Goal: Communication & Community: Share content

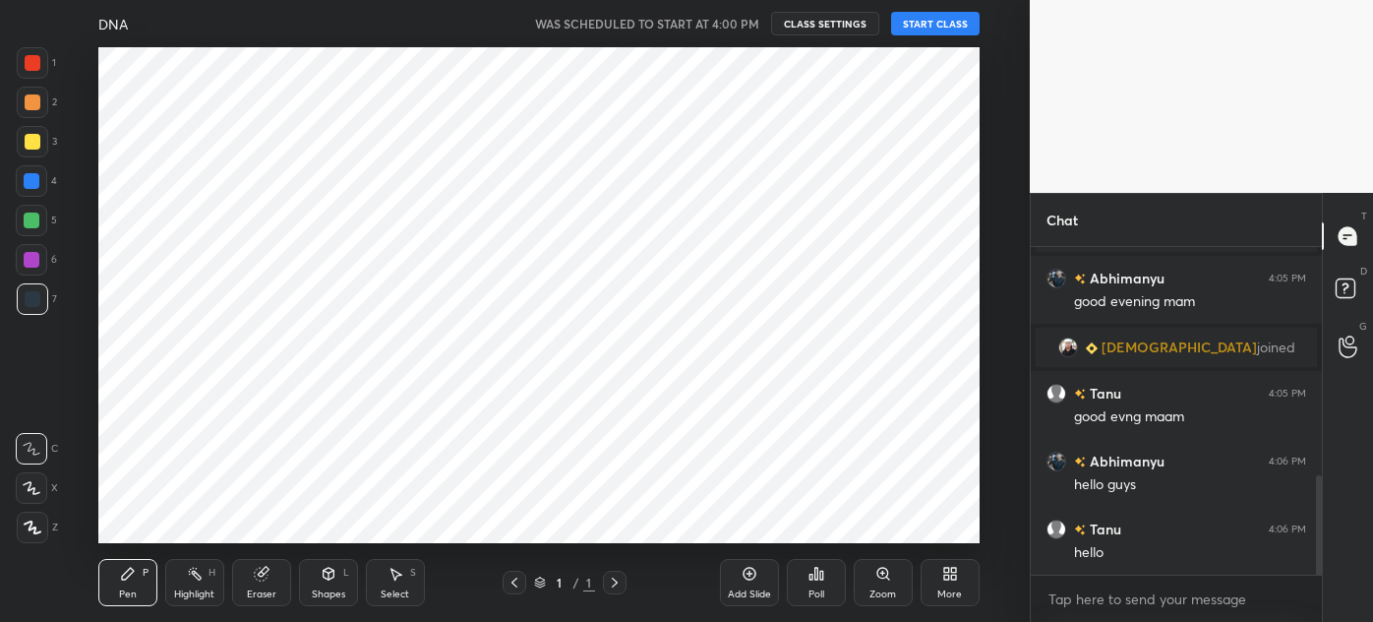
scroll to position [803, 0]
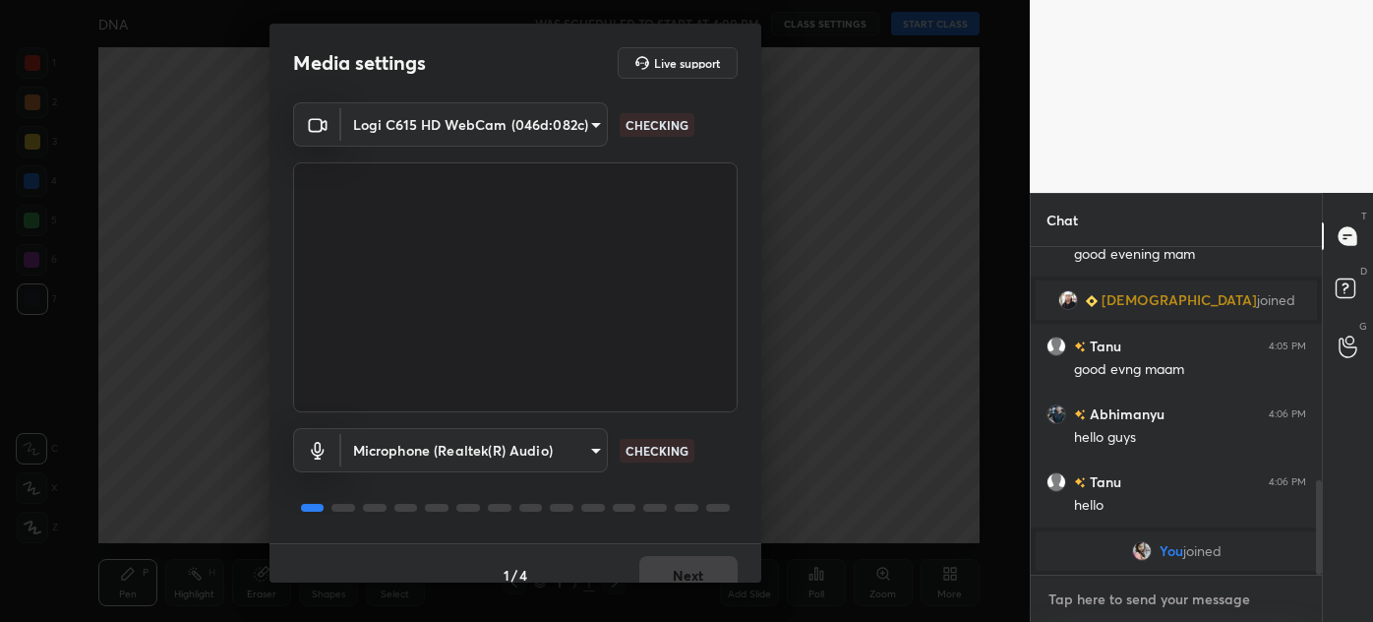
click at [1114, 598] on textarea at bounding box center [1177, 598] width 260 height 31
type textarea "x"
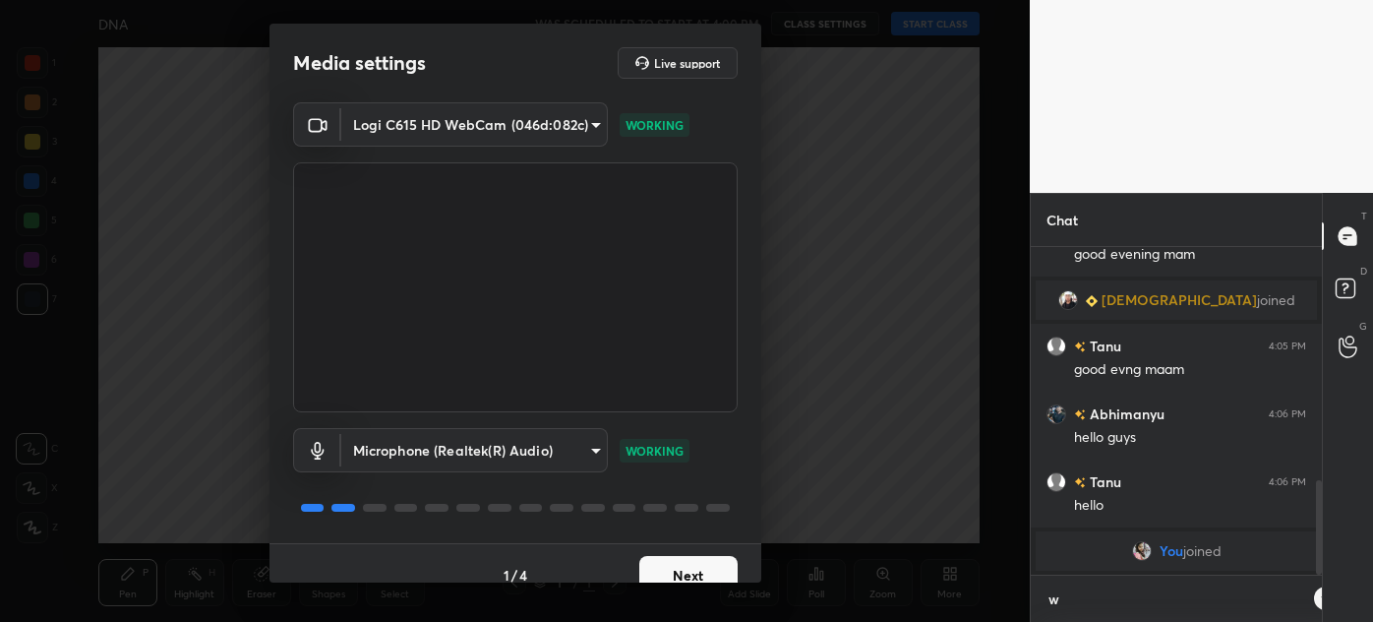
type textarea "w"
type textarea "x"
type textarea "wa"
type textarea "x"
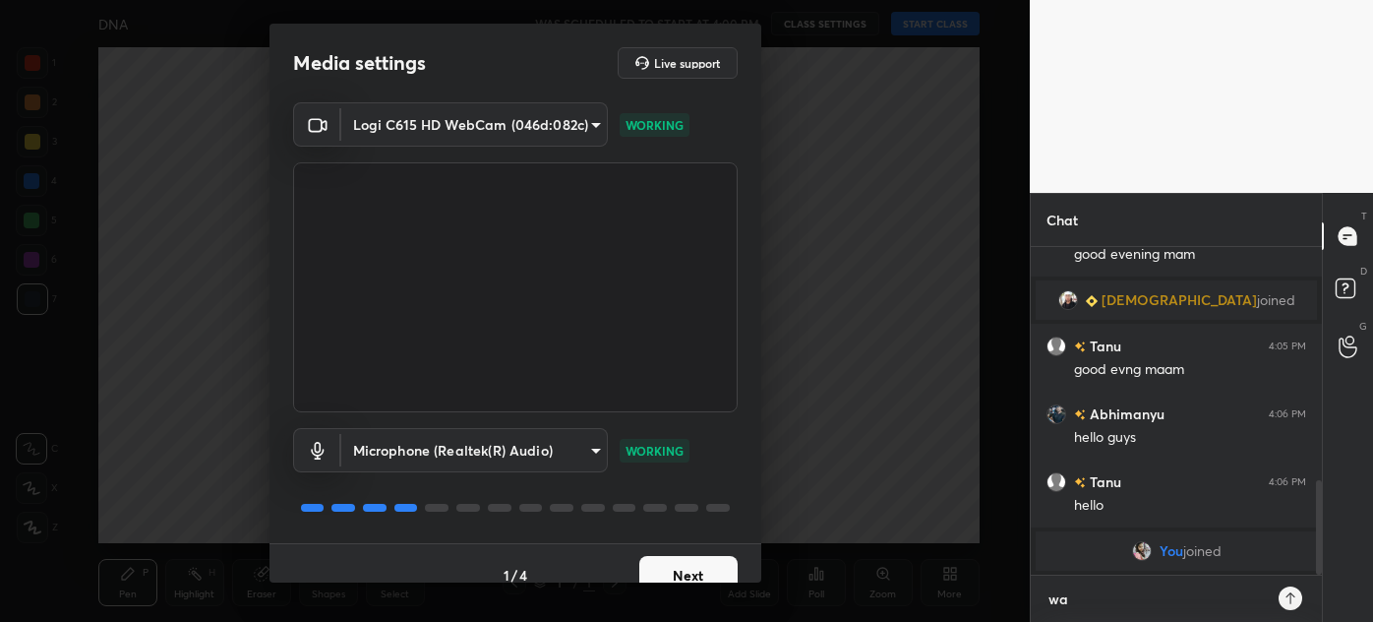
scroll to position [369, 285]
type textarea "wao"
type textarea "x"
type textarea "waot"
type textarea "x"
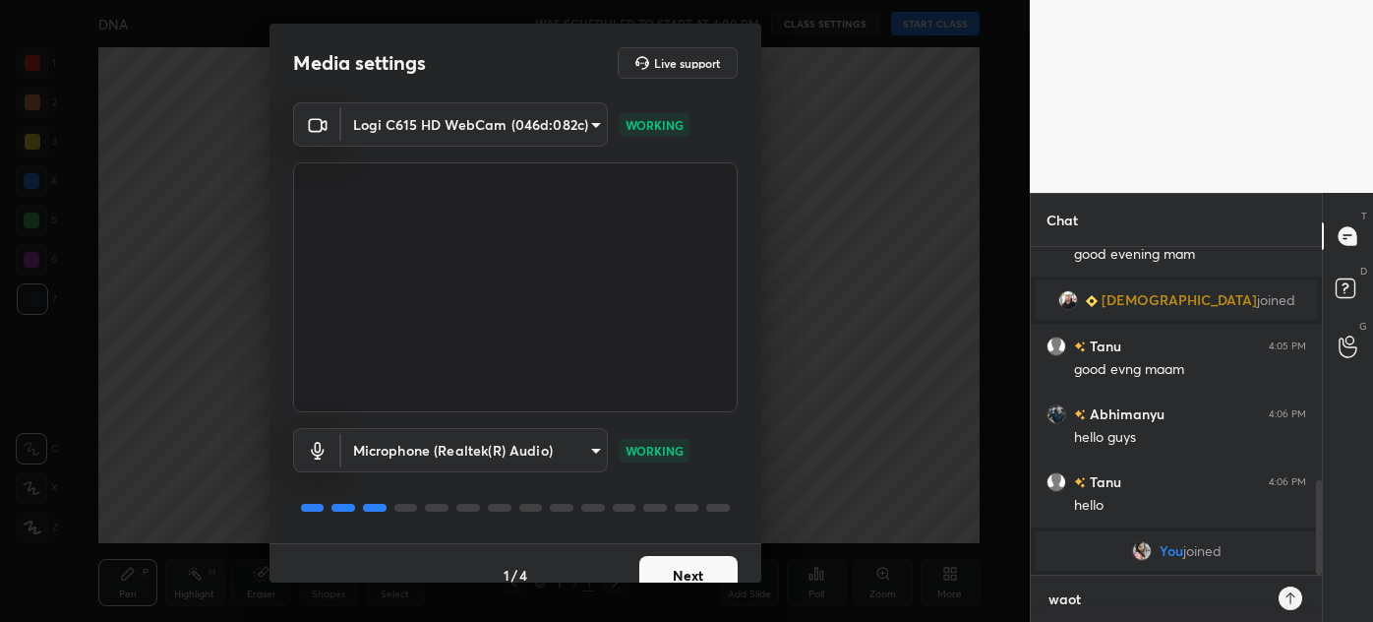
type textarea "wao"
type textarea "x"
type textarea "wa"
type textarea "x"
type textarea "wai"
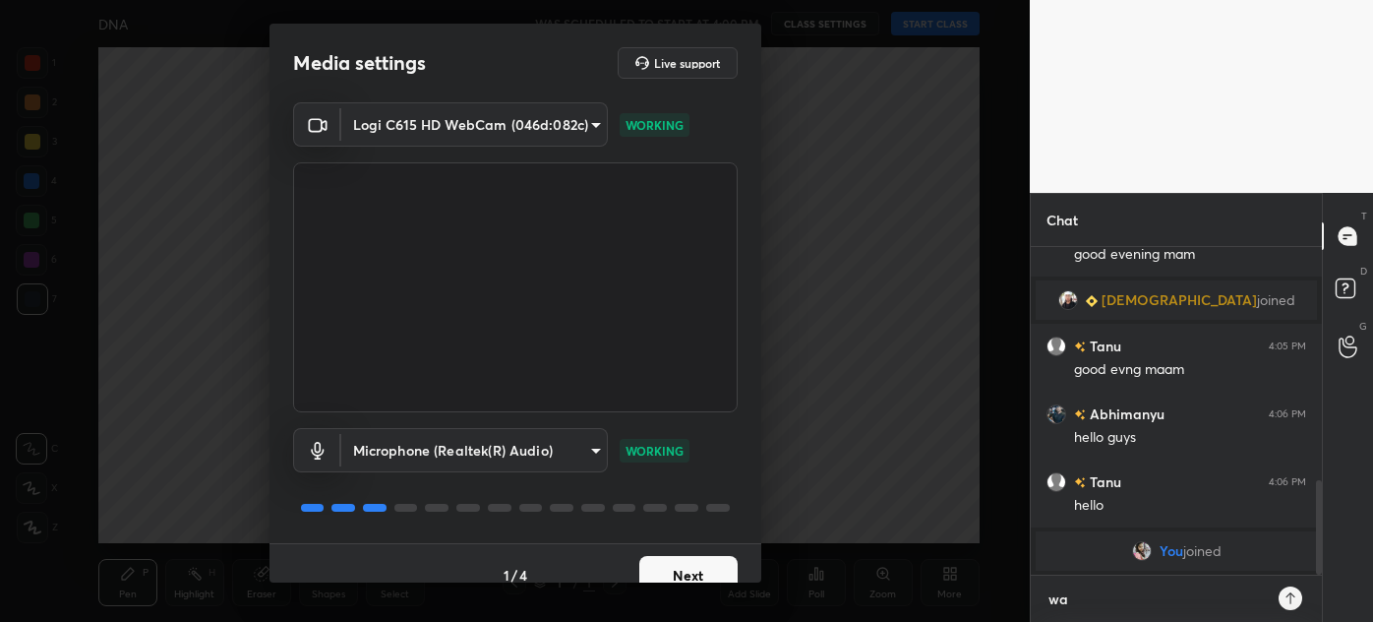
type textarea "x"
type textarea "wait"
type textarea "x"
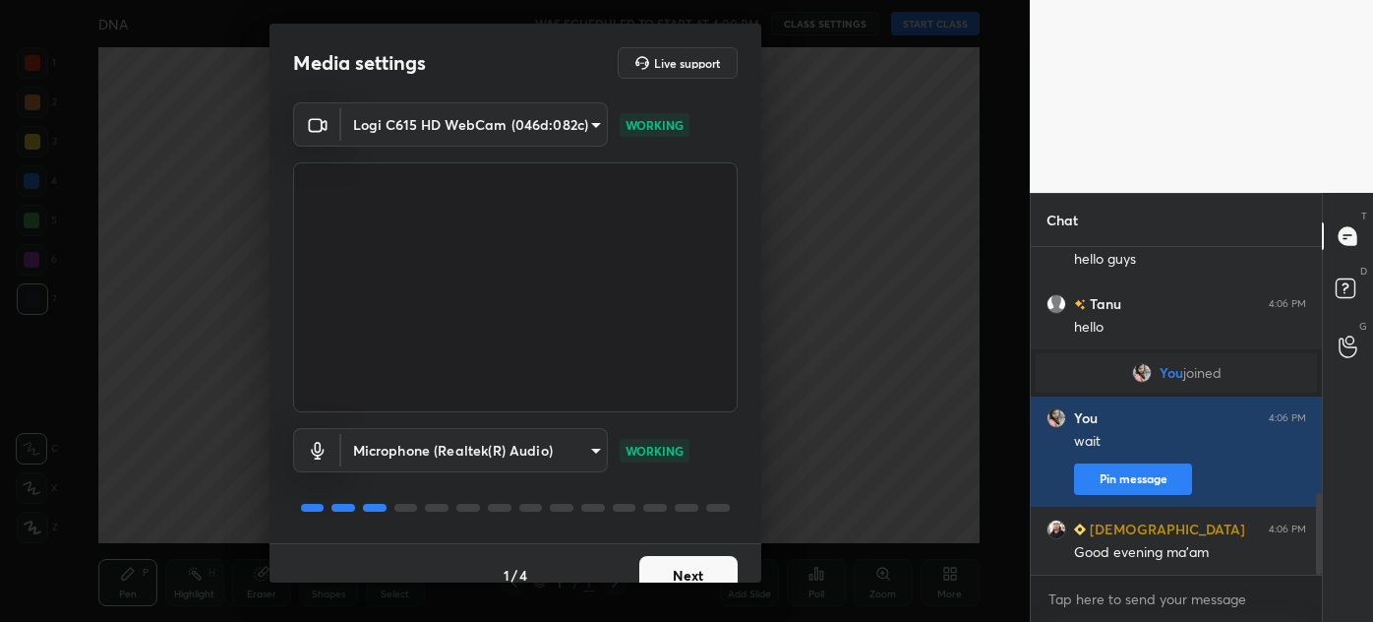
click at [688, 573] on button "Next" at bounding box center [688, 575] width 98 height 39
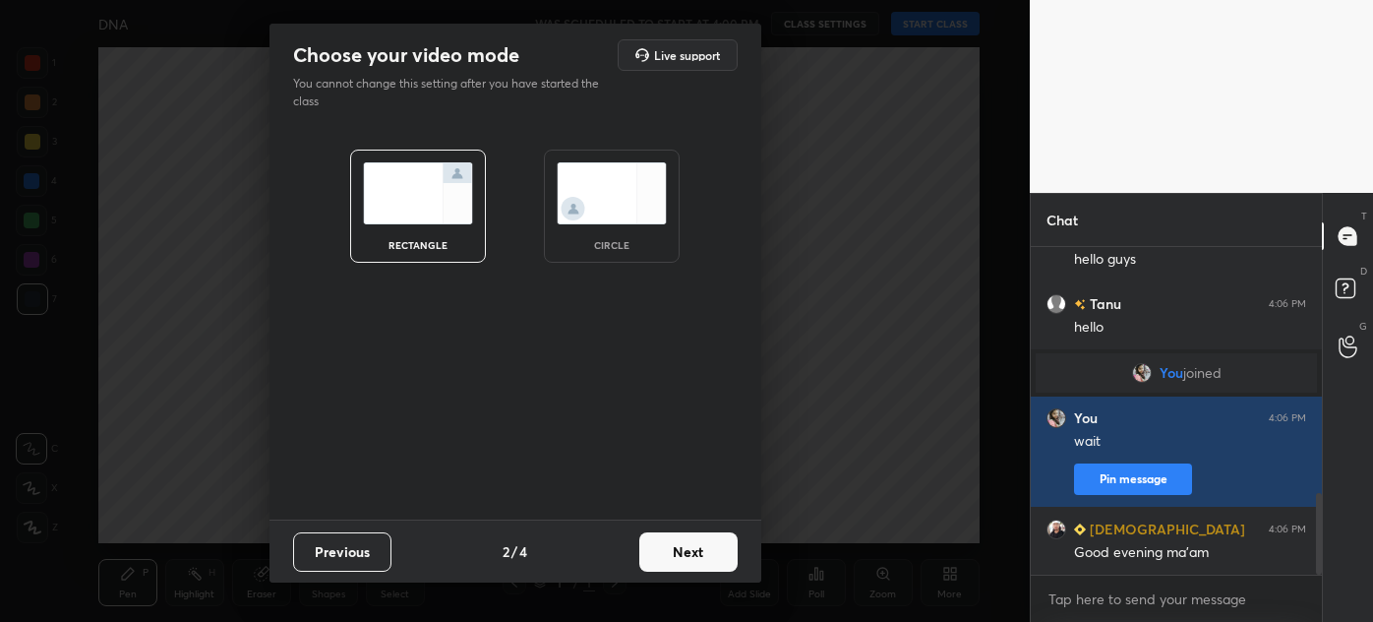
scroll to position [1028, 0]
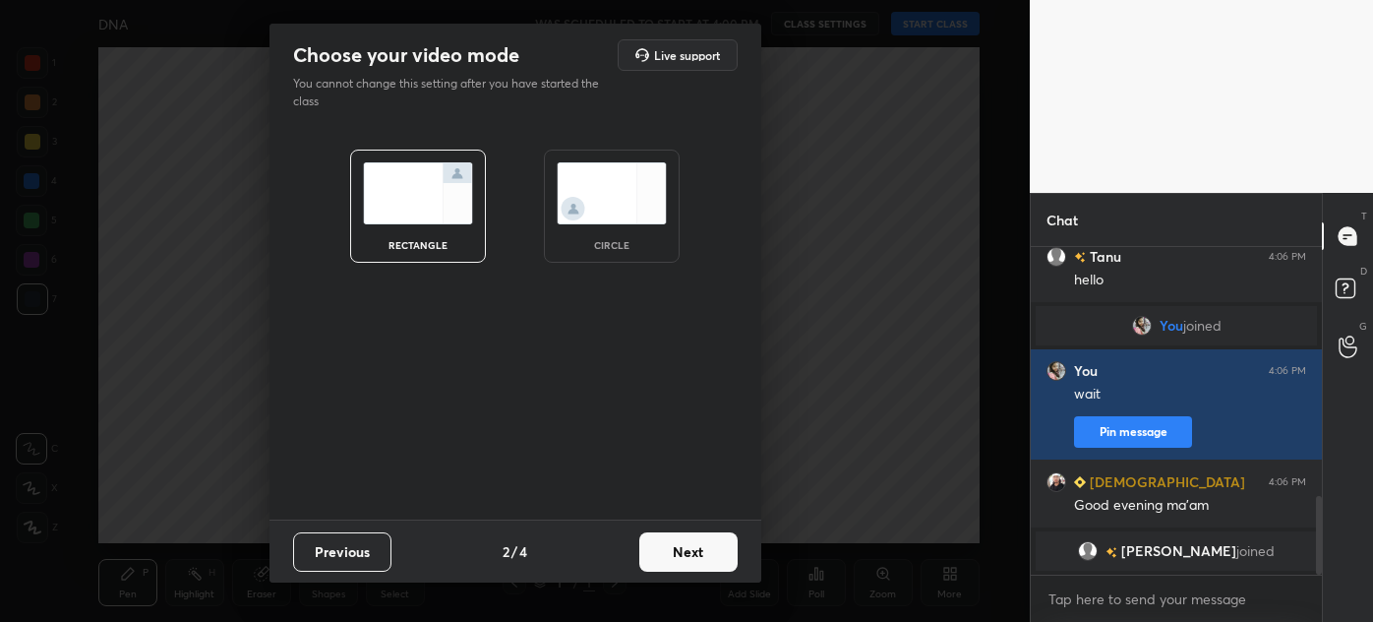
click at [608, 210] on img at bounding box center [612, 193] width 110 height 62
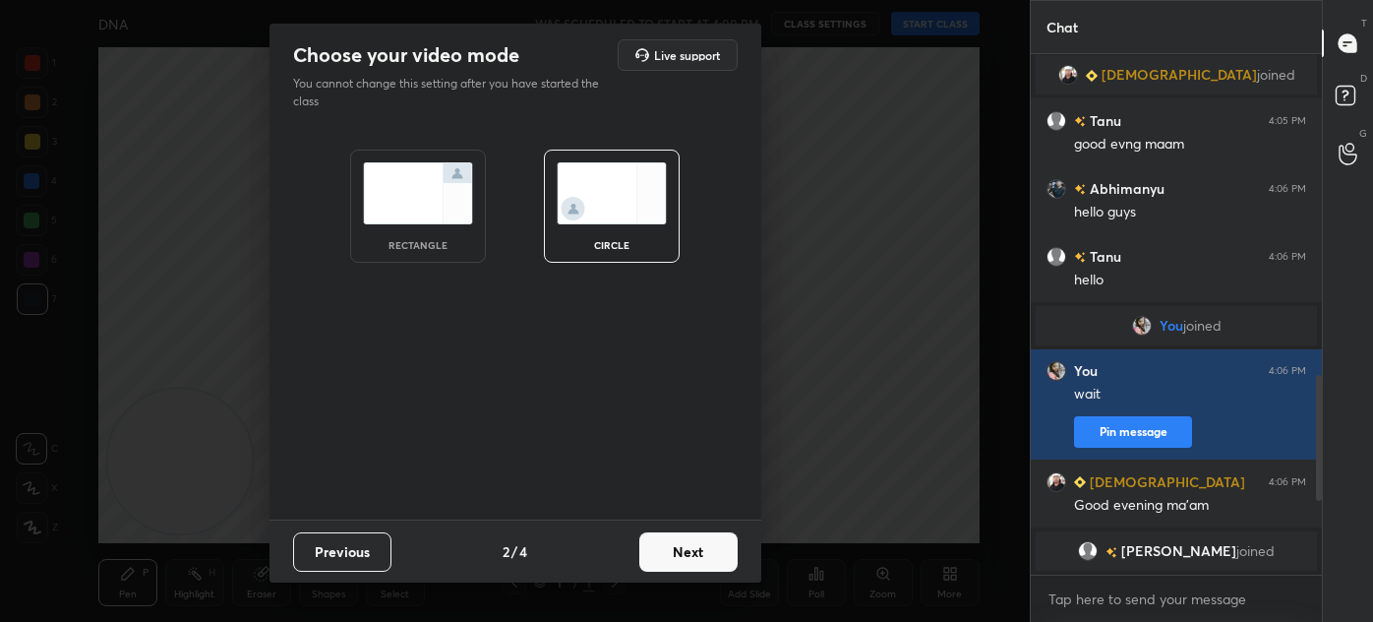
scroll to position [6, 5]
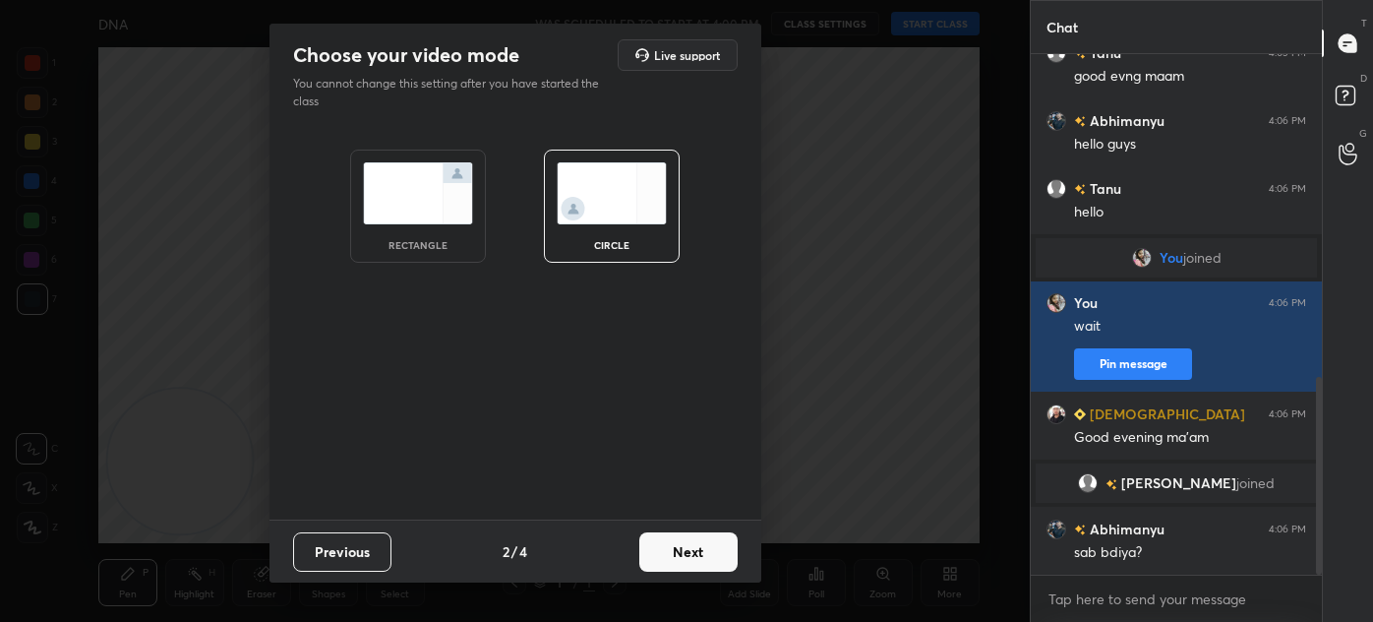
click at [685, 560] on button "Next" at bounding box center [688, 551] width 98 height 39
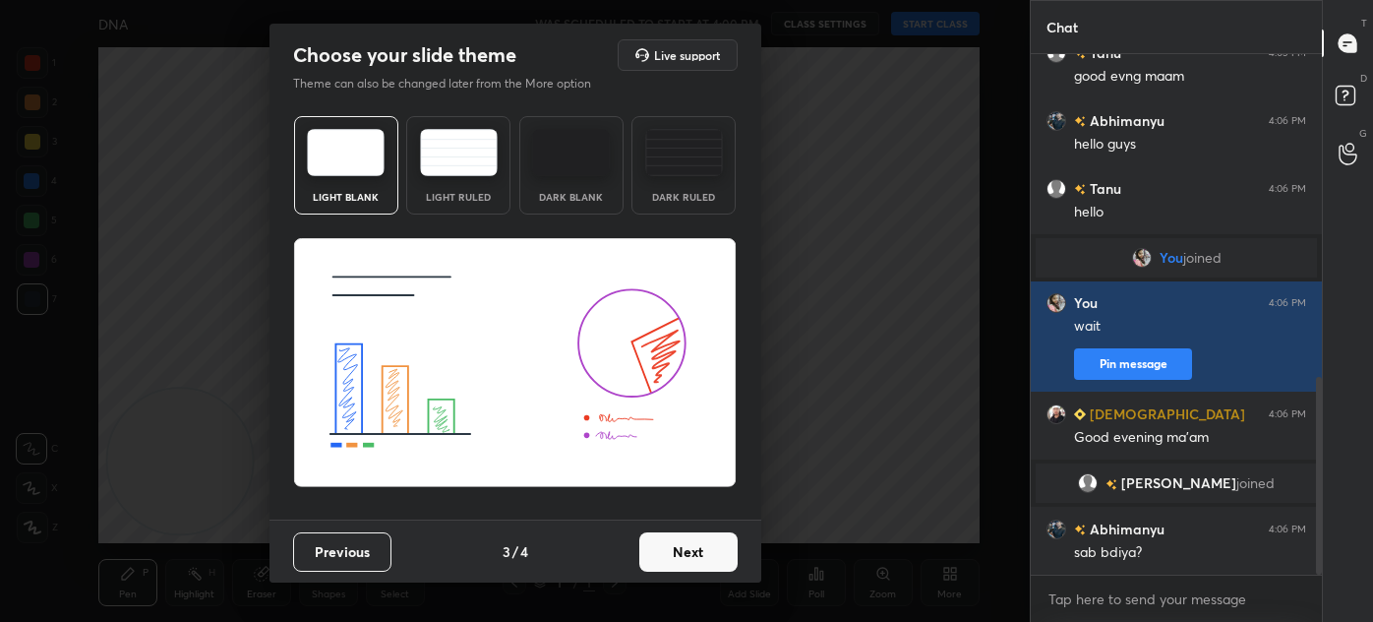
click at [675, 558] on button "Next" at bounding box center [688, 551] width 98 height 39
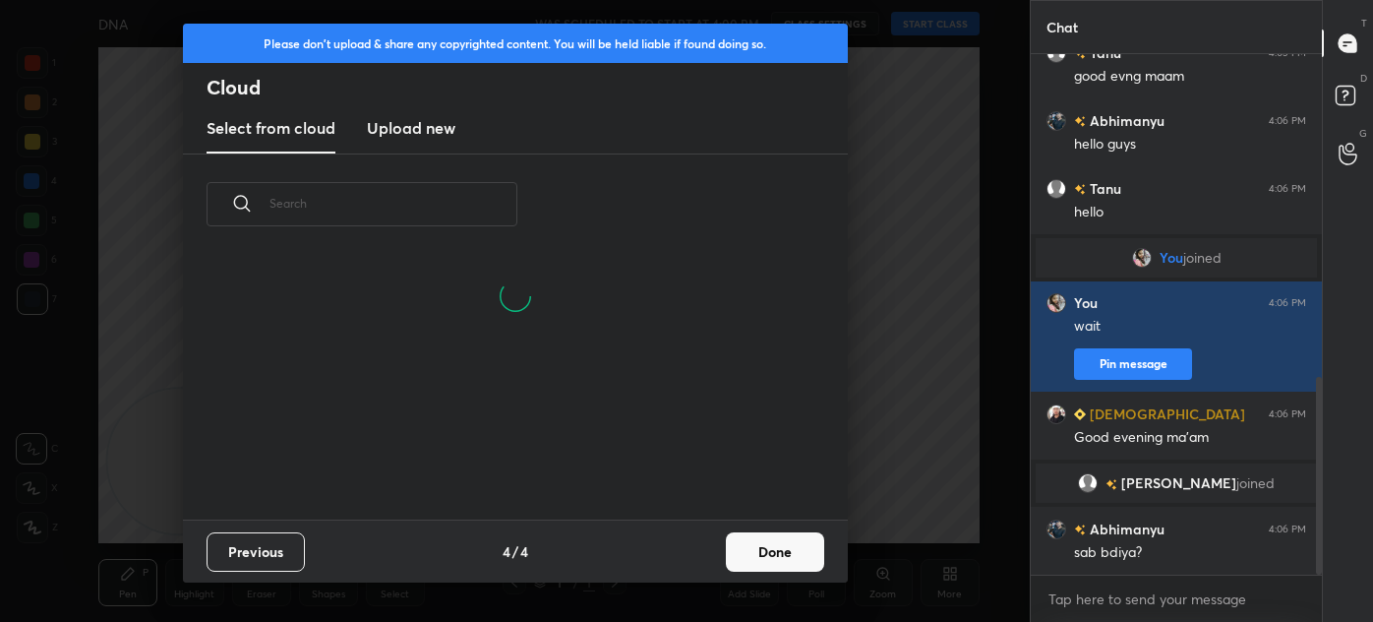
click at [768, 555] on button "Done" at bounding box center [775, 551] width 98 height 39
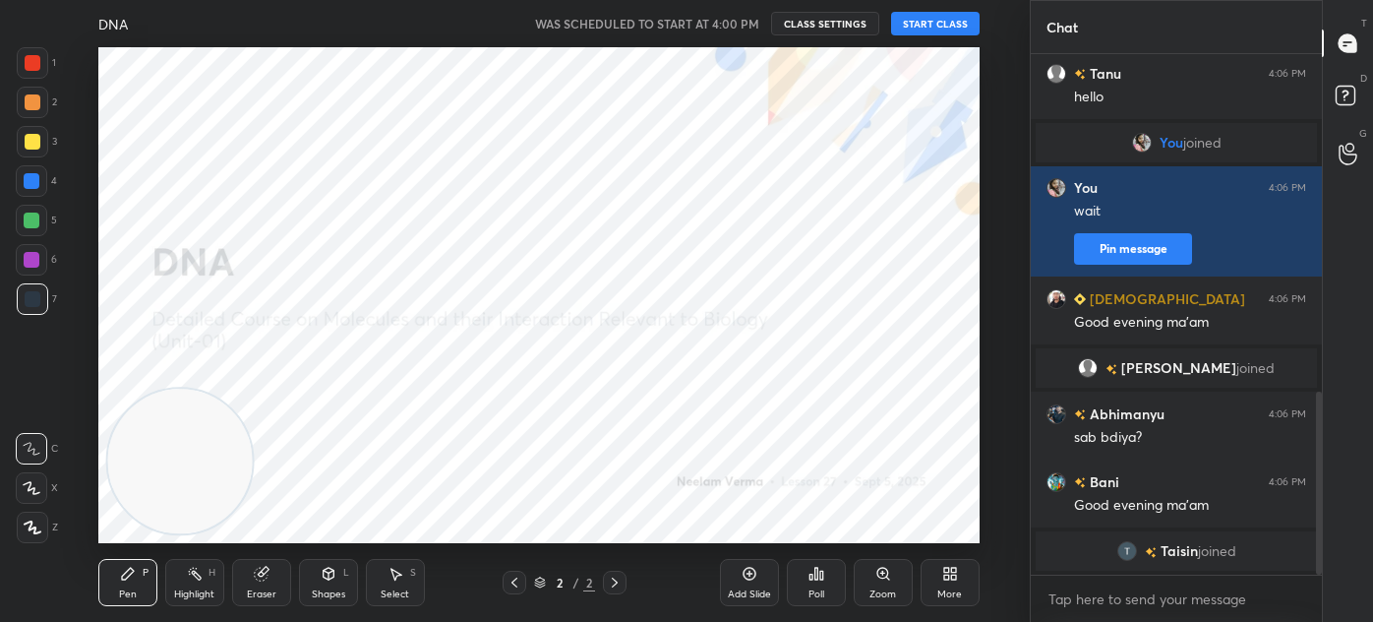
click at [946, 23] on button "START CLASS" at bounding box center [935, 24] width 89 height 24
click at [751, 18] on span "mute" at bounding box center [742, 24] width 28 height 14
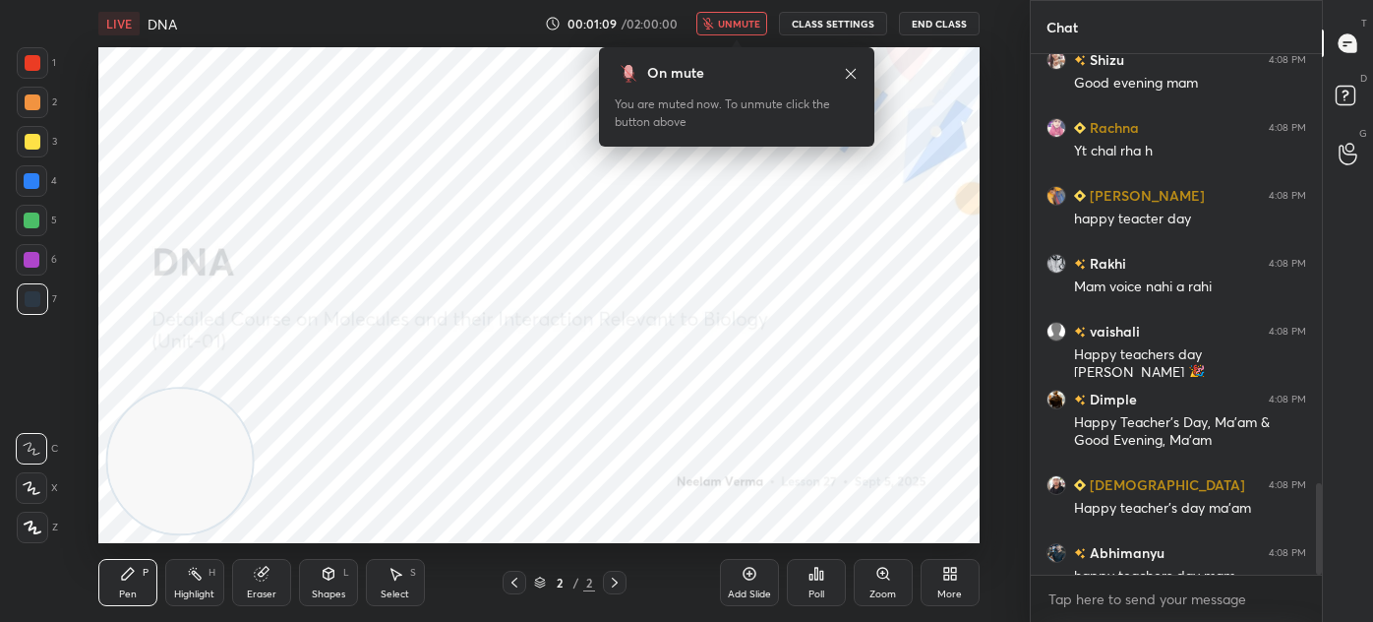
scroll to position [2439, 0]
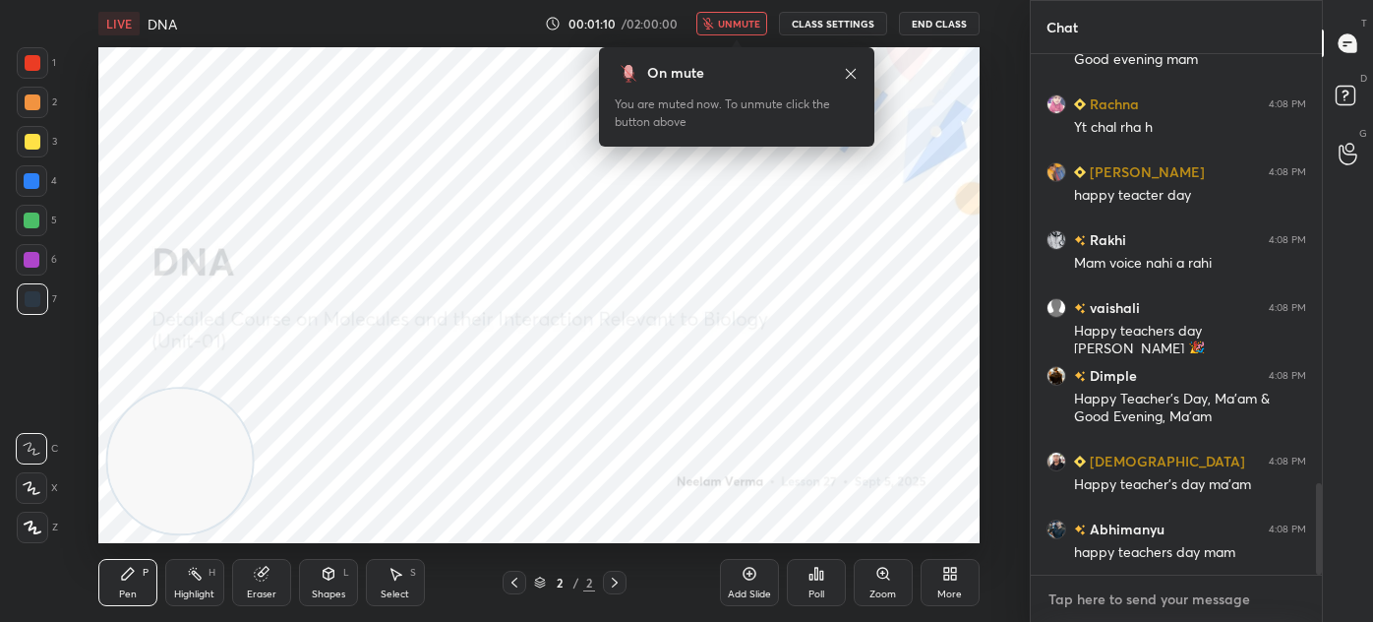
click at [1075, 592] on textarea at bounding box center [1177, 598] width 260 height 31
type textarea "x"
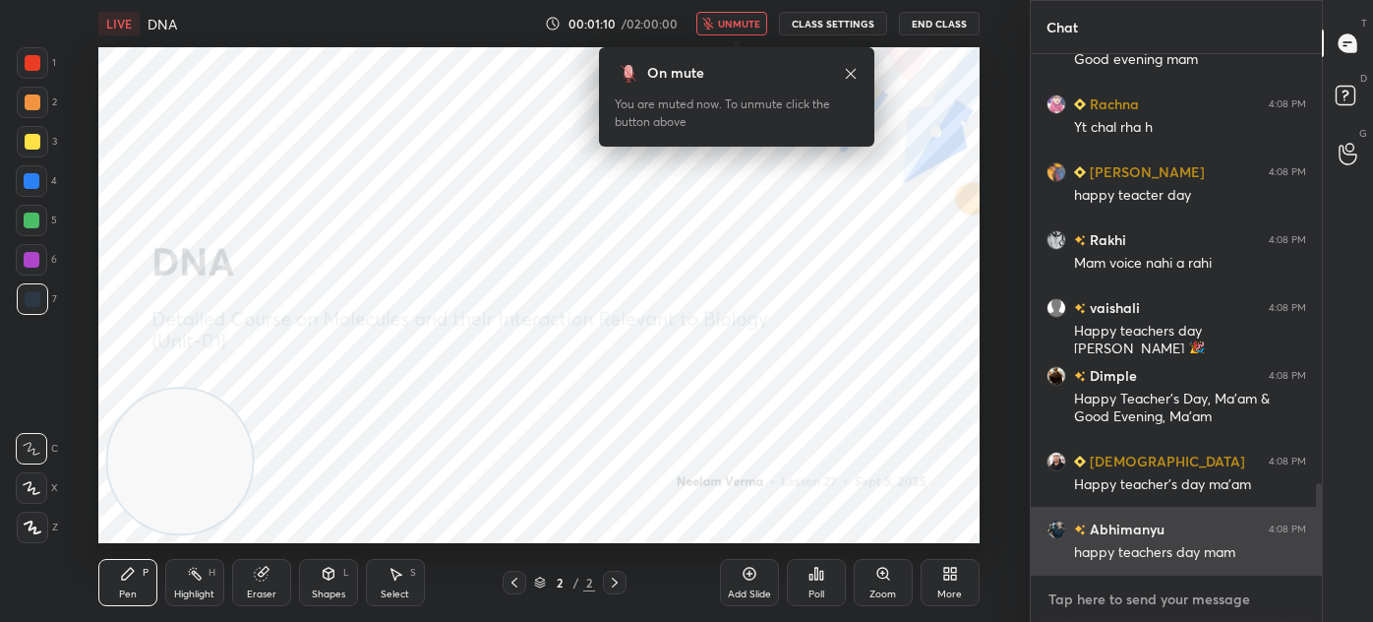
type textarea "i"
type textarea "x"
type textarea "im"
type textarea "x"
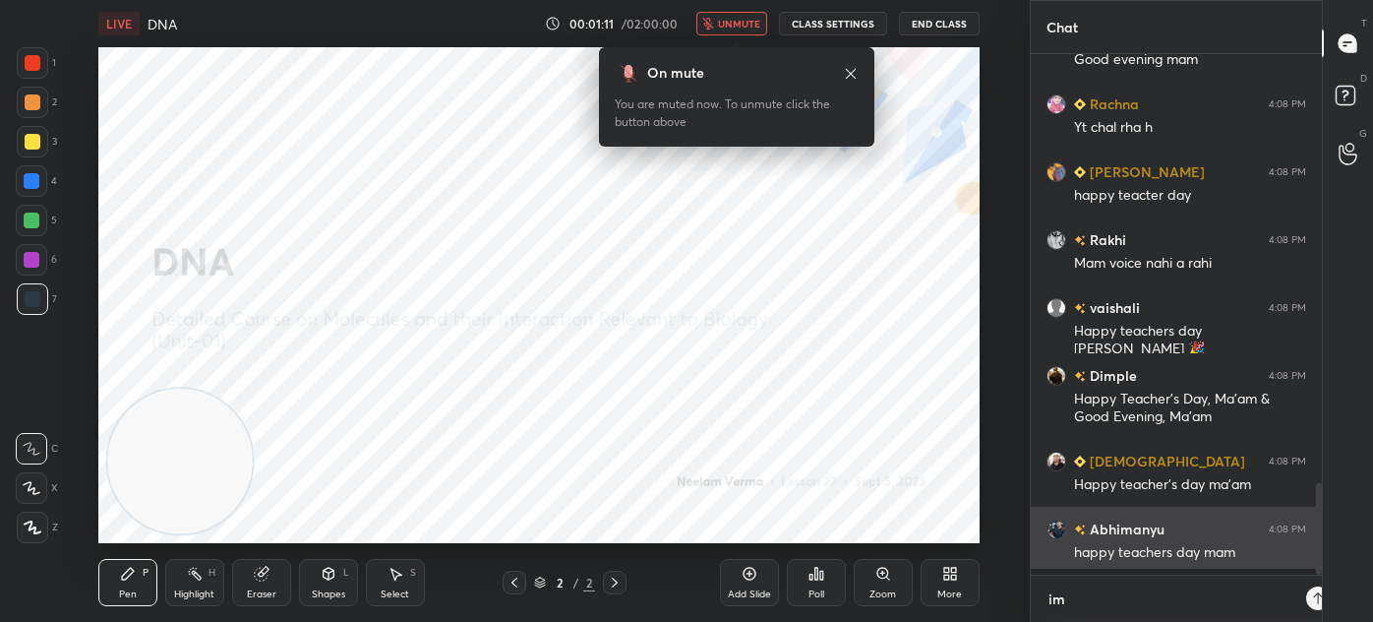
scroll to position [562, 285]
type textarea "im"
type textarea "x"
type textarea "im o"
type textarea "x"
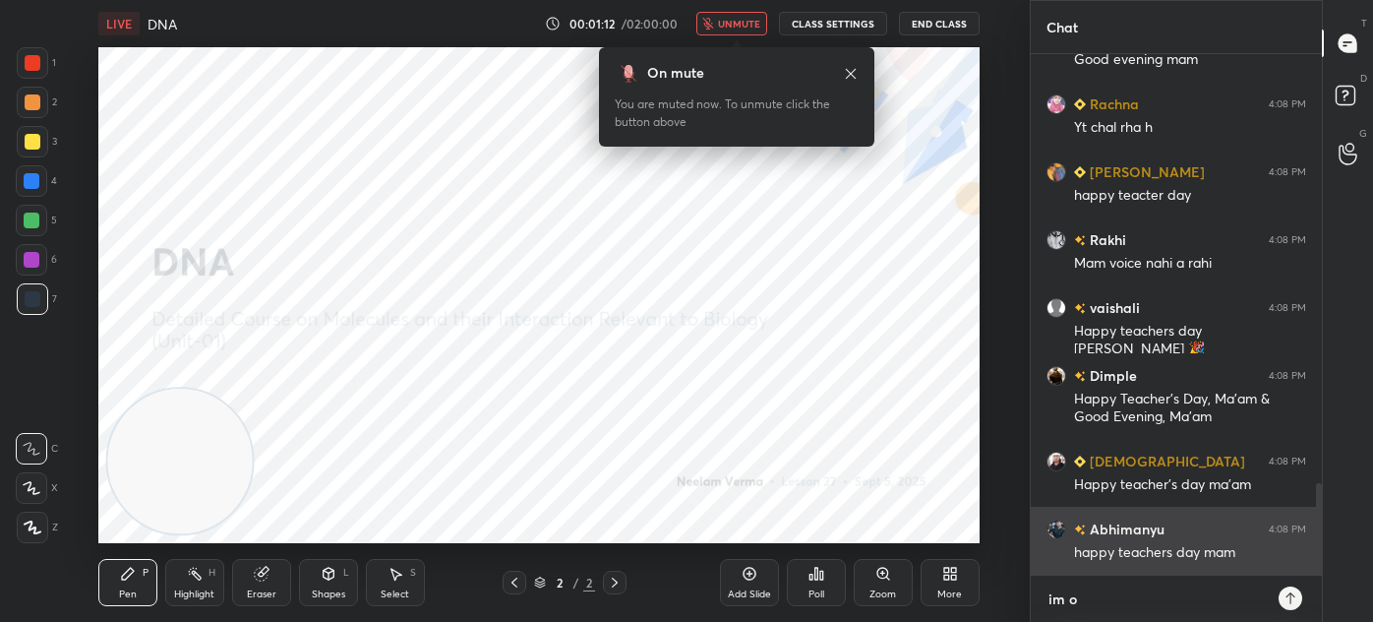
type textarea "im on"
type textarea "x"
type textarea "im on"
type textarea "x"
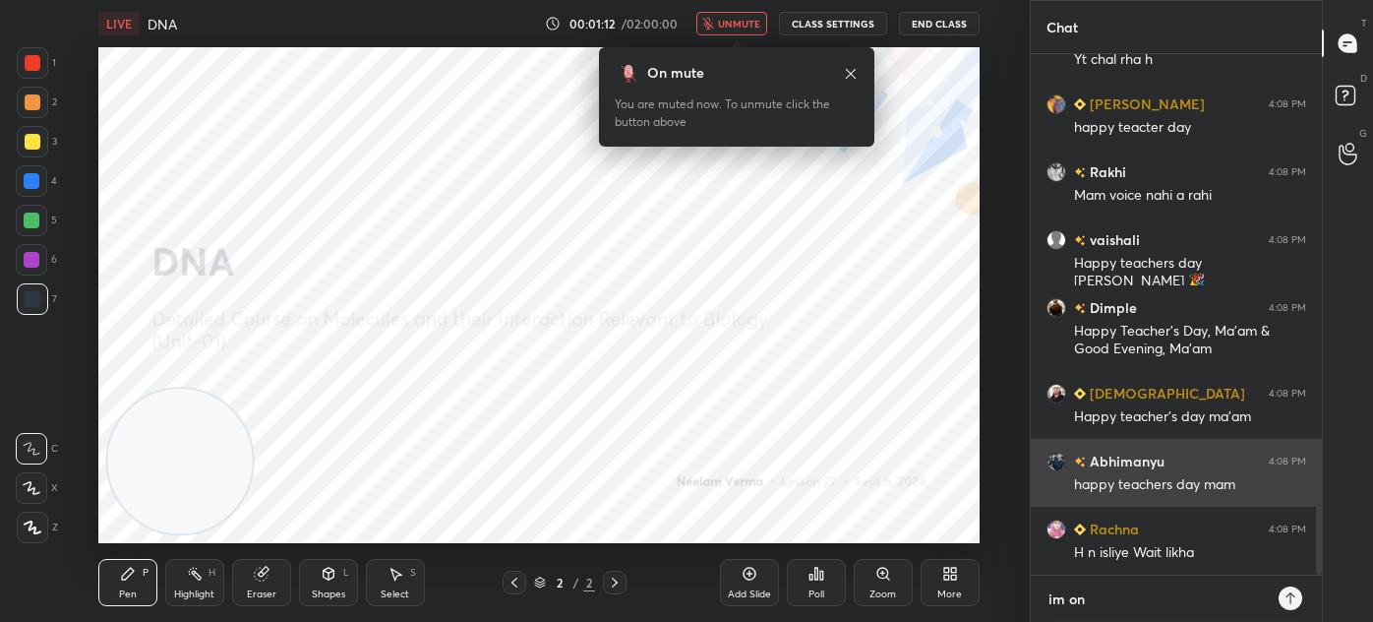
type textarea "im on y"
type textarea "x"
type textarea "im on yt"
type textarea "x"
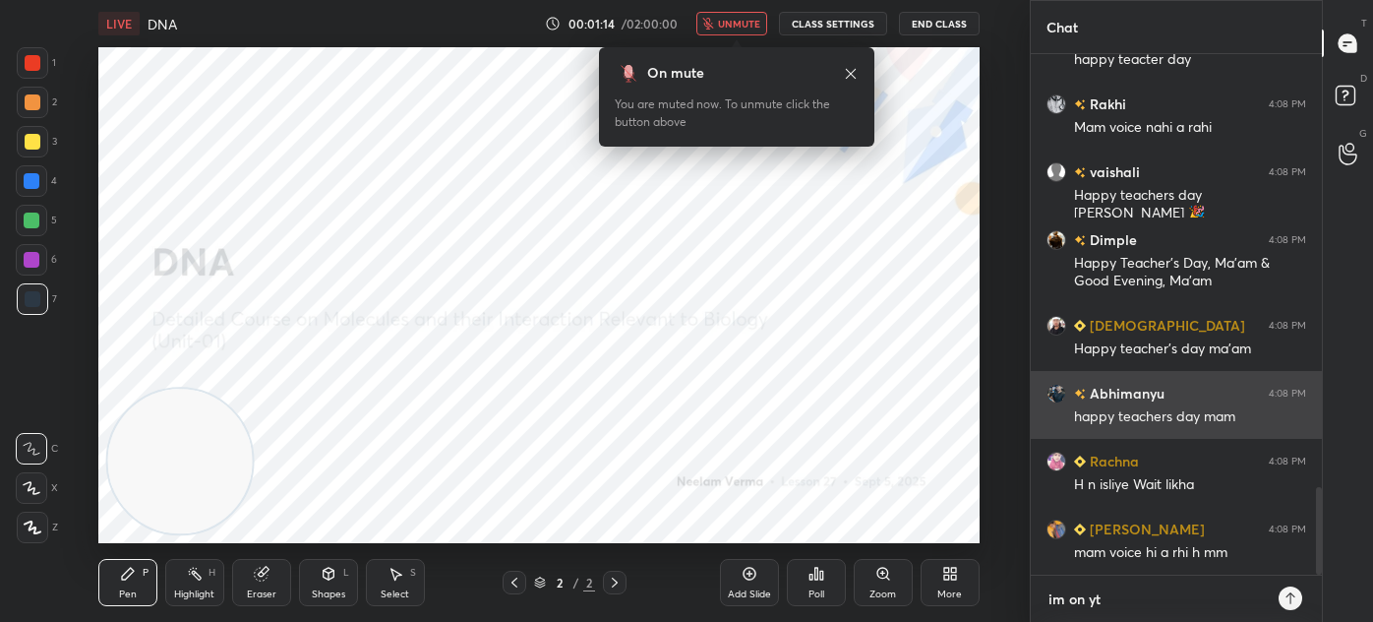
type textarea "im on yt."
type textarea "x"
type textarea "im on yt.."
type textarea "x"
type textarea "im on yt..."
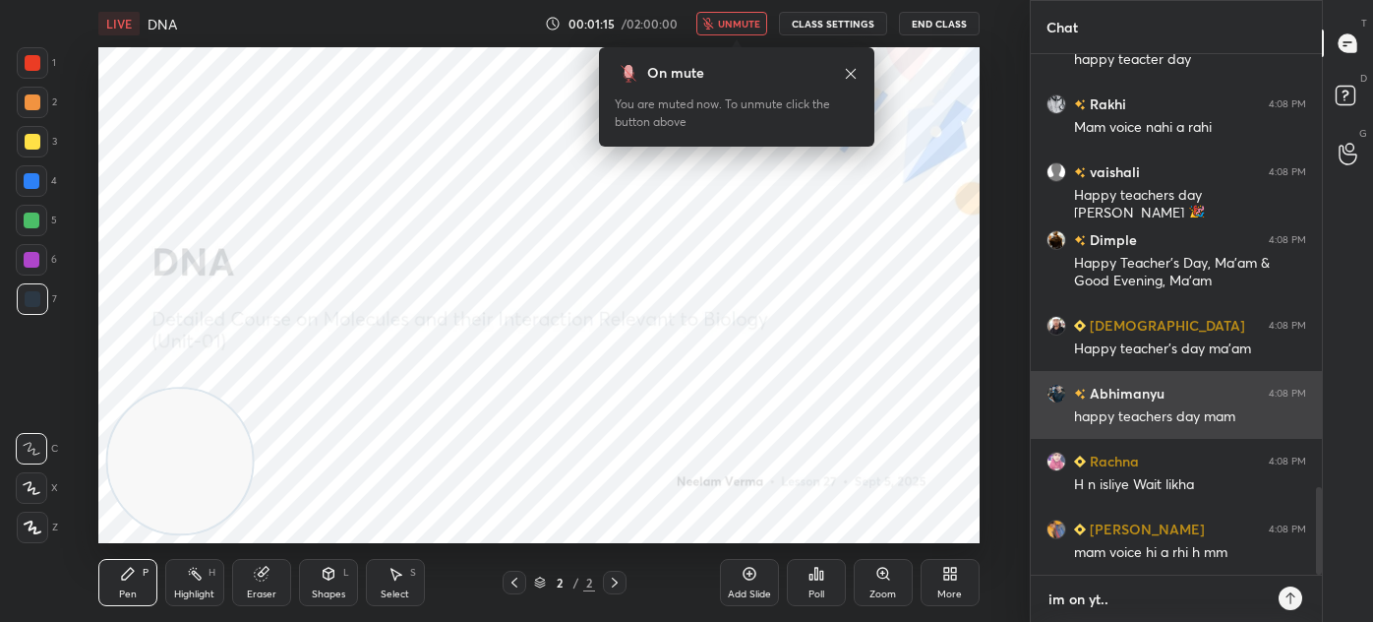
type textarea "x"
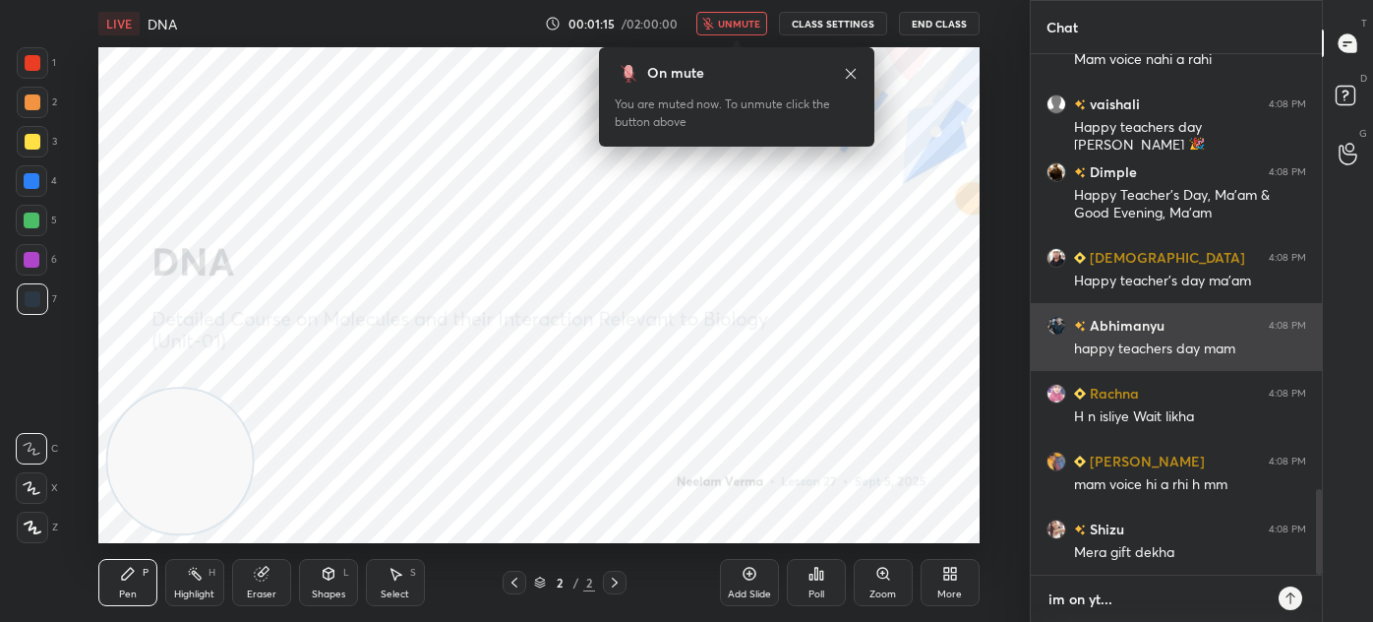
type textarea "im on yt...5"
type textarea "x"
type textarea "im on yt...5"
type textarea "x"
type textarea "im on yt...5 m"
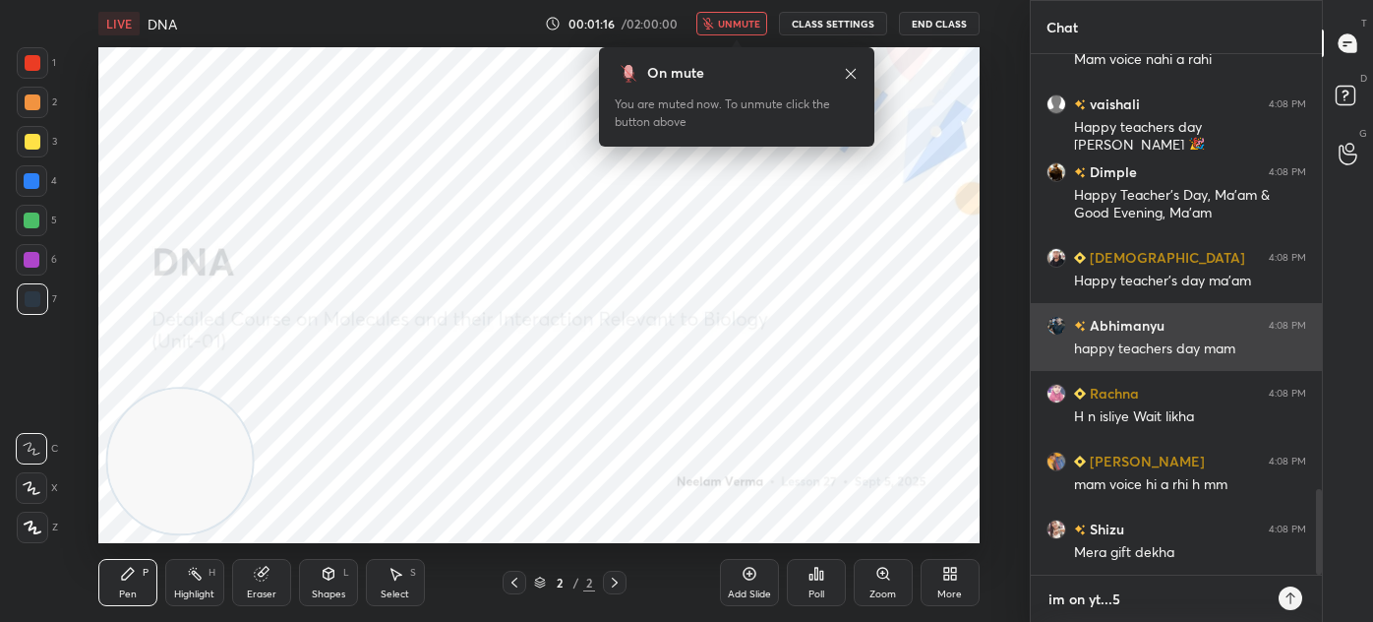
type textarea "x"
type textarea "im on yt...5 mi"
type textarea "x"
type textarea "im on yt...5 min"
type textarea "x"
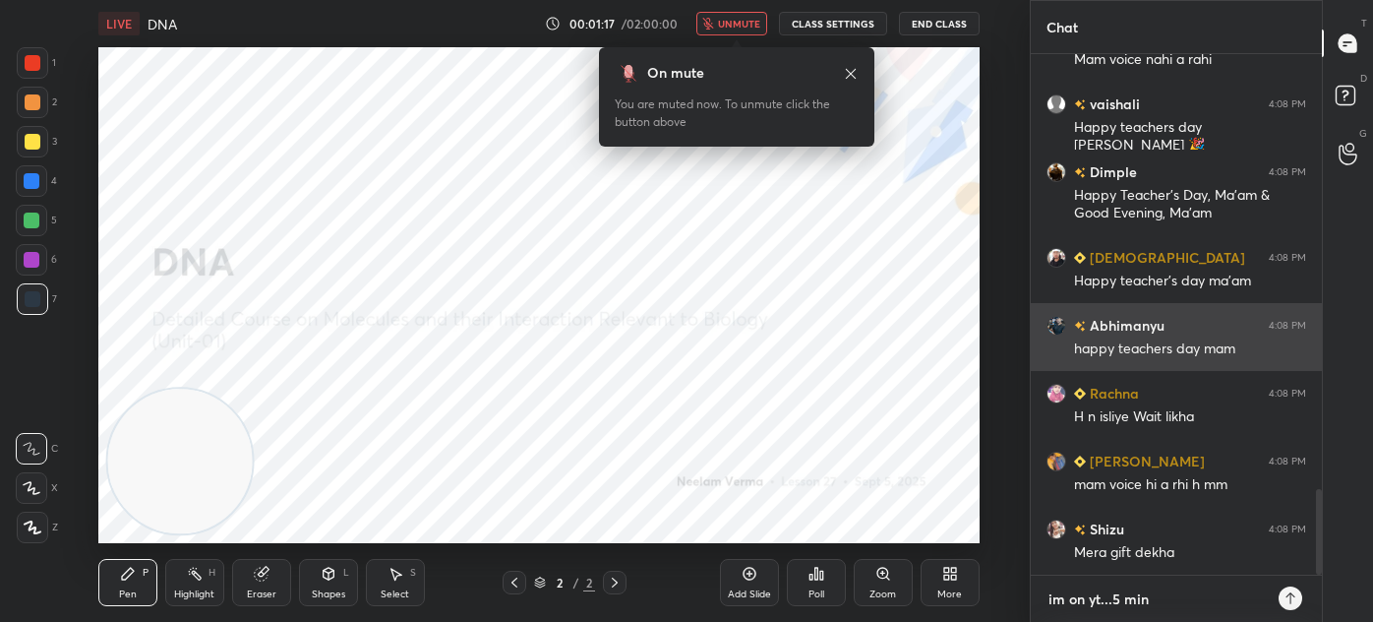
type textarea "im on yt...5 min"
type textarea "x"
type textarea "im on yt...5 min r"
type textarea "x"
type textarea "im on yt...5 min ru"
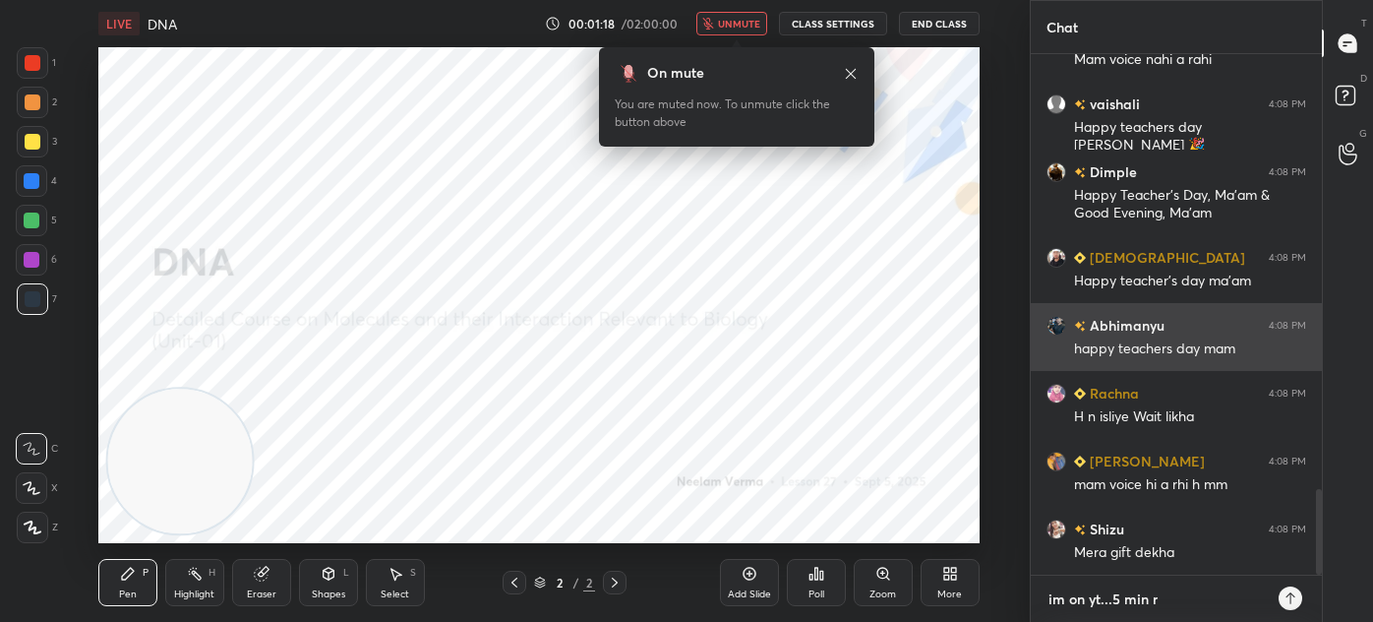
type textarea "x"
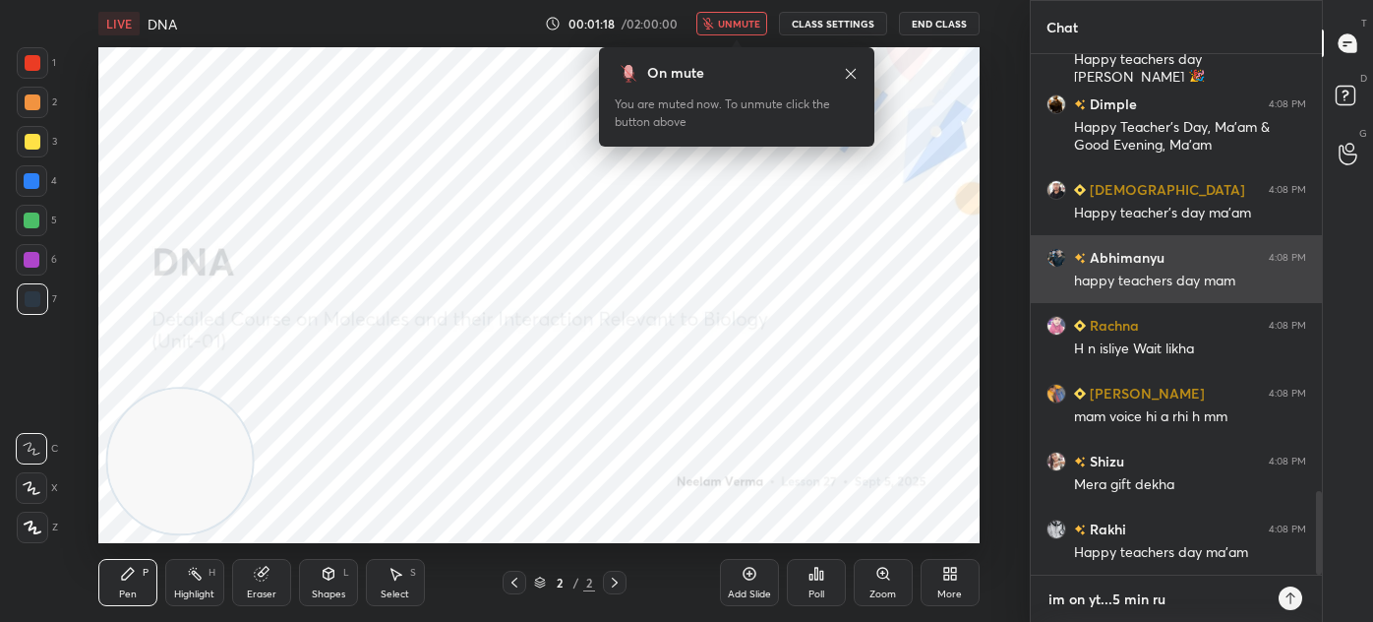
type textarea "im on yt...5 min ruk"
type textarea "x"
type textarea "im on yt...5 min ruko"
type textarea "x"
type textarea "im on yt...5 min ruko"
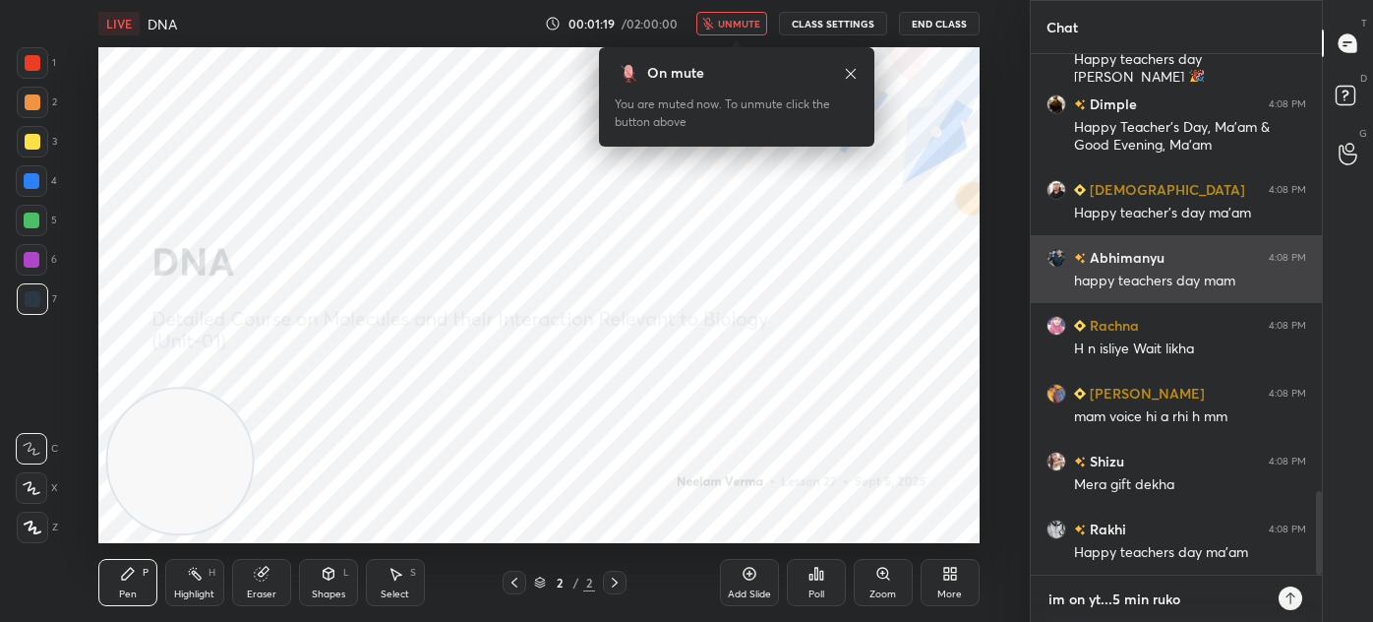
type textarea "x"
type textarea "im on yt...5 min ruko b"
type textarea "x"
type textarea "im on yt...5 min ruko bs"
type textarea "x"
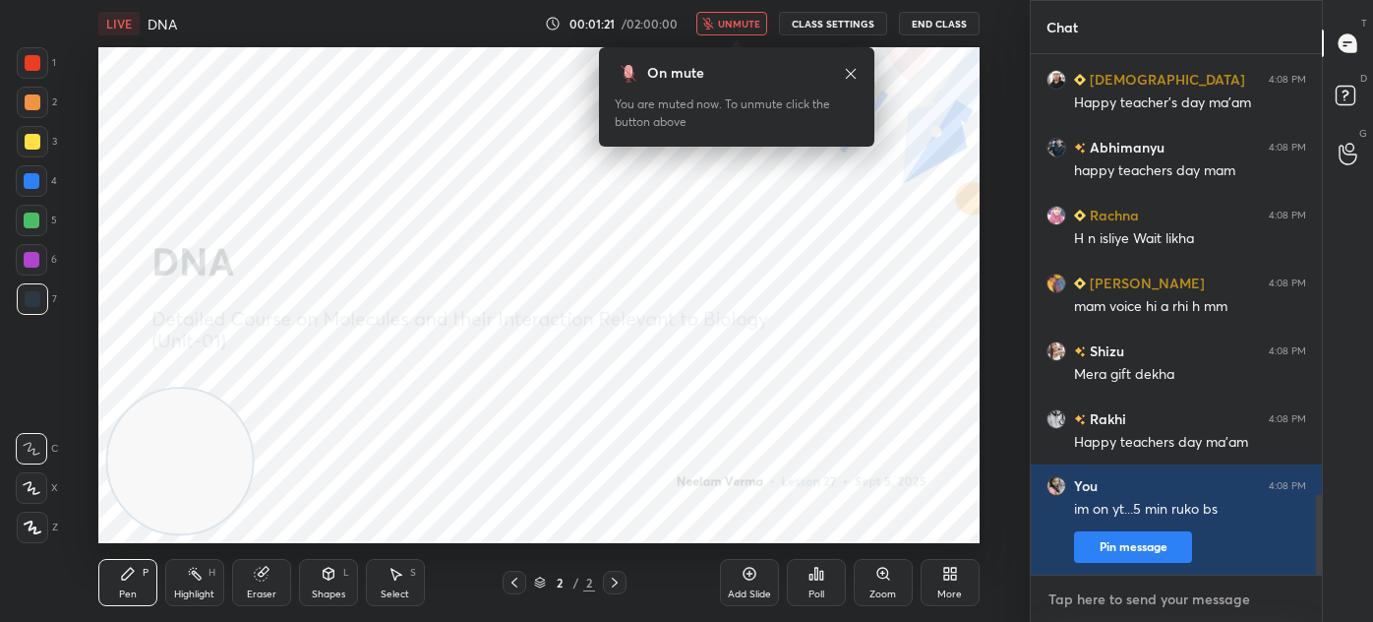
scroll to position [2888, 0]
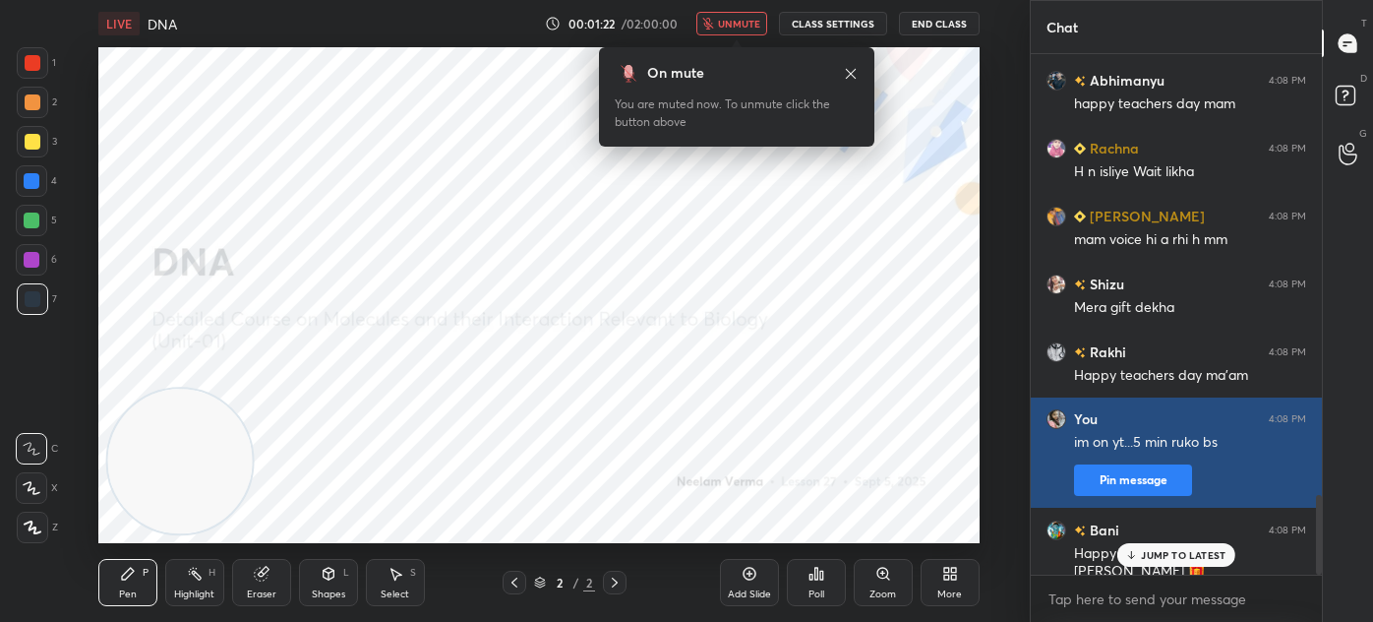
click at [1114, 479] on button "Pin message" at bounding box center [1133, 479] width 118 height 31
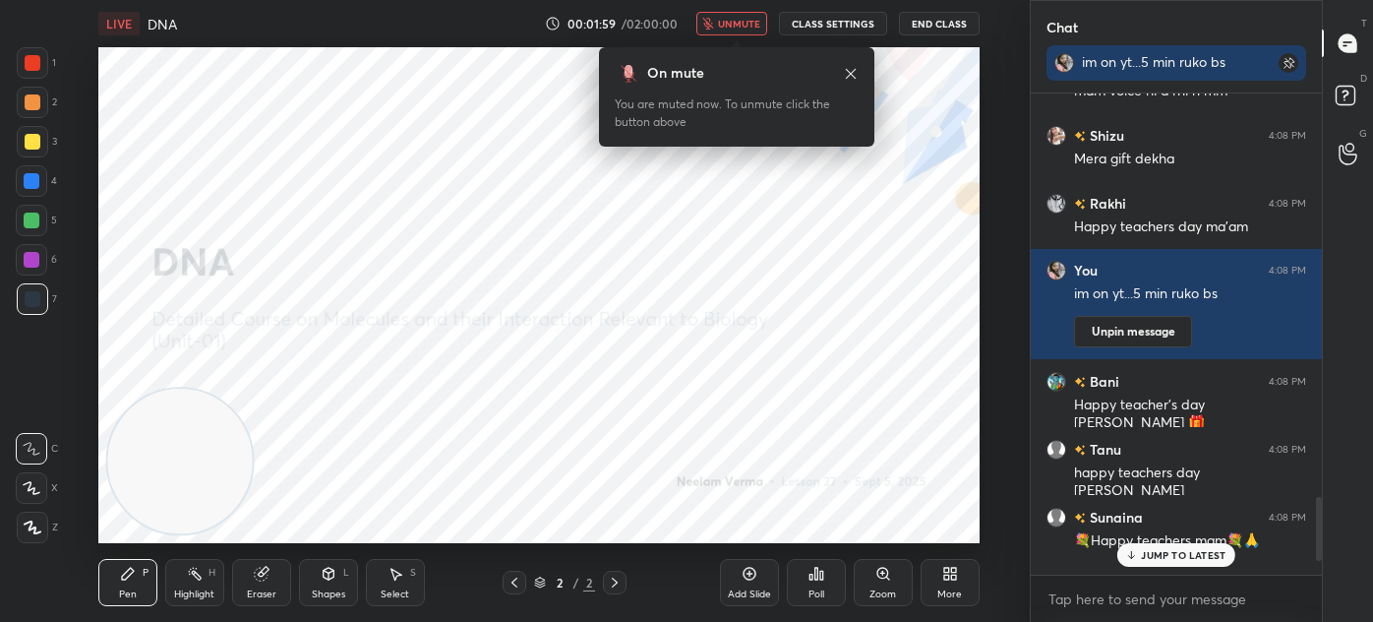
scroll to position [3132, 0]
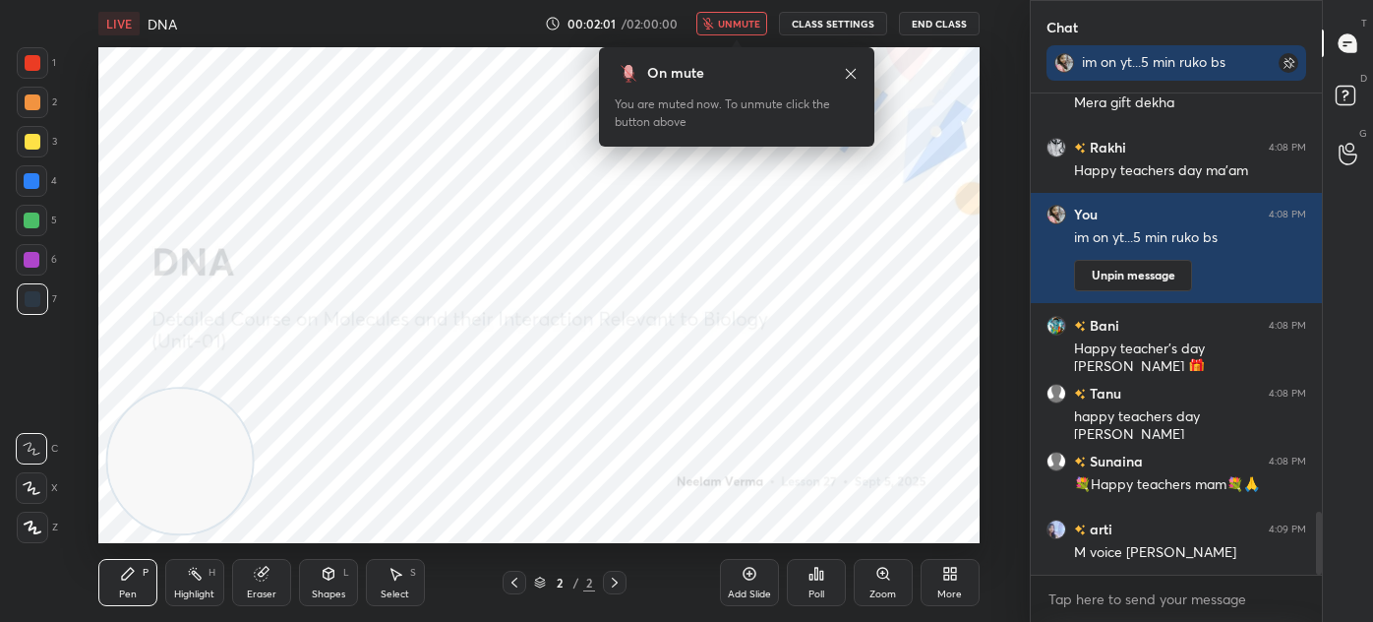
click at [37, 298] on div at bounding box center [33, 299] width 16 height 16
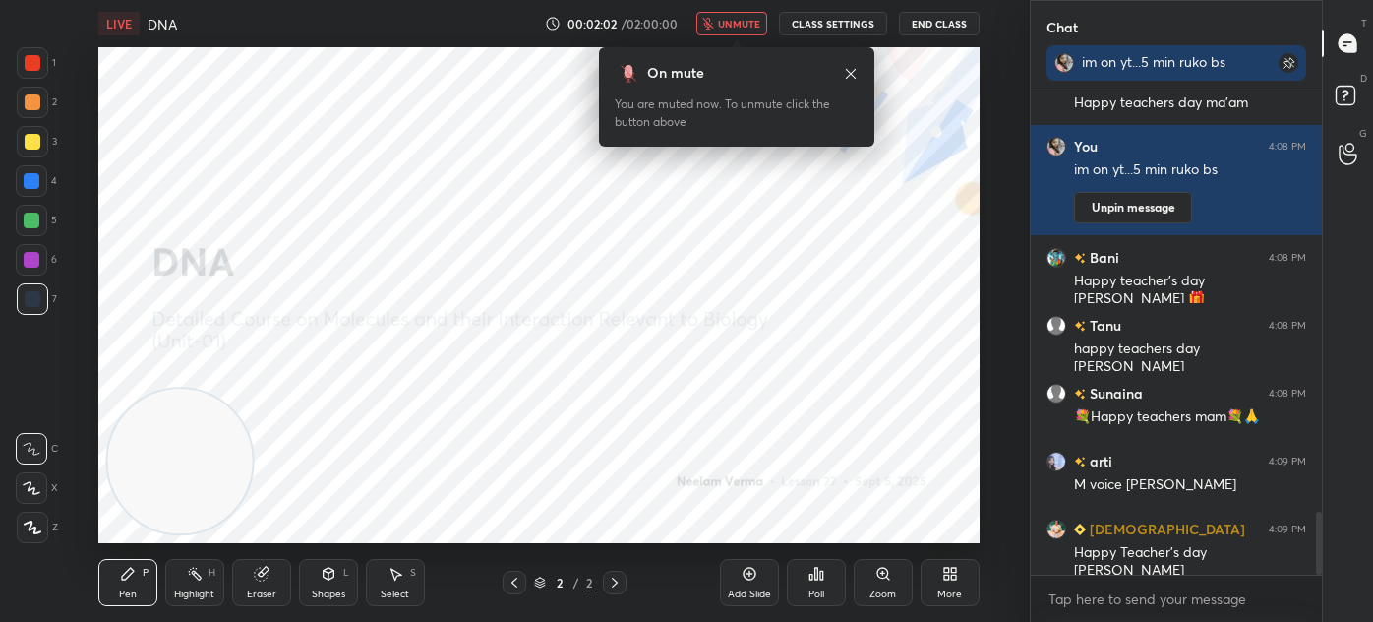
click at [41, 521] on div at bounding box center [32, 526] width 31 height 31
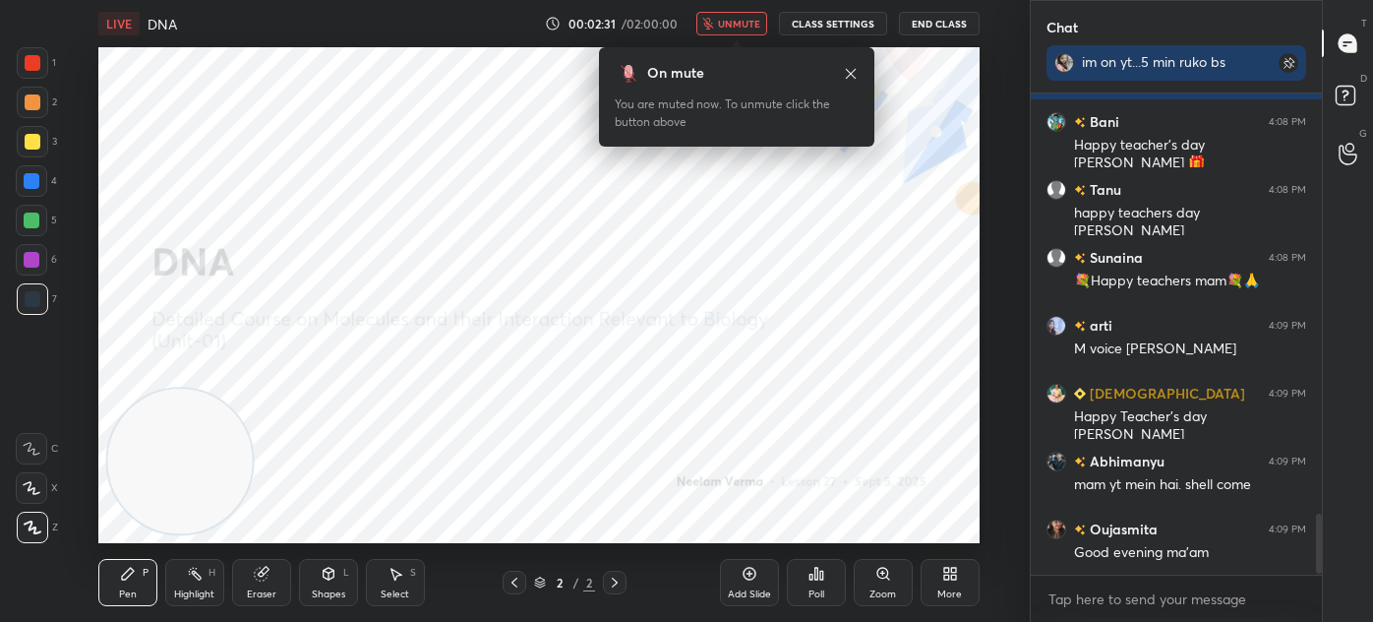
scroll to position [3403, 0]
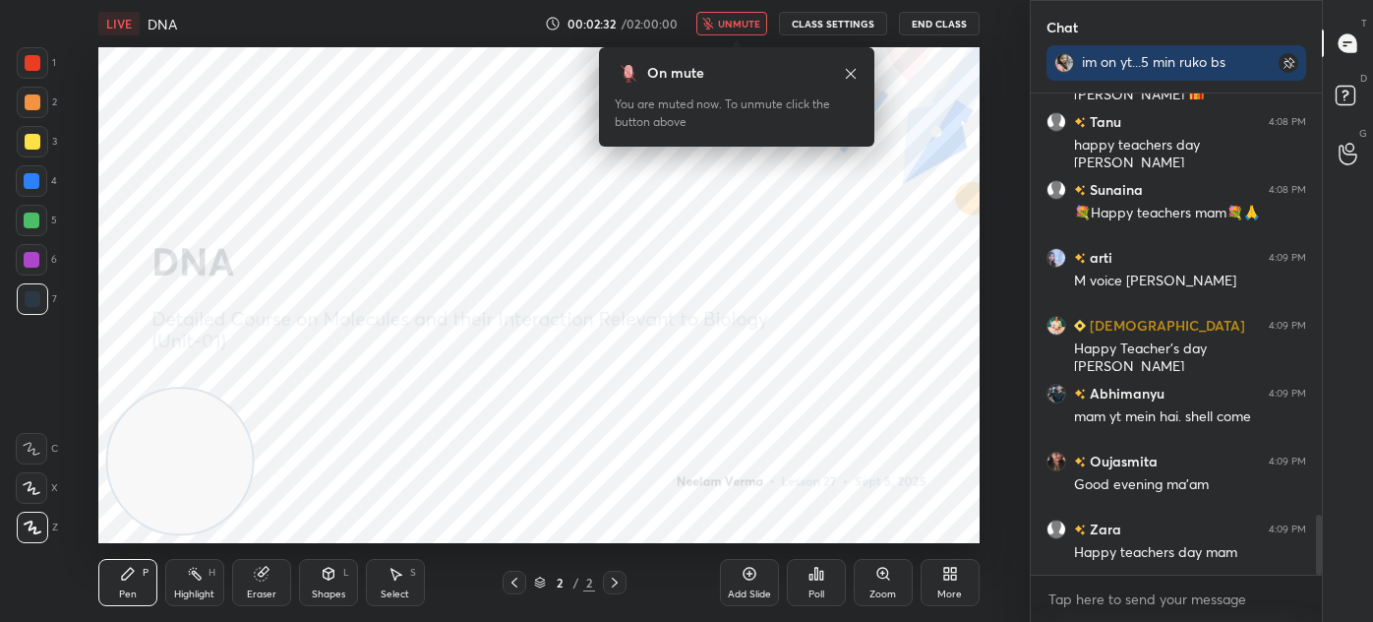
click at [941, 16] on button "End Class" at bounding box center [939, 24] width 81 height 24
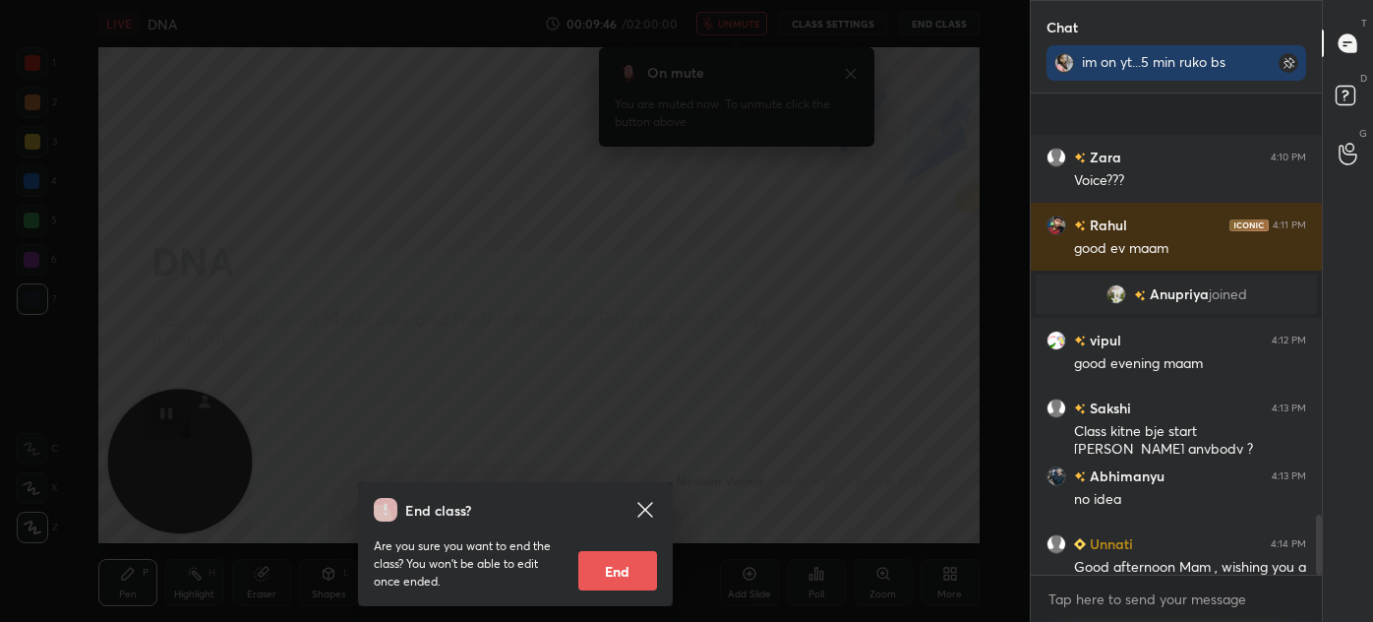
scroll to position [3370, 0]
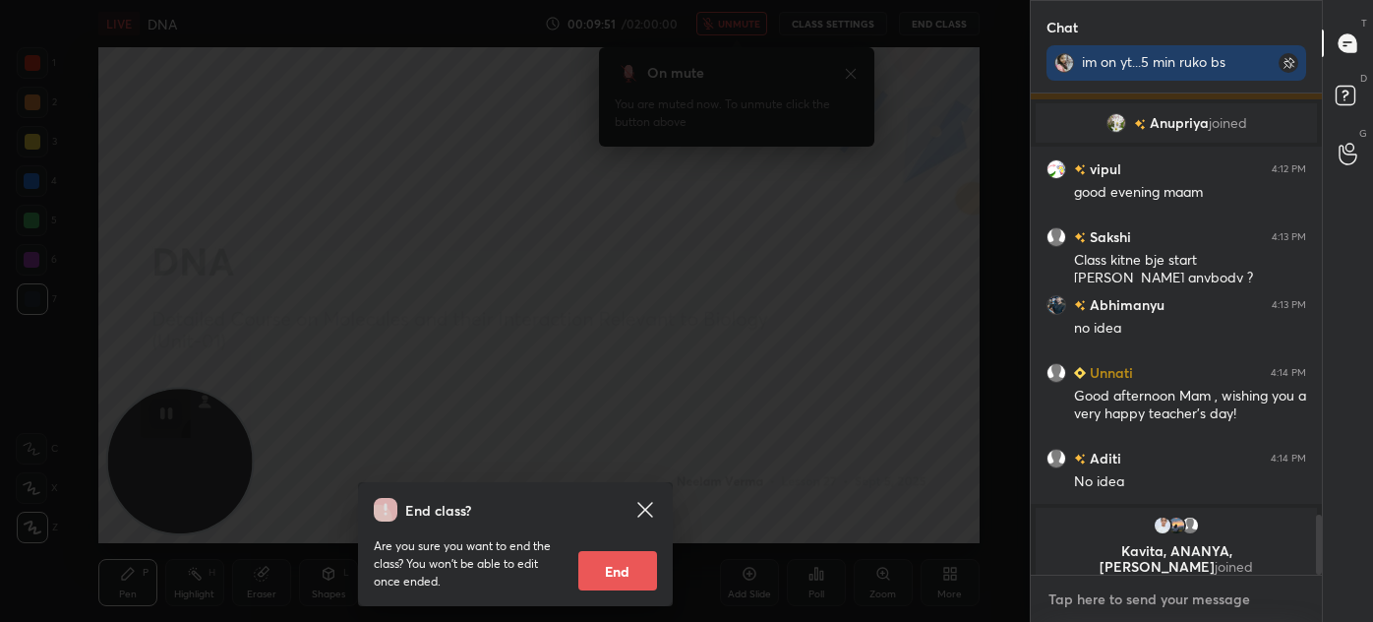
click at [1083, 592] on textarea at bounding box center [1177, 598] width 260 height 31
type textarea "x"
type textarea "2"
type textarea "x"
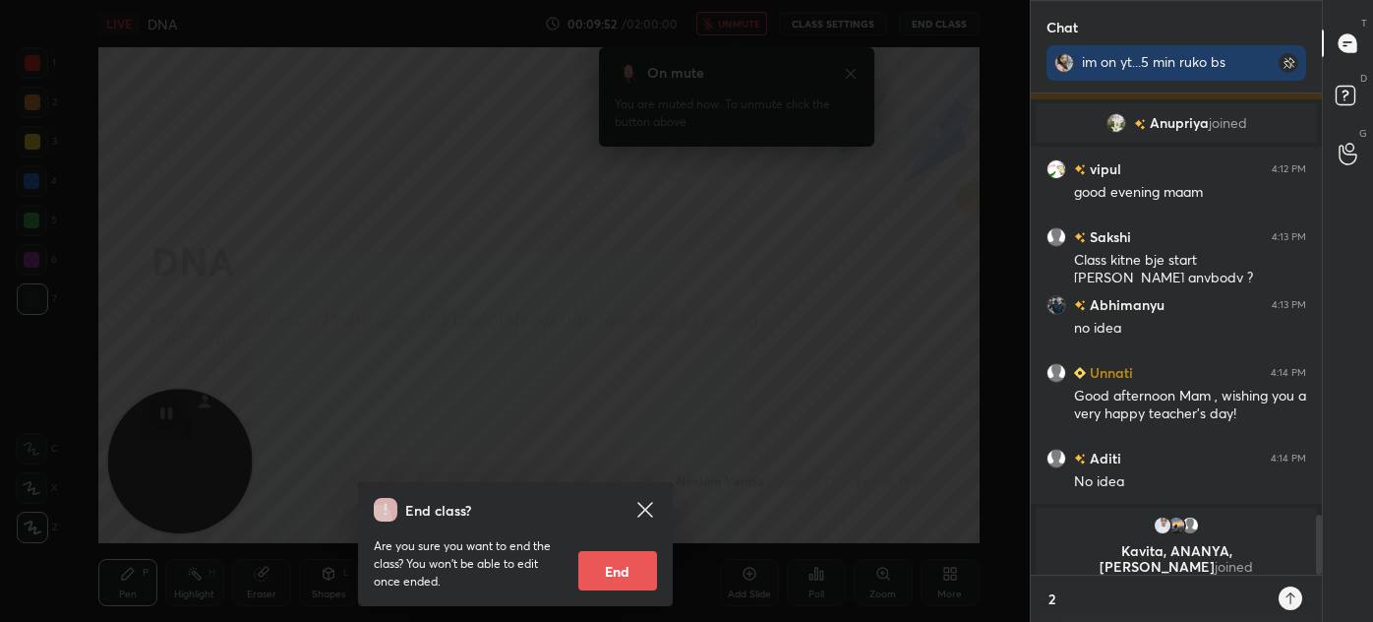
type textarea "2"
type textarea "x"
type textarea "2 m"
type textarea "x"
type textarea "2 mi"
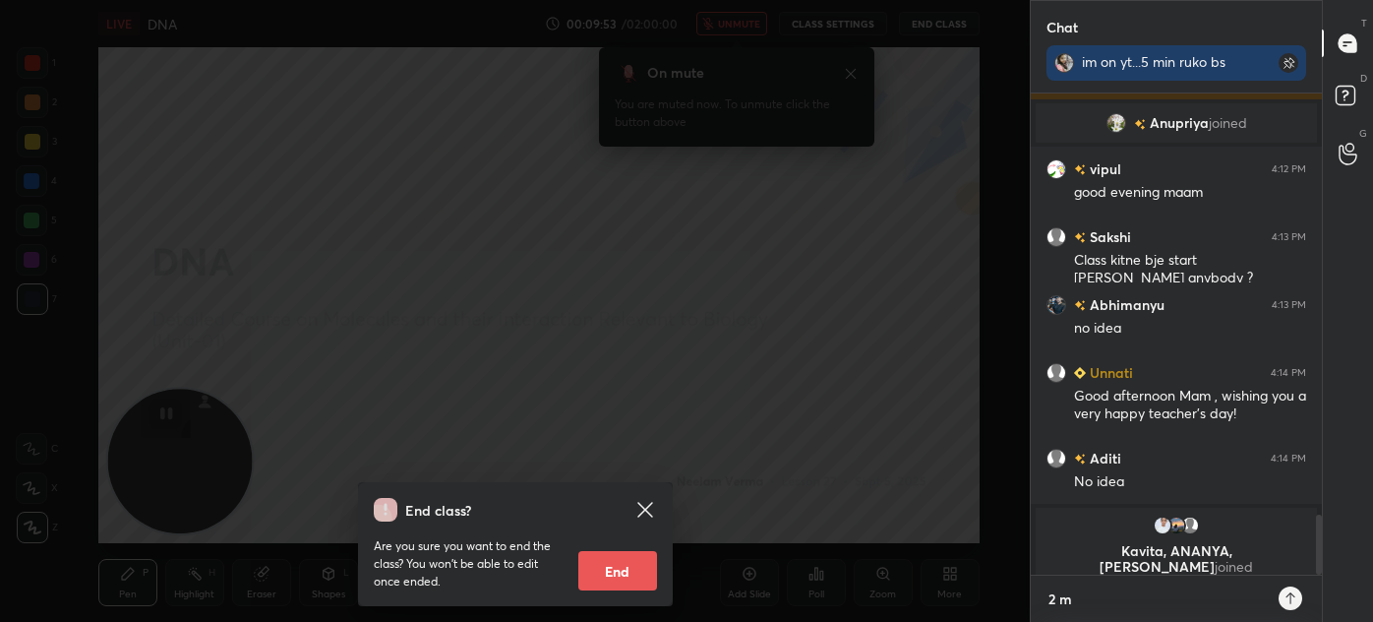
type textarea "x"
type textarea "2 min"
type textarea "x"
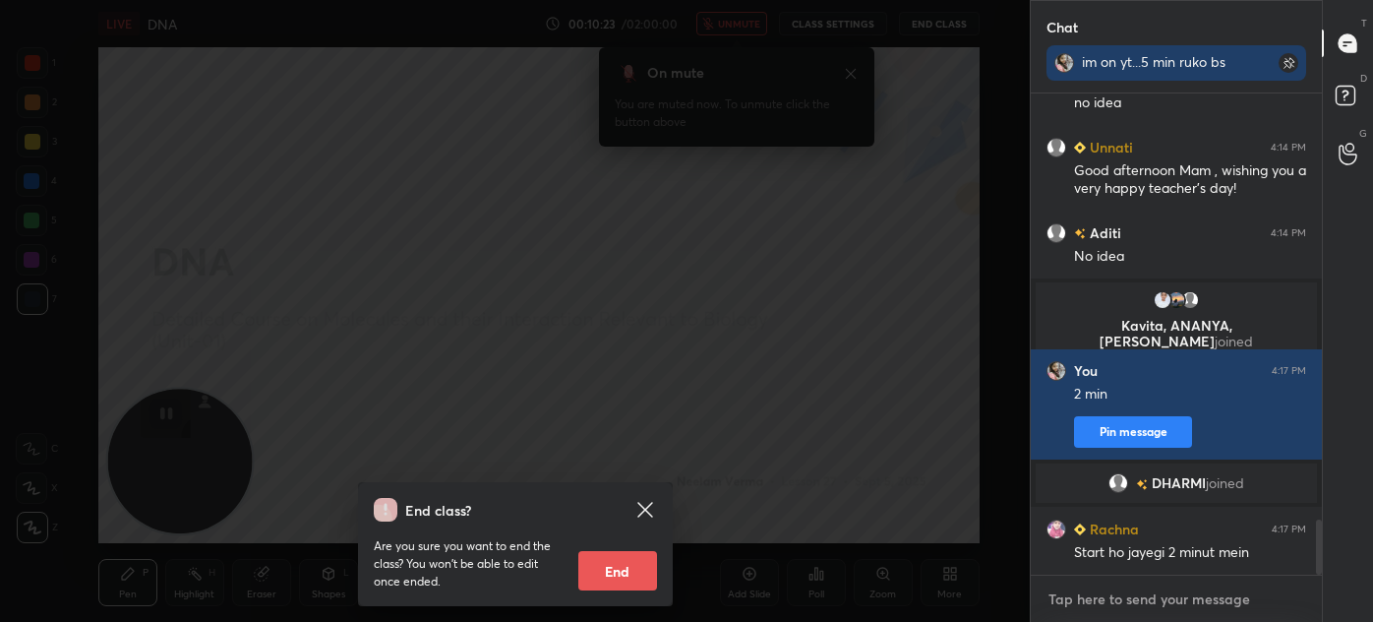
scroll to position [3719, 0]
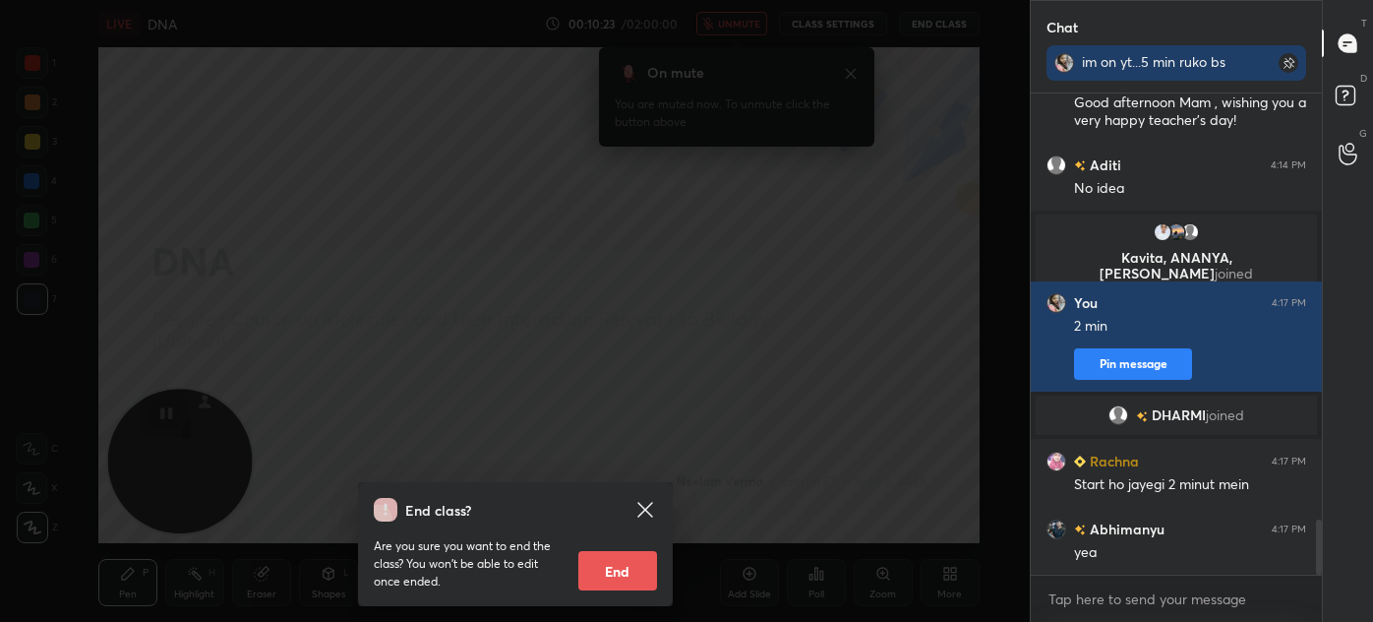
click at [637, 511] on icon at bounding box center [645, 510] width 24 height 24
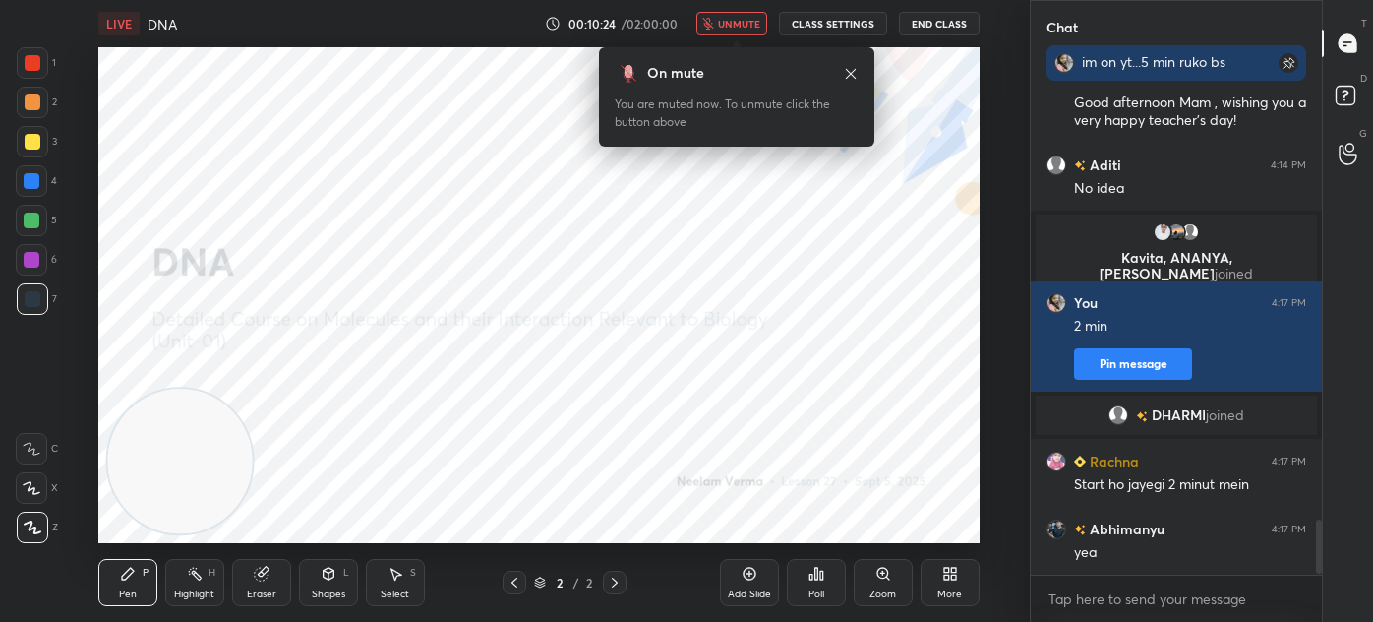
click at [733, 23] on span "unmute" at bounding box center [739, 24] width 42 height 14
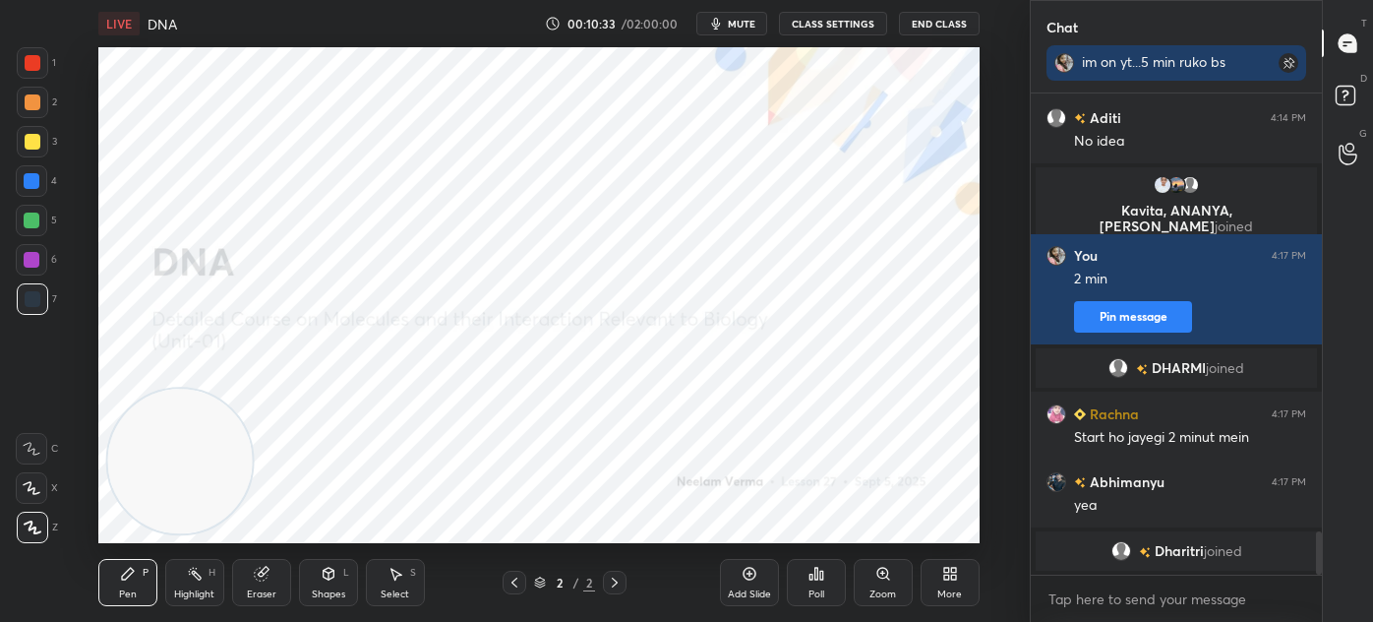
scroll to position [4859, 0]
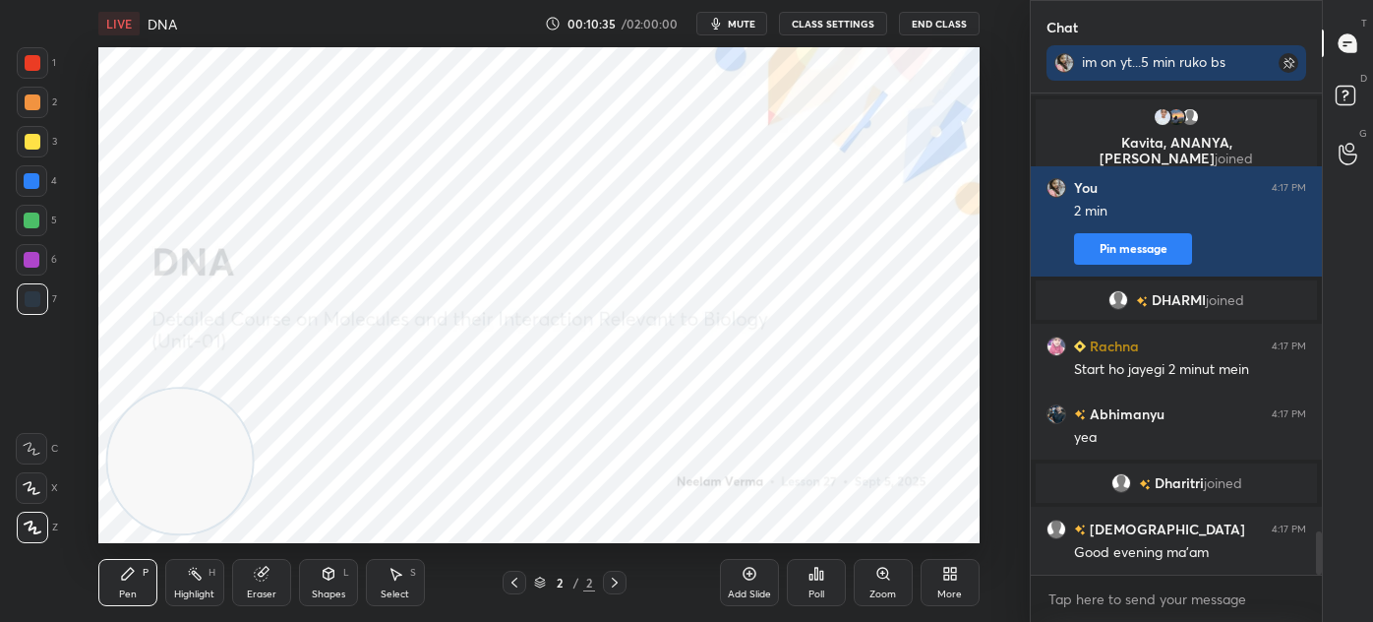
click at [403, 586] on div "Select S" at bounding box center [395, 582] width 59 height 47
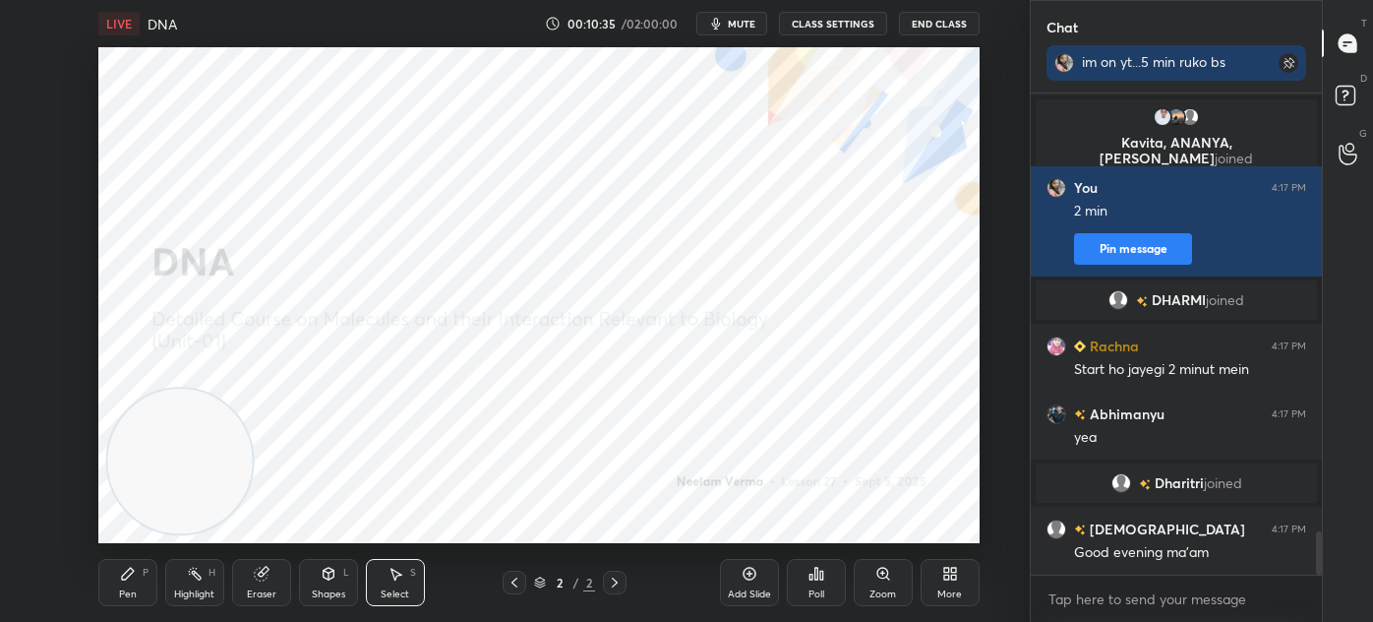
scroll to position [4926, 0]
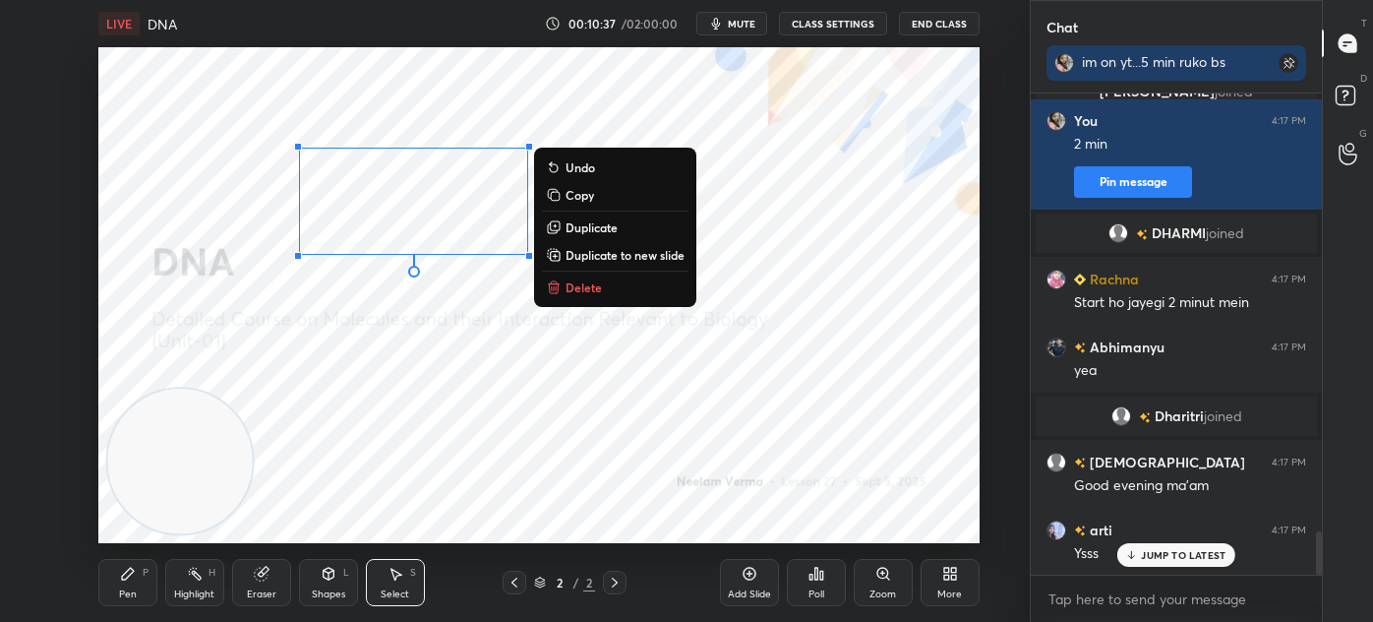
click at [608, 291] on button "Delete" at bounding box center [615, 287] width 147 height 24
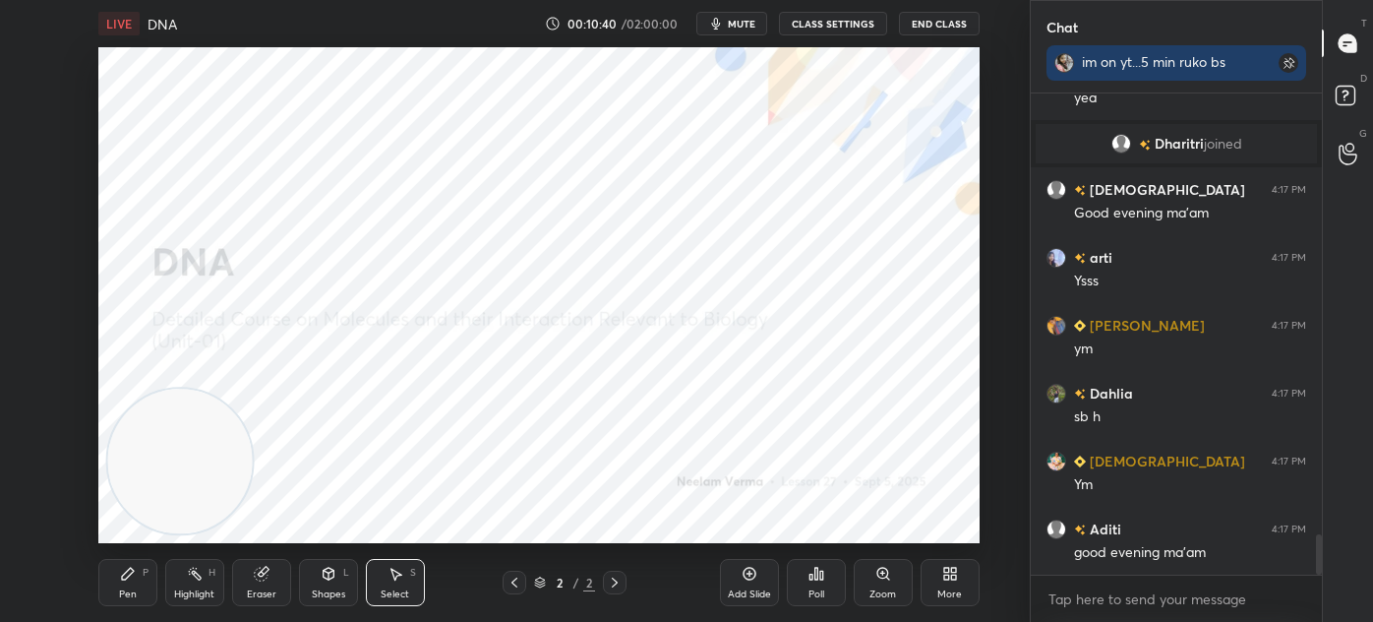
scroll to position [5284, 0]
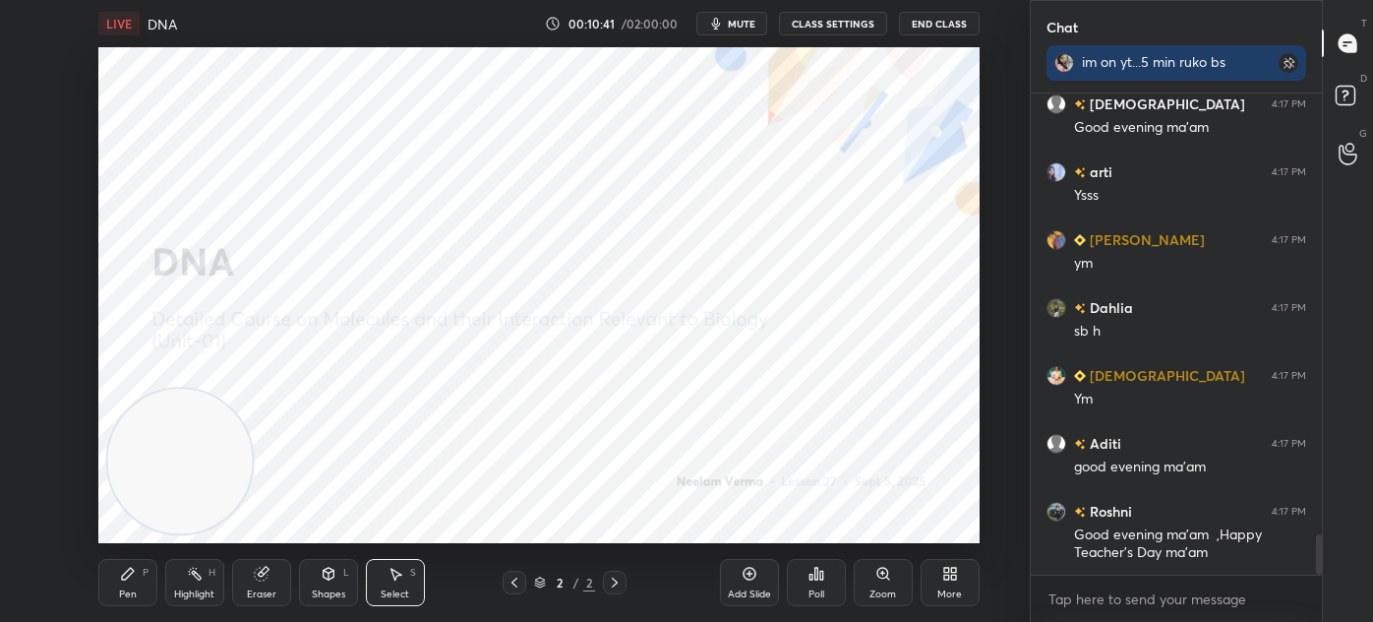
click at [956, 584] on div "More" at bounding box center [950, 582] width 59 height 47
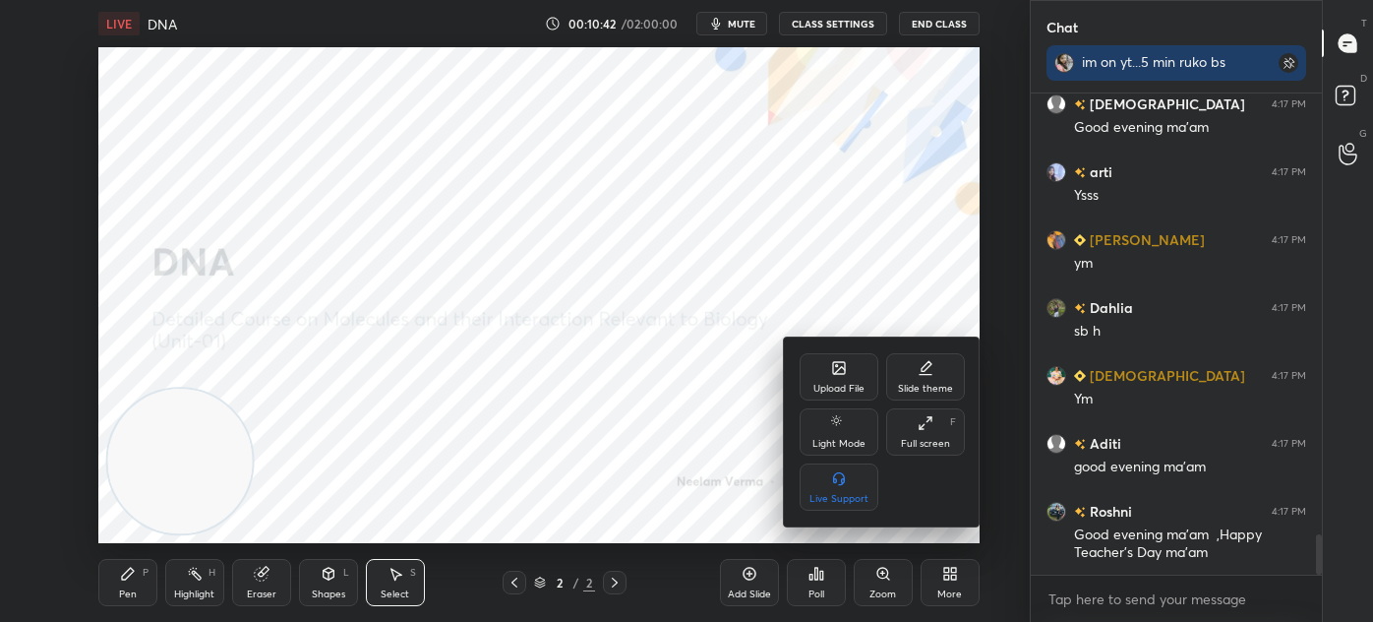
click at [857, 386] on div "Upload File" at bounding box center [838, 389] width 51 height 10
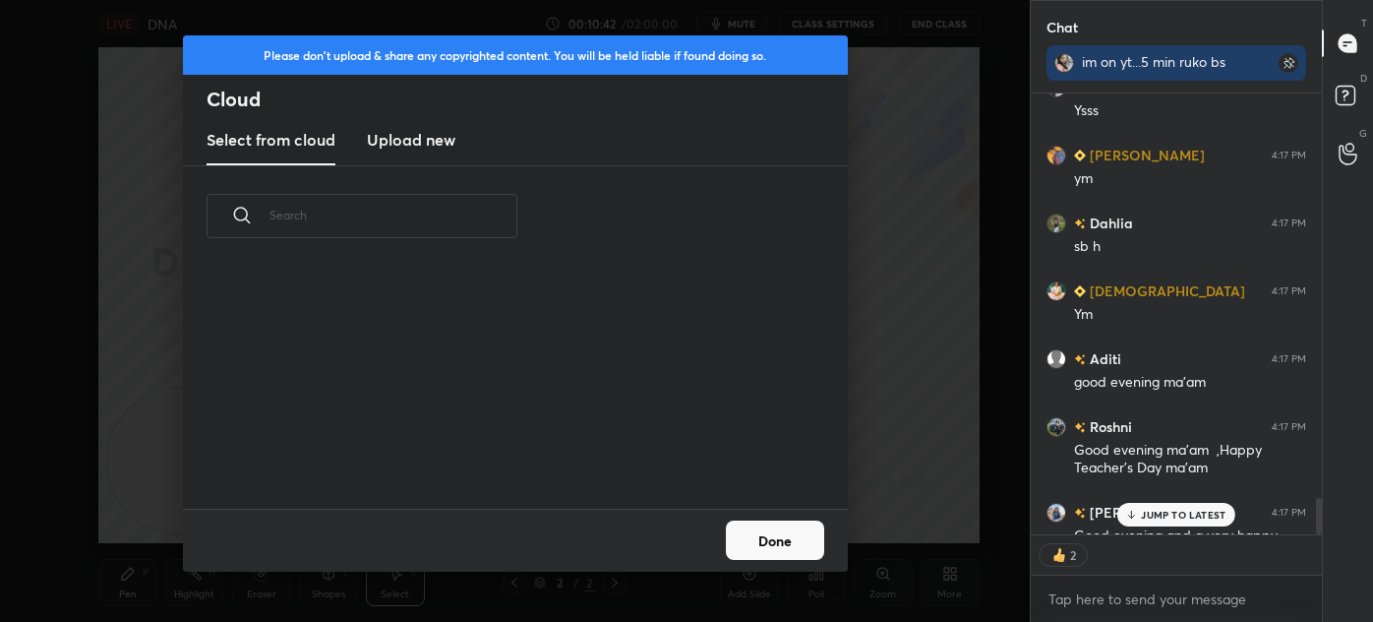
scroll to position [243, 631]
click at [408, 126] on new "Upload new" at bounding box center [411, 140] width 89 height 49
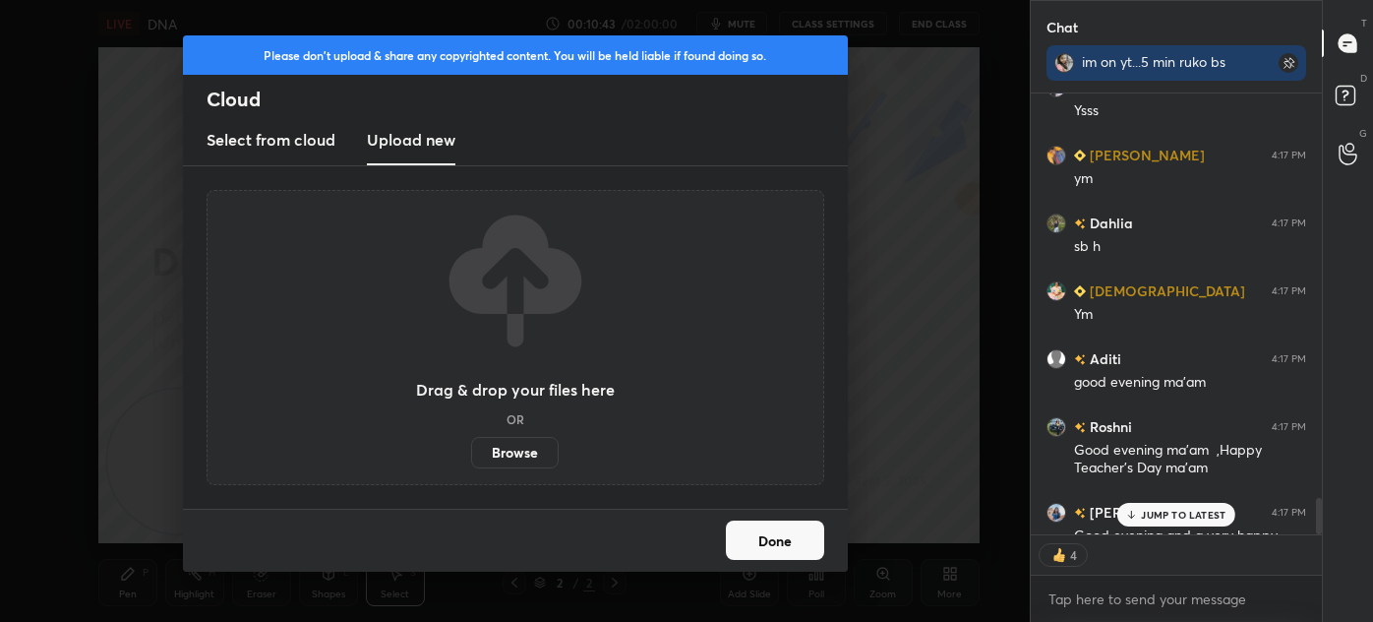
scroll to position [5477, 0]
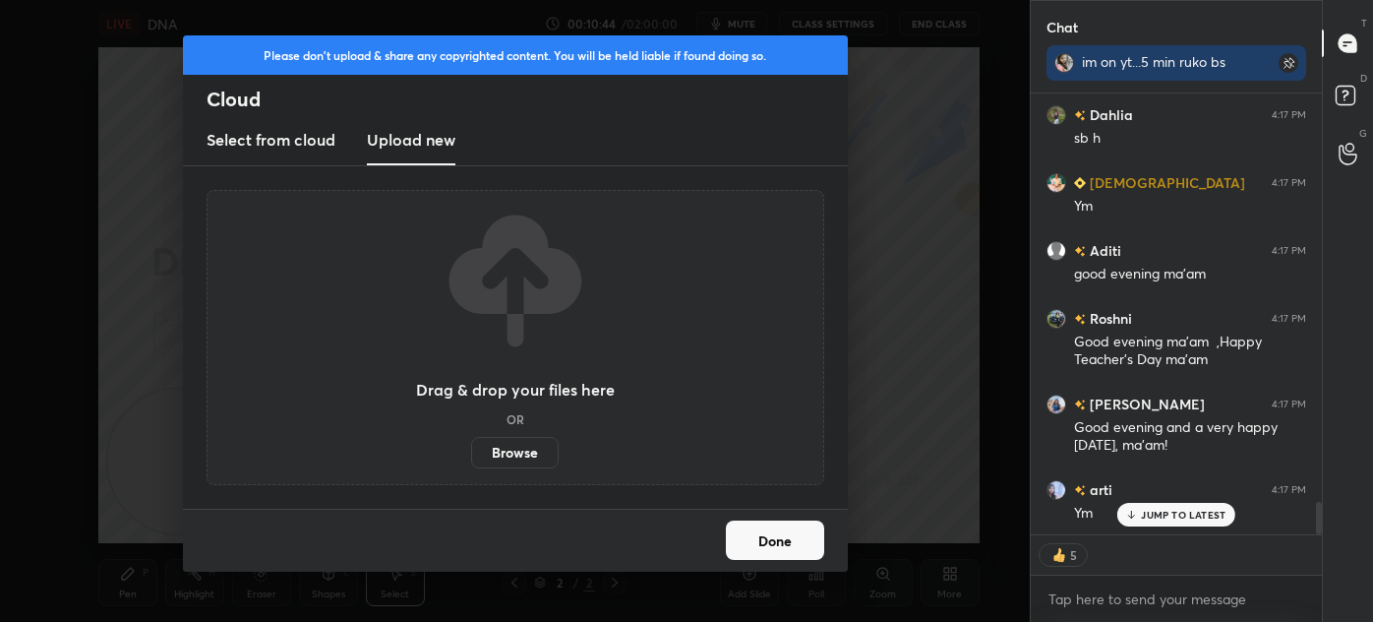
click at [510, 451] on label "Browse" at bounding box center [515, 452] width 88 height 31
click at [471, 451] on input "Browse" at bounding box center [471, 452] width 0 height 31
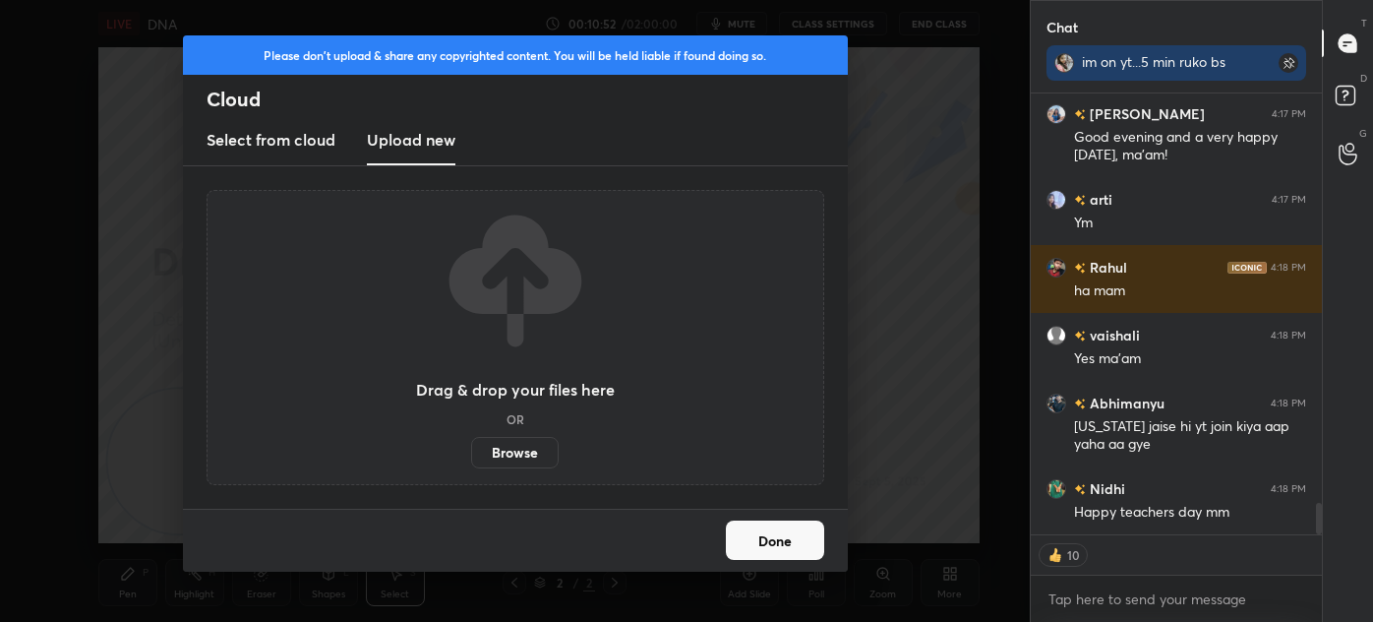
scroll to position [5835, 0]
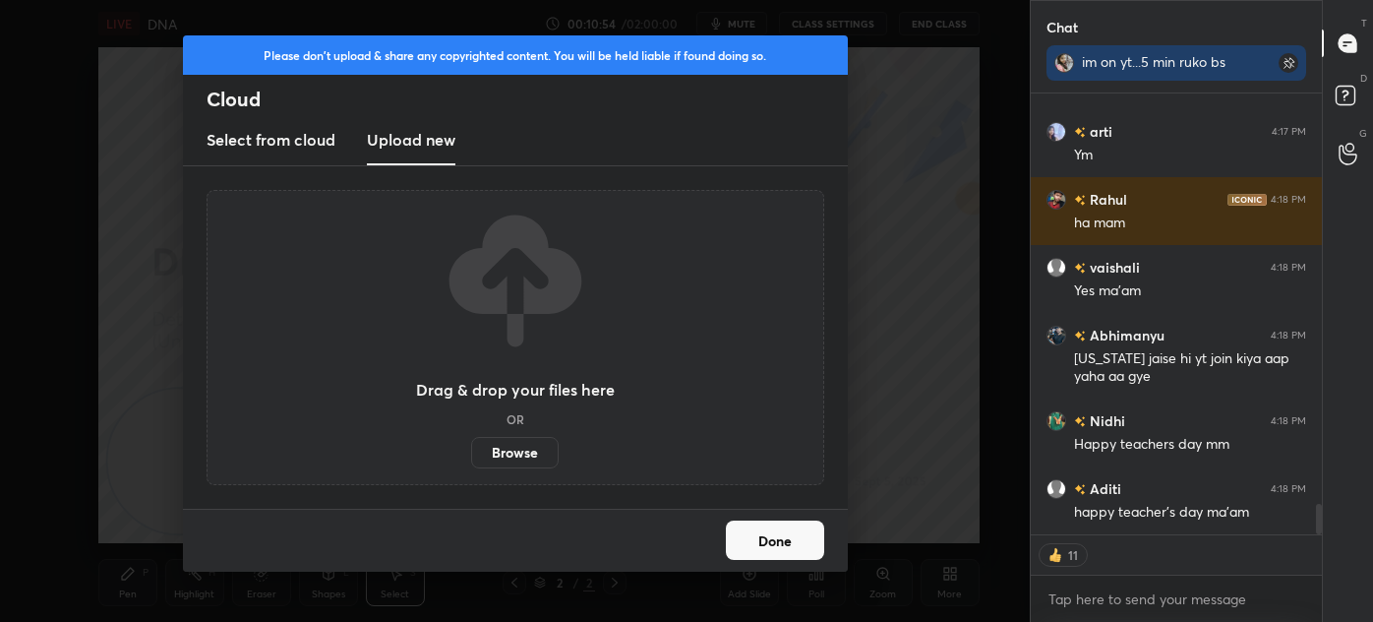
click at [776, 542] on button "Done" at bounding box center [775, 539] width 98 height 39
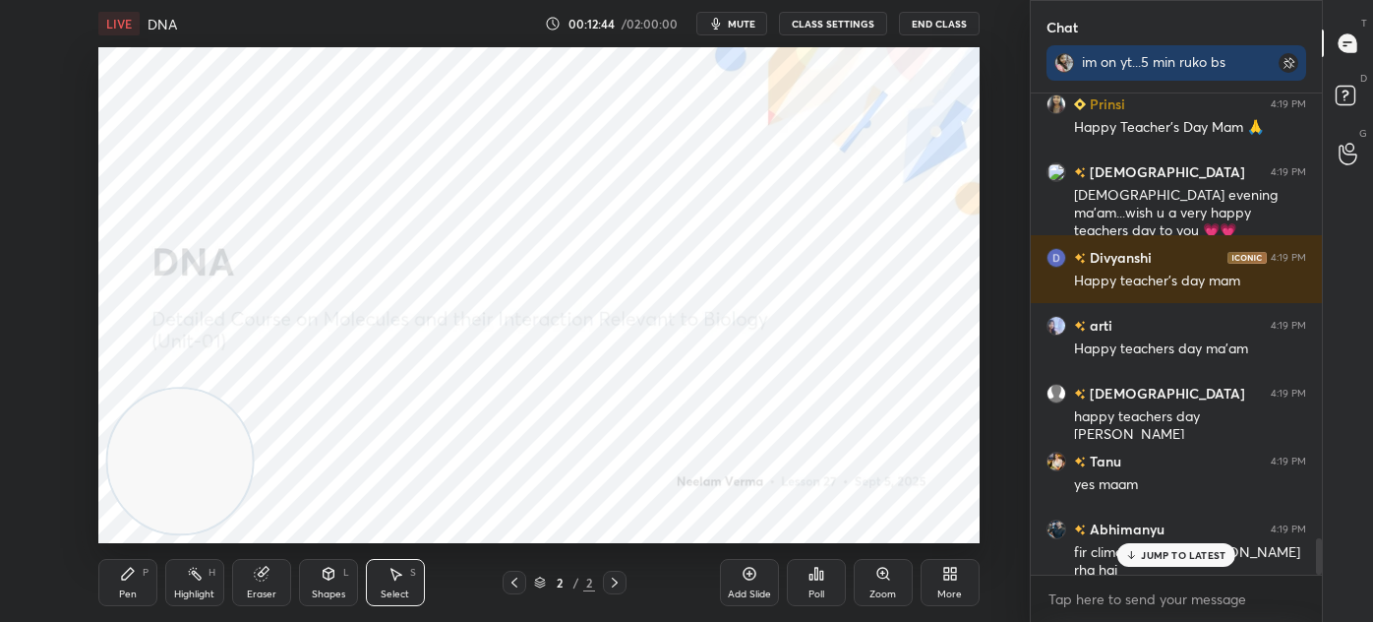
scroll to position [5839, 0]
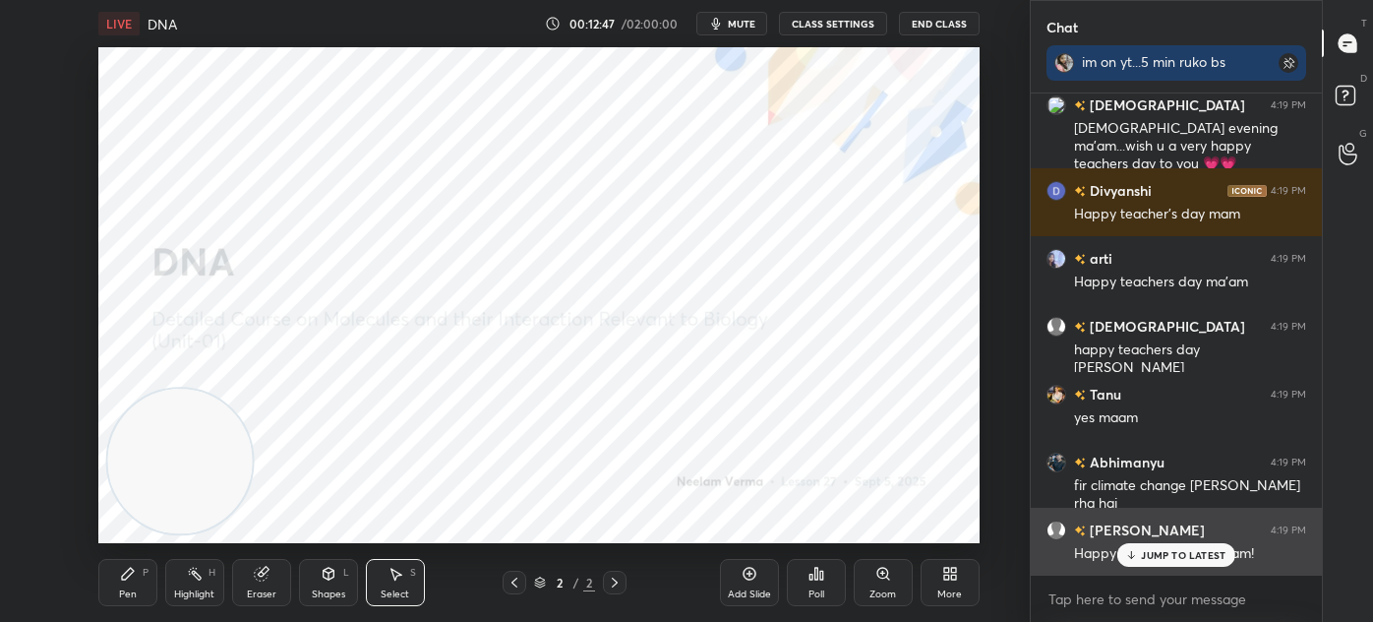
click at [1152, 551] on p "JUMP TO LATEST" at bounding box center [1183, 555] width 85 height 12
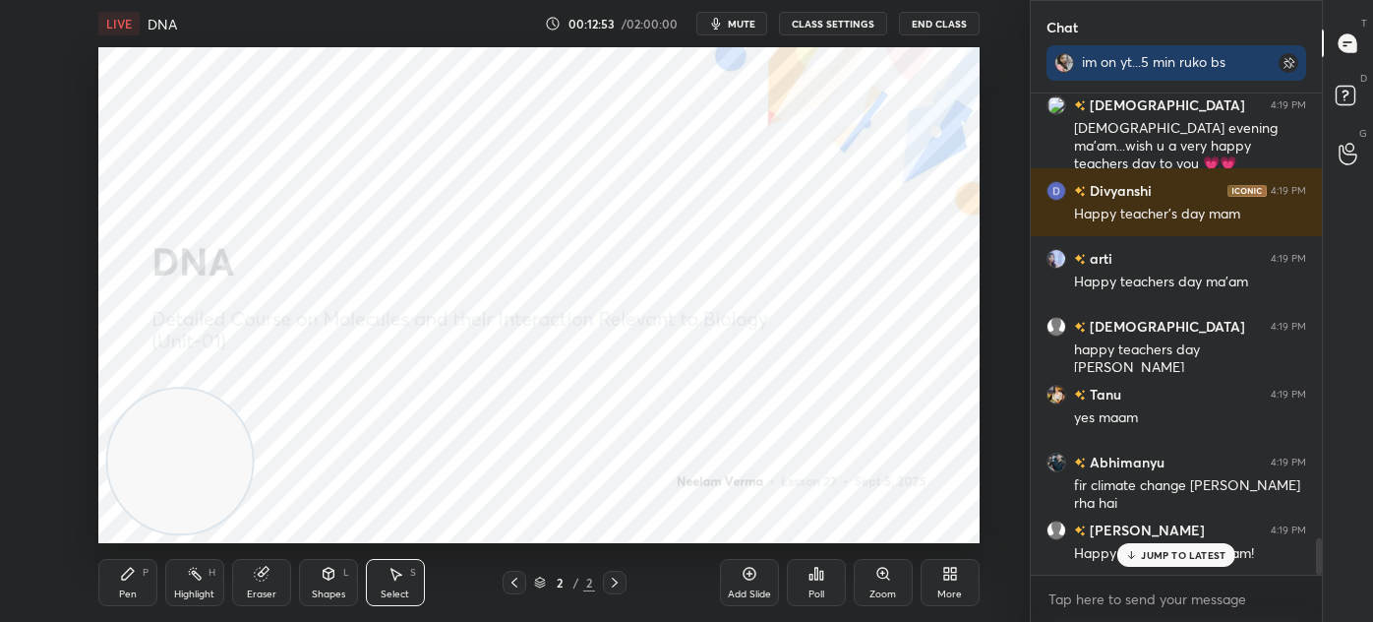
scroll to position [5907, 0]
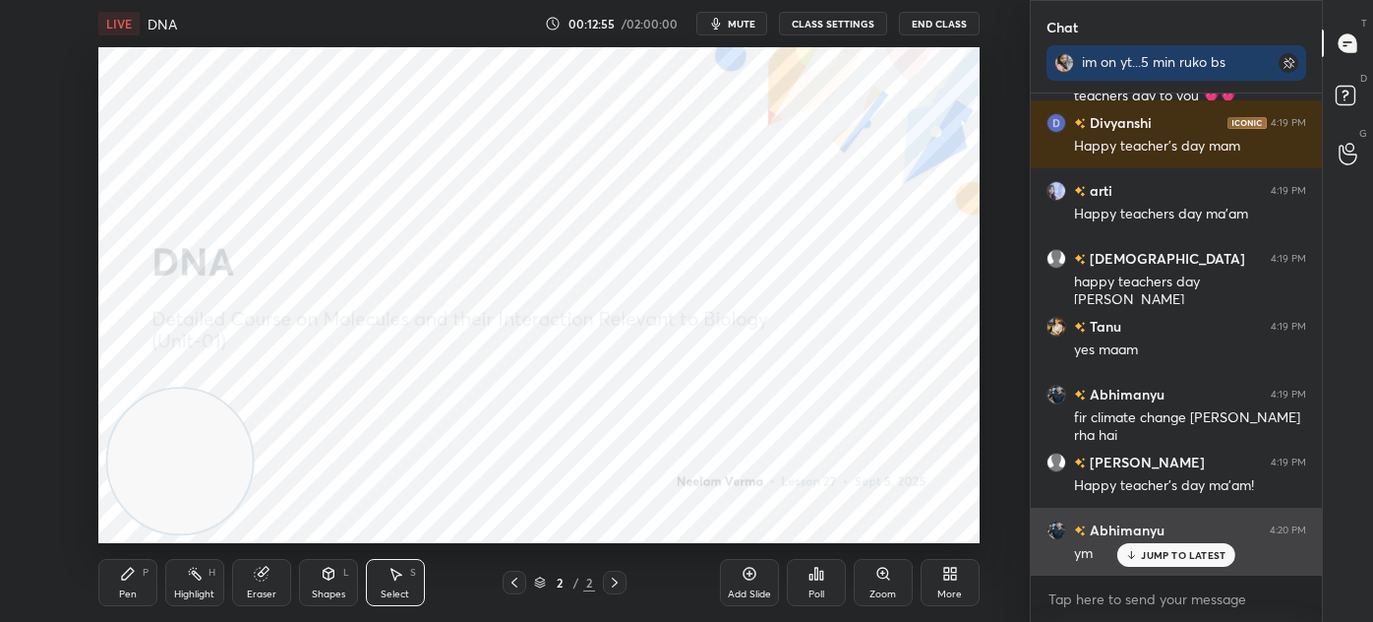
click at [1161, 552] on p "JUMP TO LATEST" at bounding box center [1183, 555] width 85 height 12
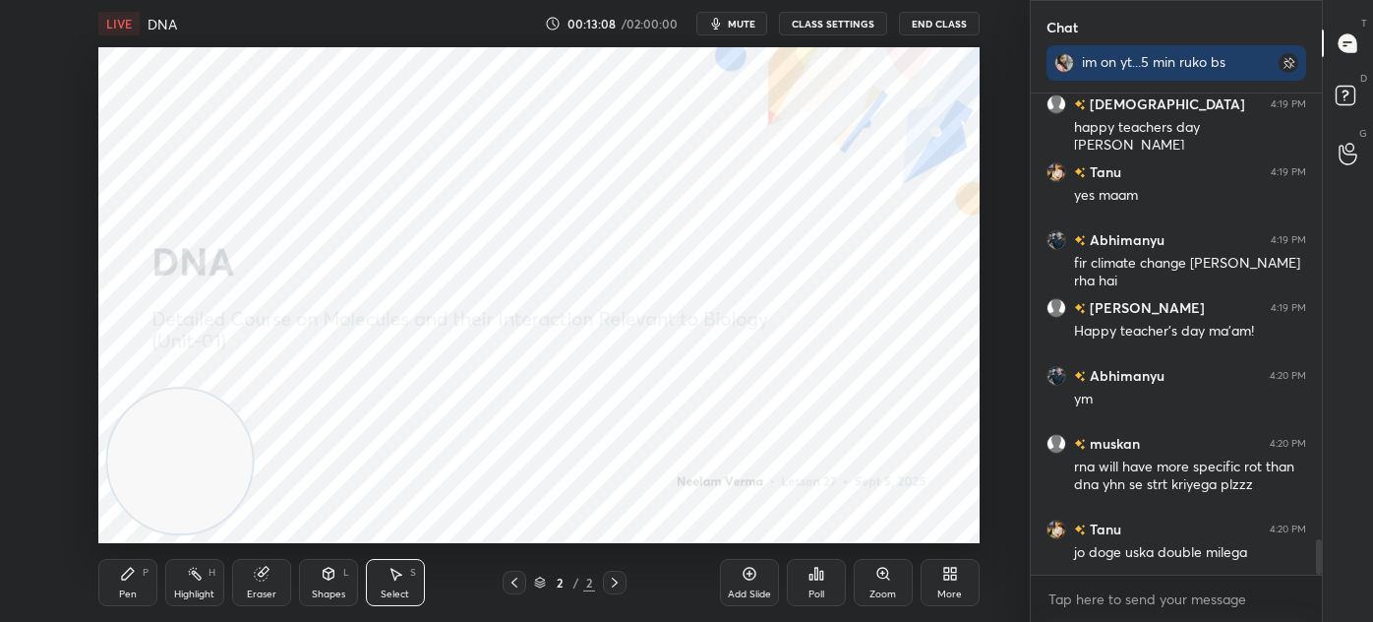
scroll to position [6129, 0]
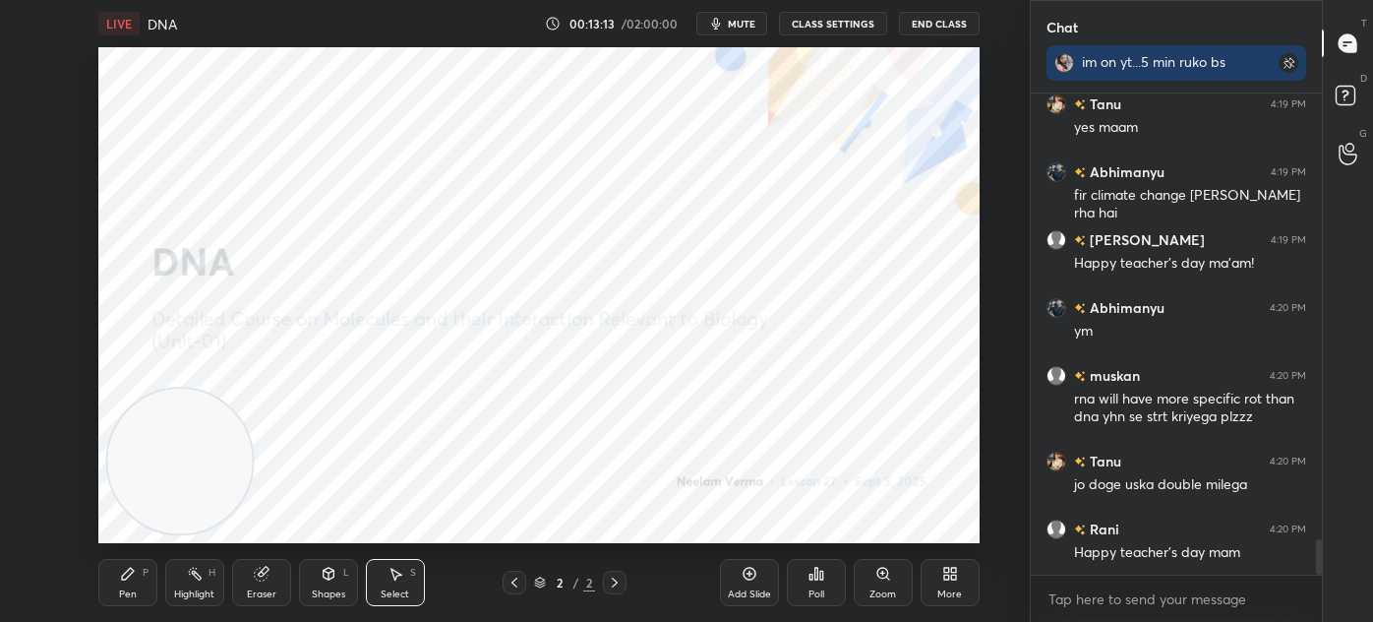
click at [962, 575] on div "More" at bounding box center [950, 582] width 59 height 47
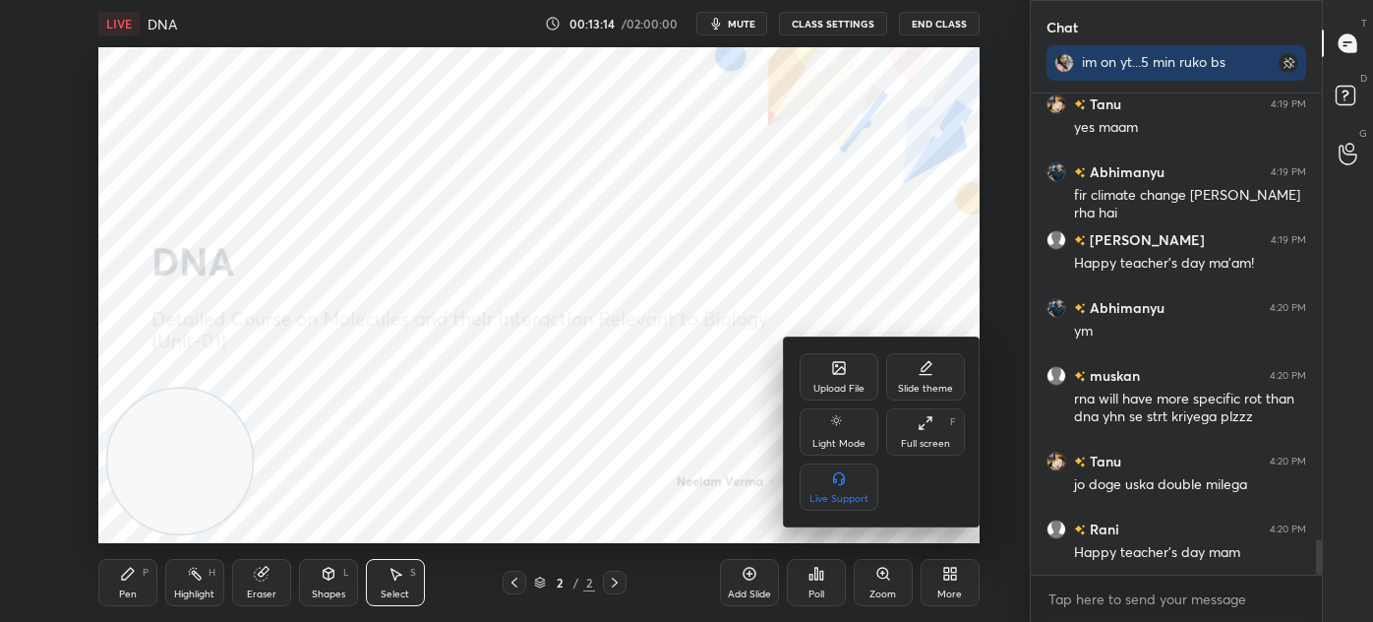
click at [838, 381] on div "Upload File" at bounding box center [839, 376] width 79 height 47
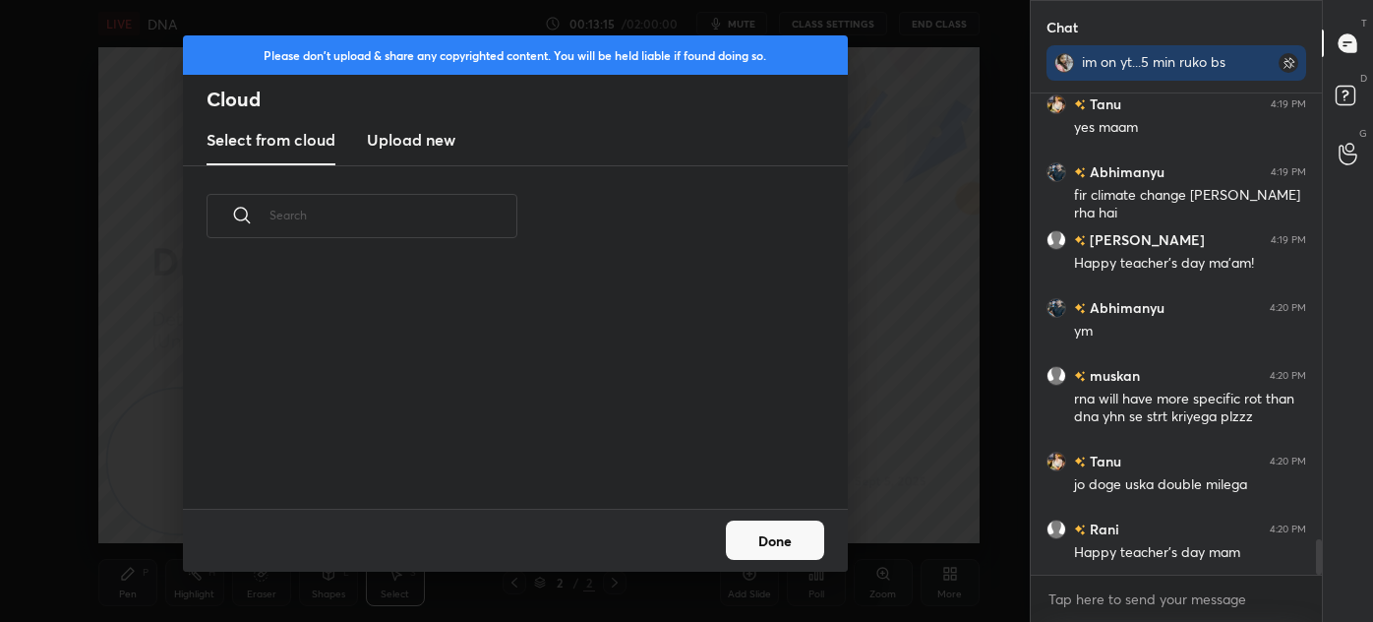
scroll to position [243, 631]
click at [401, 146] on h3 "Upload new" at bounding box center [411, 140] width 89 height 24
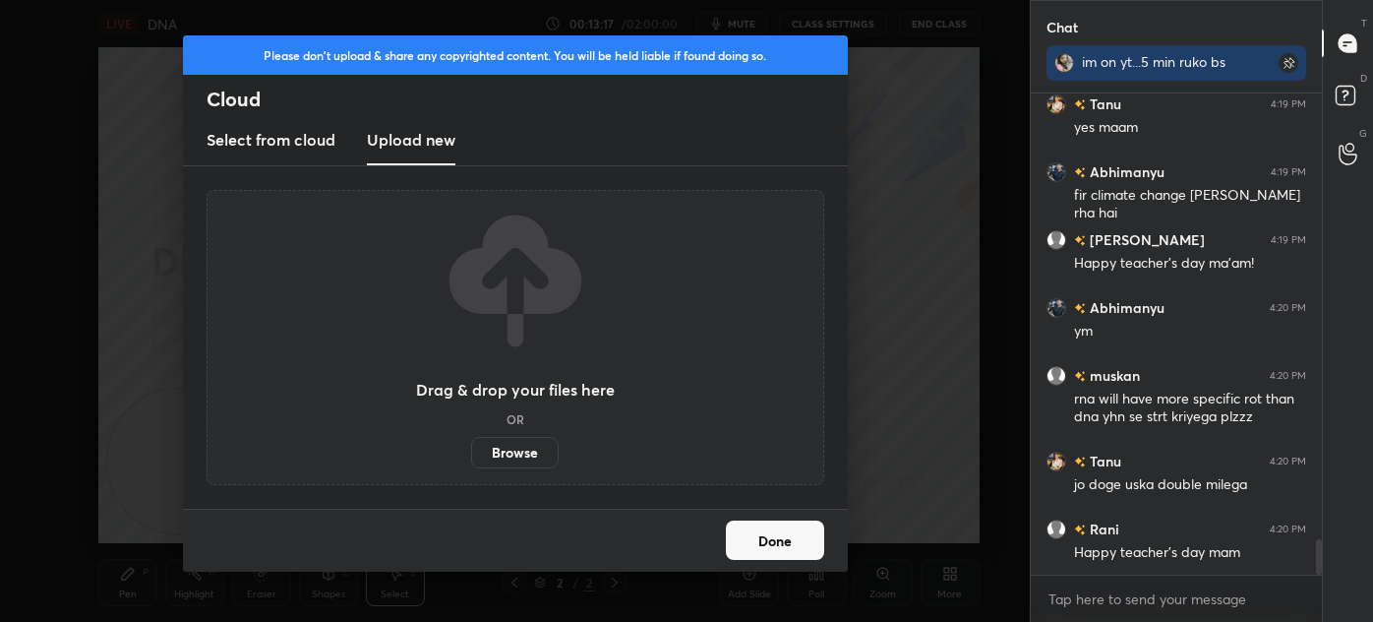
click at [499, 448] on label "Browse" at bounding box center [515, 452] width 88 height 31
click at [471, 448] on input "Browse" at bounding box center [471, 452] width 0 height 31
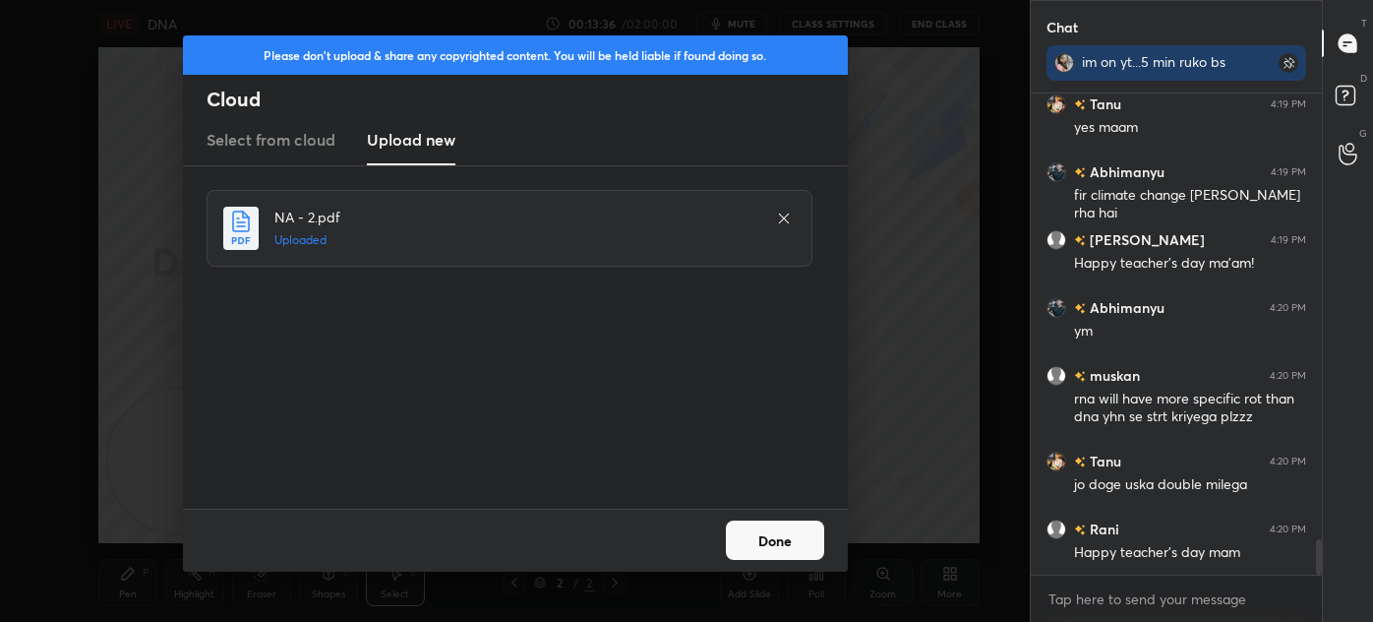
click at [771, 547] on button "Done" at bounding box center [775, 539] width 98 height 39
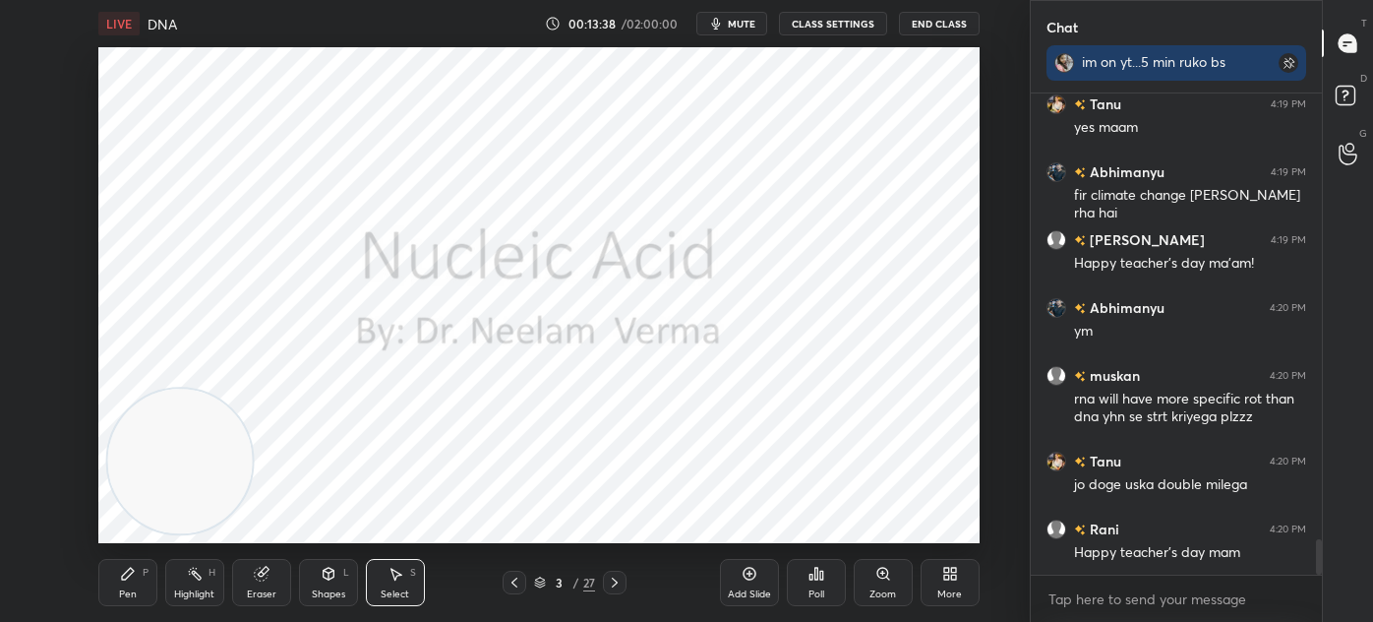
scroll to position [6197, 0]
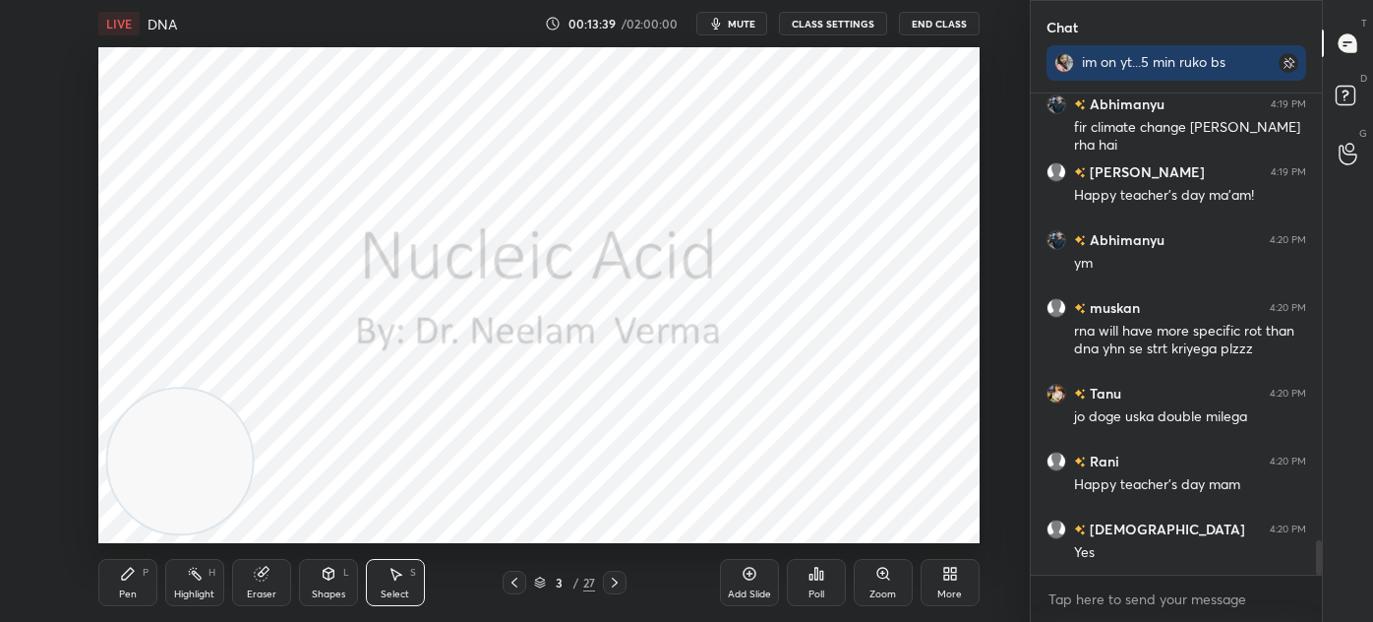
click at [325, 594] on div "Shapes" at bounding box center [328, 594] width 33 height 10
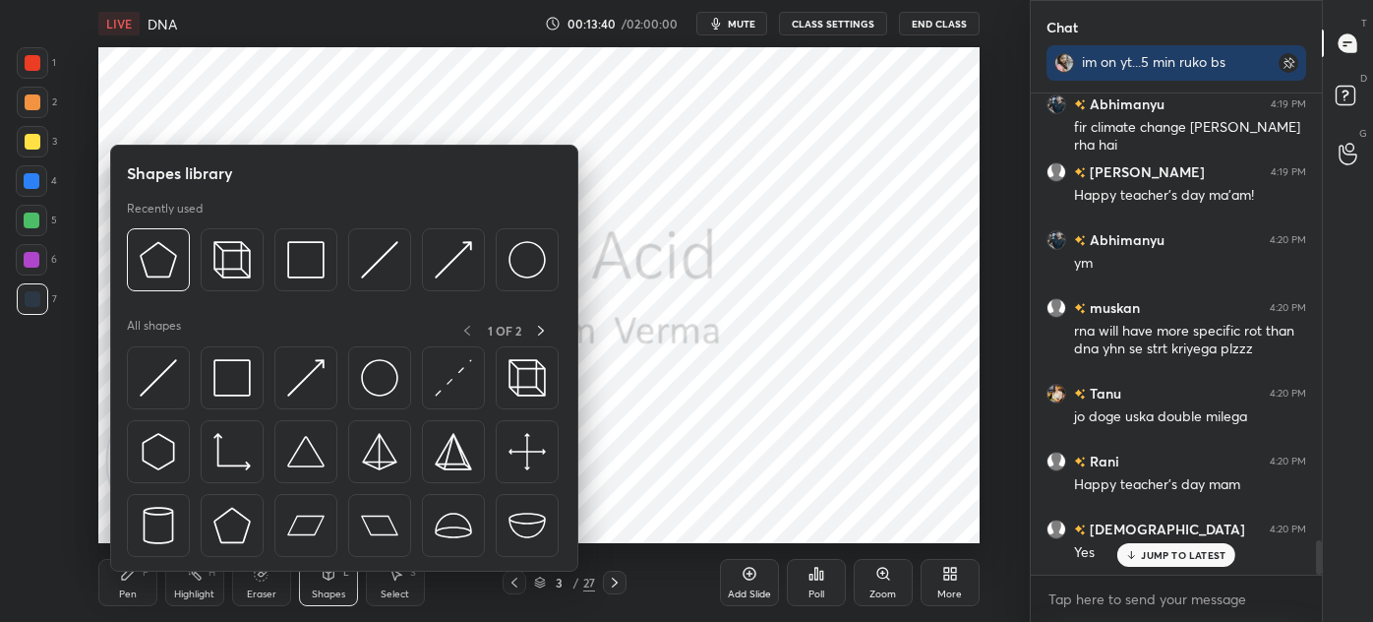
scroll to position [6281, 0]
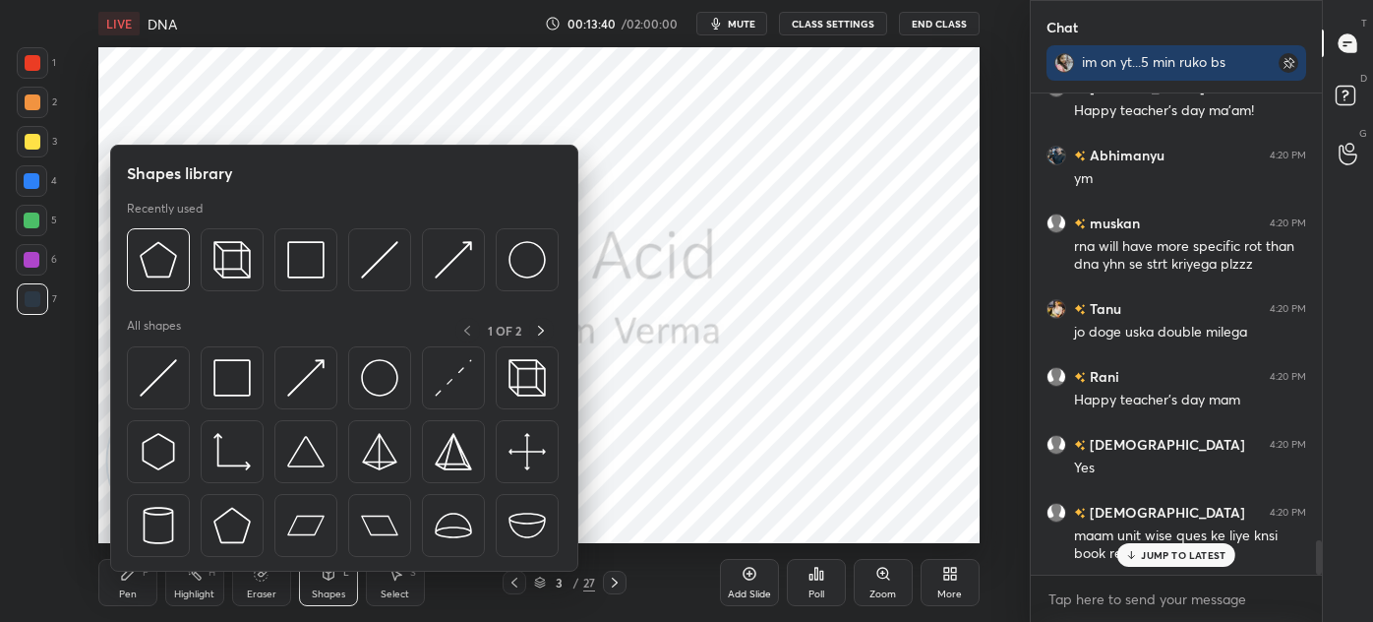
click at [224, 391] on img at bounding box center [231, 377] width 37 height 37
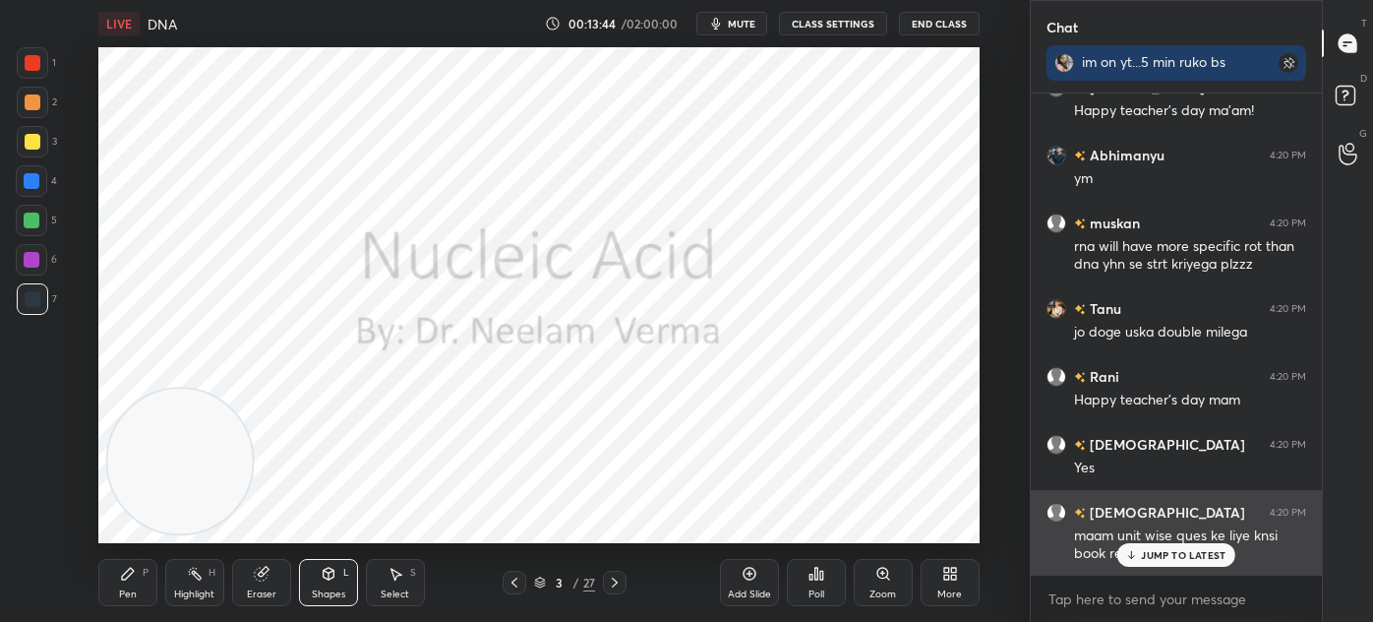
click at [1166, 551] on p "JUMP TO LATEST" at bounding box center [1183, 555] width 85 height 12
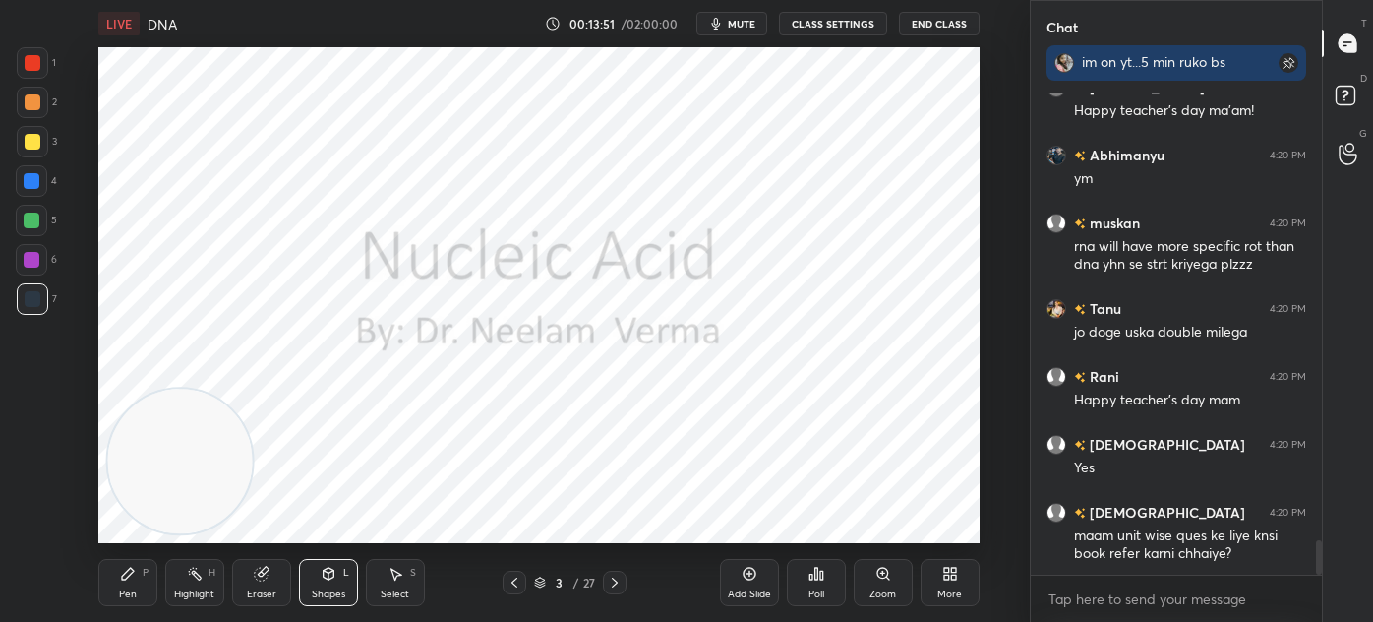
scroll to position [6329, 0]
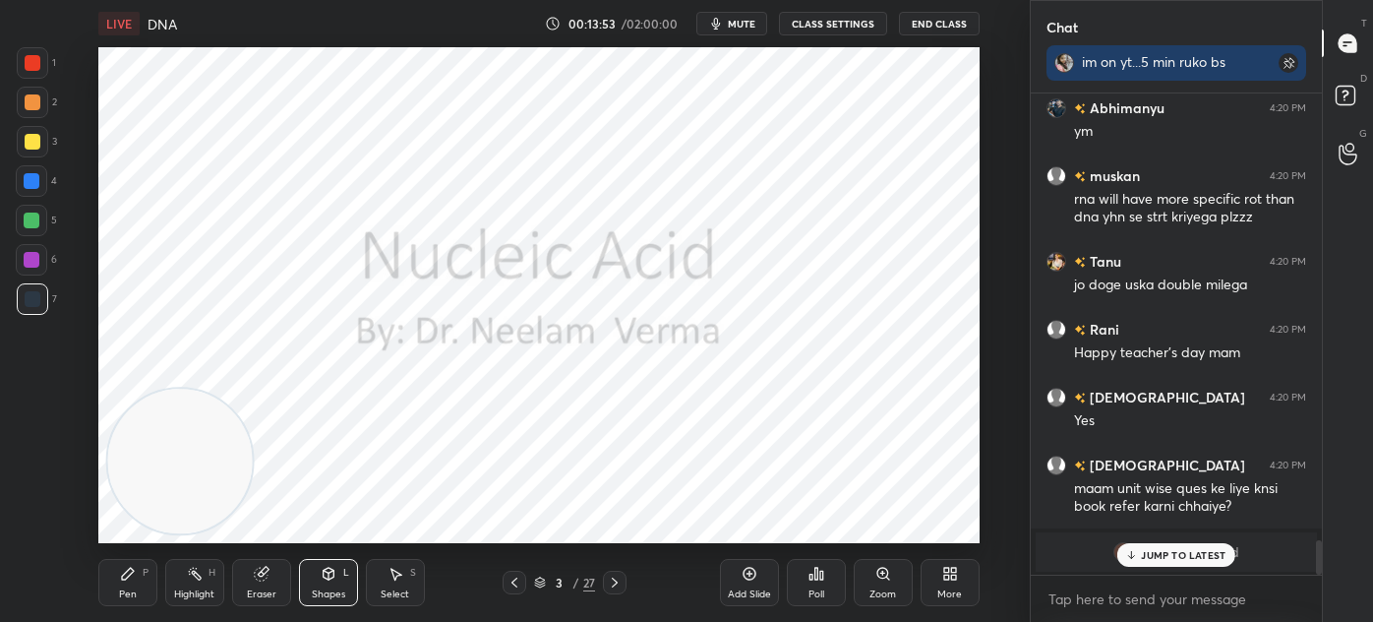
click at [1149, 553] on p "JUMP TO LATEST" at bounding box center [1183, 555] width 85 height 12
click at [615, 590] on div at bounding box center [615, 583] width 24 height 24
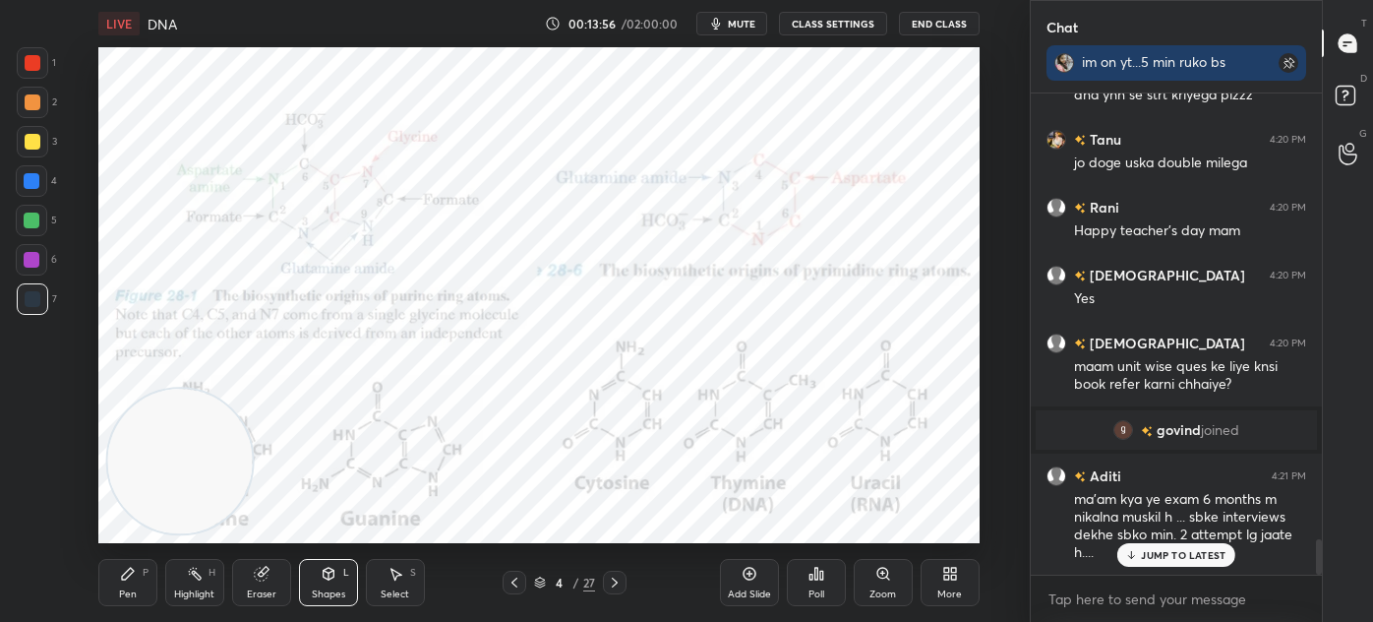
scroll to position [6116, 0]
click at [618, 583] on icon at bounding box center [615, 582] width 16 height 16
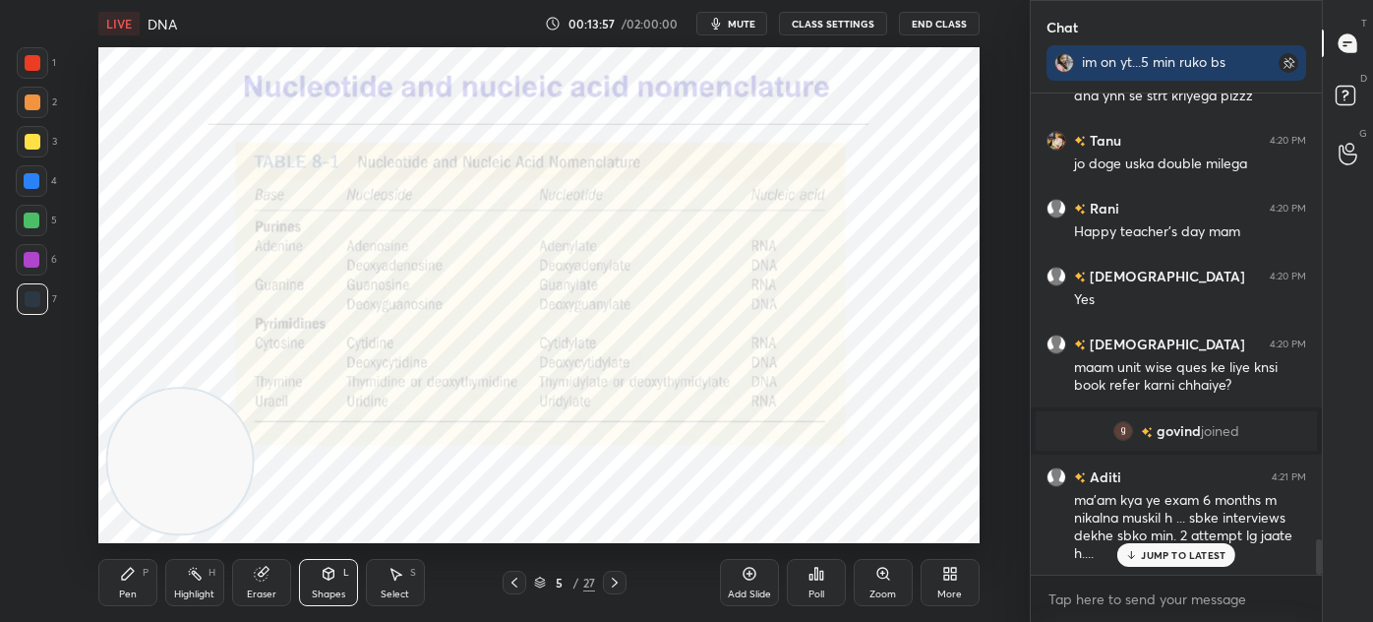
click at [616, 577] on icon at bounding box center [615, 582] width 16 height 16
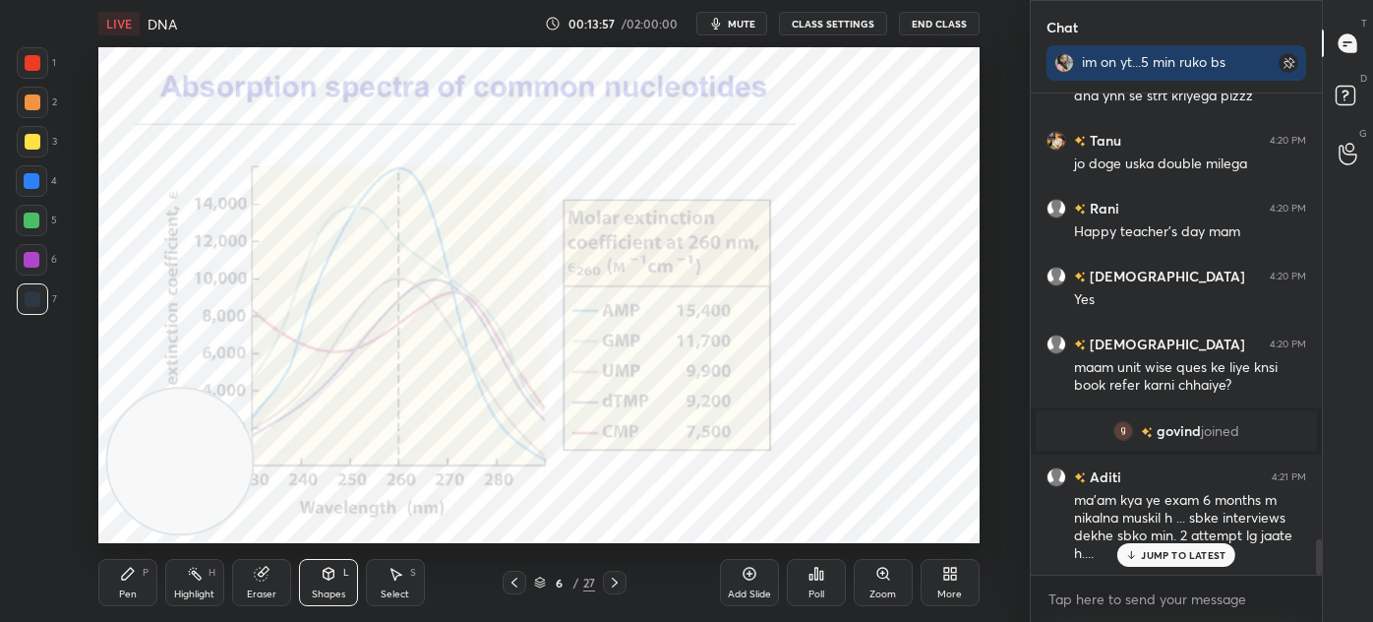
click at [614, 578] on icon at bounding box center [615, 582] width 16 height 16
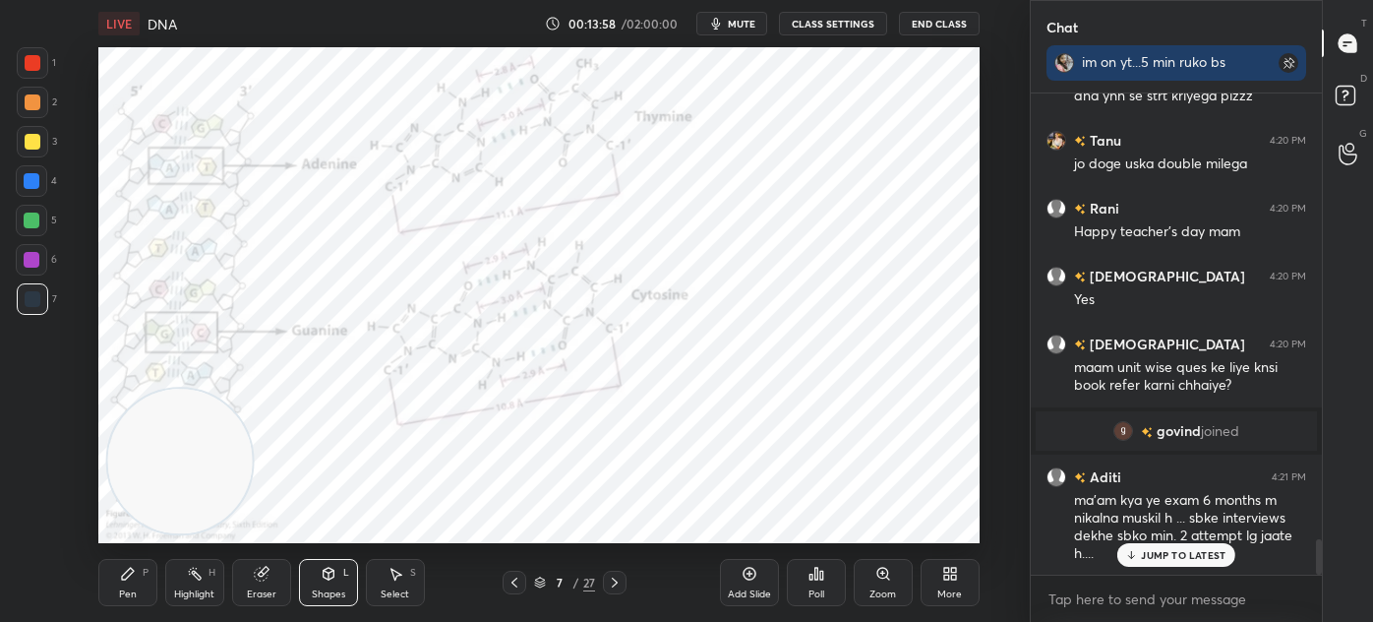
click at [615, 581] on icon at bounding box center [615, 582] width 6 height 10
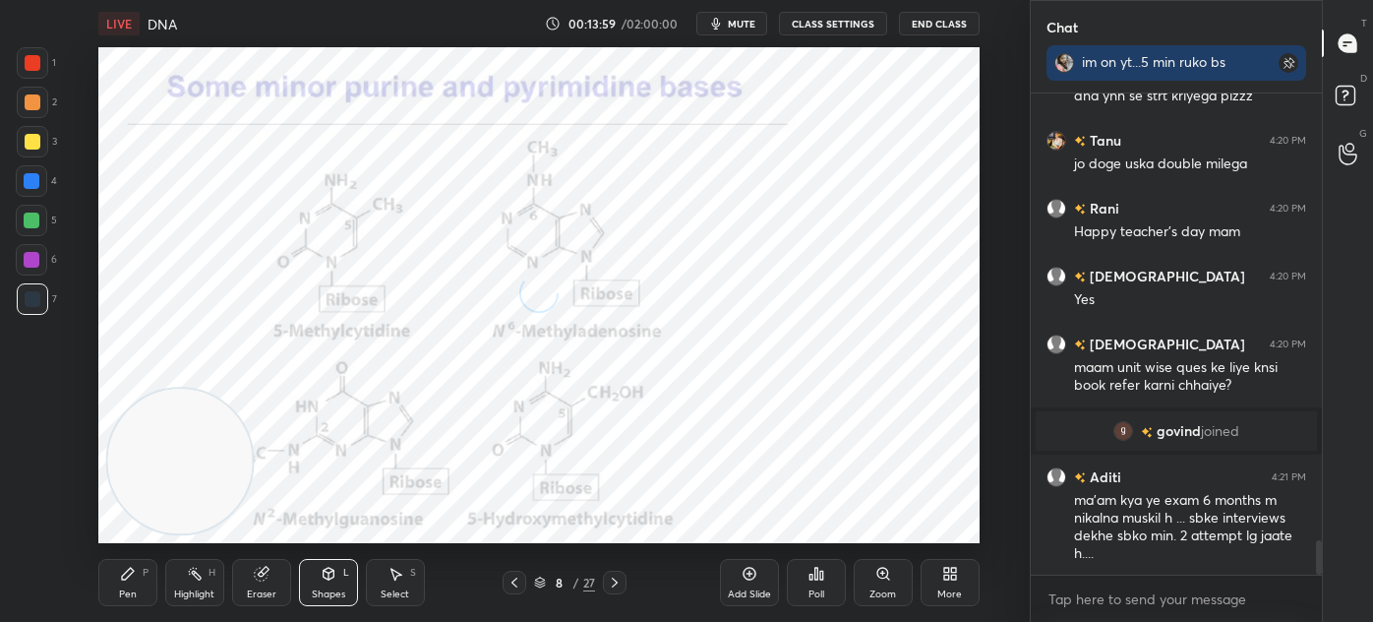
scroll to position [6185, 0]
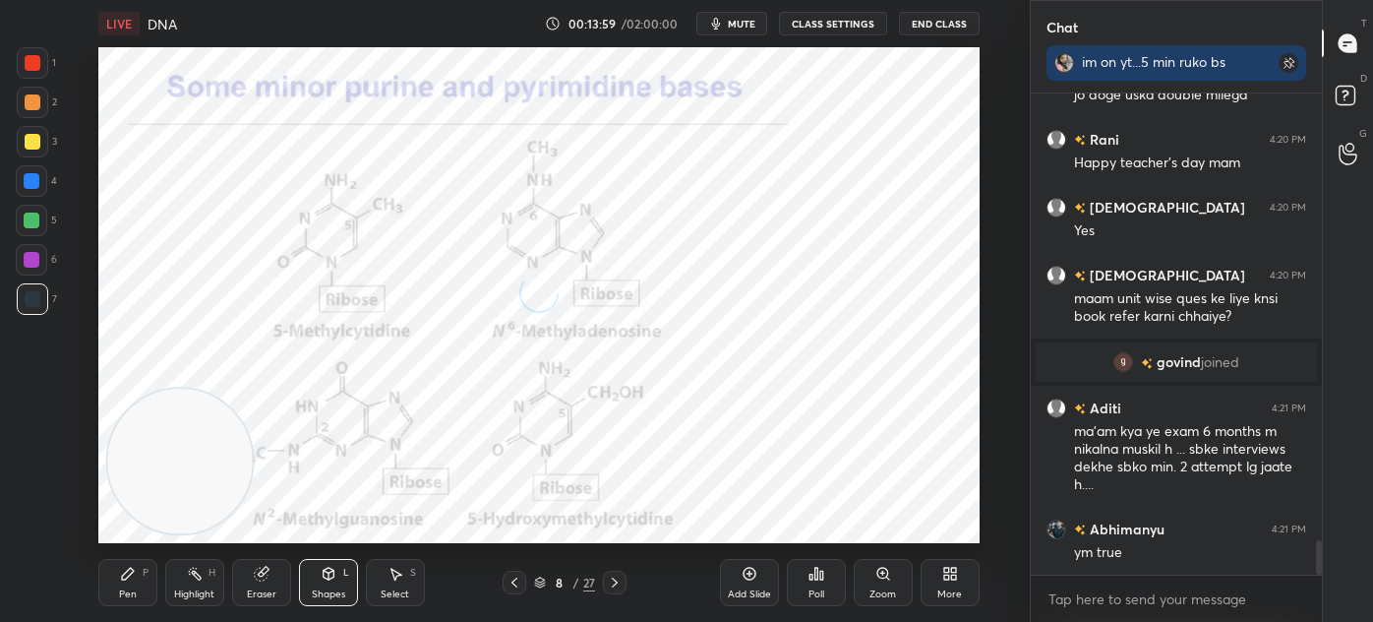
click at [614, 579] on icon at bounding box center [615, 582] width 6 height 10
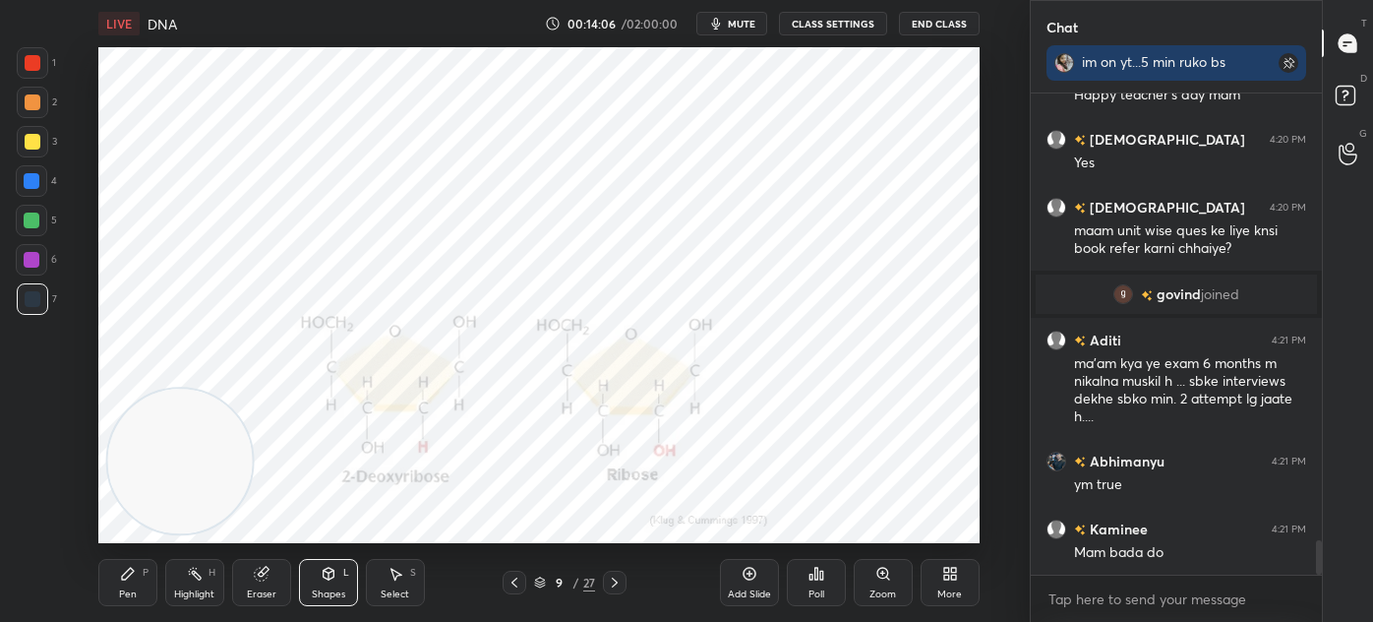
scroll to position [6321, 0]
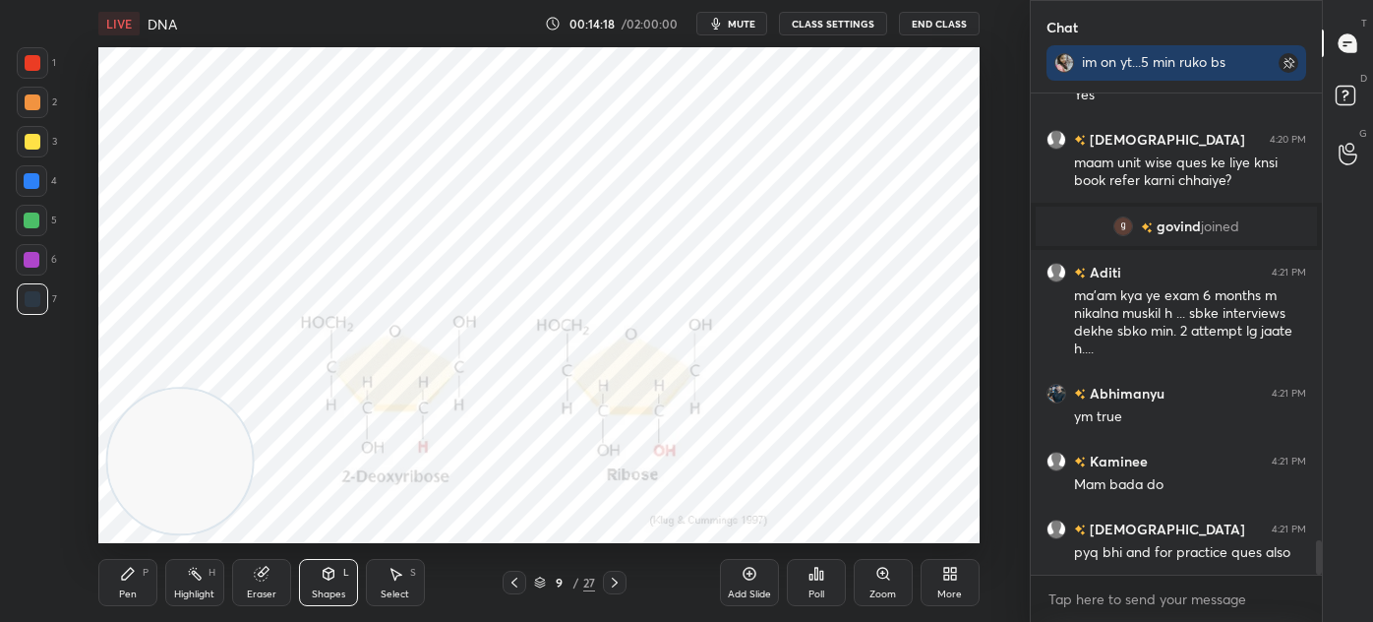
click at [614, 580] on icon at bounding box center [615, 582] width 6 height 10
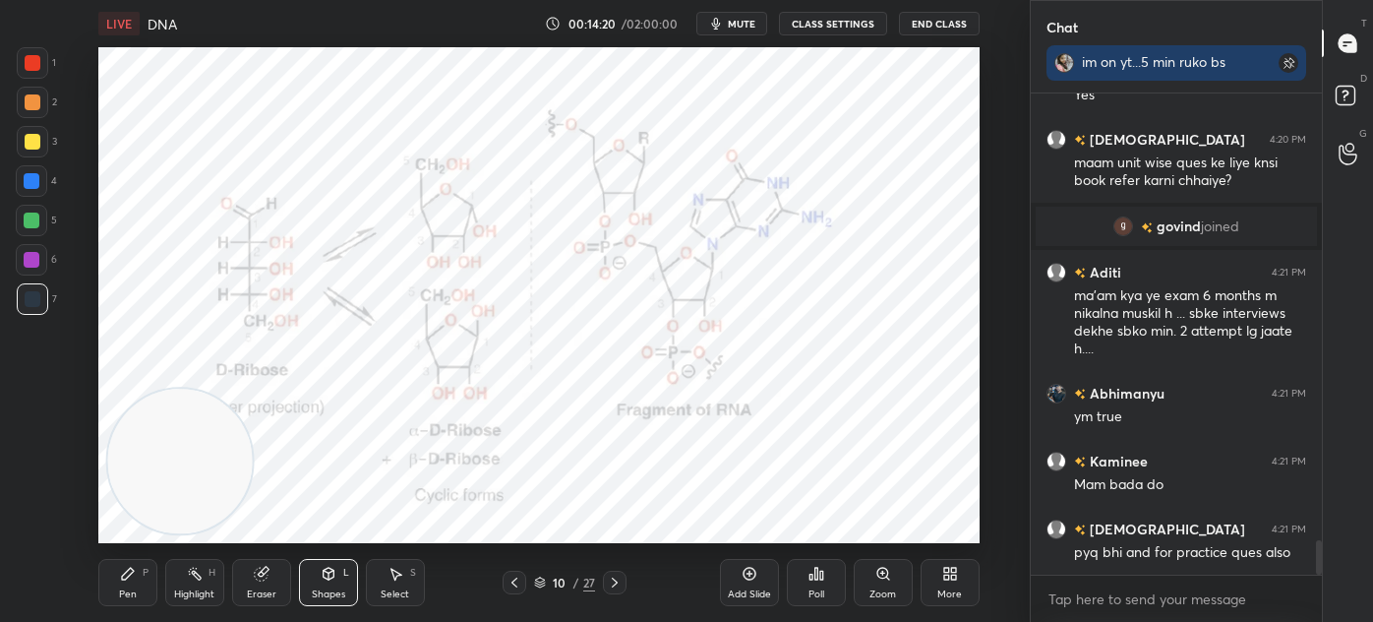
click at [616, 581] on icon at bounding box center [615, 582] width 6 height 10
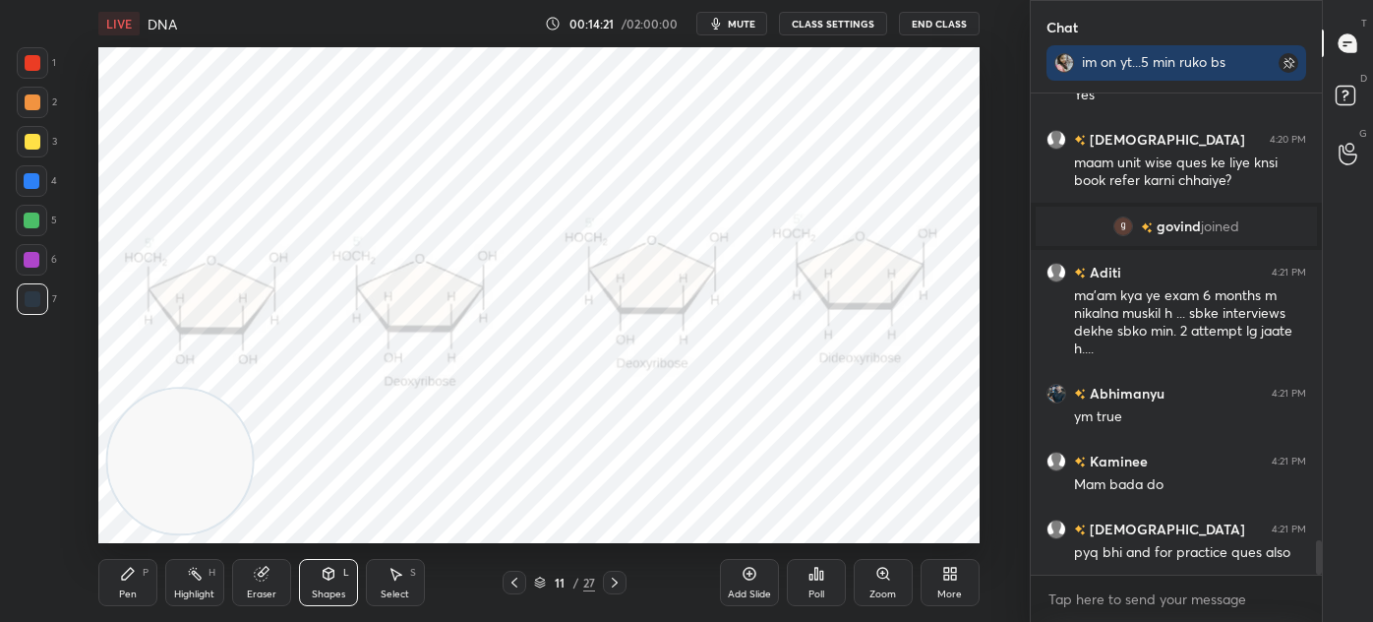
click at [616, 579] on icon at bounding box center [615, 582] width 16 height 16
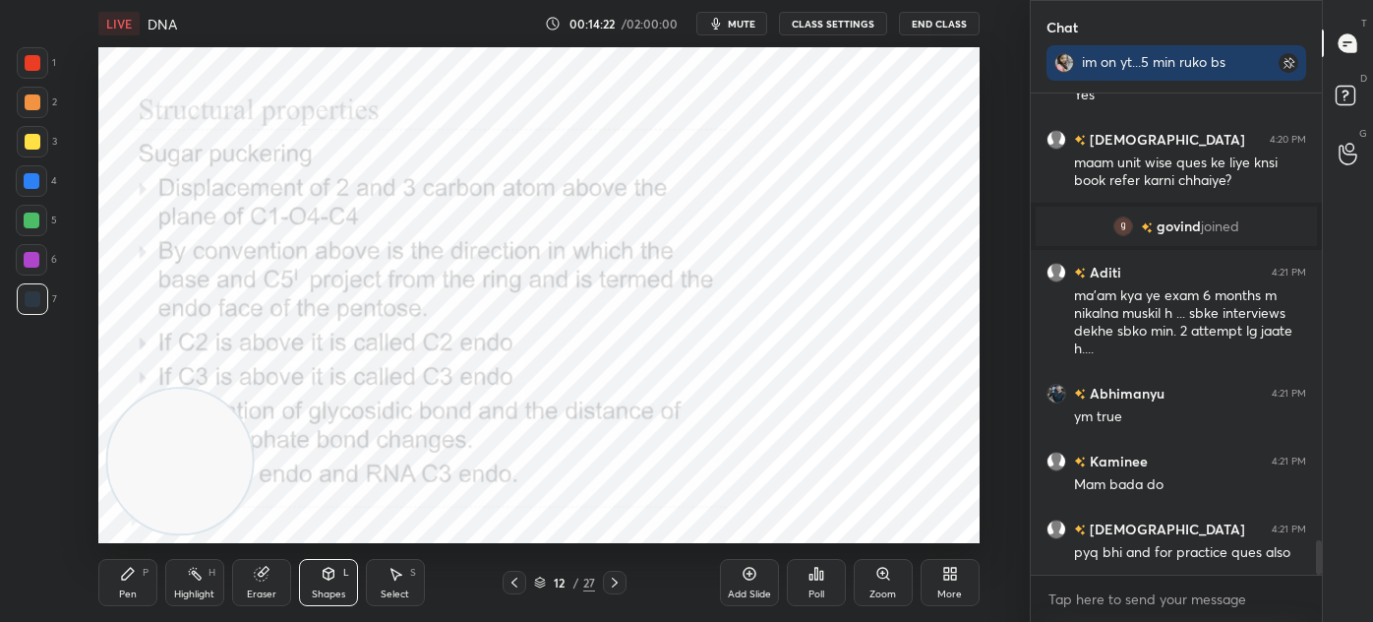
click at [614, 575] on icon at bounding box center [615, 582] width 16 height 16
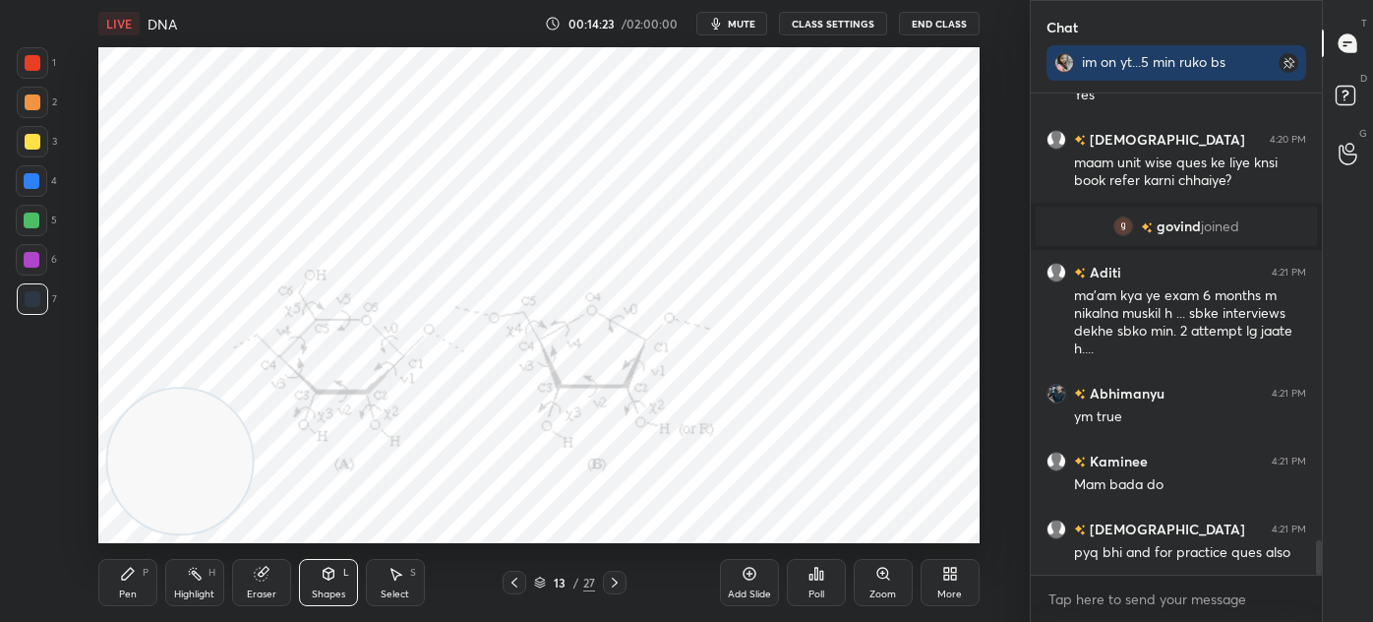
click at [618, 575] on icon at bounding box center [615, 582] width 16 height 16
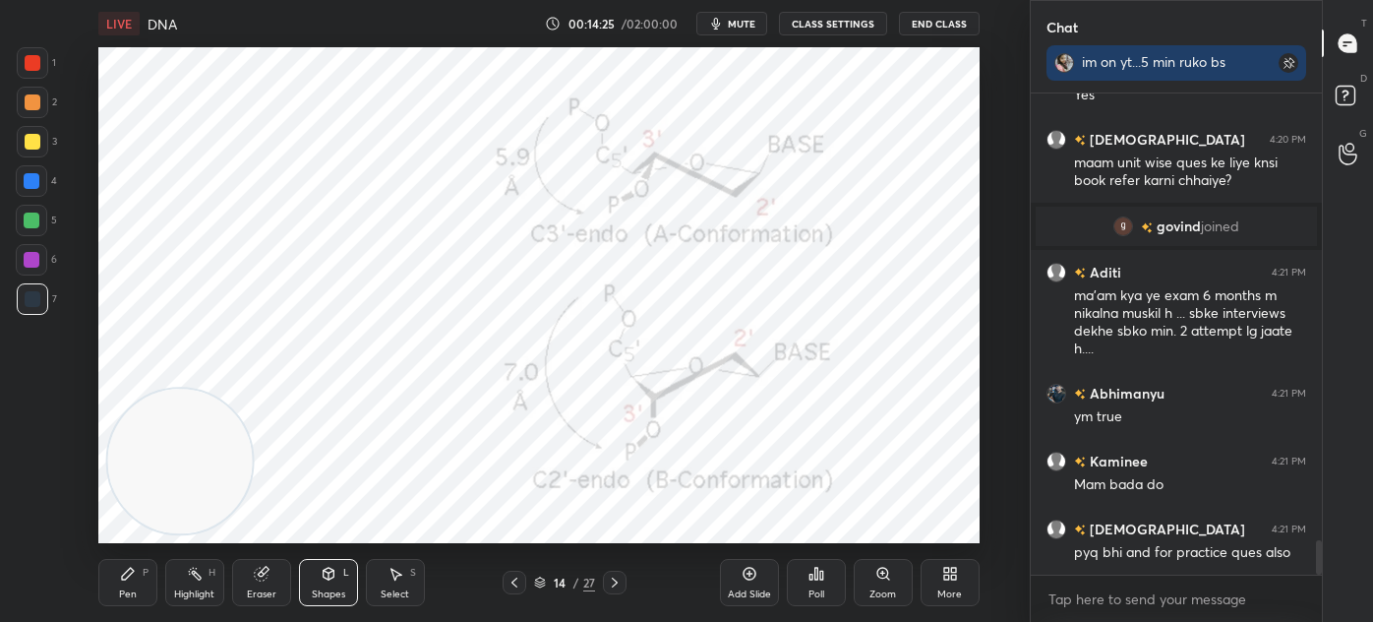
click at [518, 580] on icon at bounding box center [515, 582] width 16 height 16
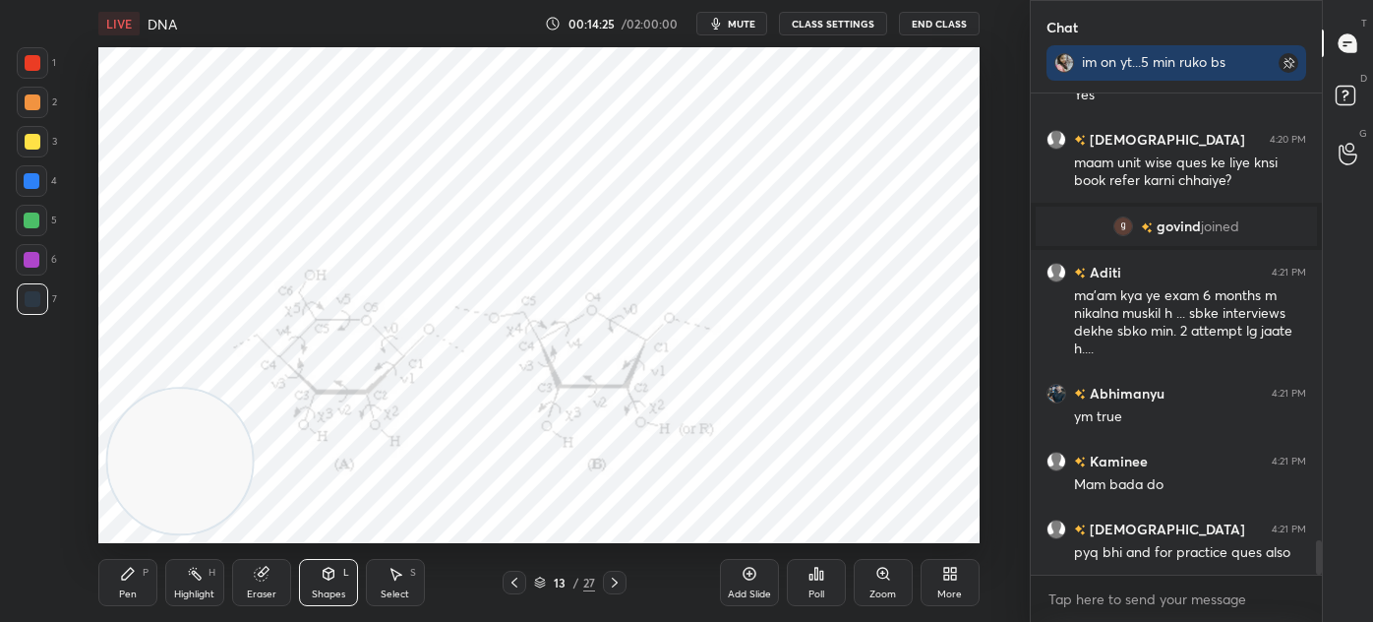
click at [519, 582] on icon at bounding box center [515, 582] width 16 height 16
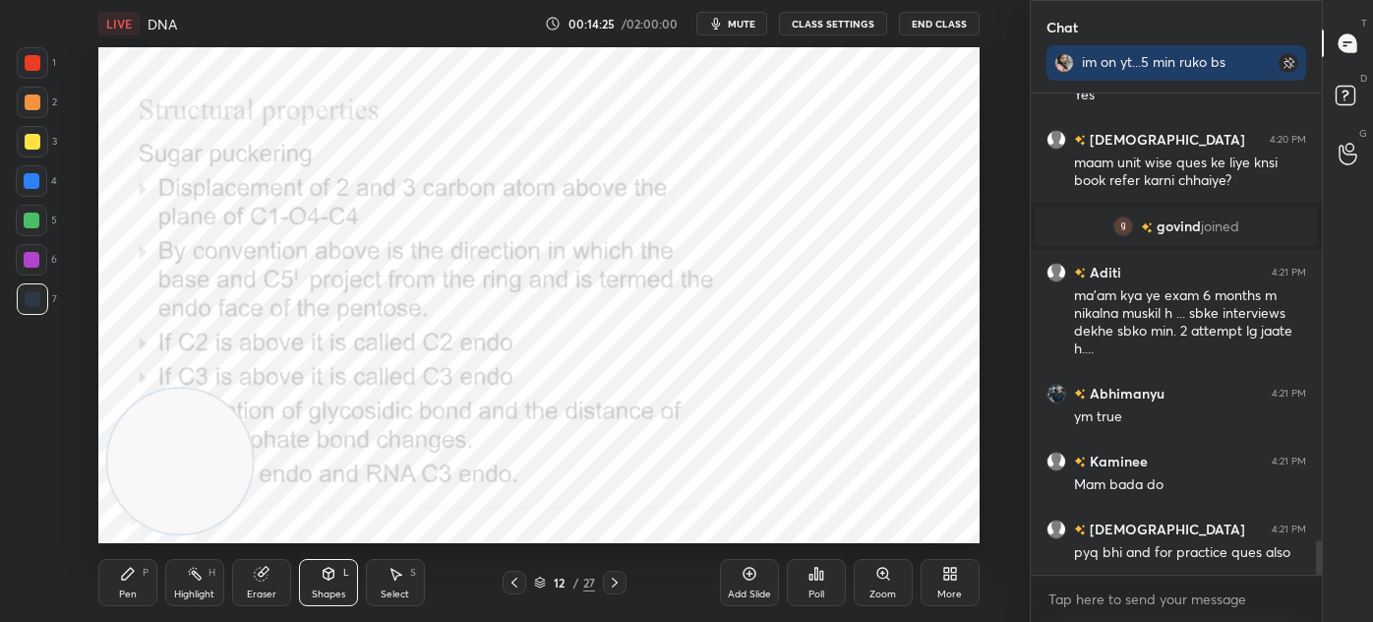
click at [519, 582] on icon at bounding box center [515, 582] width 16 height 16
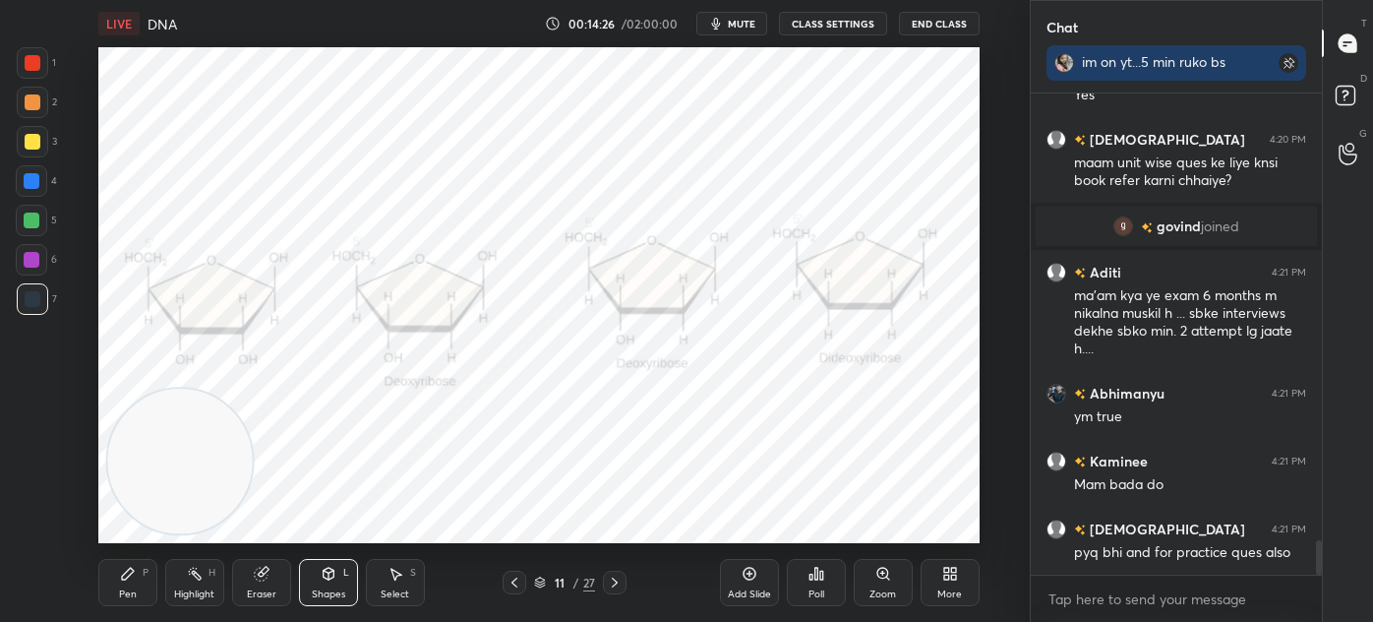
click at [511, 580] on icon at bounding box center [515, 582] width 16 height 16
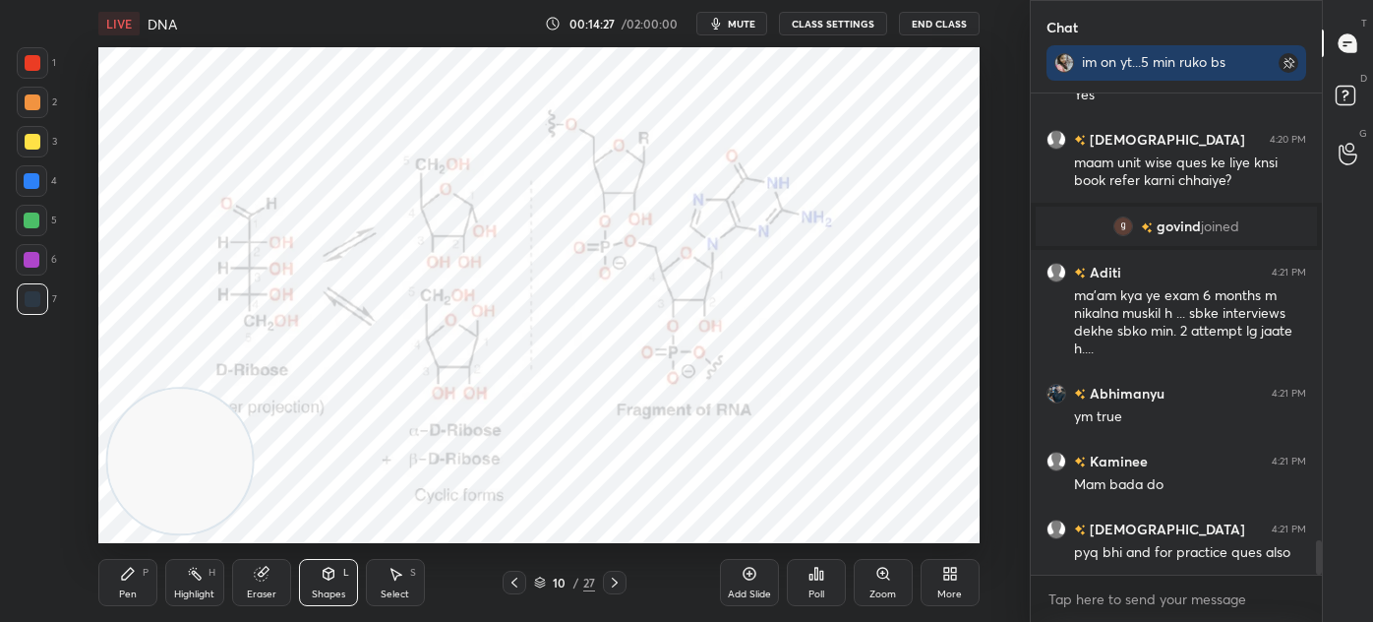
click at [610, 584] on icon at bounding box center [615, 582] width 16 height 16
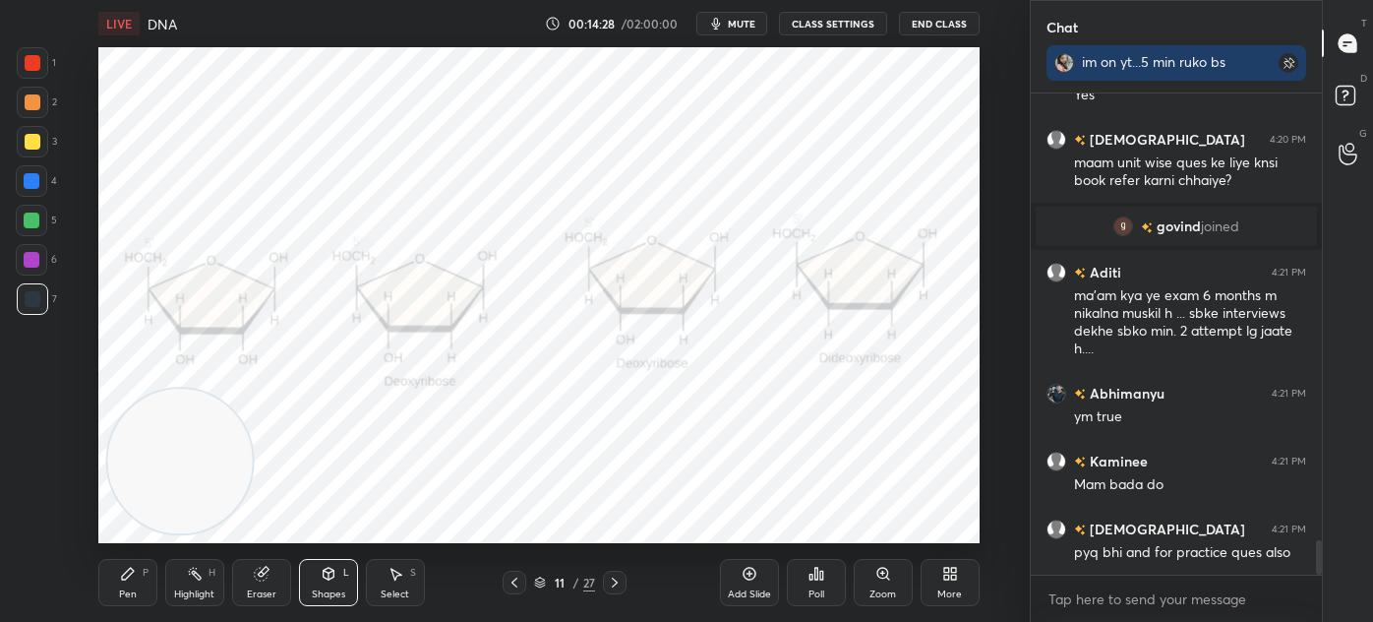
click at [605, 584] on div at bounding box center [615, 583] width 24 height 24
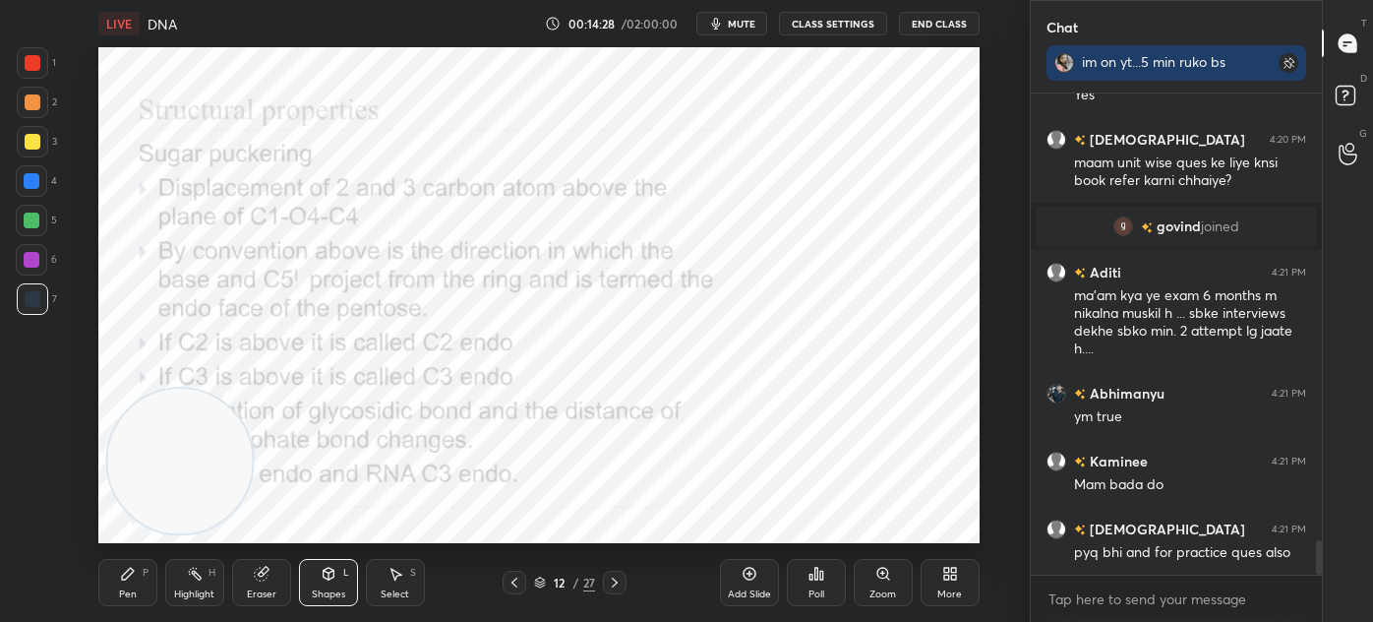
click at [603, 578] on div at bounding box center [615, 583] width 24 height 24
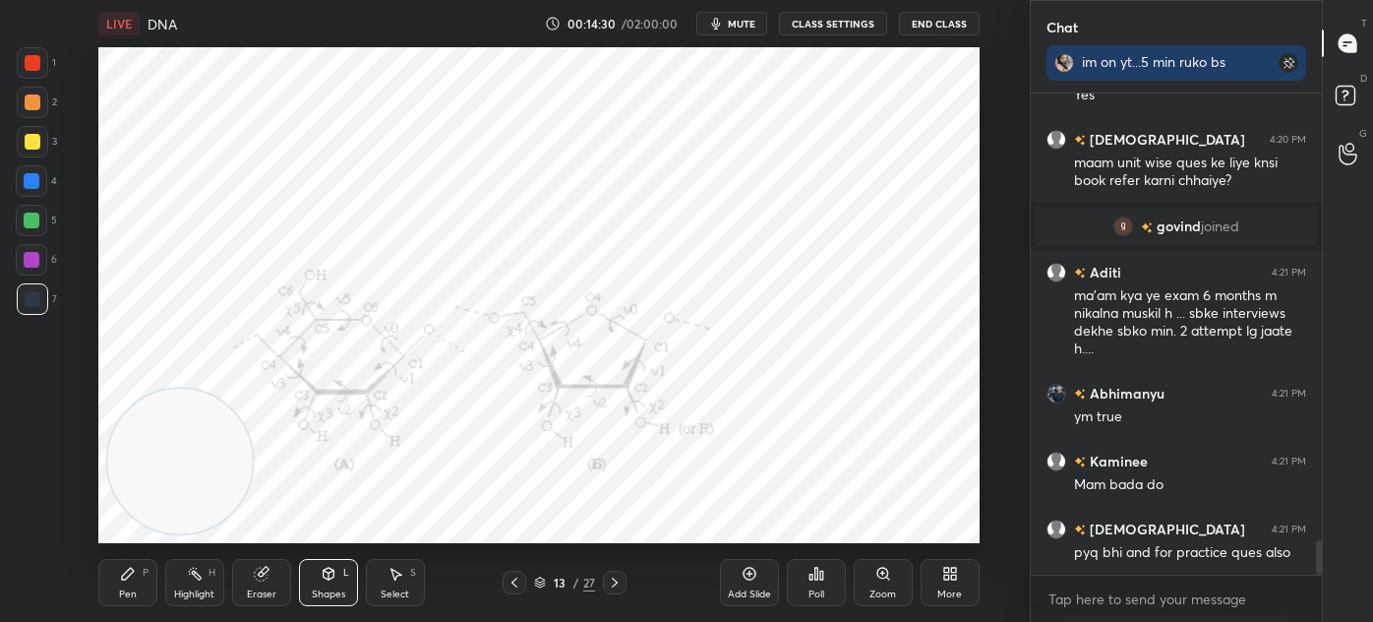
click at [516, 582] on icon at bounding box center [515, 582] width 16 height 16
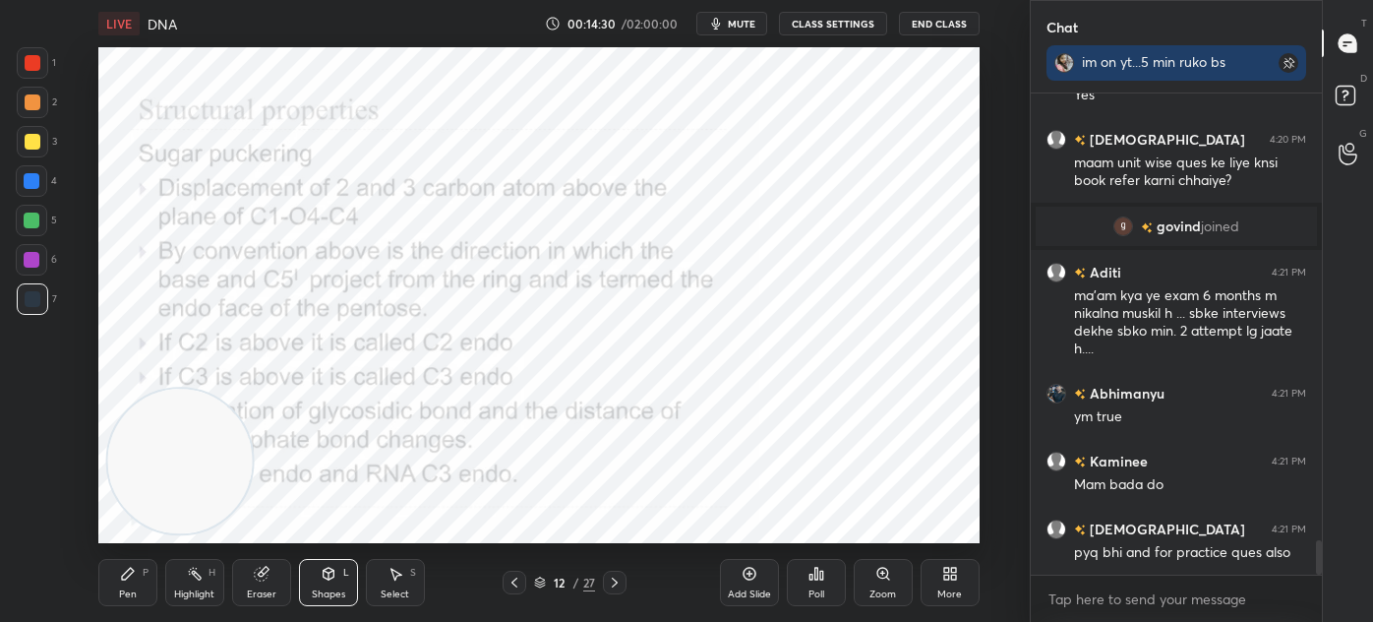
click at [518, 580] on icon at bounding box center [515, 582] width 16 height 16
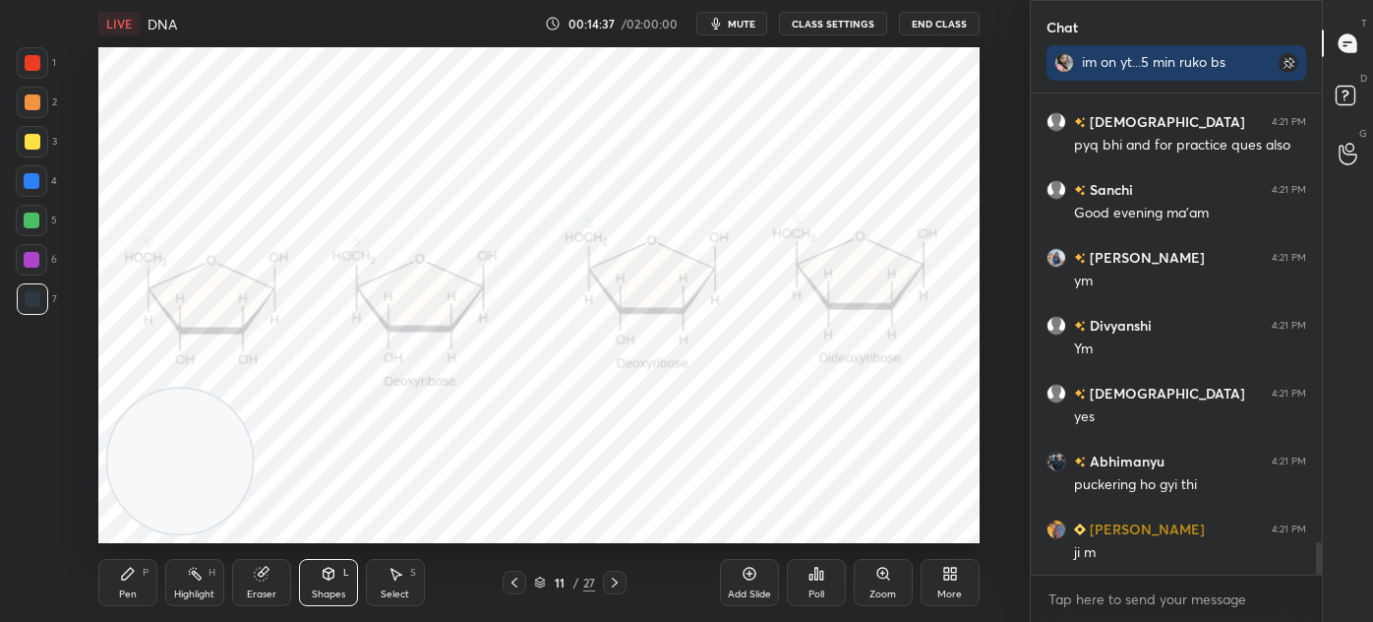
scroll to position [6796, 0]
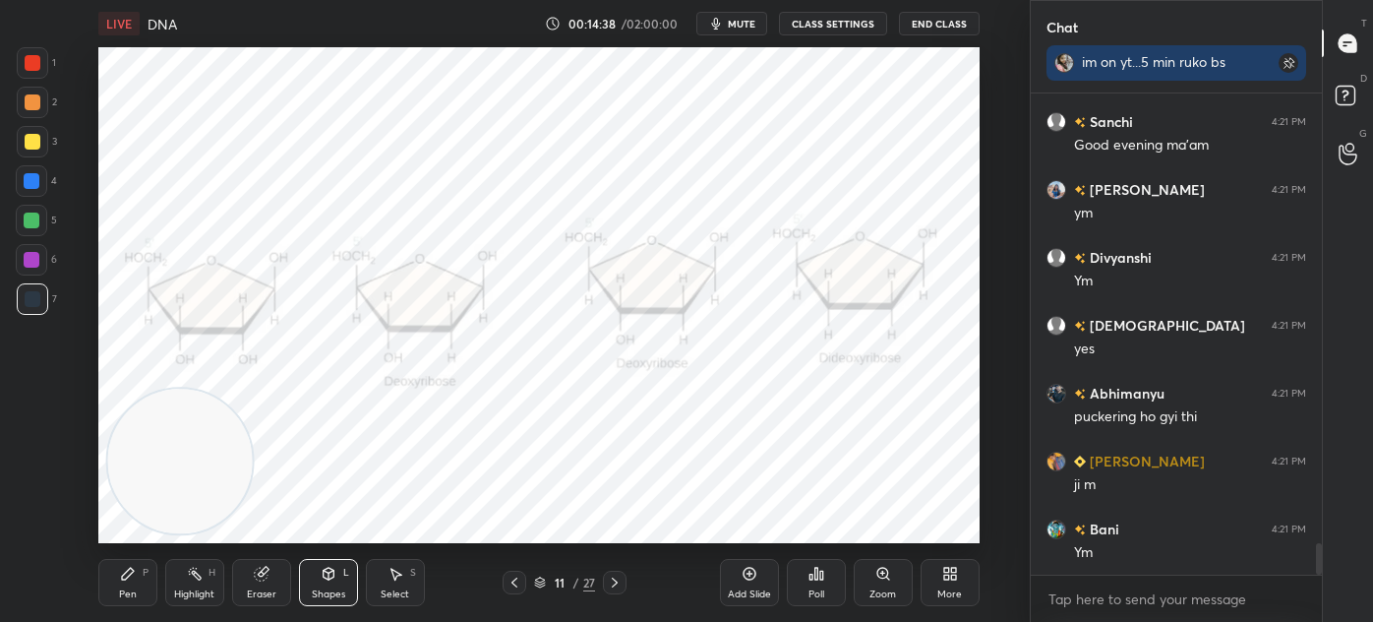
click at [524, 581] on div at bounding box center [515, 583] width 24 height 24
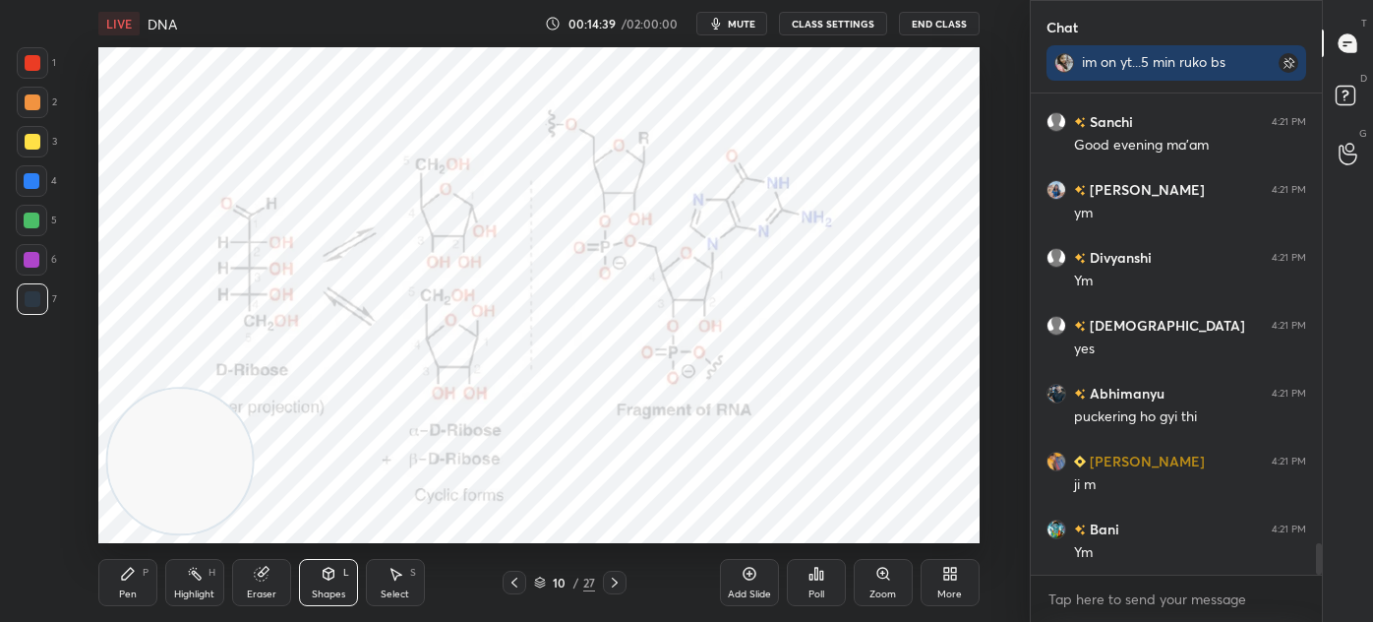
click at [522, 581] on div at bounding box center [515, 583] width 24 height 24
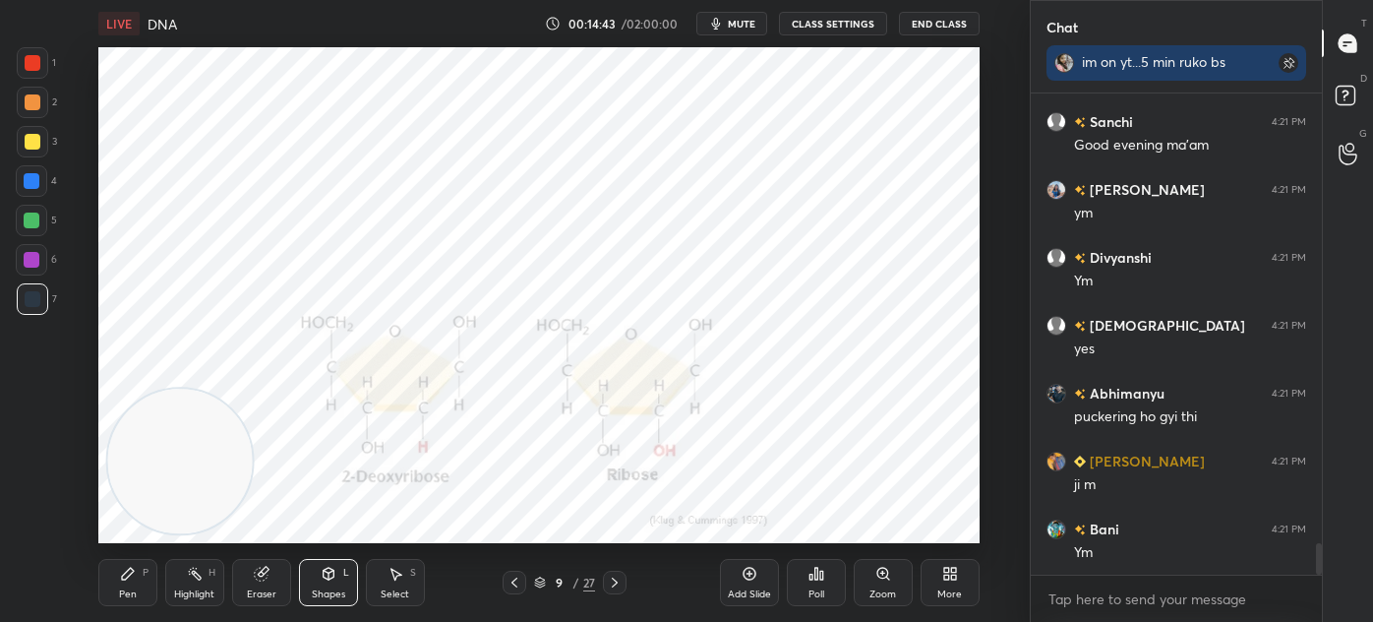
click at [609, 580] on icon at bounding box center [615, 582] width 16 height 16
click at [609, 579] on icon at bounding box center [615, 582] width 16 height 16
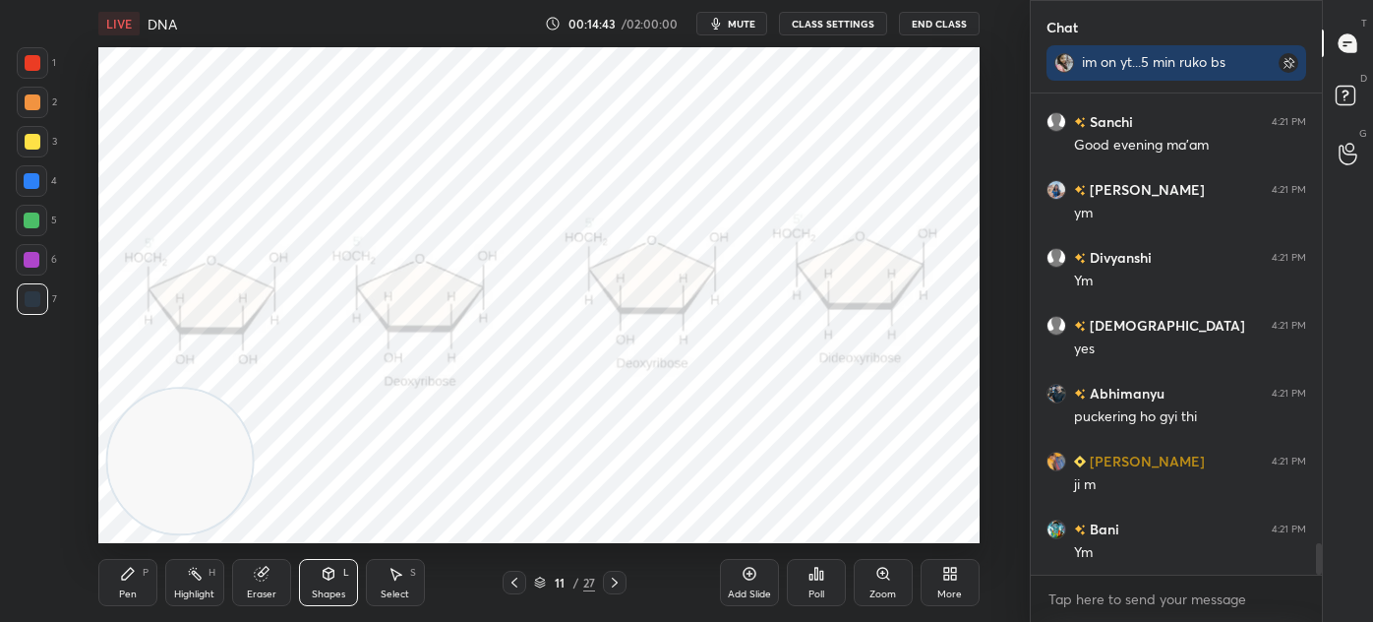
click at [610, 574] on icon at bounding box center [615, 582] width 16 height 16
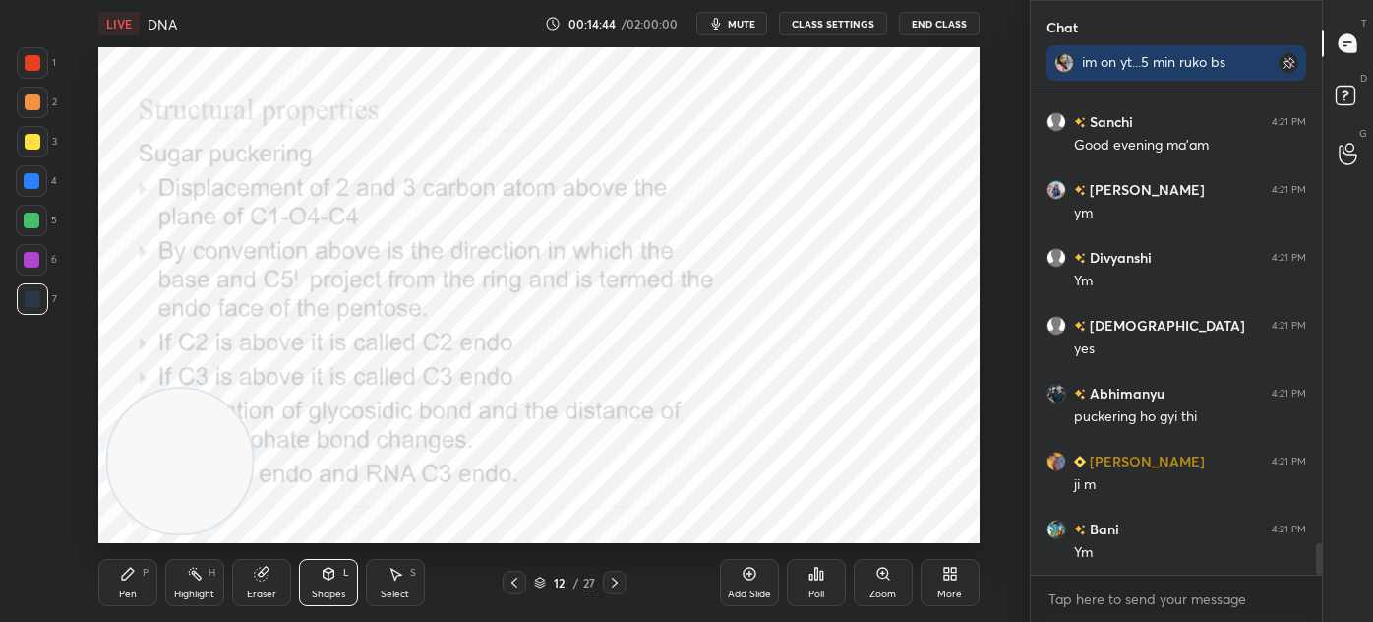
click at [516, 583] on icon at bounding box center [515, 582] width 16 height 16
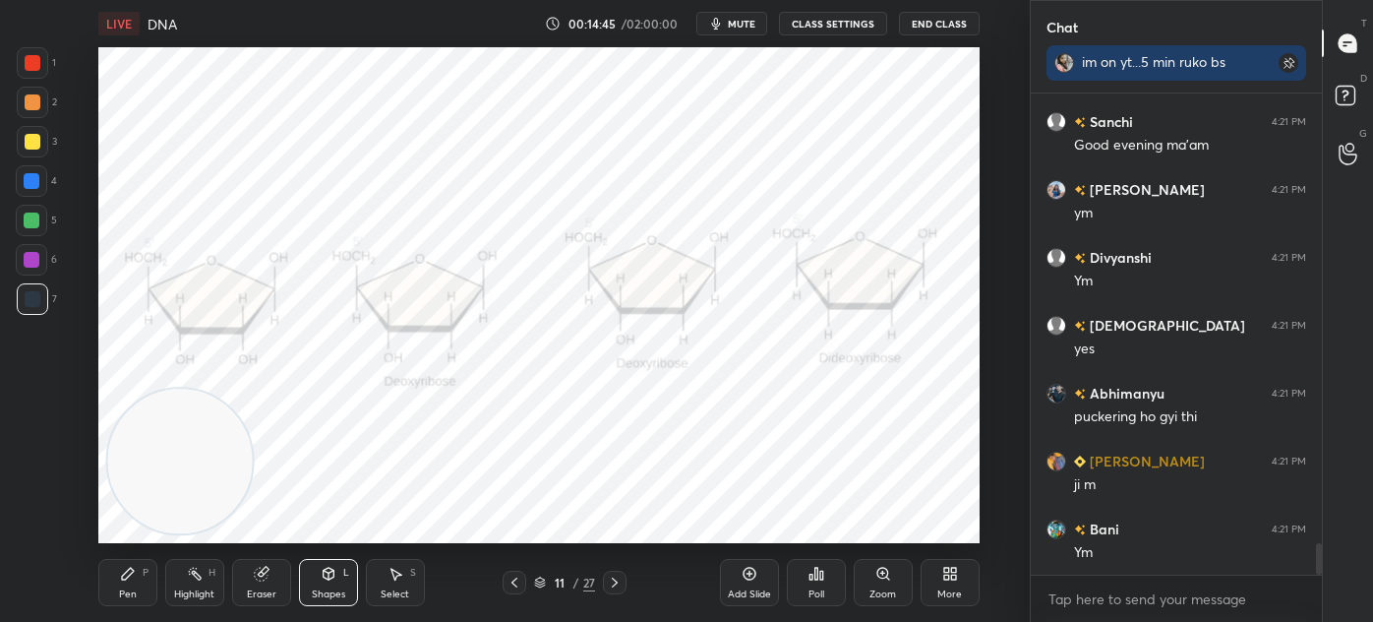
click at [745, 585] on div "Add Slide" at bounding box center [749, 582] width 59 height 47
click at [44, 70] on div at bounding box center [32, 62] width 31 height 31
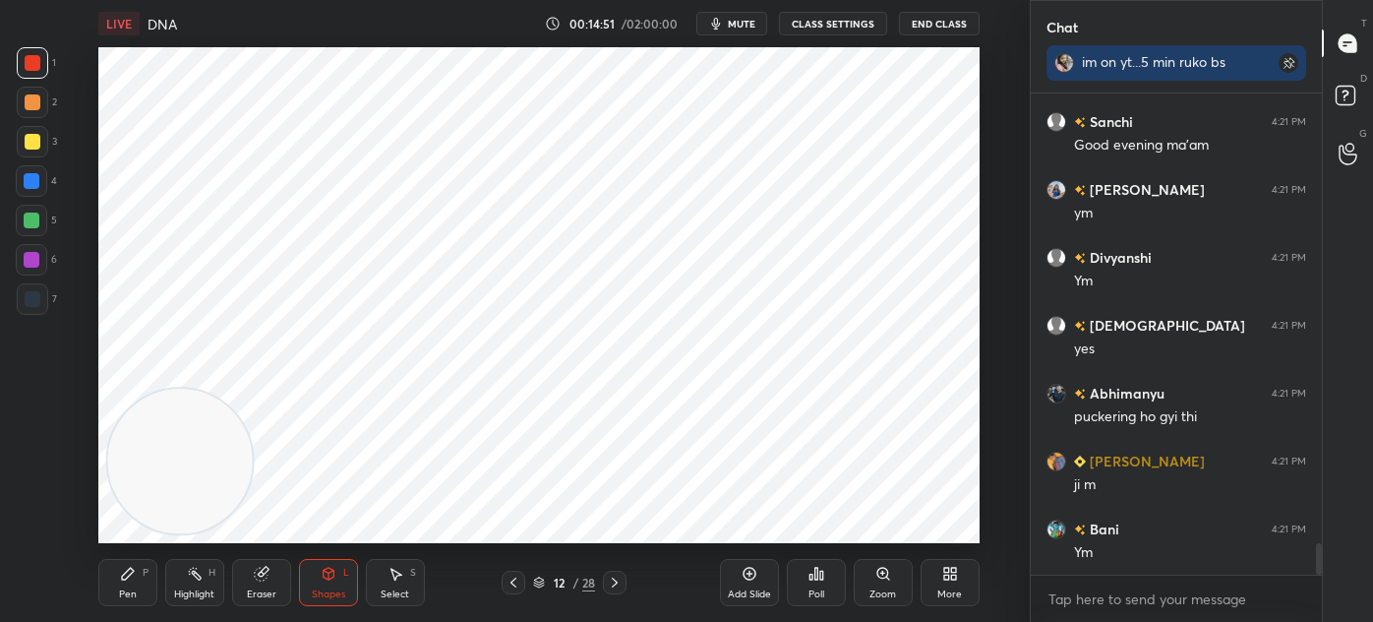
click at [128, 579] on icon at bounding box center [128, 574] width 16 height 16
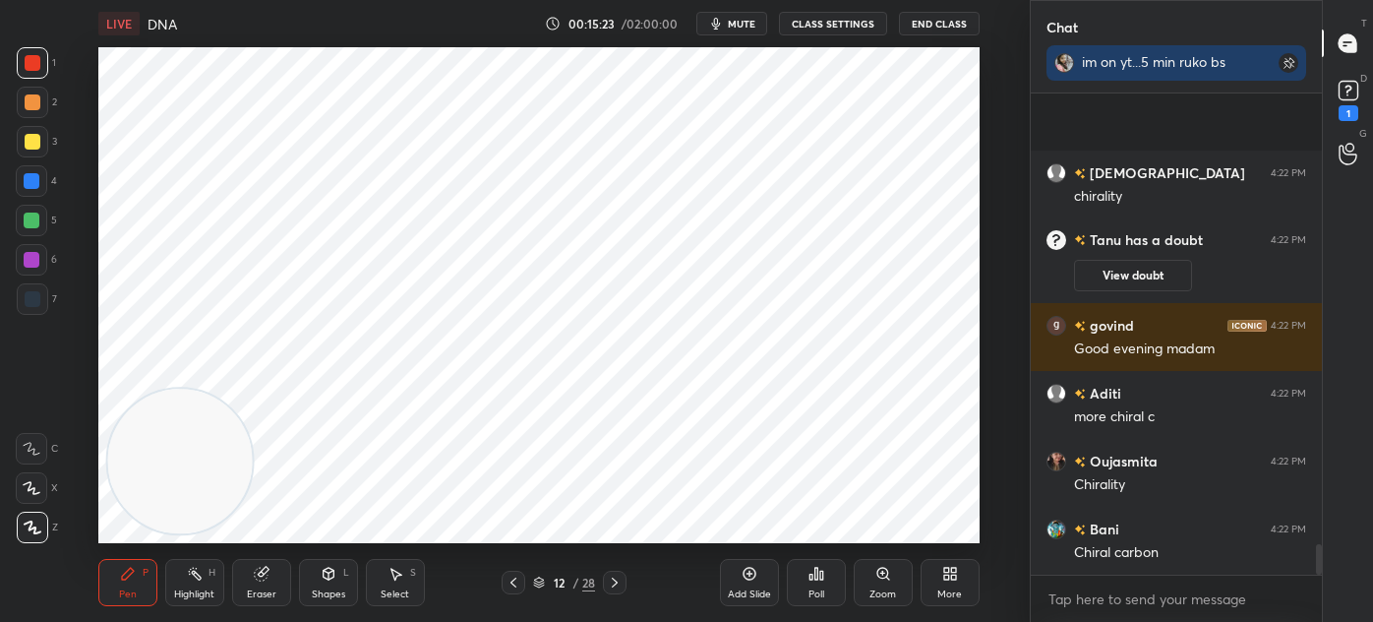
scroll to position [10, 0]
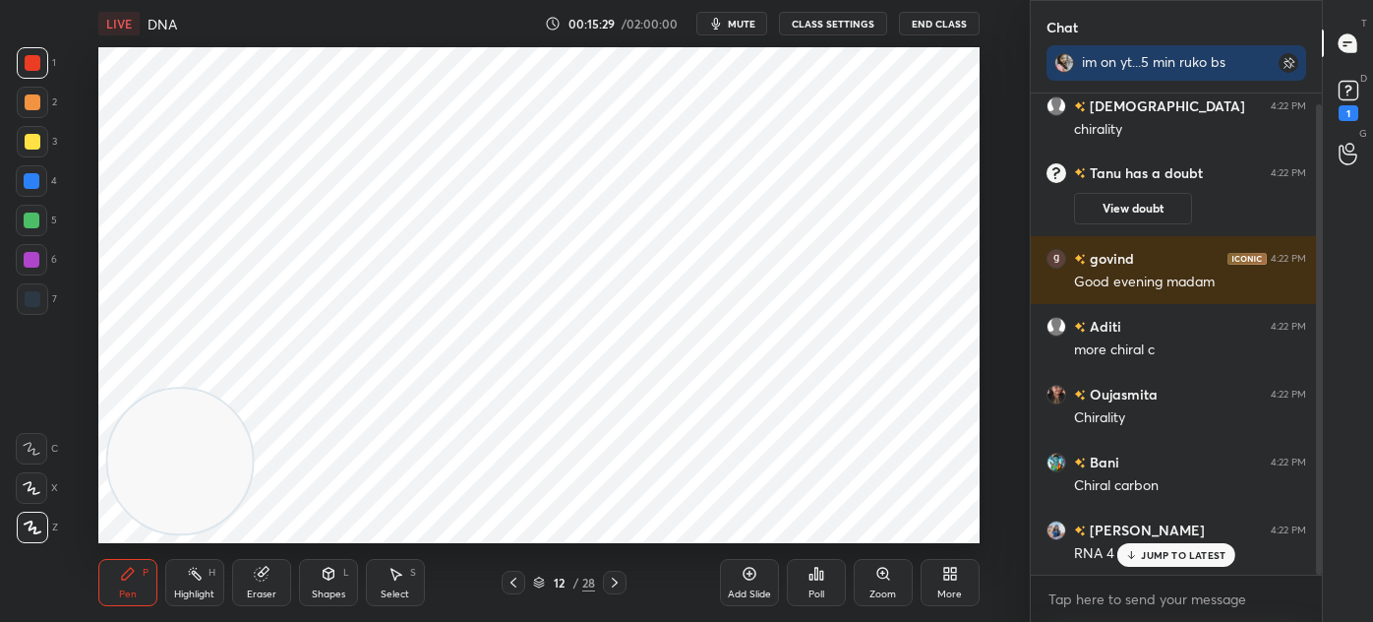
click at [18, 303] on div at bounding box center [32, 298] width 31 height 31
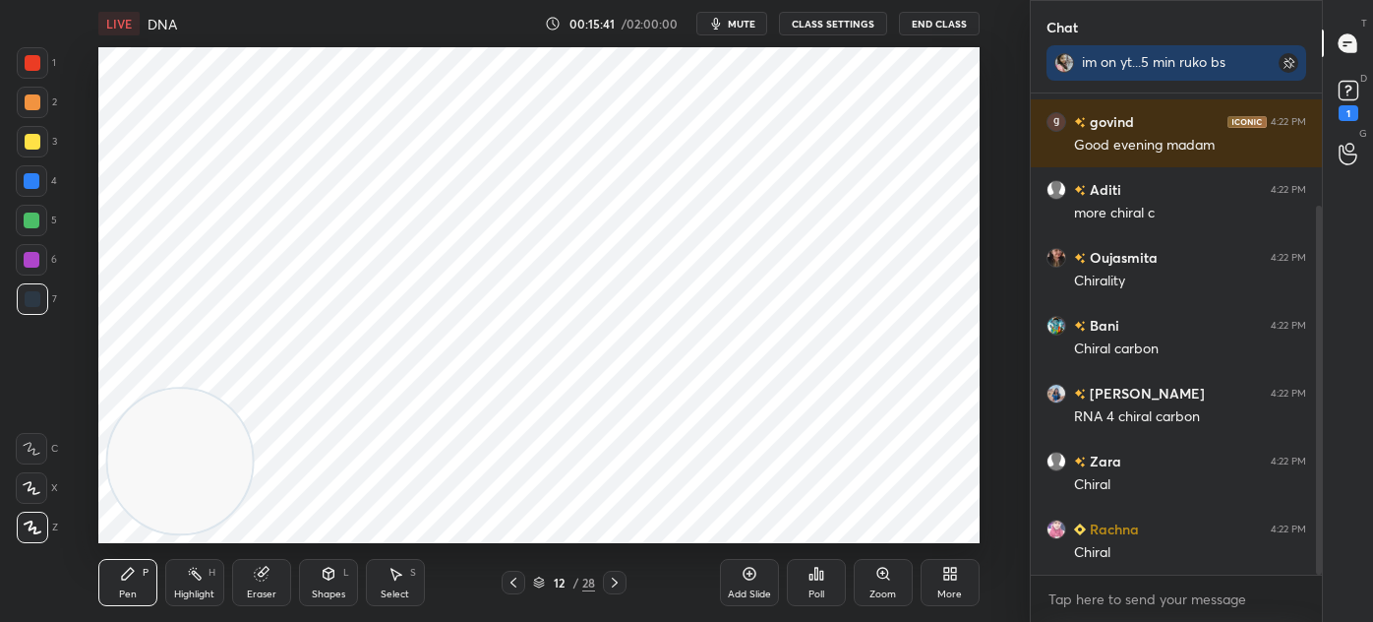
scroll to position [214, 0]
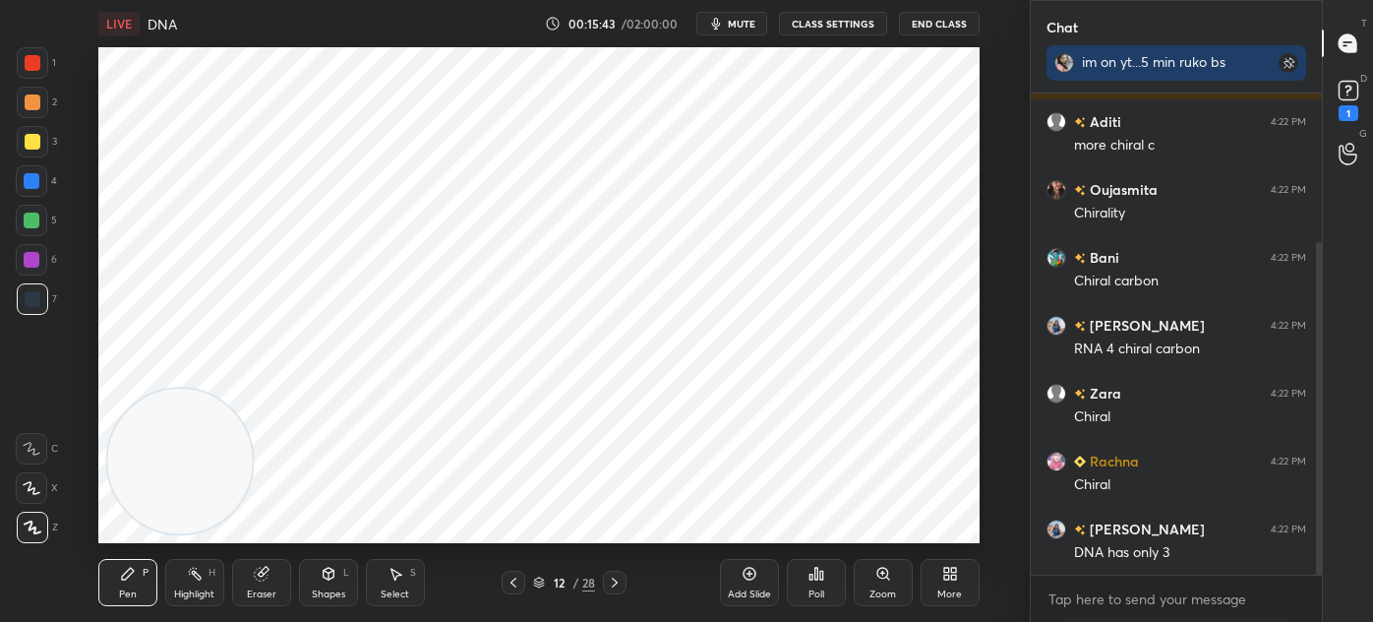
click at [389, 578] on icon at bounding box center [396, 574] width 16 height 16
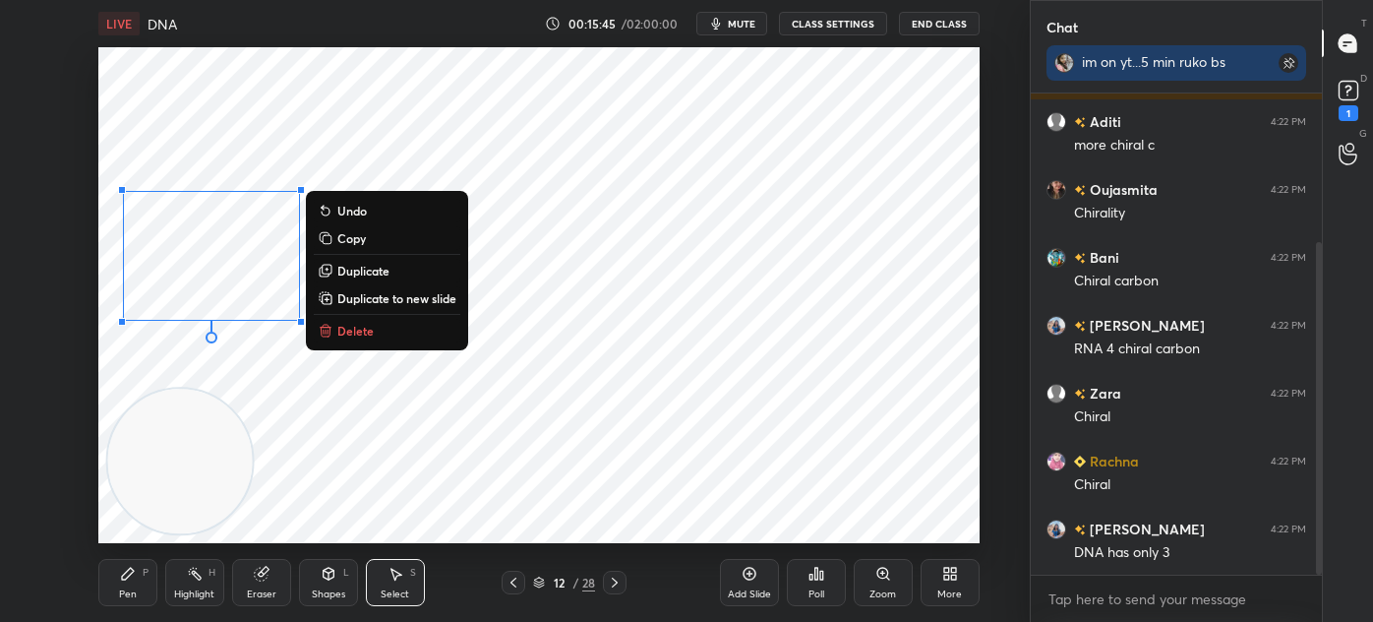
click at [380, 270] on p "Duplicate" at bounding box center [363, 271] width 52 height 16
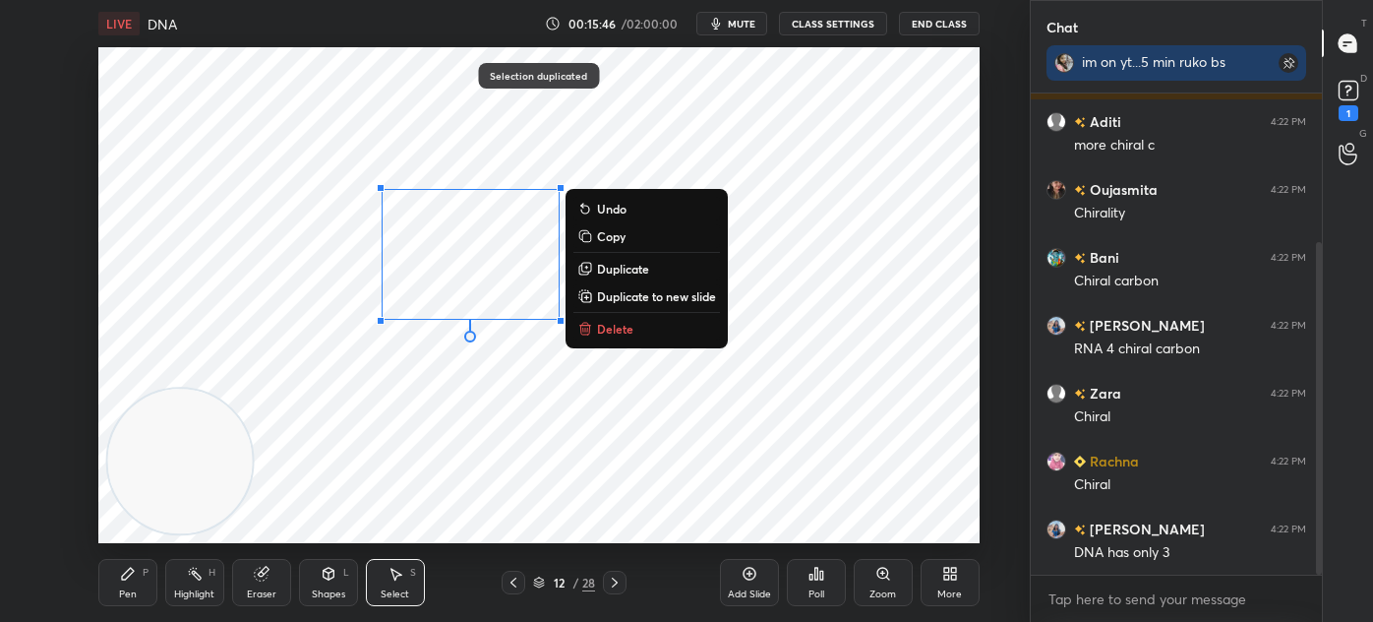
click at [136, 584] on div "Pen P" at bounding box center [127, 582] width 59 height 47
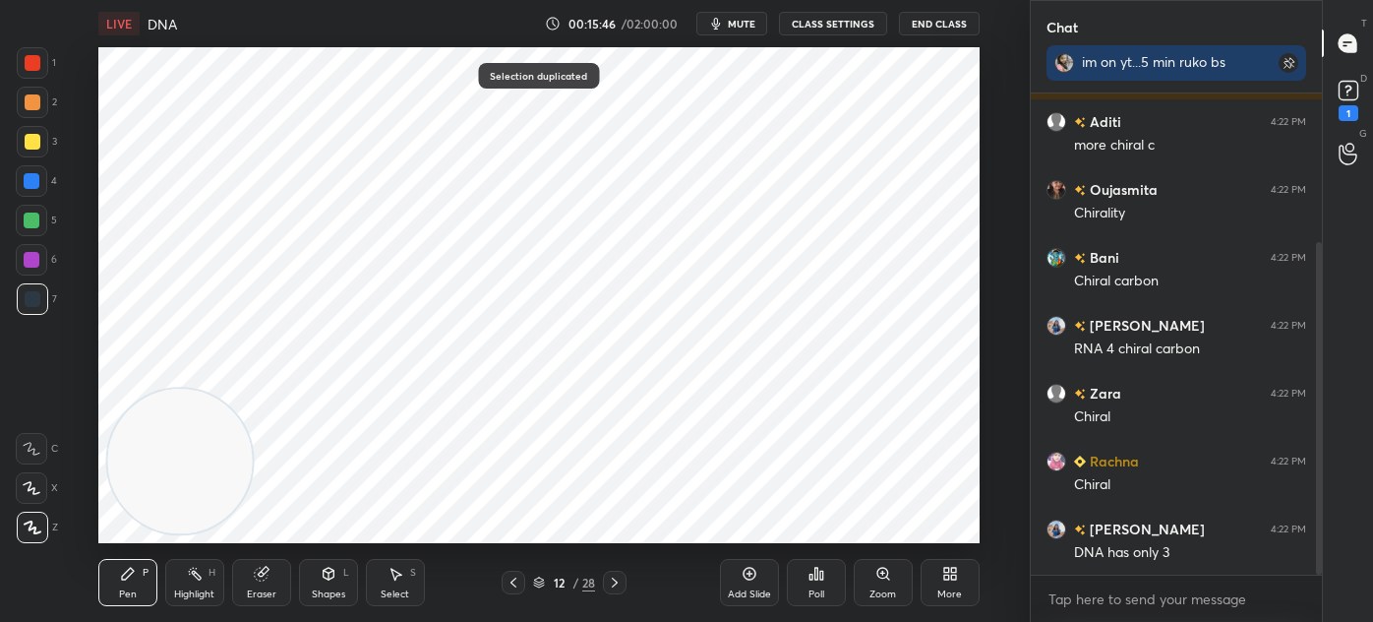
click at [272, 589] on div "Eraser" at bounding box center [262, 594] width 30 height 10
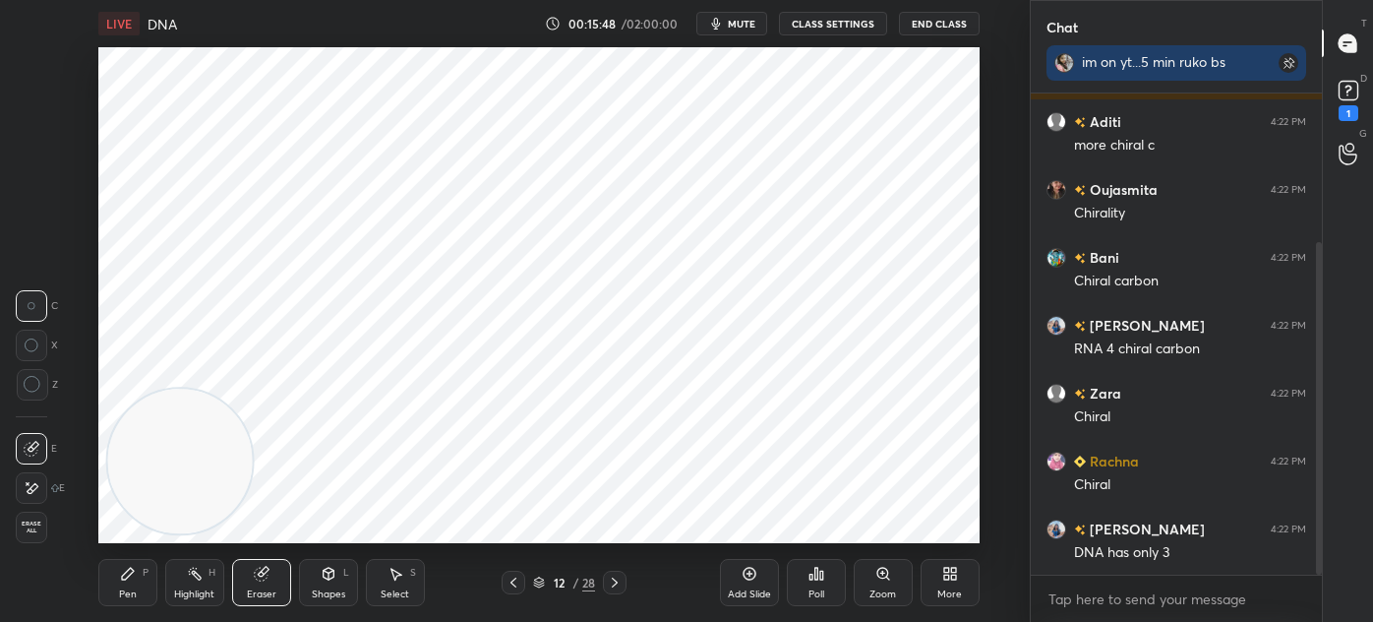
click at [128, 576] on icon at bounding box center [128, 574] width 12 height 12
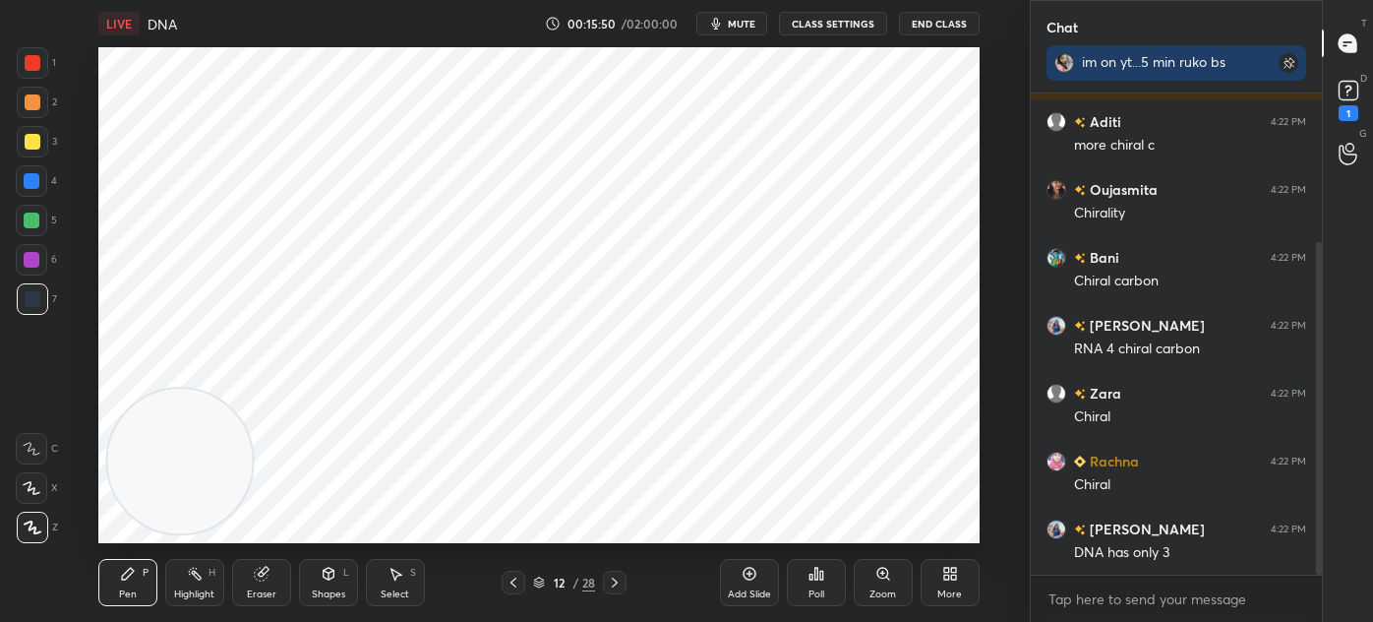
click at [210, 573] on div "H" at bounding box center [212, 573] width 7 height 10
click at [25, 70] on div at bounding box center [33, 63] width 16 height 16
click at [27, 526] on icon at bounding box center [32, 526] width 10 height 10
click at [120, 577] on icon at bounding box center [128, 574] width 16 height 16
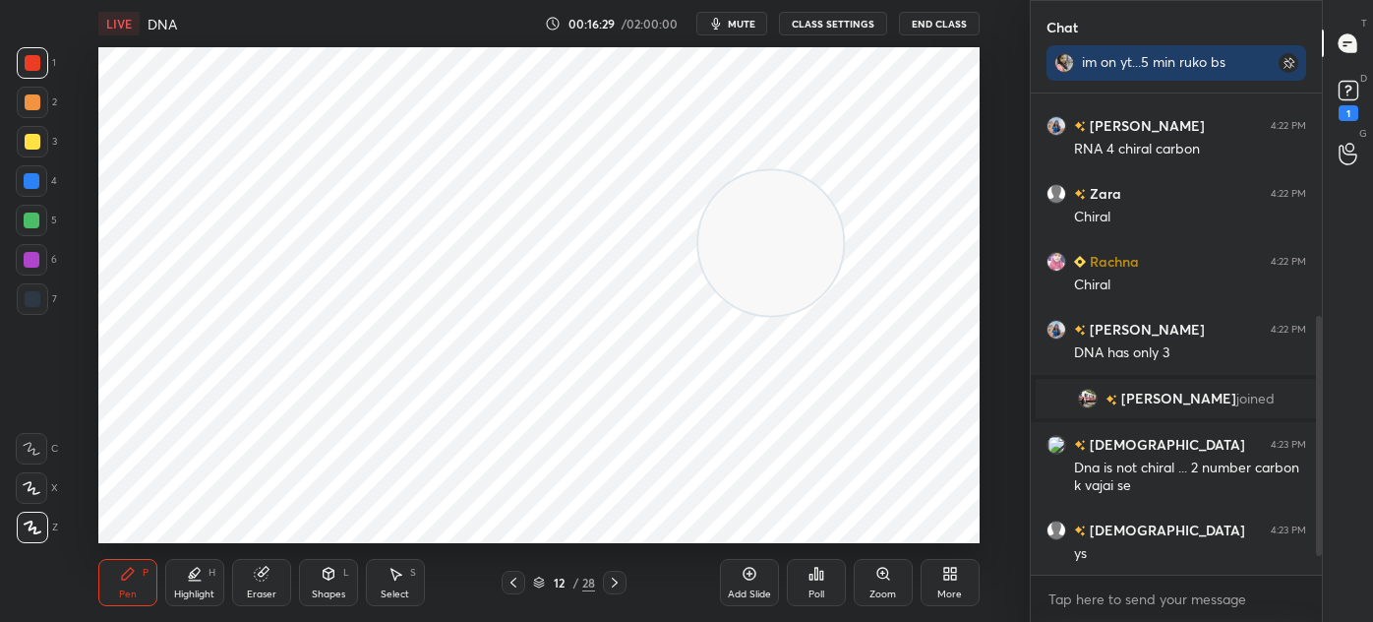
scroll to position [482, 0]
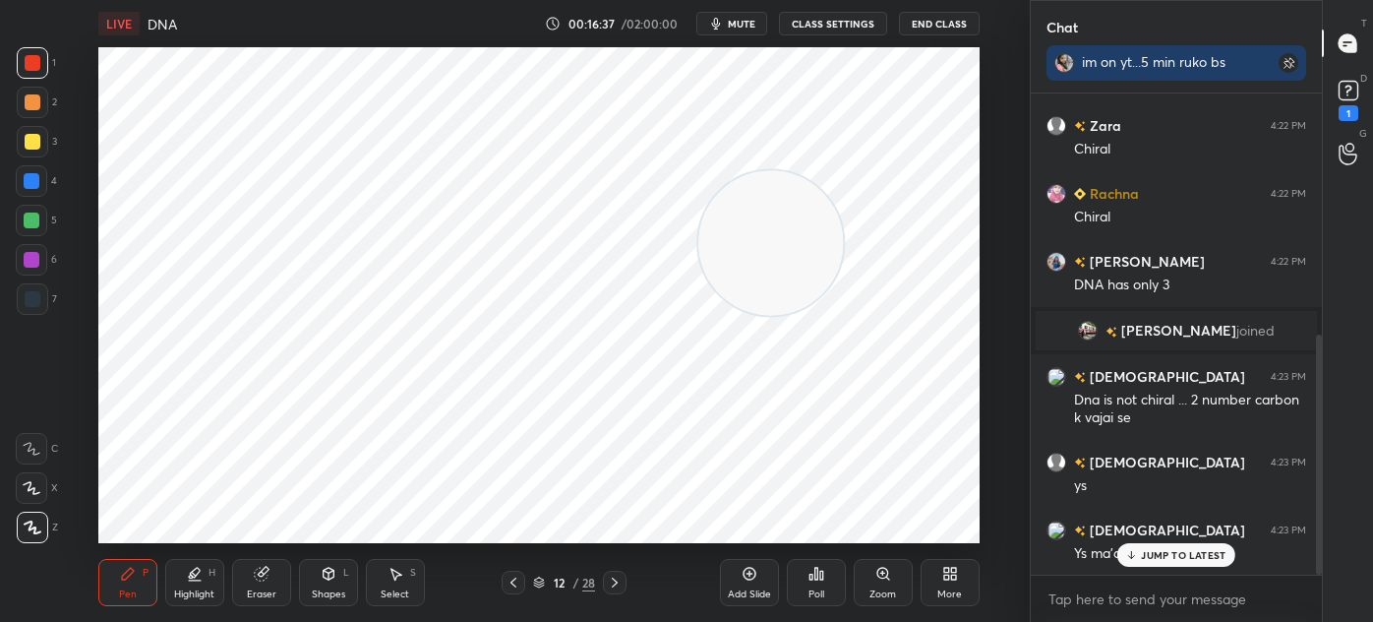
click at [606, 586] on div at bounding box center [615, 583] width 24 height 24
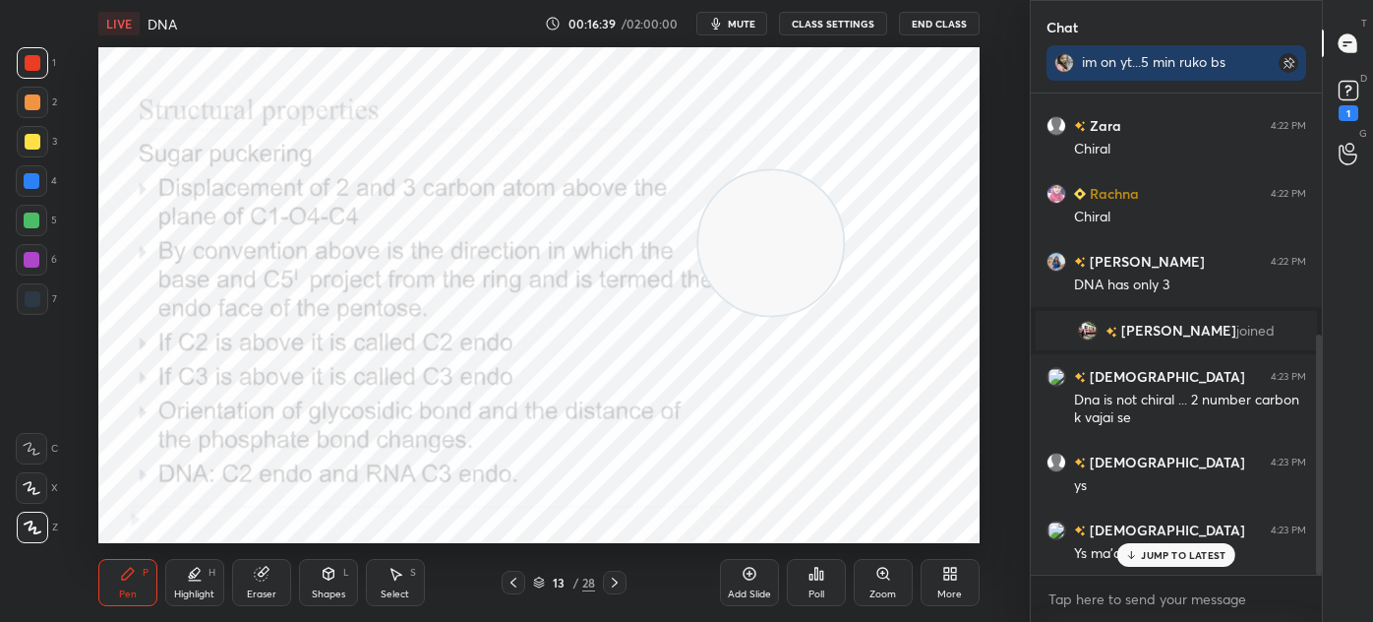
click at [618, 580] on icon at bounding box center [615, 582] width 16 height 16
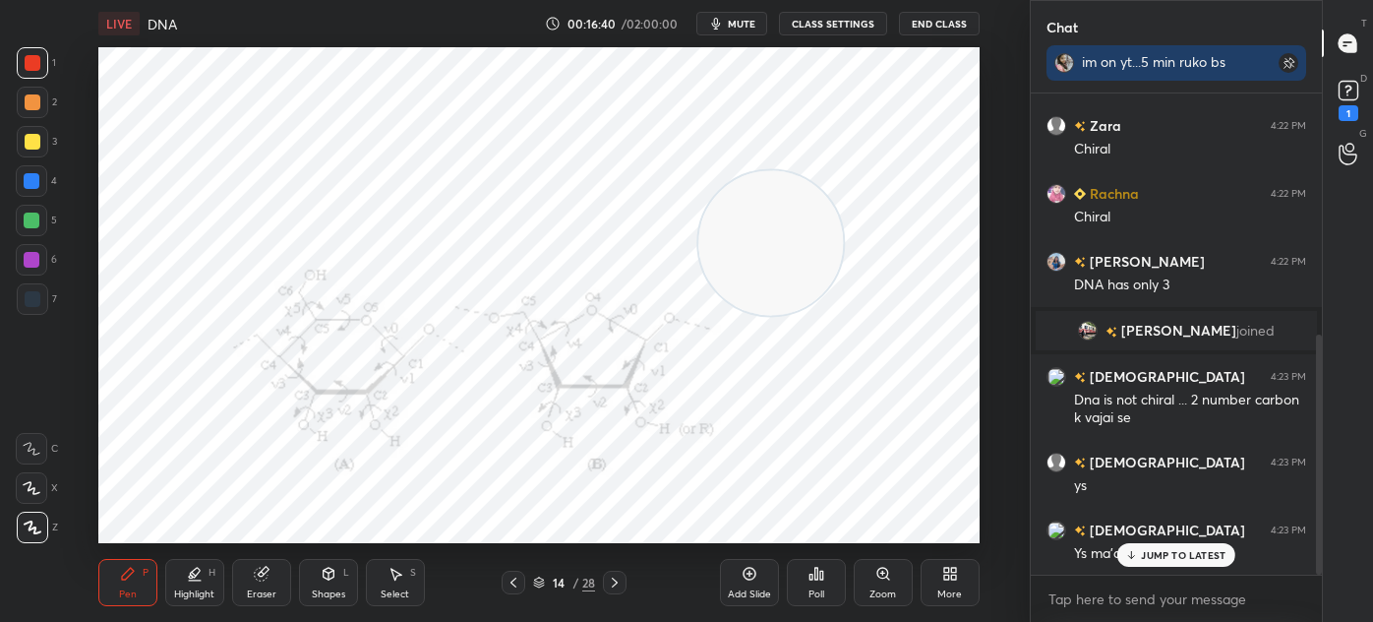
click at [516, 585] on icon at bounding box center [514, 582] width 16 height 16
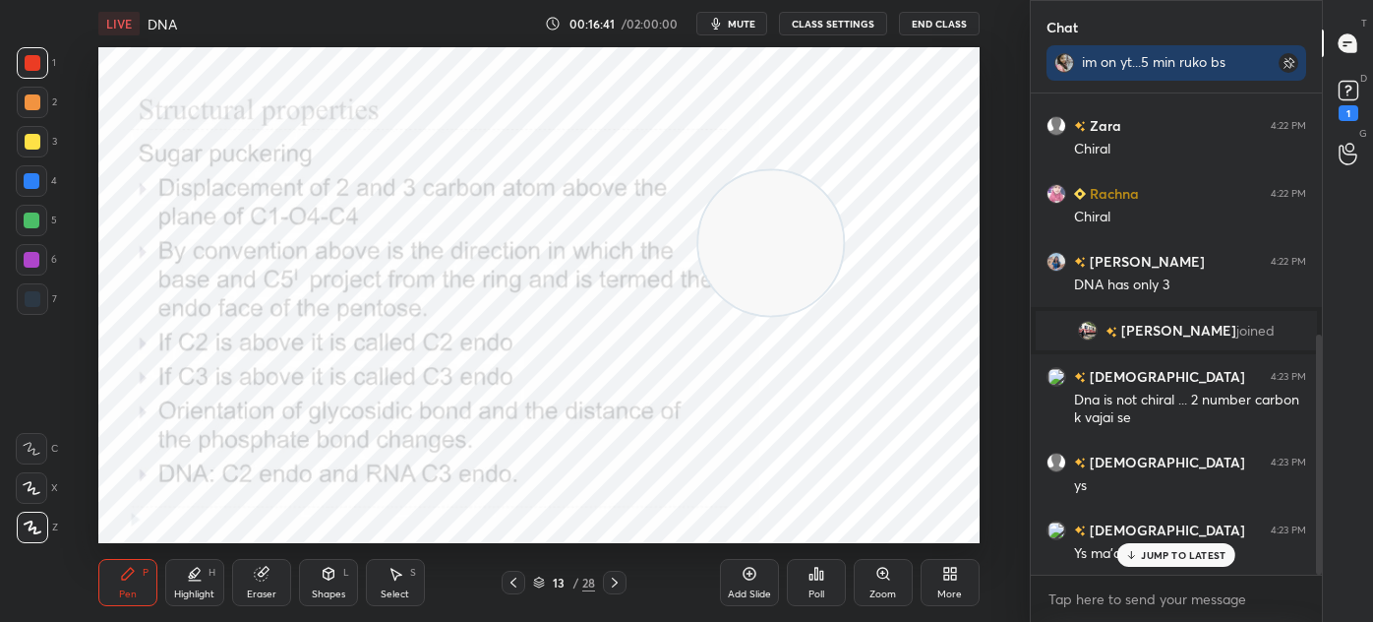
click at [749, 579] on icon at bounding box center [749, 574] width 13 height 13
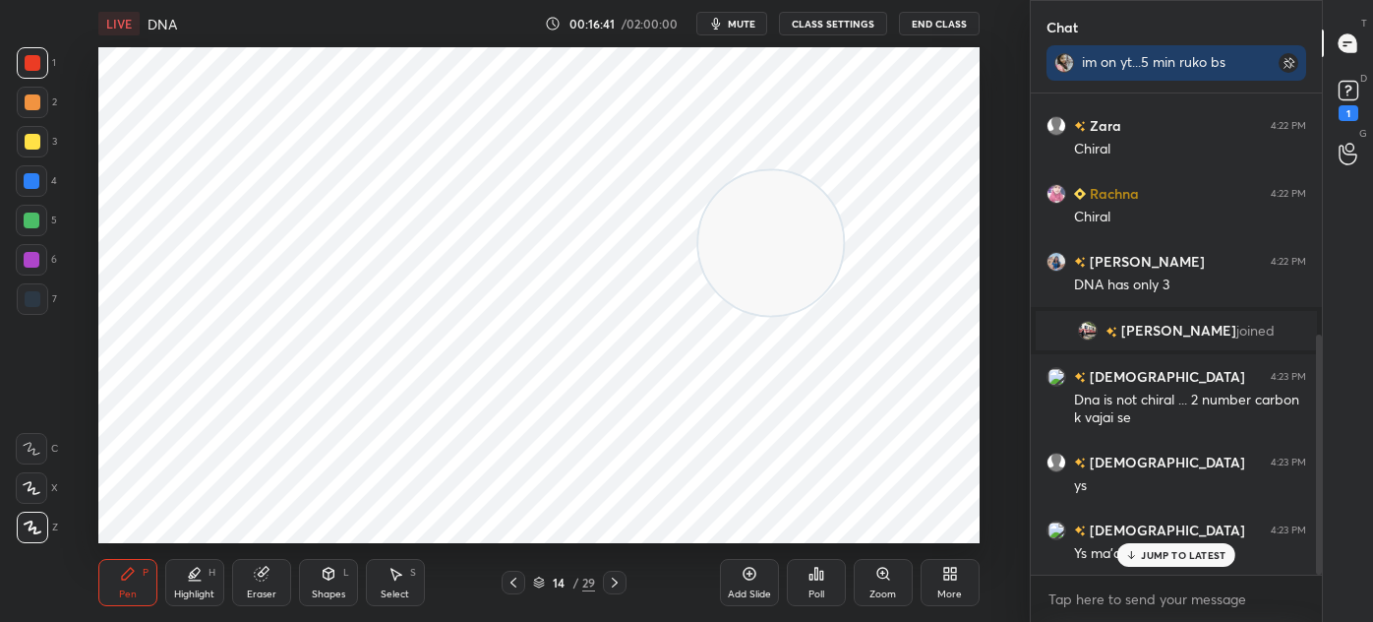
click at [30, 299] on div at bounding box center [33, 299] width 16 height 16
click at [339, 581] on div "Shapes L" at bounding box center [328, 582] width 59 height 47
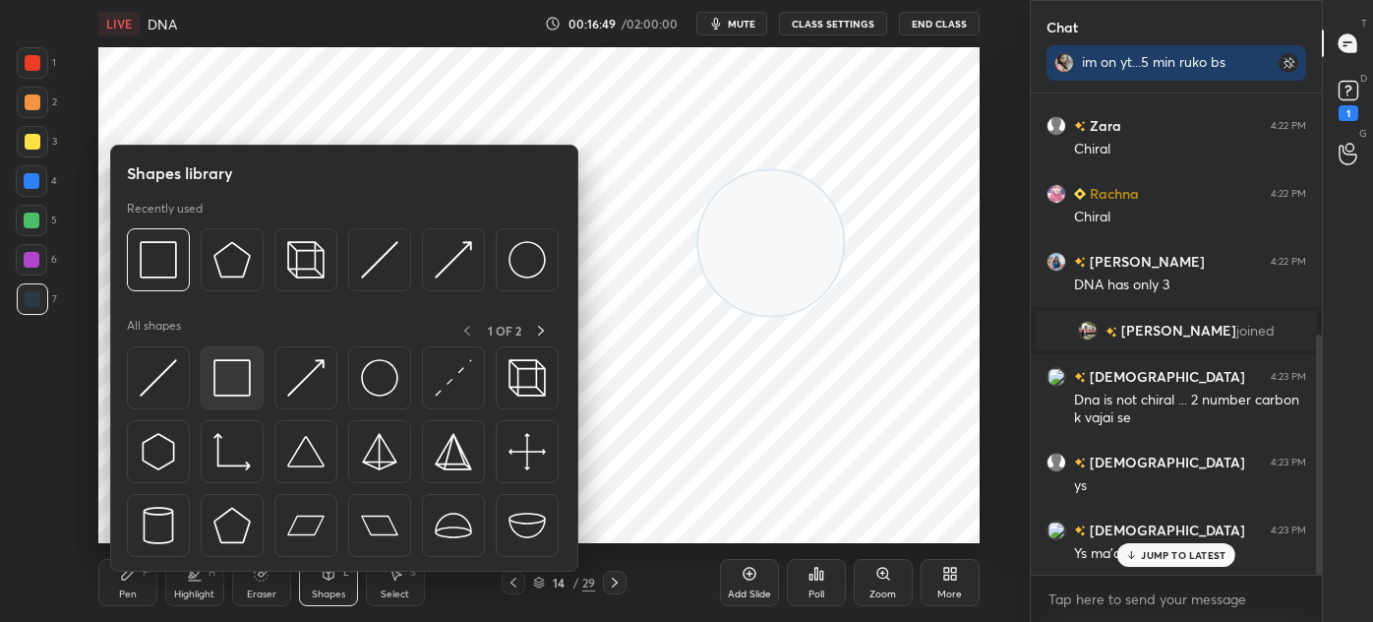
click at [229, 372] on img at bounding box center [231, 377] width 37 height 37
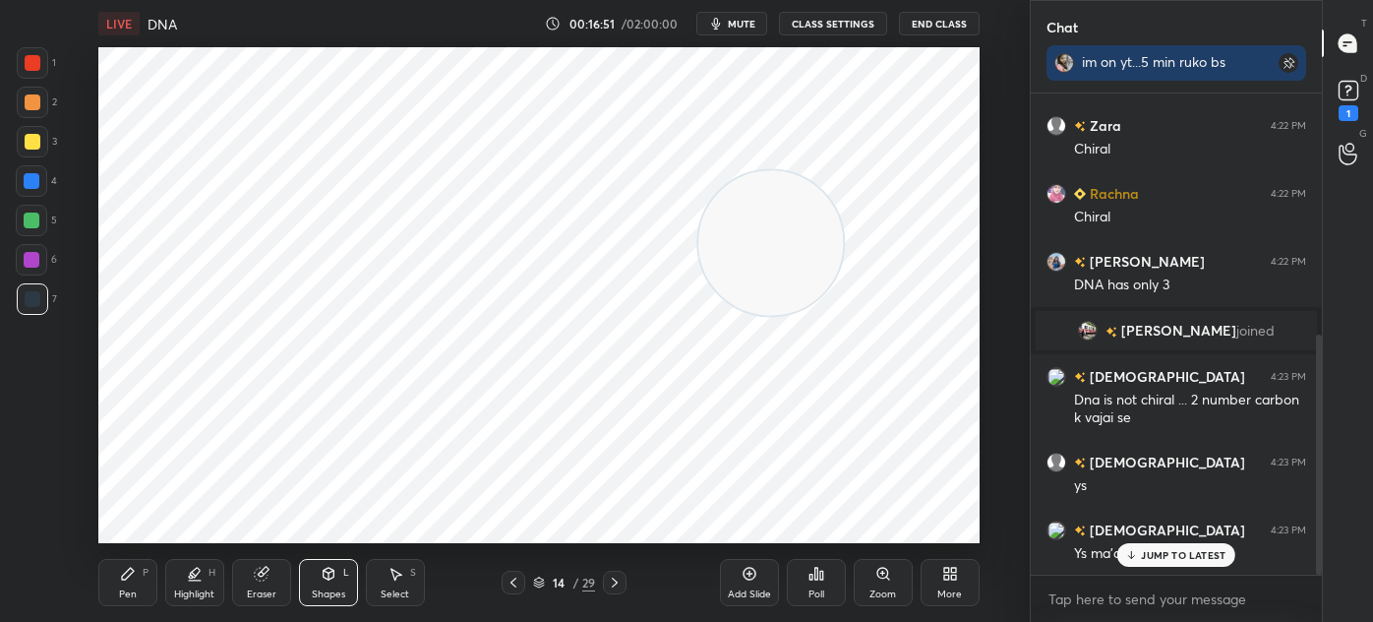
click at [129, 589] on div "Pen" at bounding box center [128, 594] width 18 height 10
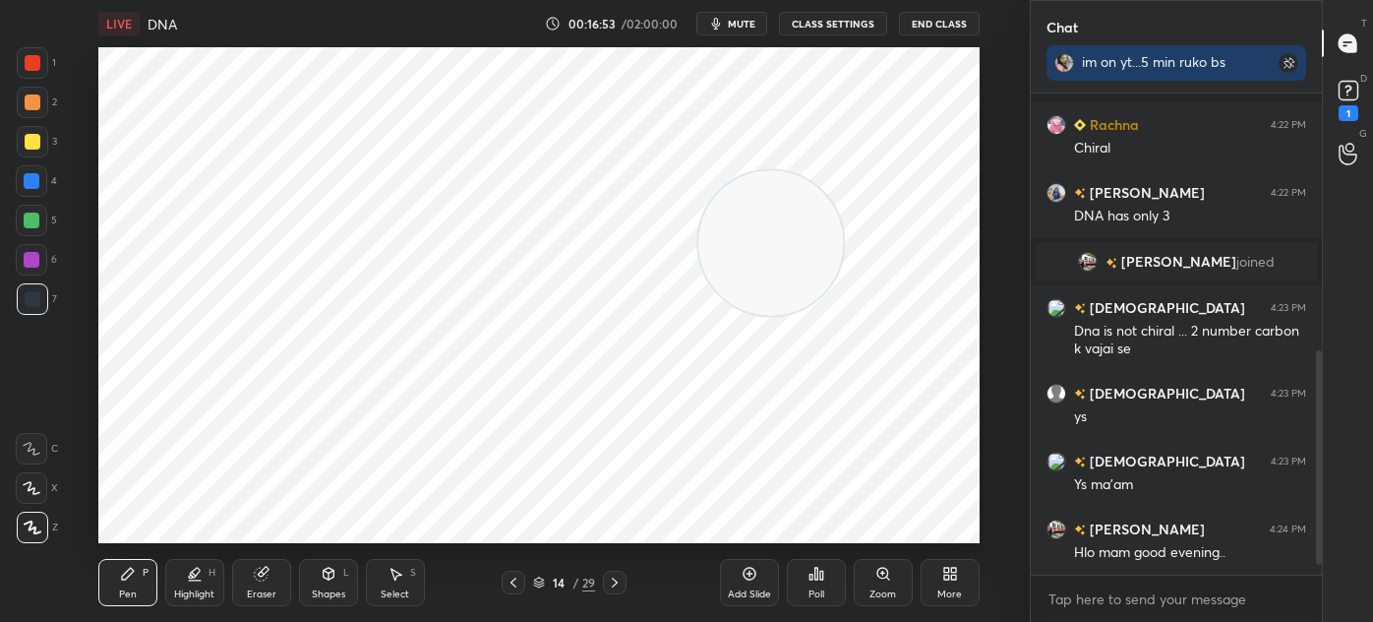
scroll to position [636, 0]
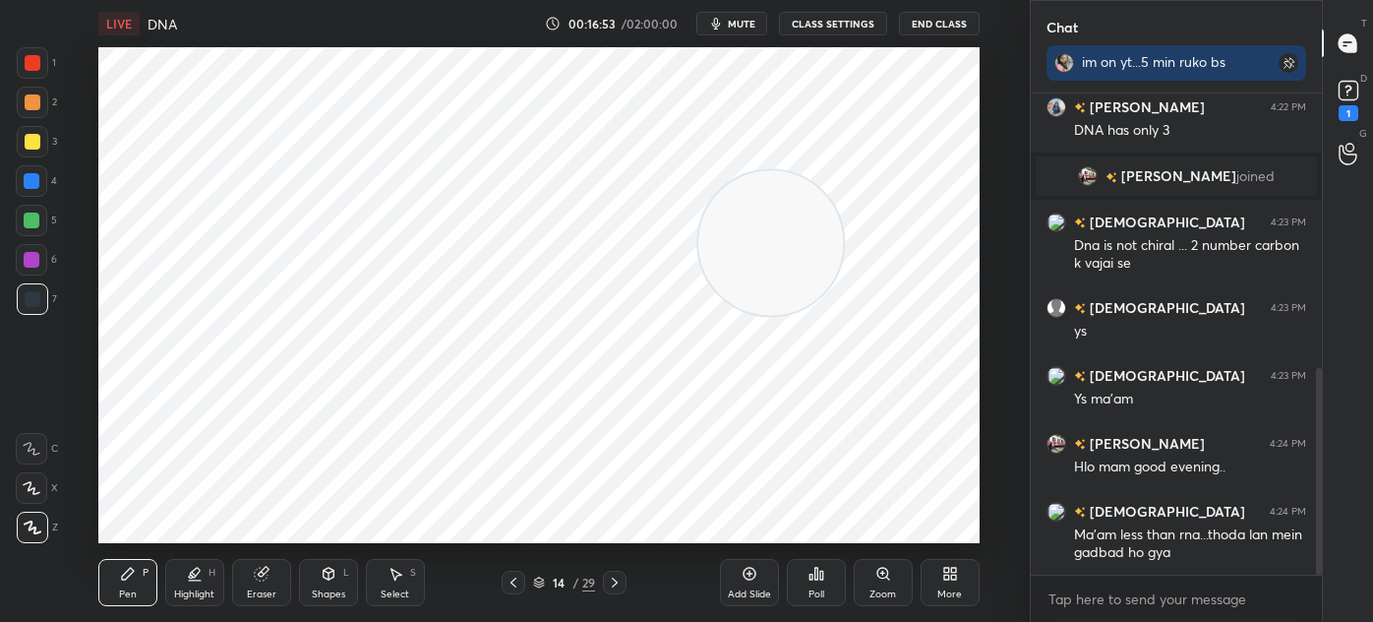
click at [52, 77] on div "1" at bounding box center [36, 62] width 39 height 31
click at [512, 582] on icon at bounding box center [514, 582] width 16 height 16
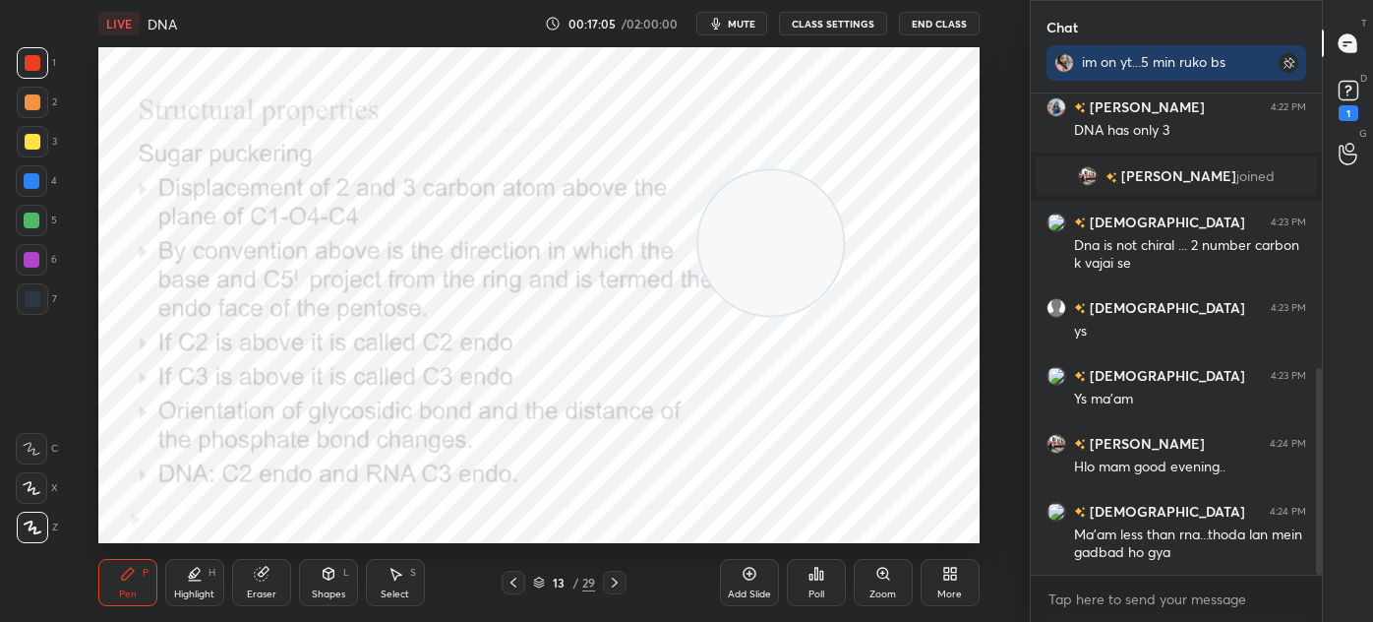
click at [512, 582] on icon at bounding box center [514, 582] width 16 height 16
click at [511, 584] on icon at bounding box center [514, 582] width 6 height 10
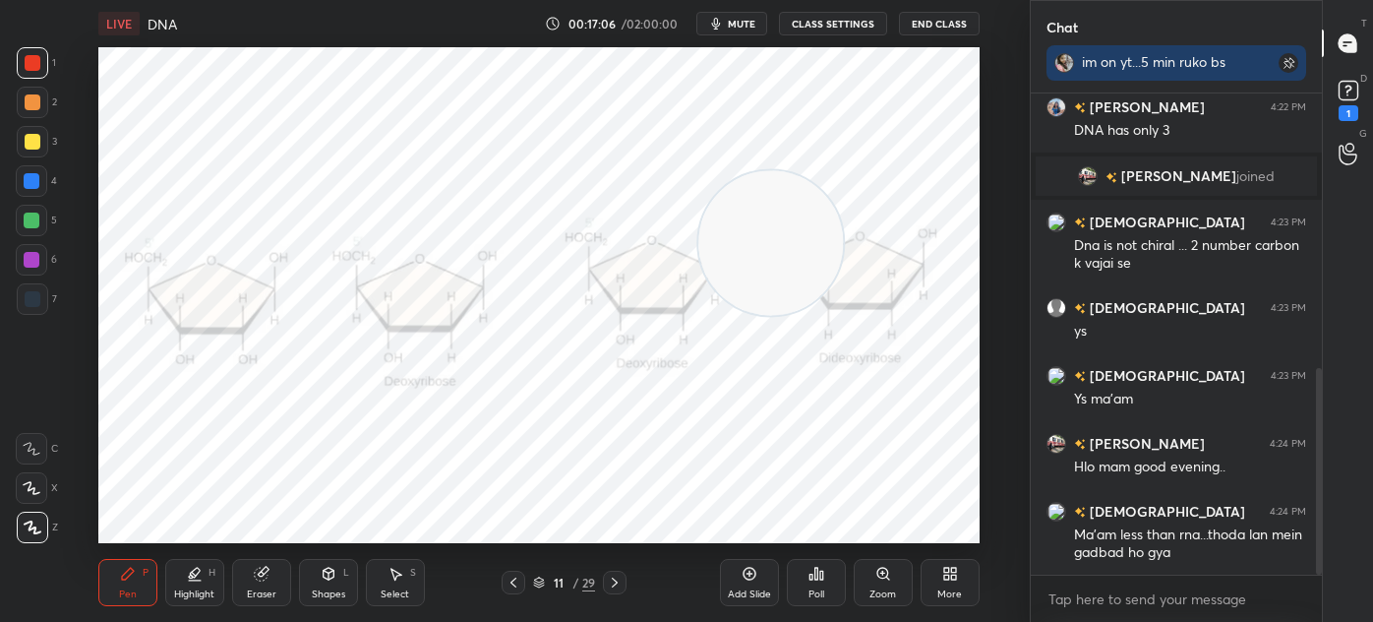
click at [616, 583] on icon at bounding box center [615, 582] width 6 height 10
click at [330, 573] on icon at bounding box center [328, 574] width 11 height 12
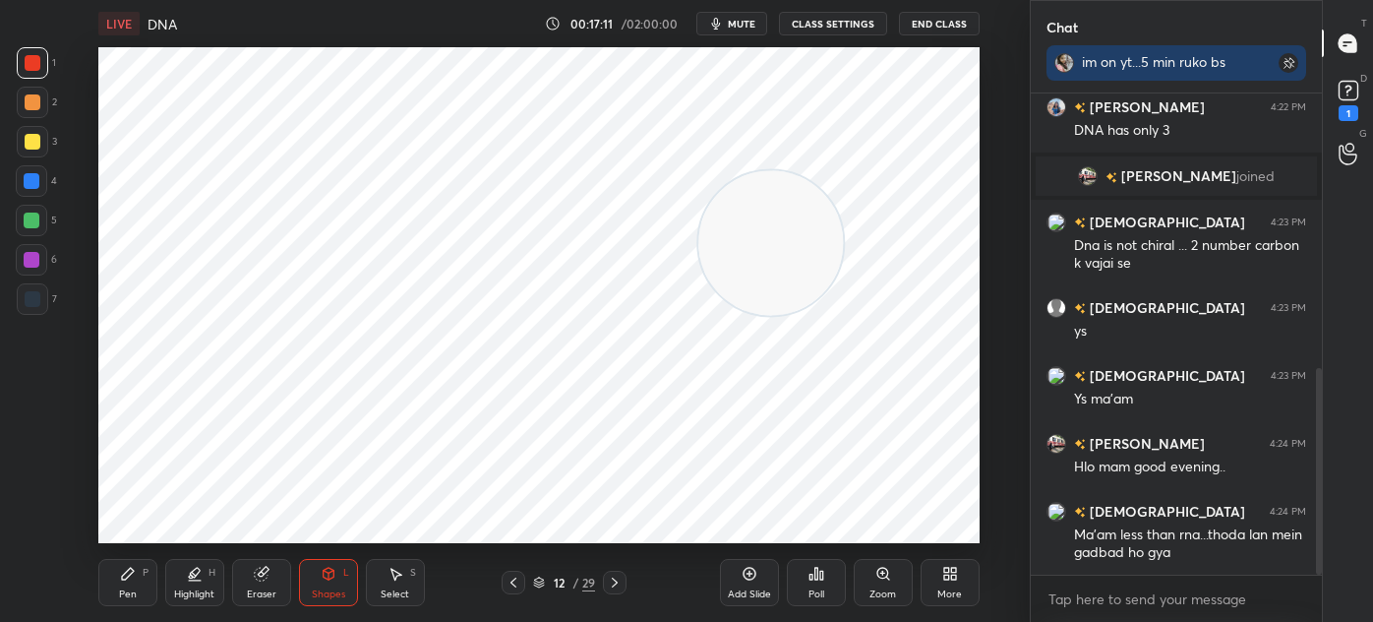
click at [159, 581] on div "Pen P Highlight H Eraser Shapes L Select S" at bounding box center [253, 582] width 311 height 47
click at [132, 584] on div "Pen P" at bounding box center [127, 582] width 59 height 47
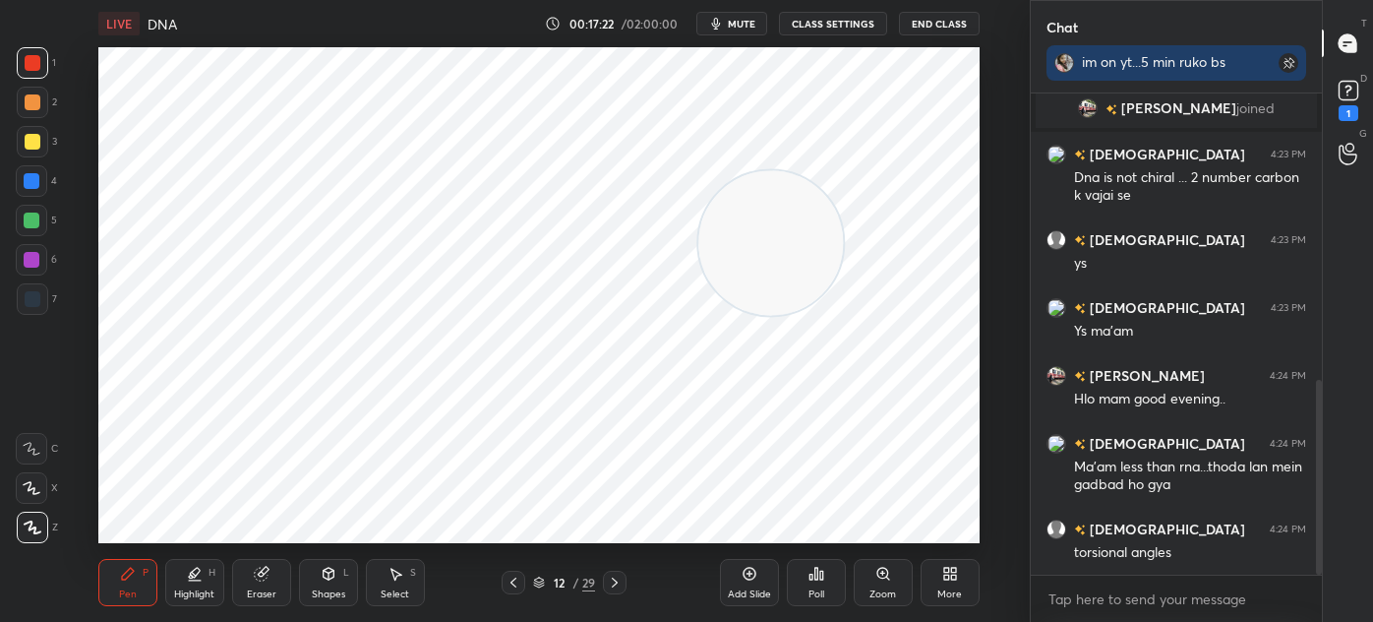
click at [257, 583] on div "Eraser" at bounding box center [261, 582] width 59 height 47
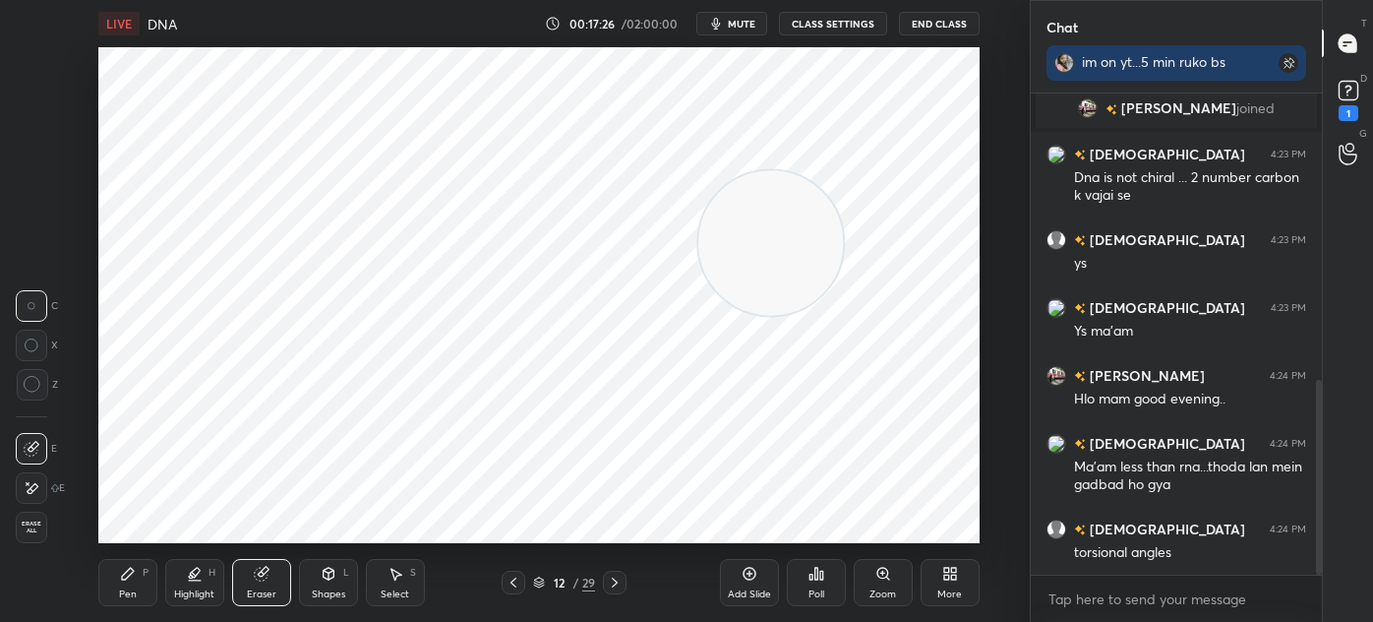
click at [128, 584] on div "Pen P" at bounding box center [127, 582] width 59 height 47
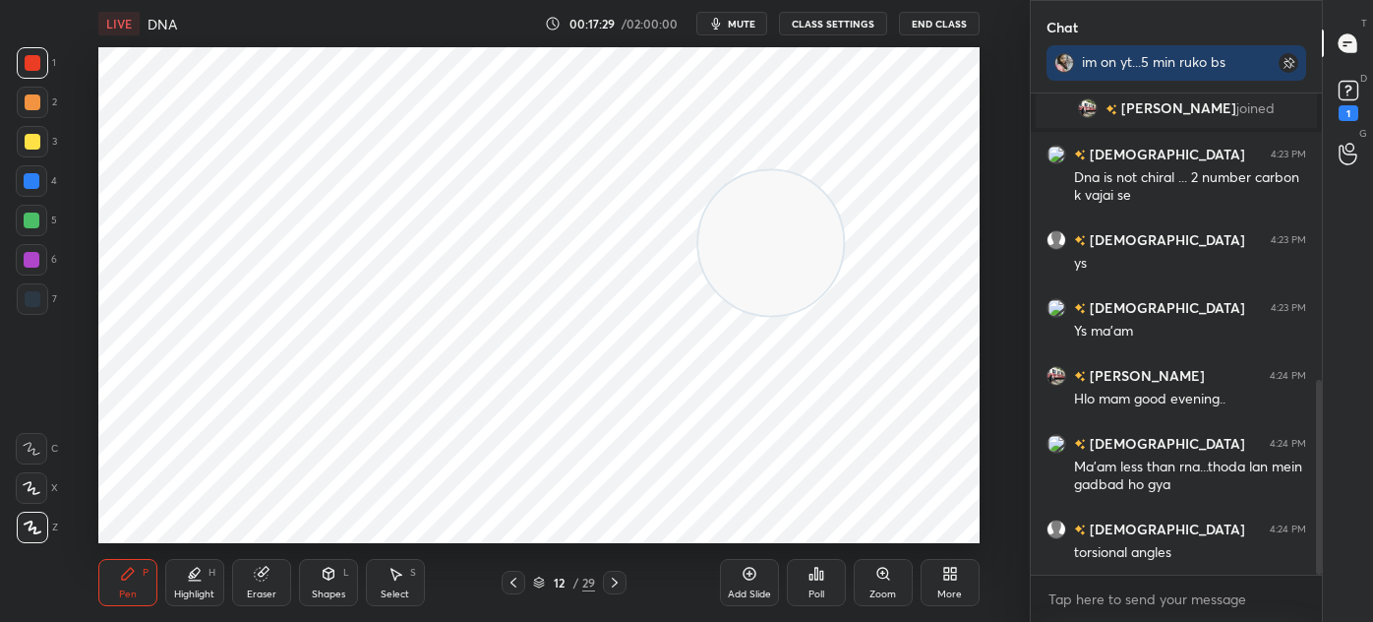
click at [1344, 86] on rect at bounding box center [1348, 91] width 19 height 19
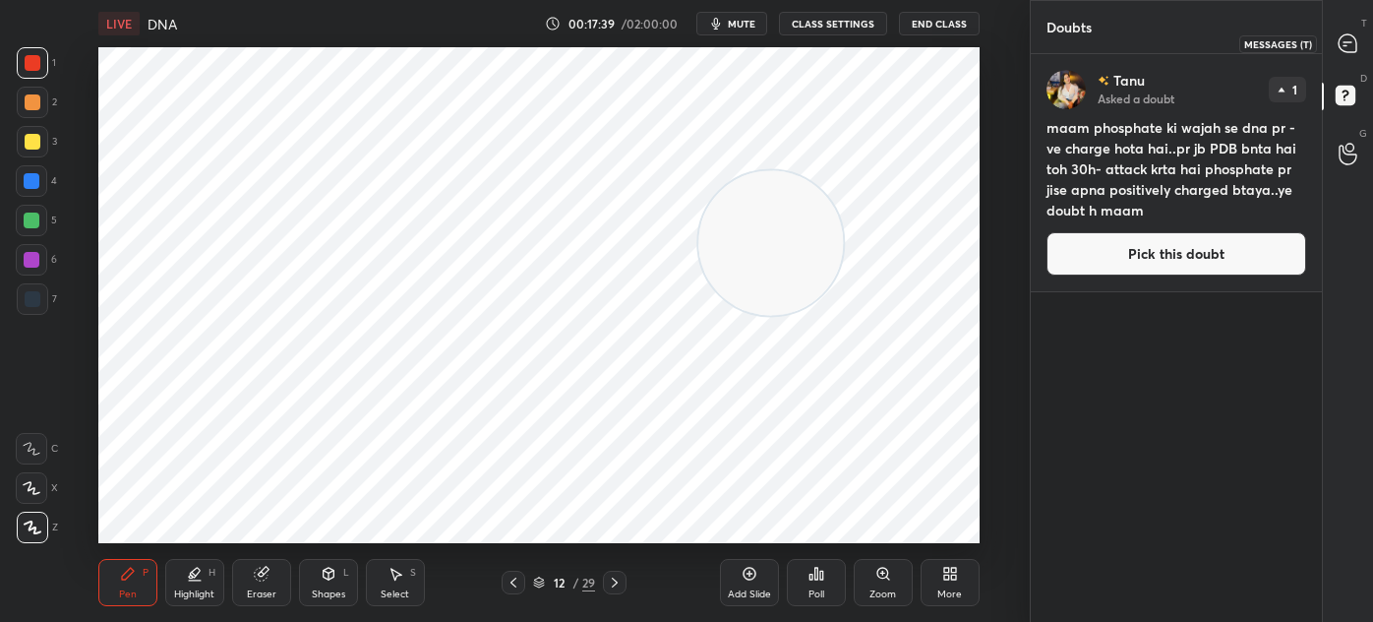
click at [1352, 46] on icon at bounding box center [1348, 43] width 18 height 18
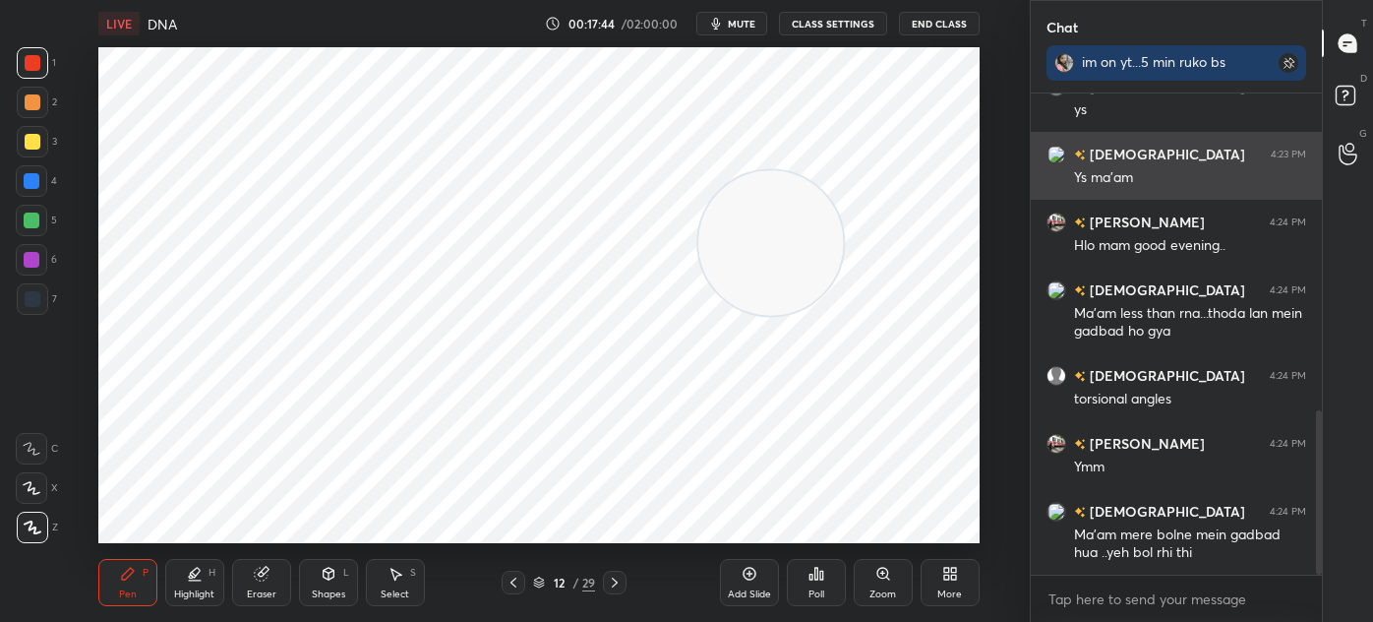
scroll to position [926, 0]
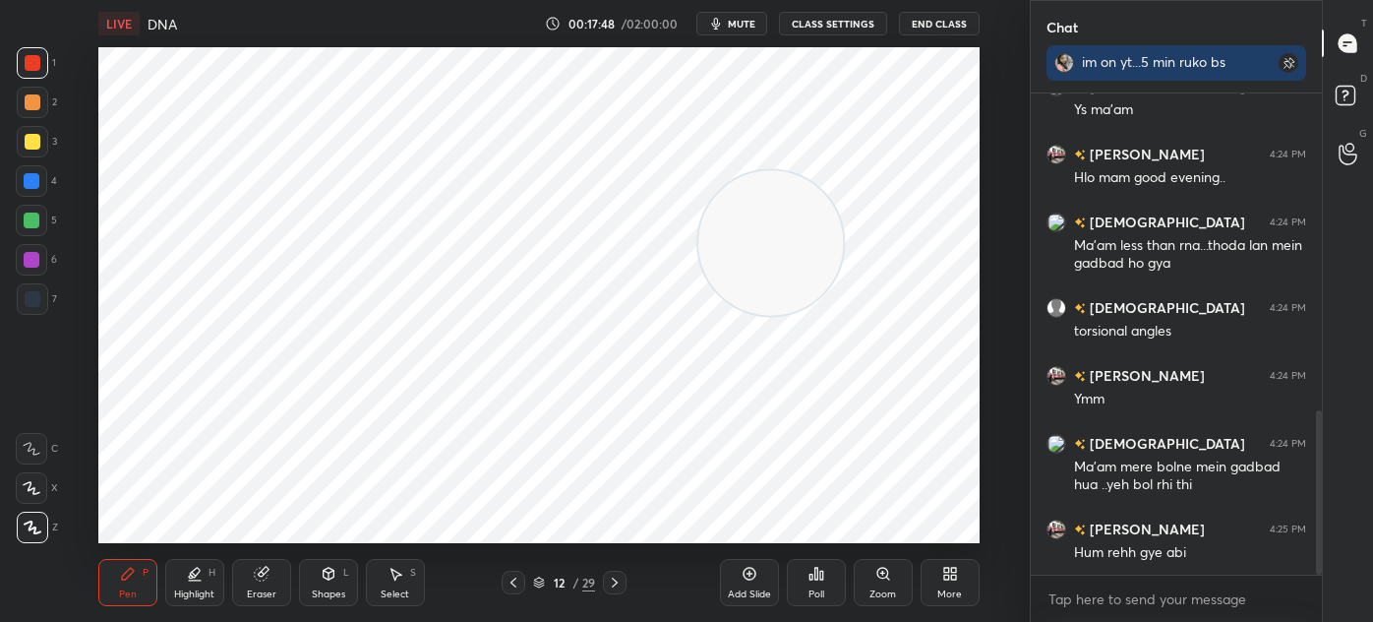
click at [618, 584] on icon at bounding box center [615, 582] width 16 height 16
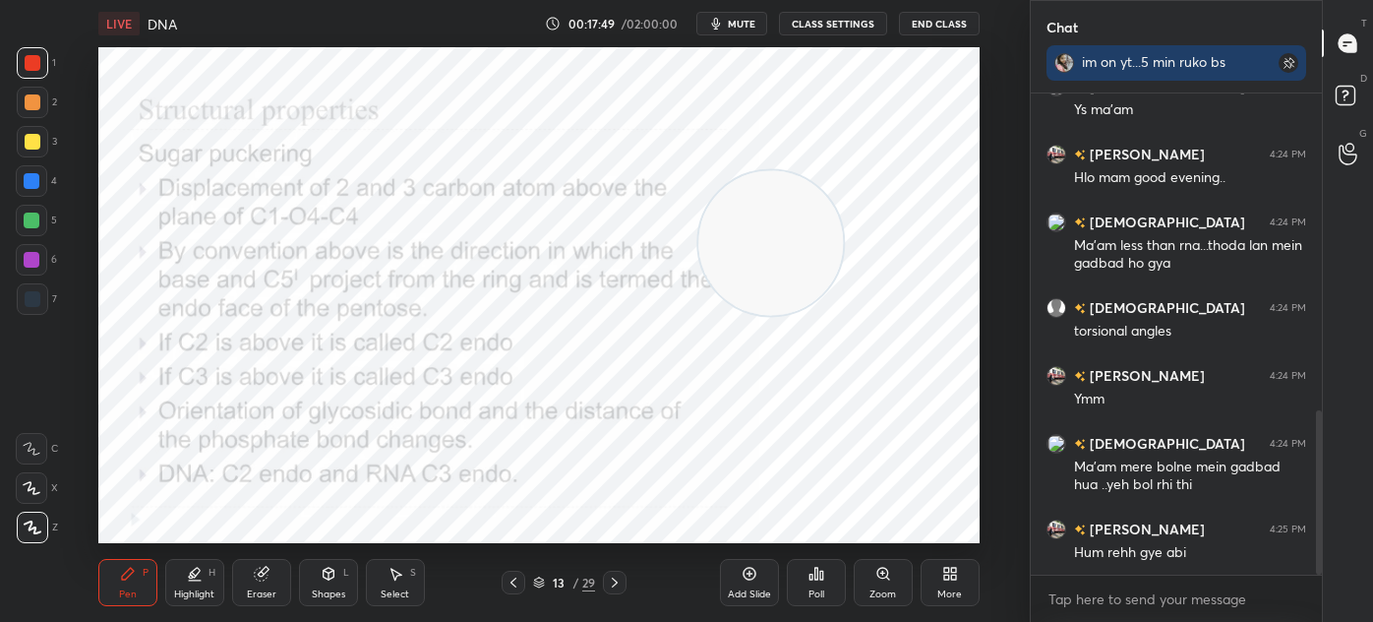
click at [619, 581] on icon at bounding box center [615, 582] width 16 height 16
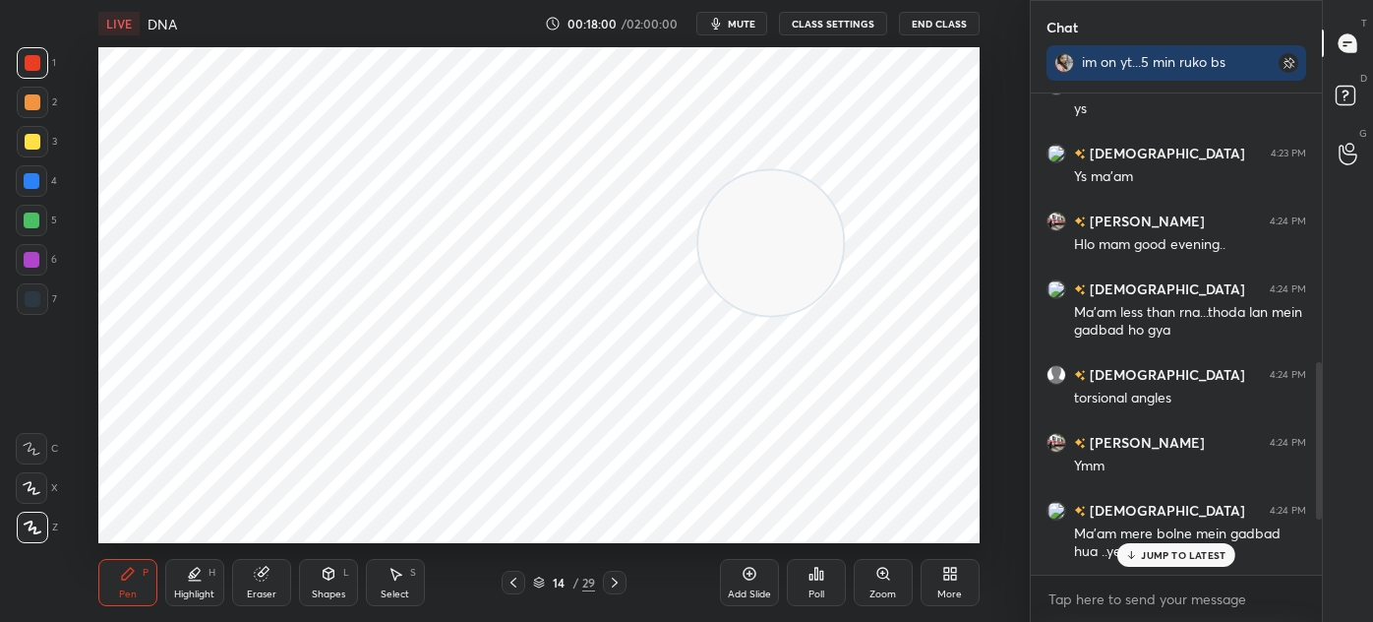
scroll to position [993, 0]
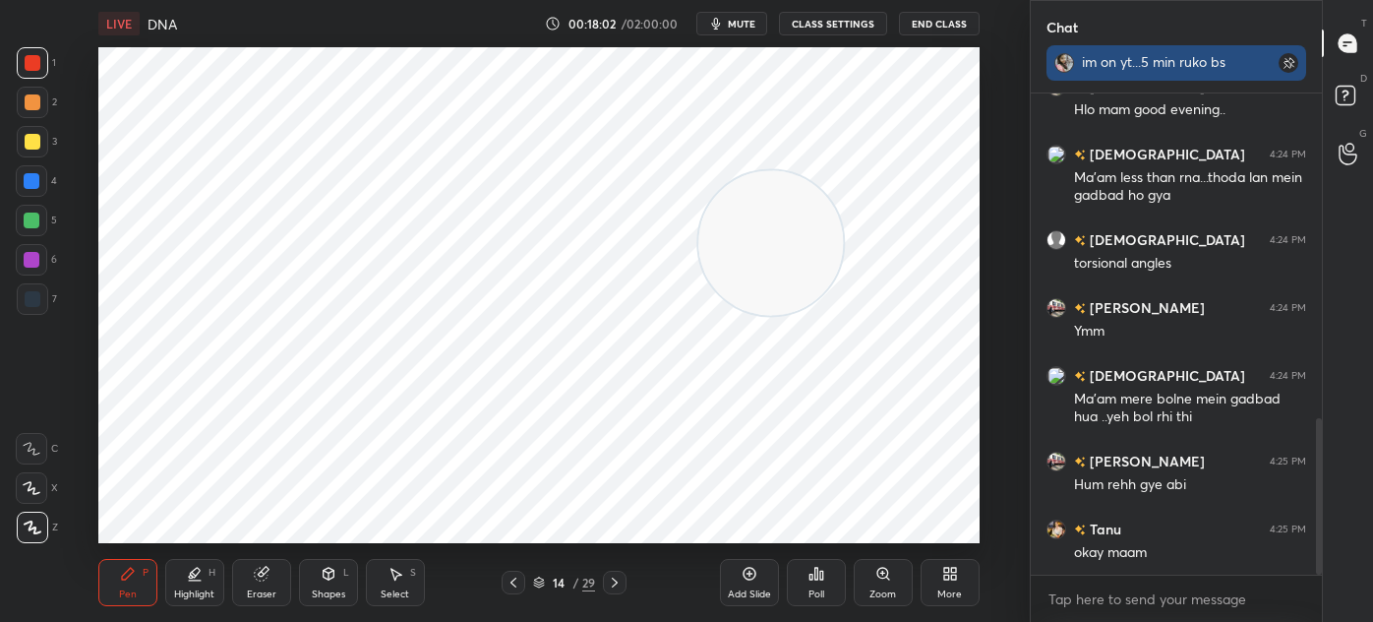
click at [1293, 55] on rect at bounding box center [1289, 63] width 20 height 20
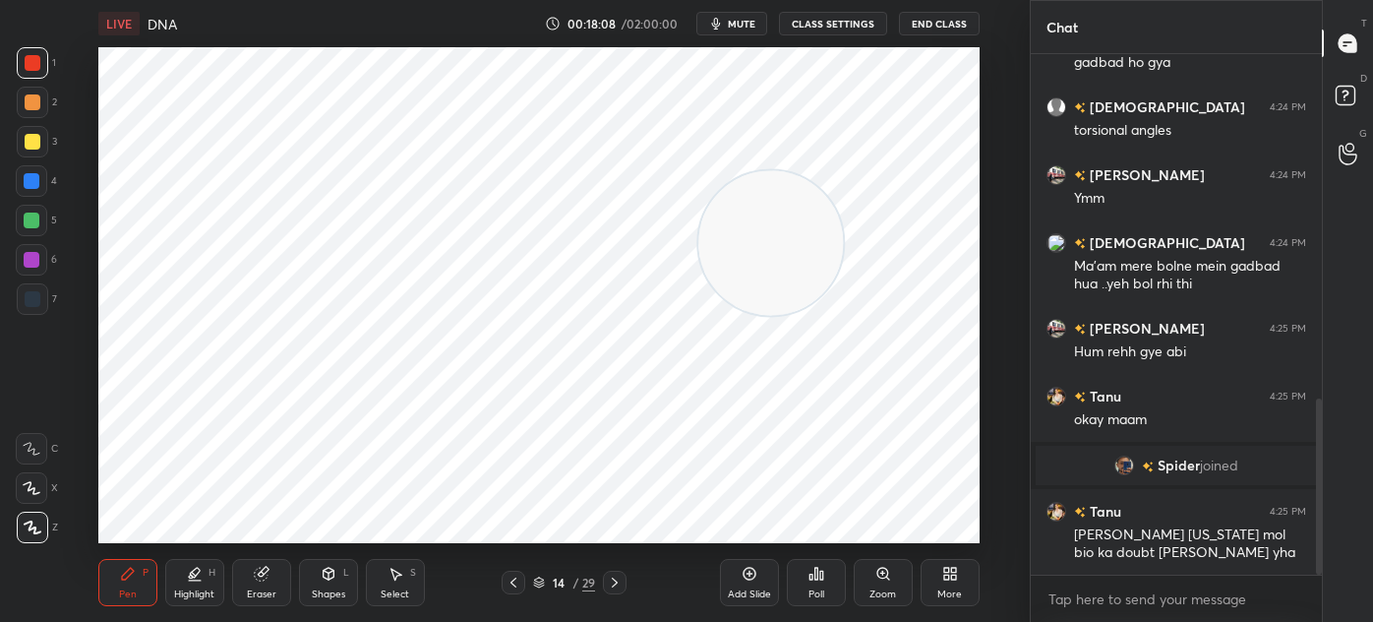
scroll to position [1082, 0]
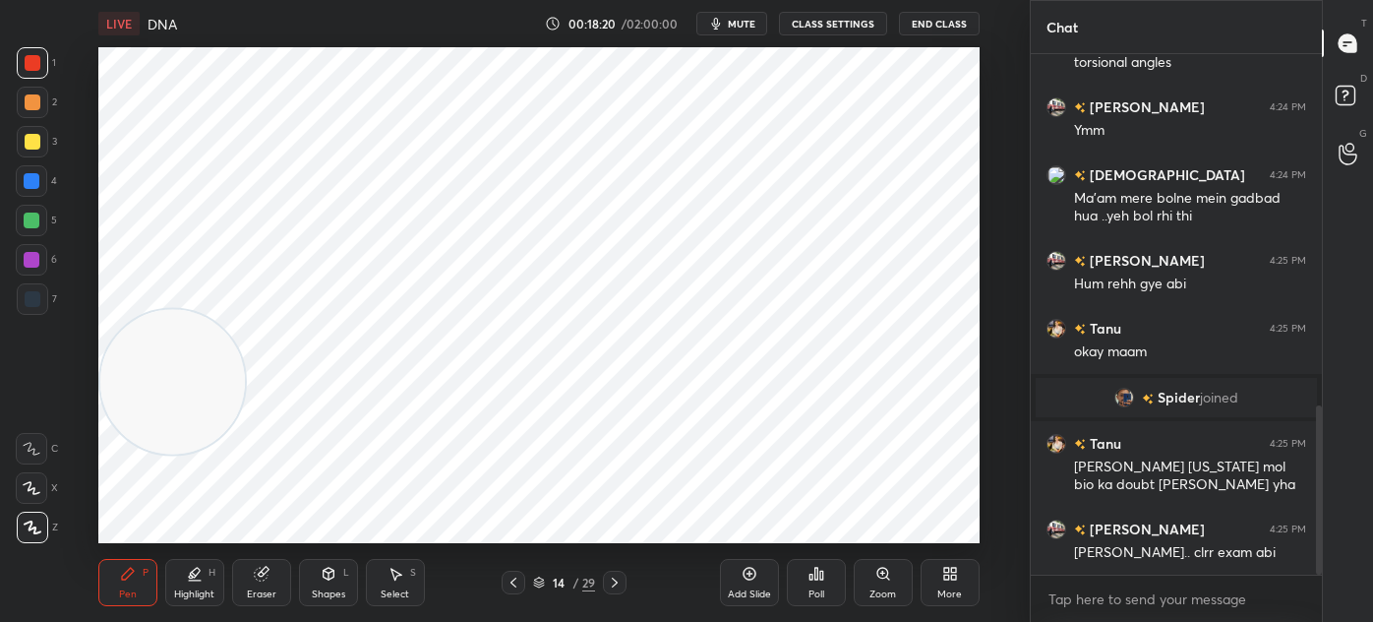
click at [327, 578] on icon at bounding box center [328, 574] width 11 height 12
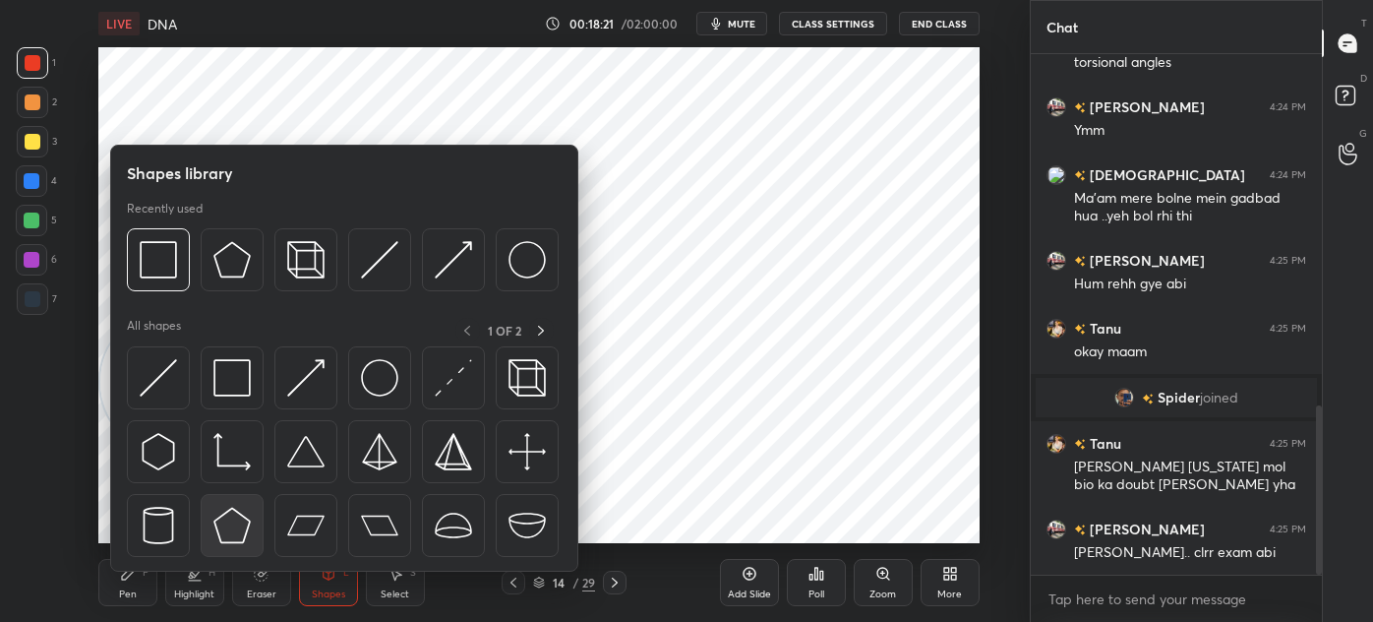
click at [237, 525] on img at bounding box center [231, 525] width 37 height 37
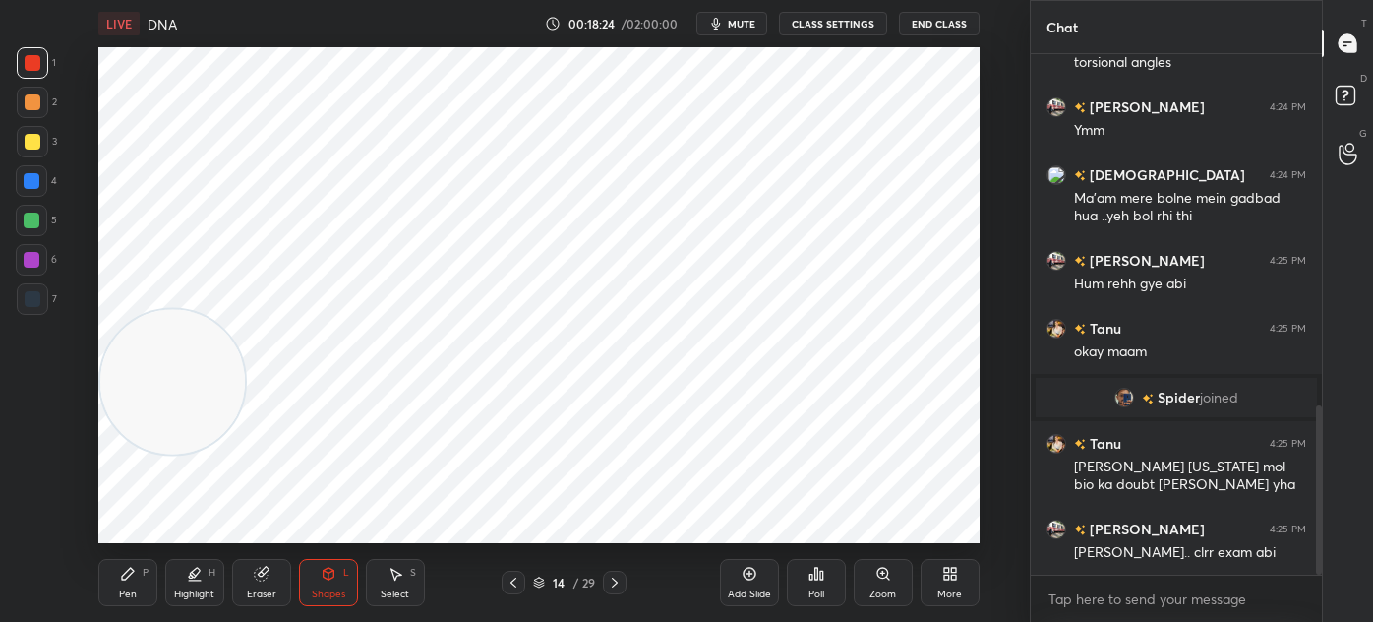
click at [139, 589] on div "Pen P" at bounding box center [127, 582] width 59 height 47
click at [271, 584] on div "Eraser" at bounding box center [261, 582] width 59 height 47
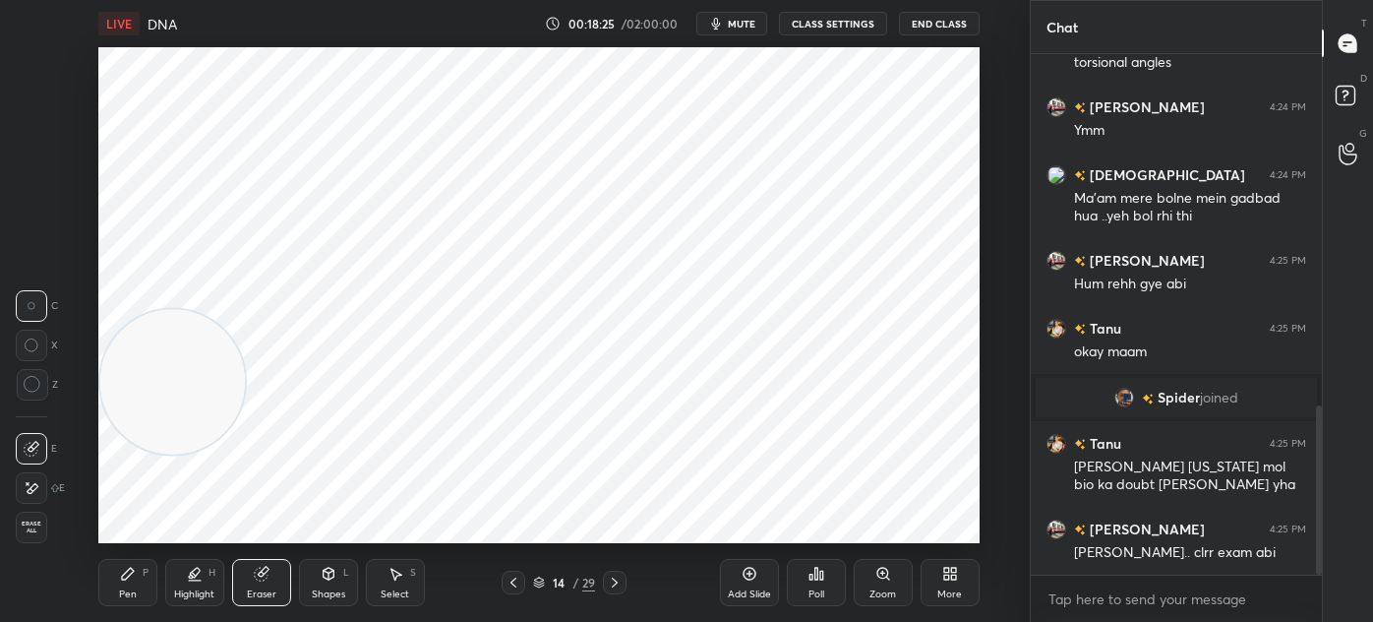
click at [35, 490] on icon at bounding box center [32, 488] width 16 height 17
click at [31, 452] on icon at bounding box center [32, 449] width 16 height 16
click at [117, 599] on div "Pen P" at bounding box center [127, 582] width 59 height 47
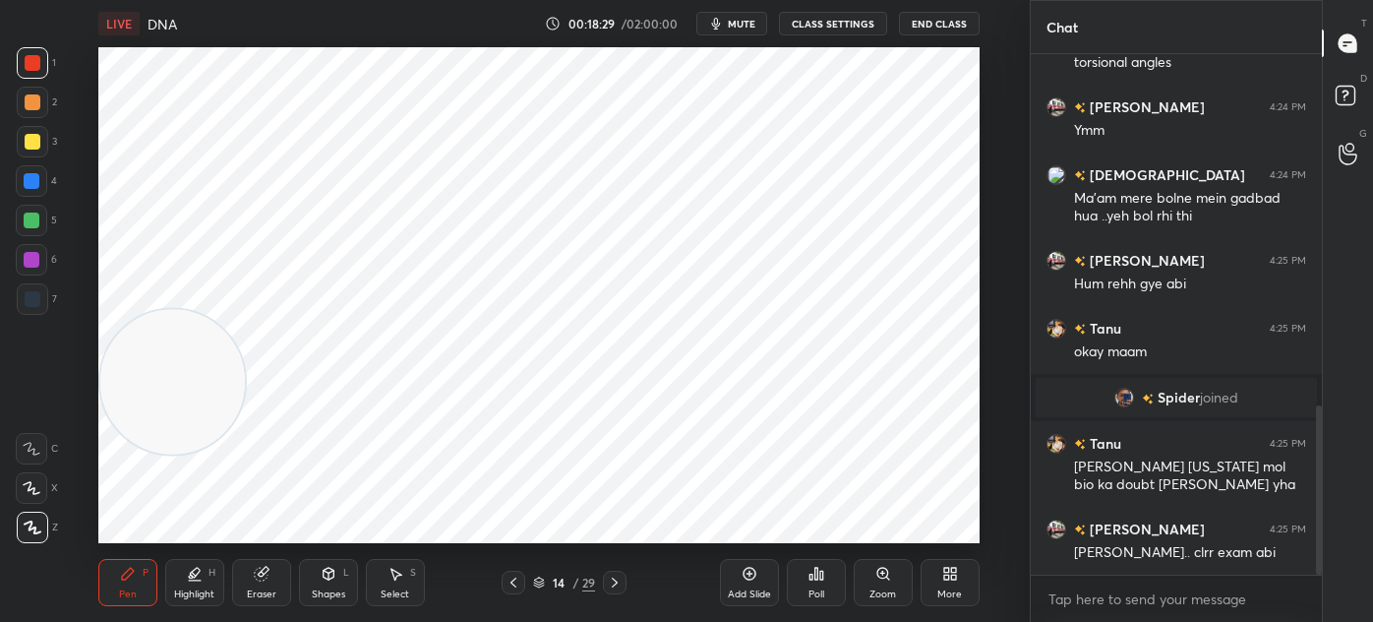
click at [36, 312] on div at bounding box center [32, 298] width 31 height 31
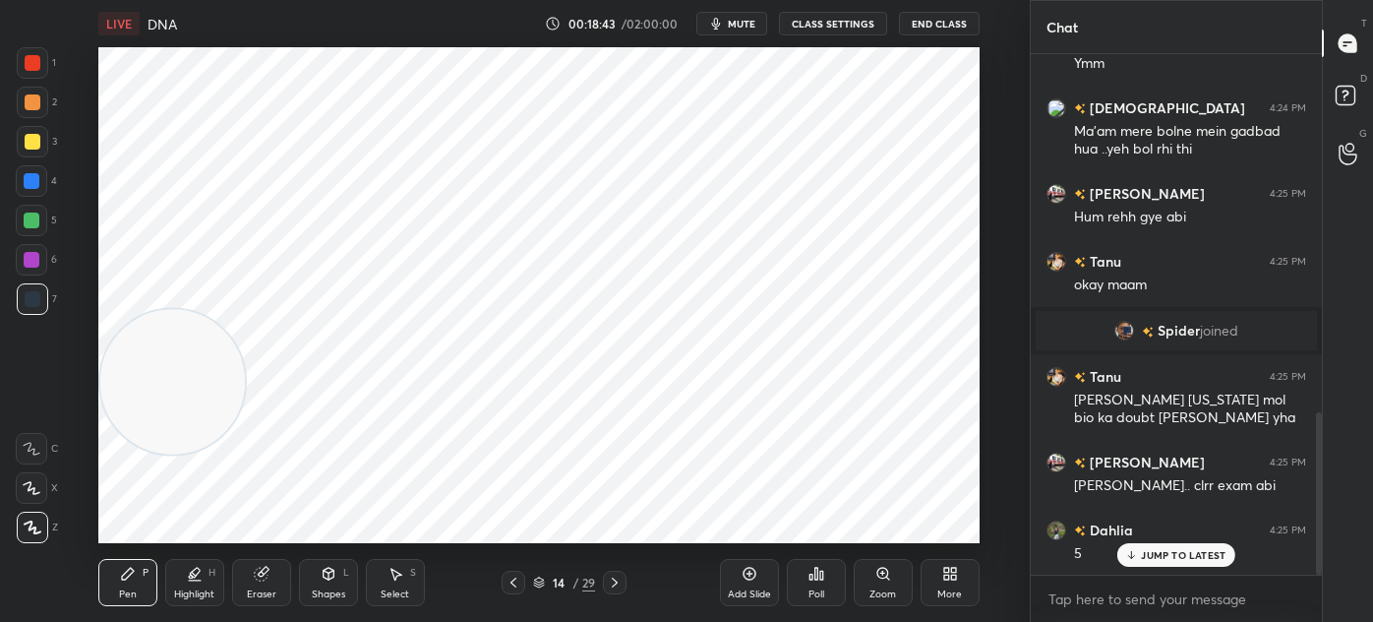
click at [31, 249] on div at bounding box center [31, 259] width 31 height 31
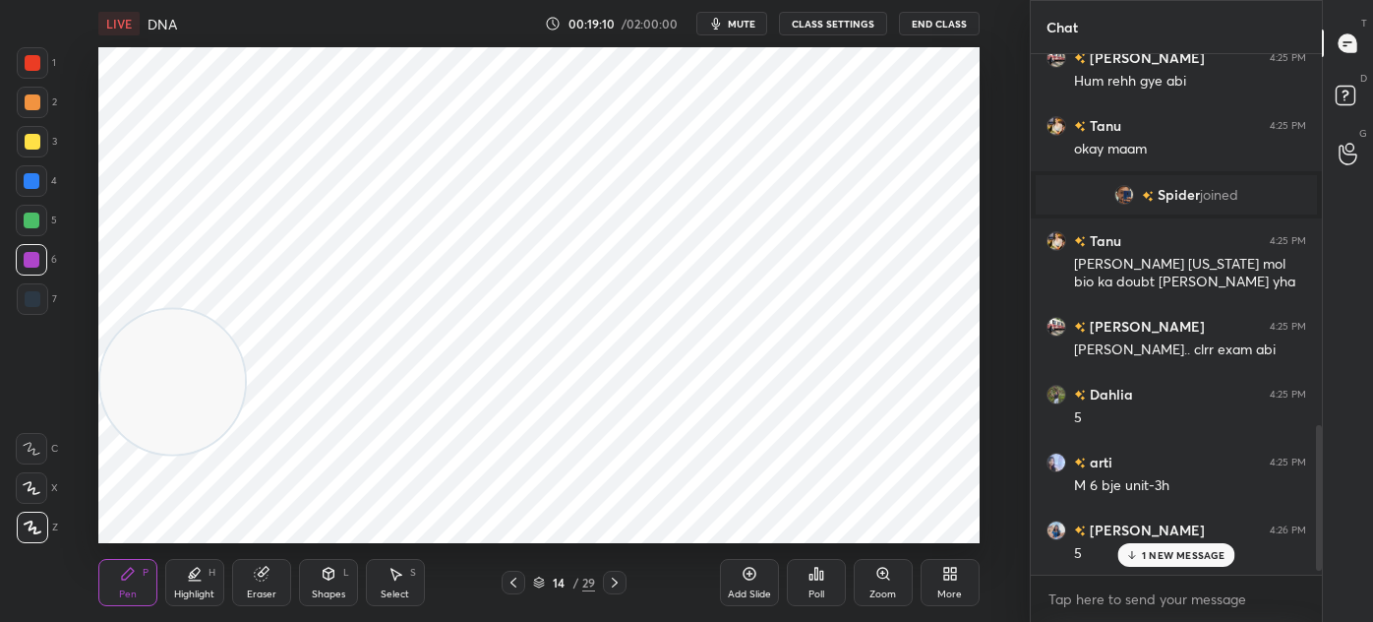
scroll to position [1353, 0]
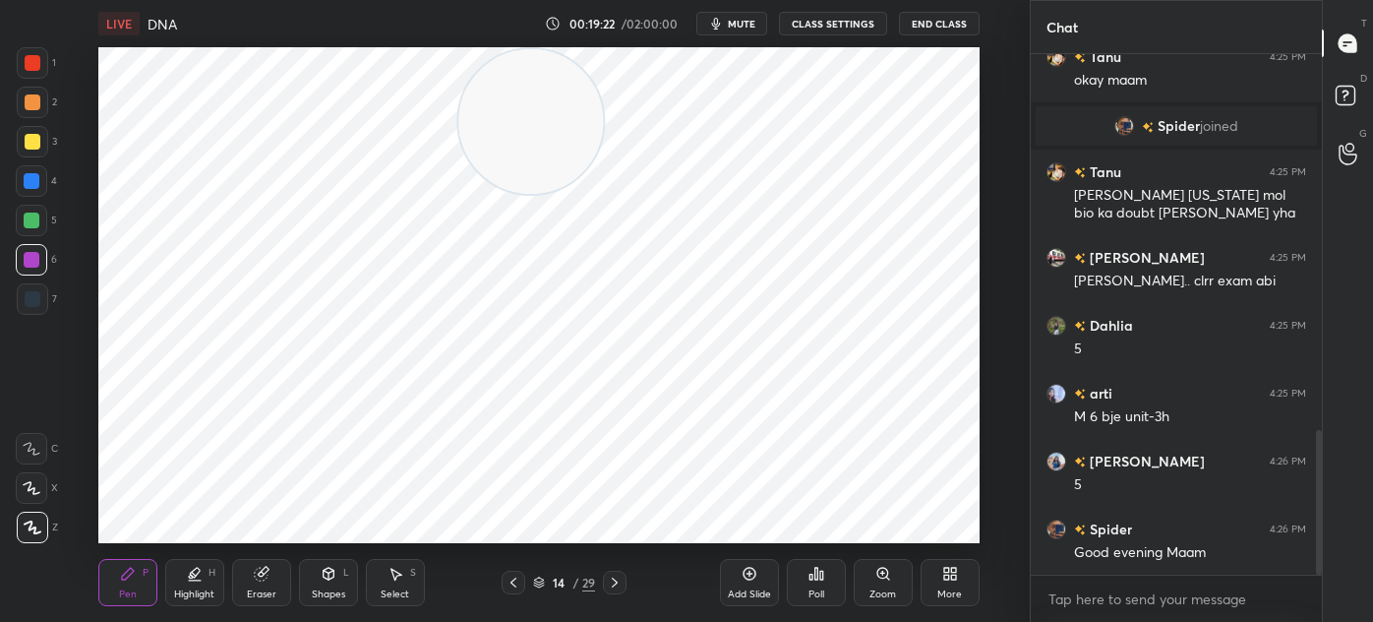
click at [616, 584] on icon at bounding box center [615, 582] width 16 height 16
click at [517, 586] on icon at bounding box center [514, 582] width 16 height 16
click at [616, 586] on icon at bounding box center [615, 582] width 16 height 16
click at [728, 572] on div "Add Slide" at bounding box center [749, 582] width 59 height 47
click at [330, 591] on div "Shapes" at bounding box center [328, 594] width 33 height 10
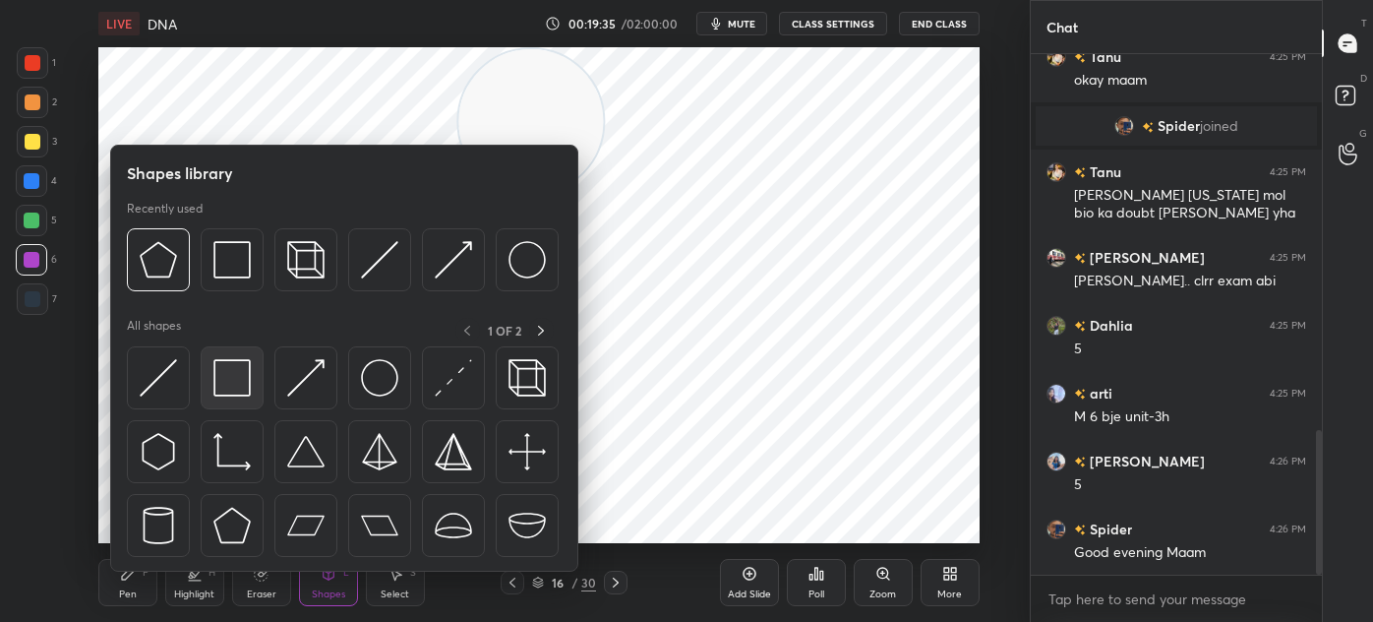
click at [230, 392] on img at bounding box center [231, 377] width 37 height 37
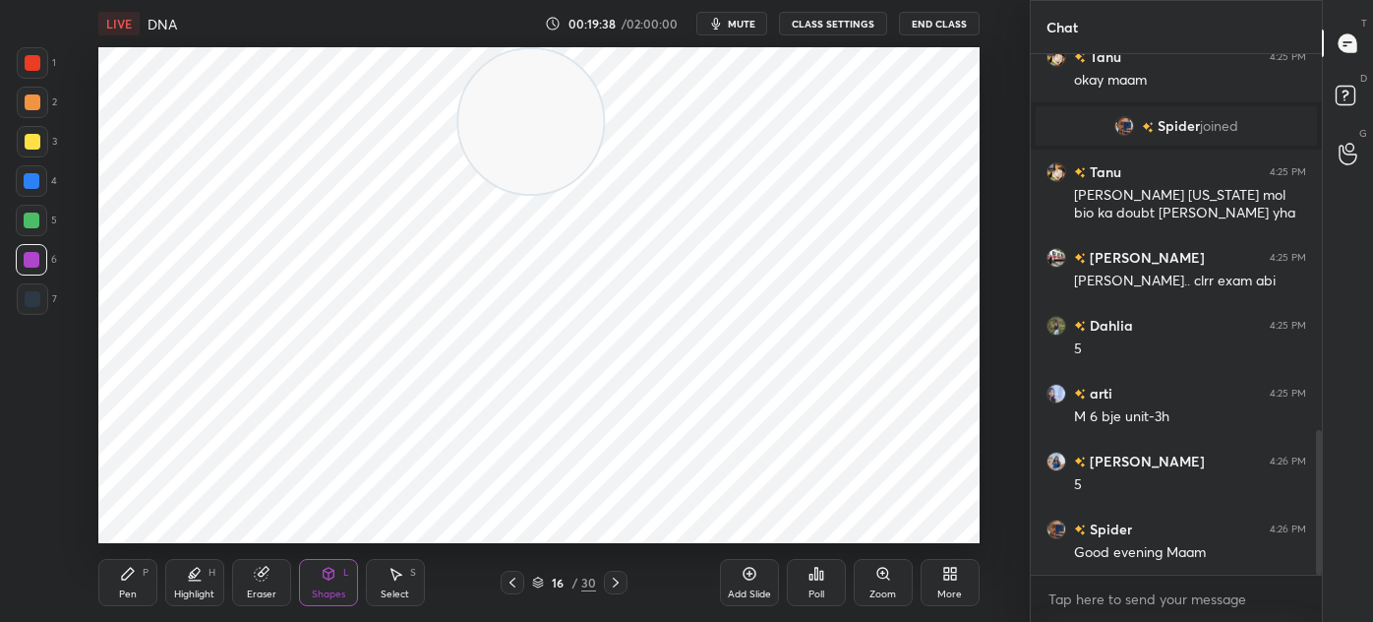
click at [759, 578] on div "Add Slide" at bounding box center [749, 582] width 59 height 47
click at [134, 570] on icon at bounding box center [128, 574] width 16 height 16
click at [31, 307] on div at bounding box center [32, 298] width 31 height 31
click at [330, 576] on icon at bounding box center [328, 574] width 11 height 12
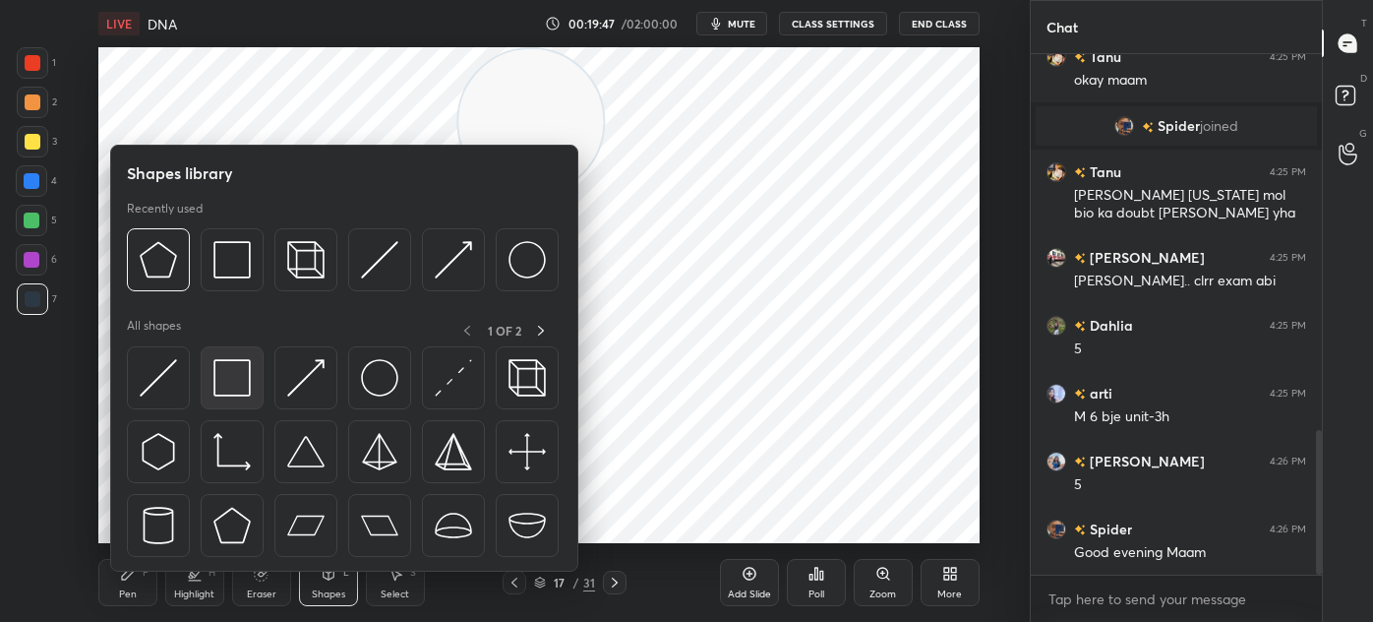
click at [230, 391] on img at bounding box center [231, 377] width 37 height 37
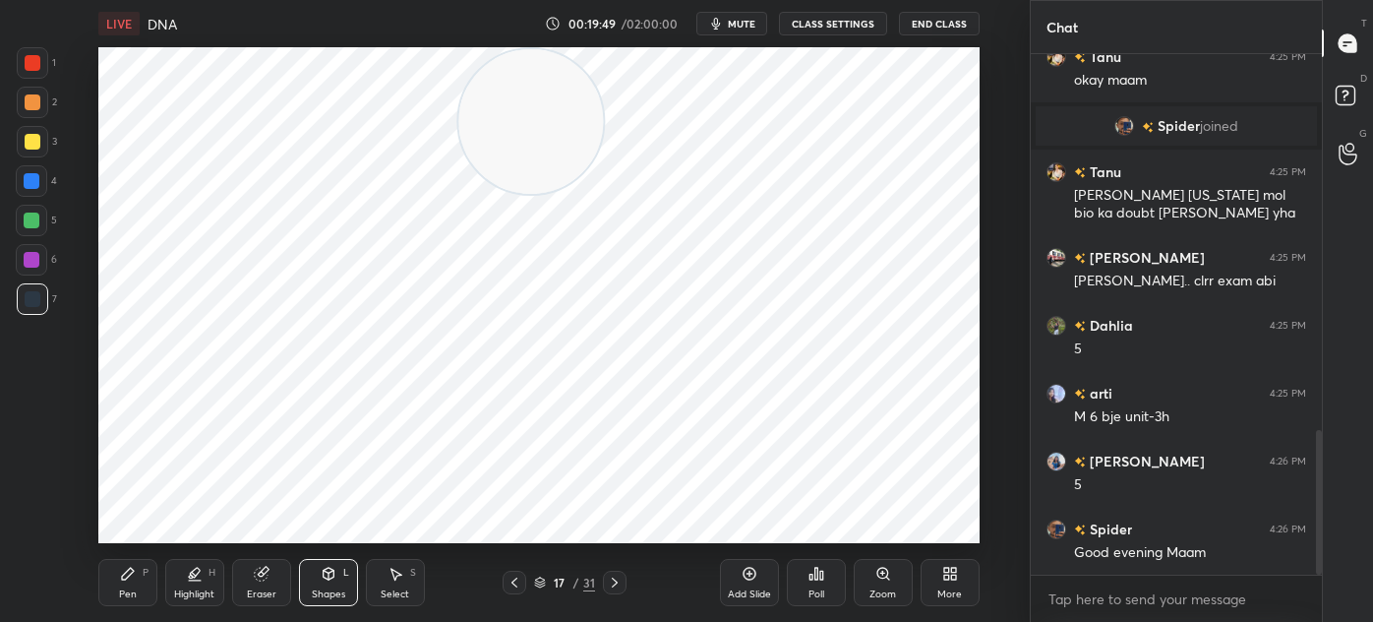
click at [726, 584] on div "Add Slide" at bounding box center [749, 582] width 59 height 47
click at [112, 566] on div "Pen P" at bounding box center [127, 582] width 59 height 47
click at [317, 584] on div "Shapes L" at bounding box center [328, 582] width 59 height 47
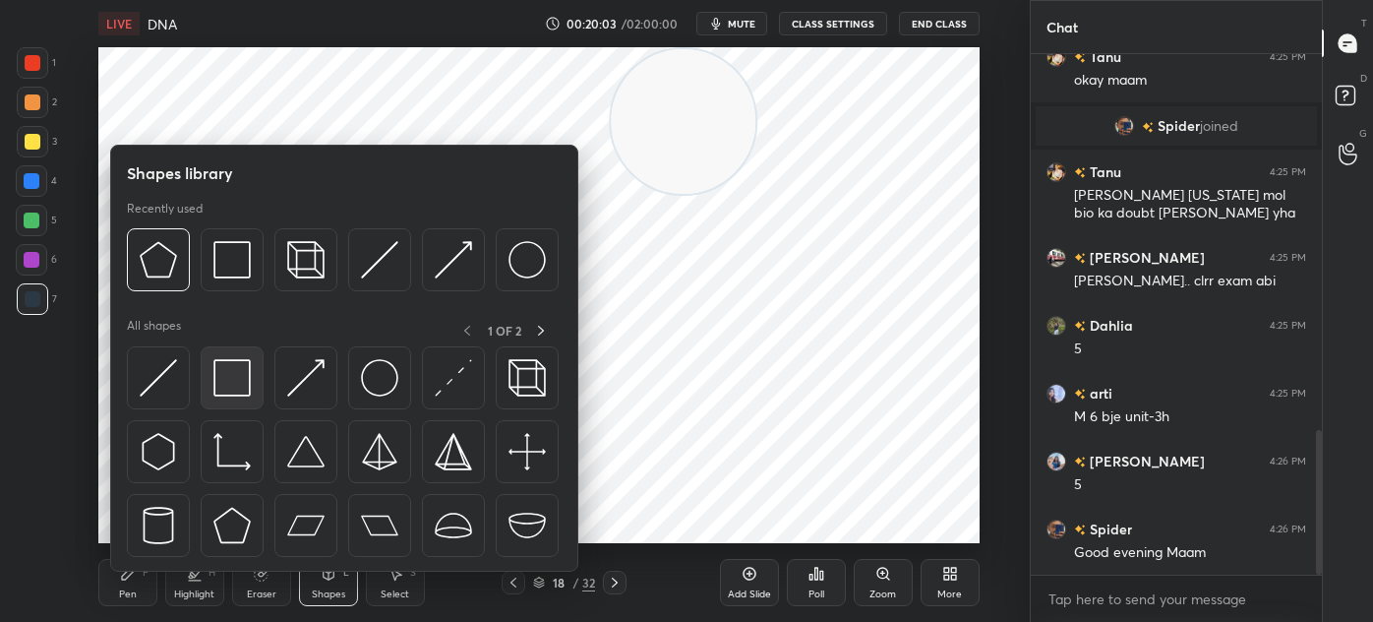
click at [239, 388] on img at bounding box center [231, 377] width 37 height 37
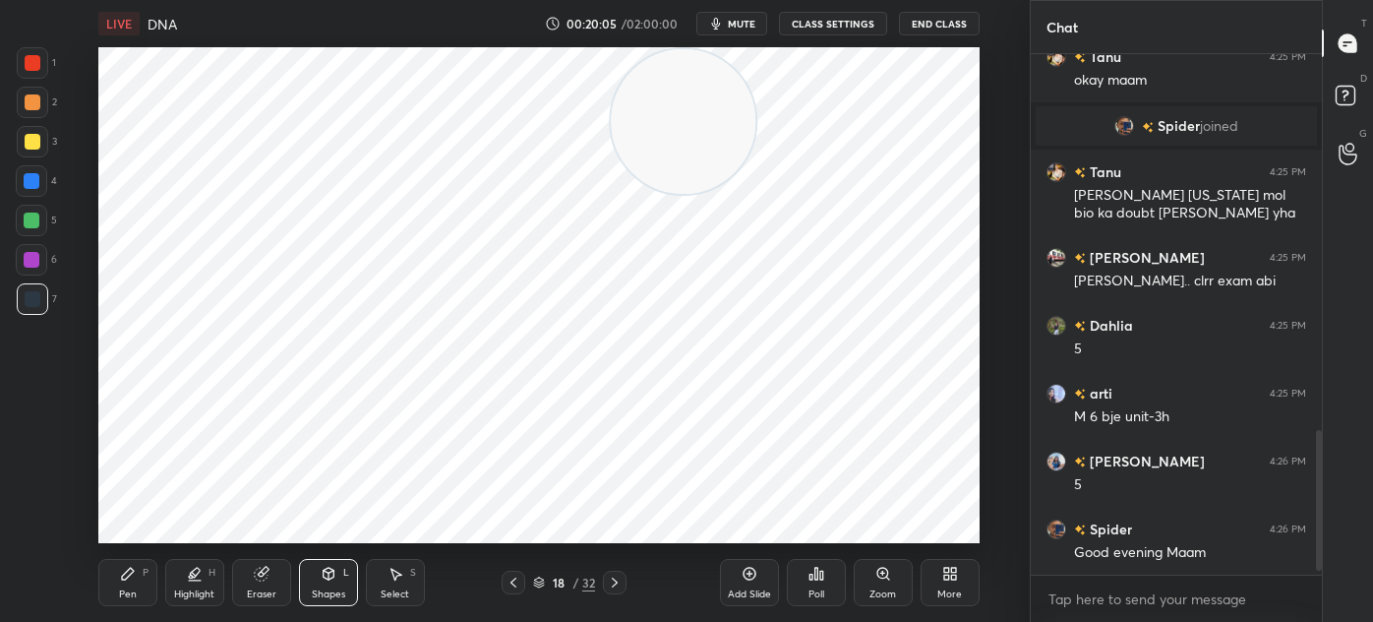
scroll to position [1421, 0]
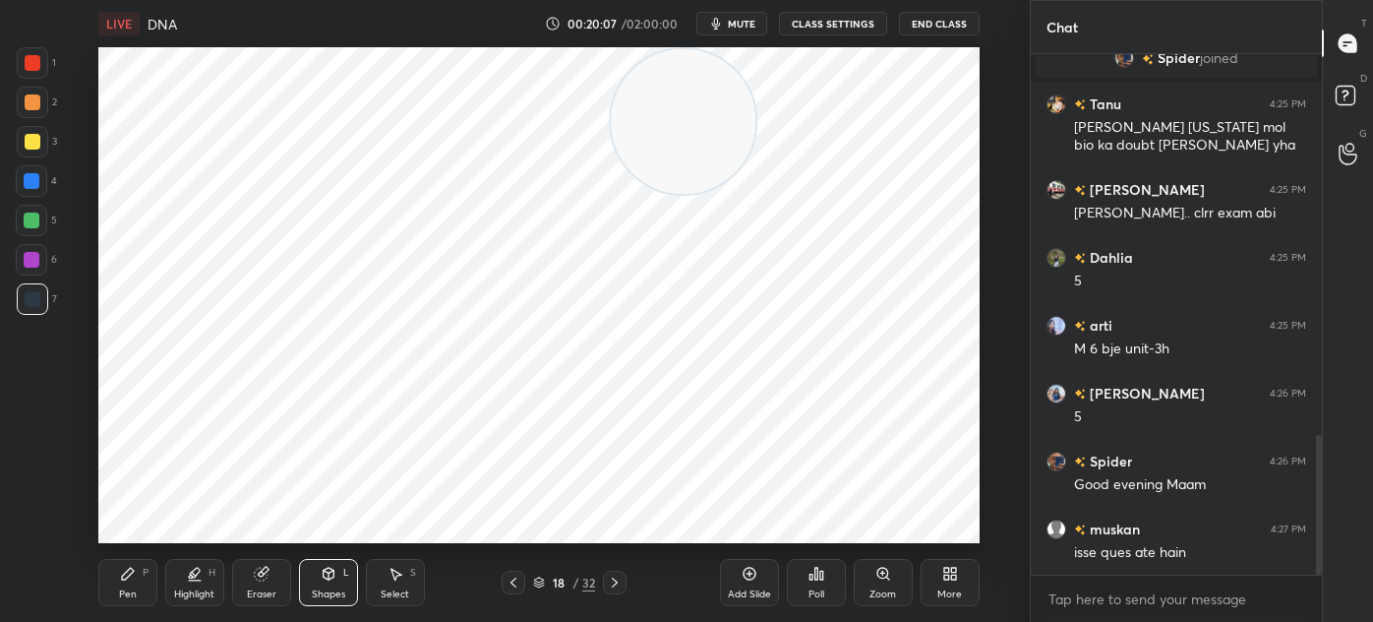
click at [128, 570] on icon at bounding box center [128, 574] width 12 height 12
click at [27, 270] on div at bounding box center [31, 259] width 31 height 31
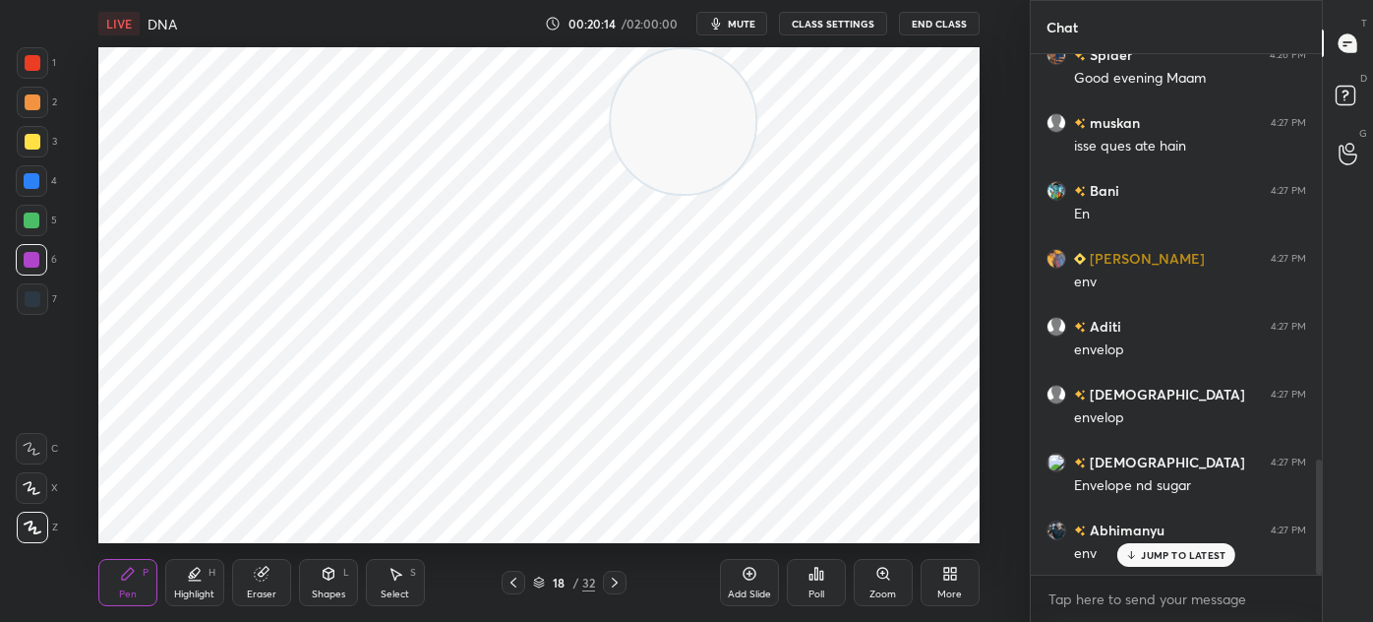
scroll to position [1964, 0]
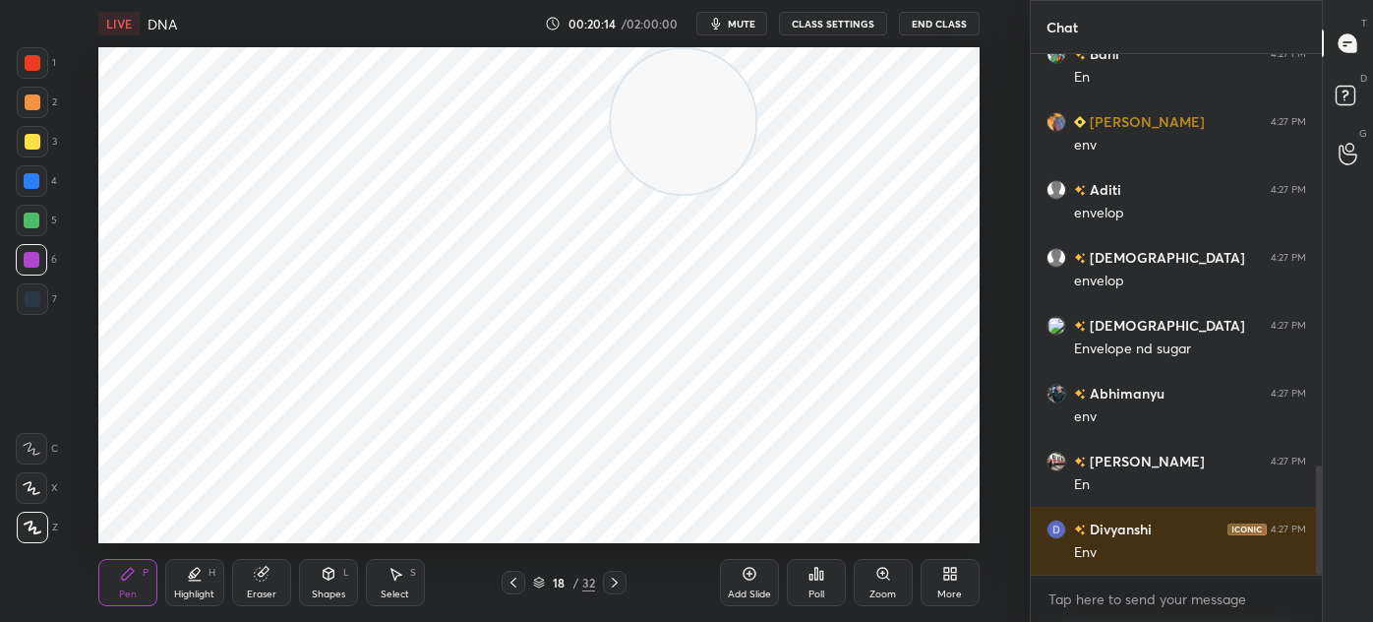
click at [508, 583] on icon at bounding box center [514, 582] width 16 height 16
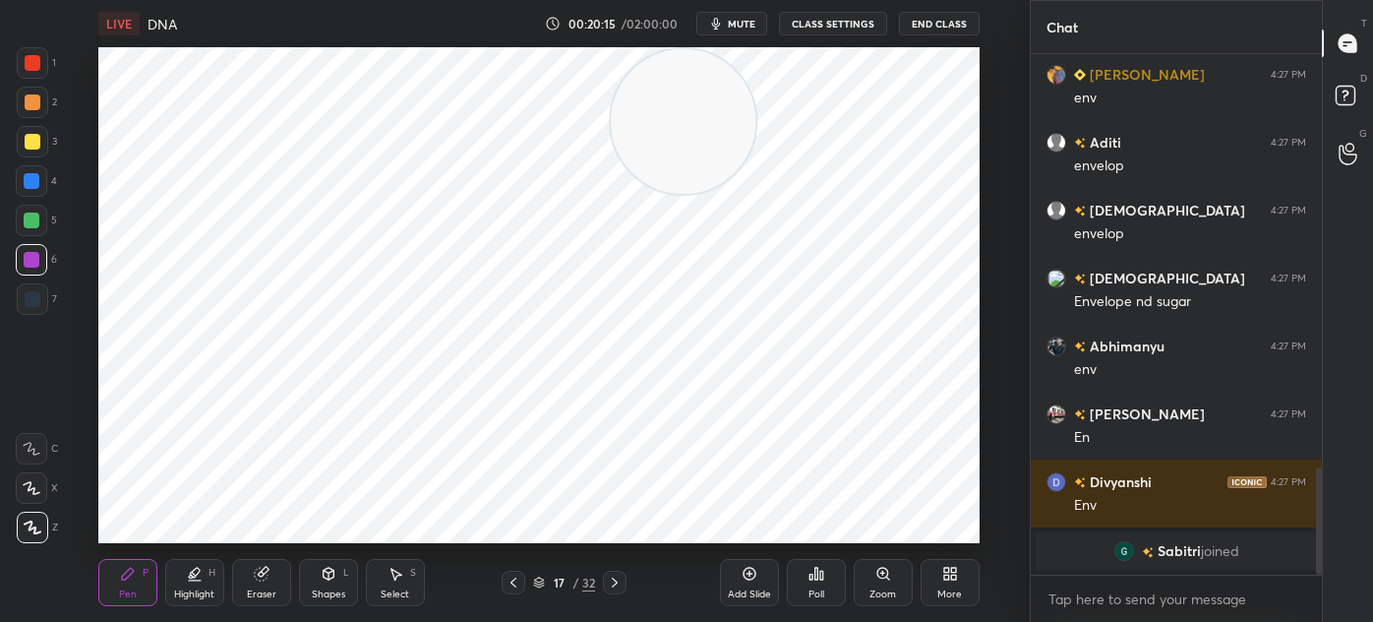
click at [511, 583] on icon at bounding box center [514, 582] width 6 height 10
click at [47, 295] on div "7" at bounding box center [37, 298] width 40 height 31
click at [330, 584] on div "Shapes L" at bounding box center [328, 582] width 59 height 47
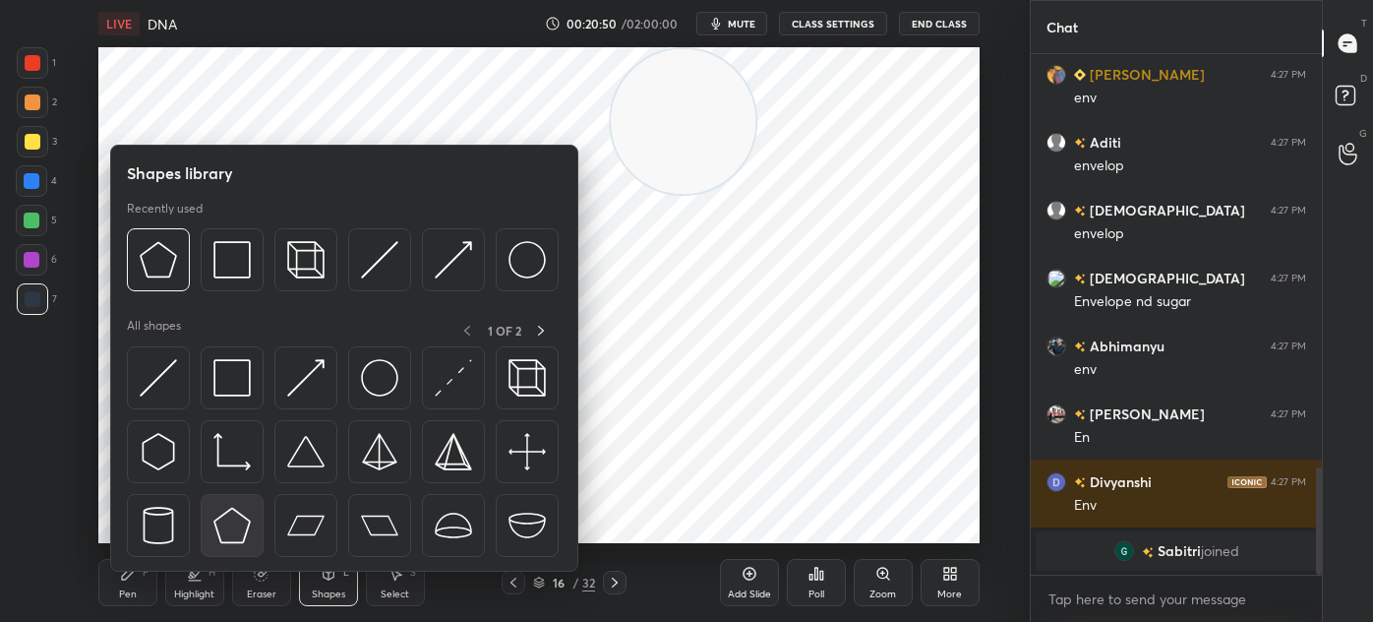
click at [241, 530] on img at bounding box center [231, 525] width 37 height 37
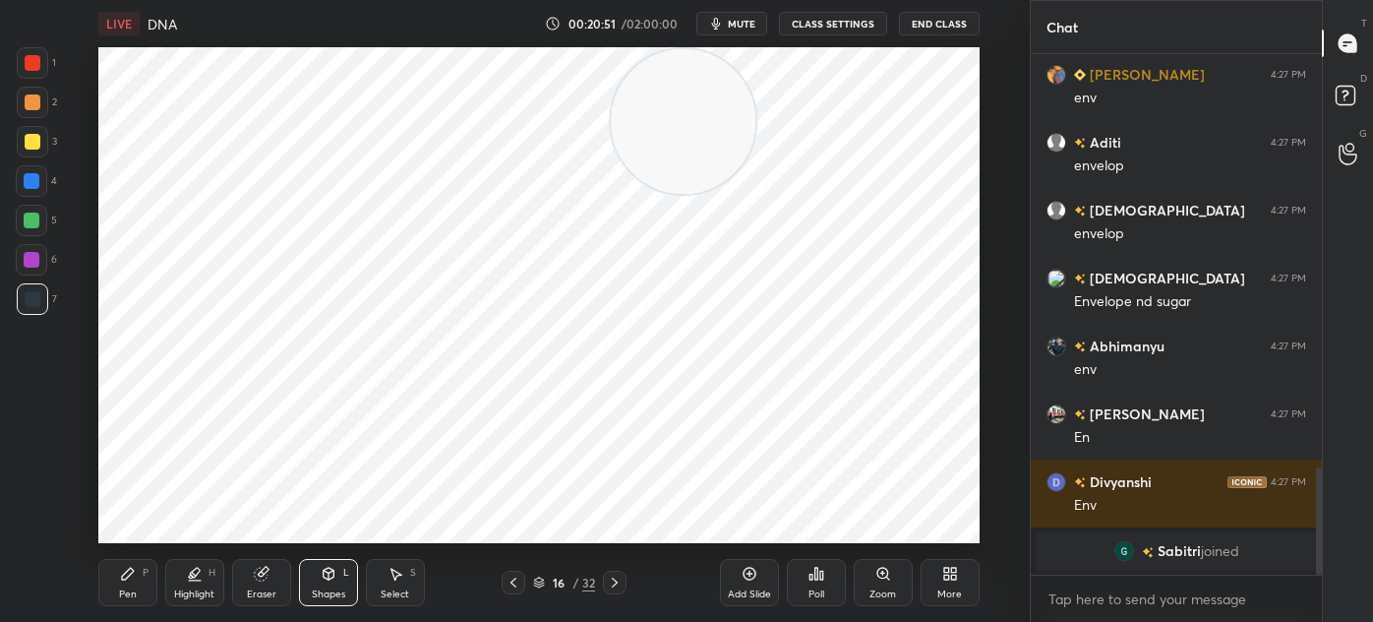
click at [28, 60] on div at bounding box center [33, 63] width 16 height 16
click at [257, 577] on icon at bounding box center [260, 574] width 13 height 13
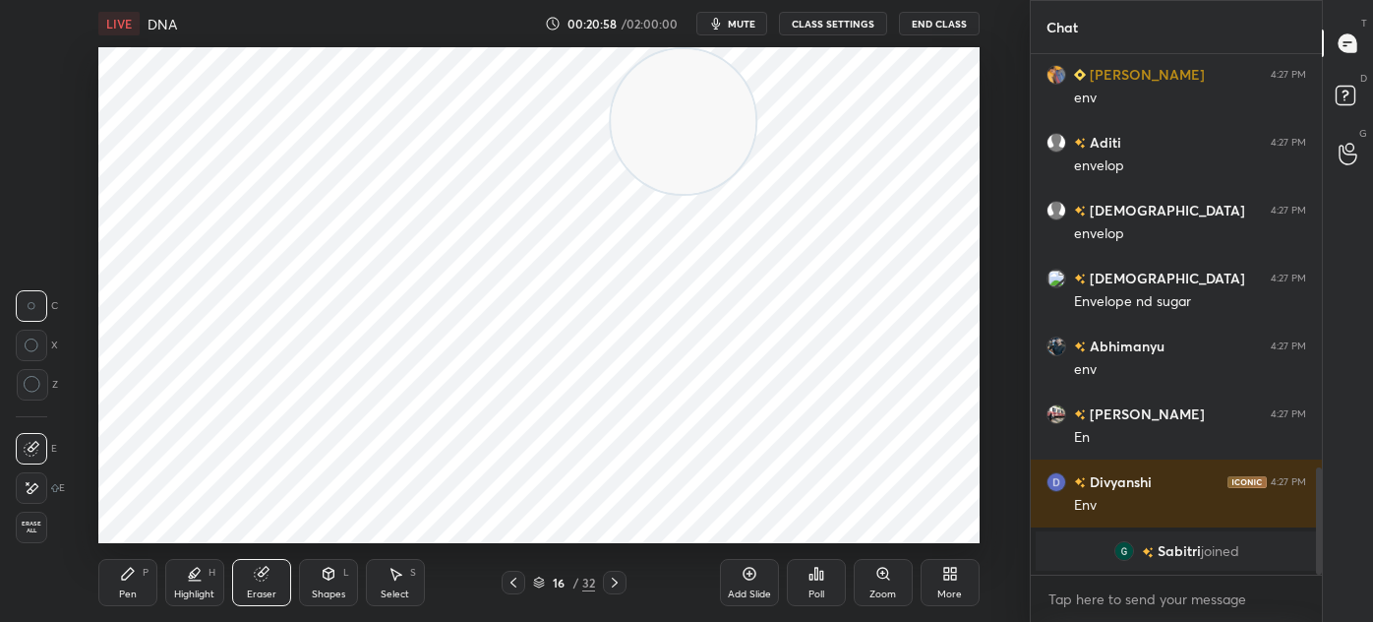
click at [122, 584] on div "Pen P" at bounding box center [127, 582] width 59 height 47
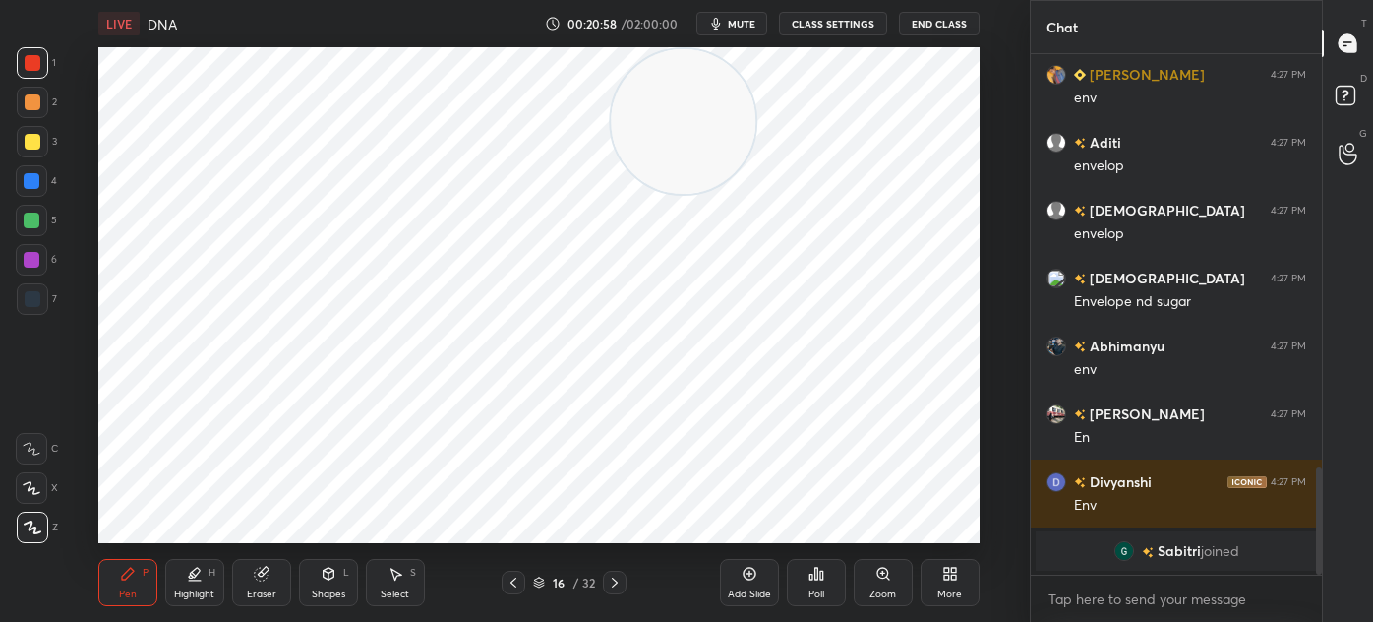
click at [32, 303] on div at bounding box center [33, 299] width 16 height 16
click at [49, 260] on div "6" at bounding box center [36, 259] width 41 height 31
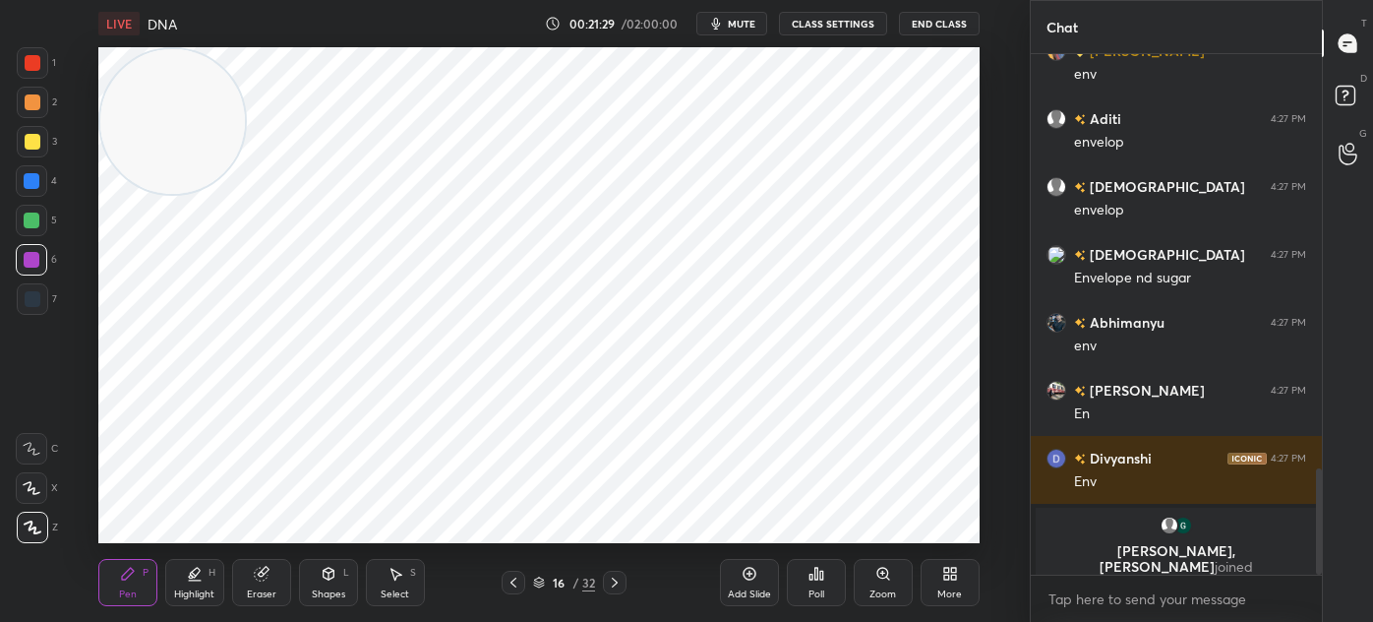
scroll to position [1807, 0]
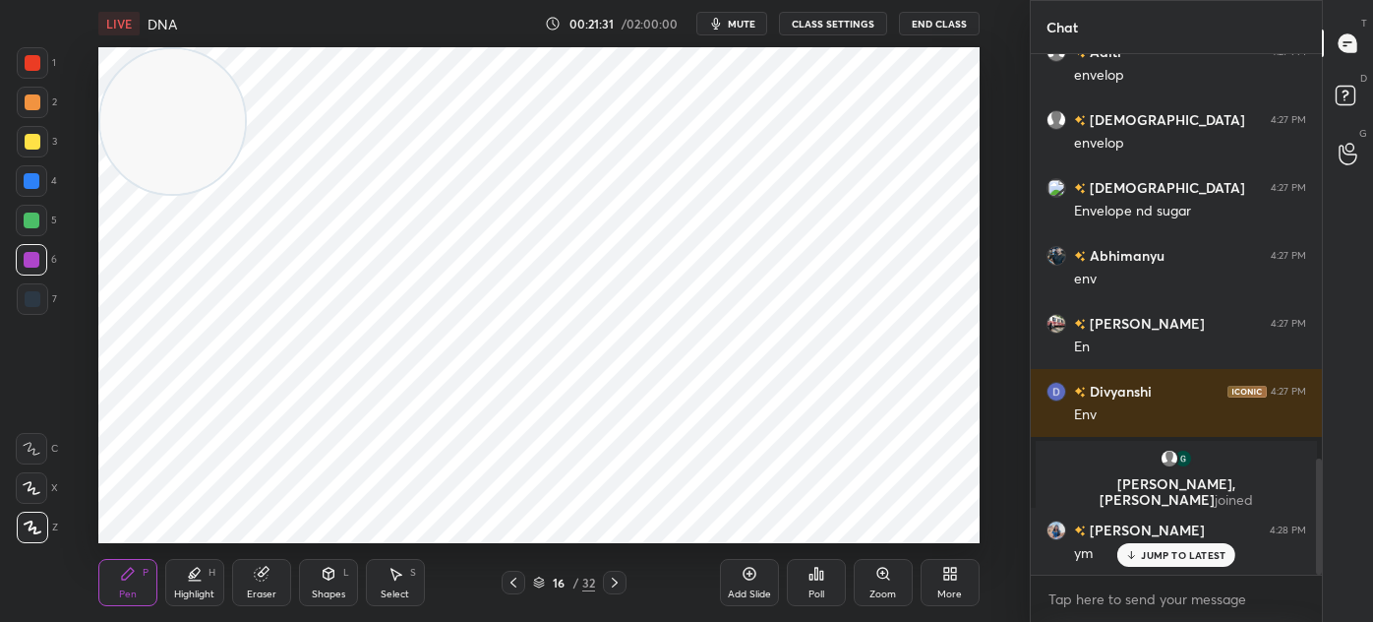
click at [32, 303] on div at bounding box center [33, 299] width 16 height 16
click at [45, 260] on div at bounding box center [31, 259] width 31 height 31
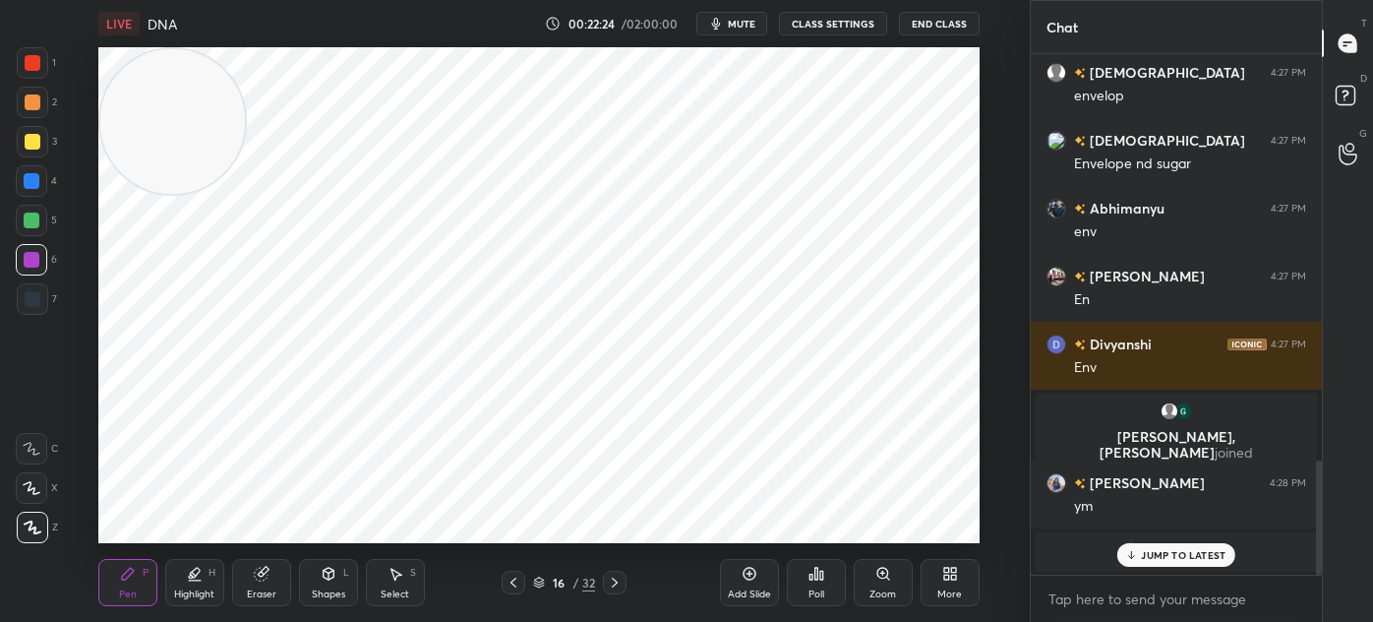
click at [35, 85] on div "1" at bounding box center [36, 66] width 39 height 39
click at [330, 592] on div "Shapes" at bounding box center [328, 594] width 33 height 10
click at [262, 578] on icon at bounding box center [260, 574] width 13 height 13
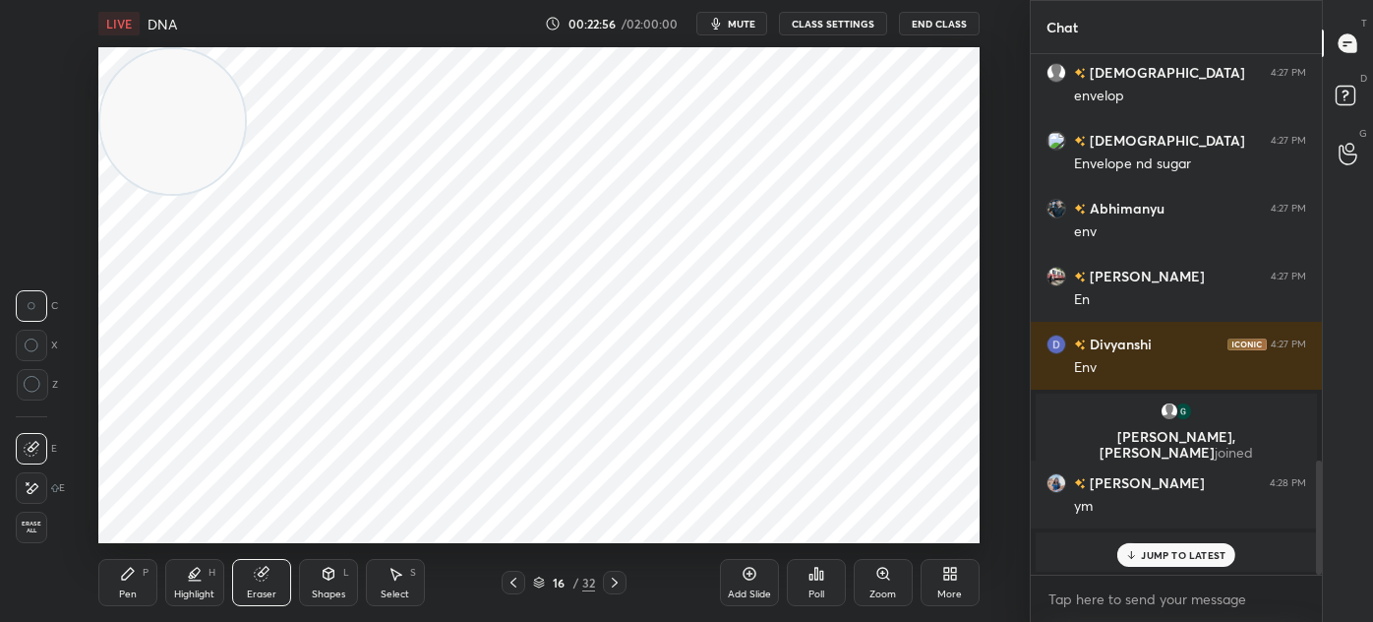
click at [122, 581] on div "Pen P" at bounding box center [127, 582] width 59 height 47
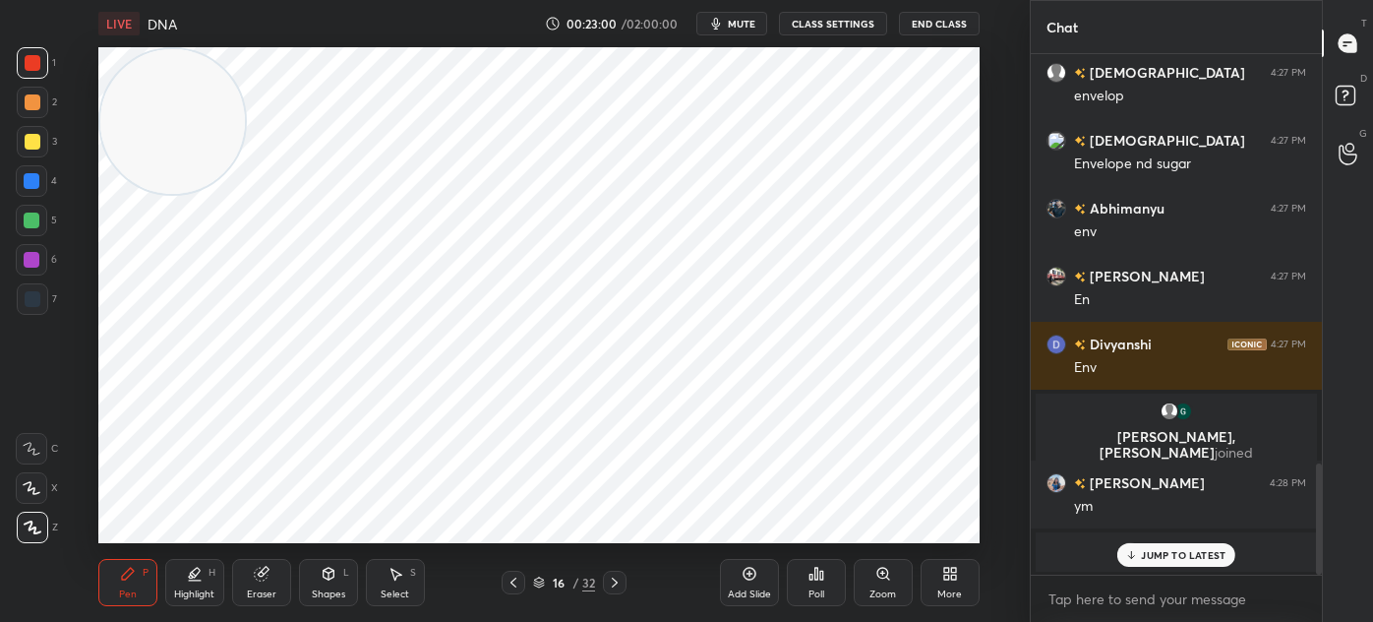
scroll to position [1922, 0]
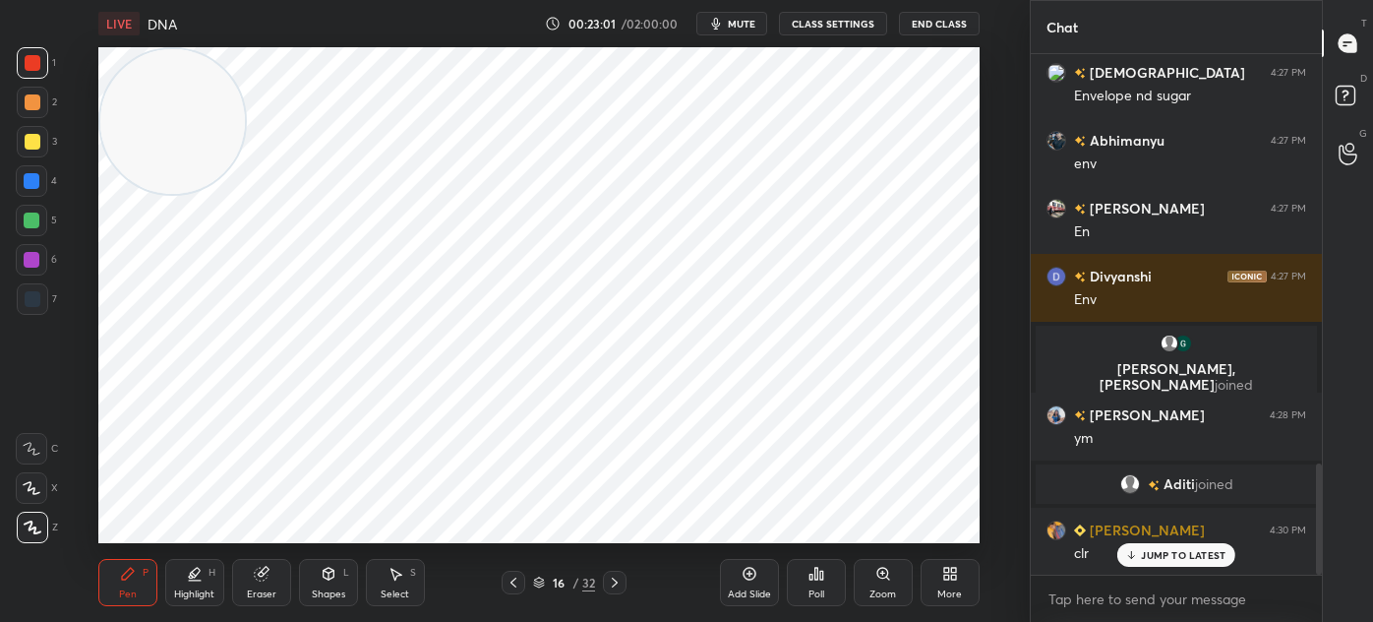
click at [381, 592] on div "Select" at bounding box center [395, 594] width 29 height 10
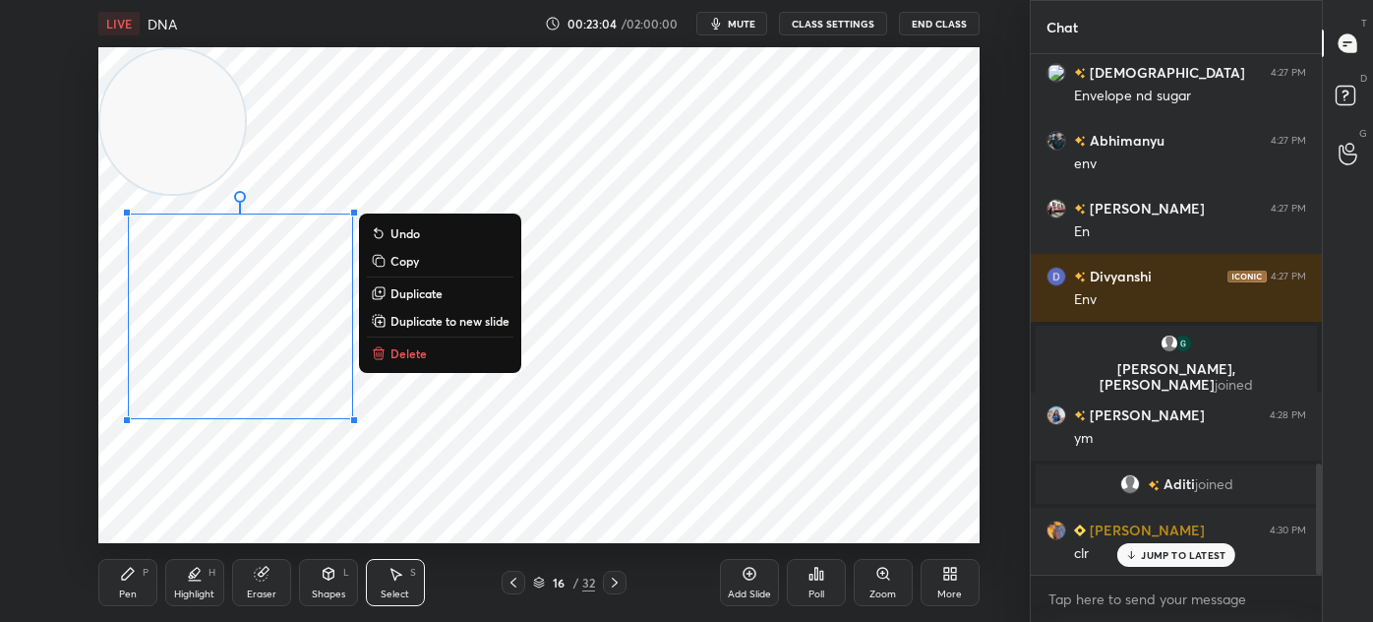
click at [99, 575] on div "Pen P" at bounding box center [127, 582] width 59 height 47
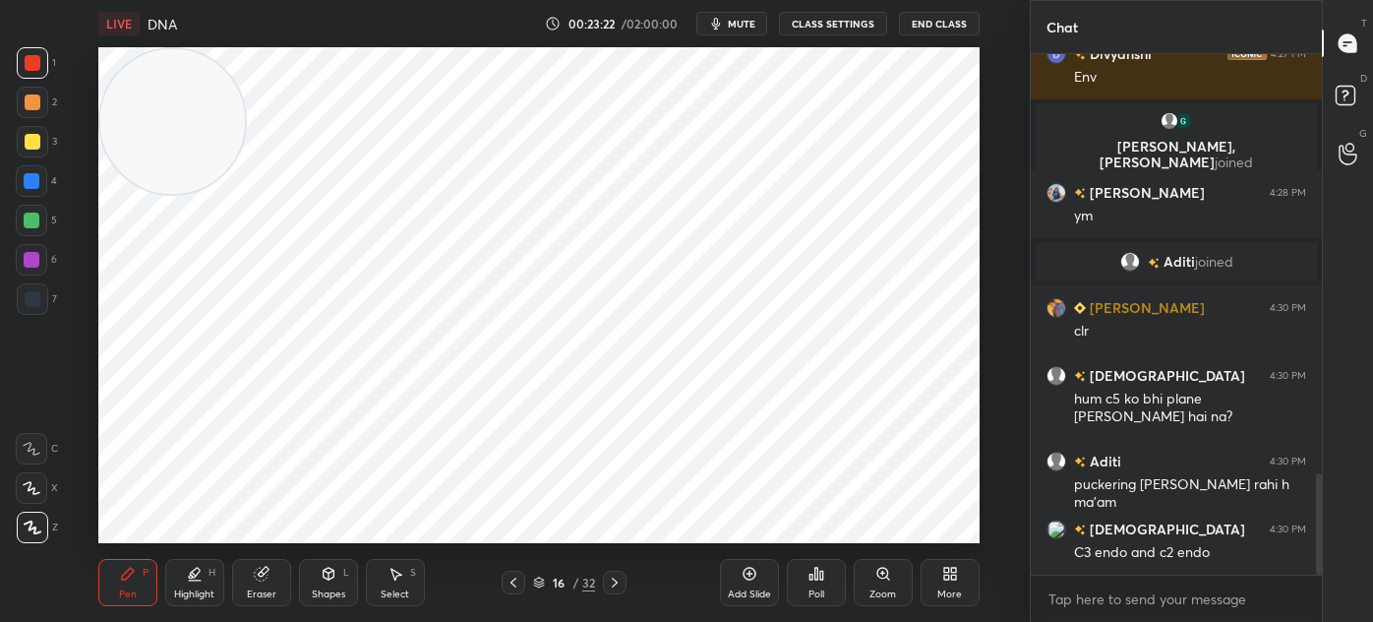
scroll to position [2192, 0]
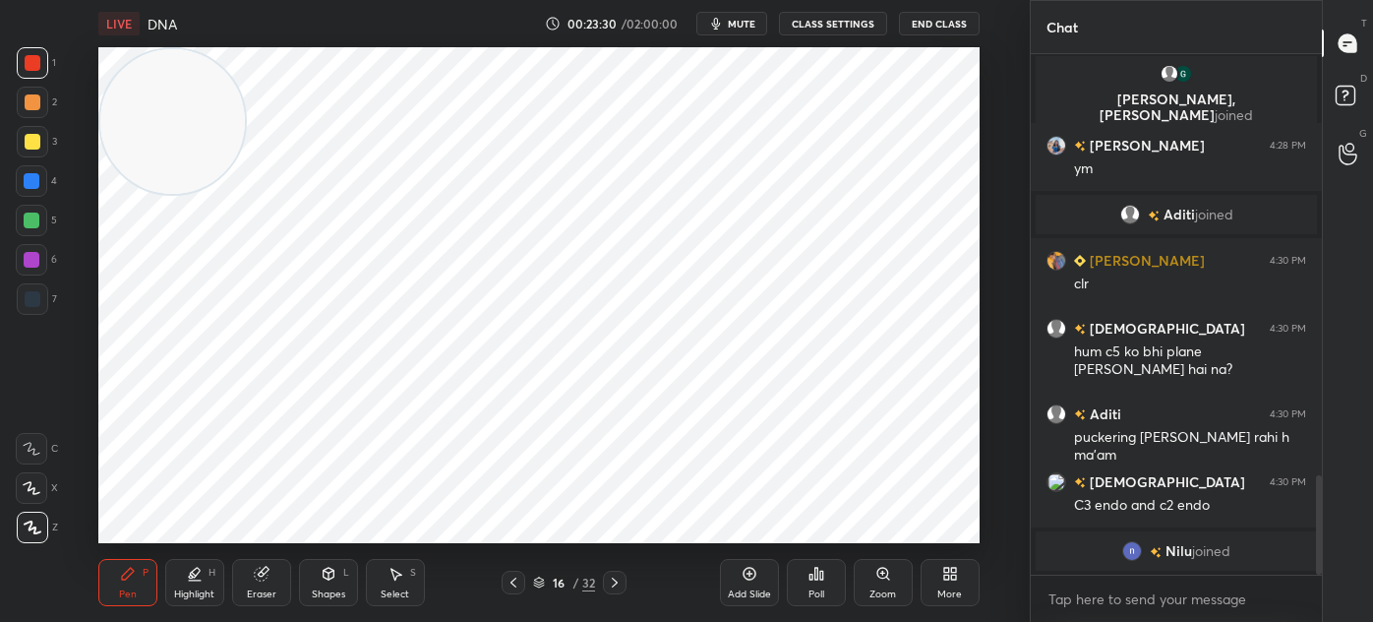
click at [30, 306] on div at bounding box center [33, 299] width 16 height 16
click at [35, 188] on div at bounding box center [32, 181] width 16 height 16
click at [411, 586] on div "Select S" at bounding box center [395, 582] width 59 height 47
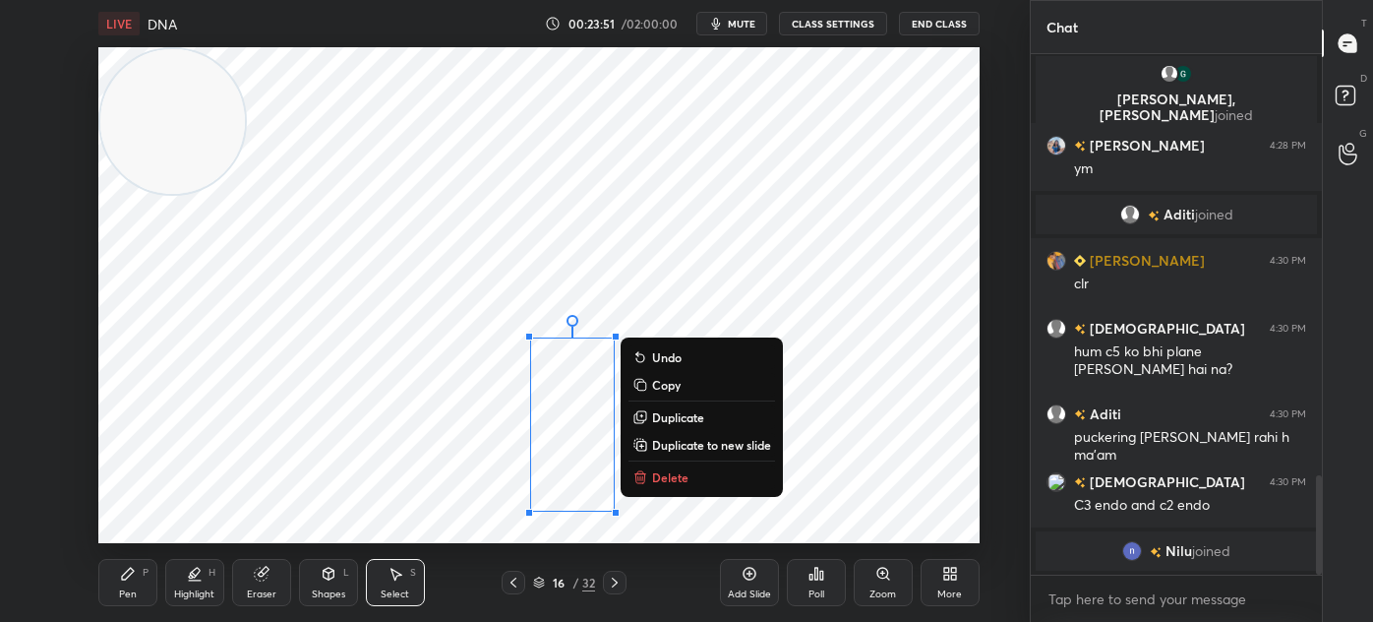
click at [687, 476] on p "Delete" at bounding box center [670, 477] width 36 height 16
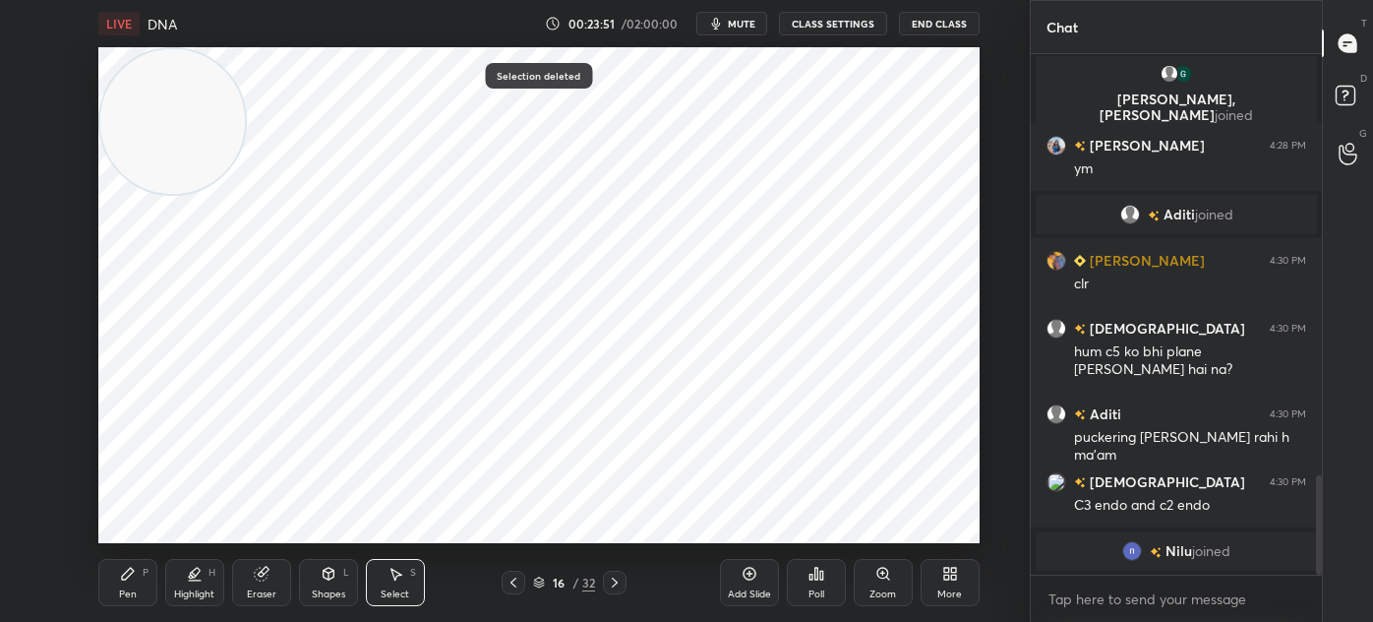
click at [115, 589] on div "Pen P" at bounding box center [127, 582] width 59 height 47
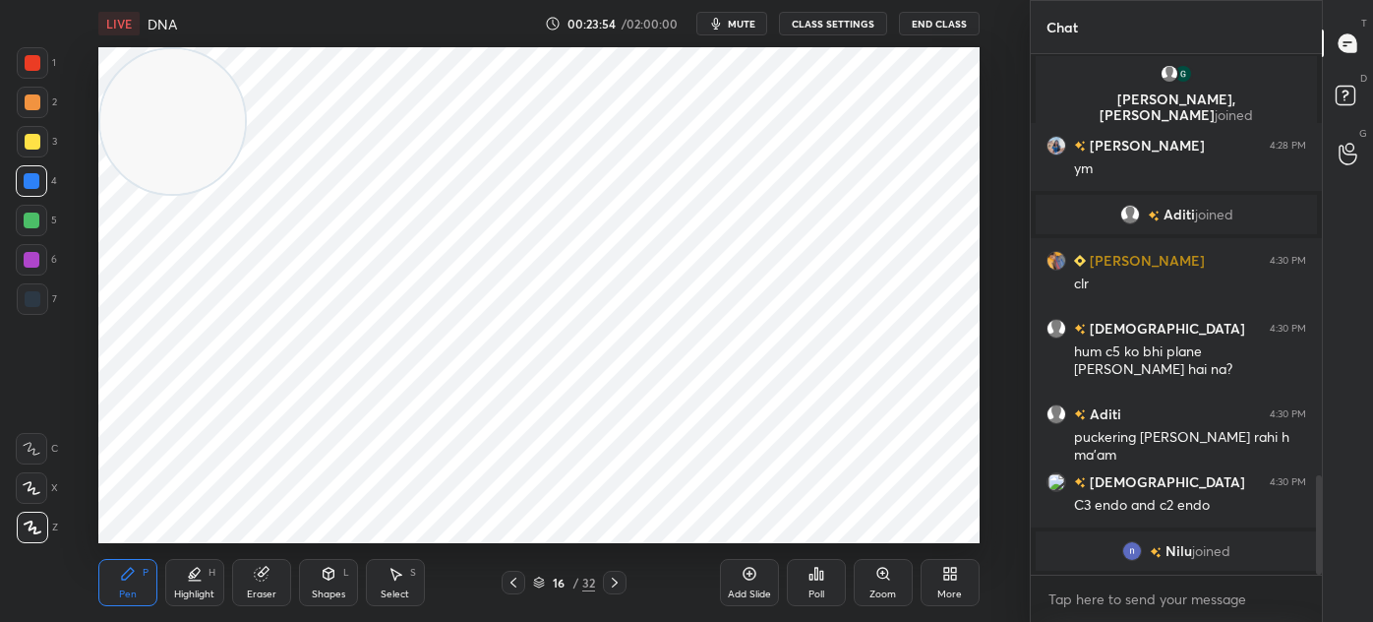
click at [40, 303] on div at bounding box center [32, 298] width 31 height 31
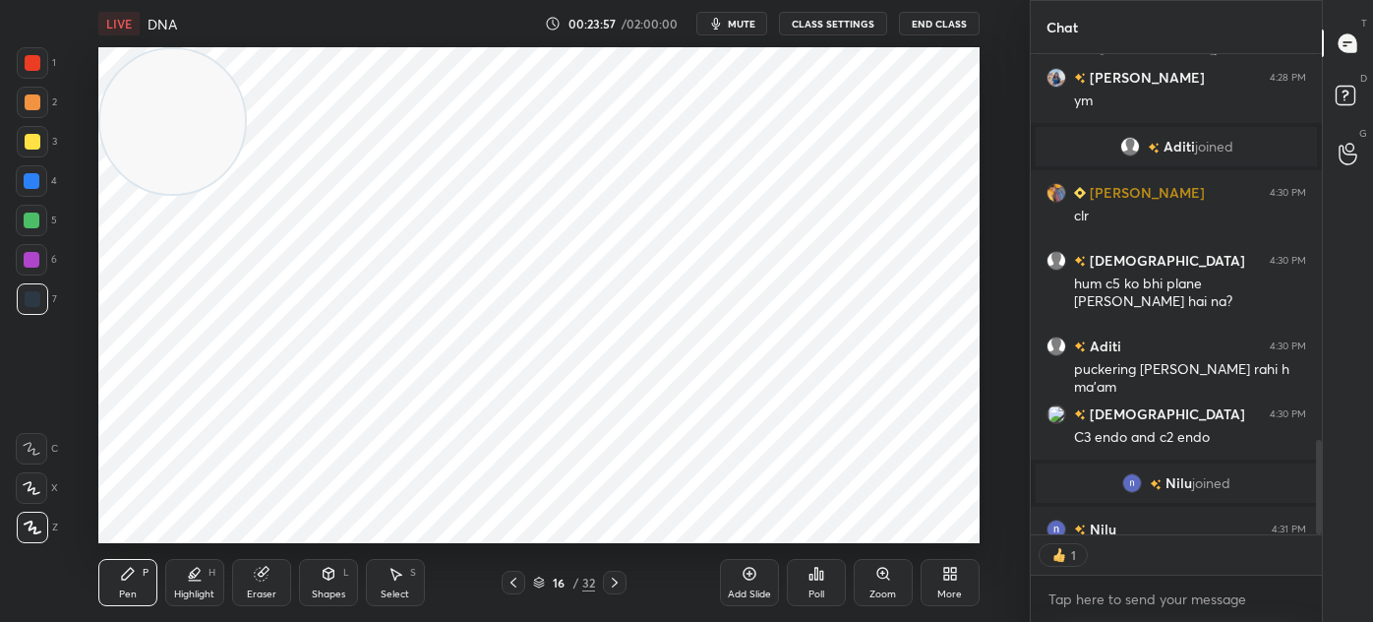
scroll to position [6, 5]
click at [35, 257] on div at bounding box center [32, 260] width 16 height 16
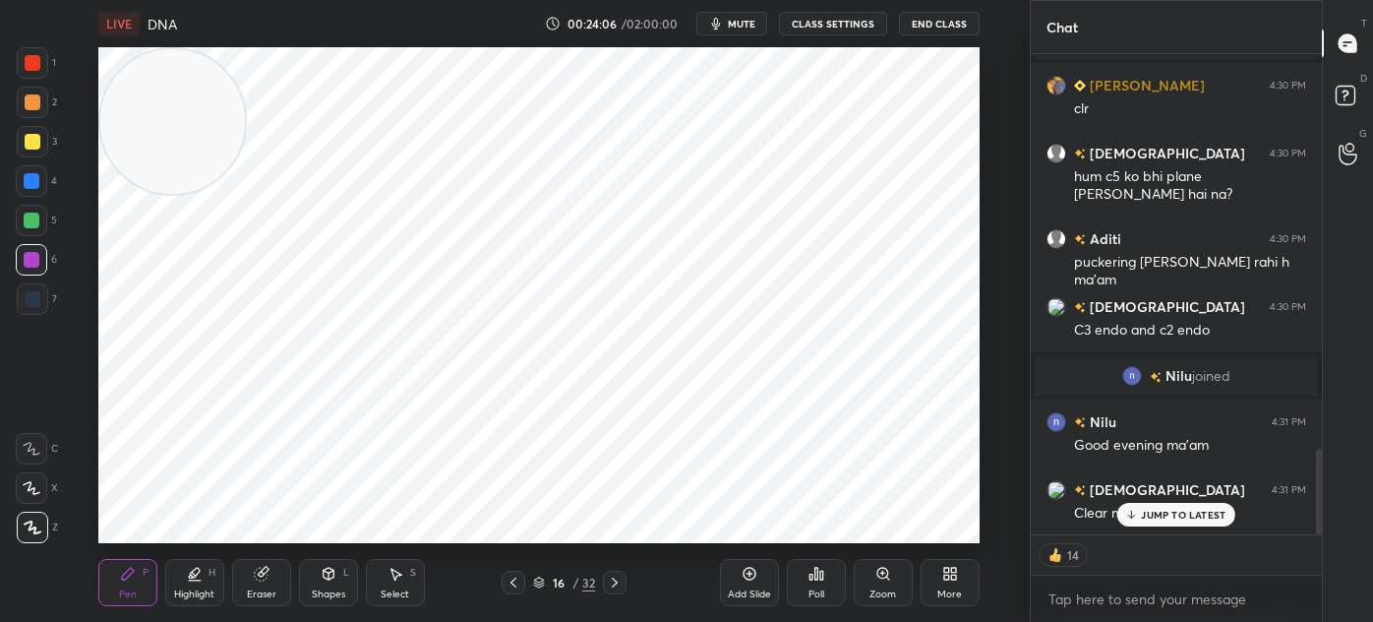
click at [13, 61] on div "1 2 3 4 5 6 7 C X Z C X Z E E Erase all H H" at bounding box center [31, 295] width 63 height 496
click at [43, 74] on div at bounding box center [32, 62] width 31 height 31
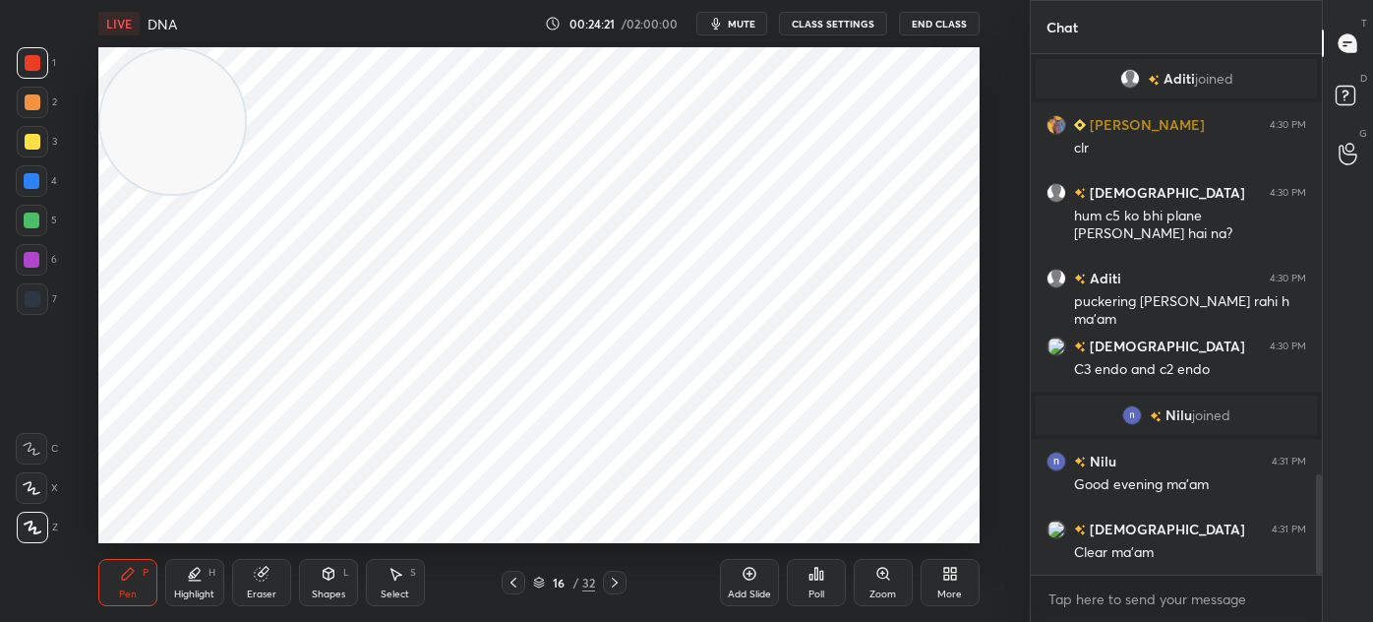
scroll to position [2182, 0]
click at [269, 581] on div "Eraser" at bounding box center [261, 582] width 59 height 47
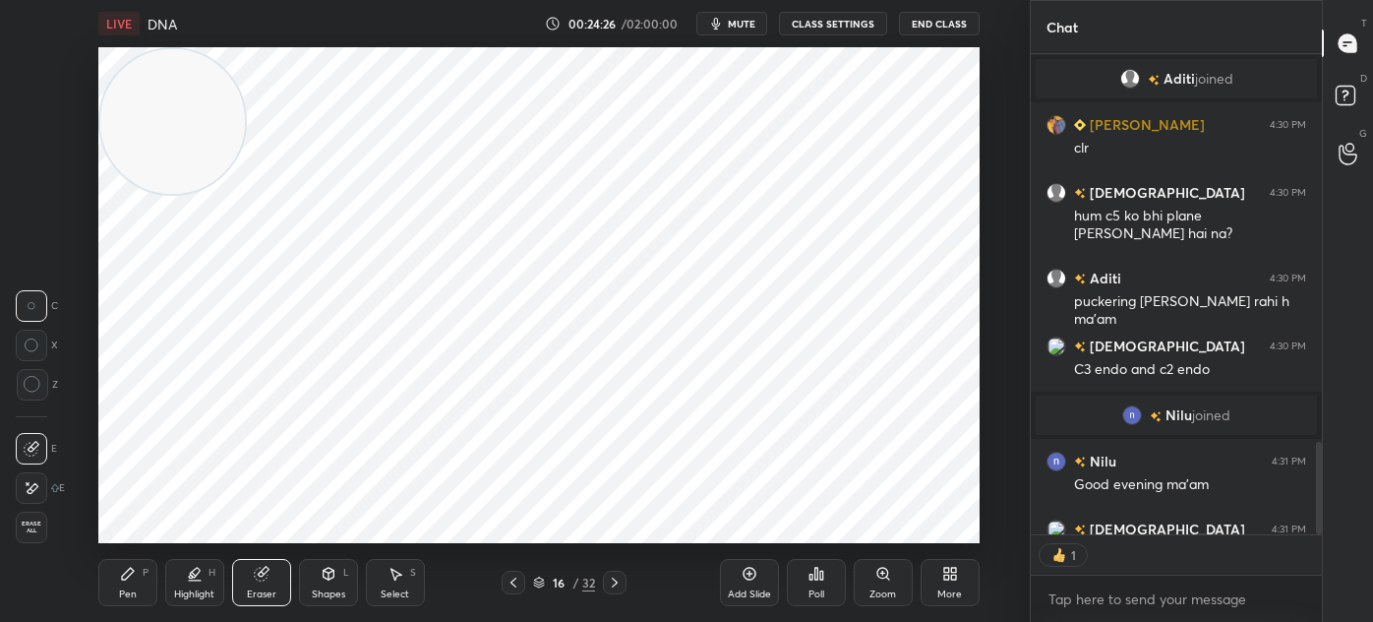
scroll to position [6, 5]
click at [128, 602] on div "Pen P" at bounding box center [127, 582] width 59 height 47
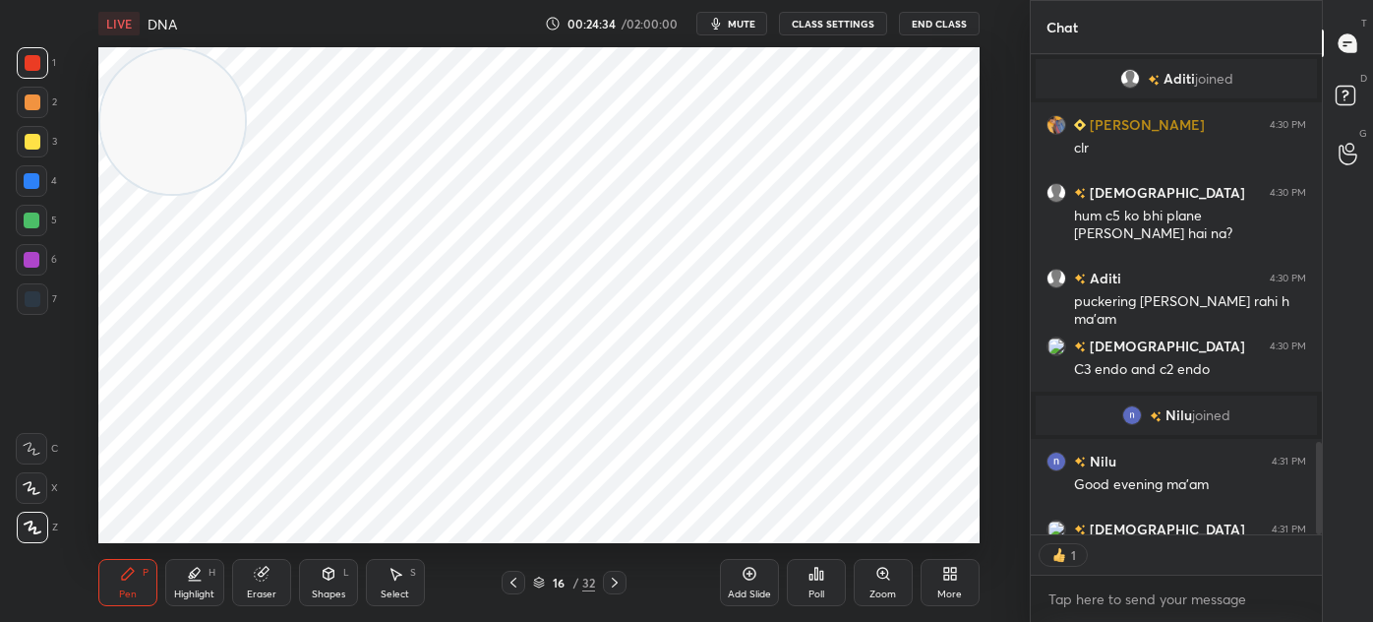
click at [30, 263] on div at bounding box center [32, 260] width 16 height 16
click at [252, 575] on div "Eraser" at bounding box center [261, 582] width 59 height 47
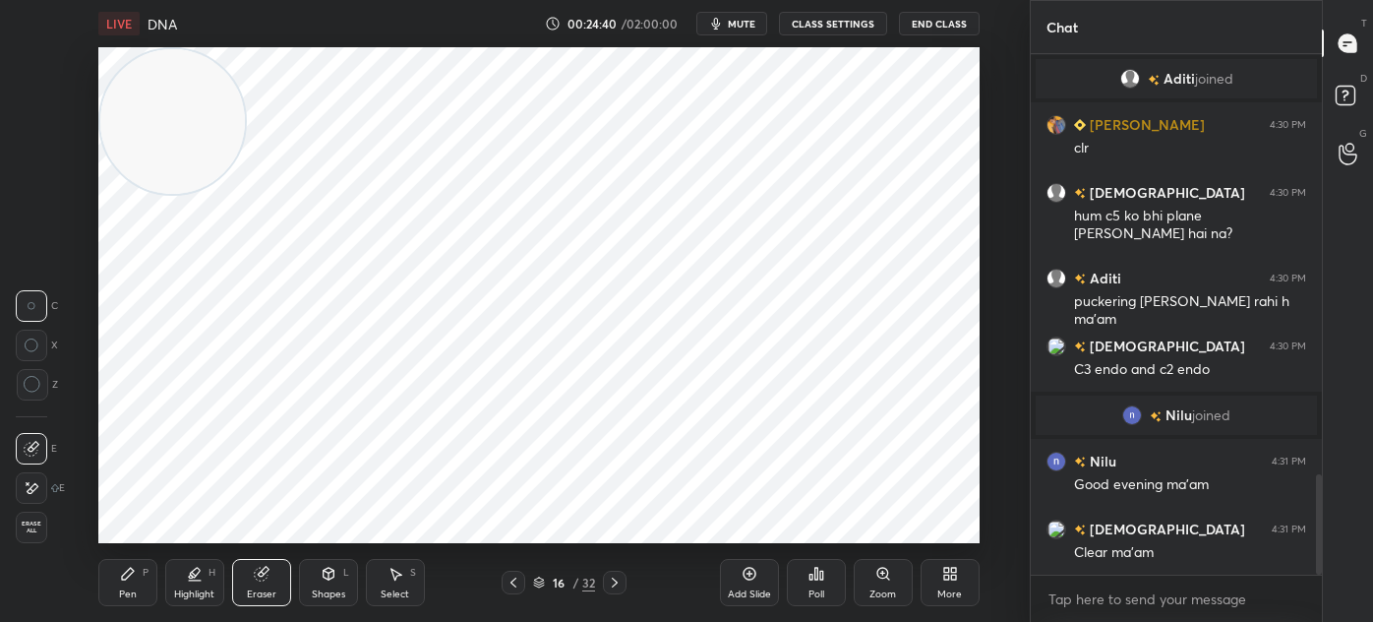
scroll to position [2266, 0]
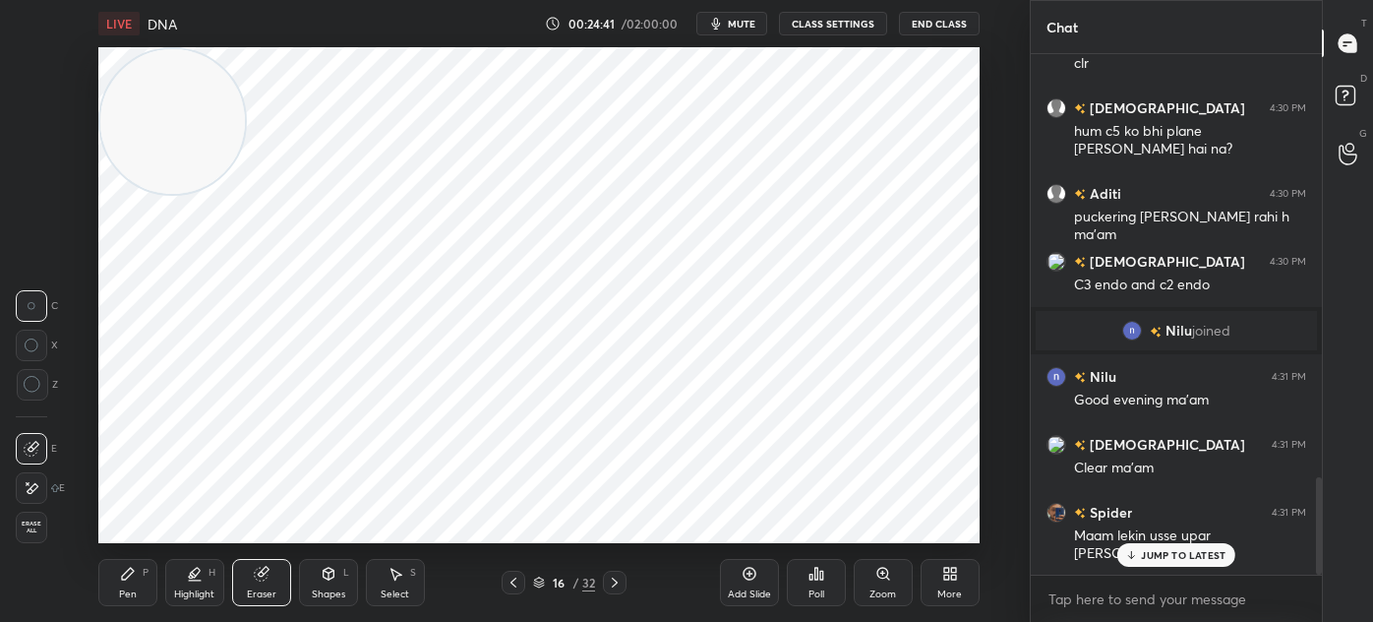
click at [145, 594] on div "Pen P" at bounding box center [127, 582] width 59 height 47
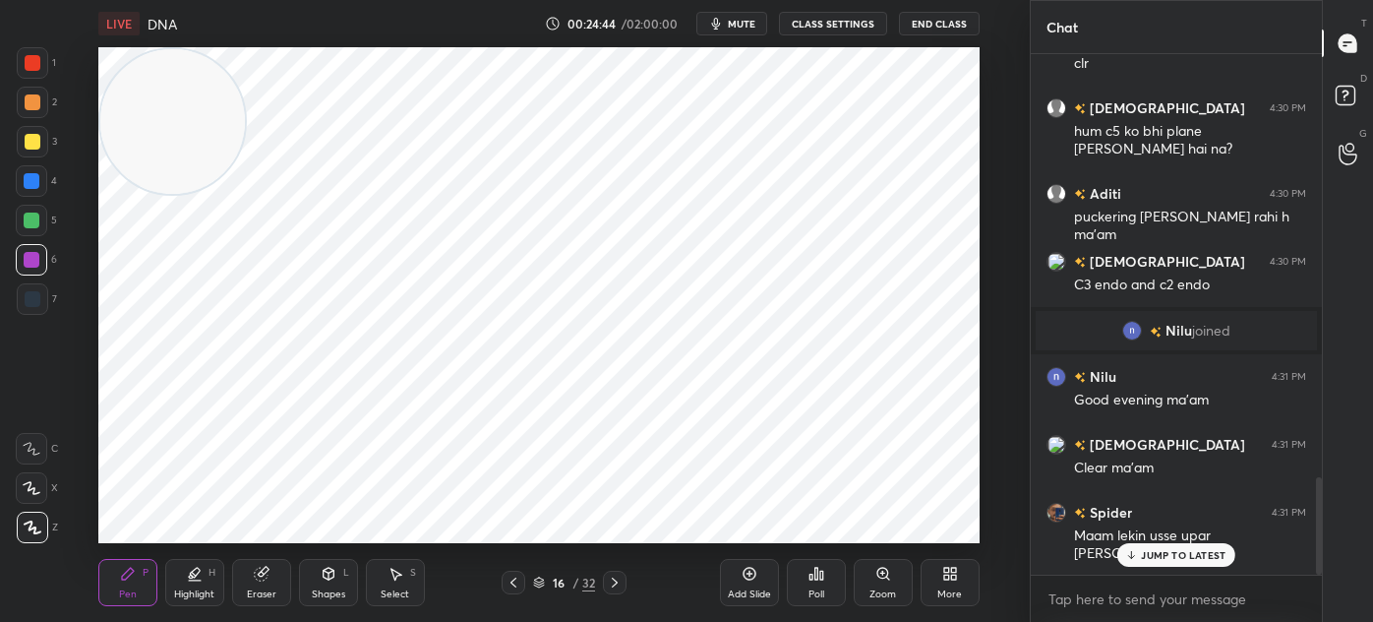
click at [30, 70] on div at bounding box center [33, 63] width 16 height 16
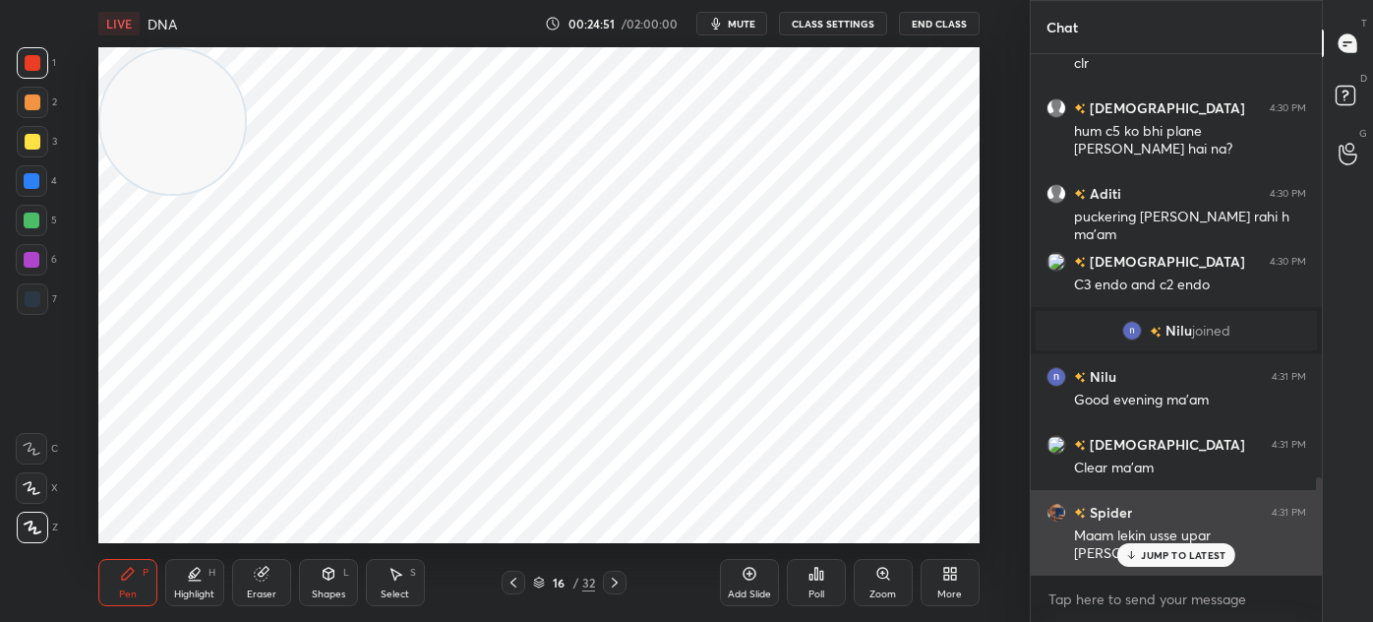
click at [1166, 549] on p "JUMP TO LATEST" at bounding box center [1183, 555] width 85 height 12
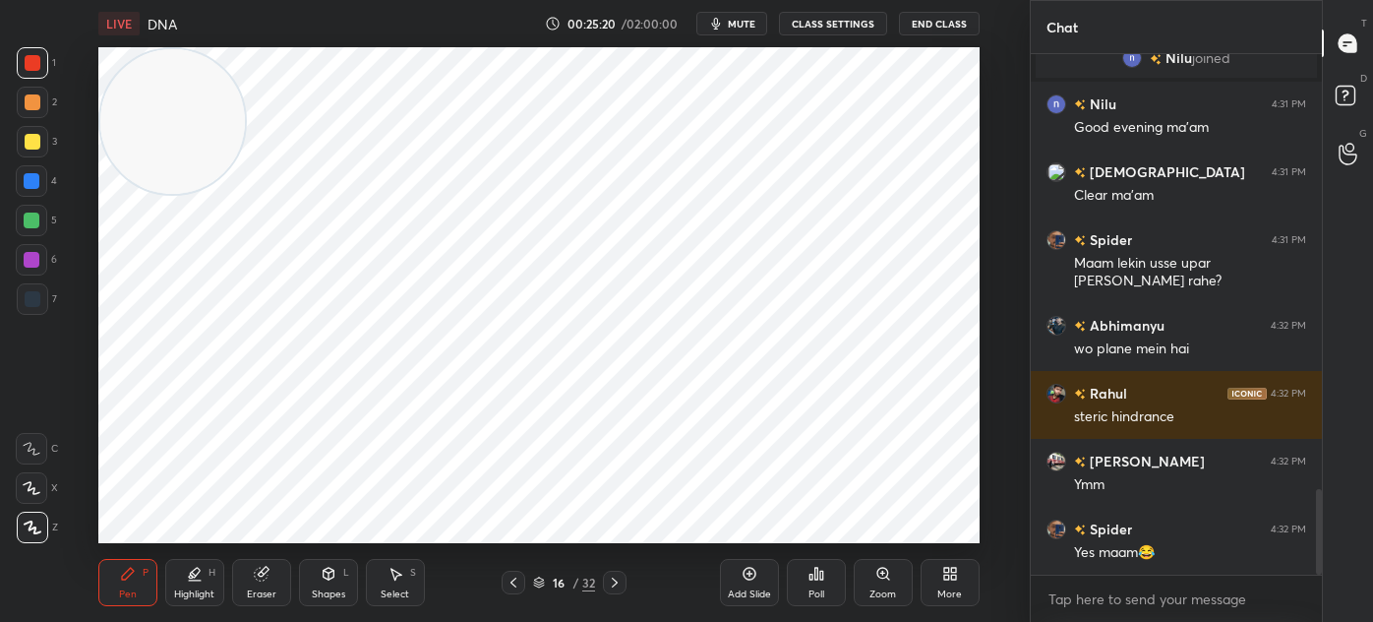
scroll to position [2624, 0]
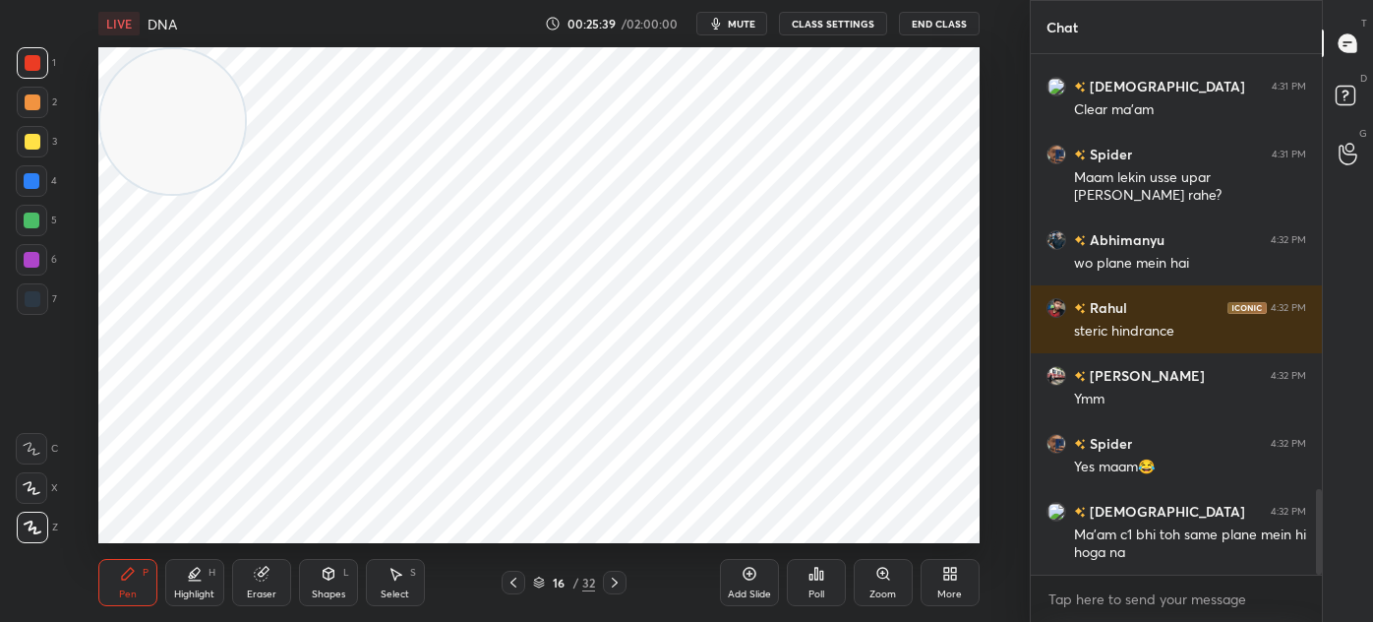
click at [400, 581] on icon at bounding box center [396, 574] width 16 height 16
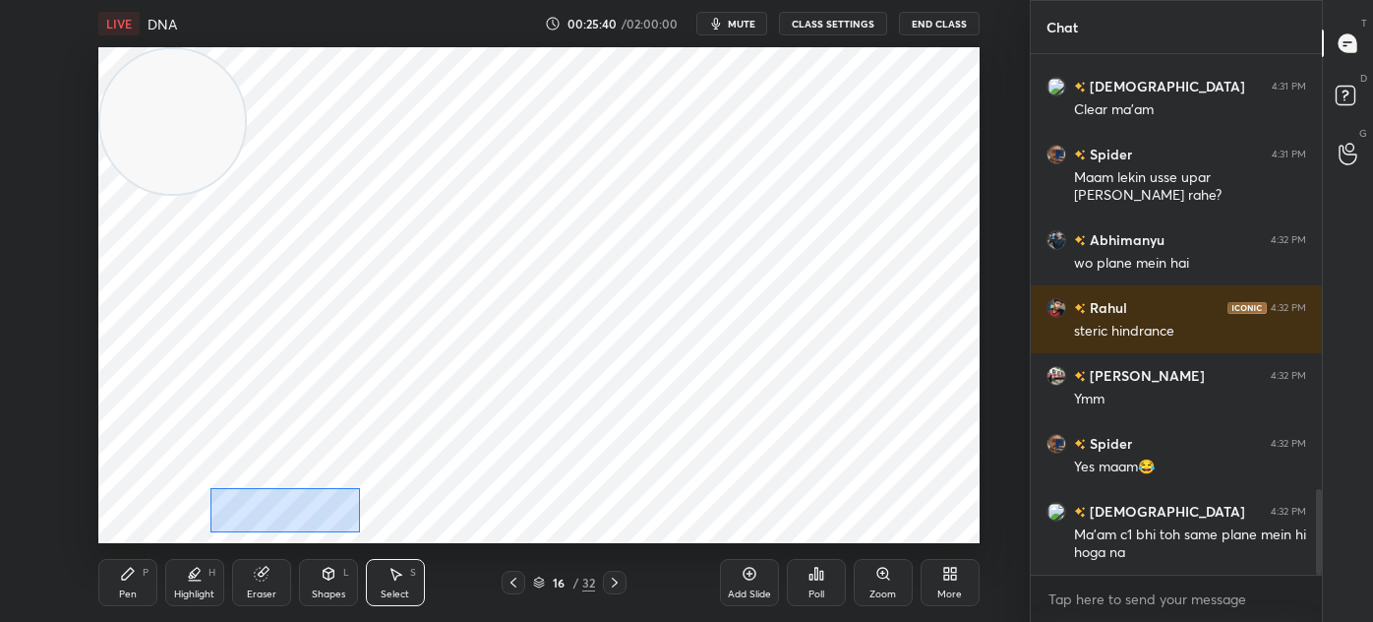
scroll to position [2691, 0]
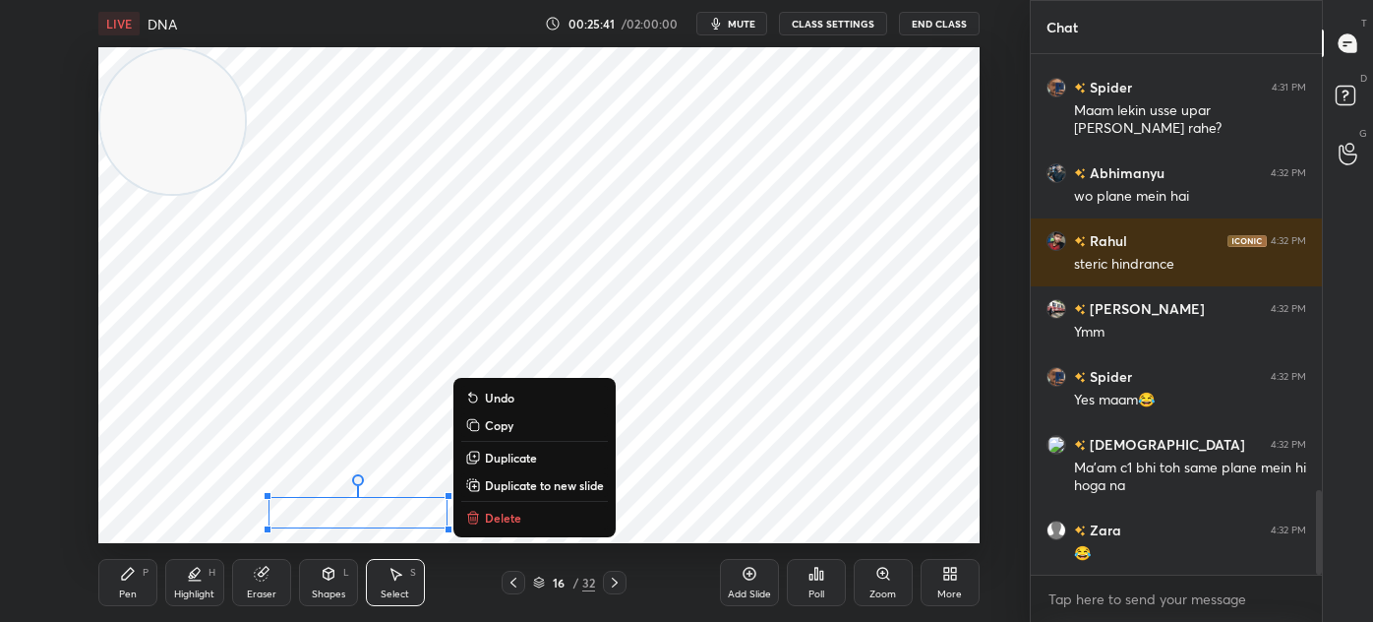
click at [128, 579] on icon at bounding box center [128, 574] width 16 height 16
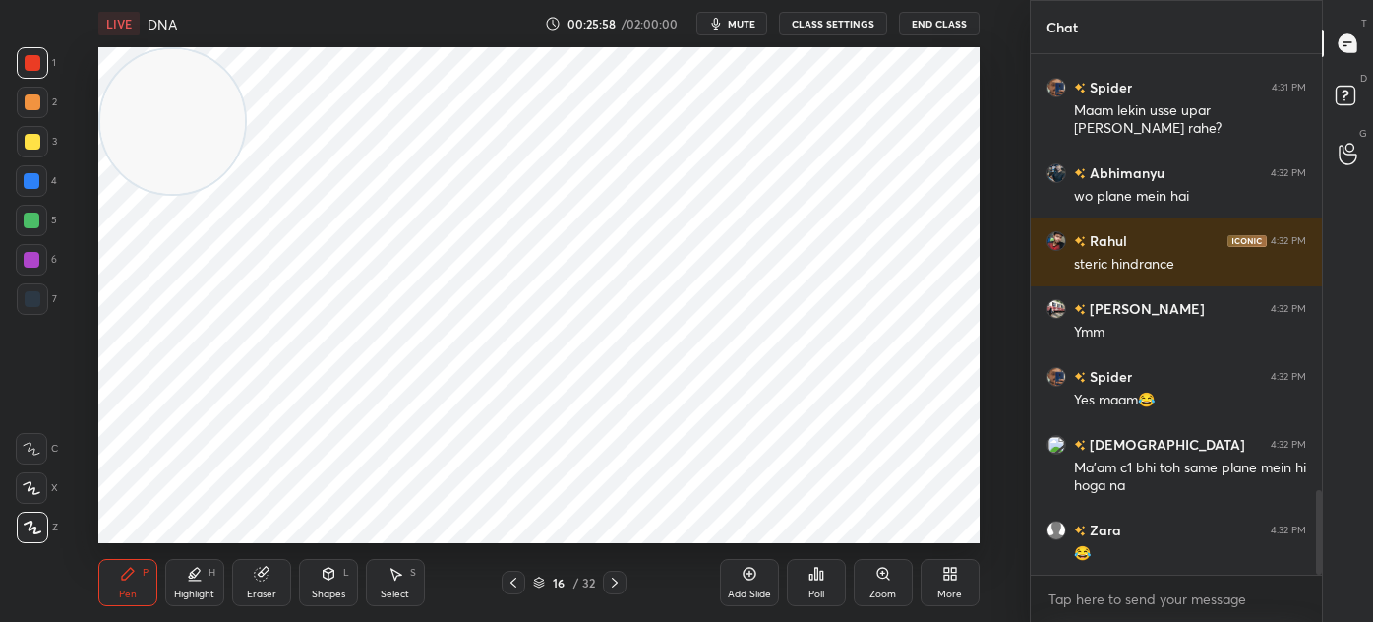
click at [392, 589] on div "Select" at bounding box center [395, 594] width 29 height 10
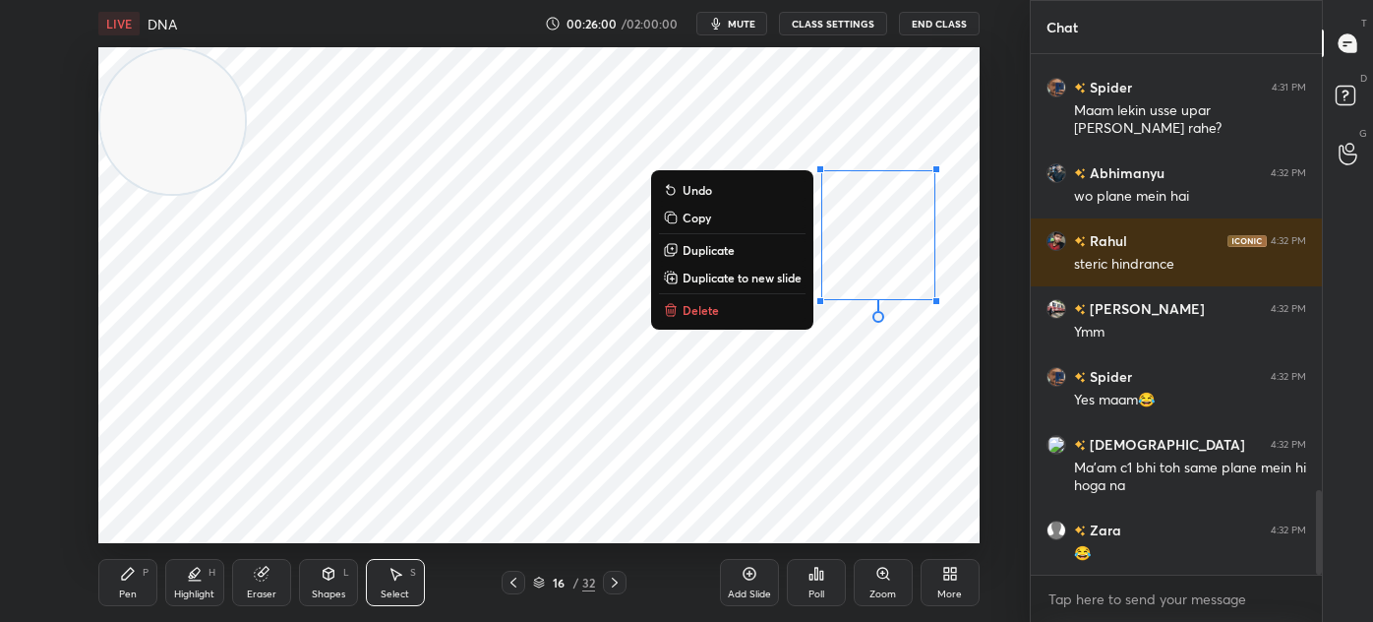
click at [776, 303] on button "Delete" at bounding box center [732, 310] width 147 height 24
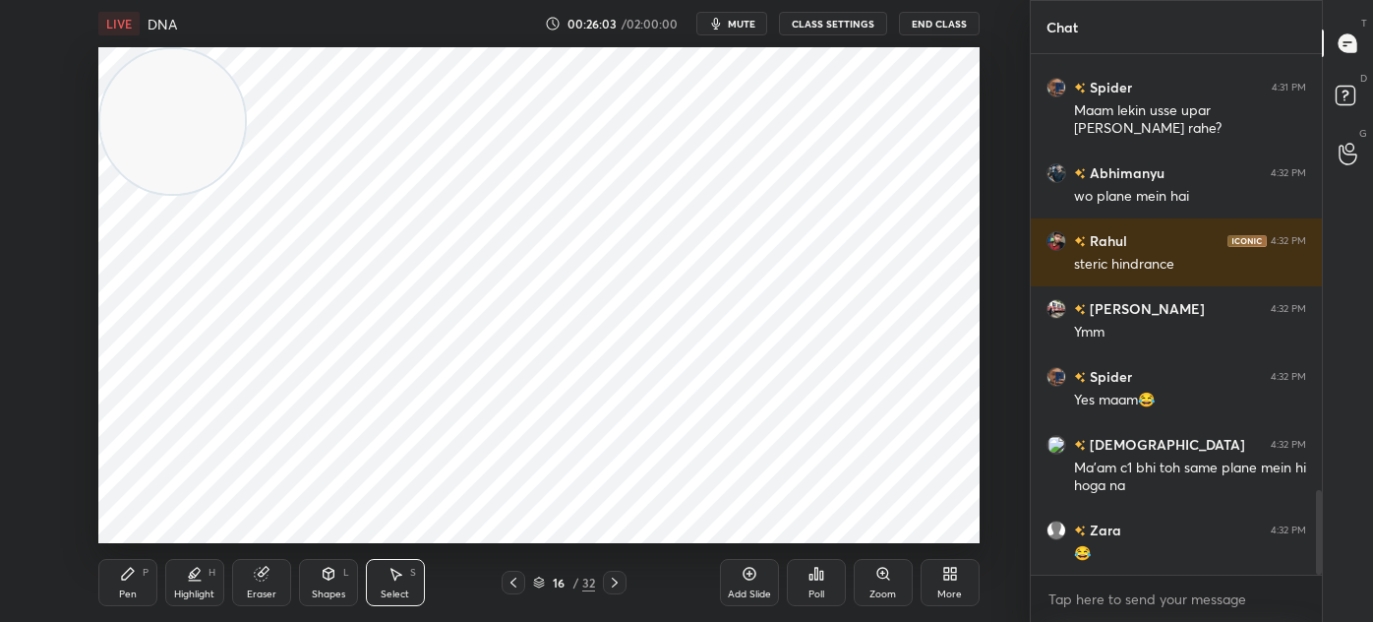
click at [619, 585] on icon at bounding box center [615, 582] width 16 height 16
click at [506, 585] on icon at bounding box center [514, 582] width 16 height 16
click at [135, 590] on div "Pen" at bounding box center [128, 594] width 18 height 10
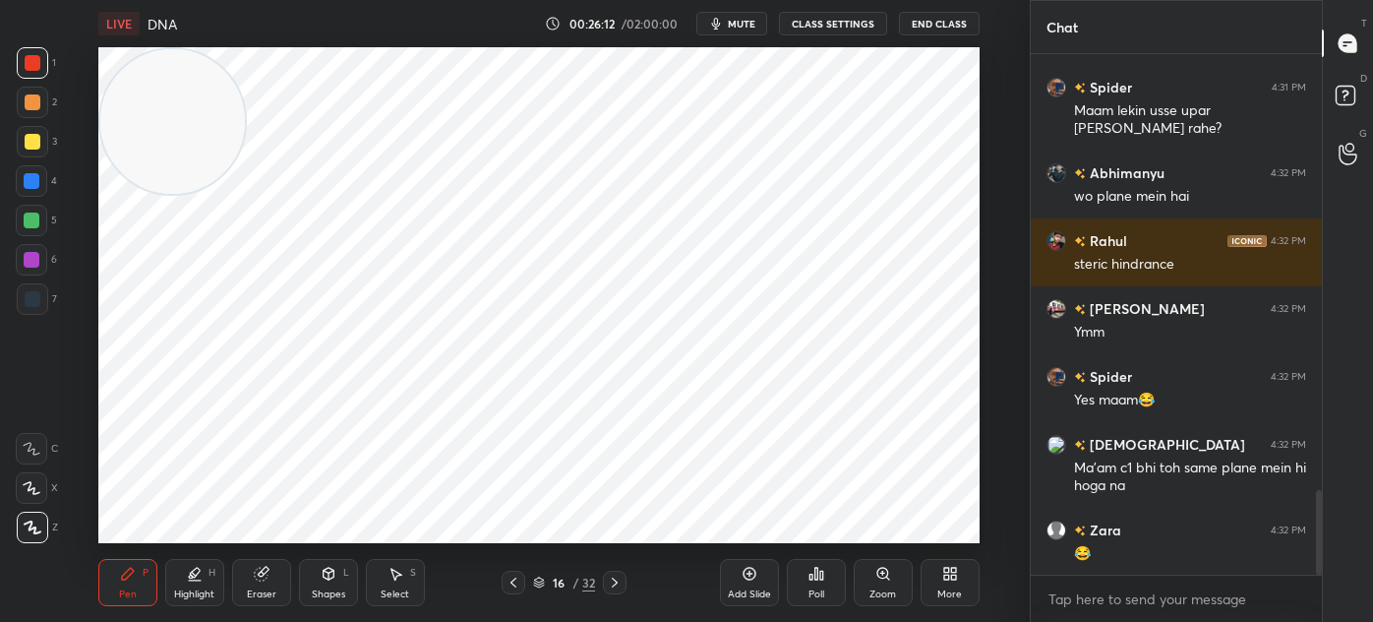
click at [618, 589] on icon at bounding box center [615, 582] width 16 height 16
click at [499, 584] on div "17 / 32" at bounding box center [564, 583] width 311 height 24
click at [514, 586] on icon at bounding box center [514, 582] width 6 height 10
click at [611, 584] on icon at bounding box center [615, 582] width 16 height 16
click at [515, 581] on icon at bounding box center [514, 582] width 16 height 16
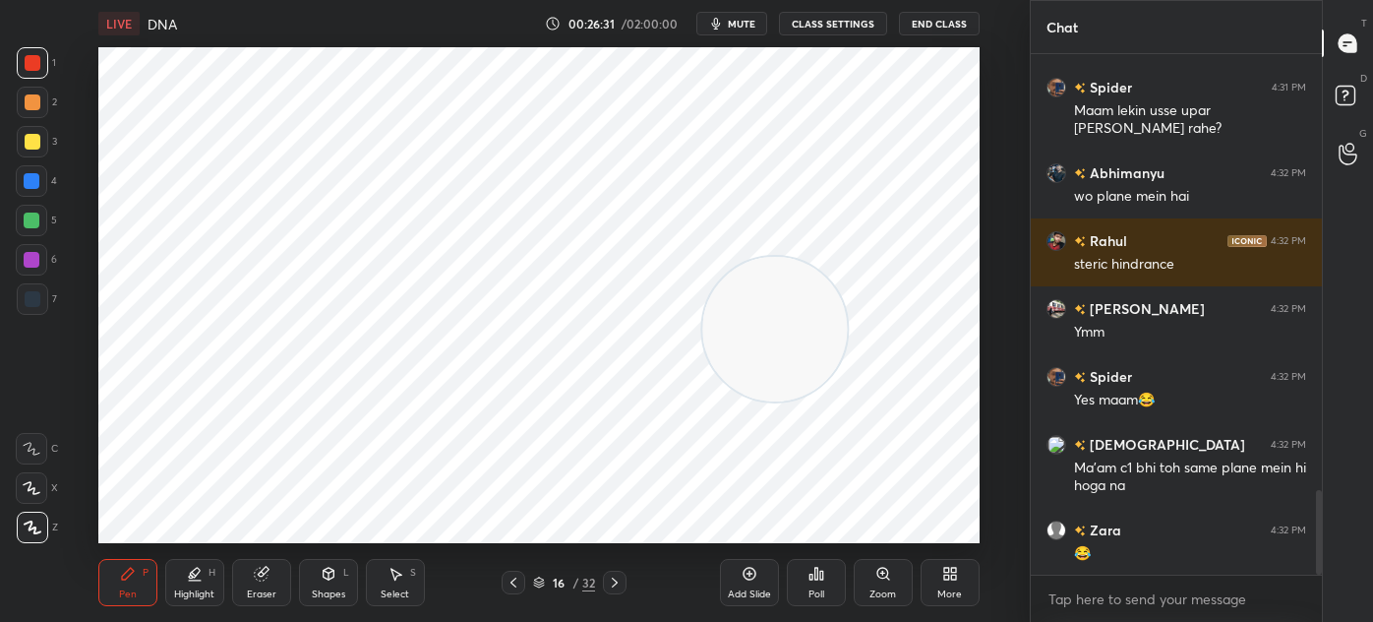
click at [401, 590] on div "Select" at bounding box center [395, 594] width 29 height 10
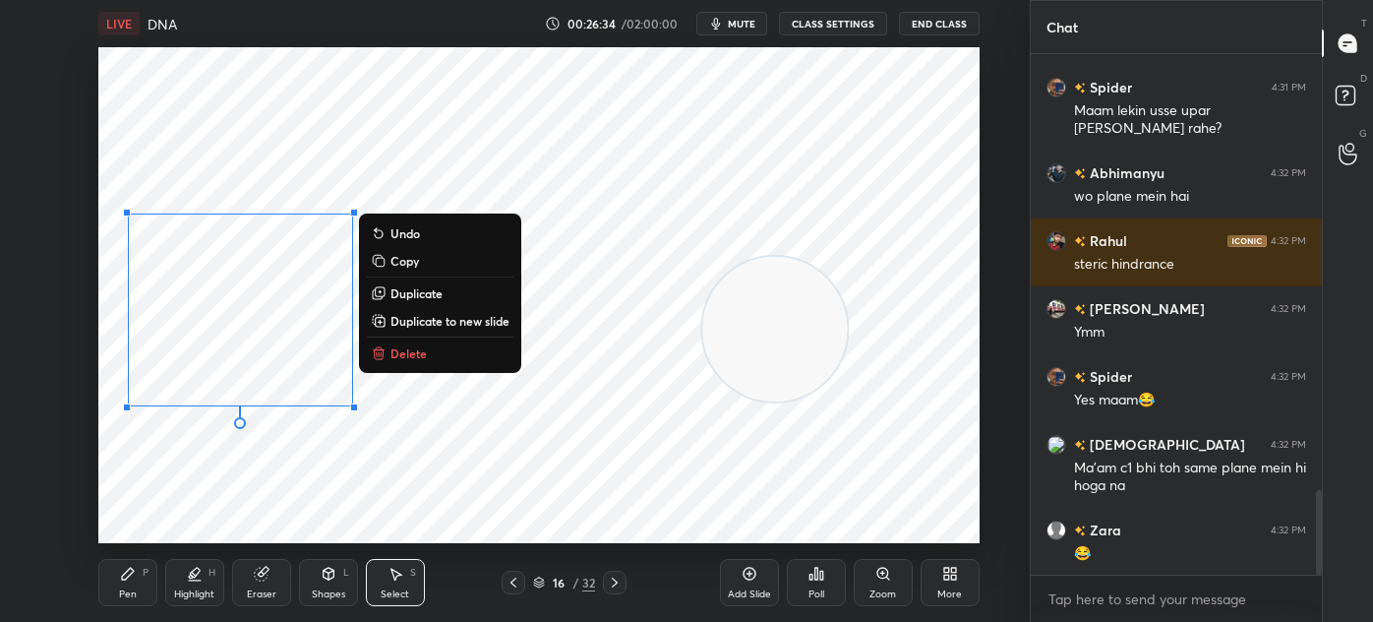
click at [420, 268] on button "Copy" at bounding box center [440, 261] width 147 height 24
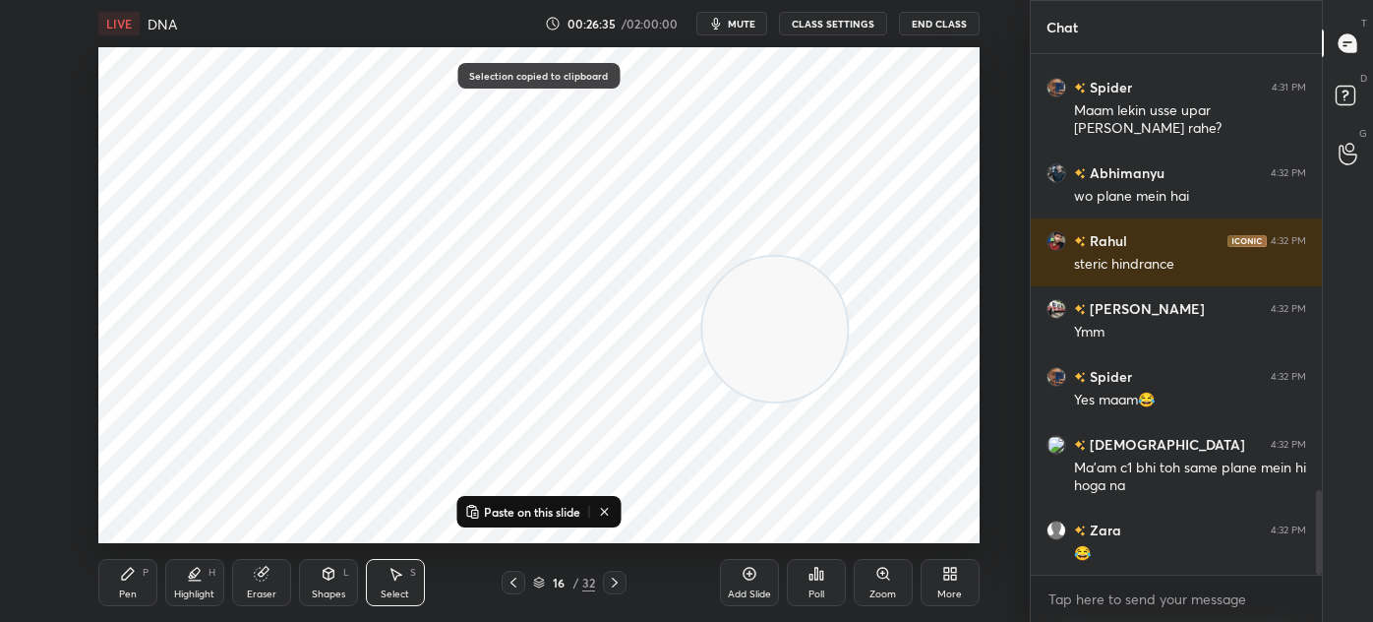
click at [624, 584] on div at bounding box center [615, 583] width 24 height 24
click at [525, 523] on button "Paste on this slide" at bounding box center [522, 512] width 124 height 24
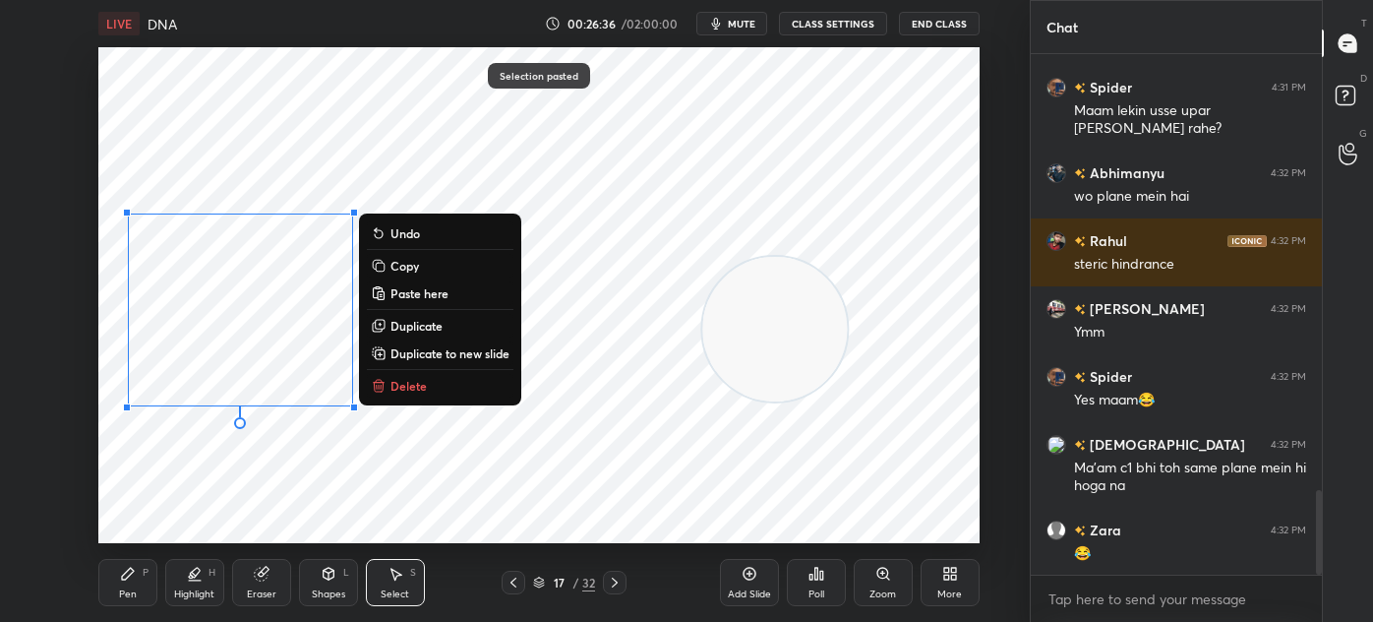
click at [293, 492] on div "0 ° Undo Copy Paste here Duplicate Duplicate to new slide Delete" at bounding box center [538, 295] width 881 height 496
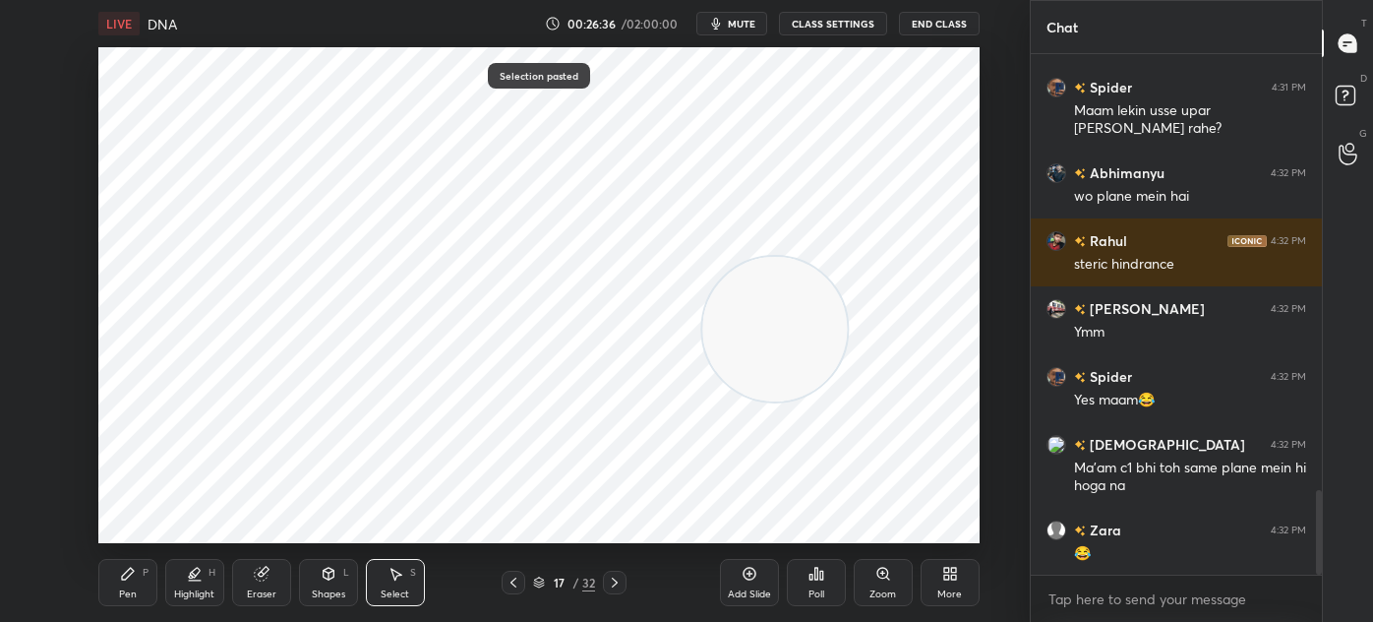
click at [152, 581] on div "Pen P" at bounding box center [127, 582] width 59 height 47
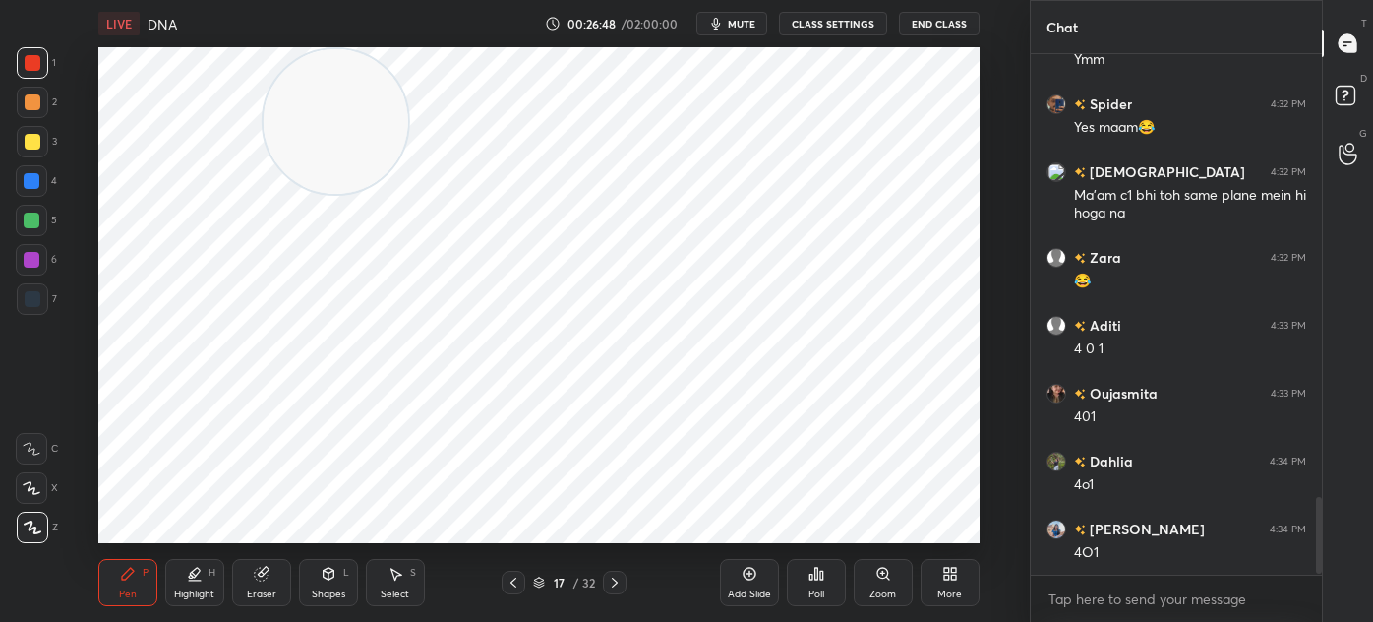
scroll to position [3032, 0]
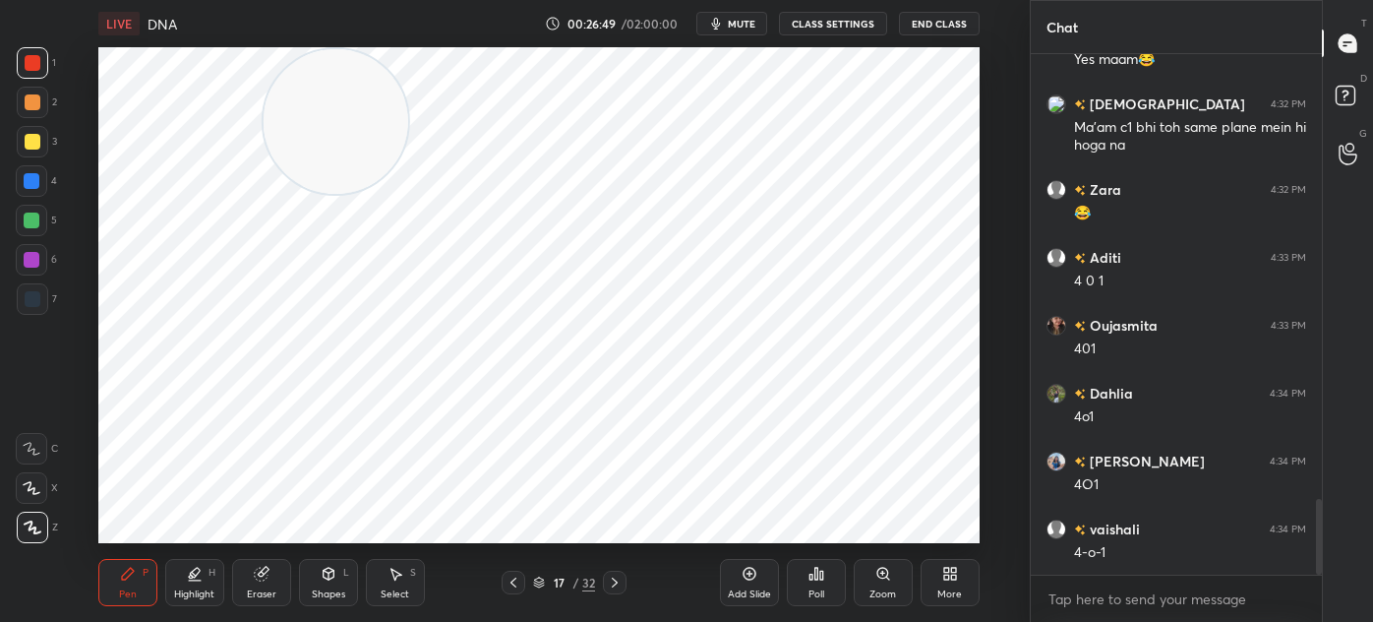
click at [49, 300] on div "7" at bounding box center [37, 298] width 40 height 31
click at [752, 25] on span "mute" at bounding box center [742, 24] width 28 height 14
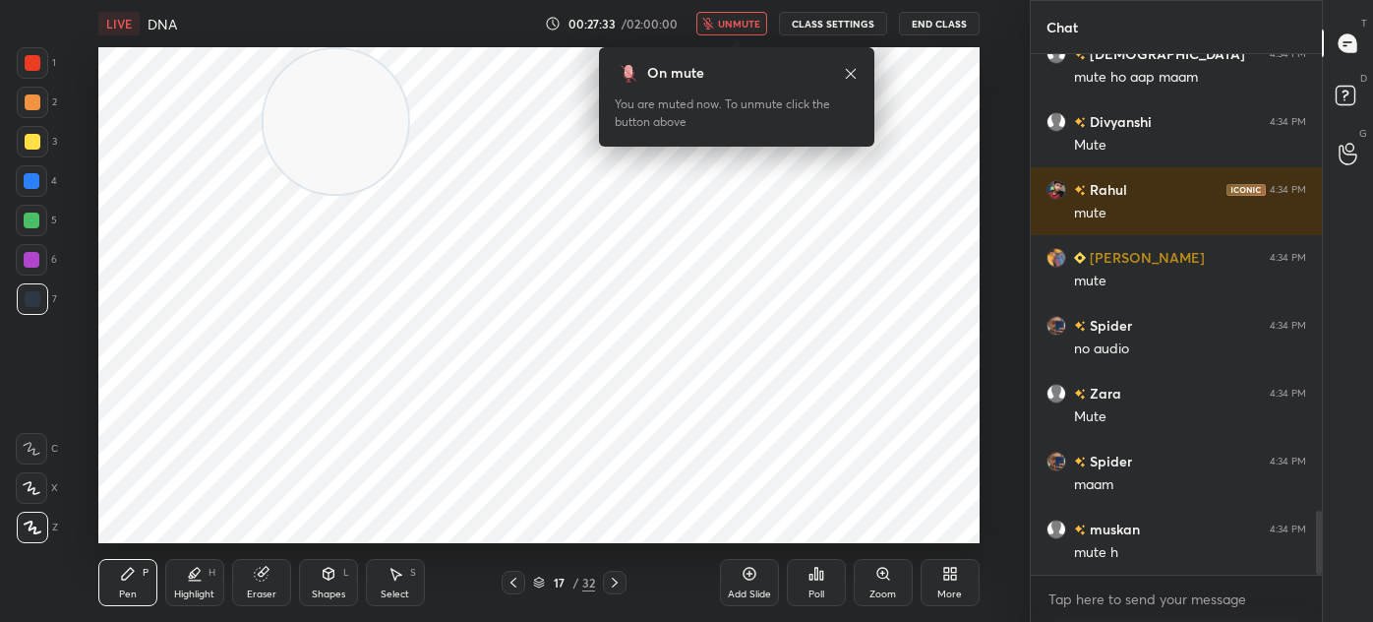
scroll to position [3710, 0]
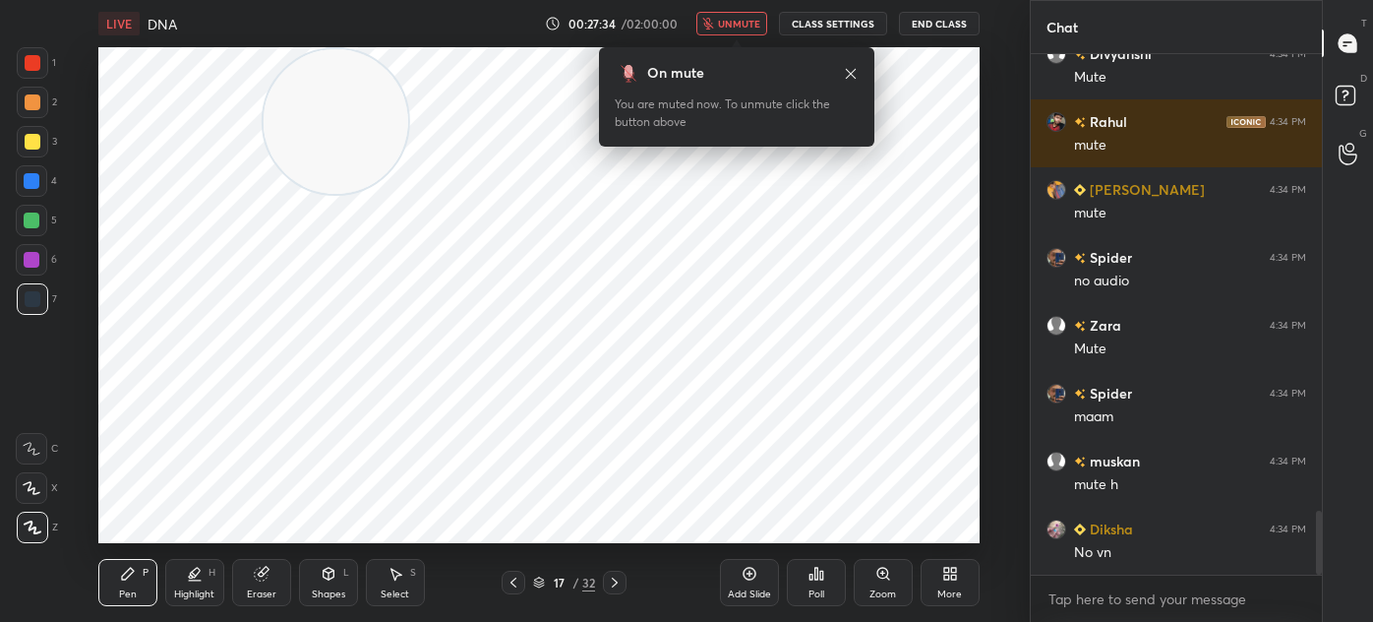
click at [728, 26] on span "unmute" at bounding box center [739, 24] width 42 height 14
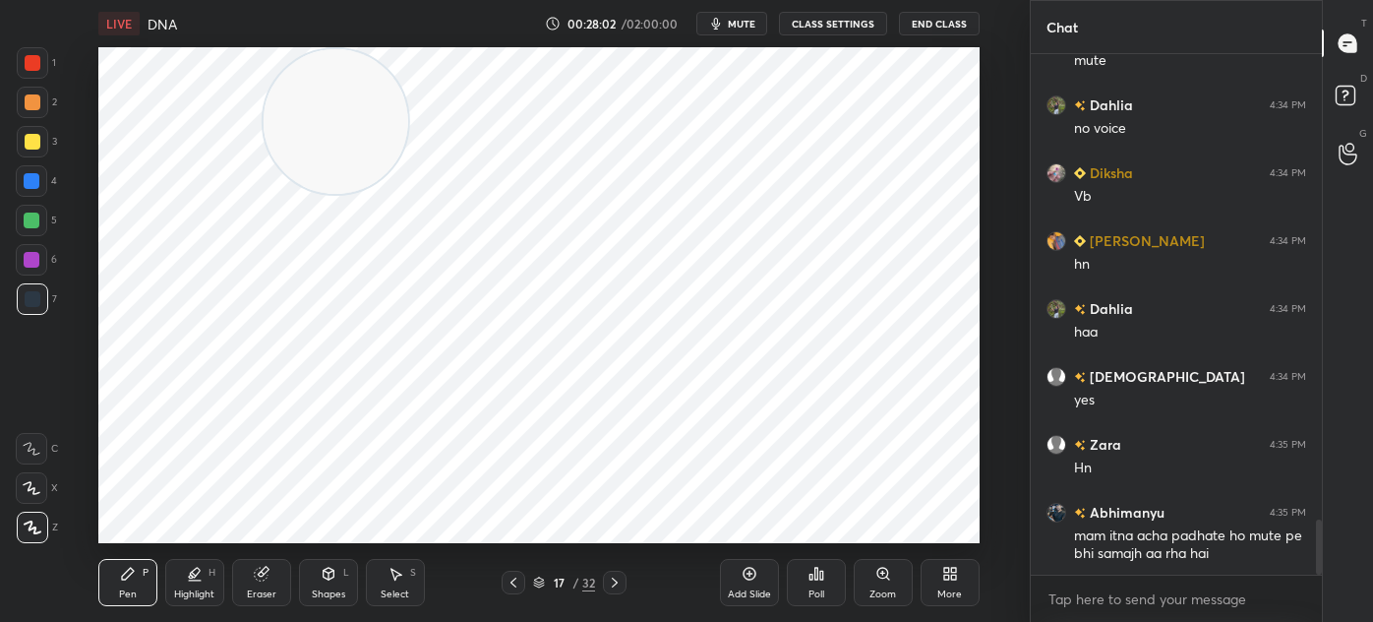
scroll to position [4407, 0]
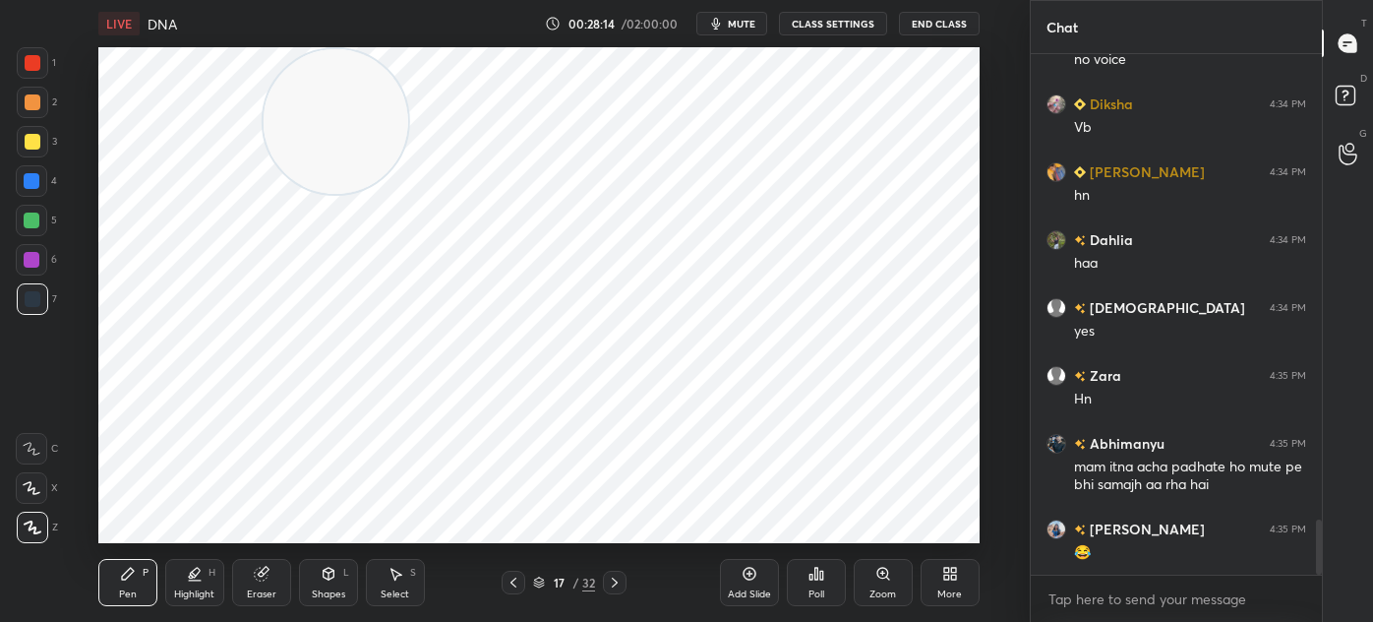
click at [512, 589] on icon at bounding box center [514, 582] width 16 height 16
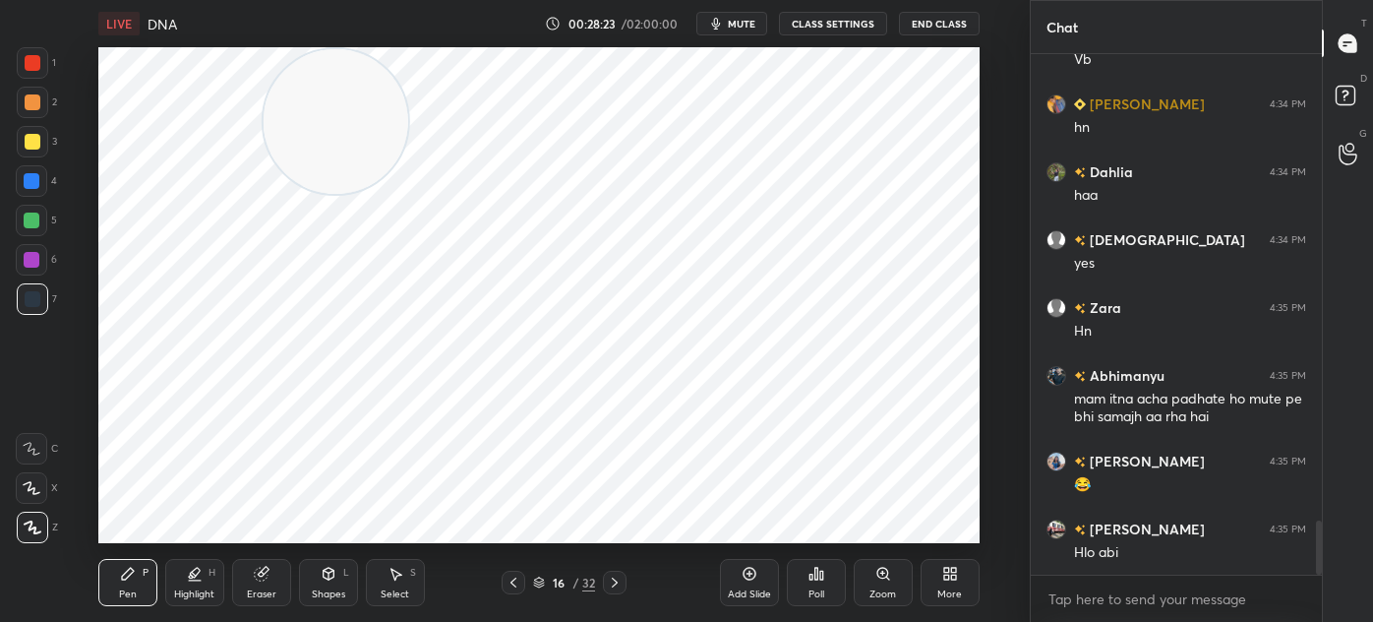
click at [614, 581] on icon at bounding box center [615, 582] width 16 height 16
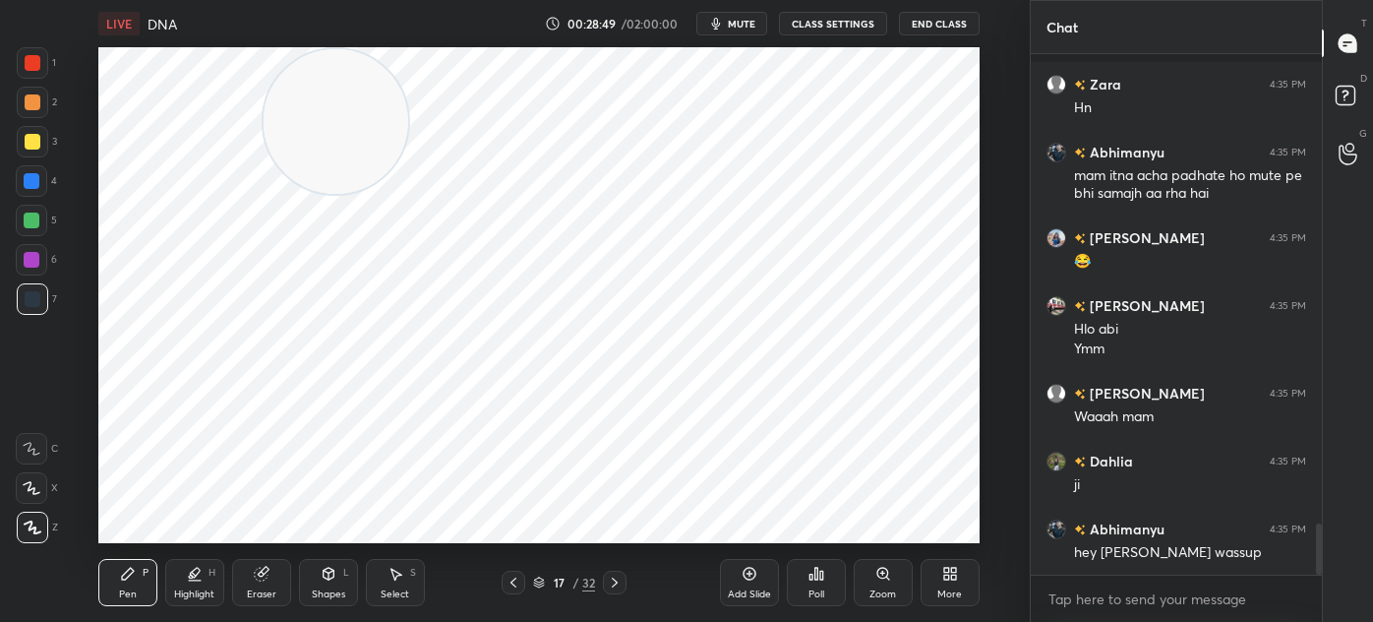
scroll to position [4783, 0]
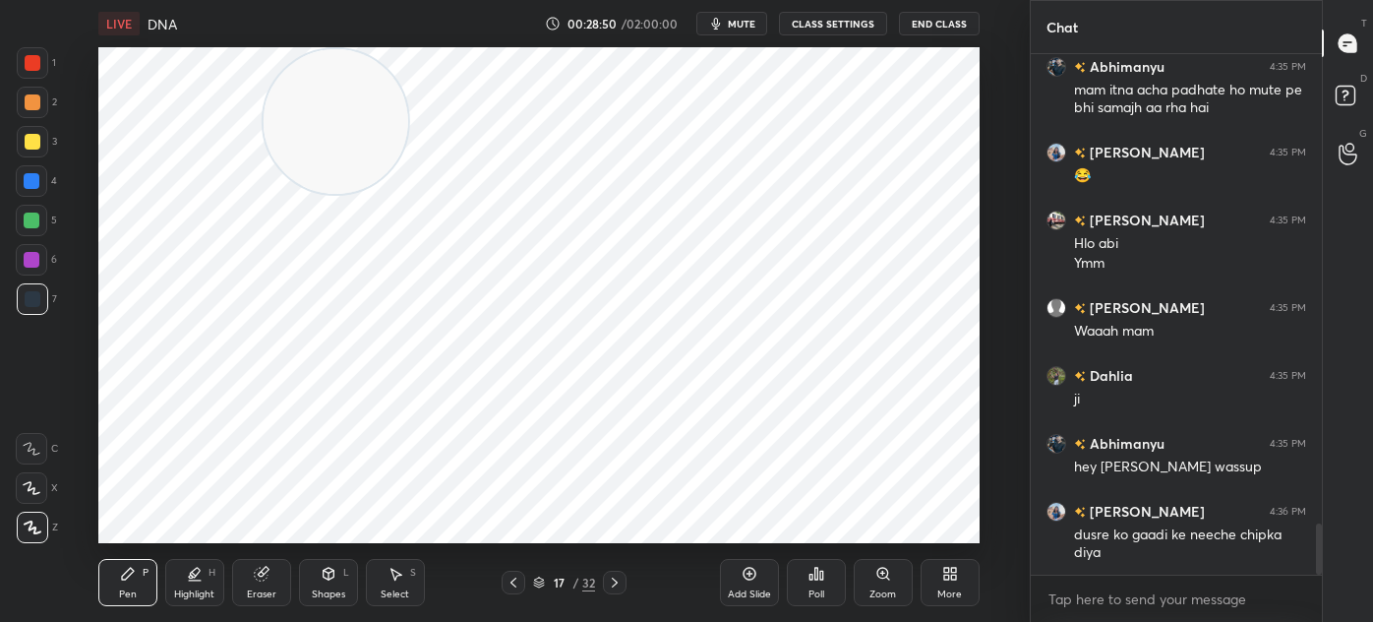
click at [33, 67] on div at bounding box center [33, 63] width 16 height 16
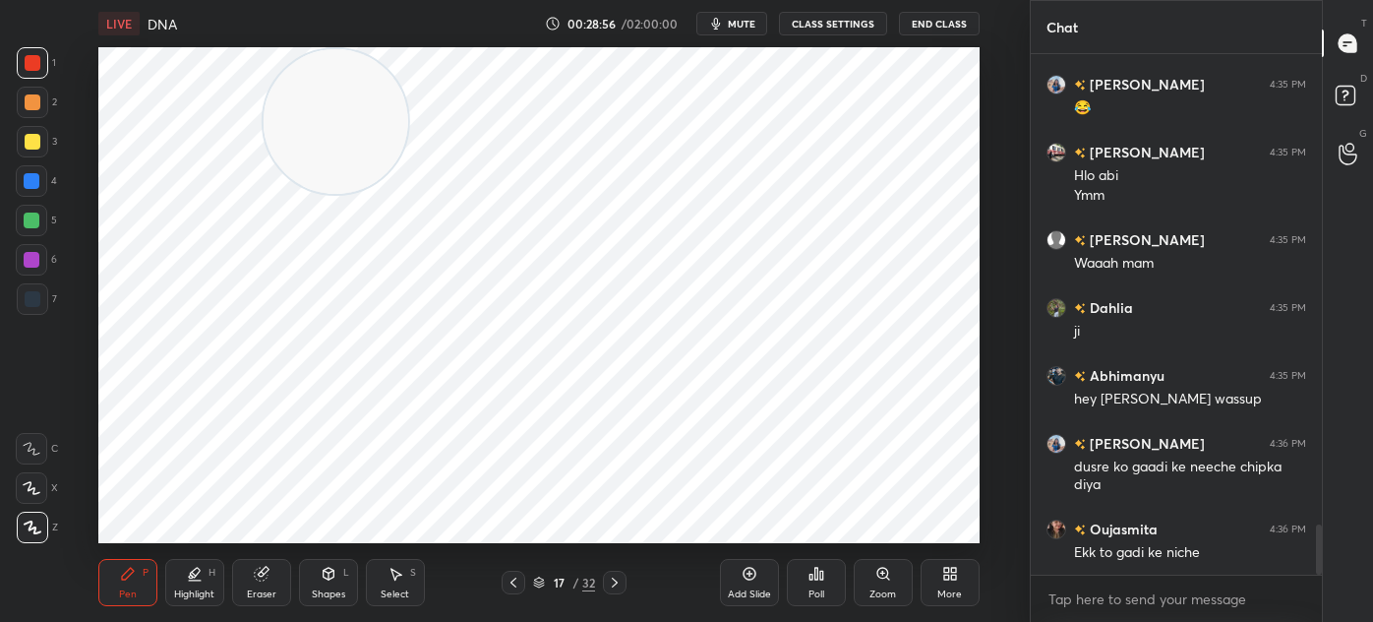
click at [34, 291] on div at bounding box center [33, 299] width 16 height 16
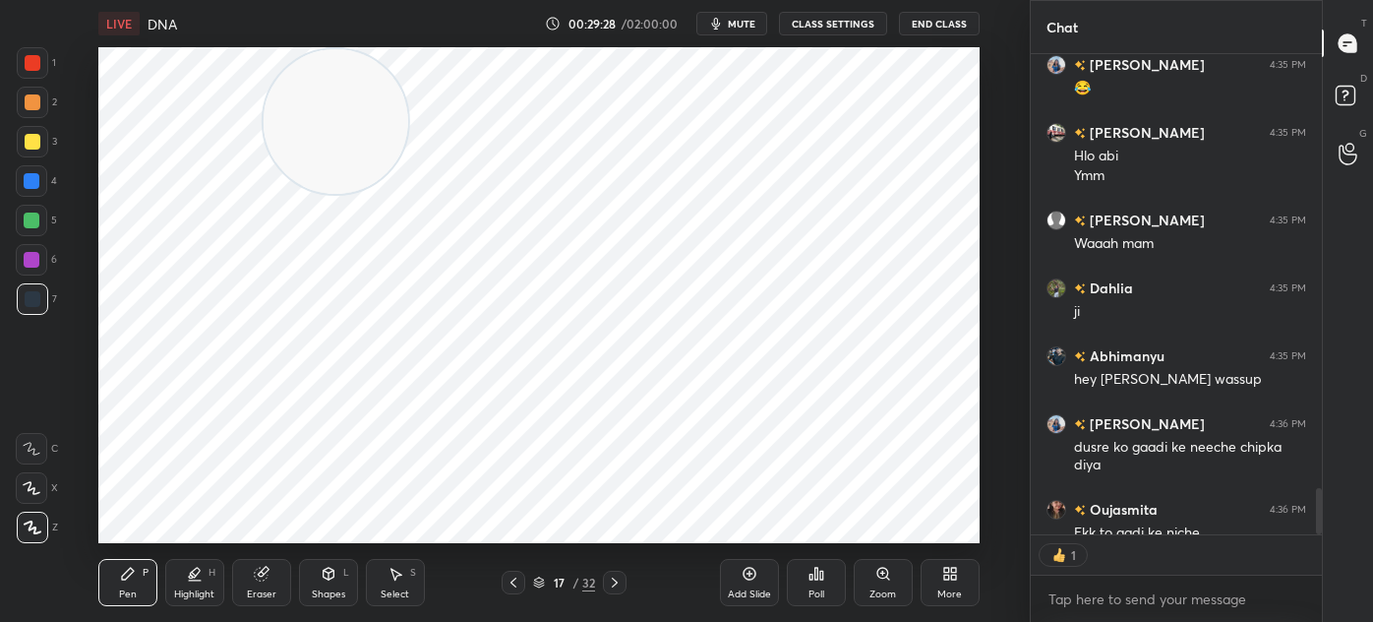
scroll to position [4997, 0]
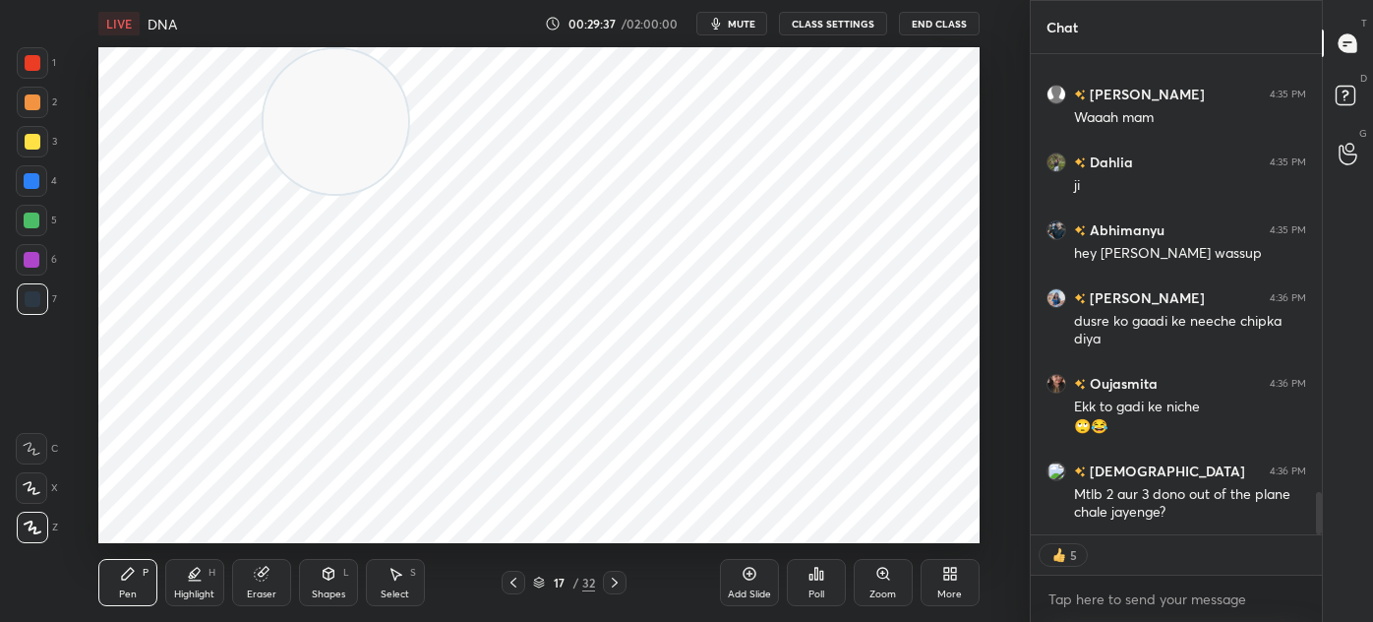
click at [32, 216] on div at bounding box center [32, 220] width 16 height 16
click at [45, 177] on div at bounding box center [31, 180] width 31 height 31
click at [41, 314] on div at bounding box center [32, 298] width 31 height 31
click at [405, 581] on div "Select S" at bounding box center [395, 582] width 59 height 47
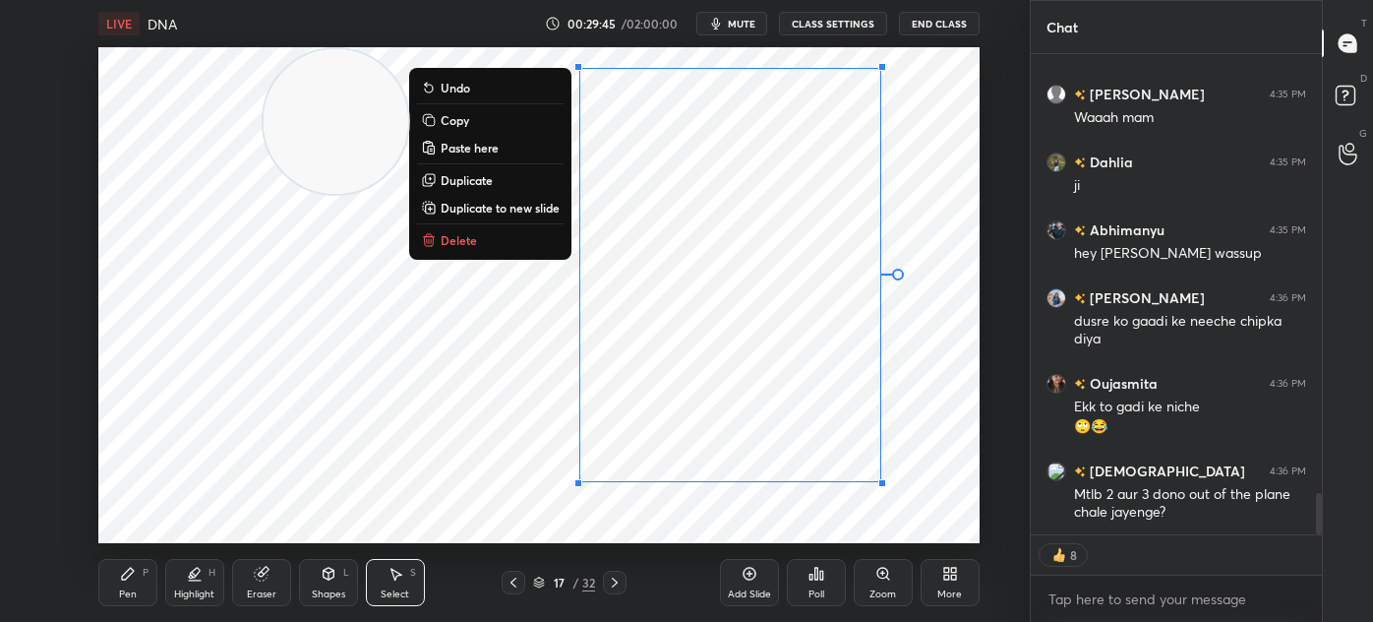
scroll to position [5065, 0]
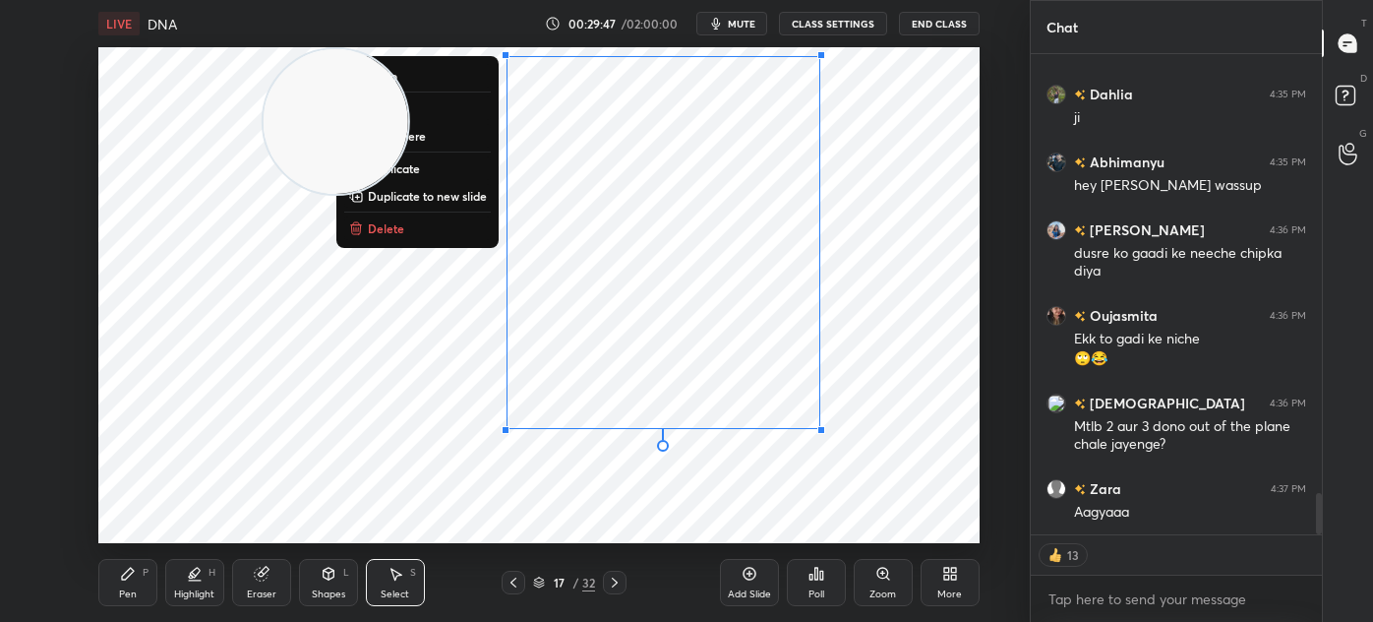
click at [592, 515] on div "0 ° Undo Copy Paste here Duplicate Duplicate to new slide Delete" at bounding box center [538, 295] width 881 height 496
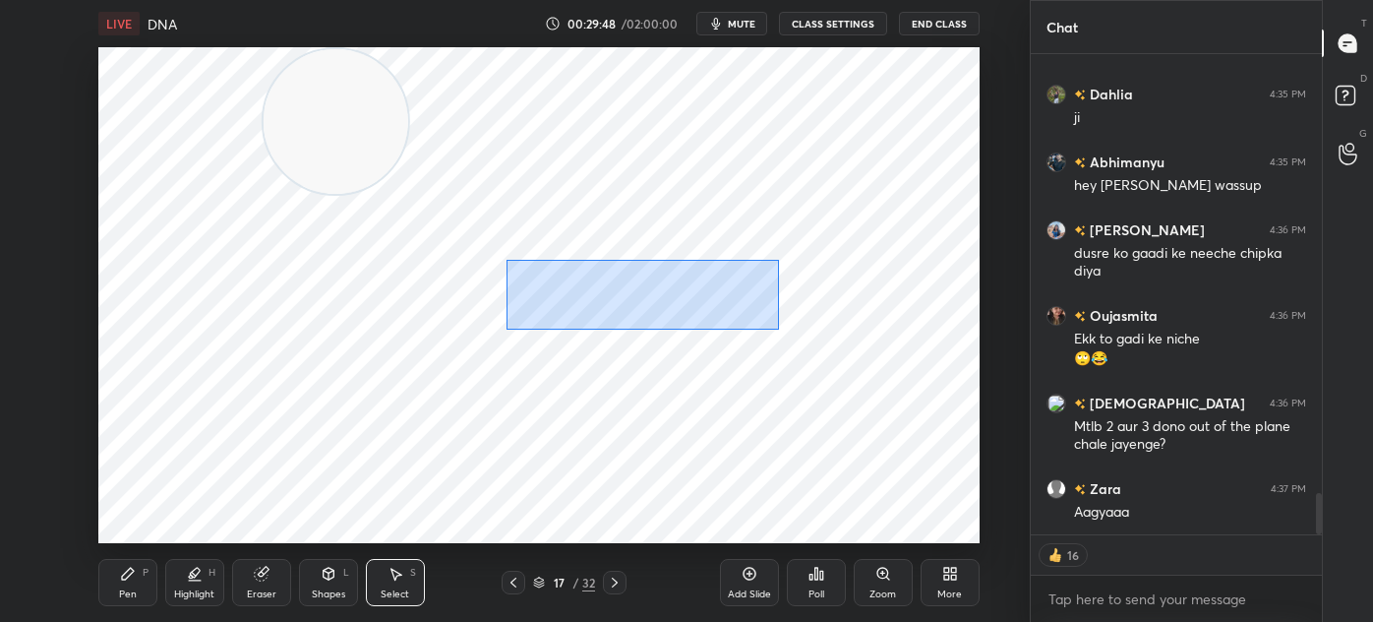
scroll to position [5133, 0]
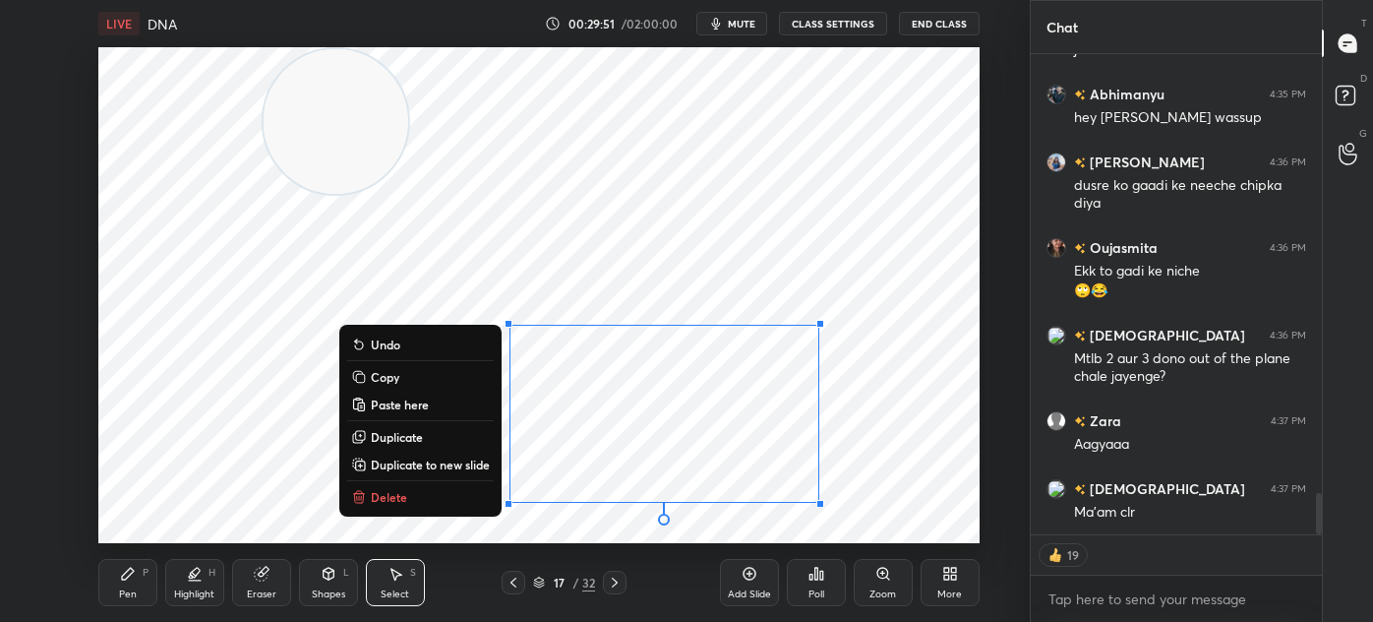
click at [137, 581] on div "Pen P" at bounding box center [127, 582] width 59 height 47
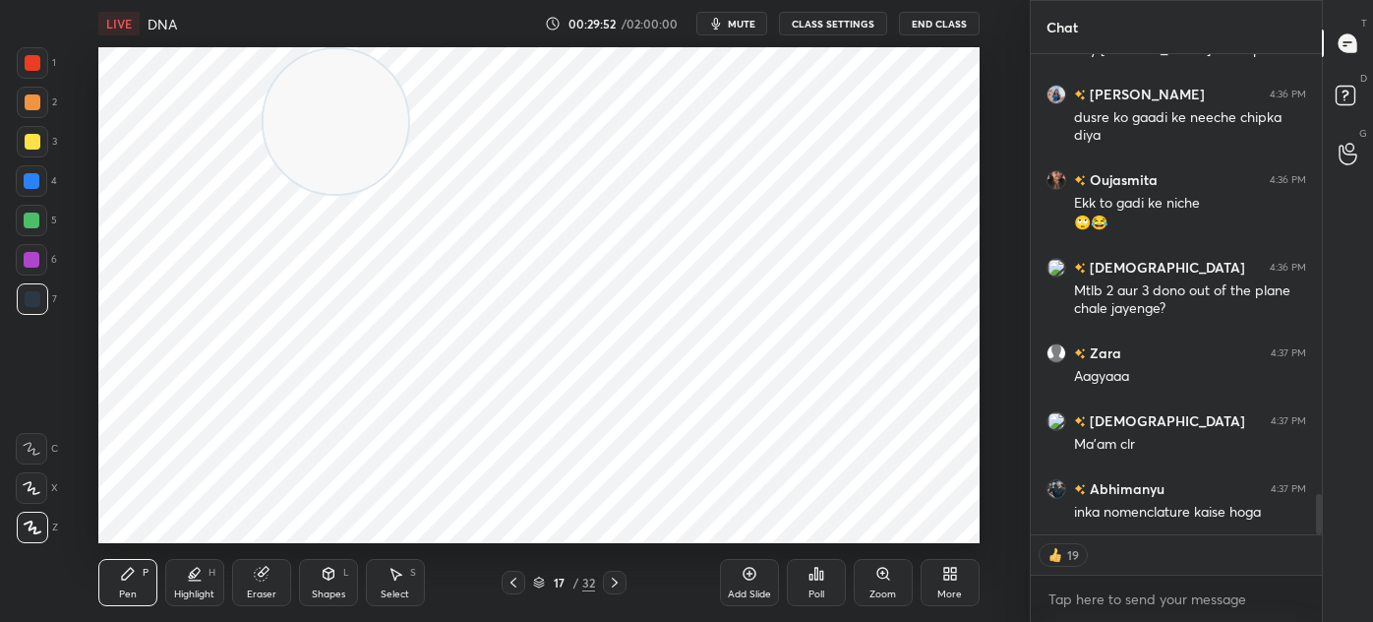
click at [26, 73] on div at bounding box center [32, 62] width 31 height 31
click at [36, 262] on div at bounding box center [32, 260] width 16 height 16
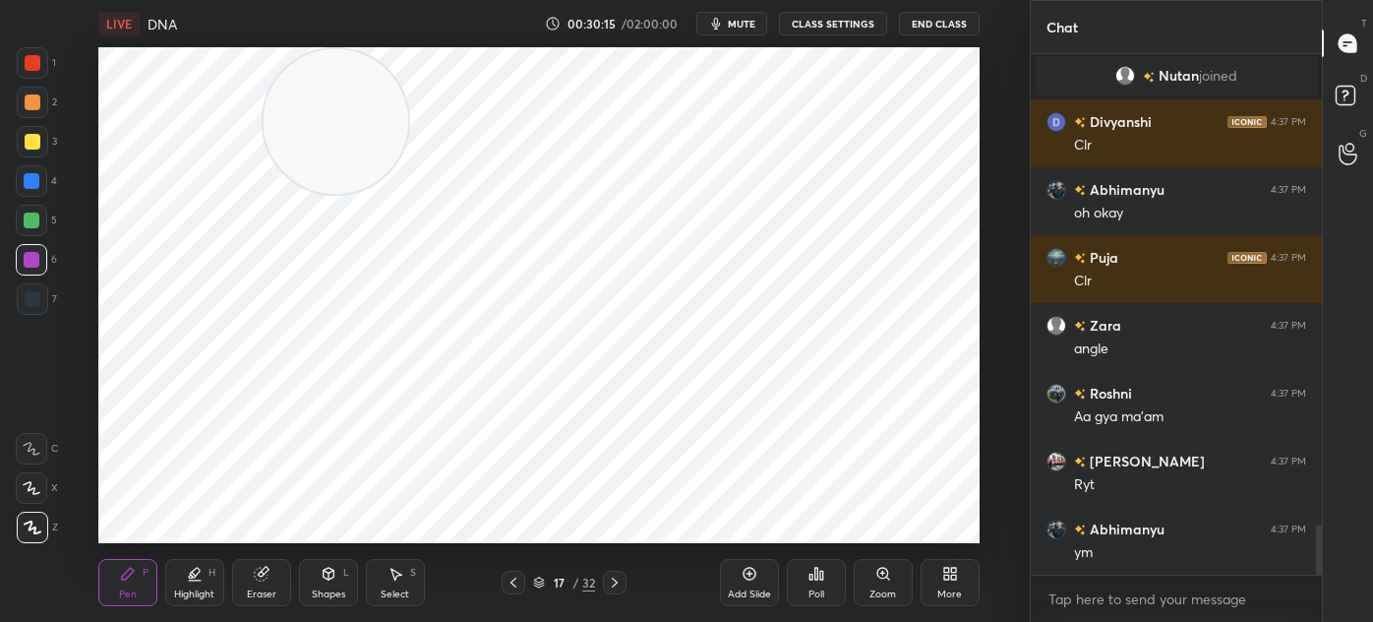
scroll to position [4925, 0]
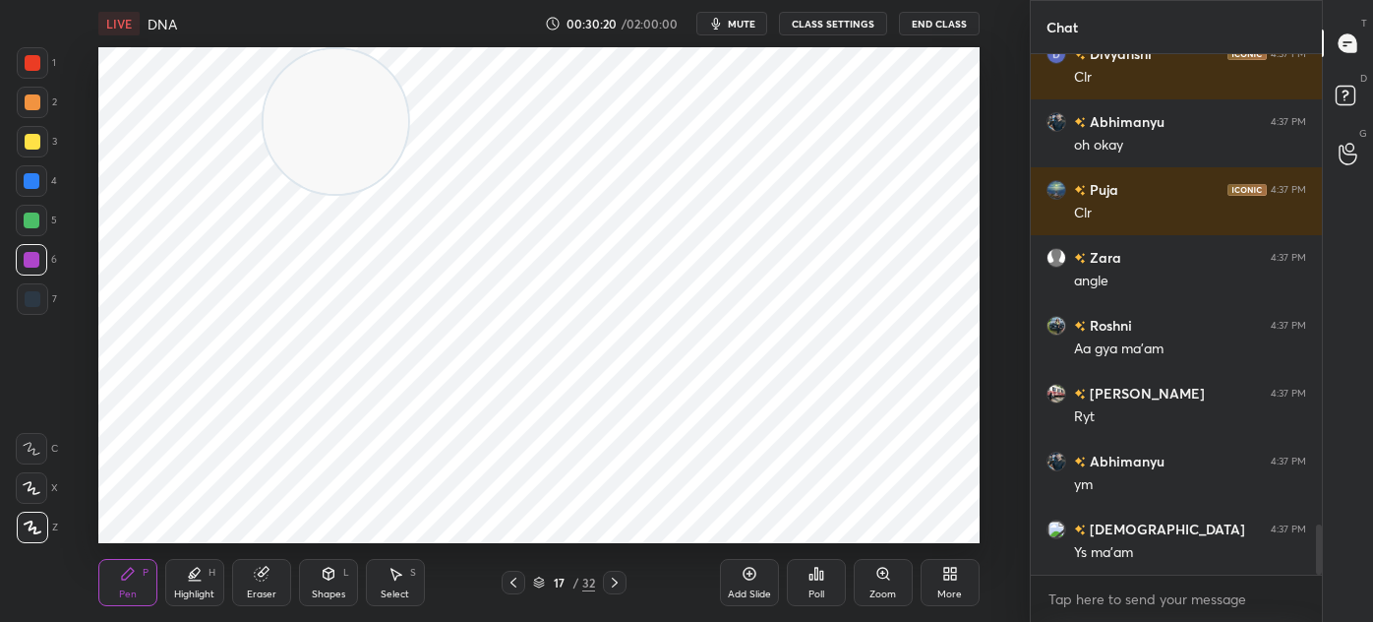
click at [618, 579] on icon at bounding box center [615, 582] width 16 height 16
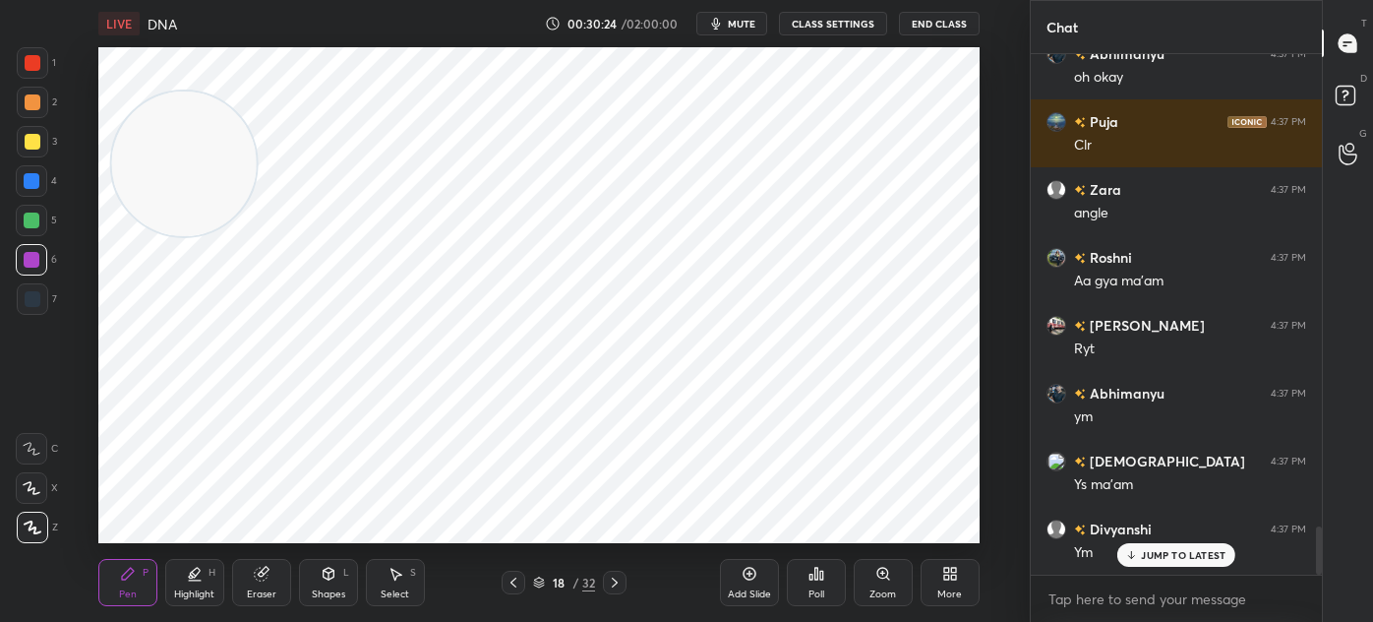
scroll to position [5060, 0]
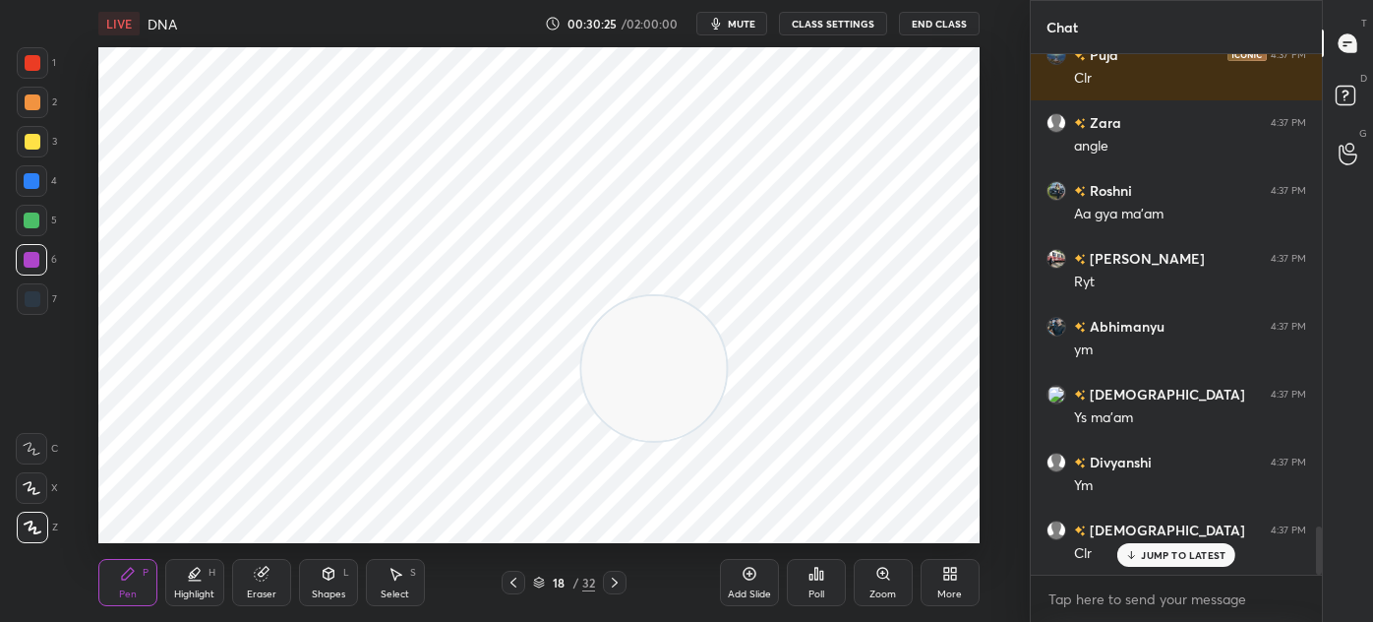
click at [14, 307] on div "1 2 3 4 5 6 7 C X Z C X Z E E Erase all H H" at bounding box center [31, 295] width 63 height 496
click at [33, 299] on div at bounding box center [33, 299] width 16 height 16
click at [26, 66] on div at bounding box center [33, 63] width 16 height 16
click at [401, 594] on div "Select" at bounding box center [395, 594] width 29 height 10
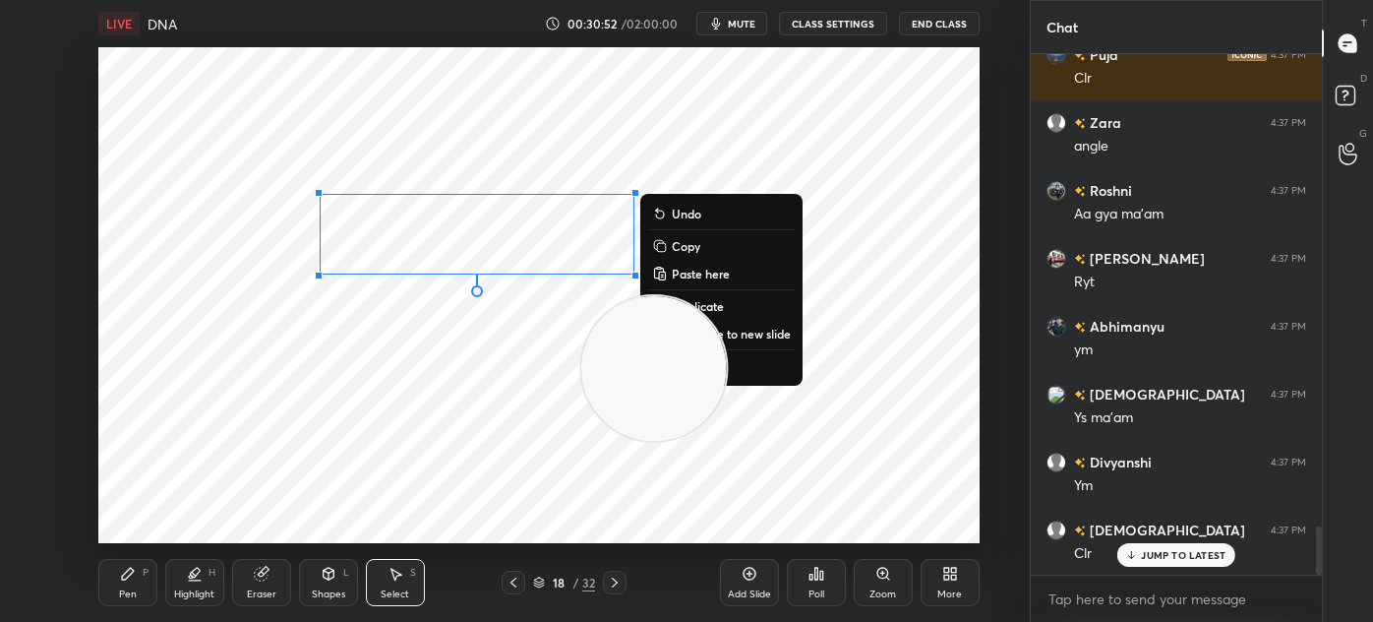
click at [717, 307] on video at bounding box center [653, 368] width 145 height 145
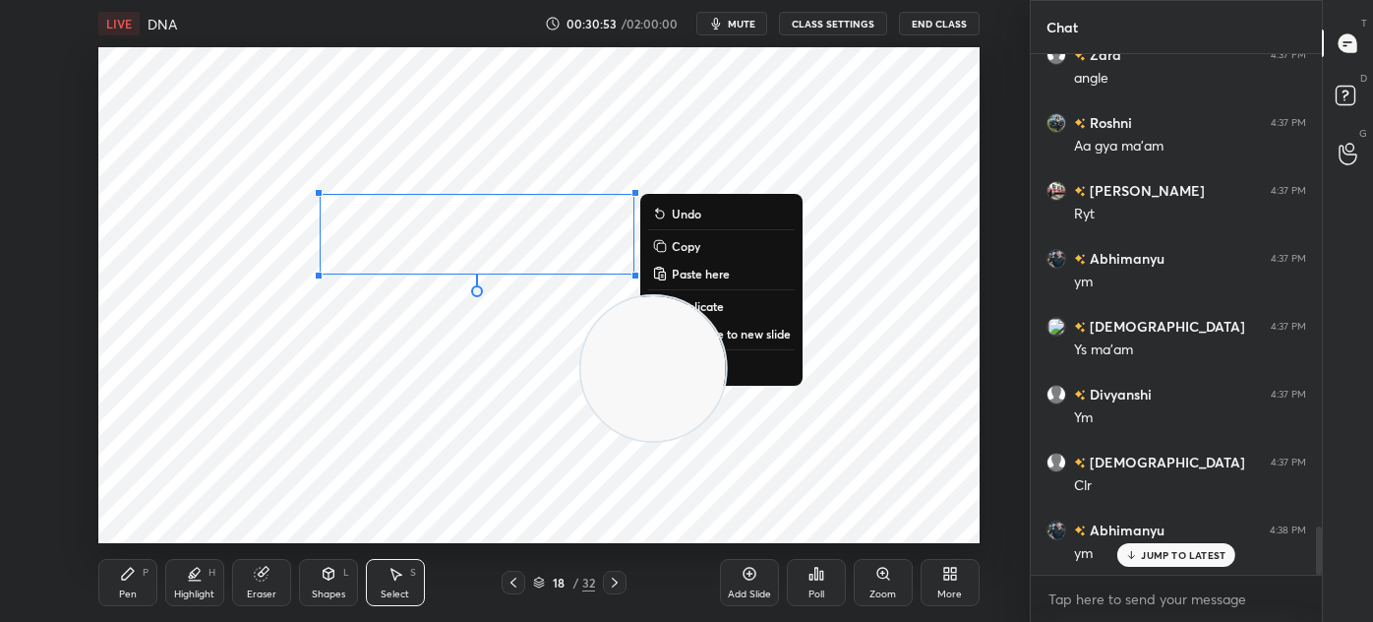
click at [723, 309] on video at bounding box center [652, 368] width 145 height 145
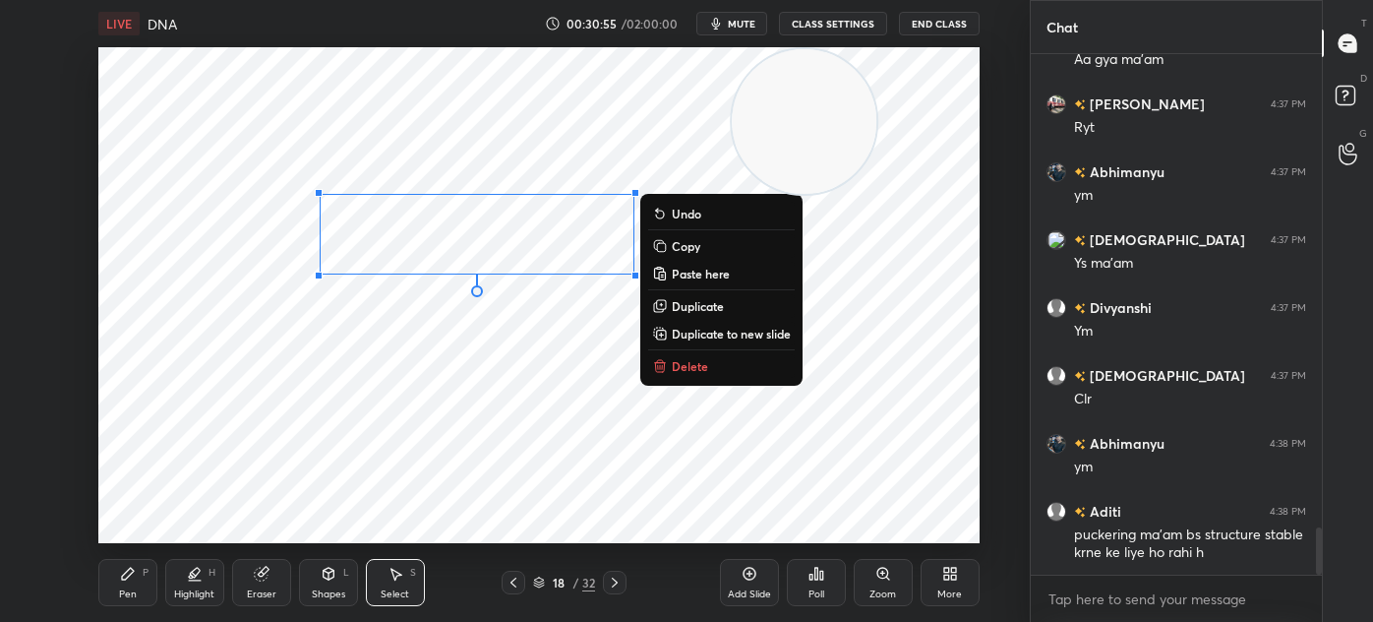
click at [692, 311] on p "Duplicate" at bounding box center [698, 306] width 52 height 16
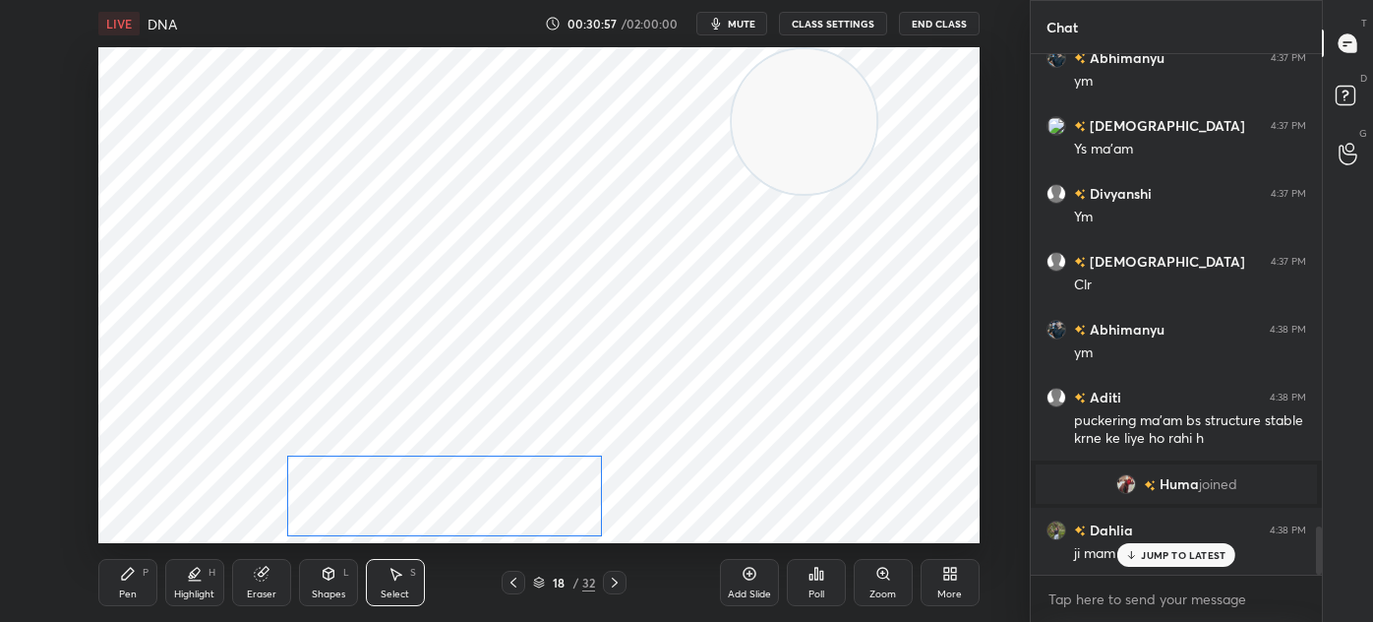
scroll to position [5117, 0]
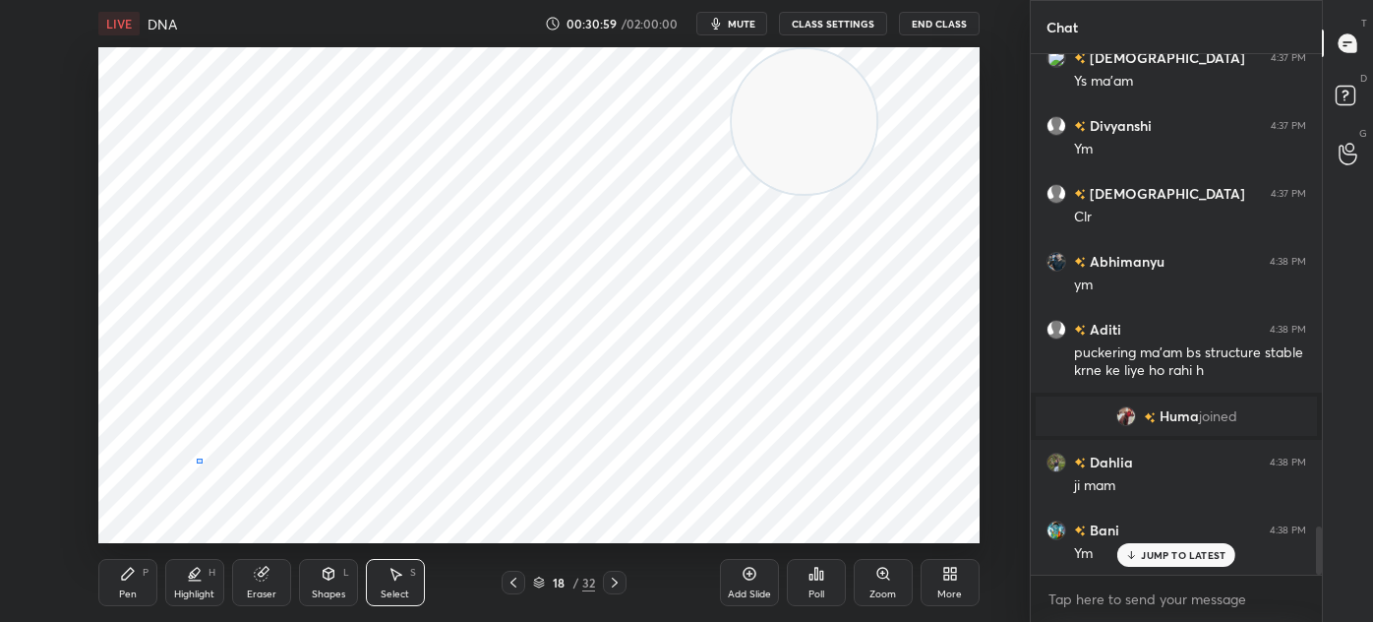
click at [198, 466] on div "0 ° Undo Copy Paste here Duplicate Duplicate to new slide Delete" at bounding box center [538, 295] width 881 height 496
click at [261, 571] on icon at bounding box center [260, 574] width 13 height 13
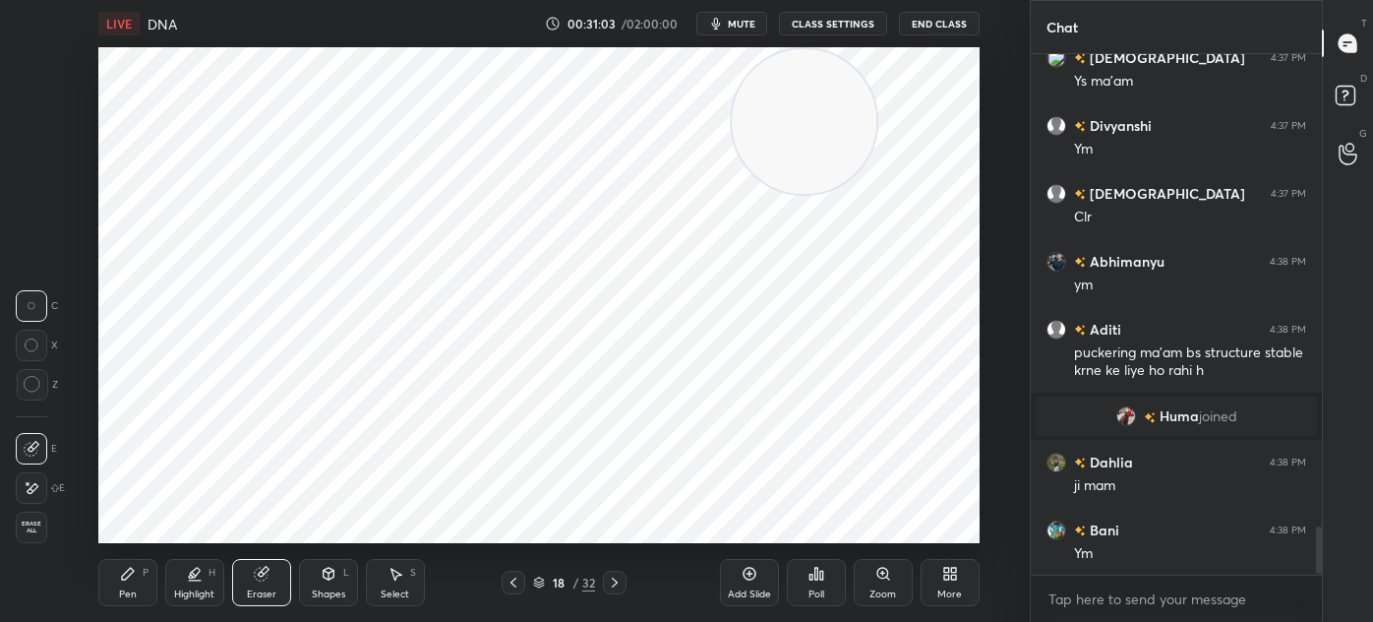
scroll to position [5186, 0]
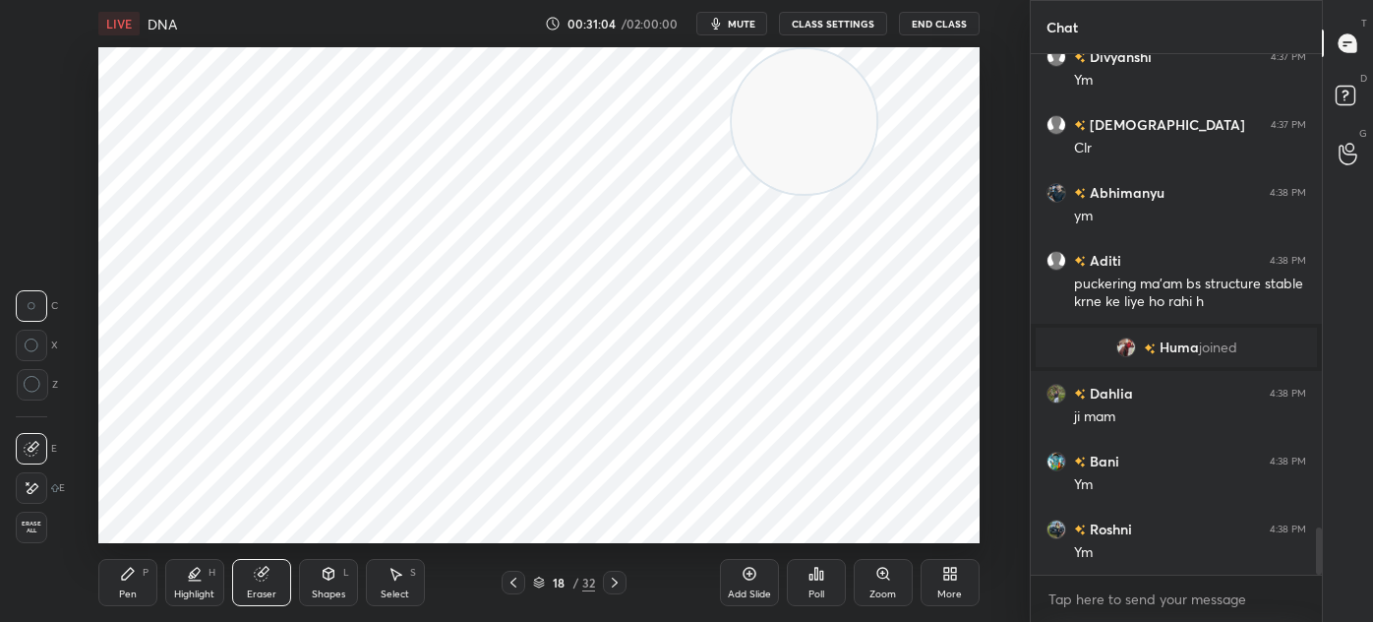
click at [142, 573] on div "Pen P" at bounding box center [127, 582] width 59 height 47
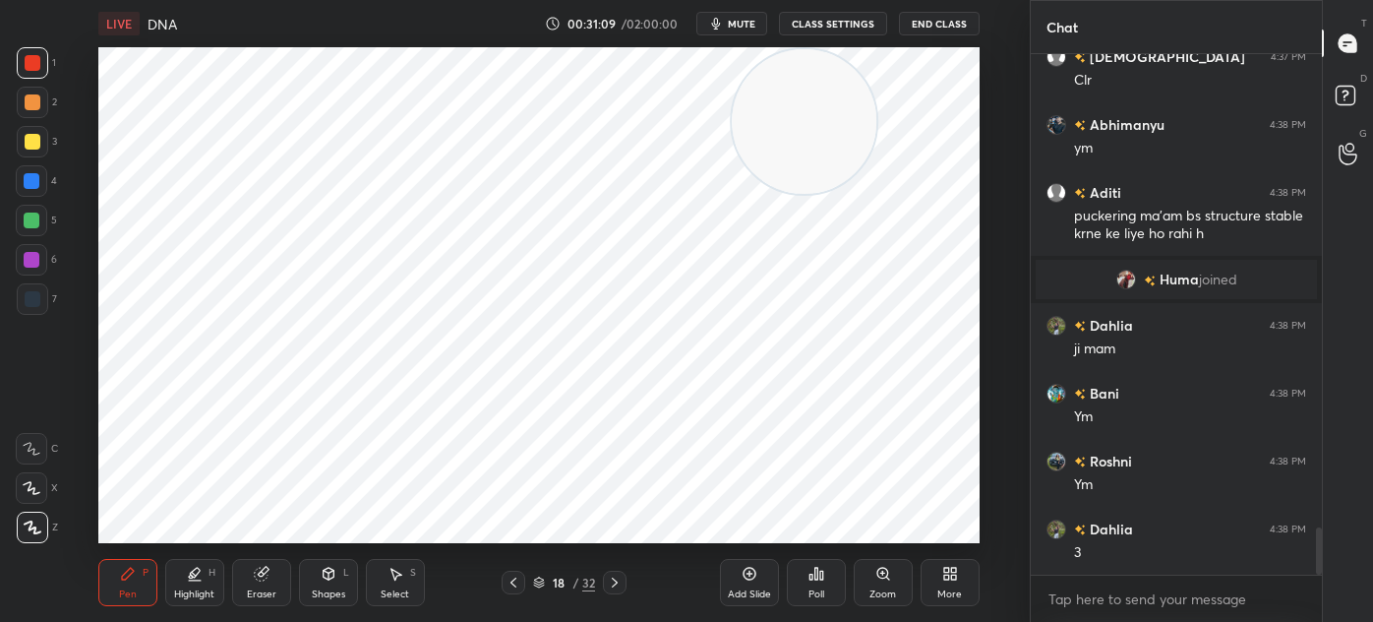
scroll to position [5272, 0]
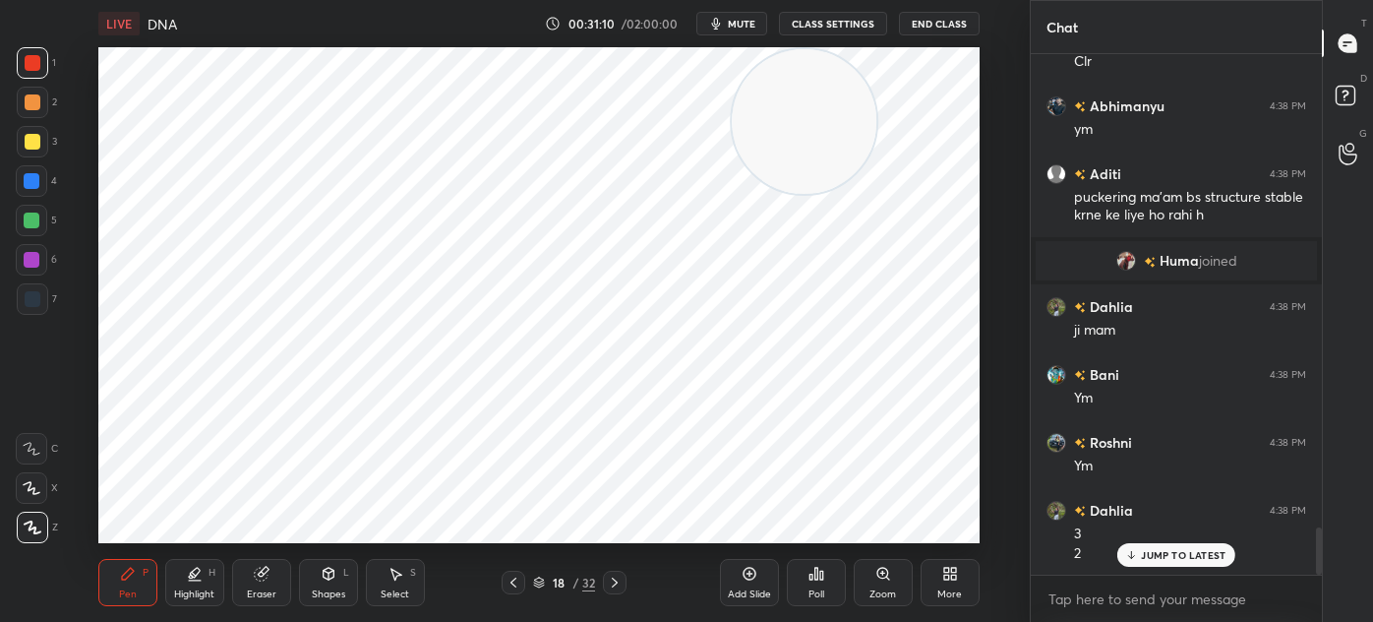
click at [23, 303] on div at bounding box center [32, 298] width 31 height 31
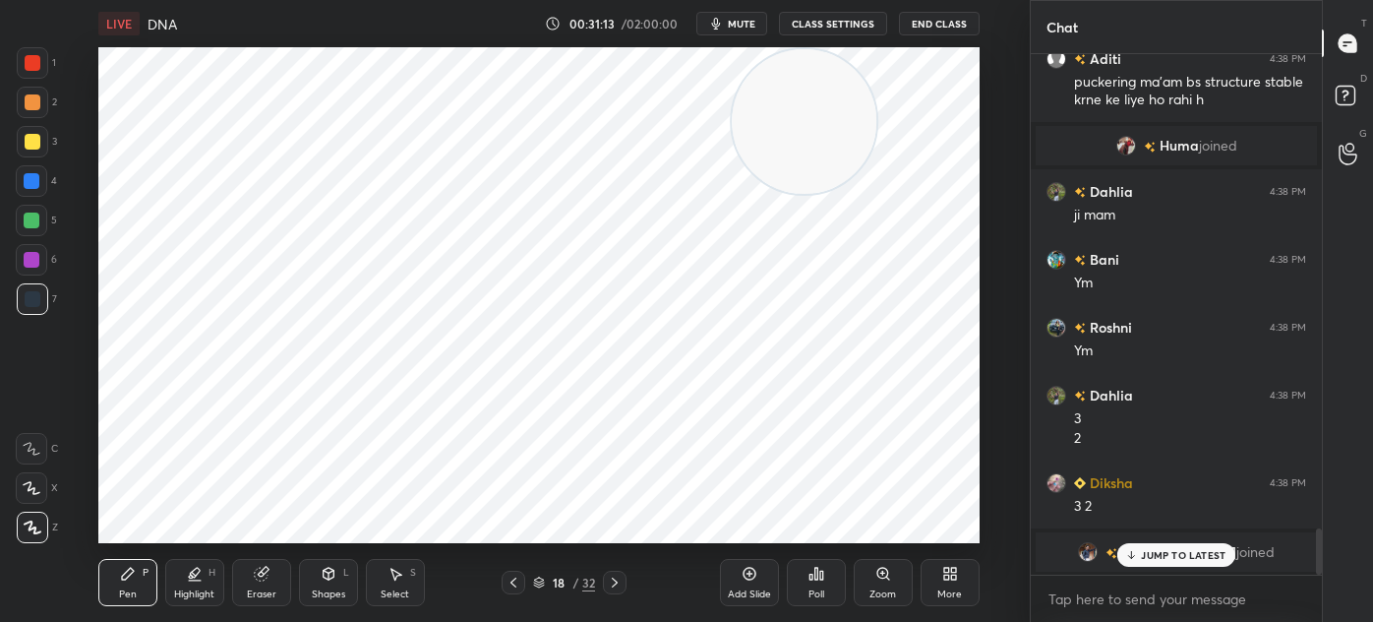
click at [35, 73] on div at bounding box center [32, 62] width 31 height 31
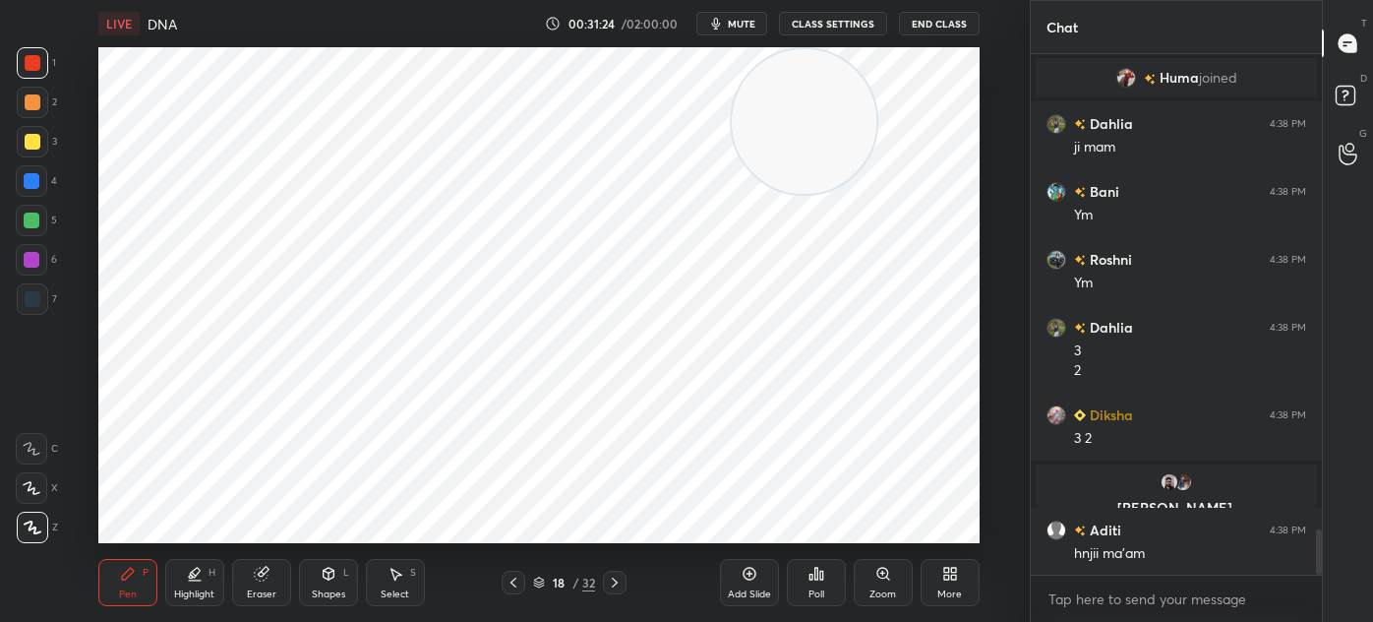
scroll to position [5524, 0]
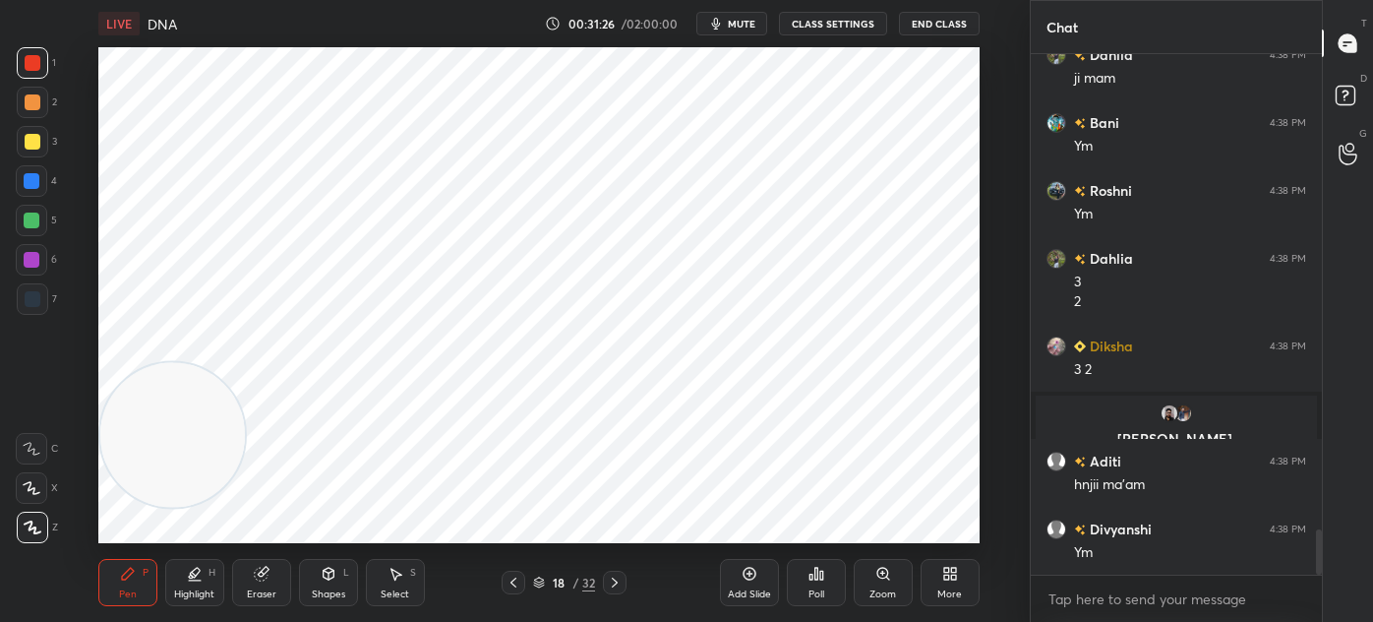
click at [30, 307] on div at bounding box center [32, 298] width 31 height 31
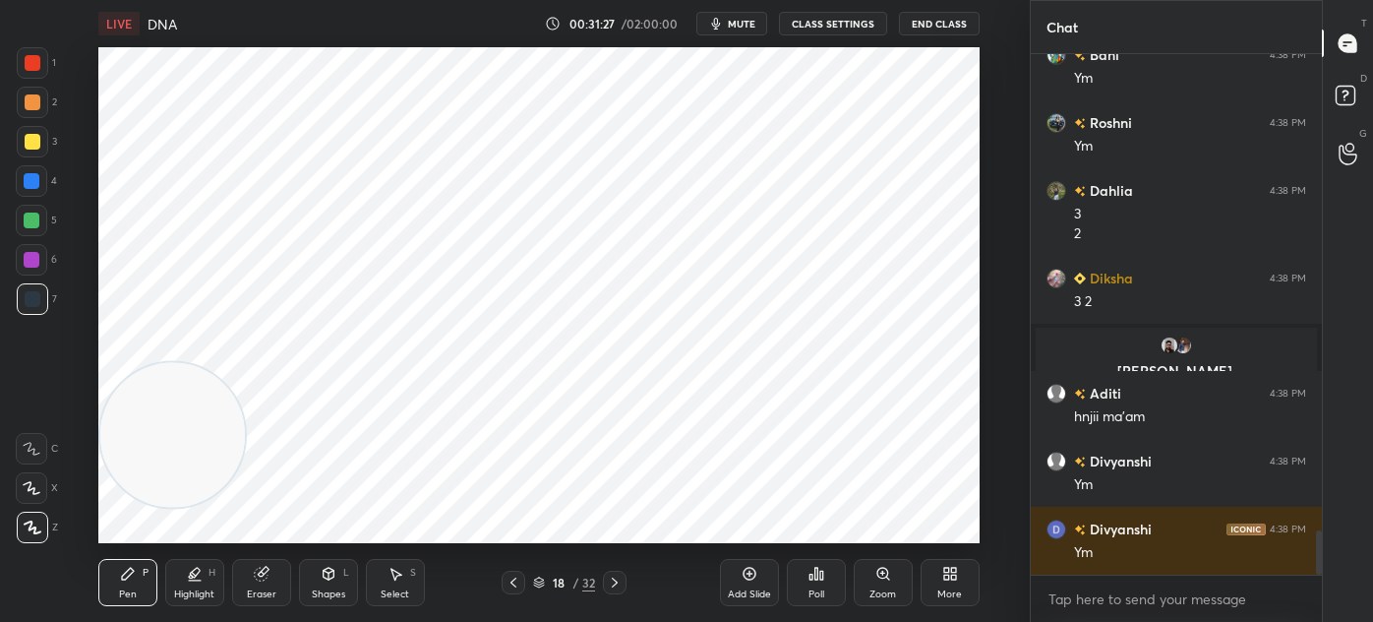
click at [16, 185] on div at bounding box center [31, 180] width 31 height 31
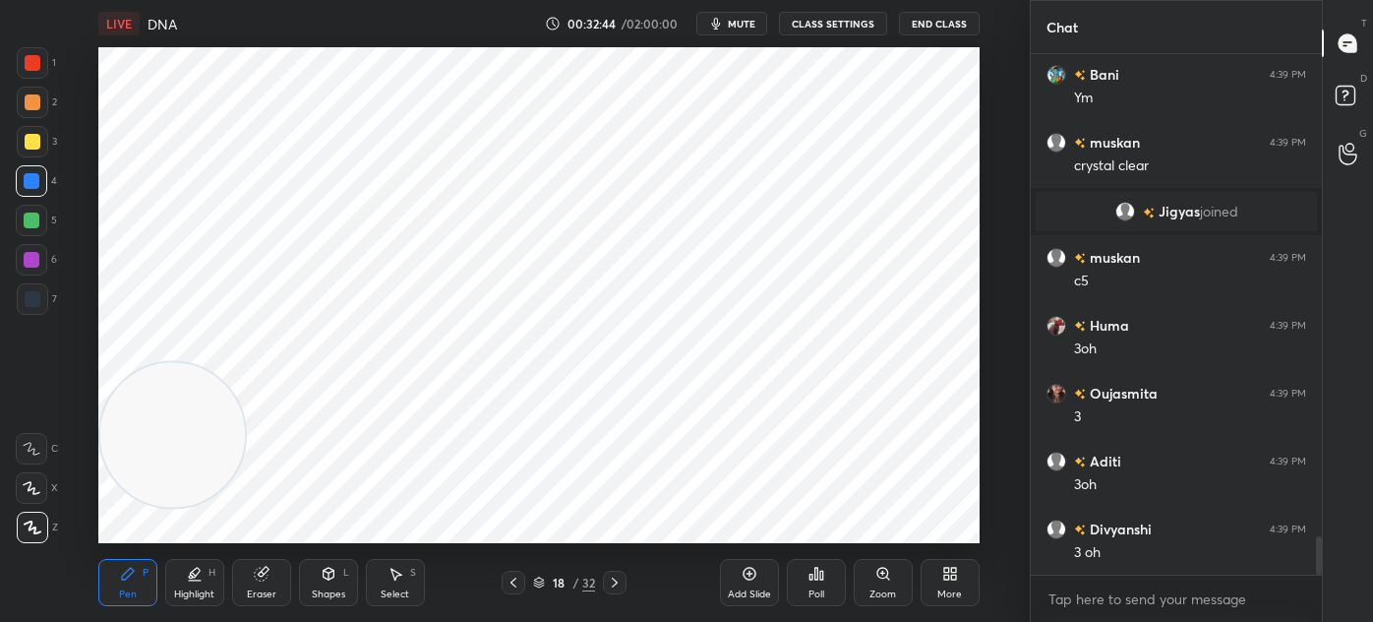
scroll to position [6531, 0]
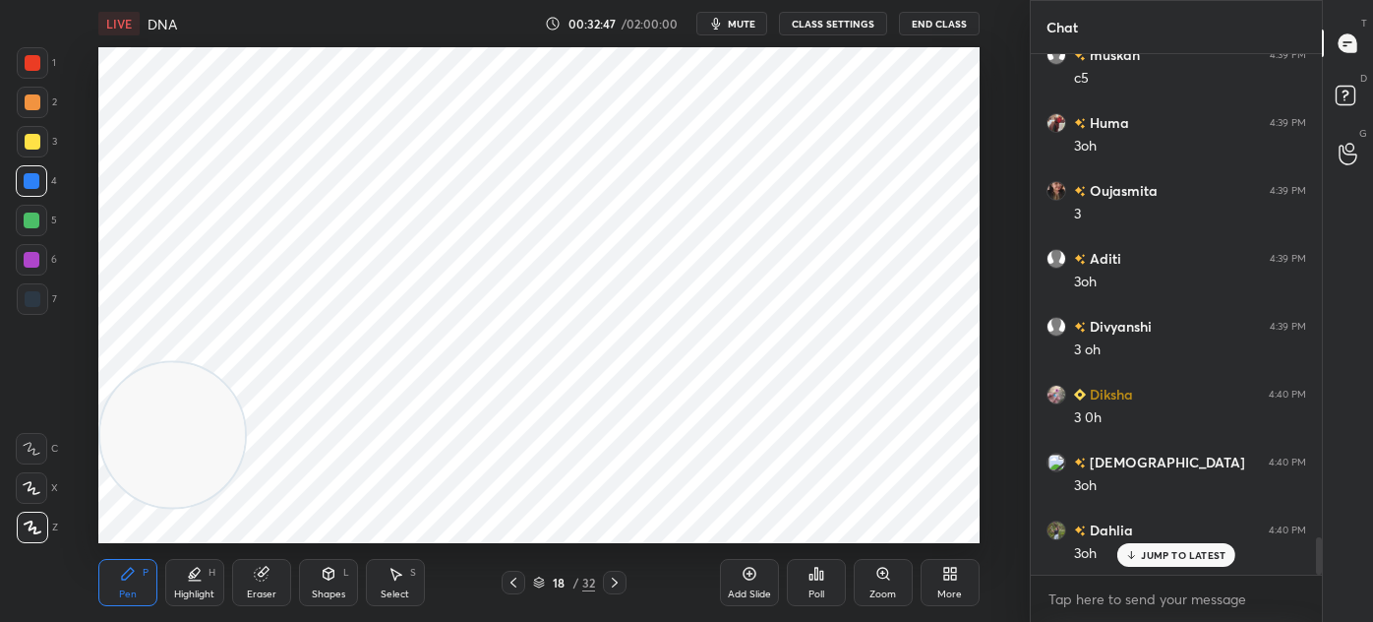
click at [518, 585] on icon at bounding box center [514, 582] width 16 height 16
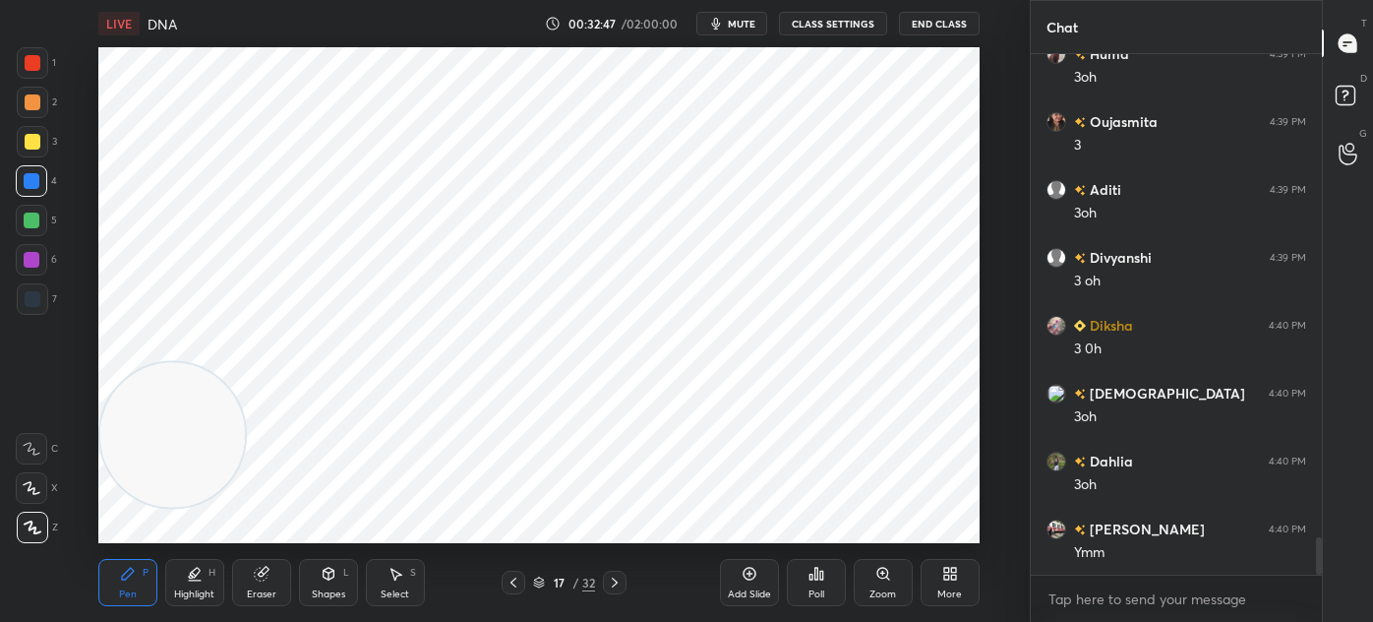
click at [517, 577] on icon at bounding box center [514, 582] width 16 height 16
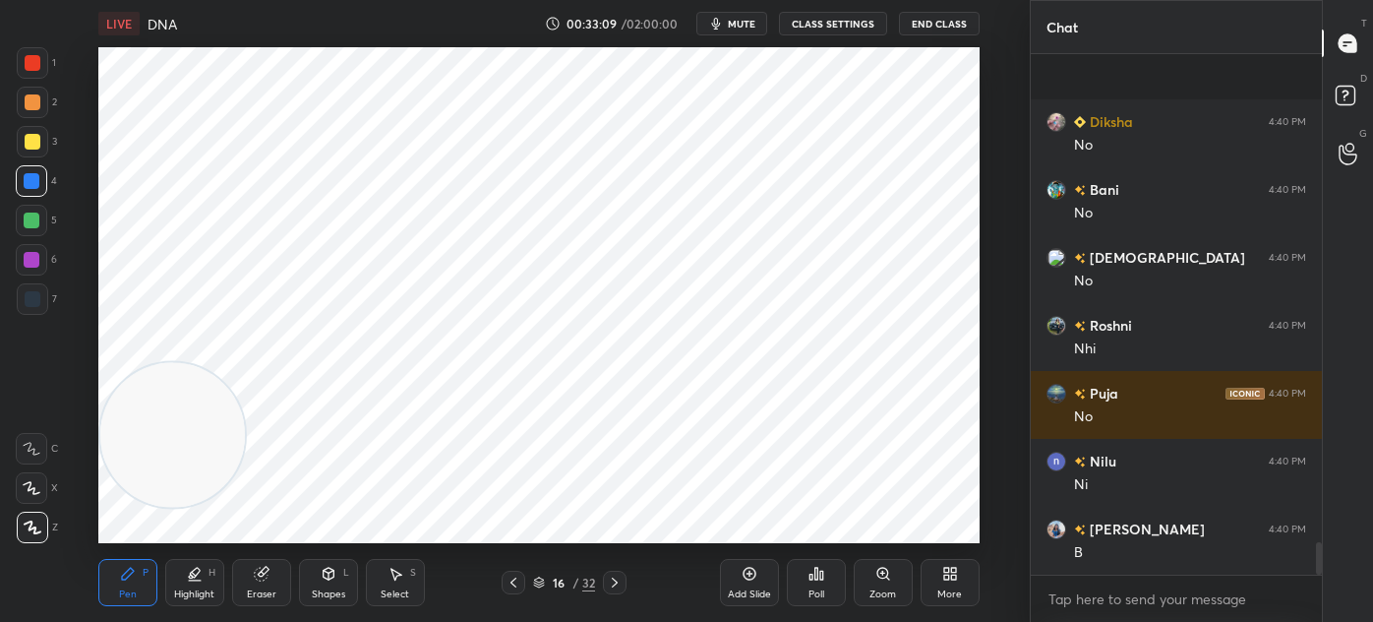
scroll to position [7692, 0]
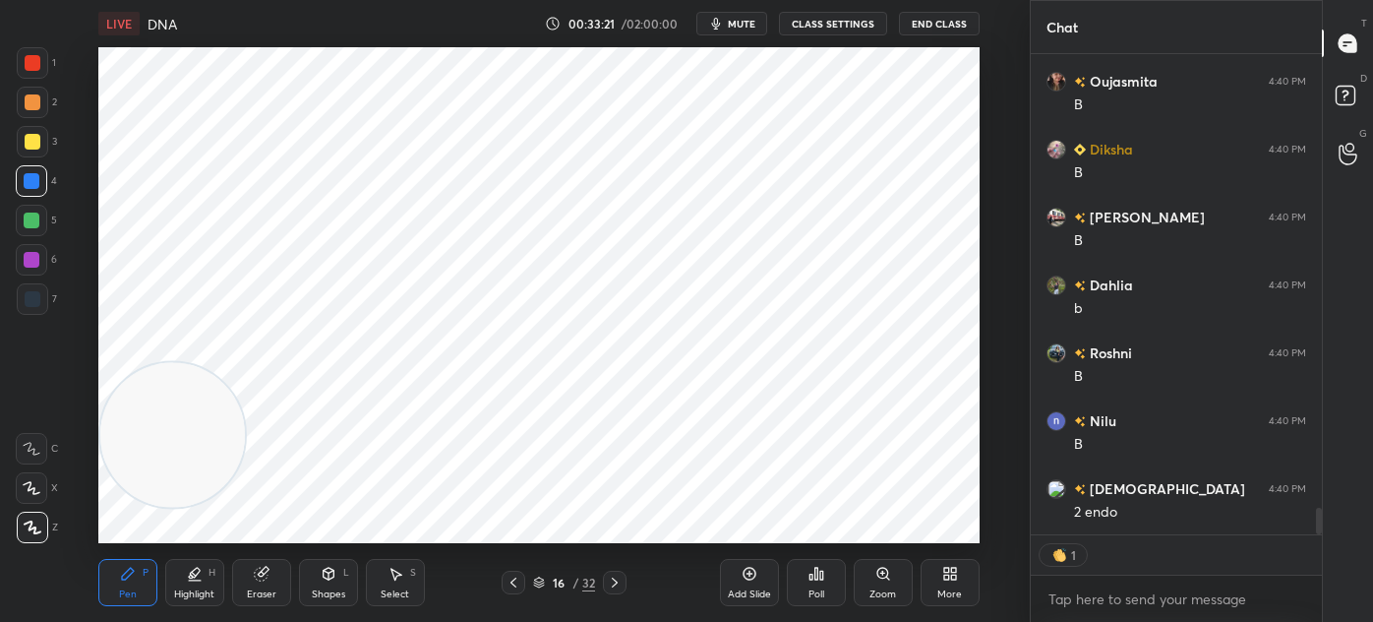
click at [617, 577] on icon at bounding box center [615, 582] width 16 height 16
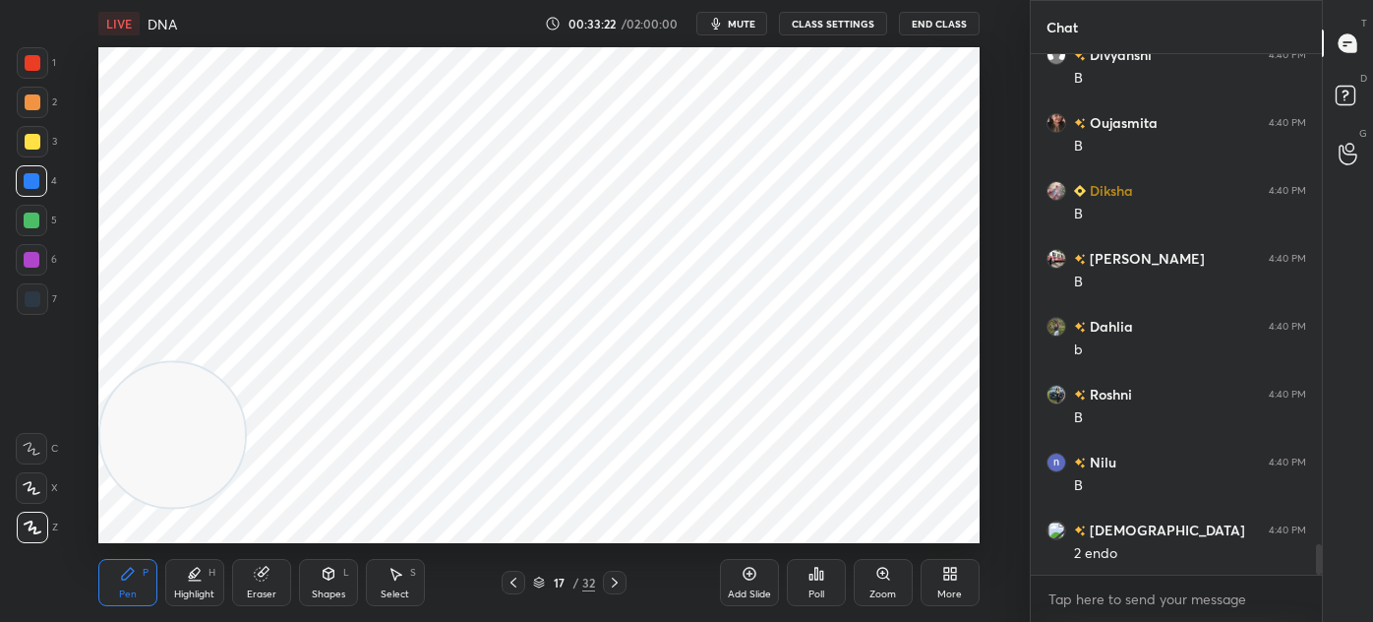
click at [624, 573] on div at bounding box center [615, 583] width 24 height 24
click at [624, 581] on div at bounding box center [615, 583] width 24 height 24
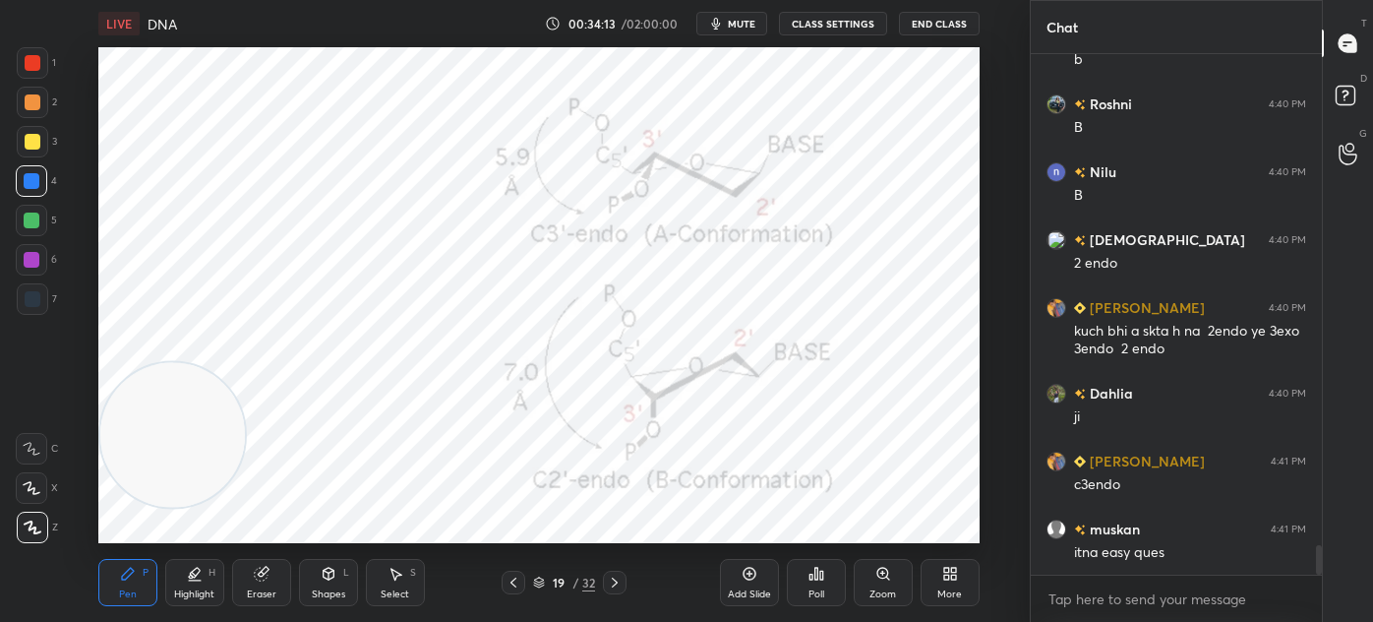
scroll to position [8660, 0]
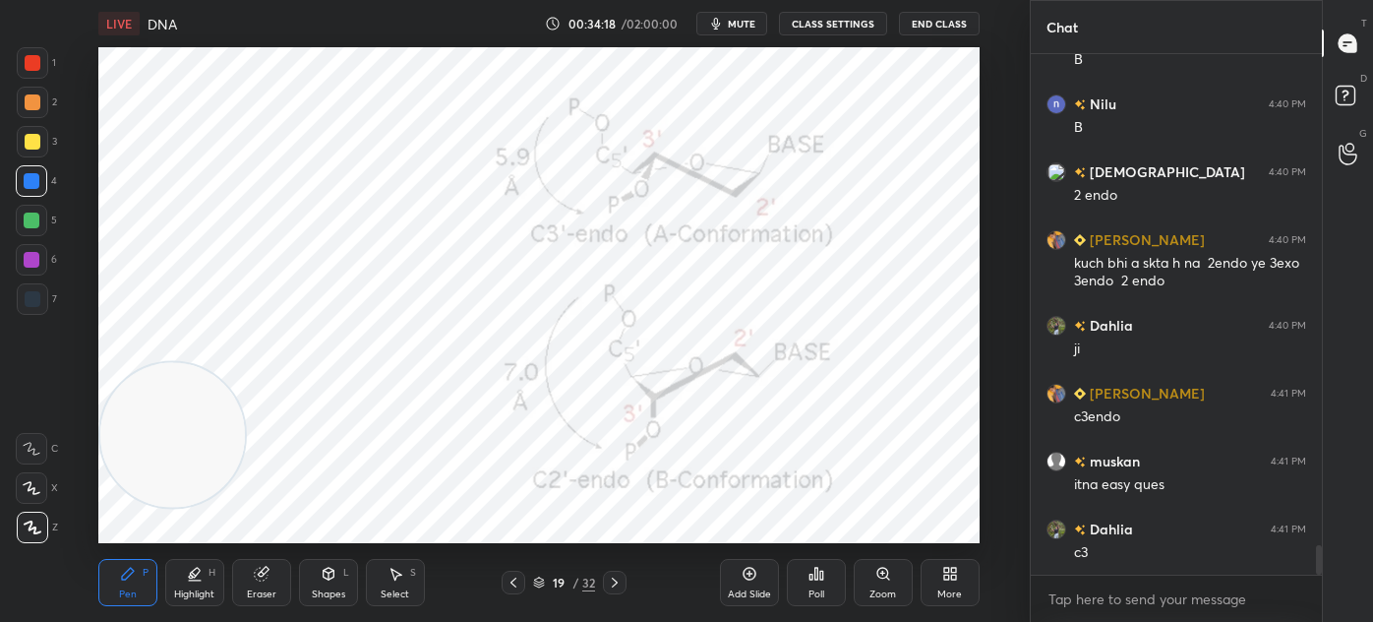
click at [401, 598] on div "Select" at bounding box center [395, 594] width 29 height 10
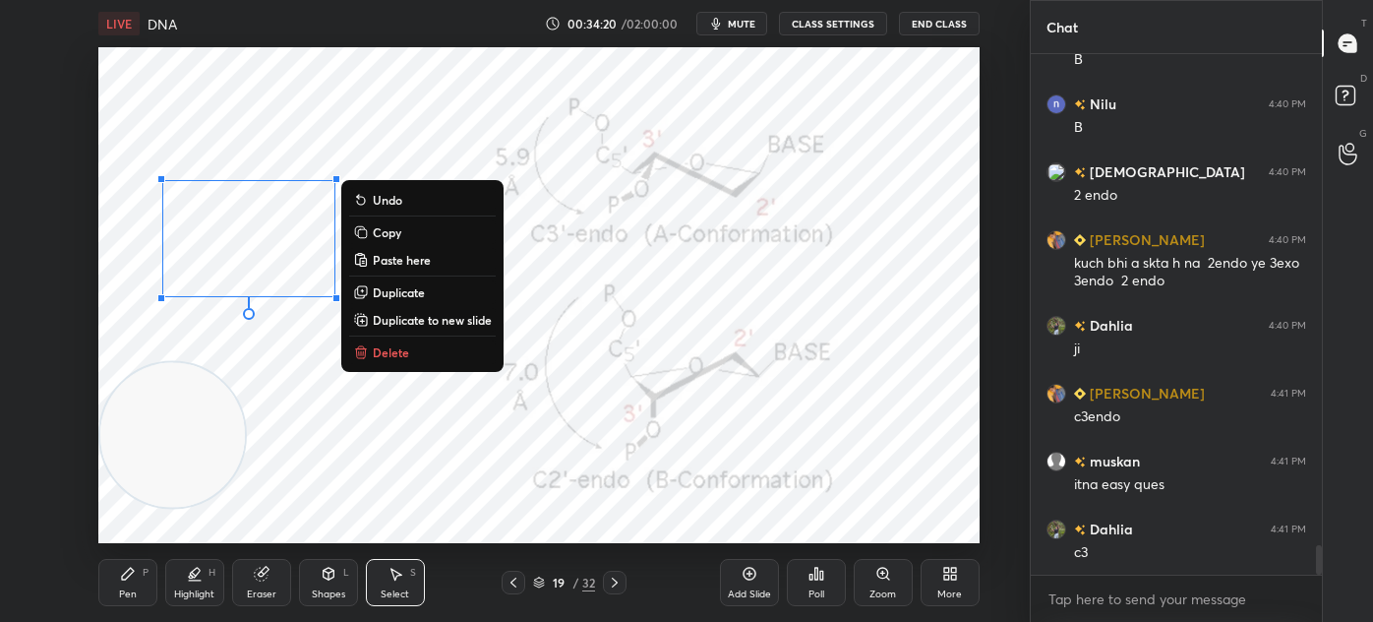
click at [408, 348] on p "Delete" at bounding box center [391, 352] width 36 height 16
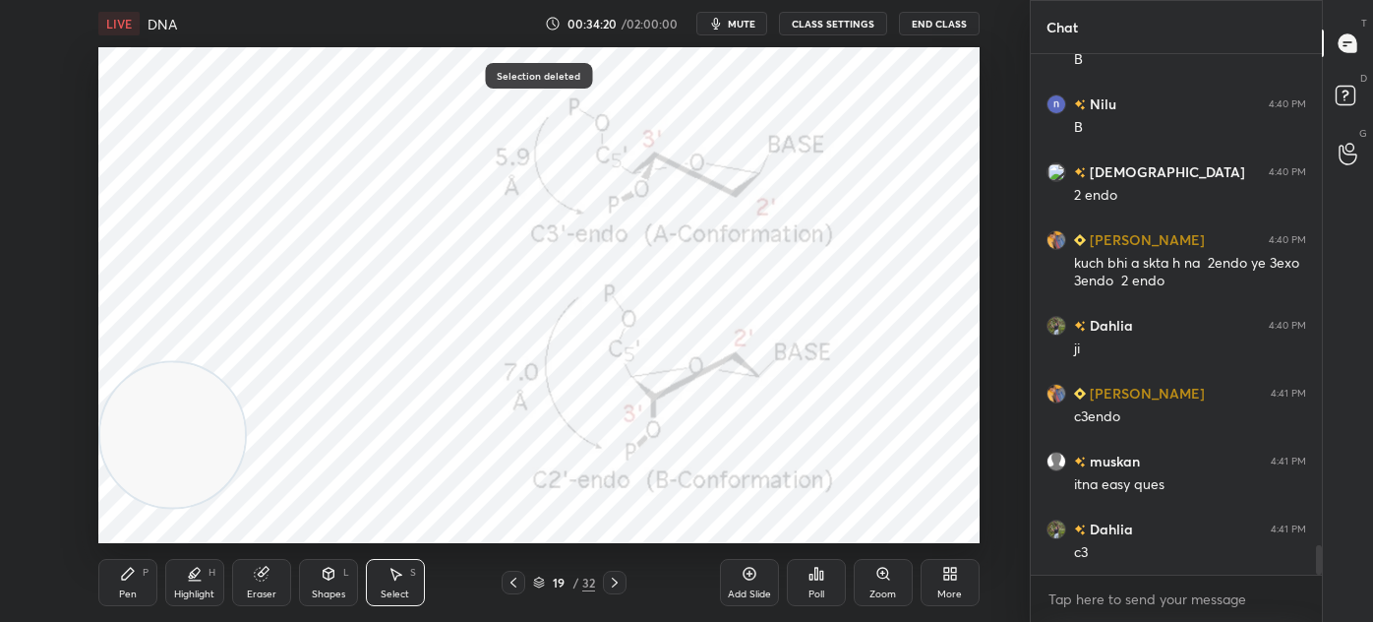
scroll to position [8727, 0]
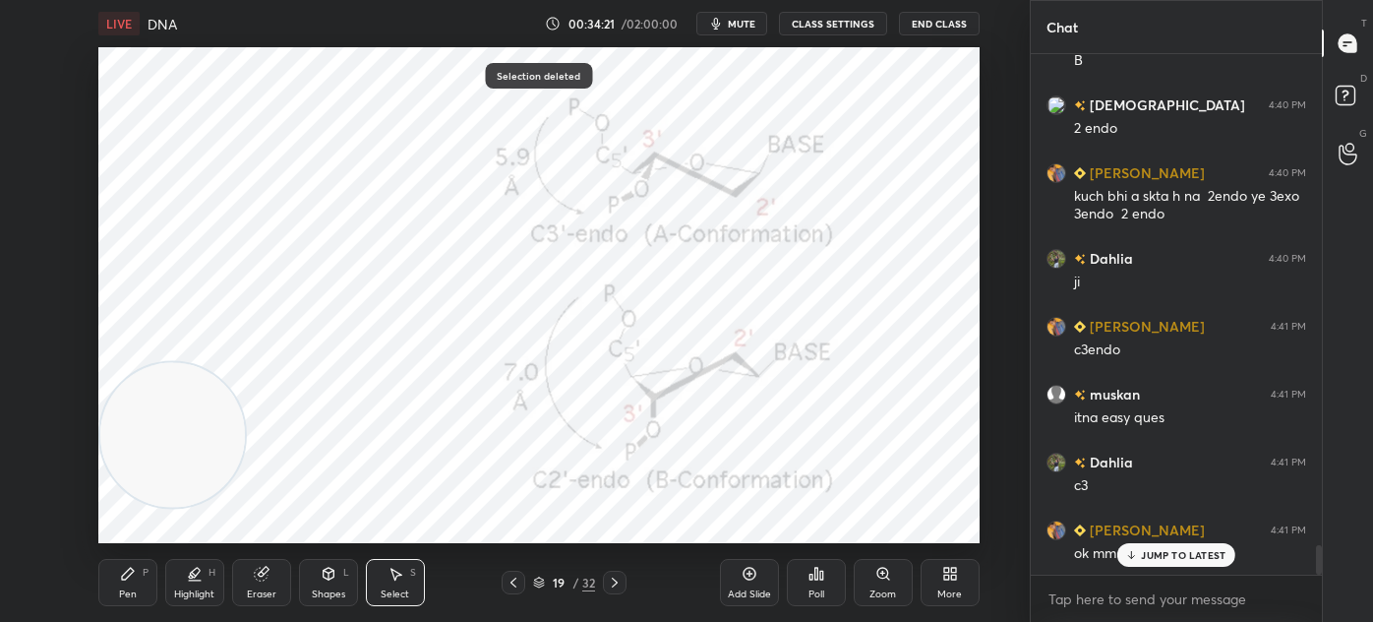
click at [118, 603] on div "Pen P" at bounding box center [127, 582] width 59 height 47
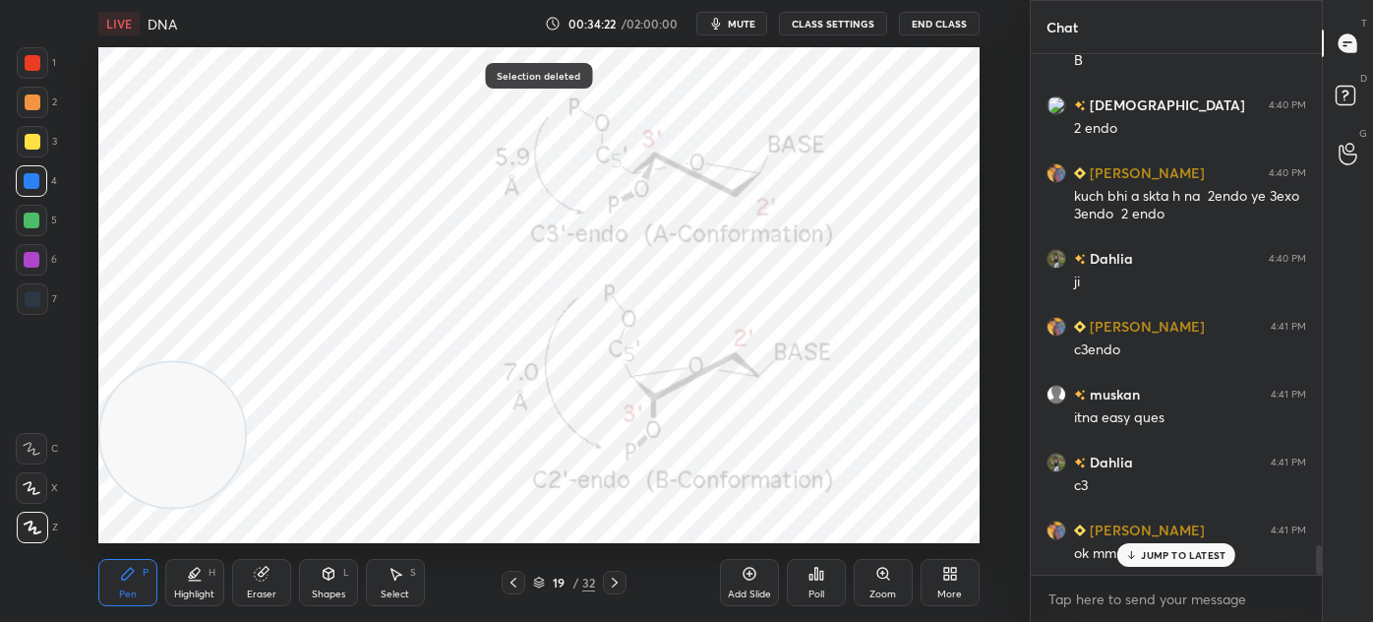
scroll to position [8795, 0]
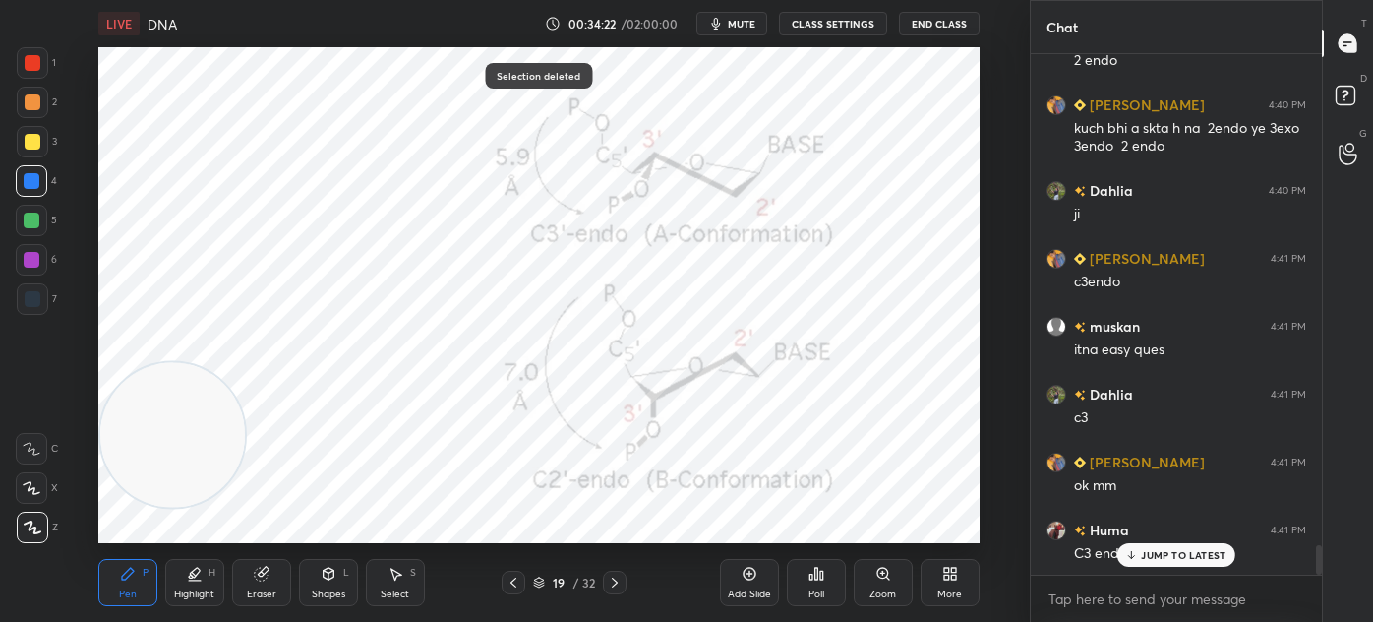
click at [25, 299] on div at bounding box center [33, 299] width 16 height 16
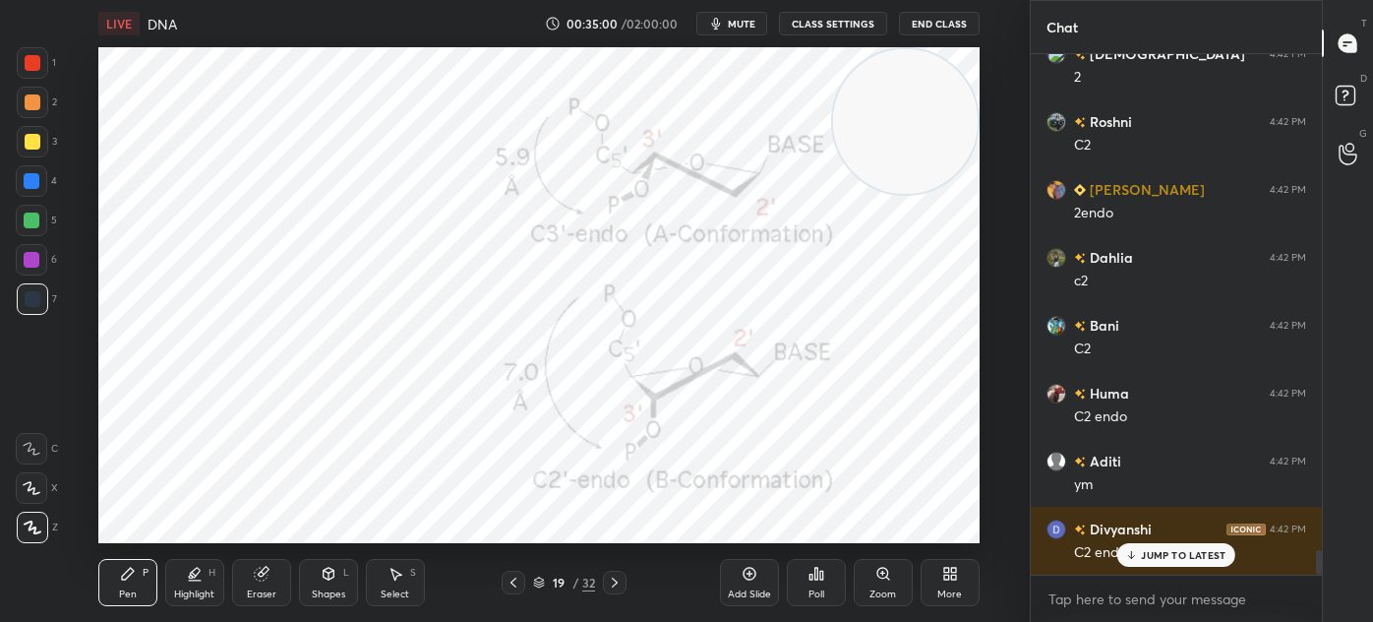
scroll to position [10356, 0]
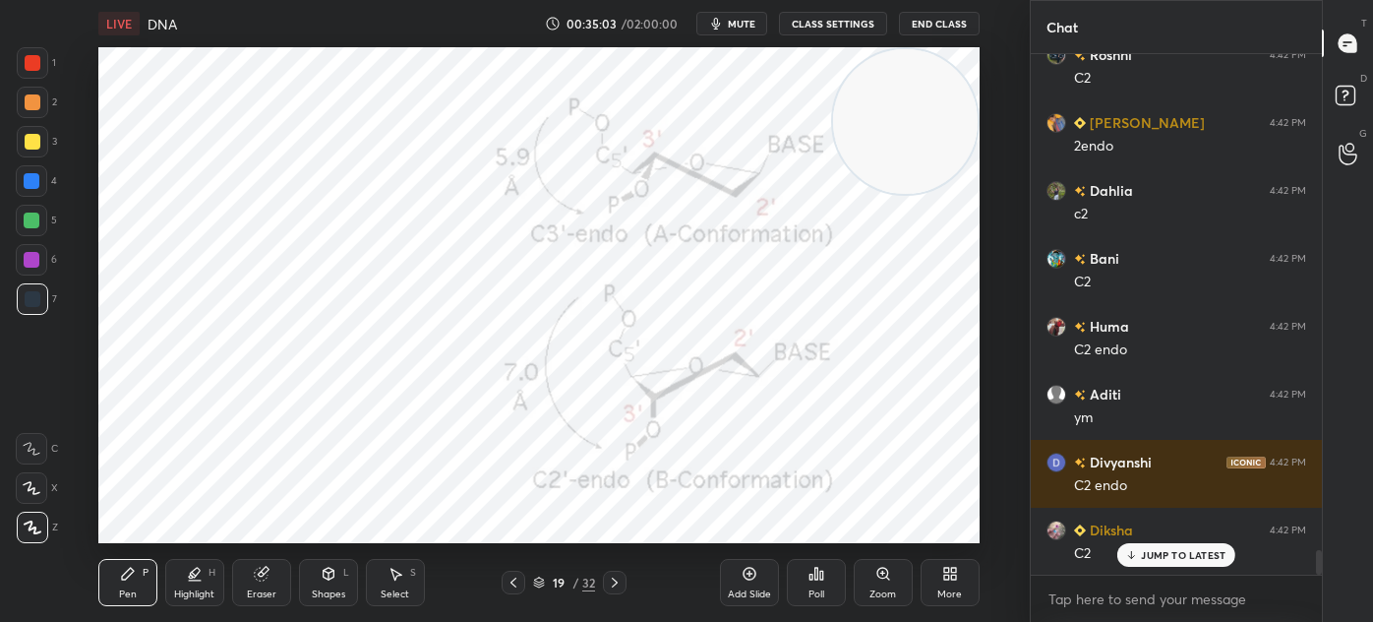
click at [34, 75] on div at bounding box center [32, 62] width 31 height 31
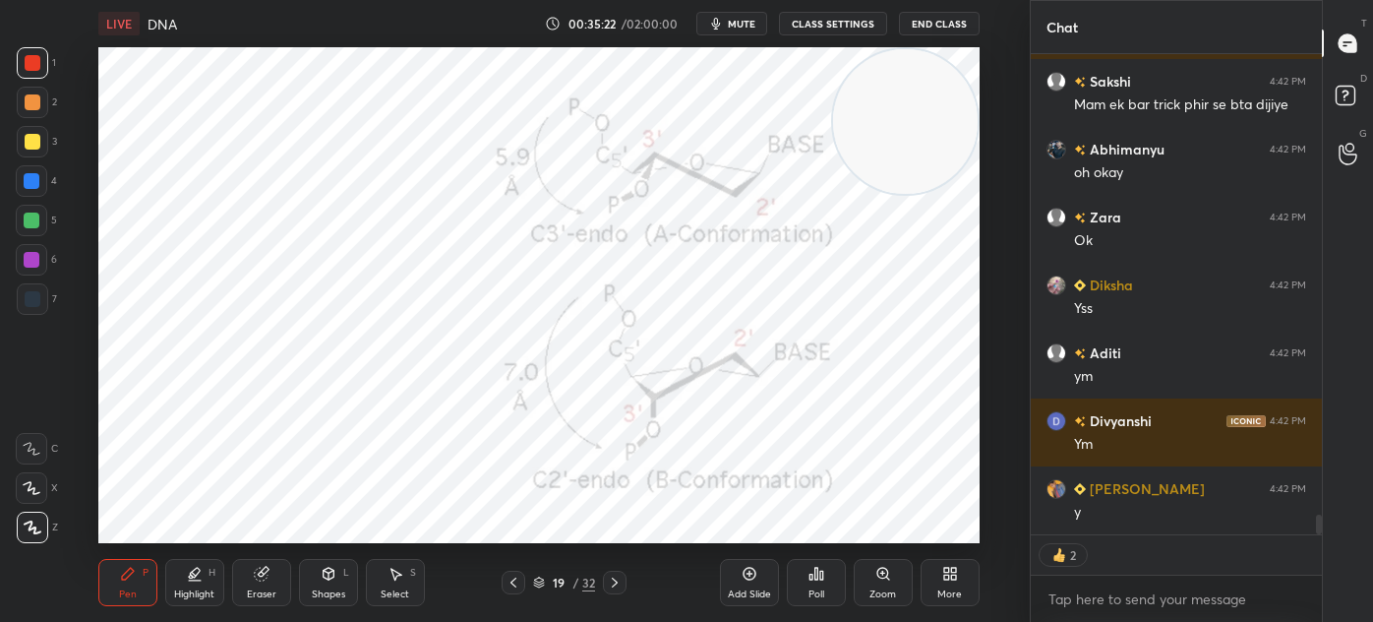
scroll to position [11076, 0]
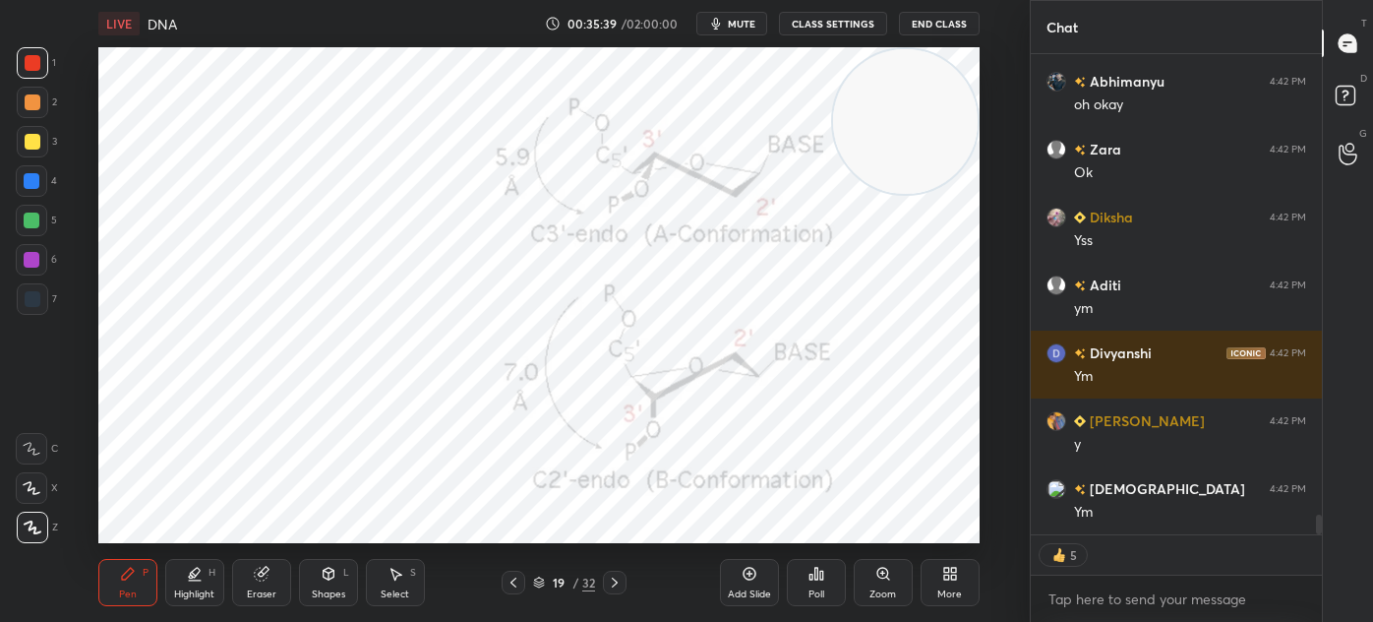
click at [384, 569] on div "Select S" at bounding box center [395, 582] width 59 height 47
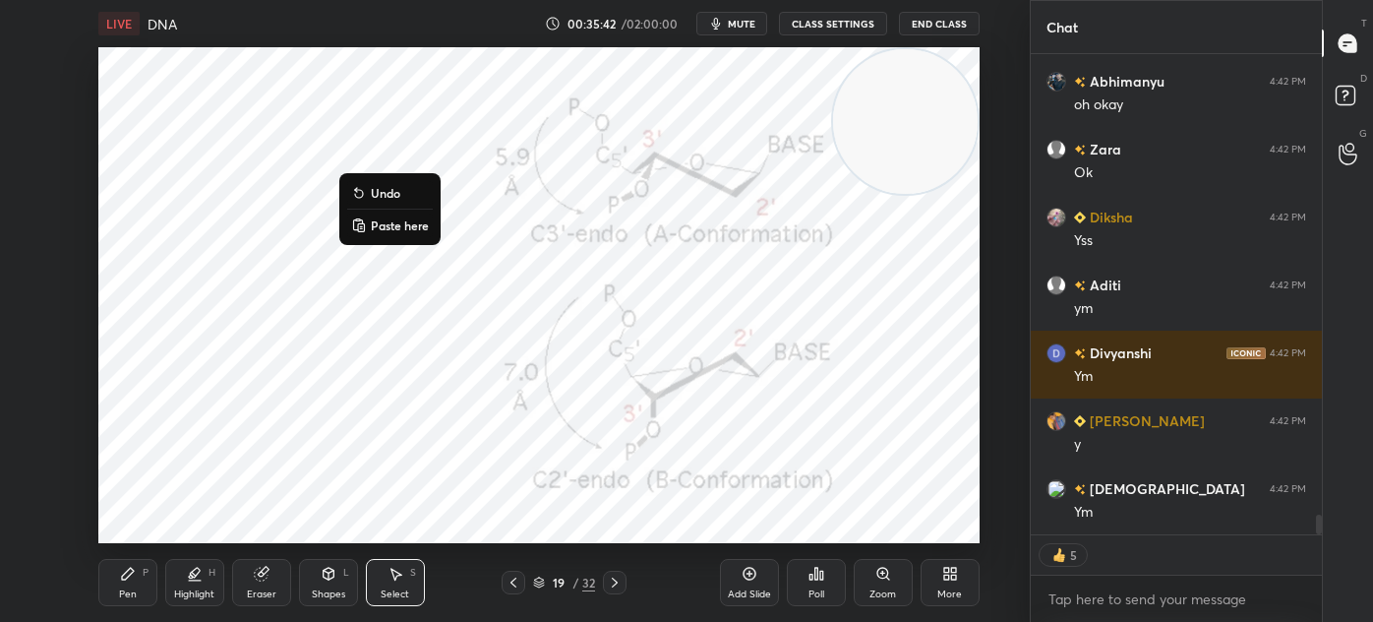
click at [115, 576] on div "Pen P" at bounding box center [127, 582] width 59 height 47
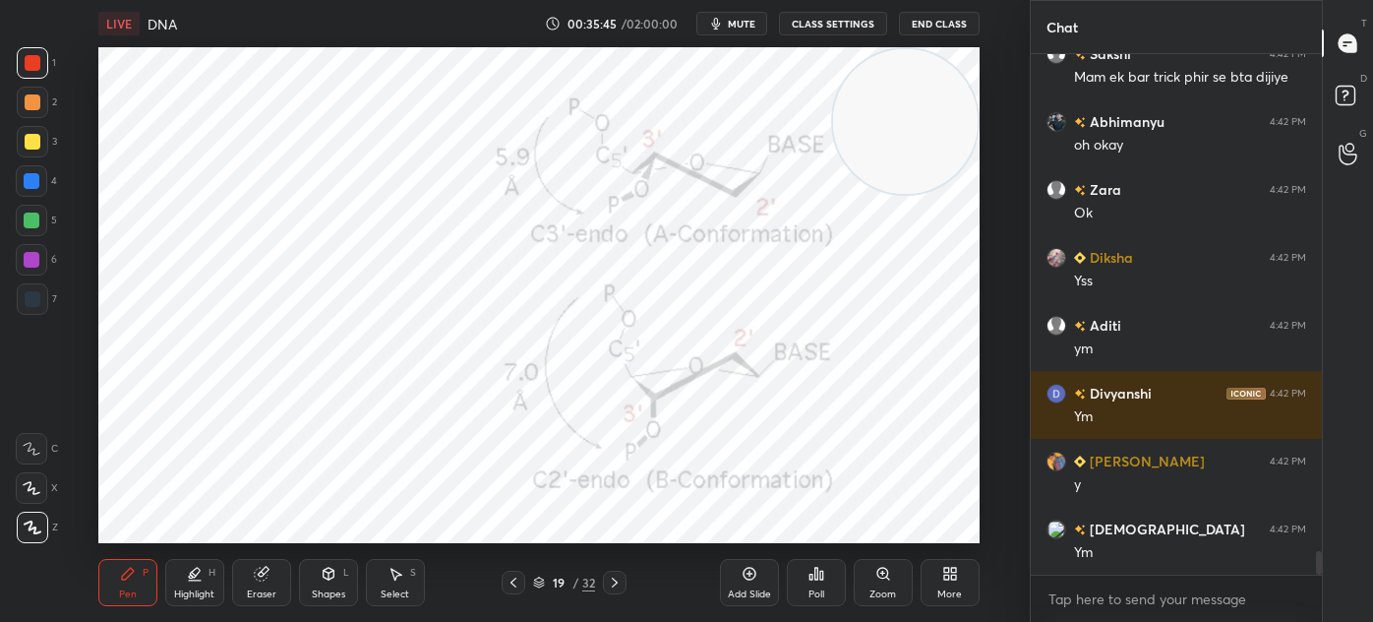
scroll to position [11035, 0]
click at [39, 306] on div at bounding box center [32, 298] width 31 height 31
click at [536, 581] on icon at bounding box center [539, 582] width 12 height 12
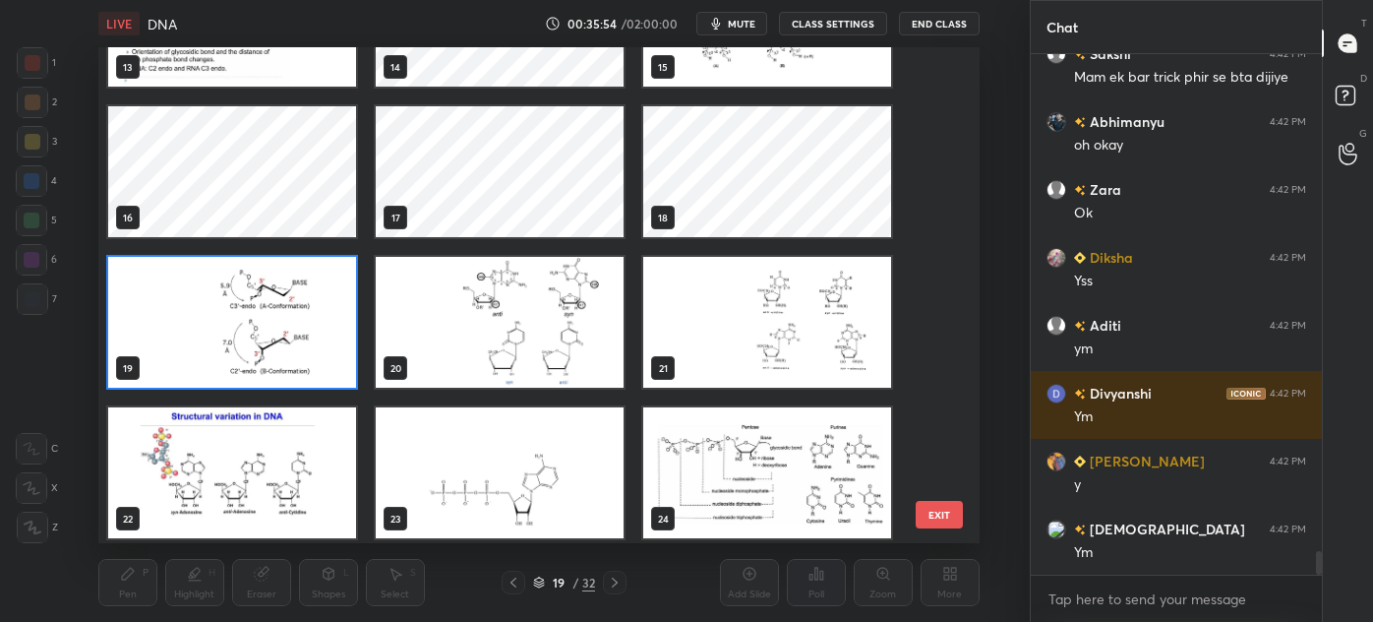
scroll to position [11103, 0]
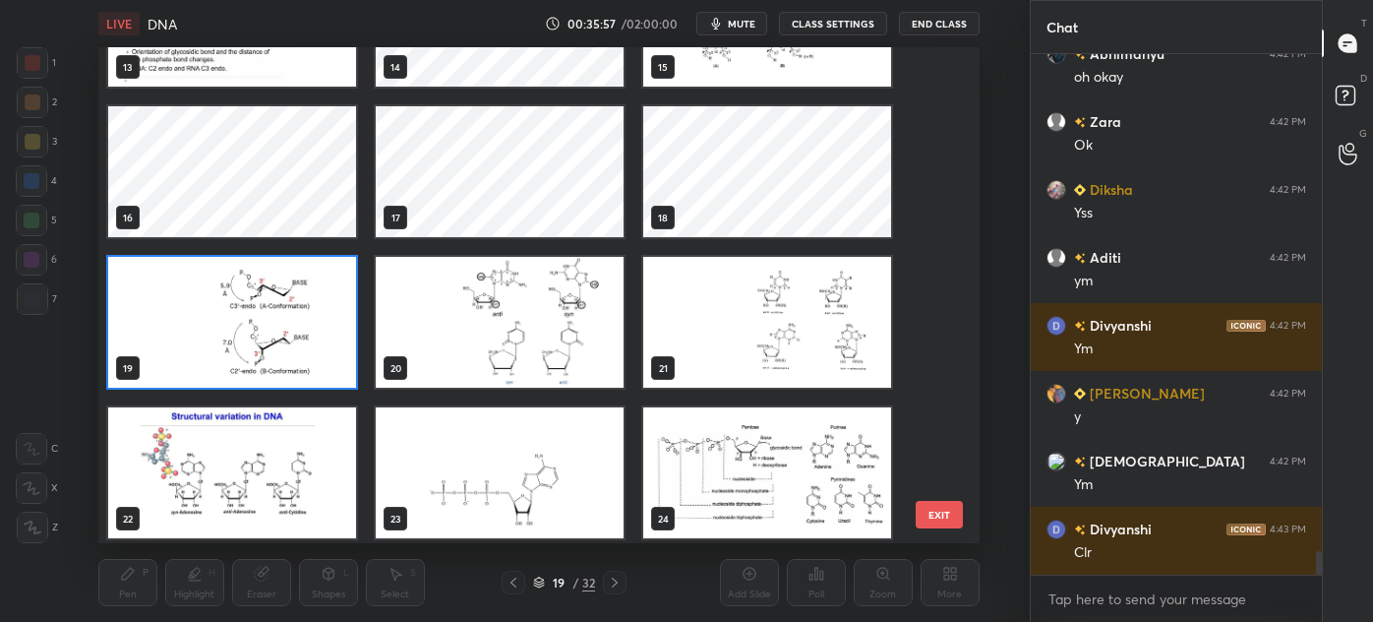
click at [241, 337] on img "grid" at bounding box center [232, 322] width 248 height 131
click at [245, 337] on img "grid" at bounding box center [232, 322] width 248 height 131
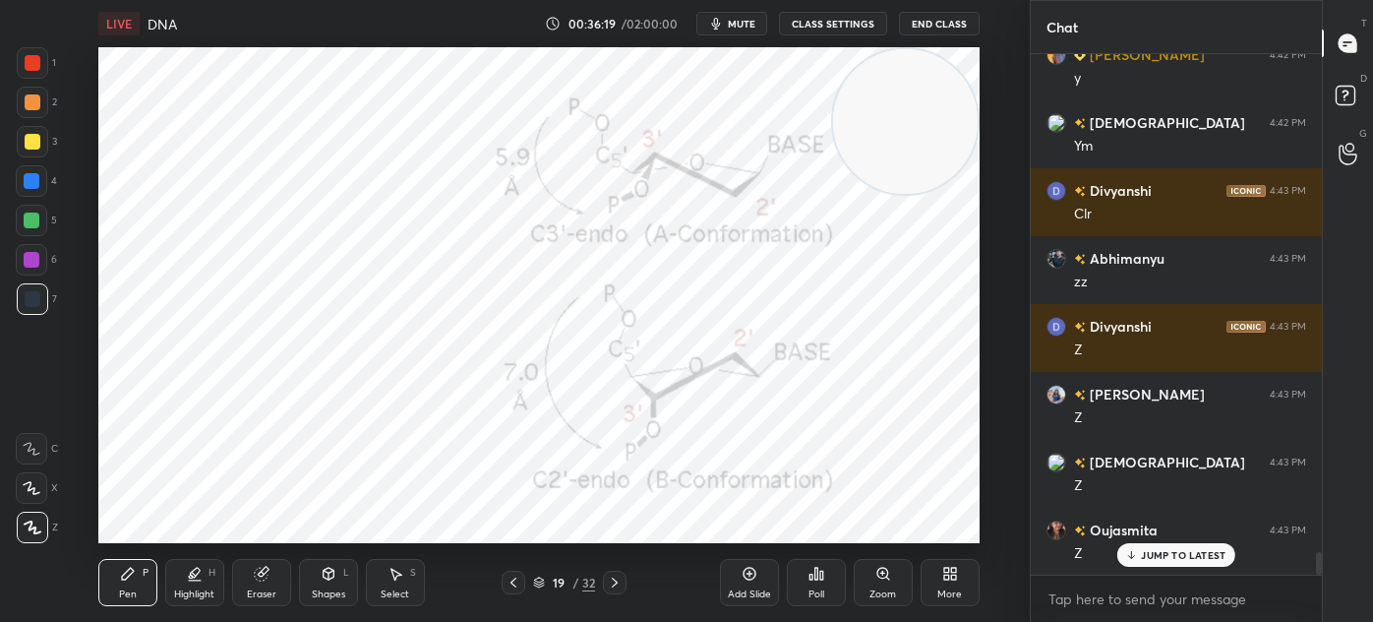
scroll to position [11577, 0]
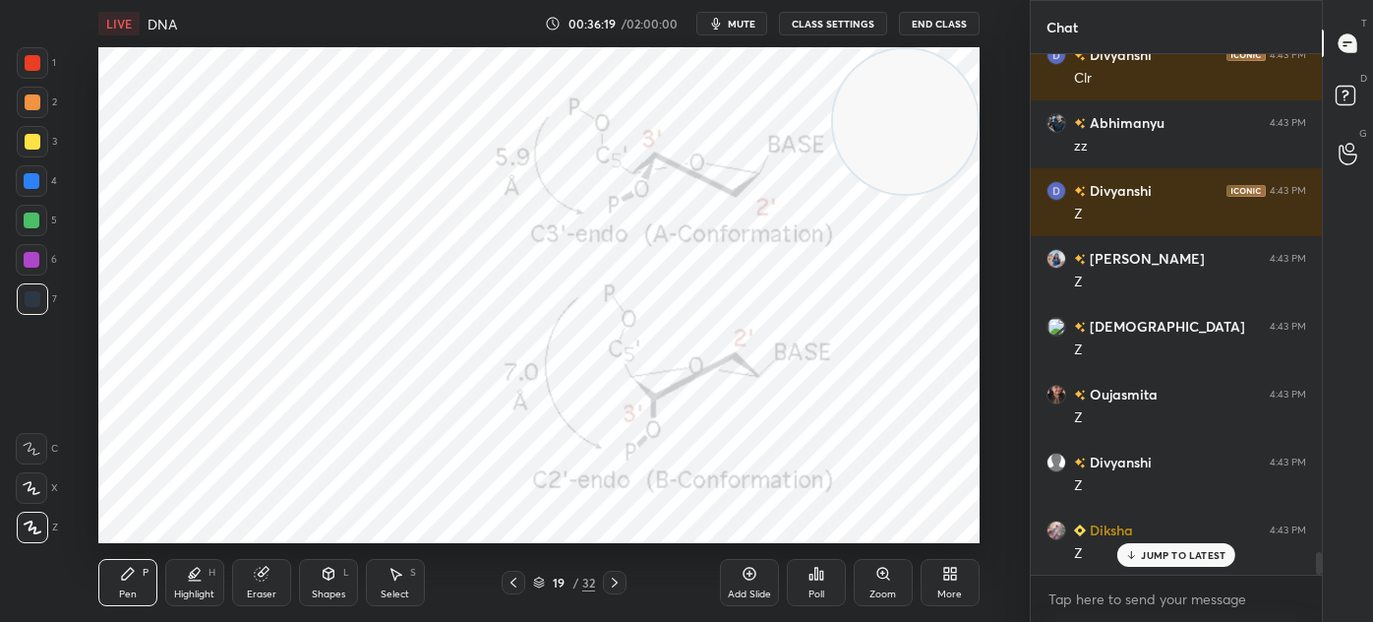
click at [35, 269] on div at bounding box center [31, 259] width 31 height 31
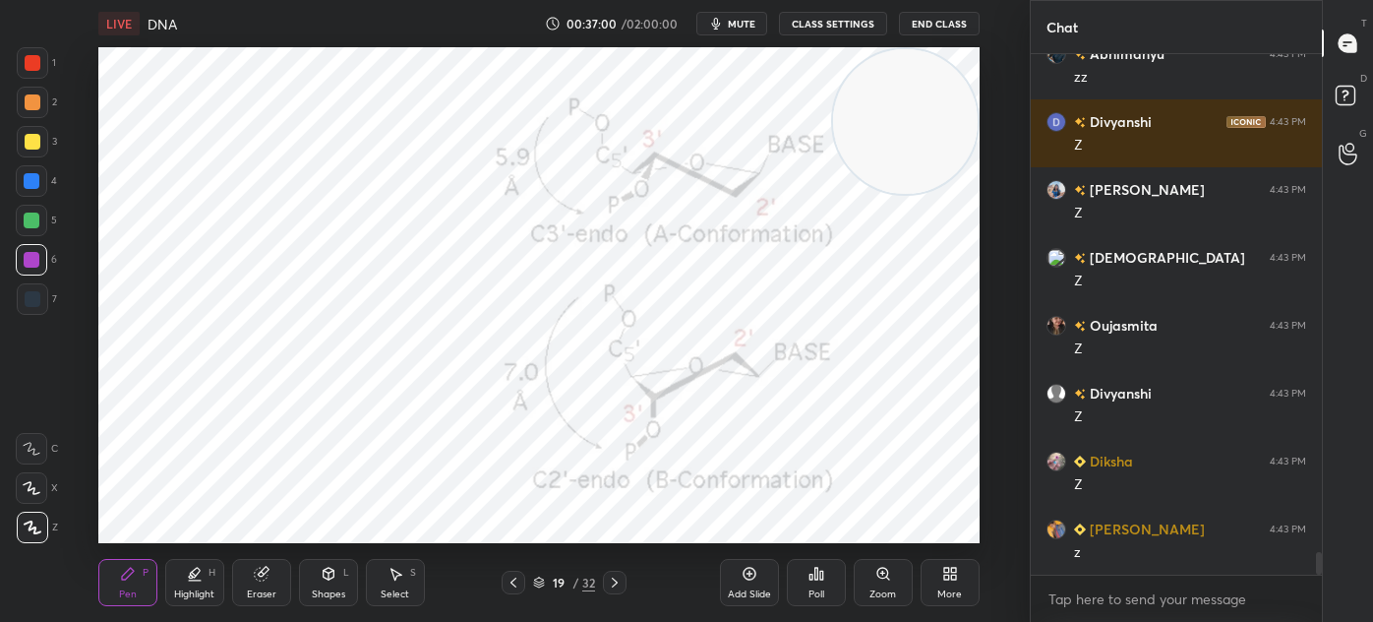
click at [252, 581] on div "Eraser" at bounding box center [261, 582] width 59 height 47
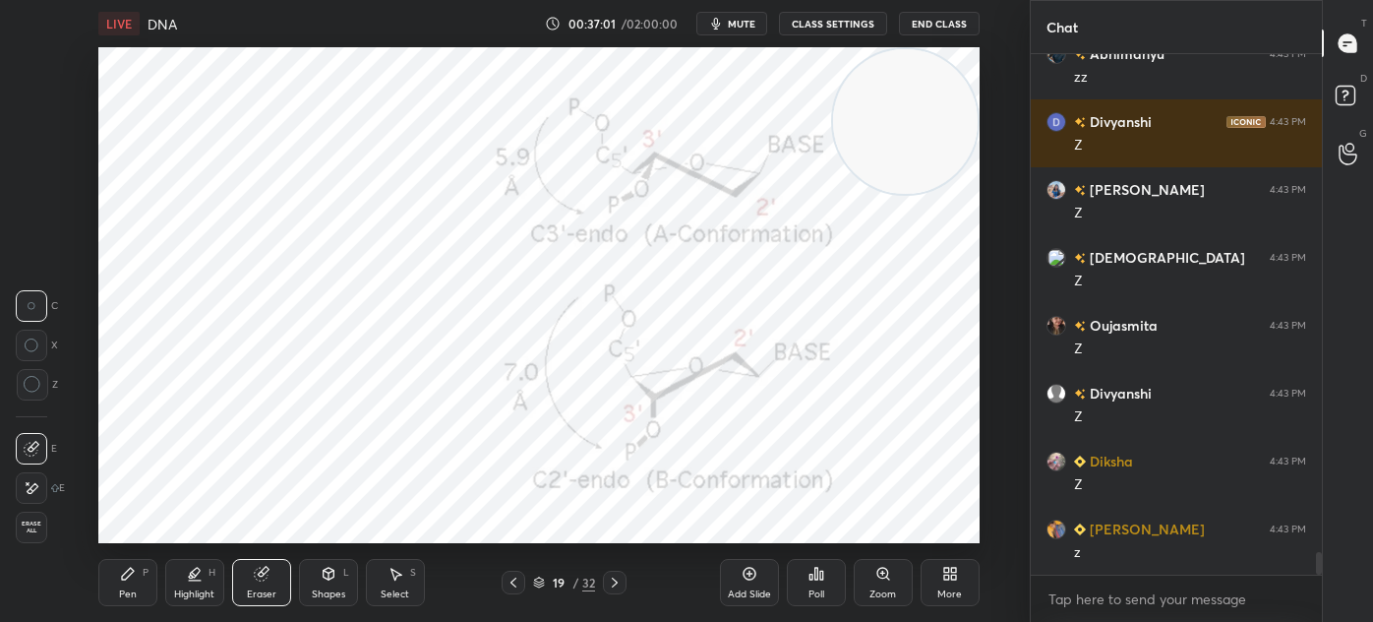
click at [26, 491] on icon at bounding box center [32, 488] width 16 height 17
click at [270, 605] on div "Eraser" at bounding box center [261, 582] width 59 height 47
click at [334, 574] on icon at bounding box center [329, 574] width 16 height 16
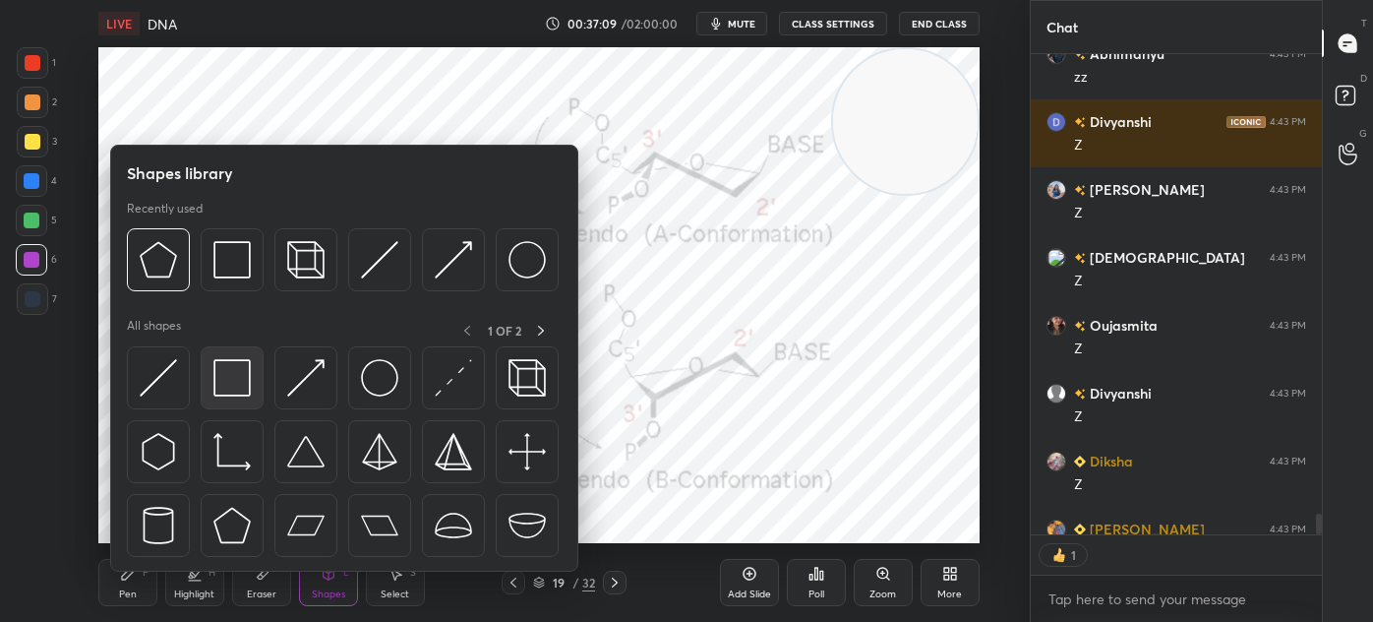
scroll to position [6, 5]
click at [236, 395] on img at bounding box center [231, 377] width 37 height 37
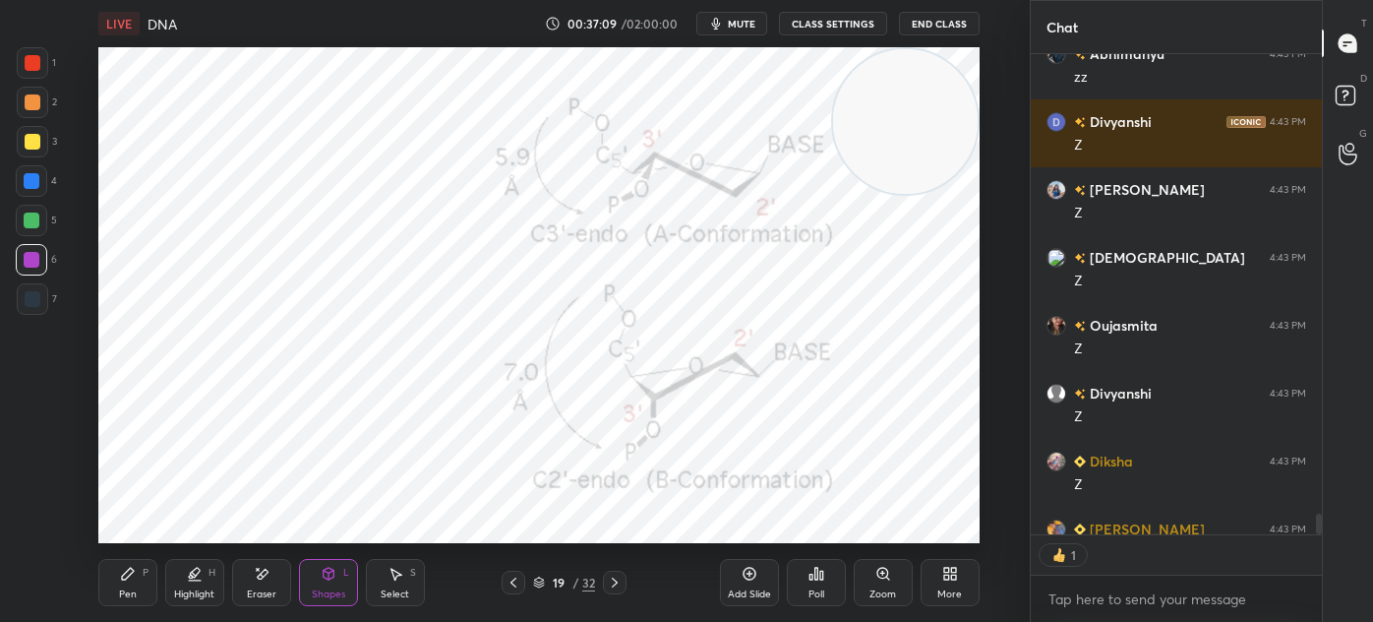
click at [30, 297] on div at bounding box center [33, 299] width 16 height 16
click at [30, 62] on div at bounding box center [33, 63] width 16 height 16
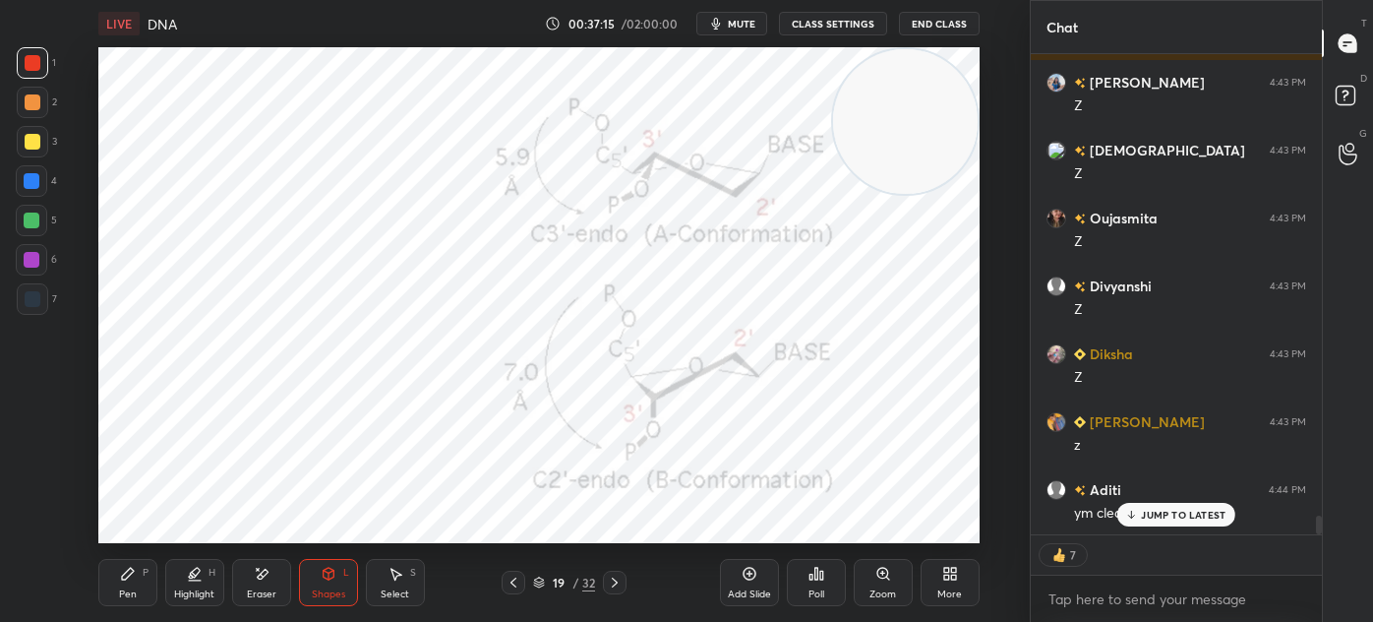
click at [136, 594] on div "Pen" at bounding box center [128, 594] width 18 height 10
click at [34, 303] on div at bounding box center [33, 299] width 16 height 16
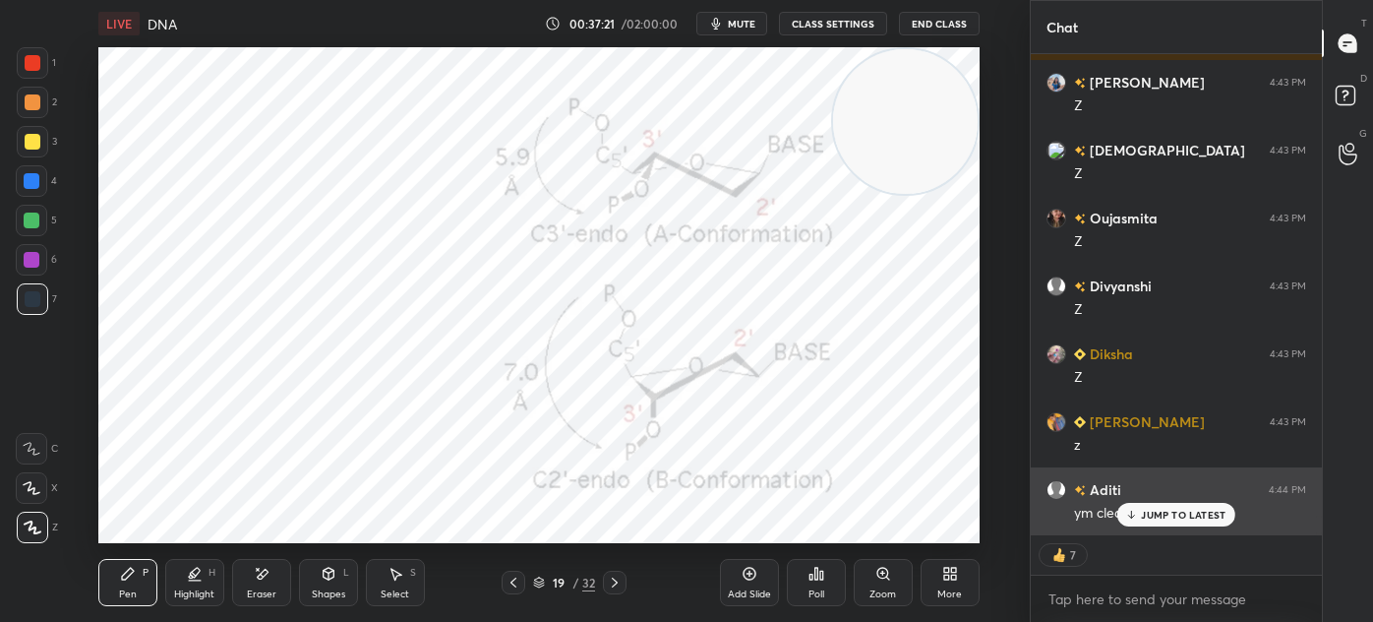
click at [1157, 517] on p "JUMP TO LATEST" at bounding box center [1183, 515] width 85 height 12
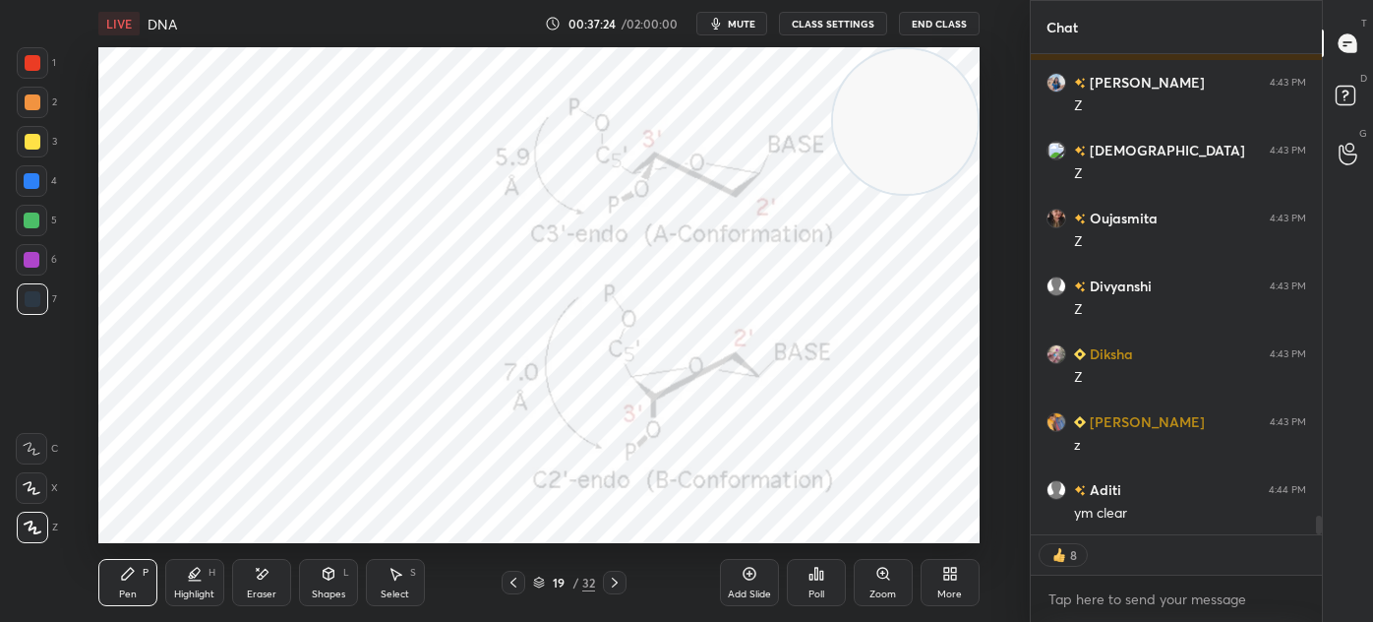
click at [747, 566] on icon at bounding box center [750, 574] width 16 height 16
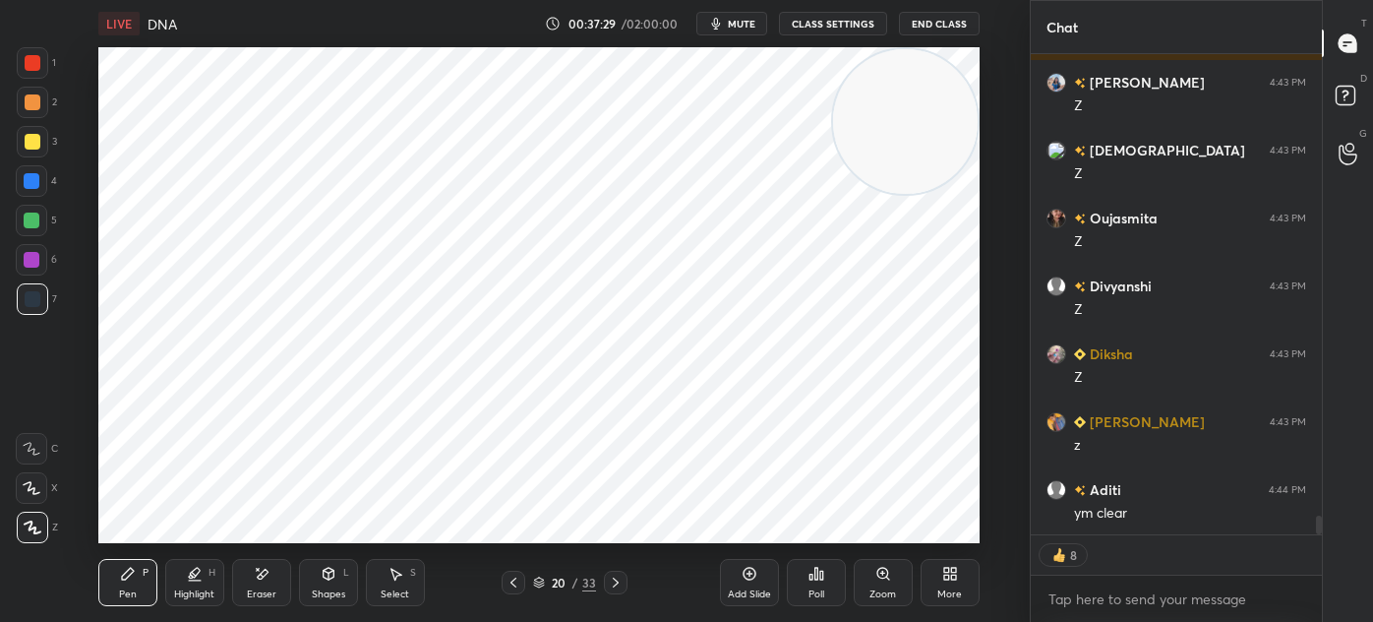
click at [324, 589] on div "Shapes" at bounding box center [328, 594] width 33 height 10
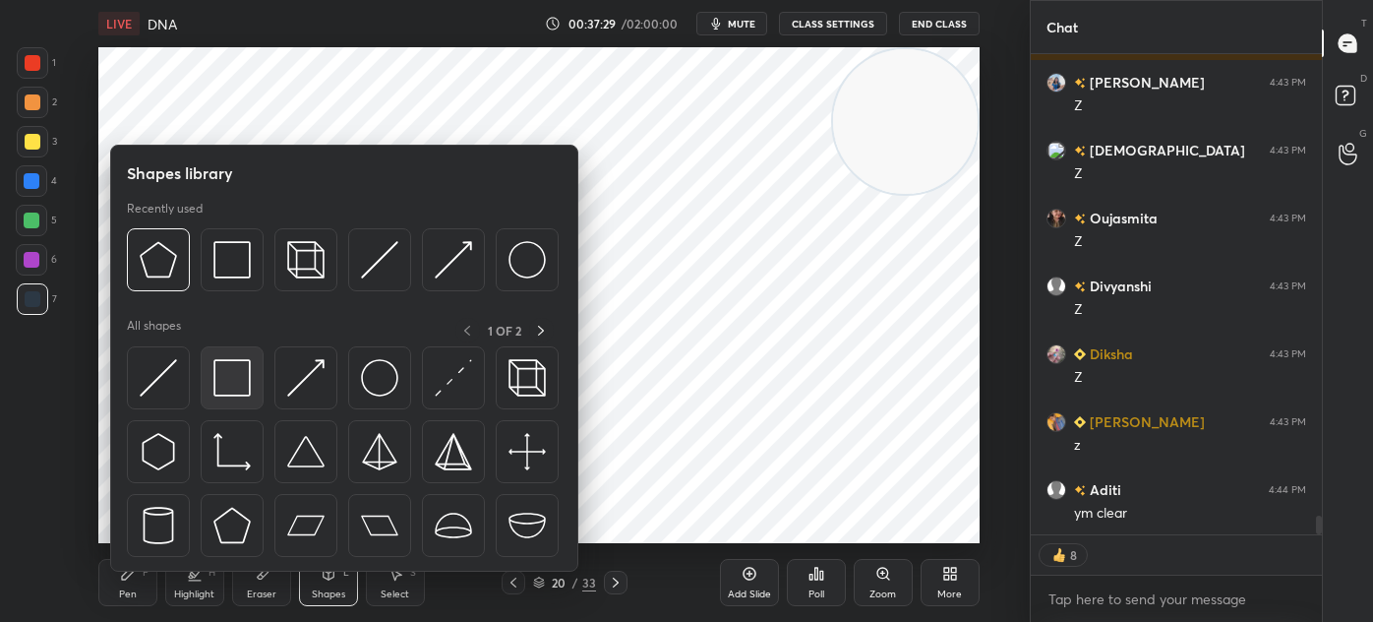
click at [233, 384] on img at bounding box center [231, 377] width 37 height 37
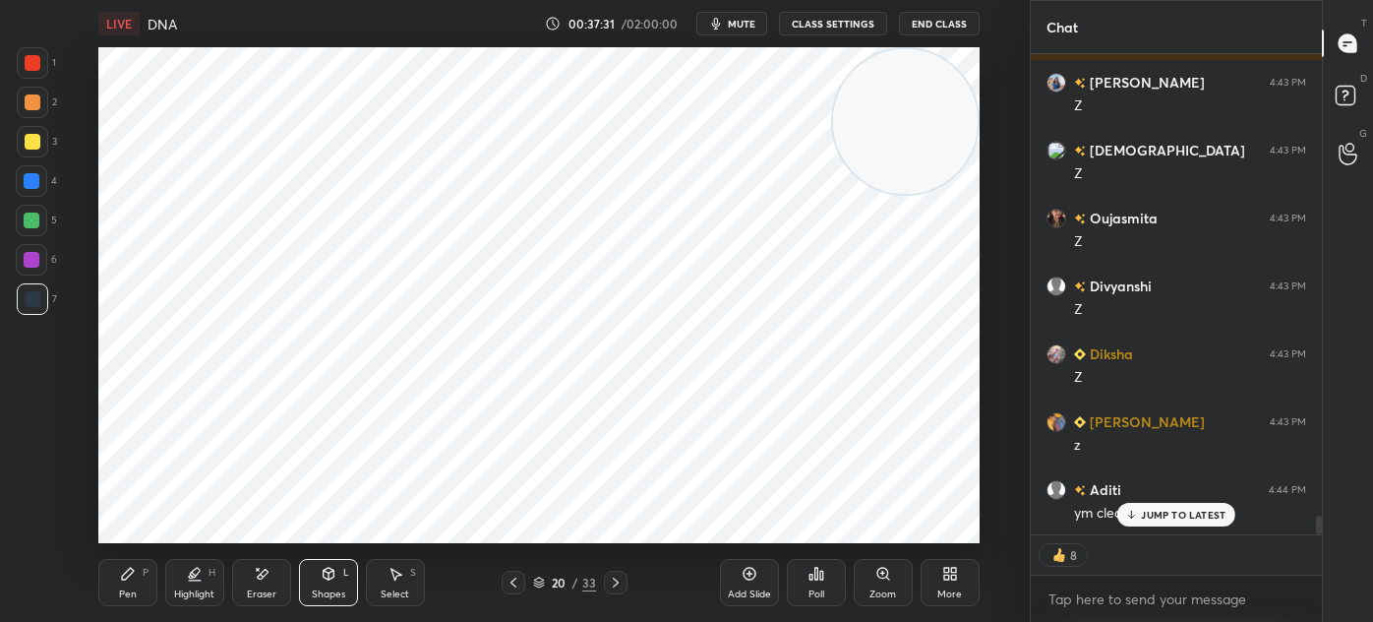
scroll to position [11821, 0]
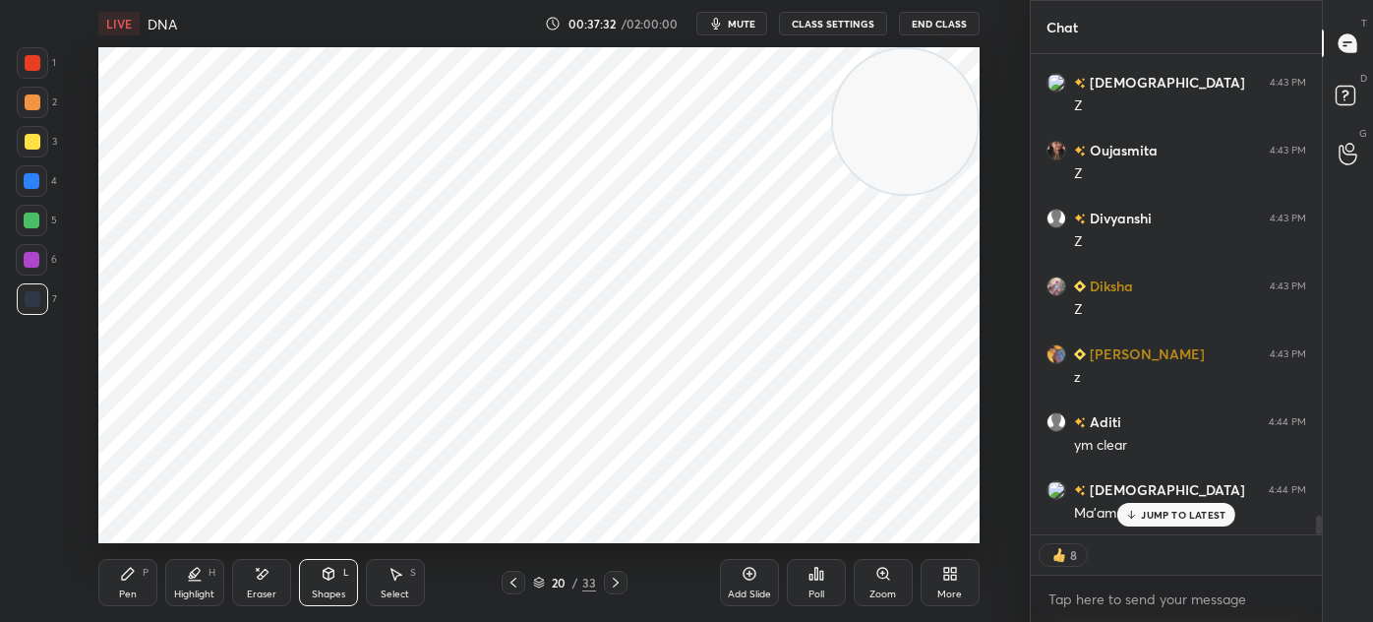
click at [132, 581] on icon at bounding box center [128, 574] width 16 height 16
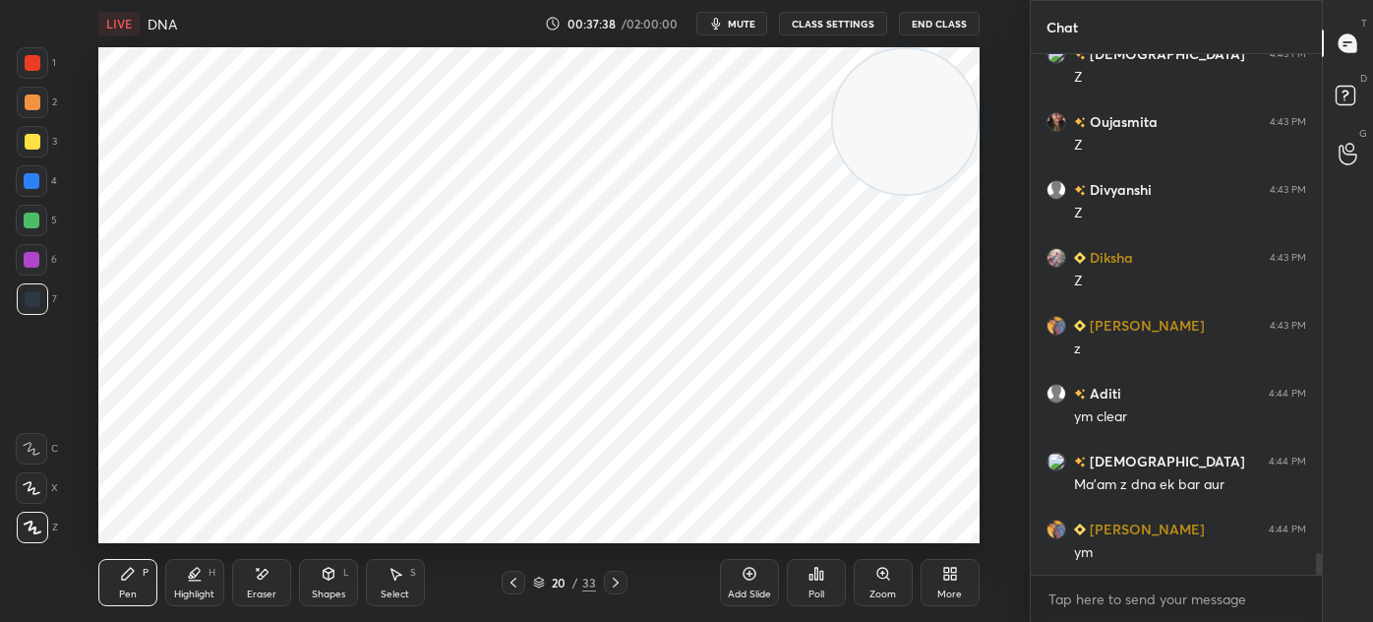
scroll to position [11918, 0]
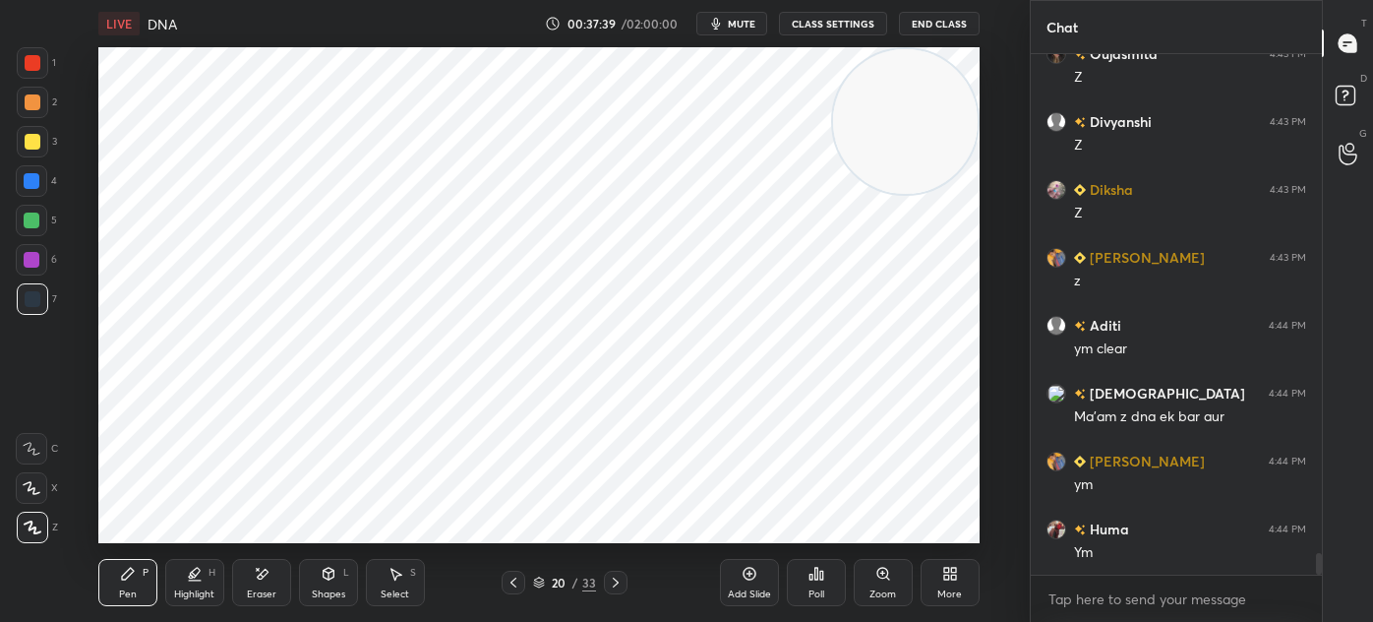
click at [505, 586] on div at bounding box center [514, 583] width 24 height 24
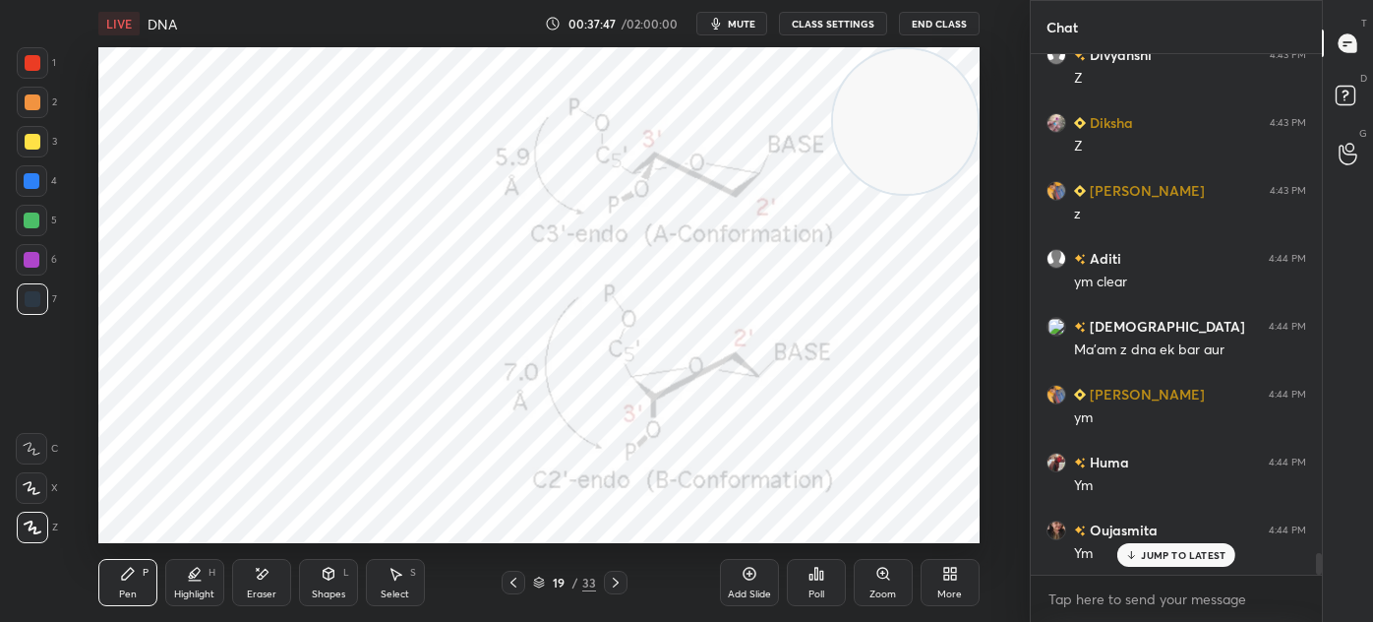
scroll to position [12052, 0]
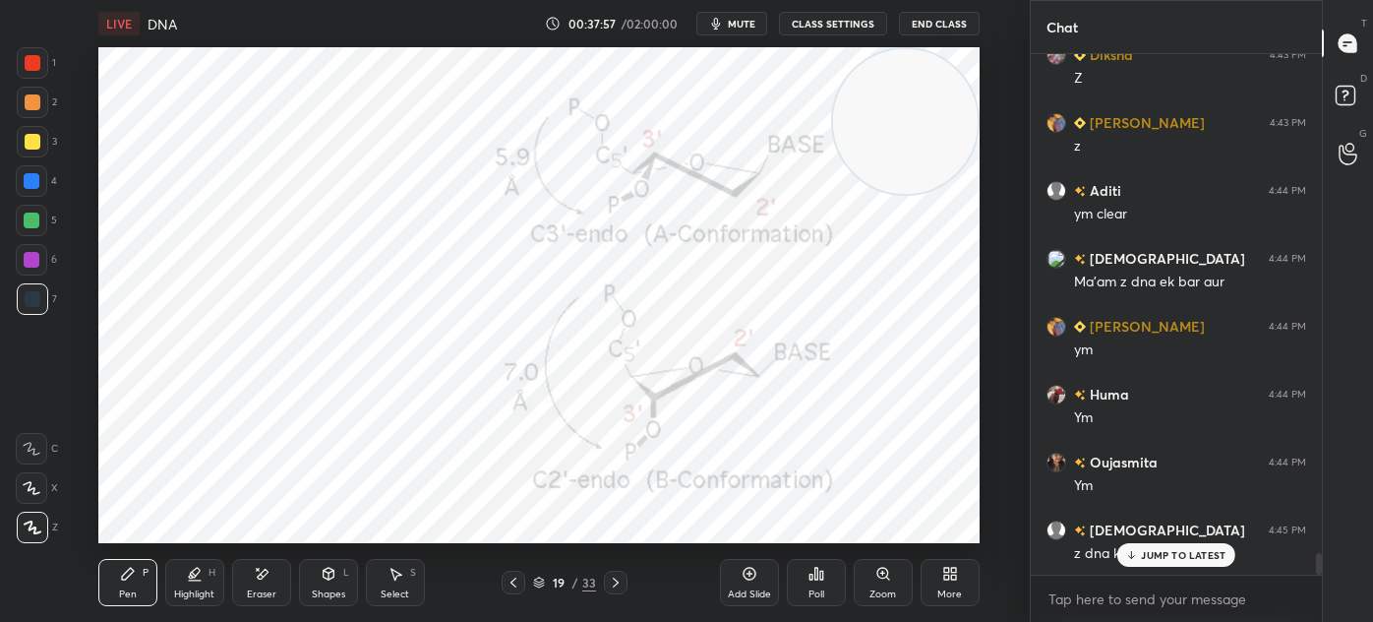
click at [268, 590] on div "Eraser" at bounding box center [262, 594] width 30 height 10
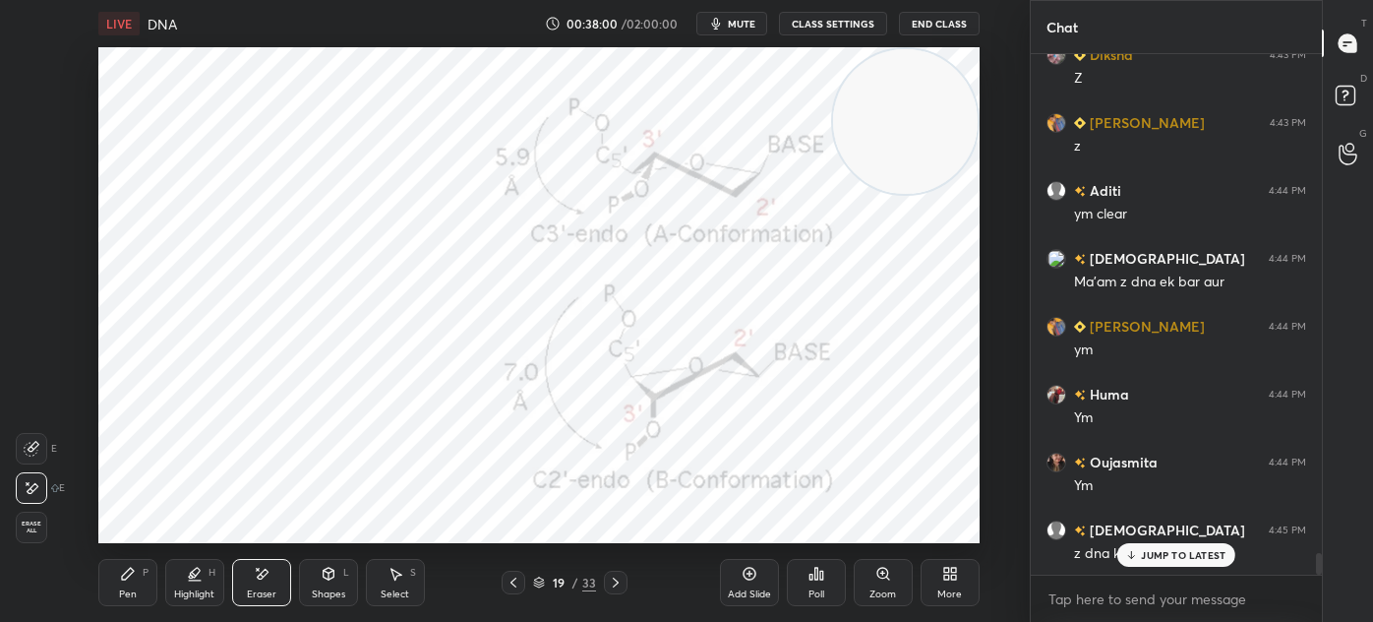
click at [147, 578] on div "Pen P" at bounding box center [127, 582] width 59 height 47
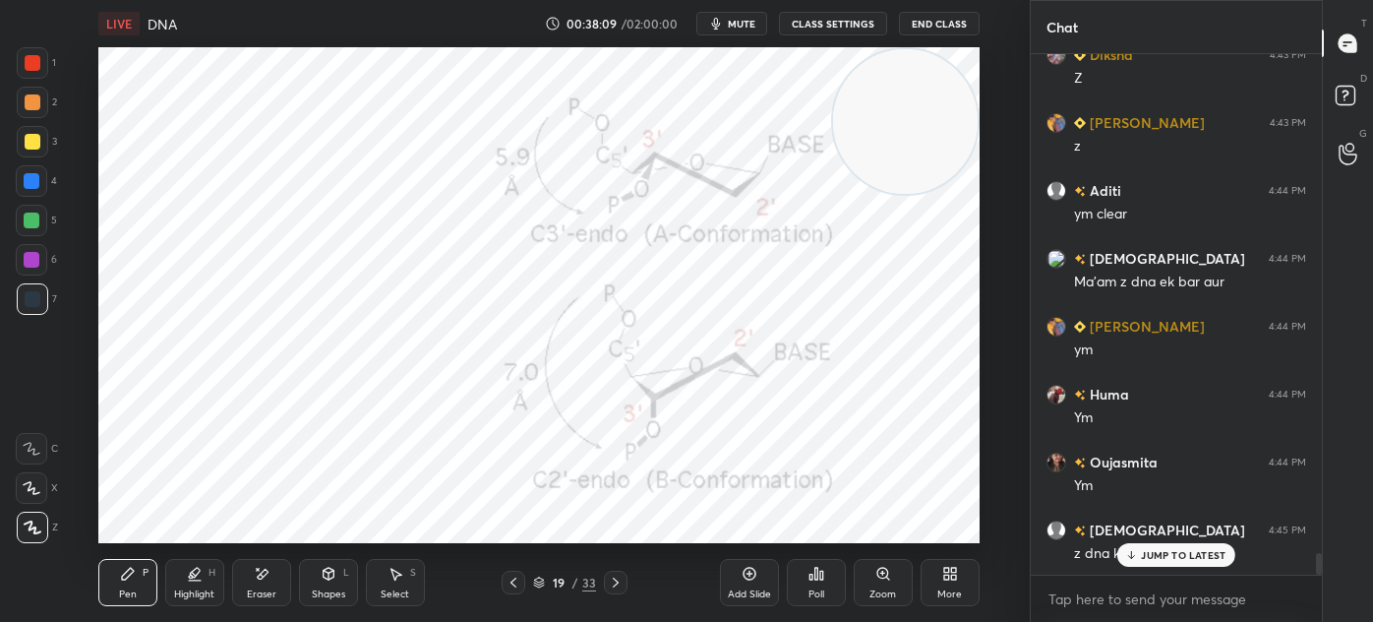
click at [616, 584] on icon at bounding box center [616, 582] width 16 height 16
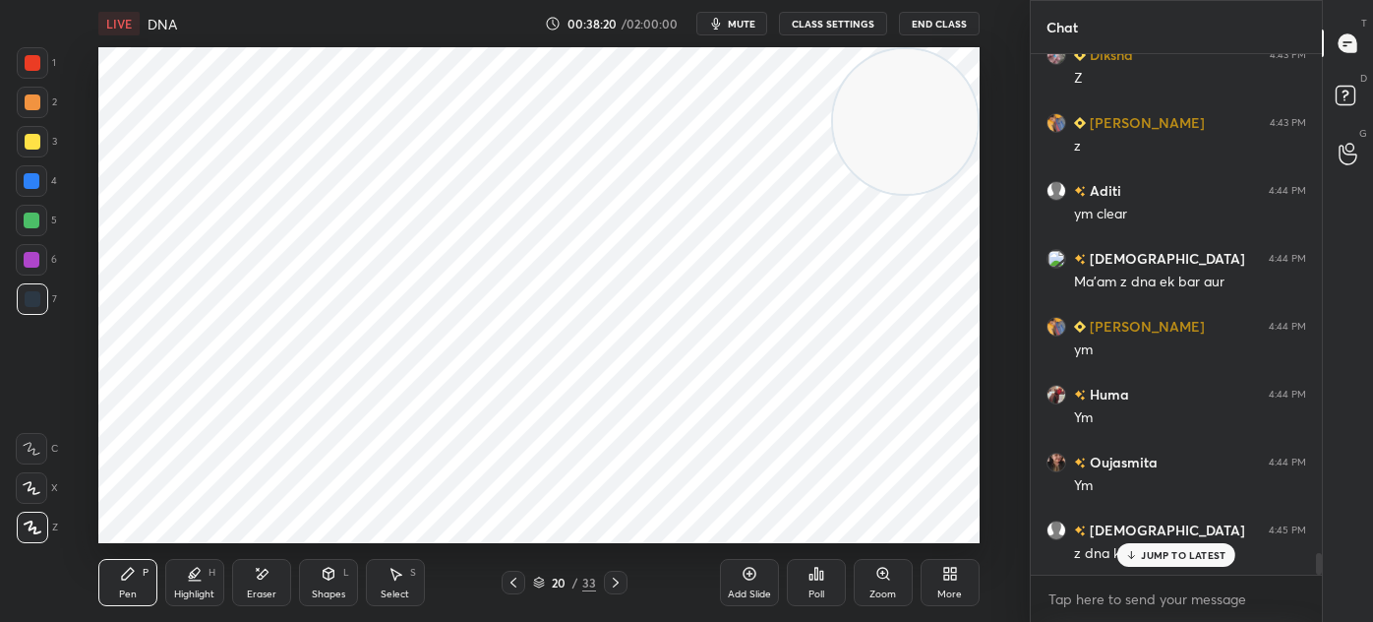
click at [33, 269] on div at bounding box center [31, 259] width 31 height 31
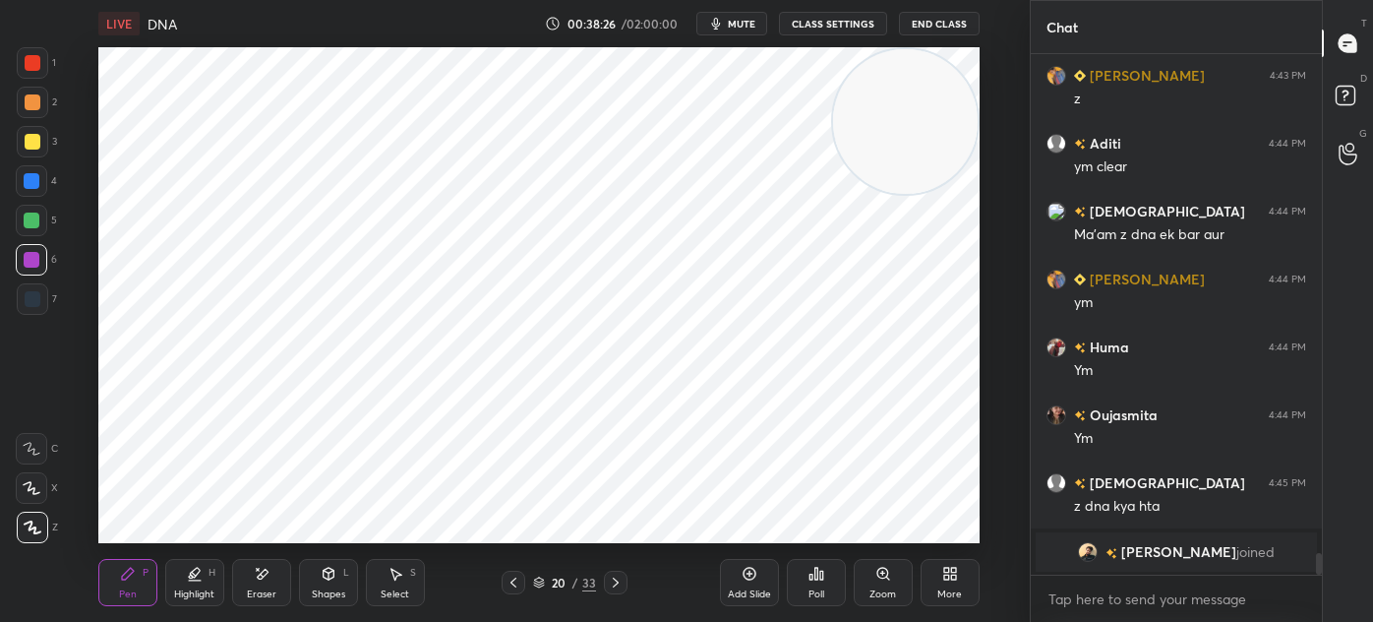
click at [330, 584] on div "Shapes L" at bounding box center [328, 582] width 59 height 47
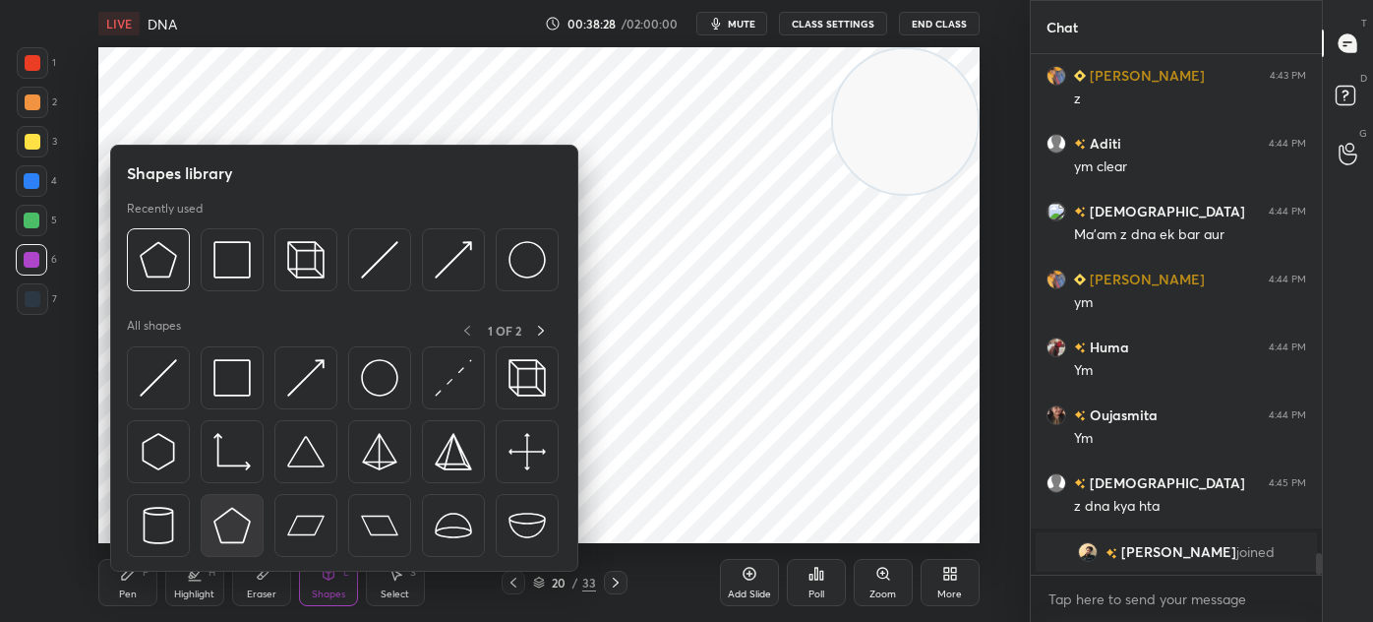
click at [245, 525] on img at bounding box center [231, 525] width 37 height 37
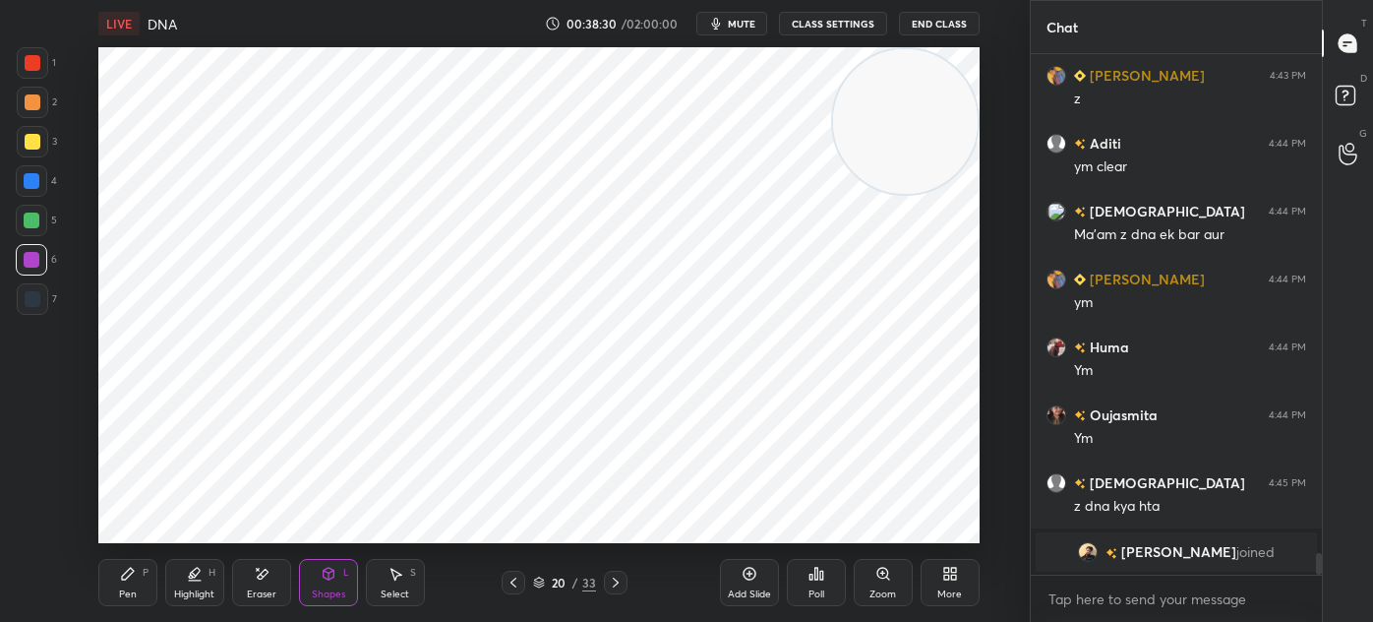
click at [130, 589] on div "Pen" at bounding box center [128, 594] width 18 height 10
click at [39, 309] on div at bounding box center [32, 298] width 31 height 31
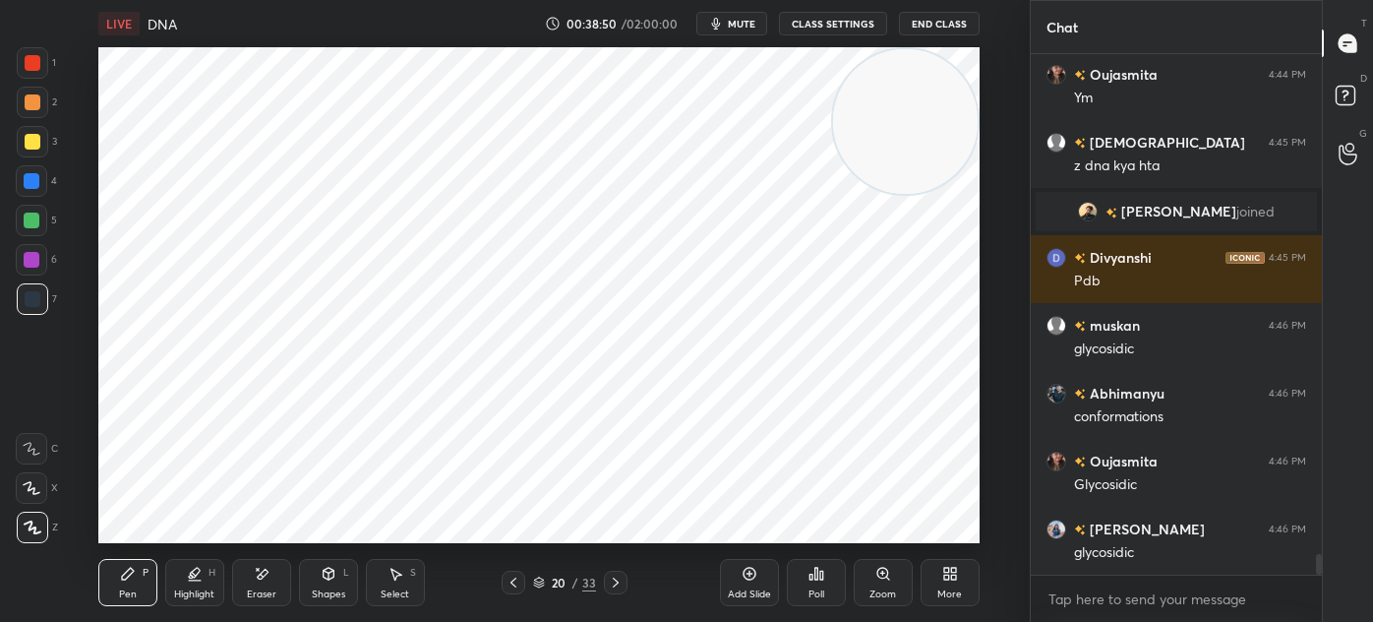
scroll to position [12508, 0]
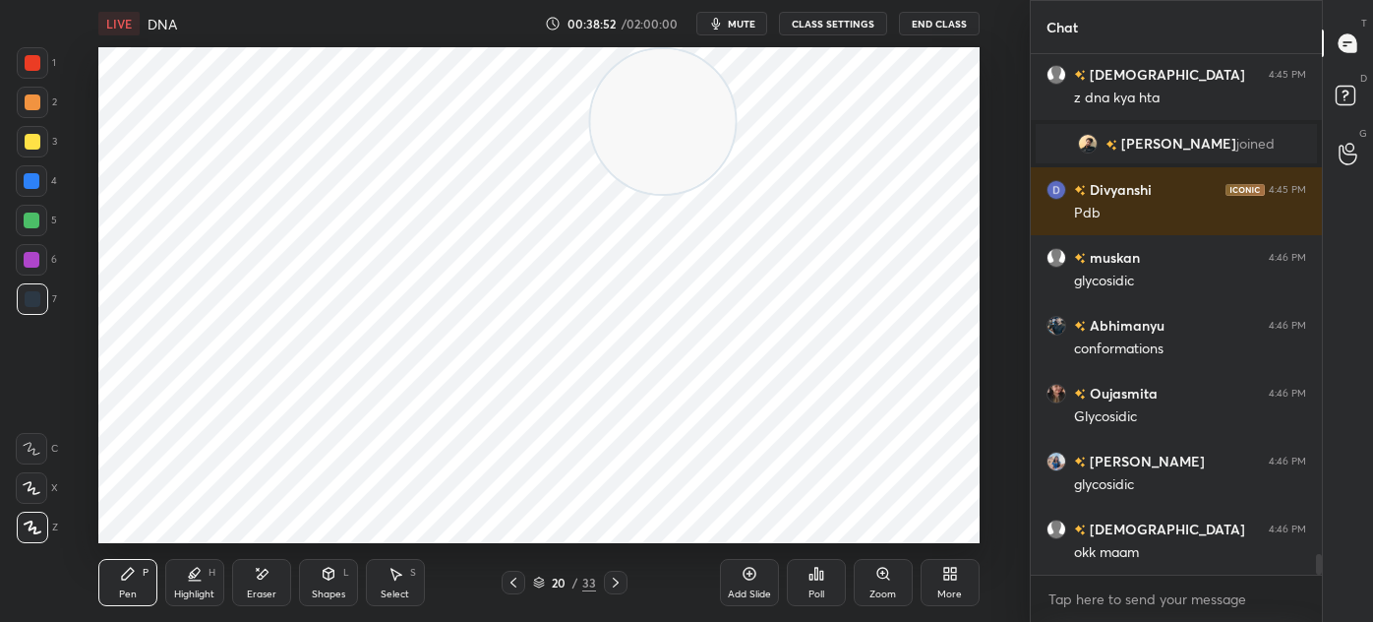
click at [38, 65] on div at bounding box center [33, 63] width 16 height 16
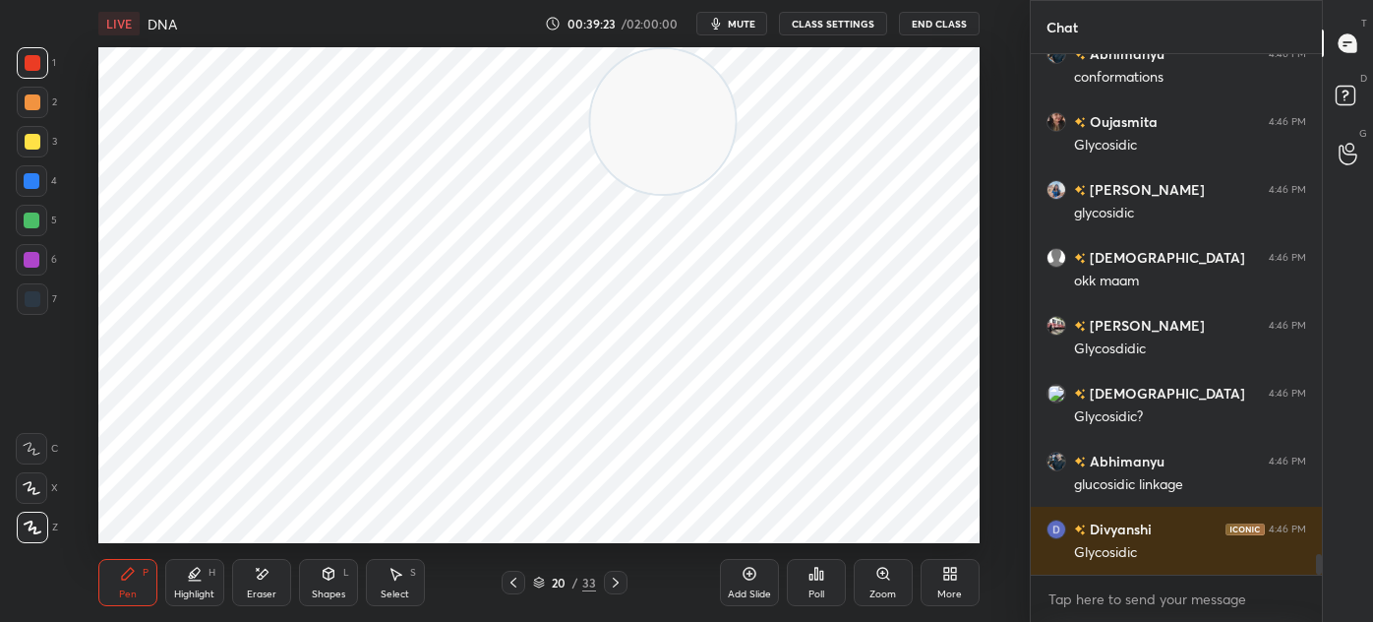
scroll to position [12827, 0]
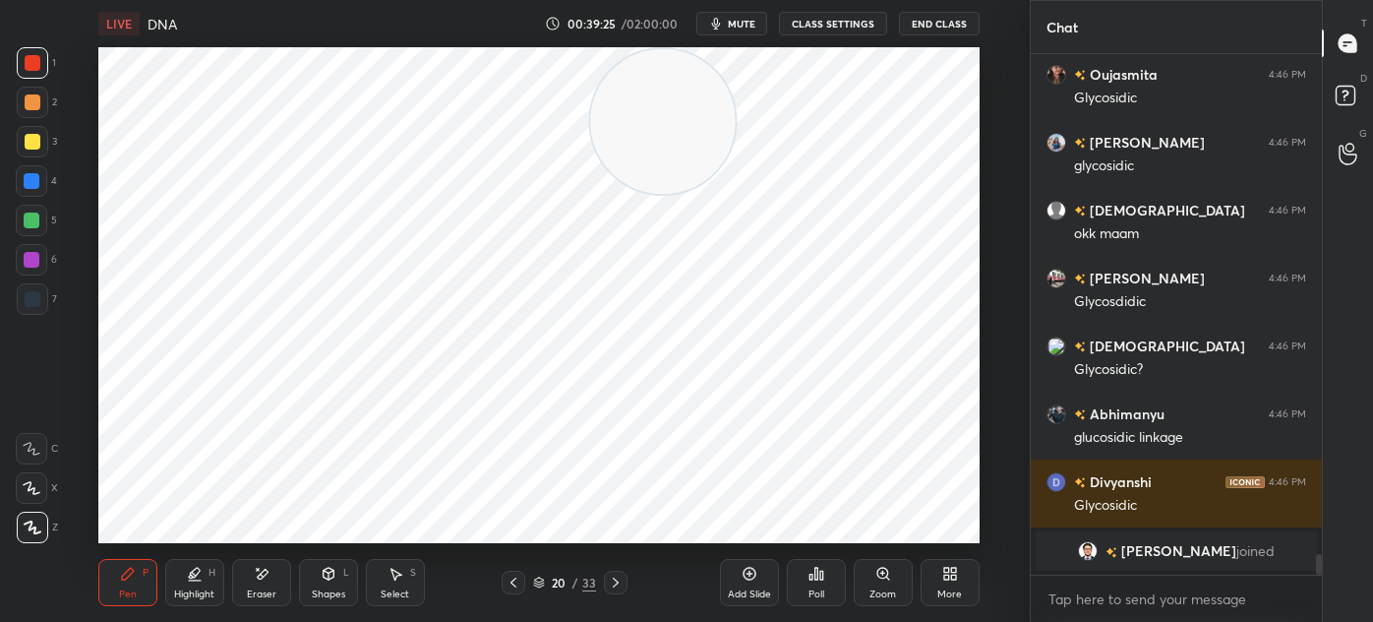
click at [395, 584] on div "Select S" at bounding box center [395, 582] width 59 height 47
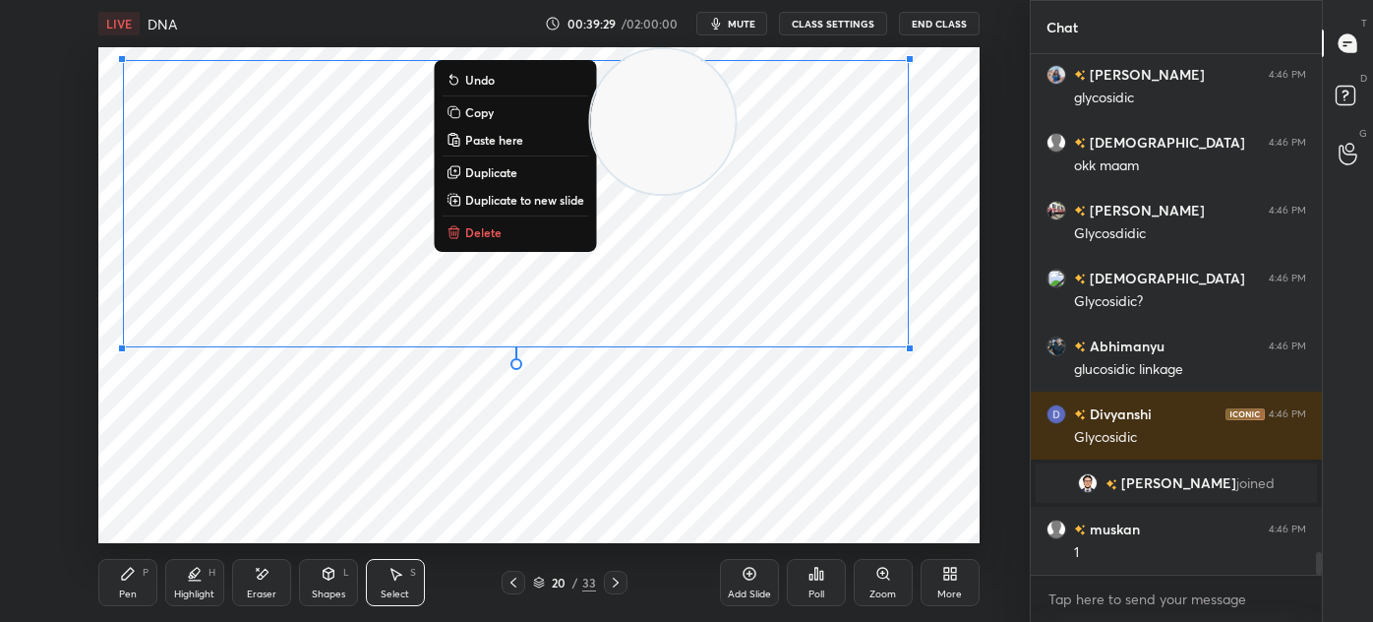
scroll to position [11241, 0]
click at [203, 430] on div "0 ° Undo Copy Paste here Duplicate Duplicate to new slide Delete" at bounding box center [538, 295] width 881 height 496
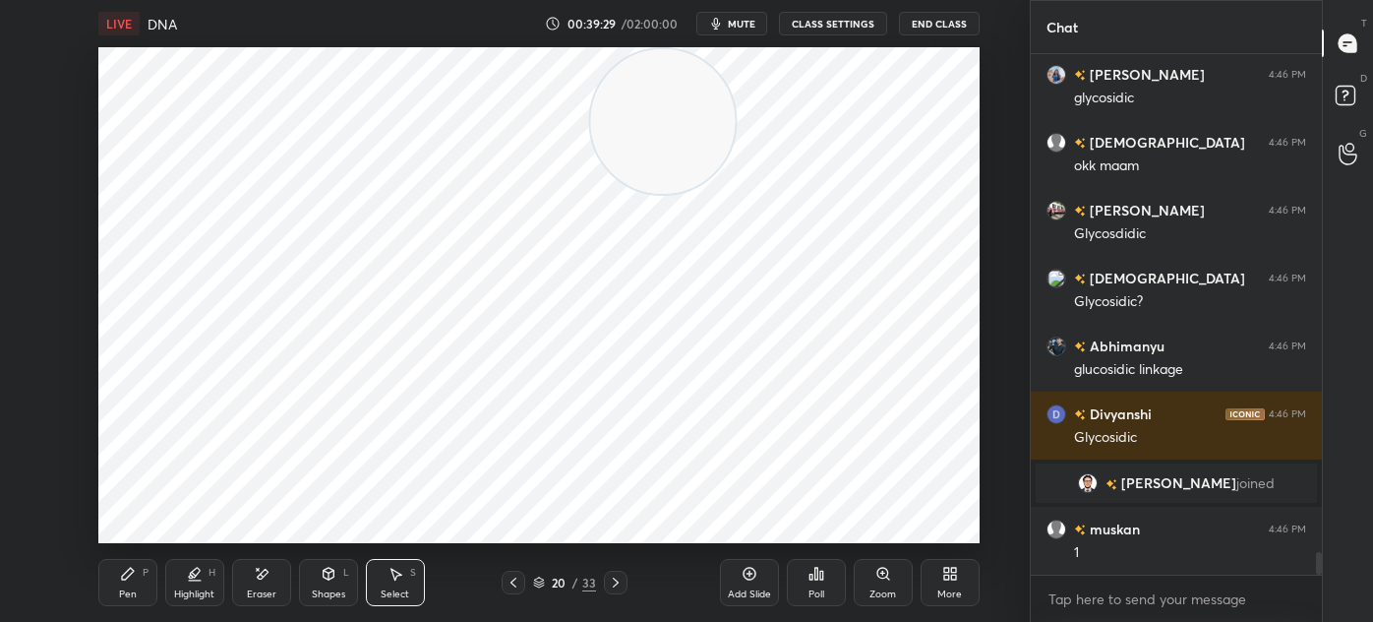
click at [129, 586] on div "Pen P" at bounding box center [127, 582] width 59 height 47
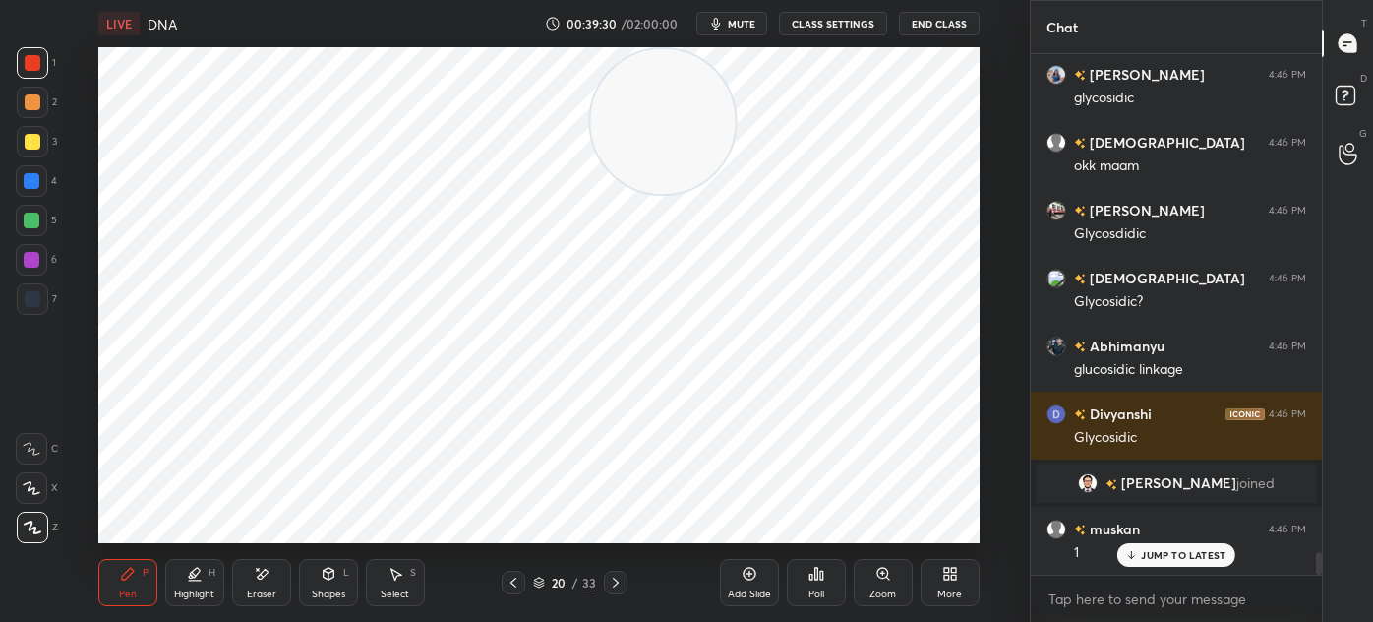
scroll to position [11308, 0]
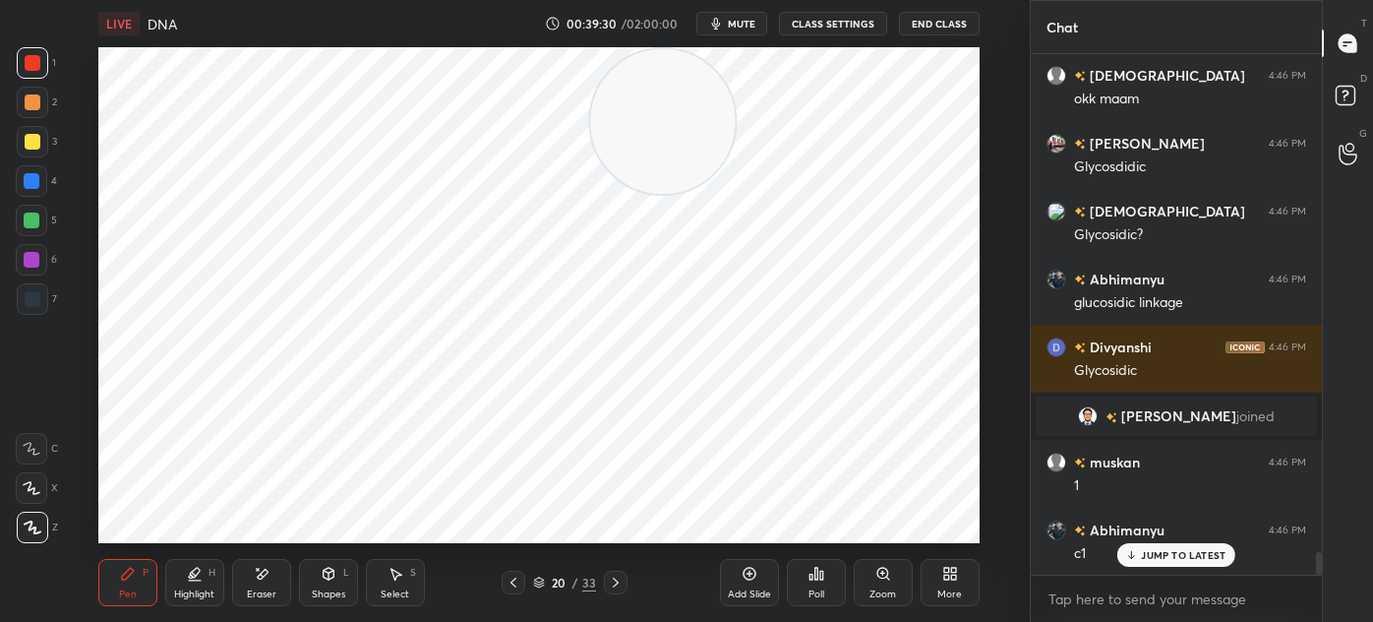
click at [22, 320] on div "7" at bounding box center [37, 302] width 40 height 39
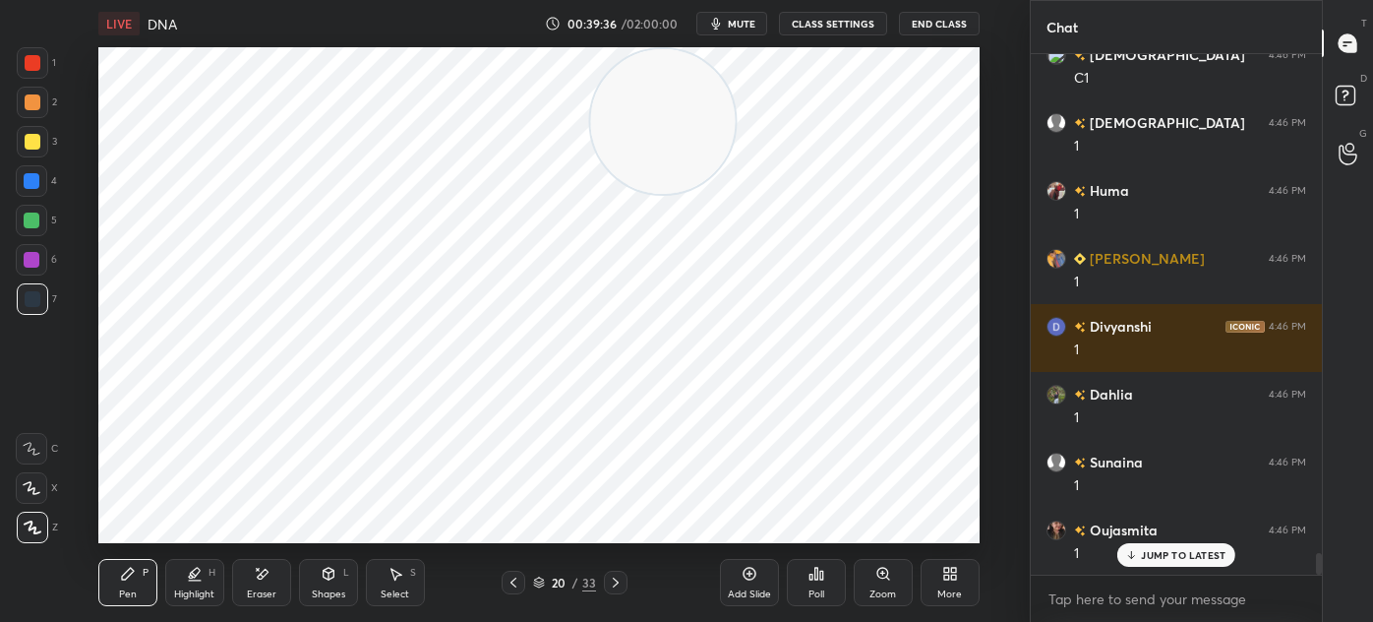
scroll to position [11986, 0]
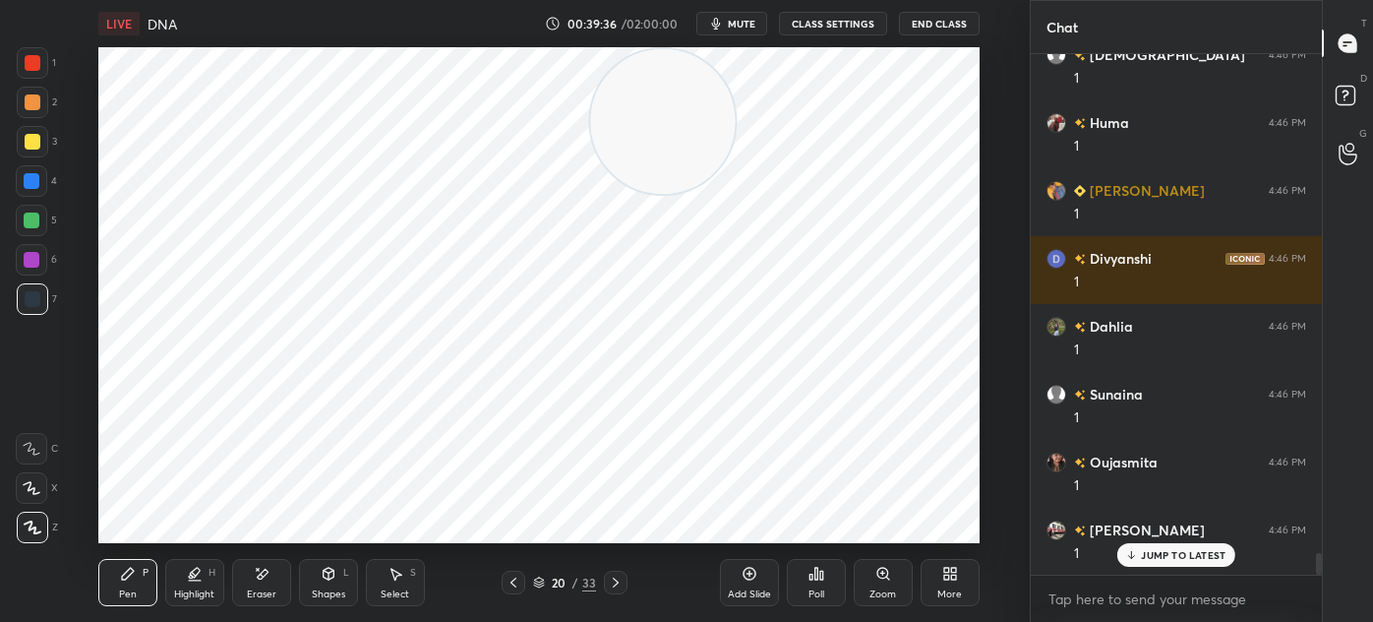
click at [257, 584] on div "Eraser" at bounding box center [261, 582] width 59 height 47
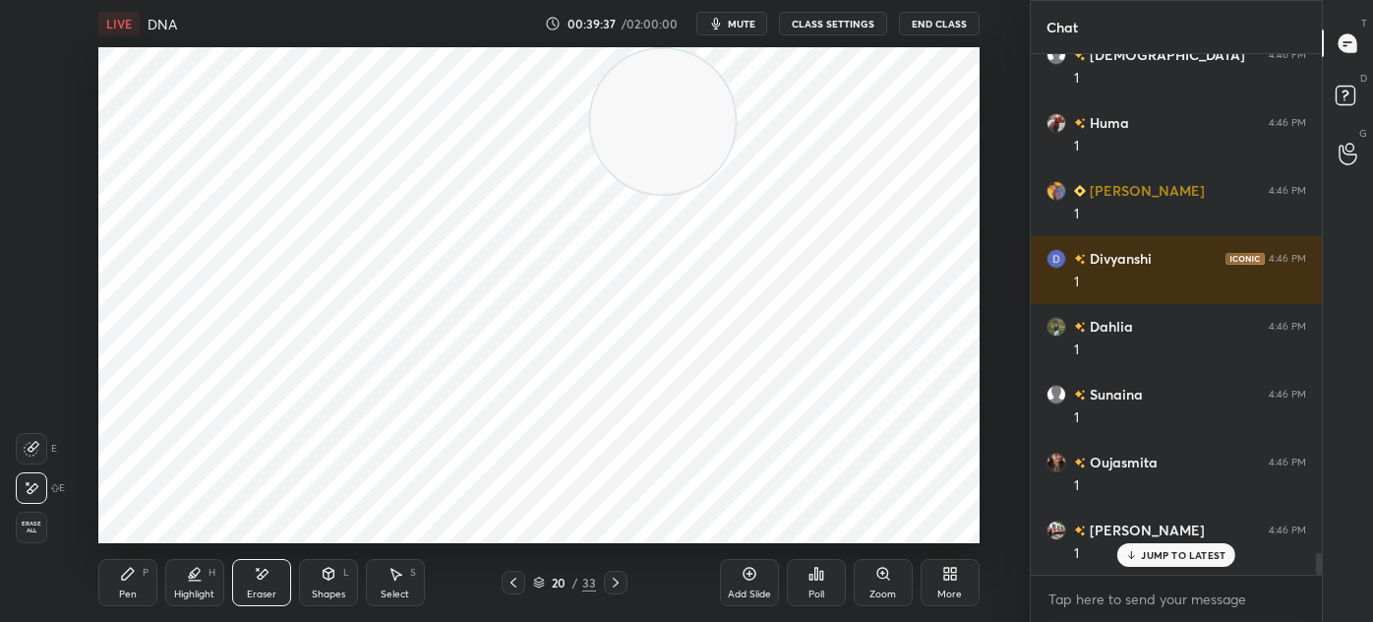
click at [145, 571] on div "P" at bounding box center [146, 573] width 6 height 10
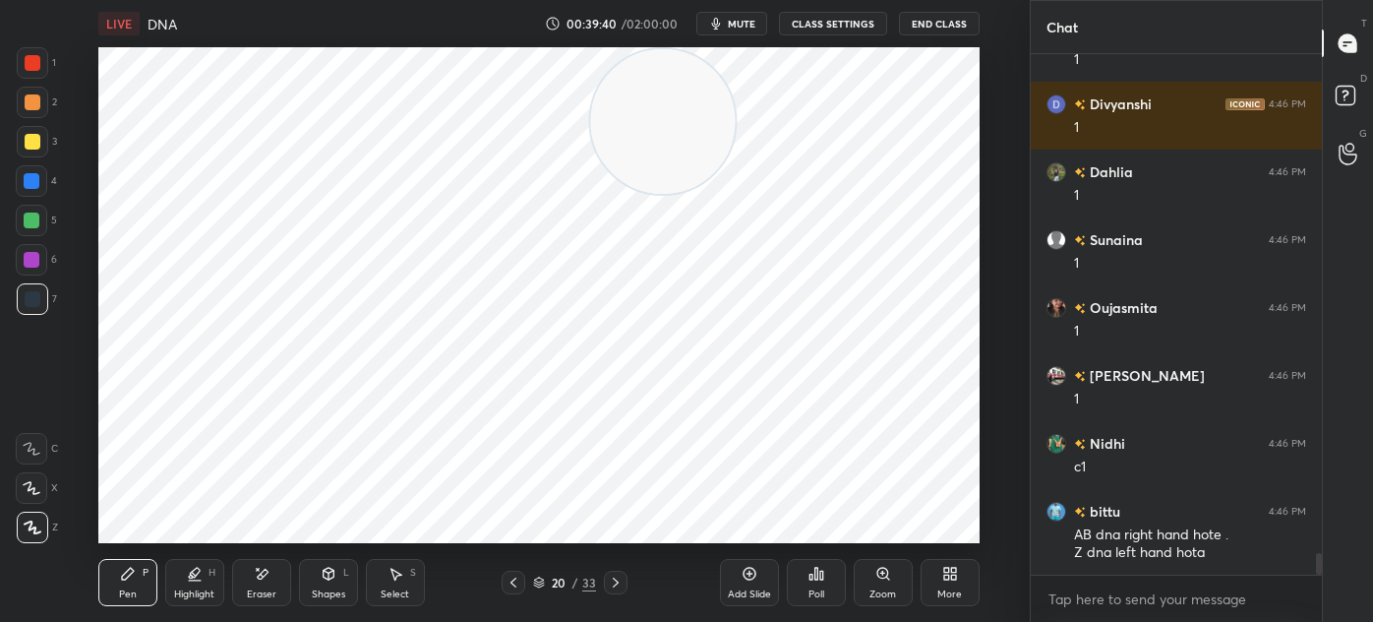
scroll to position [12209, 0]
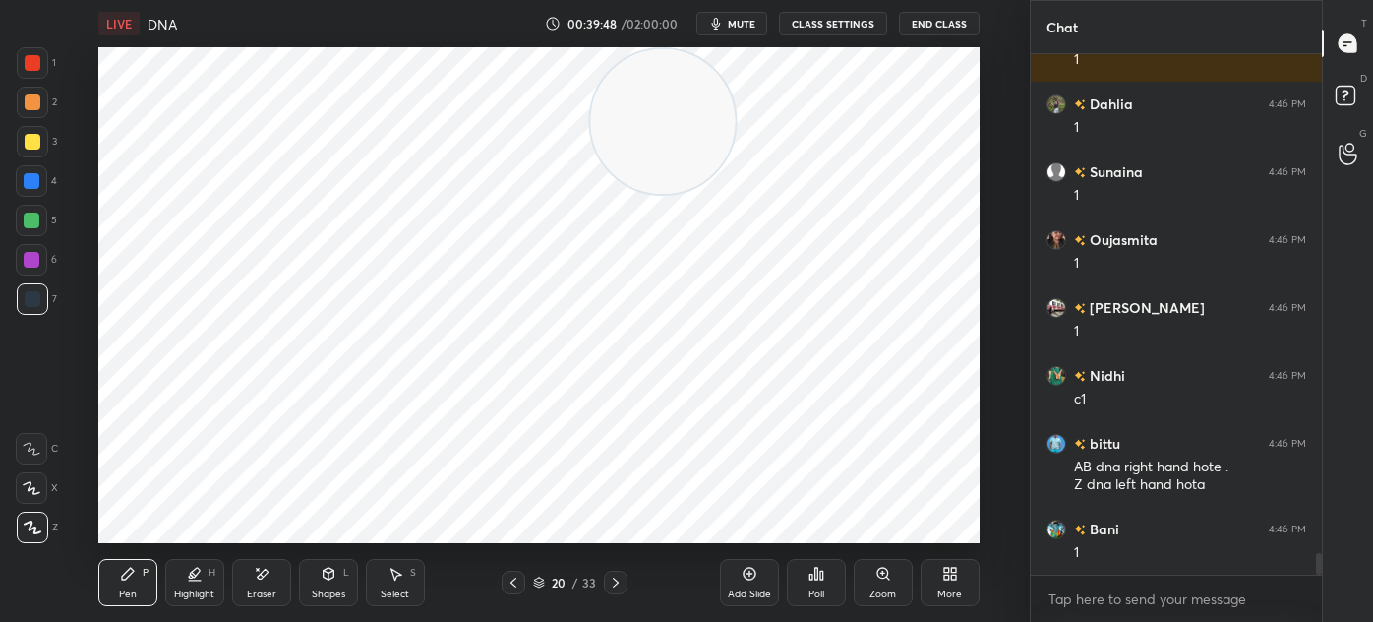
click at [542, 586] on icon at bounding box center [539, 585] width 10 height 3
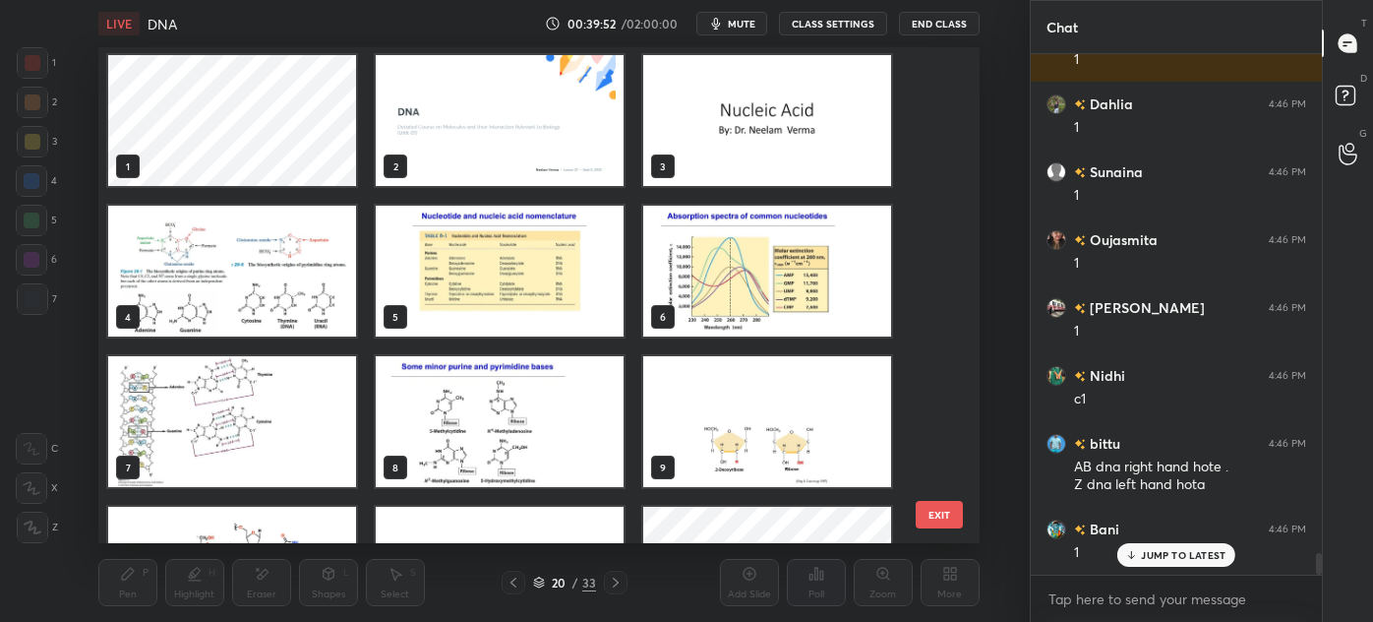
scroll to position [12276, 0]
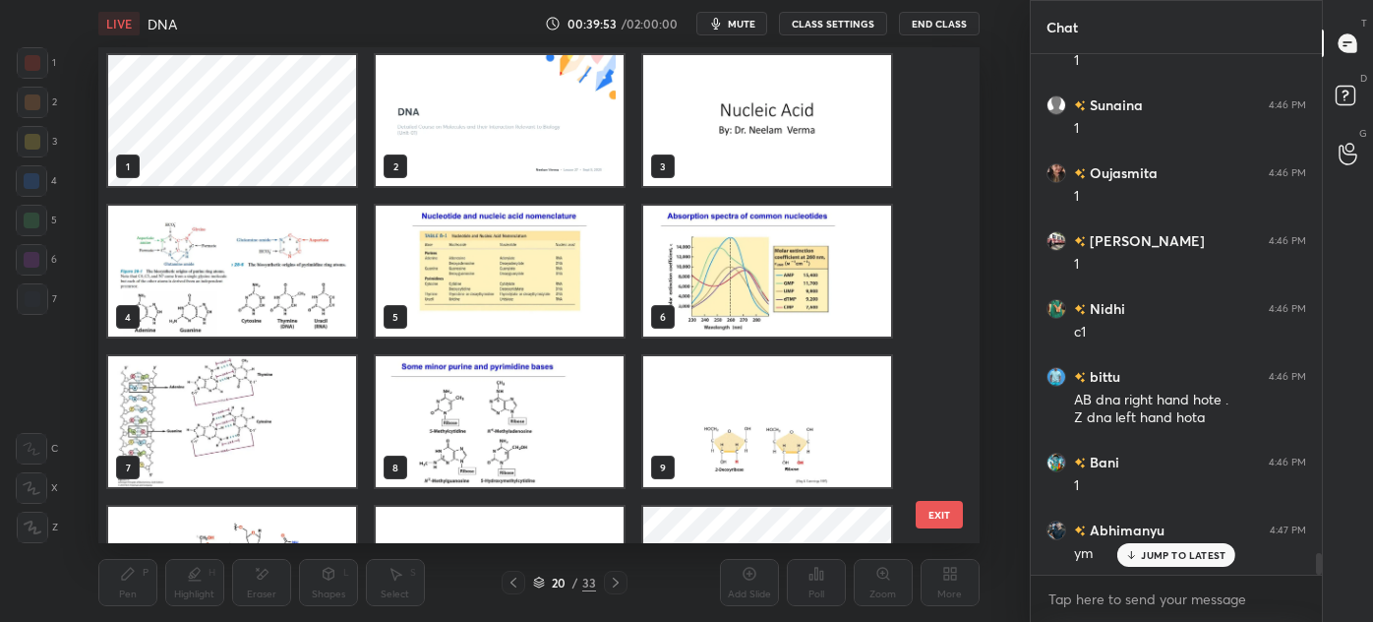
click at [299, 277] on img "grid" at bounding box center [232, 271] width 248 height 131
click at [303, 270] on img "grid" at bounding box center [232, 271] width 248 height 131
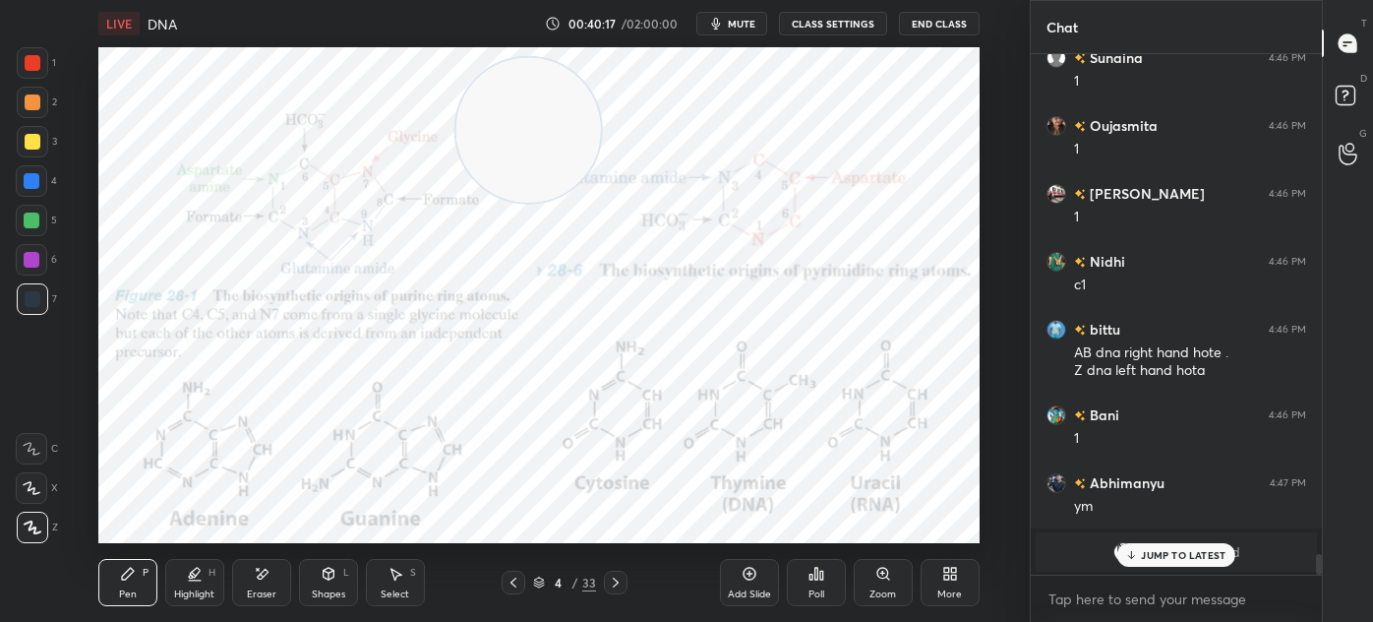
scroll to position [12391, 0]
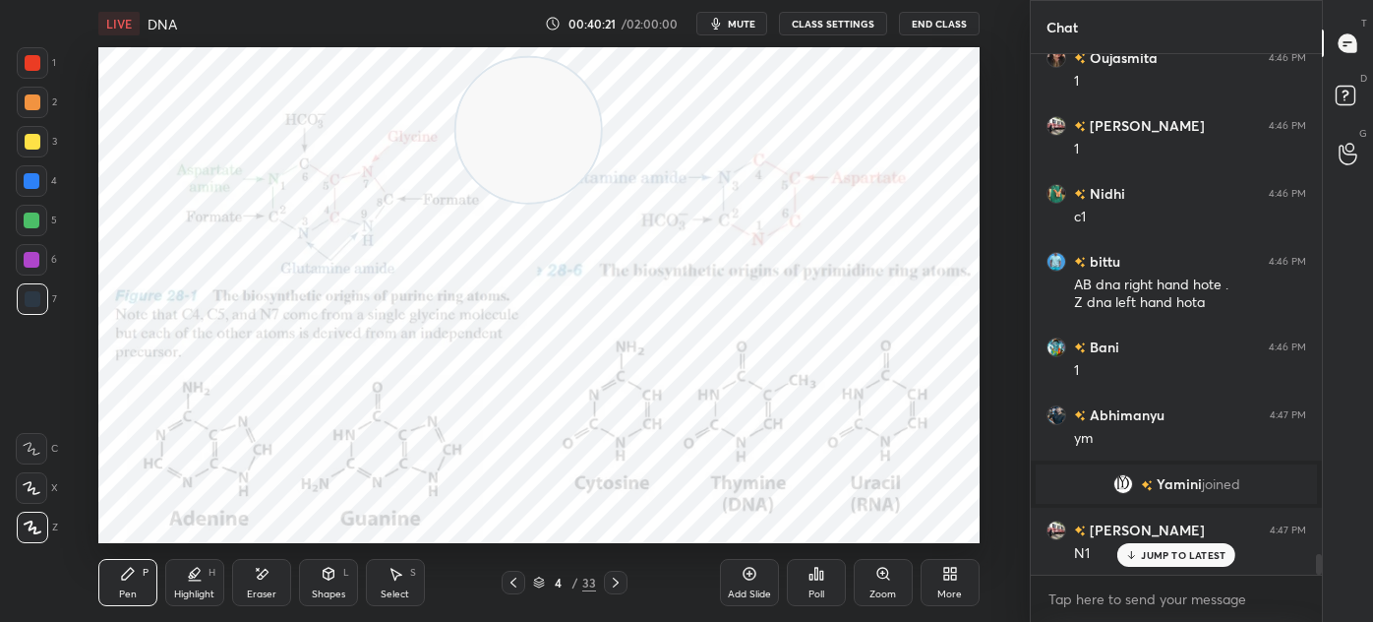
click at [36, 265] on div at bounding box center [32, 260] width 16 height 16
click at [274, 594] on div "Eraser" at bounding box center [262, 594] width 30 height 10
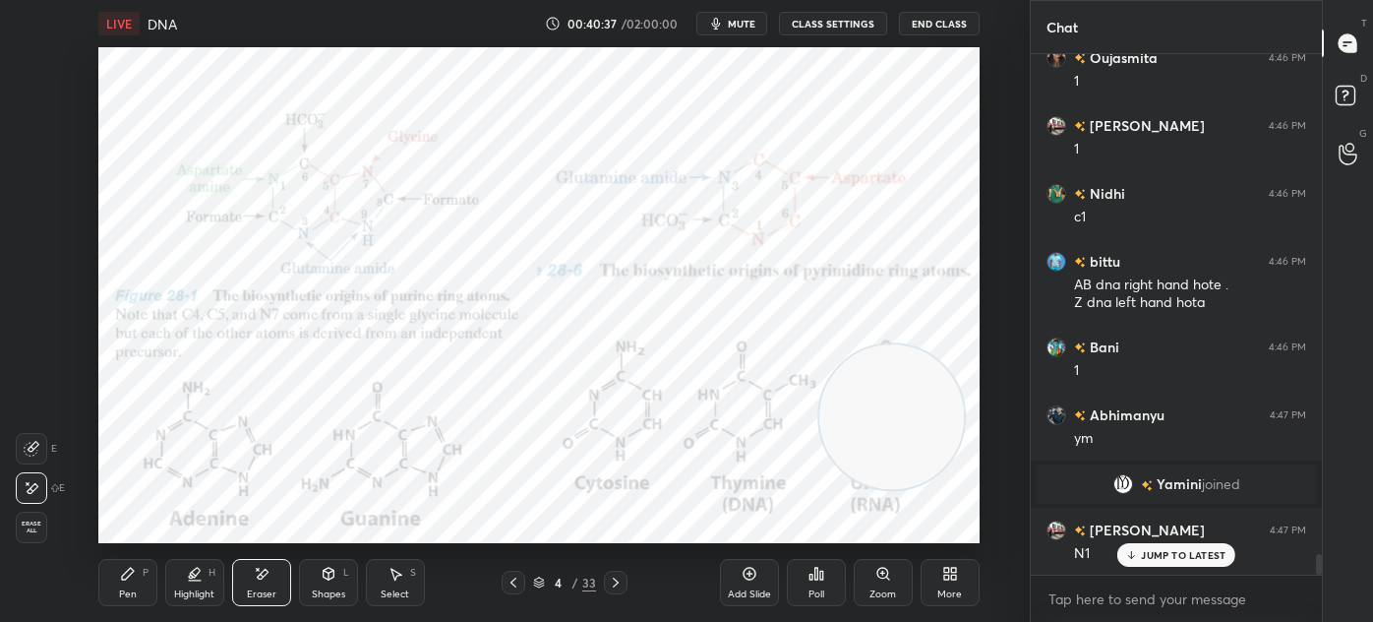
click at [139, 580] on div "Pen P" at bounding box center [127, 582] width 59 height 47
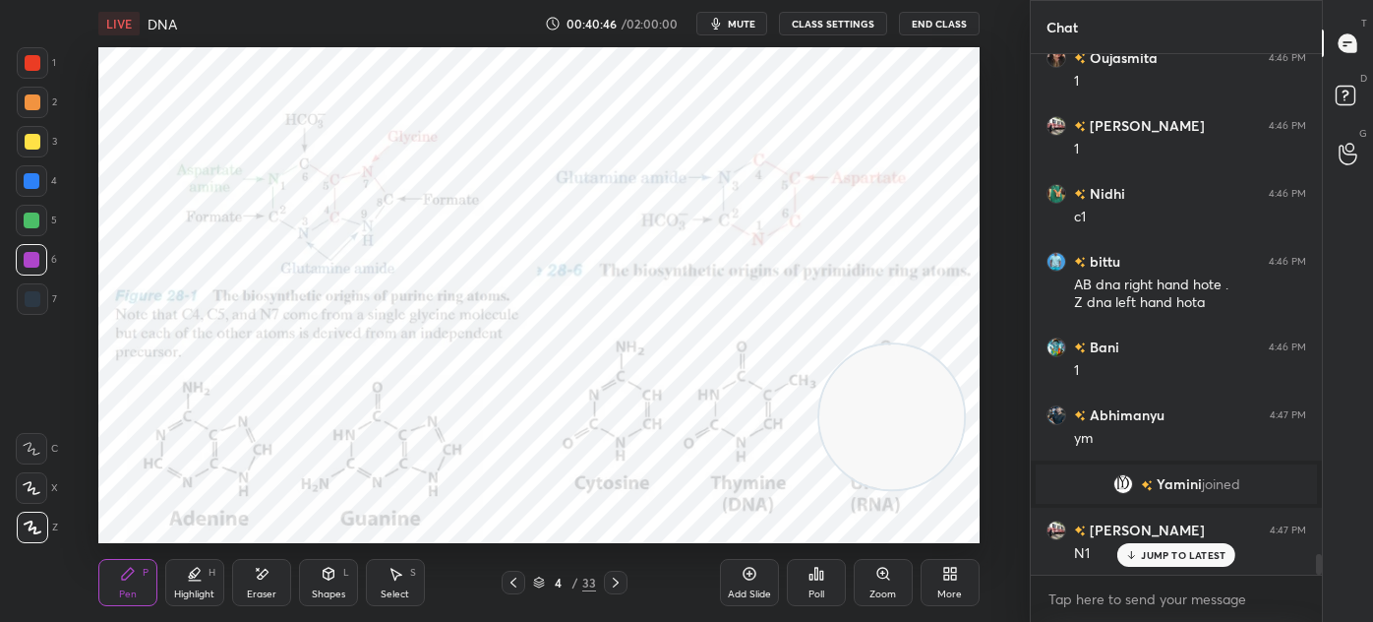
click at [262, 584] on div "Eraser" at bounding box center [261, 582] width 59 height 47
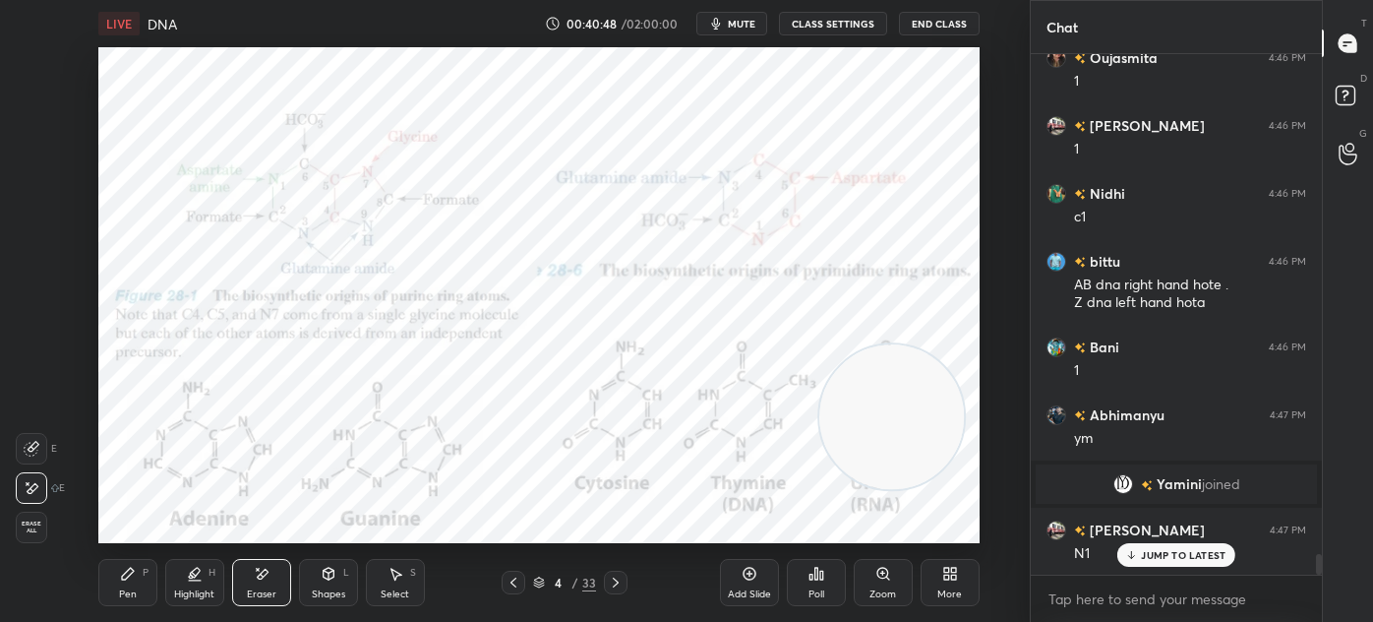
click at [121, 573] on icon at bounding box center [128, 574] width 16 height 16
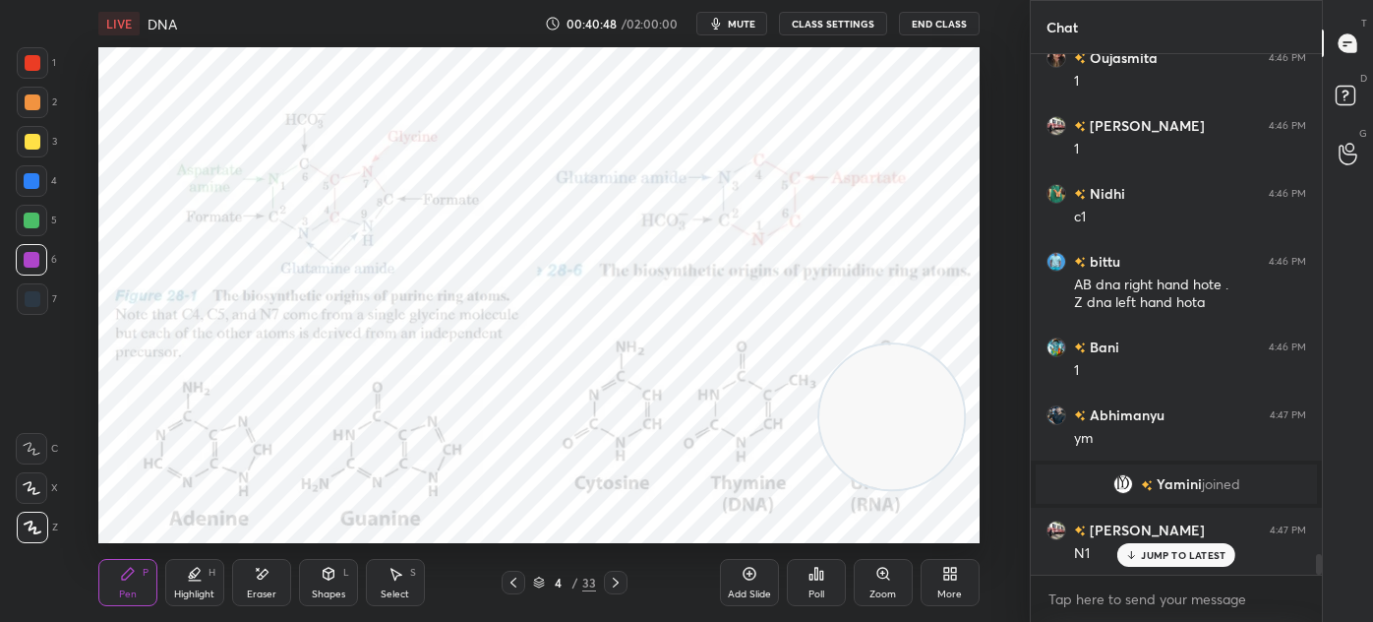
scroll to position [12392, 0]
click at [44, 299] on div at bounding box center [32, 298] width 31 height 31
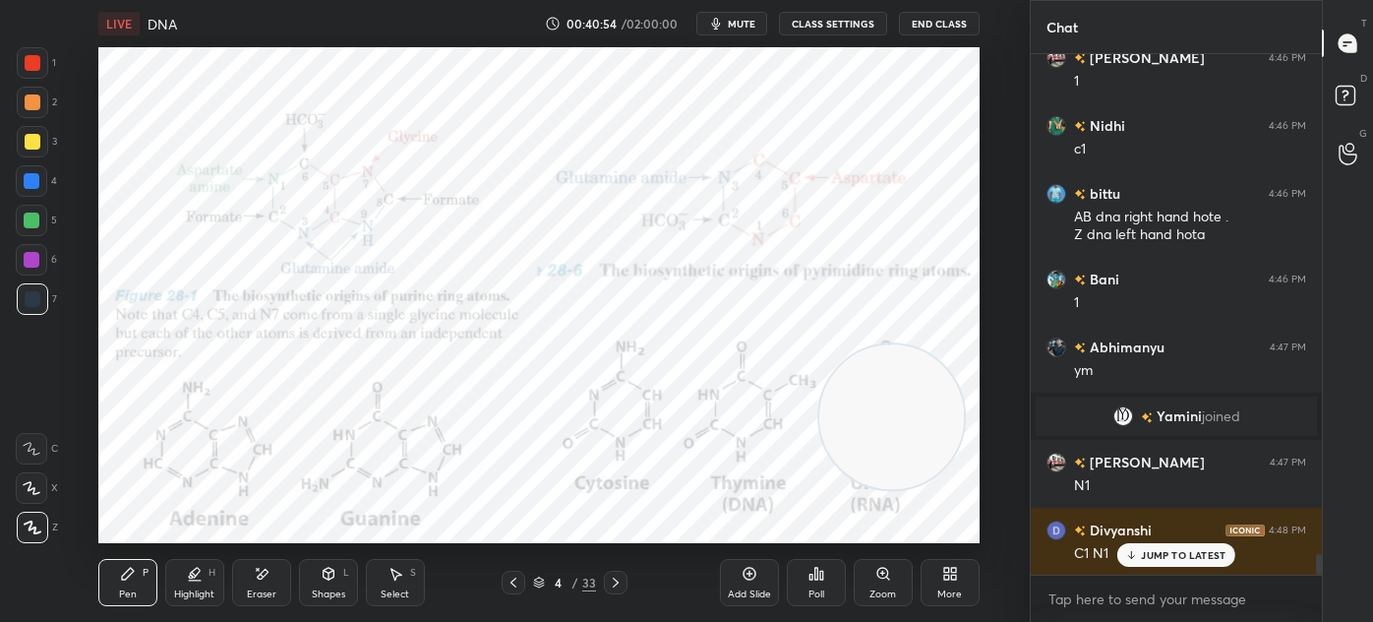
click at [391, 589] on div "Select" at bounding box center [395, 594] width 29 height 10
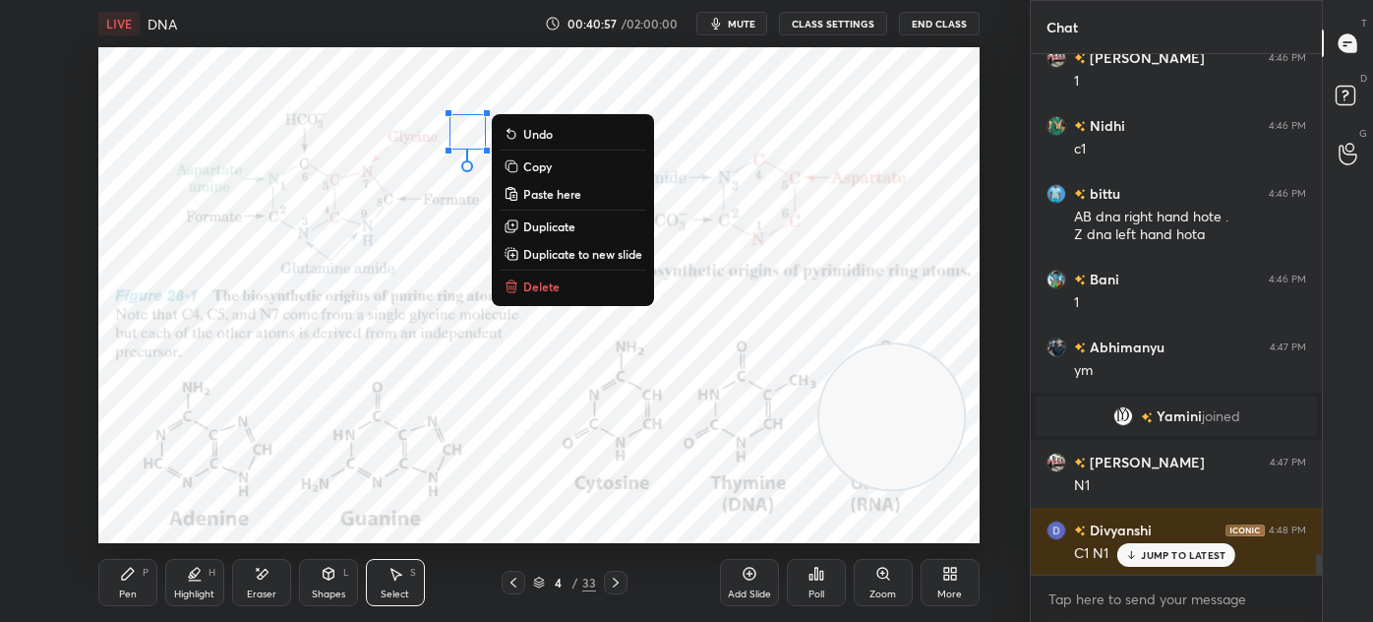
click at [131, 592] on div "Pen" at bounding box center [128, 594] width 18 height 10
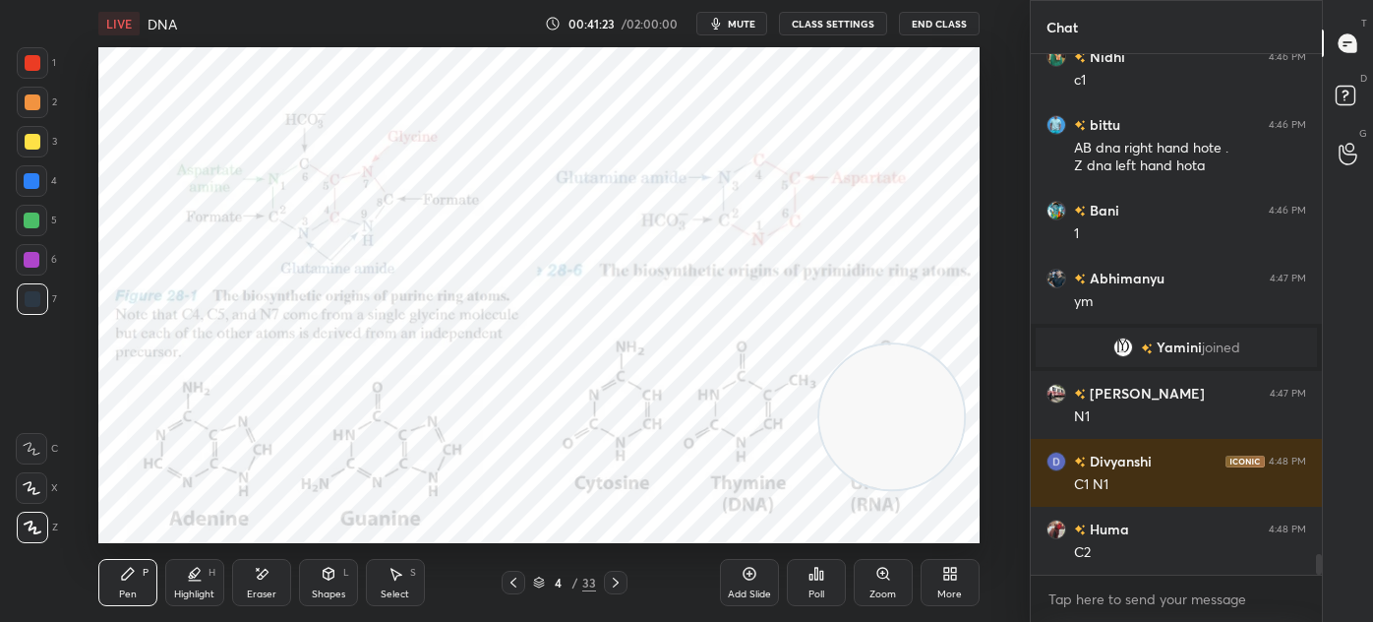
scroll to position [12595, 0]
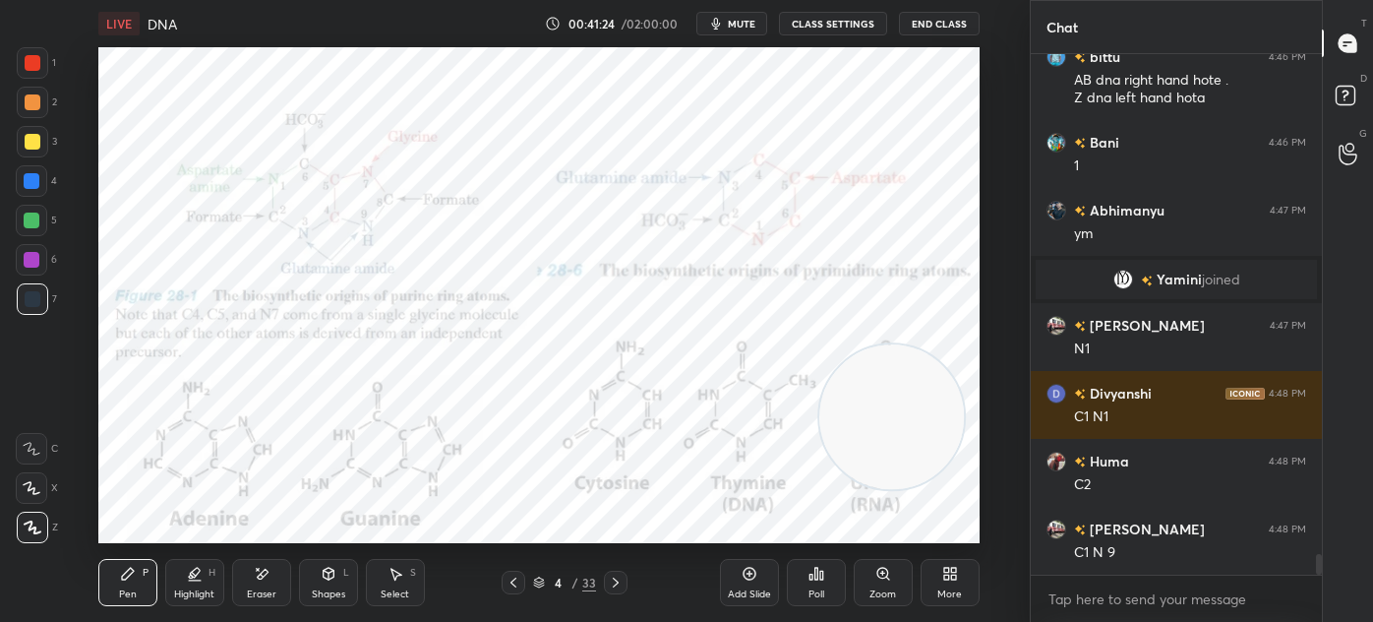
click at [248, 583] on div "Eraser" at bounding box center [261, 582] width 59 height 47
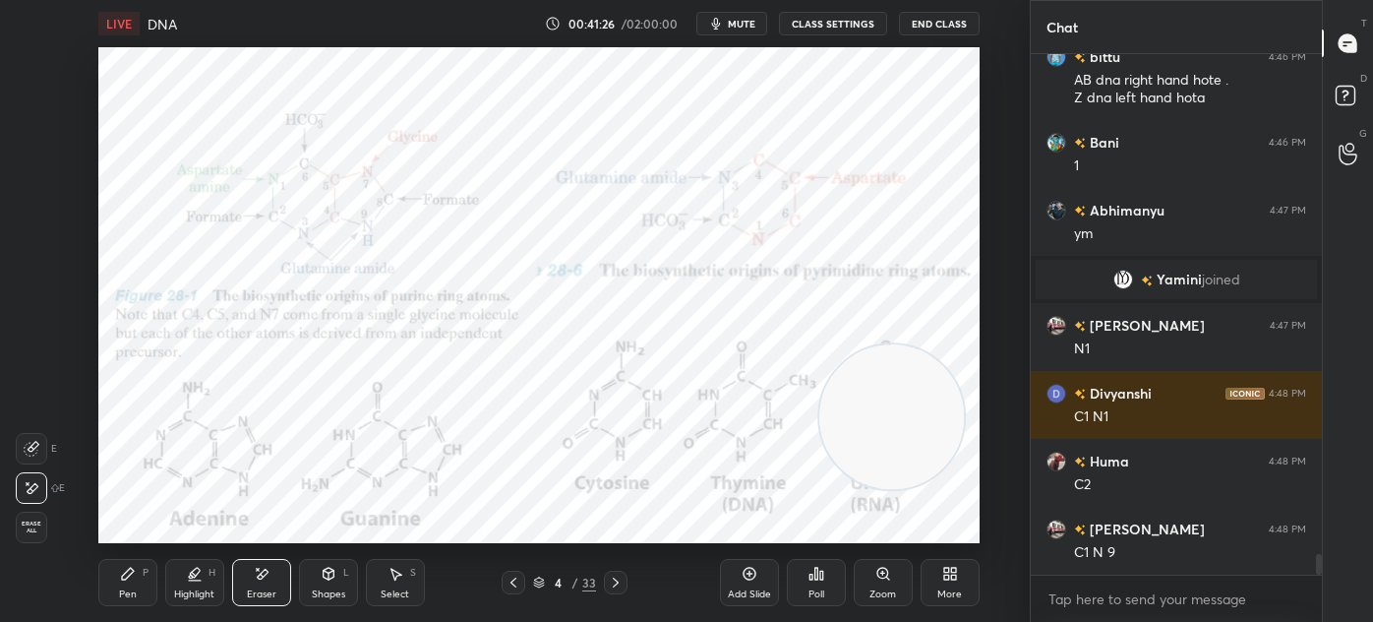
click at [142, 577] on div "Pen P" at bounding box center [127, 582] width 59 height 47
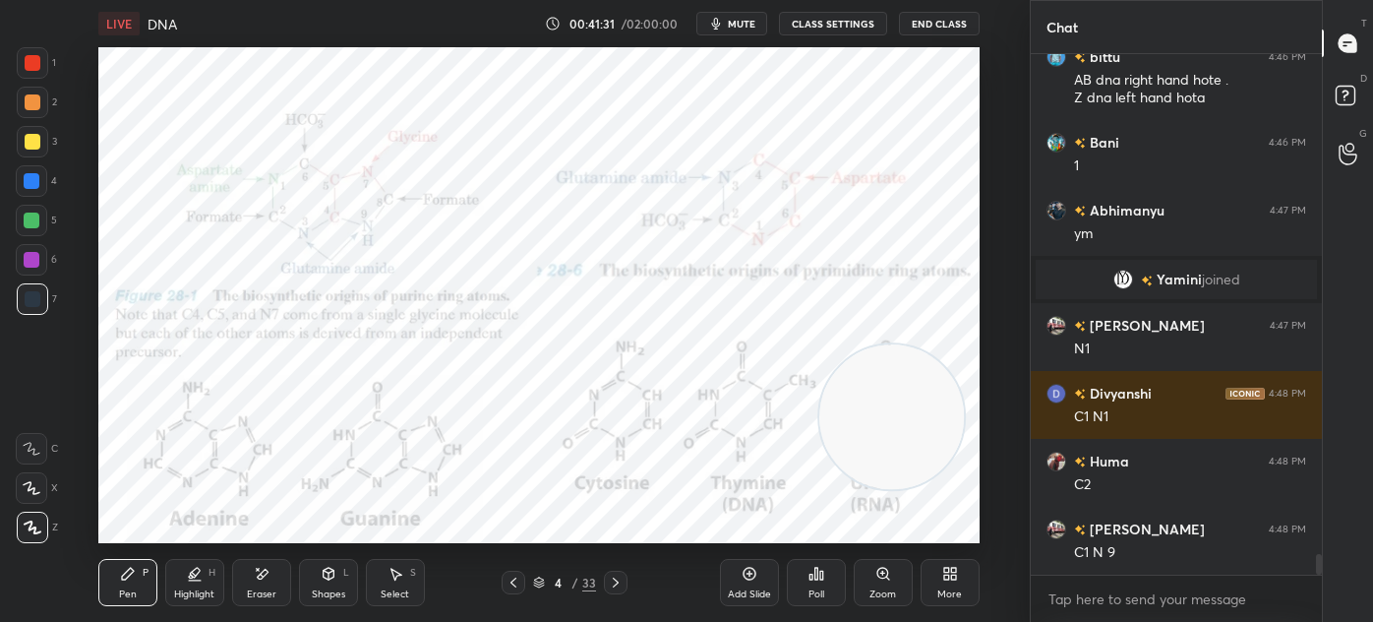
click at [247, 581] on div "Eraser" at bounding box center [261, 582] width 59 height 47
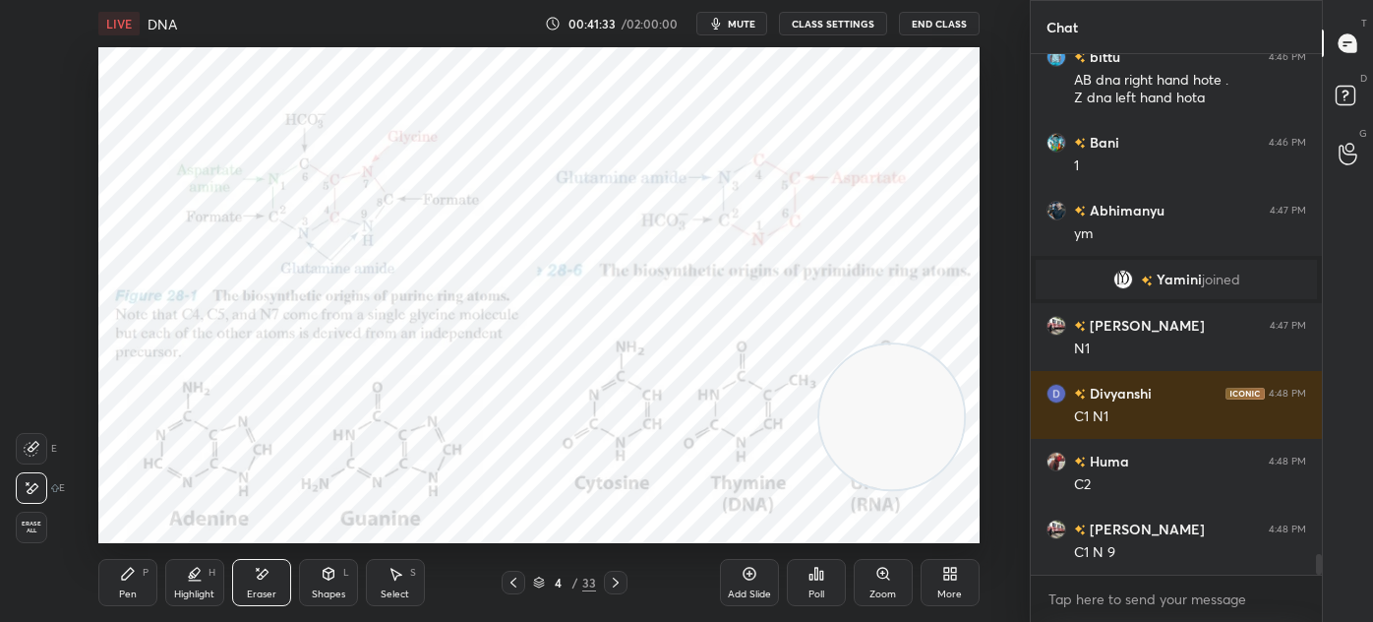
click at [133, 576] on icon at bounding box center [128, 574] width 16 height 16
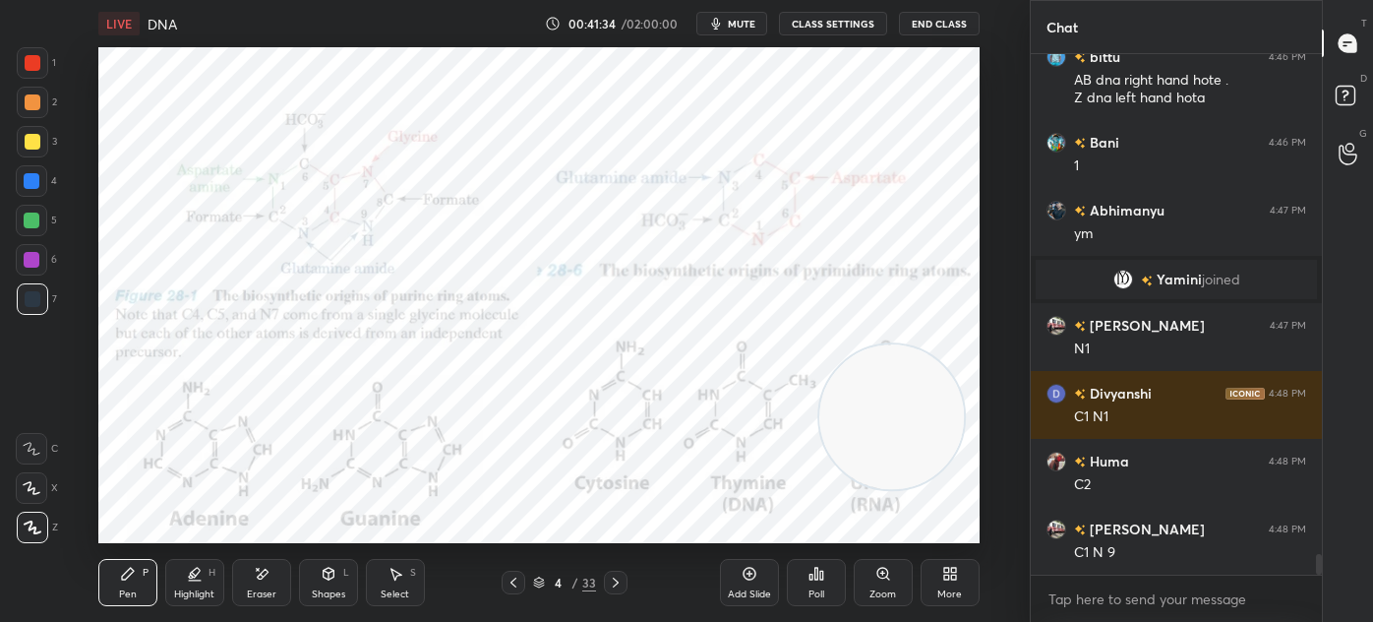
click at [540, 586] on icon at bounding box center [539, 585] width 10 height 3
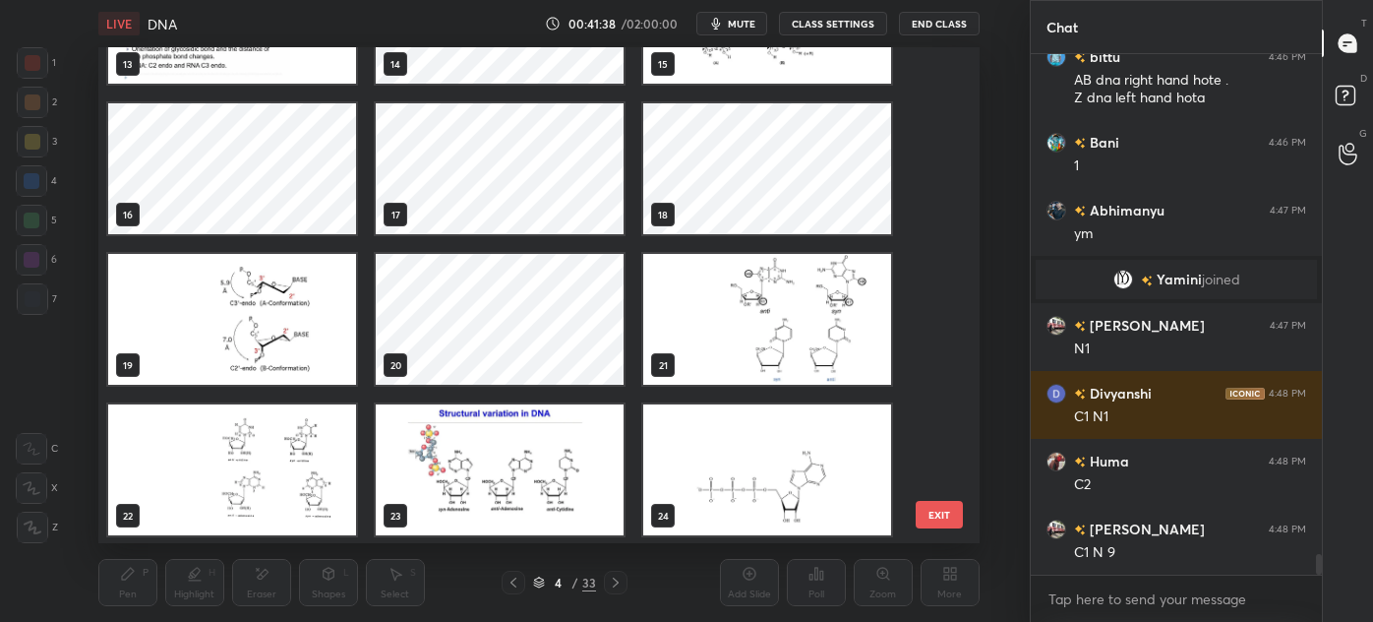
scroll to position [712, 0]
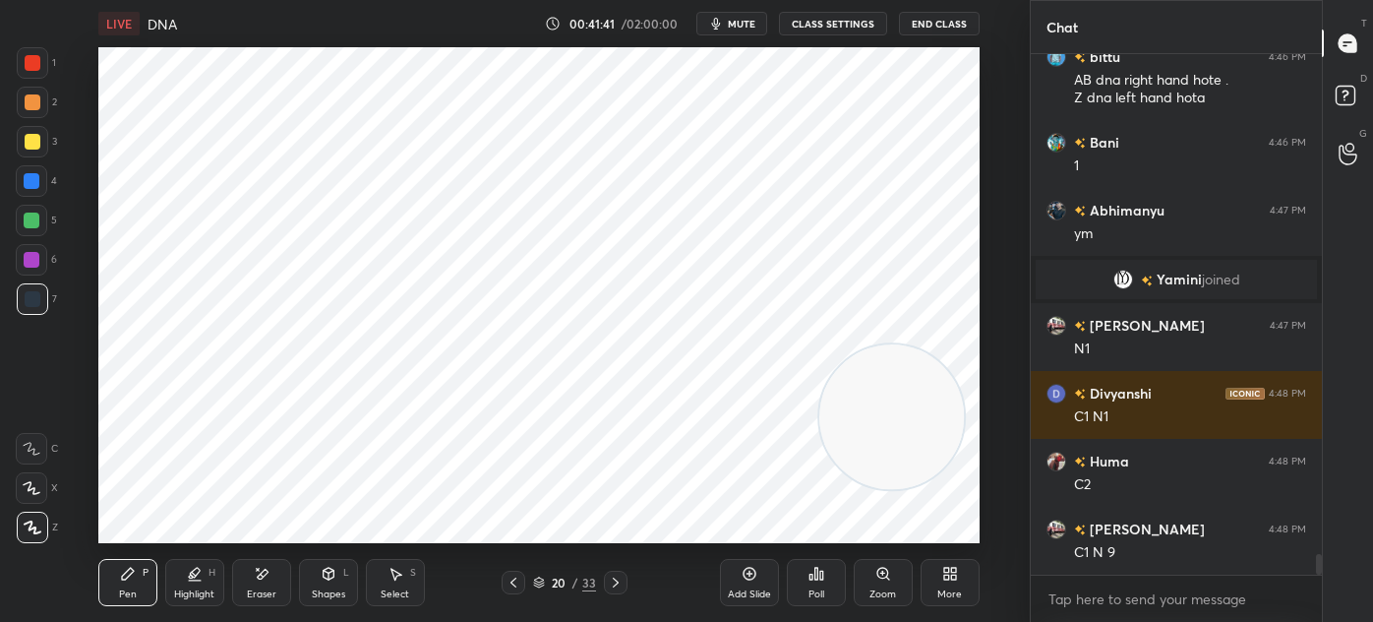
click at [30, 277] on div "6" at bounding box center [36, 263] width 41 height 39
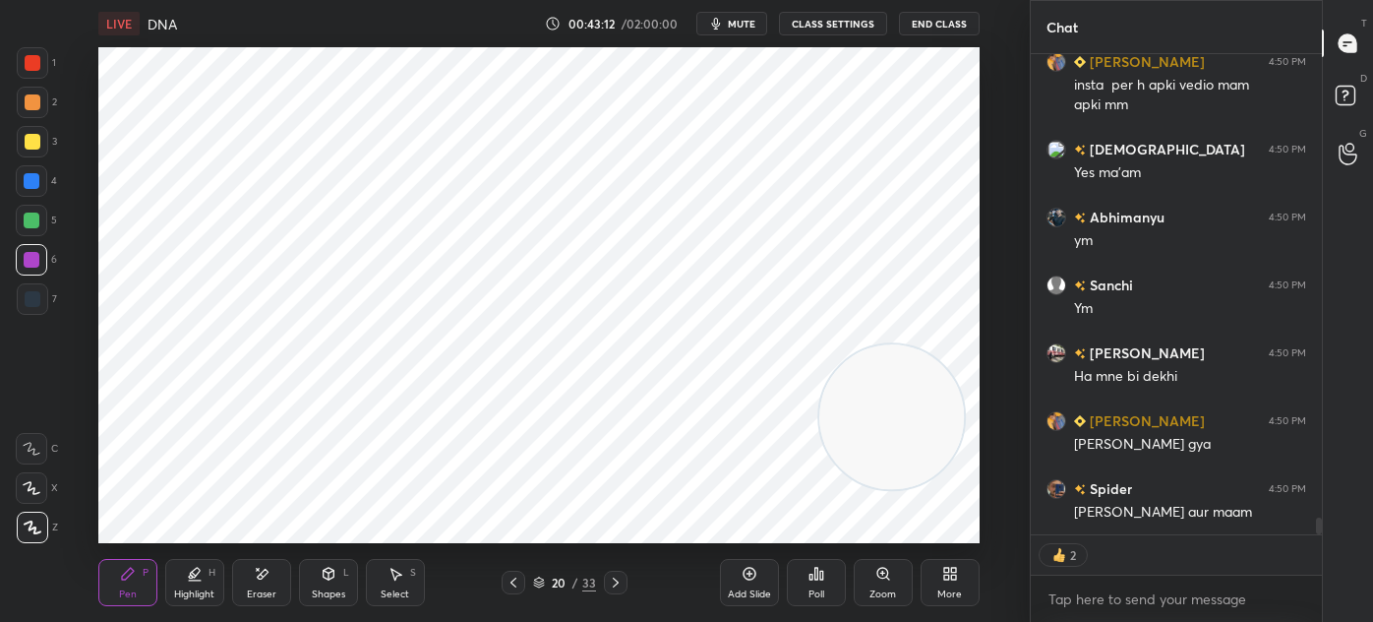
scroll to position [13371, 0]
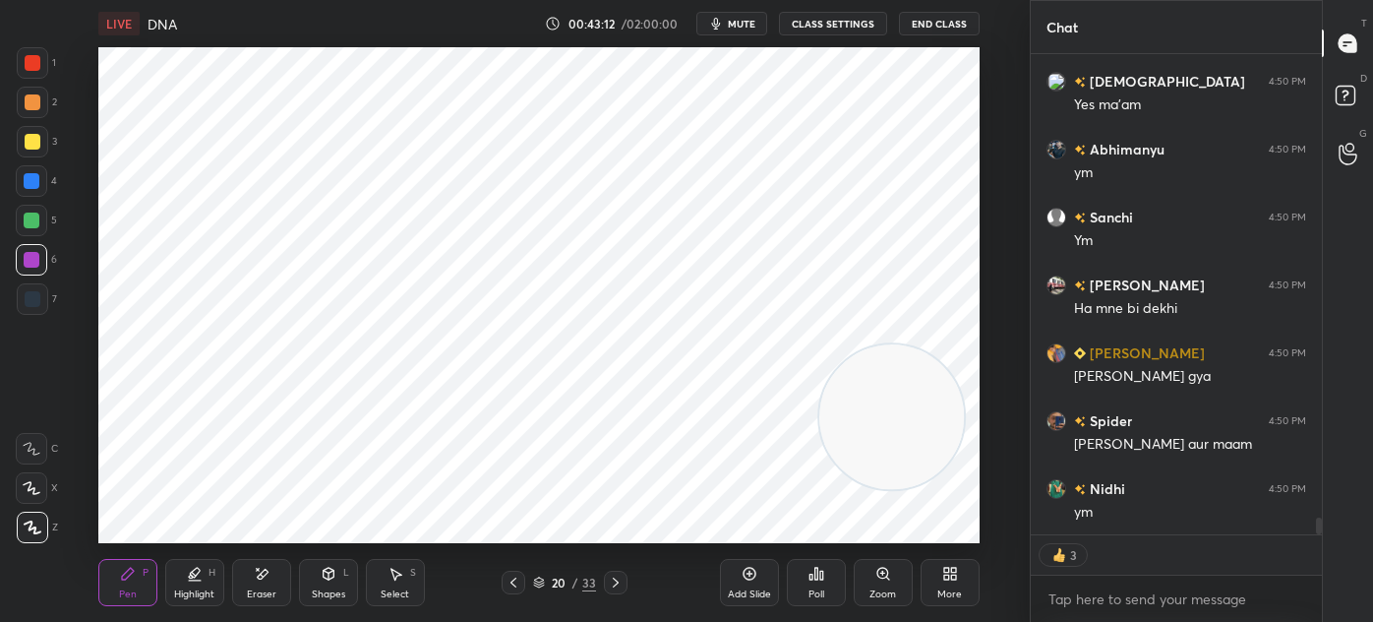
click at [540, 581] on icon at bounding box center [539, 582] width 12 height 12
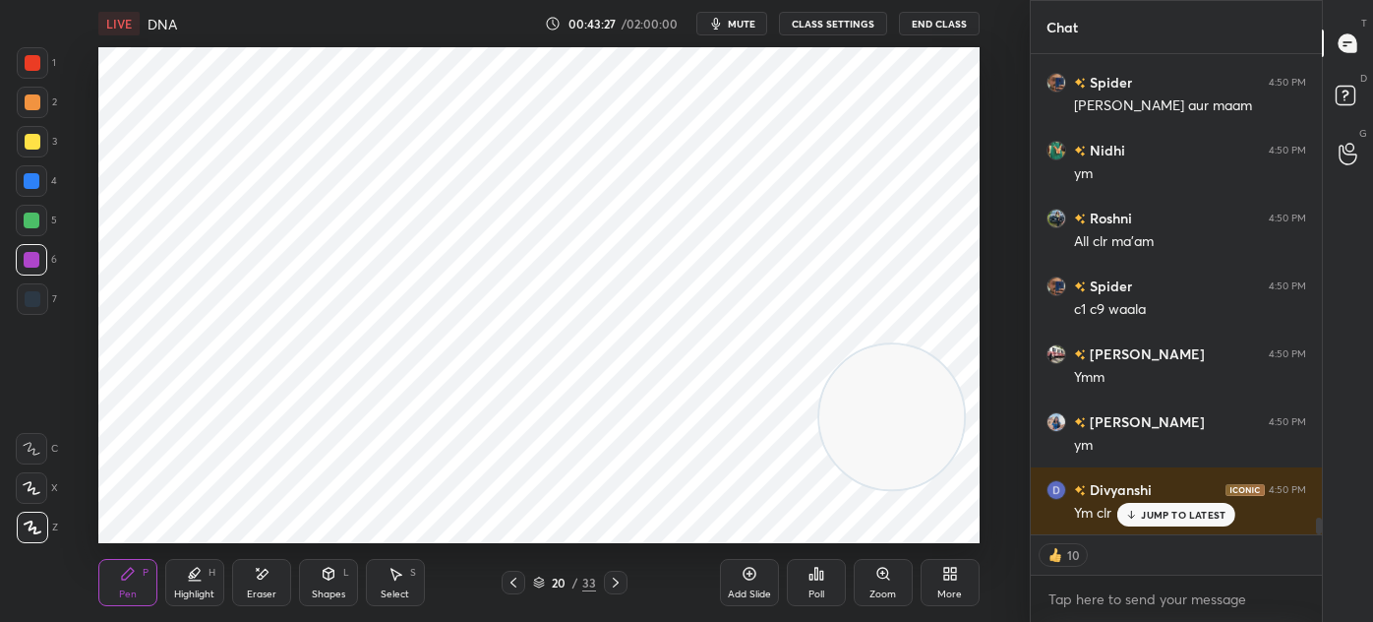
scroll to position [13779, 0]
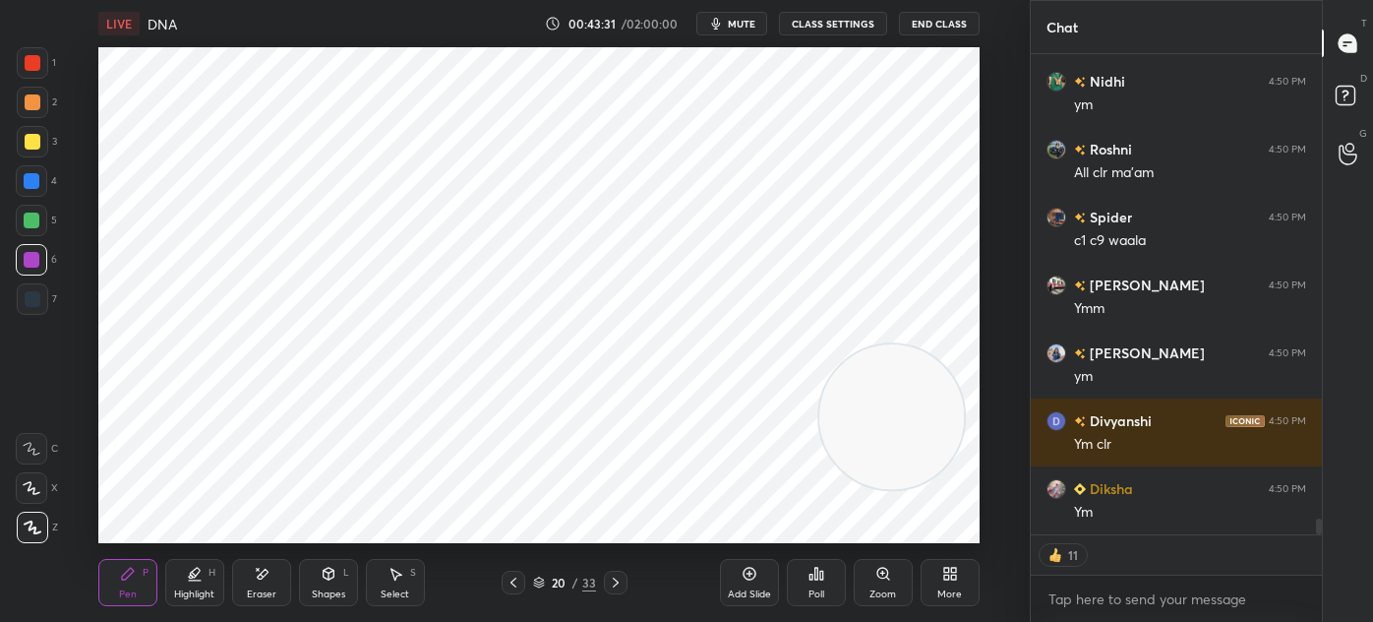
click at [611, 585] on icon at bounding box center [616, 582] width 16 height 16
click at [889, 578] on icon at bounding box center [883, 574] width 16 height 16
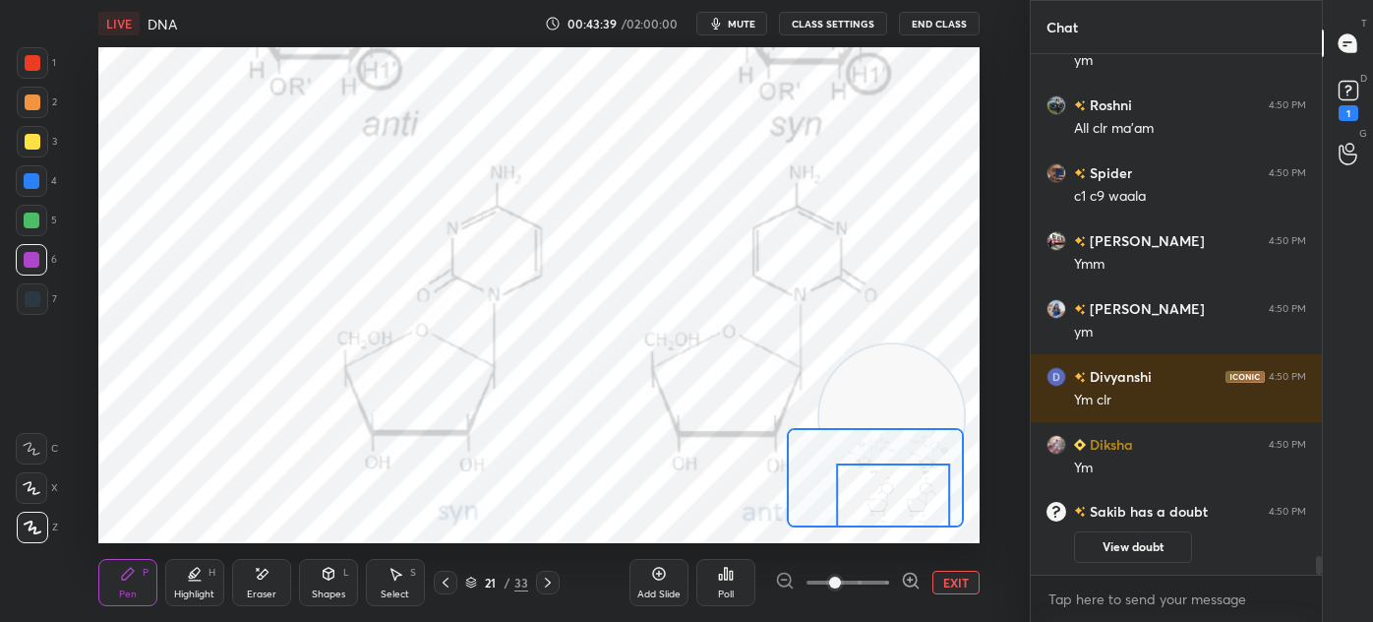
scroll to position [514, 285]
click at [47, 316] on div "7" at bounding box center [37, 302] width 40 height 39
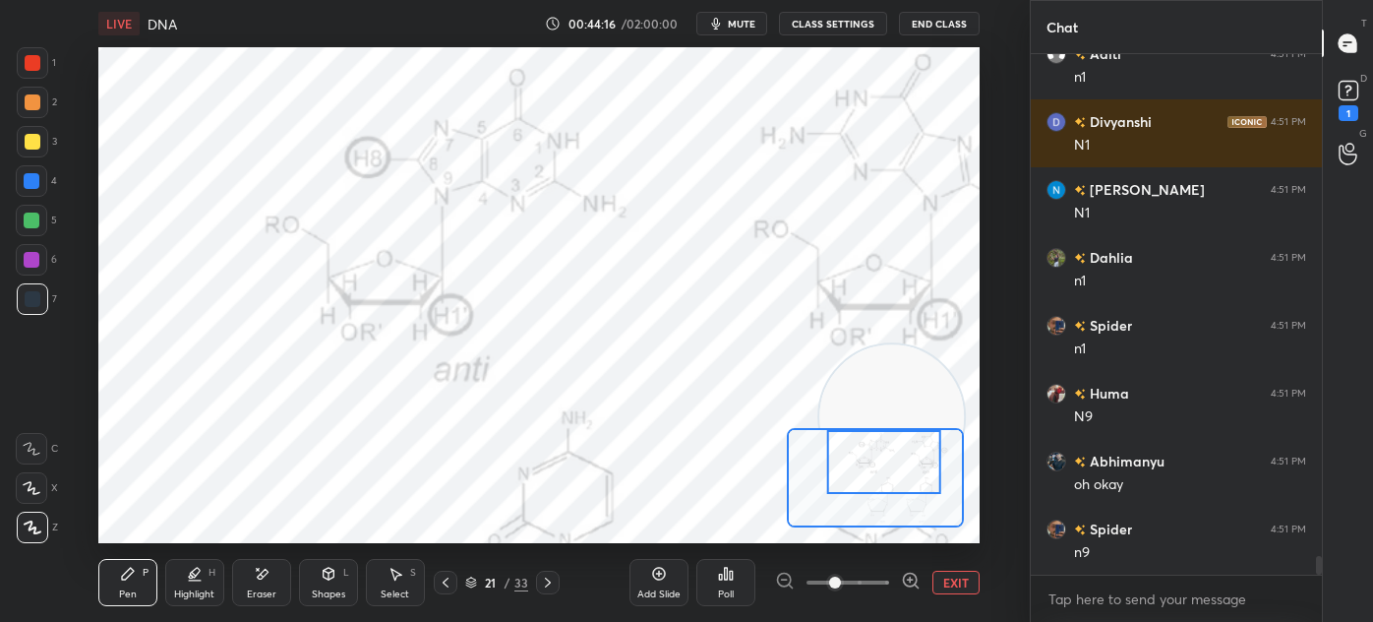
scroll to position [14166, 0]
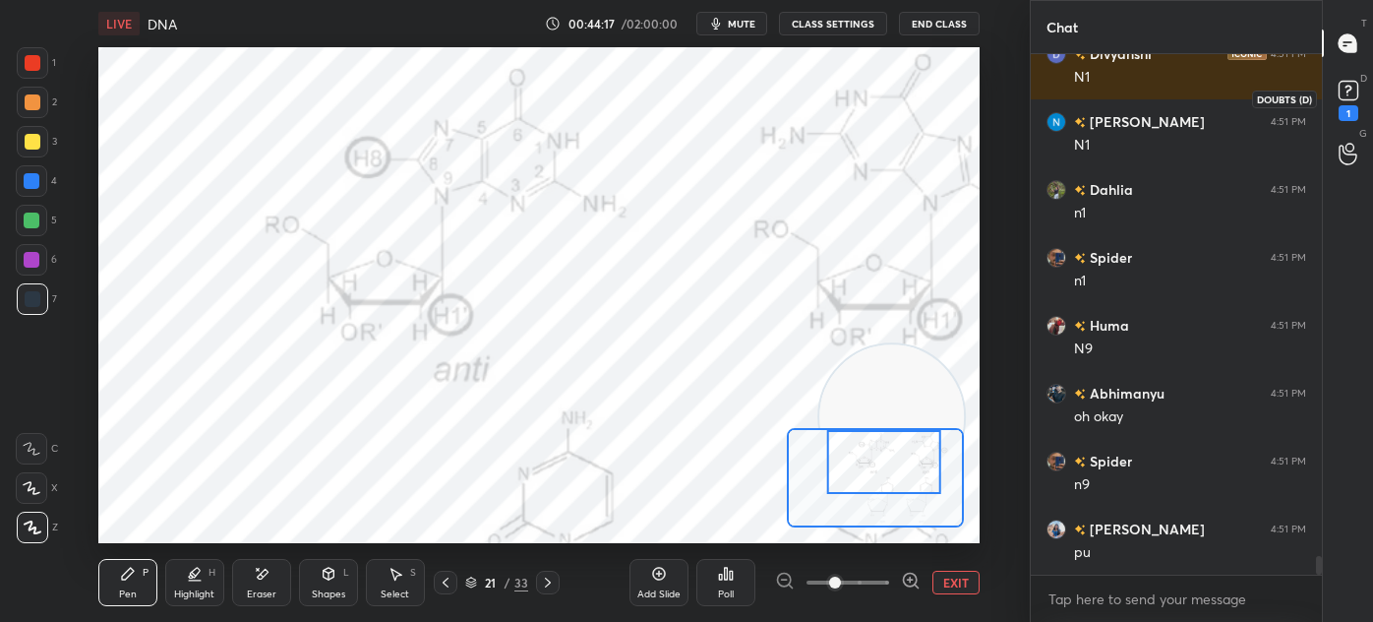
click at [1340, 95] on rect at bounding box center [1348, 91] width 19 height 19
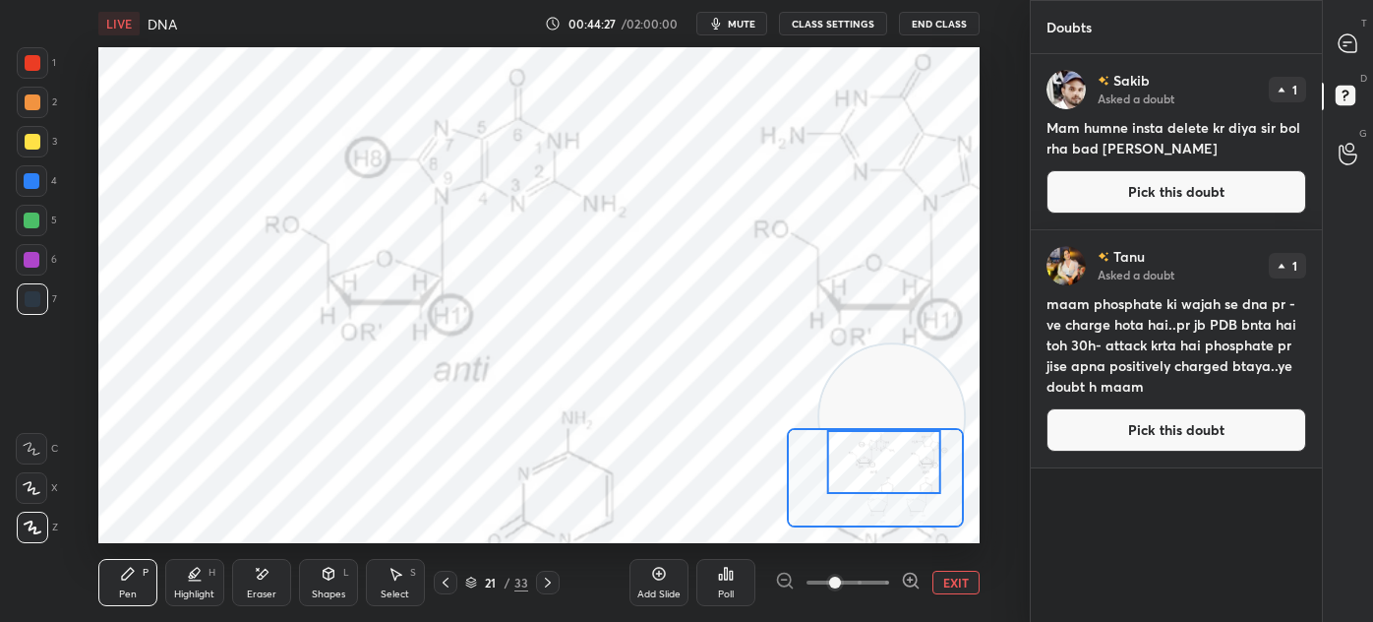
click at [1339, 41] on icon at bounding box center [1348, 43] width 18 height 18
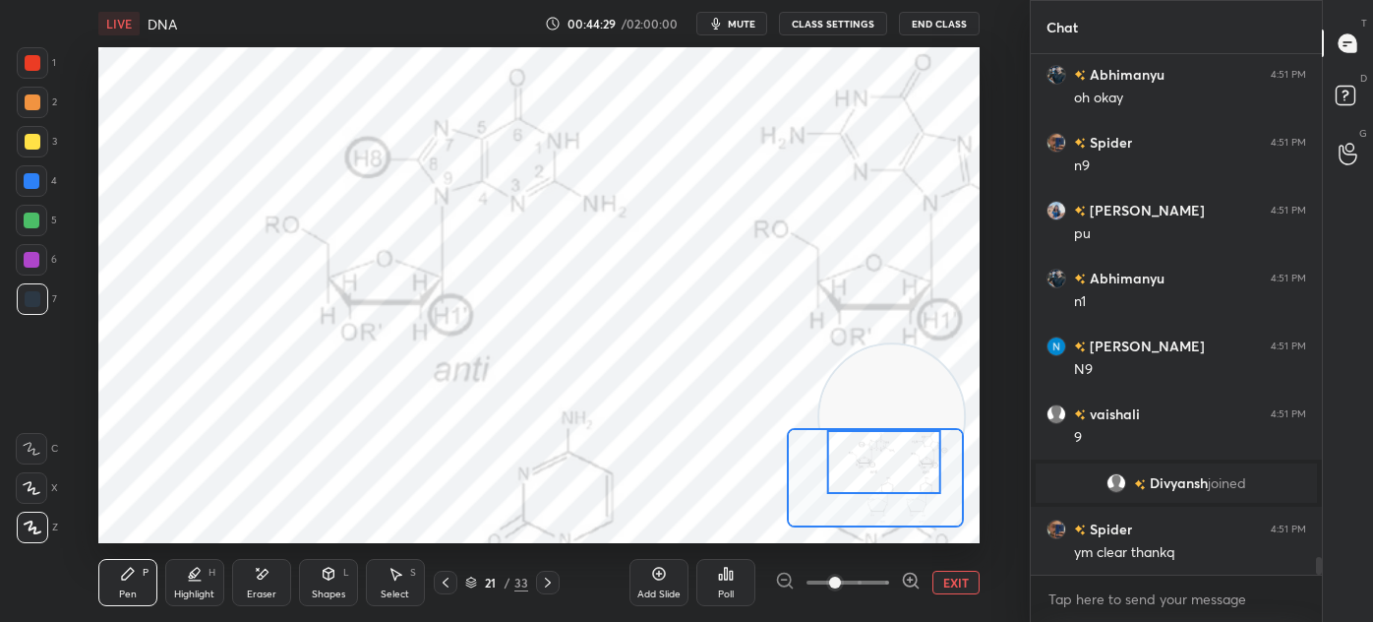
scroll to position [14974, 0]
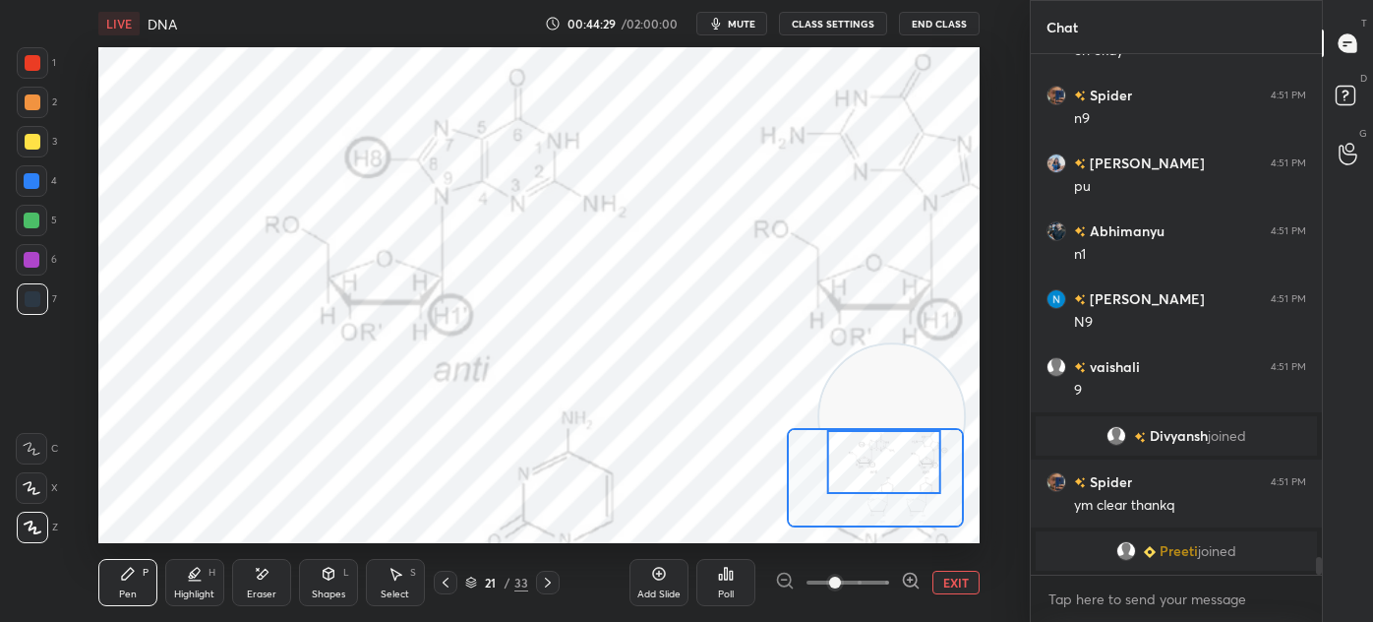
click at [952, 572] on button "EXIT" at bounding box center [955, 583] width 47 height 24
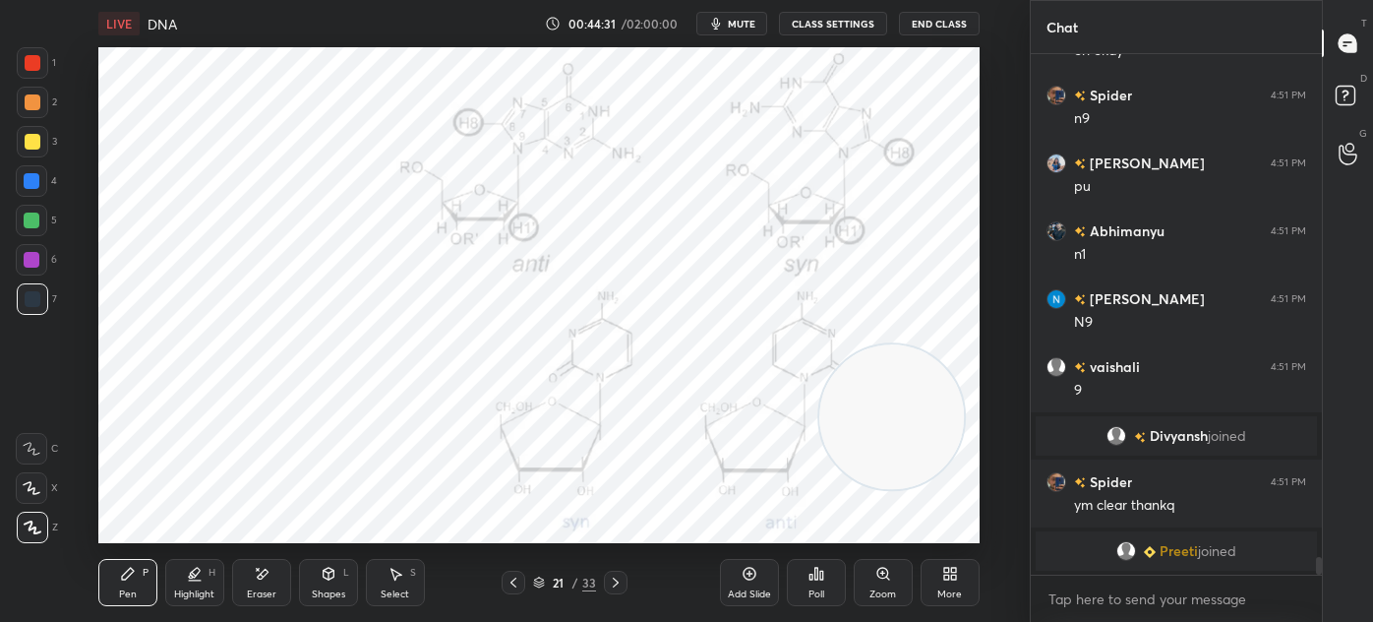
click at [403, 584] on div "Select S" at bounding box center [395, 582] width 59 height 47
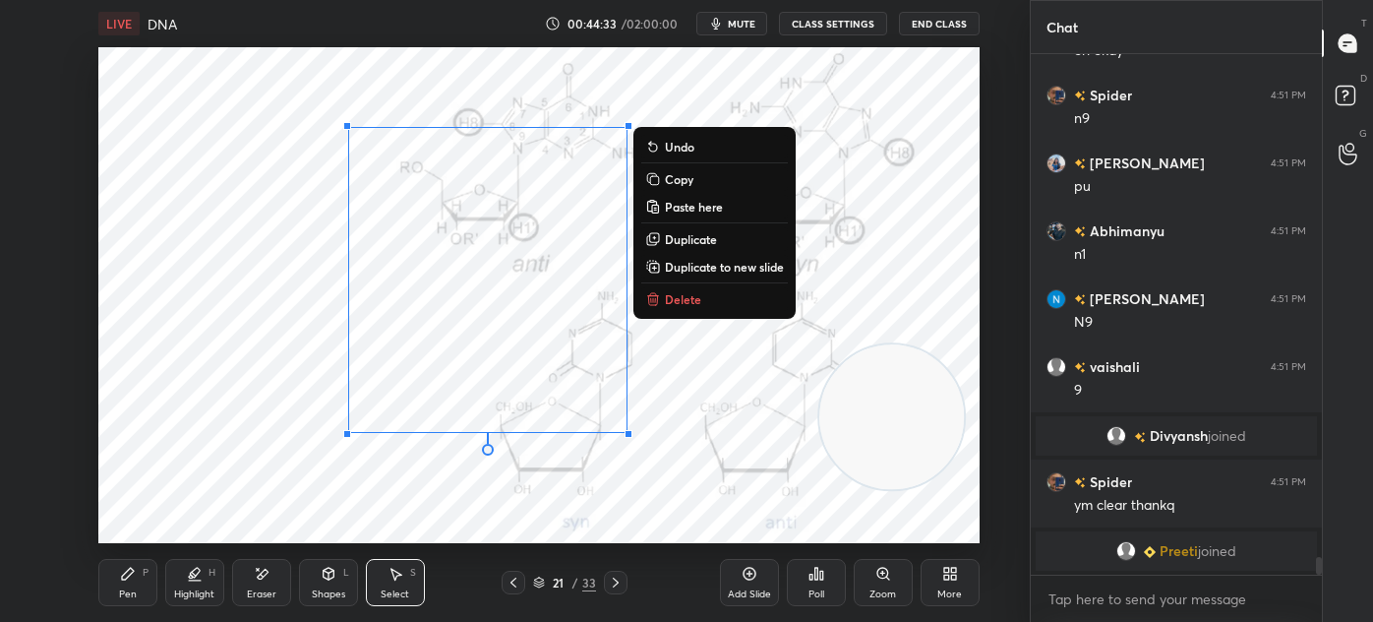
click at [705, 299] on button "Delete" at bounding box center [714, 299] width 147 height 24
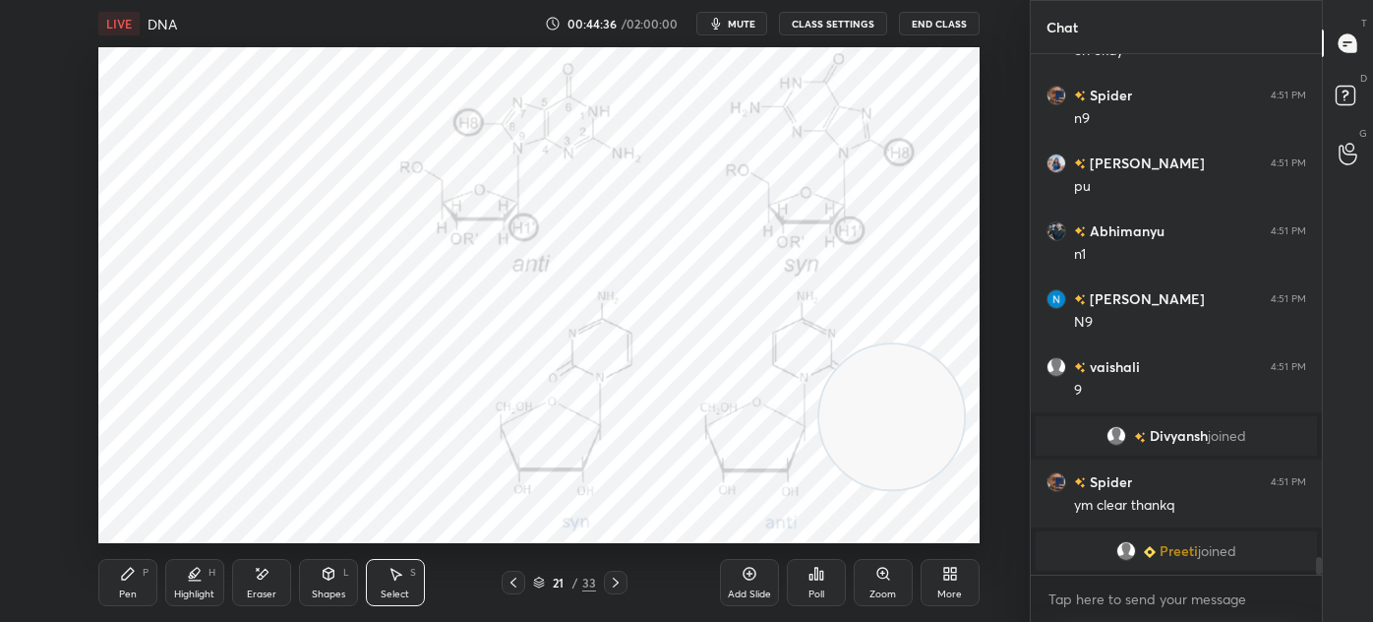
click at [124, 585] on div "Pen P" at bounding box center [127, 582] width 59 height 47
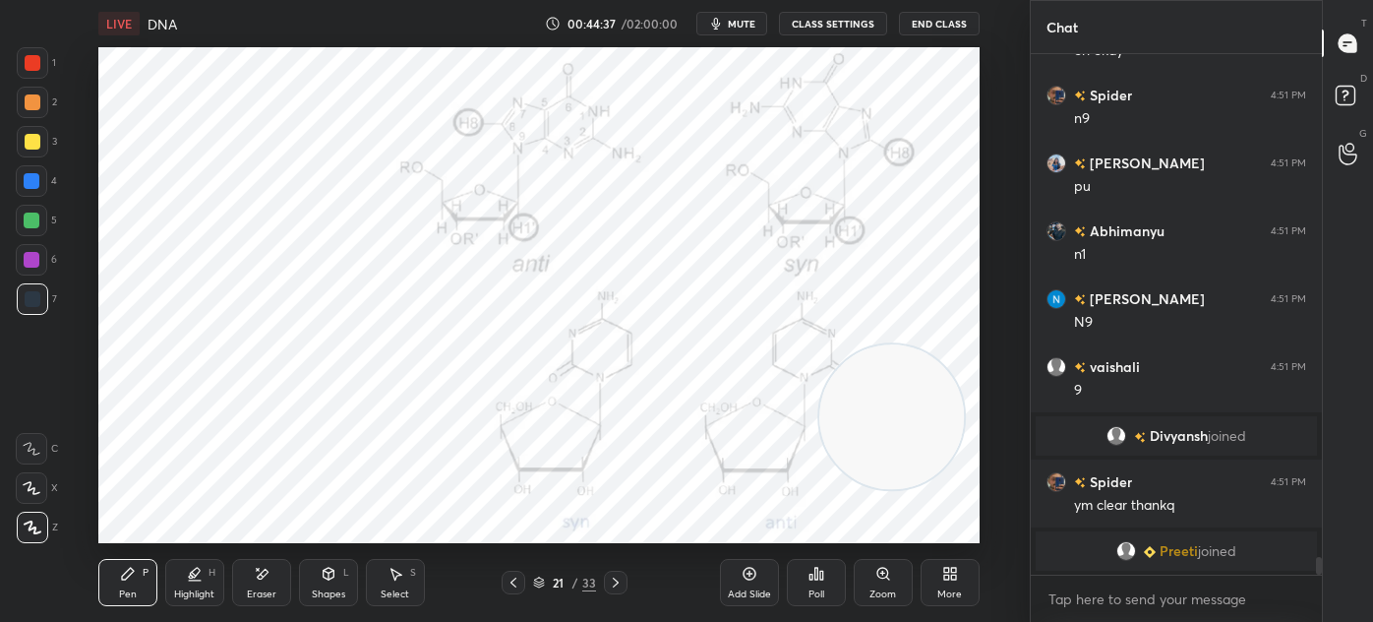
click at [29, 72] on div at bounding box center [32, 62] width 31 height 31
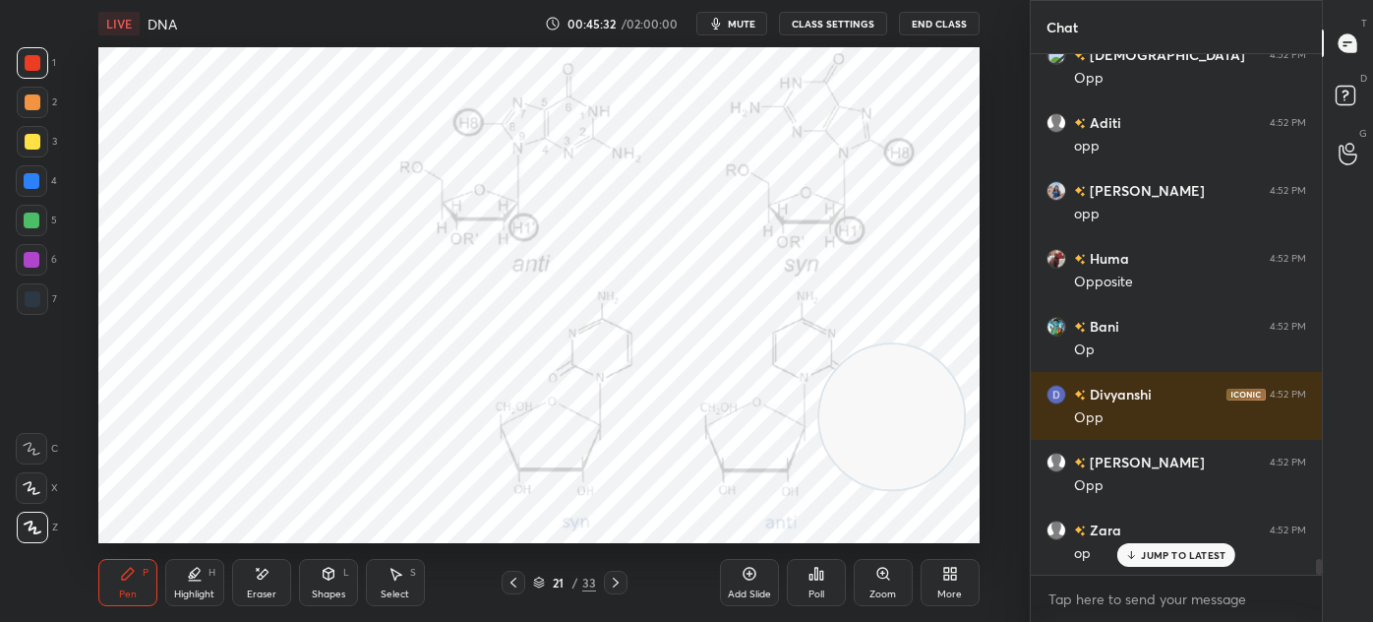
scroll to position [16653, 0]
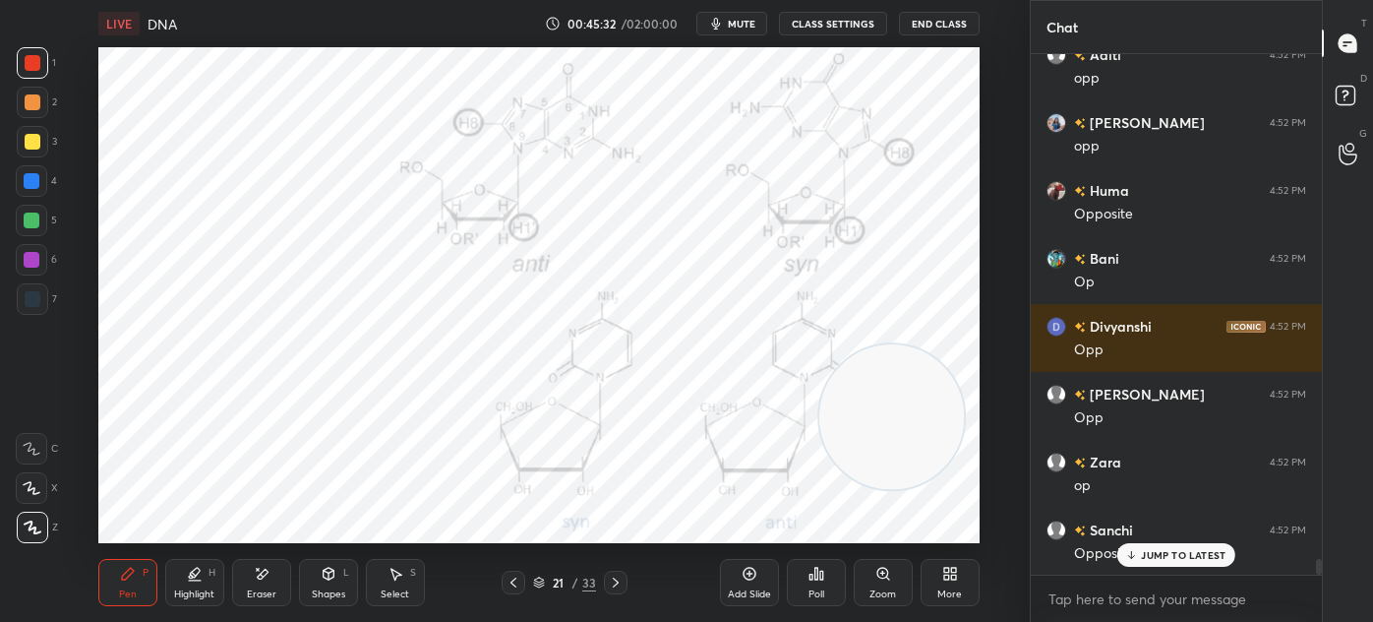
click at [401, 597] on div "Select" at bounding box center [395, 594] width 29 height 10
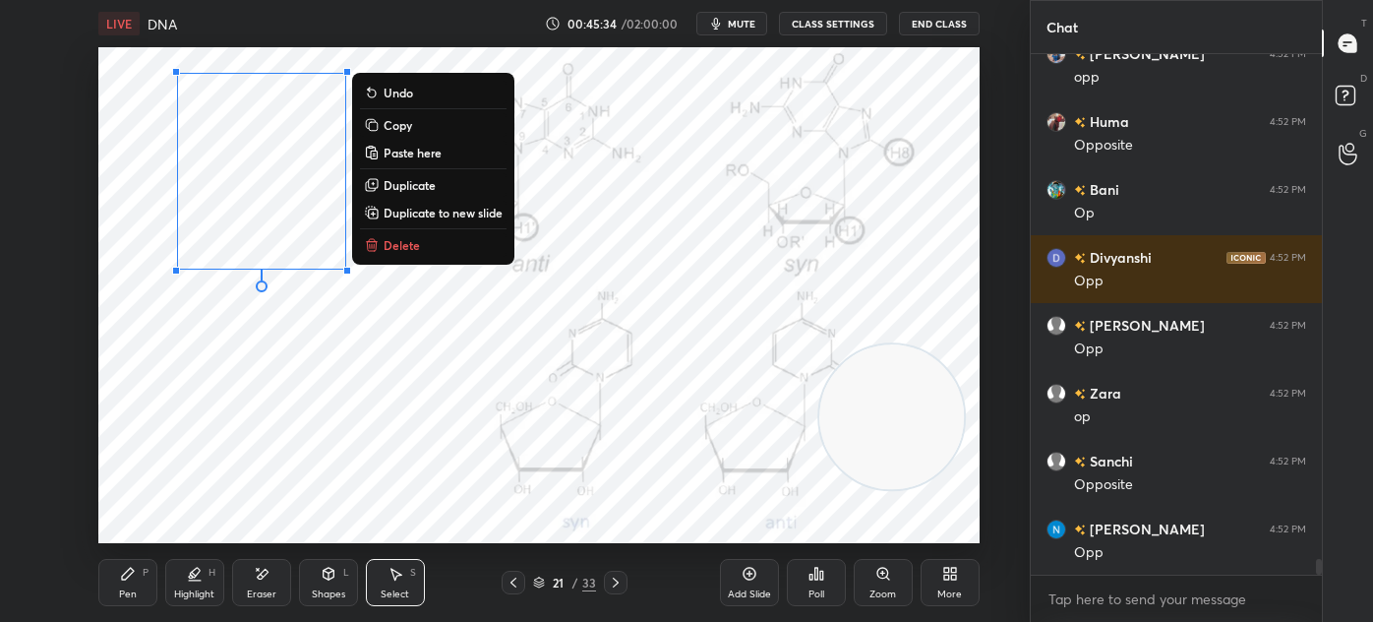
scroll to position [16790, 0]
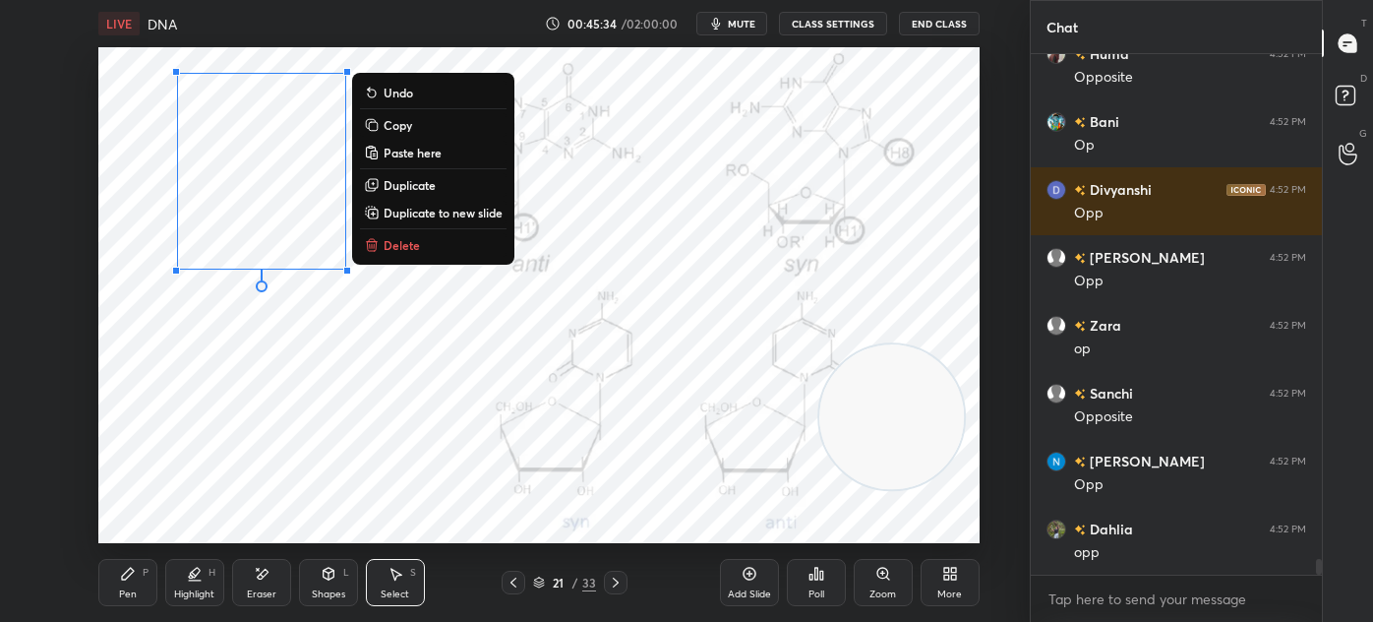
click at [427, 252] on button "Delete" at bounding box center [433, 245] width 147 height 24
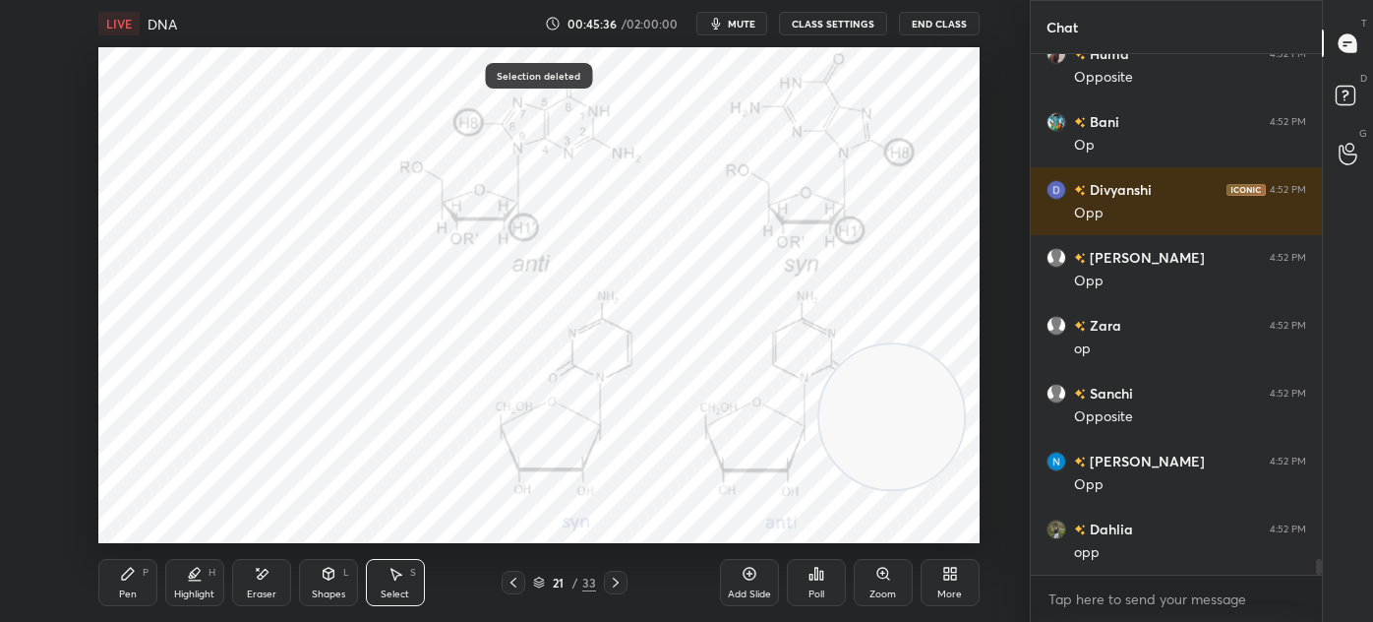
click at [123, 591] on div "Pen" at bounding box center [128, 594] width 18 height 10
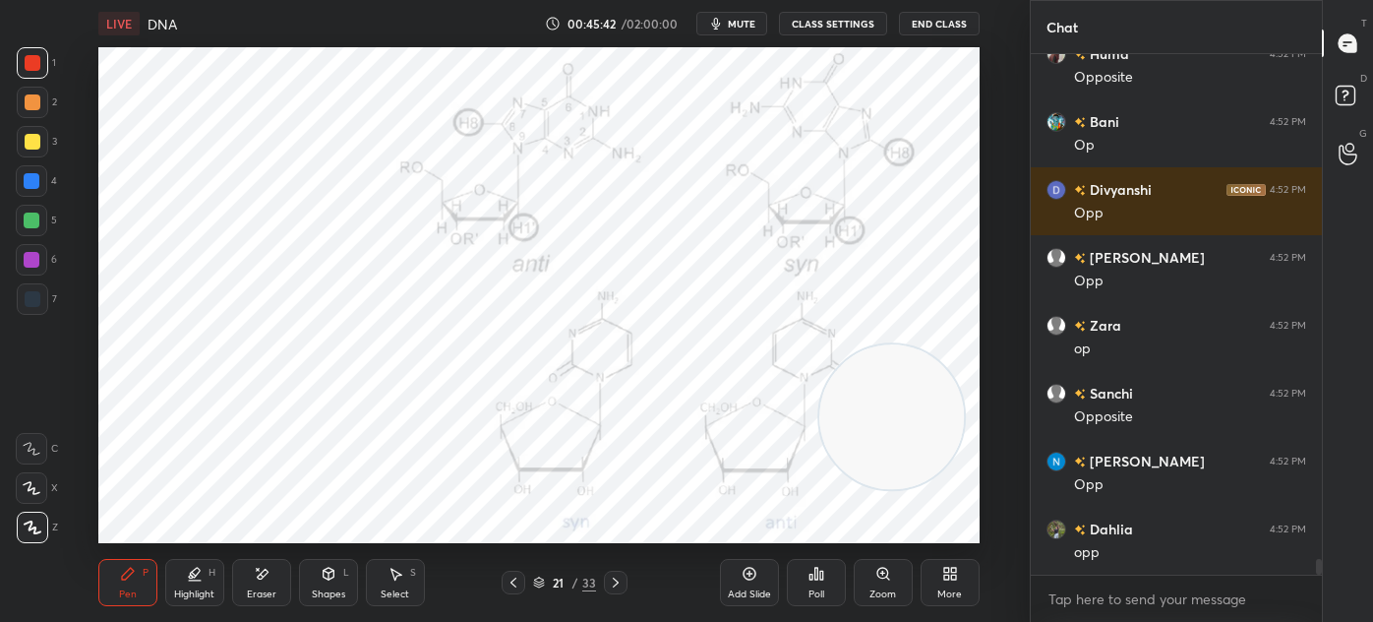
click at [30, 299] on div at bounding box center [33, 299] width 16 height 16
click at [331, 586] on div "Shapes L" at bounding box center [328, 582] width 59 height 47
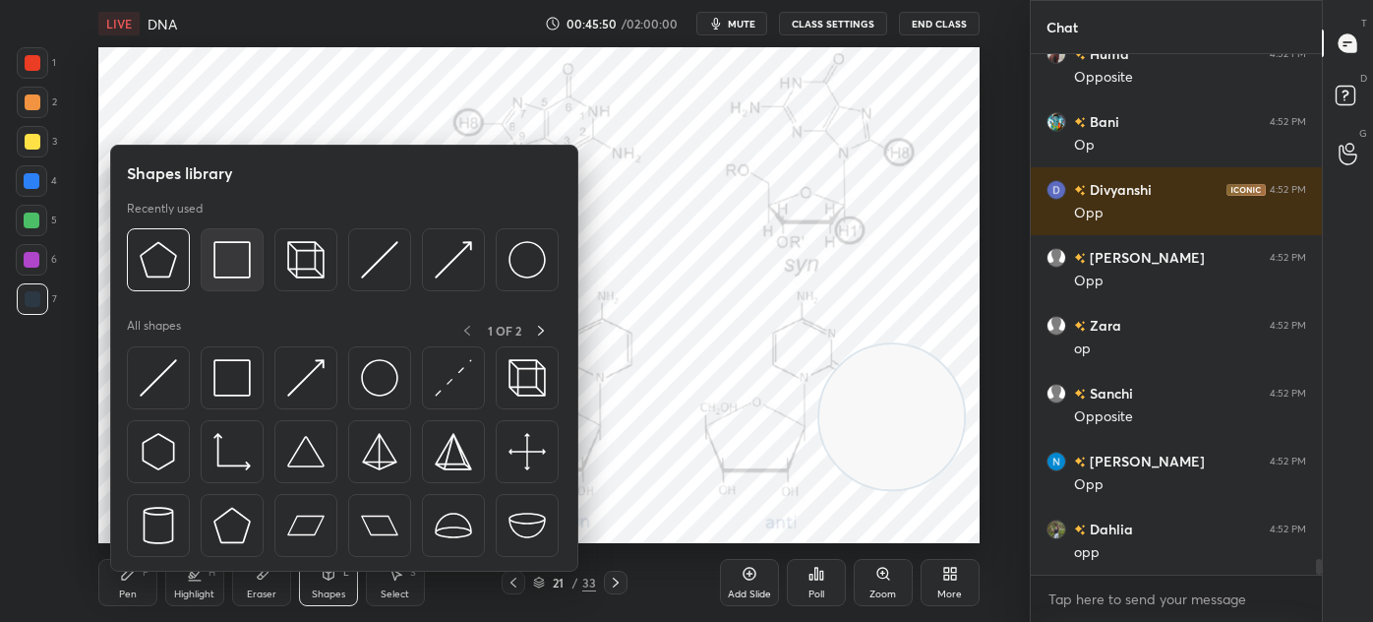
click at [235, 272] on img at bounding box center [231, 259] width 37 height 37
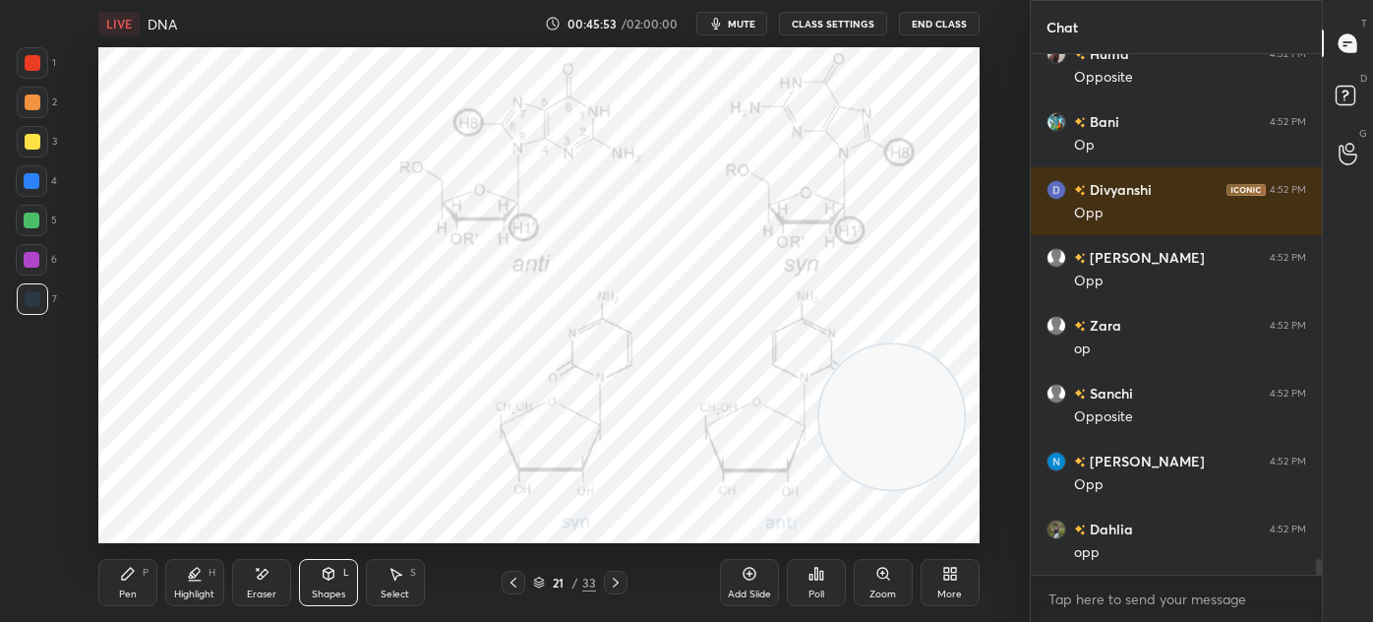
click at [123, 579] on icon at bounding box center [128, 574] width 12 height 12
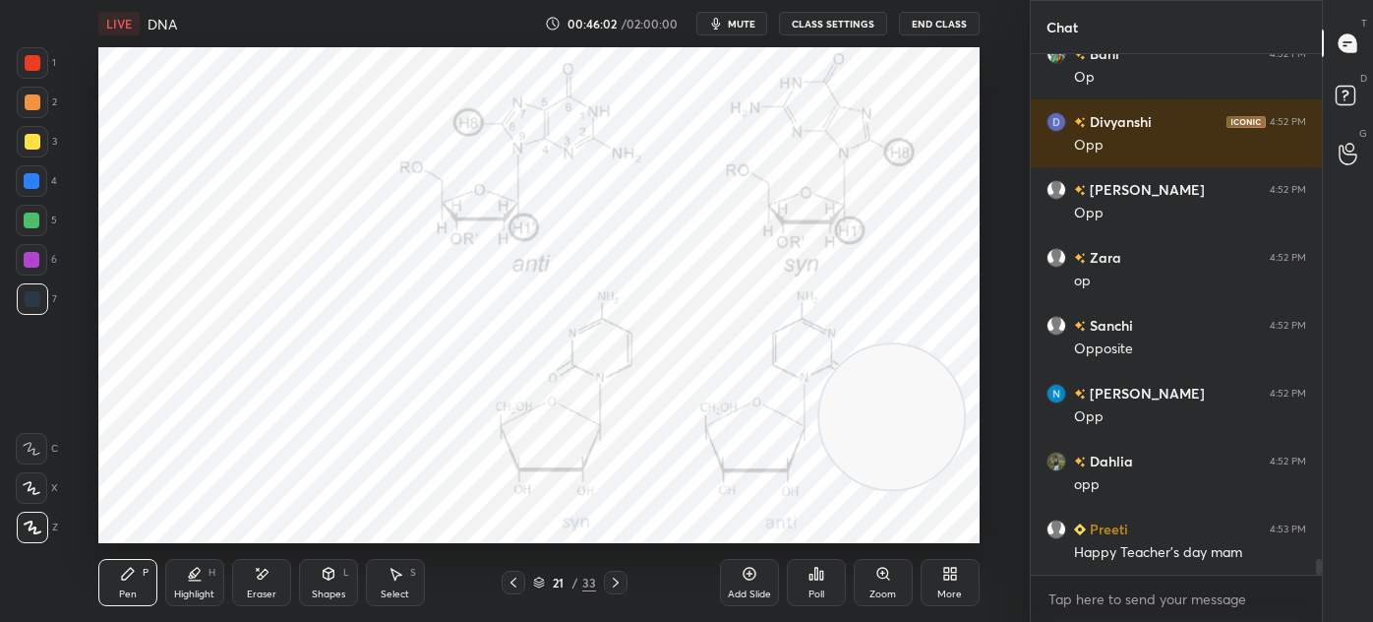
click at [43, 66] on div at bounding box center [32, 62] width 31 height 31
click at [31, 267] on div at bounding box center [32, 260] width 16 height 16
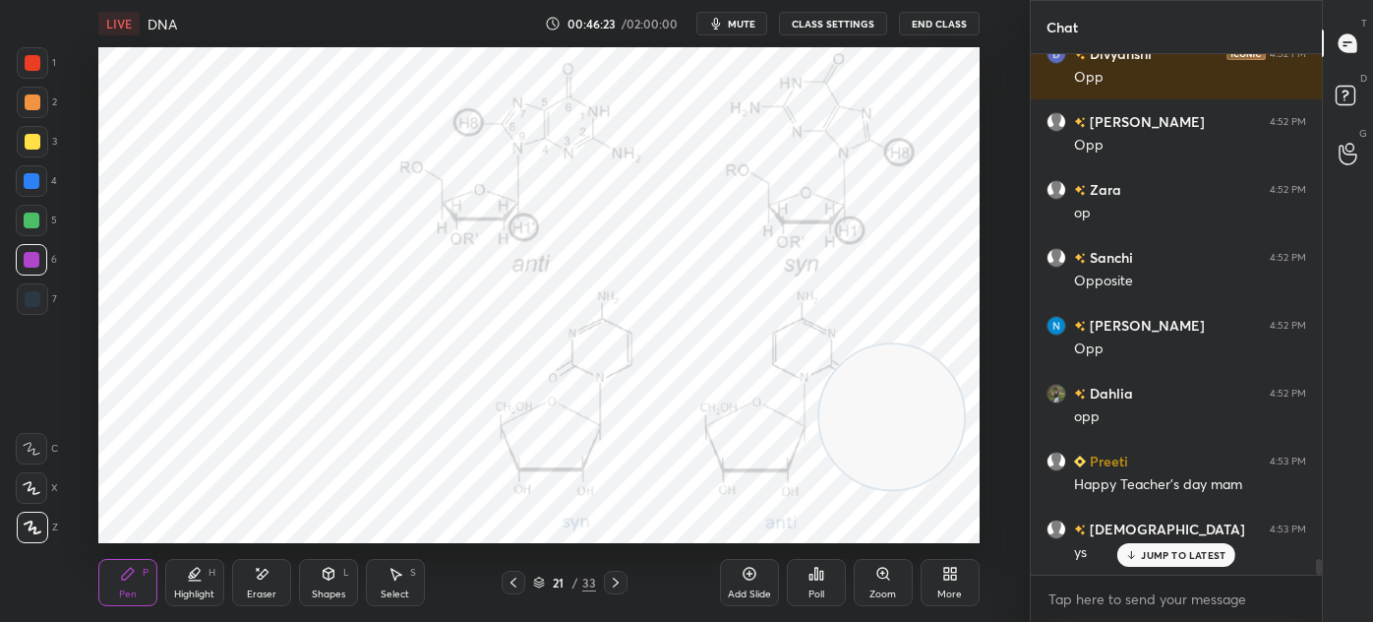
scroll to position [17060, 0]
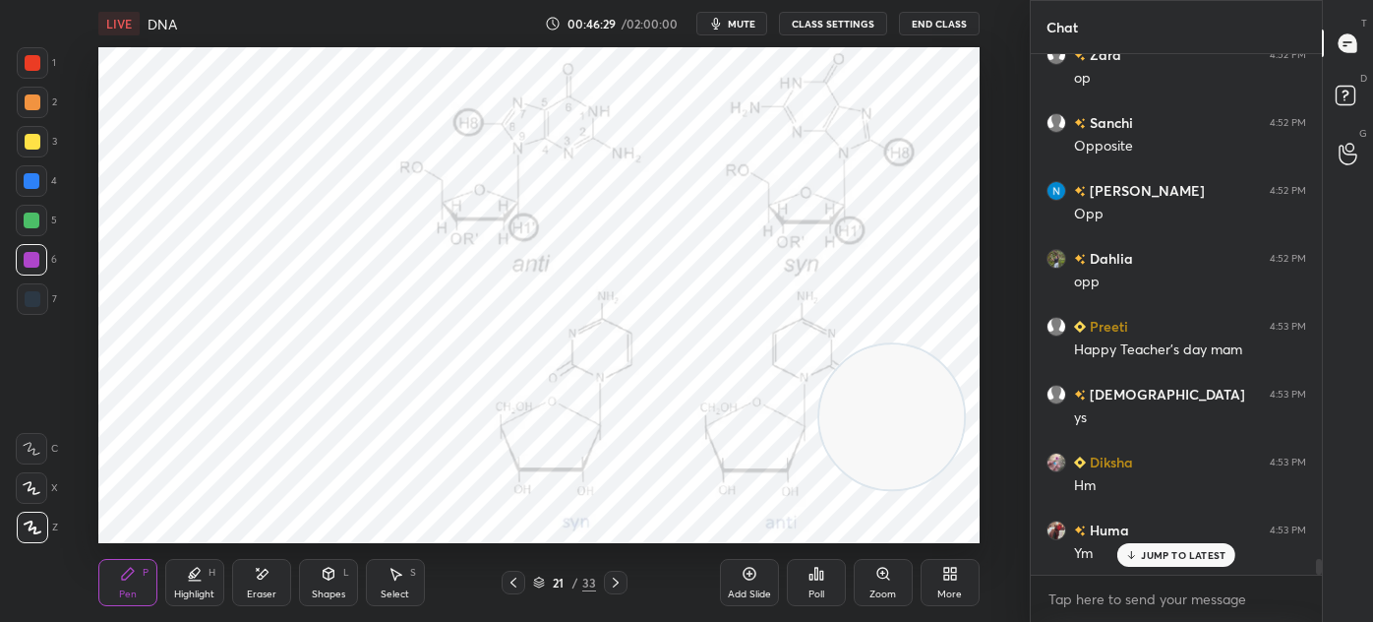
click at [207, 578] on div "Highlight H" at bounding box center [194, 582] width 59 height 47
click at [44, 511] on div "H H" at bounding box center [42, 503] width 52 height 79
click at [40, 483] on div at bounding box center [31, 487] width 31 height 31
click at [24, 488] on icon at bounding box center [32, 488] width 16 height 16
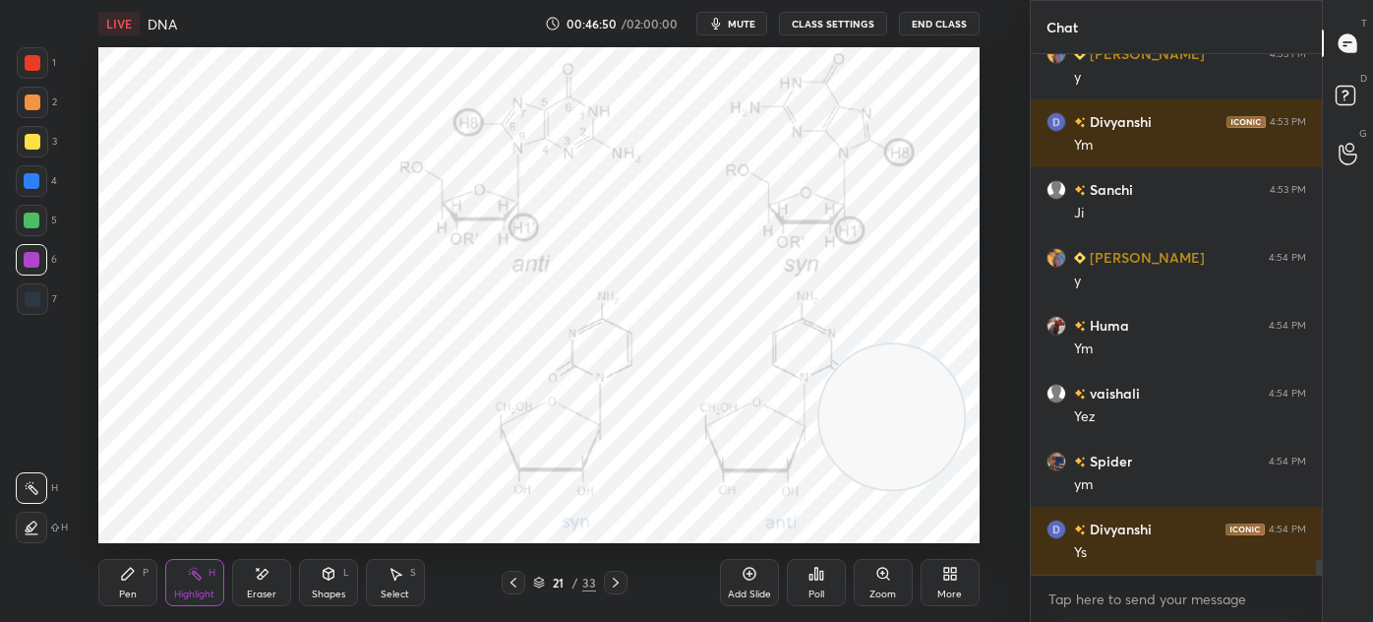
scroll to position [18079, 0]
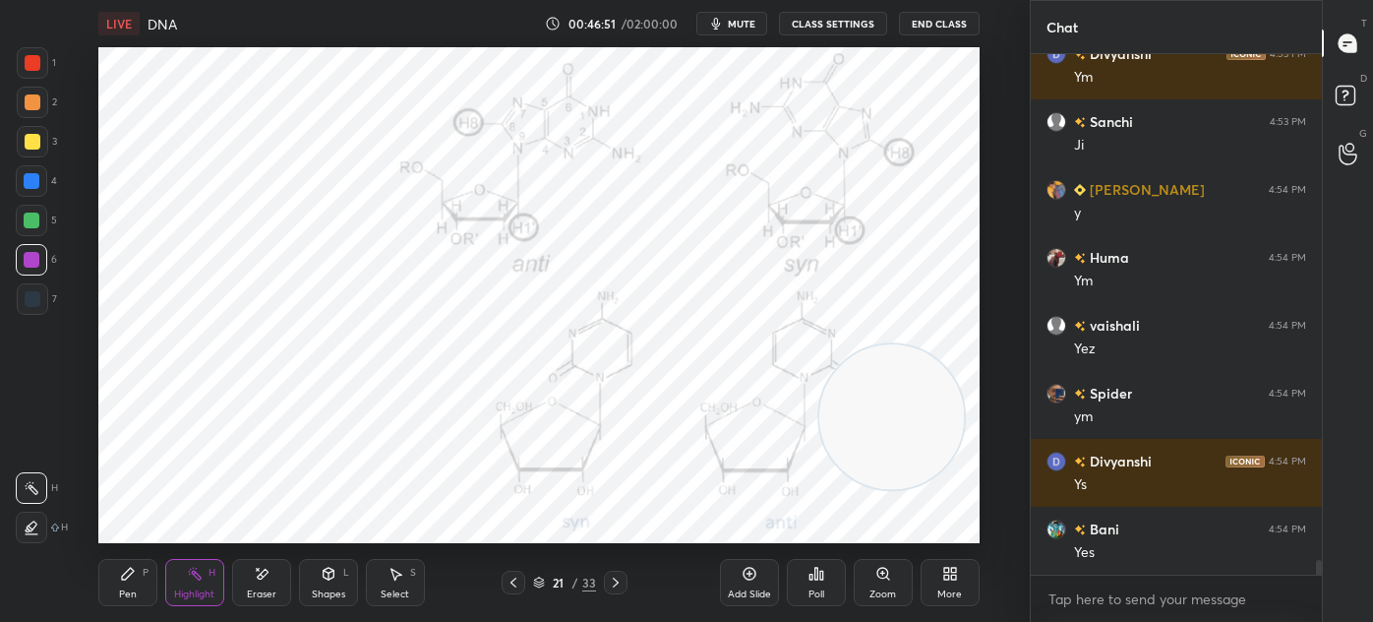
click at [22, 66] on div at bounding box center [32, 62] width 31 height 31
click at [117, 597] on div "Pen P" at bounding box center [127, 582] width 59 height 47
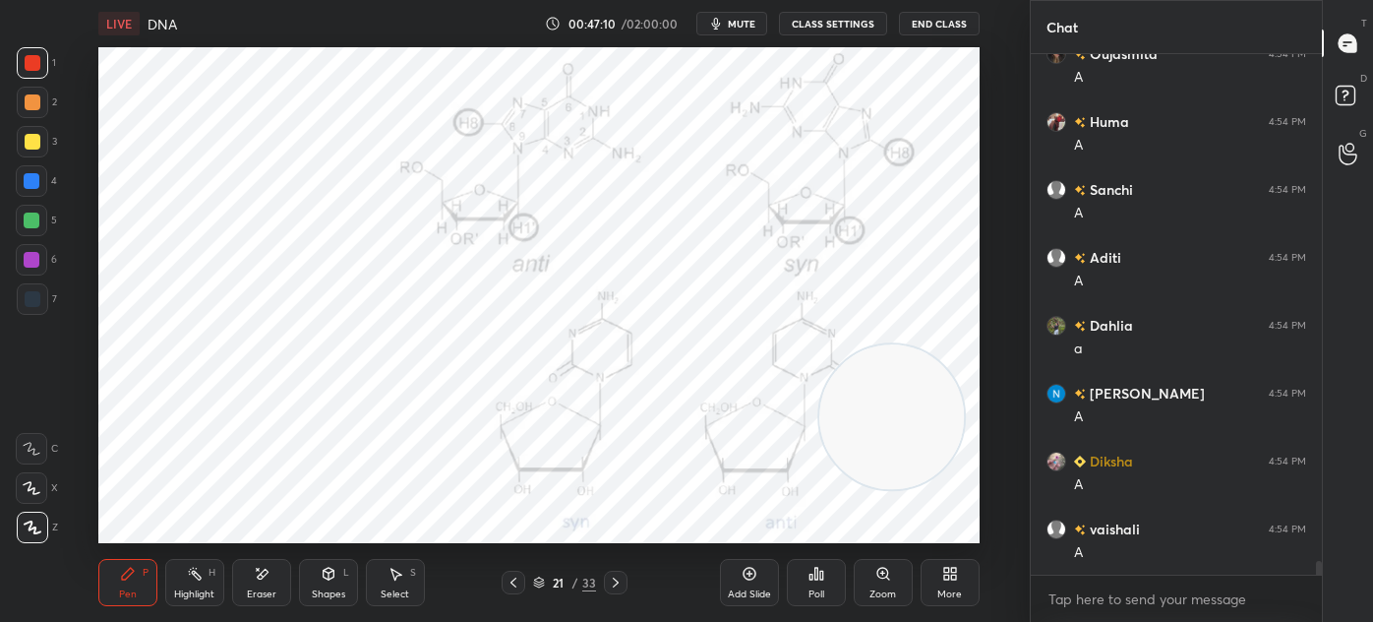
scroll to position [19097, 0]
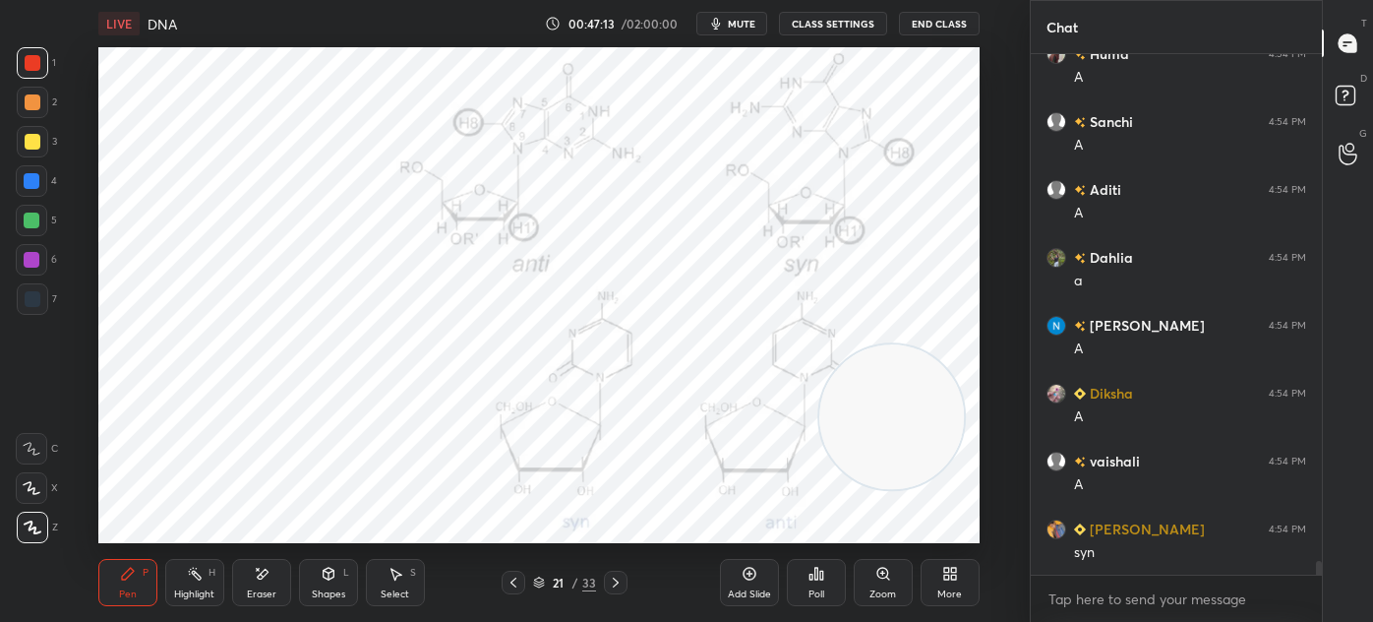
click at [35, 309] on div at bounding box center [32, 298] width 31 height 31
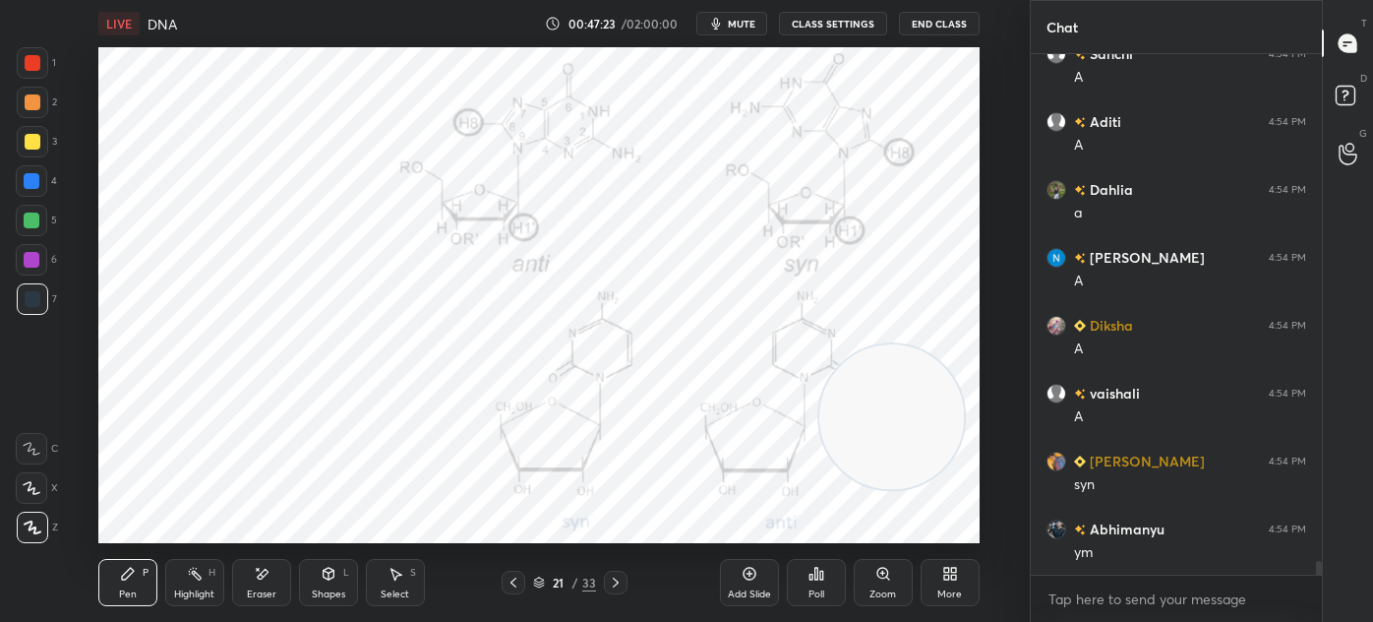
scroll to position [6, 5]
click at [259, 593] on div "Eraser" at bounding box center [262, 594] width 30 height 10
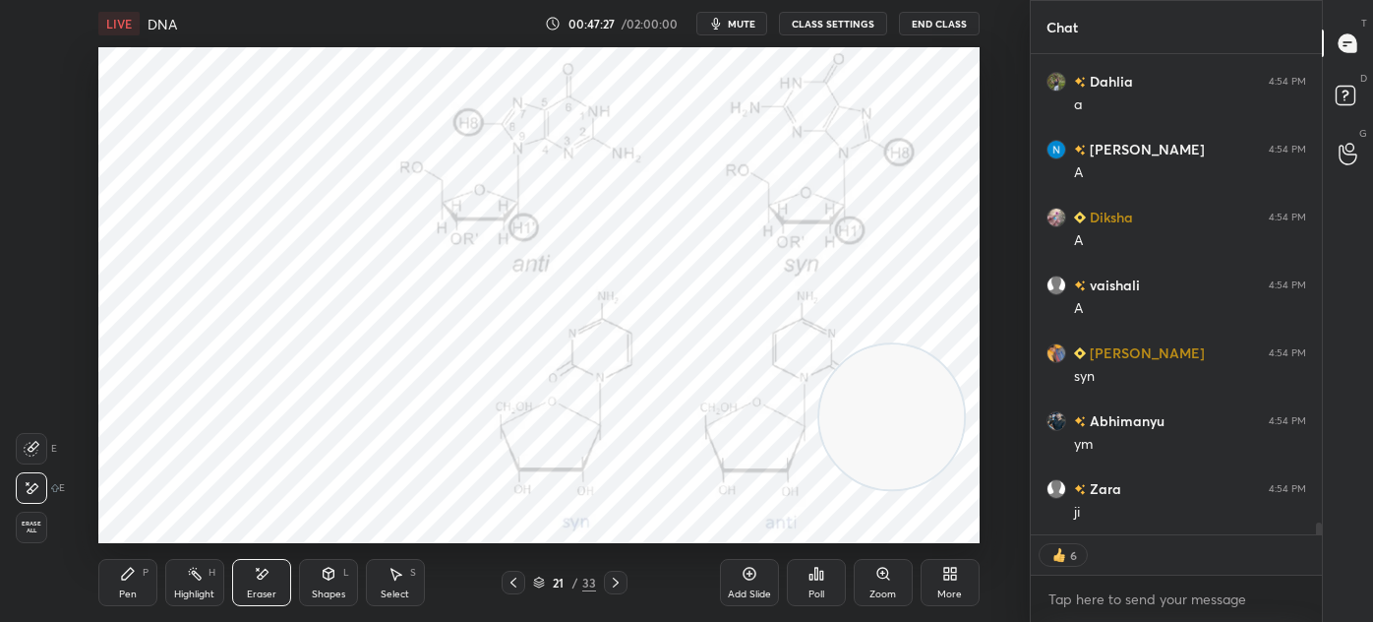
click at [139, 565] on div "Pen P" at bounding box center [127, 582] width 59 height 47
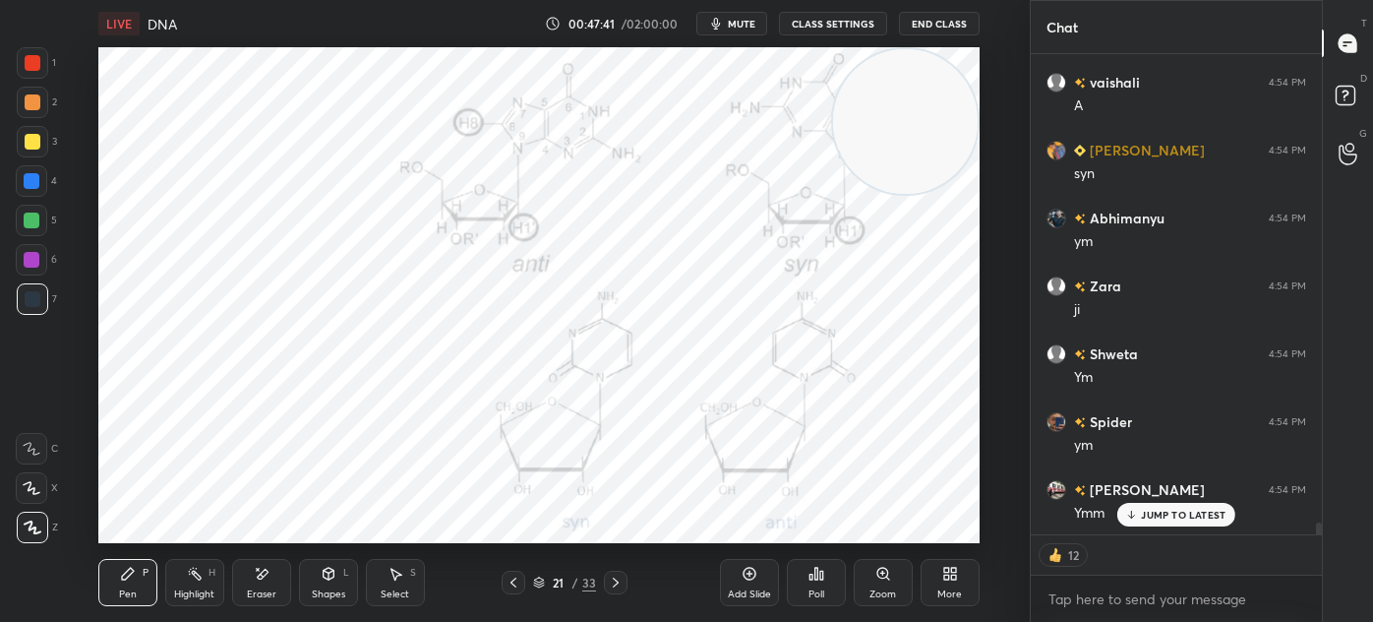
scroll to position [19544, 0]
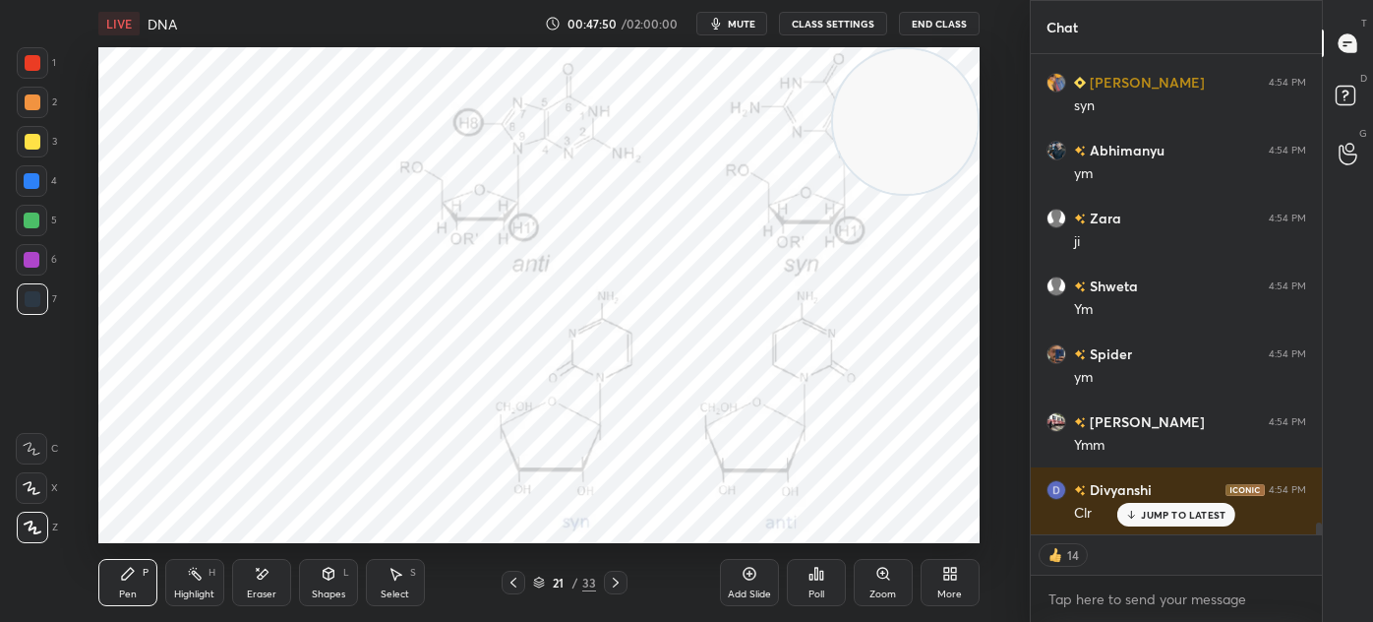
click at [279, 589] on div "Eraser" at bounding box center [261, 582] width 59 height 47
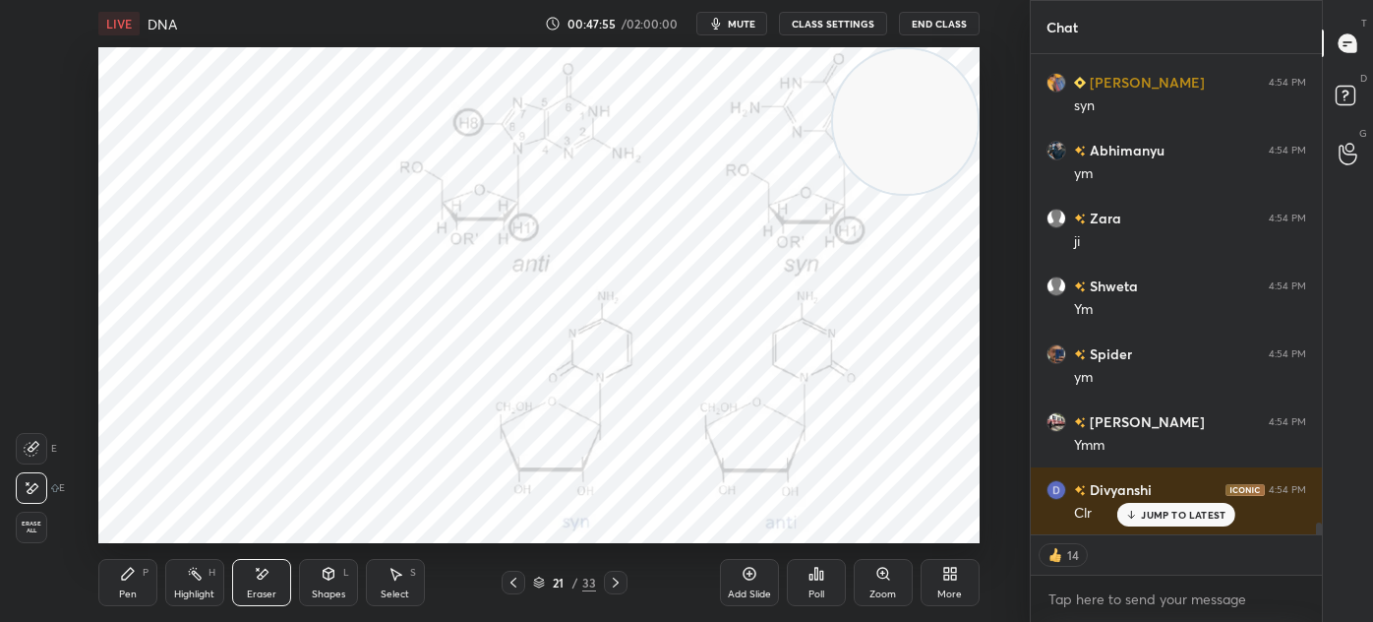
click at [122, 589] on div "Pen" at bounding box center [128, 594] width 18 height 10
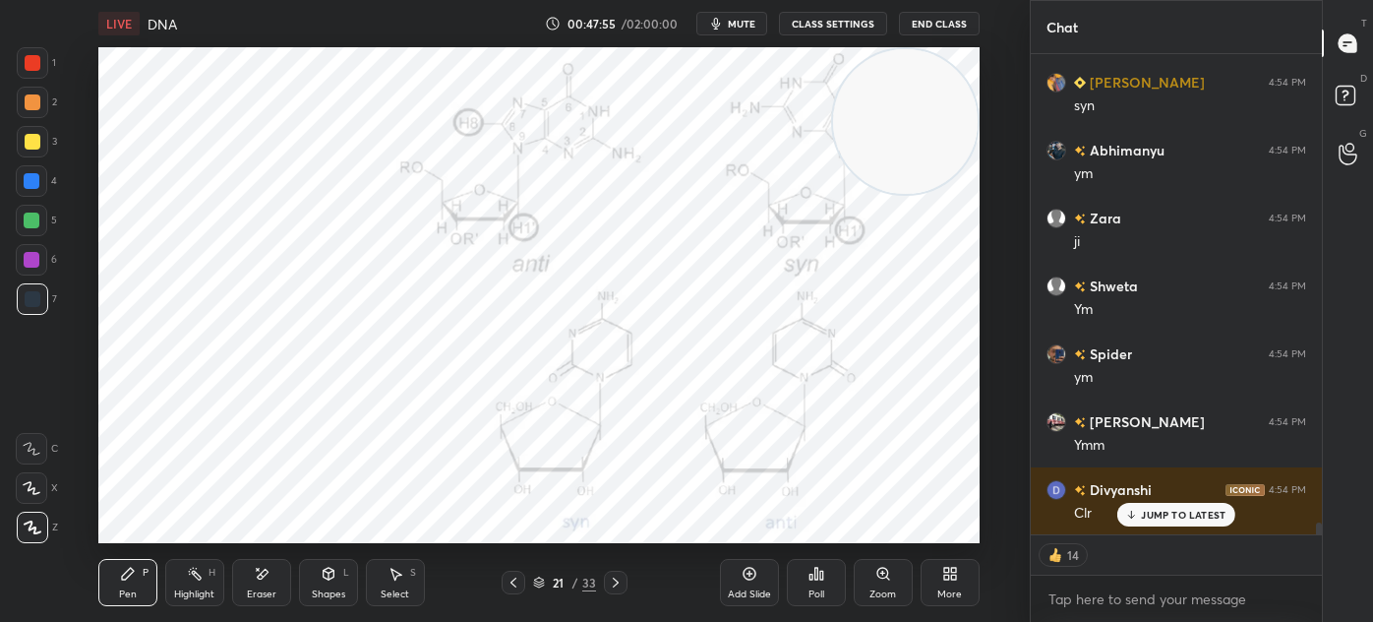
scroll to position [19504, 0]
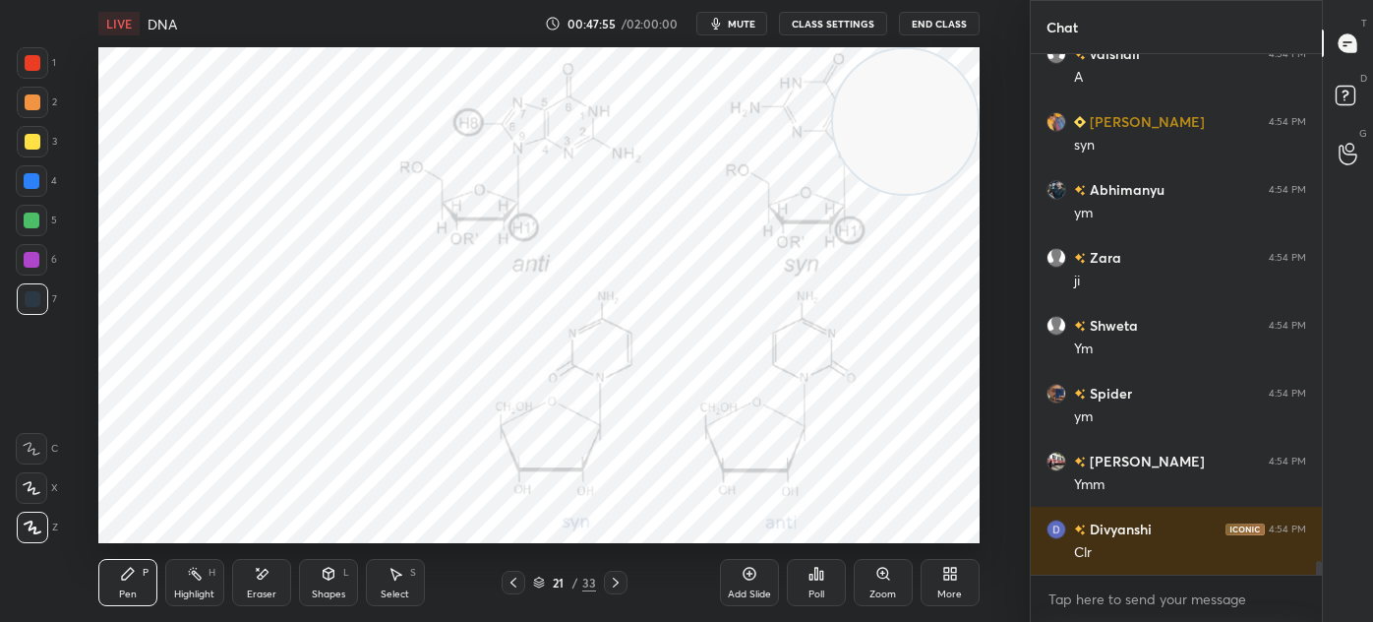
click at [29, 302] on div at bounding box center [33, 299] width 16 height 16
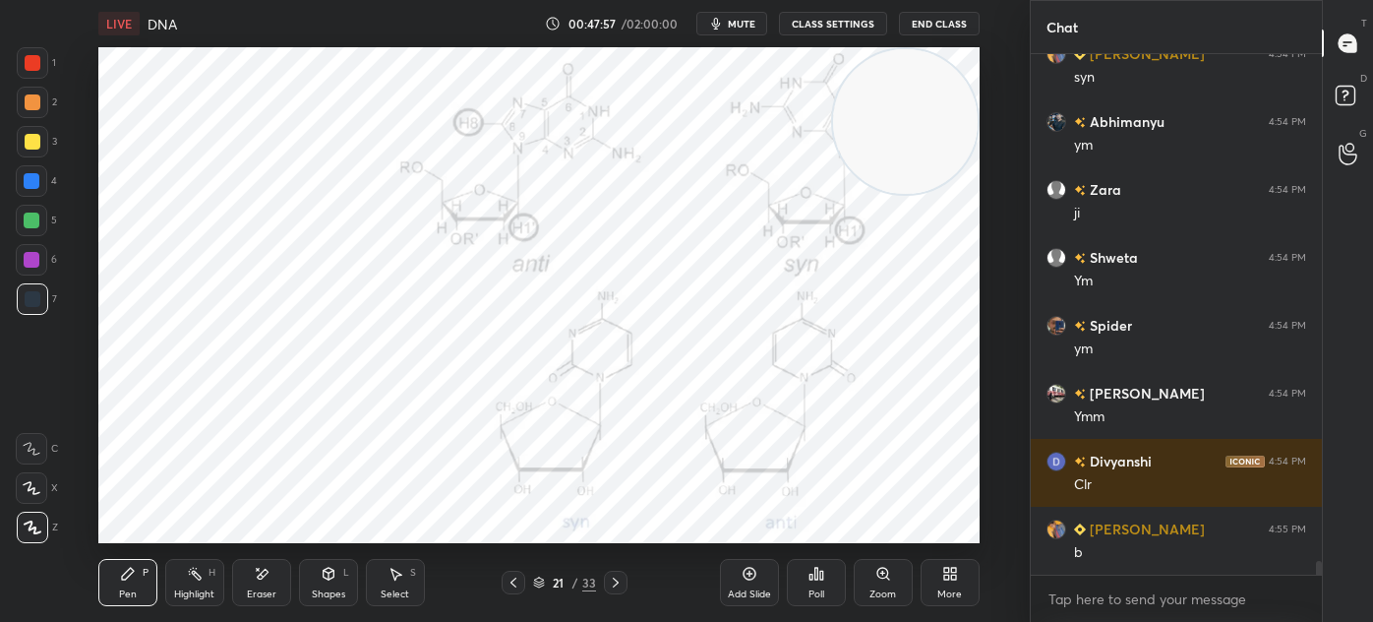
click at [30, 225] on div at bounding box center [32, 220] width 16 height 16
click at [29, 189] on div at bounding box center [31, 180] width 31 height 31
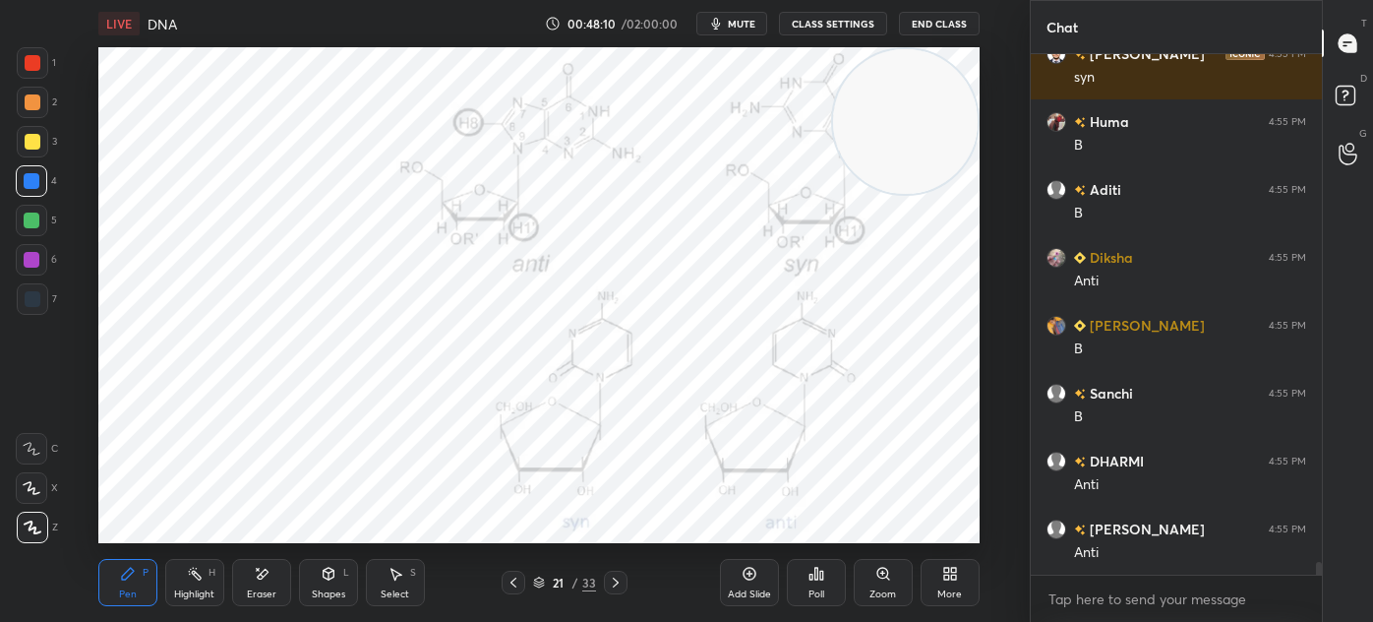
scroll to position [20726, 0]
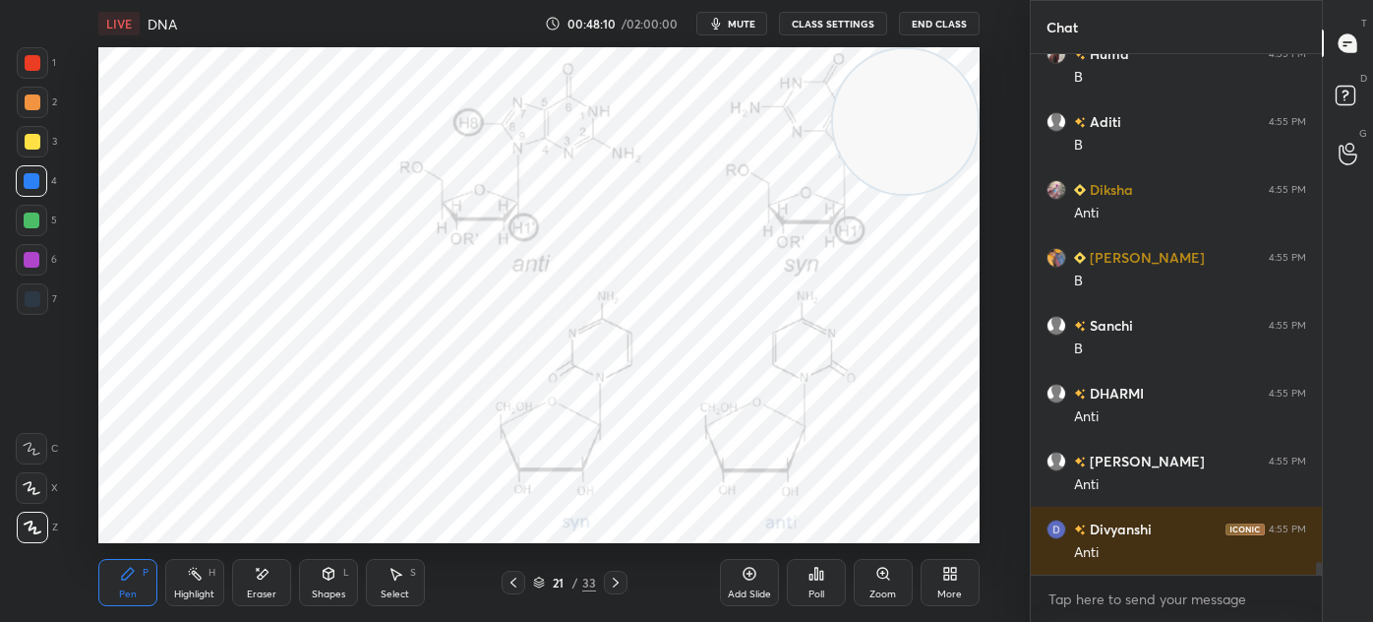
click at [878, 581] on icon at bounding box center [883, 574] width 16 height 16
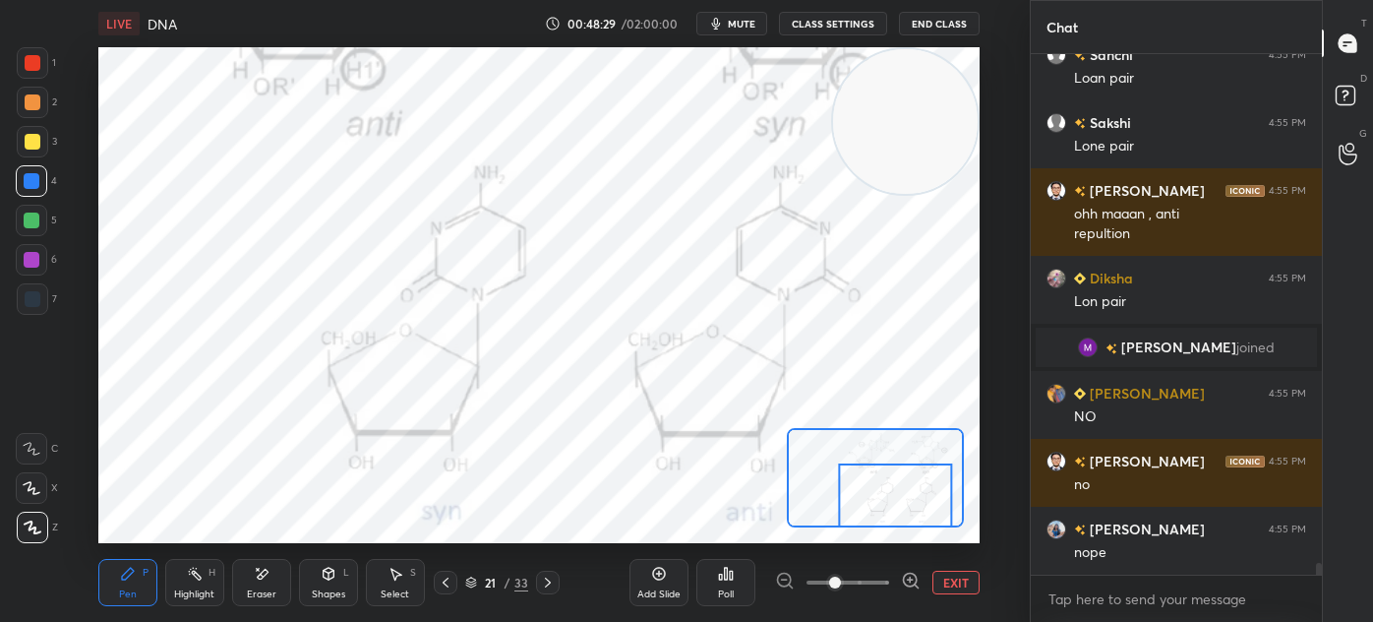
scroll to position [22082, 0]
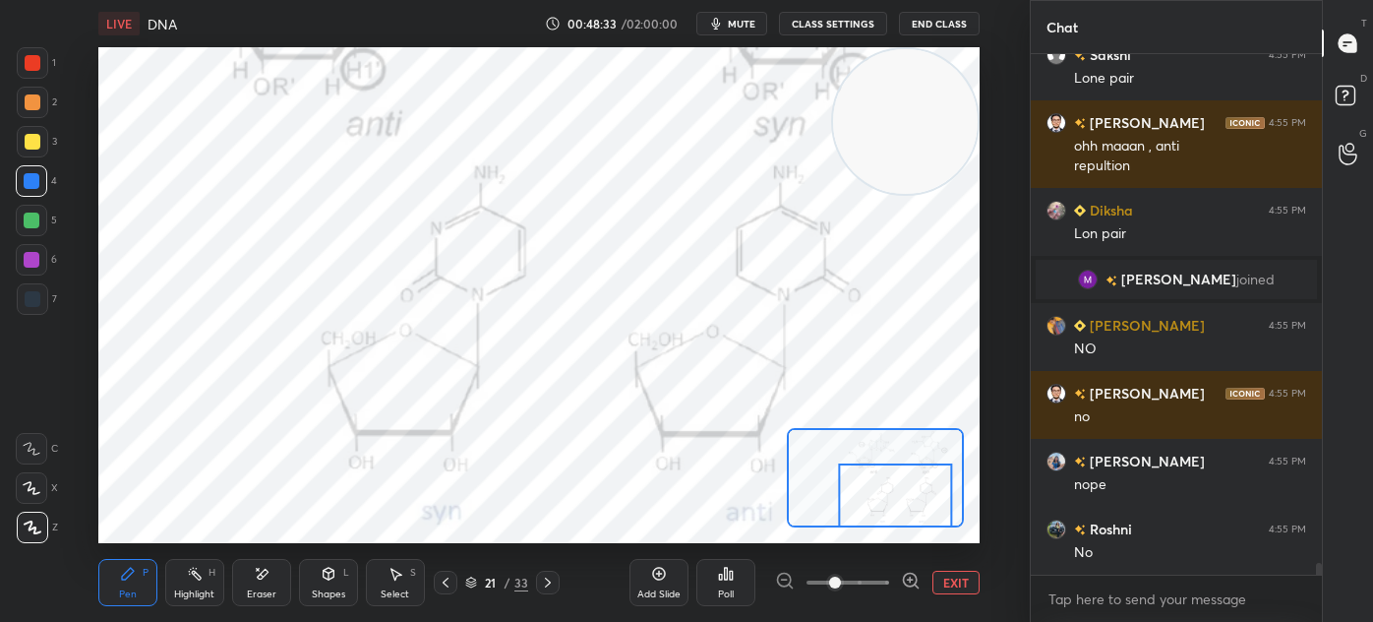
click at [35, 216] on div at bounding box center [32, 220] width 16 height 16
click at [25, 262] on div at bounding box center [32, 260] width 16 height 16
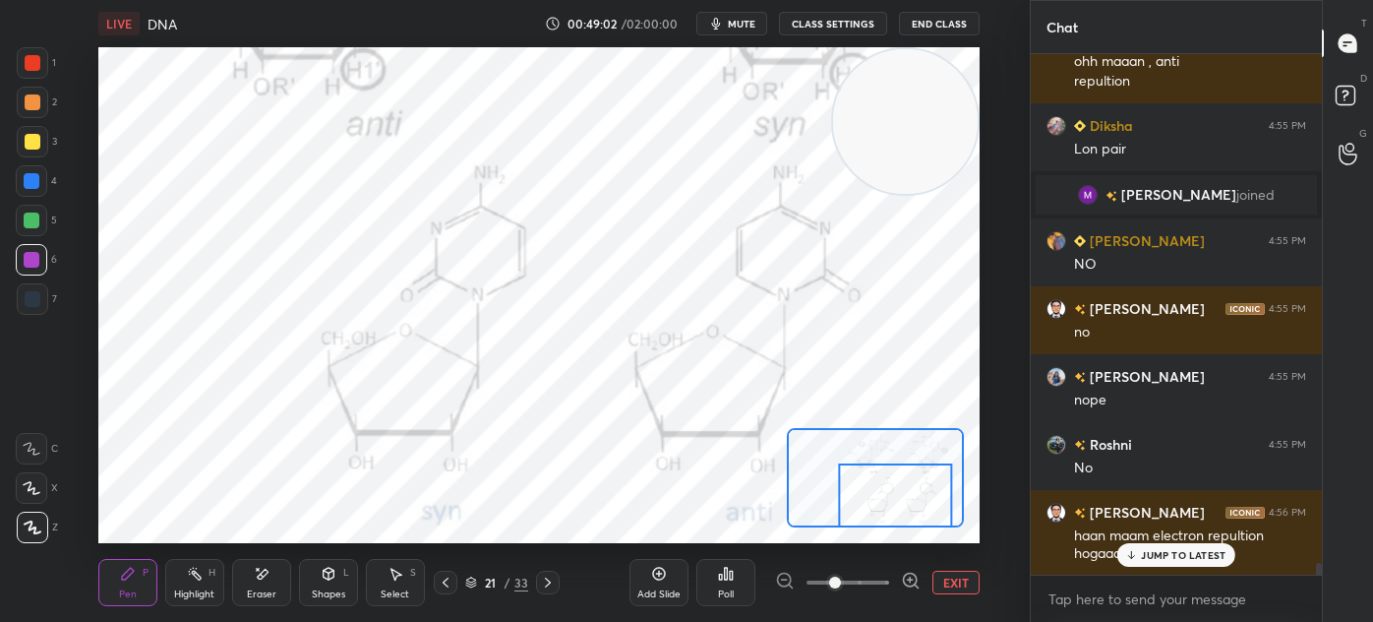
click at [841, 588] on span at bounding box center [835, 582] width 12 height 12
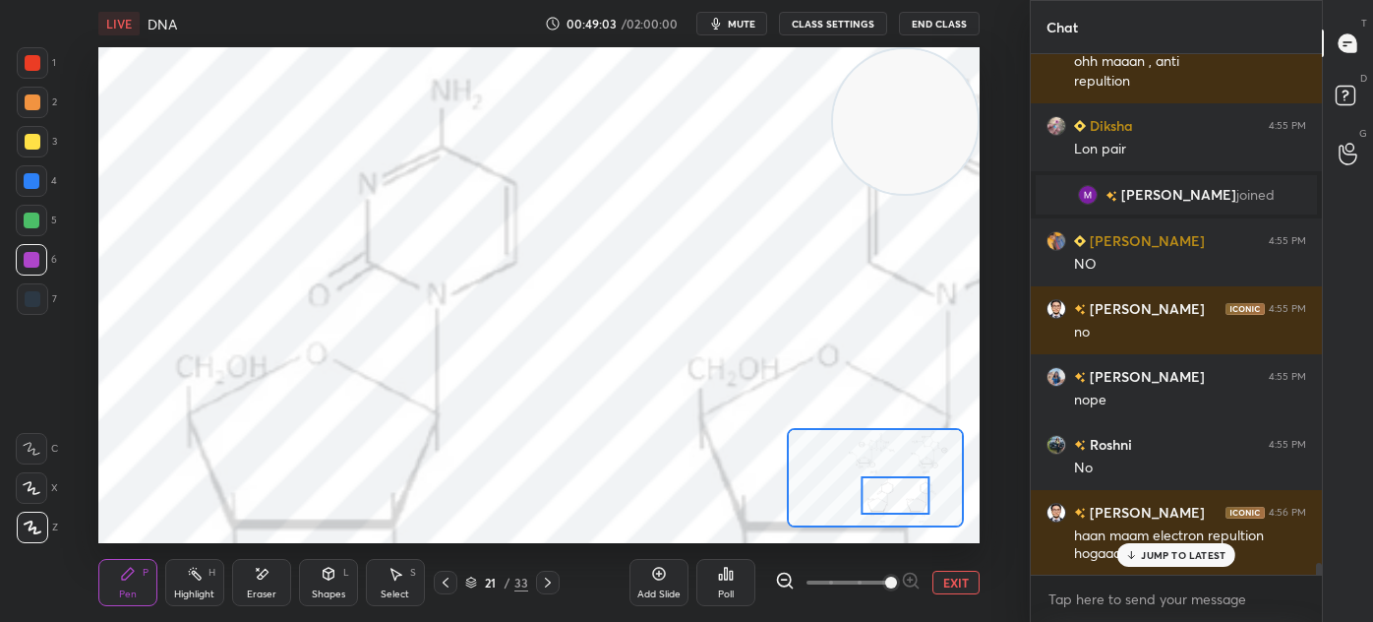
click at [921, 571] on div "EXIT" at bounding box center [877, 583] width 205 height 24
click at [946, 565] on div "Add Slide Poll EXIT" at bounding box center [805, 582] width 350 height 110
click at [957, 564] on div "Add Slide Poll EXIT" at bounding box center [805, 582] width 350 height 110
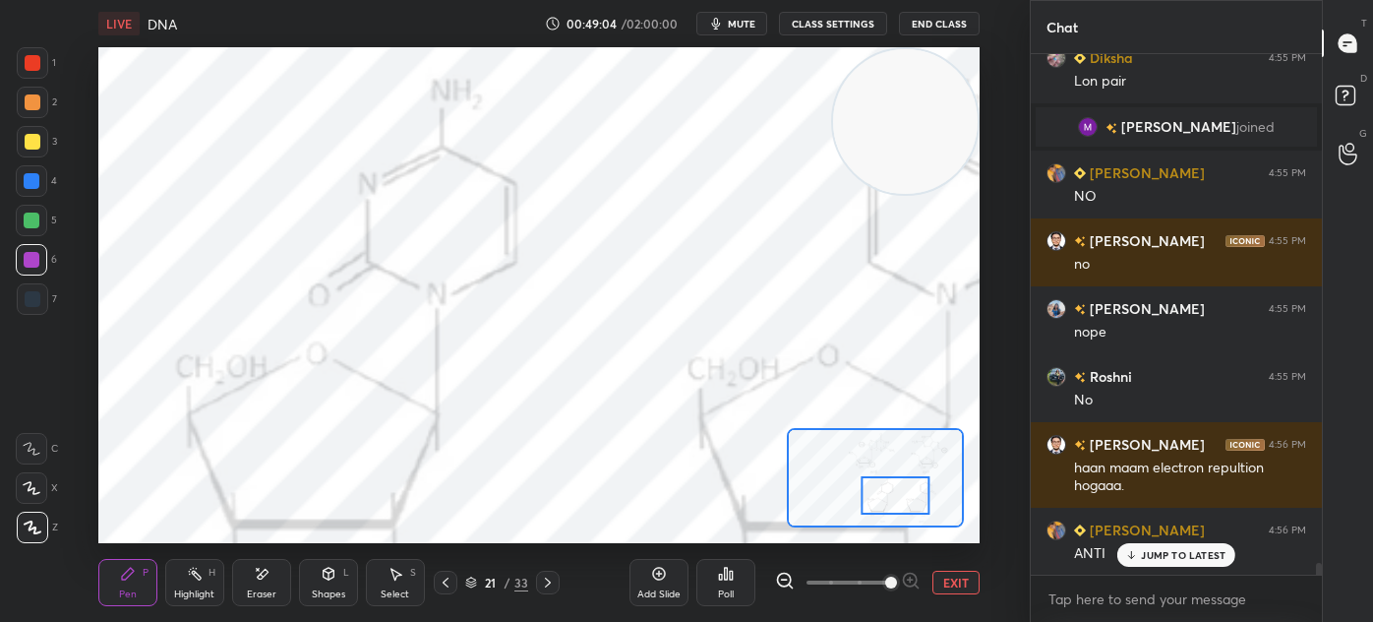
click at [960, 567] on div "Add Slide Poll EXIT" at bounding box center [805, 582] width 350 height 110
click at [978, 560] on div "Add Slide Poll EXIT" at bounding box center [805, 582] width 350 height 110
click at [950, 576] on button "EXIT" at bounding box center [955, 583] width 47 height 24
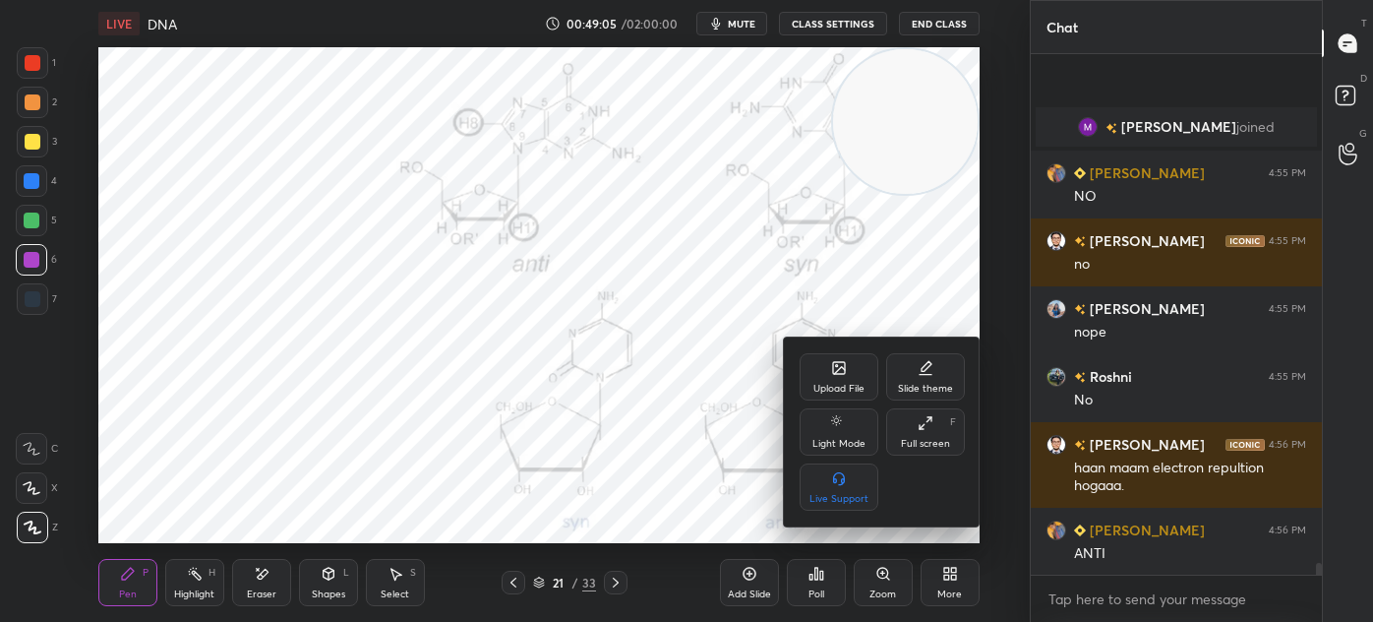
scroll to position [22372, 0]
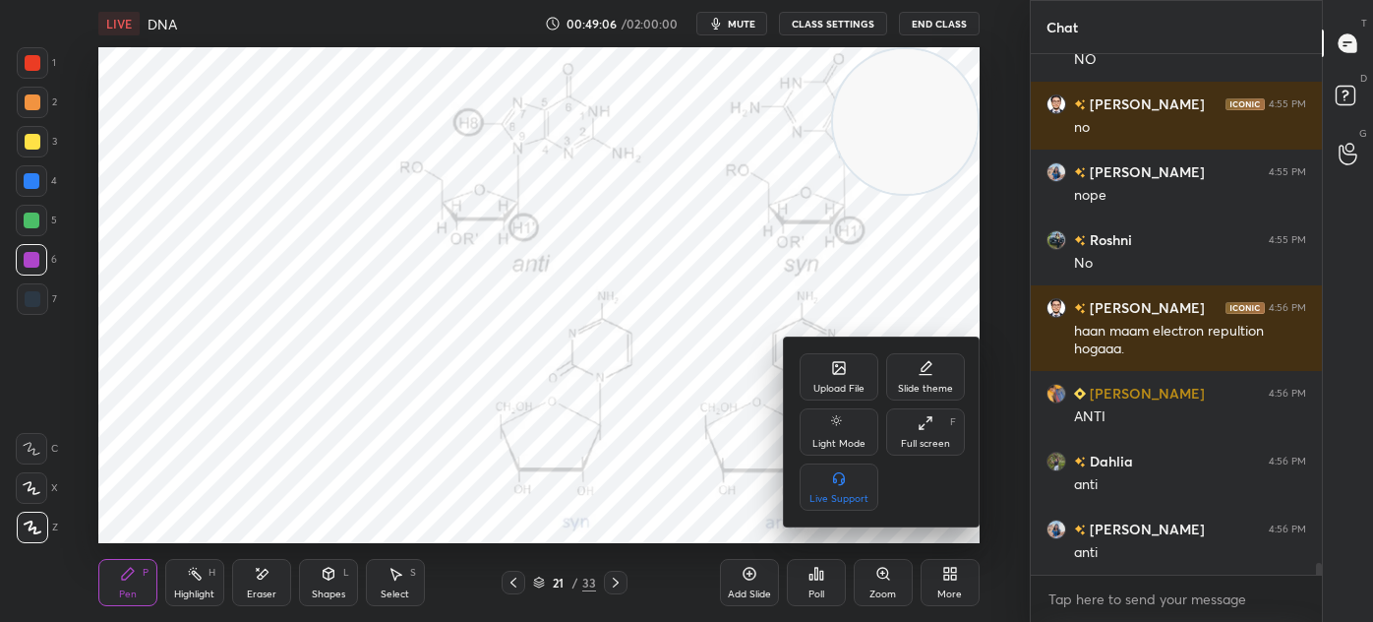
click at [691, 515] on div at bounding box center [686, 311] width 1373 height 622
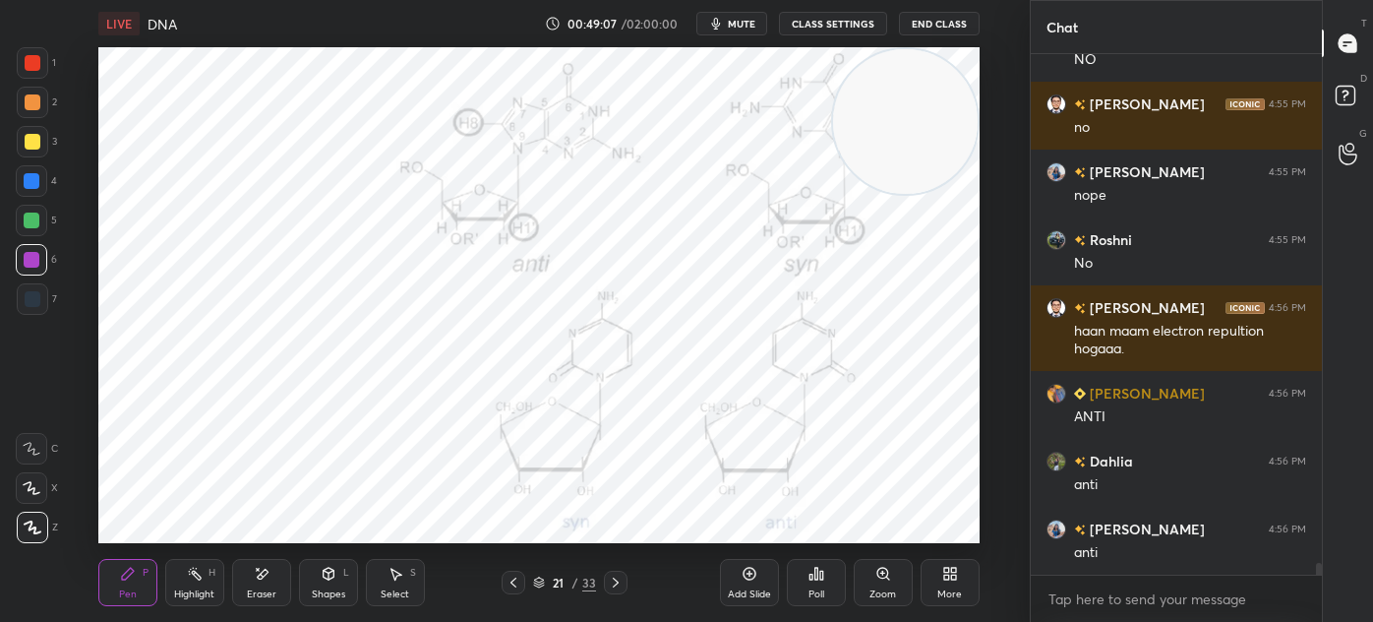
click at [134, 581] on icon at bounding box center [128, 574] width 16 height 16
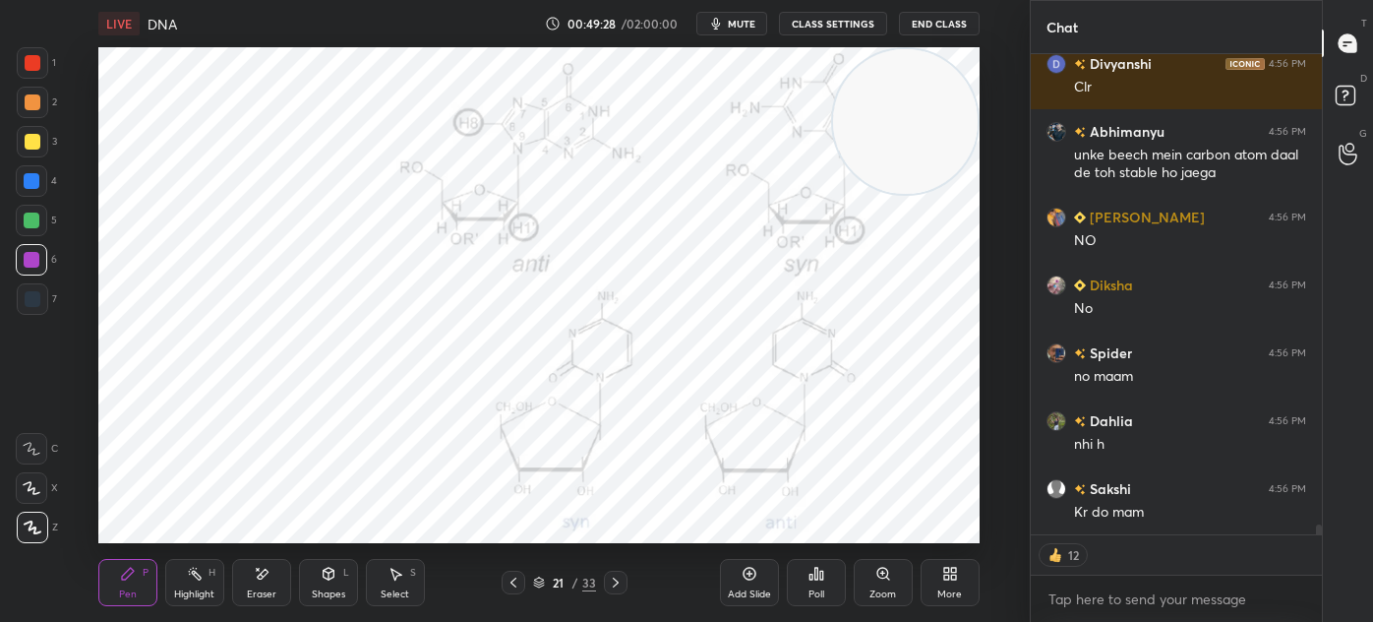
scroll to position [23176, 0]
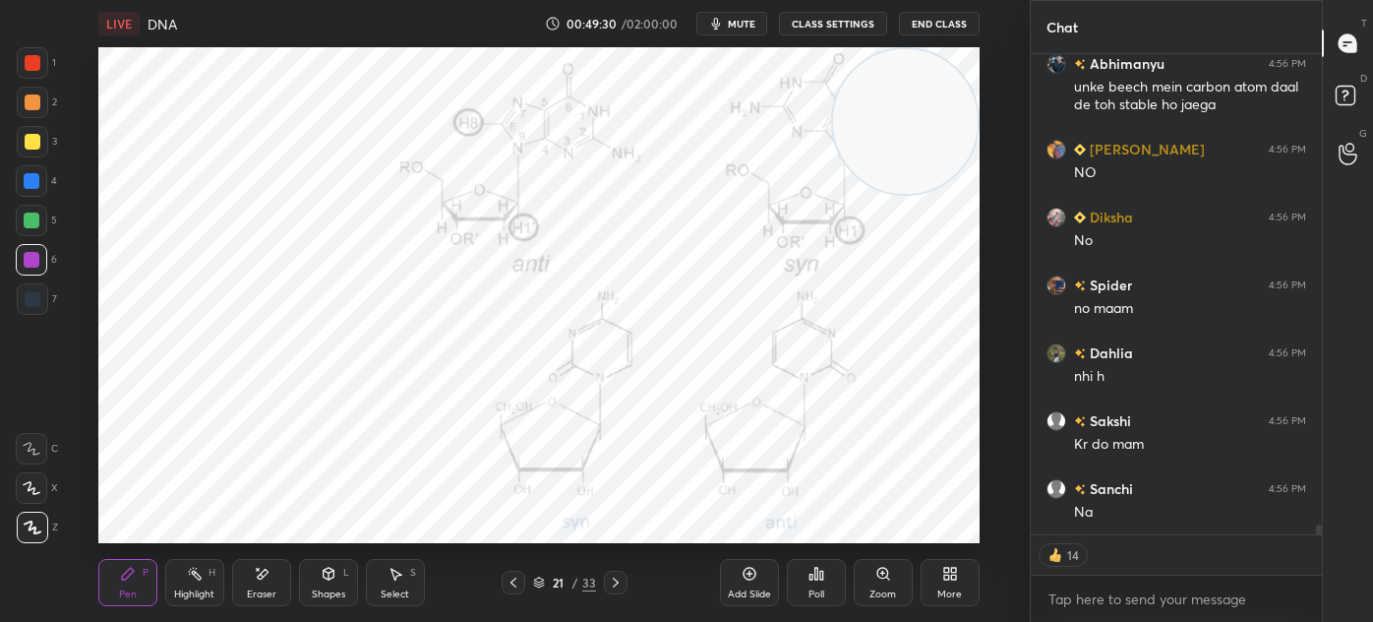
click at [737, 574] on div "Add Slide" at bounding box center [749, 582] width 59 height 47
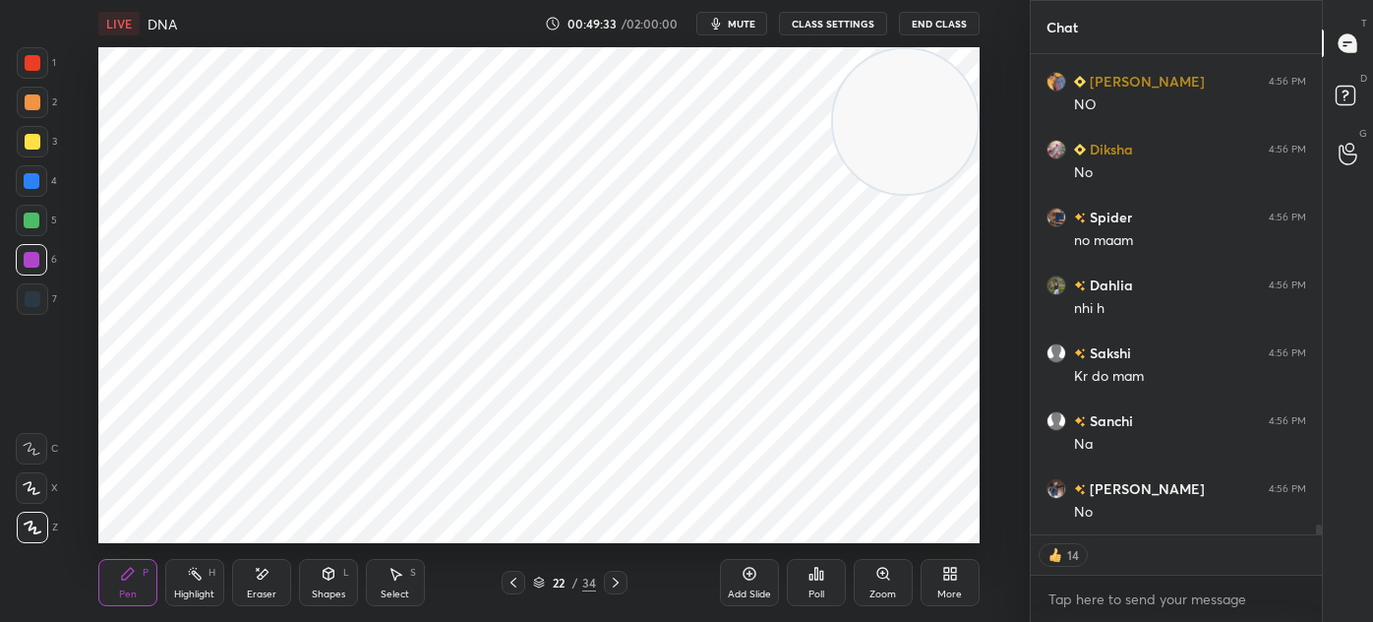
scroll to position [23379, 0]
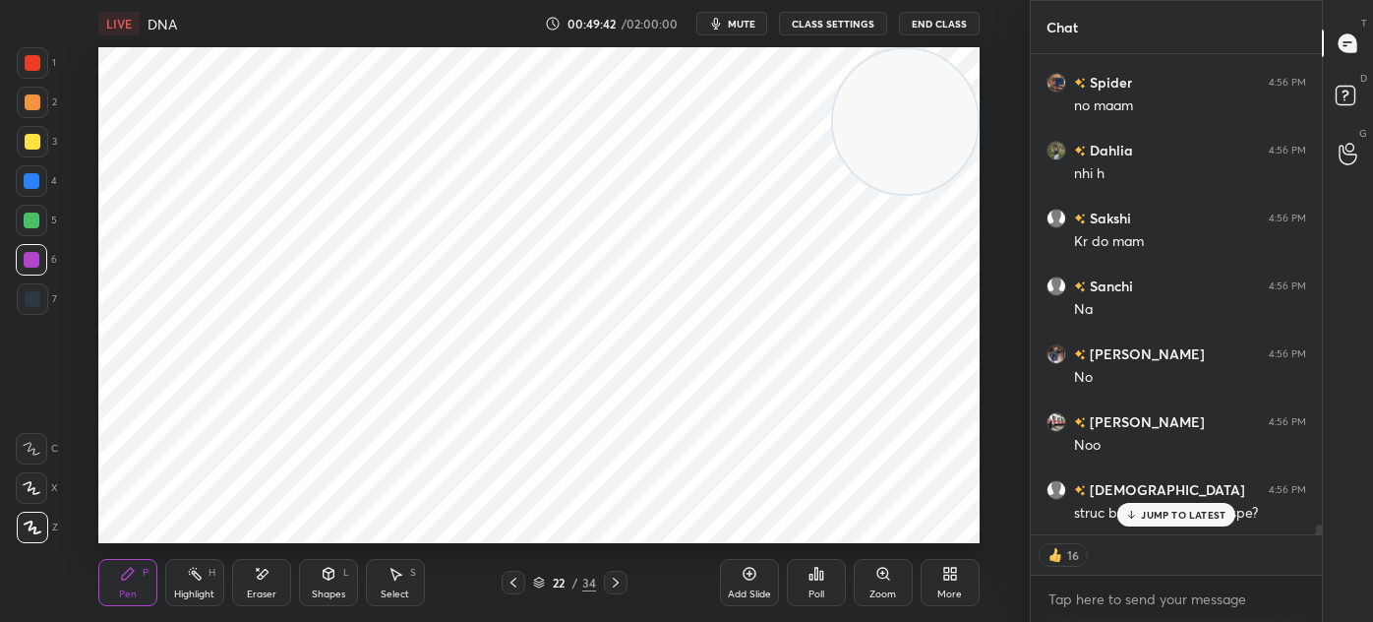
click at [40, 301] on div at bounding box center [32, 298] width 31 height 31
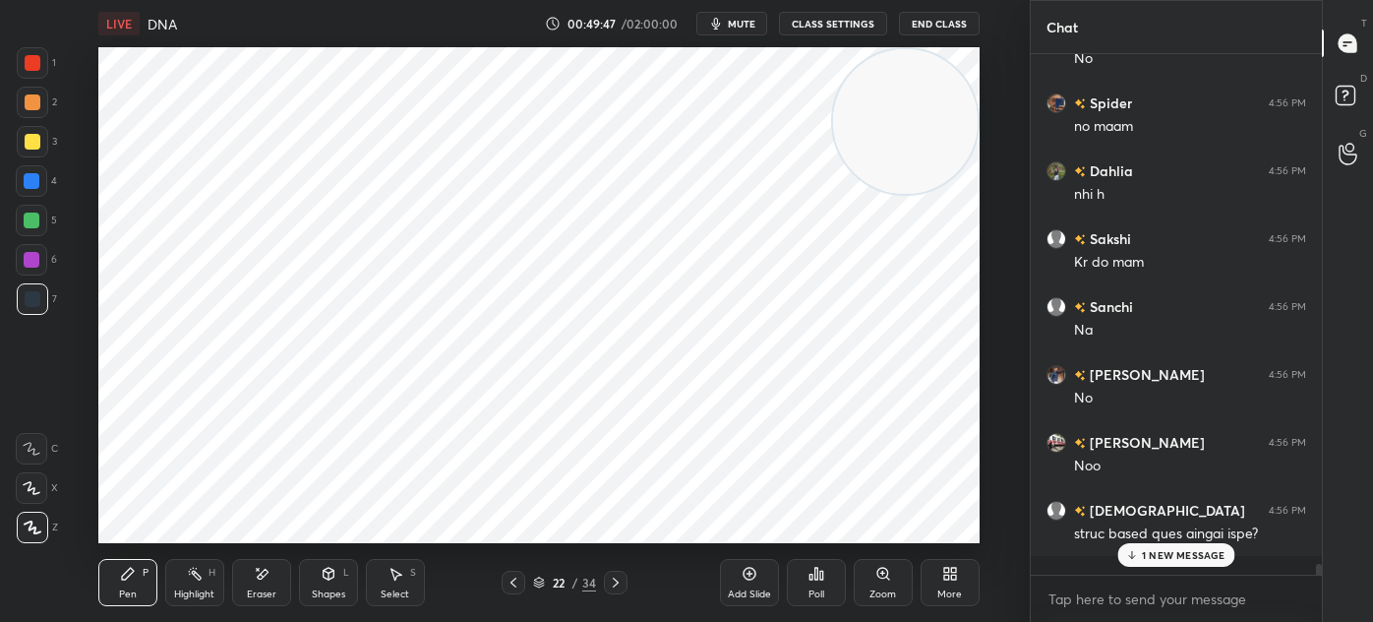
scroll to position [23340, 0]
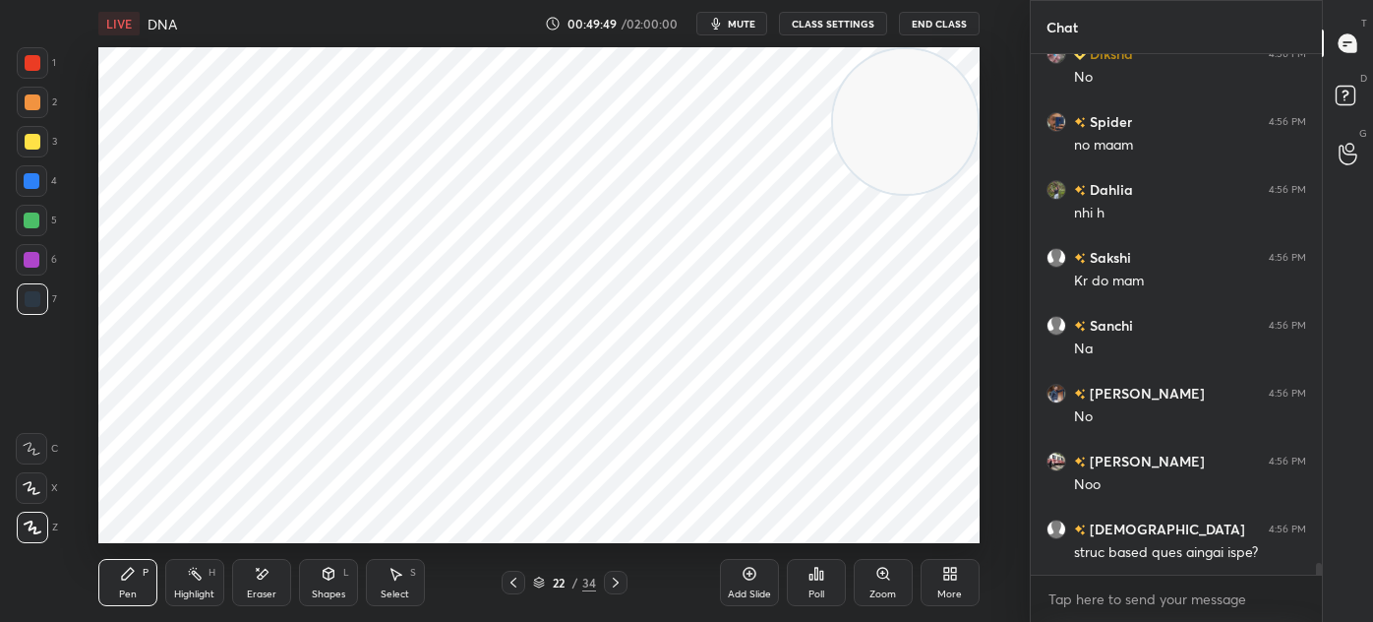
click at [836, 180] on video at bounding box center [905, 121] width 145 height 145
click at [35, 261] on div at bounding box center [32, 260] width 16 height 16
click at [31, 218] on div at bounding box center [32, 220] width 16 height 16
click at [35, 298] on div at bounding box center [33, 299] width 16 height 16
click at [414, 579] on div "Select S" at bounding box center [395, 582] width 59 height 47
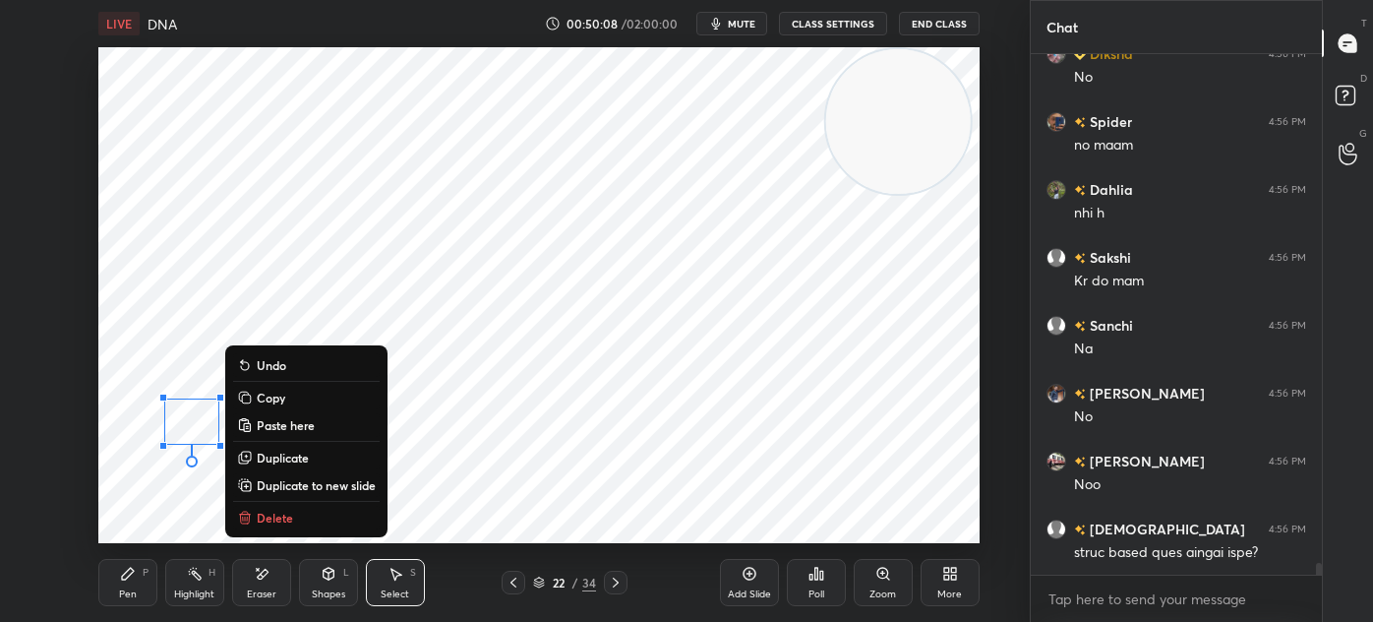
click at [280, 455] on p "Duplicate" at bounding box center [283, 458] width 52 height 16
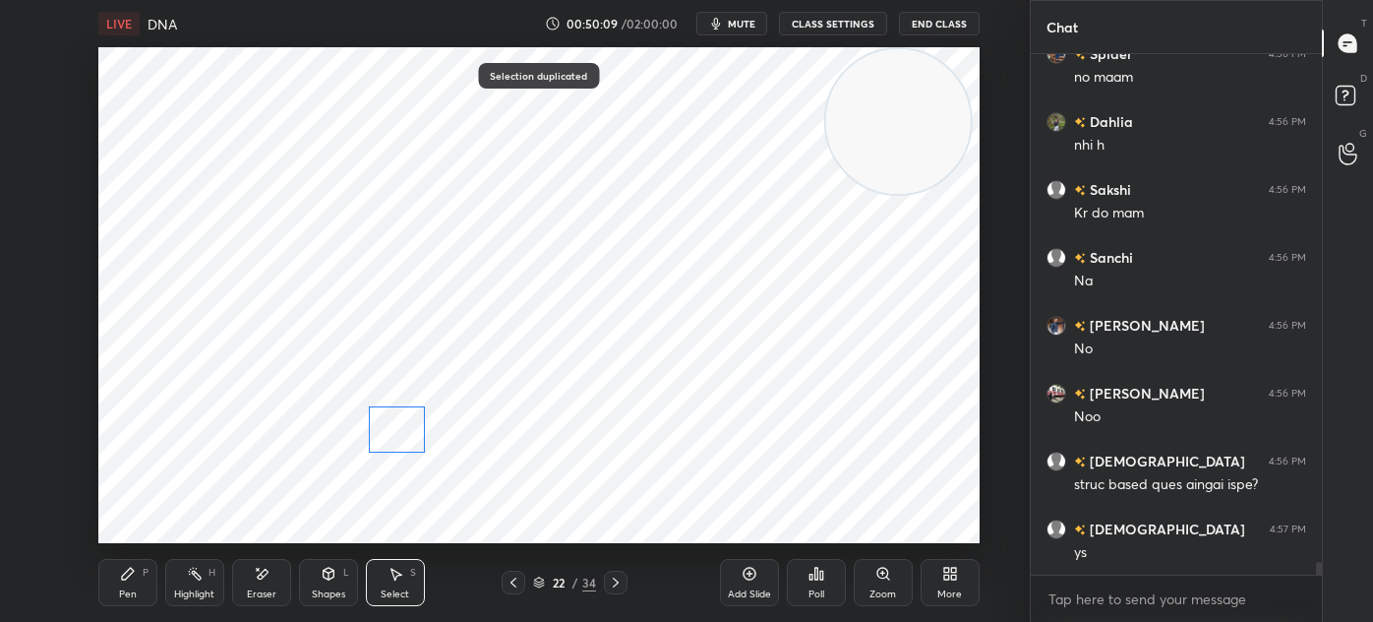
scroll to position [20871, 0]
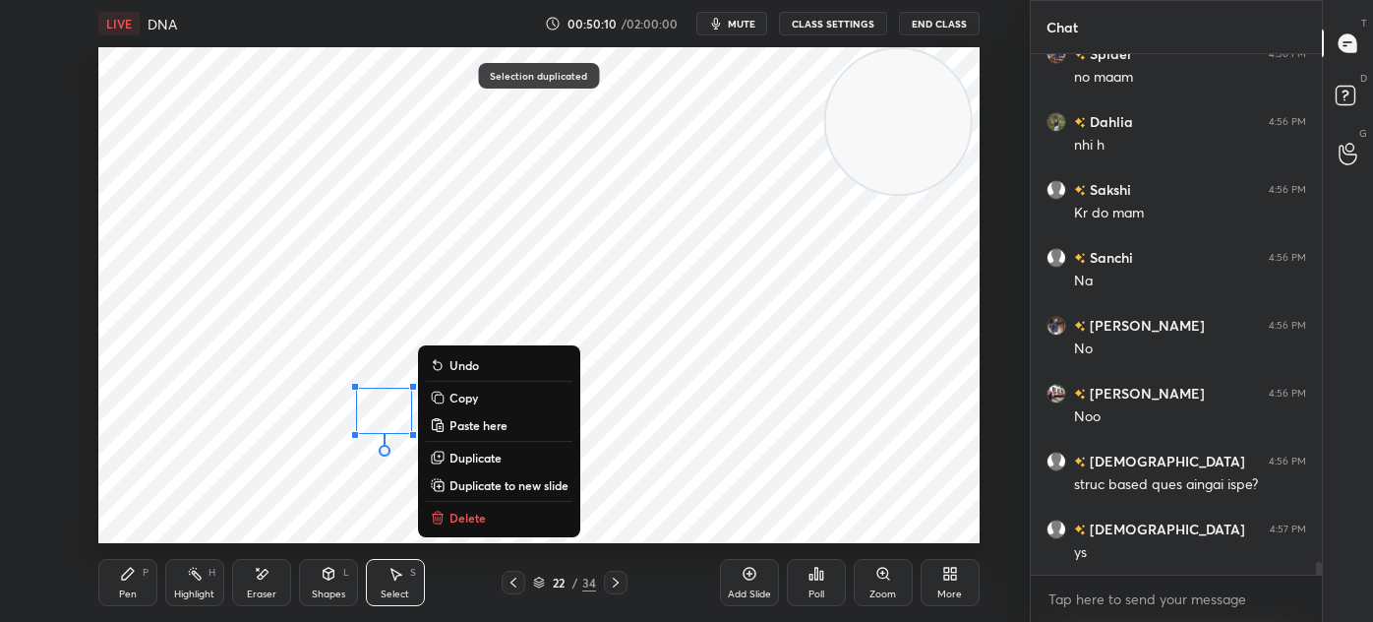
click at [483, 455] on p "Duplicate" at bounding box center [476, 458] width 52 height 16
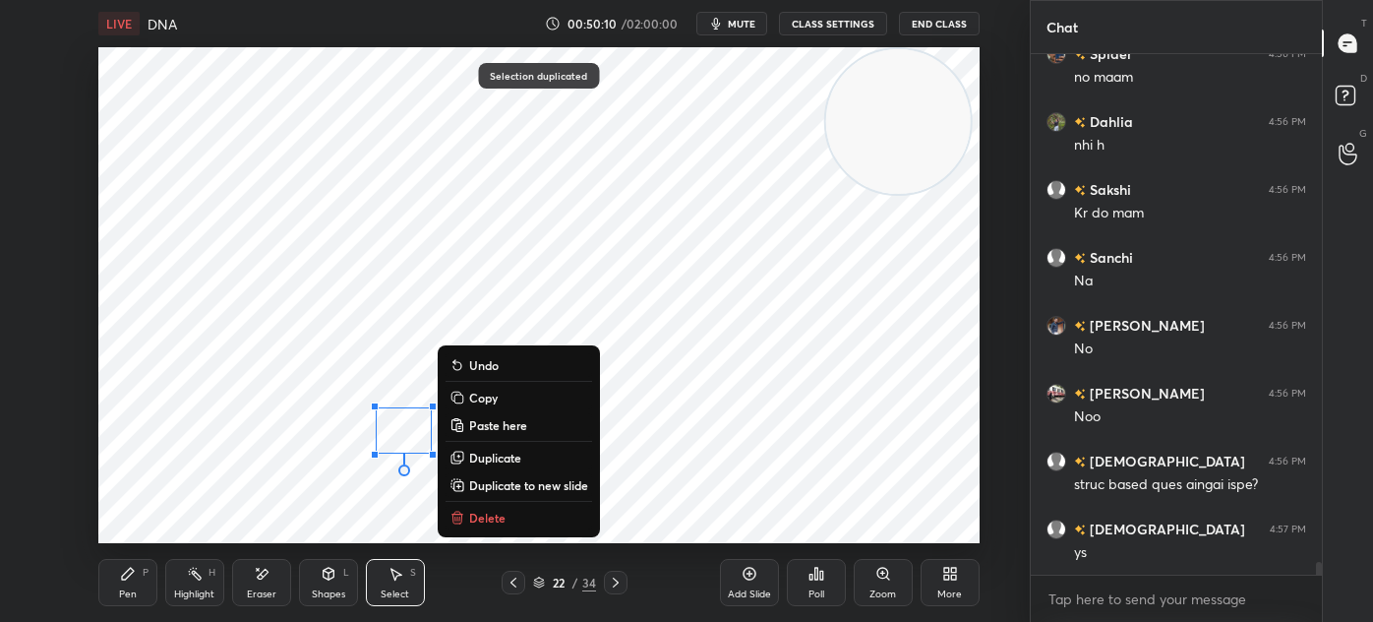
scroll to position [20938, 0]
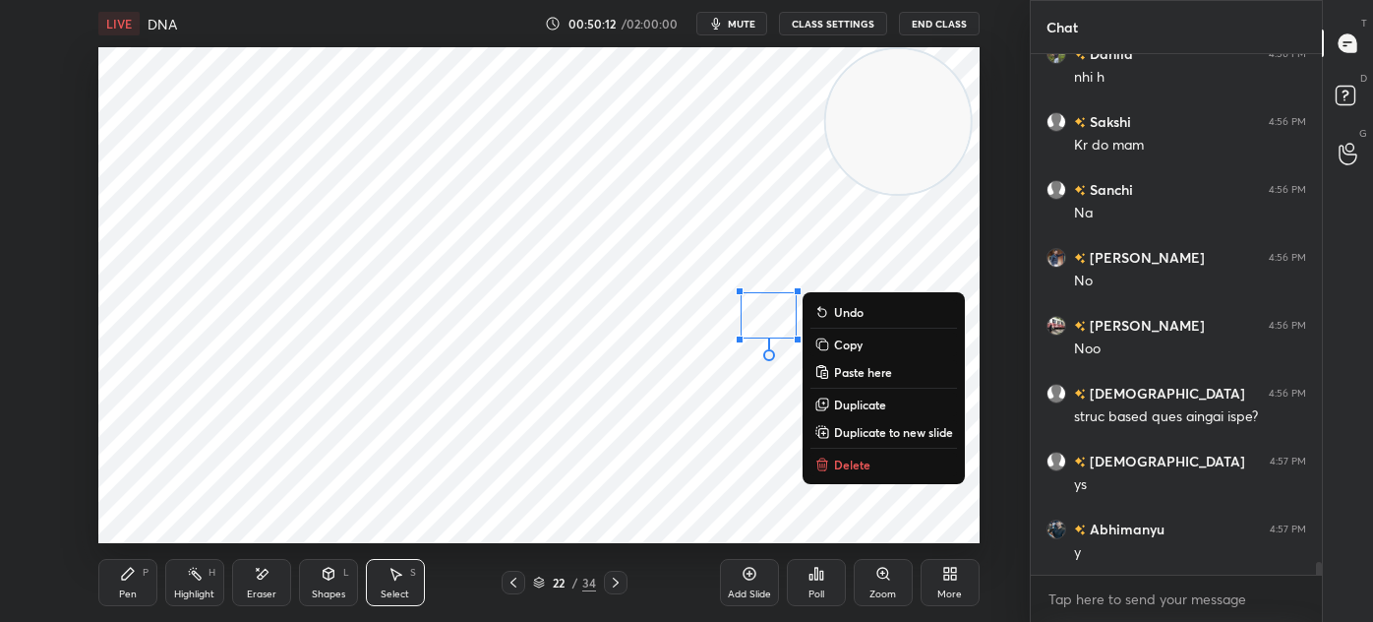
click at [863, 405] on p "Duplicate" at bounding box center [860, 404] width 52 height 16
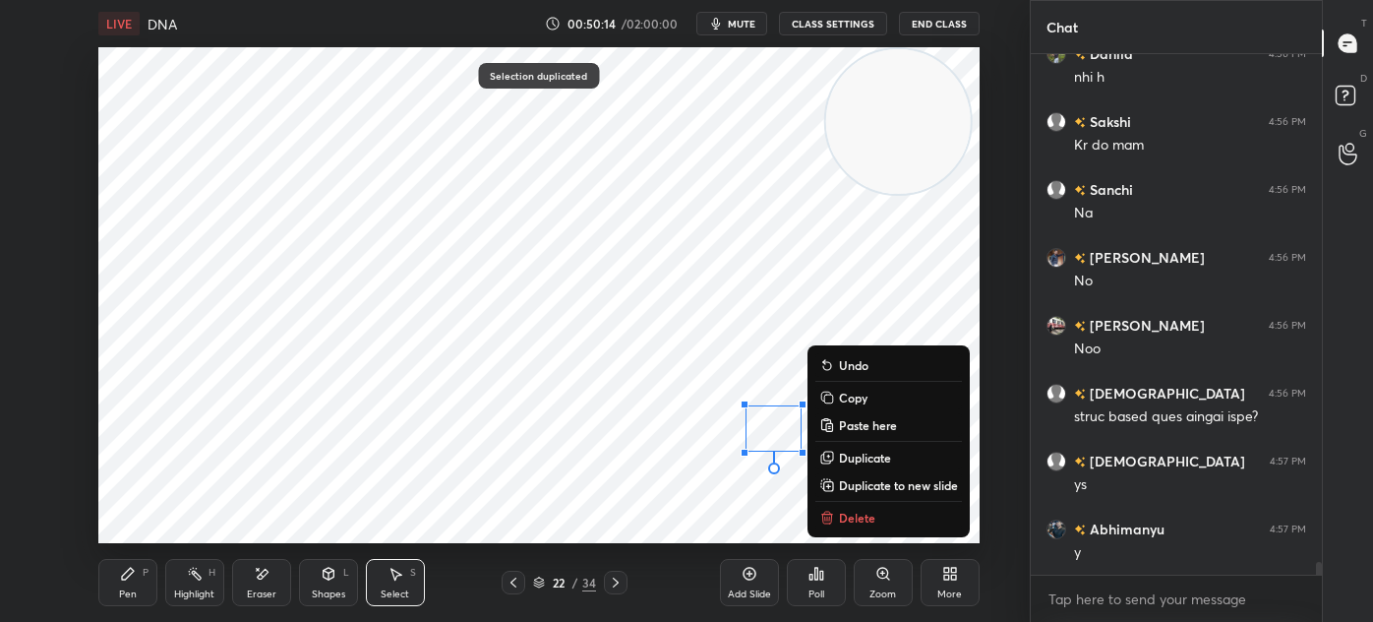
click at [135, 581] on icon at bounding box center [128, 574] width 16 height 16
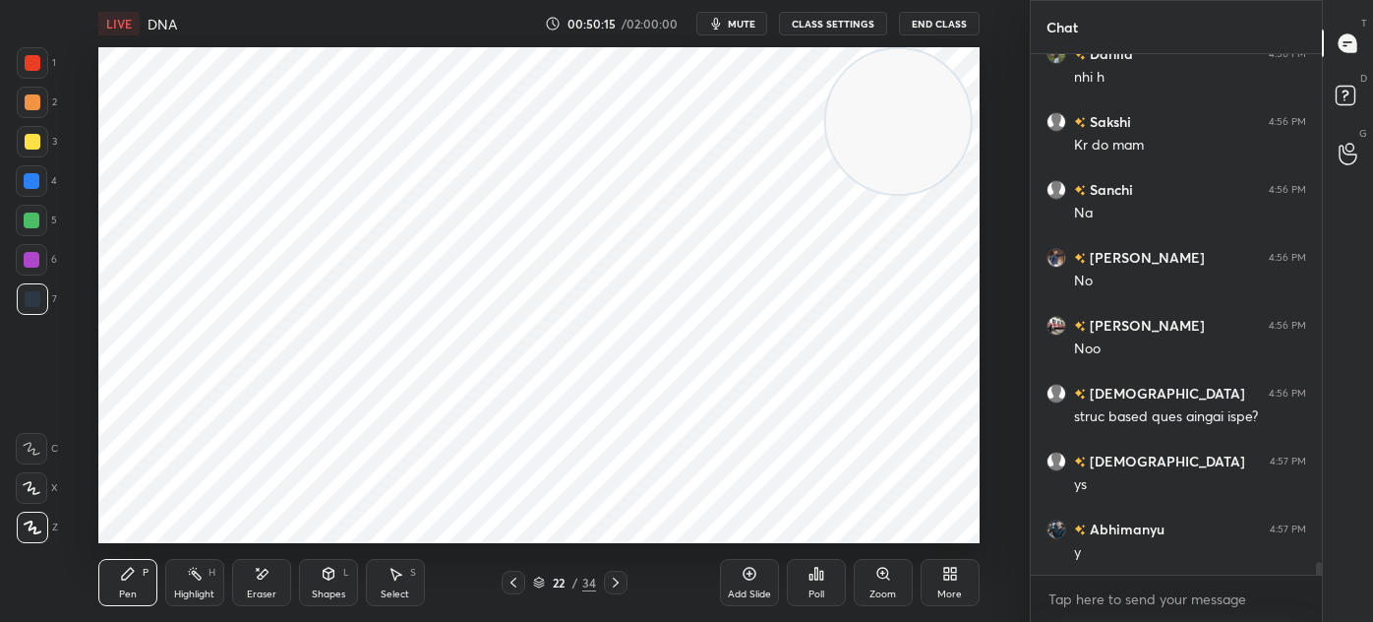
scroll to position [21006, 0]
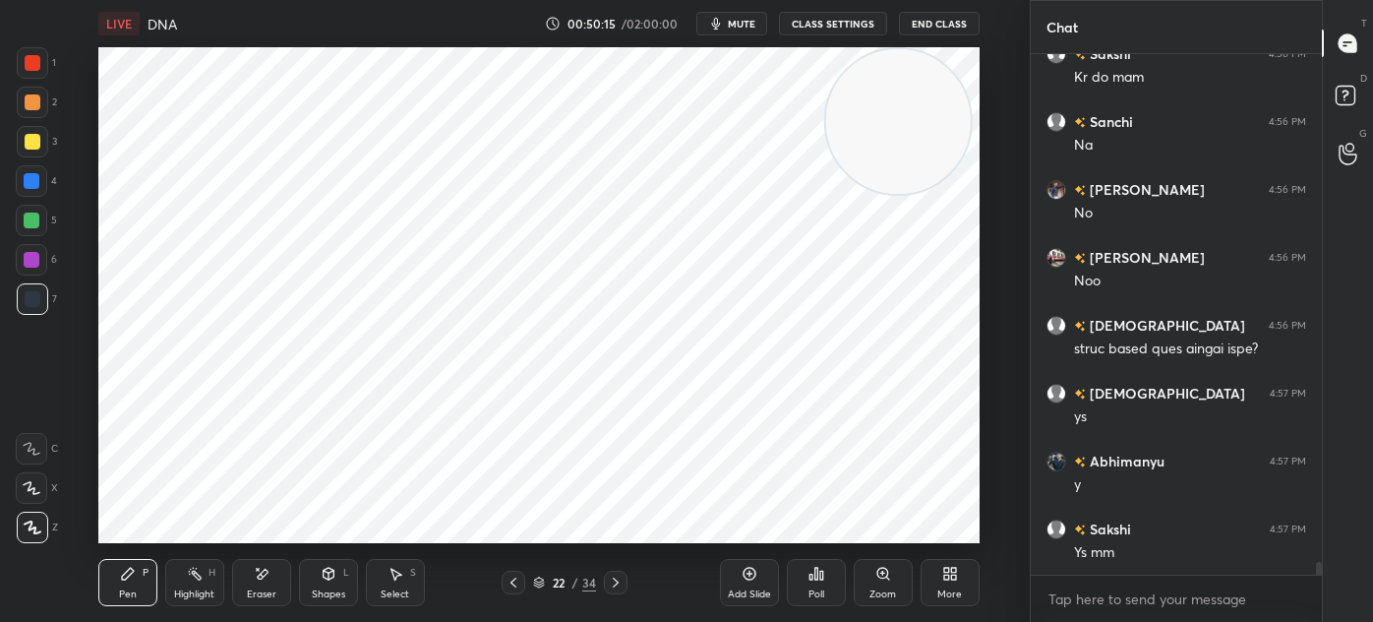
click at [36, 267] on div at bounding box center [32, 260] width 16 height 16
click at [32, 185] on div at bounding box center [32, 181] width 16 height 16
click at [383, 574] on div "Select S" at bounding box center [395, 582] width 59 height 47
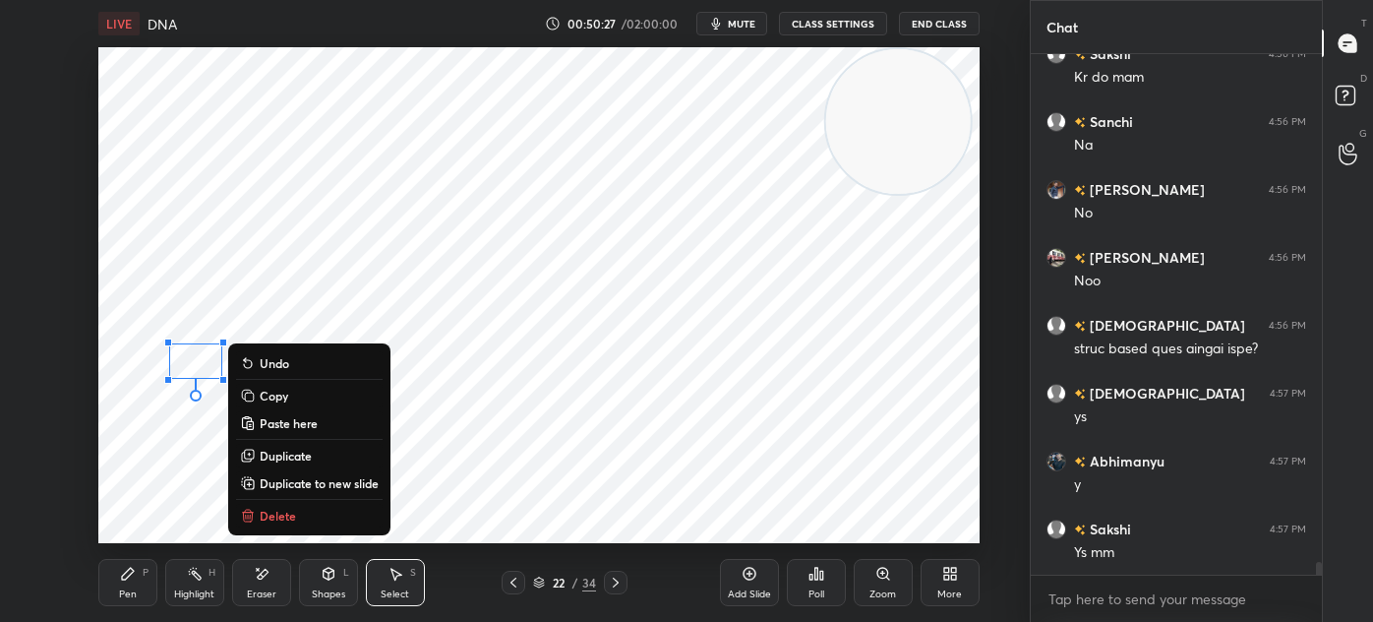
click at [289, 455] on p "Duplicate" at bounding box center [286, 456] width 52 height 16
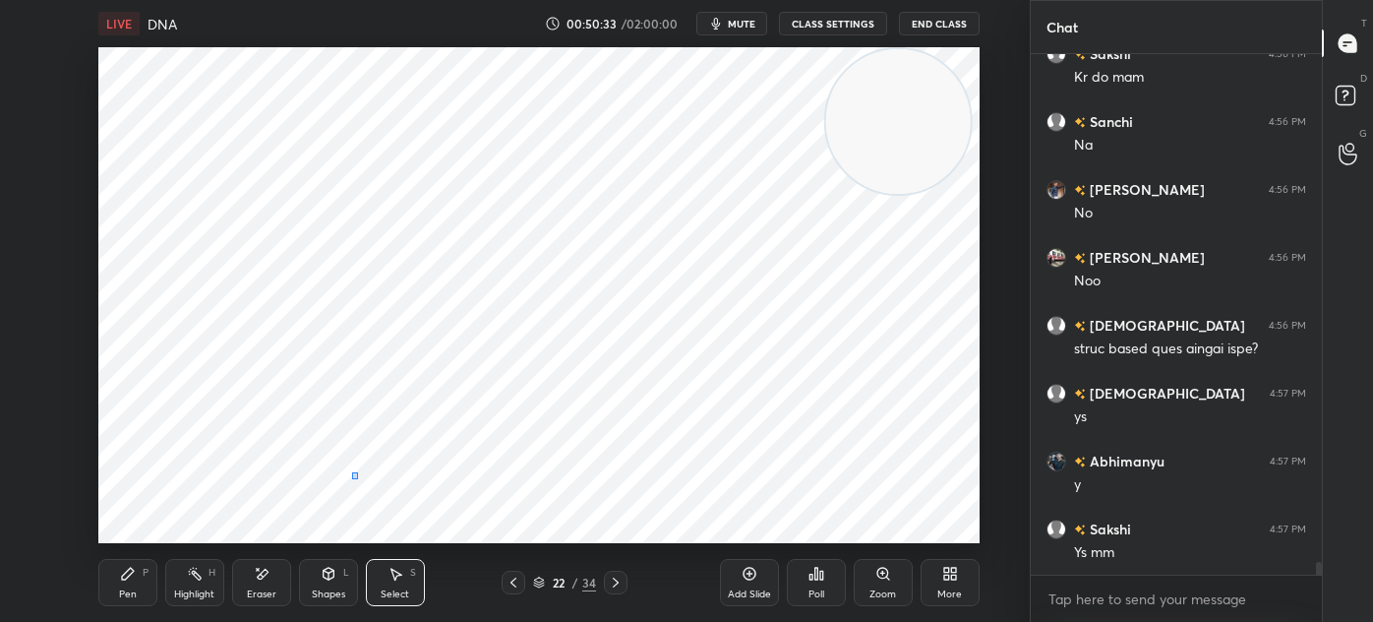
click at [353, 479] on div "0 ° Undo Copy Paste here Duplicate Duplicate to new slide Delete" at bounding box center [538, 295] width 881 height 496
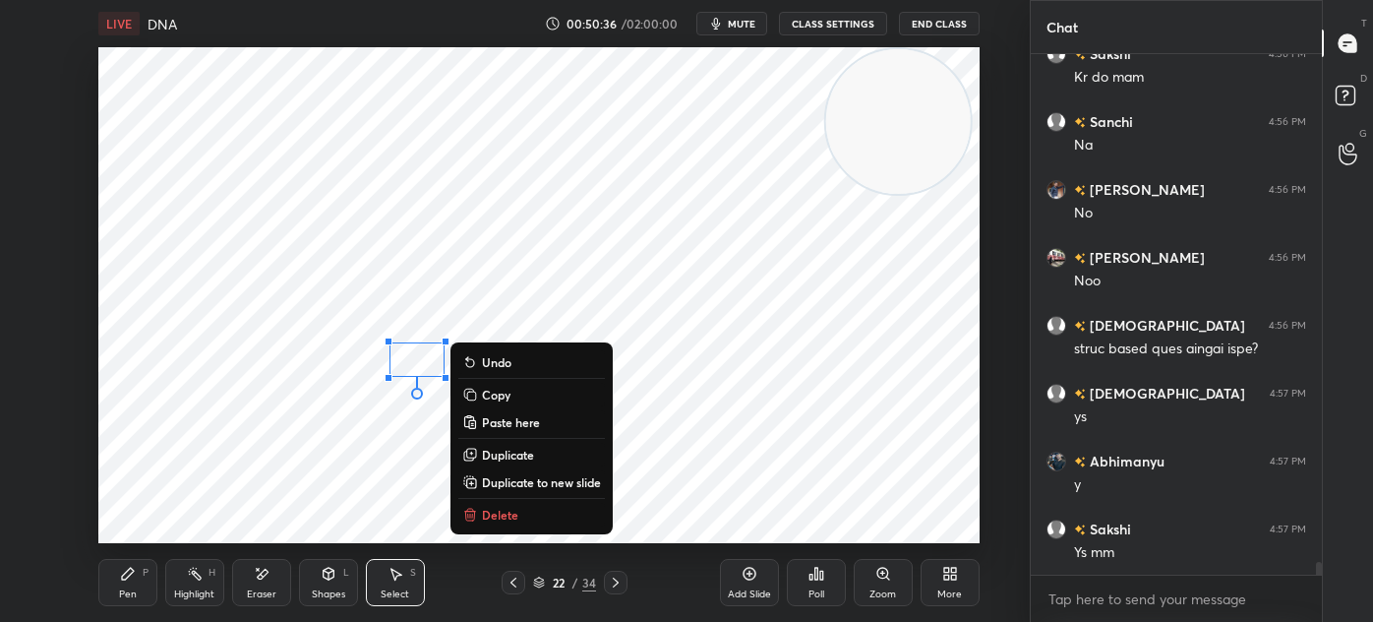
scroll to position [21091, 0]
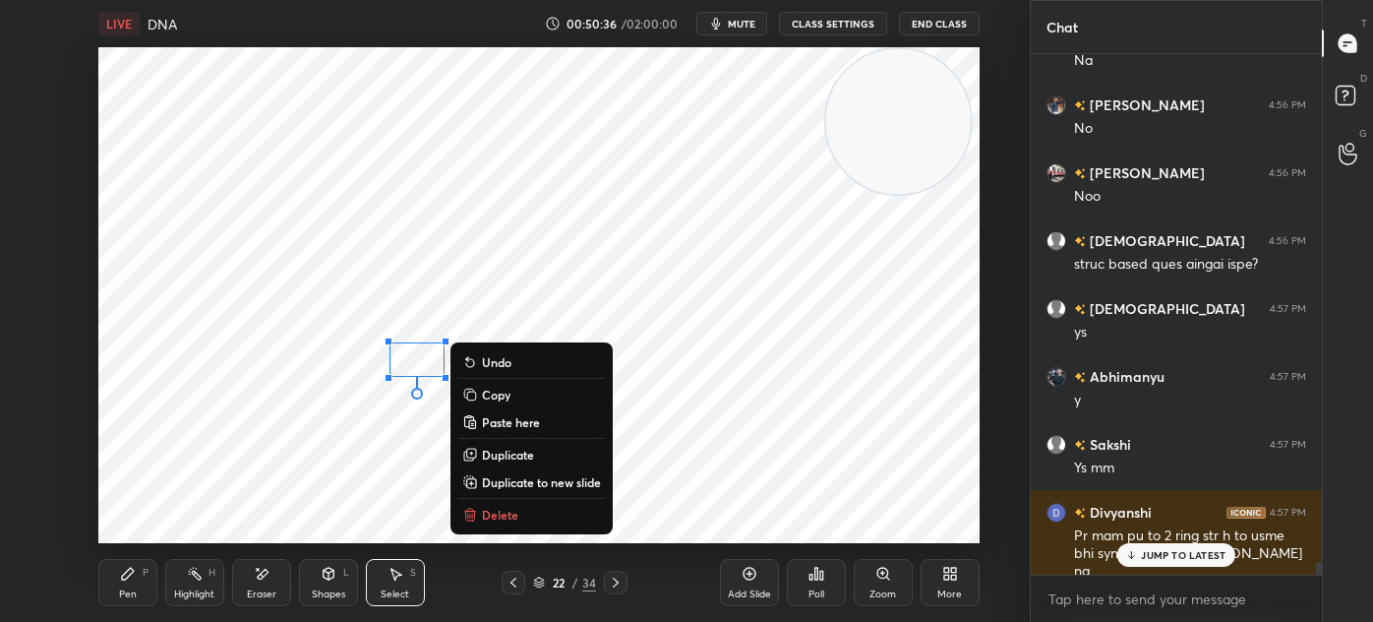
click at [121, 582] on div "Pen P" at bounding box center [127, 582] width 59 height 47
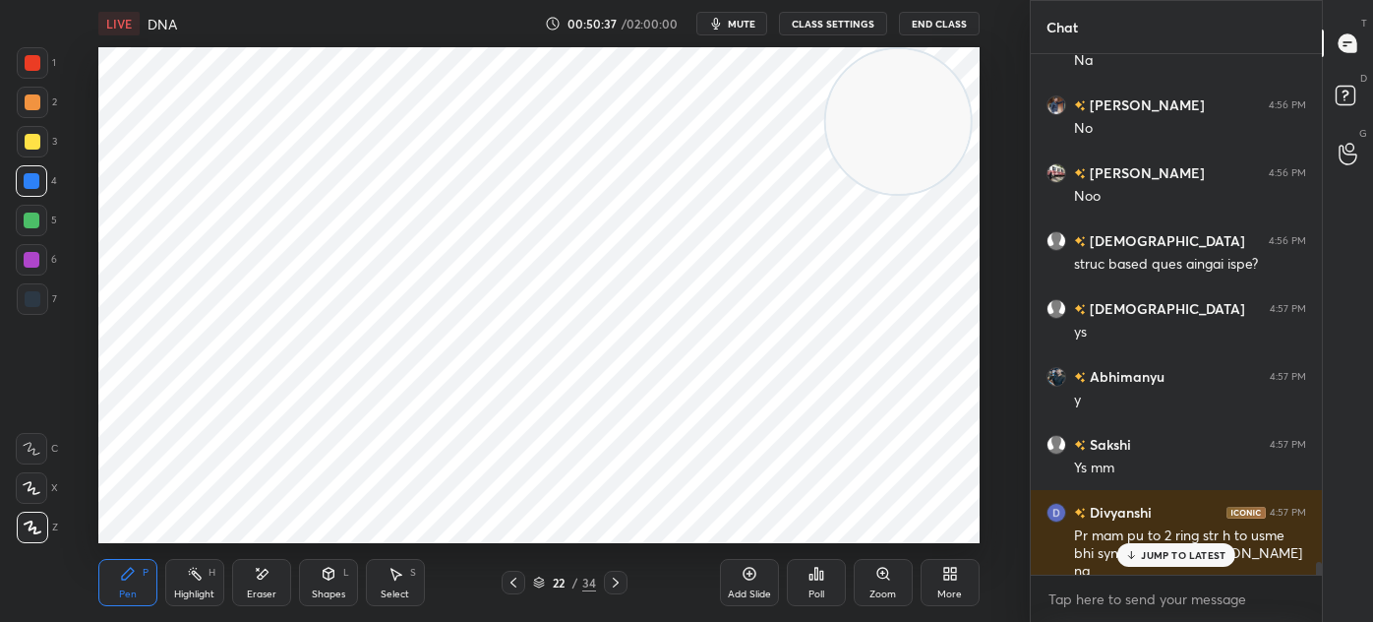
click at [31, 263] on div at bounding box center [32, 260] width 16 height 16
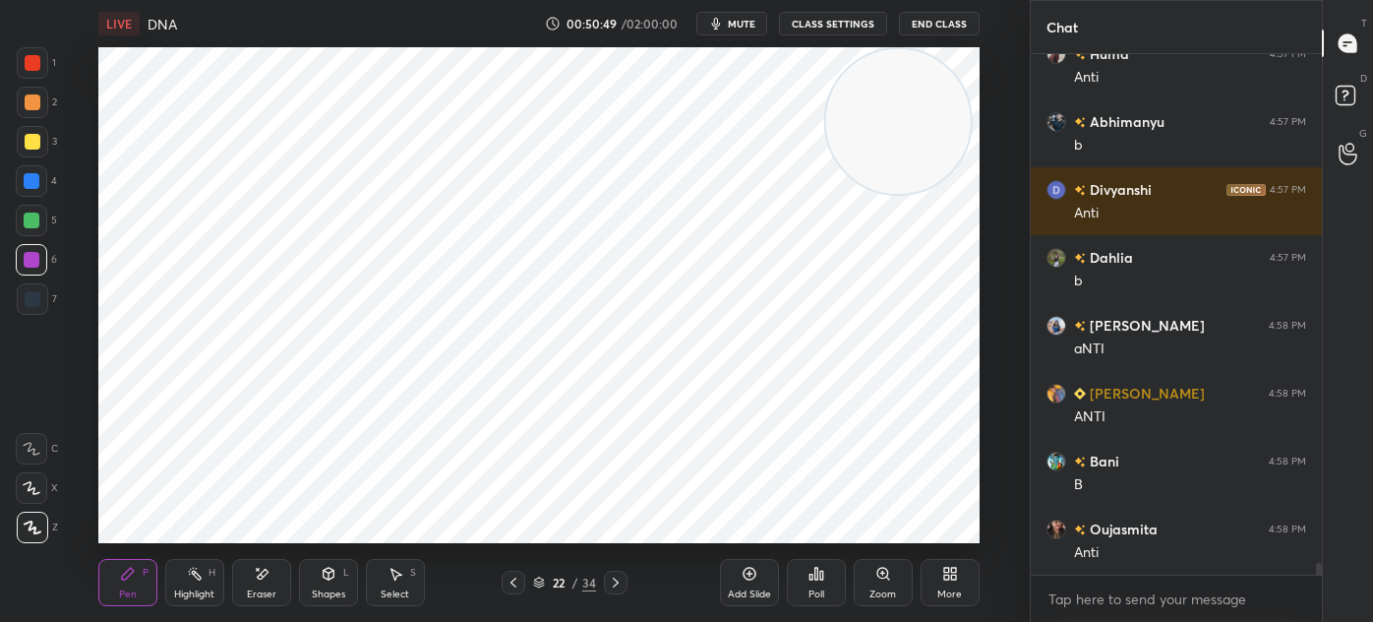
scroll to position [21771, 0]
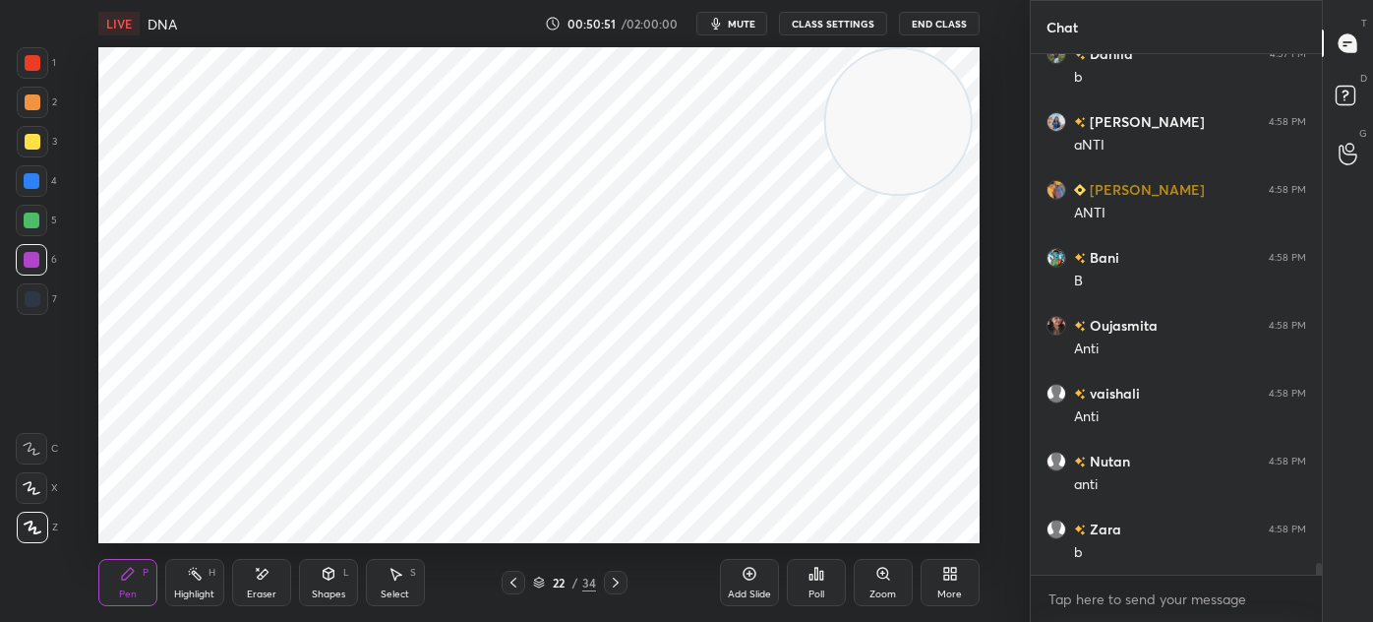
click at [515, 580] on icon at bounding box center [514, 582] width 16 height 16
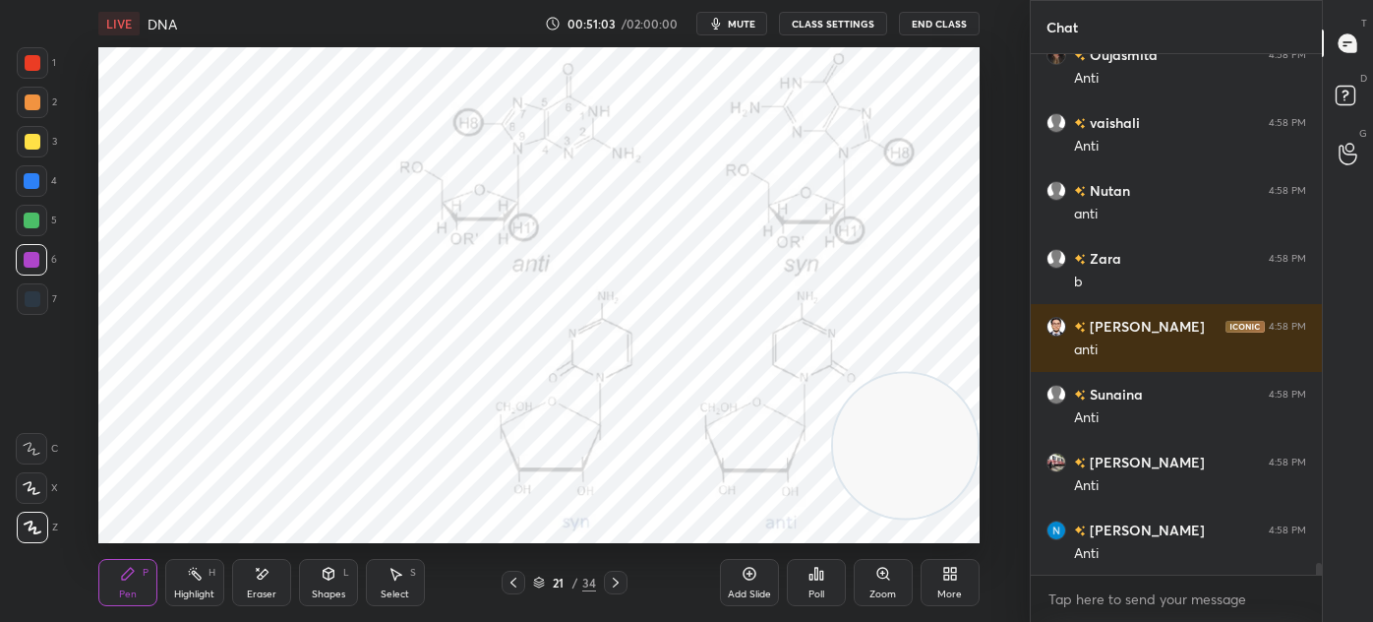
scroll to position [22246, 0]
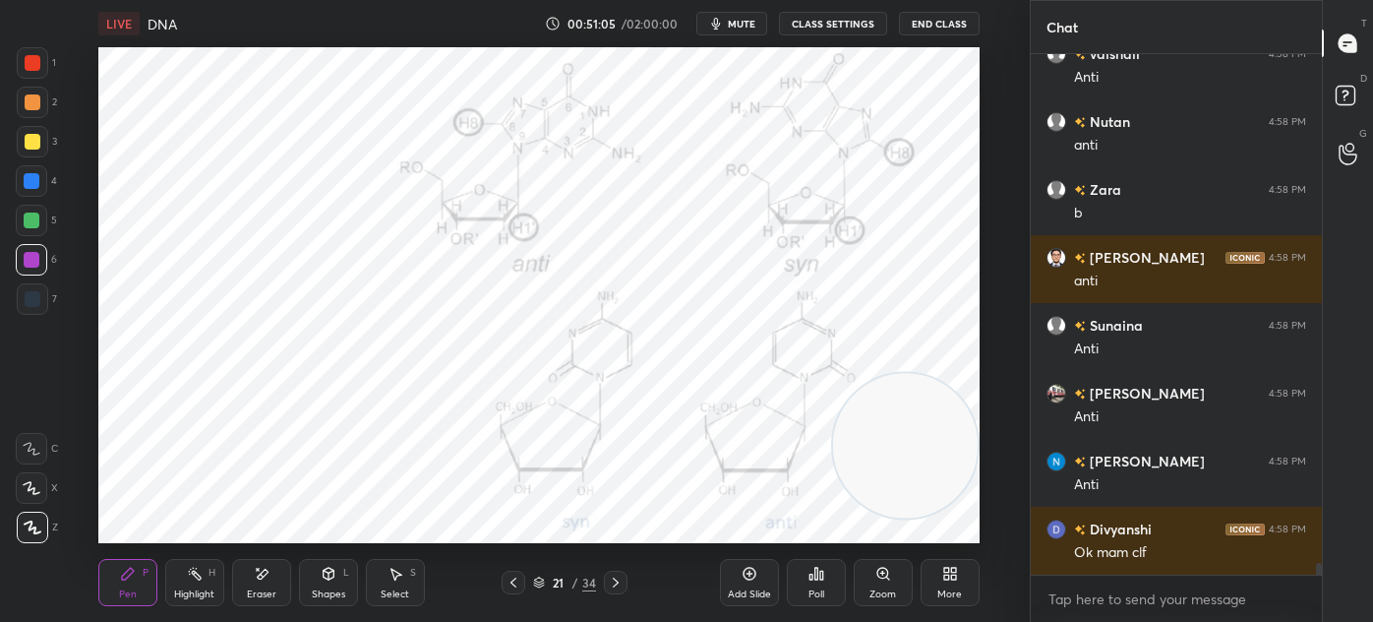
click at [612, 582] on icon at bounding box center [616, 582] width 16 height 16
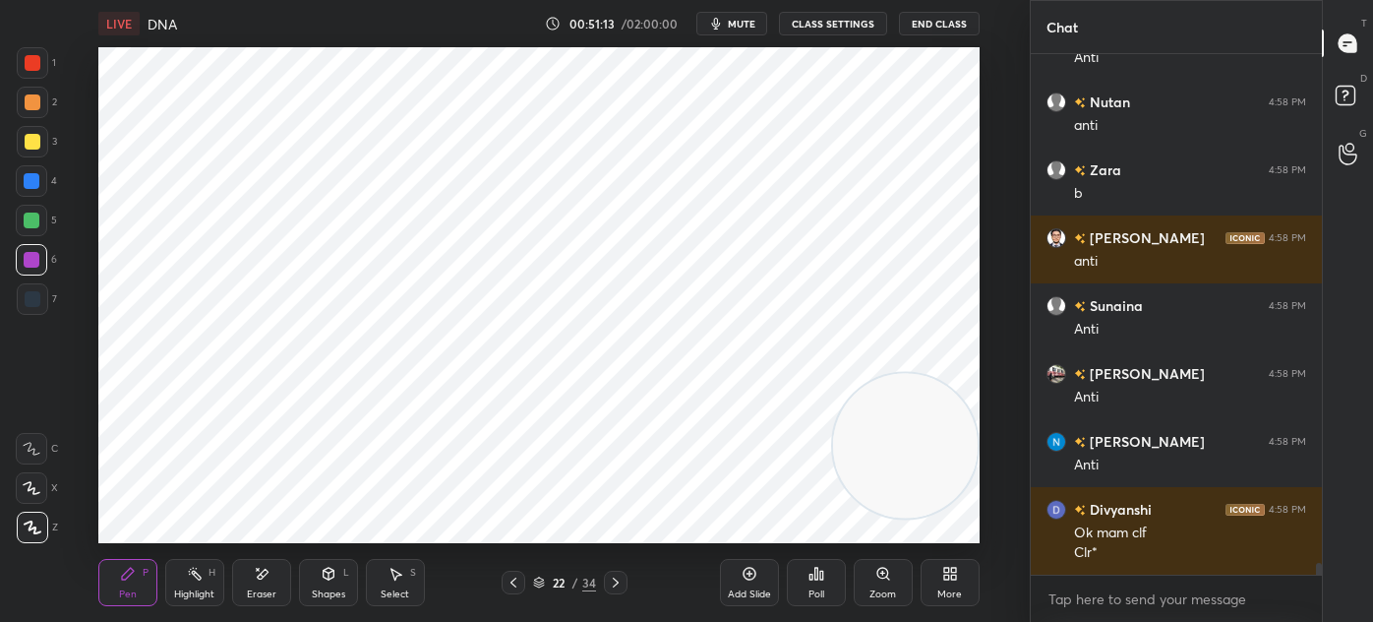
scroll to position [7, 5]
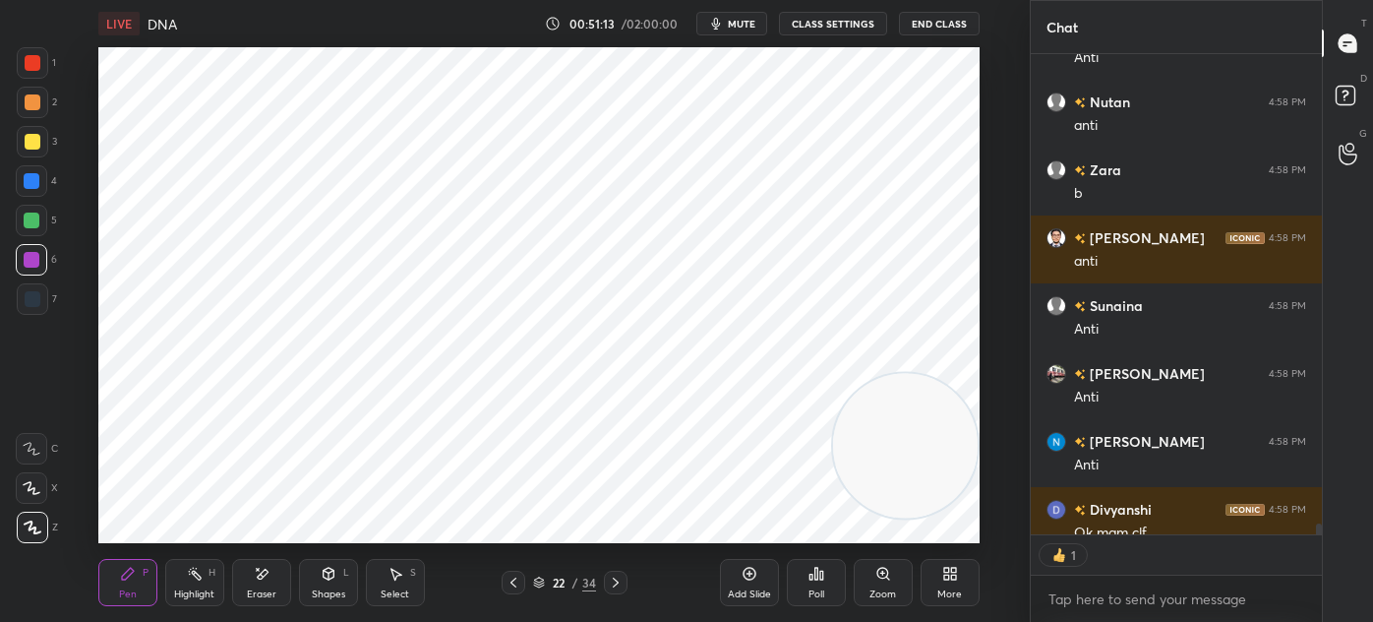
click at [33, 298] on div at bounding box center [33, 299] width 16 height 16
click at [43, 259] on div at bounding box center [31, 259] width 31 height 31
click at [270, 582] on div "Eraser" at bounding box center [261, 582] width 59 height 47
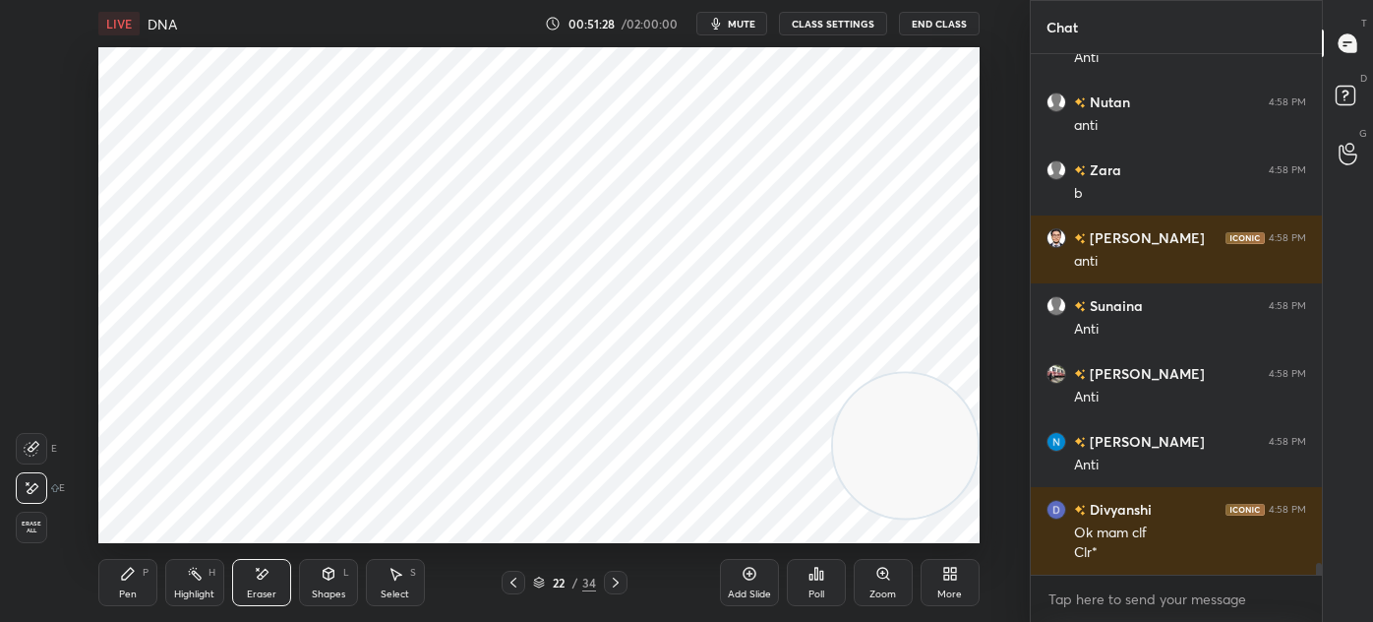
scroll to position [514, 285]
click at [142, 580] on div "Pen P" at bounding box center [127, 582] width 59 height 47
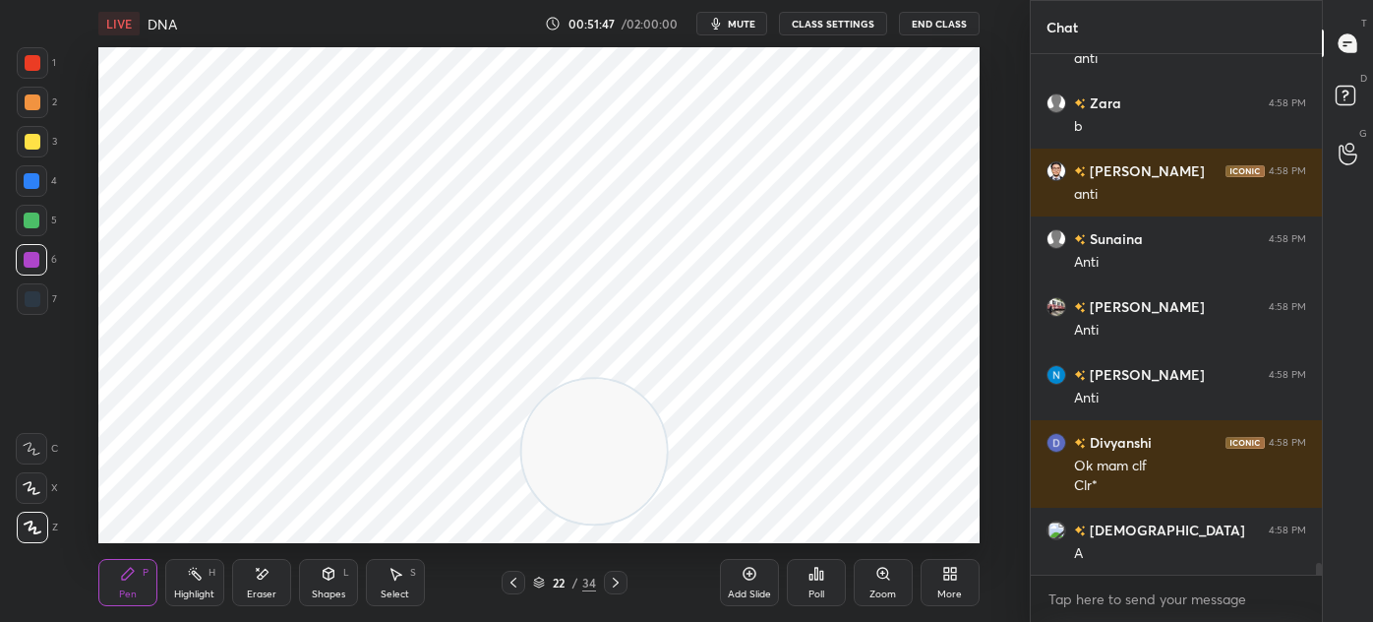
scroll to position [6, 5]
click at [608, 580] on icon at bounding box center [616, 582] width 16 height 16
click at [33, 317] on div "7" at bounding box center [37, 302] width 40 height 39
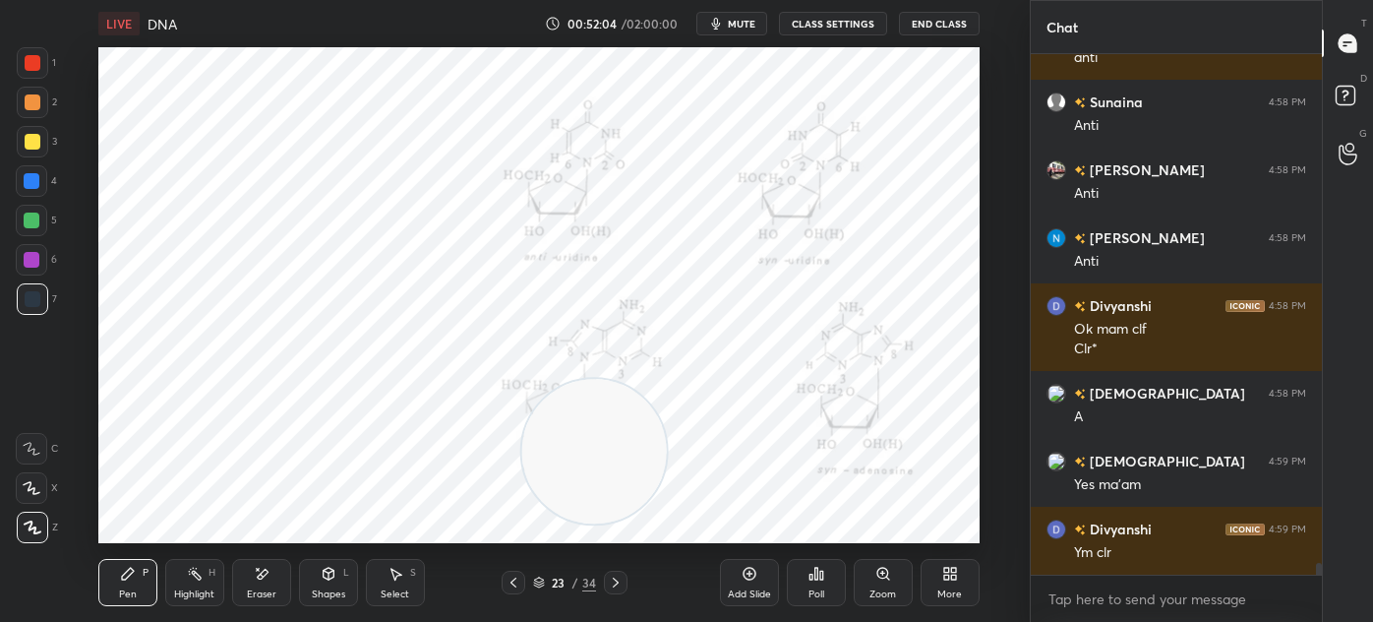
scroll to position [514, 285]
click at [32, 311] on div at bounding box center [32, 298] width 31 height 31
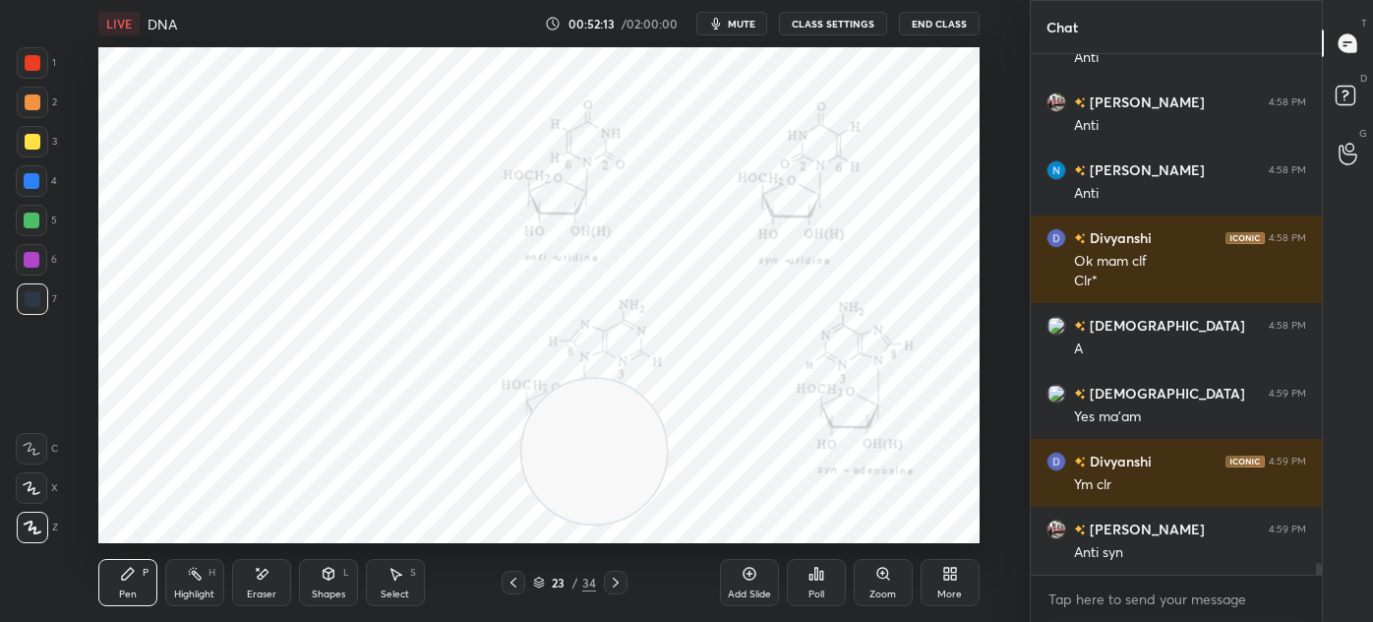
scroll to position [22177, 0]
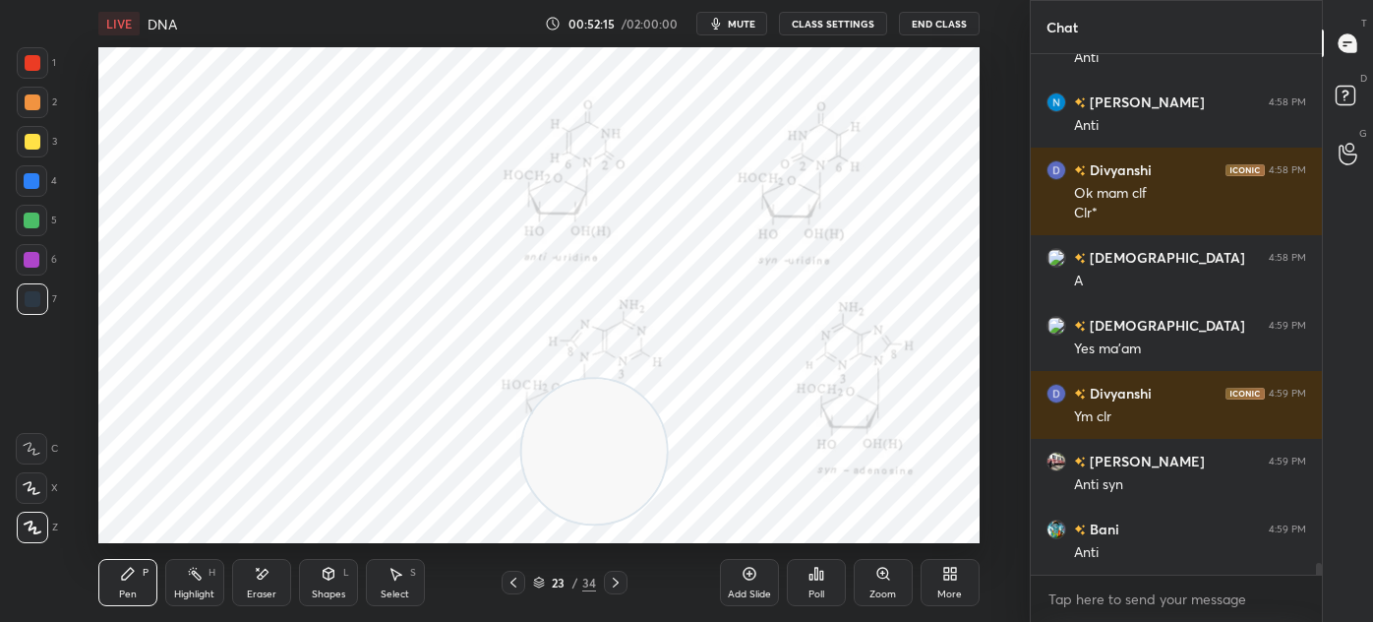
click at [41, 66] on div at bounding box center [32, 62] width 31 height 31
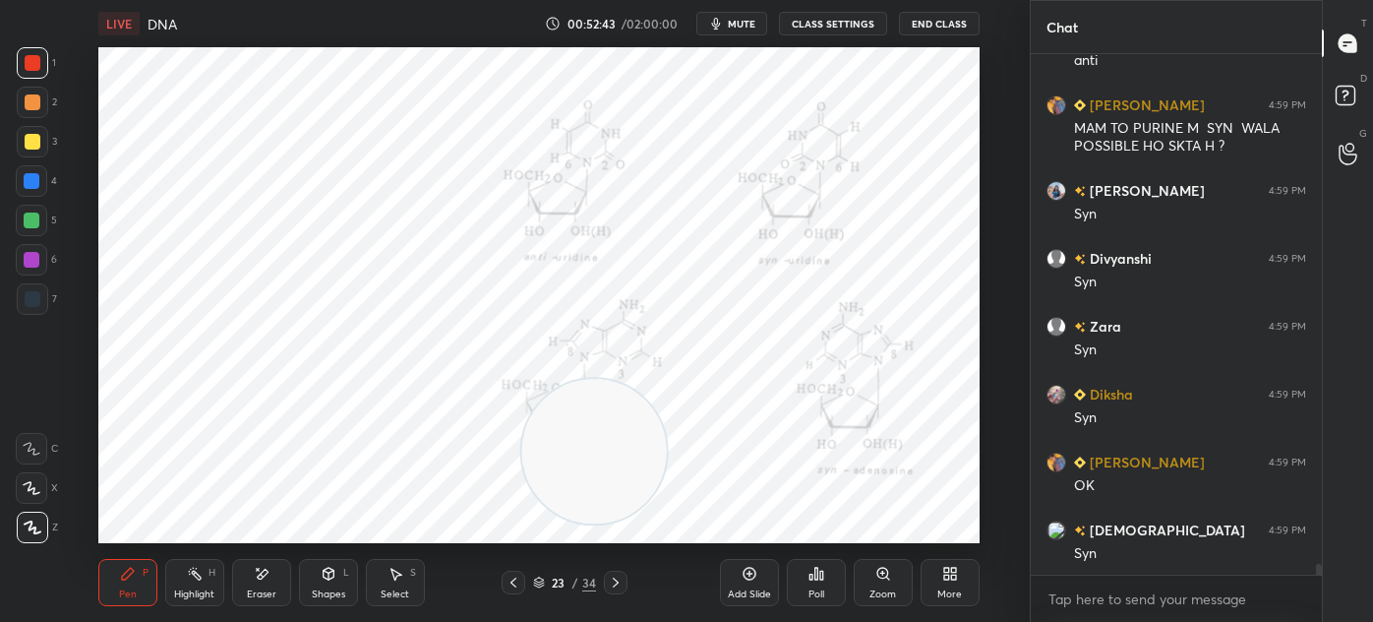
scroll to position [24005, 0]
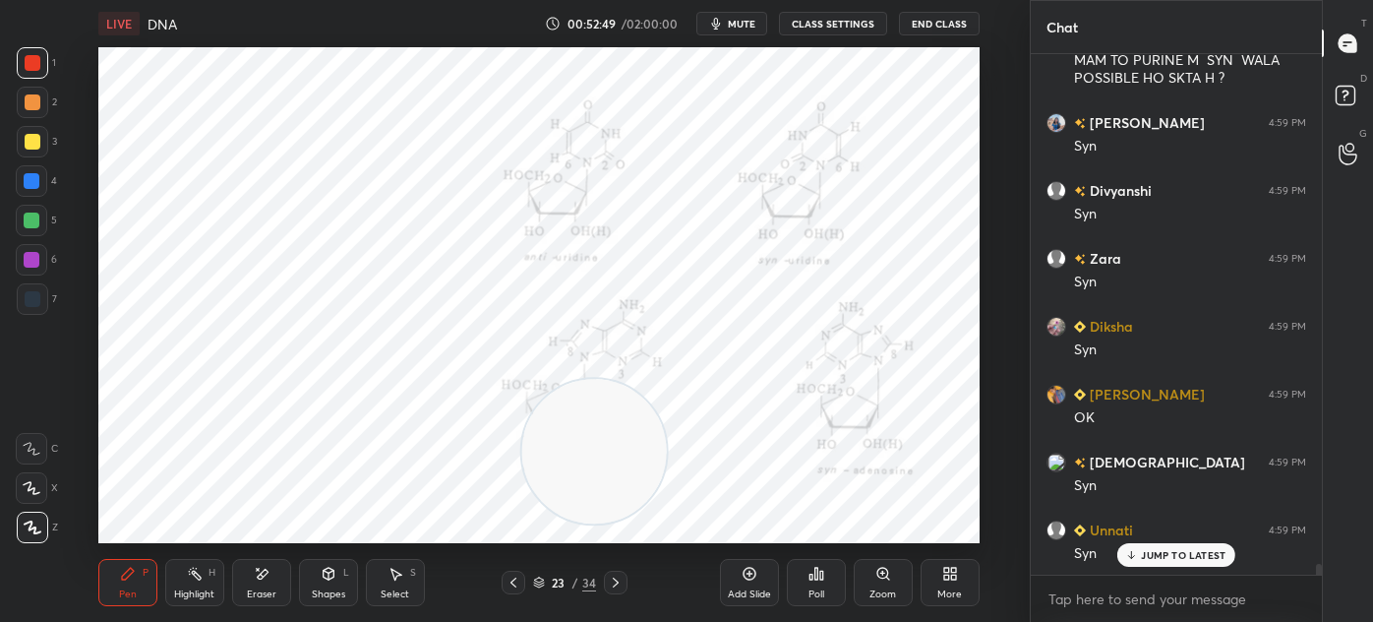
click at [251, 568] on div "Eraser" at bounding box center [261, 582] width 59 height 47
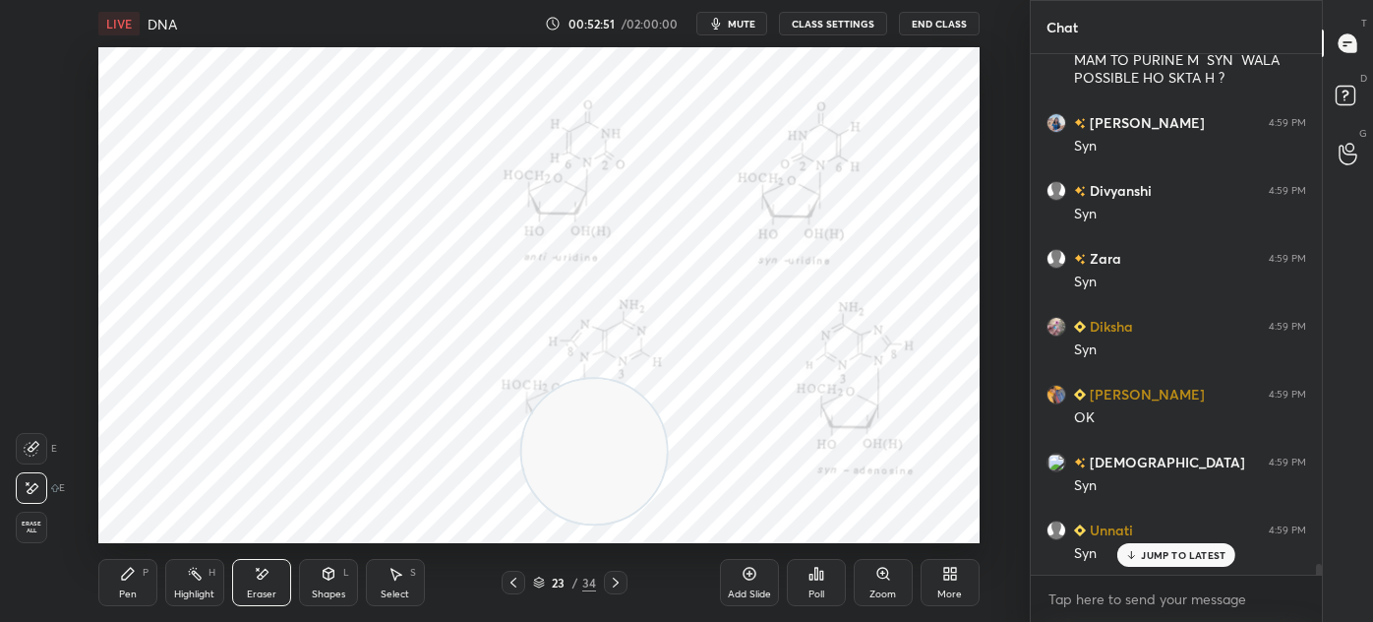
click at [128, 581] on div "Pen P" at bounding box center [127, 582] width 59 height 47
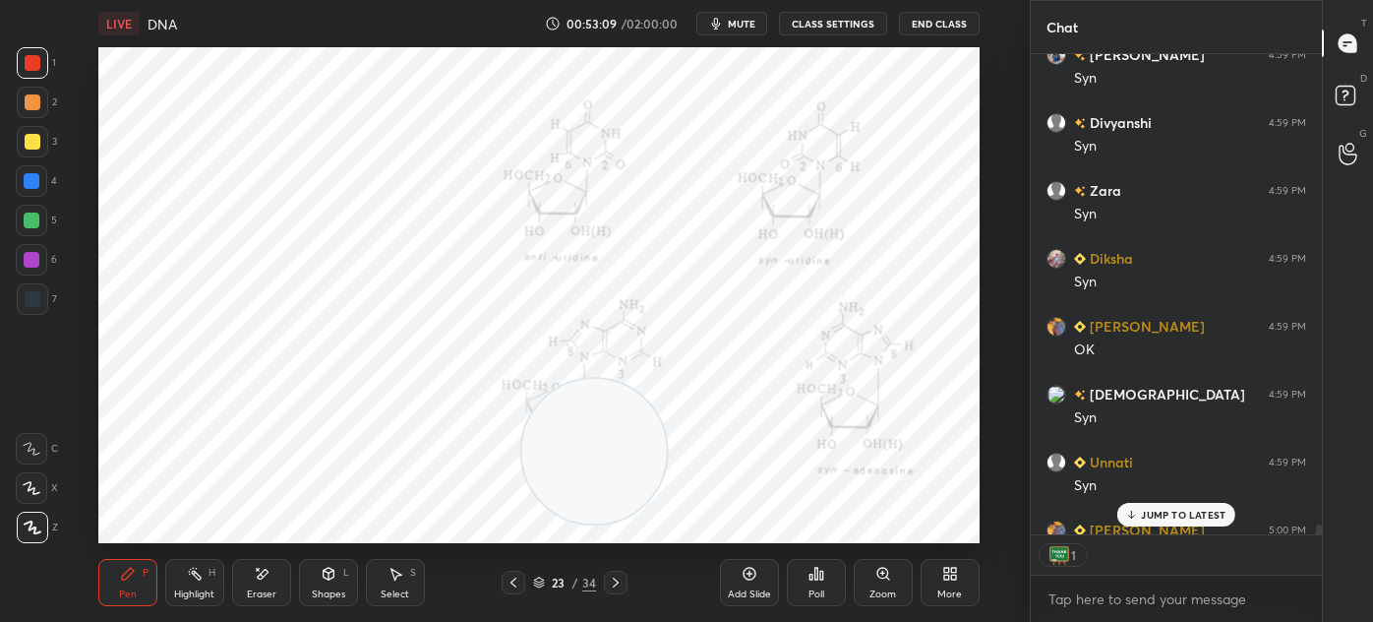
scroll to position [474, 285]
click at [757, 582] on div "Add Slide" at bounding box center [749, 582] width 59 height 47
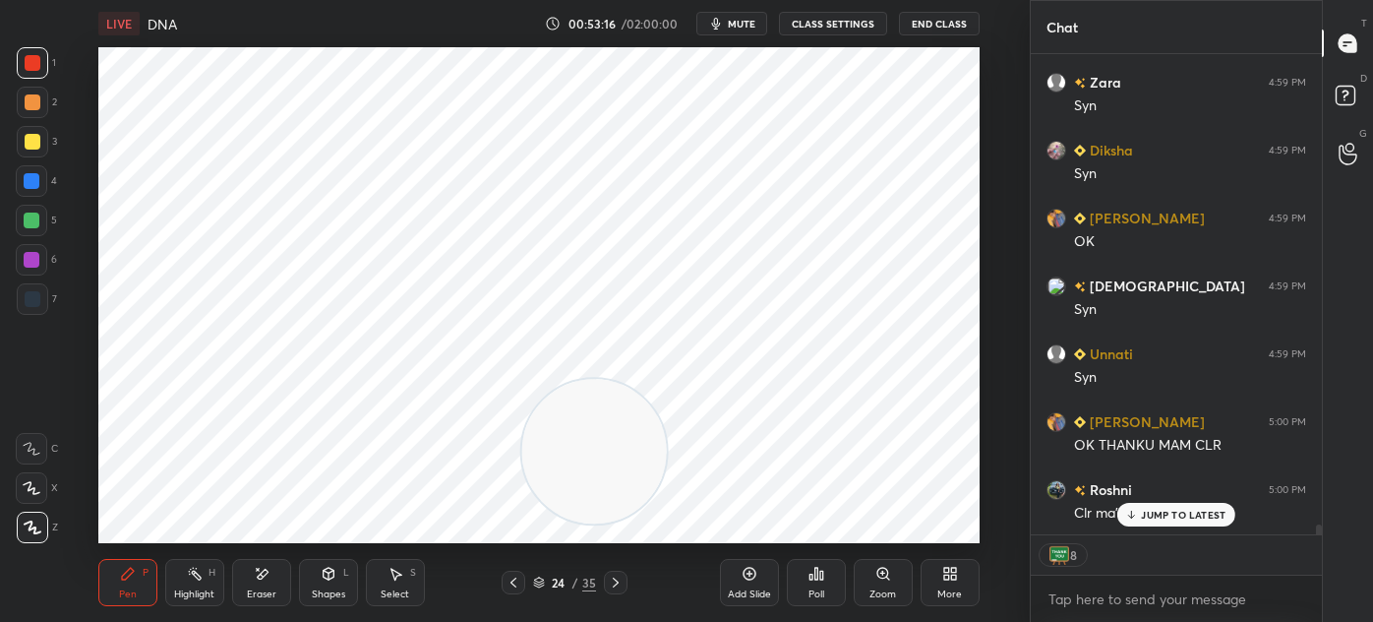
click at [336, 578] on div "Shapes L" at bounding box center [328, 582] width 59 height 47
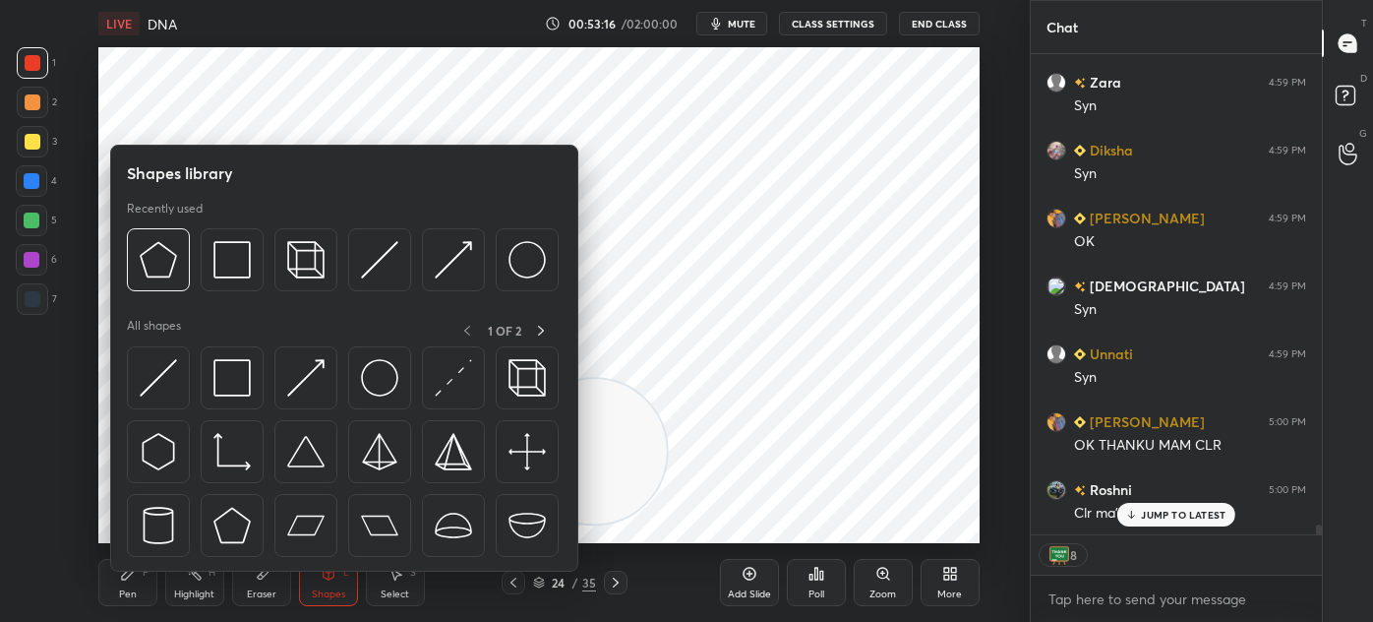
click at [222, 361] on img at bounding box center [231, 377] width 37 height 37
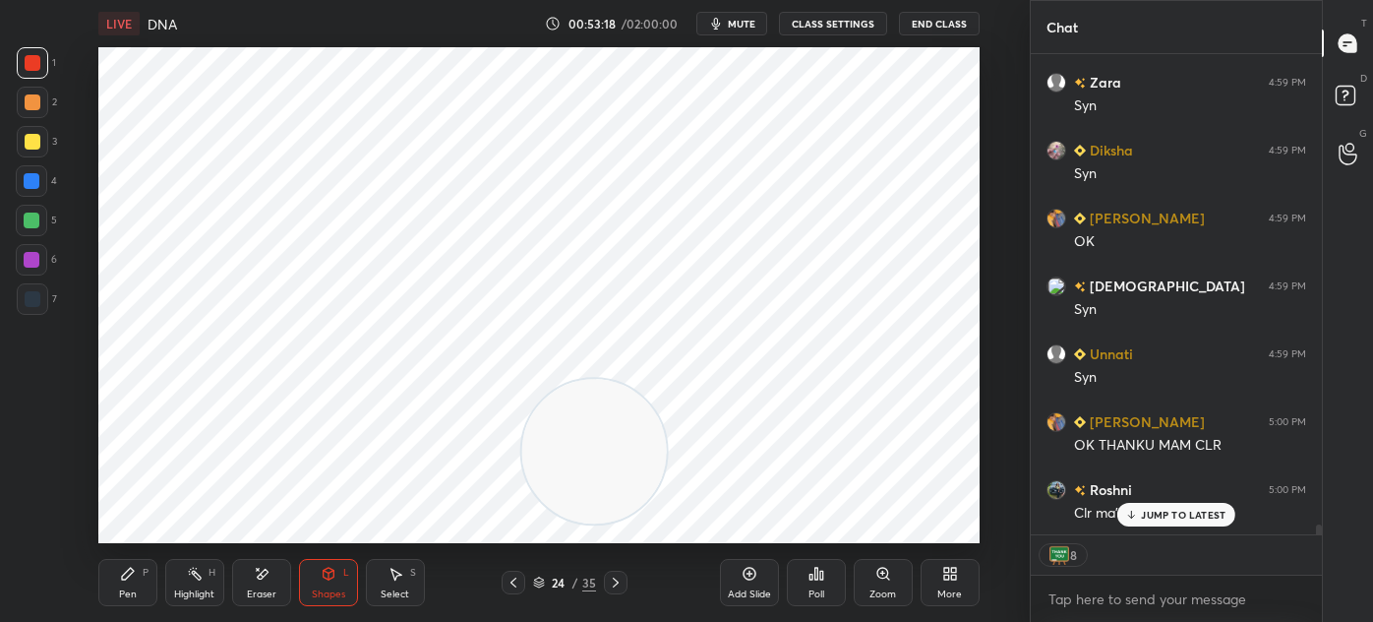
click at [38, 317] on div "7" at bounding box center [37, 302] width 40 height 39
click at [329, 573] on icon at bounding box center [329, 575] width 0 height 7
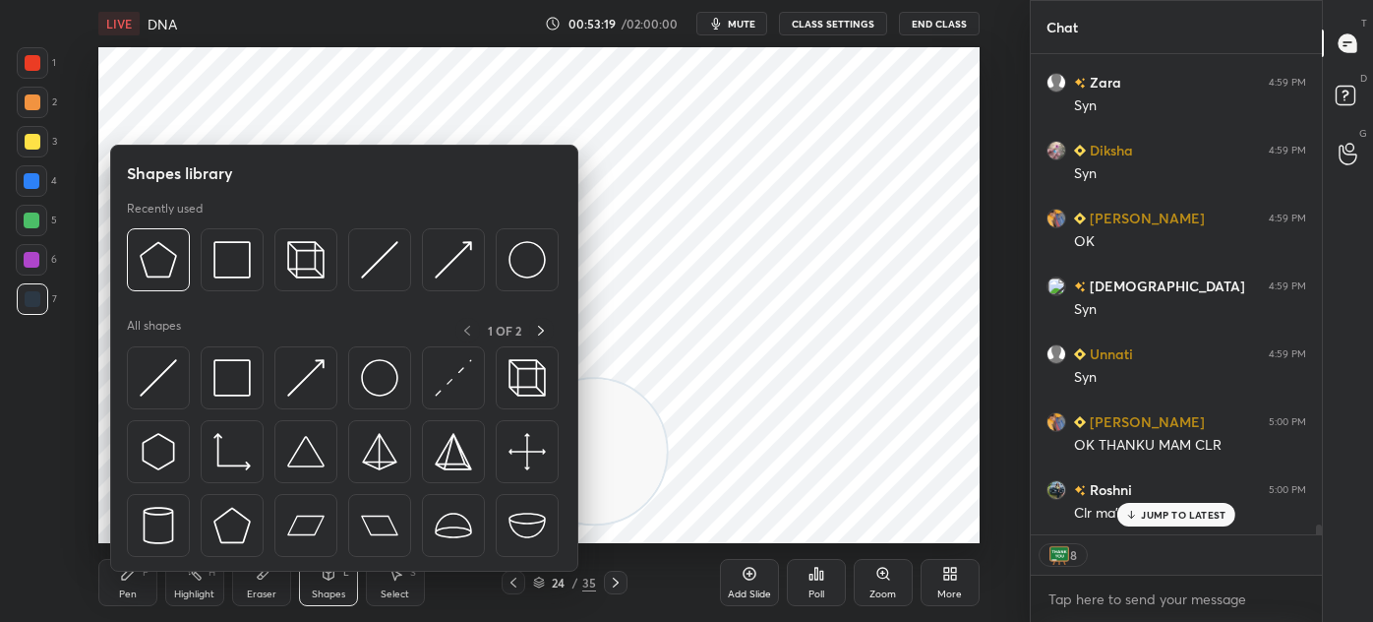
scroll to position [24249, 0]
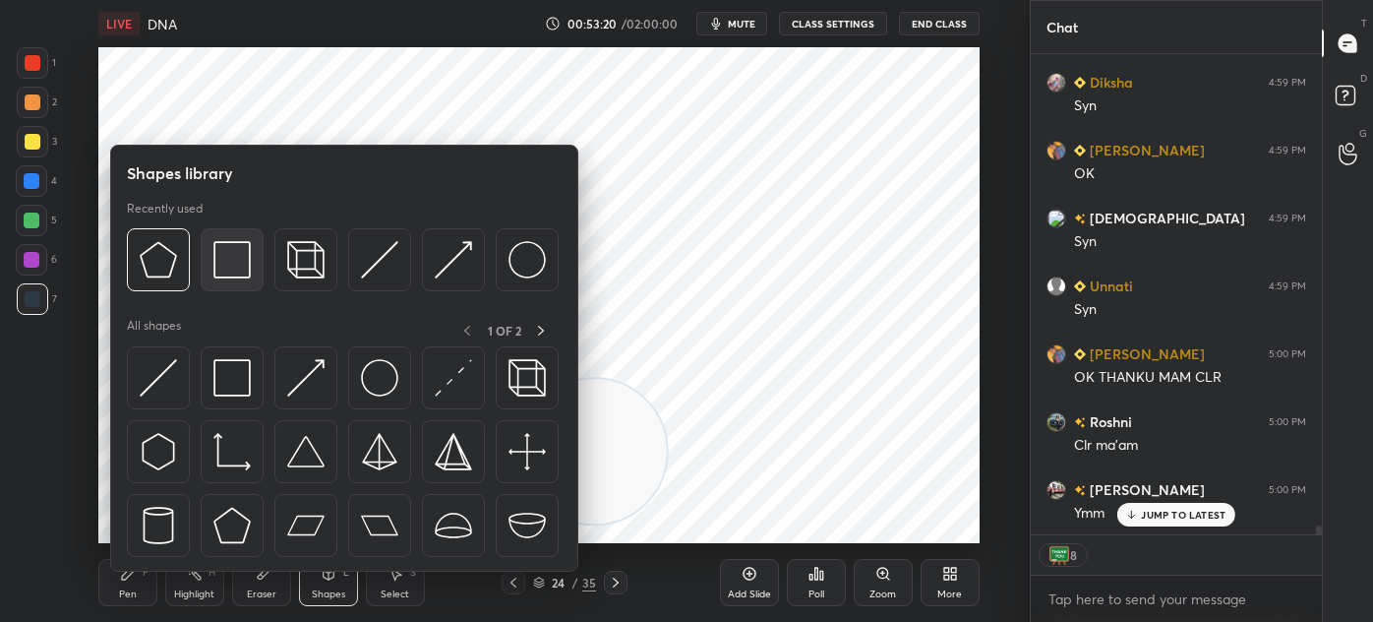
click at [217, 266] on img at bounding box center [231, 259] width 37 height 37
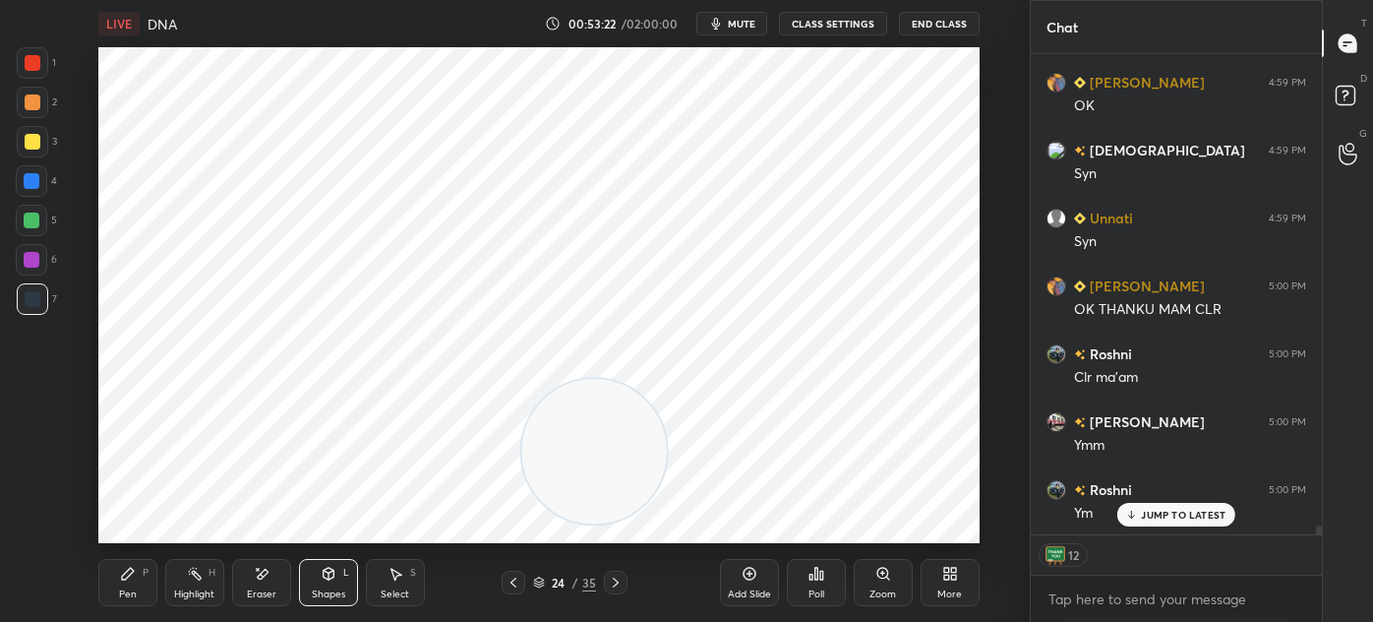
scroll to position [24472, 0]
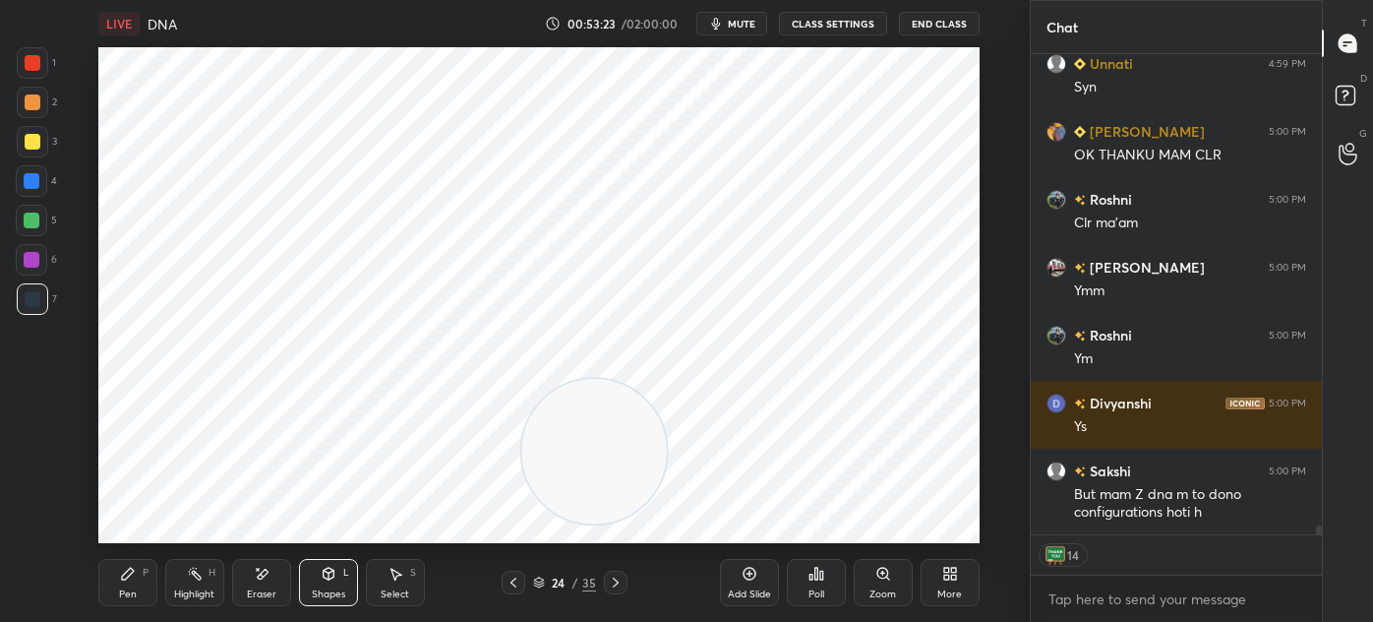
click at [133, 573] on icon at bounding box center [128, 574] width 16 height 16
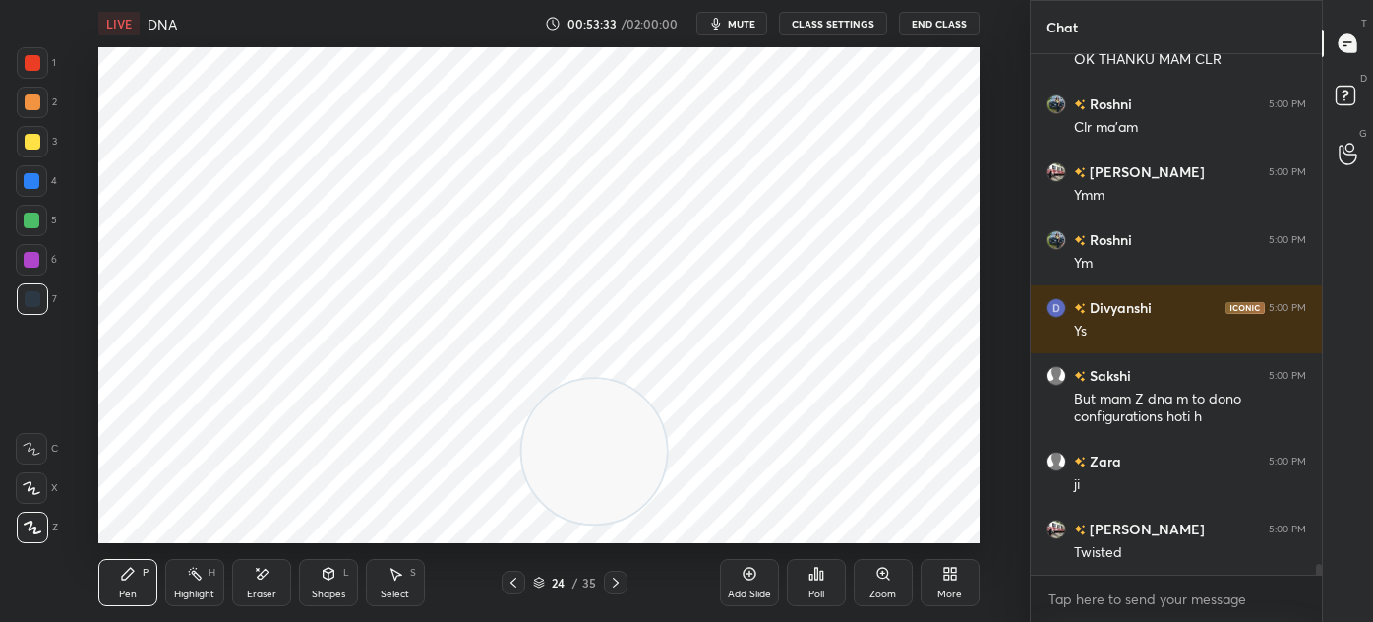
scroll to position [24567, 0]
click at [49, 260] on div "6" at bounding box center [36, 259] width 41 height 31
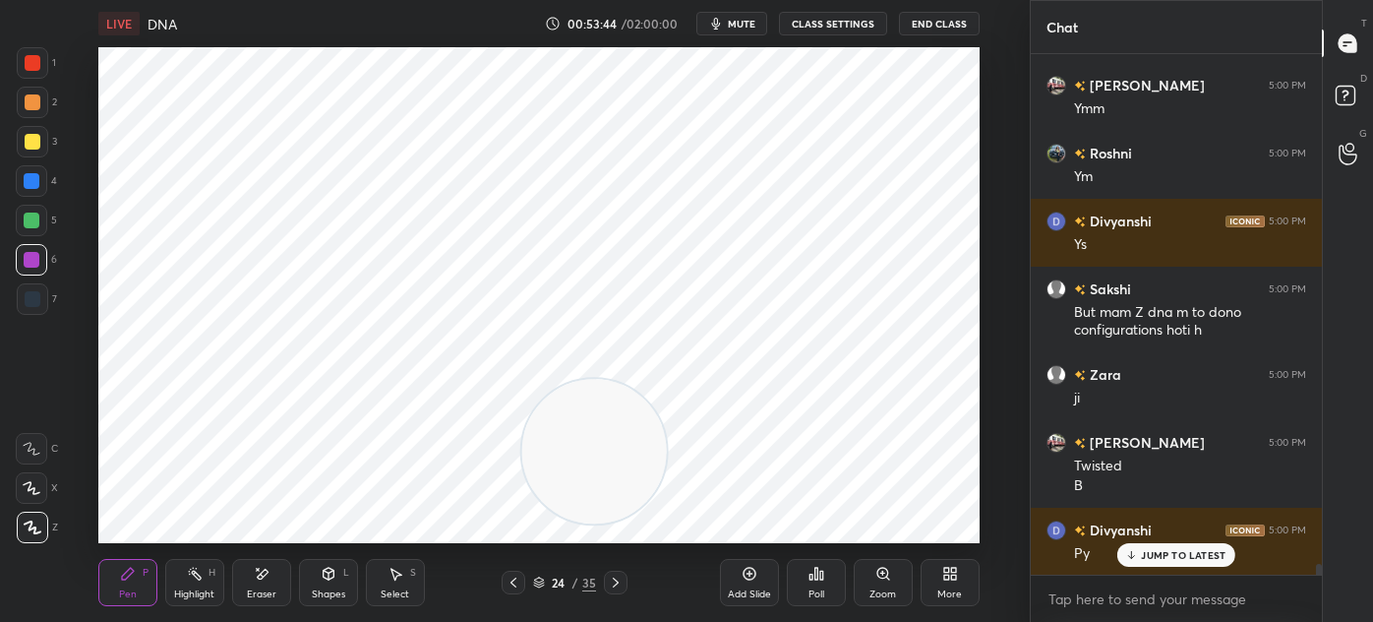
scroll to position [24722, 0]
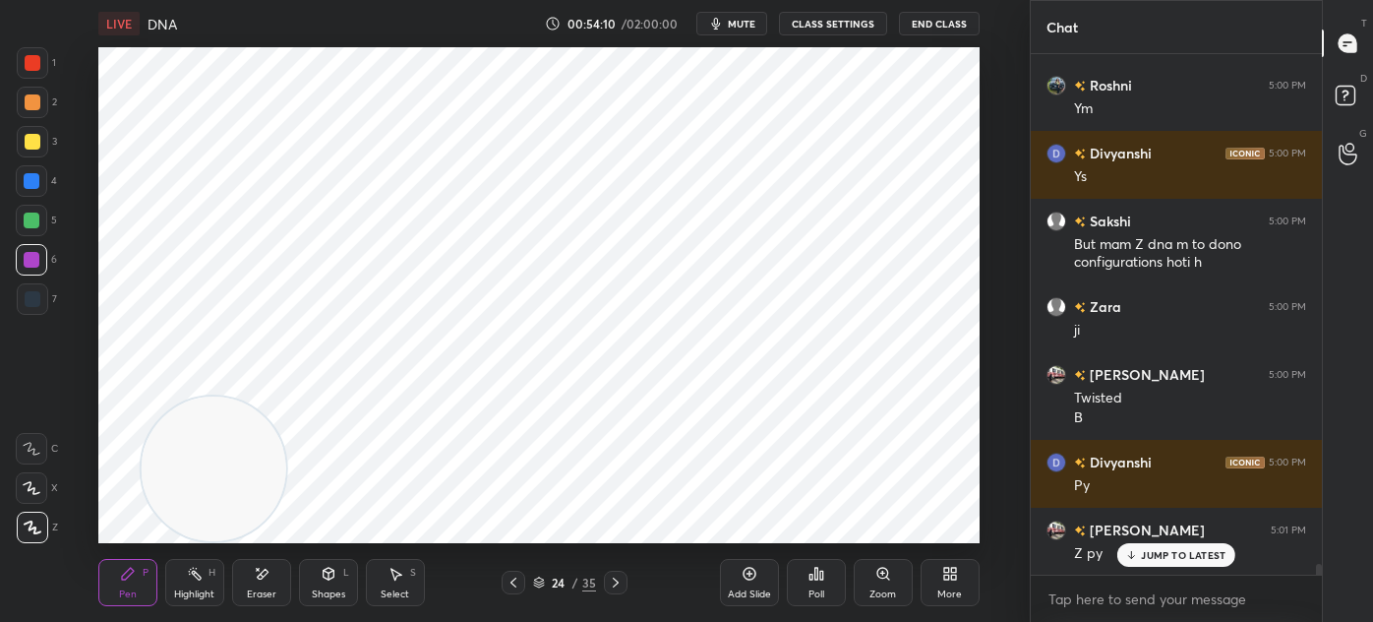
click at [330, 579] on icon at bounding box center [329, 574] width 16 height 16
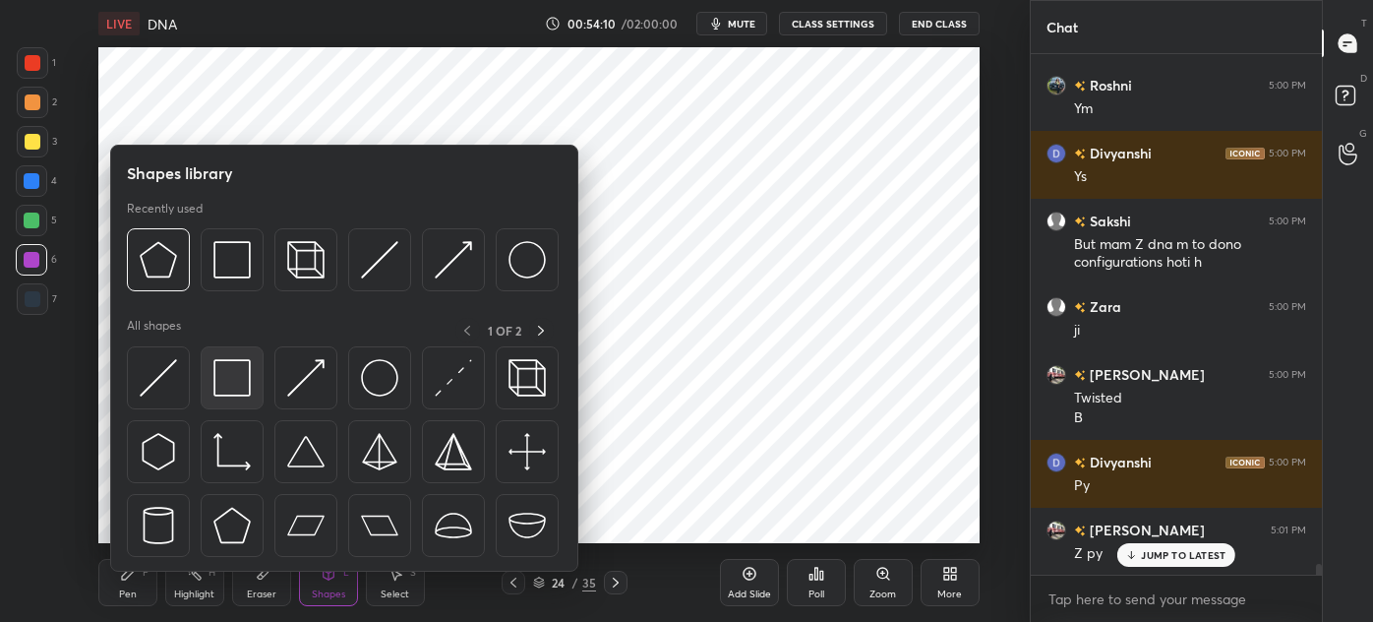
click at [225, 400] on div at bounding box center [232, 377] width 63 height 63
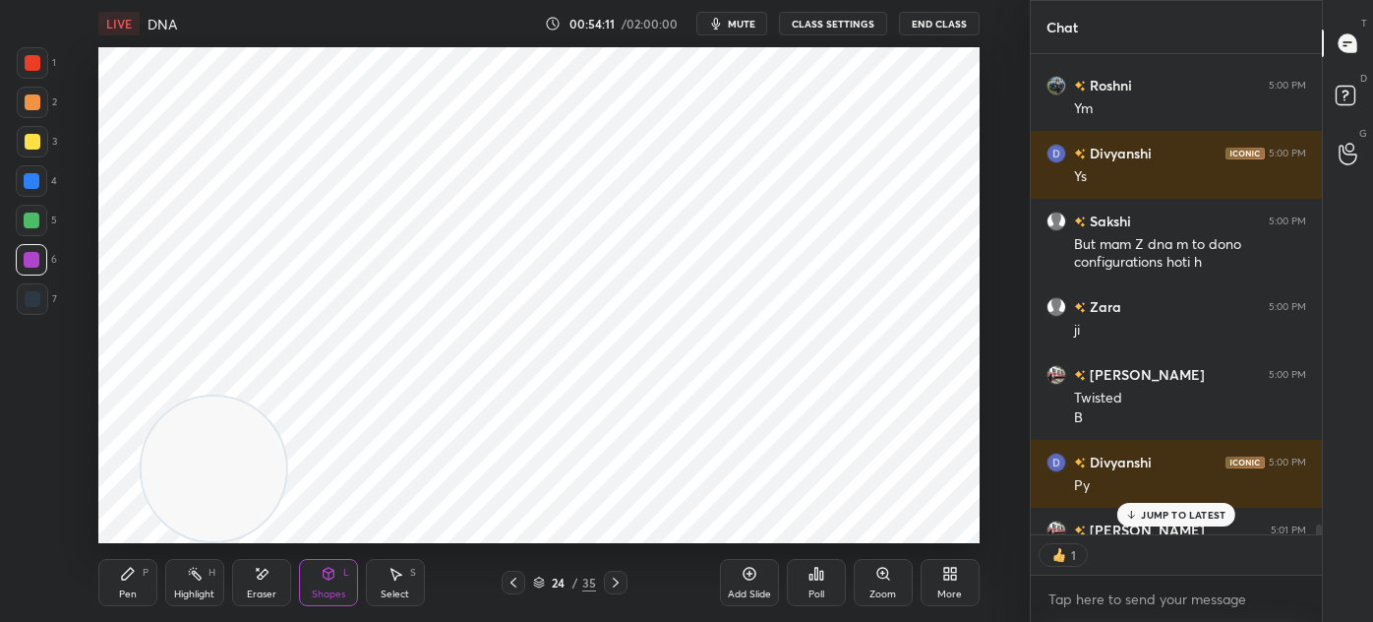
scroll to position [6, 5]
click at [35, 301] on div at bounding box center [33, 299] width 16 height 16
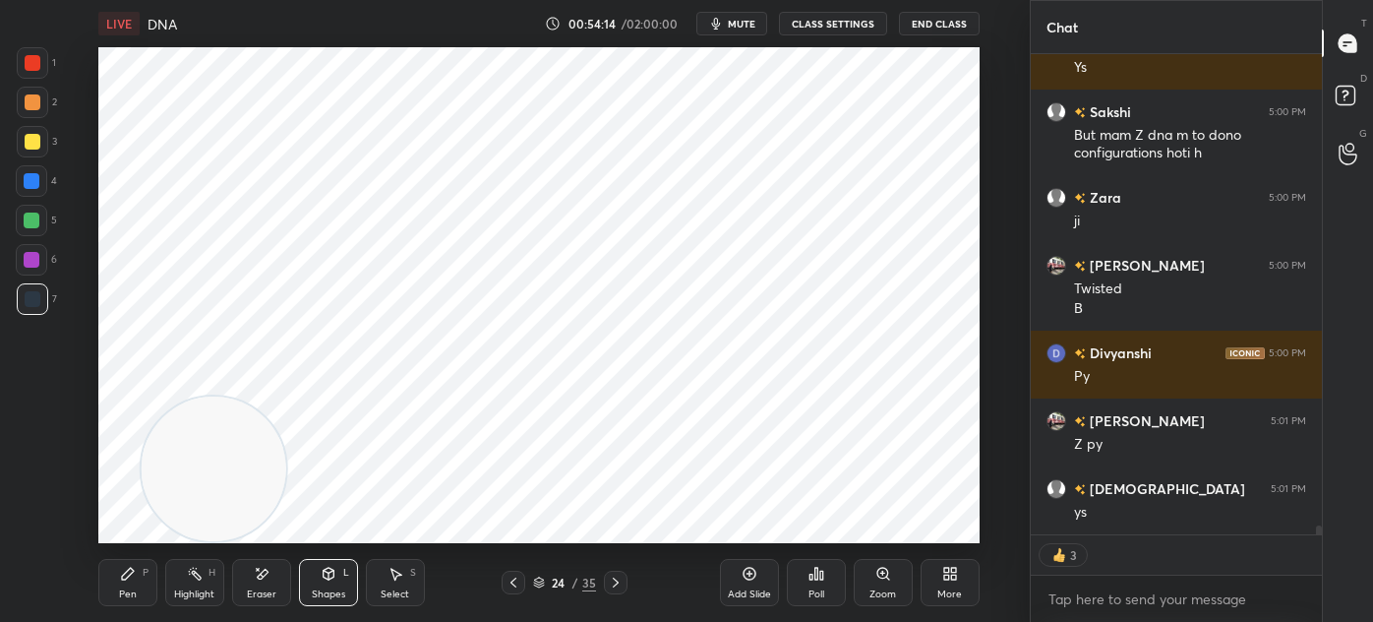
scroll to position [24898, 0]
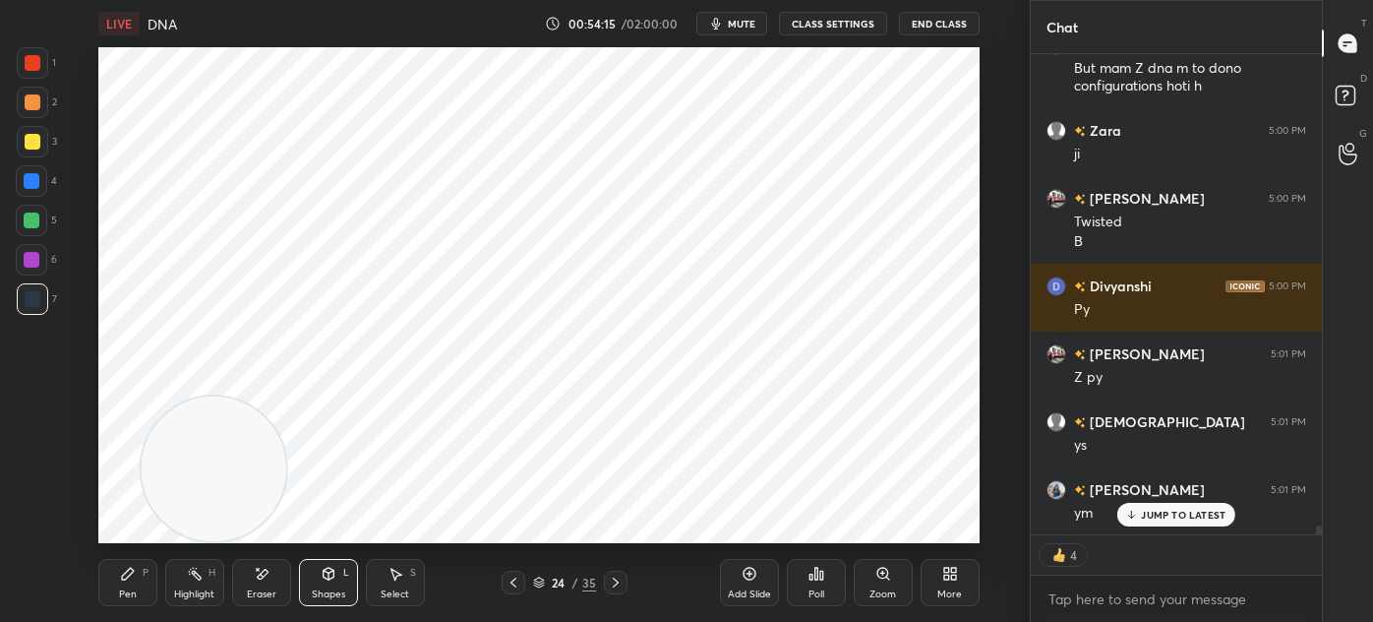
click at [751, 576] on icon at bounding box center [750, 574] width 16 height 16
click at [141, 577] on div "Pen P" at bounding box center [127, 582] width 59 height 47
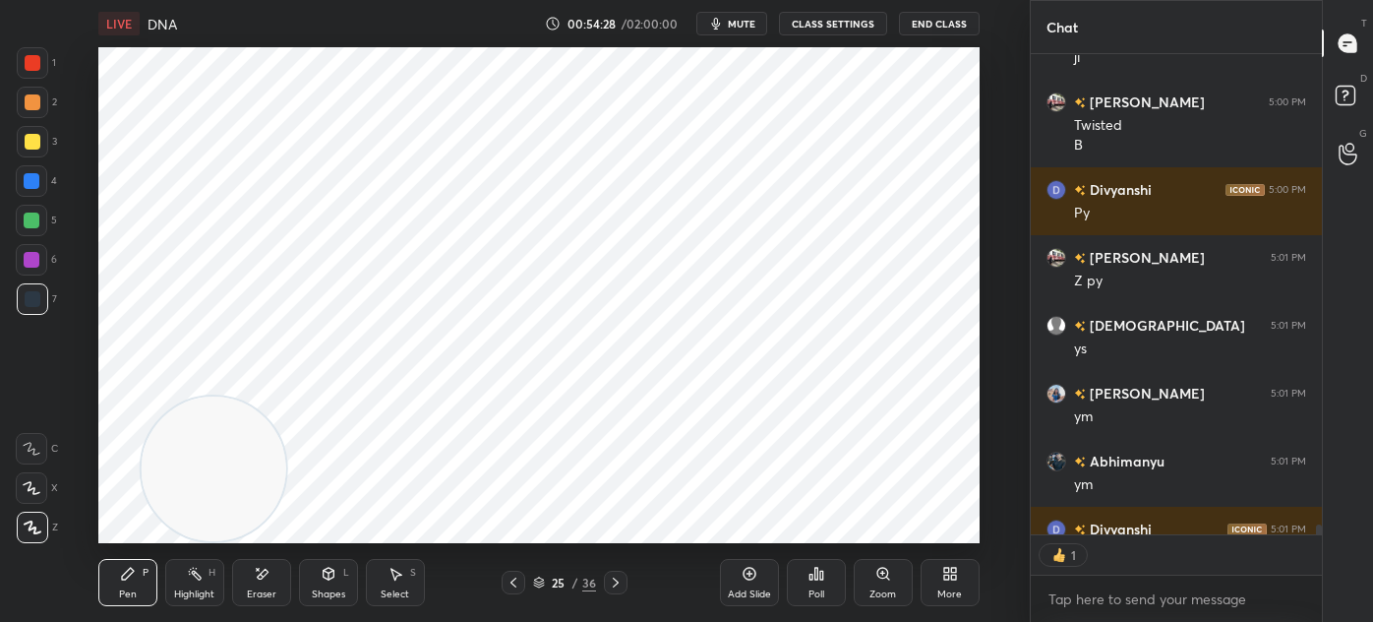
scroll to position [474, 285]
click at [39, 60] on div at bounding box center [33, 63] width 16 height 16
click at [315, 583] on div "Shapes L" at bounding box center [328, 582] width 59 height 47
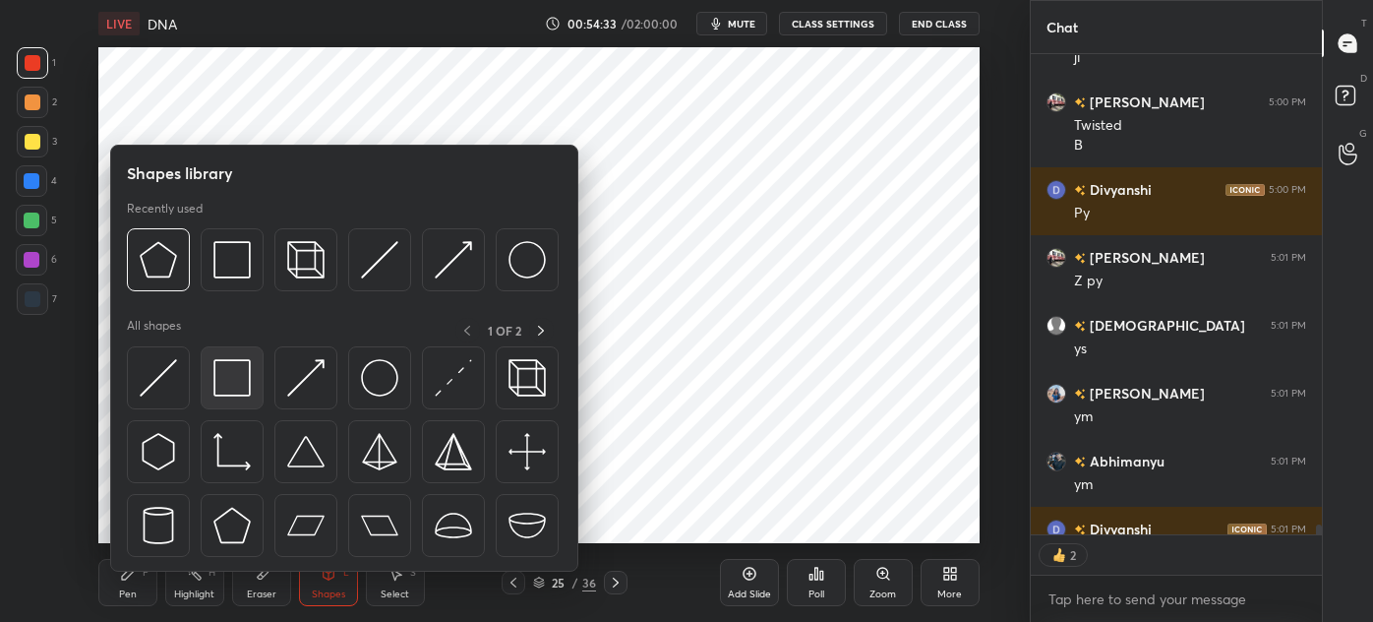
click at [233, 381] on img at bounding box center [231, 377] width 37 height 37
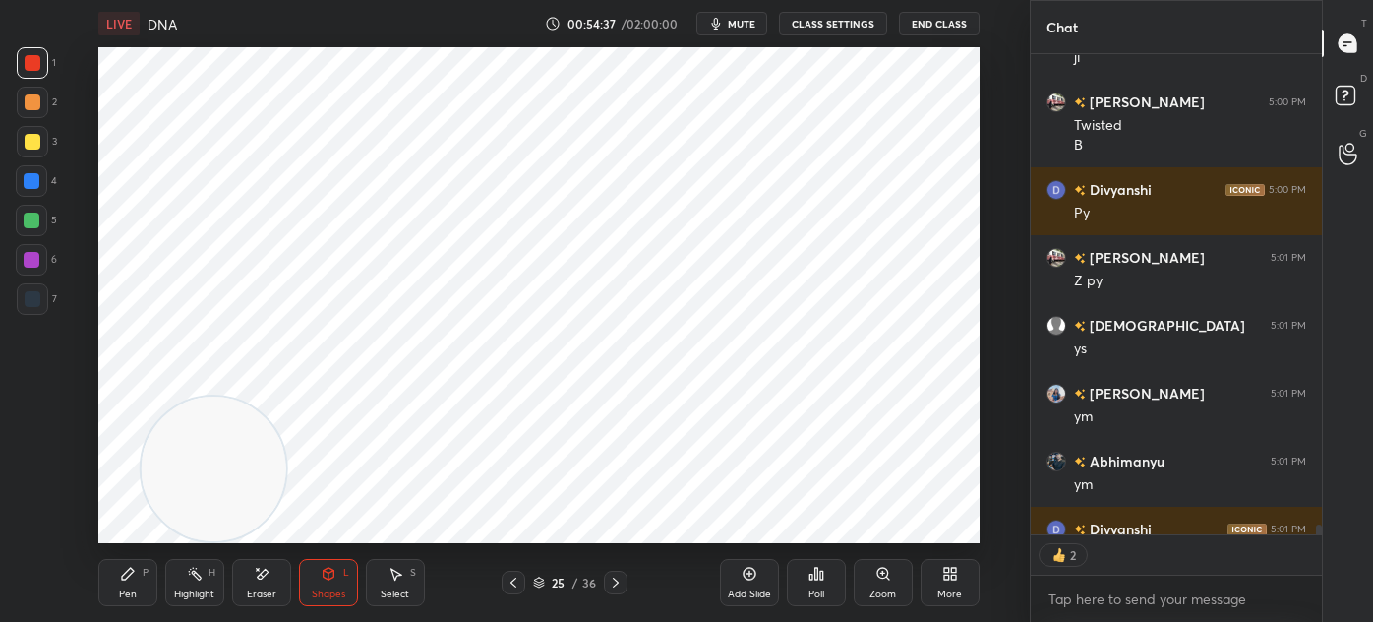
click at [120, 577] on icon at bounding box center [128, 574] width 16 height 16
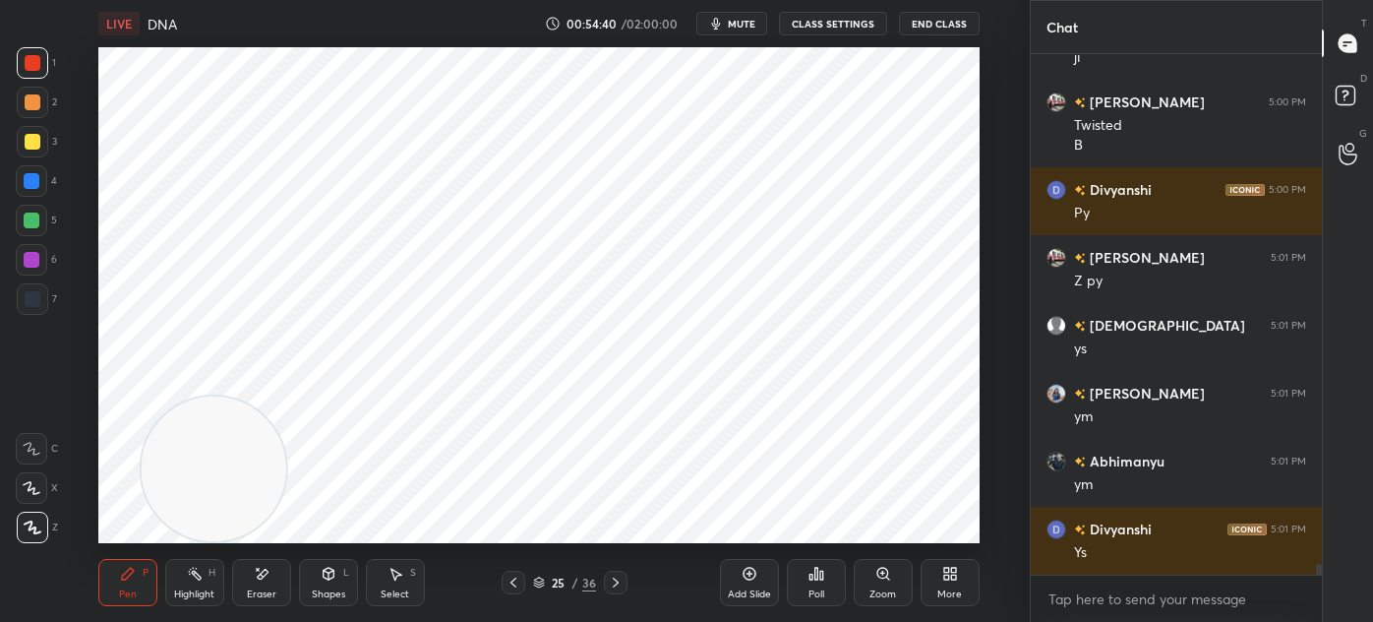
scroll to position [514, 285]
click at [41, 266] on div at bounding box center [31, 259] width 31 height 31
click at [47, 187] on div "4" at bounding box center [36, 180] width 41 height 31
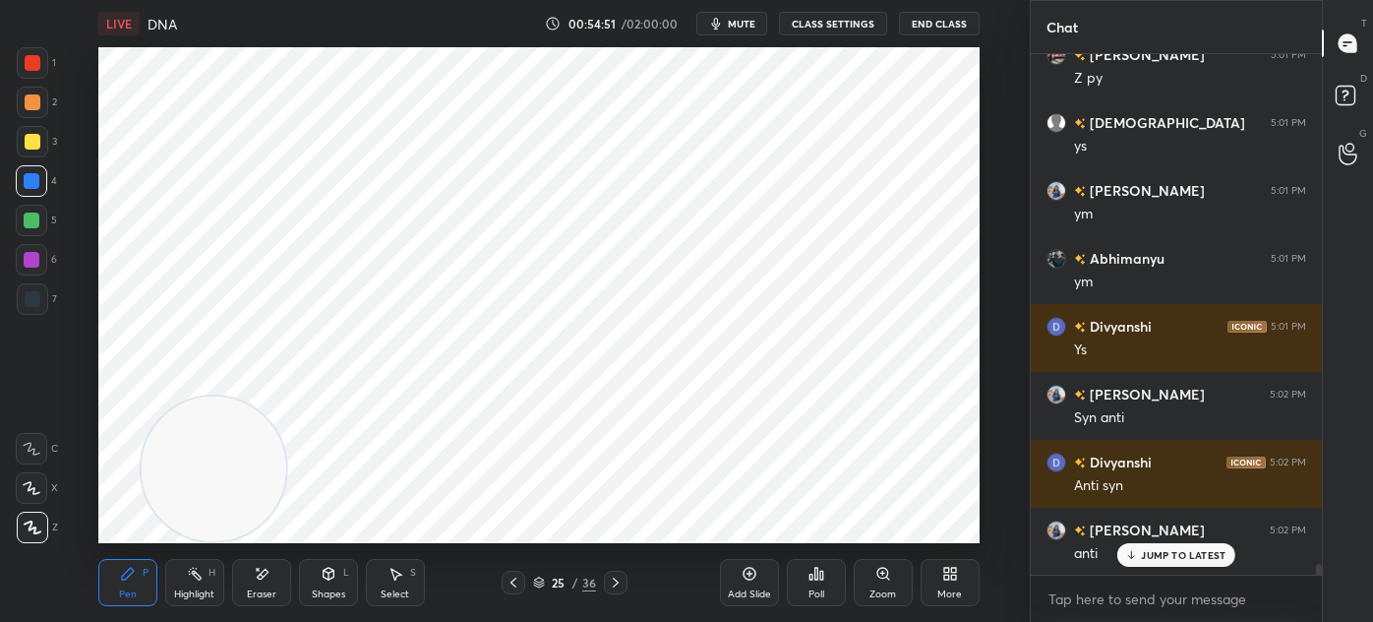
scroll to position [25264, 0]
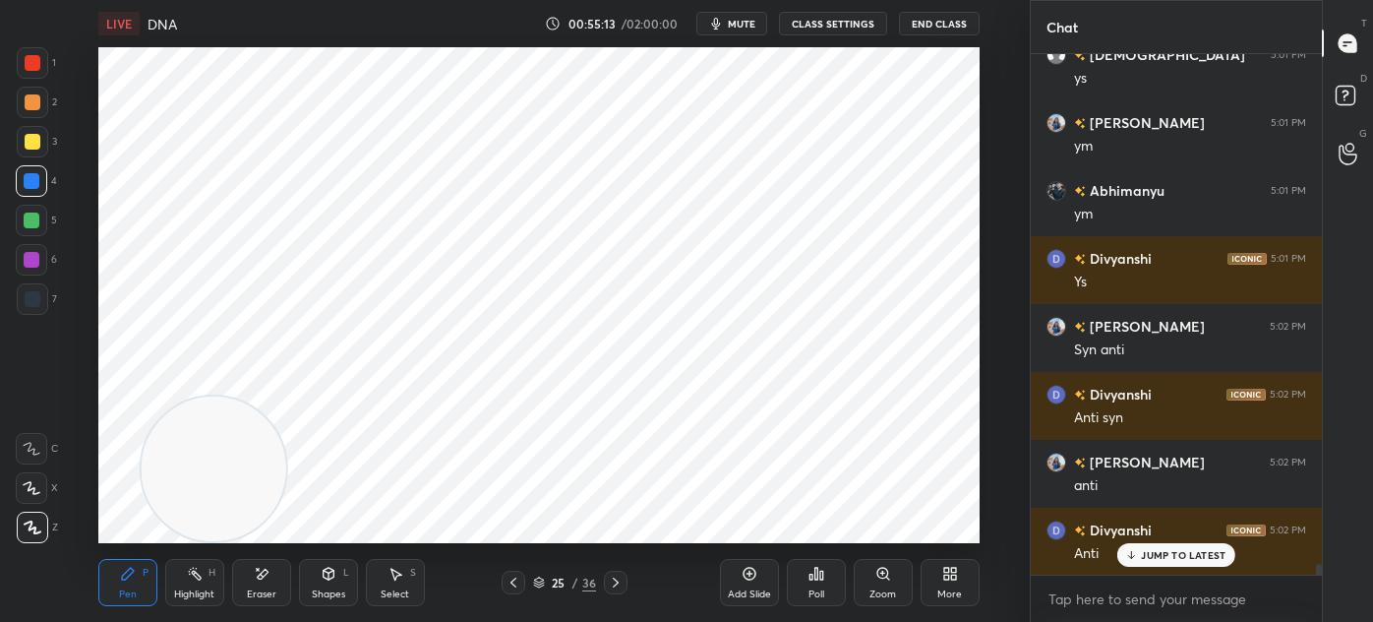
click at [309, 582] on div "Shapes L" at bounding box center [328, 582] width 59 height 47
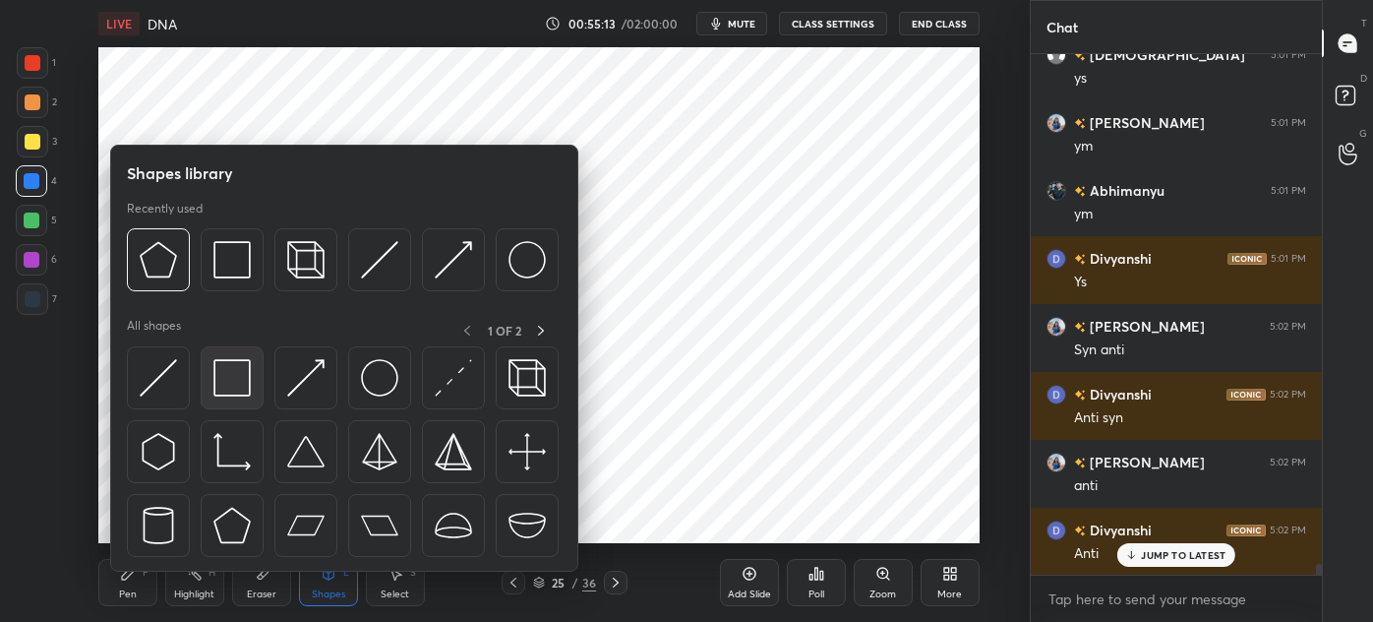
click at [226, 391] on img at bounding box center [231, 377] width 37 height 37
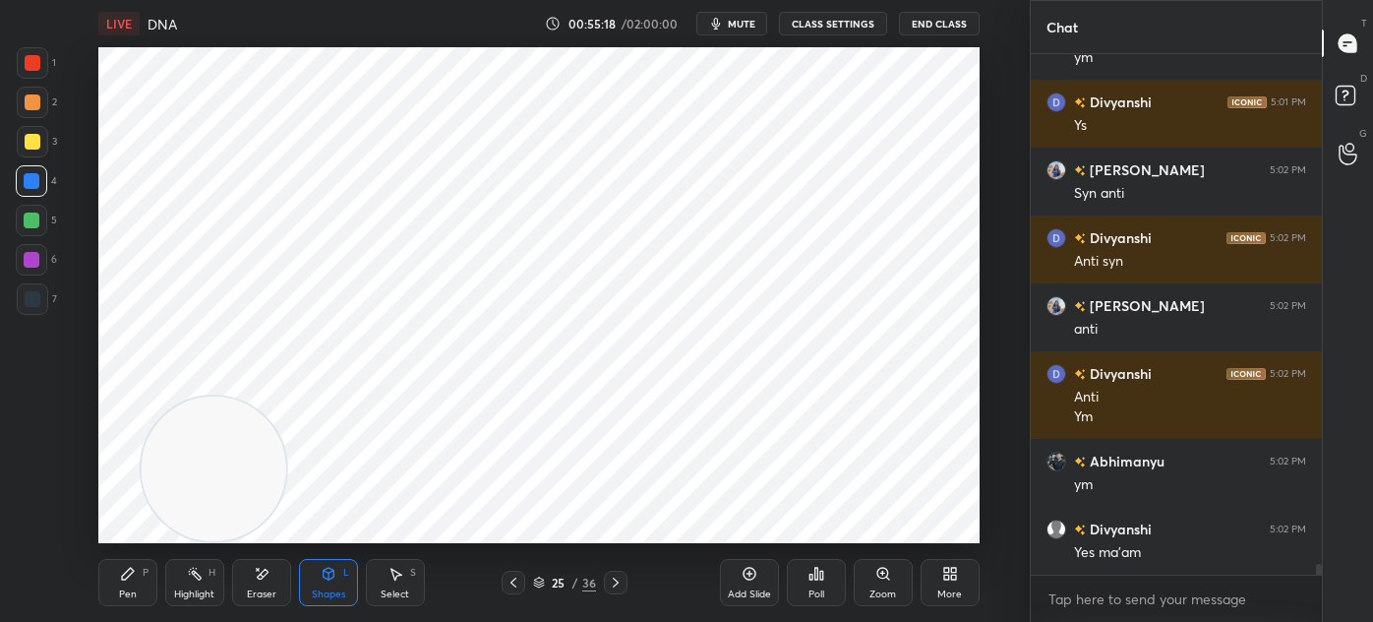
scroll to position [25488, 0]
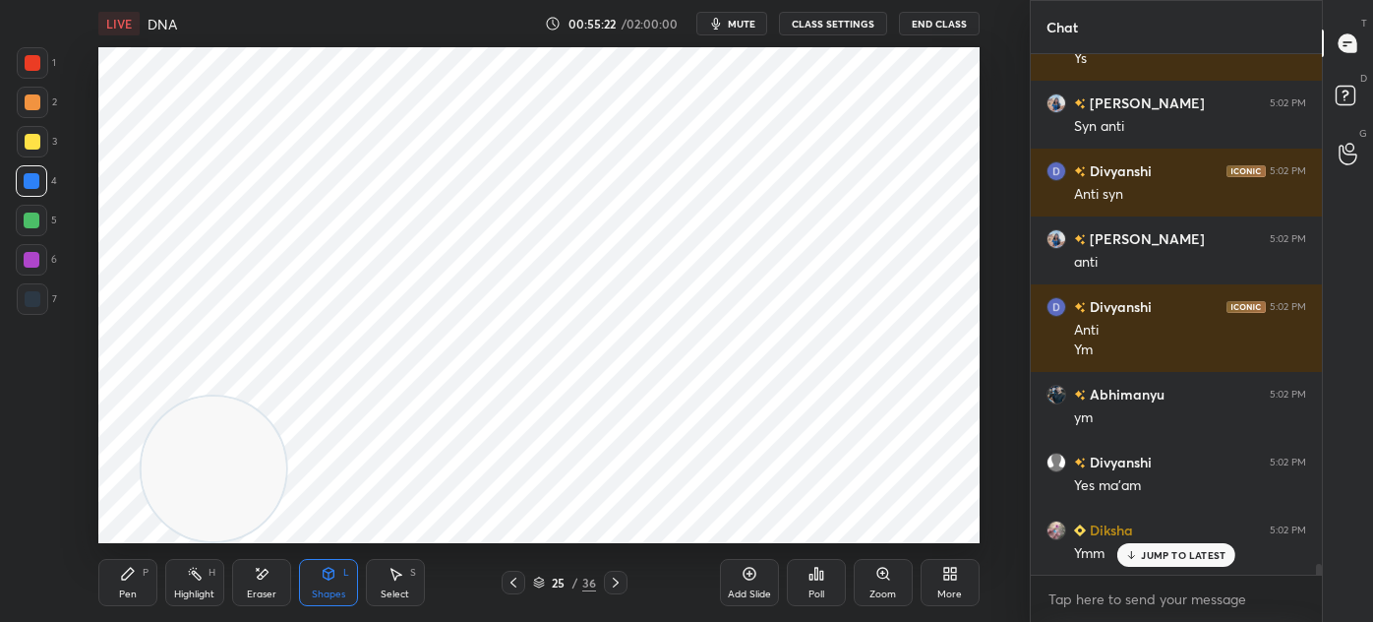
click at [727, 571] on div "Add Slide" at bounding box center [749, 582] width 59 height 47
click at [346, 580] on div "Shapes L" at bounding box center [328, 582] width 59 height 47
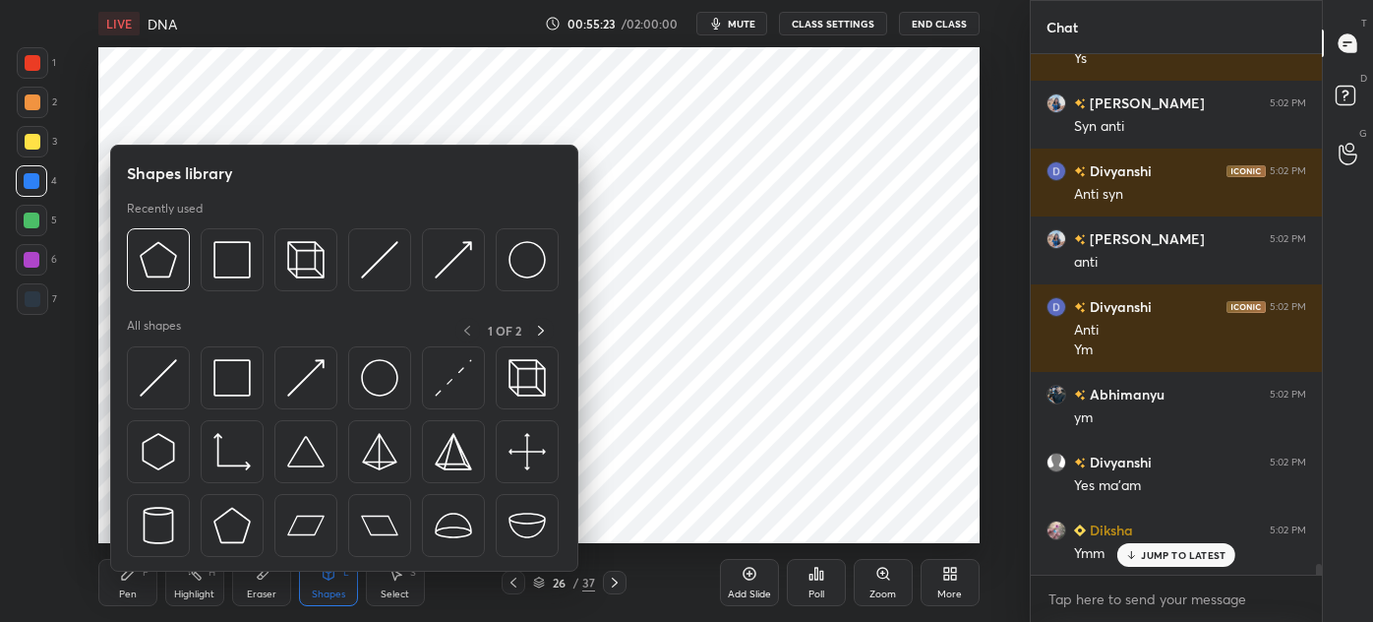
scroll to position [25556, 0]
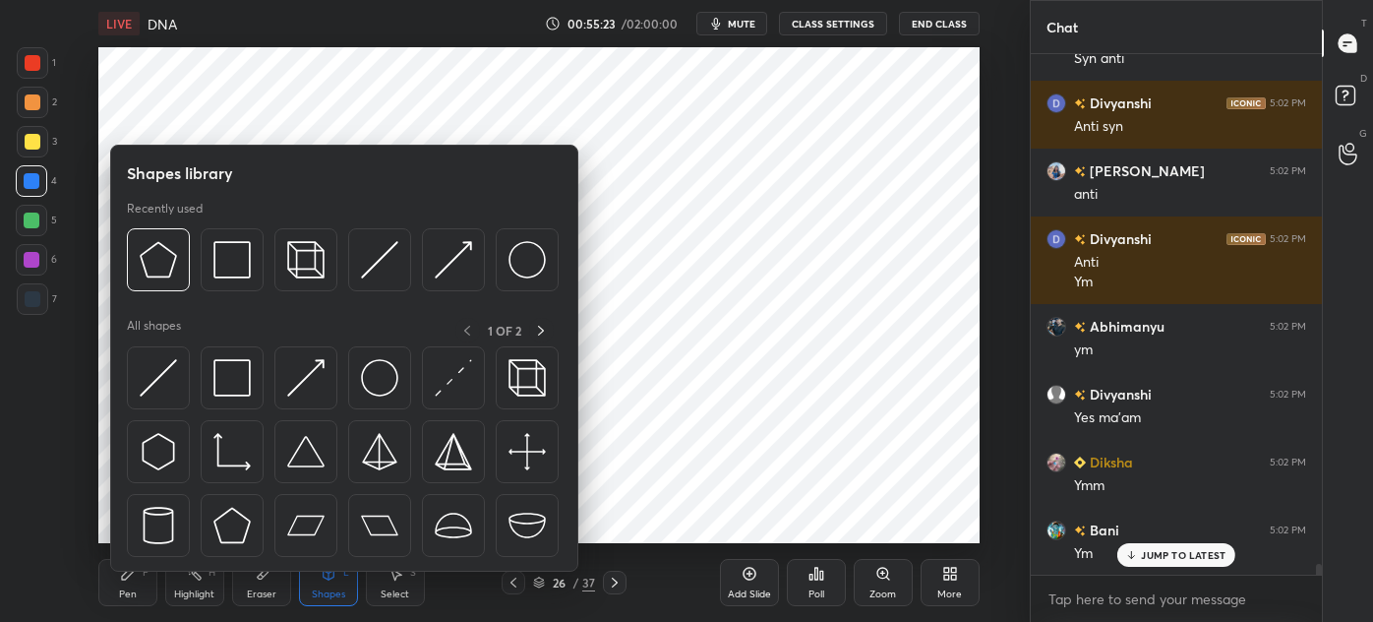
click at [240, 385] on img at bounding box center [231, 377] width 37 height 37
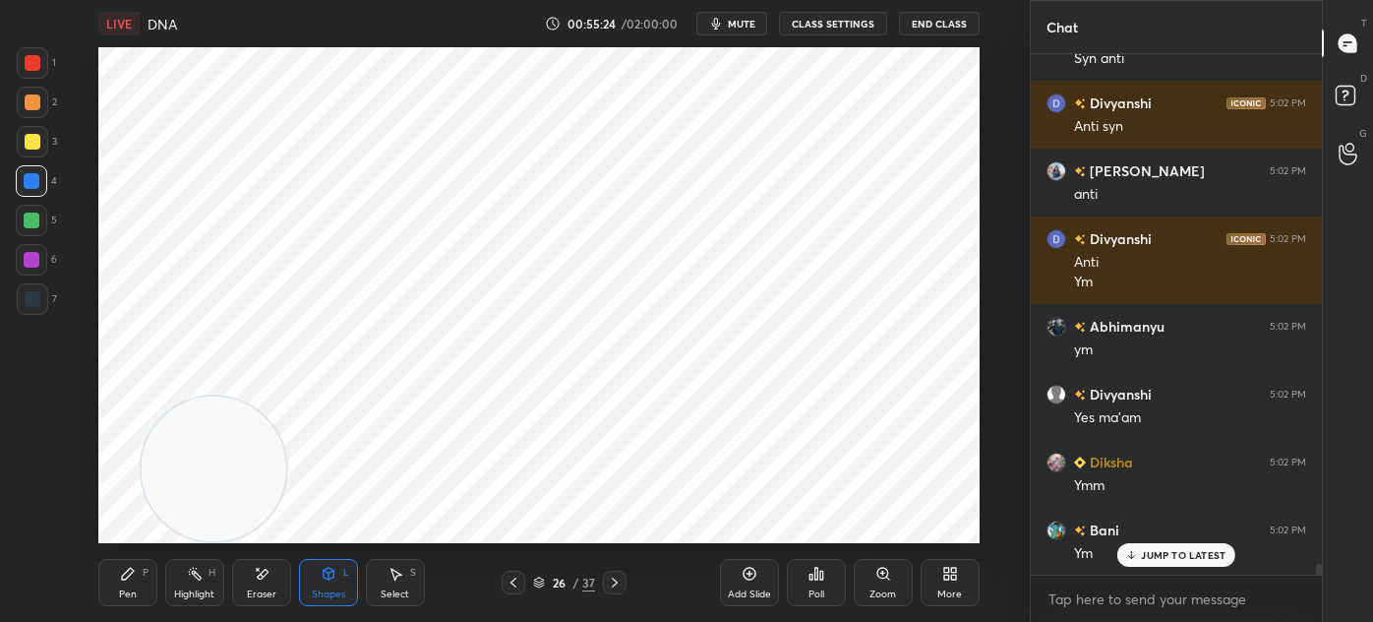
click at [33, 295] on div at bounding box center [33, 299] width 16 height 16
click at [325, 580] on icon at bounding box center [329, 574] width 16 height 16
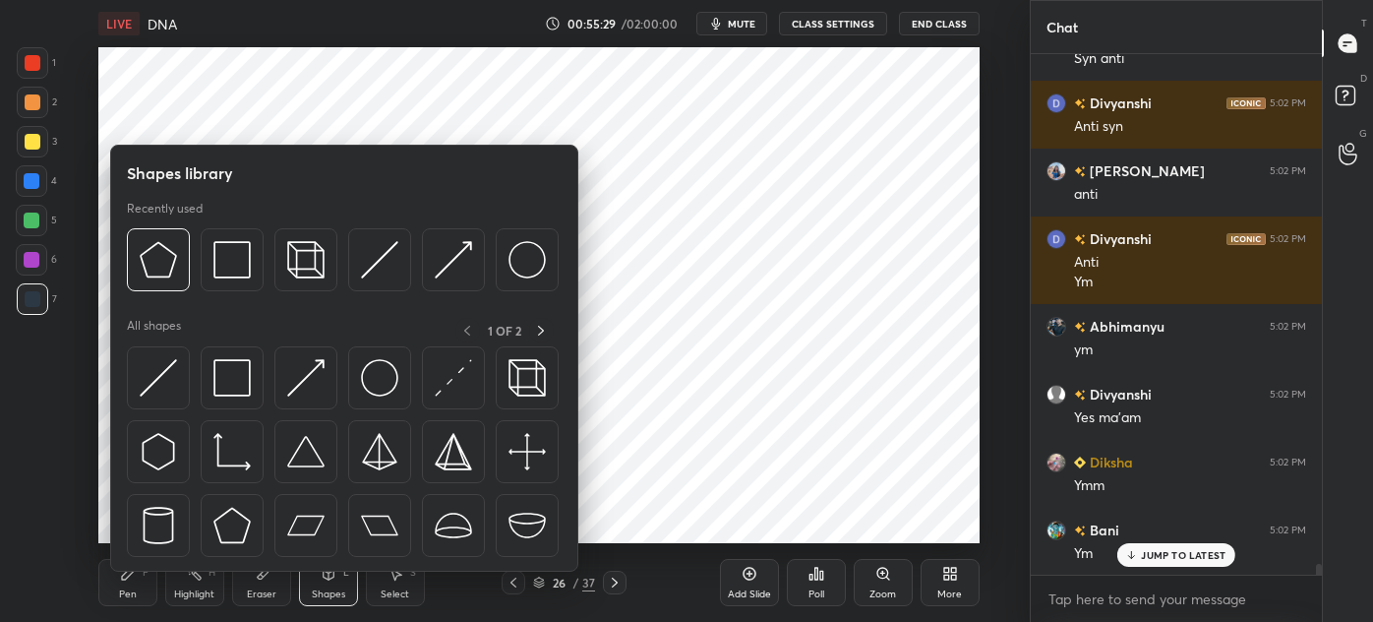
click at [142, 379] on img at bounding box center [158, 377] width 37 height 37
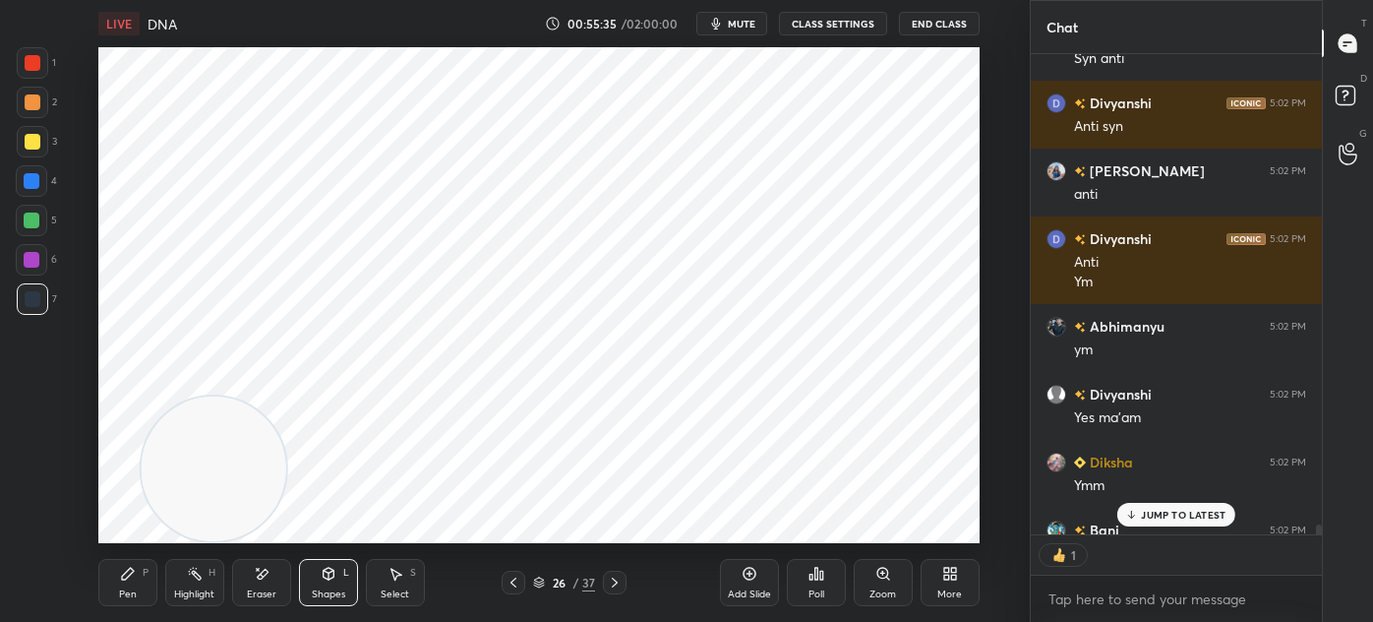
scroll to position [6, 5]
click at [115, 573] on div "Pen P" at bounding box center [127, 582] width 59 height 47
click at [33, 73] on div at bounding box center [32, 62] width 31 height 31
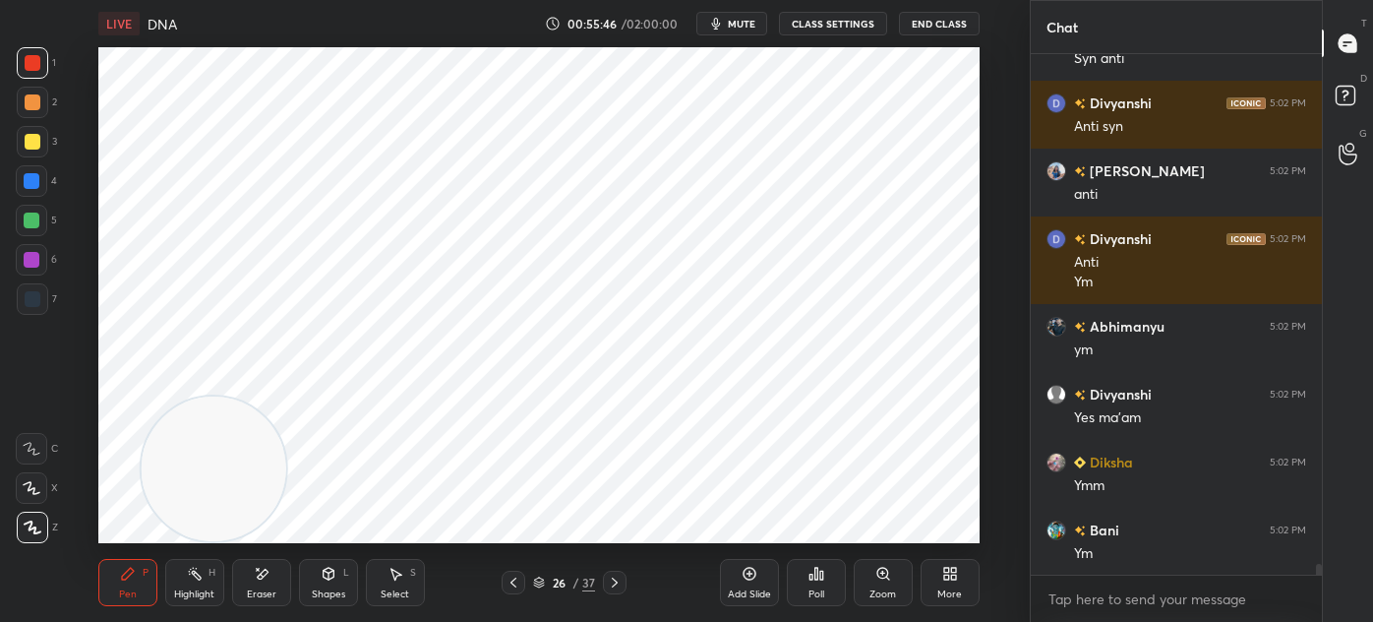
scroll to position [25557, 0]
click at [41, 259] on div at bounding box center [31, 259] width 31 height 31
click at [36, 296] on div at bounding box center [33, 299] width 16 height 16
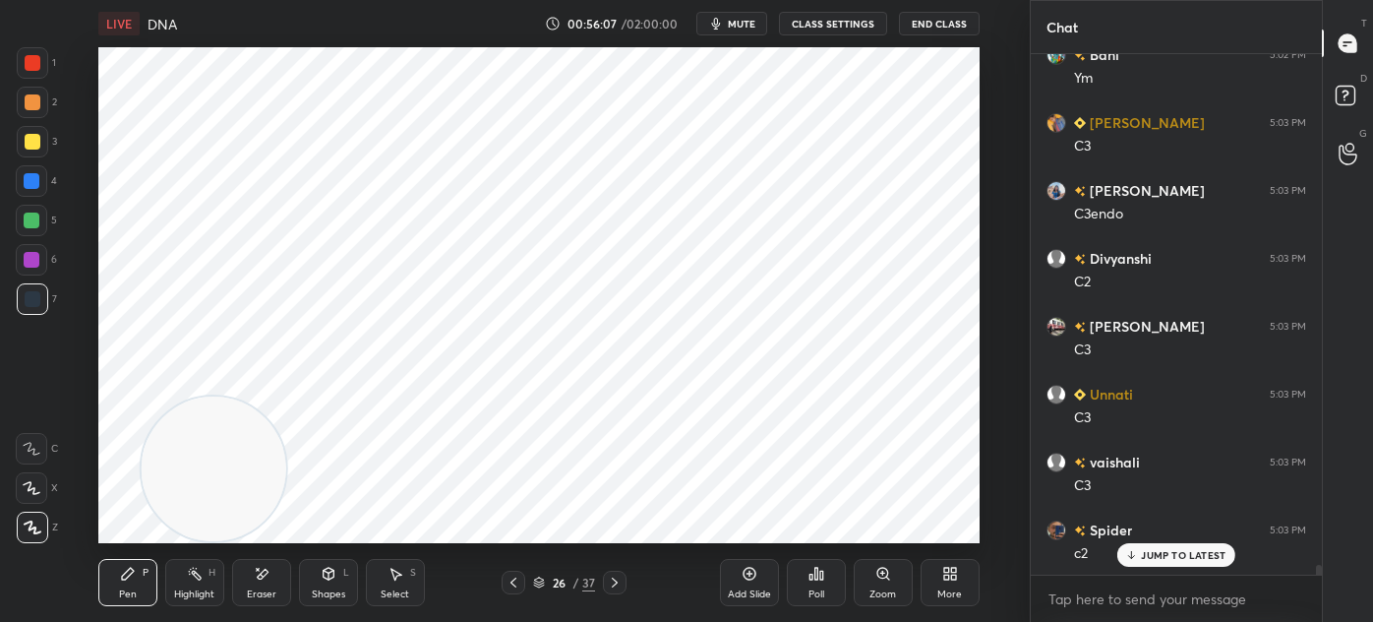
scroll to position [26099, 0]
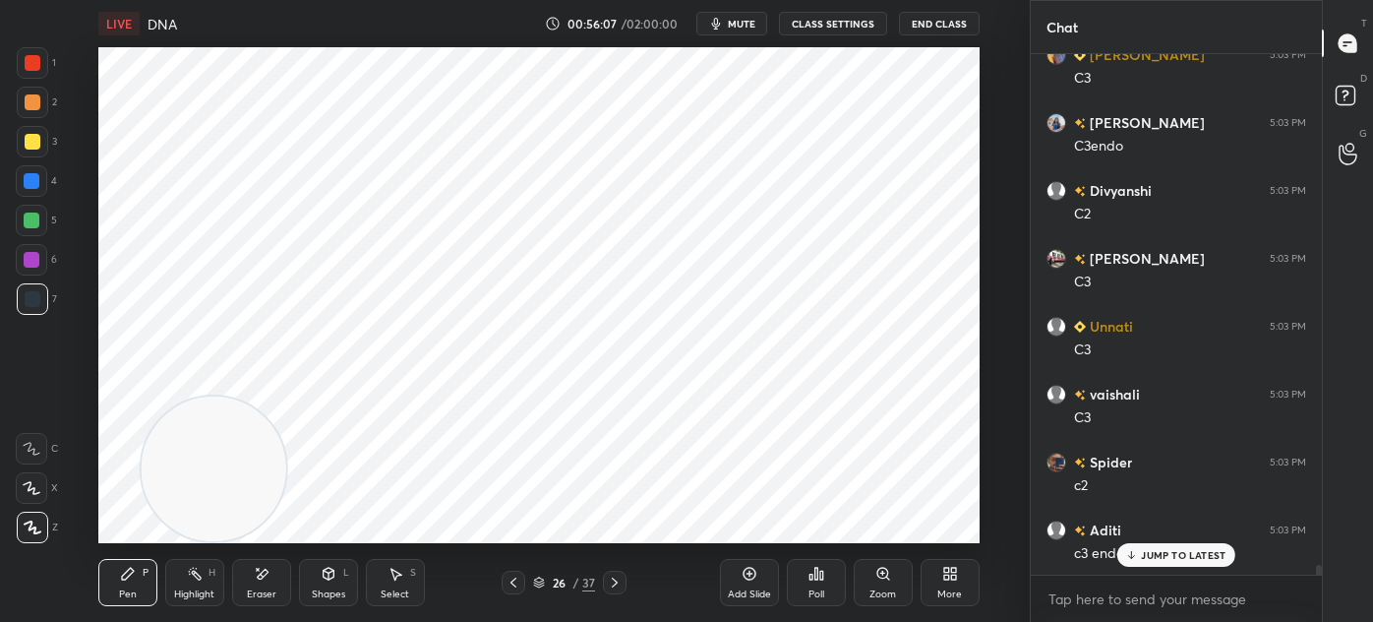
click at [398, 584] on div "Select S" at bounding box center [395, 582] width 59 height 47
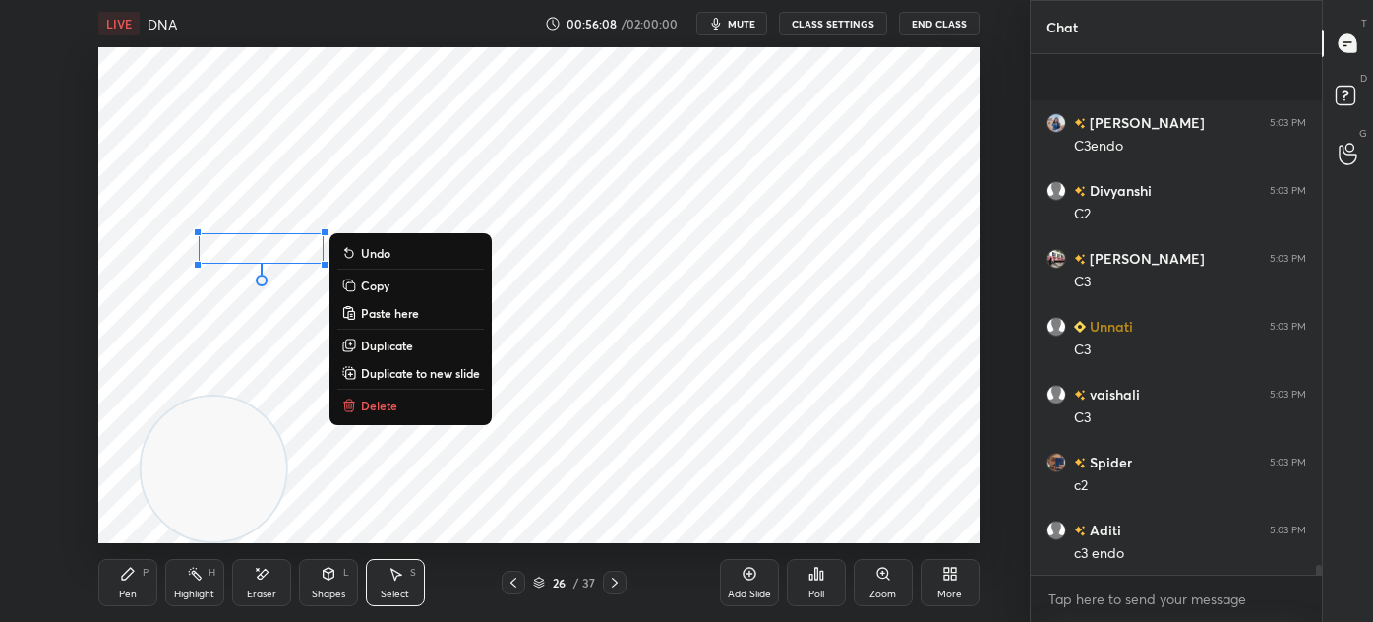
scroll to position [26235, 0]
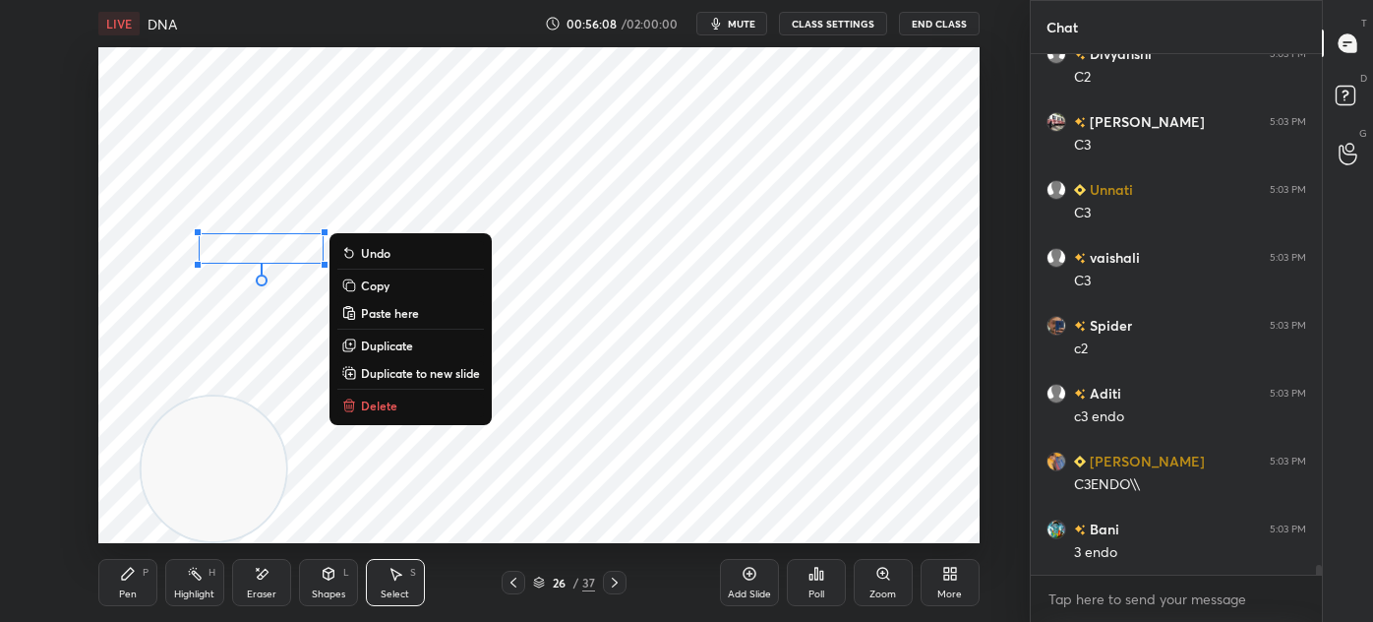
click at [384, 404] on p "Delete" at bounding box center [379, 405] width 36 height 16
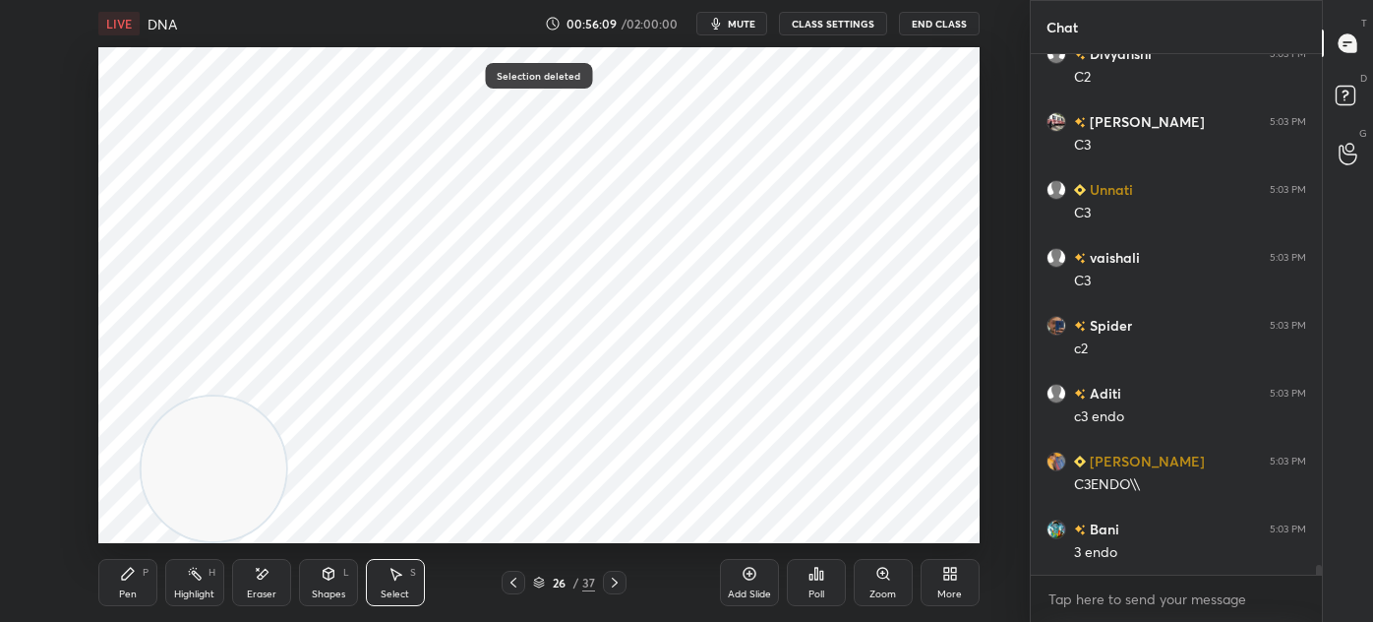
scroll to position [26371, 0]
click at [125, 584] on div "Pen P" at bounding box center [127, 582] width 59 height 47
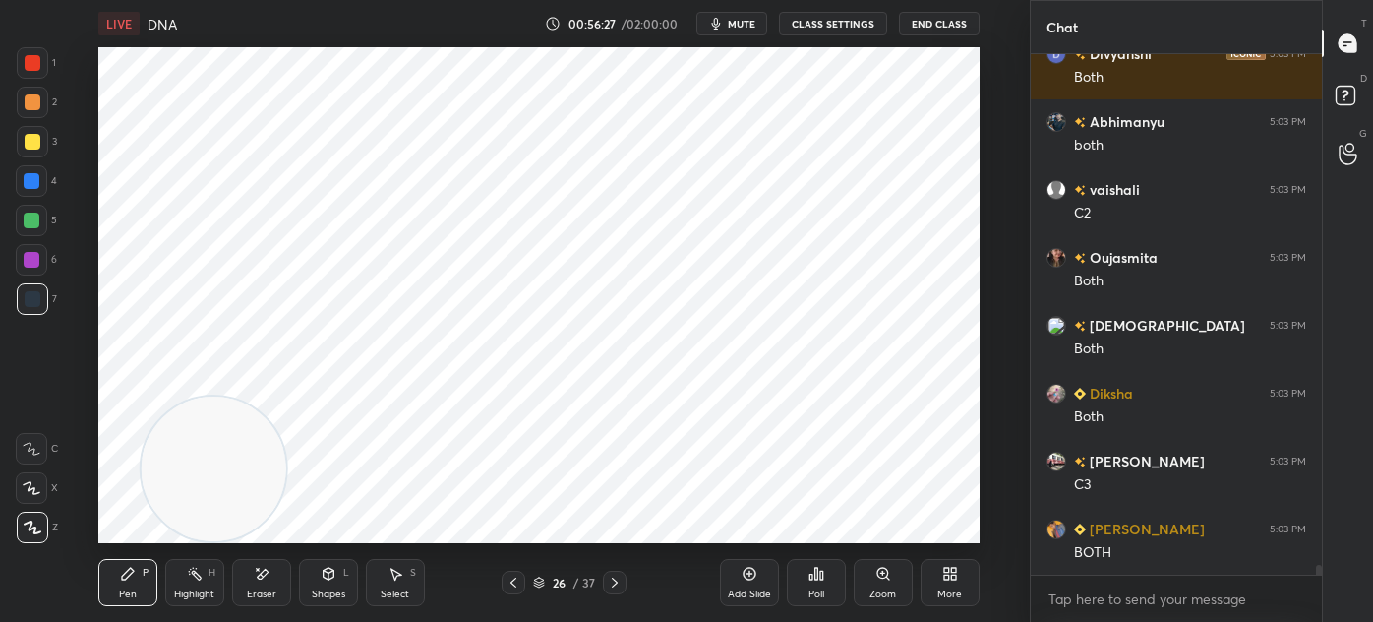
scroll to position [27593, 0]
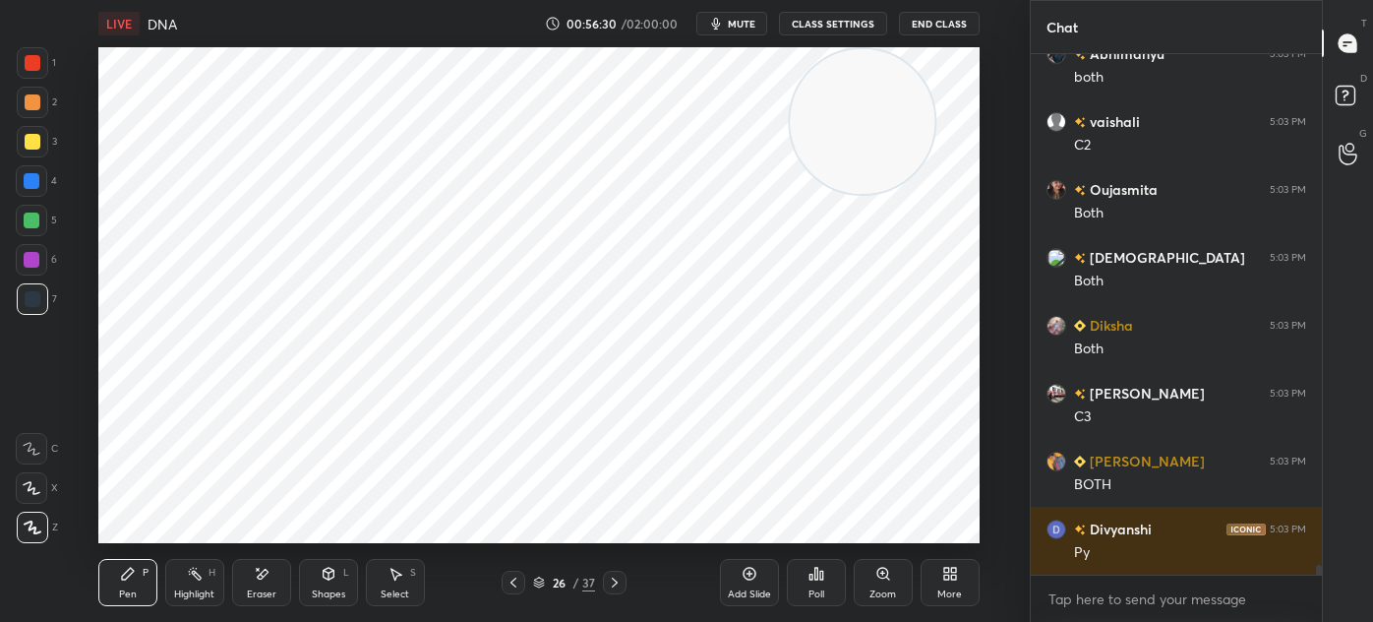
click at [31, 188] on div at bounding box center [32, 181] width 16 height 16
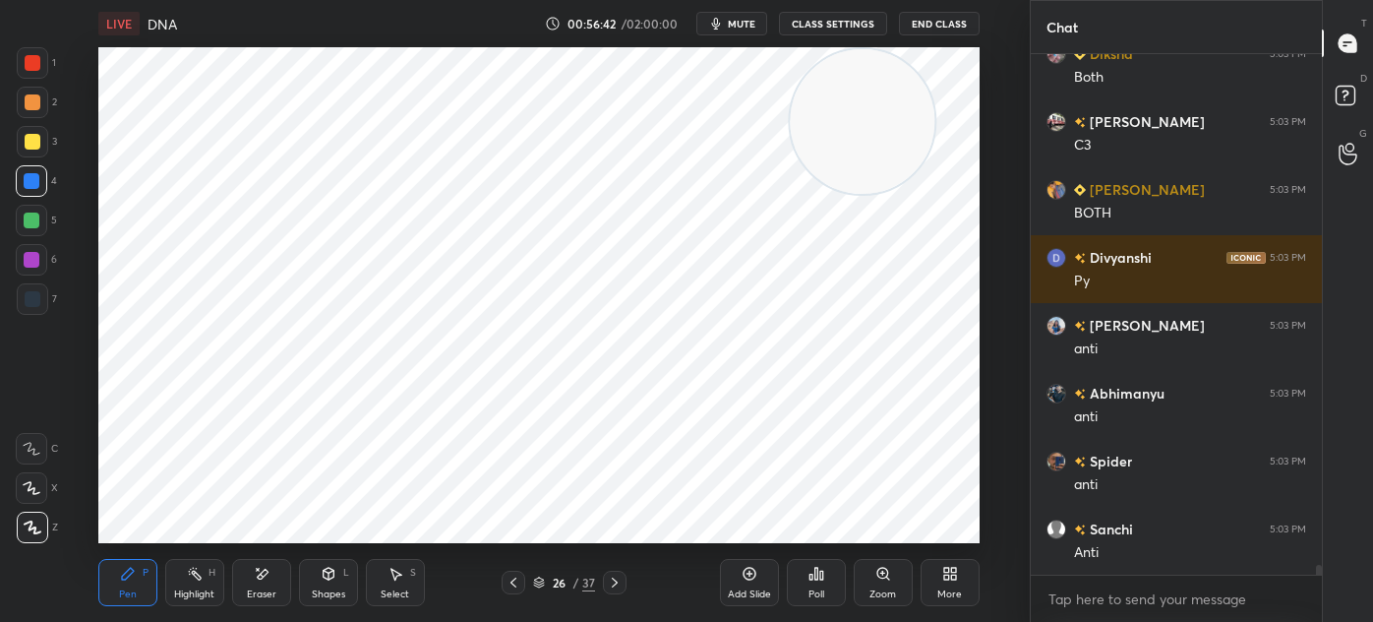
scroll to position [27932, 0]
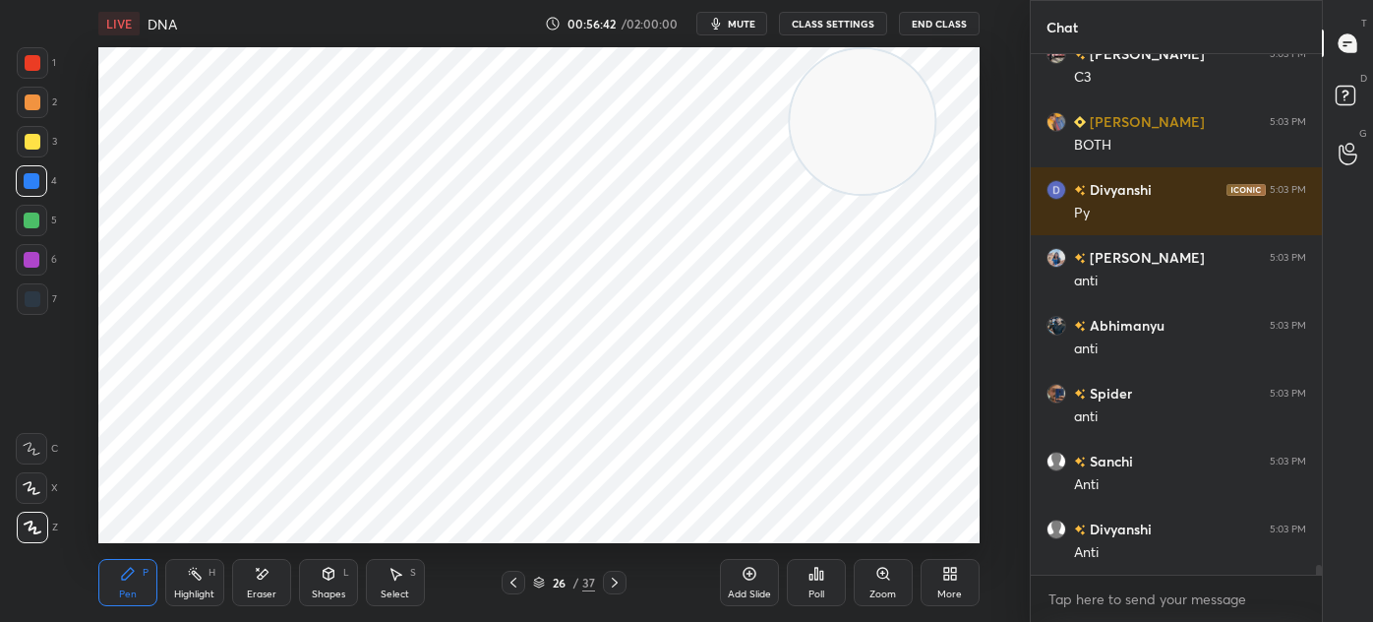
click at [398, 576] on icon at bounding box center [396, 574] width 16 height 16
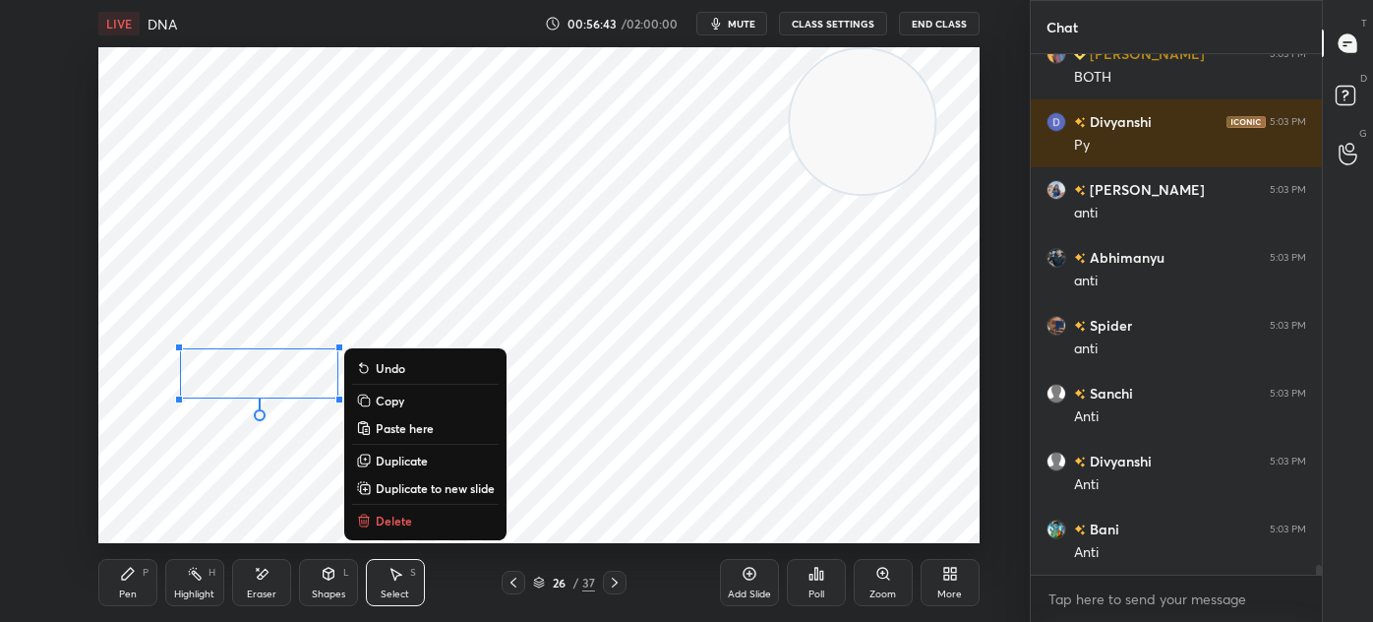
scroll to position [28068, 0]
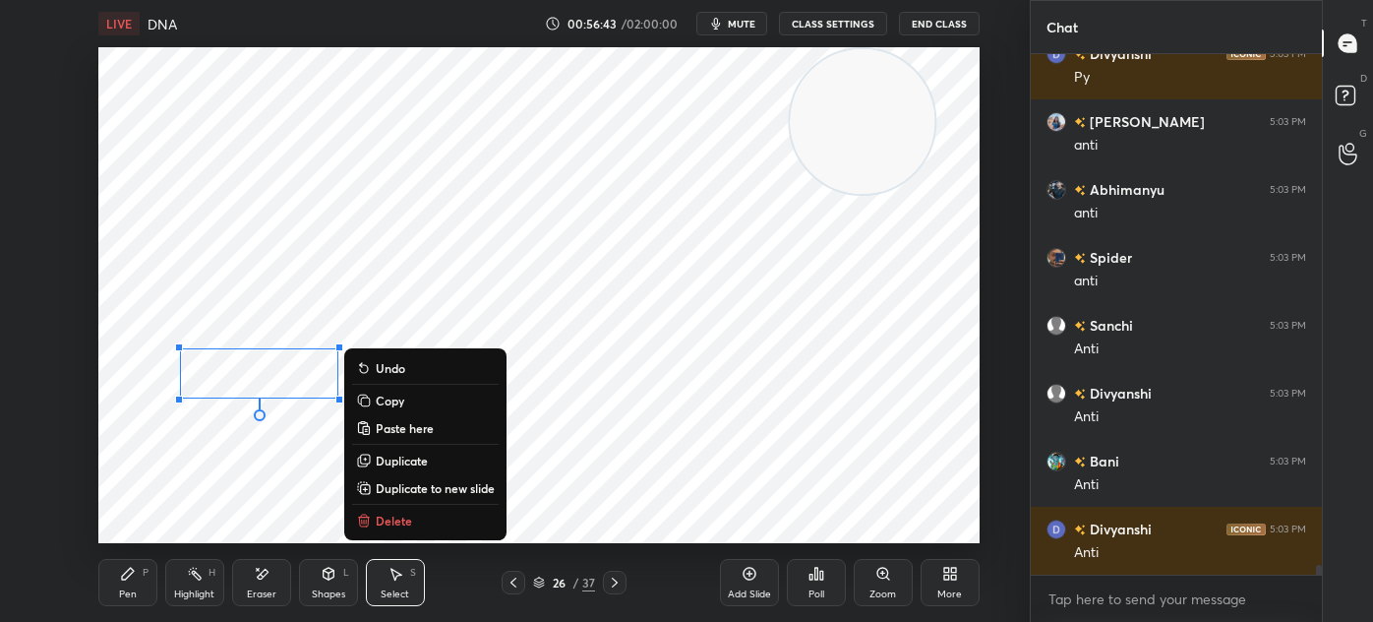
click at [428, 459] on p "Duplicate" at bounding box center [402, 460] width 52 height 16
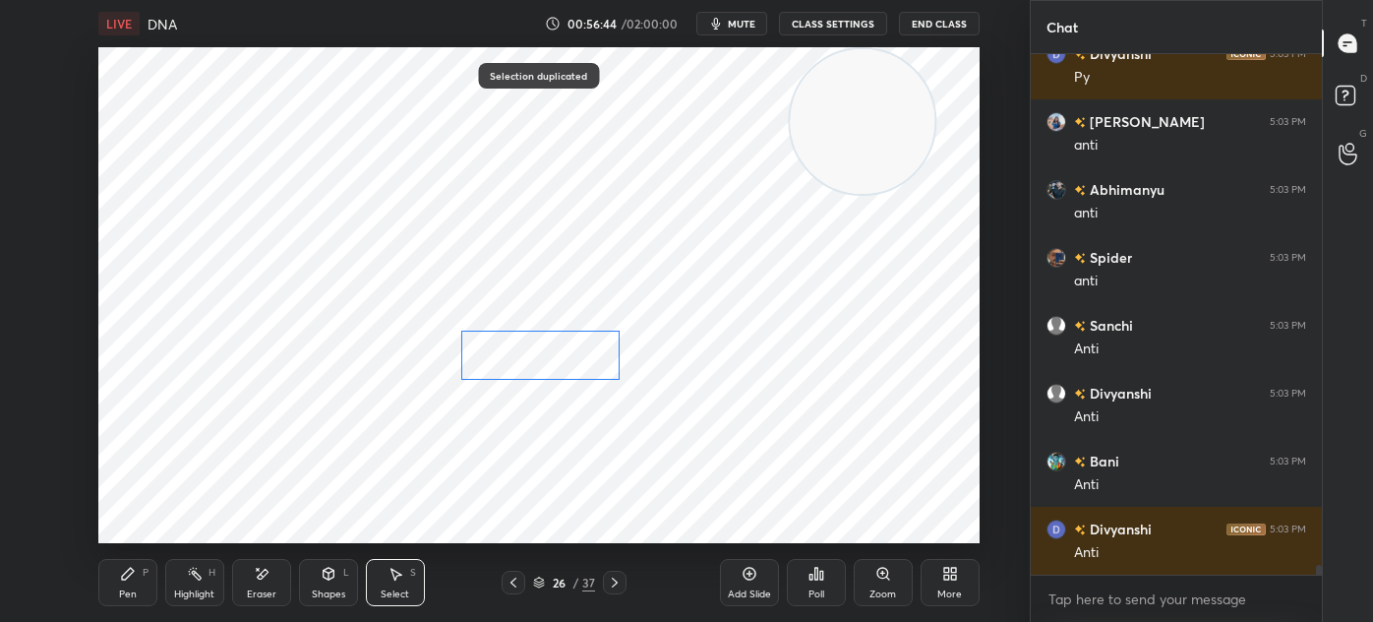
scroll to position [28136, 0]
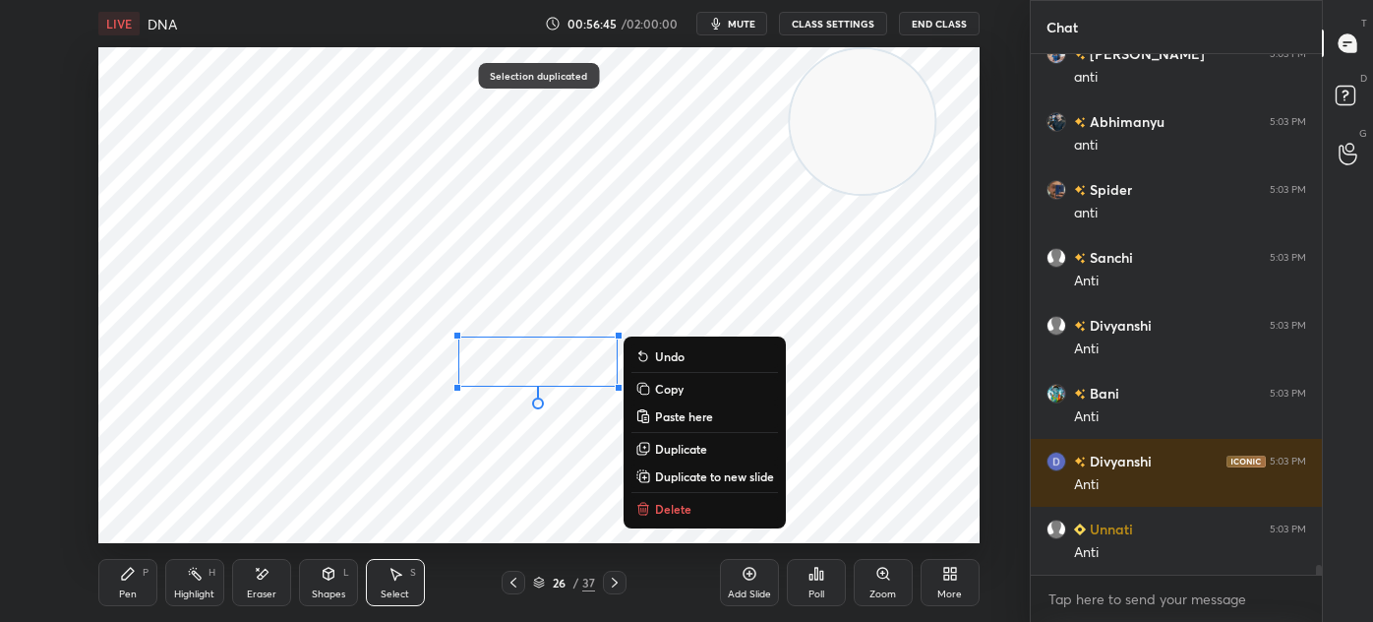
click at [144, 584] on div "Pen P" at bounding box center [127, 582] width 59 height 47
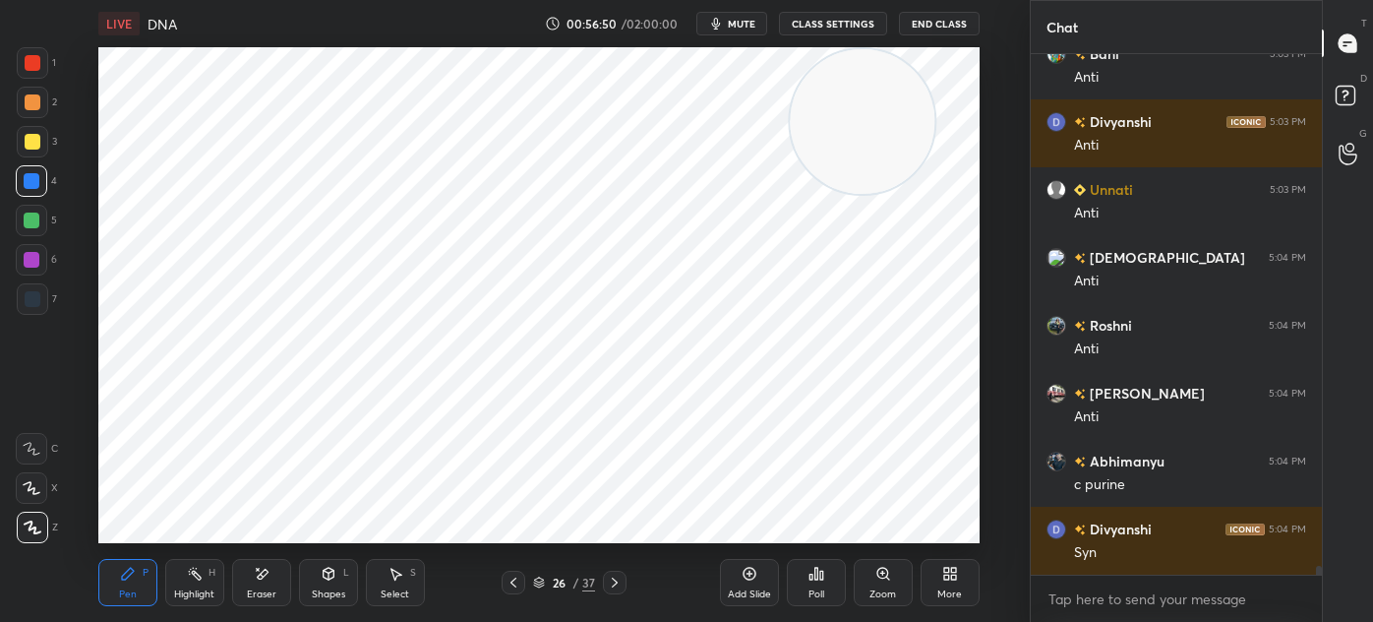
scroll to position [28543, 0]
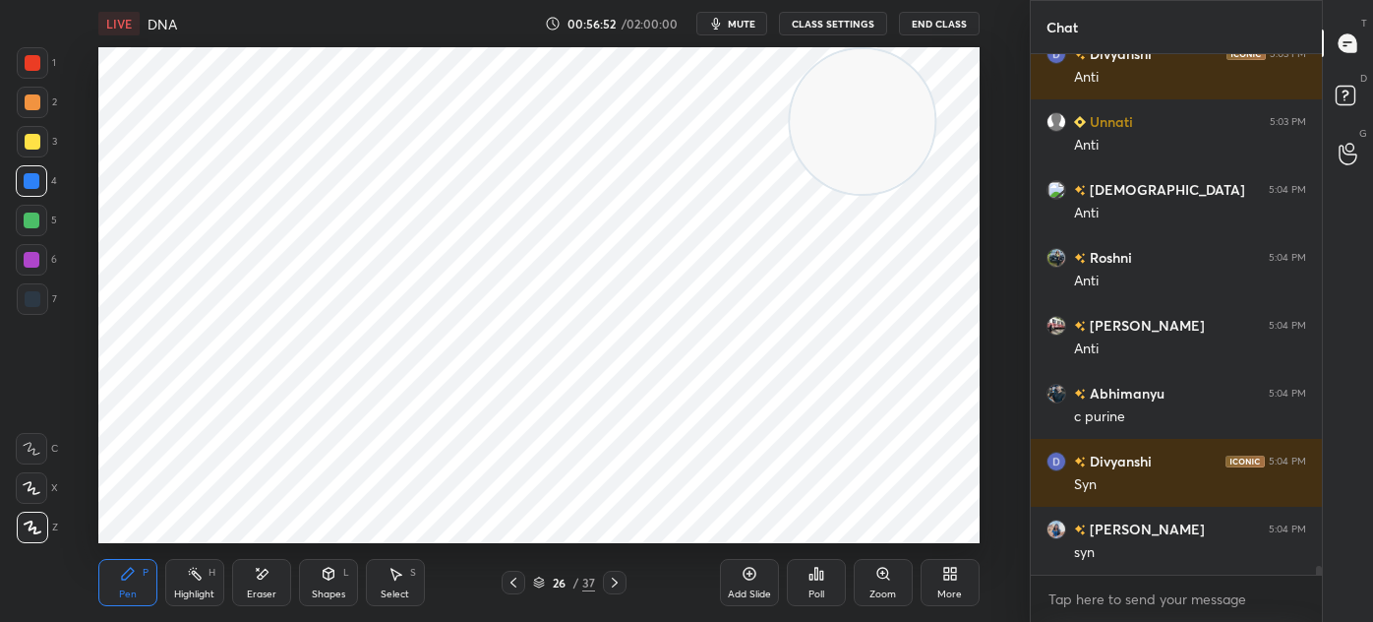
click at [30, 259] on div at bounding box center [32, 260] width 16 height 16
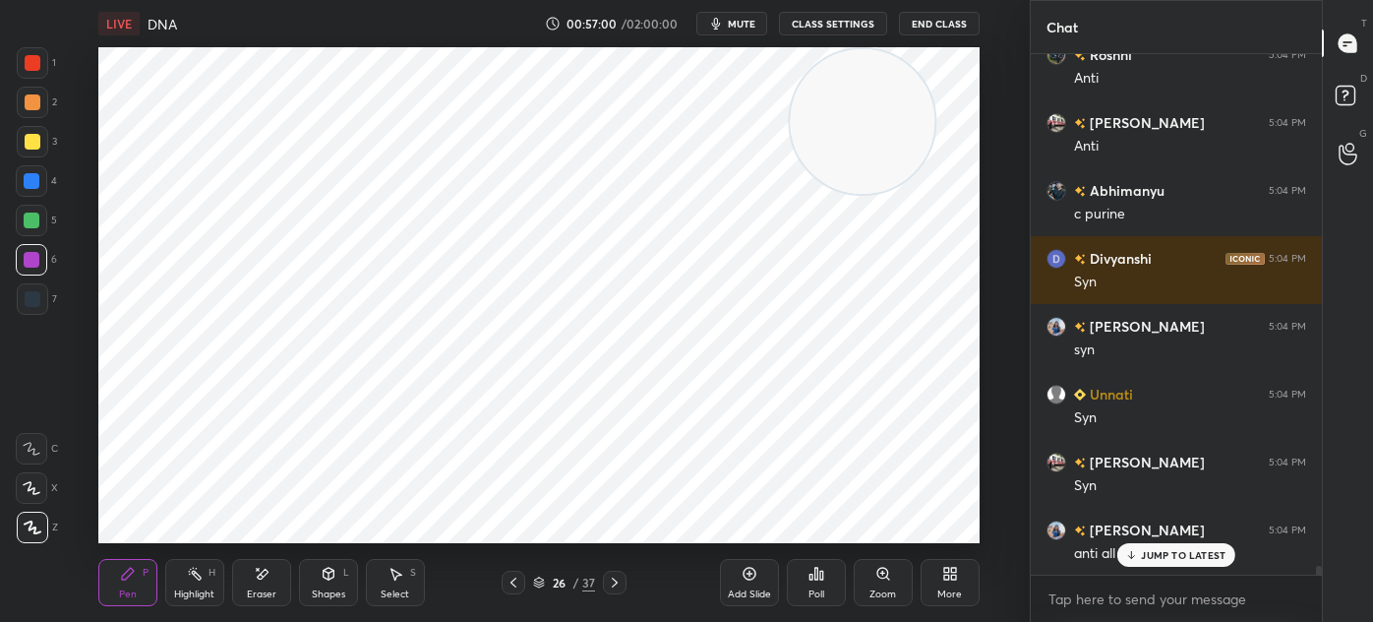
scroll to position [28813, 0]
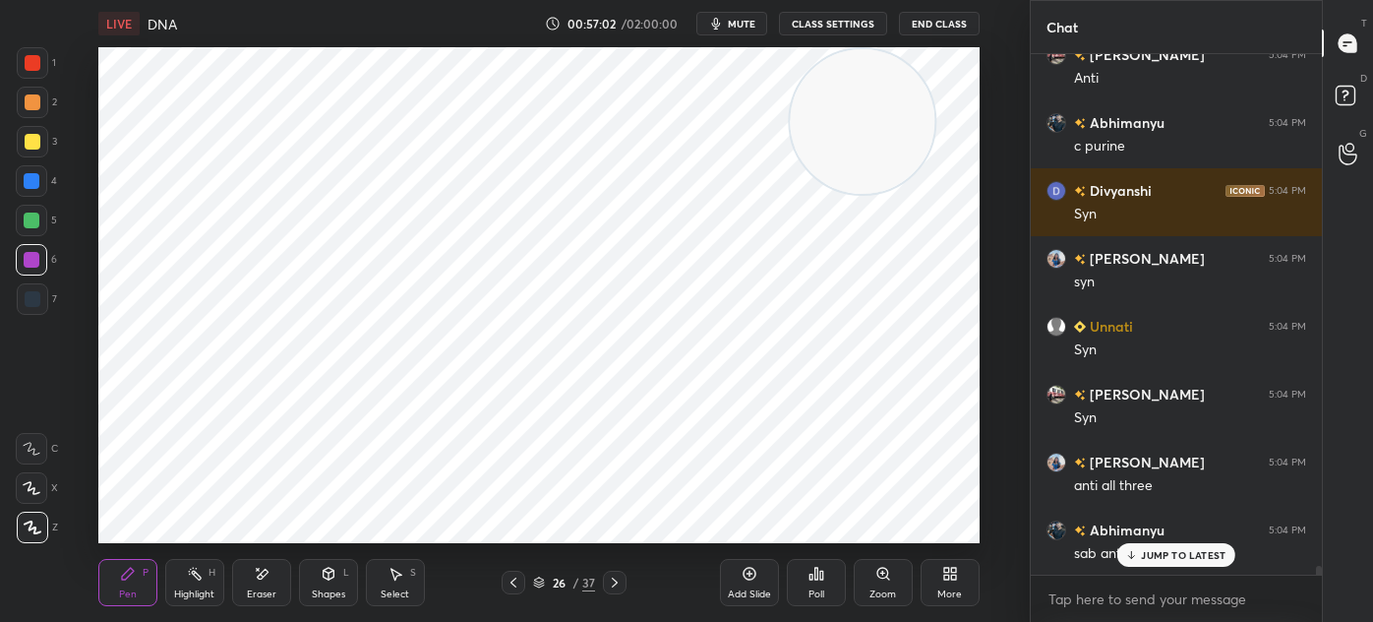
click at [398, 578] on icon at bounding box center [396, 574] width 16 height 16
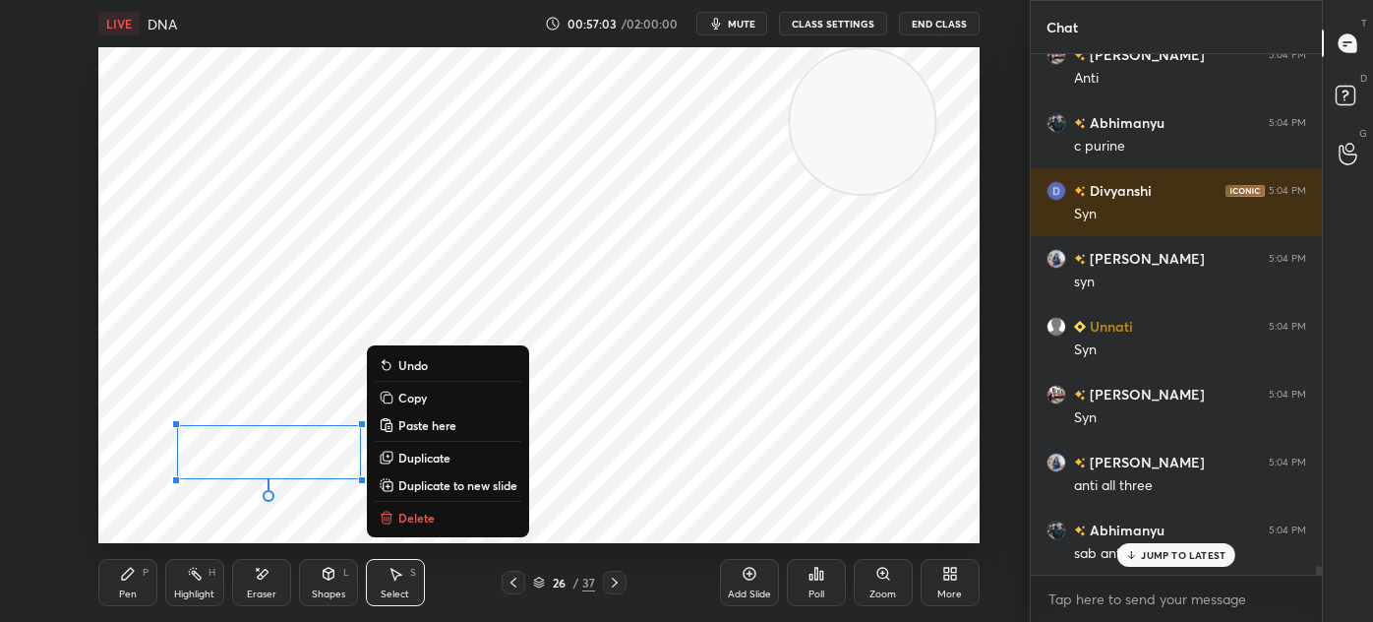
click at [460, 459] on button "Duplicate" at bounding box center [448, 458] width 147 height 24
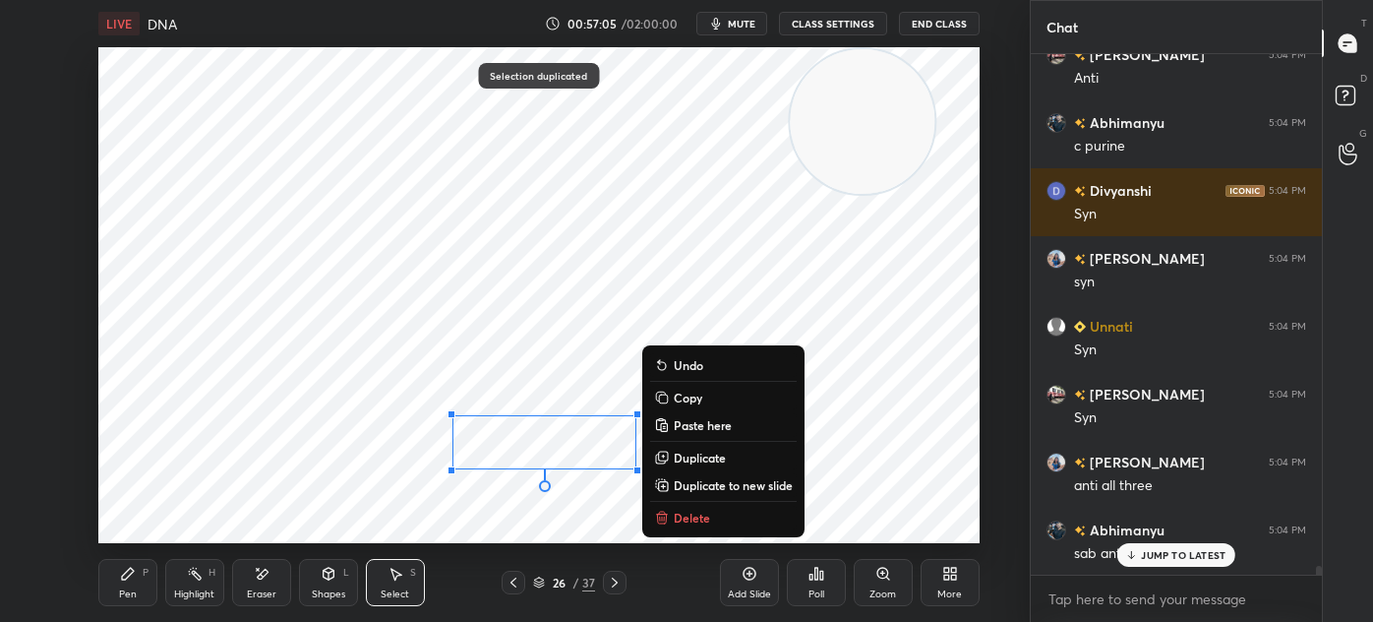
click at [712, 461] on p "Duplicate" at bounding box center [700, 458] width 52 height 16
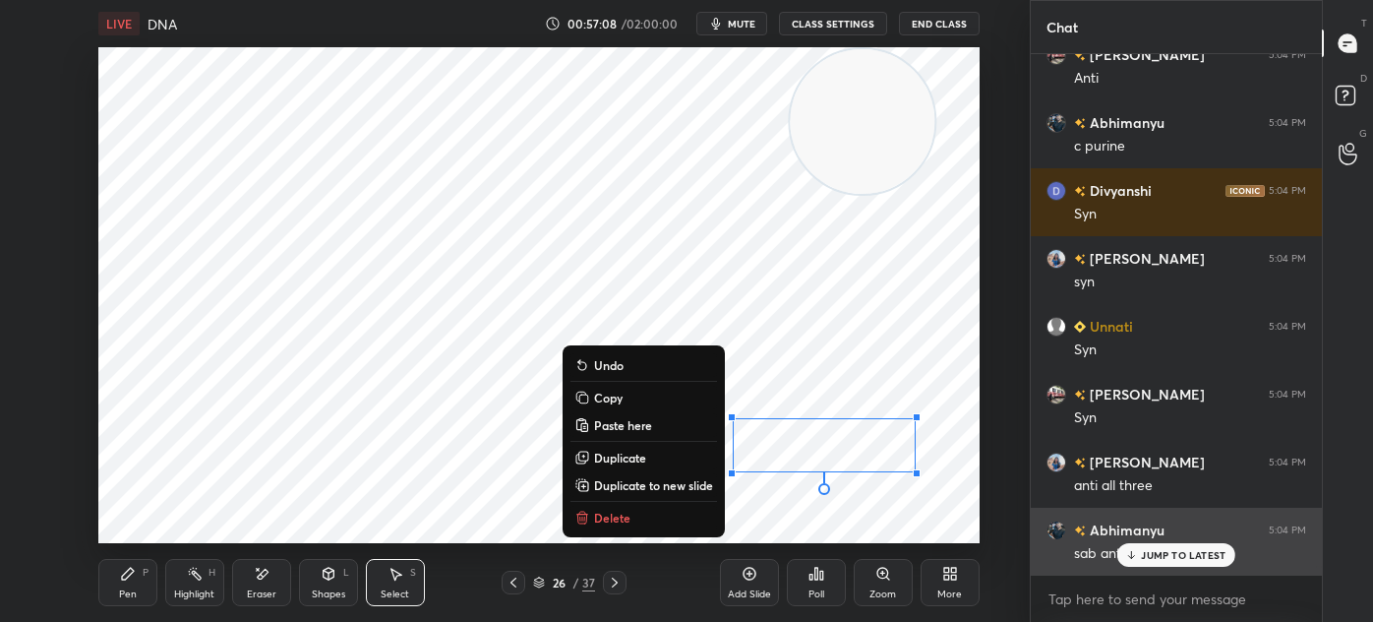
click at [1189, 550] on p "JUMP TO LATEST" at bounding box center [1183, 555] width 85 height 12
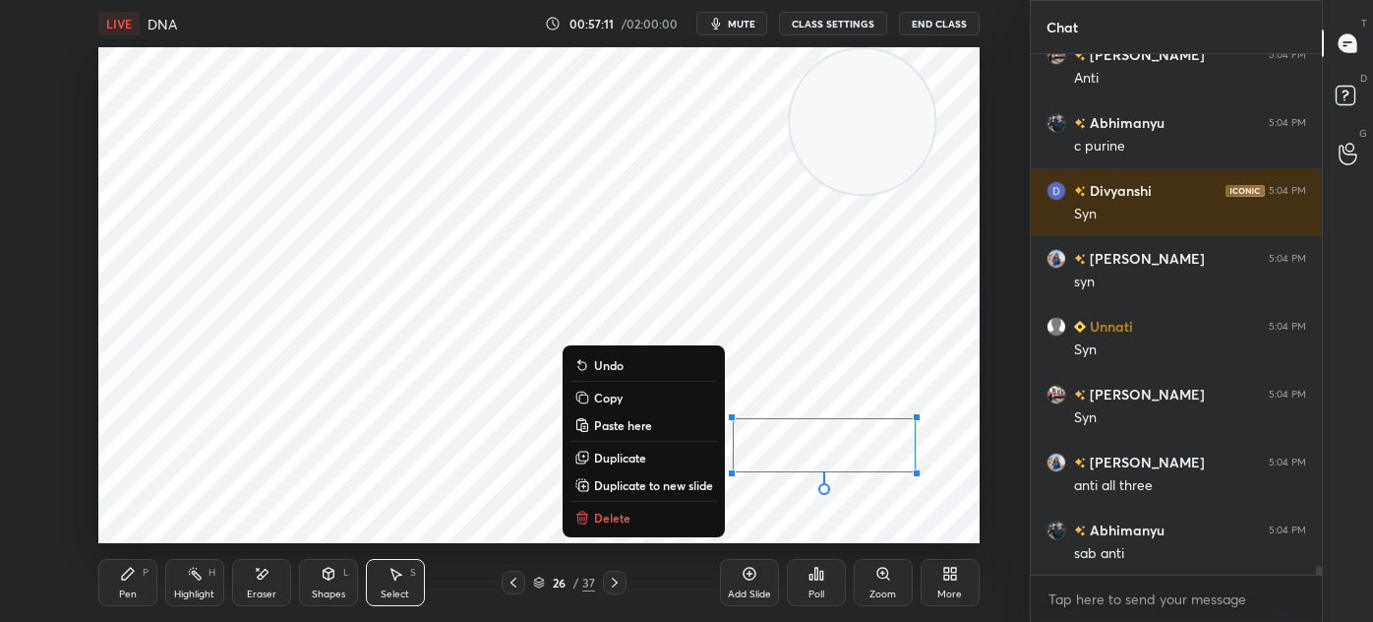
scroll to position [28881, 0]
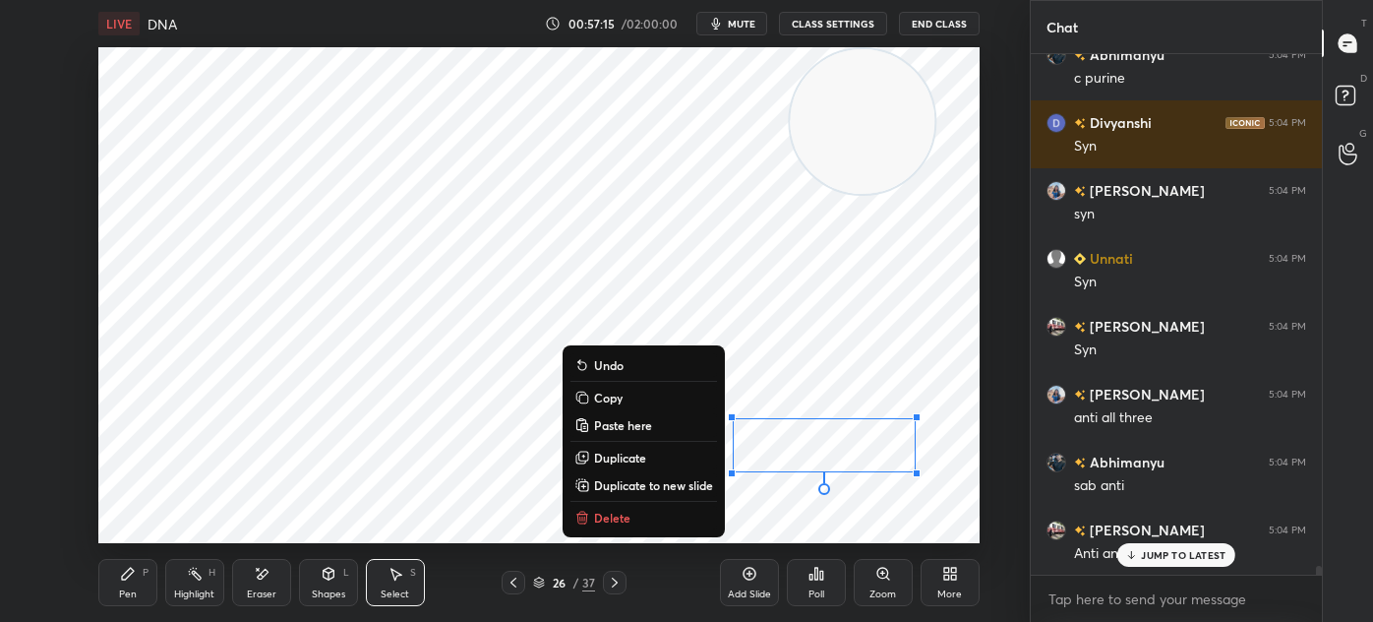
click at [617, 584] on icon at bounding box center [615, 582] width 16 height 16
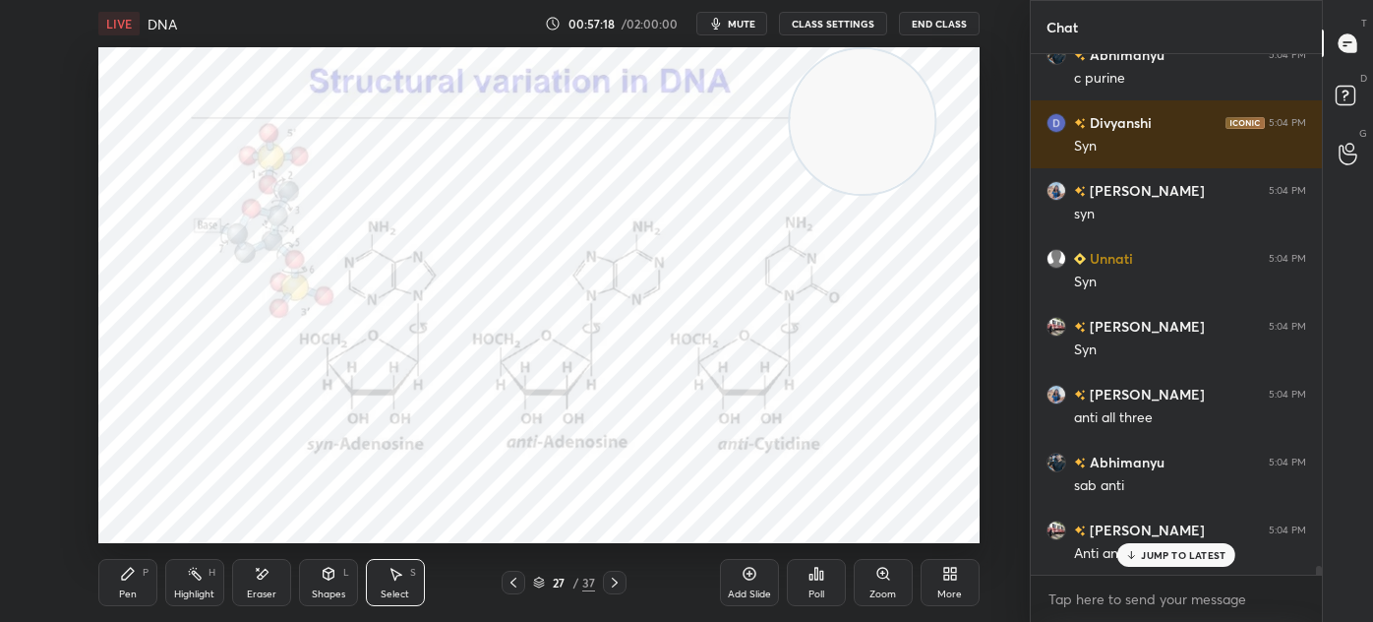
click at [149, 581] on div "Pen P" at bounding box center [127, 582] width 59 height 47
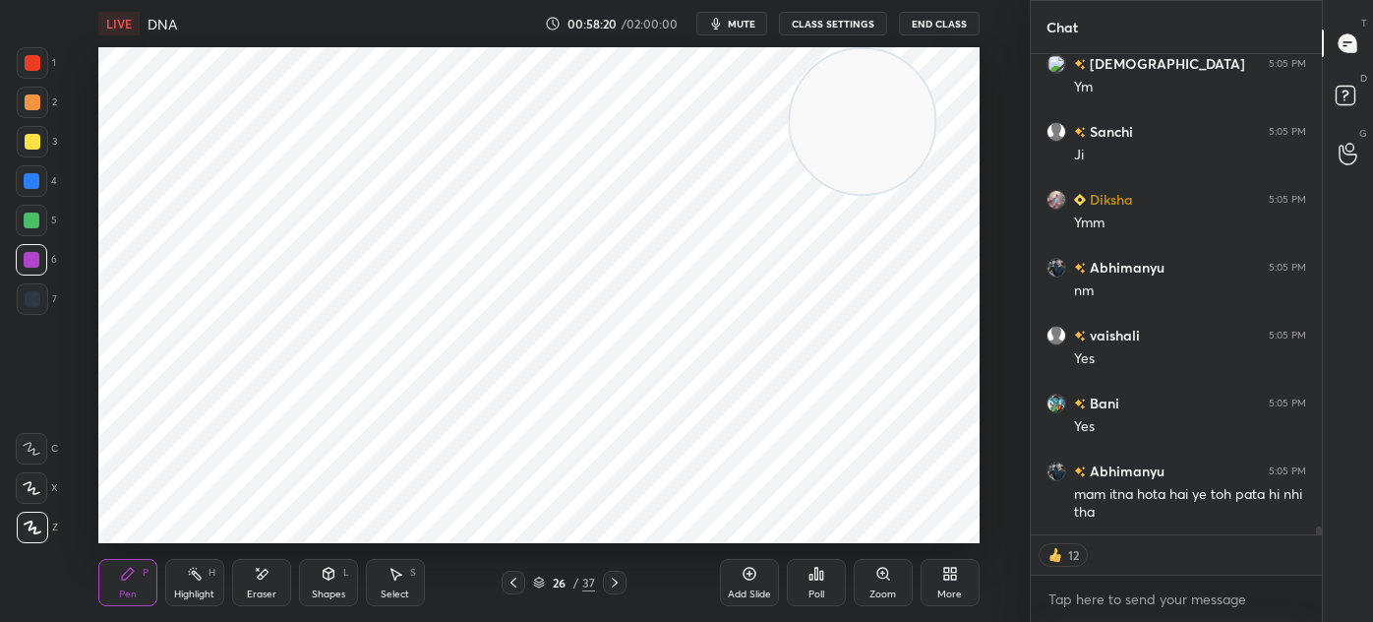
scroll to position [29890, 0]
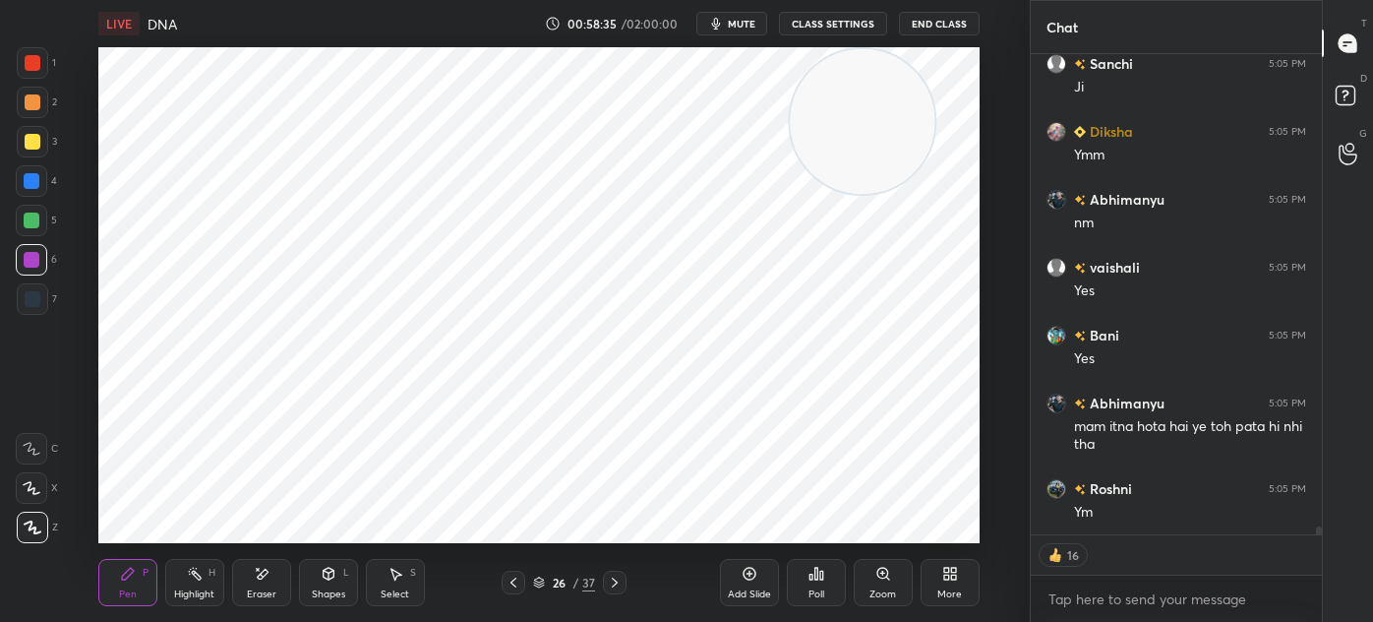
click at [616, 589] on icon at bounding box center [615, 582] width 16 height 16
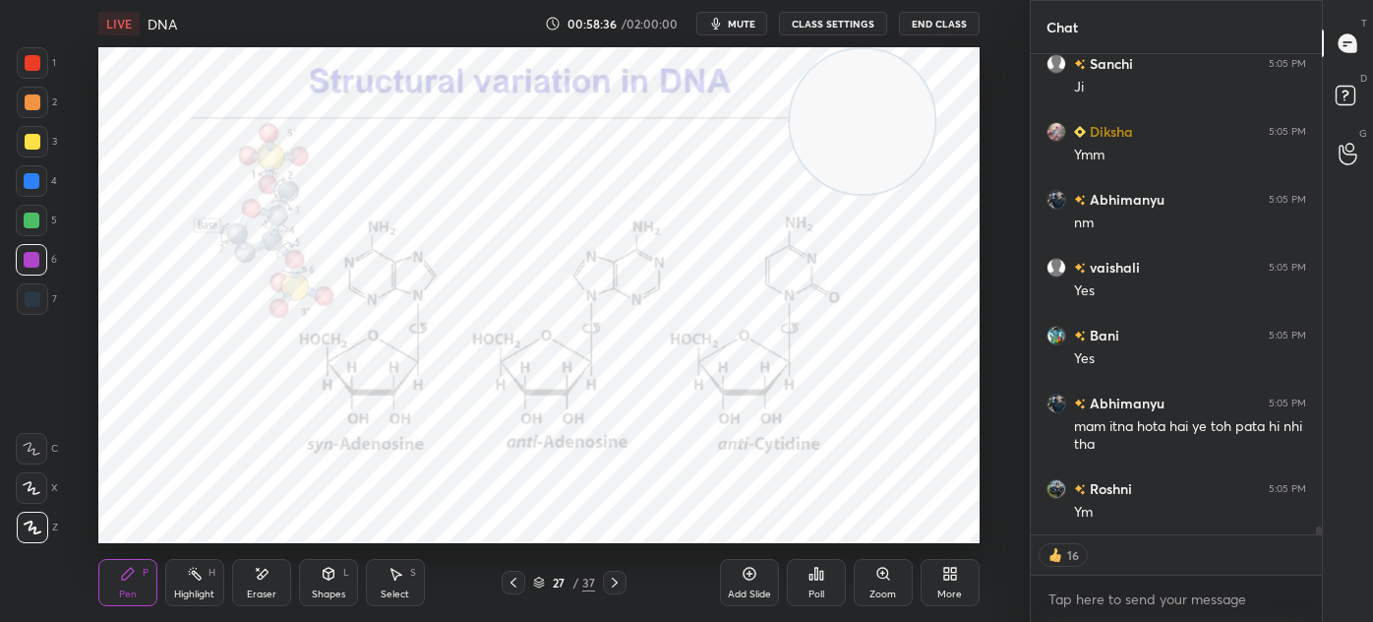
click at [620, 580] on icon at bounding box center [615, 582] width 16 height 16
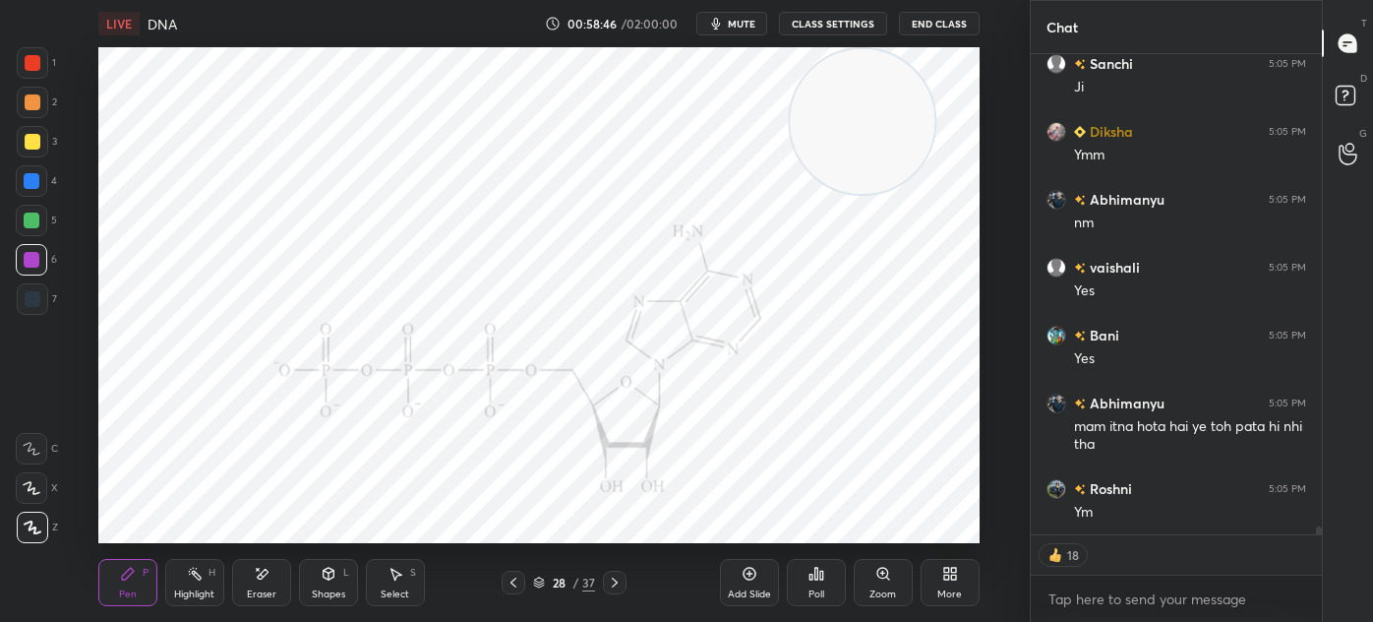
click at [39, 303] on div at bounding box center [32, 298] width 31 height 31
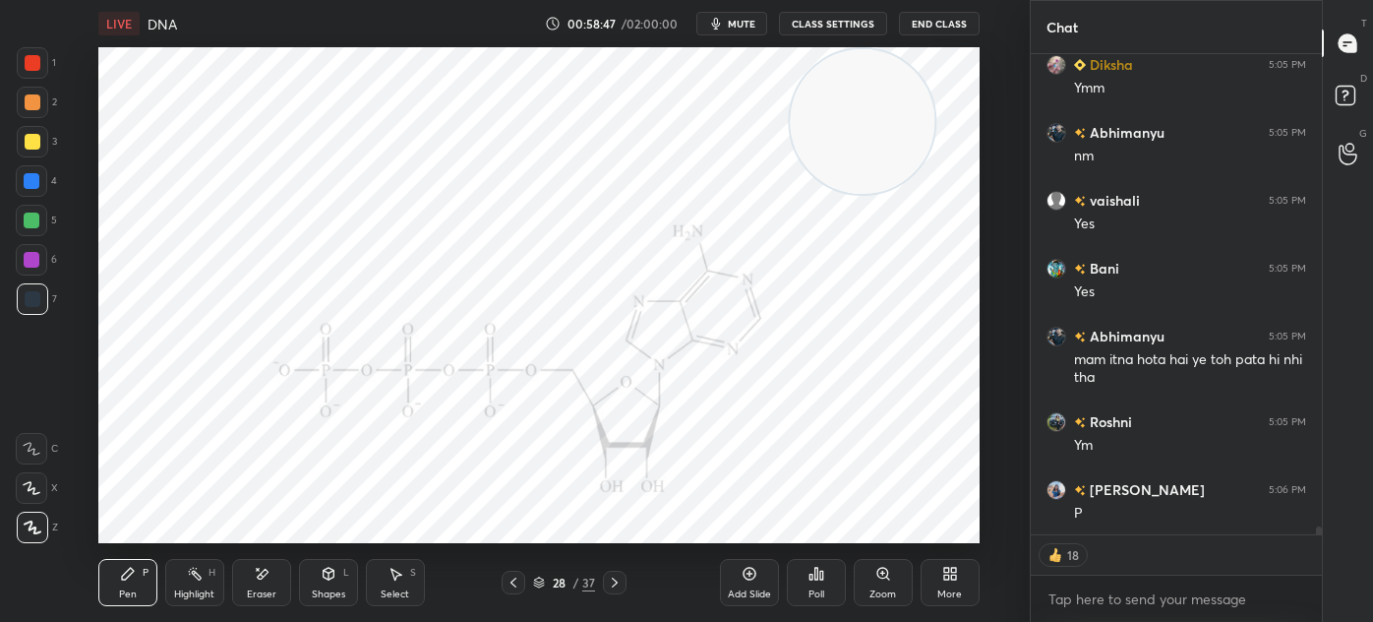
click at [33, 65] on div at bounding box center [33, 63] width 16 height 16
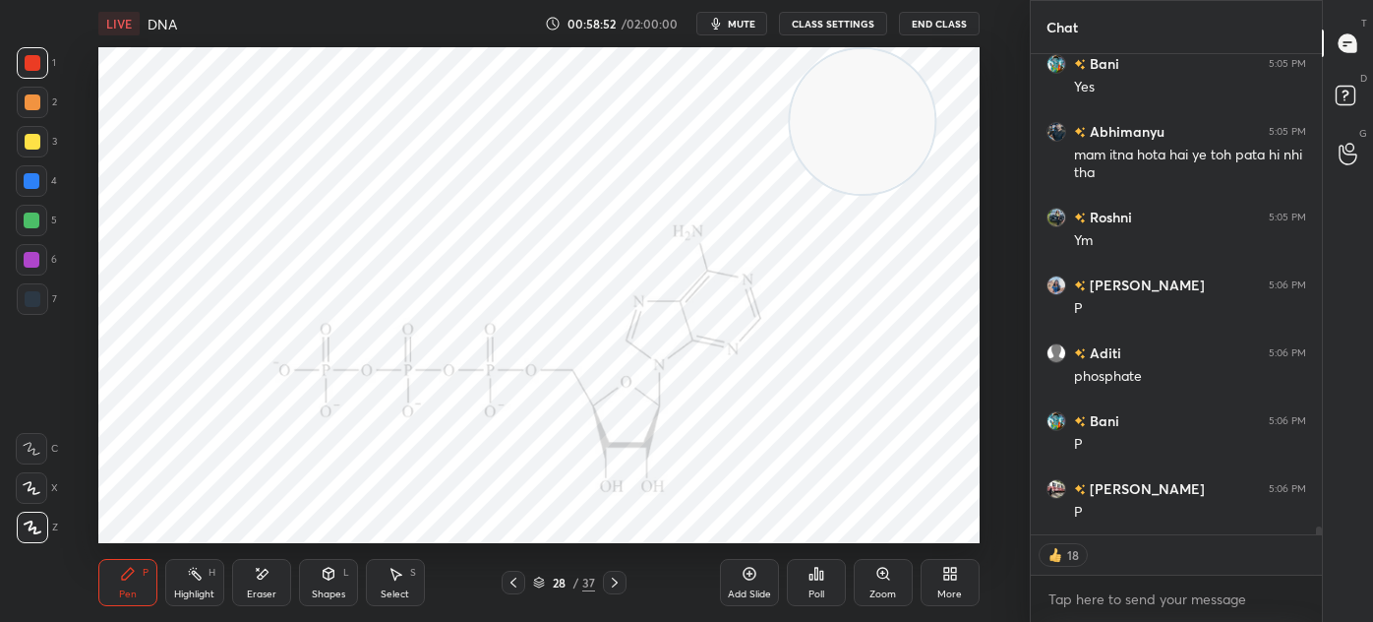
scroll to position [30230, 0]
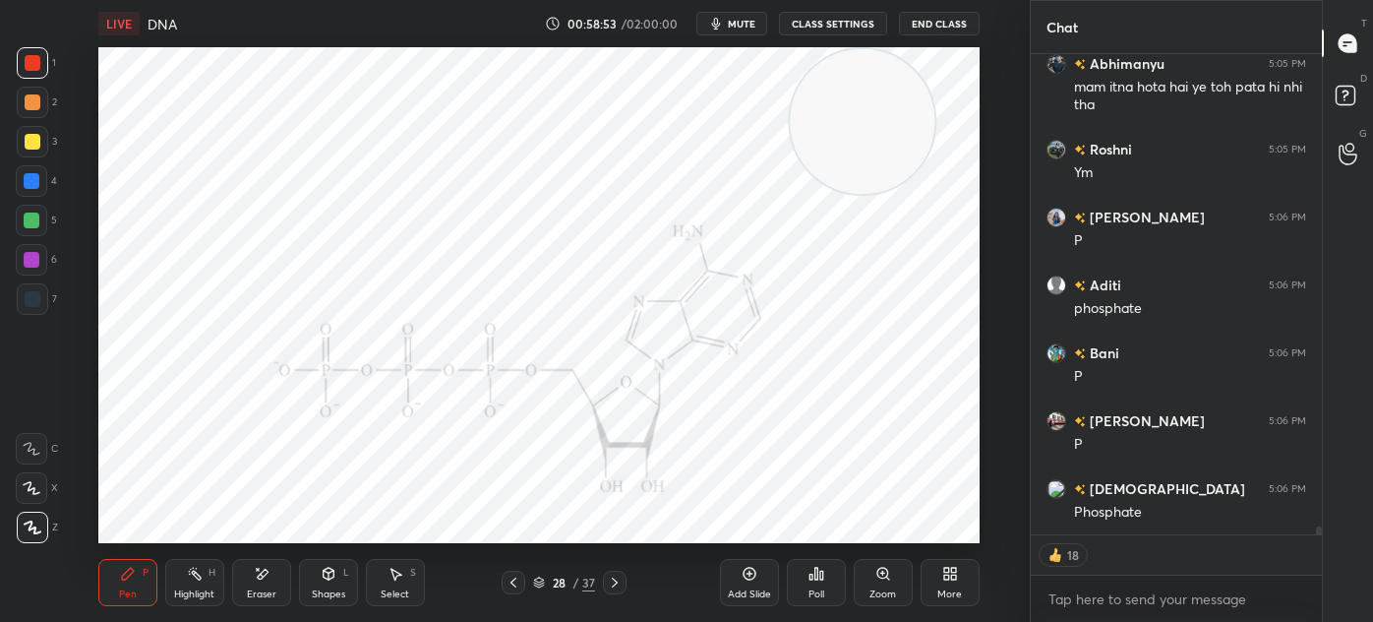
click at [313, 589] on div "Shapes" at bounding box center [328, 594] width 33 height 10
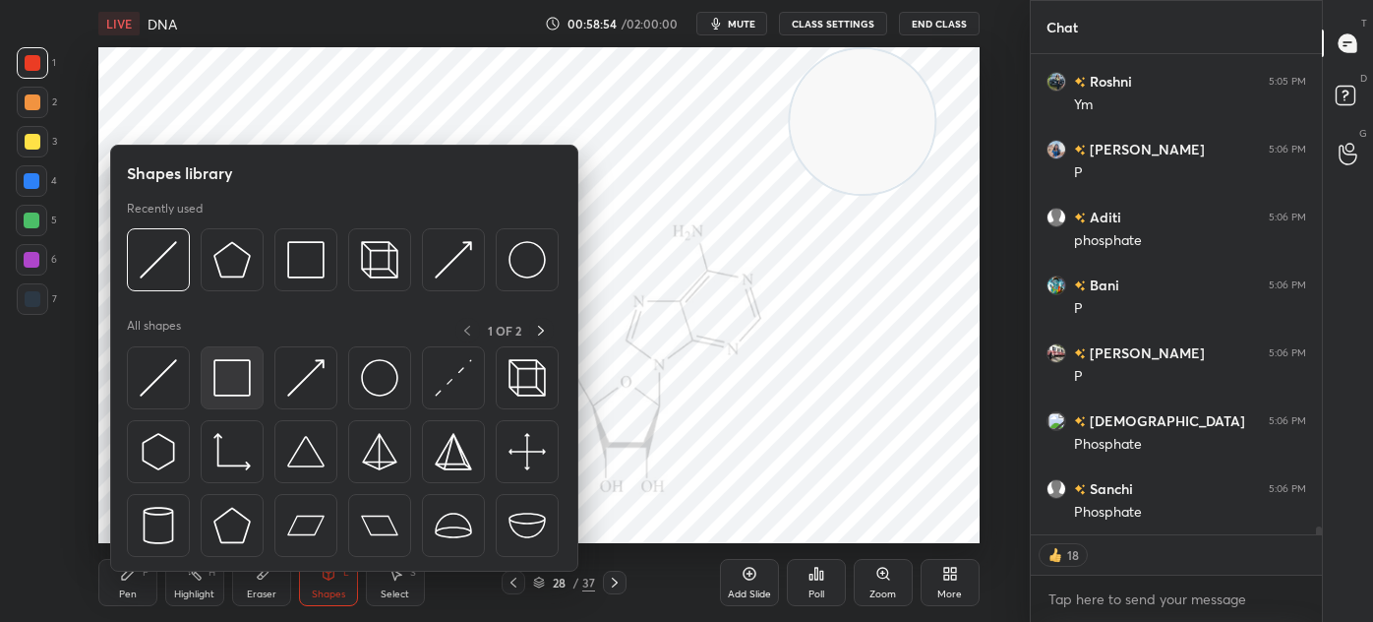
click at [235, 384] on img at bounding box center [231, 377] width 37 height 37
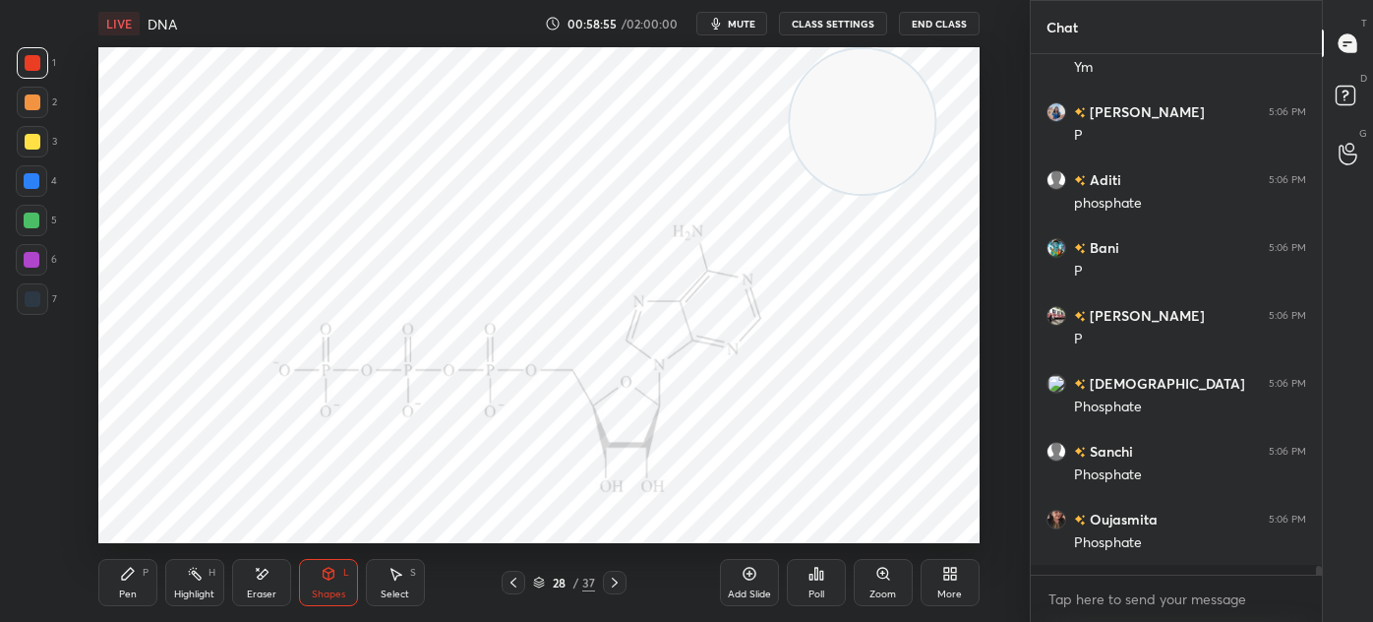
scroll to position [514, 285]
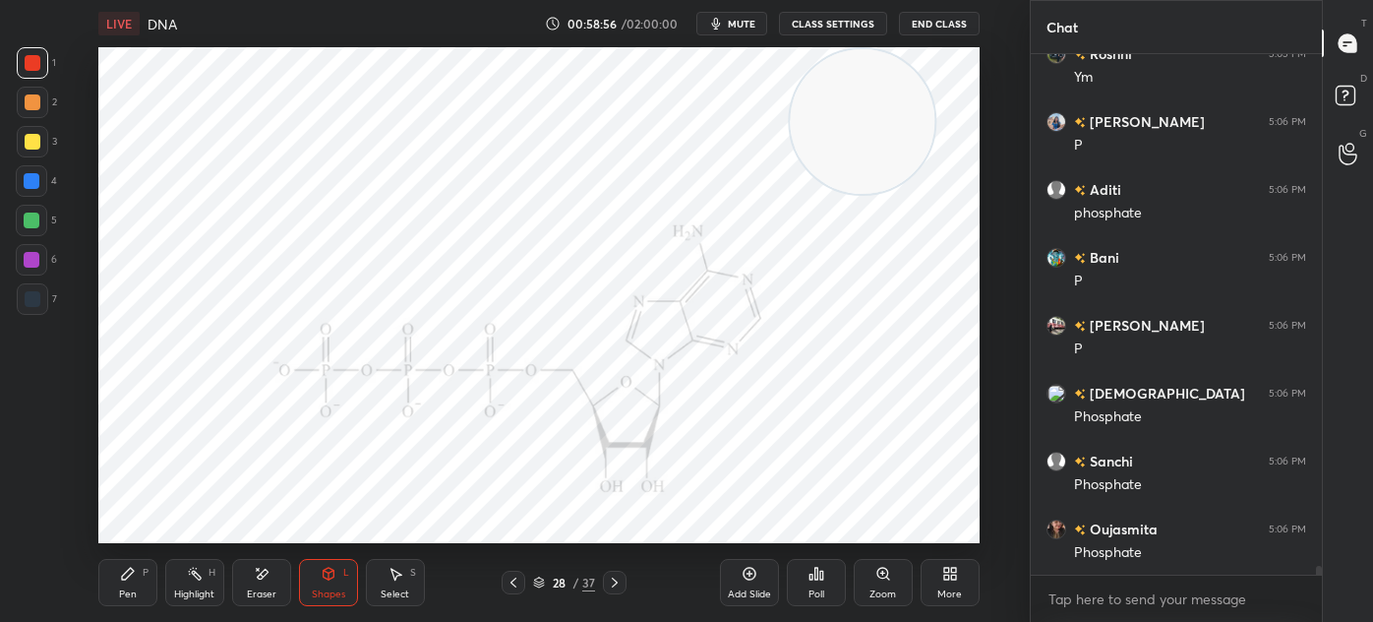
click at [128, 573] on icon at bounding box center [128, 574] width 12 height 12
click at [38, 298] on div at bounding box center [33, 299] width 16 height 16
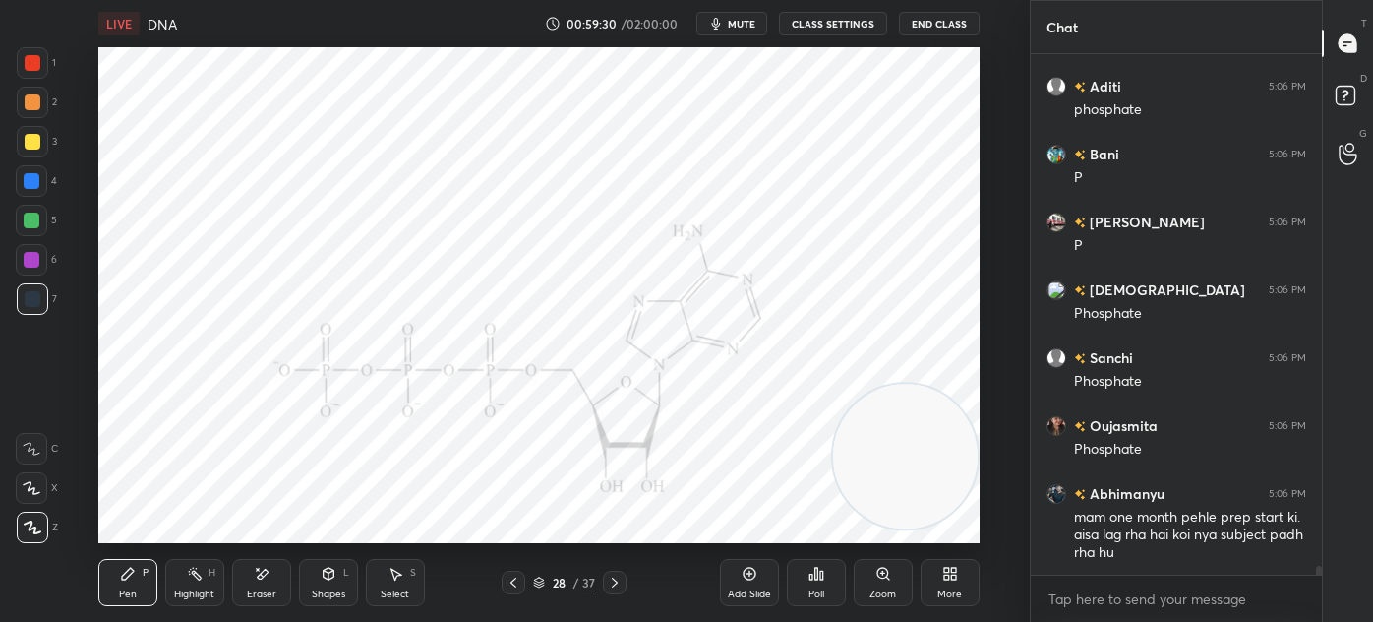
click at [263, 578] on icon at bounding box center [262, 574] width 16 height 17
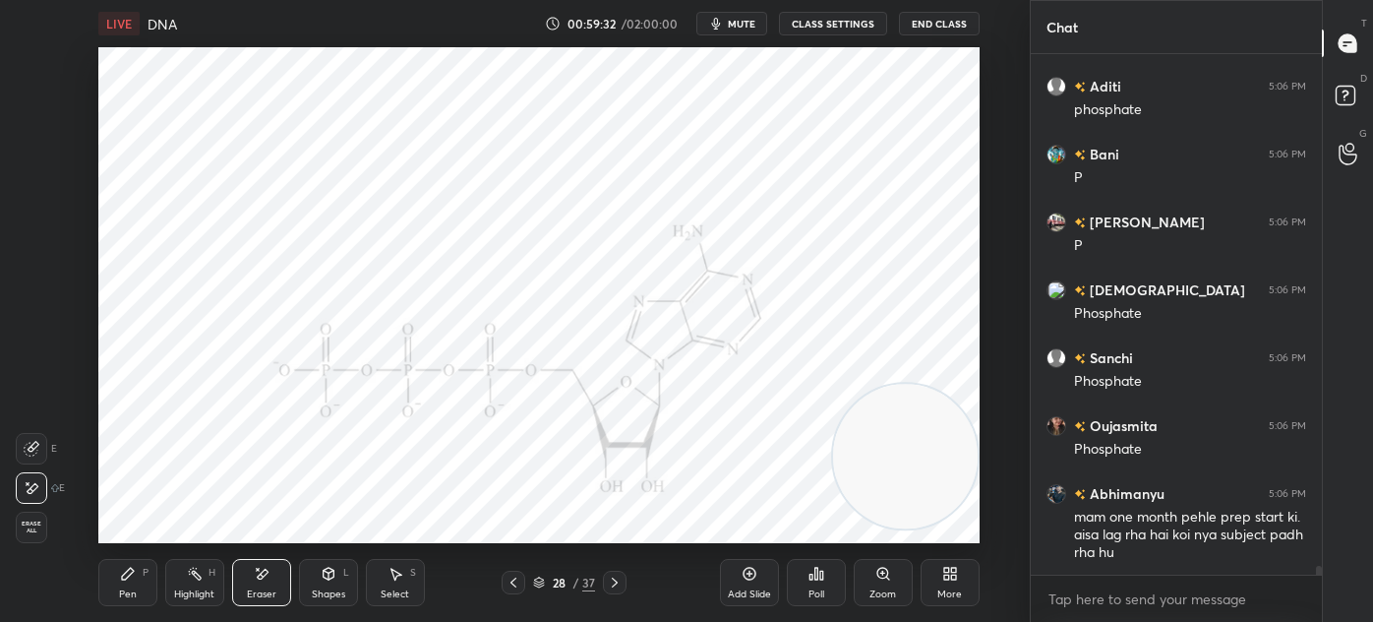
scroll to position [30466, 0]
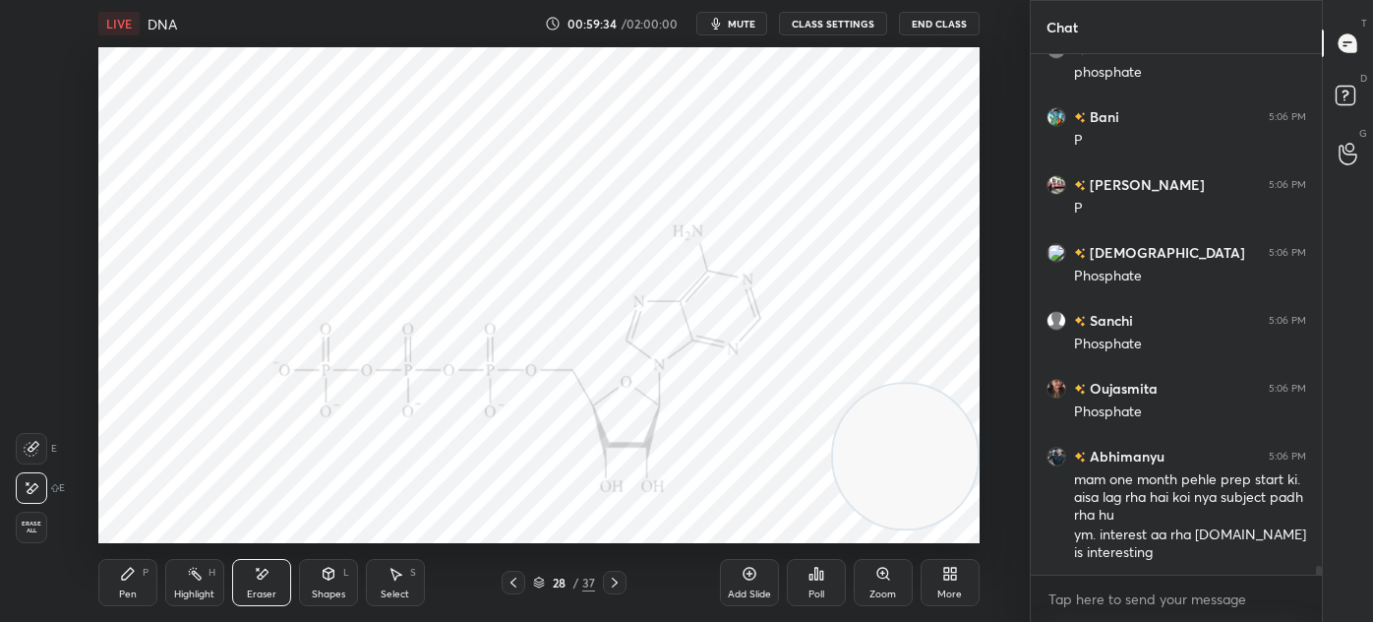
click at [338, 586] on div "Shapes L" at bounding box center [328, 582] width 59 height 47
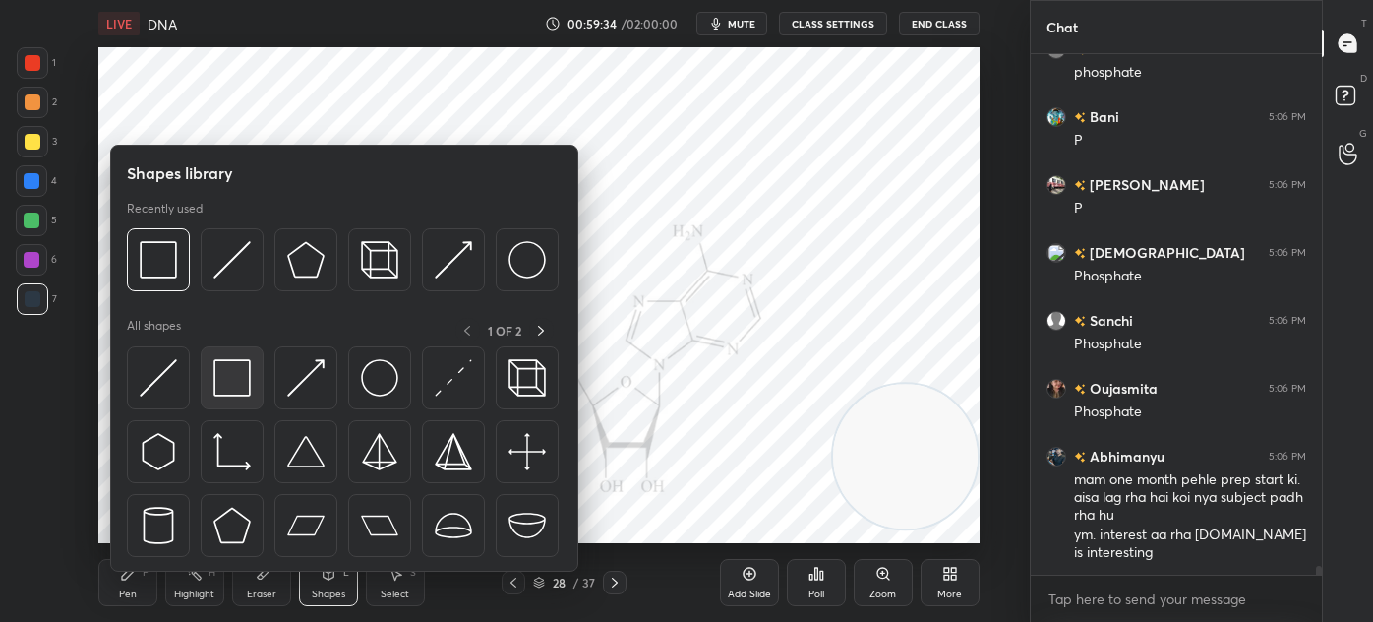
click at [229, 400] on div at bounding box center [232, 377] width 63 height 63
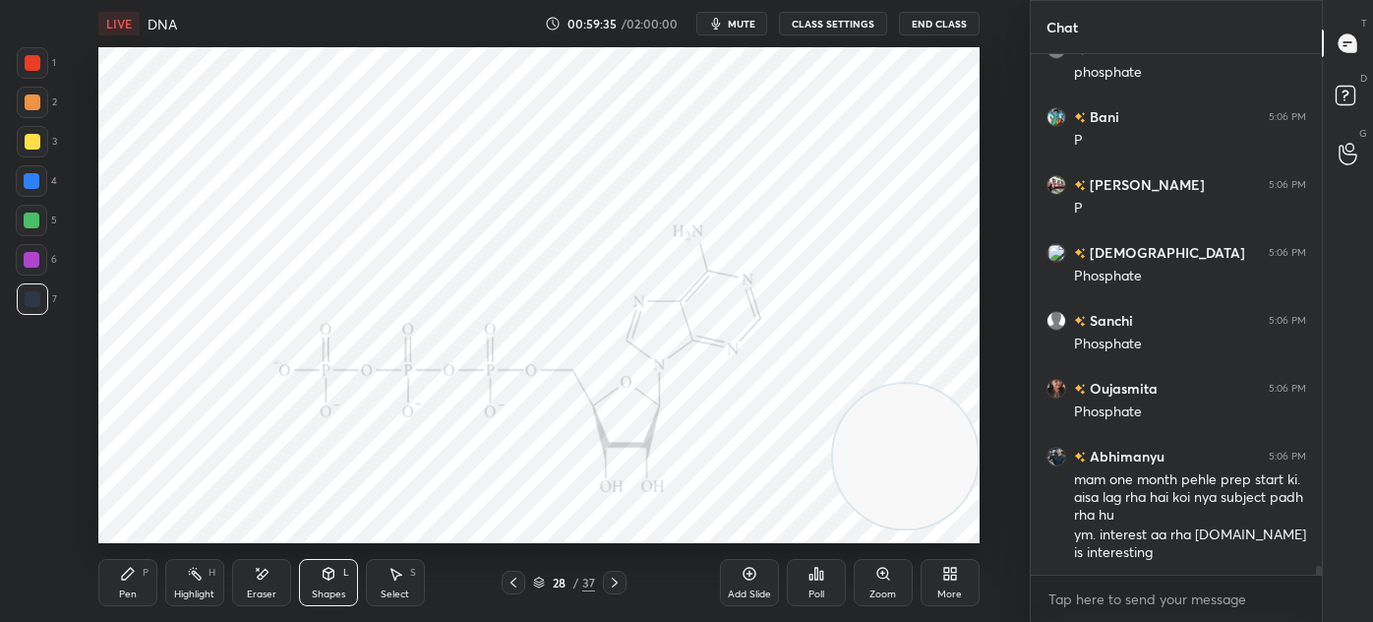
click at [38, 65] on div at bounding box center [33, 63] width 16 height 16
click at [139, 566] on div "Pen P" at bounding box center [127, 582] width 59 height 47
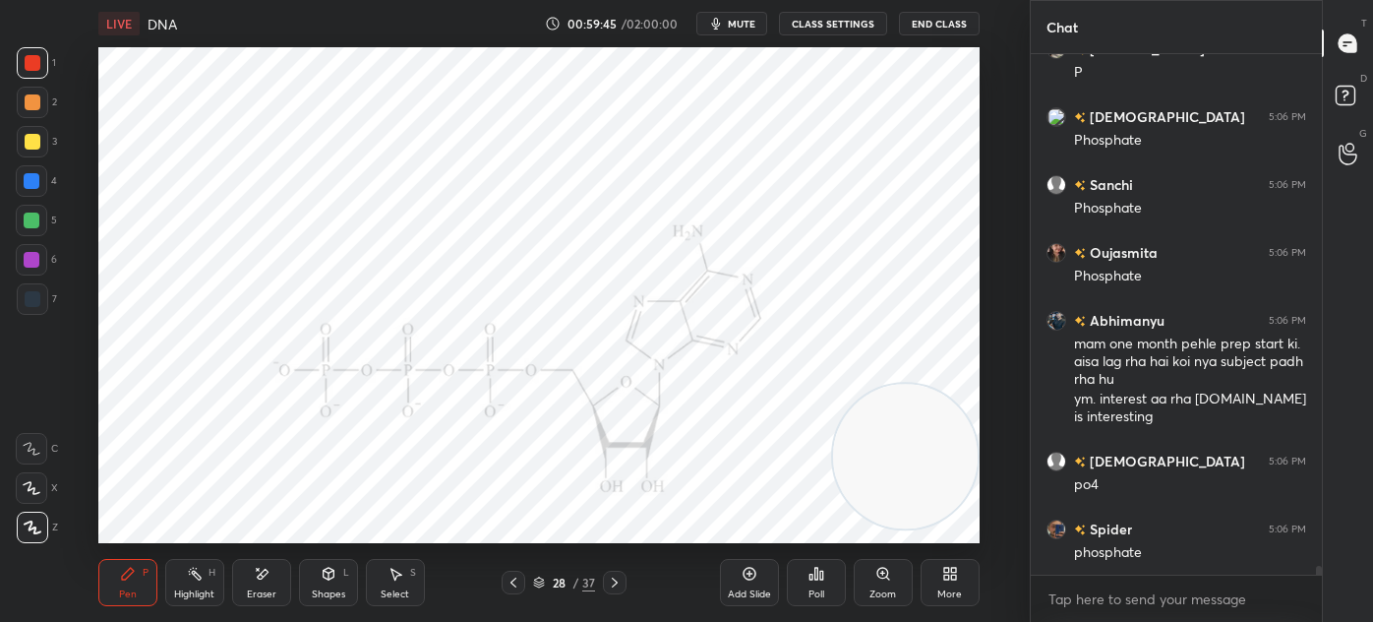
scroll to position [30670, 0]
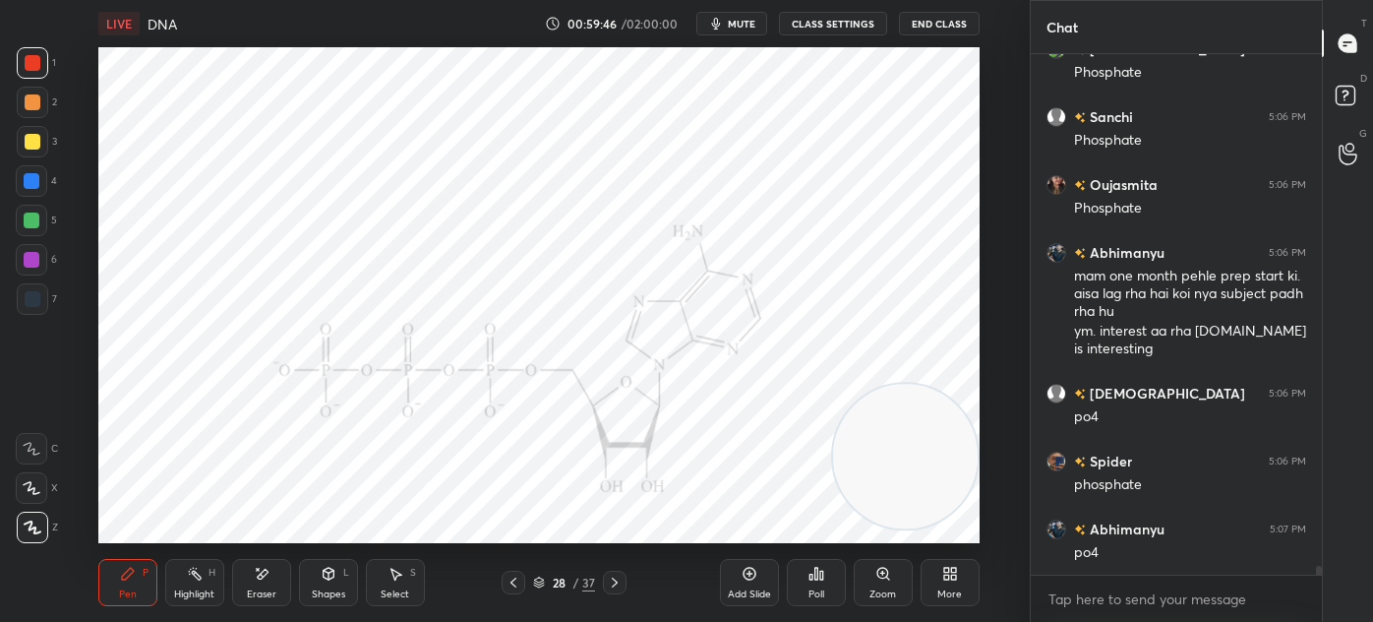
click at [128, 586] on div "Pen P" at bounding box center [127, 582] width 59 height 47
click at [45, 301] on div at bounding box center [32, 298] width 31 height 31
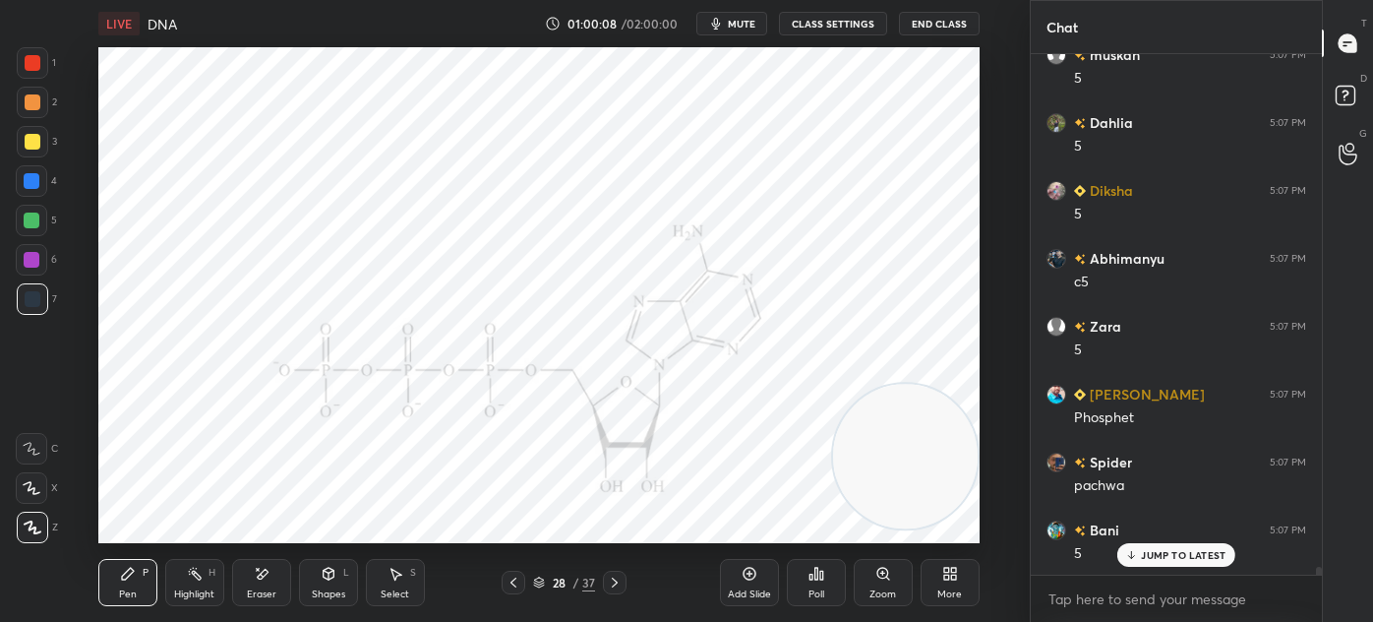
scroll to position [31890, 0]
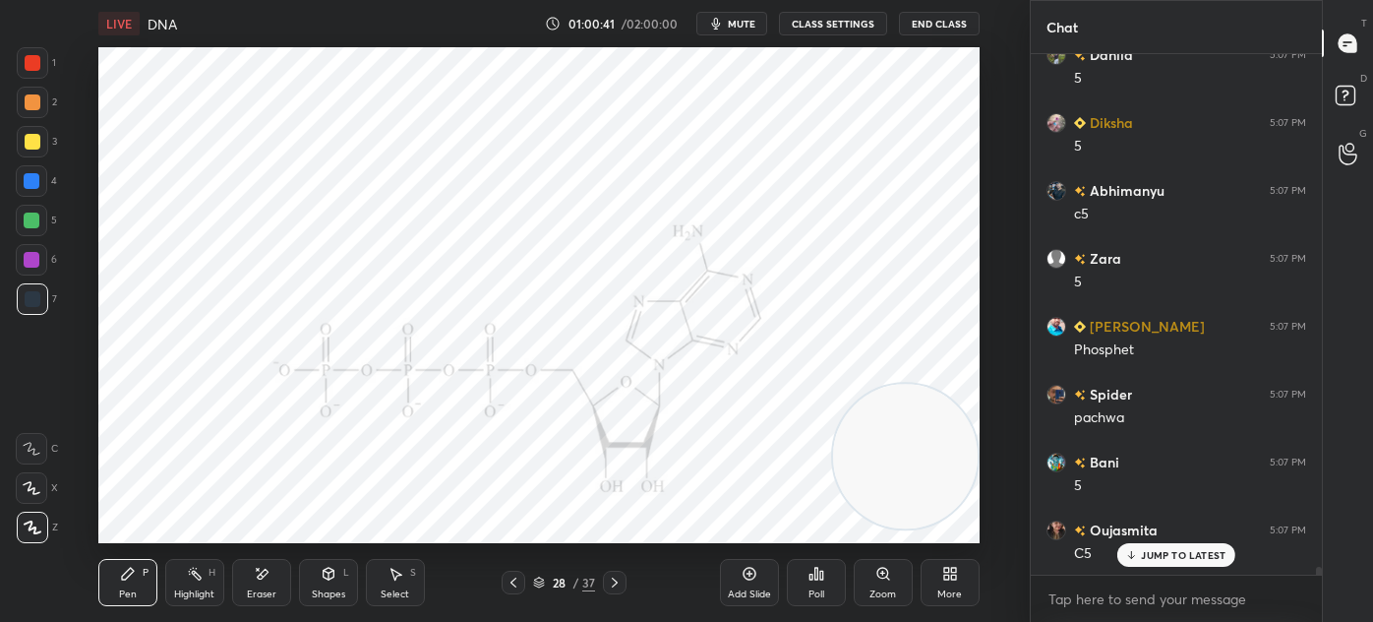
click at [39, 259] on div at bounding box center [31, 259] width 31 height 31
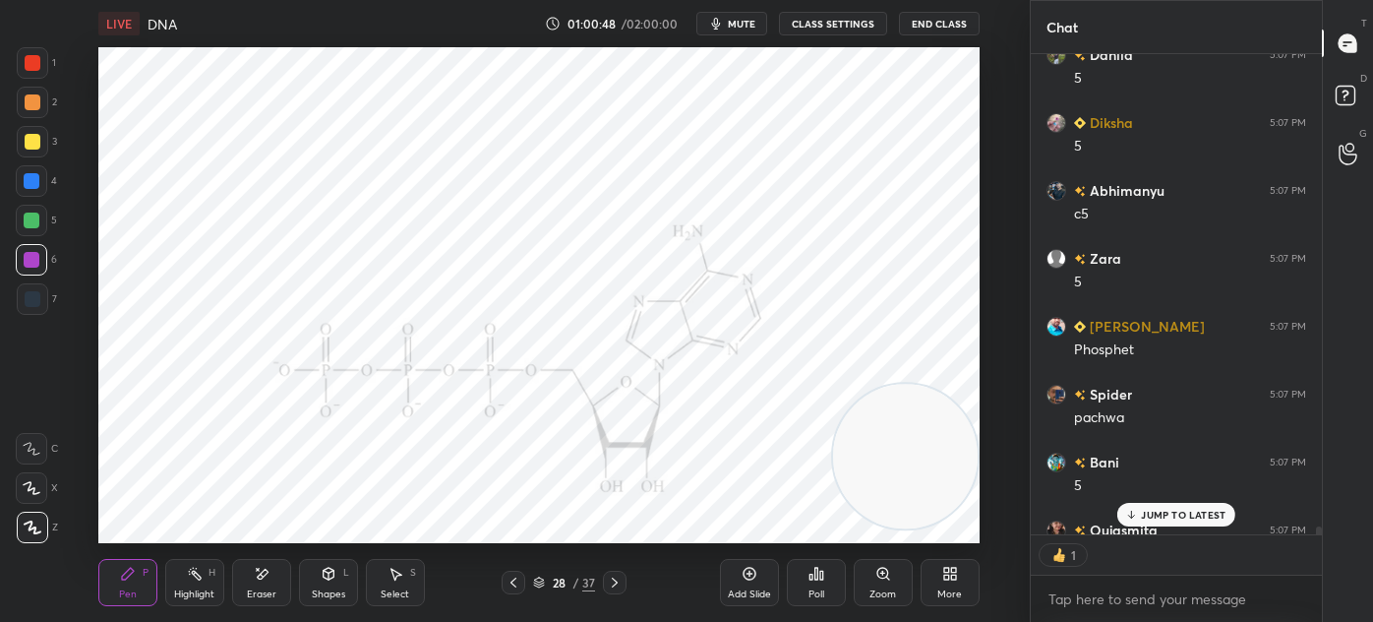
scroll to position [474, 285]
click at [26, 301] on div at bounding box center [33, 299] width 16 height 16
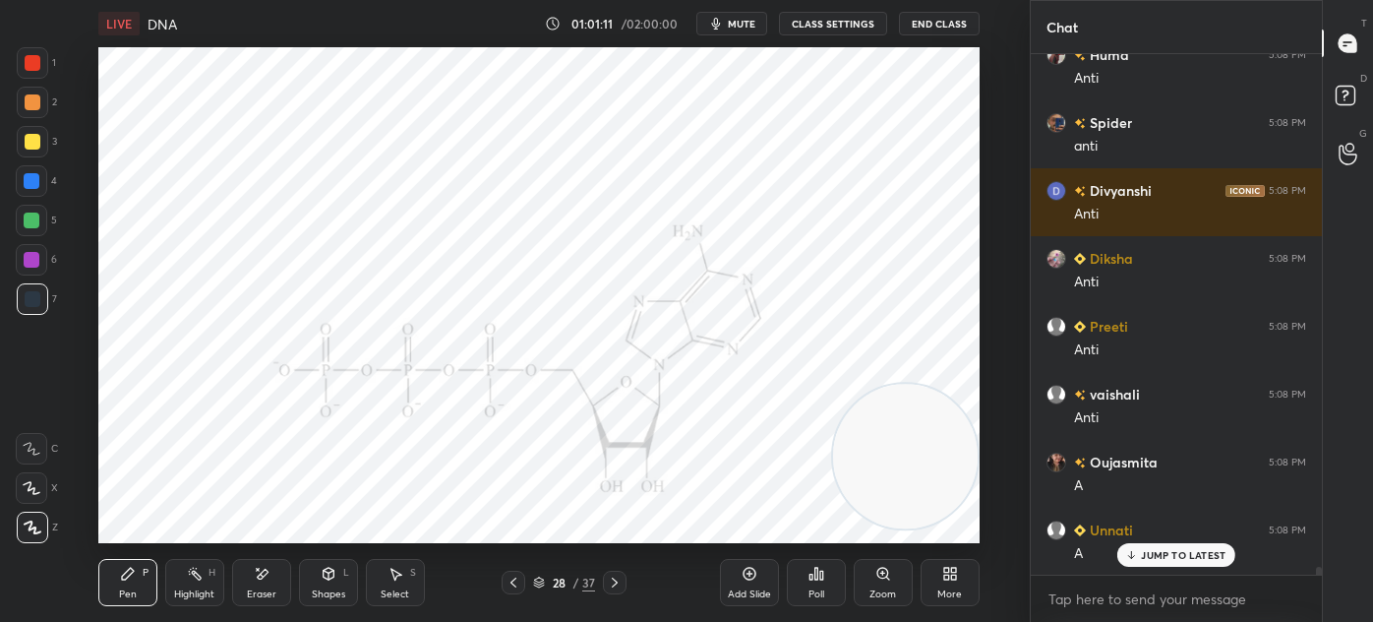
scroll to position [33519, 0]
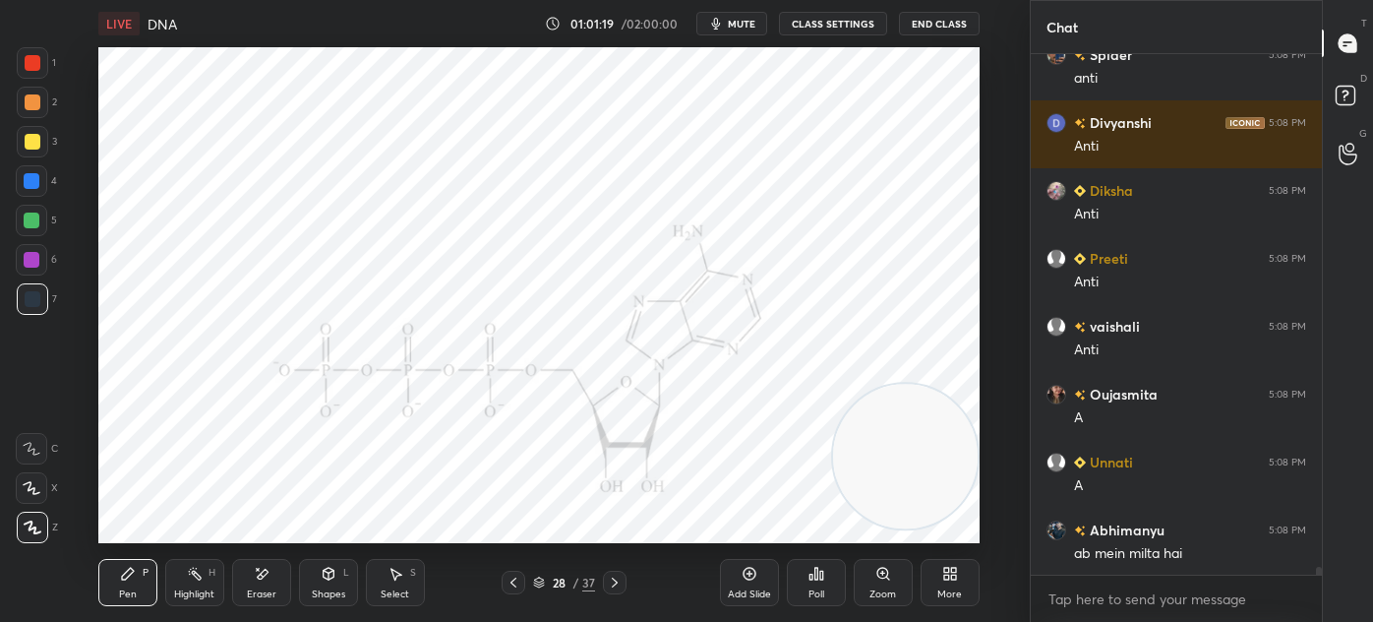
click at [20, 65] on div at bounding box center [32, 62] width 31 height 31
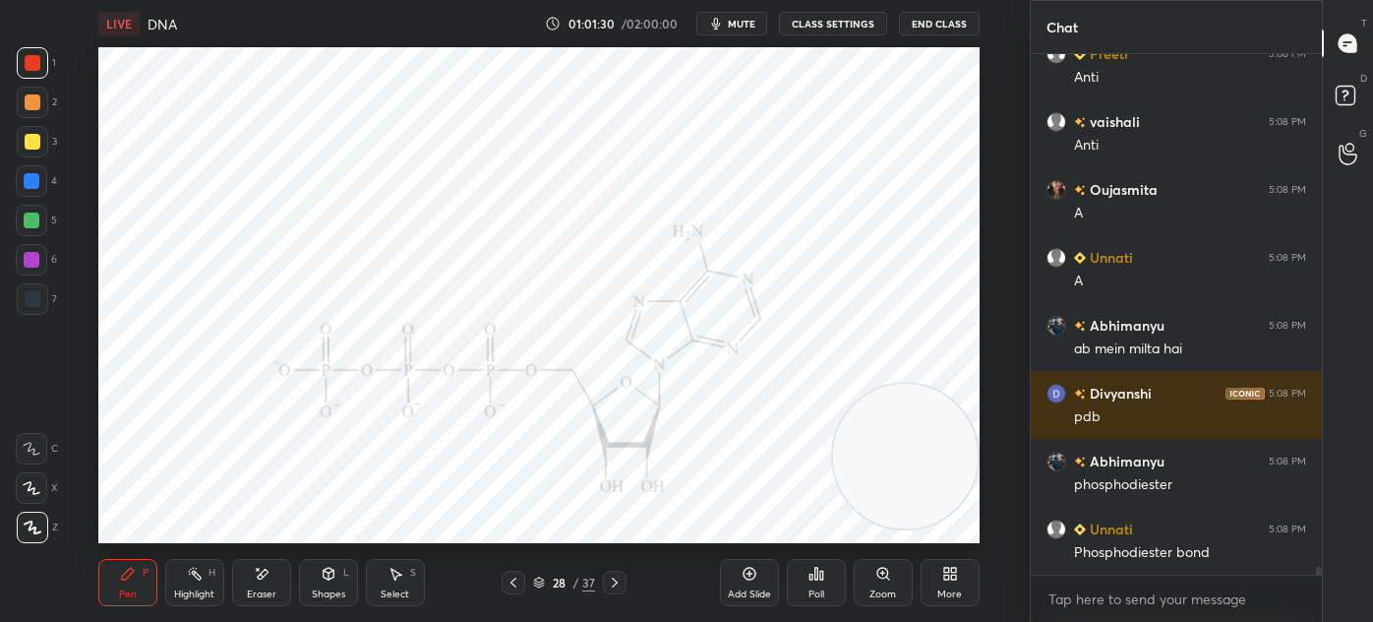
scroll to position [33792, 0]
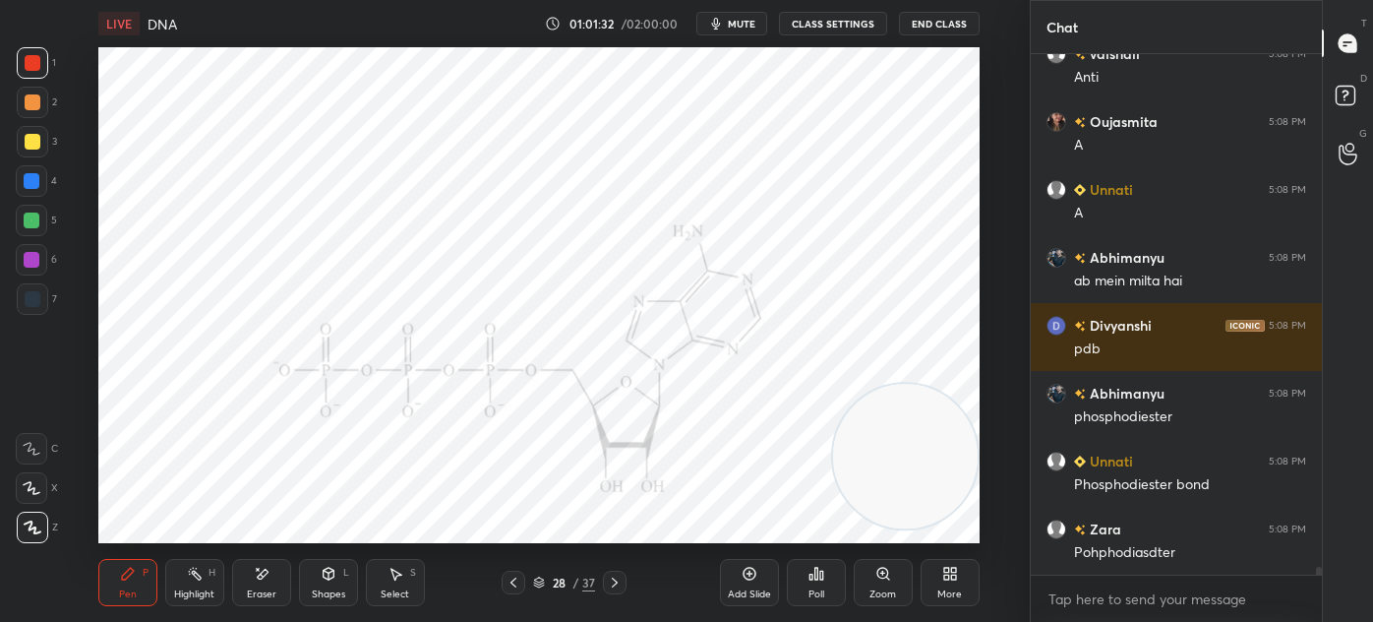
click at [318, 573] on div "Shapes L" at bounding box center [328, 582] width 59 height 47
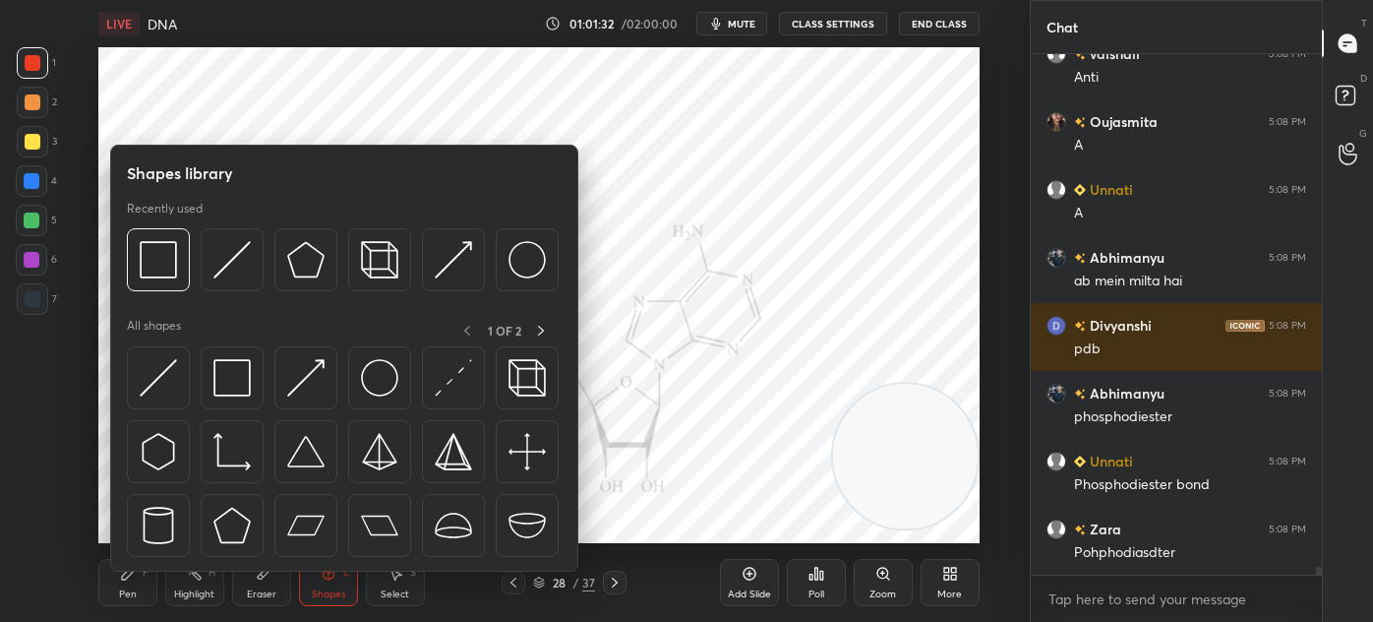
click at [241, 376] on img at bounding box center [231, 377] width 37 height 37
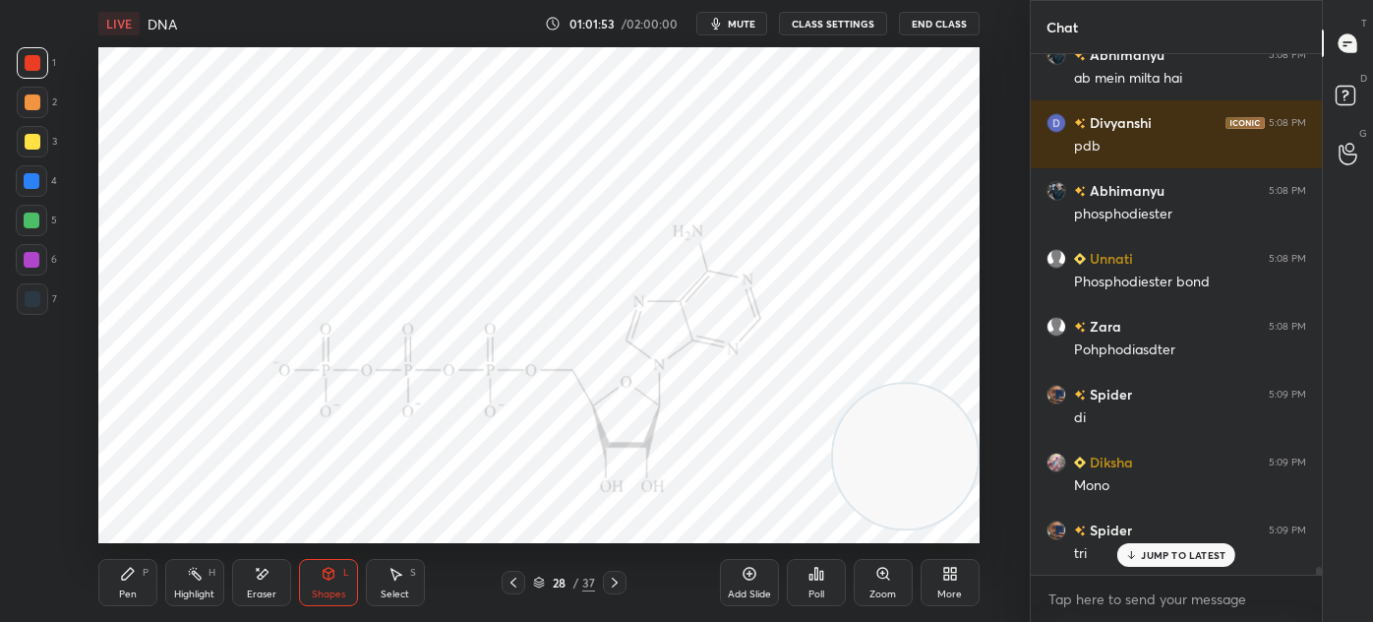
scroll to position [34062, 0]
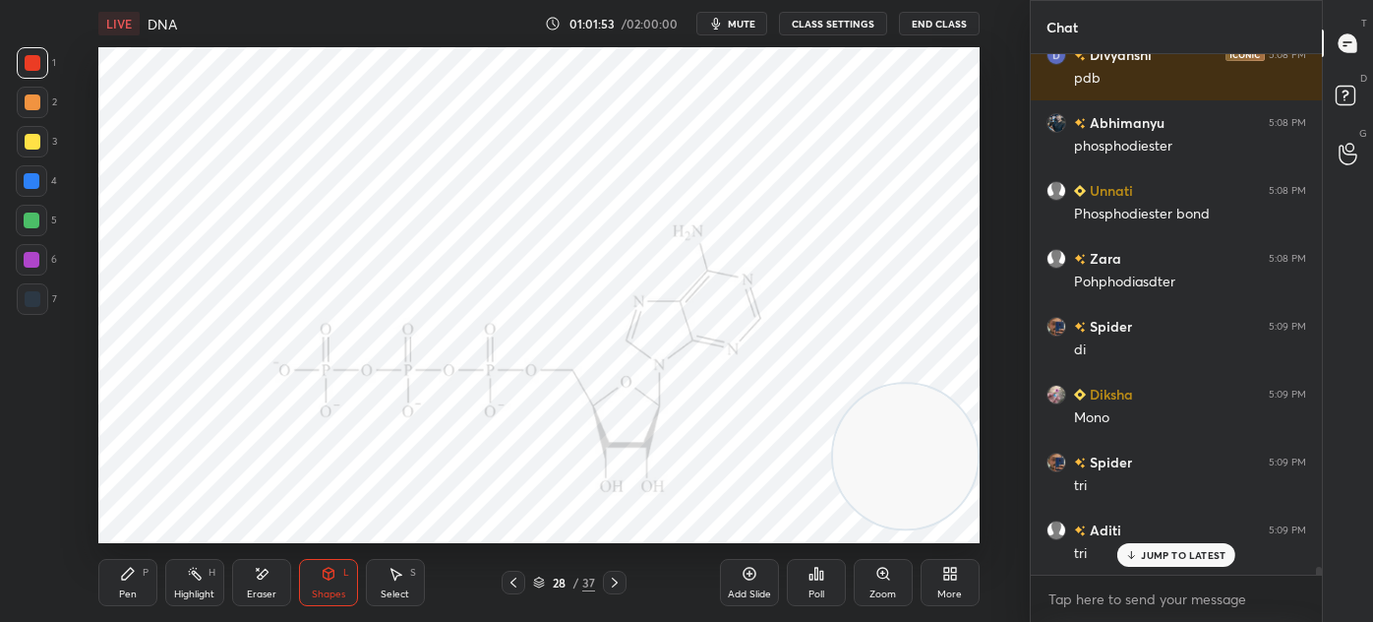
click at [622, 580] on icon at bounding box center [615, 582] width 16 height 16
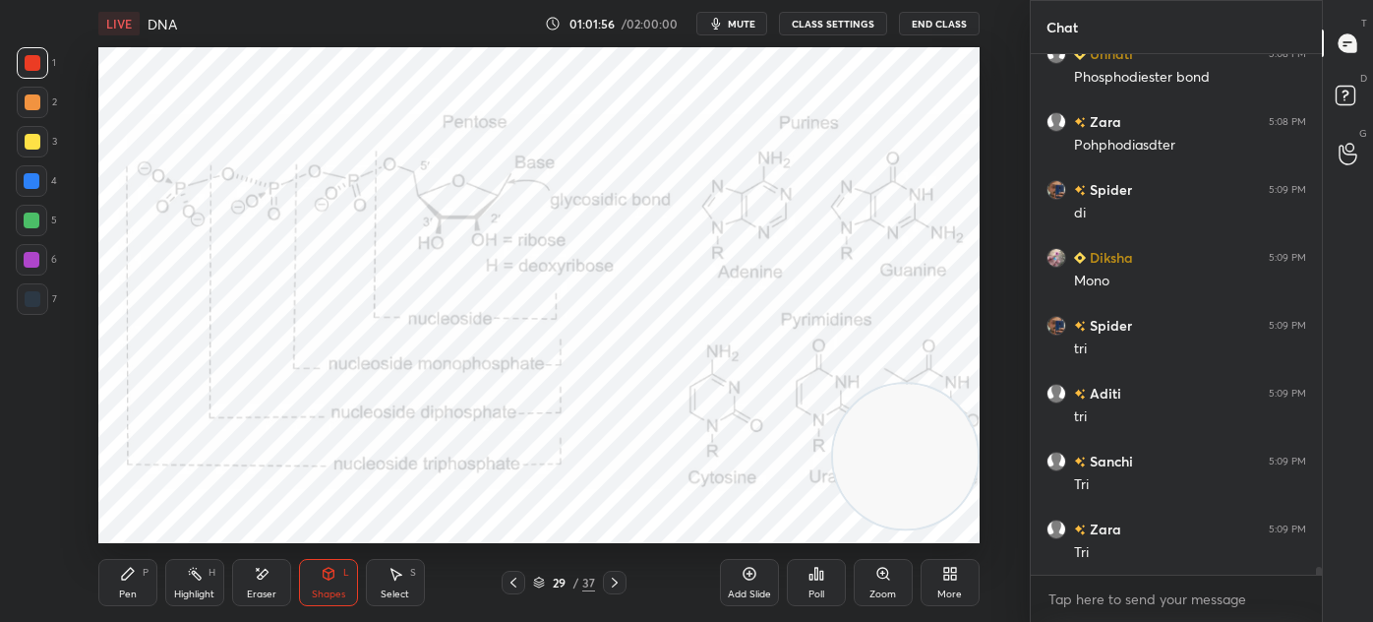
scroll to position [34335, 0]
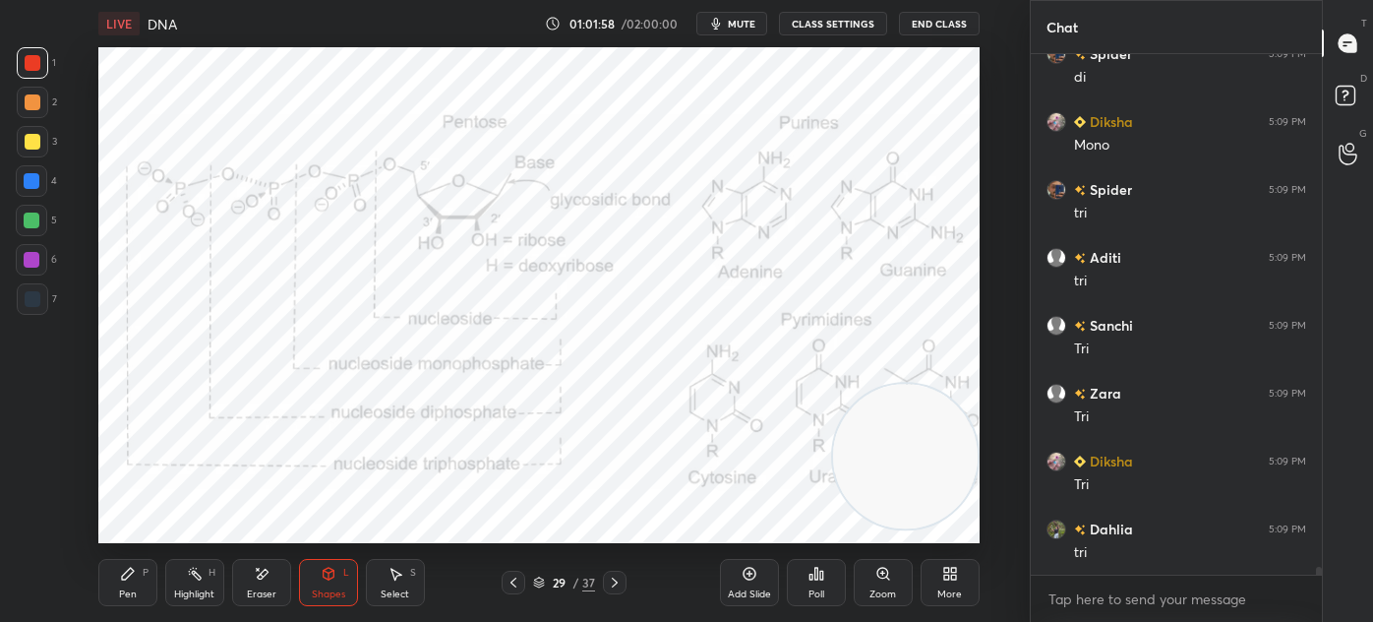
click at [32, 309] on div at bounding box center [32, 298] width 31 height 31
click at [121, 594] on div "Pen" at bounding box center [128, 594] width 18 height 10
click at [25, 67] on div at bounding box center [33, 63] width 16 height 16
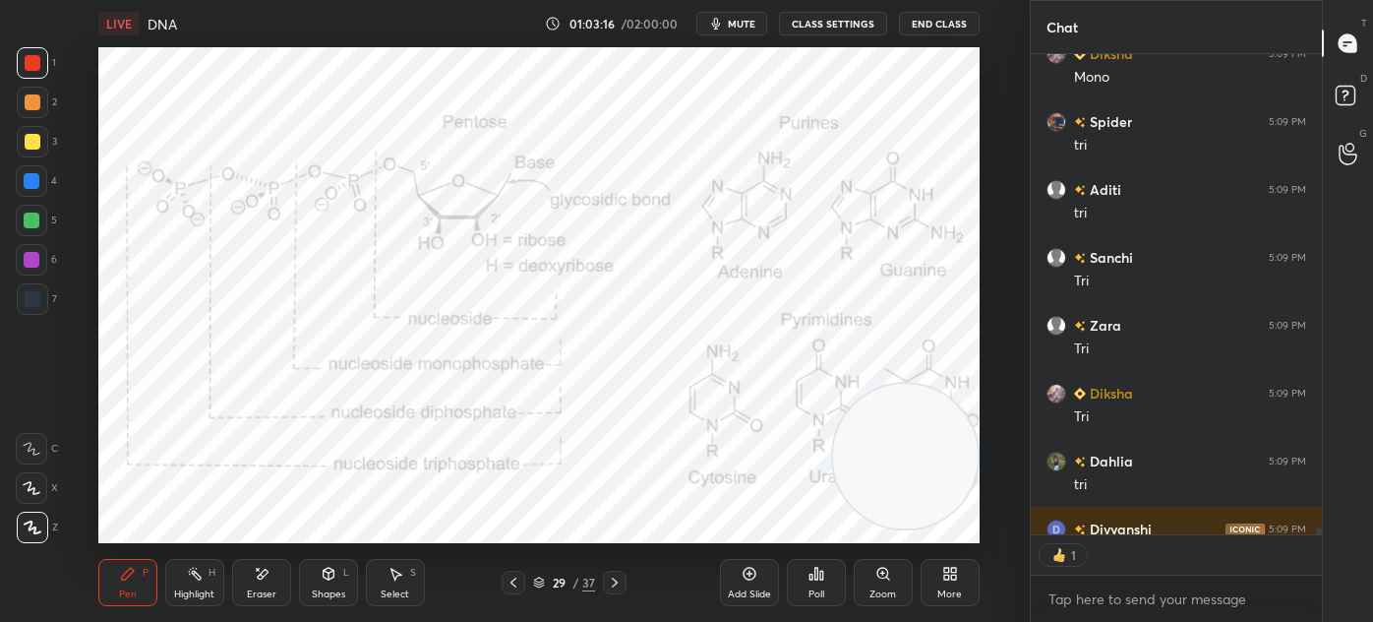
scroll to position [474, 285]
click at [320, 594] on div "Shapes" at bounding box center [328, 594] width 33 height 10
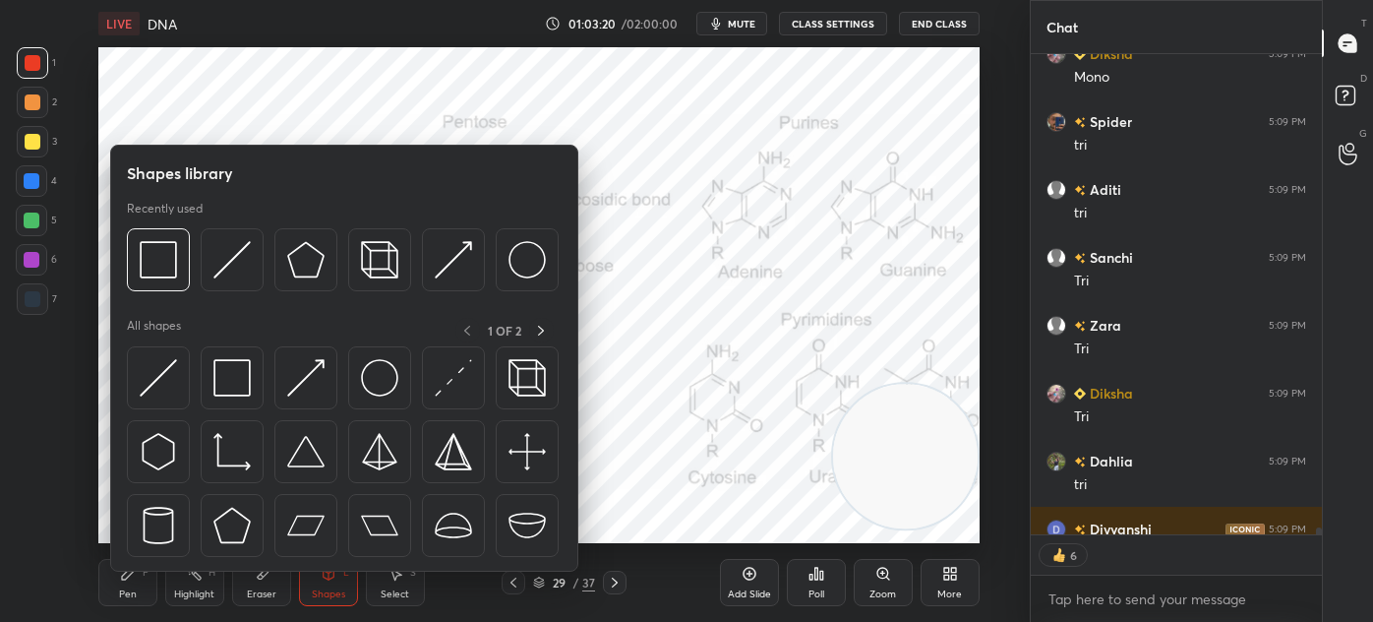
click at [218, 385] on img at bounding box center [231, 377] width 37 height 37
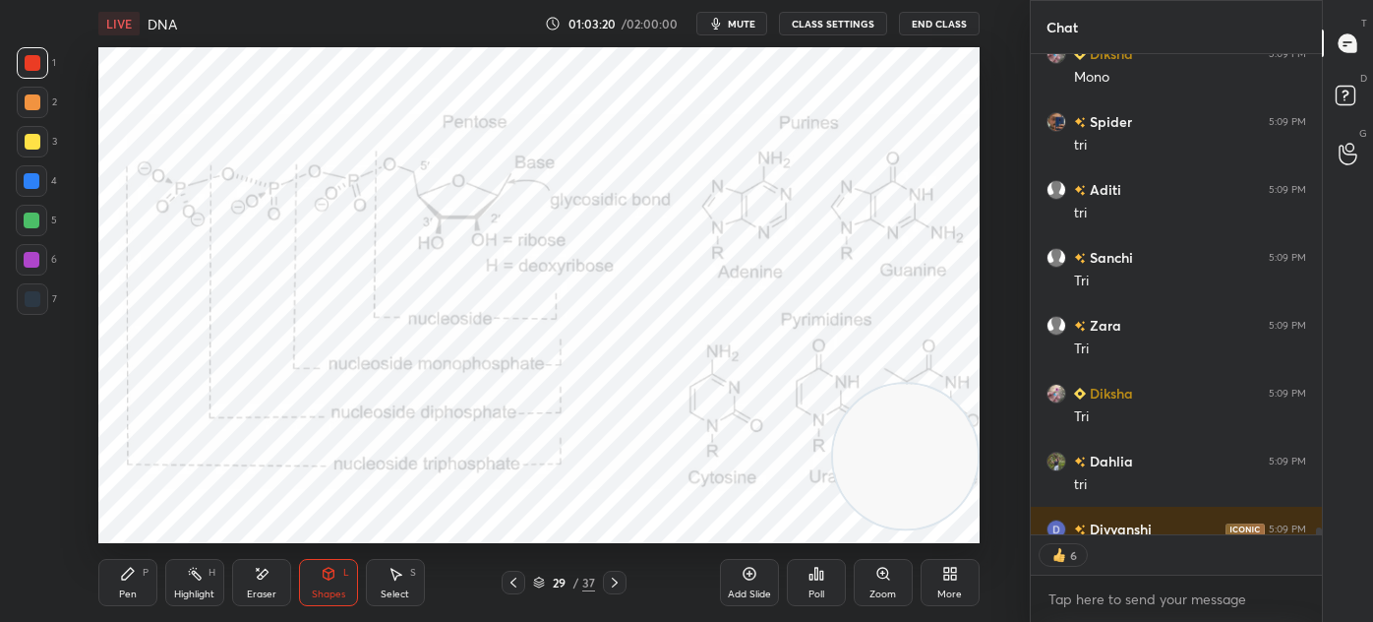
click at [28, 269] on div at bounding box center [31, 259] width 31 height 31
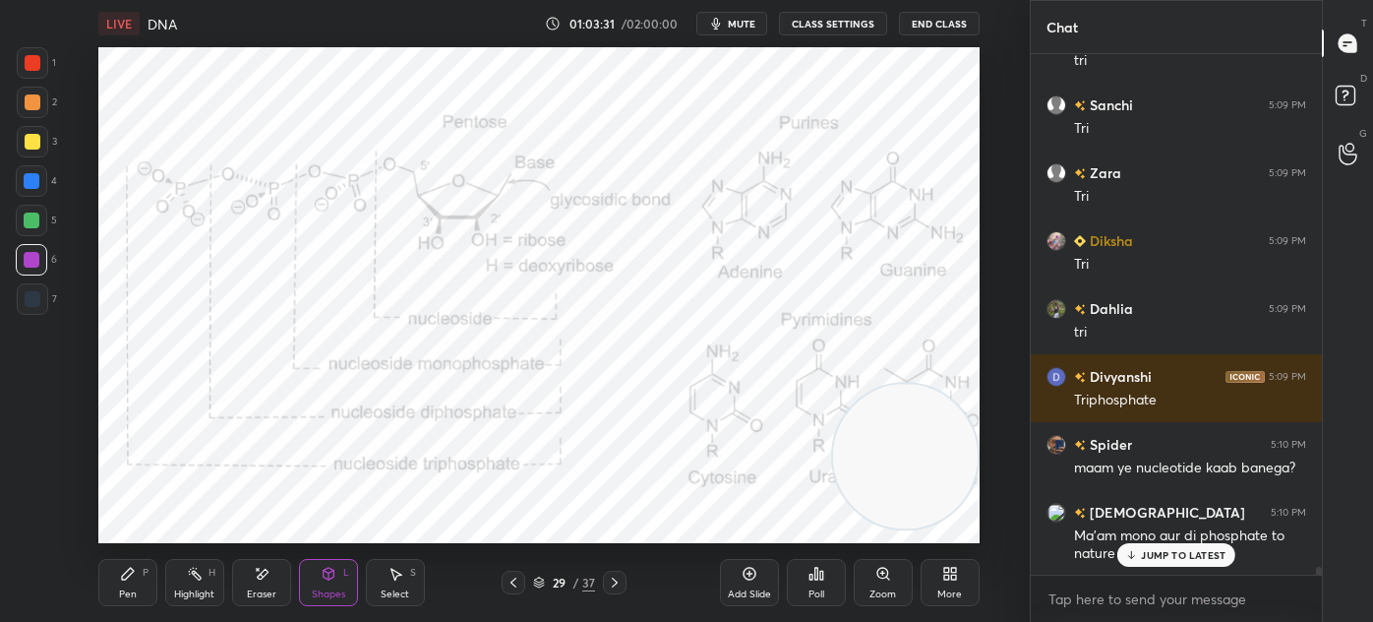
scroll to position [6, 5]
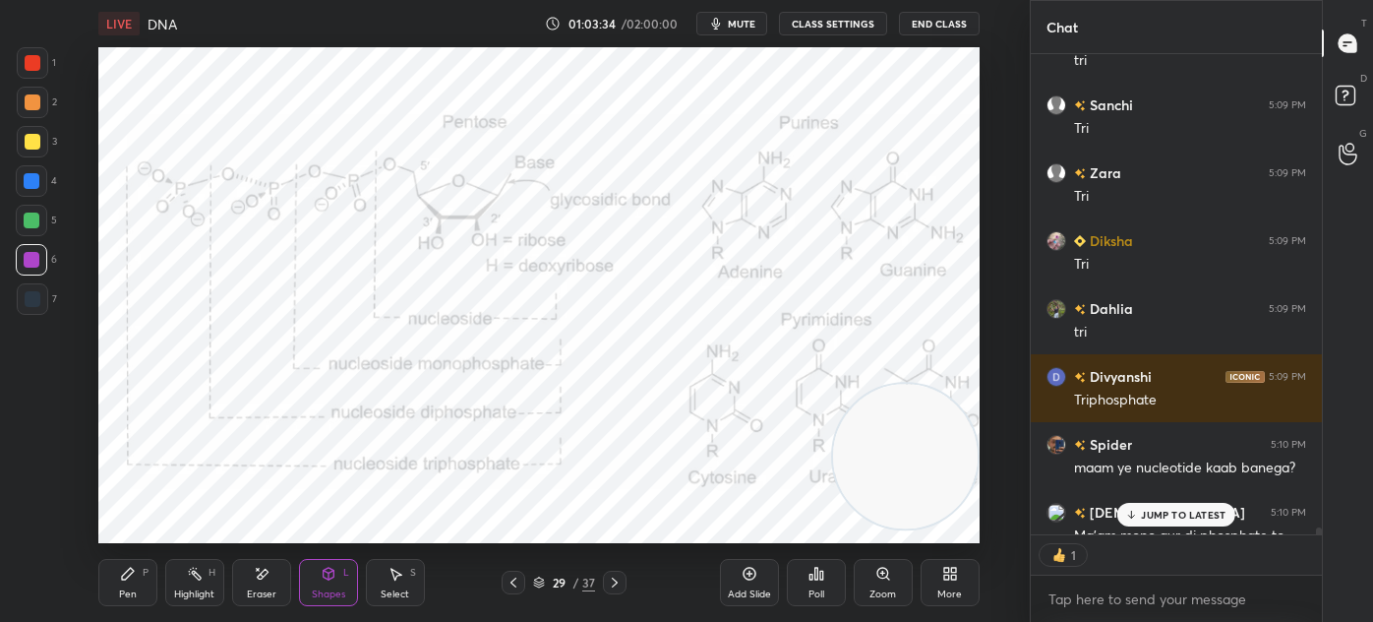
click at [134, 591] on div "Pen" at bounding box center [128, 594] width 18 height 10
click at [1158, 512] on p "JUMP TO LATEST" at bounding box center [1183, 515] width 85 height 12
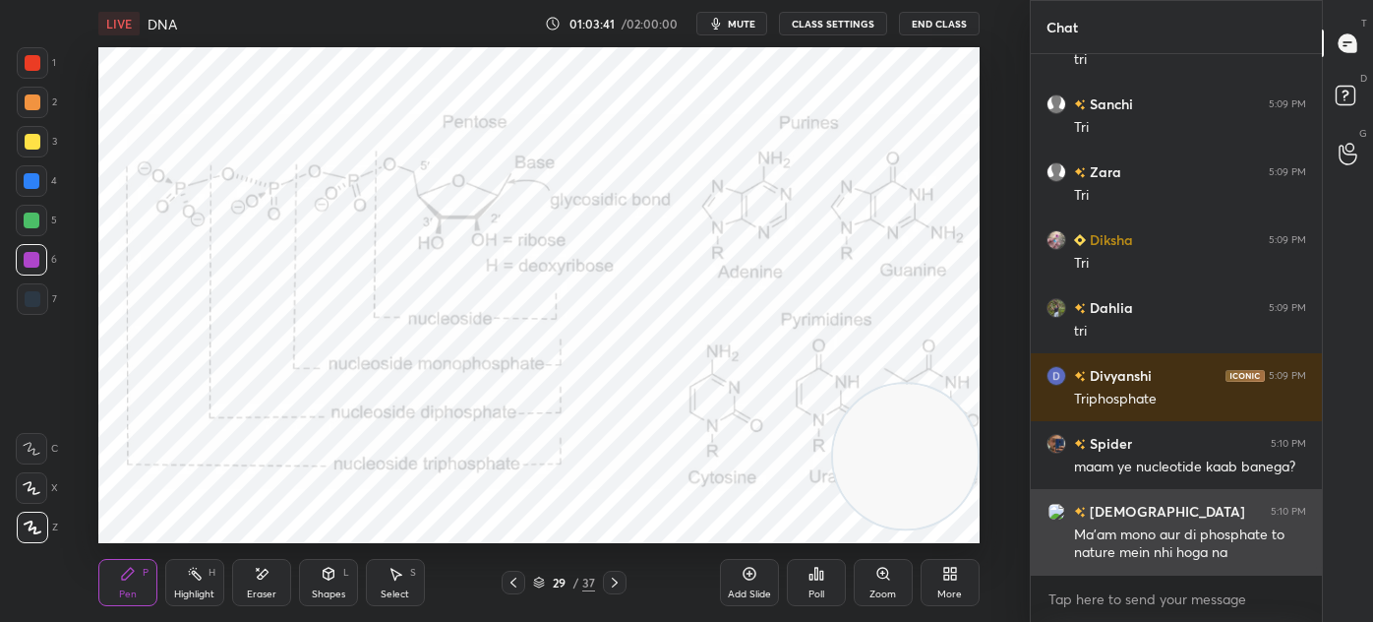
scroll to position [514, 285]
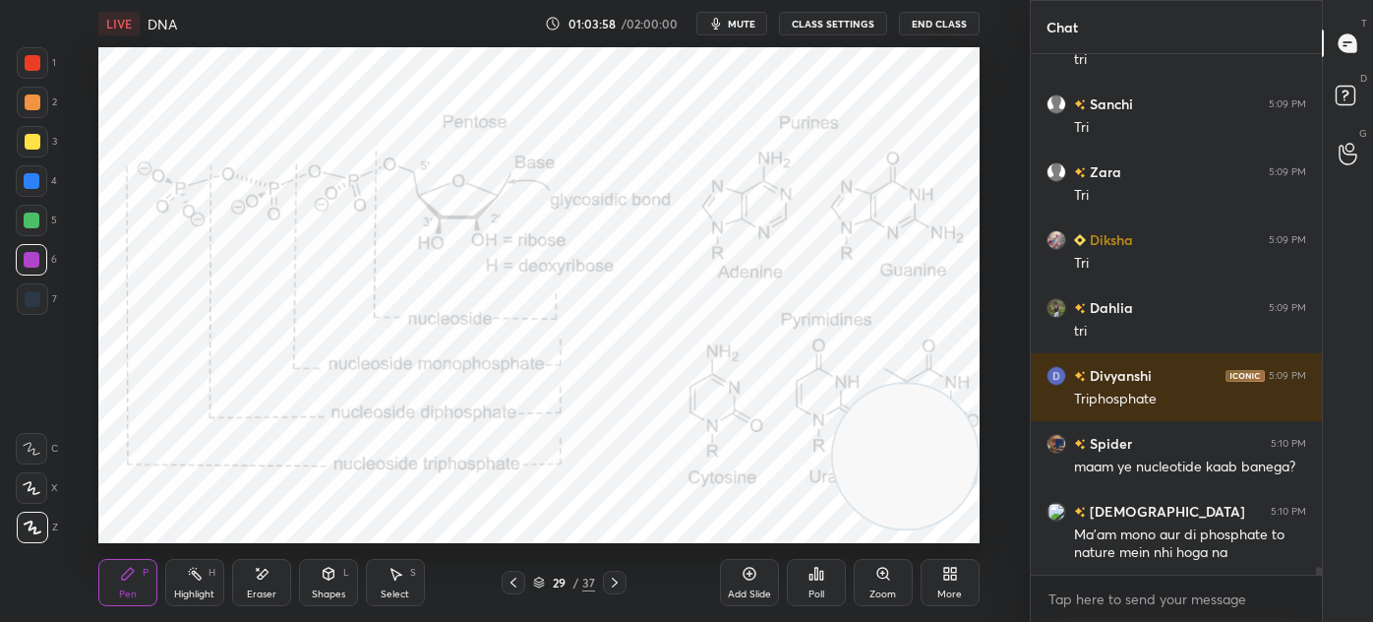
click at [742, 572] on icon at bounding box center [750, 574] width 16 height 16
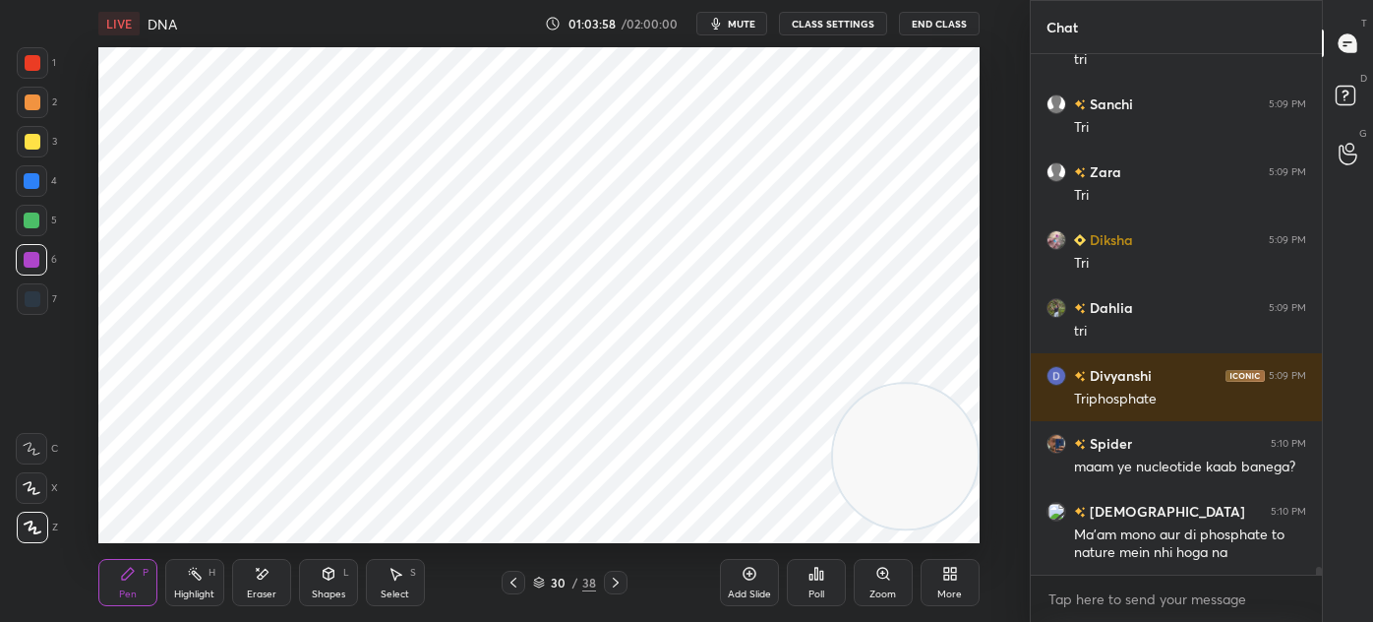
scroll to position [34624, 0]
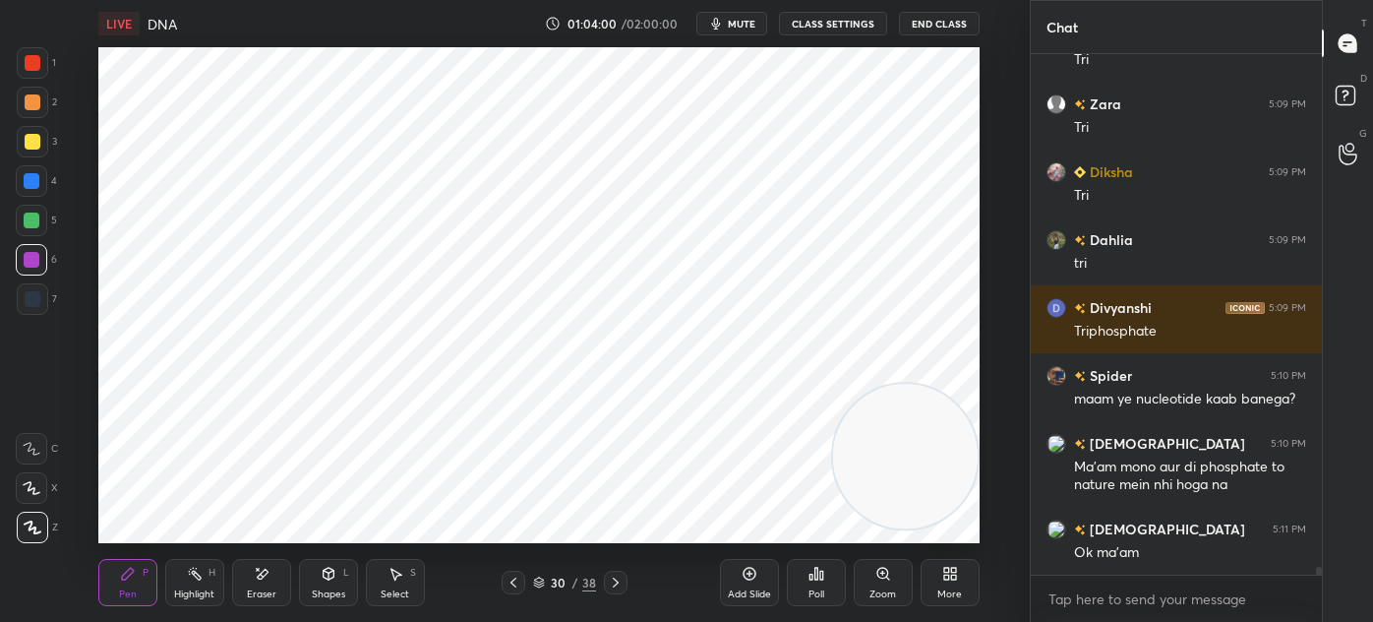
click at [337, 589] on div "Shapes" at bounding box center [328, 594] width 33 height 10
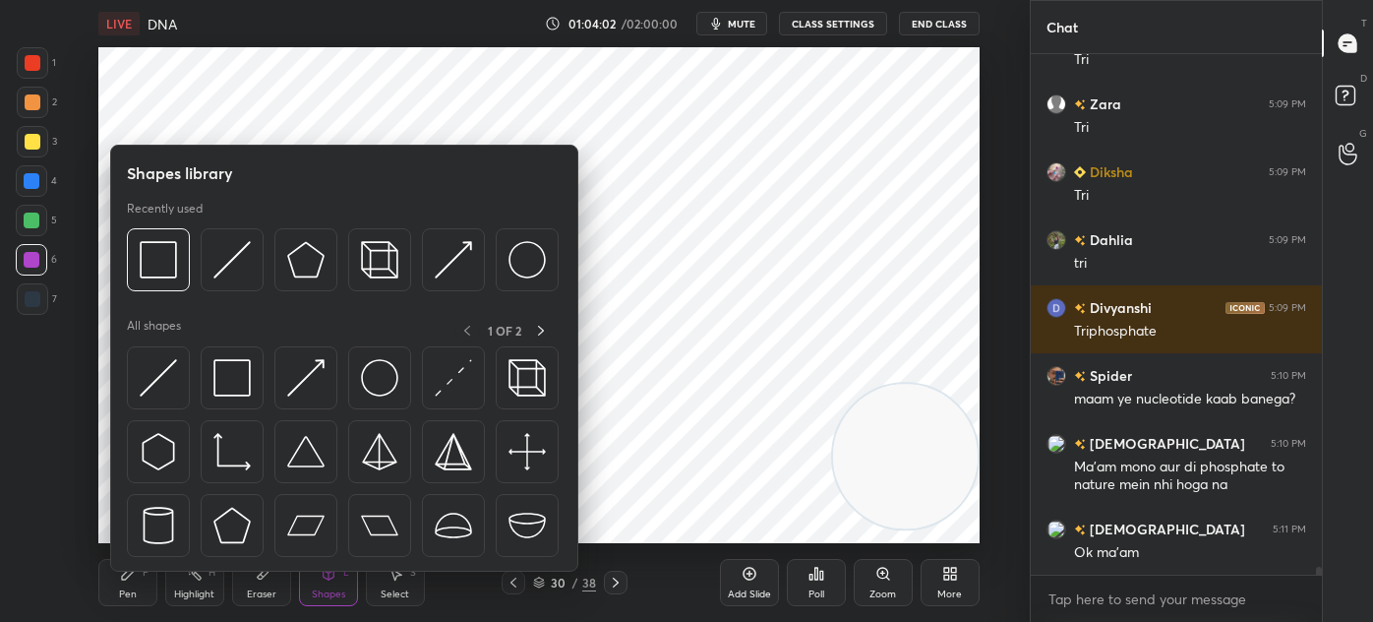
click at [230, 529] on img at bounding box center [231, 525] width 37 height 37
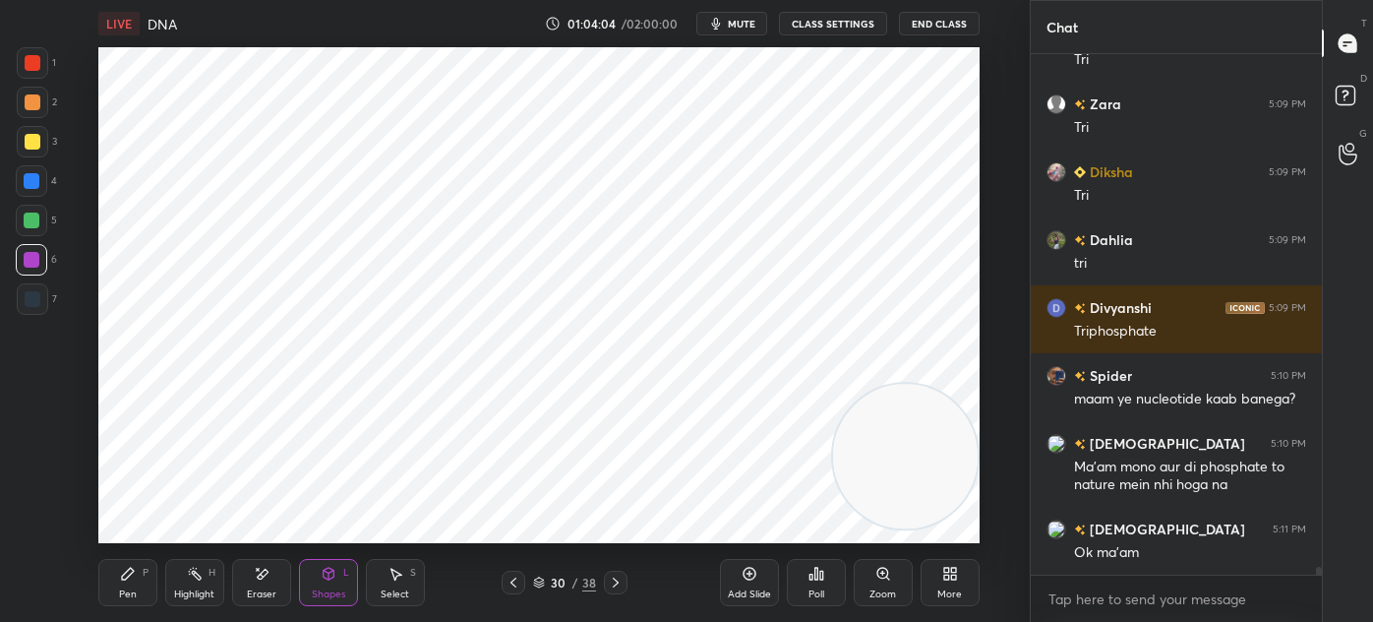
scroll to position [6, 5]
click at [31, 80] on div "1" at bounding box center [36, 66] width 39 height 39
click at [49, 303] on div "7" at bounding box center [37, 298] width 40 height 31
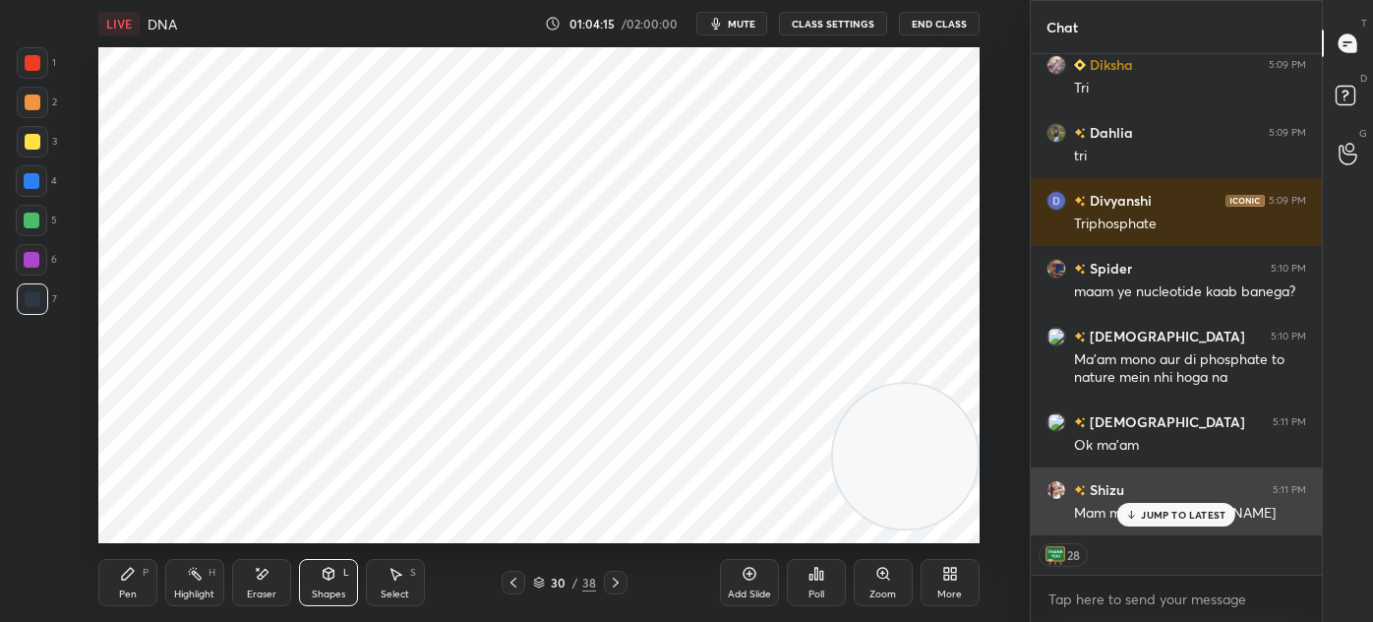
click at [1198, 519] on p "JUMP TO LATEST" at bounding box center [1183, 515] width 85 height 12
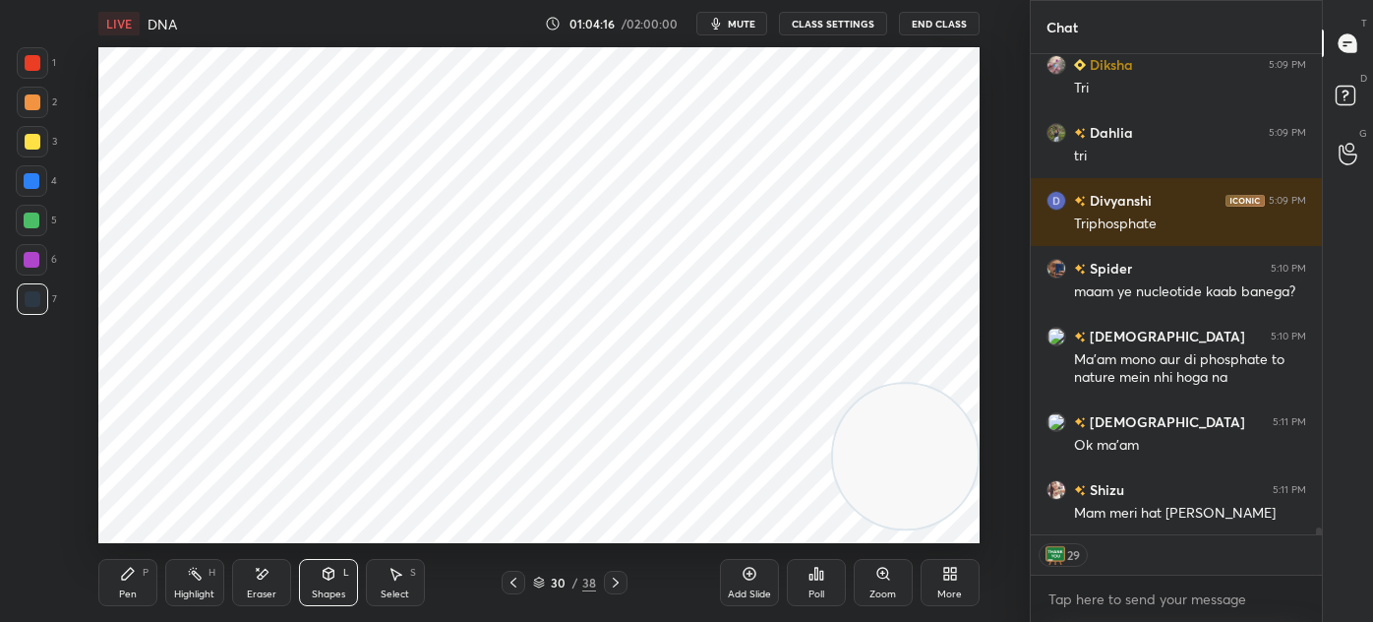
click at [135, 590] on div "Pen" at bounding box center [128, 594] width 18 height 10
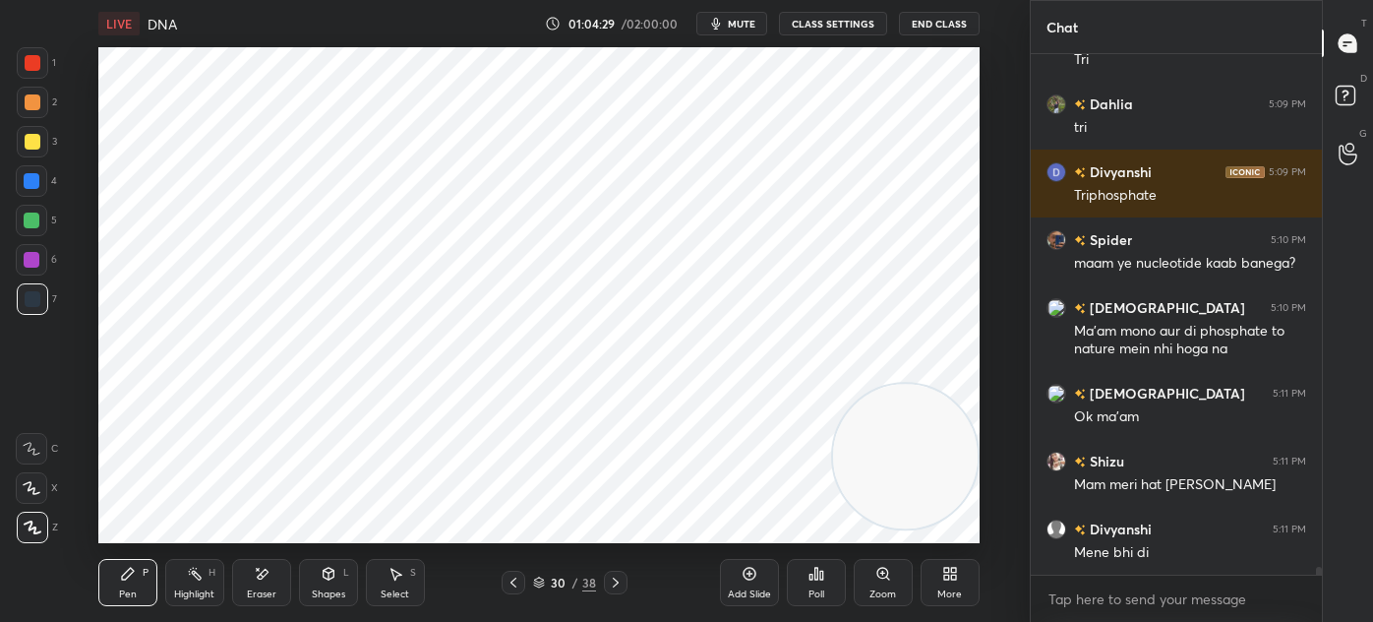
scroll to position [34827, 0]
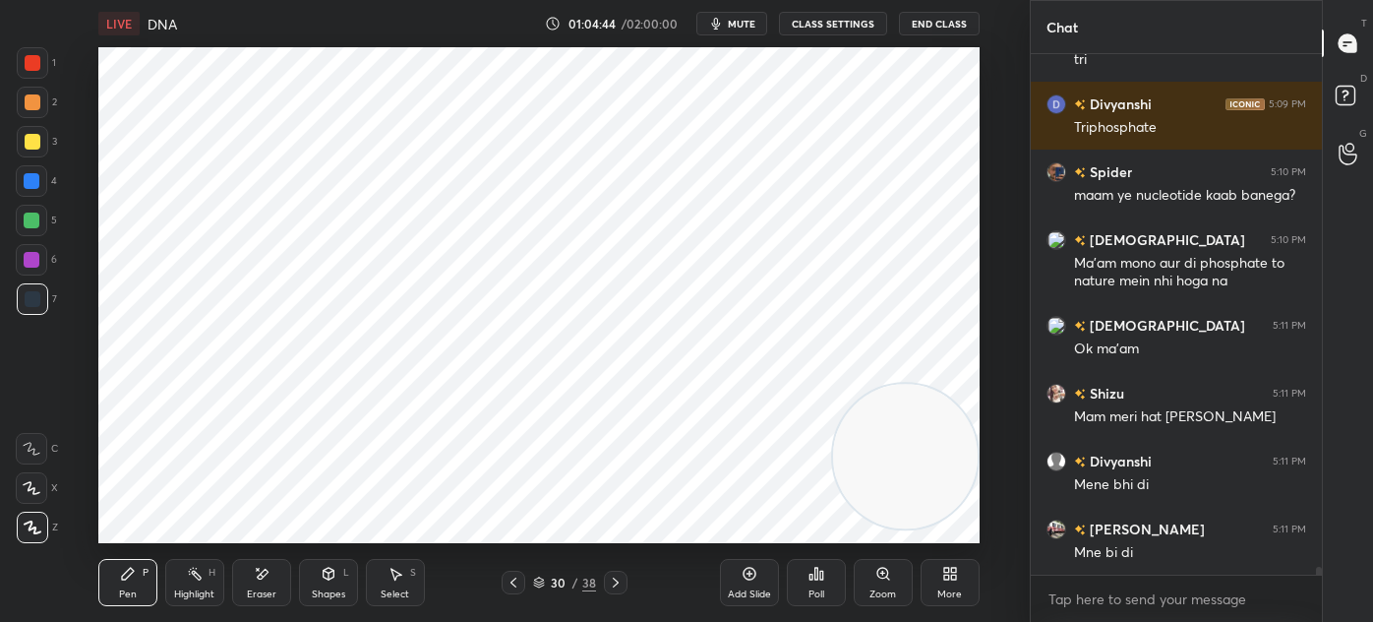
click at [272, 582] on div "Eraser" at bounding box center [261, 582] width 59 height 47
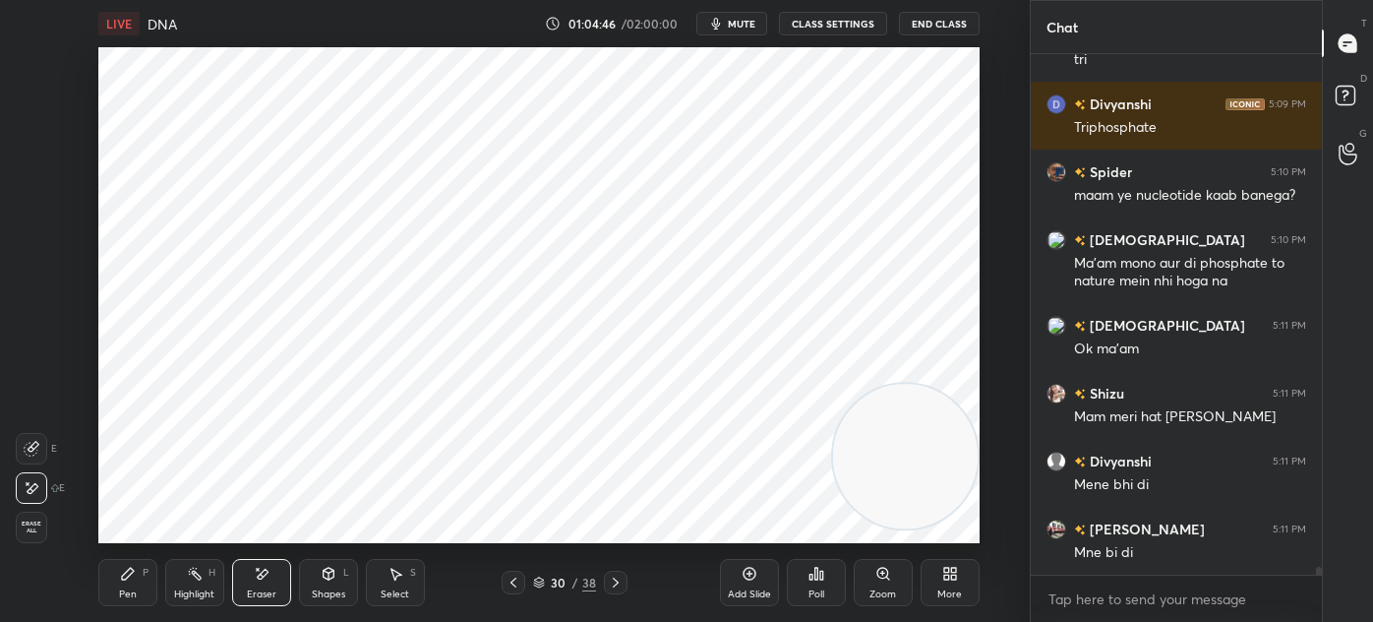
click at [148, 573] on div "P" at bounding box center [146, 573] width 6 height 10
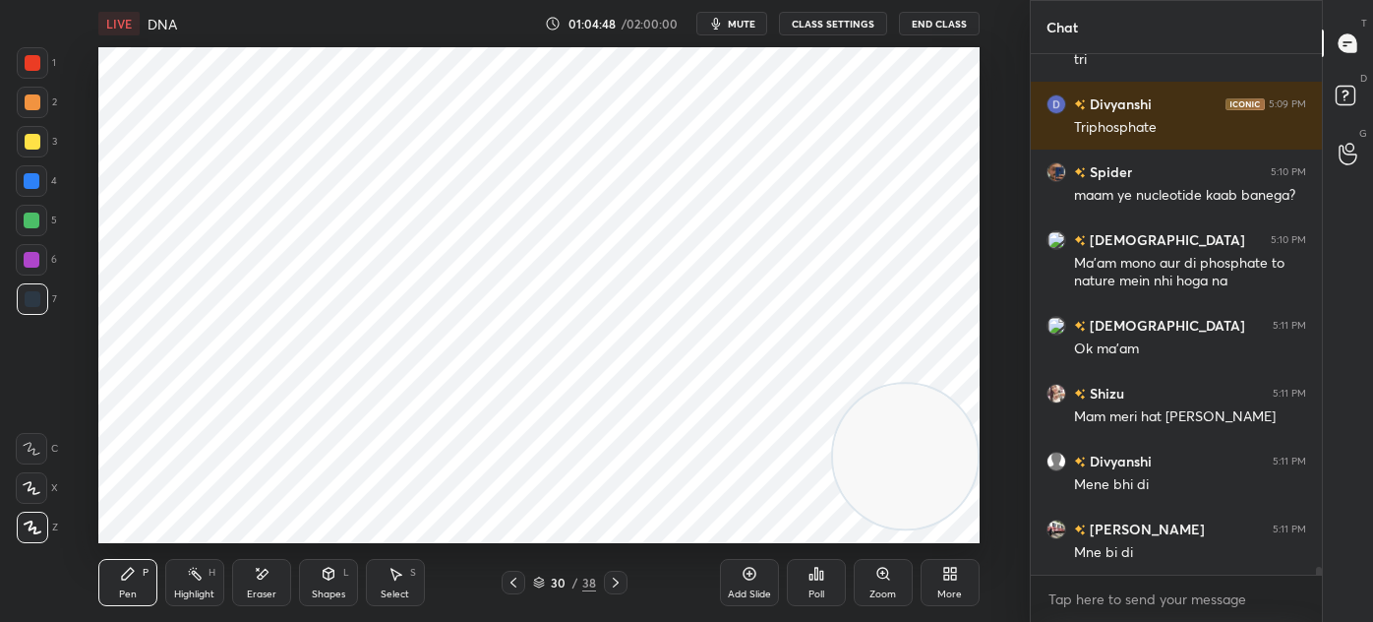
click at [34, 66] on div at bounding box center [33, 63] width 16 height 16
click at [401, 589] on div "Select" at bounding box center [395, 594] width 29 height 10
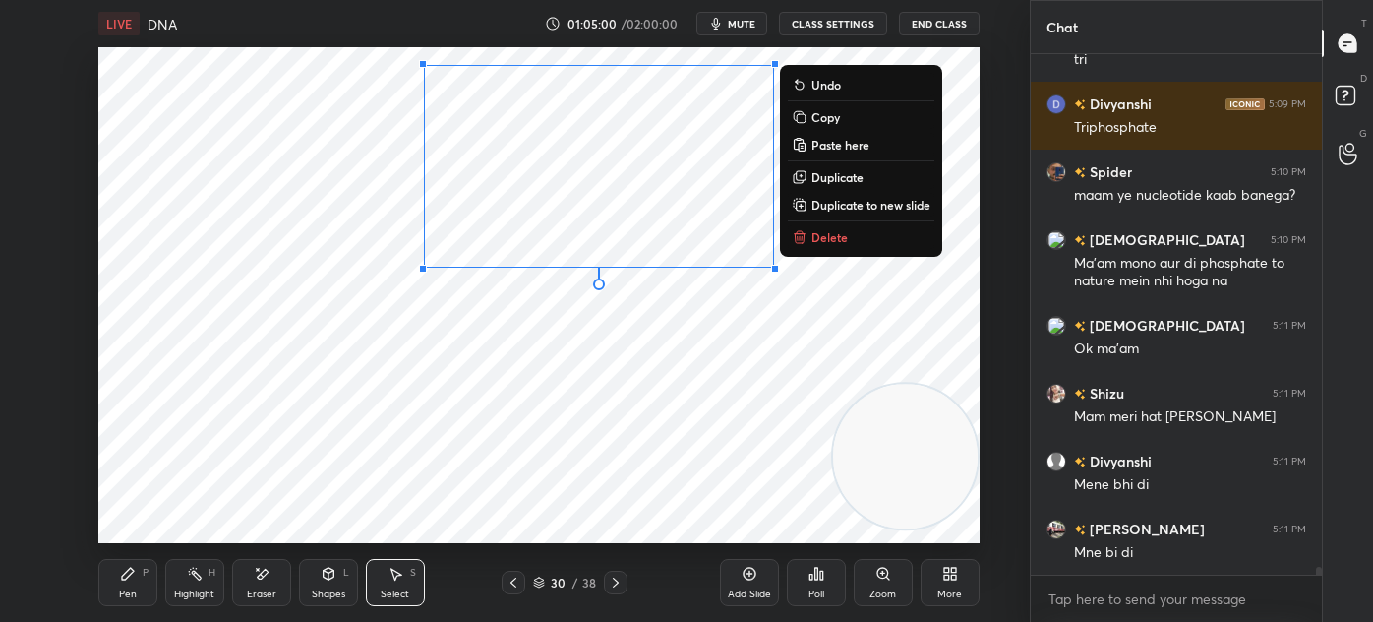
click at [425, 373] on div "0 ° Undo Copy Paste here Duplicate Duplicate to new slide Delete" at bounding box center [538, 295] width 881 height 496
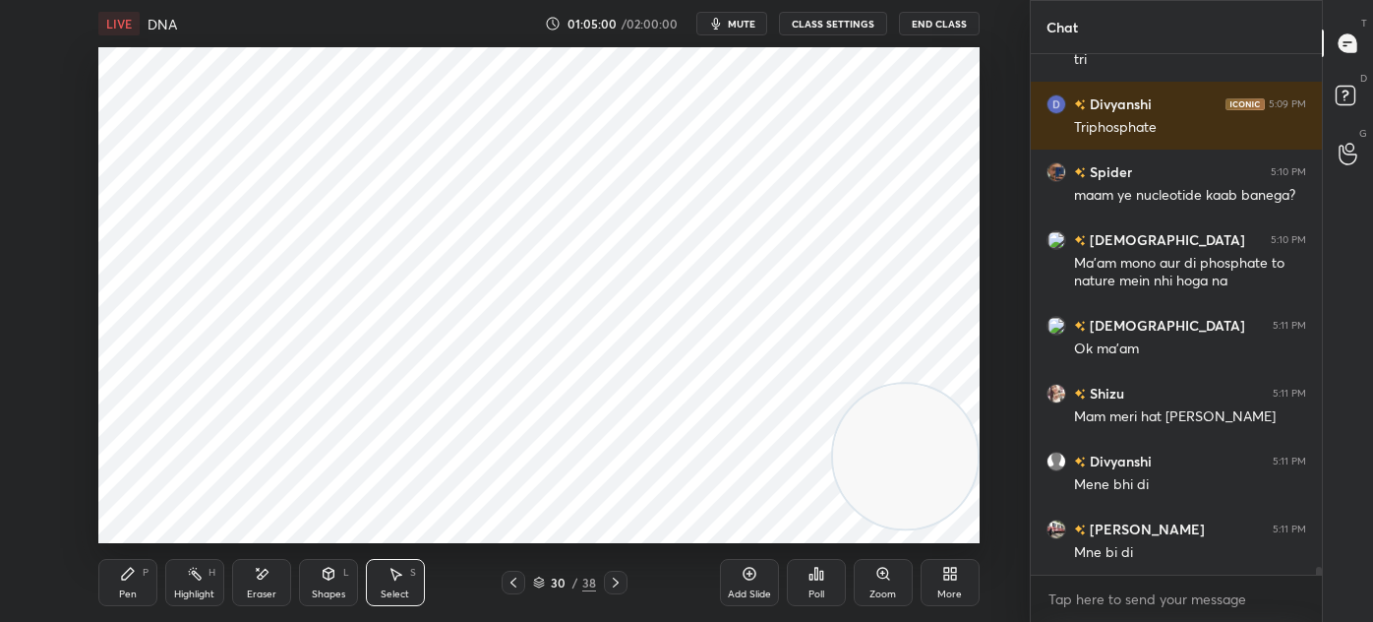
click at [126, 580] on icon at bounding box center [128, 574] width 16 height 16
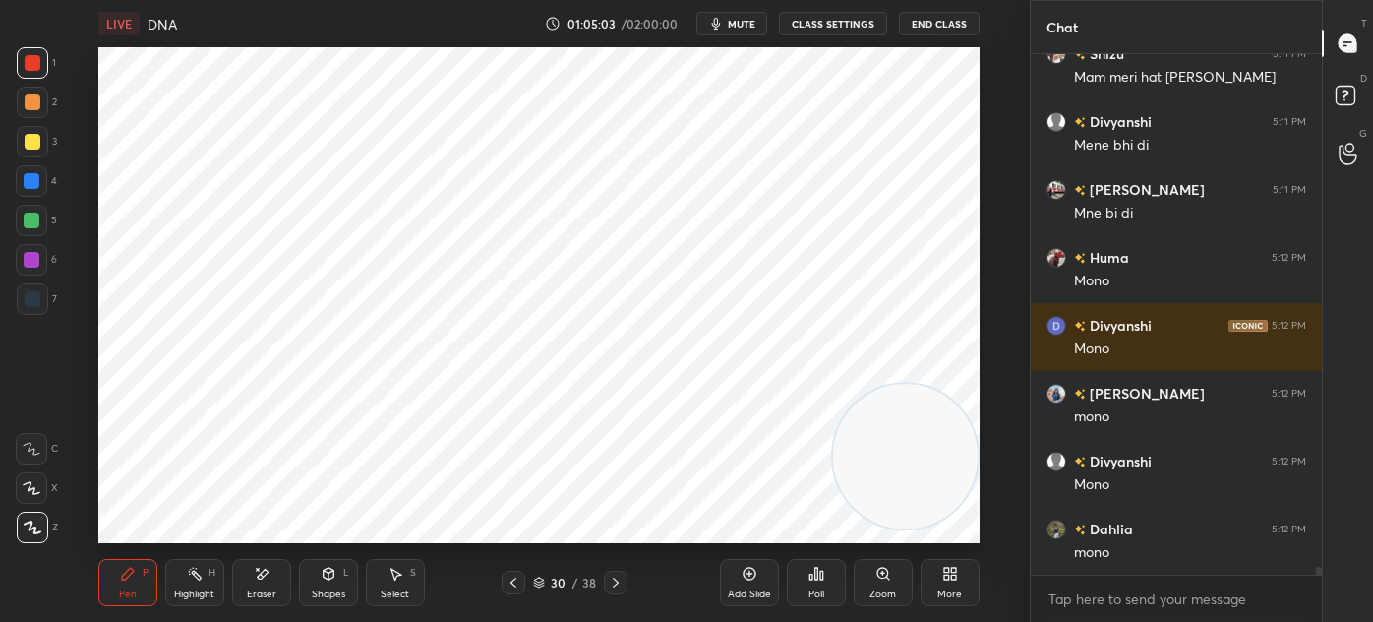
scroll to position [35370, 0]
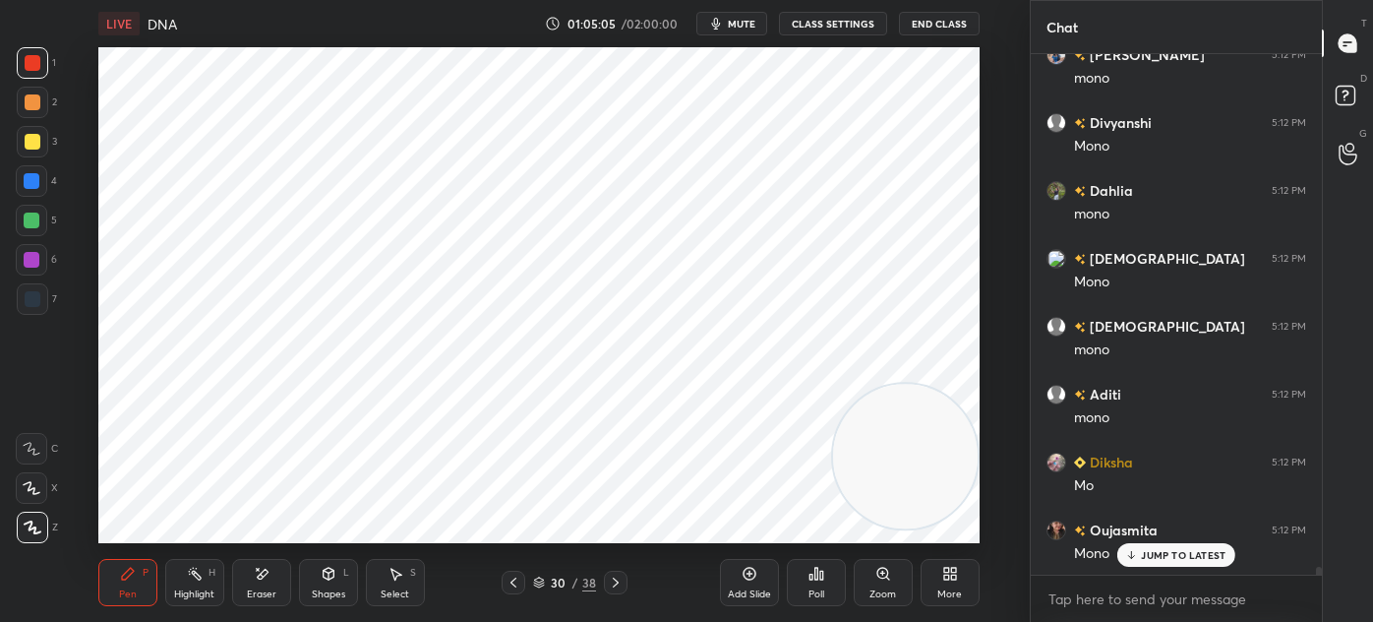
click at [30, 298] on div at bounding box center [33, 299] width 16 height 16
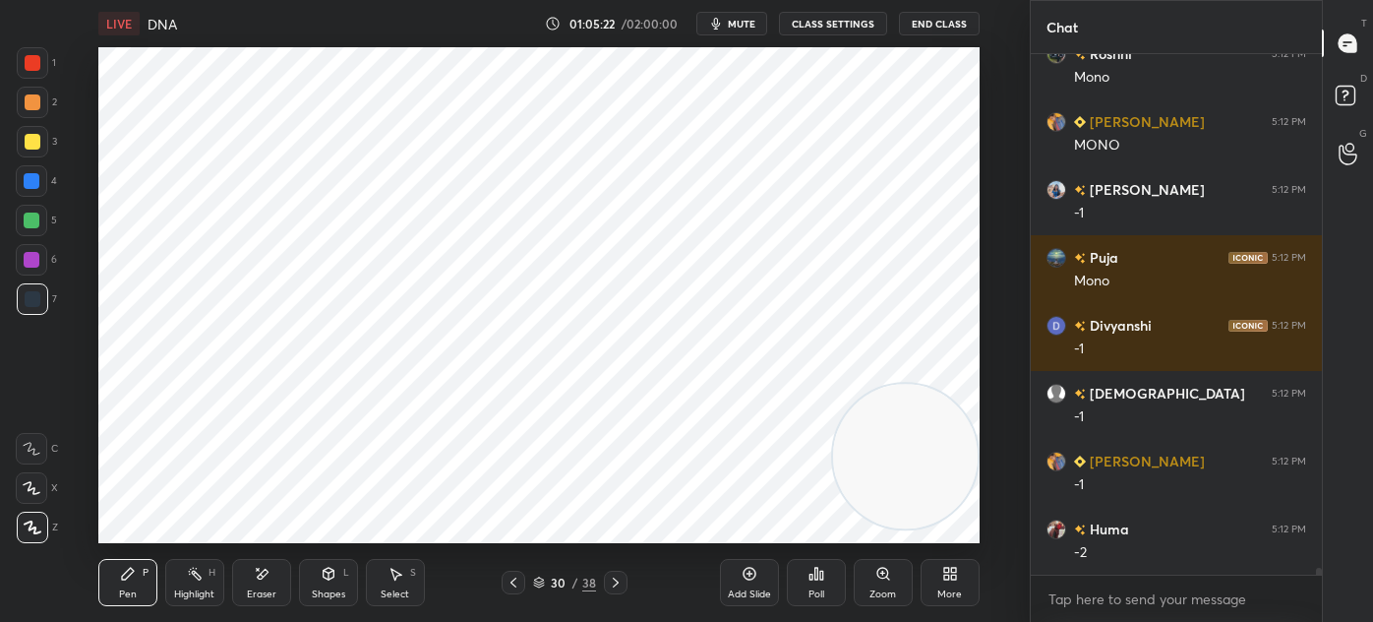
scroll to position [36388, 0]
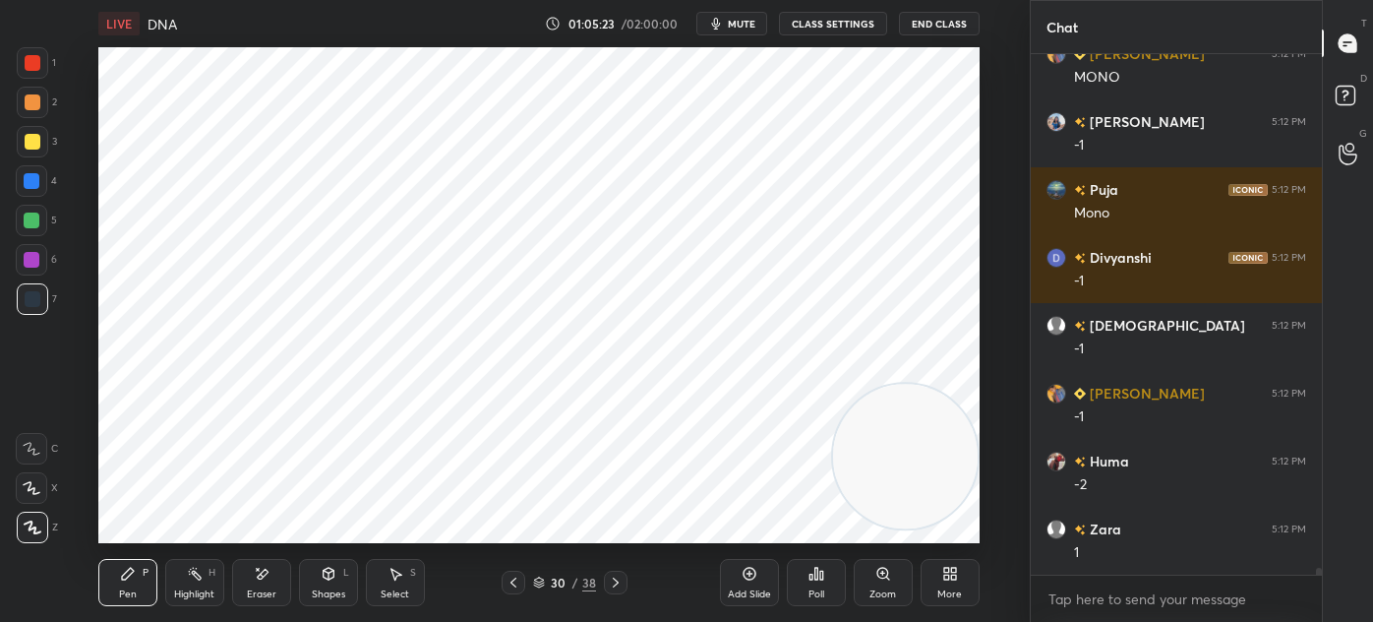
click at [266, 578] on icon at bounding box center [262, 574] width 16 height 17
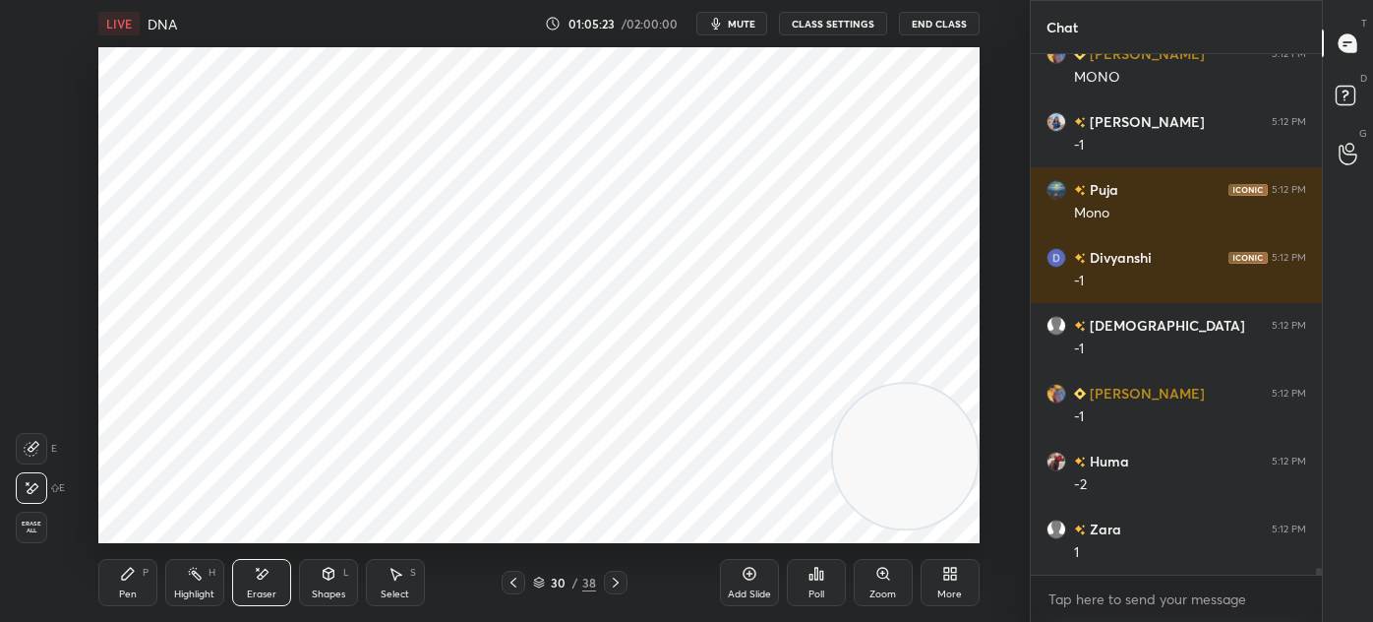
scroll to position [36456, 0]
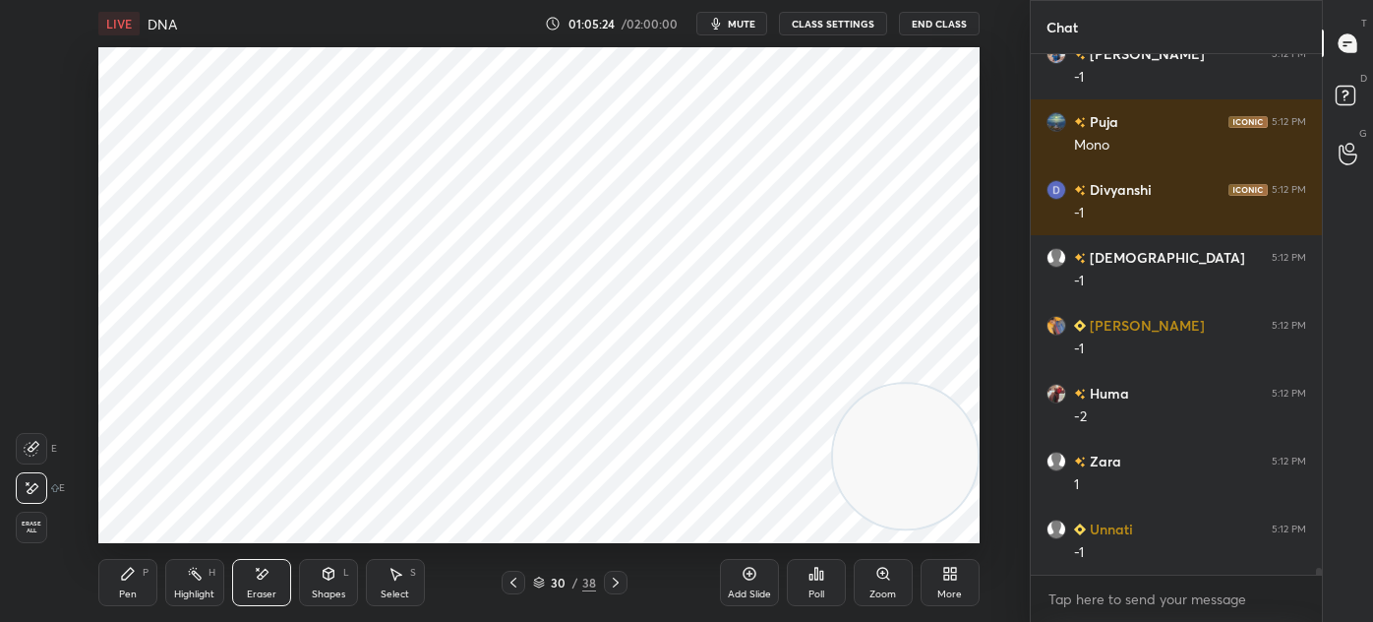
click at [195, 579] on icon at bounding box center [195, 574] width 16 height 16
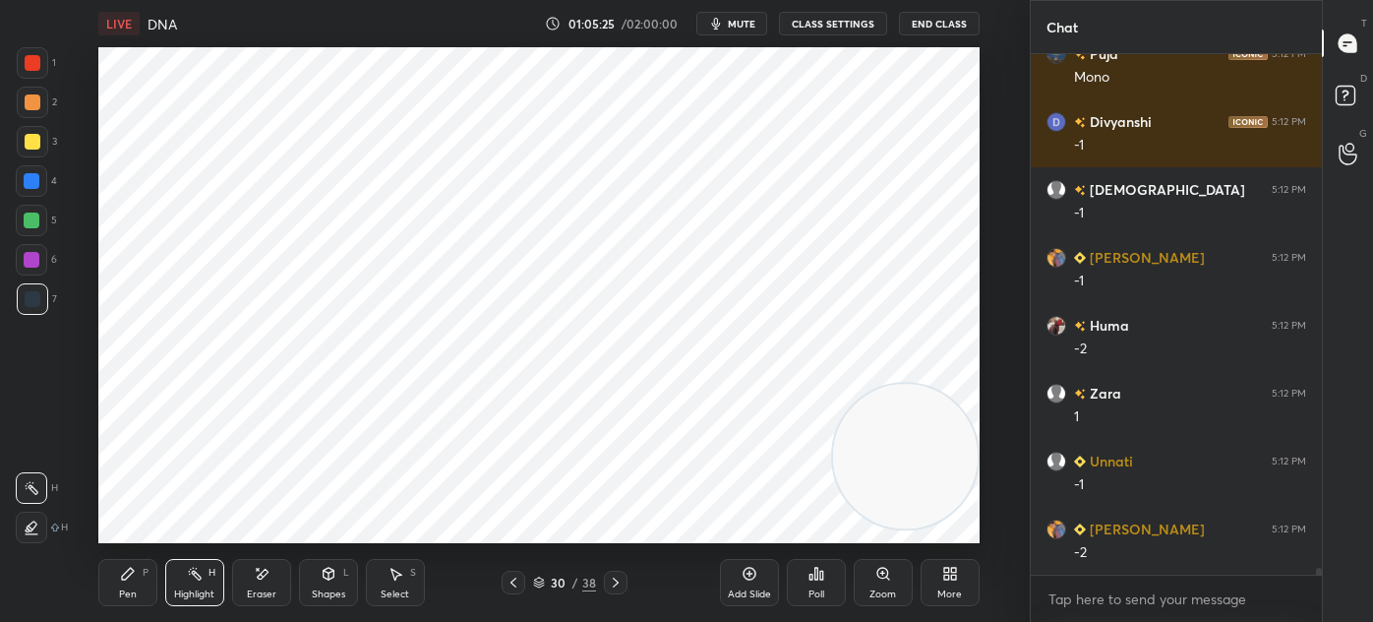
click at [25, 148] on div at bounding box center [33, 142] width 16 height 16
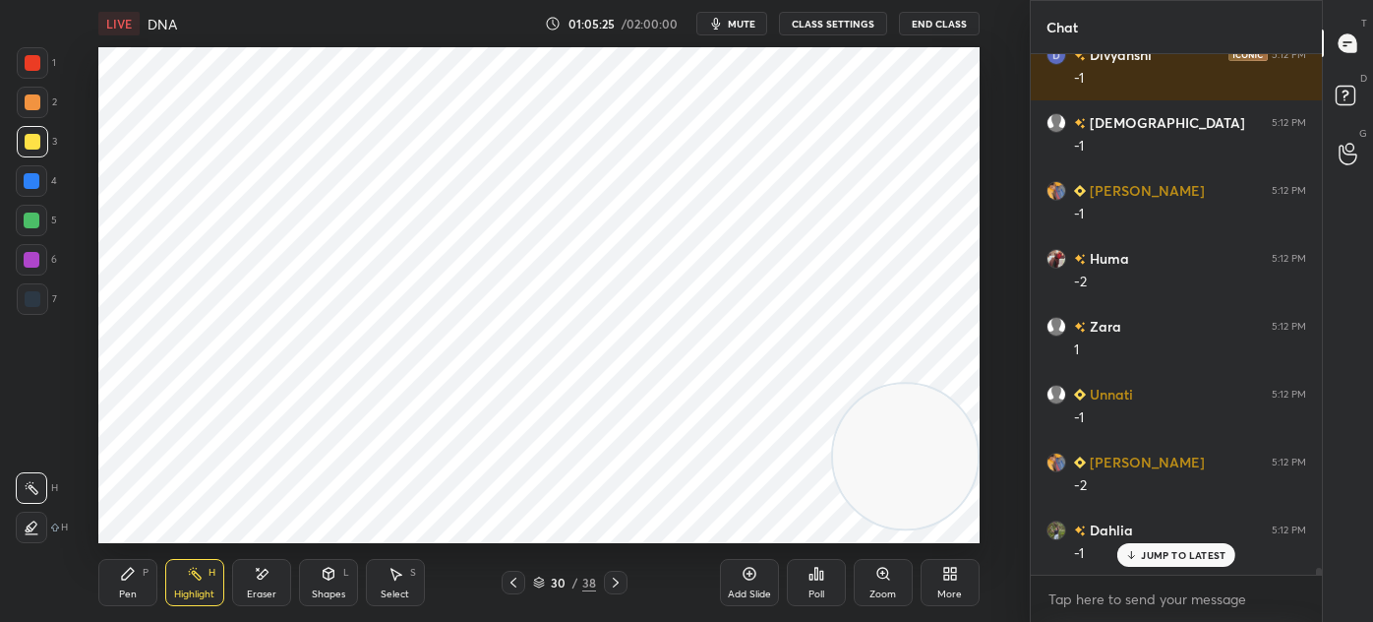
click at [39, 526] on div at bounding box center [31, 526] width 31 height 31
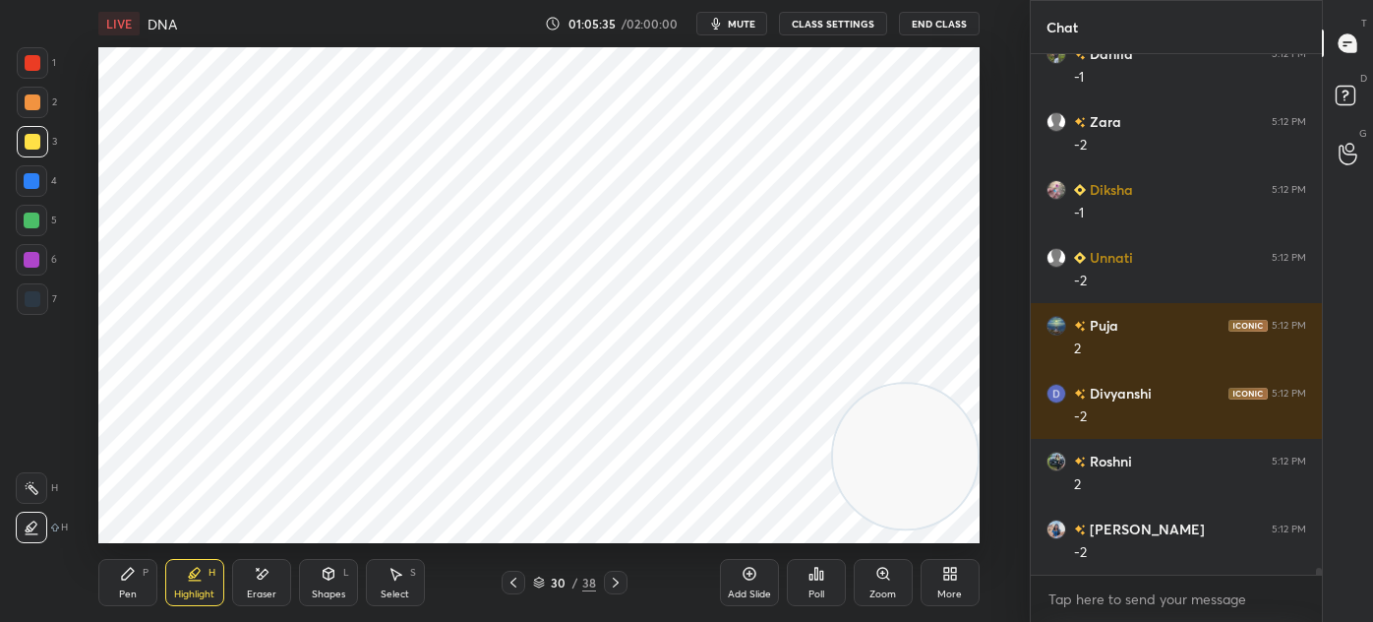
scroll to position [37134, 0]
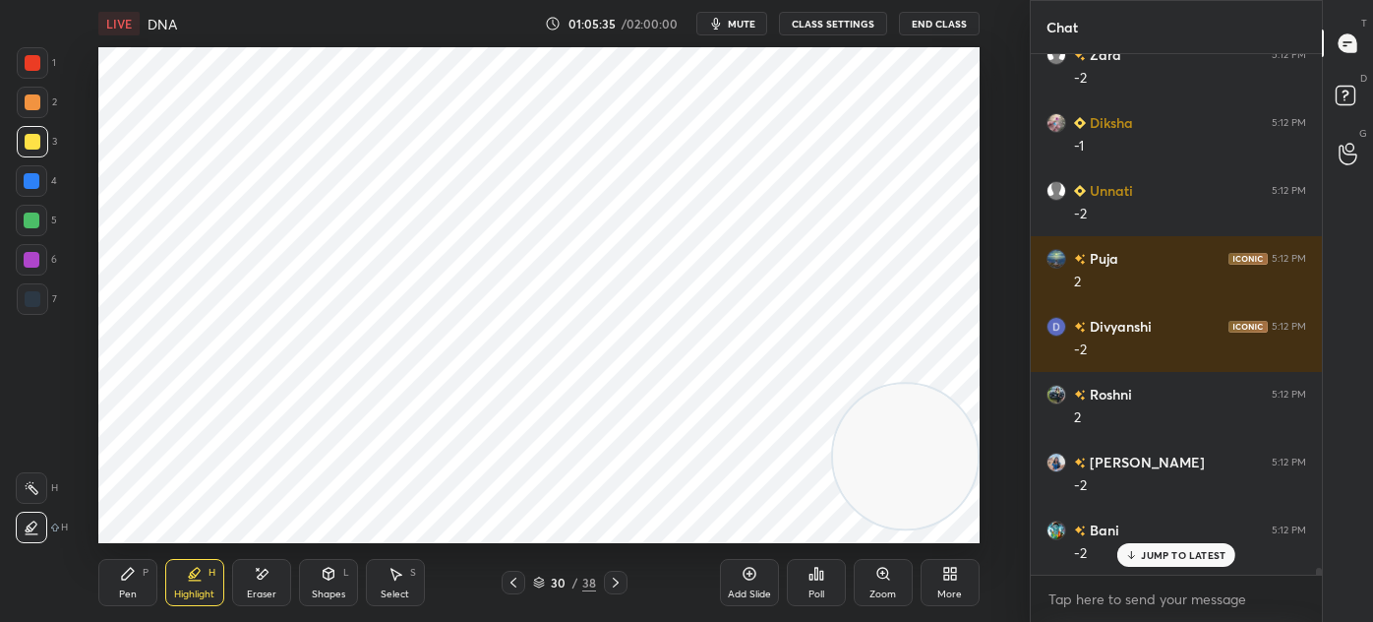
click at [384, 589] on div "Select" at bounding box center [395, 594] width 29 height 10
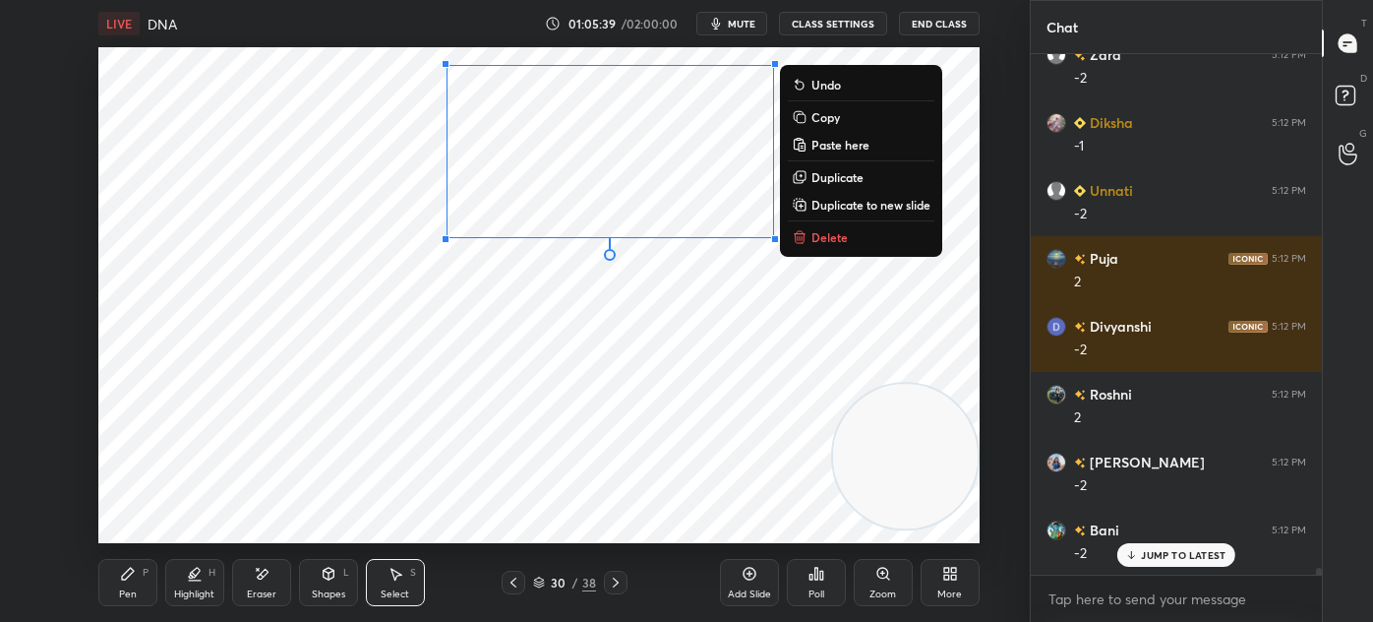
click at [821, 183] on p "Duplicate" at bounding box center [837, 177] width 52 height 16
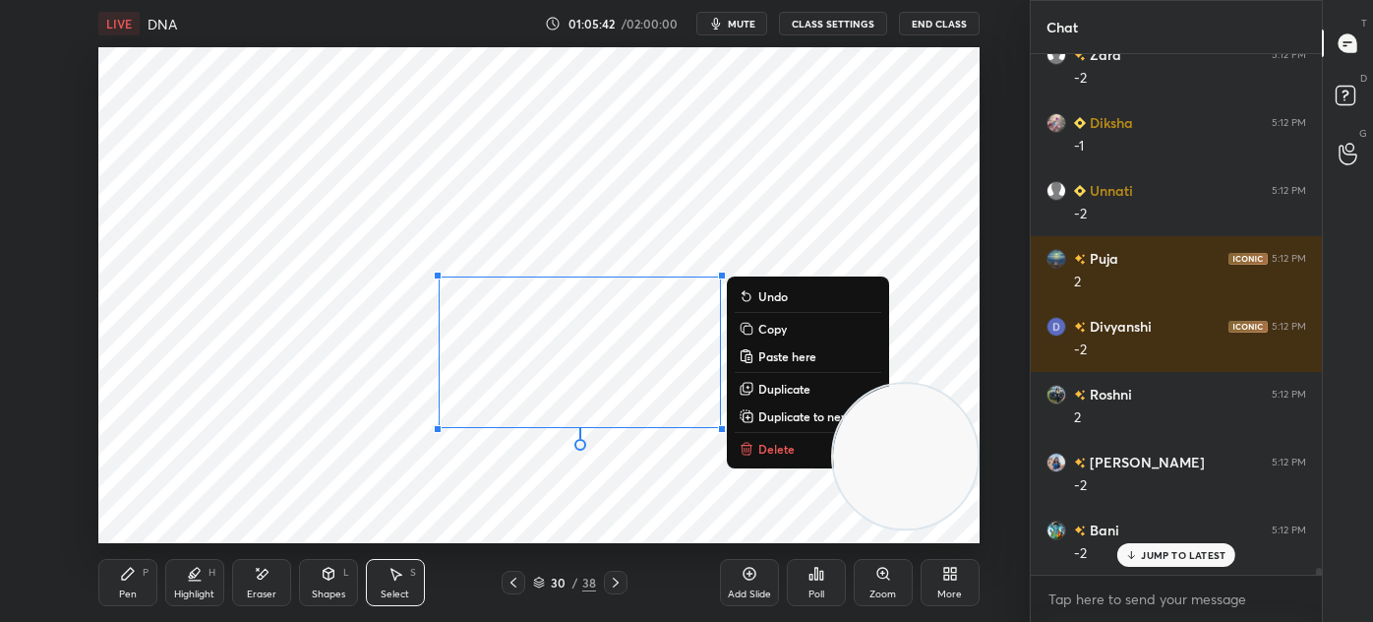
click at [391, 492] on div "0 ° Undo Copy Paste here Duplicate Duplicate to new slide Delete" at bounding box center [538, 295] width 881 height 496
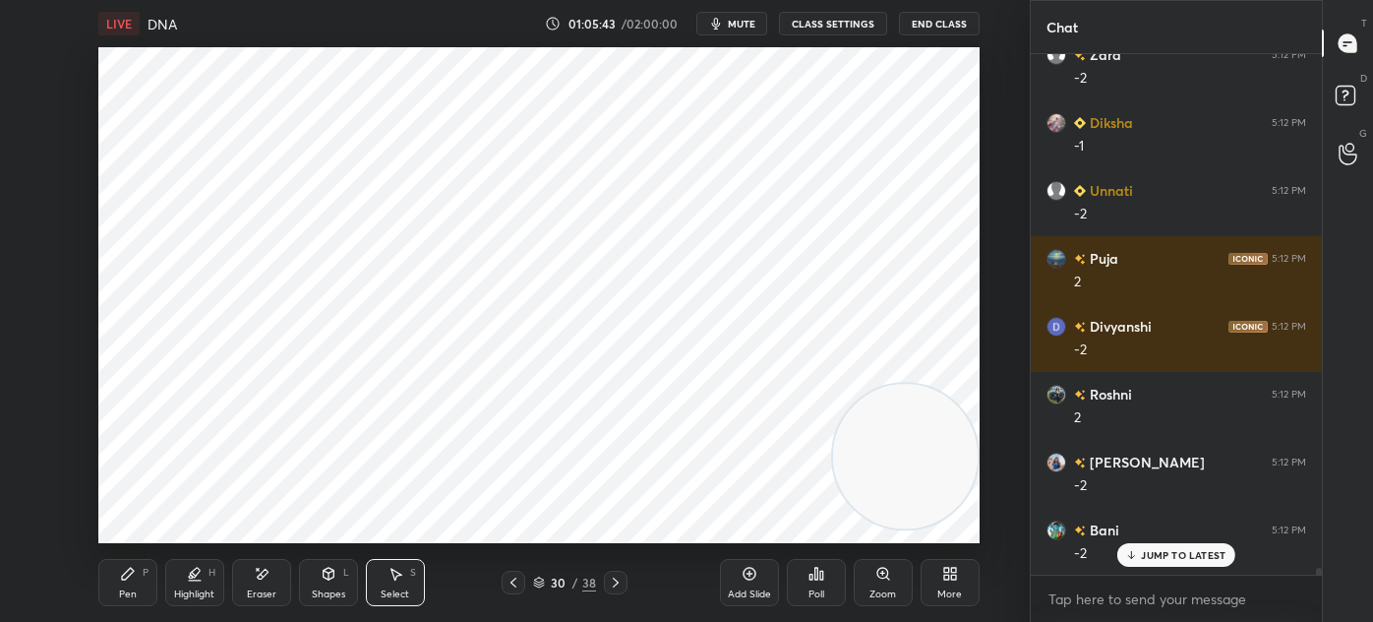
click at [124, 579] on icon at bounding box center [128, 574] width 12 height 12
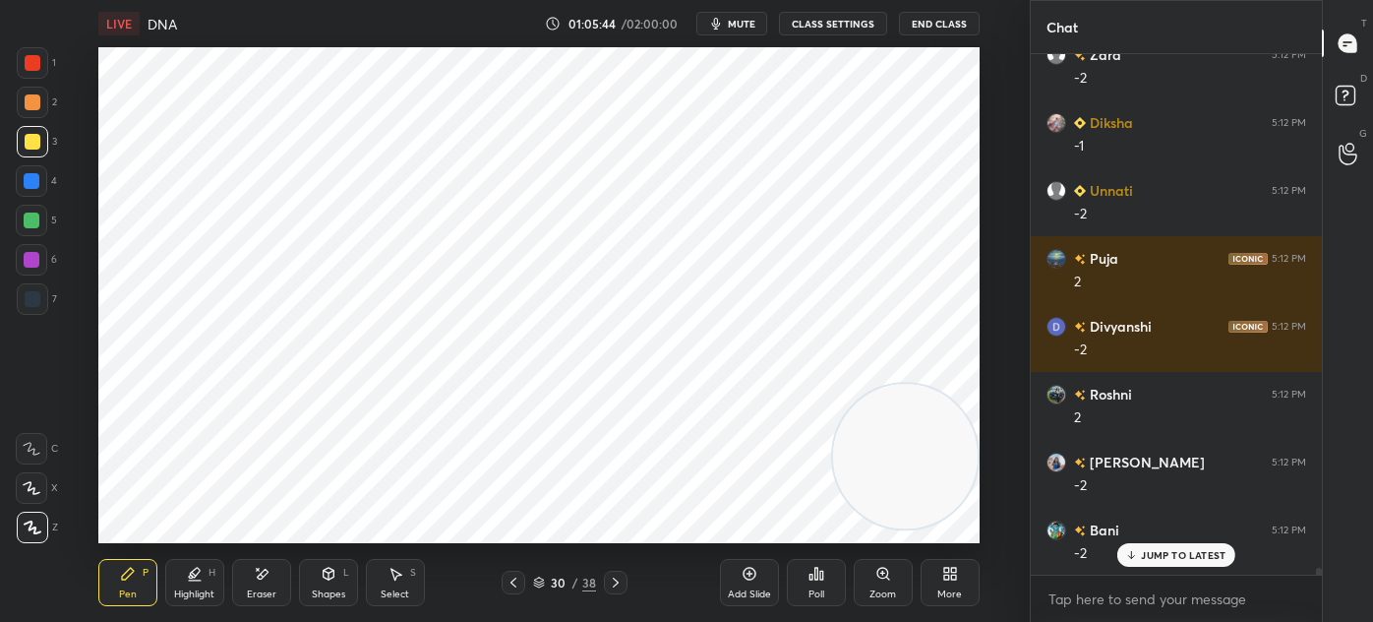
click at [283, 585] on div "Eraser" at bounding box center [261, 582] width 59 height 47
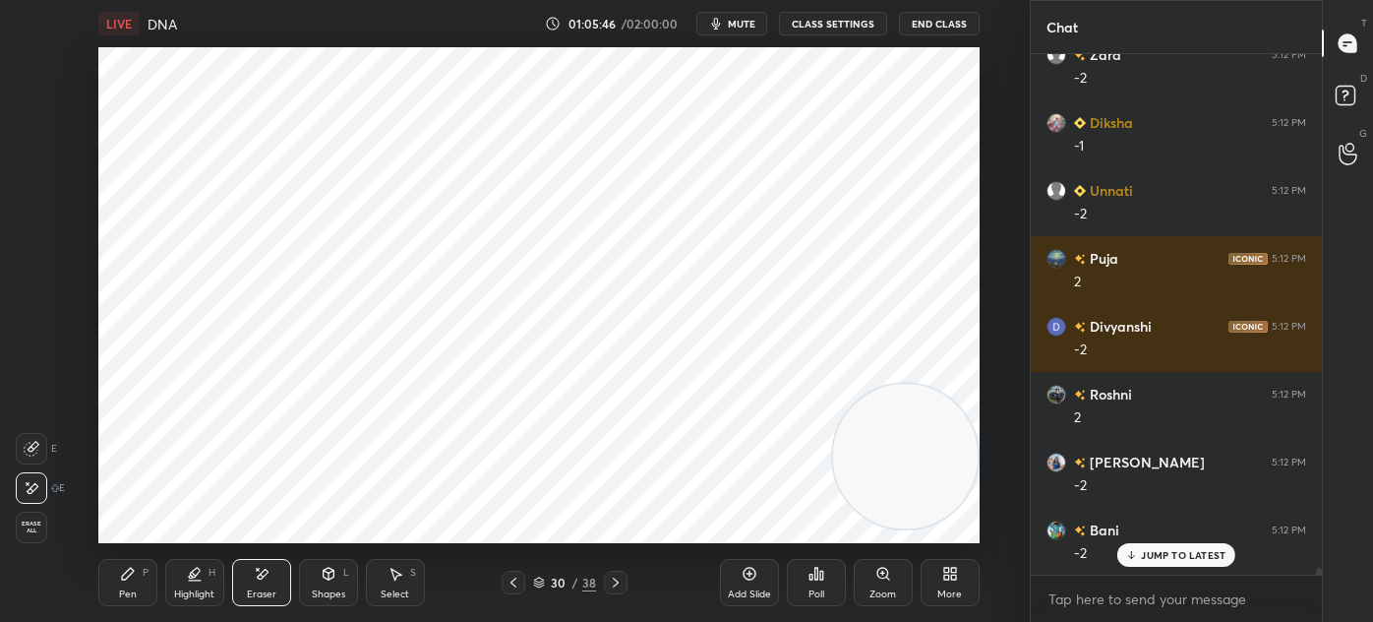
click at [130, 571] on icon at bounding box center [128, 574] width 12 height 12
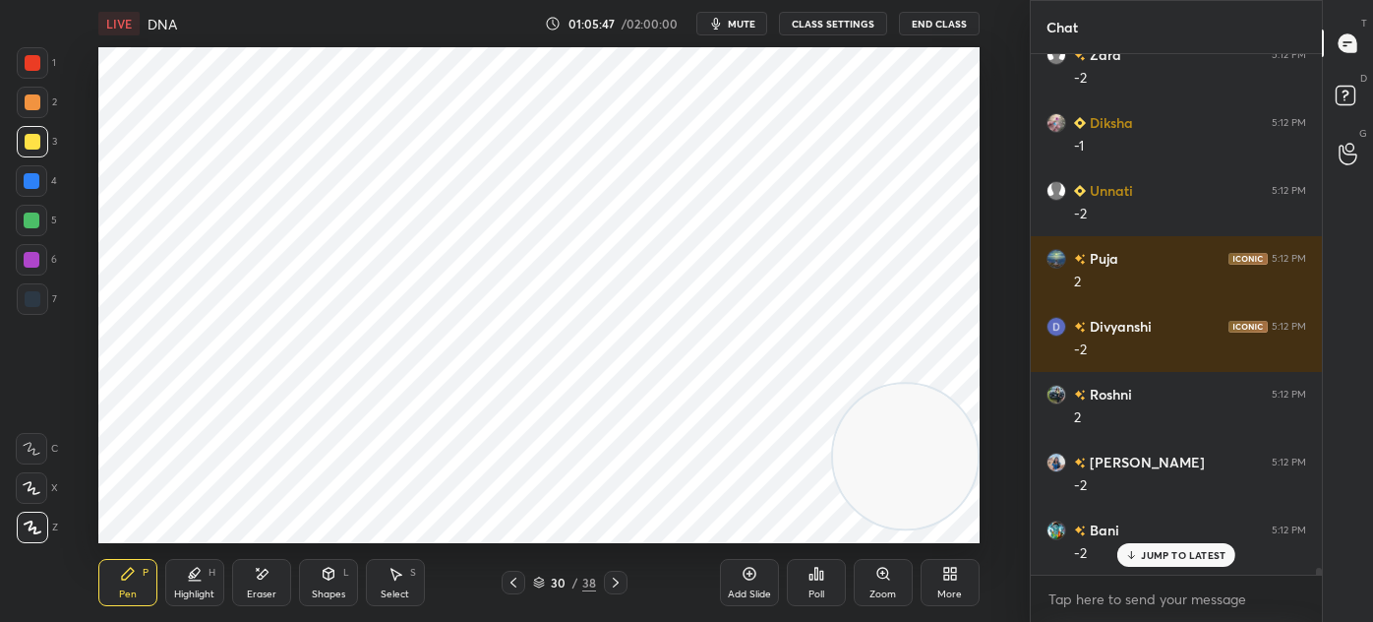
click at [33, 81] on div "1" at bounding box center [36, 66] width 39 height 39
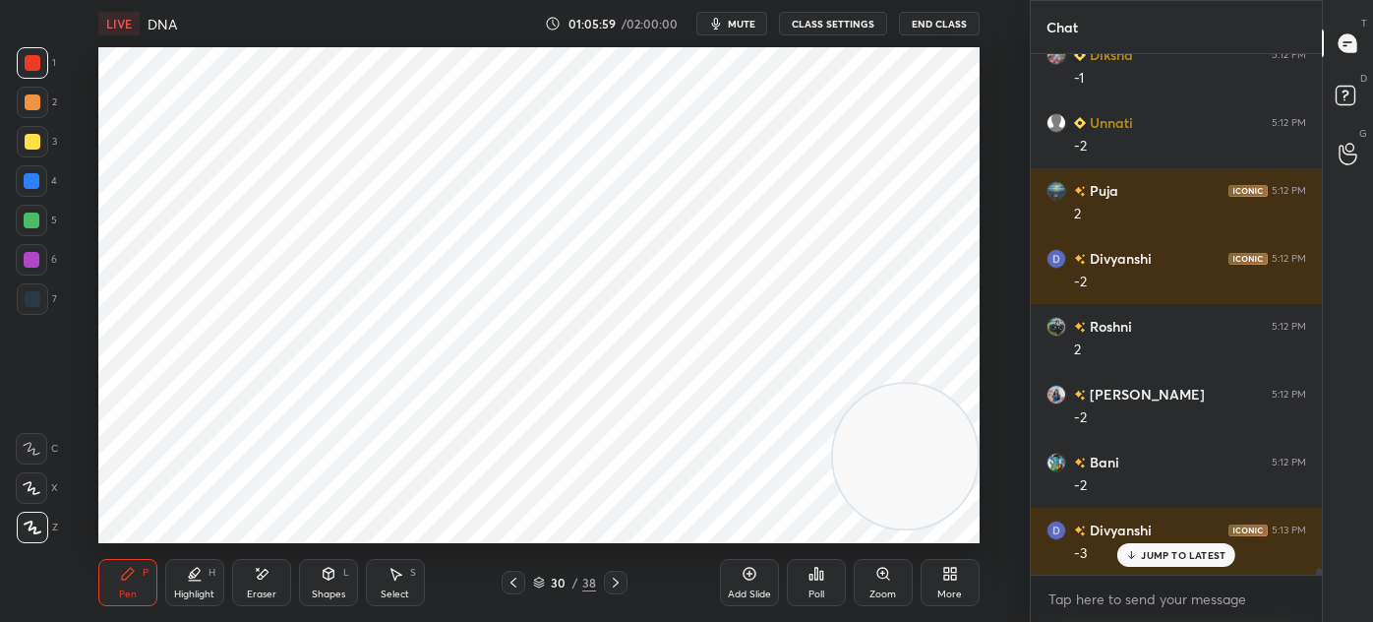
click at [42, 300] on div at bounding box center [32, 298] width 31 height 31
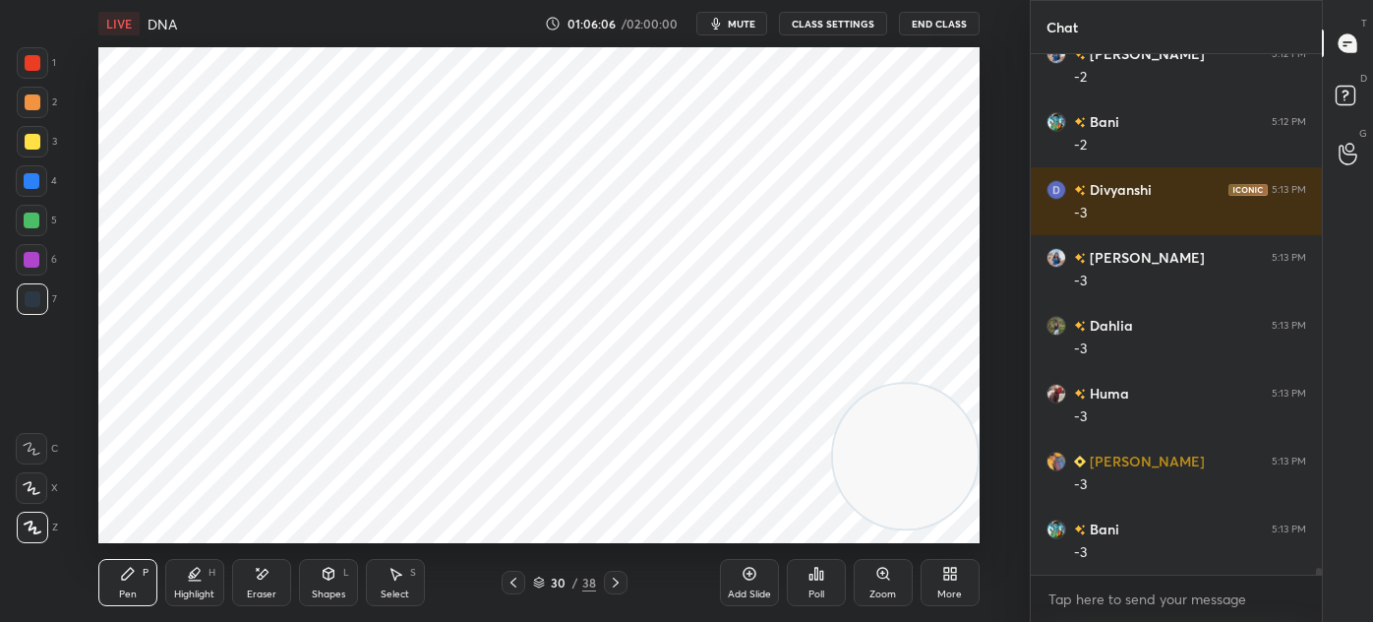
scroll to position [37610, 0]
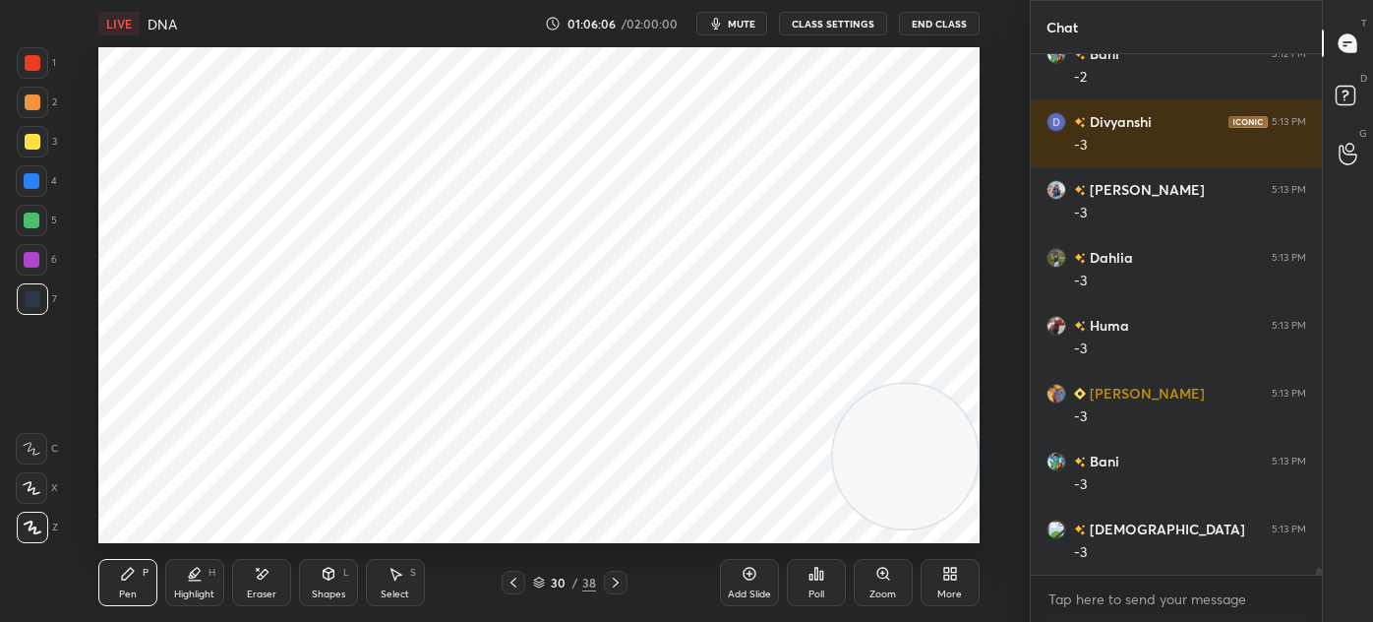
click at [42, 309] on div at bounding box center [32, 298] width 31 height 31
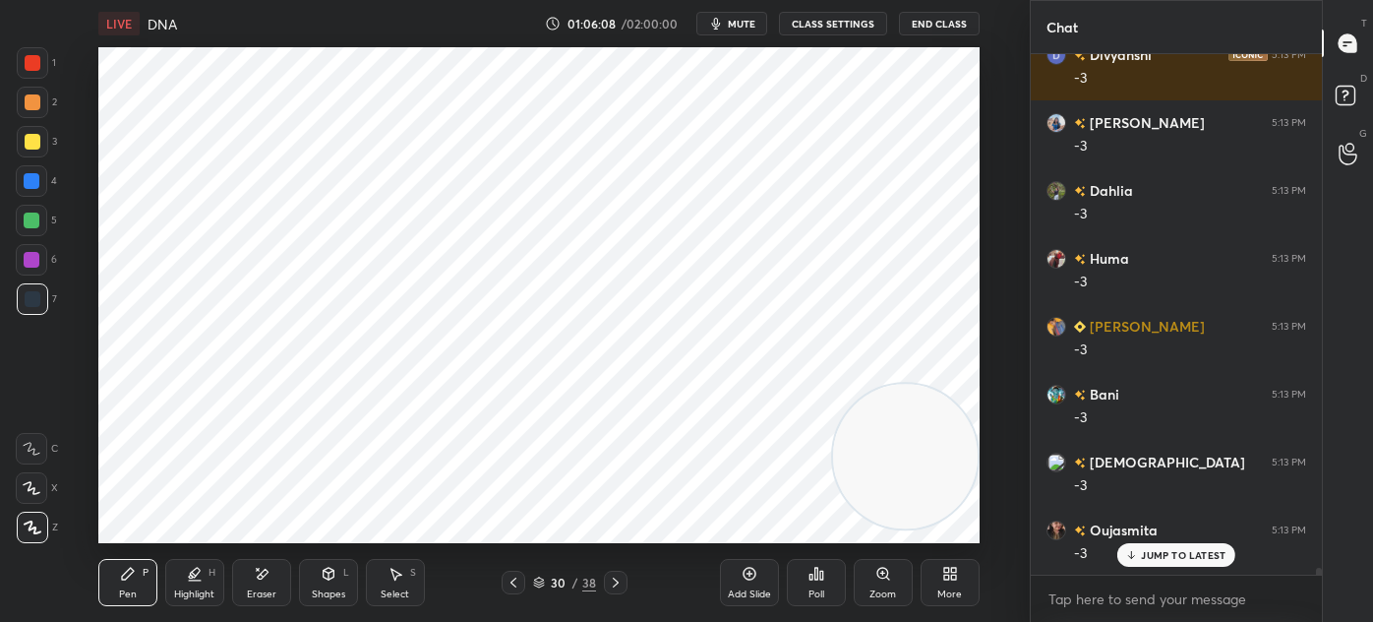
scroll to position [37745, 0]
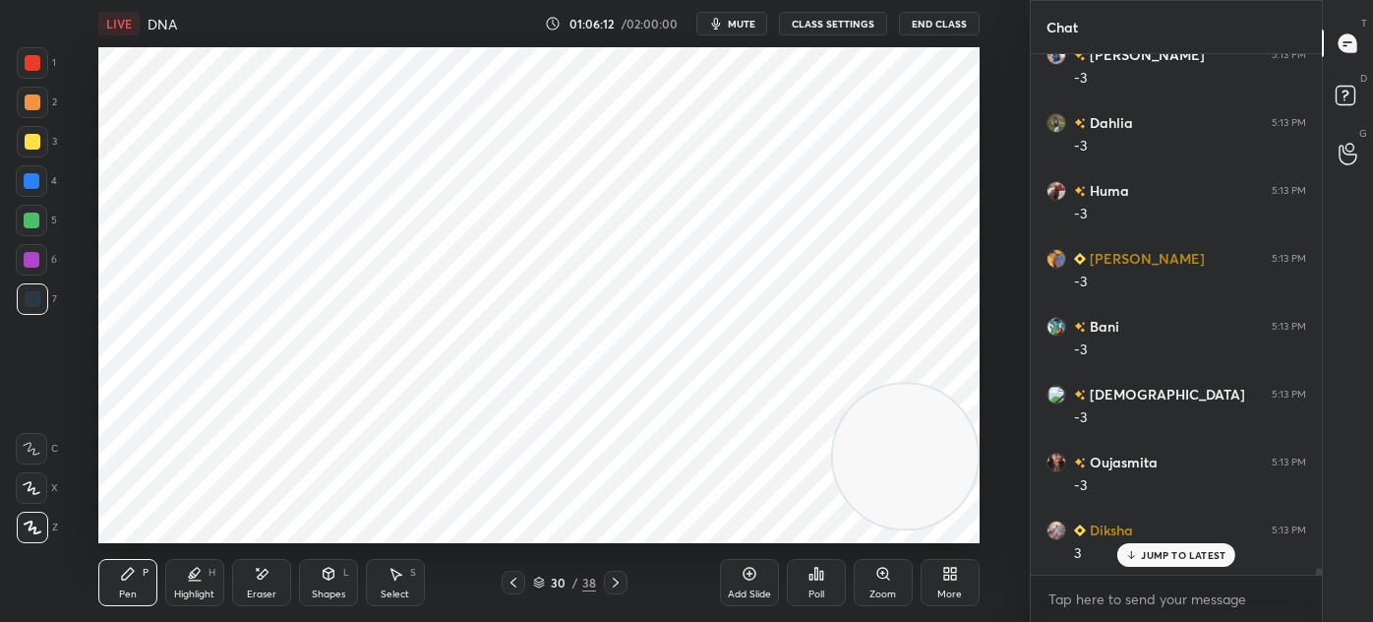
click at [392, 584] on div "Select S" at bounding box center [395, 582] width 59 height 47
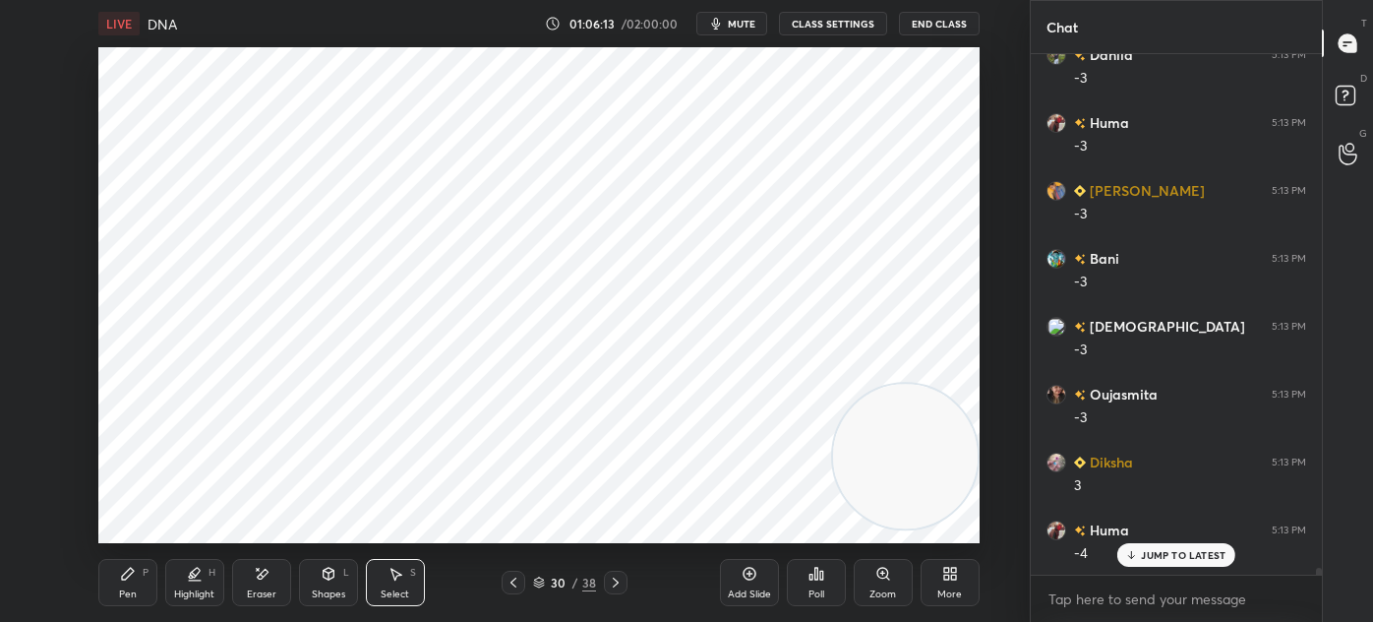
click at [261, 589] on div "Eraser" at bounding box center [262, 594] width 30 height 10
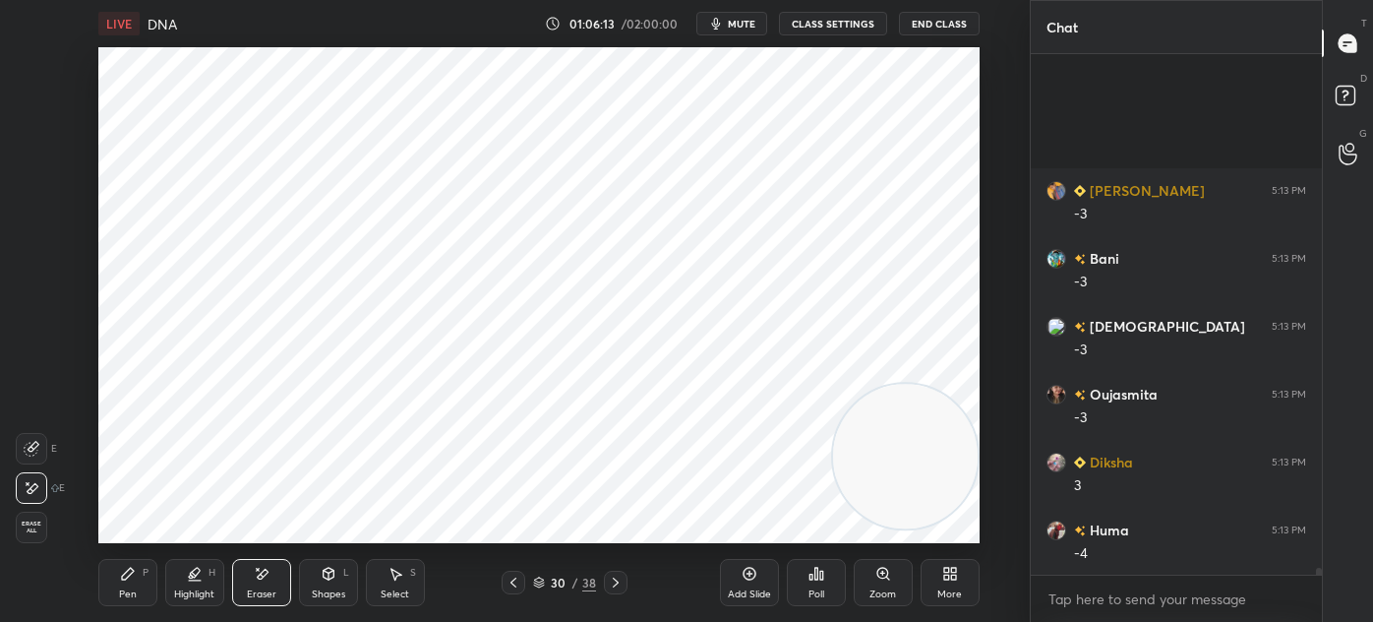
scroll to position [38017, 0]
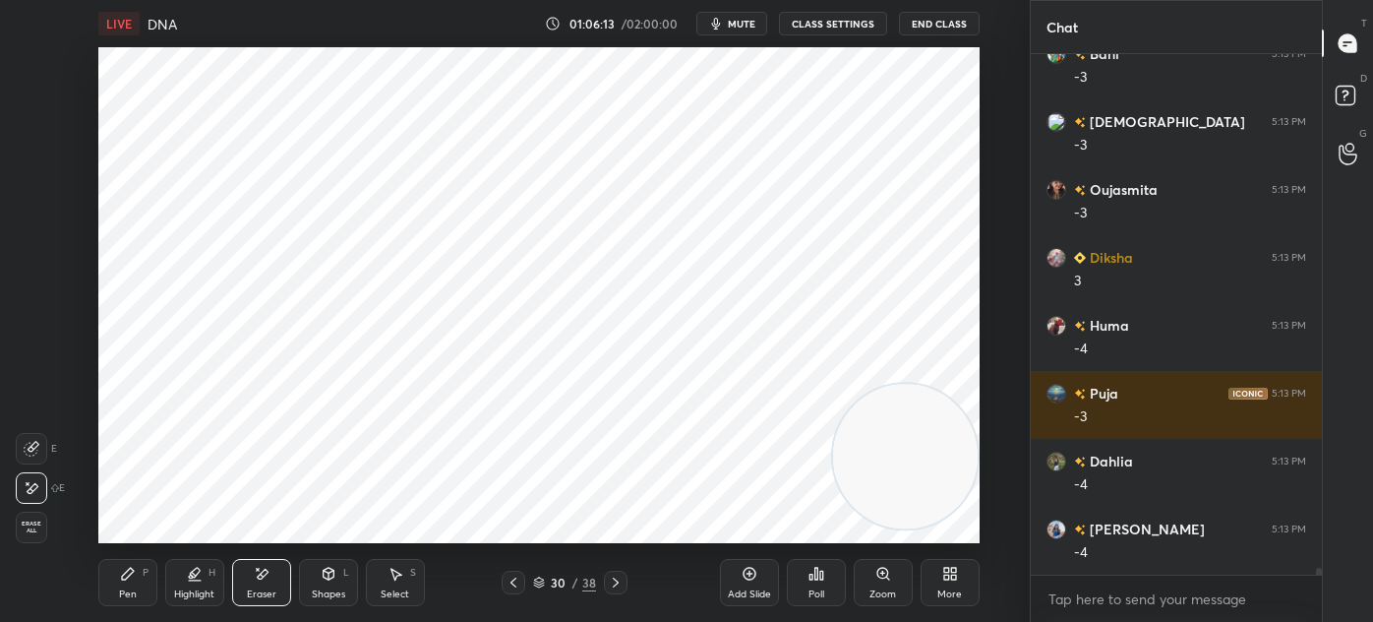
click at [206, 601] on div "Highlight H" at bounding box center [194, 582] width 59 height 47
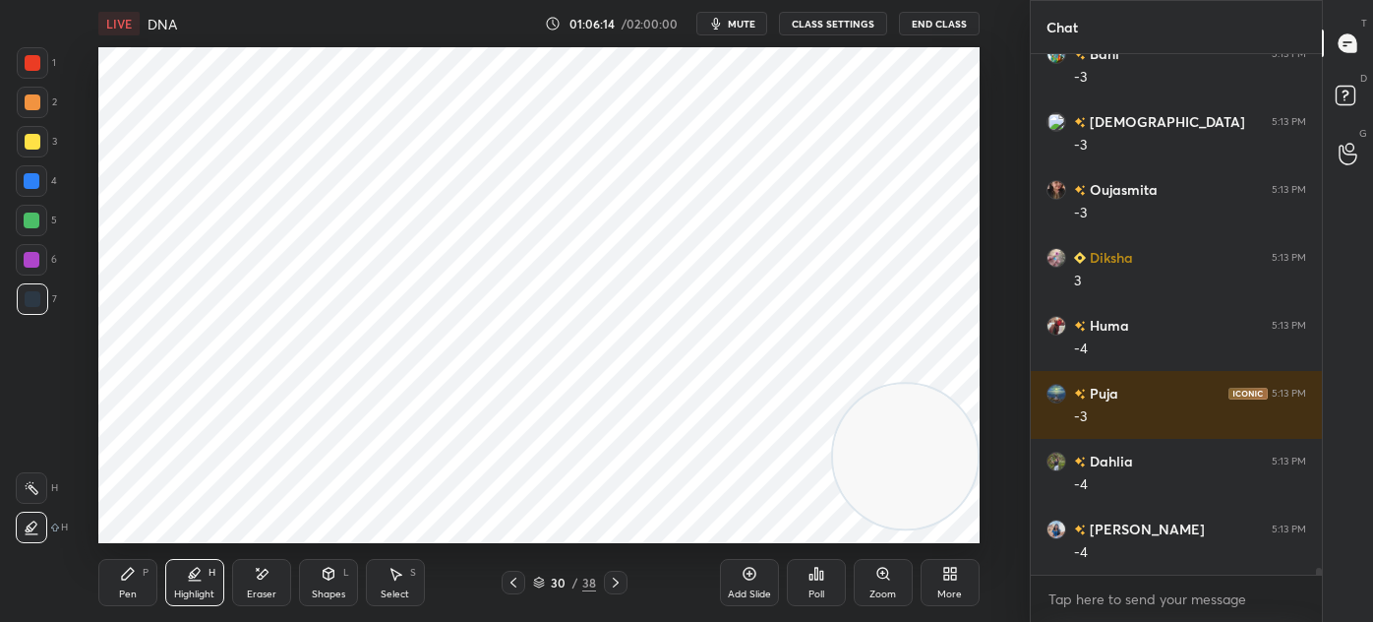
click at [27, 133] on div at bounding box center [32, 141] width 31 height 31
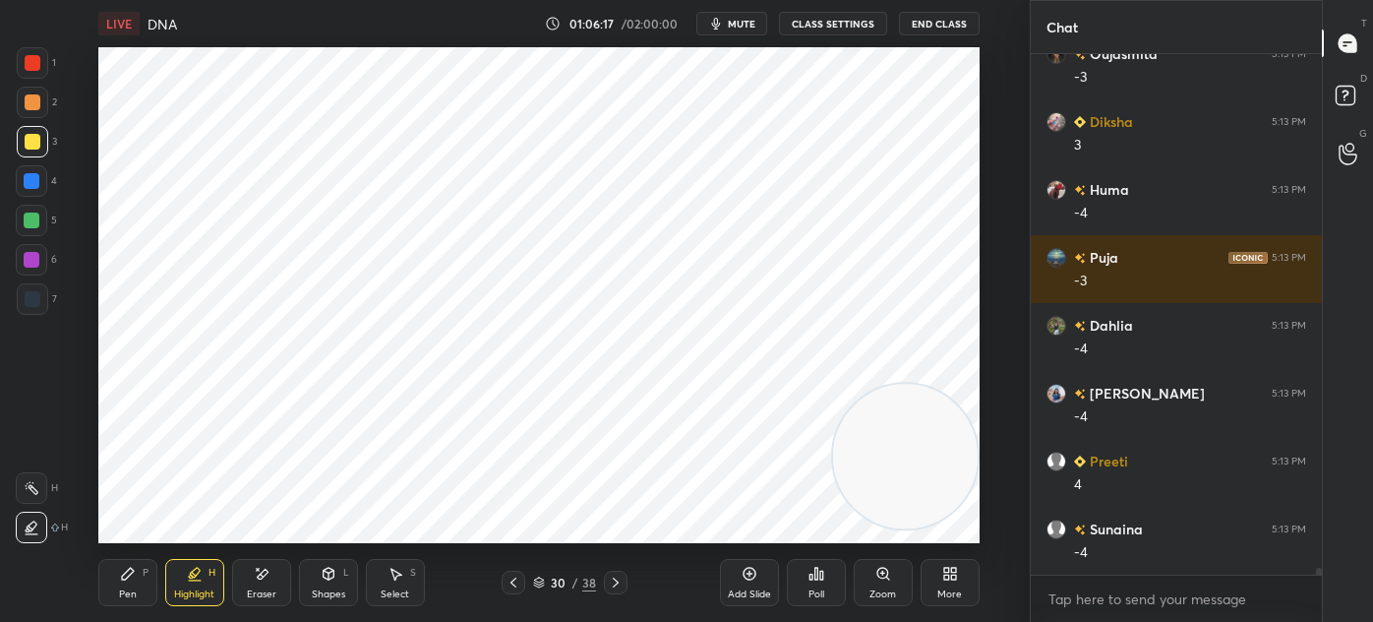
click at [402, 589] on div "Select" at bounding box center [395, 594] width 29 height 10
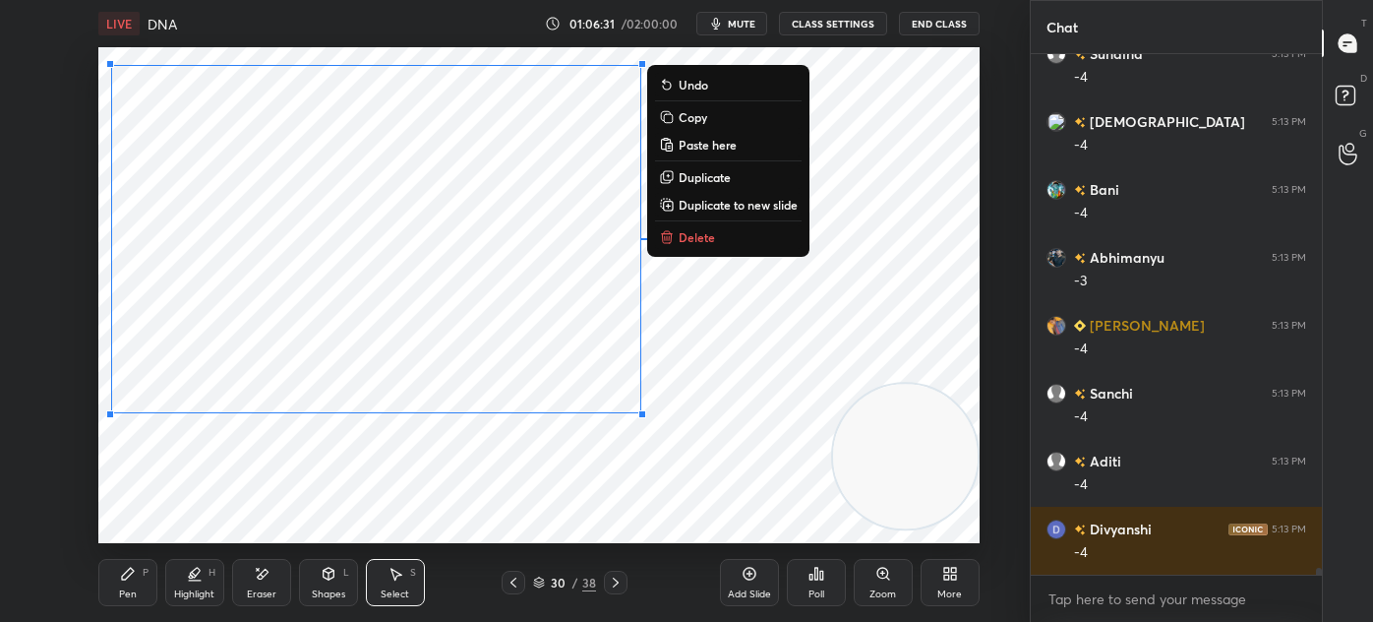
scroll to position [38696, 0]
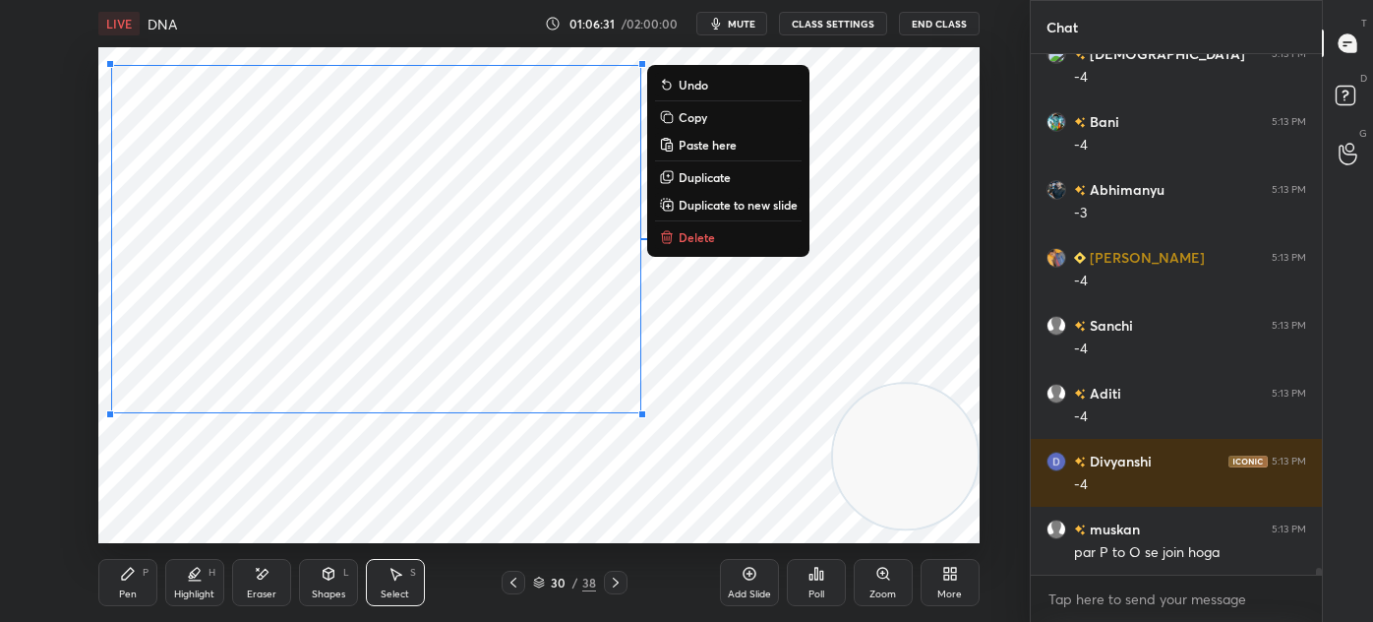
click at [557, 472] on div "0 ° Undo Copy Paste here Duplicate Duplicate to new slide Delete" at bounding box center [538, 295] width 881 height 496
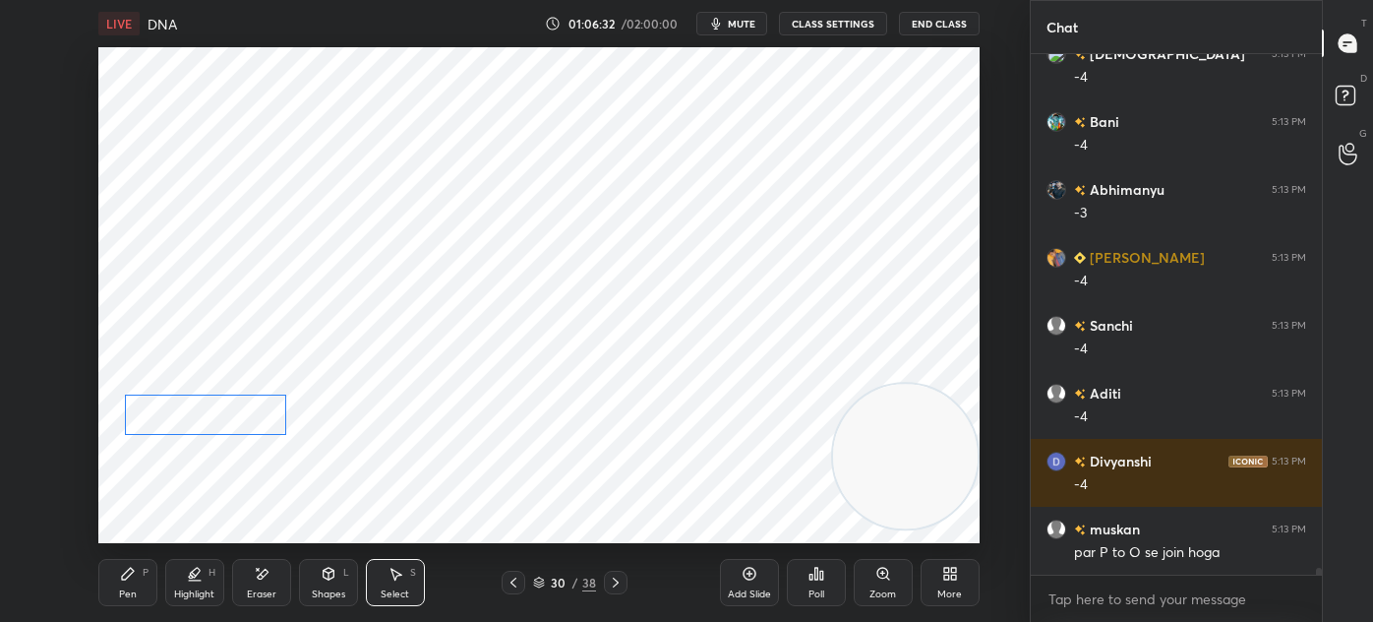
click at [214, 508] on div "0 ° Undo Copy Paste here Duplicate Duplicate to new slide Delete" at bounding box center [538, 295] width 881 height 496
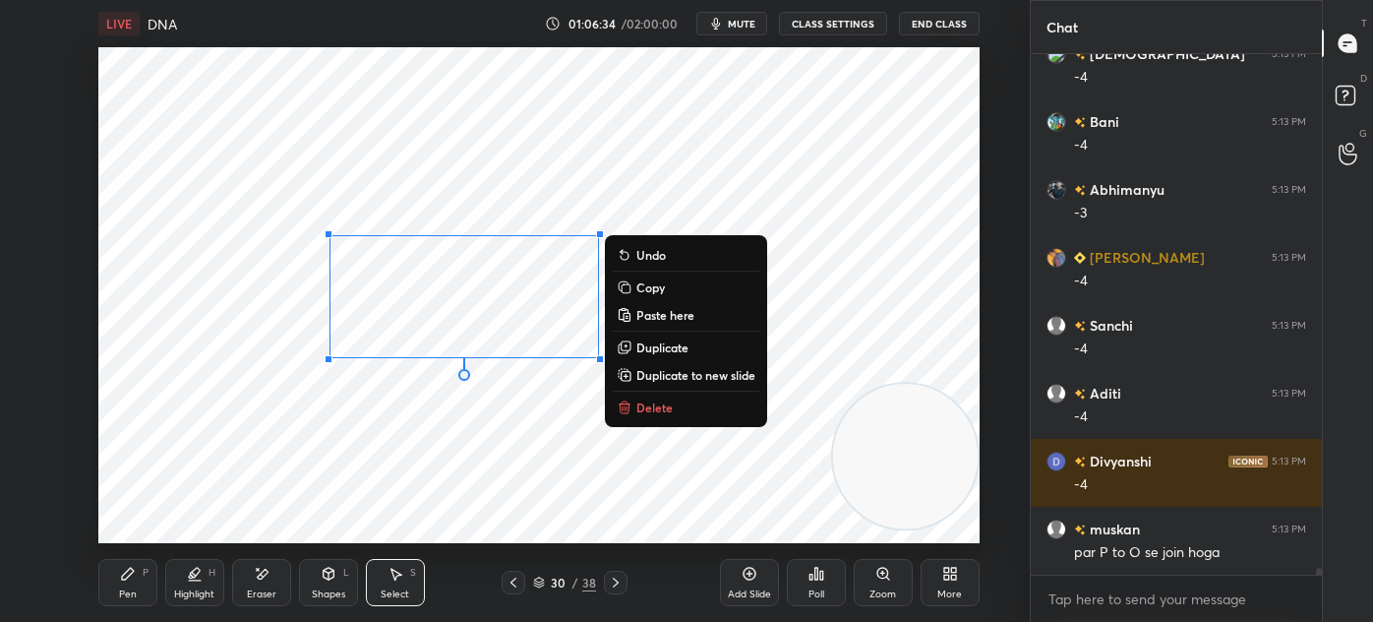
click at [674, 350] on p "Duplicate" at bounding box center [662, 347] width 52 height 16
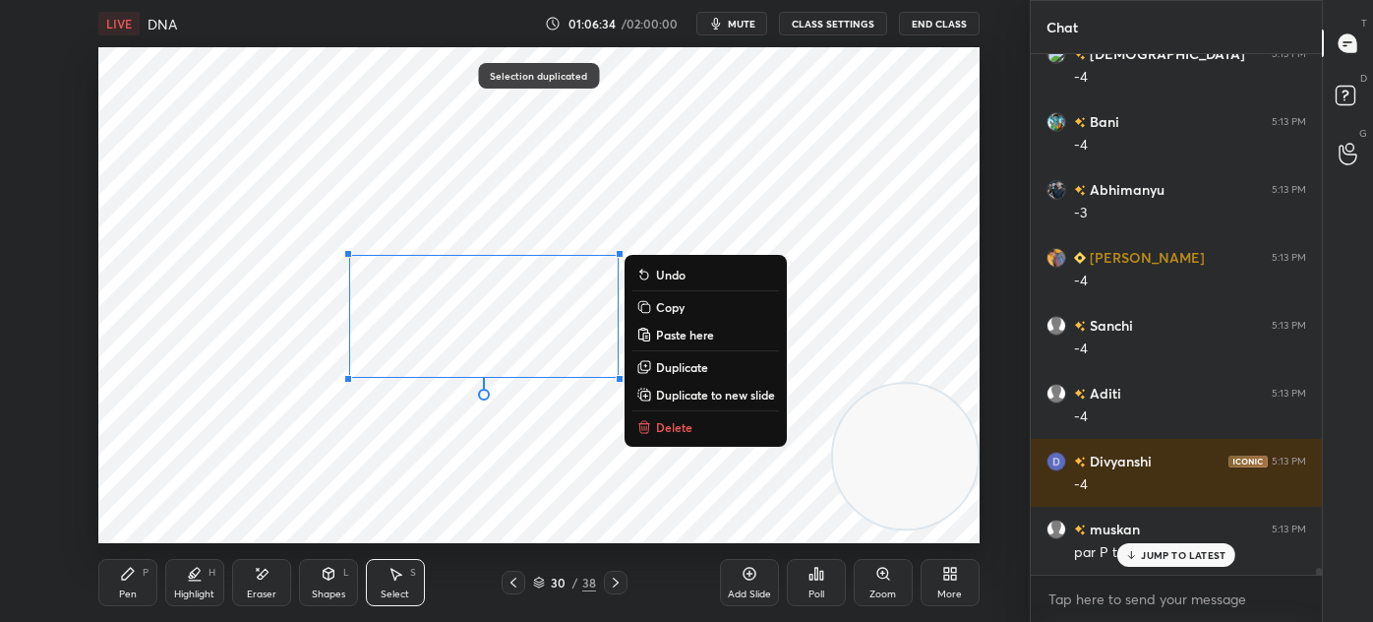
scroll to position [38763, 0]
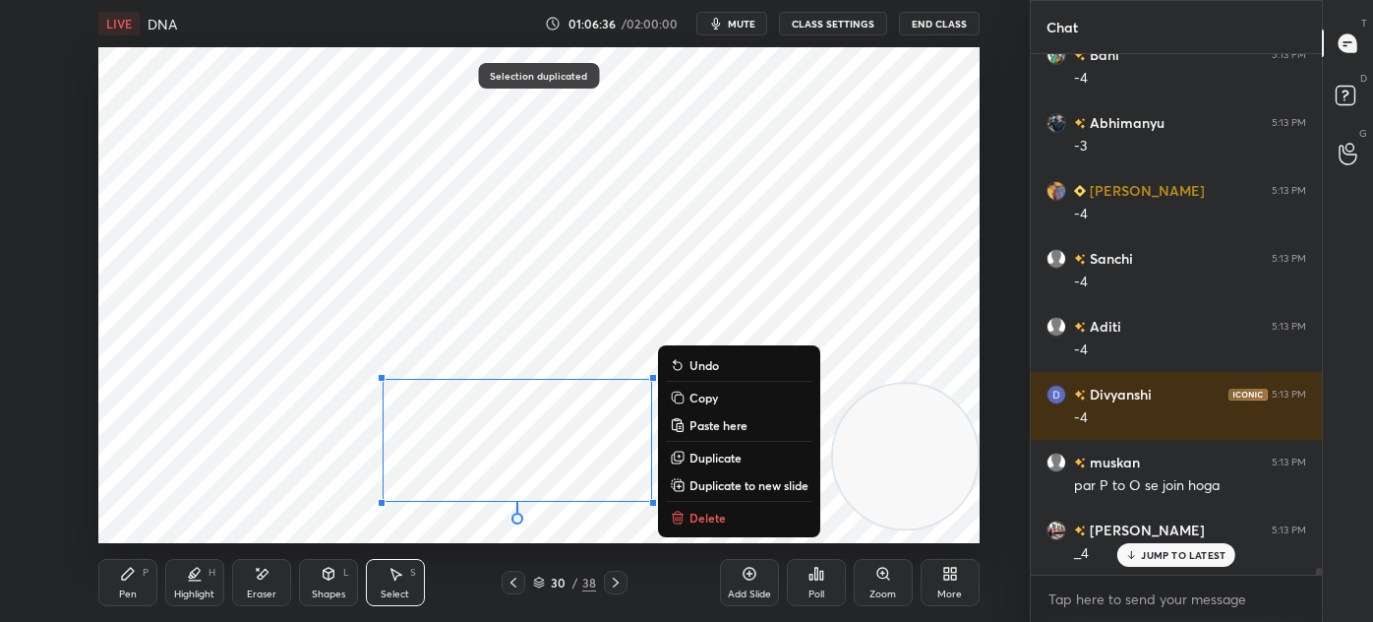
click at [226, 479] on div "0 ° Undo Copy Paste here Duplicate Duplicate to new slide Delete" at bounding box center [538, 295] width 881 height 496
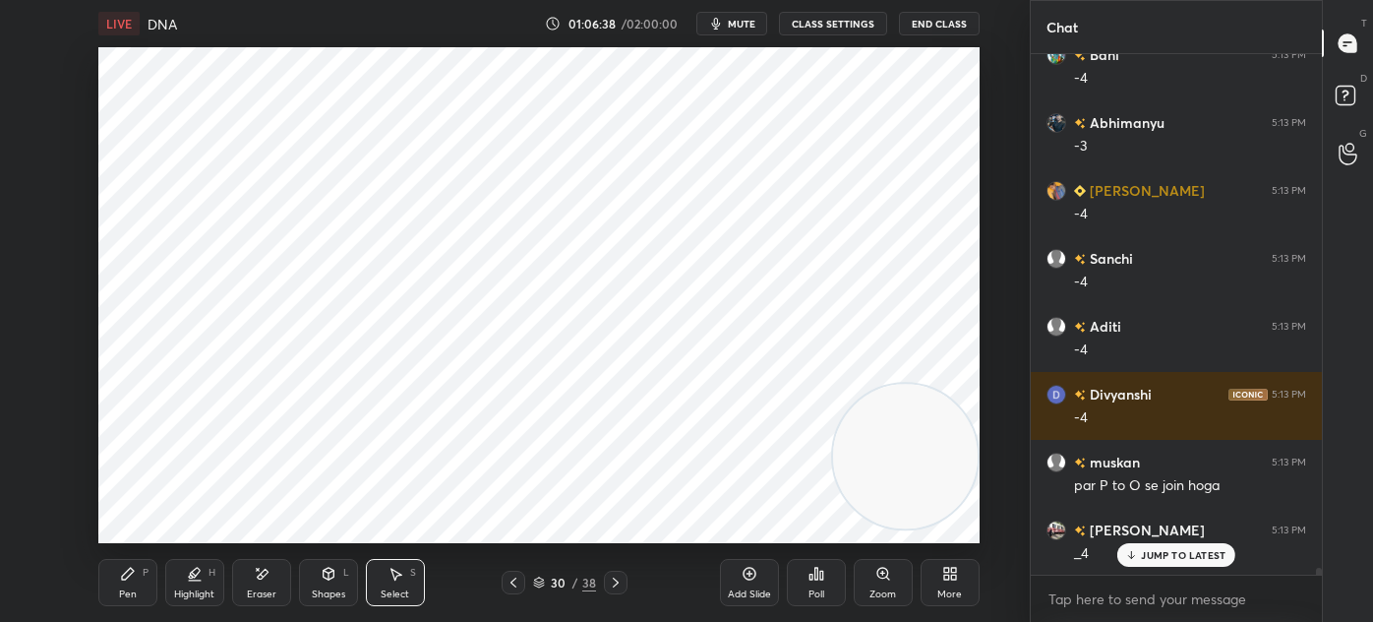
scroll to position [38831, 0]
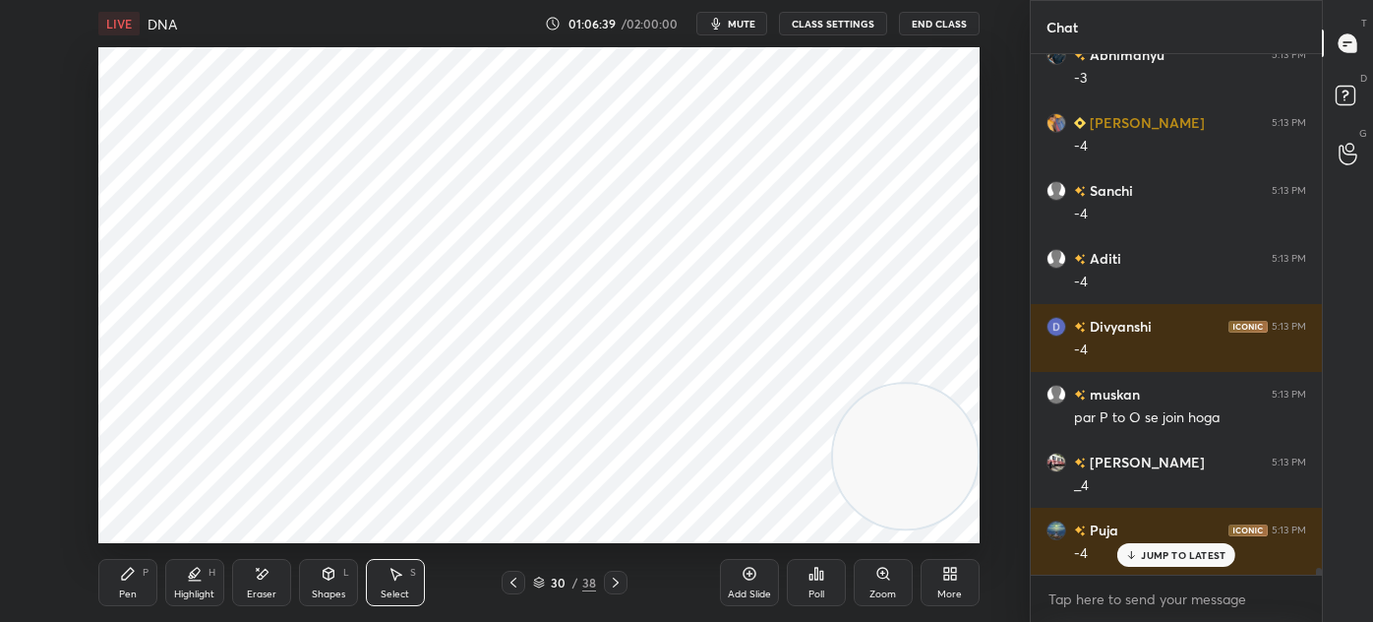
click at [265, 585] on div "Eraser" at bounding box center [261, 582] width 59 height 47
click at [131, 581] on icon at bounding box center [128, 574] width 16 height 16
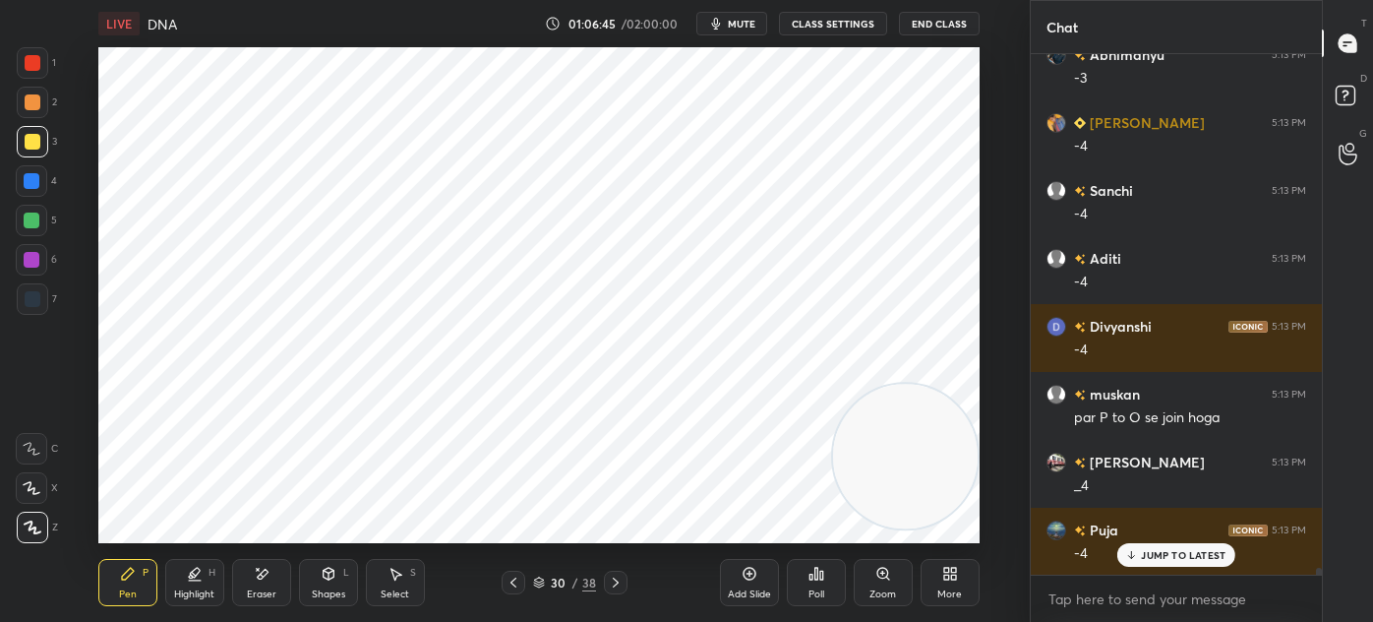
click at [380, 586] on div "Select S" at bounding box center [395, 582] width 59 height 47
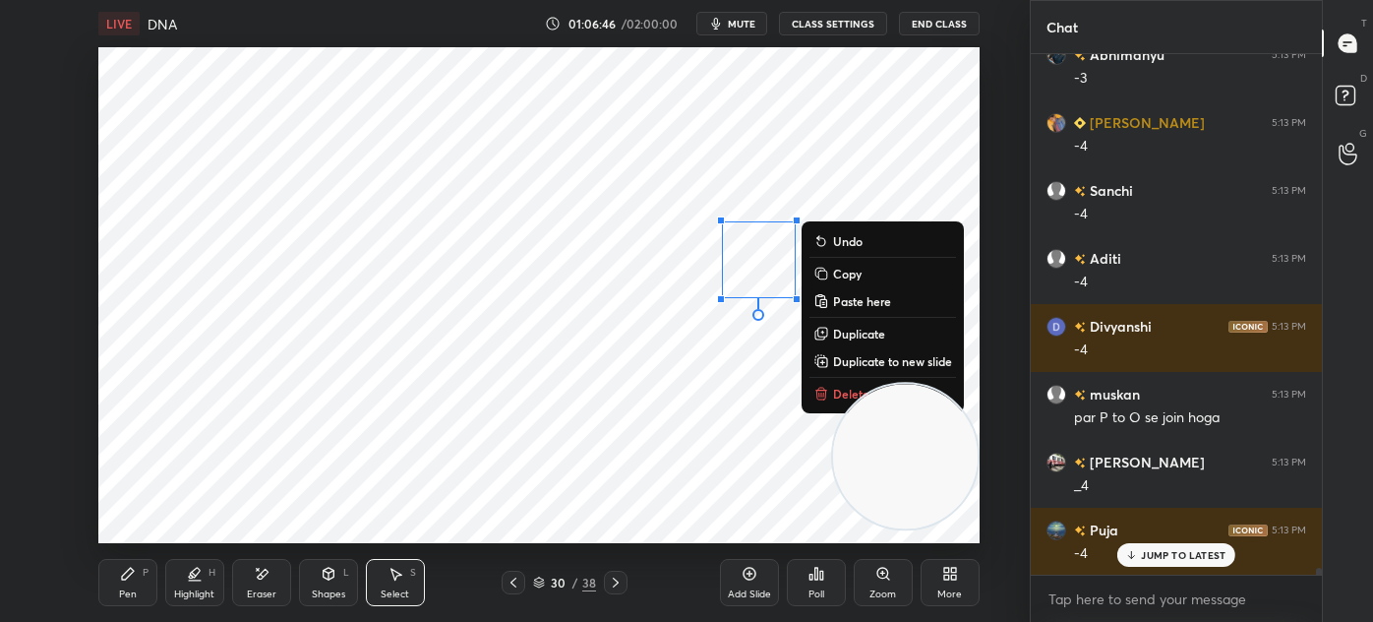
click at [850, 396] on video at bounding box center [905, 456] width 145 height 145
click at [839, 393] on video at bounding box center [905, 456] width 145 height 145
click at [851, 398] on video at bounding box center [905, 456] width 145 height 145
click at [842, 397] on video at bounding box center [905, 468] width 145 height 145
click at [839, 396] on video at bounding box center [905, 468] width 145 height 145
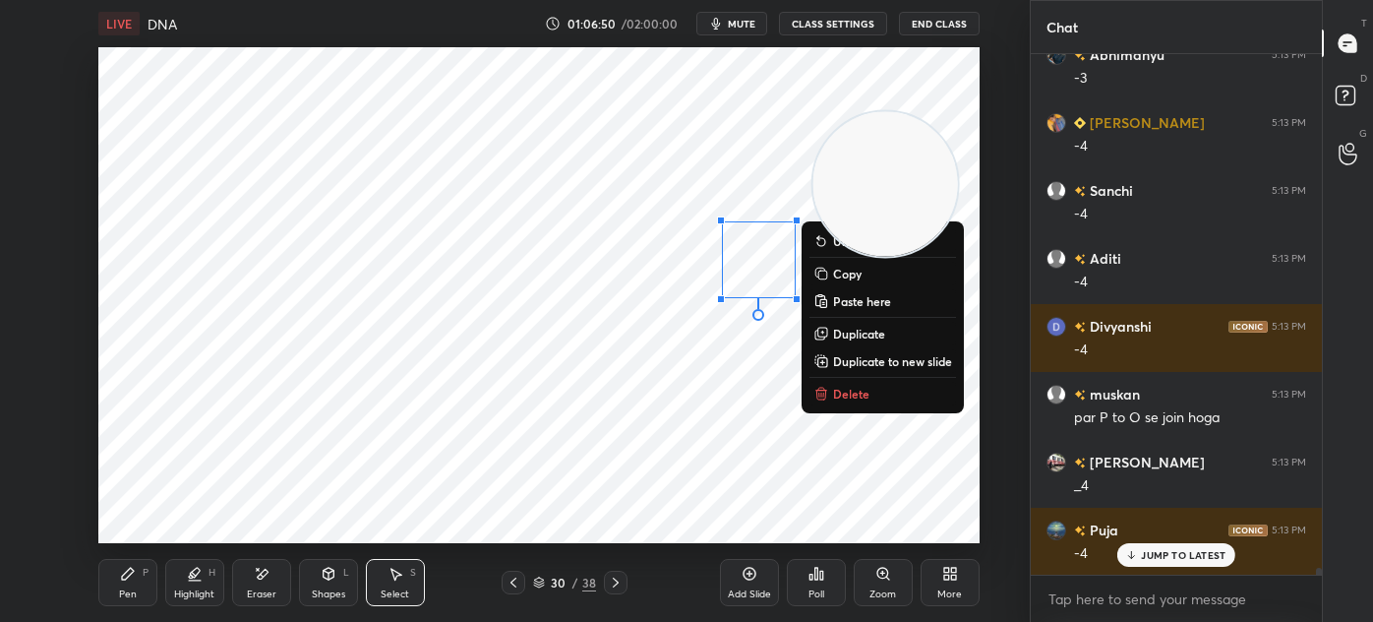
click at [861, 397] on p "Delete" at bounding box center [851, 394] width 36 height 16
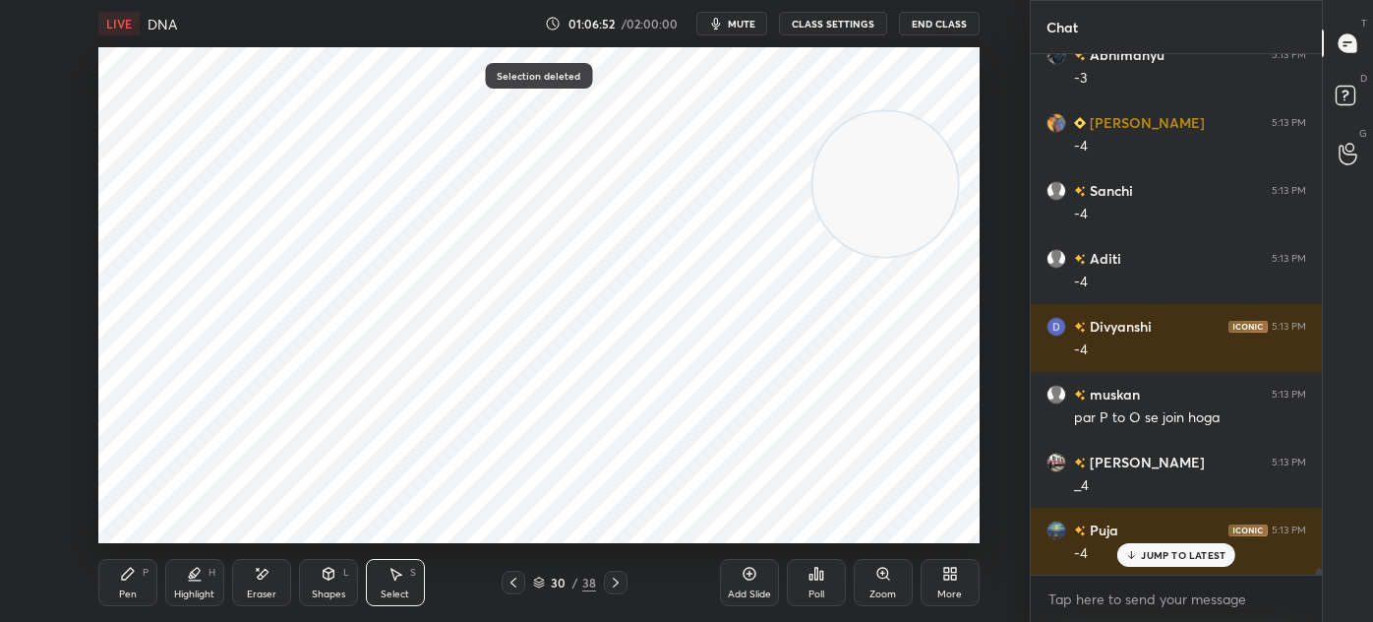
click at [117, 587] on div "Pen P" at bounding box center [127, 582] width 59 height 47
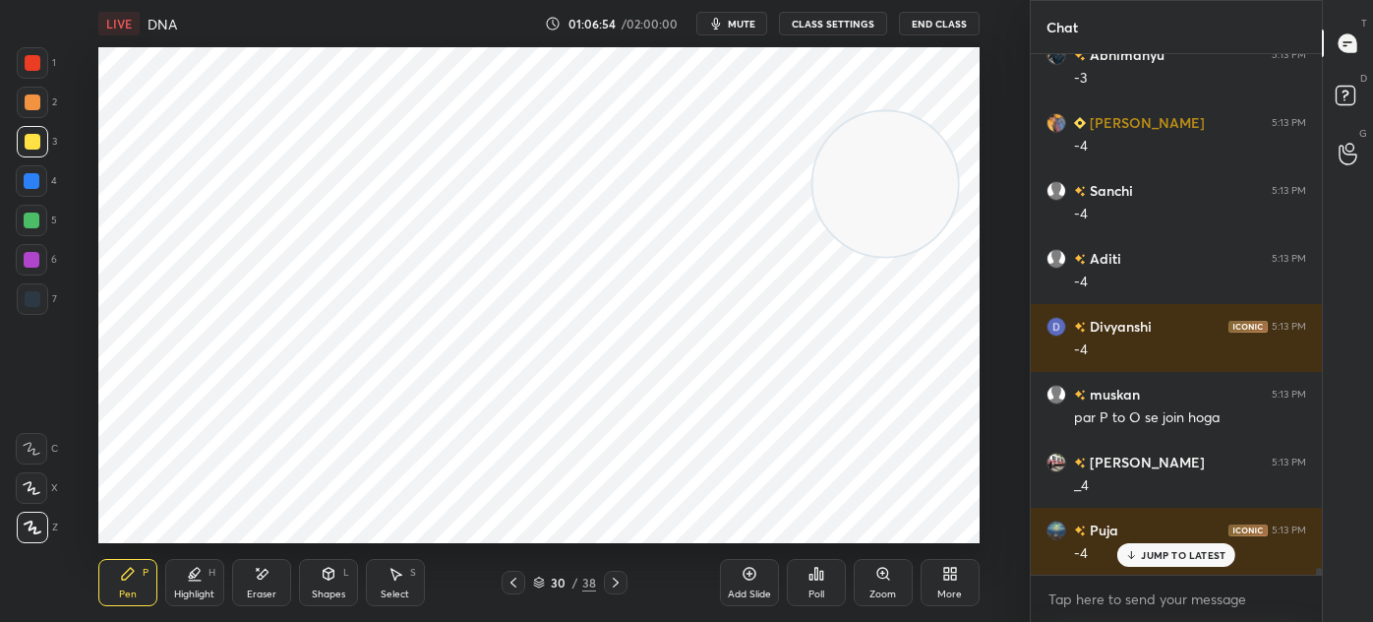
click at [31, 65] on div at bounding box center [33, 63] width 16 height 16
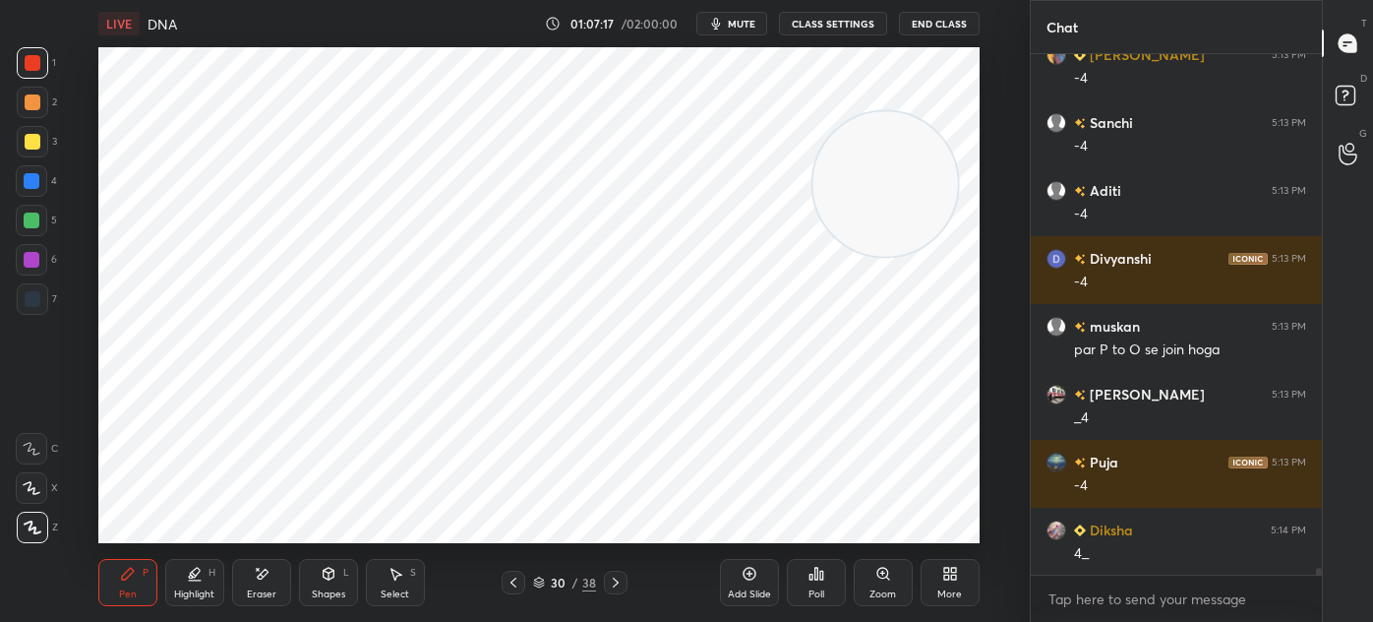
click at [203, 593] on div "Highlight" at bounding box center [194, 594] width 40 height 10
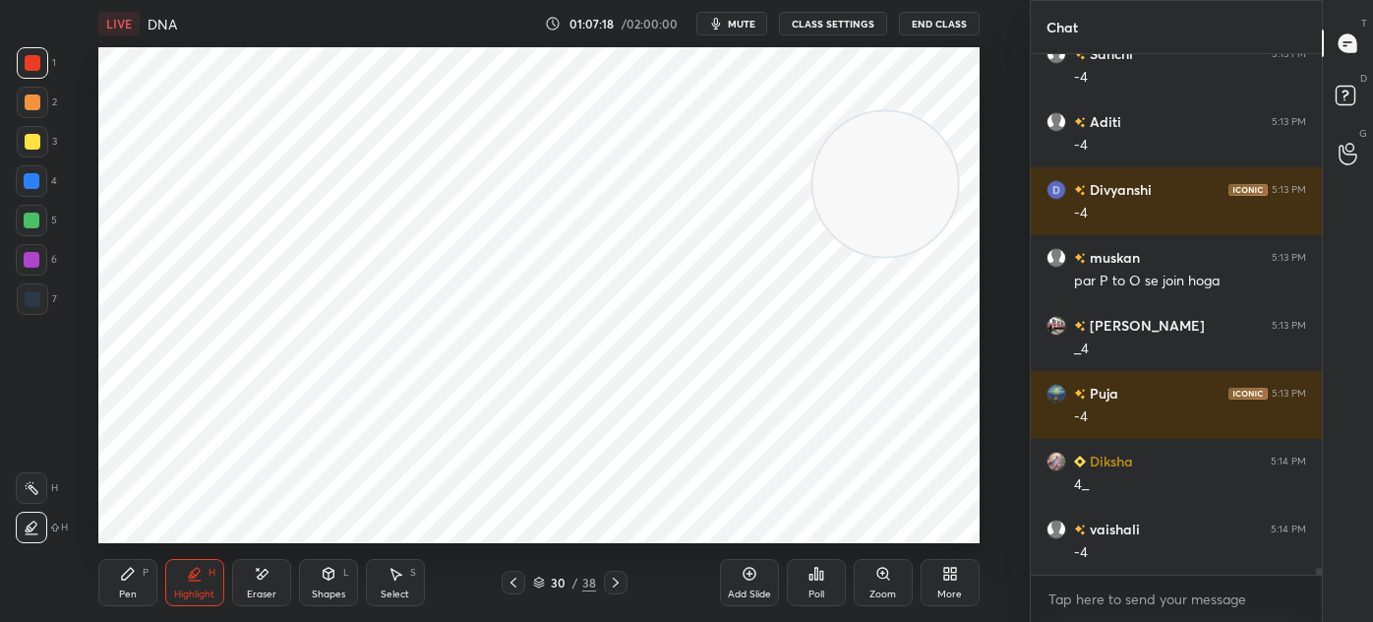
click at [30, 142] on div at bounding box center [33, 142] width 16 height 16
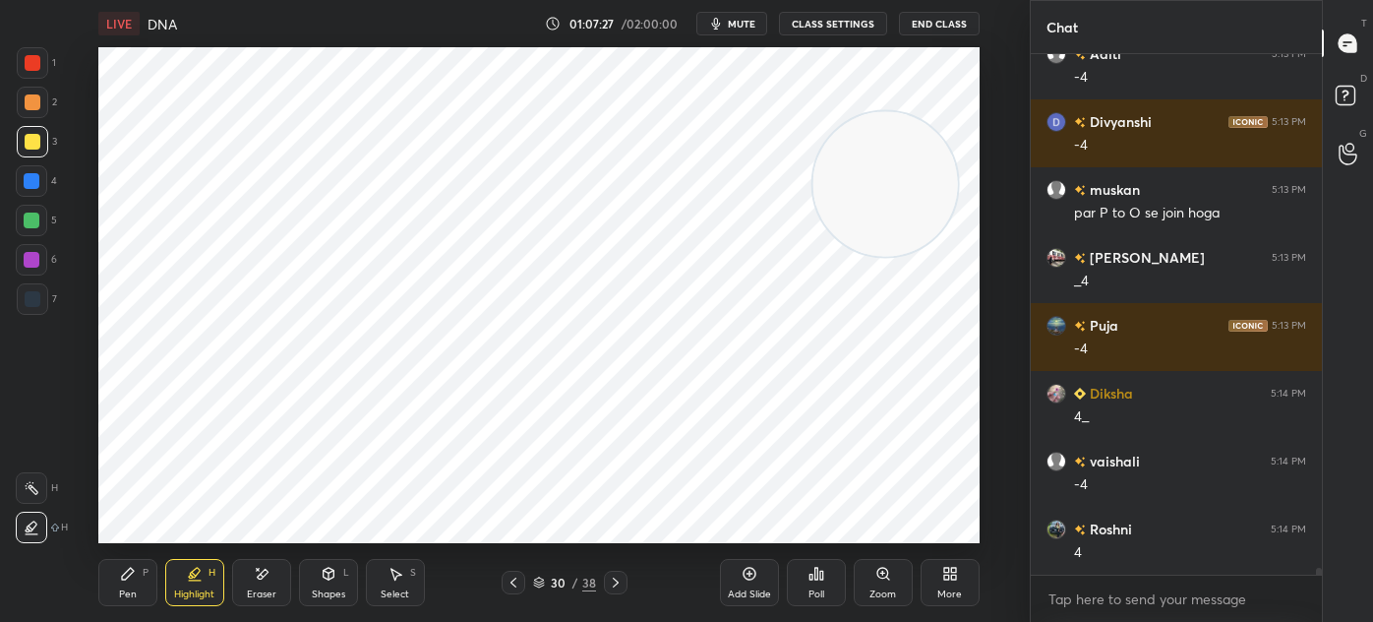
scroll to position [39103, 0]
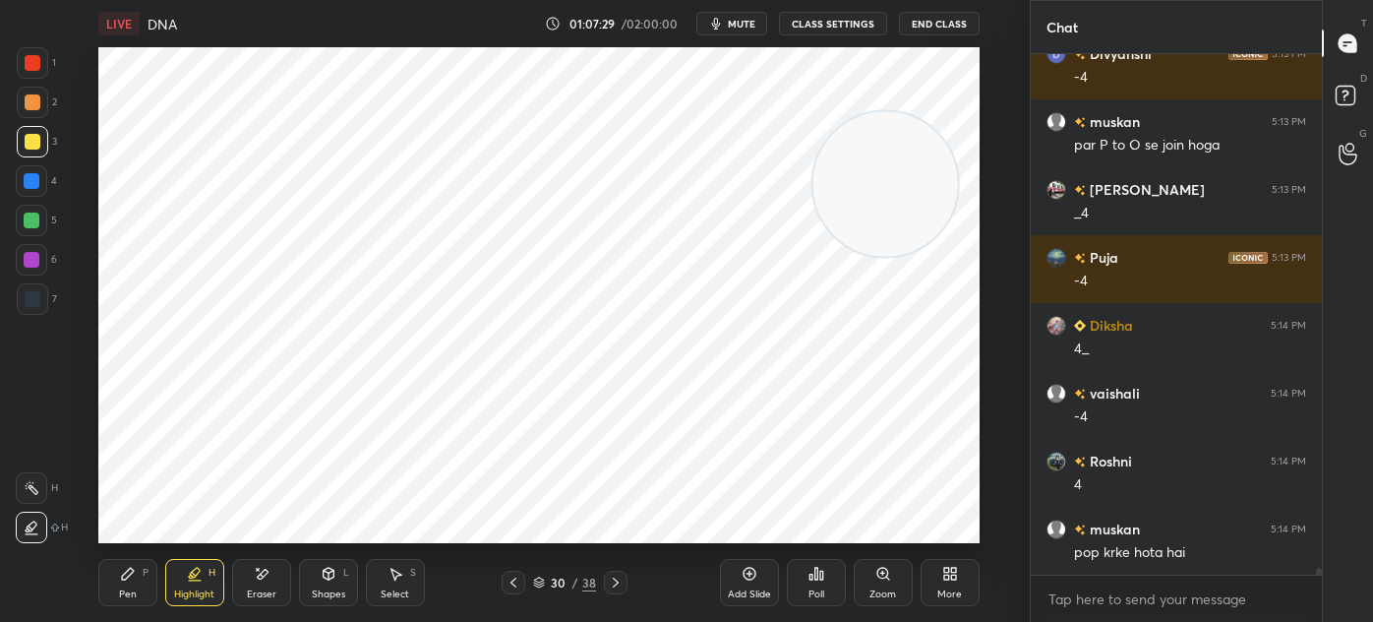
click at [23, 312] on div at bounding box center [32, 298] width 31 height 31
click at [134, 569] on icon at bounding box center [128, 574] width 16 height 16
click at [619, 578] on icon at bounding box center [616, 582] width 16 height 16
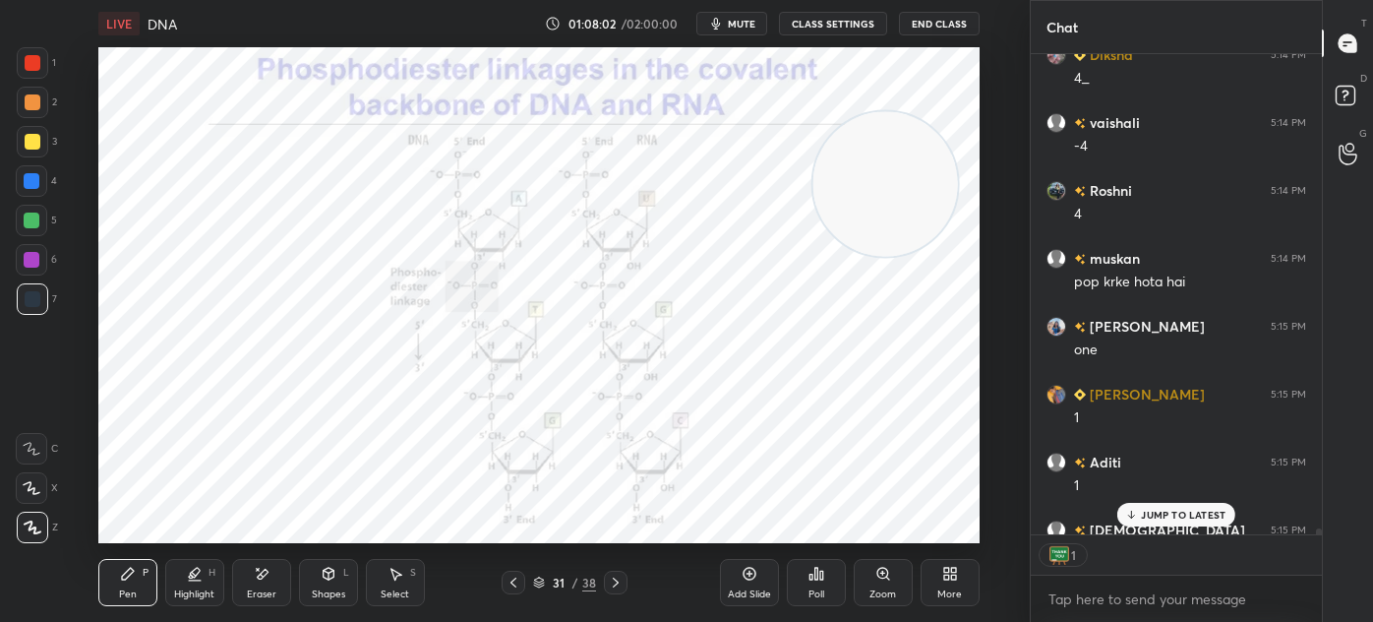
scroll to position [6, 5]
click at [518, 587] on icon at bounding box center [514, 582] width 16 height 16
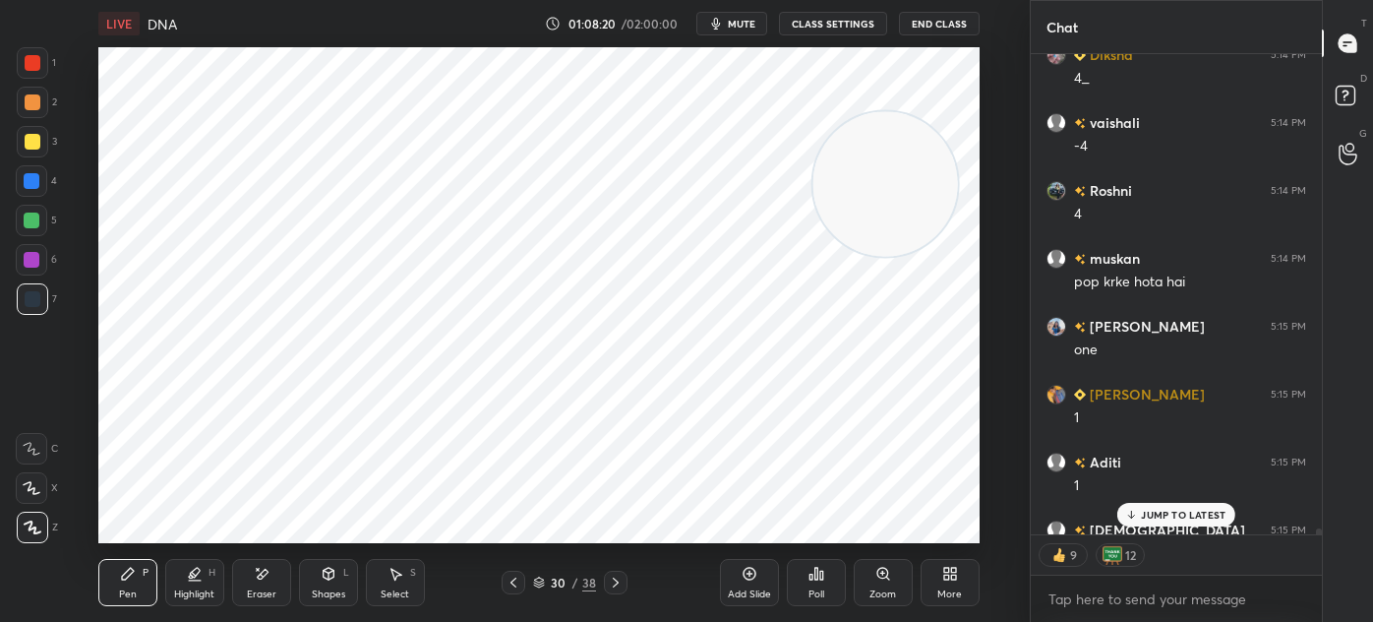
click at [400, 592] on div "Select" at bounding box center [395, 594] width 29 height 10
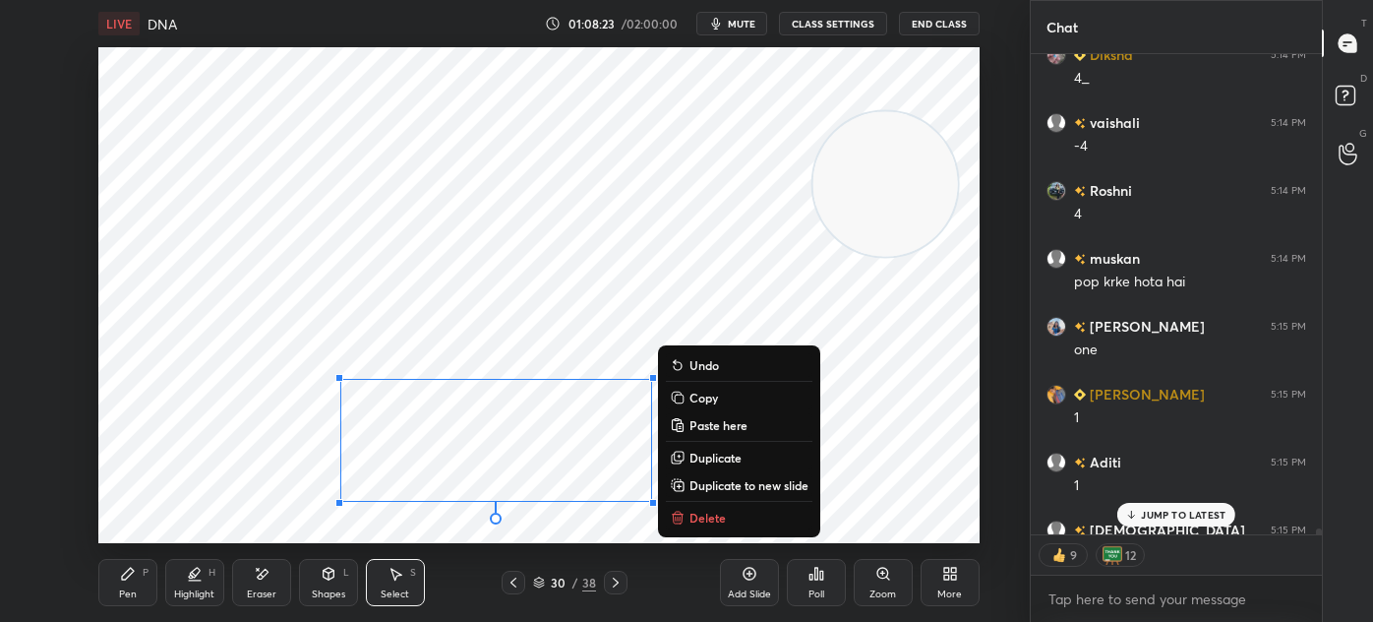
click at [742, 485] on p "Duplicate to new slide" at bounding box center [749, 485] width 119 height 16
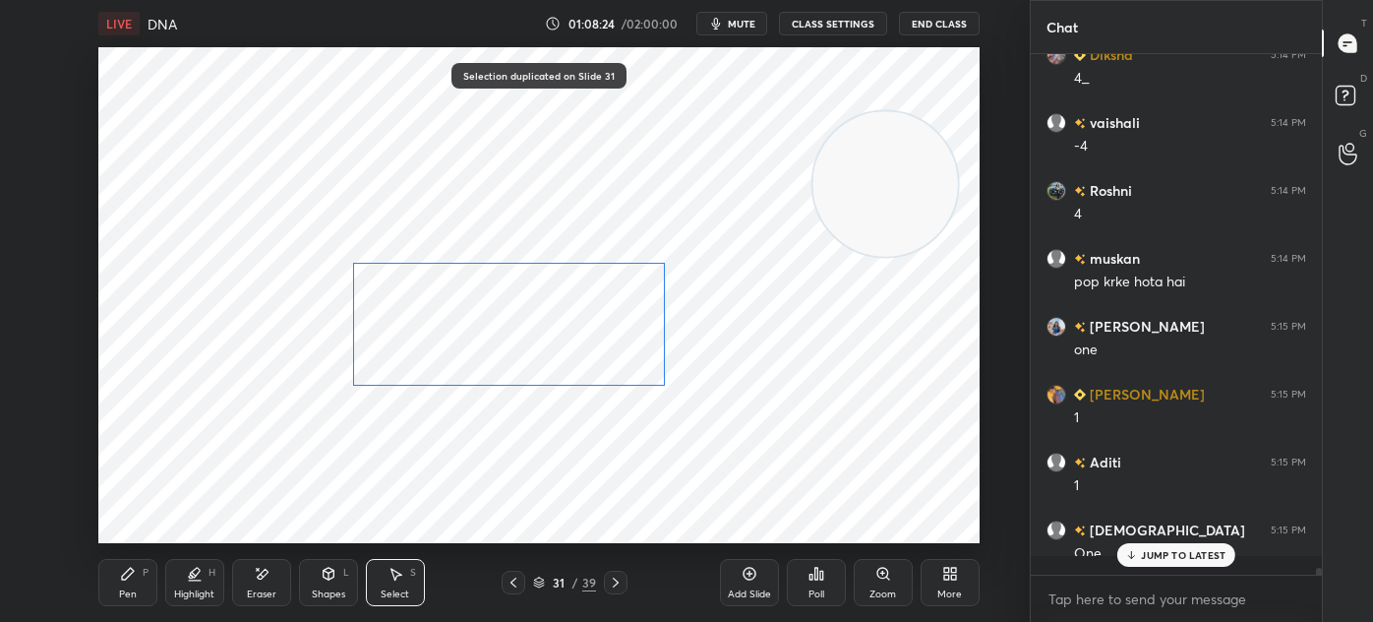
scroll to position [39374, 0]
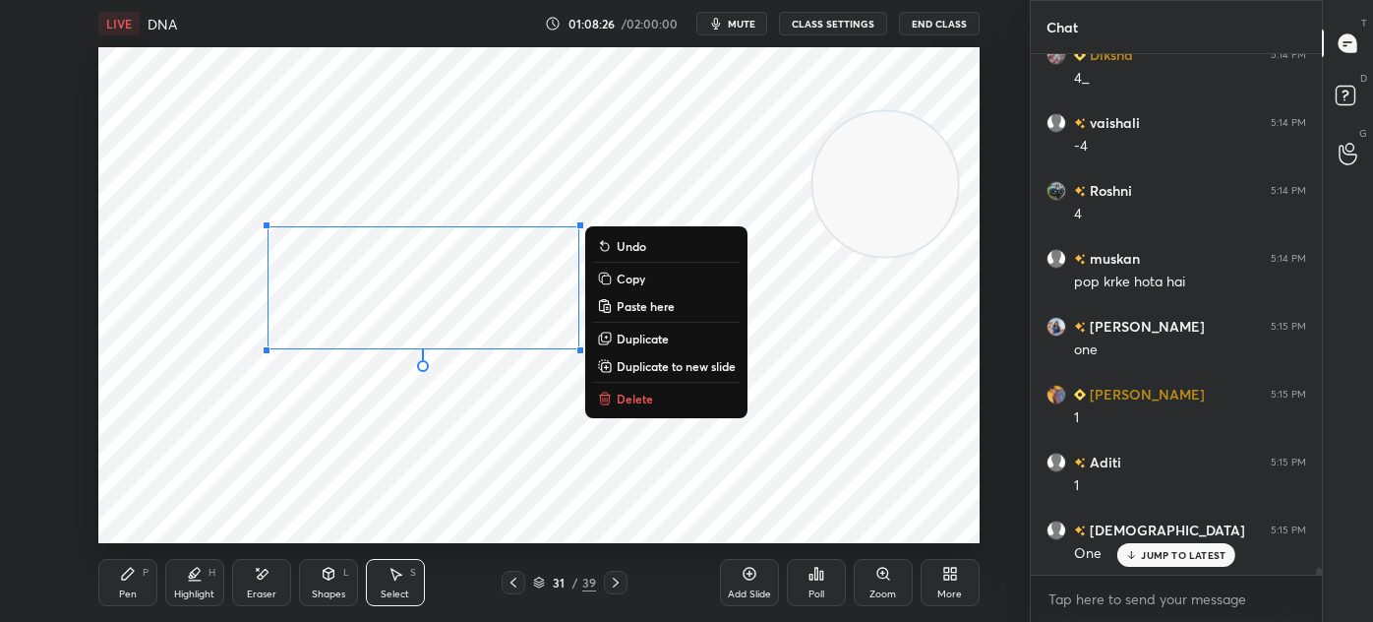
click at [255, 473] on div "0 ° Undo Copy Paste here Duplicate Duplicate to new slide Delete" at bounding box center [538, 295] width 881 height 496
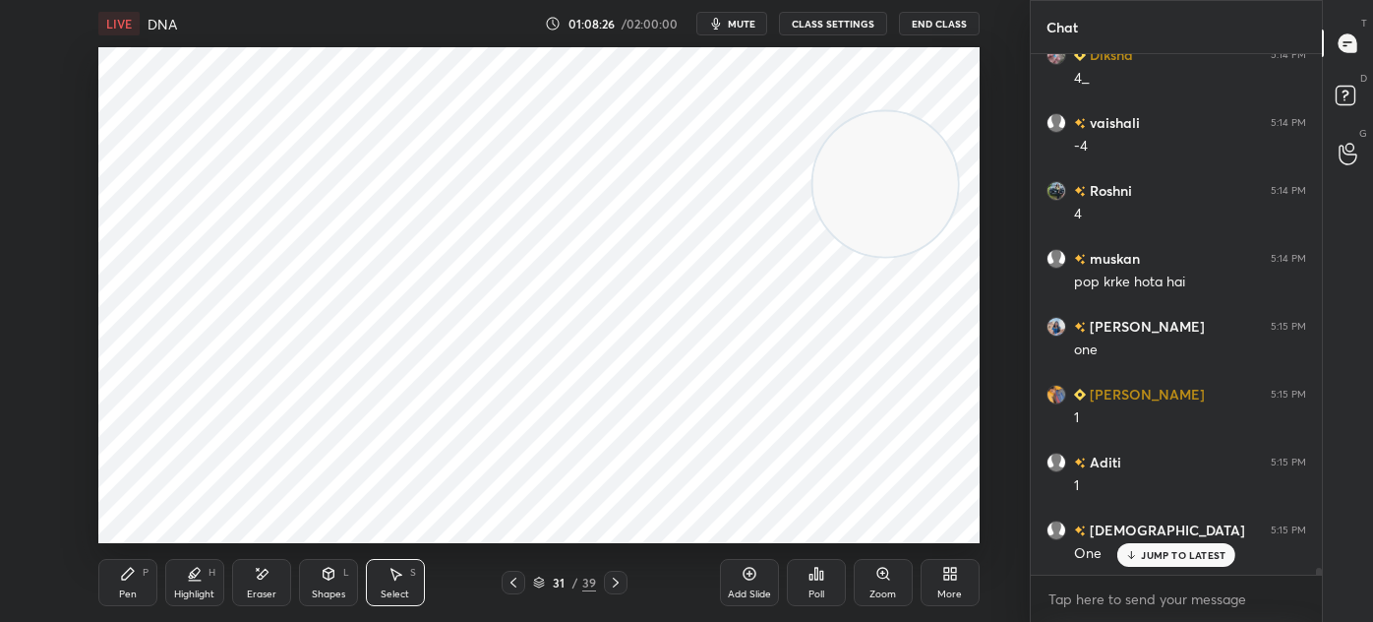
click at [118, 592] on div "Pen P" at bounding box center [127, 582] width 59 height 47
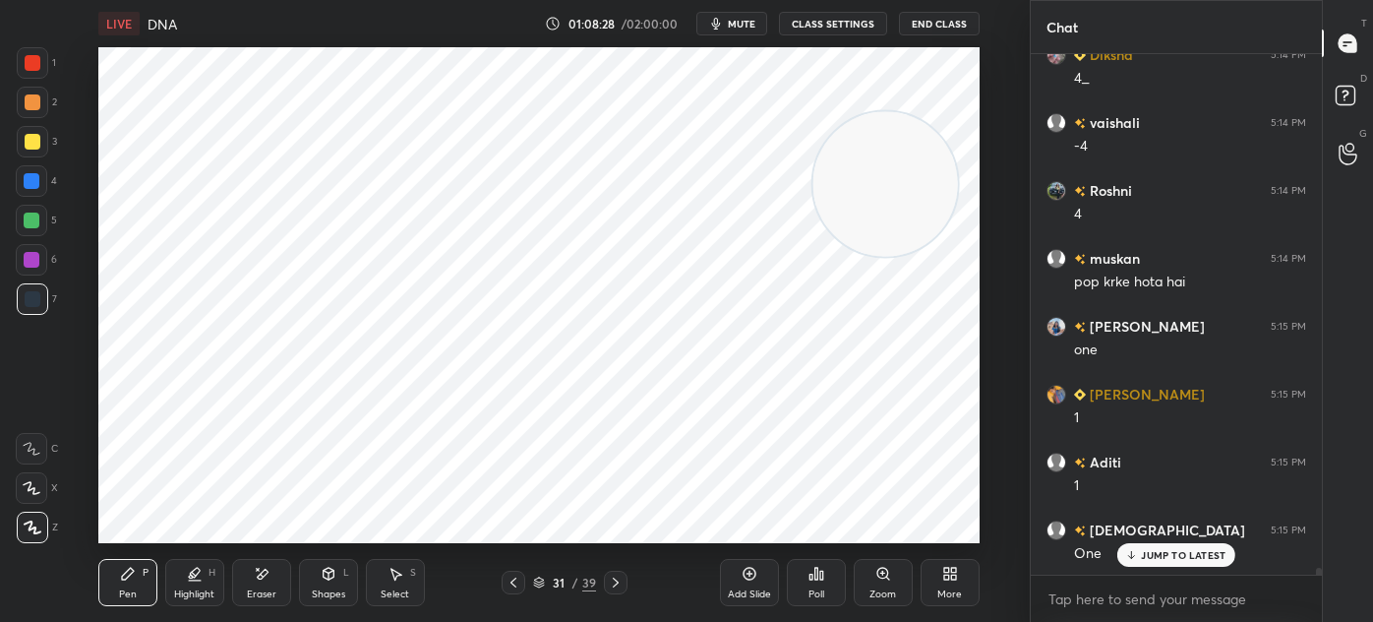
scroll to position [39442, 0]
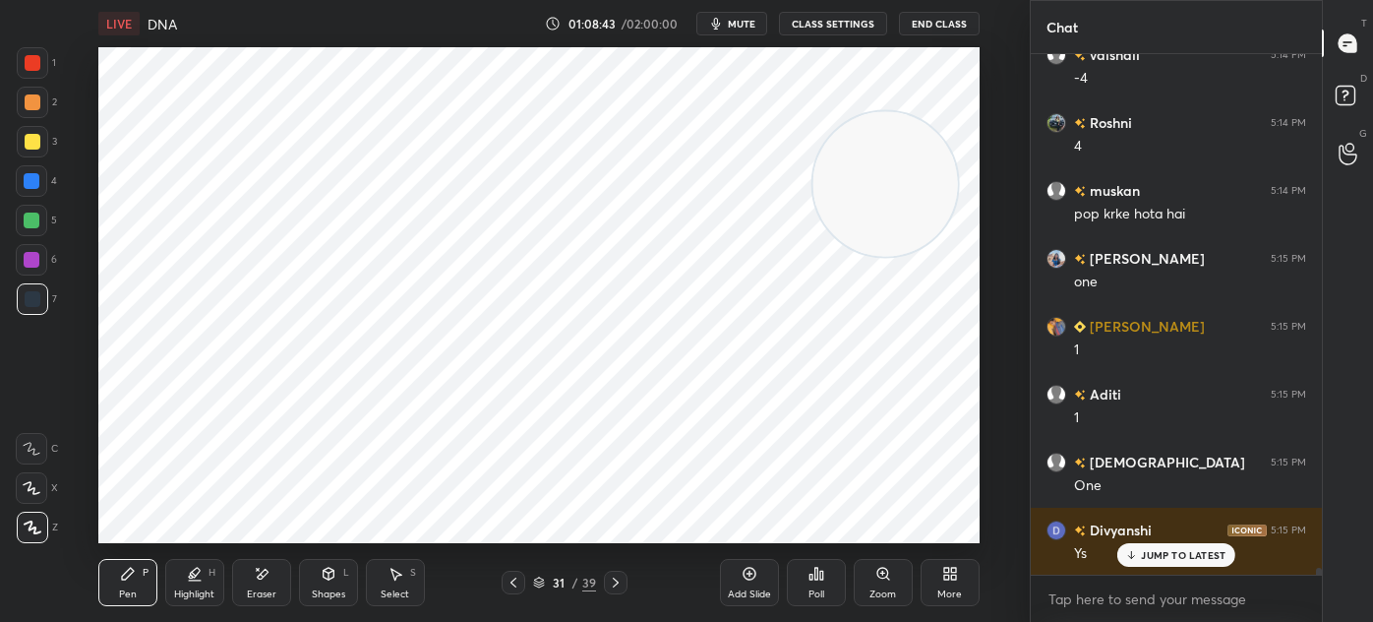
click at [401, 589] on div "Select" at bounding box center [395, 594] width 29 height 10
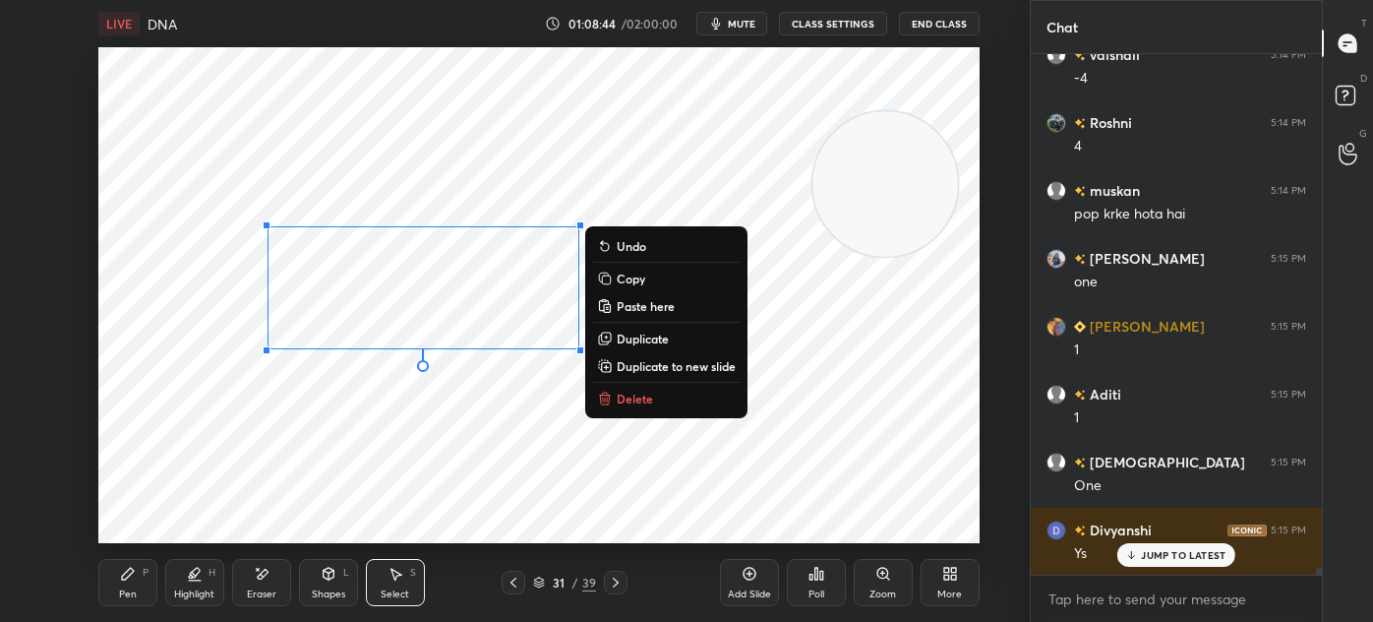
click at [667, 337] on p "Duplicate" at bounding box center [643, 338] width 52 height 16
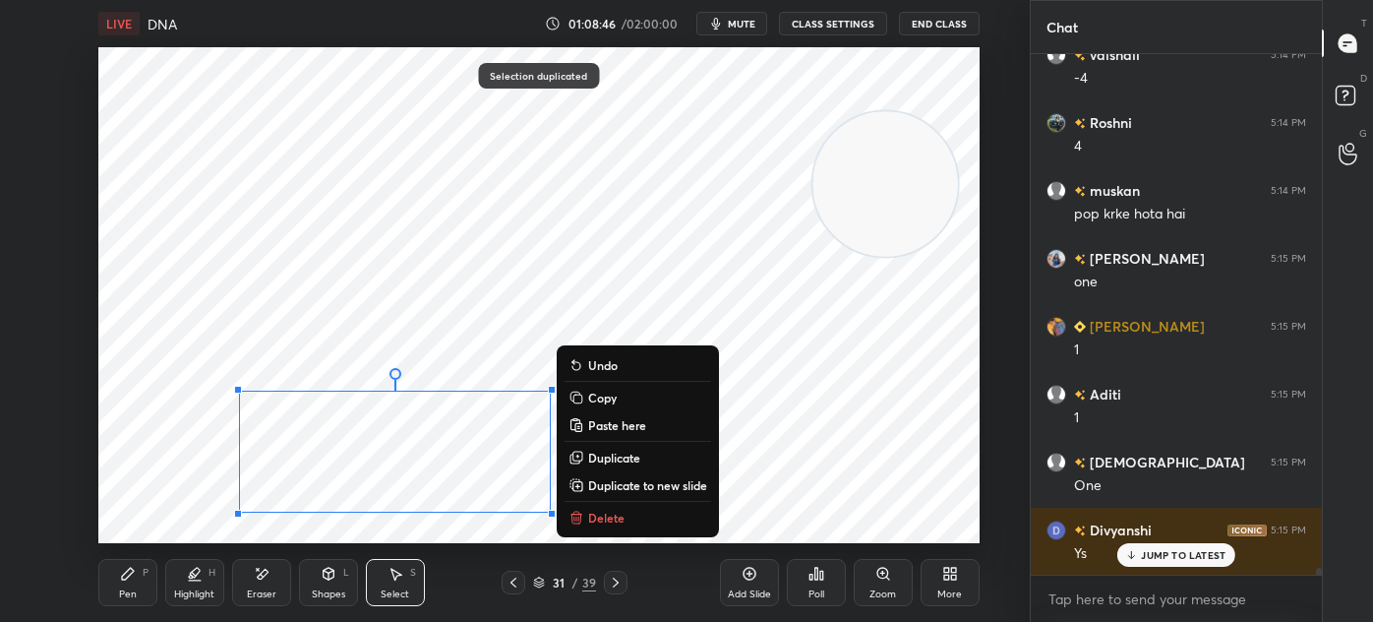
click at [779, 452] on div "0 ° Undo Copy Paste here Duplicate Duplicate to new slide Delete" at bounding box center [538, 295] width 881 height 496
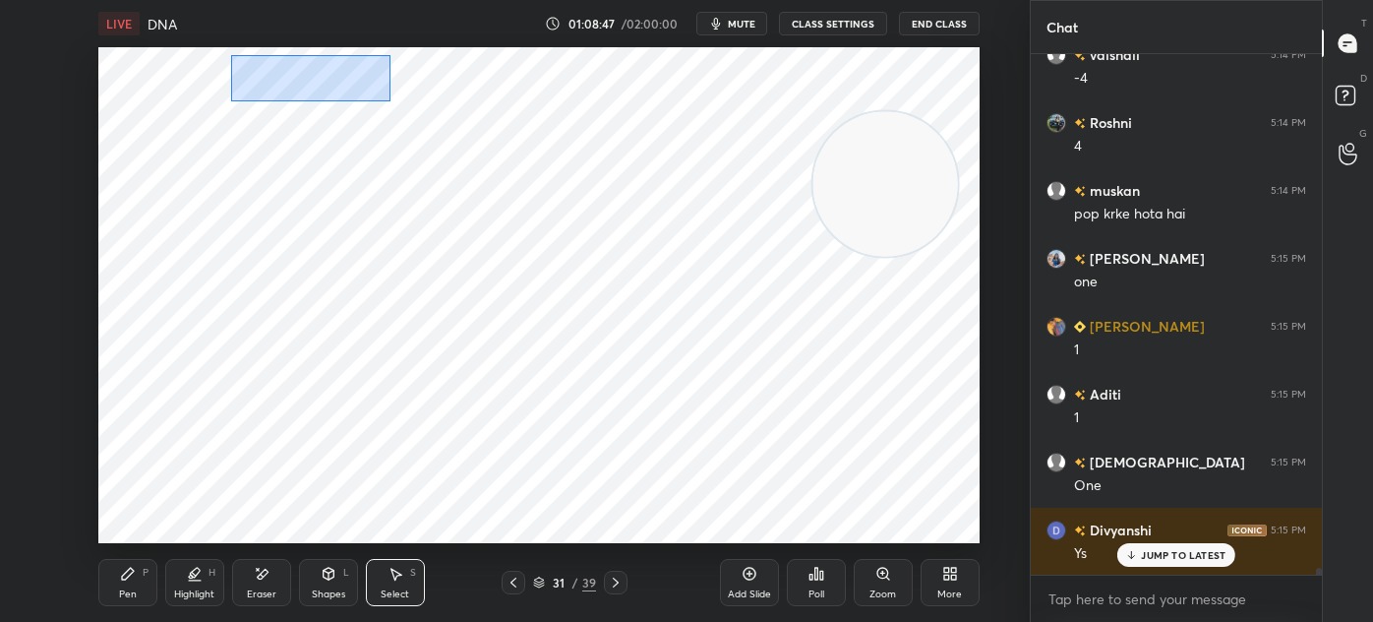
scroll to position [39510, 0]
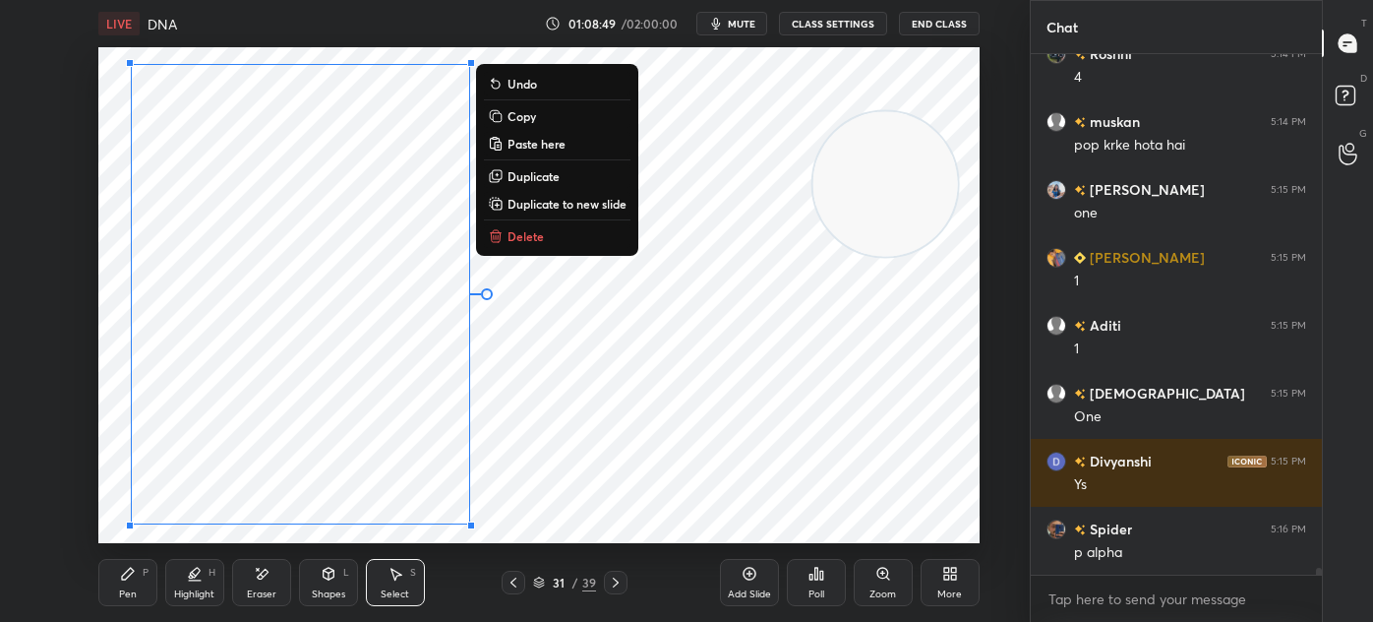
click at [150, 567] on div "Pen P" at bounding box center [127, 582] width 59 height 47
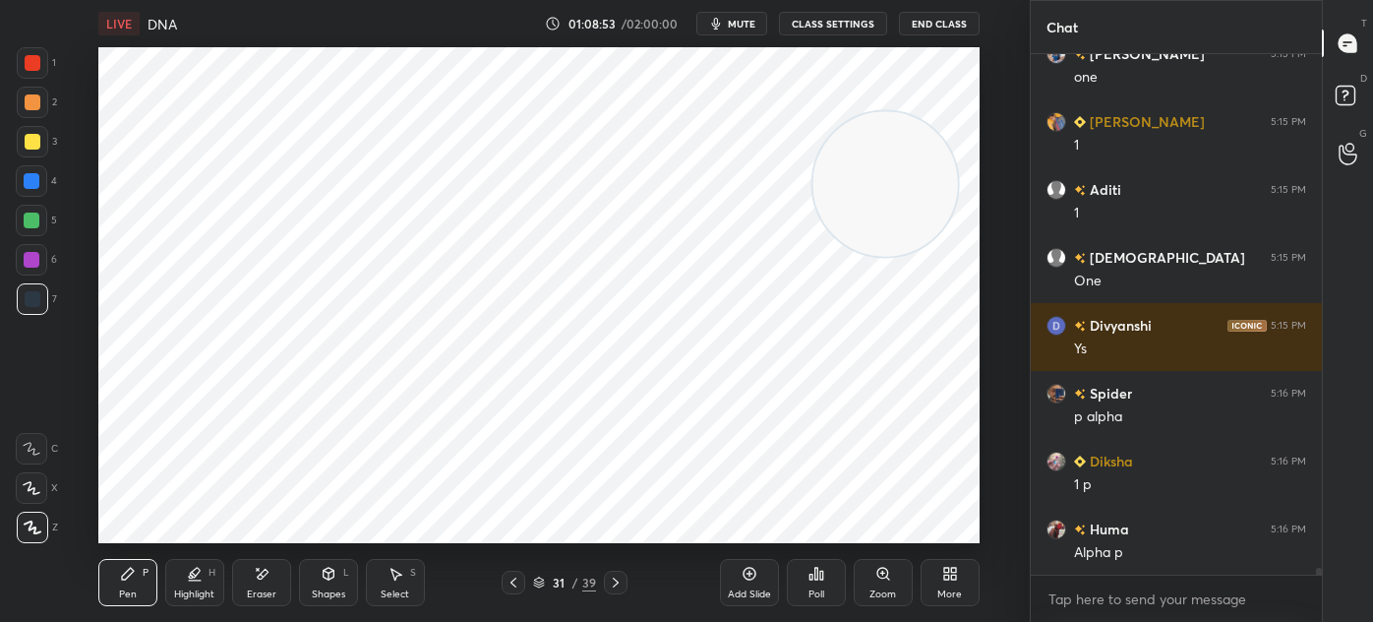
scroll to position [39714, 0]
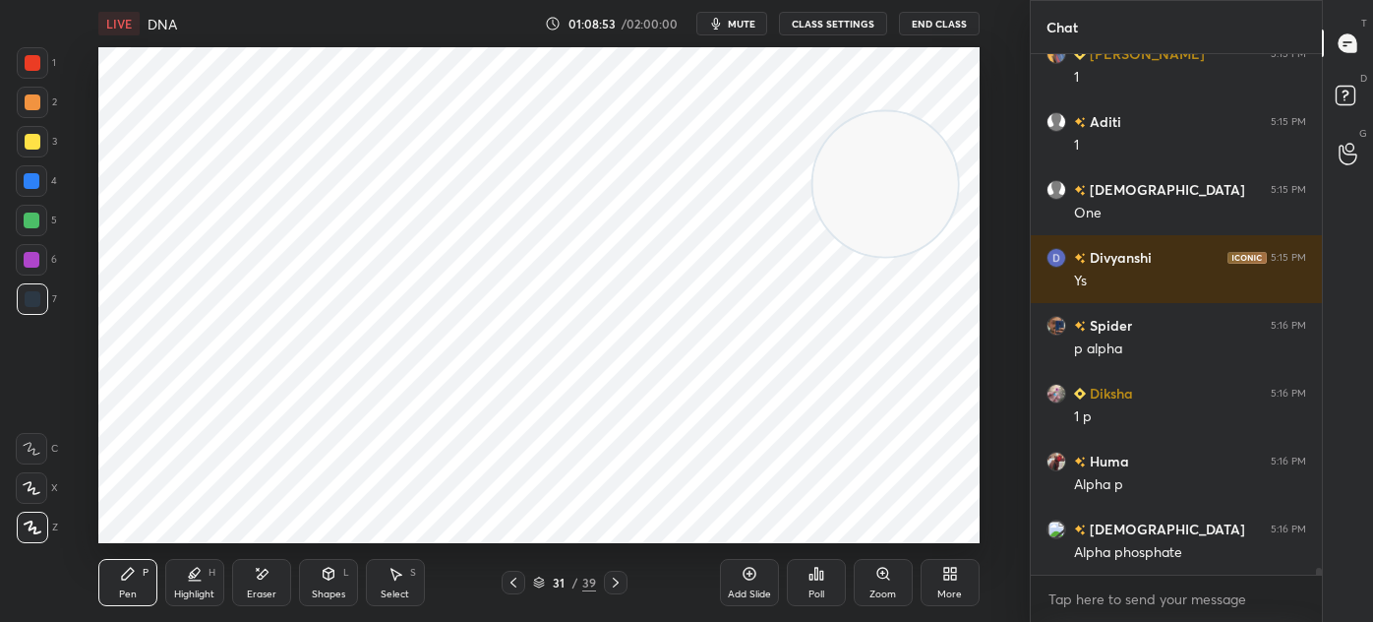
click at [33, 176] on div at bounding box center [32, 181] width 16 height 16
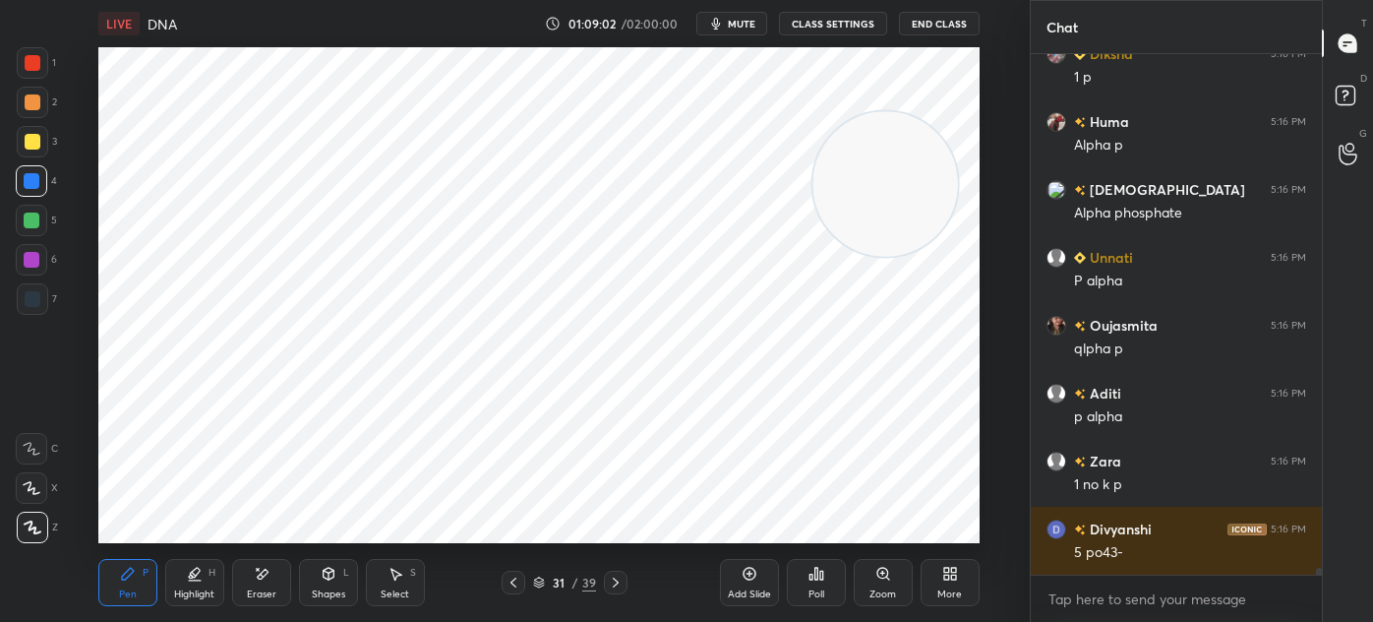
scroll to position [40121, 0]
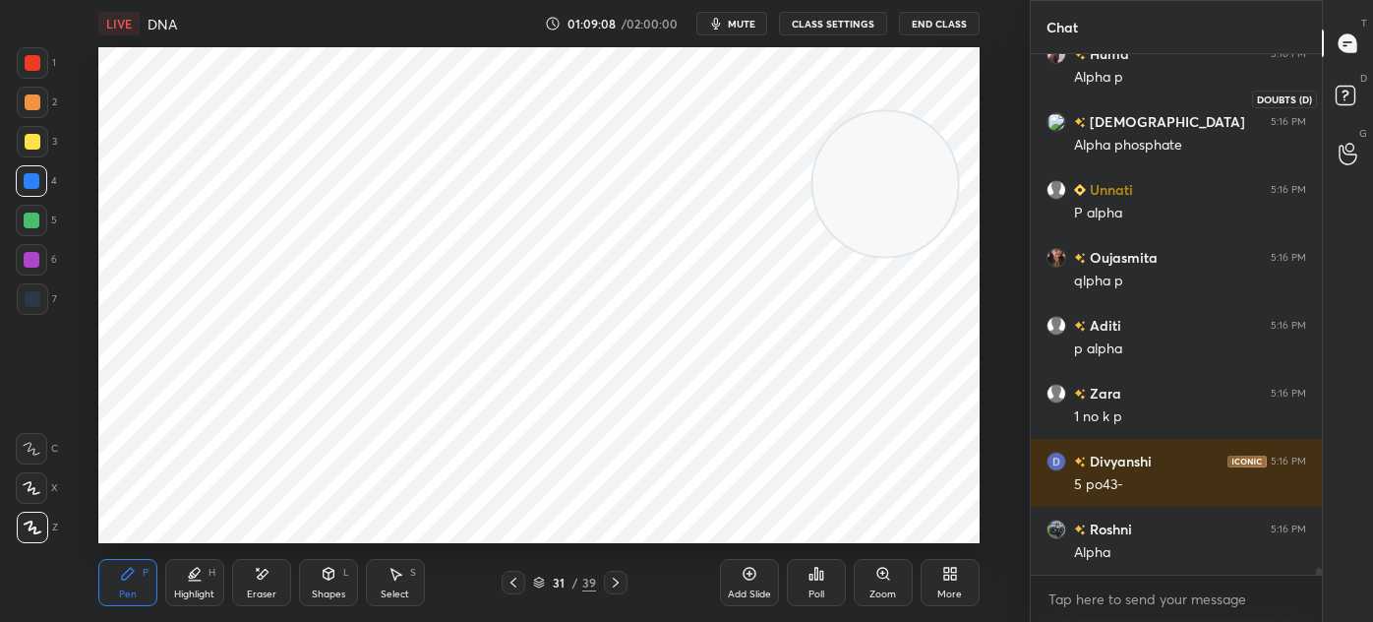
click at [1352, 99] on rect at bounding box center [1345, 96] width 19 height 19
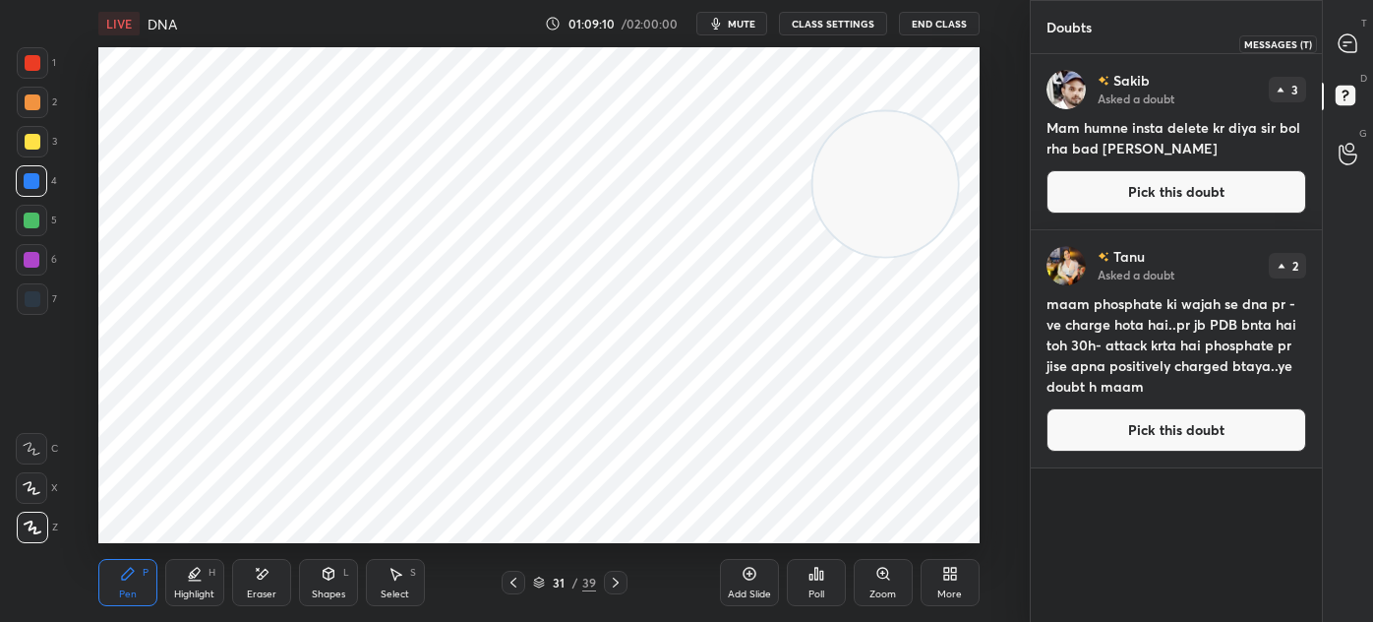
click at [1347, 51] on icon at bounding box center [1348, 43] width 18 height 18
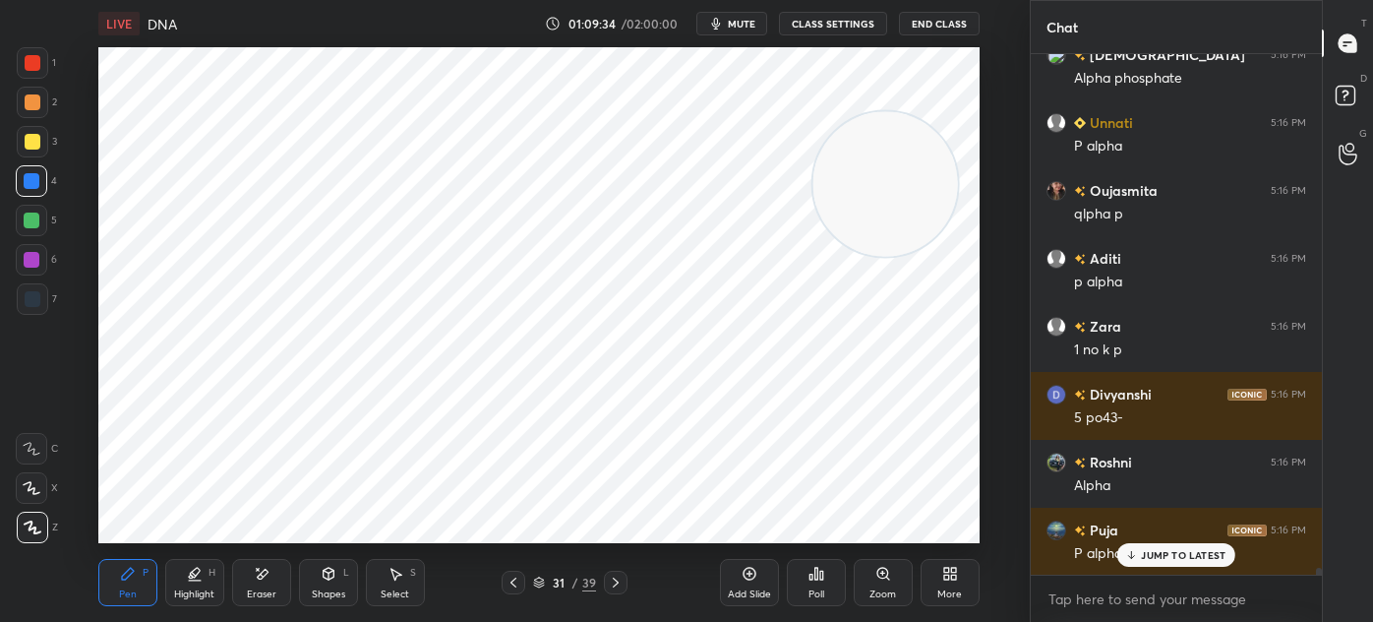
scroll to position [40699, 0]
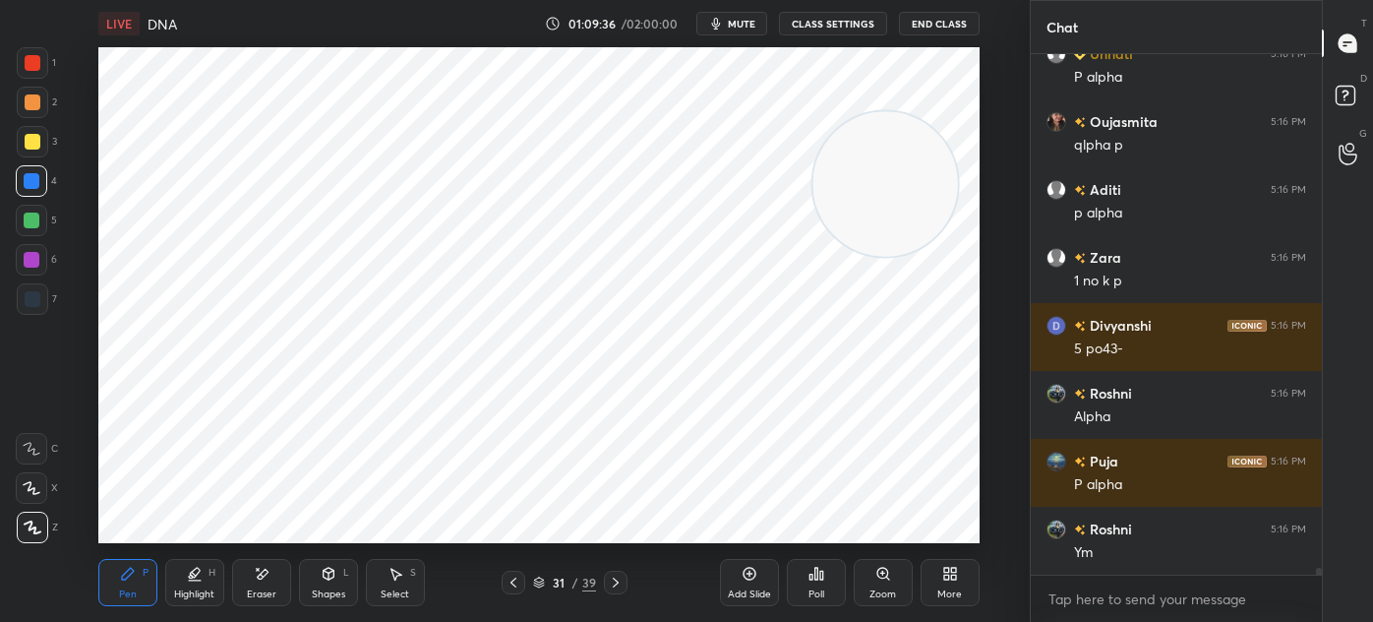
click at [521, 584] on div at bounding box center [514, 583] width 24 height 24
click at [516, 582] on icon at bounding box center [514, 582] width 16 height 16
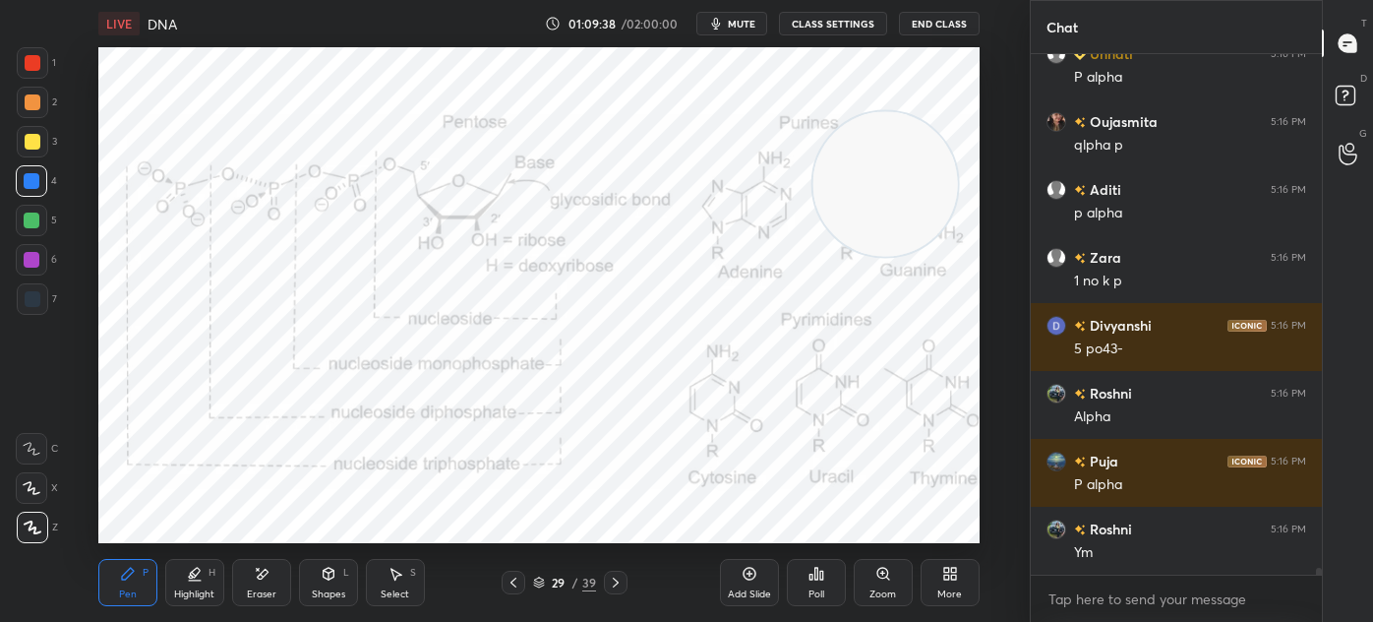
click at [624, 584] on div at bounding box center [616, 583] width 24 height 24
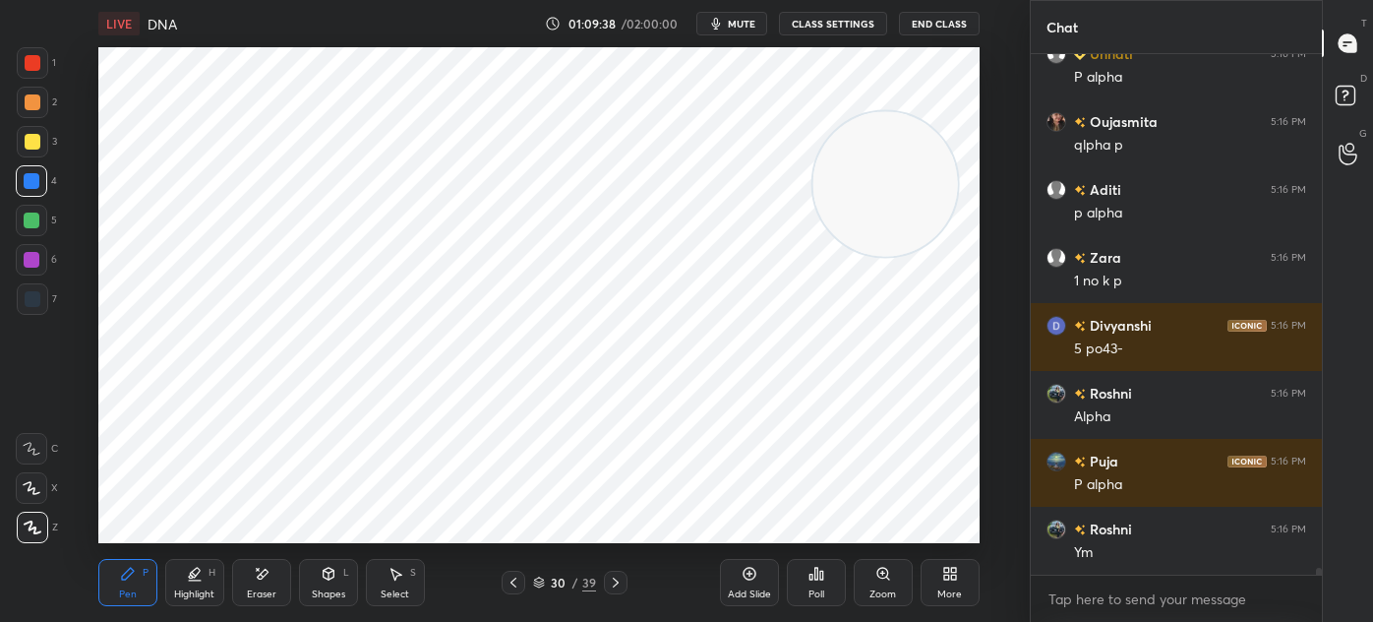
click at [619, 581] on icon at bounding box center [616, 582] width 16 height 16
click at [615, 580] on icon at bounding box center [616, 582] width 6 height 10
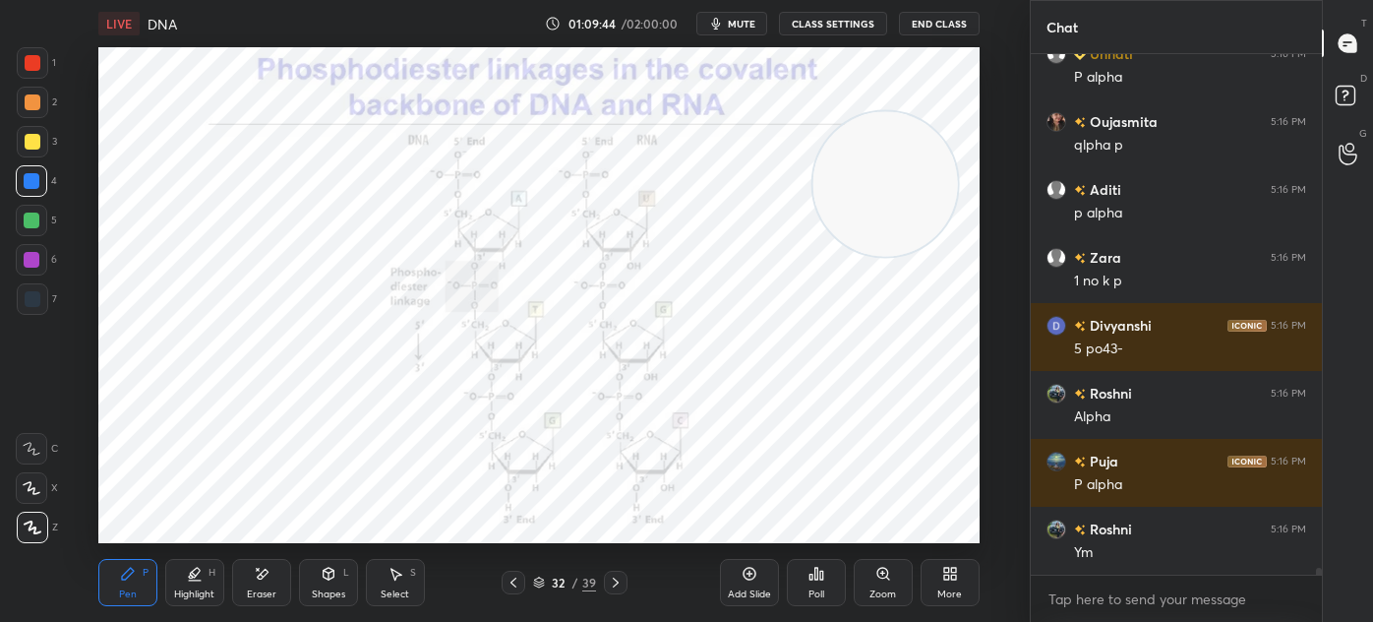
click at [520, 578] on icon at bounding box center [514, 582] width 16 height 16
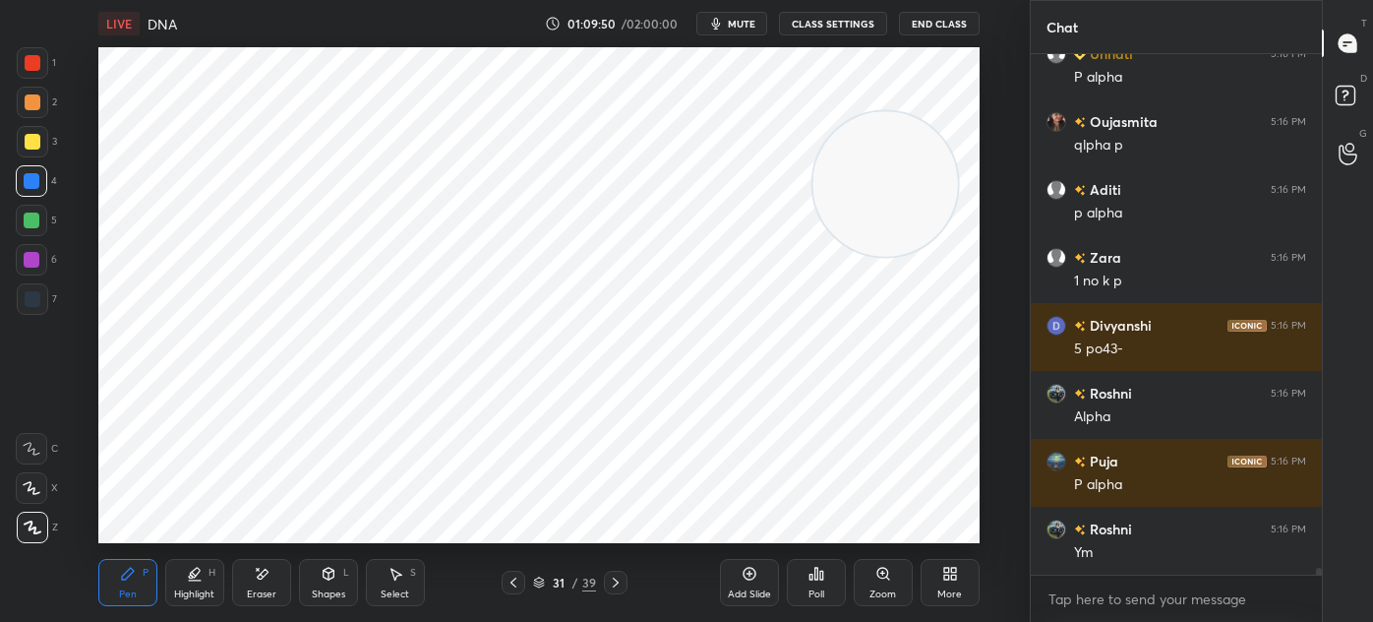
click at [31, 69] on div at bounding box center [33, 63] width 16 height 16
click at [617, 582] on icon at bounding box center [616, 582] width 6 height 10
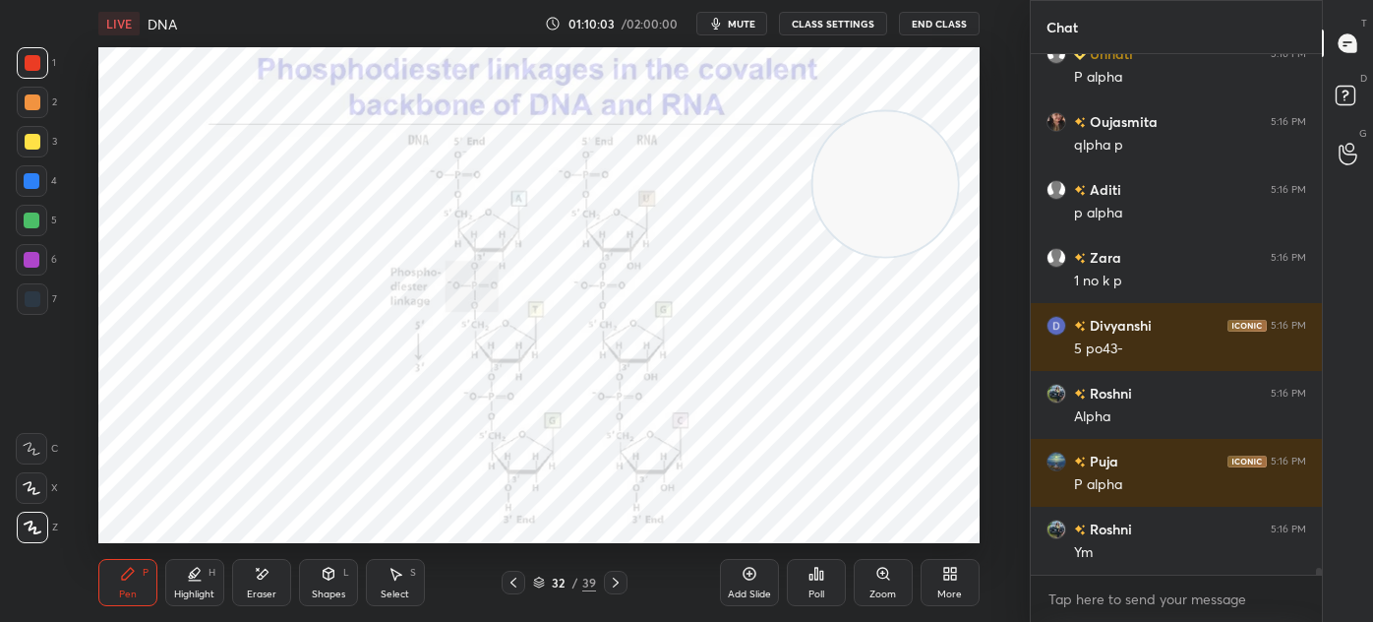
click at [520, 582] on icon at bounding box center [514, 582] width 16 height 16
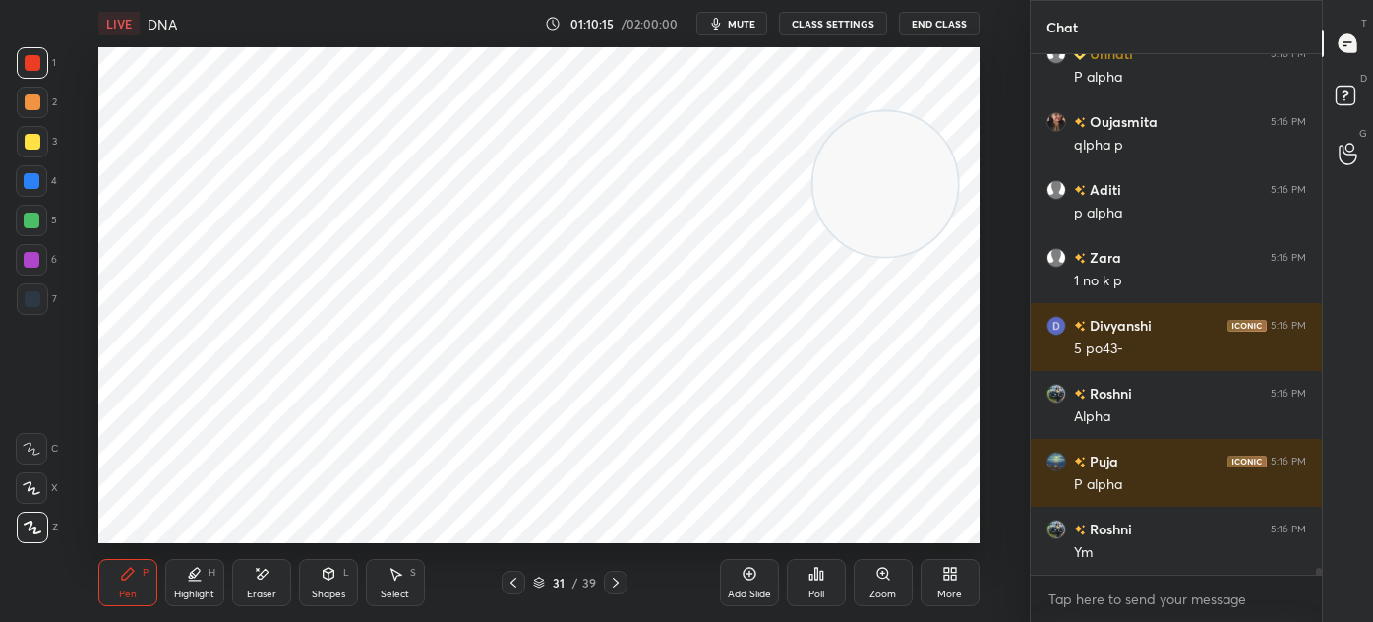
scroll to position [40746, 0]
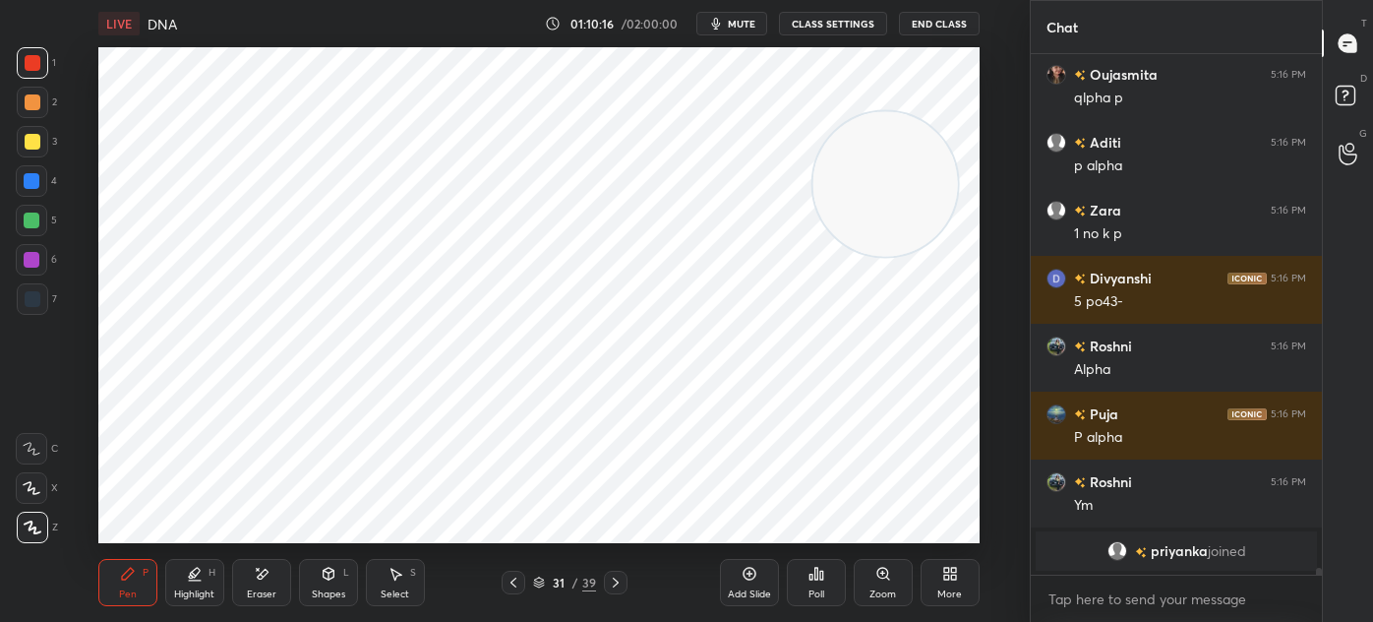
click at [261, 577] on icon at bounding box center [262, 574] width 11 height 10
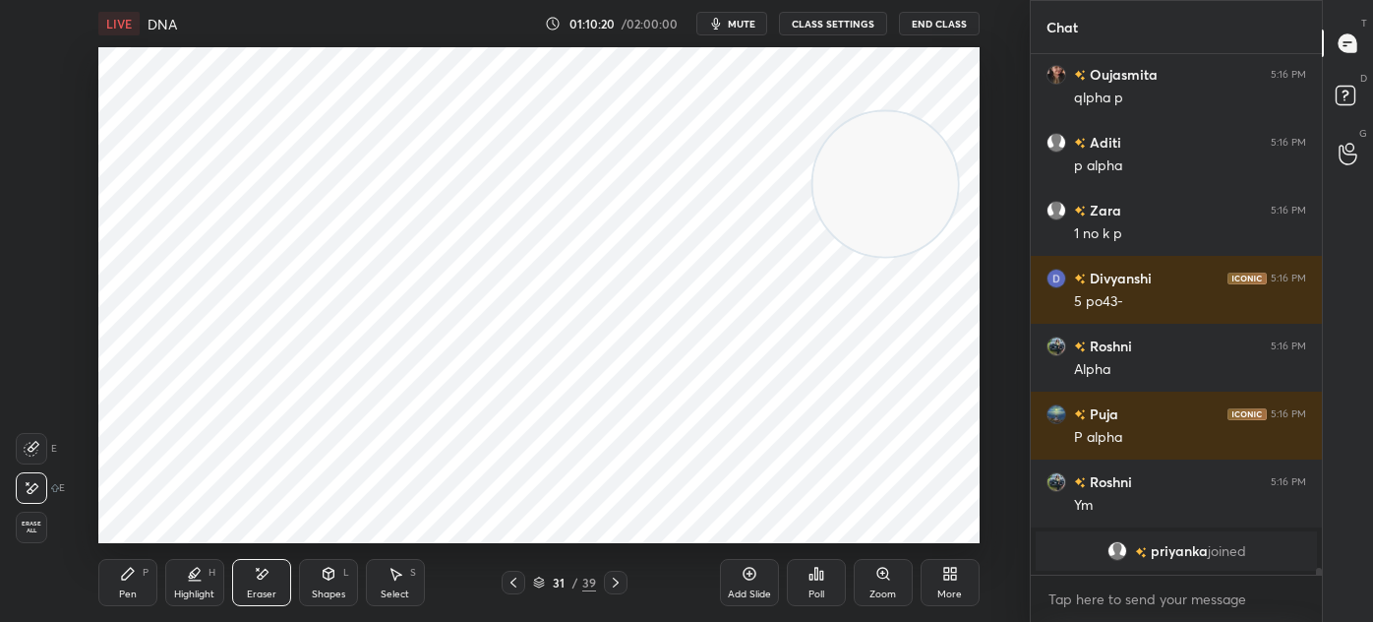
click at [128, 573] on icon at bounding box center [128, 574] width 12 height 12
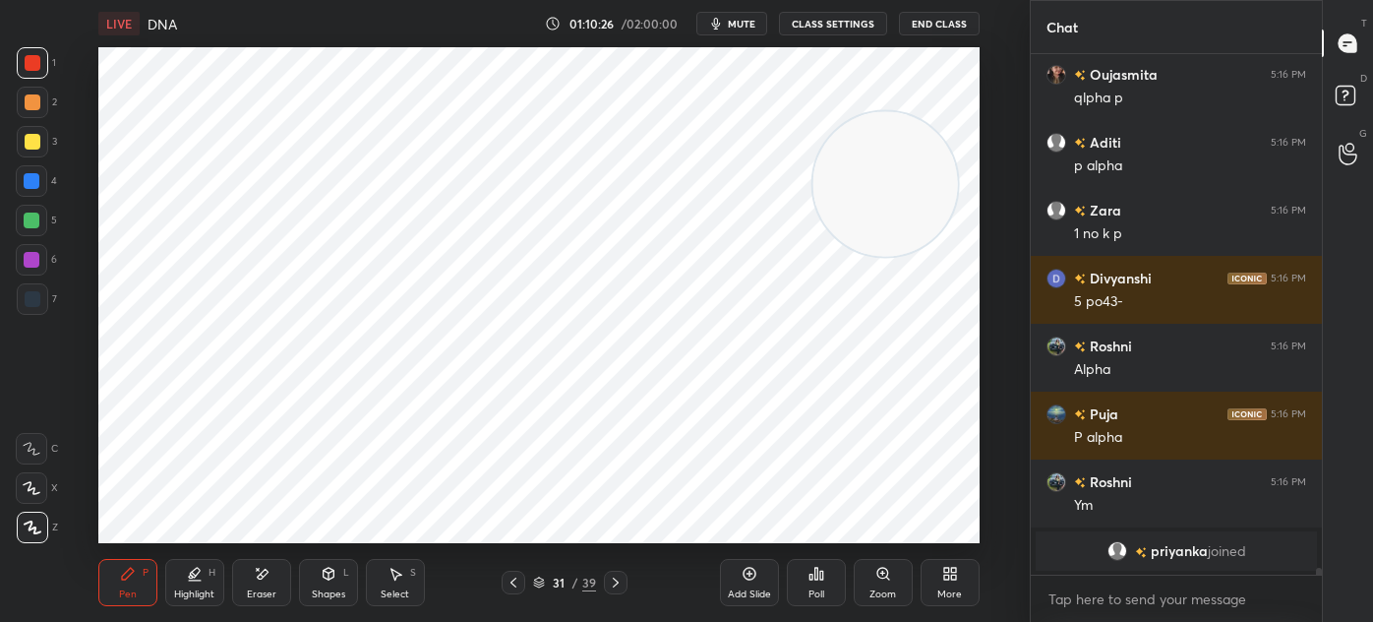
click at [396, 576] on icon at bounding box center [396, 574] width 16 height 16
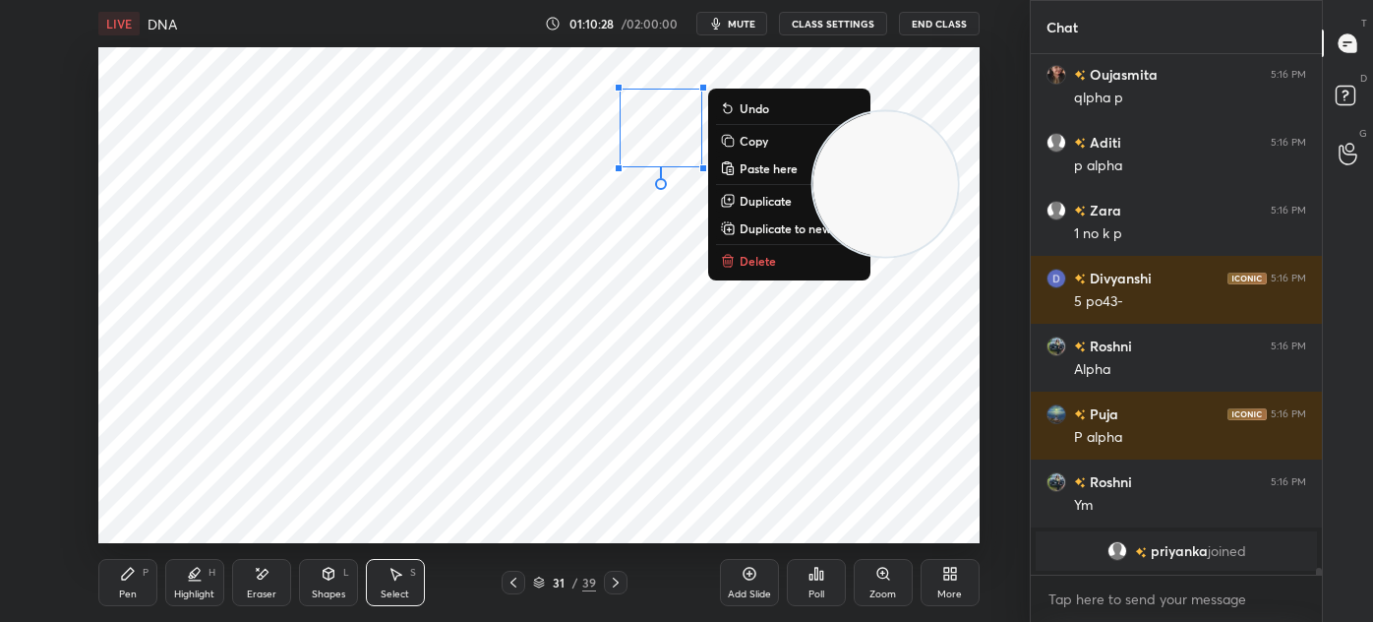
click at [763, 199] on p "Duplicate" at bounding box center [766, 201] width 52 height 16
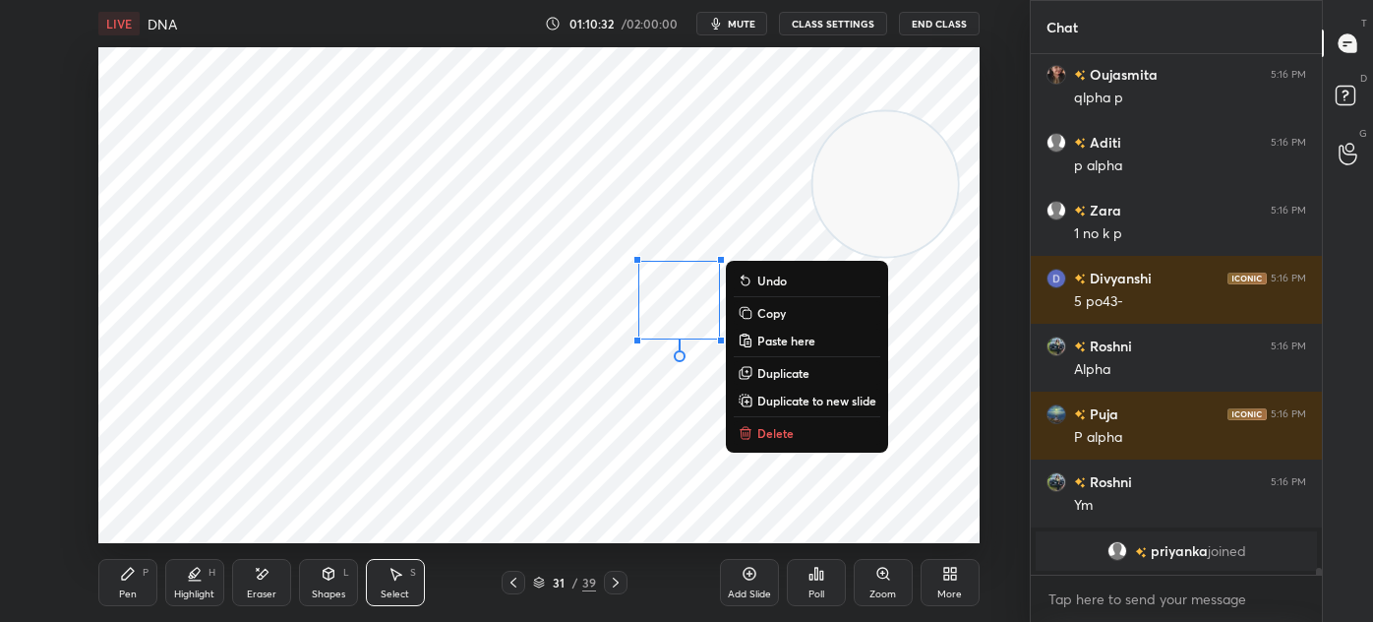
click at [606, 380] on div "0 ° Undo Copy Paste here Duplicate Duplicate to new slide Delete" at bounding box center [538, 295] width 881 height 496
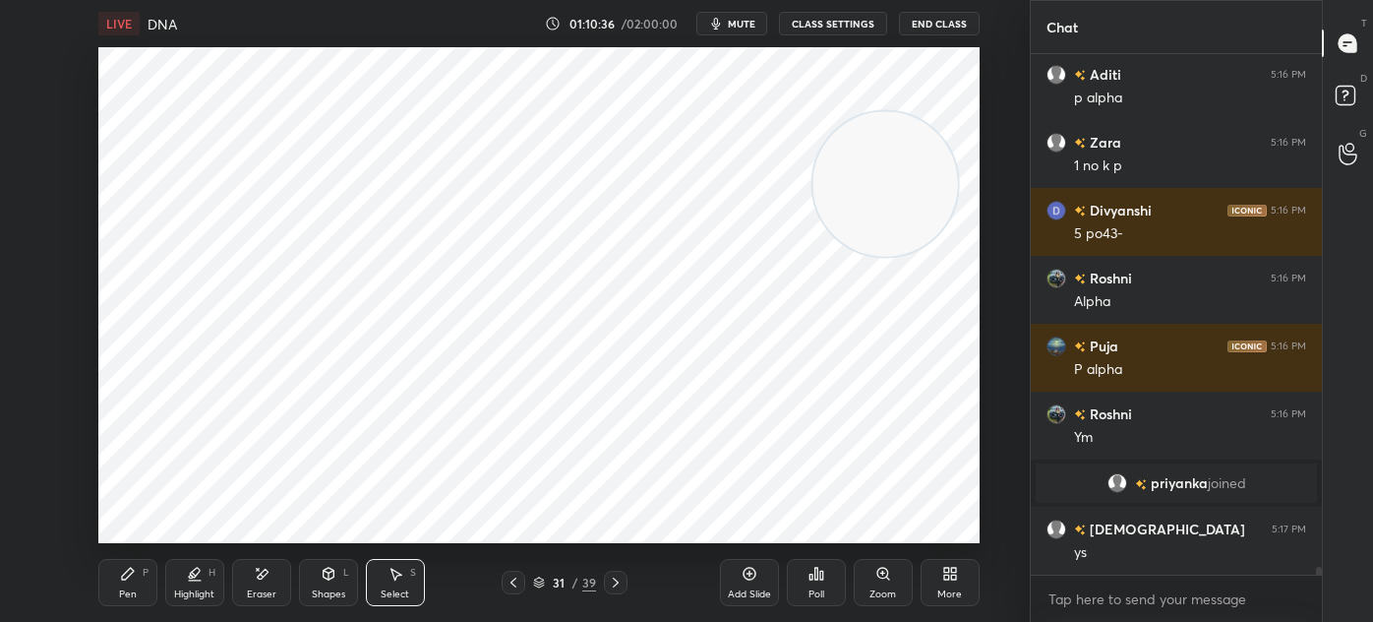
scroll to position [35164, 0]
click at [115, 587] on div "Pen P" at bounding box center [127, 582] width 59 height 47
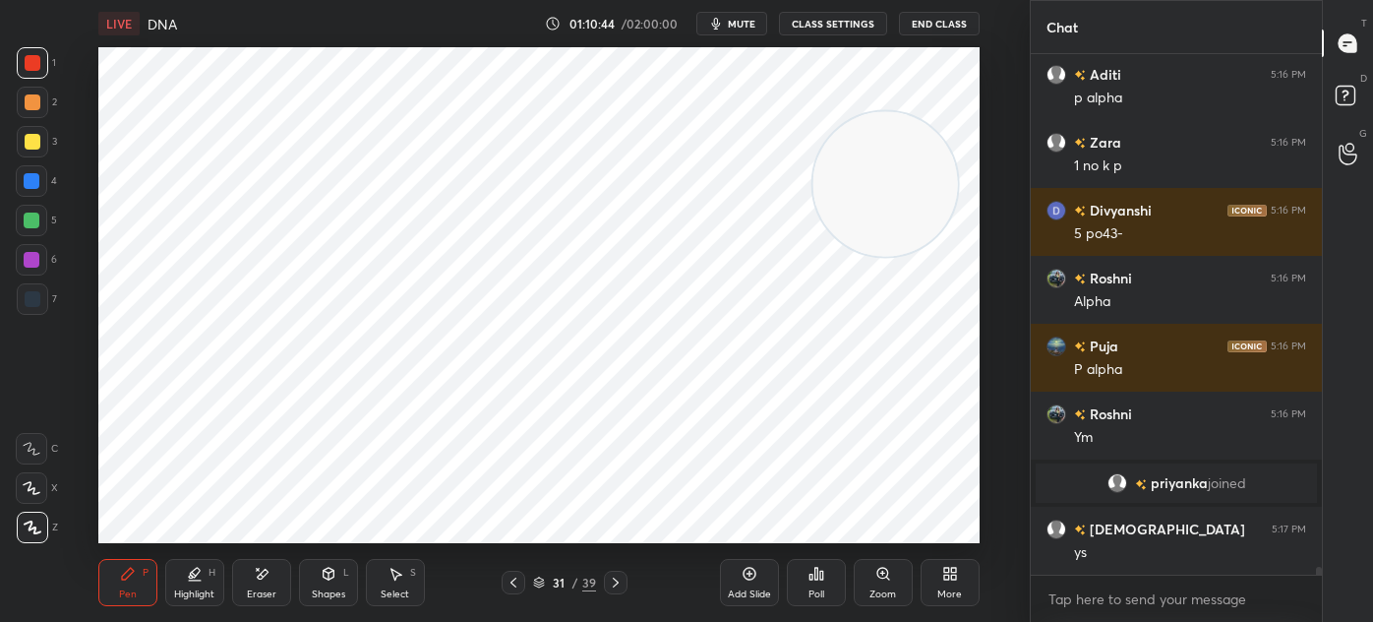
scroll to position [35232, 0]
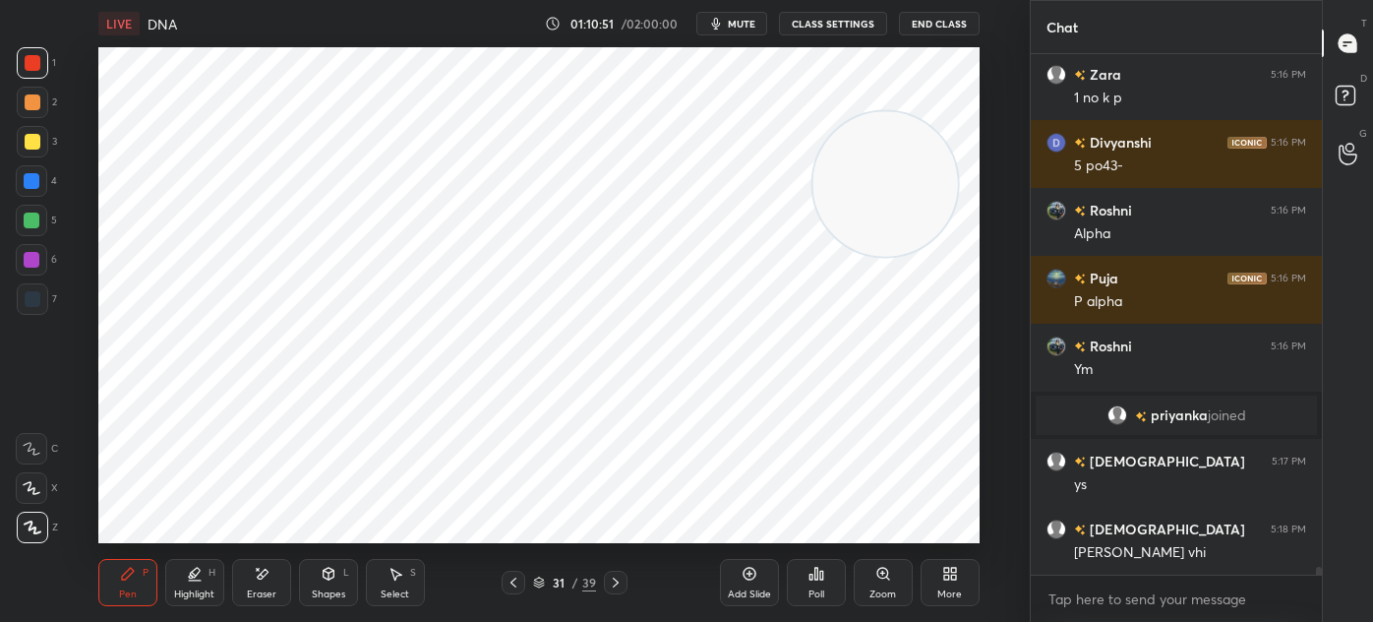
click at [335, 589] on div "Shapes" at bounding box center [328, 594] width 33 height 10
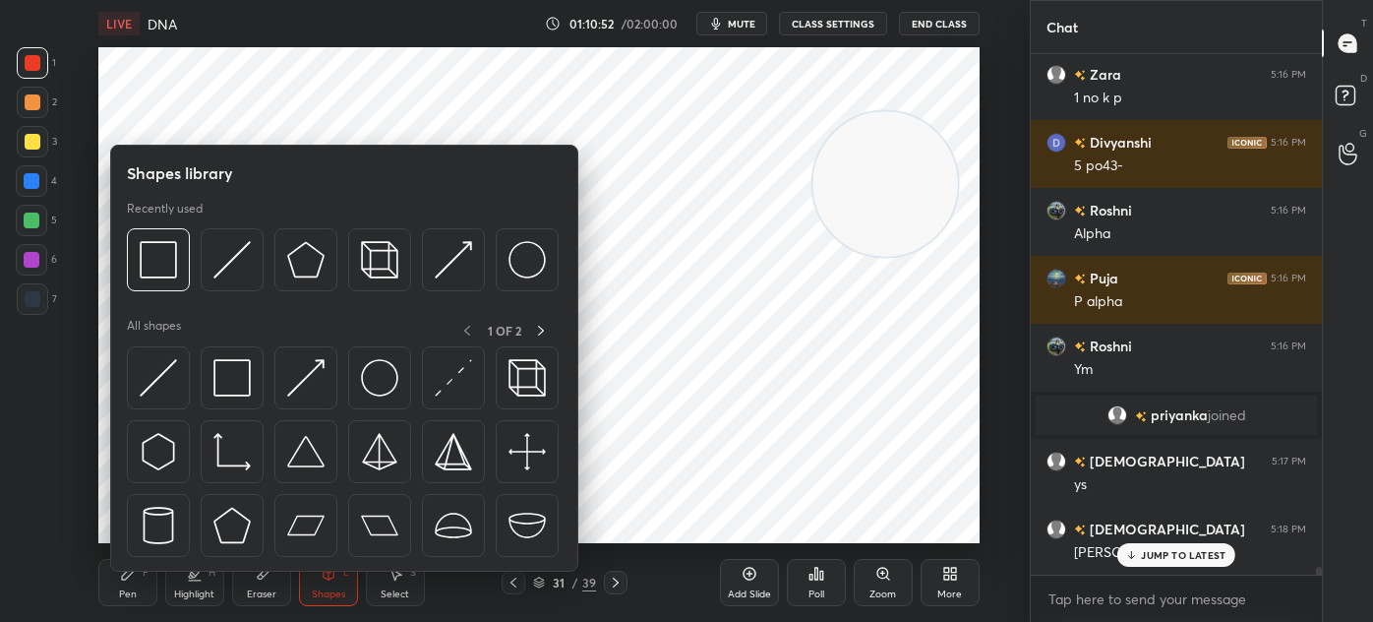
scroll to position [35316, 0]
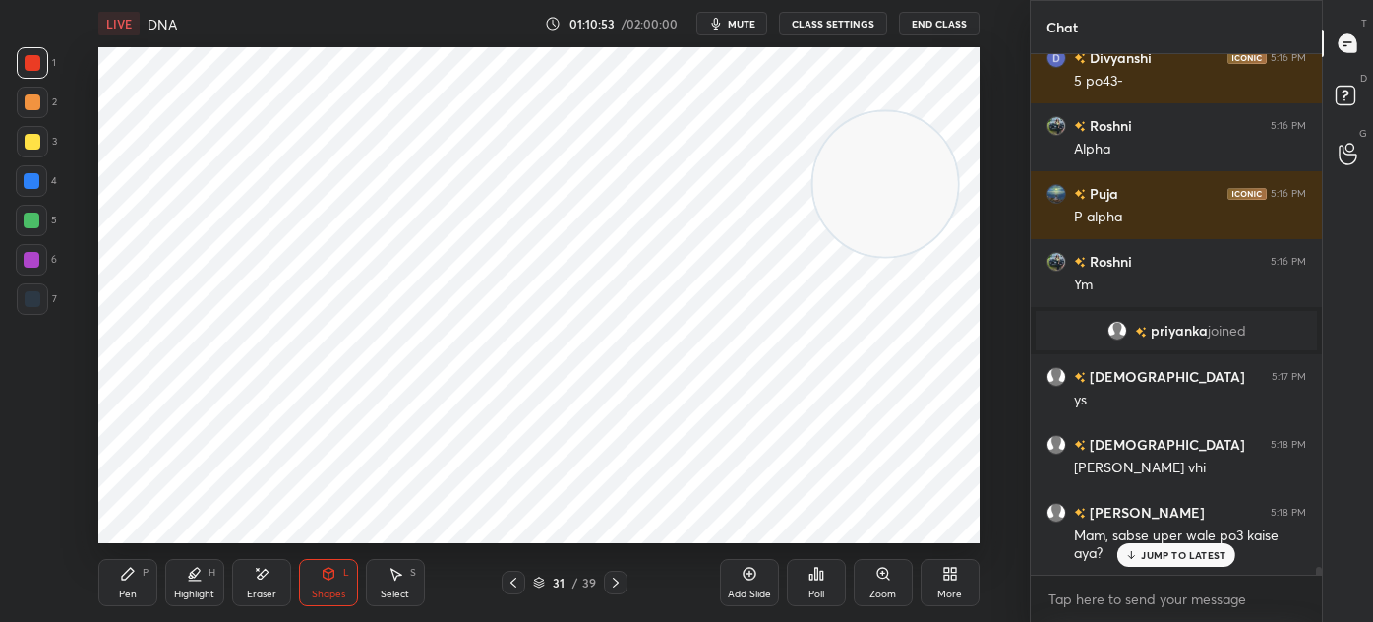
click at [411, 577] on div "S" at bounding box center [413, 573] width 6 height 10
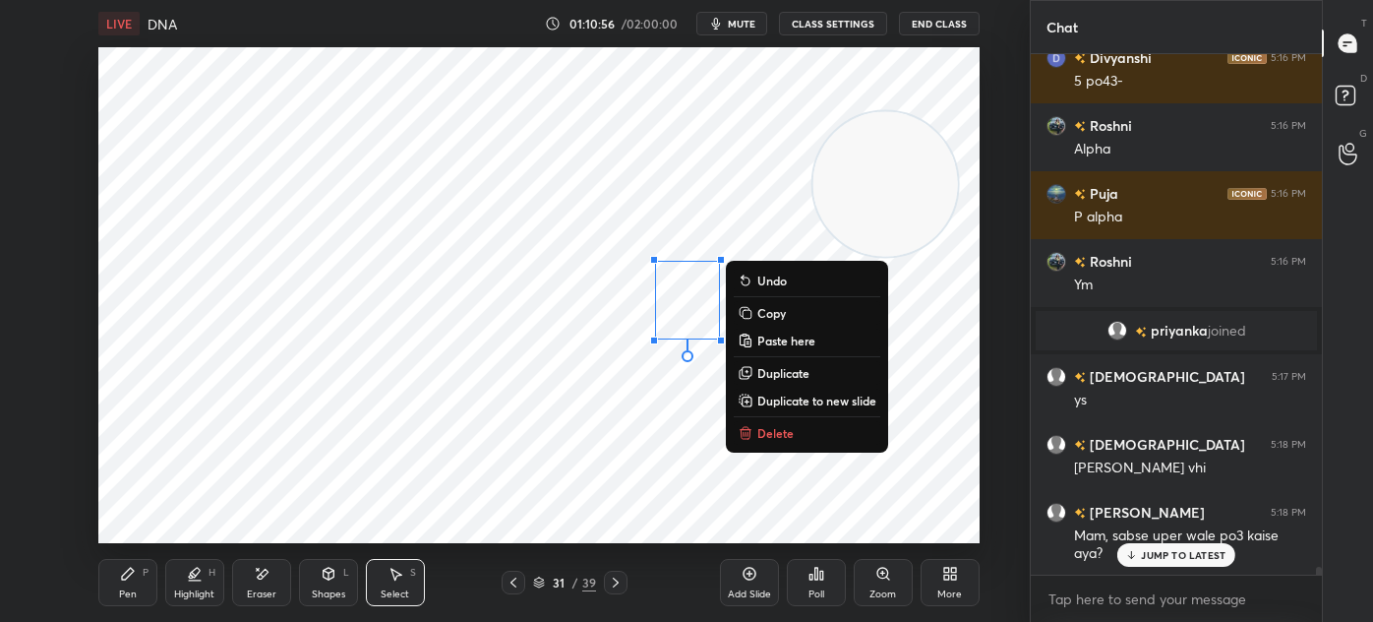
click at [781, 373] on p "Duplicate" at bounding box center [783, 373] width 52 height 16
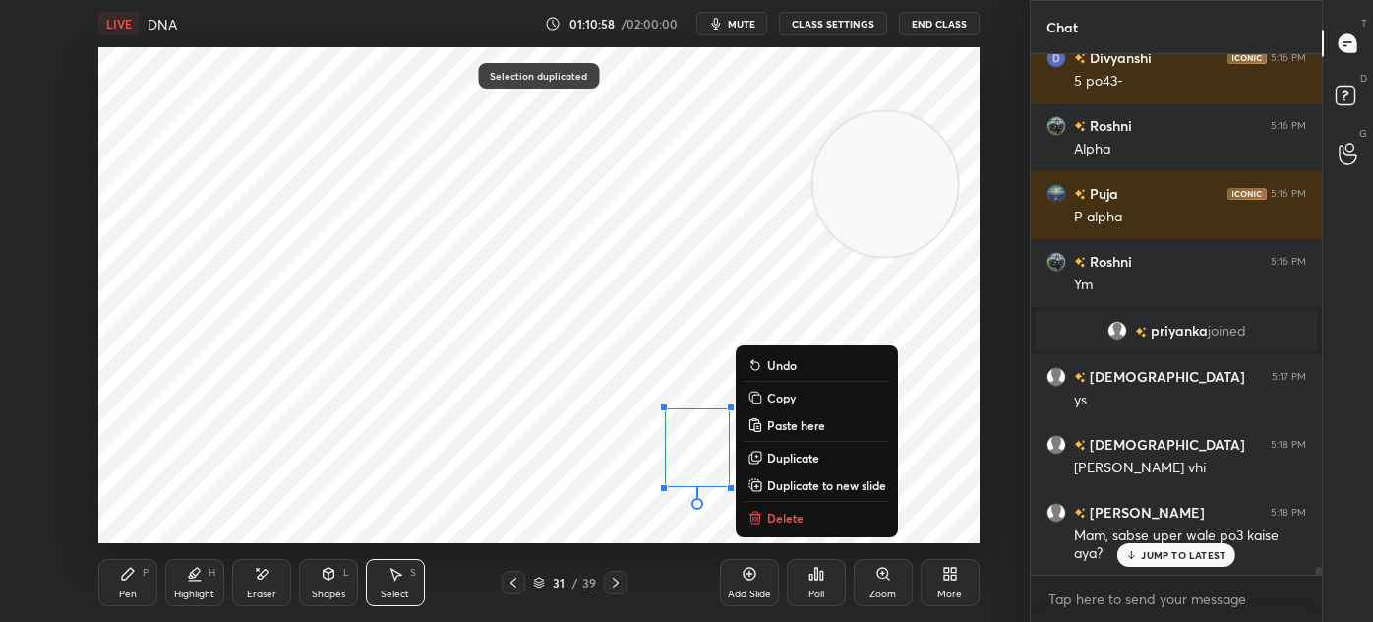
click at [865, 306] on div "0 ° Undo Copy Paste here Duplicate Duplicate to new slide Delete" at bounding box center [538, 295] width 881 height 496
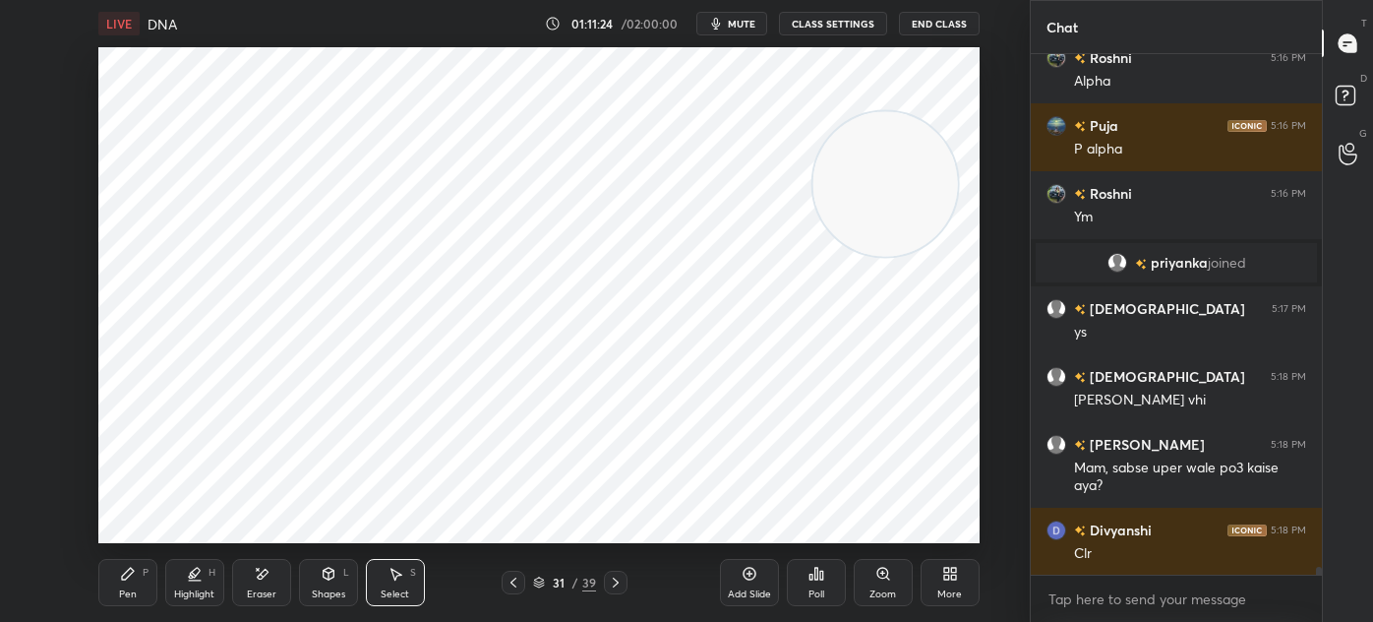
scroll to position [35471, 0]
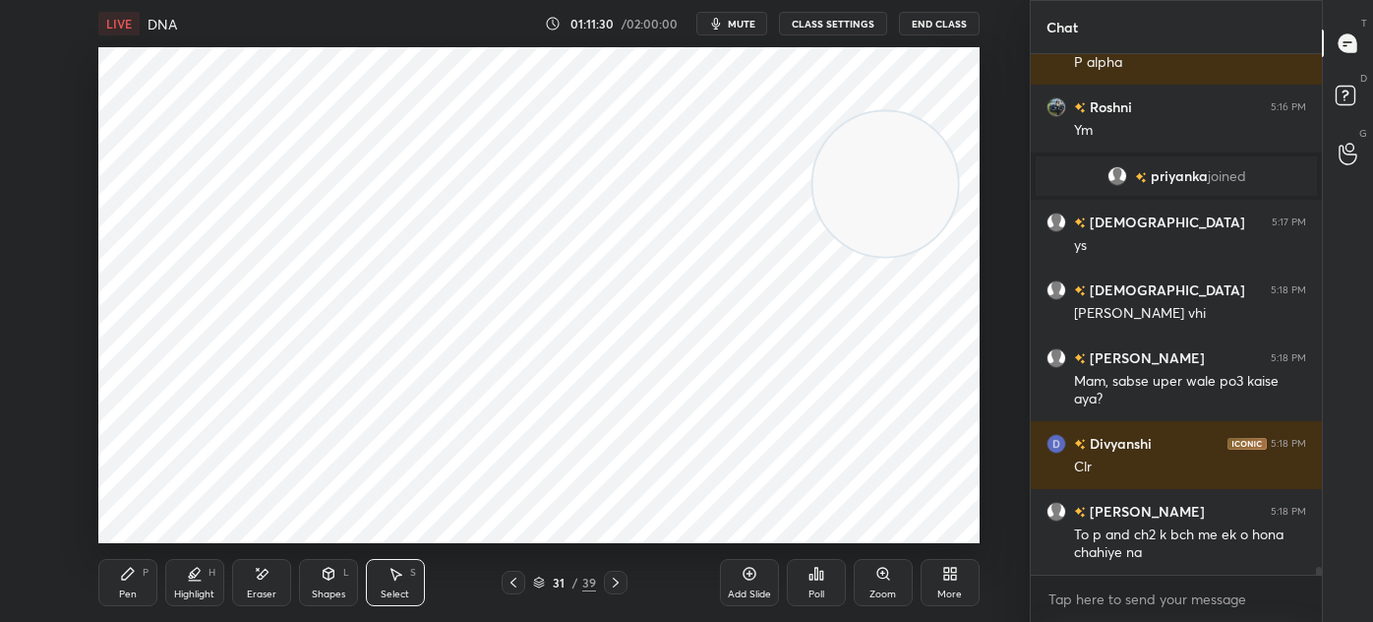
click at [617, 581] on icon at bounding box center [616, 582] width 16 height 16
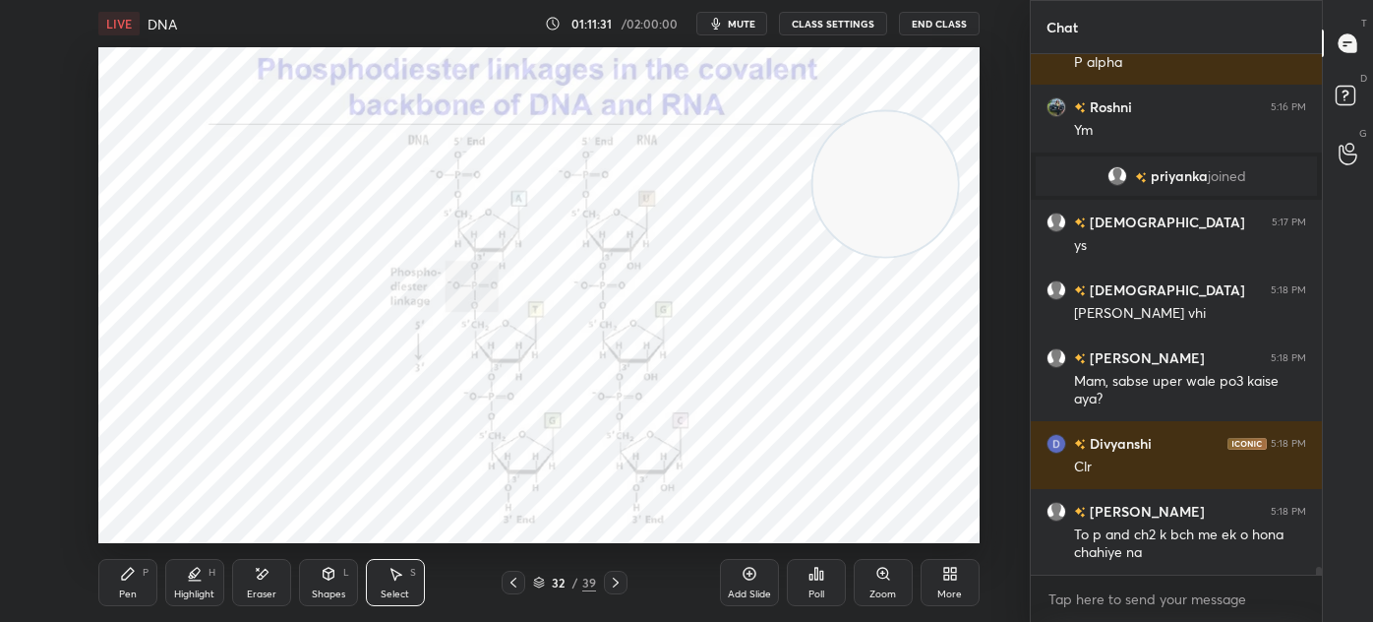
click at [871, 582] on div "Zoom" at bounding box center [883, 582] width 59 height 47
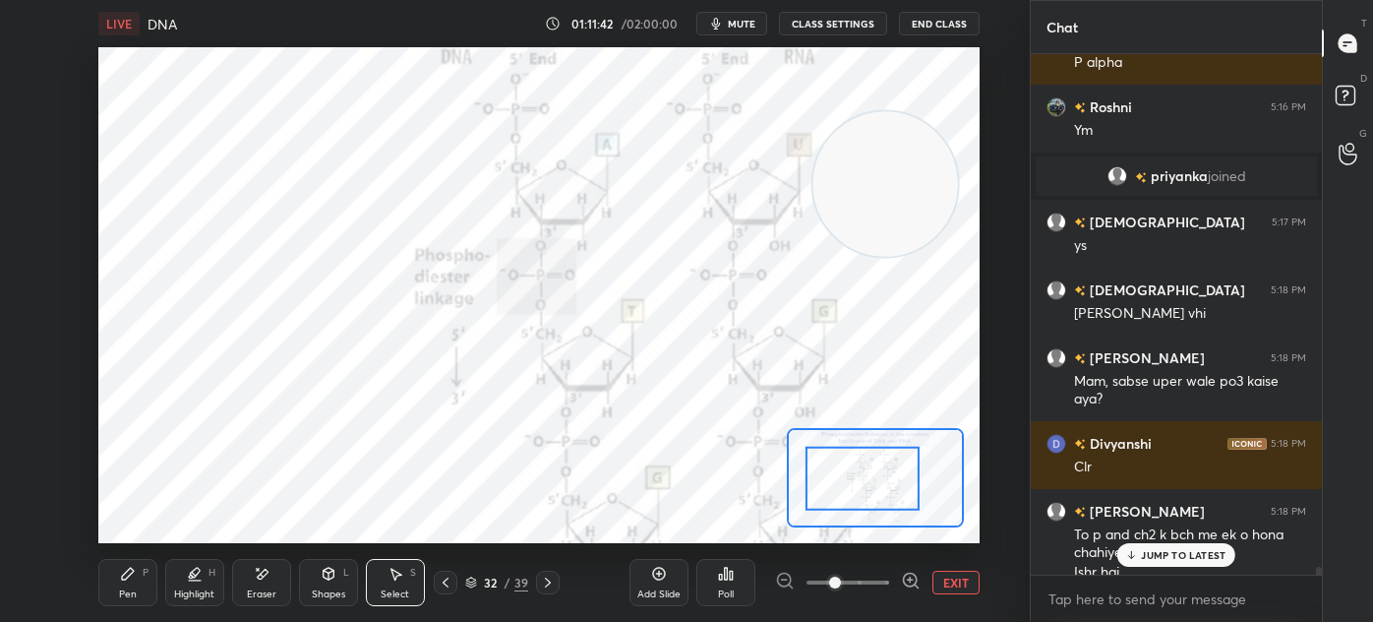
scroll to position [35489, 0]
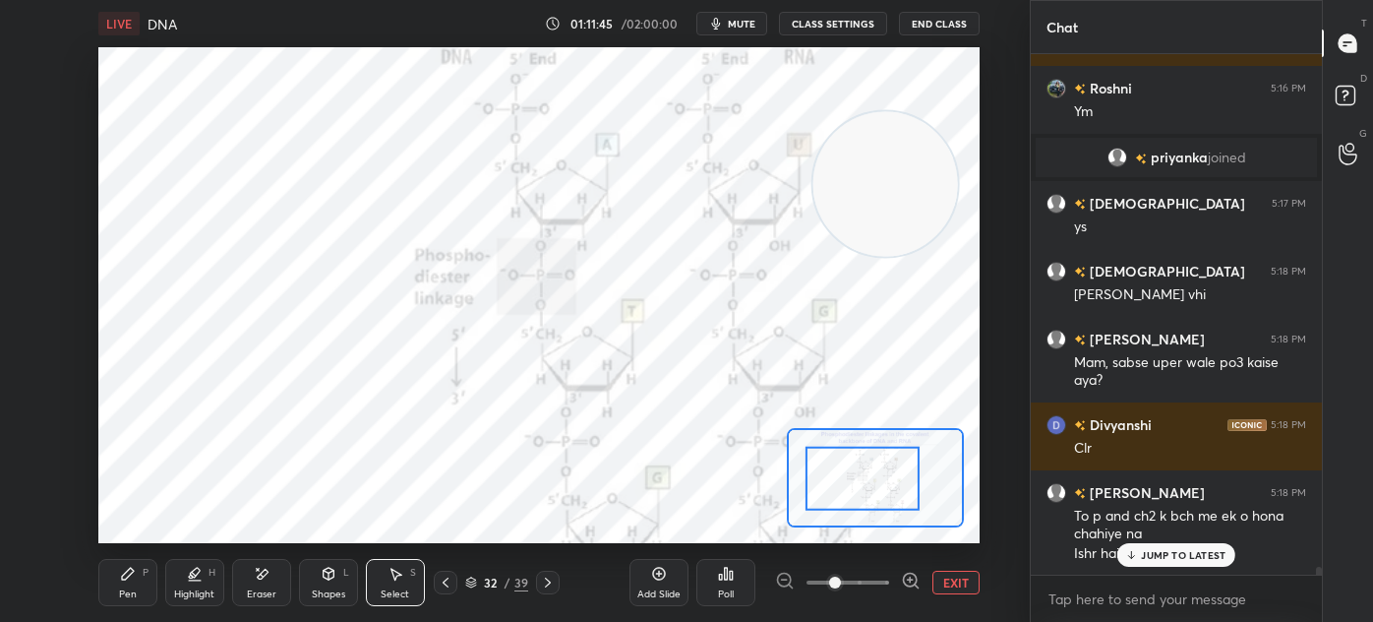
click at [946, 572] on button "EXIT" at bounding box center [955, 583] width 47 height 24
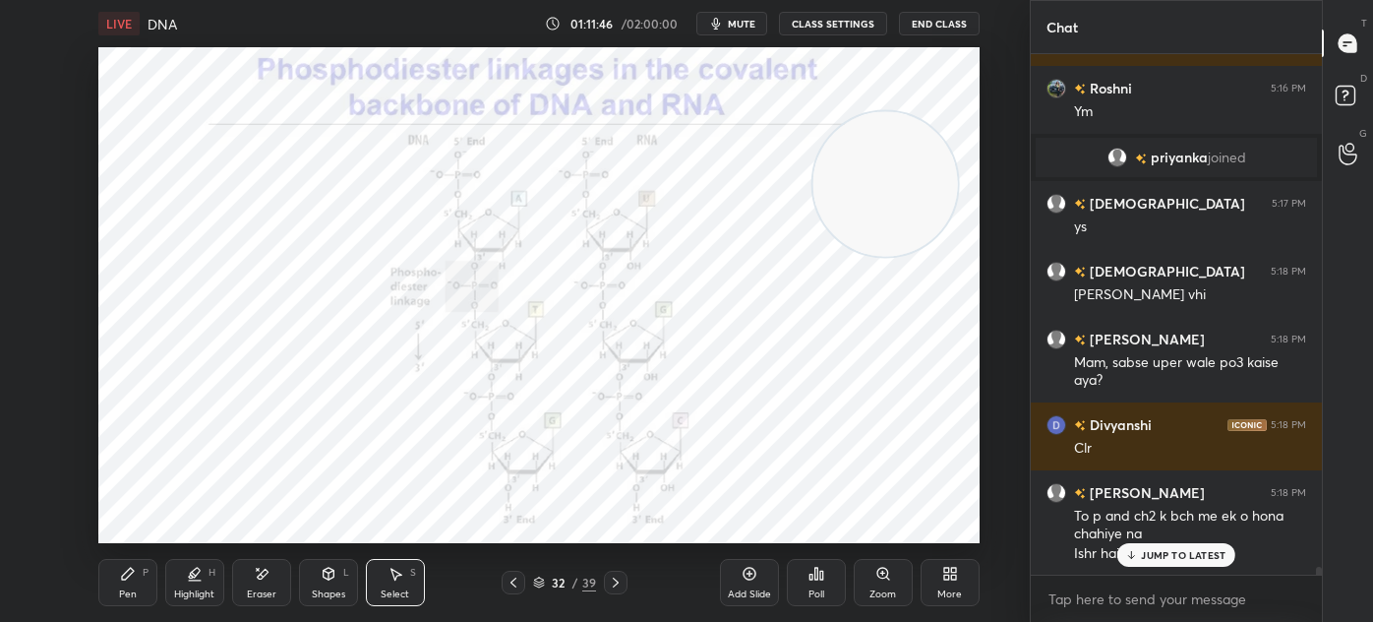
click at [520, 581] on icon at bounding box center [514, 582] width 16 height 16
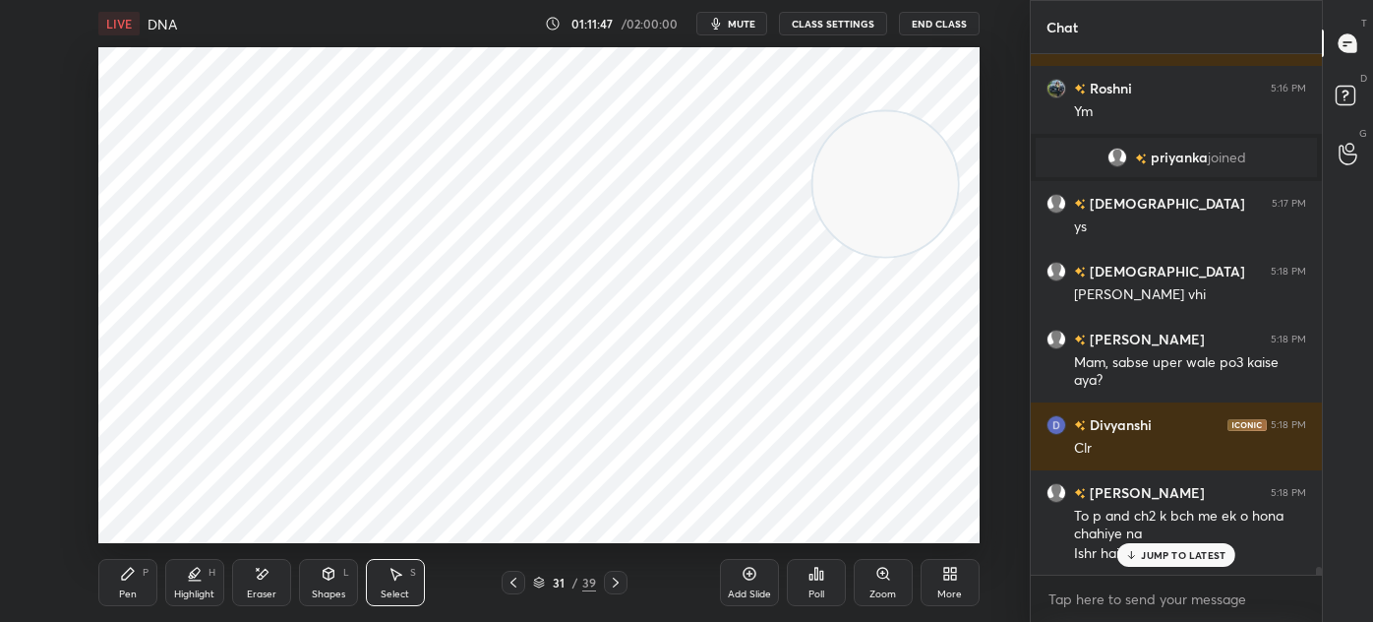
click at [134, 581] on div "Pen P" at bounding box center [127, 582] width 59 height 47
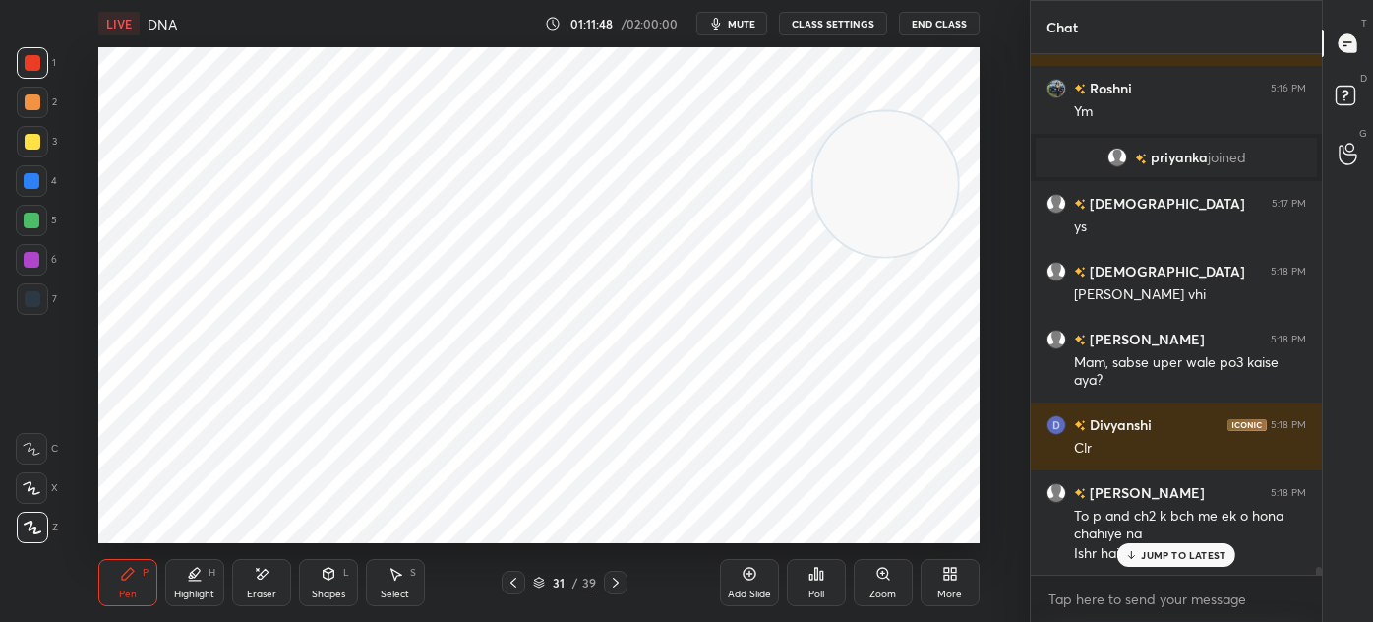
click at [36, 287] on div at bounding box center [32, 298] width 31 height 31
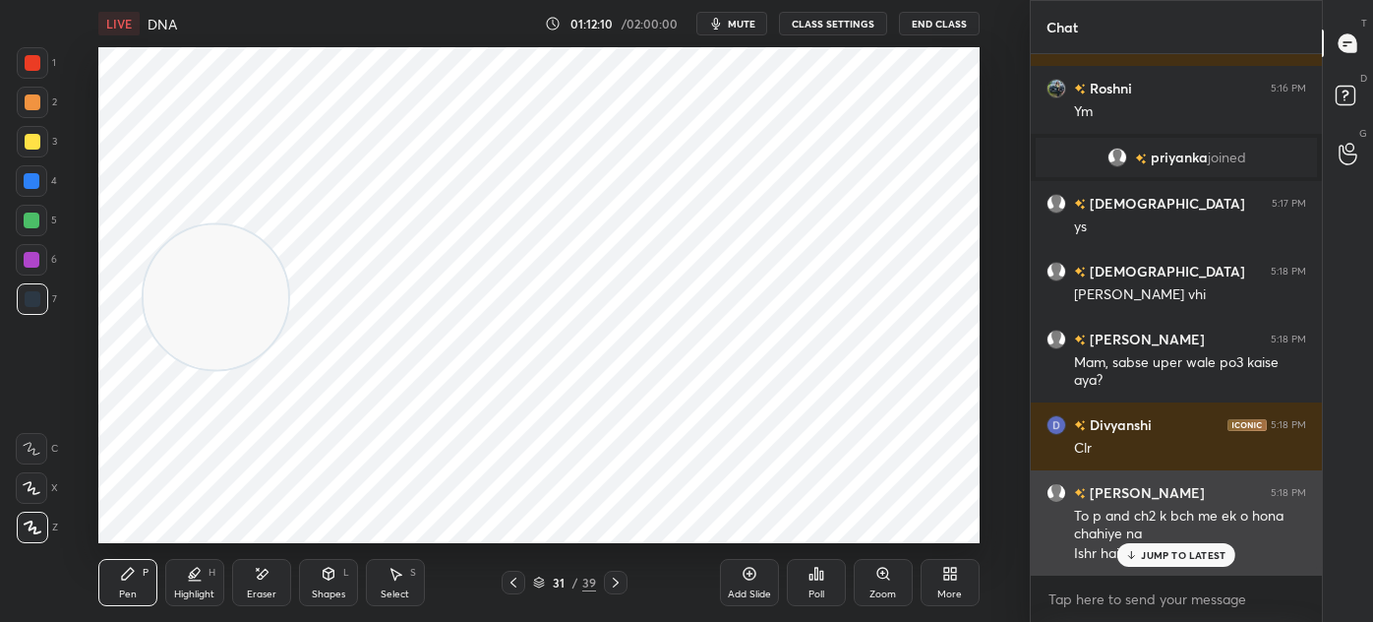
click at [1130, 552] on icon at bounding box center [1131, 555] width 13 height 12
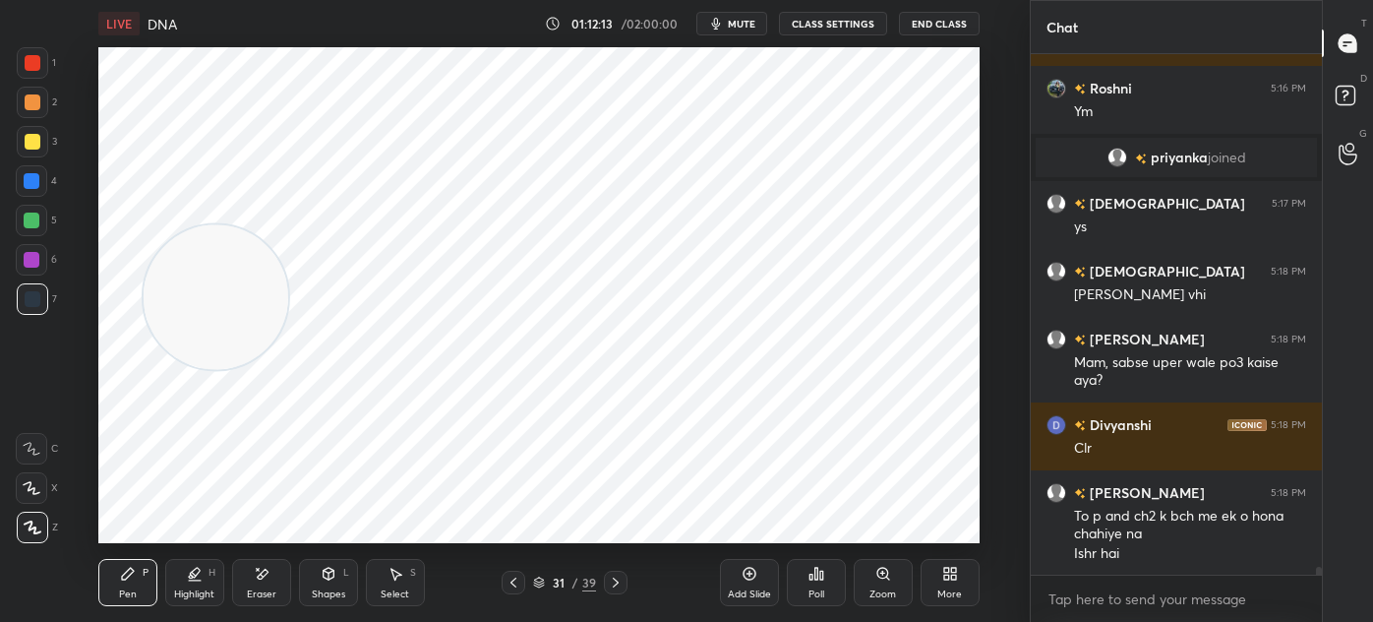
click at [409, 578] on div "Select S" at bounding box center [395, 582] width 59 height 47
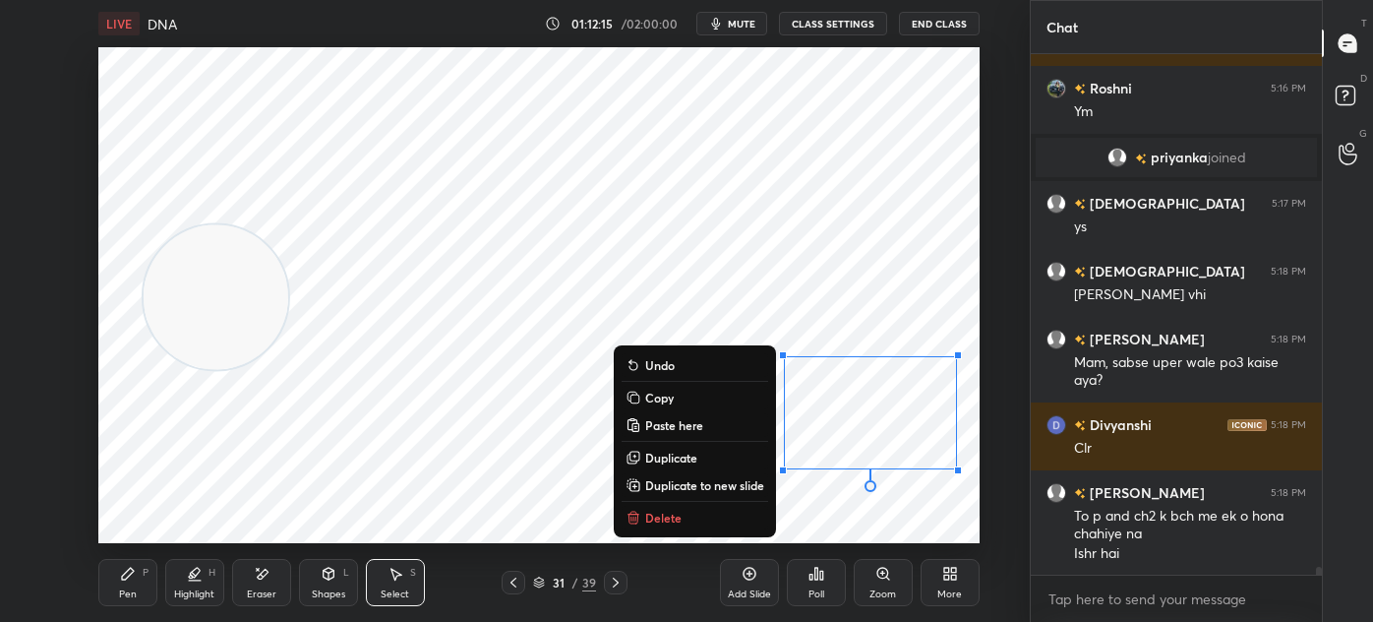
click at [687, 523] on button "Delete" at bounding box center [695, 518] width 147 height 24
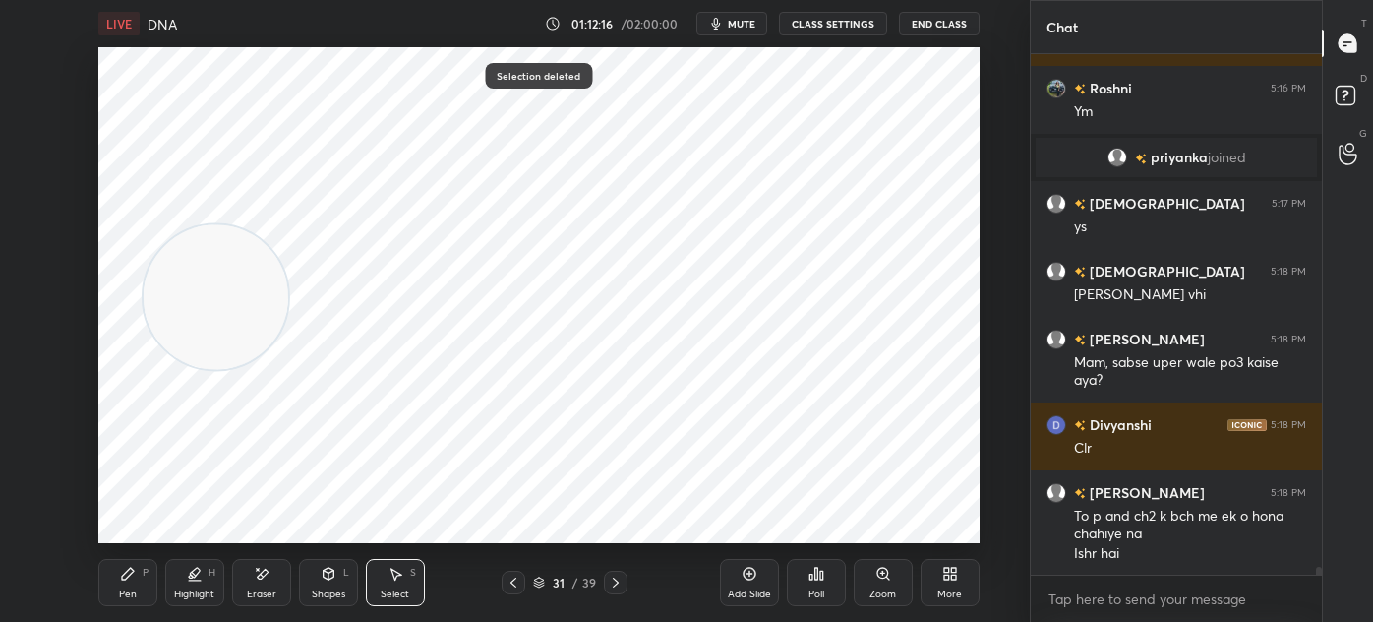
click at [120, 592] on div "Pen" at bounding box center [128, 594] width 18 height 10
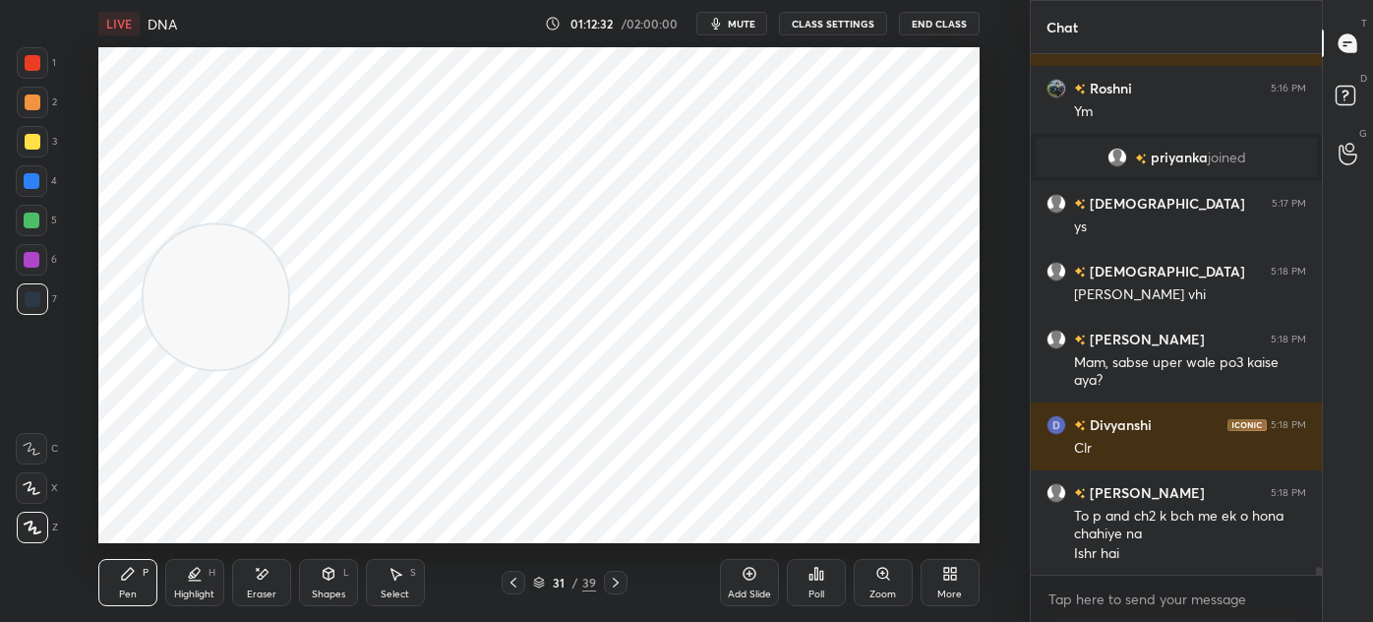
click at [243, 587] on div "Eraser" at bounding box center [261, 582] width 59 height 47
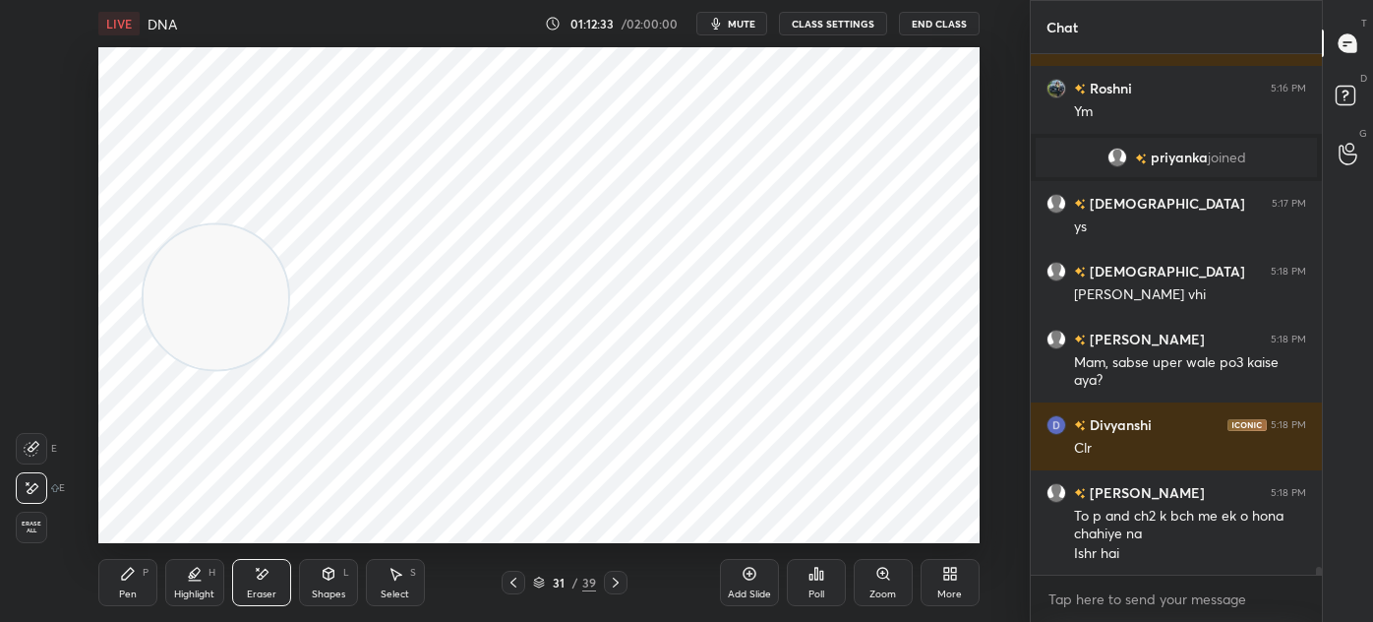
click at [219, 583] on div "Highlight H" at bounding box center [194, 582] width 59 height 47
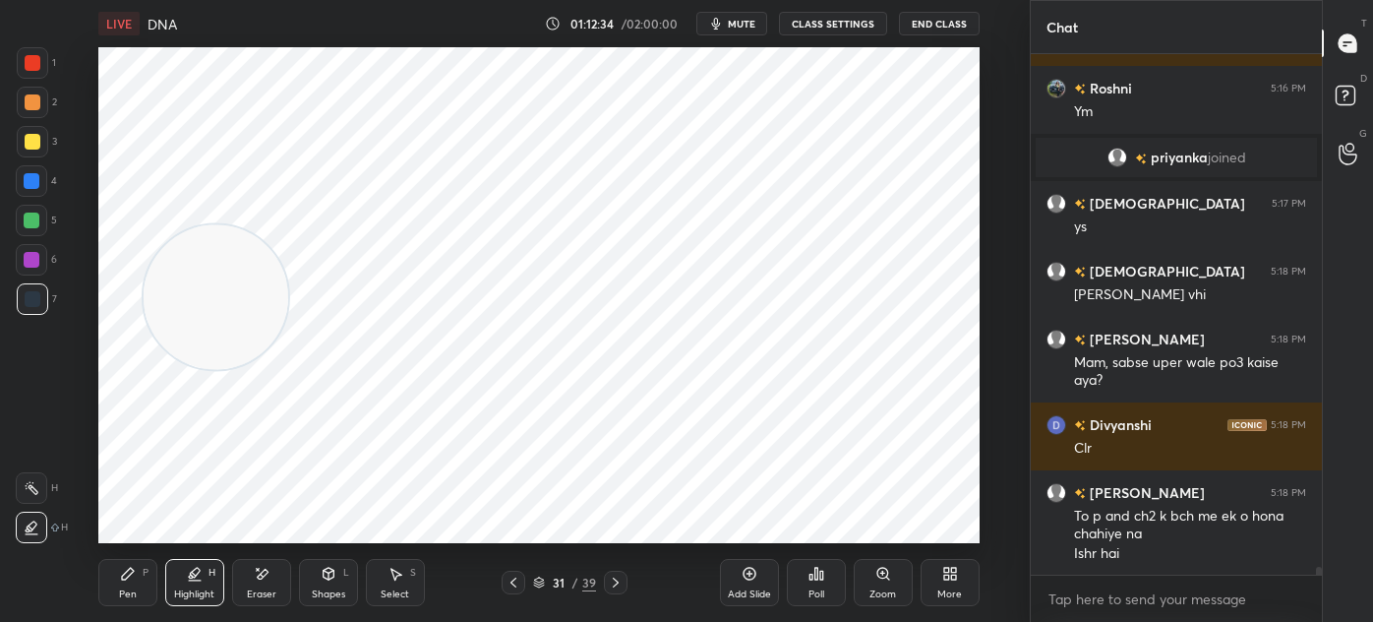
click at [29, 138] on div at bounding box center [33, 142] width 16 height 16
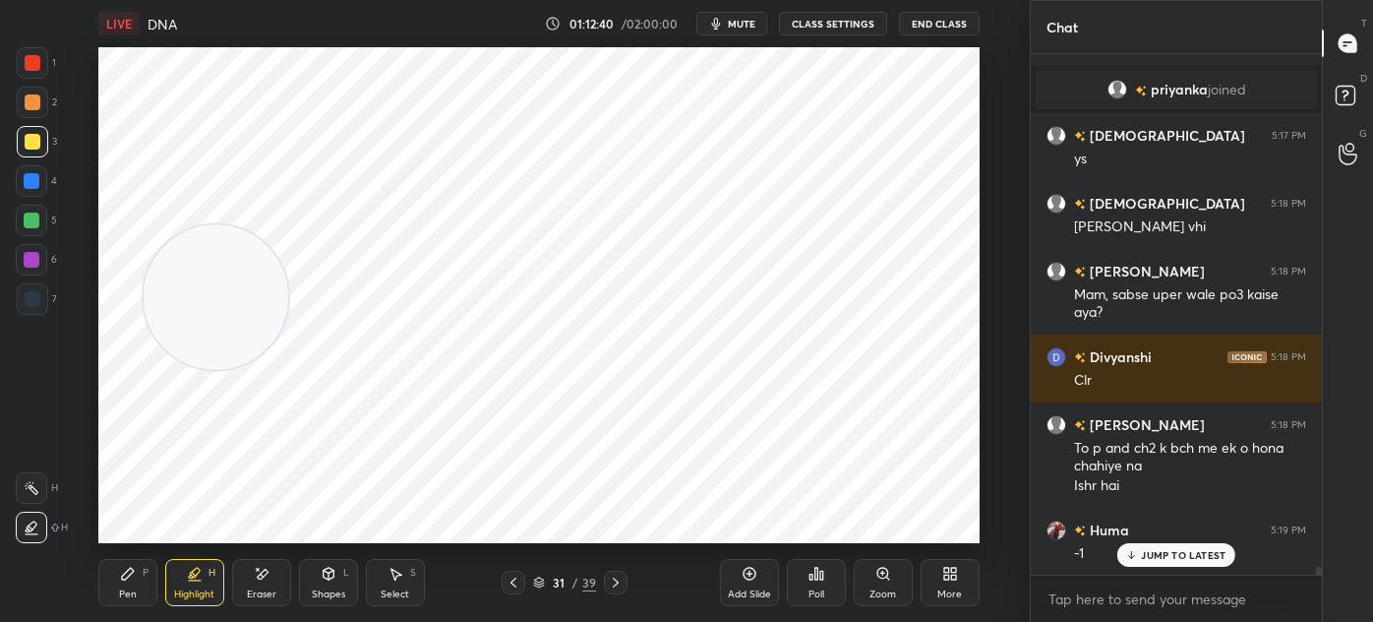
scroll to position [35625, 0]
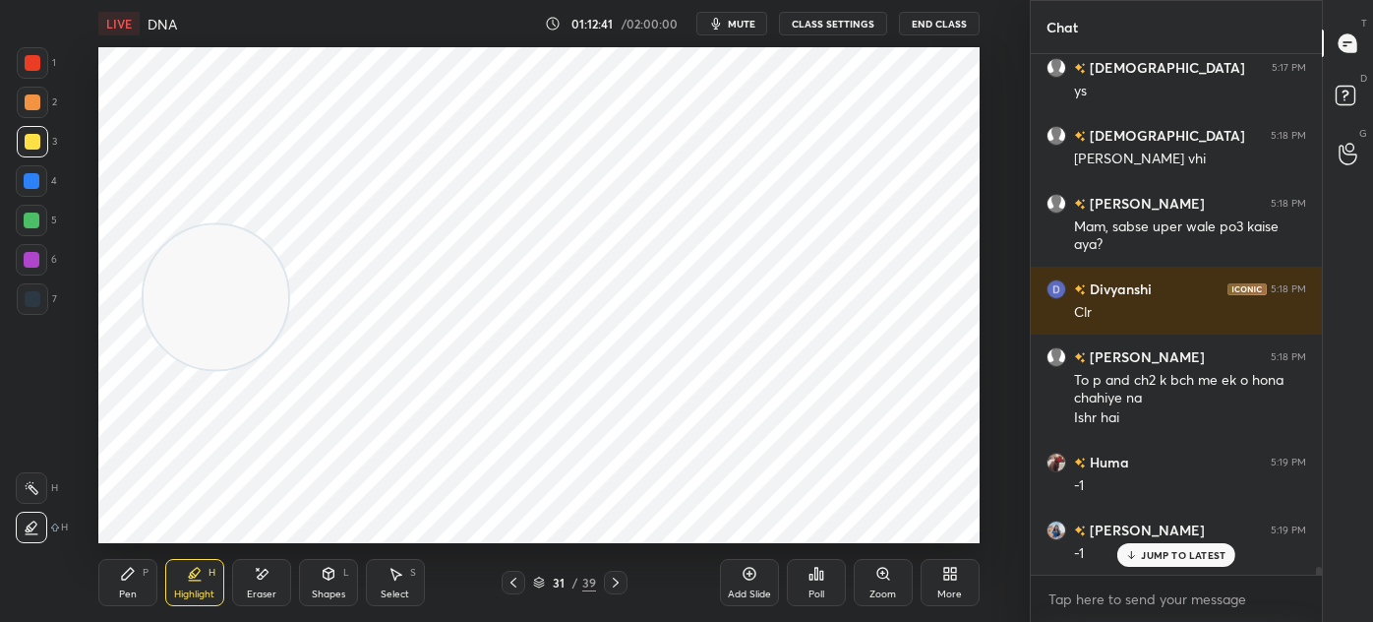
click at [131, 577] on icon at bounding box center [128, 574] width 16 height 16
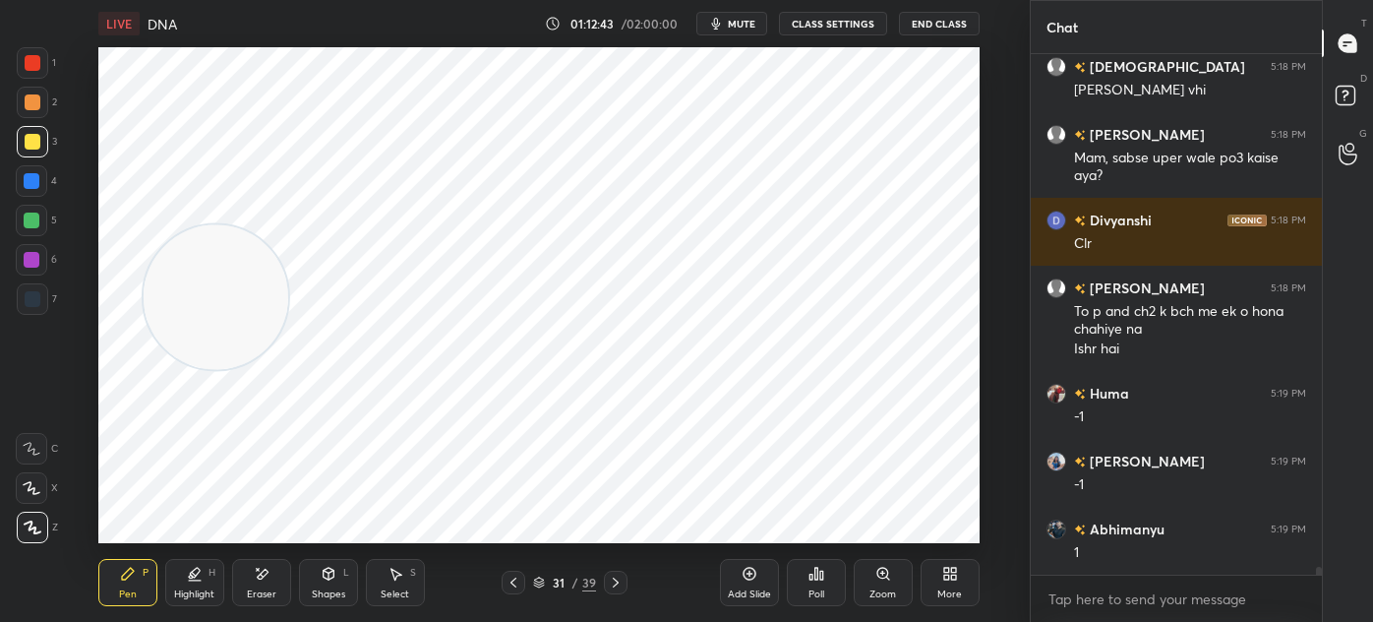
click at [25, 295] on div at bounding box center [33, 299] width 16 height 16
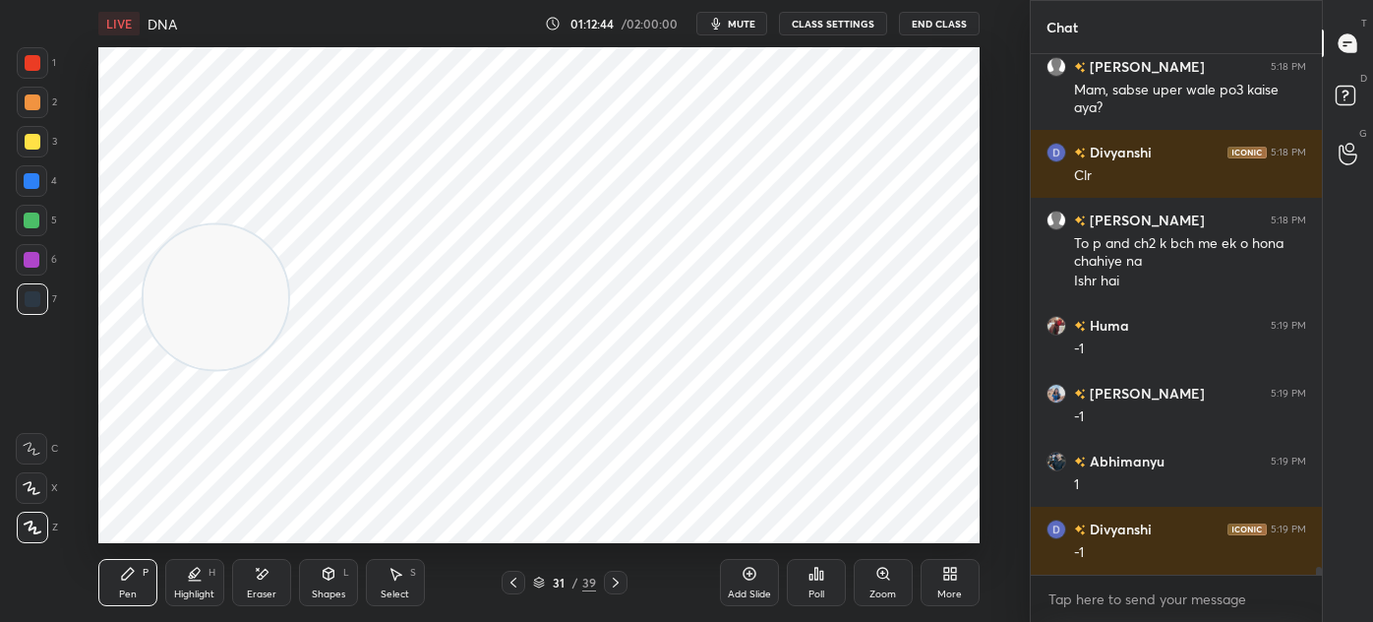
click at [207, 589] on div "Highlight" at bounding box center [194, 594] width 40 height 10
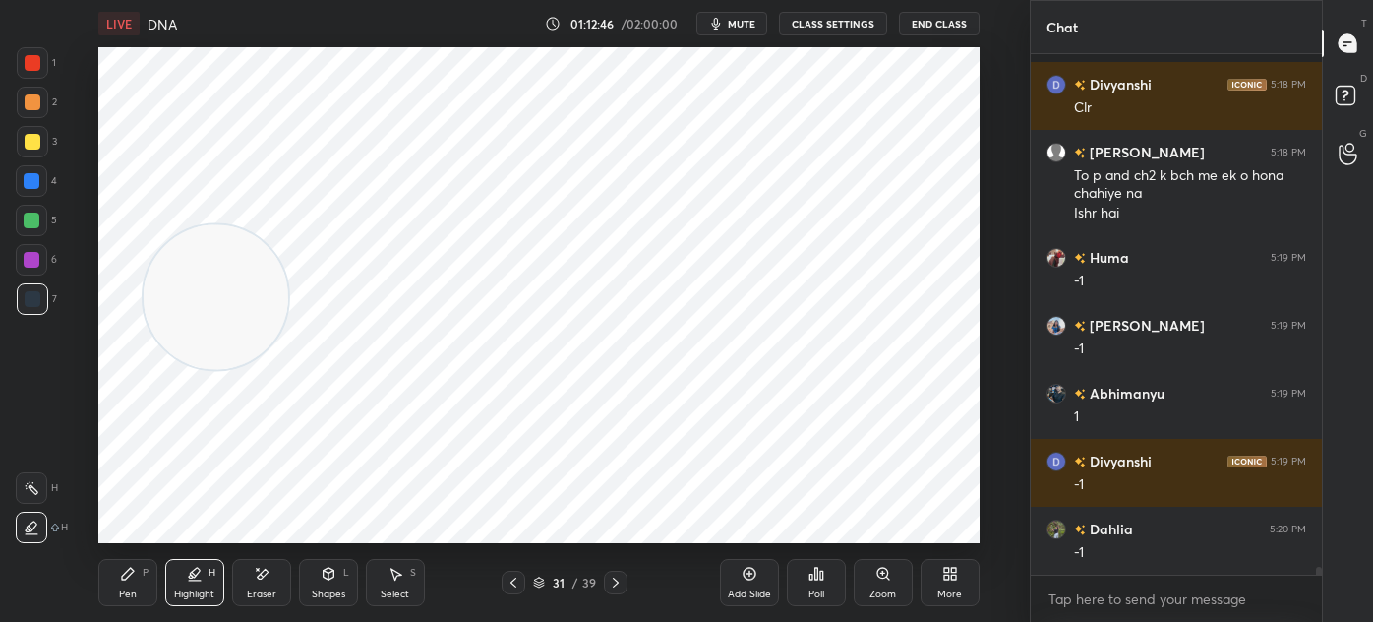
scroll to position [35965, 0]
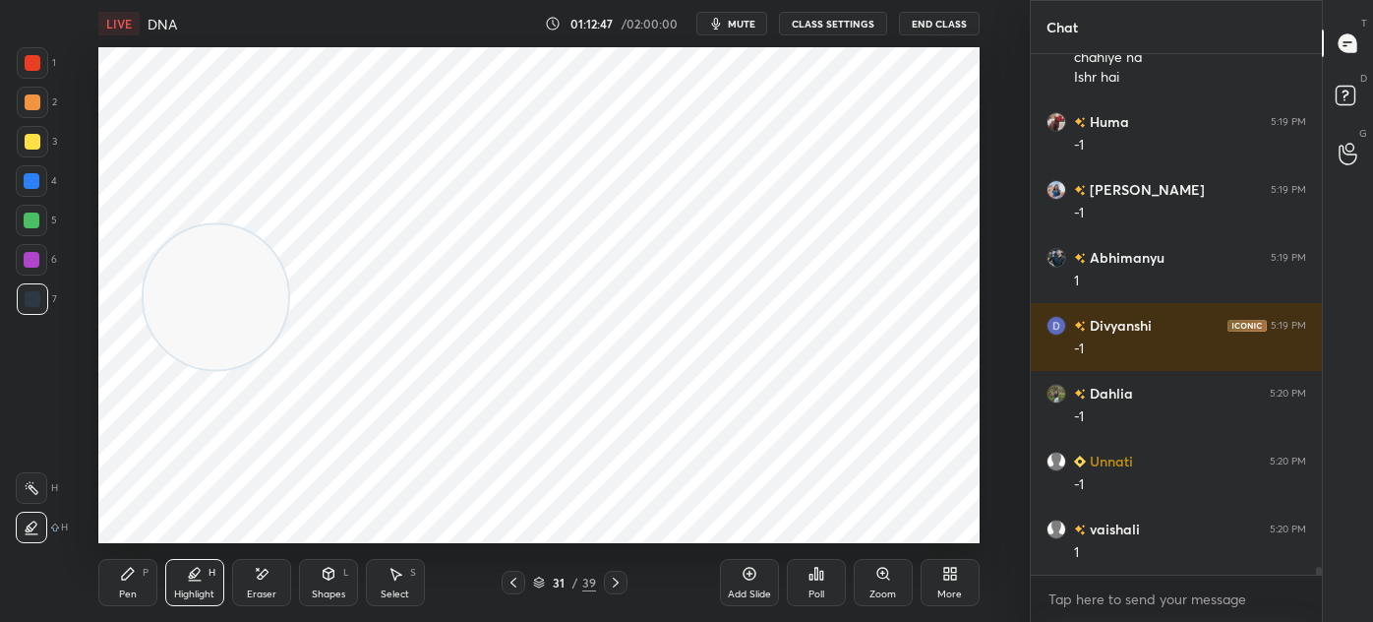
click at [742, 578] on icon at bounding box center [750, 574] width 16 height 16
click at [131, 593] on div "Pen" at bounding box center [128, 594] width 18 height 10
click at [43, 65] on div at bounding box center [32, 62] width 31 height 31
click at [517, 584] on icon at bounding box center [513, 582] width 16 height 16
click at [197, 596] on div "Highlight" at bounding box center [194, 594] width 40 height 10
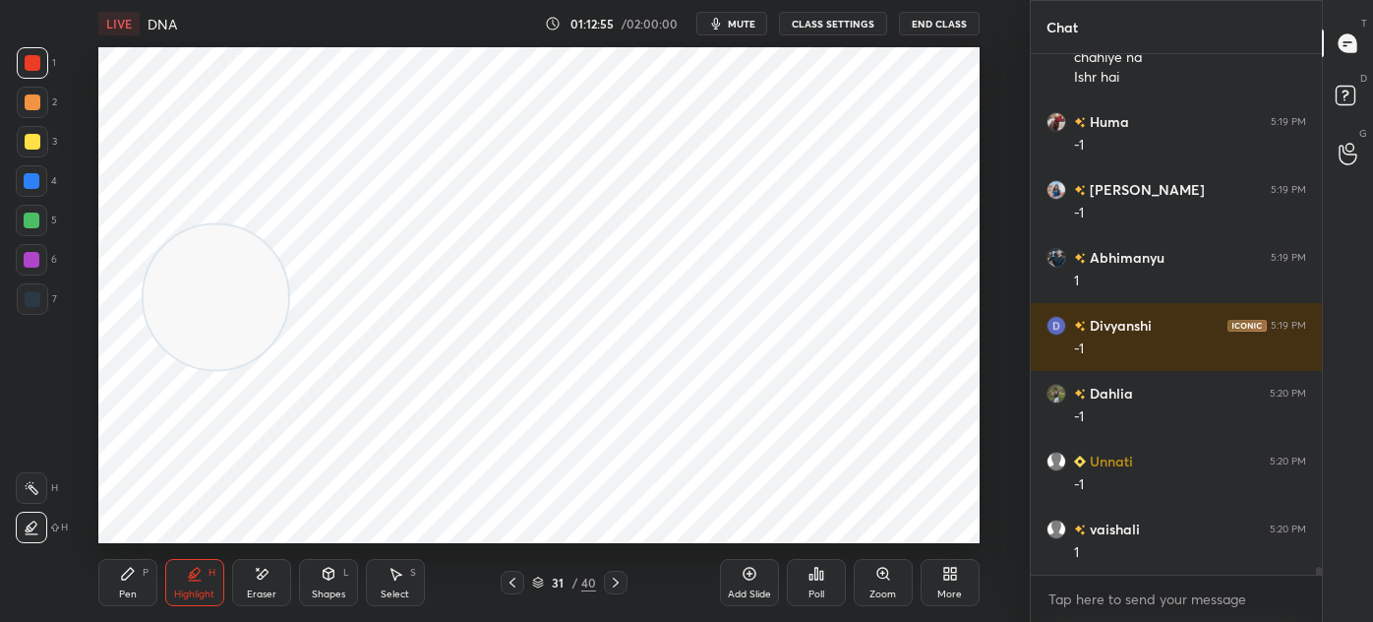
click at [35, 139] on div at bounding box center [33, 142] width 16 height 16
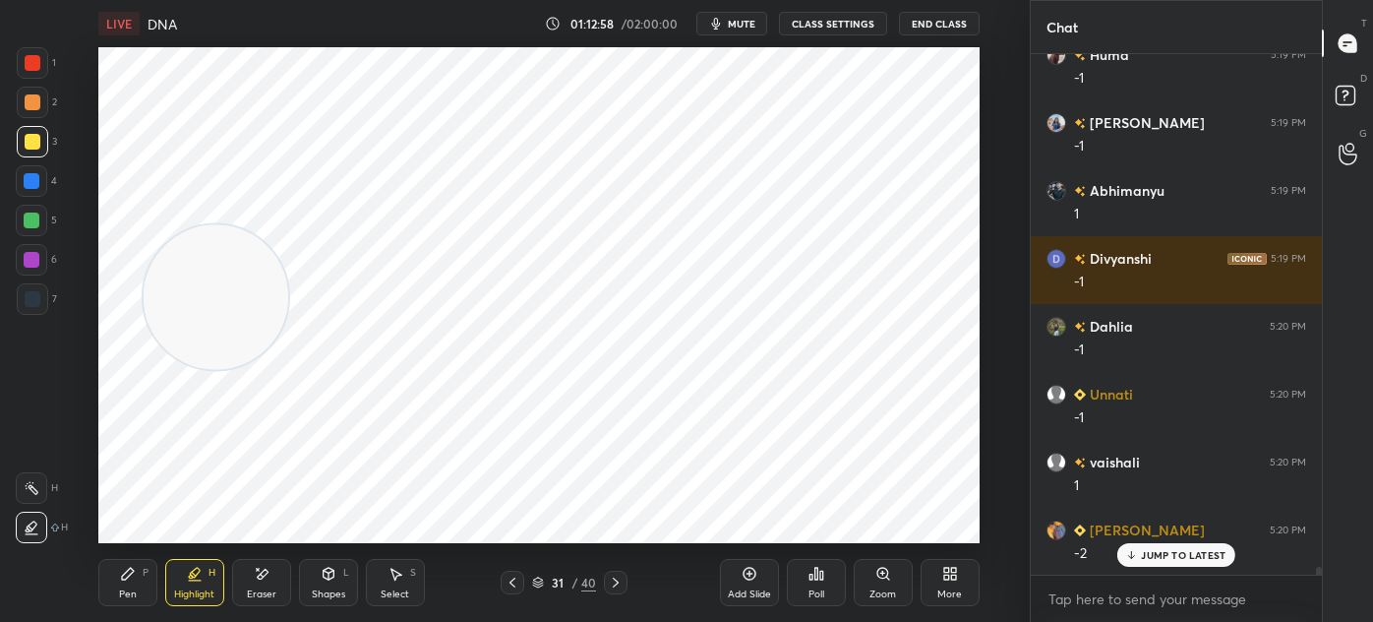
click at [138, 571] on div "Pen P" at bounding box center [127, 582] width 59 height 47
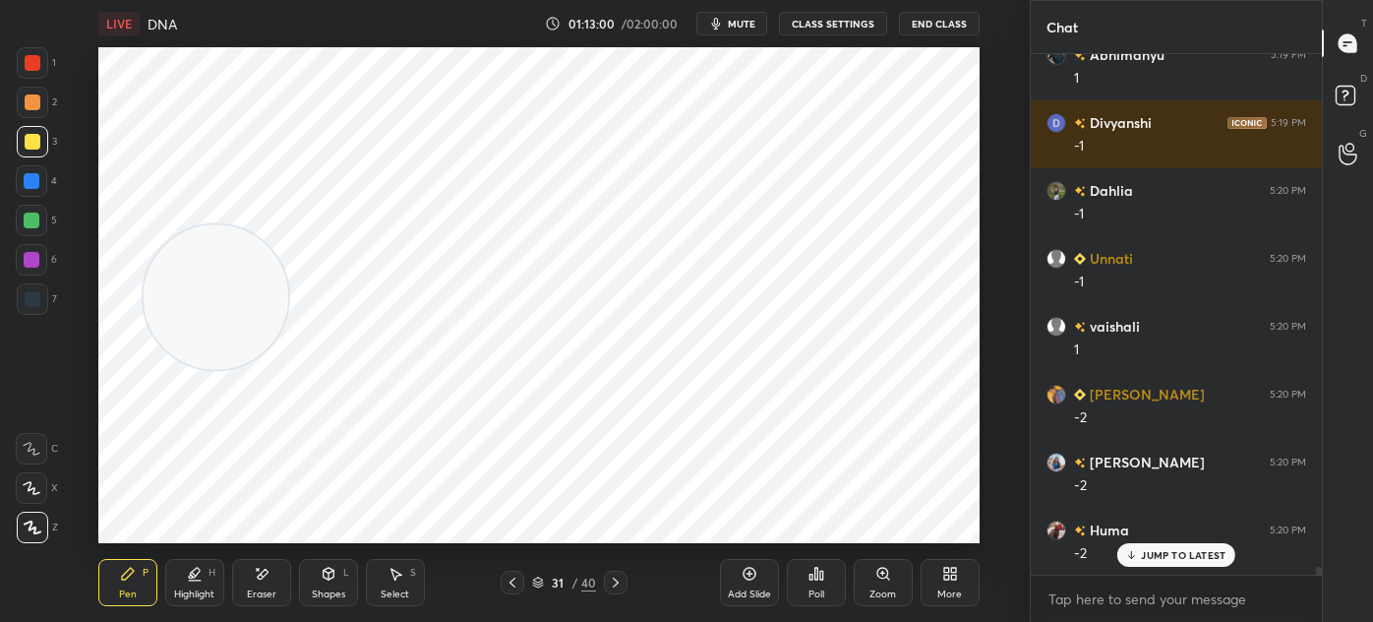
click at [39, 65] on div at bounding box center [33, 63] width 16 height 16
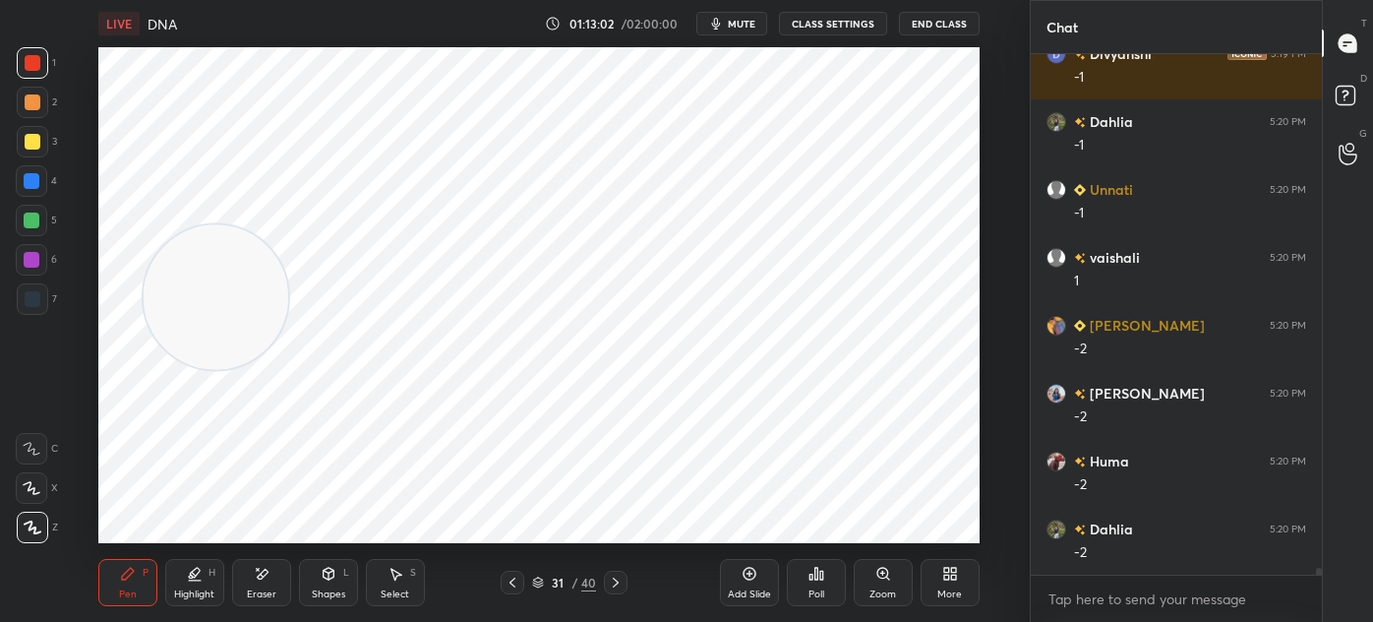
click at [619, 581] on icon at bounding box center [616, 582] width 16 height 16
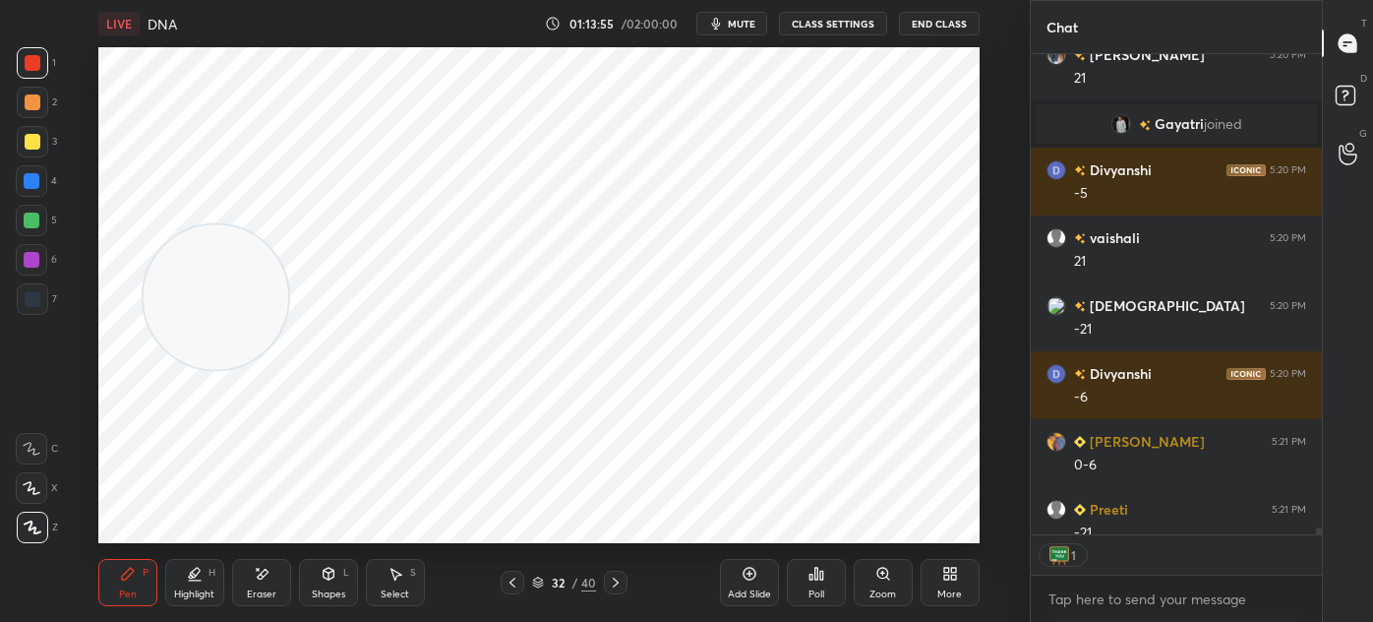
scroll to position [6, 5]
click at [617, 578] on icon at bounding box center [616, 582] width 16 height 16
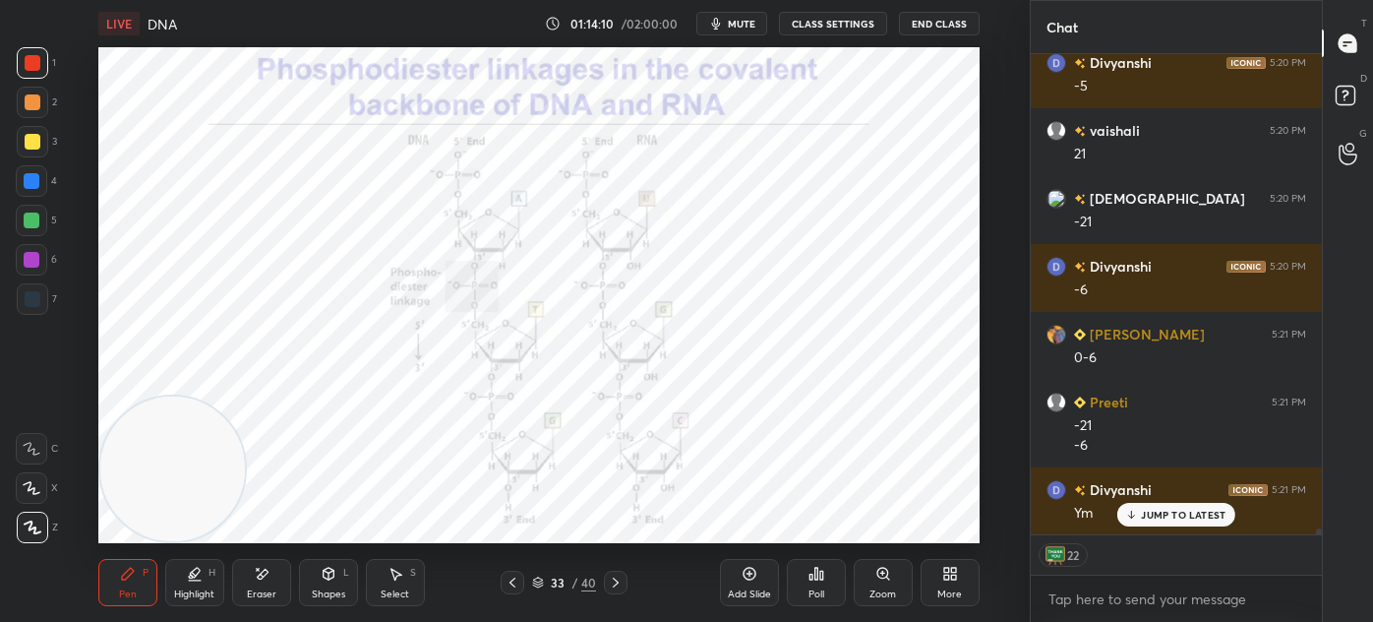
scroll to position [37008, 0]
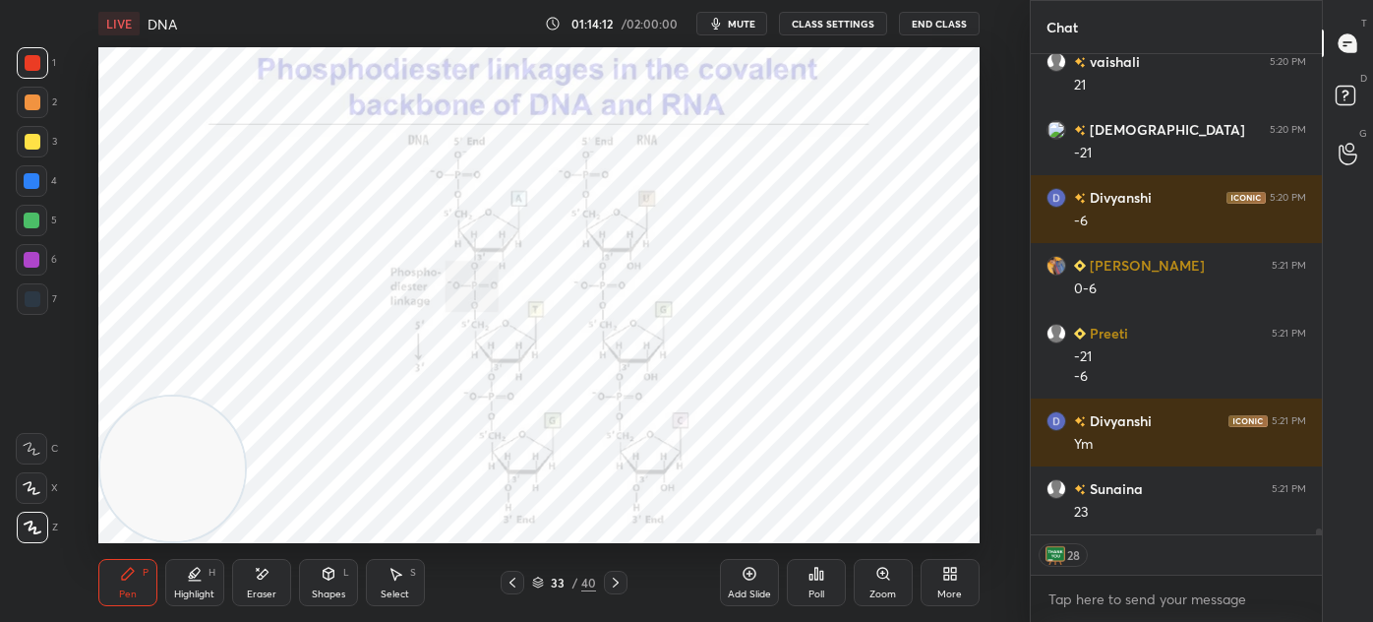
click at [272, 569] on div "Eraser" at bounding box center [261, 582] width 59 height 47
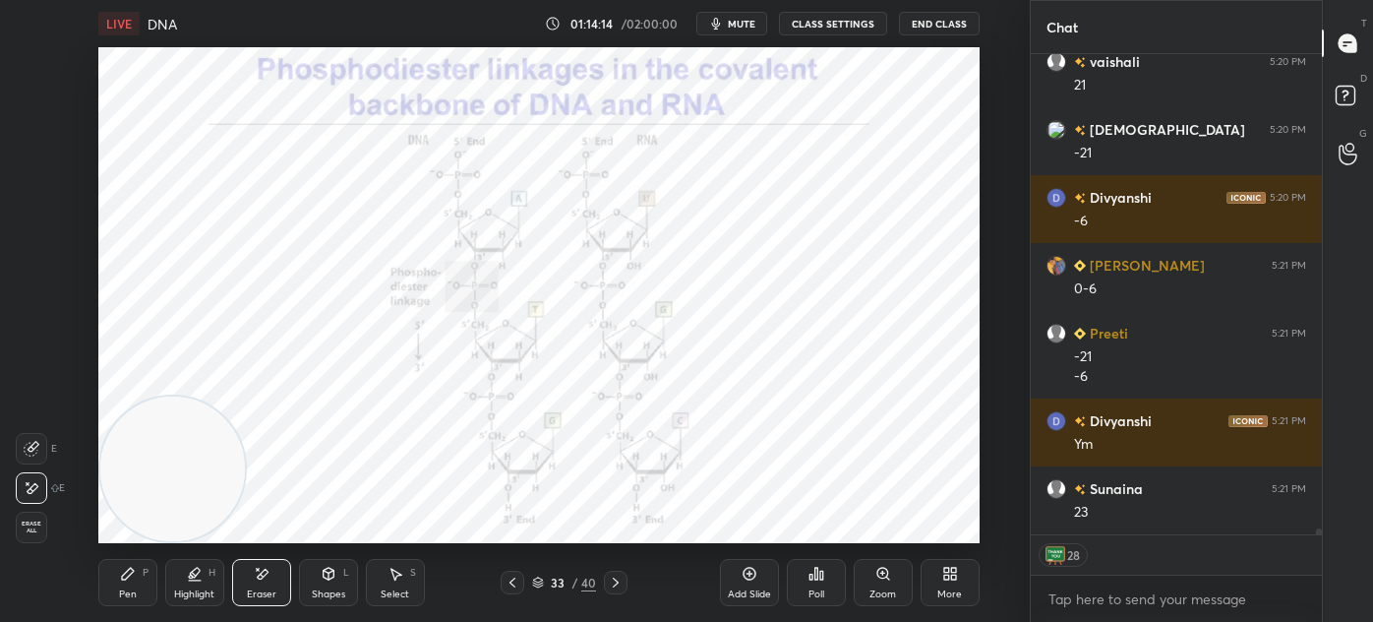
click at [130, 578] on icon at bounding box center [128, 574] width 16 height 16
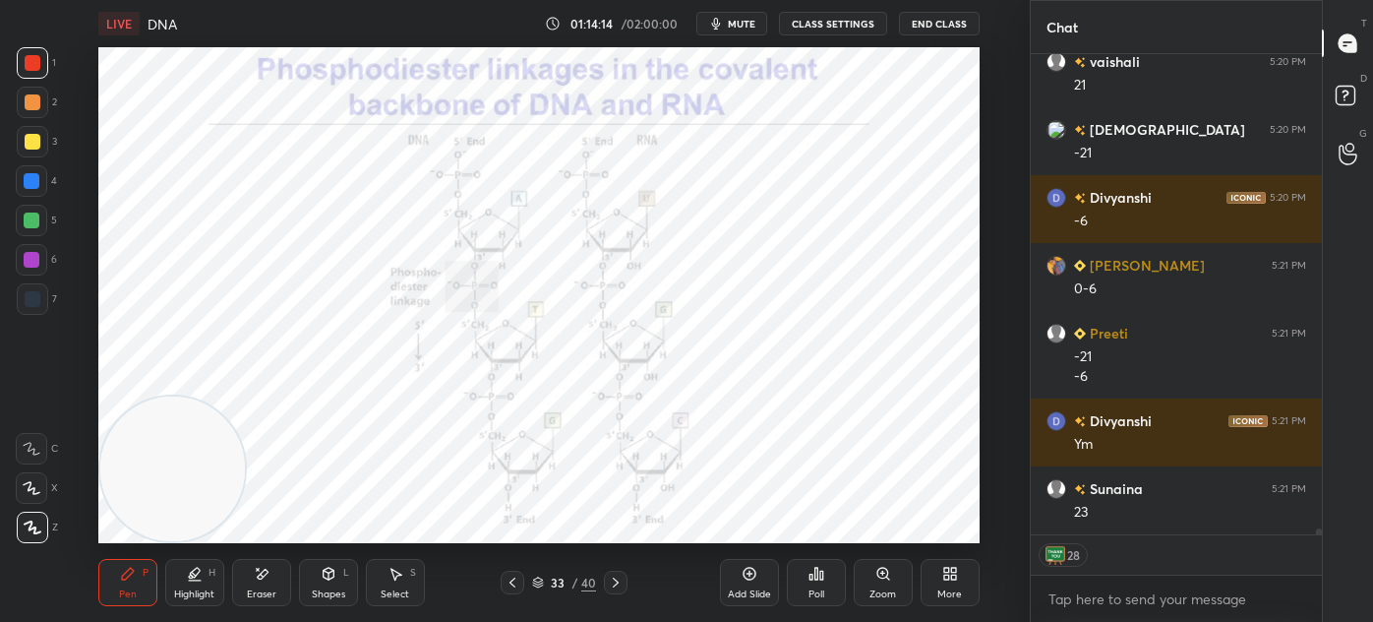
scroll to position [37076, 0]
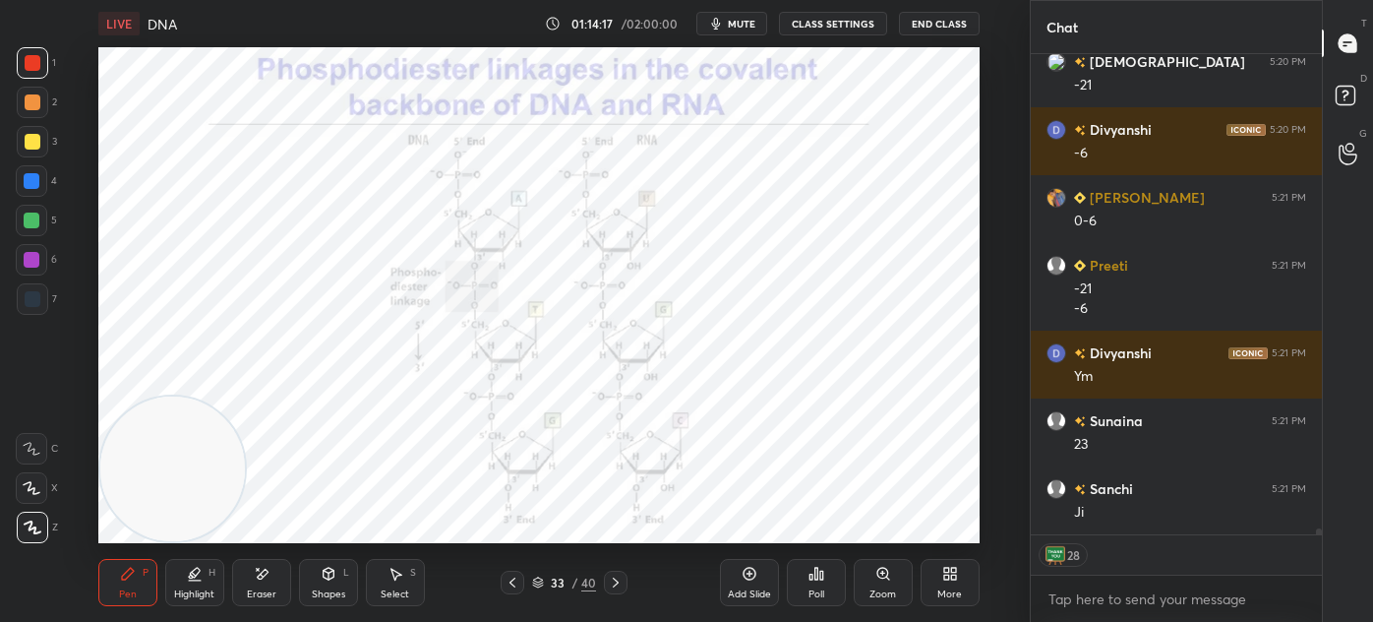
click at [41, 141] on div at bounding box center [32, 141] width 31 height 31
click at [205, 578] on div "Highlight H" at bounding box center [194, 582] width 59 height 47
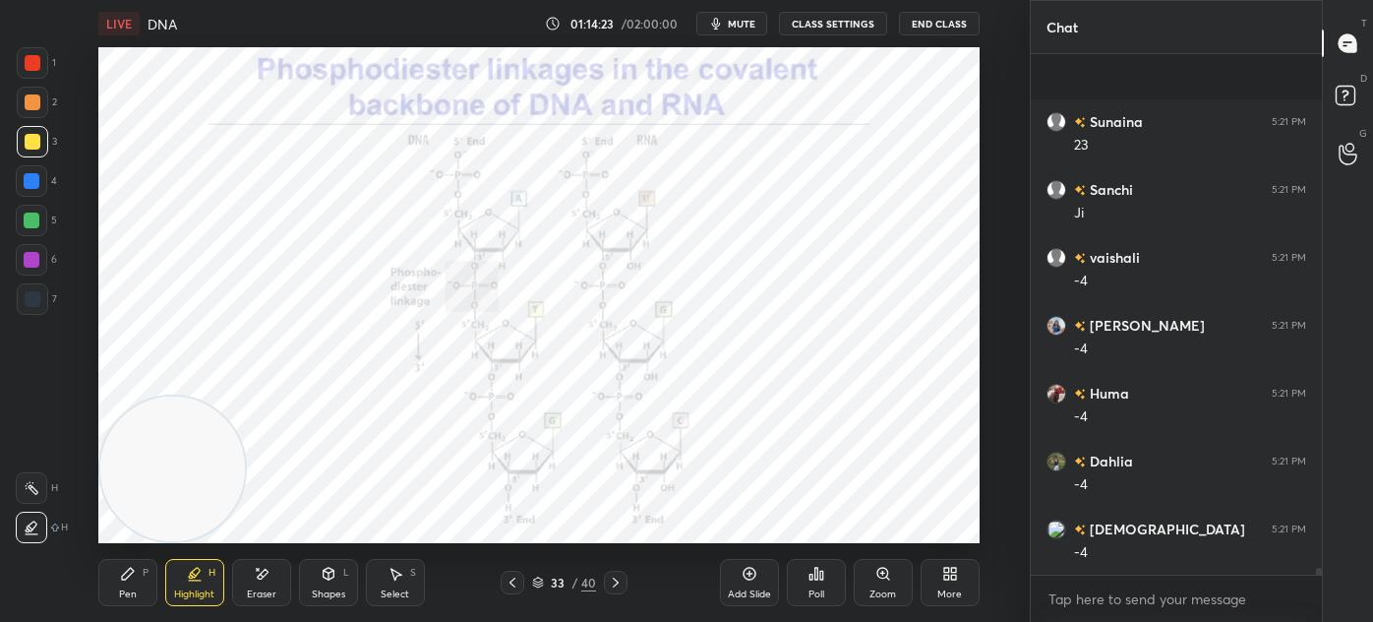
scroll to position [37511, 0]
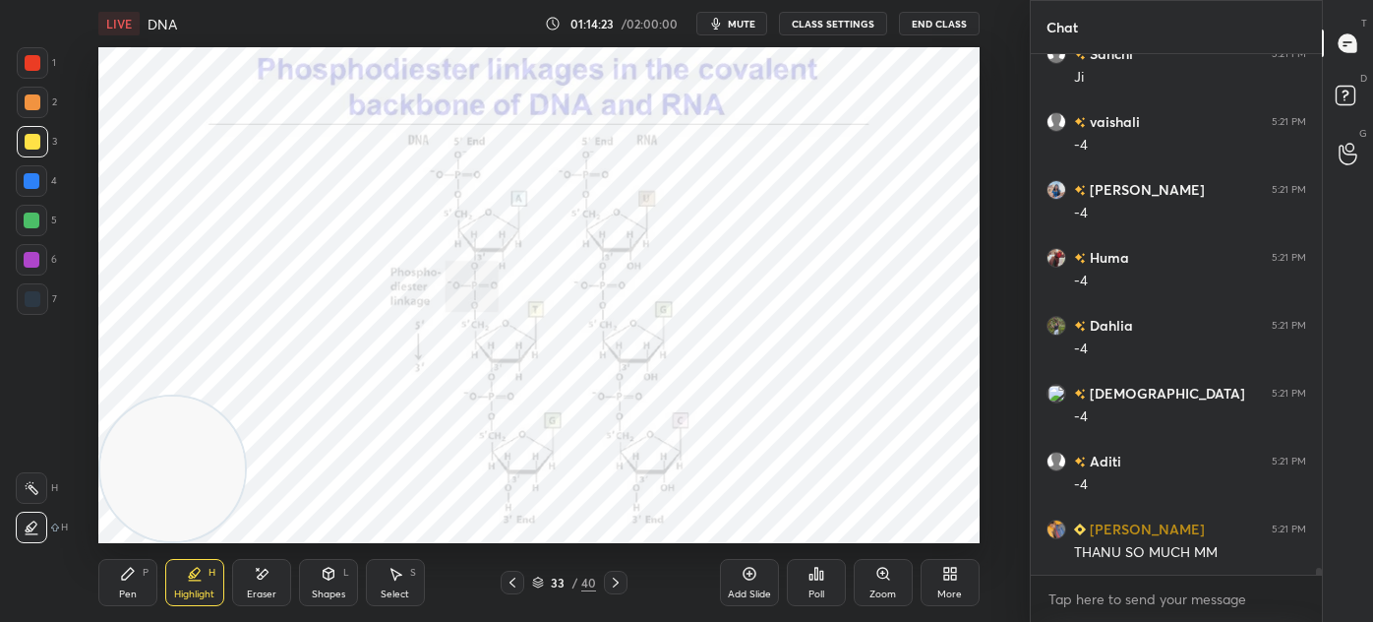
click at [139, 584] on div "Pen P" at bounding box center [127, 582] width 59 height 47
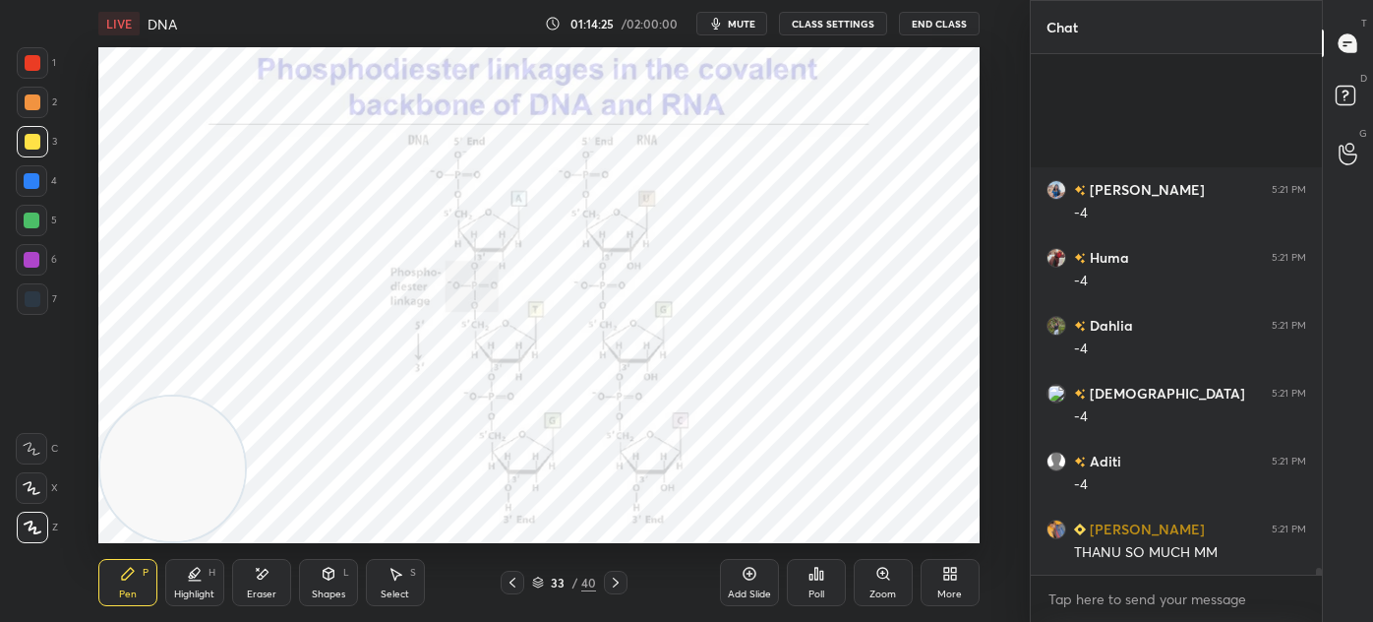
scroll to position [37713, 0]
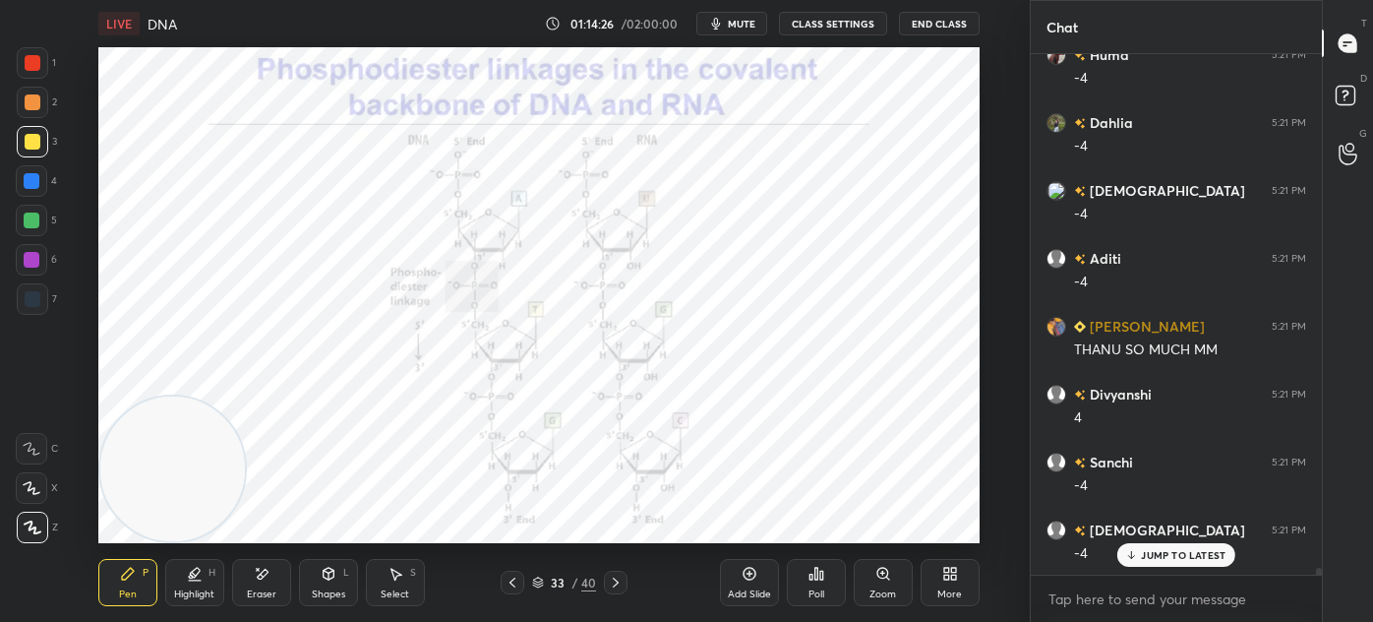
click at [44, 264] on div at bounding box center [31, 259] width 31 height 31
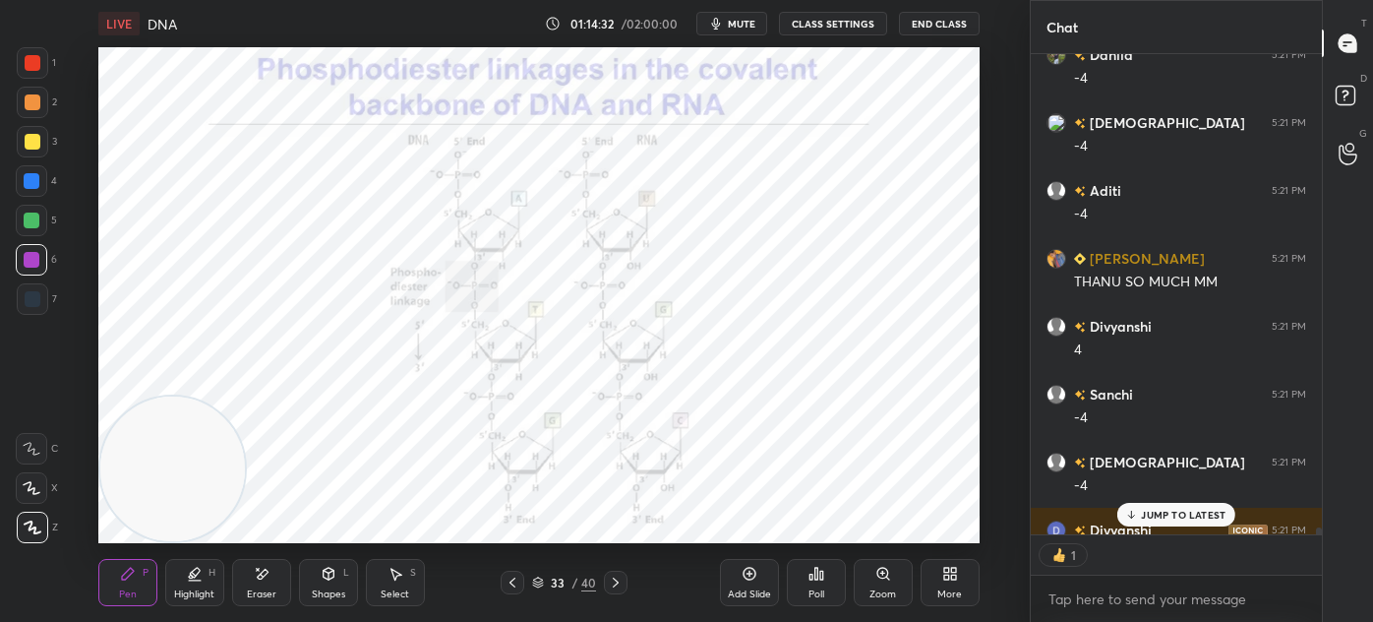
scroll to position [6, 5]
click at [1138, 506] on div "JUMP TO LATEST" at bounding box center [1176, 515] width 118 height 24
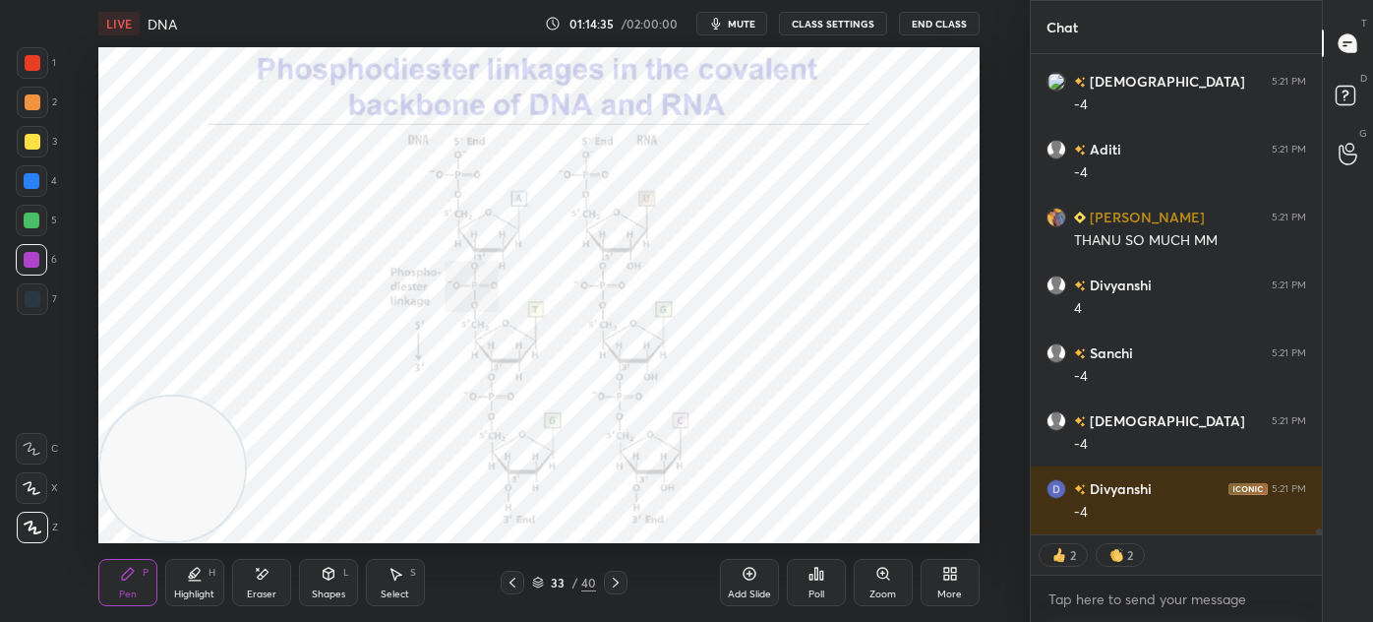
click at [537, 581] on icon at bounding box center [538, 582] width 12 height 12
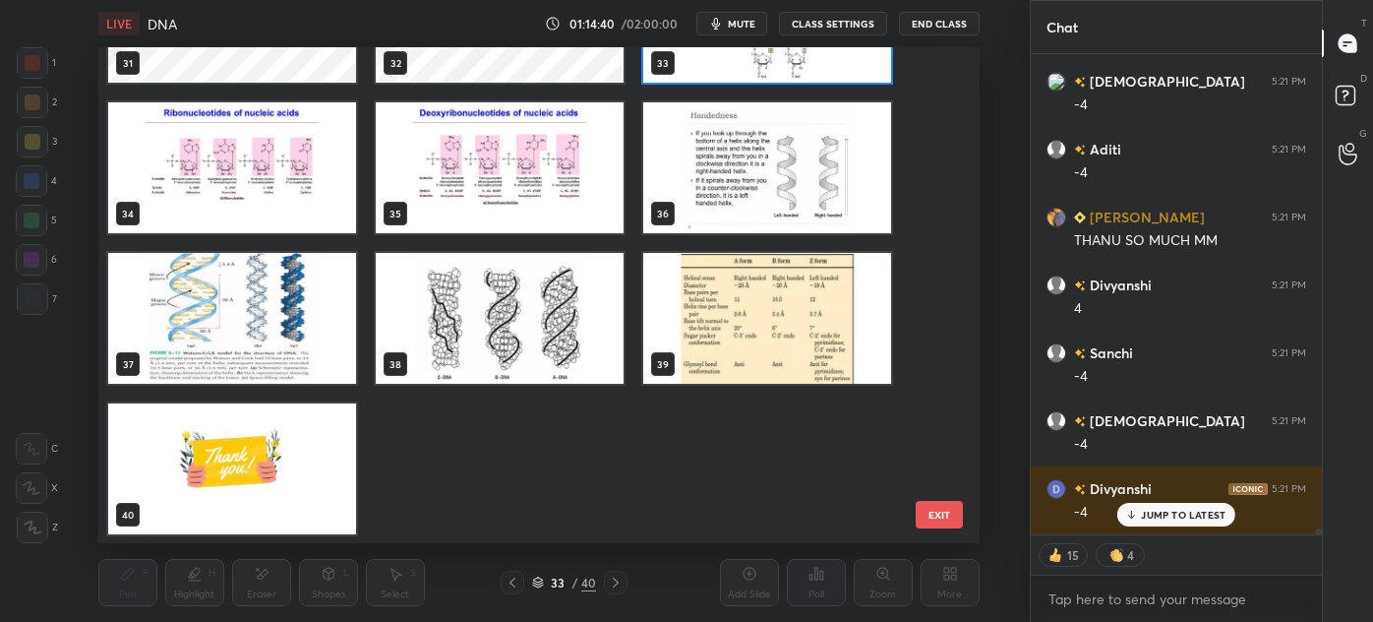
scroll to position [37889, 0]
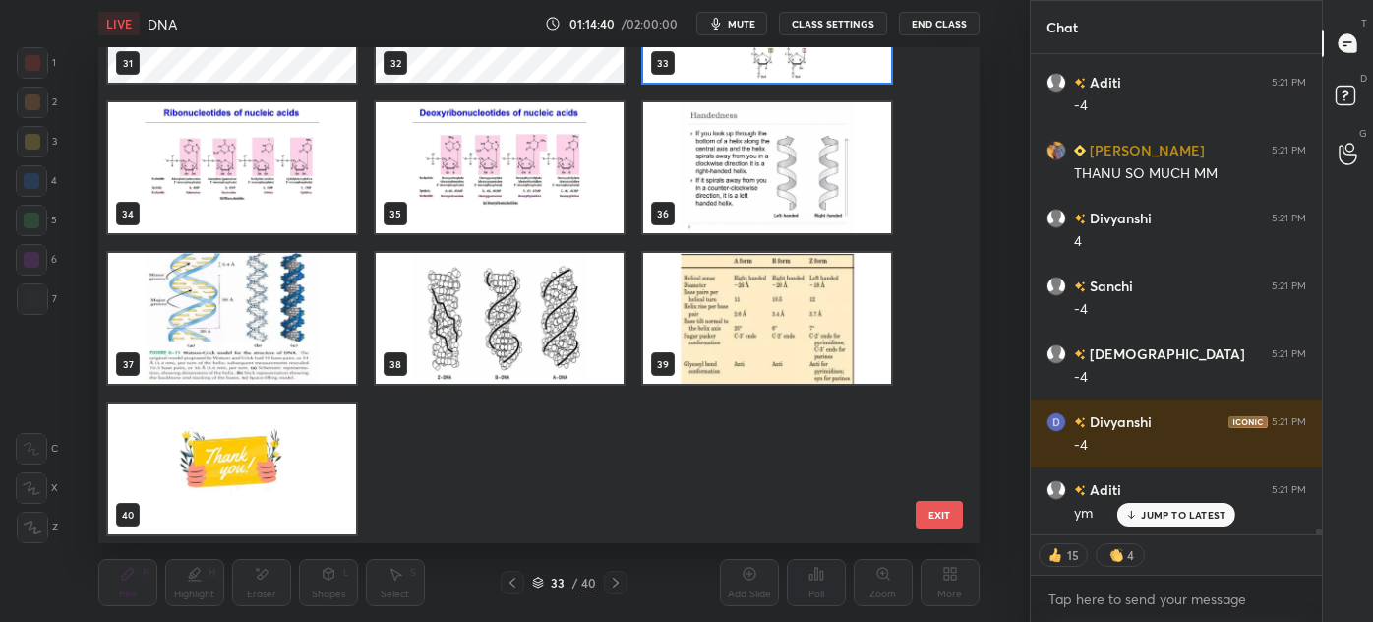
click at [249, 474] on img "grid" at bounding box center [232, 468] width 248 height 131
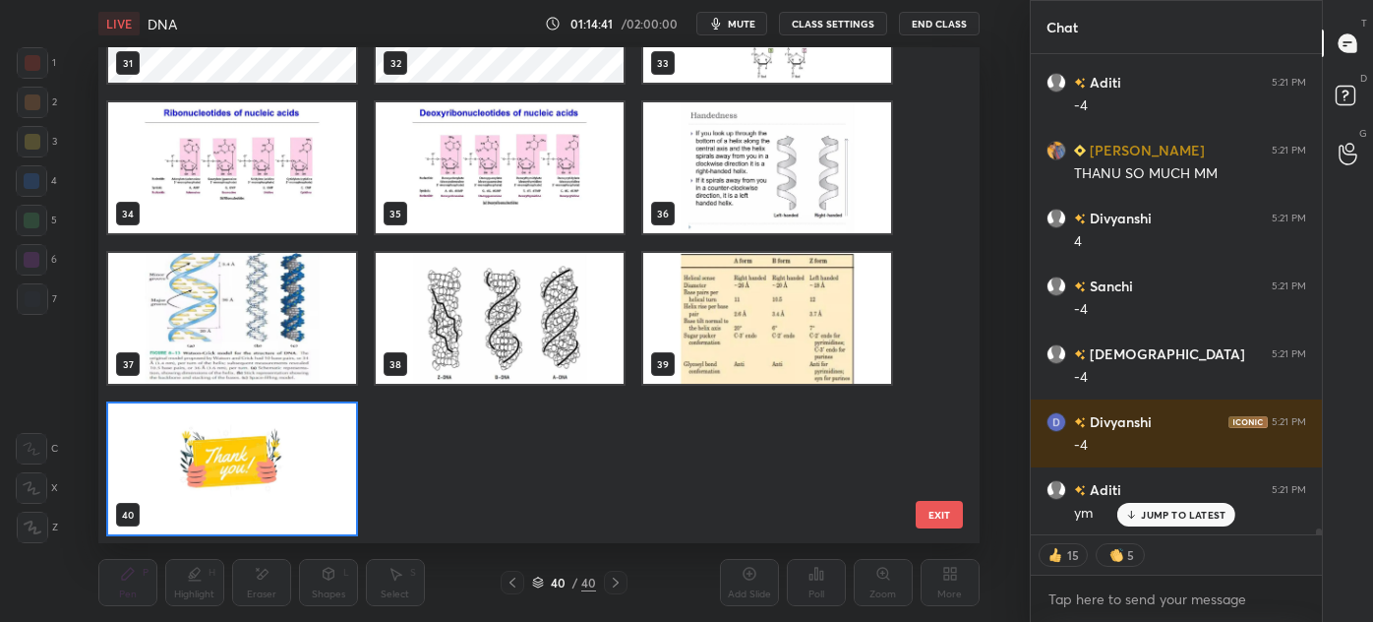
click at [266, 461] on img "grid" at bounding box center [232, 468] width 248 height 131
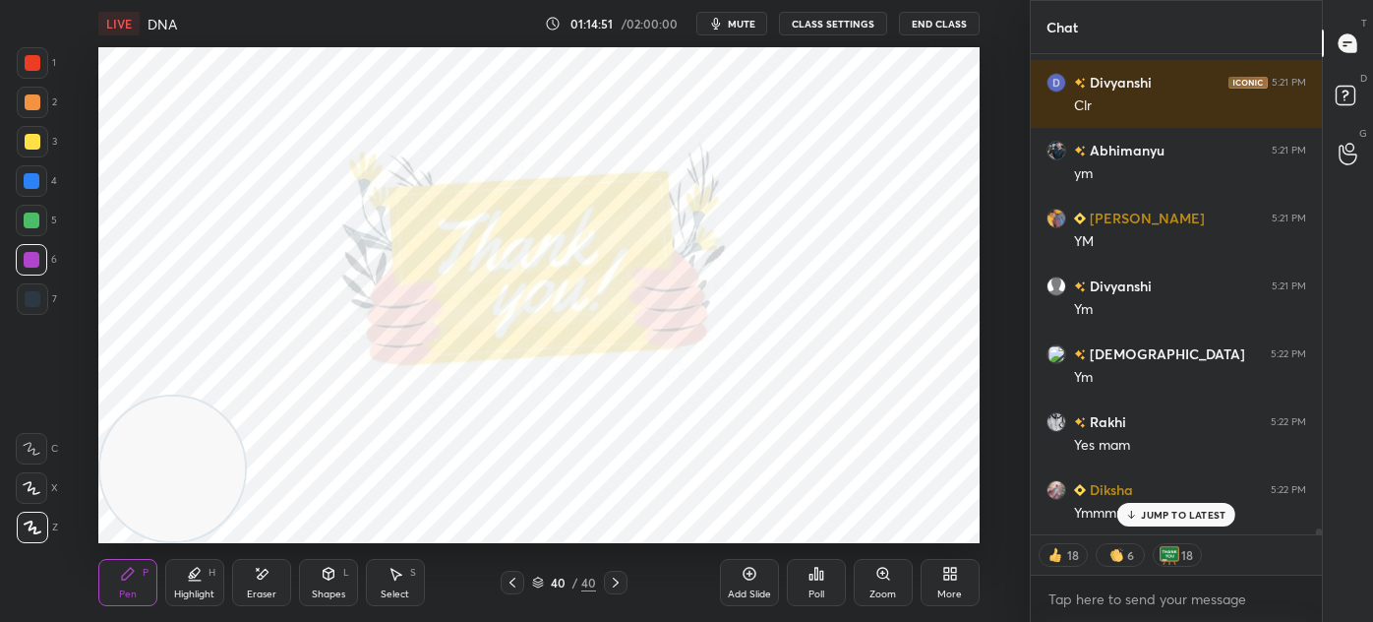
scroll to position [38500, 0]
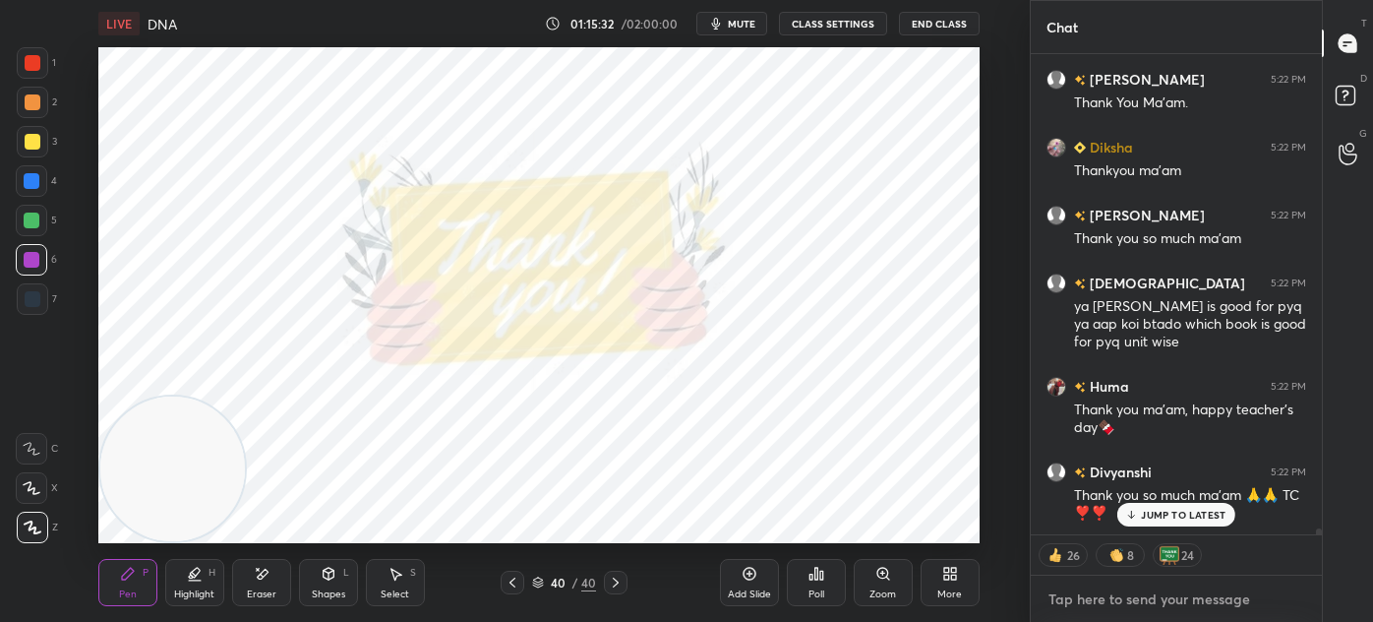
click at [1094, 600] on textarea at bounding box center [1177, 598] width 260 height 31
type textarea "x"
type textarea "t"
type textarea "x"
type textarea "te"
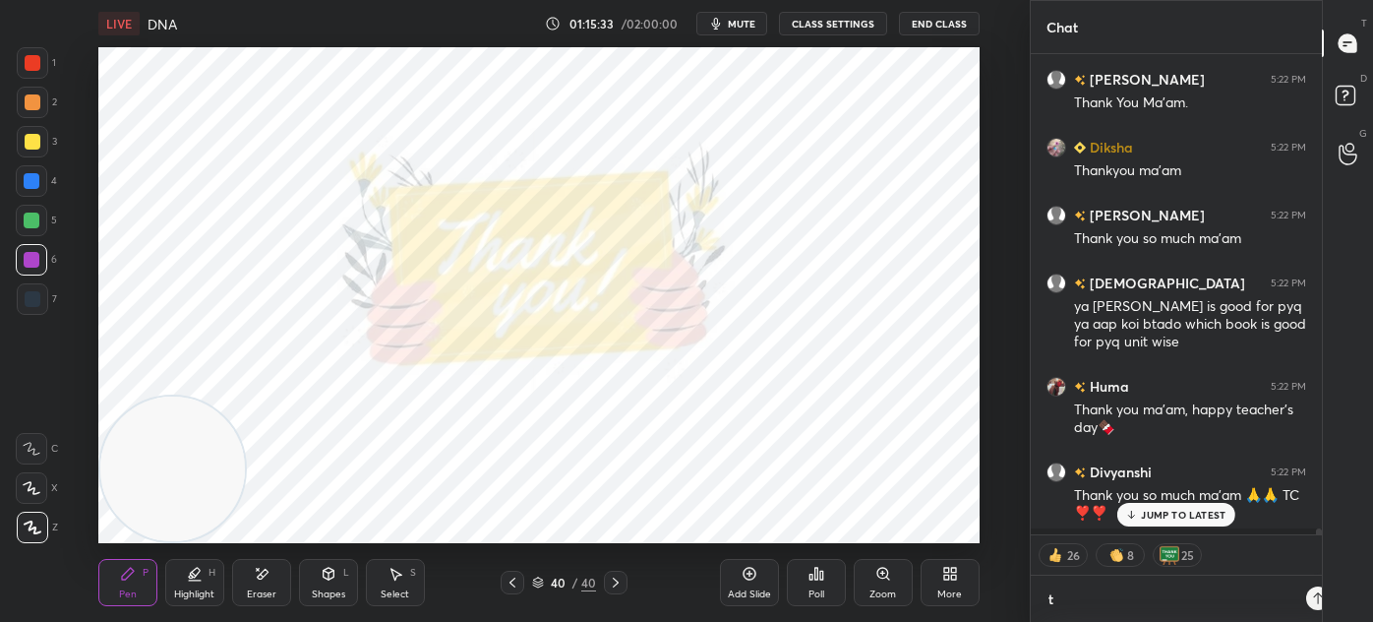
type textarea "x"
type textarea "tel"
type textarea "x"
type textarea "tele"
type textarea "x"
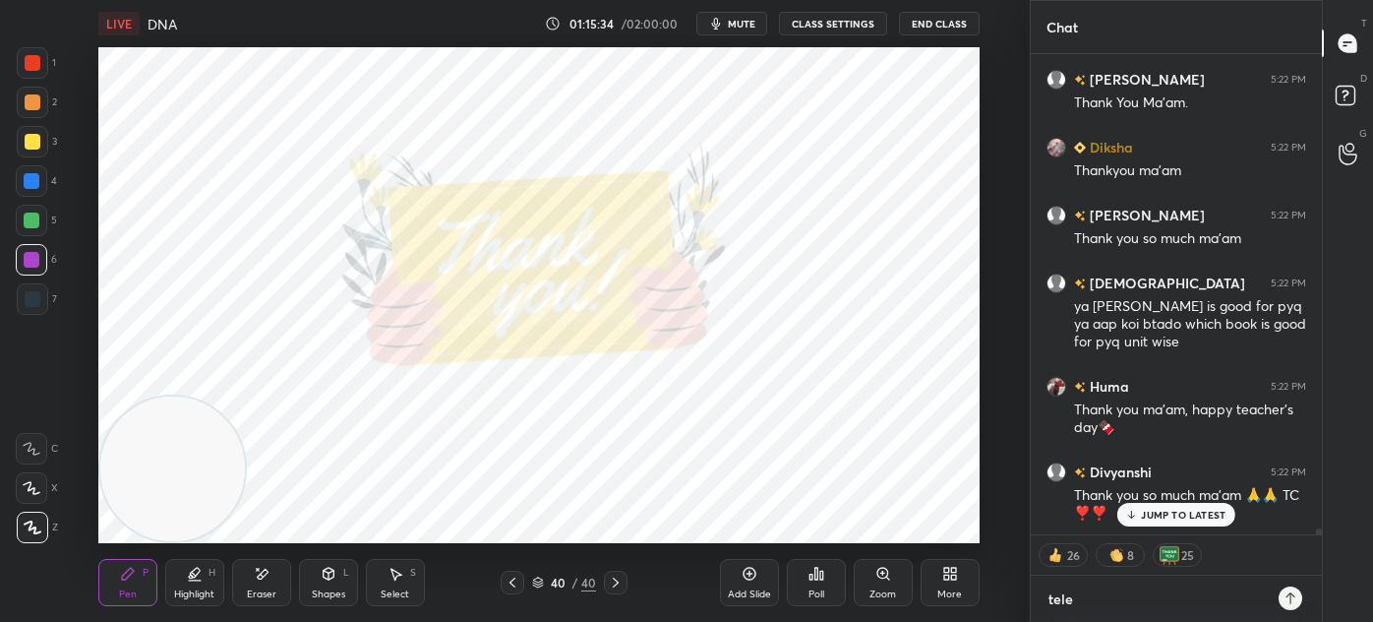
type textarea "teleg"
type textarea "x"
type textarea "telegr"
type textarea "x"
type textarea "telegra"
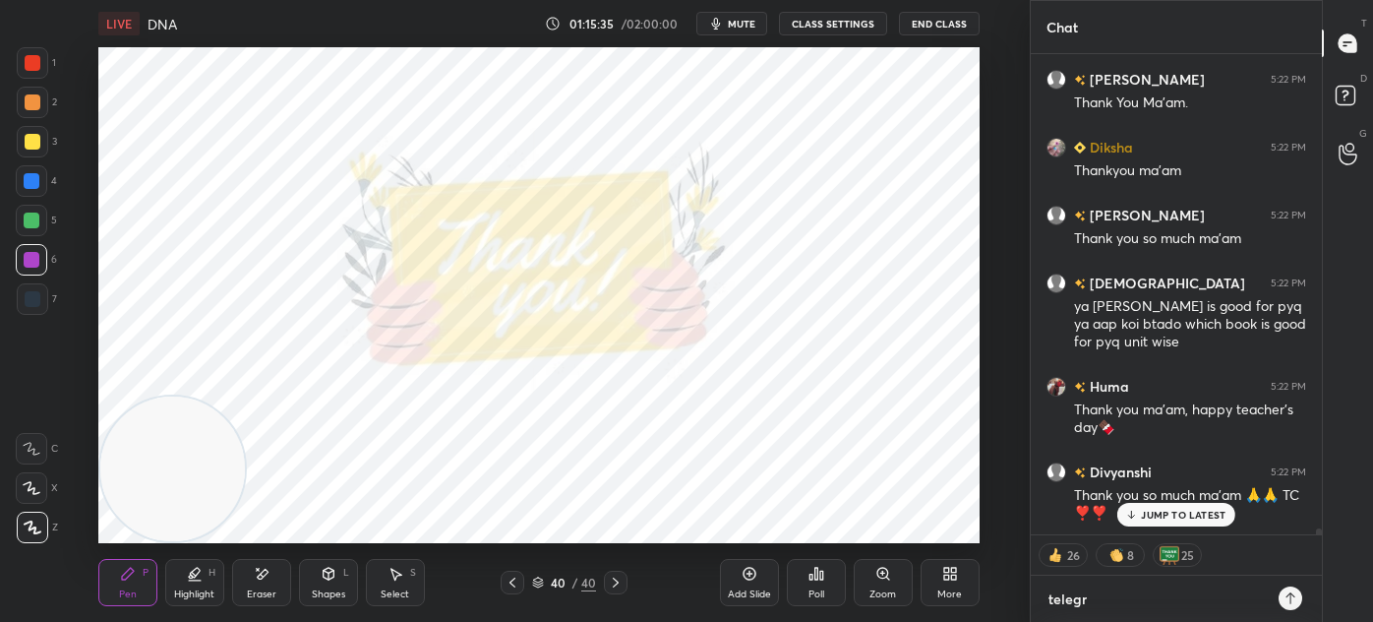
type textarea "x"
type textarea "telegram"
type textarea "x"
type textarea "telegram-"
type textarea "x"
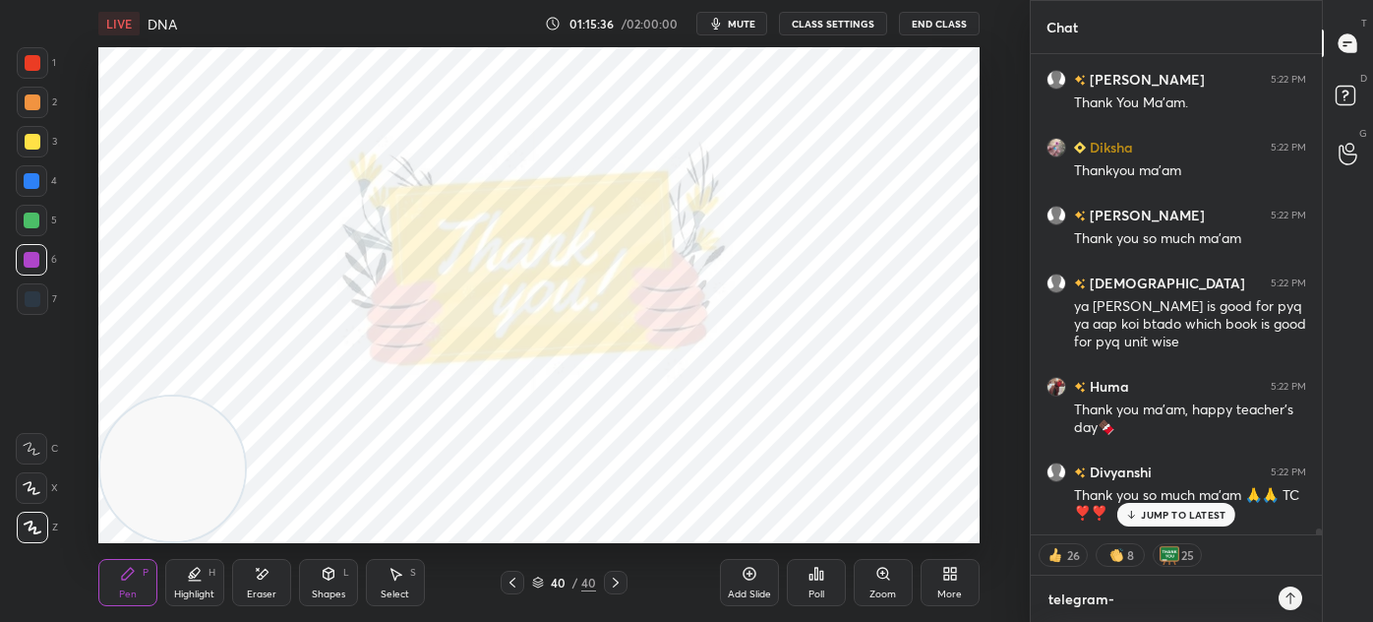
type textarea "telegram-"
type textarea "x"
type textarea "telegram- t"
type textarea "x"
type textarea "telegram- t."
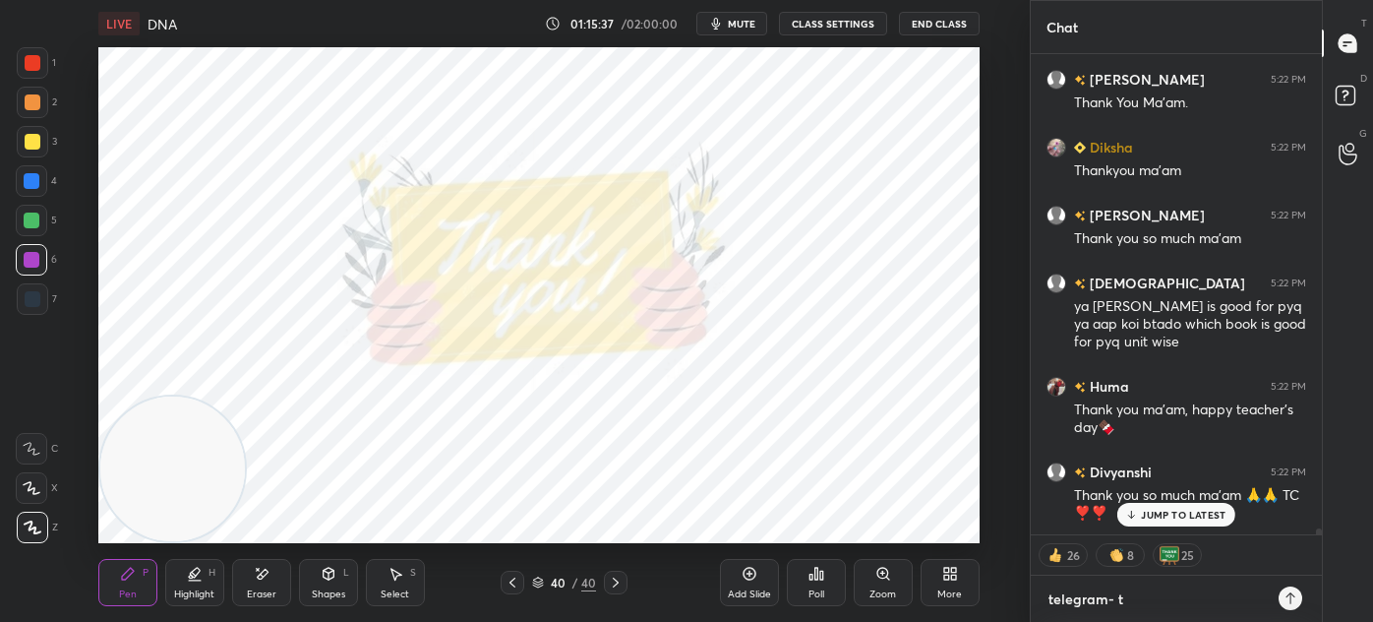
type textarea "x"
type textarea "telegram- t.m"
type textarea "x"
type textarea "telegram- [DOMAIN_NAME]"
type textarea "x"
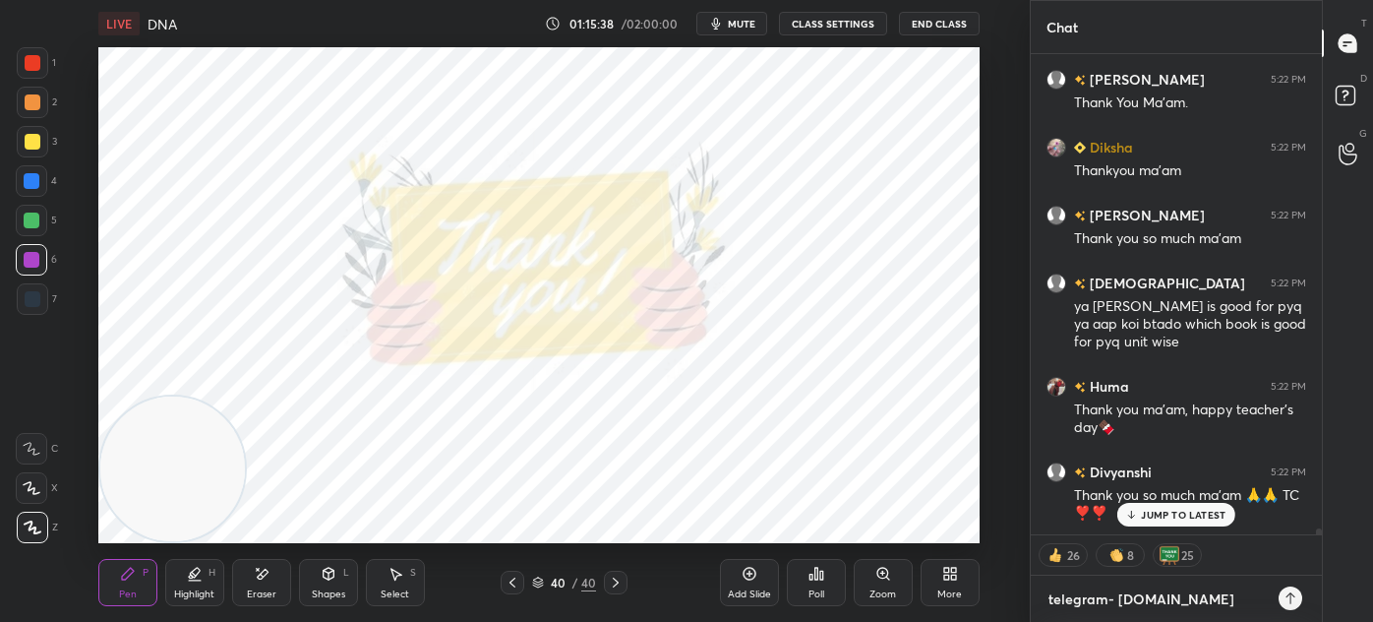
type textarea "telegram- [DOMAIN_NAME][URL]"
type textarea "x"
type textarea "telegram- [DOMAIN_NAME][URL]"
type textarea "x"
type textarea "telegram- [DOMAIN_NAME][URL]"
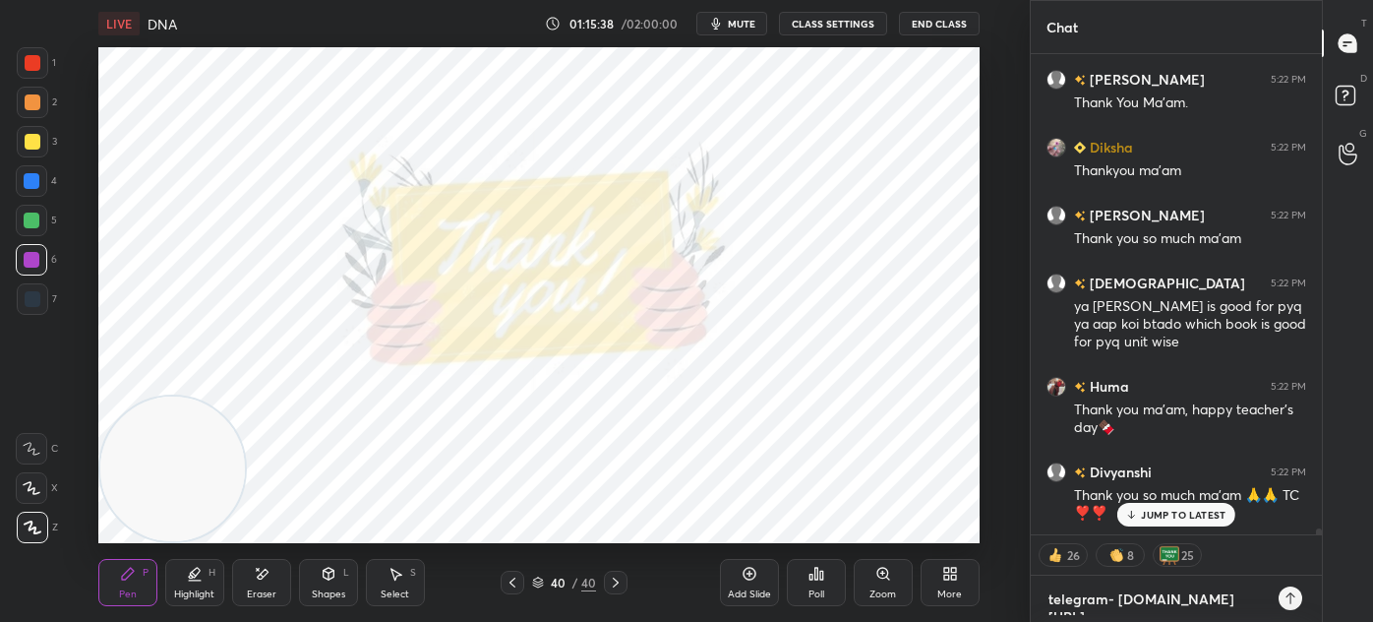
type textarea "x"
type textarea "telegram- [DOMAIN_NAME][URL]"
type textarea "x"
type textarea "telegram- [DOMAIN_NAME][URL][PERSON_NAME]"
type textarea "x"
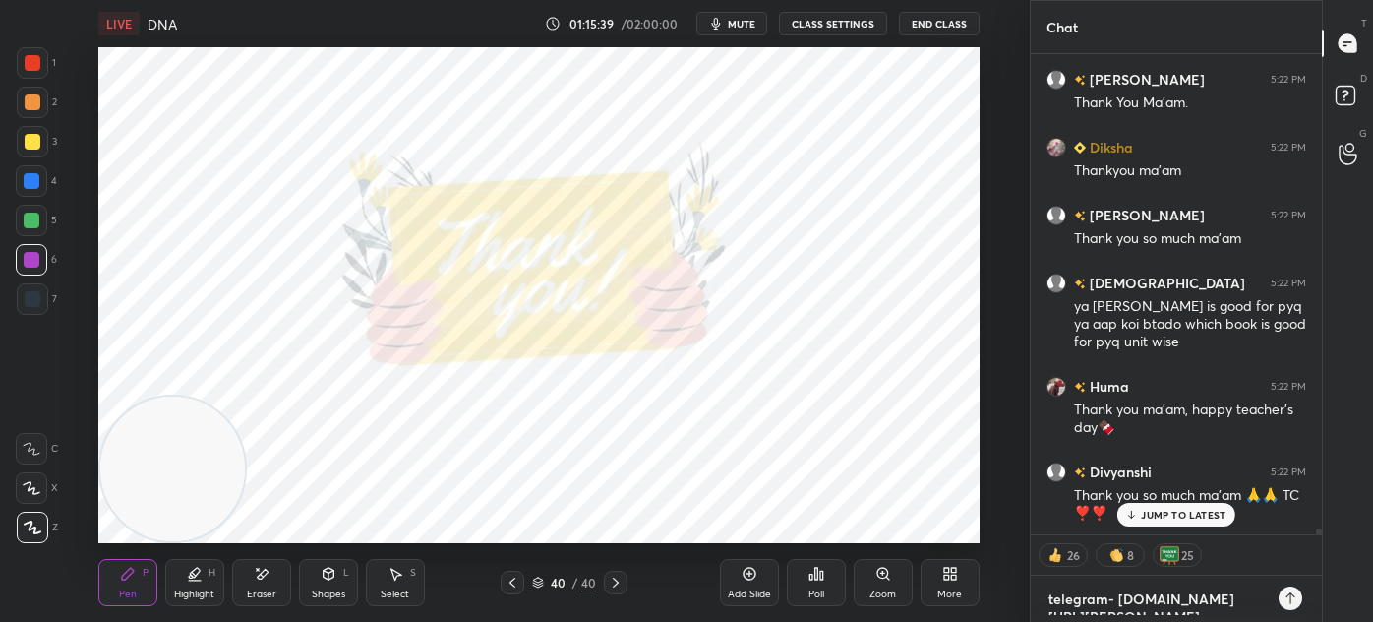
type textarea "telegram- [DOMAIN_NAME][URL]"
type textarea "x"
type textarea "telegram- [DOMAIN_NAME][URL][PERSON_NAME]"
type textarea "x"
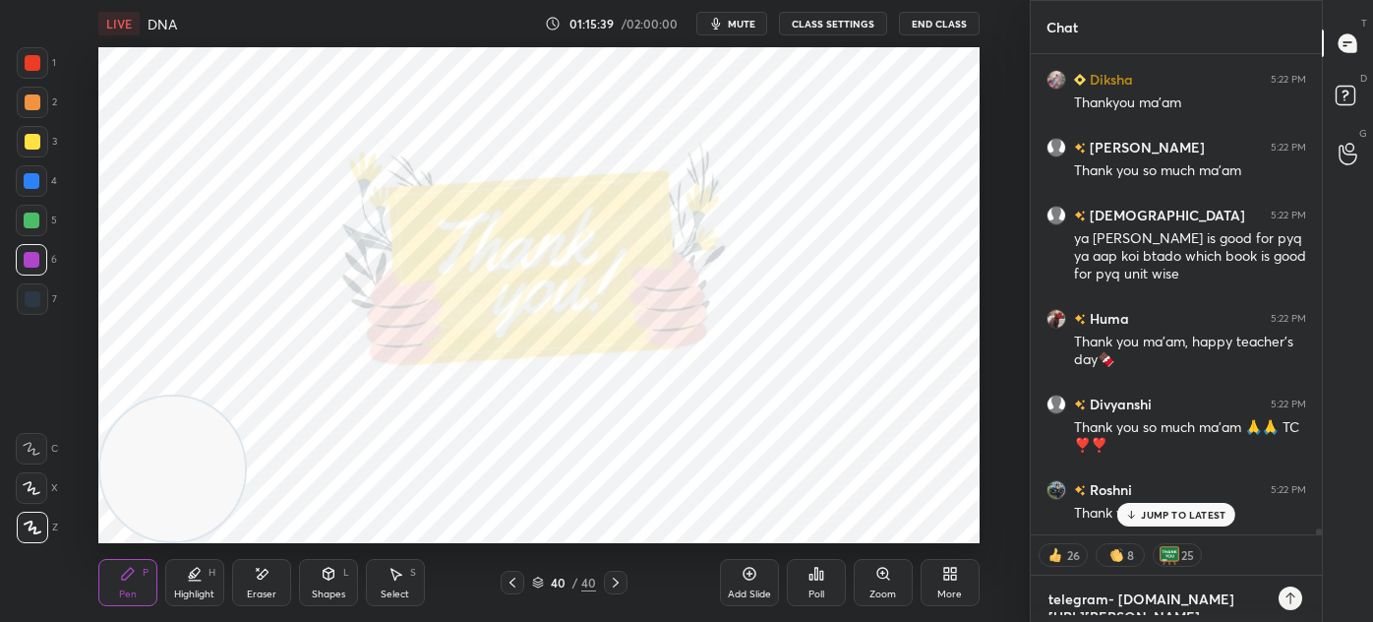
type textarea "telegram- [DOMAIN_NAME][URL]"
type textarea "x"
type textarea "telegram- [DOMAIN_NAME][URL]"
type textarea "x"
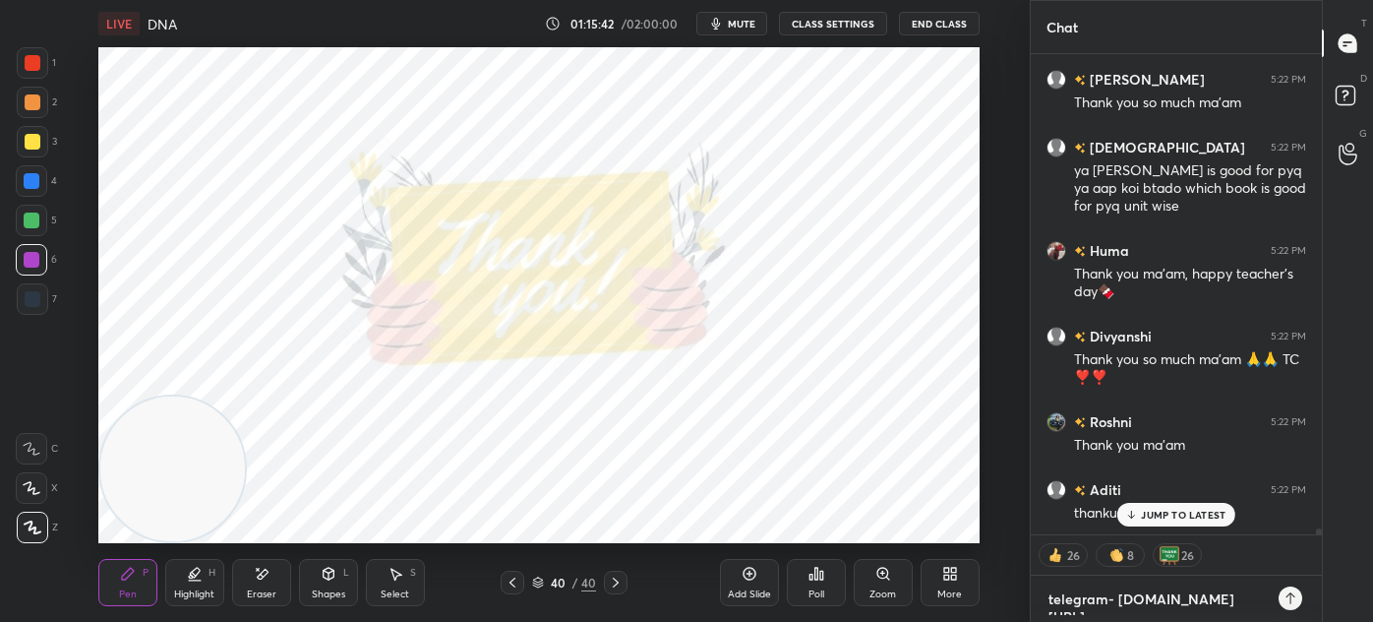
type textarea "telegram- [DOMAIN_NAME][URL]"
type textarea "x"
type textarea "telegram- [DOMAIN_NAME][URL]"
type textarea "x"
type textarea "telegram- [DOMAIN_NAME][URL]"
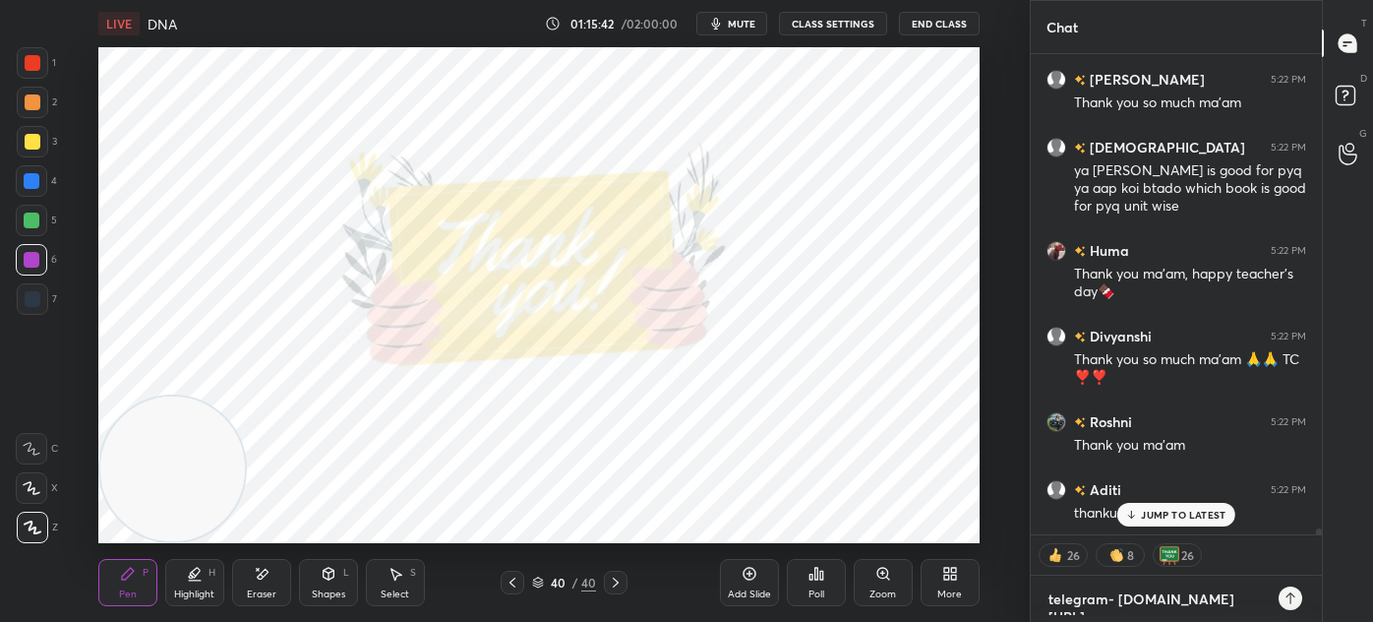
type textarea "x"
type textarea "telegram- [DOMAIN_NAME][URL]"
type textarea "x"
type textarea "telegram- [DOMAIN_NAME][URL]"
type textarea "x"
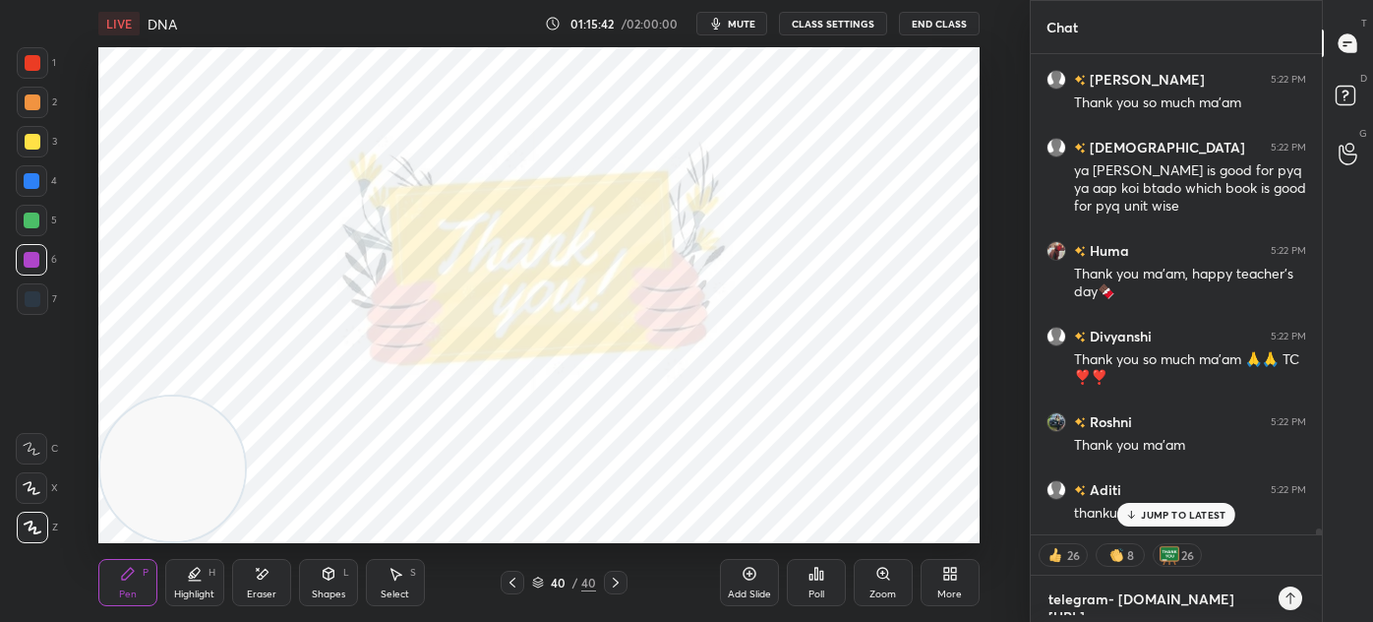
type textarea "telegram- [DOMAIN_NAME][URL]"
type textarea "x"
type textarea "telegram- [DOMAIN_NAME][URL]"
type textarea "x"
type textarea "telegram- [DOMAIN_NAME][URL]"
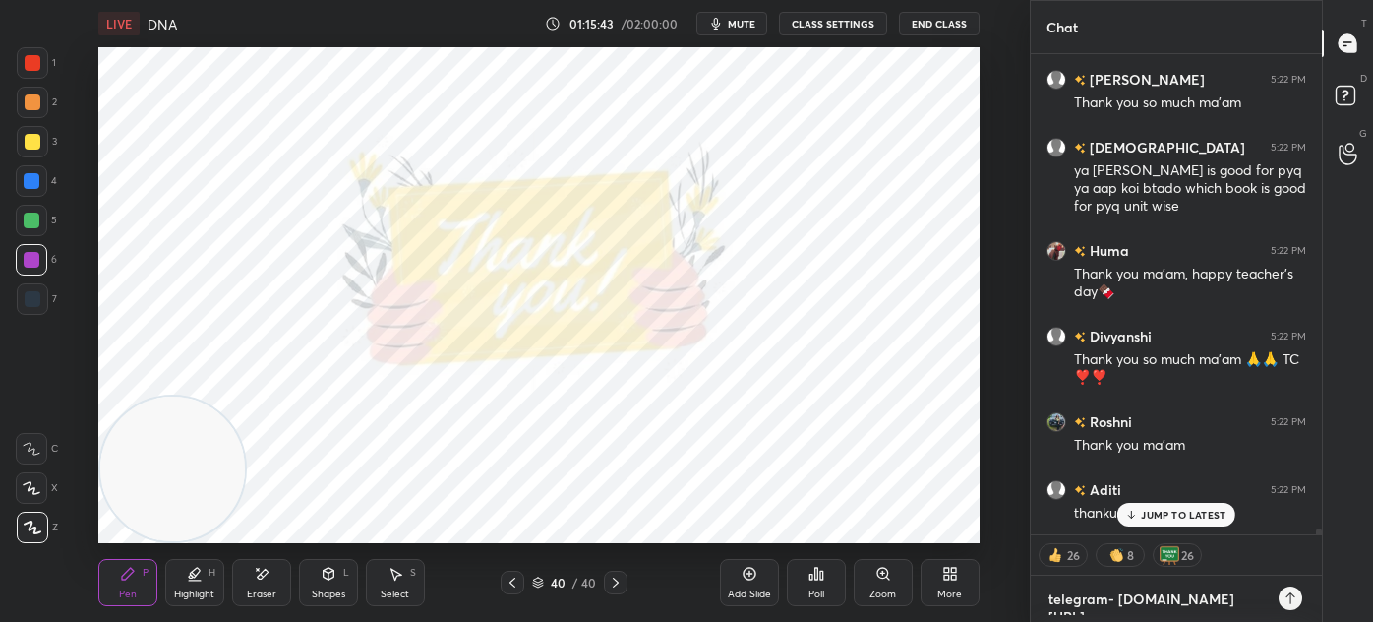
type textarea "x"
type textarea "telegram- [DOMAIN_NAME][URL]"
type textarea "x"
type textarea "telegram- [DOMAIN_NAME][URL]"
type textarea "x"
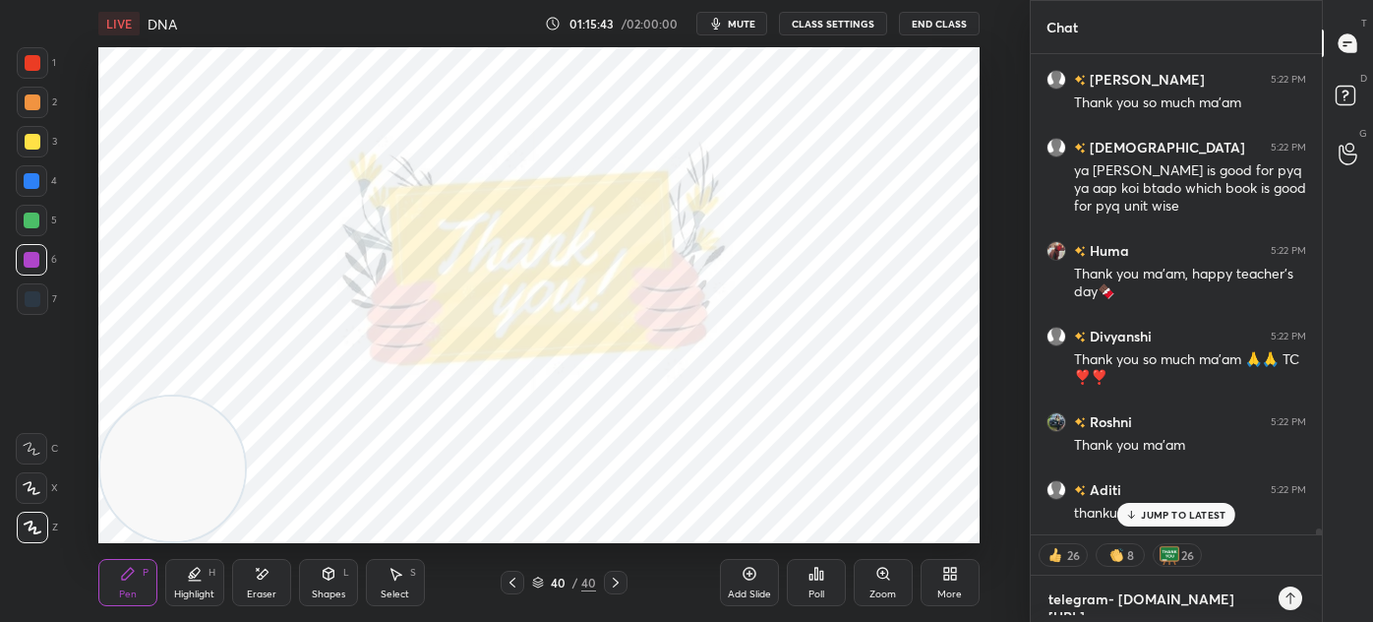
type textarea "telegram- [DOMAIN_NAME][URL]"
type textarea "x"
type textarea "telegram- [DOMAIN_NAME][URL]"
type textarea "x"
type textarea "telegram- [DOMAIN_NAME][URL]"
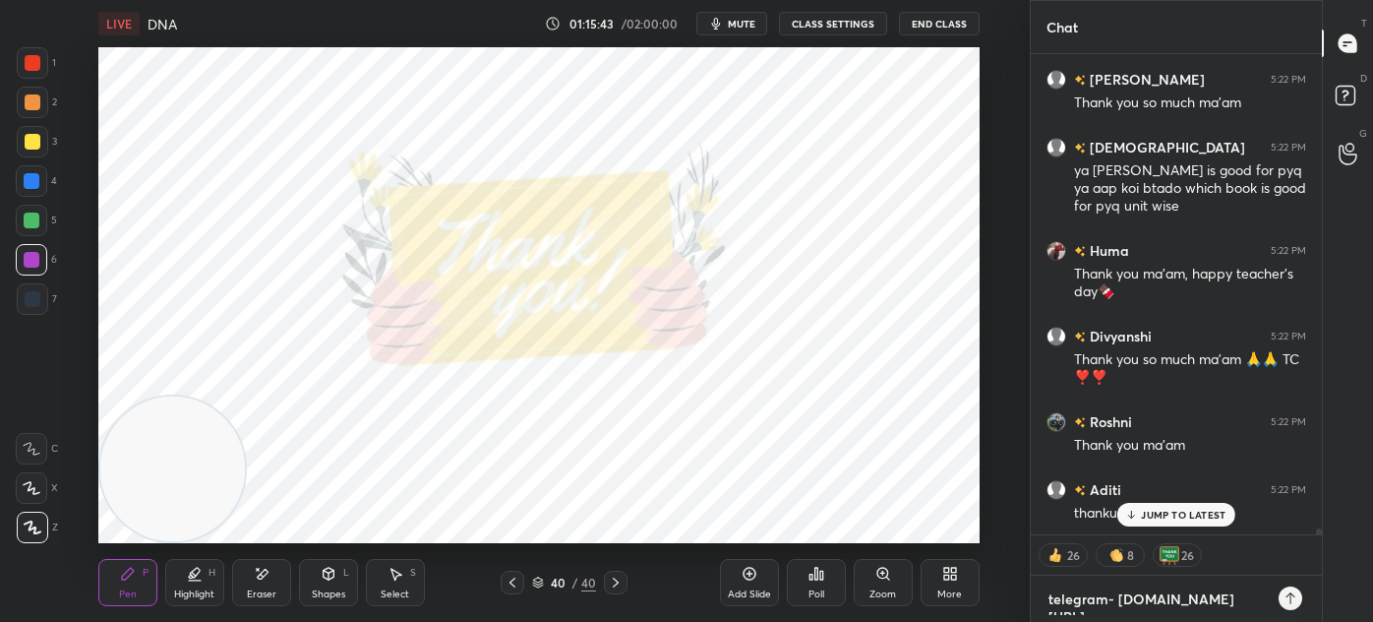
type textarea "x"
type textarea "telegram- [DOMAIN_NAME][URL]"
type textarea "x"
type textarea "telegram- [DOMAIN_NAME][URL]"
type textarea "x"
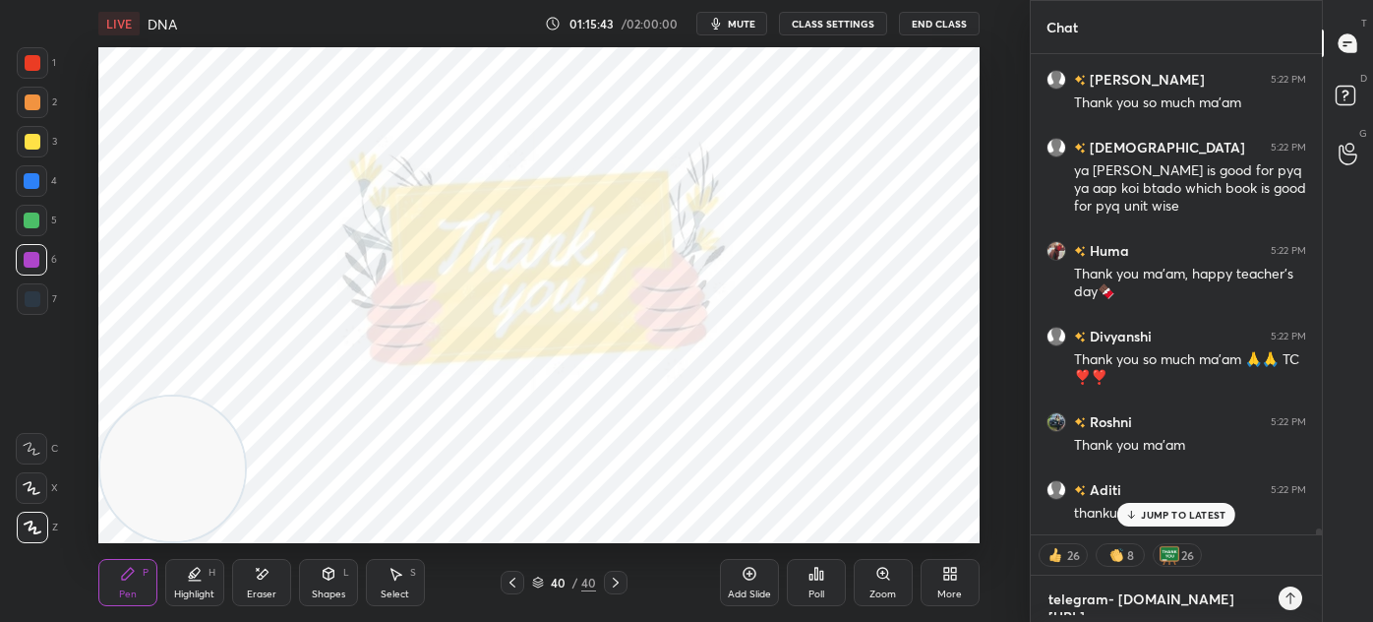
type textarea "telegram- [DOMAIN_NAME][URL]"
type textarea "x"
type textarea "telegram- [DOMAIN_NAME][URL]"
type textarea "x"
type textarea "telegram- [DOMAIN_NAME][URL]"
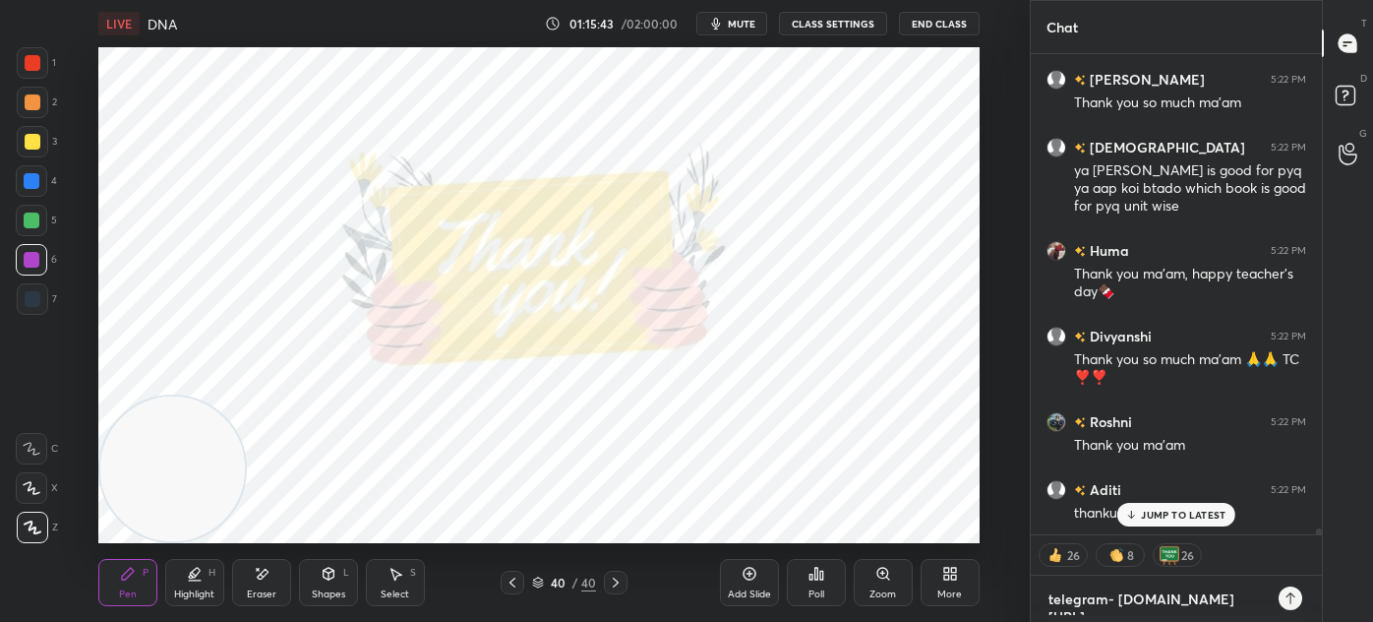
type textarea "x"
type textarea "telegram- [DOMAIN_NAME][URL]"
type textarea "x"
type textarea "telegram- [DOMAIN_NAME][URL] p"
type textarea "x"
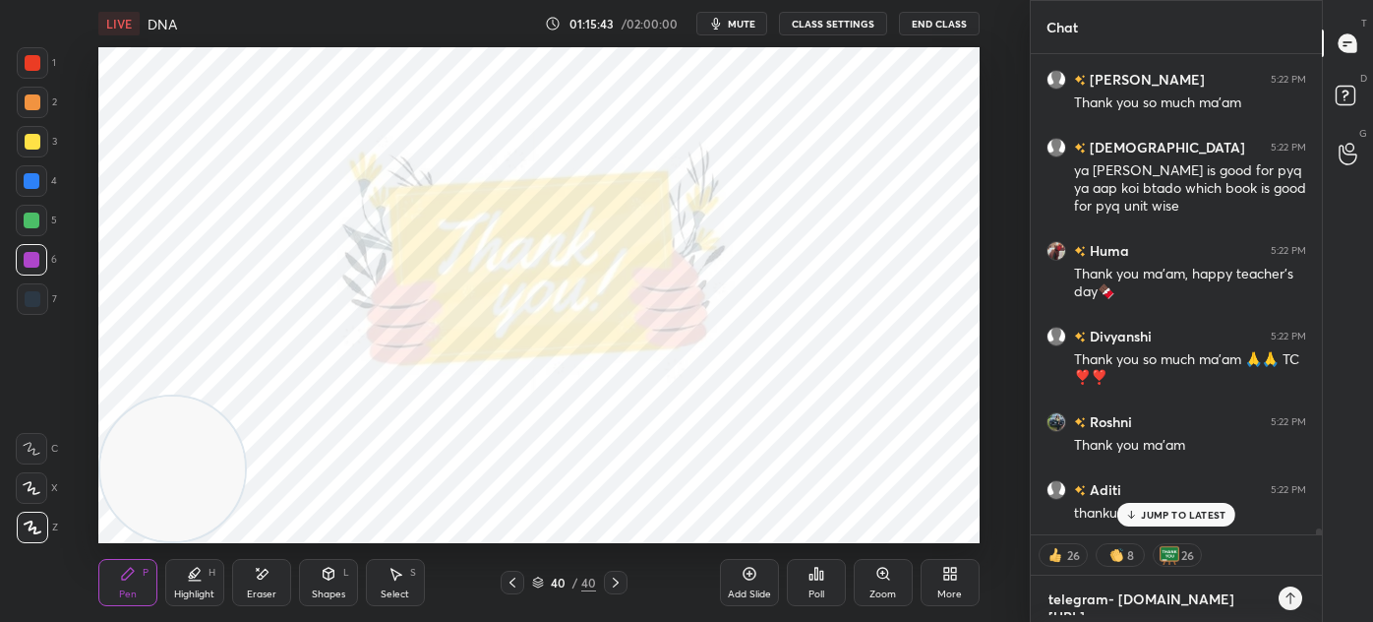
scroll to position [6, 5]
type textarea "telegram- [DOMAIN_NAME][URL] pl"
type textarea "x"
type textarea "telegram- [DOMAIN_NAME][URL] plu"
type textarea "x"
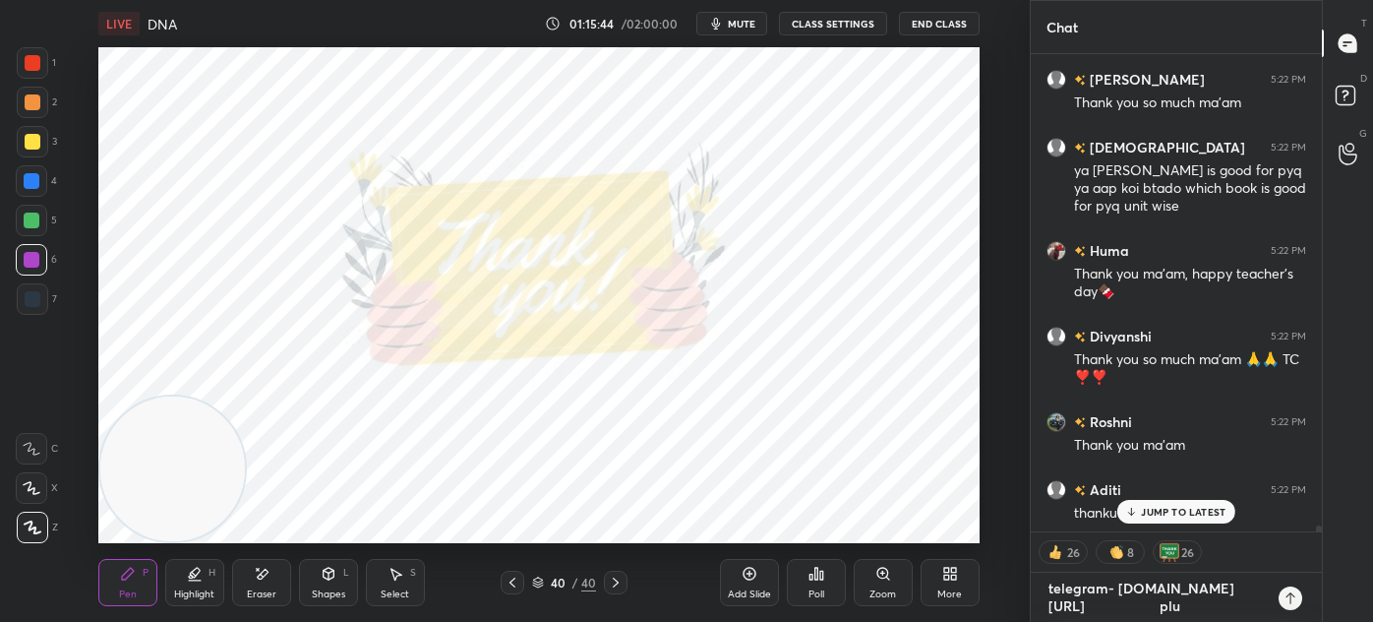
type textarea "telegram- [DOMAIN_NAME][URL] plus"
type textarea "x"
type textarea "telegram- [DOMAIN_NAME][URL] plu"
type textarea "x"
type textarea "telegram- [DOMAIN_NAME][URL] pl"
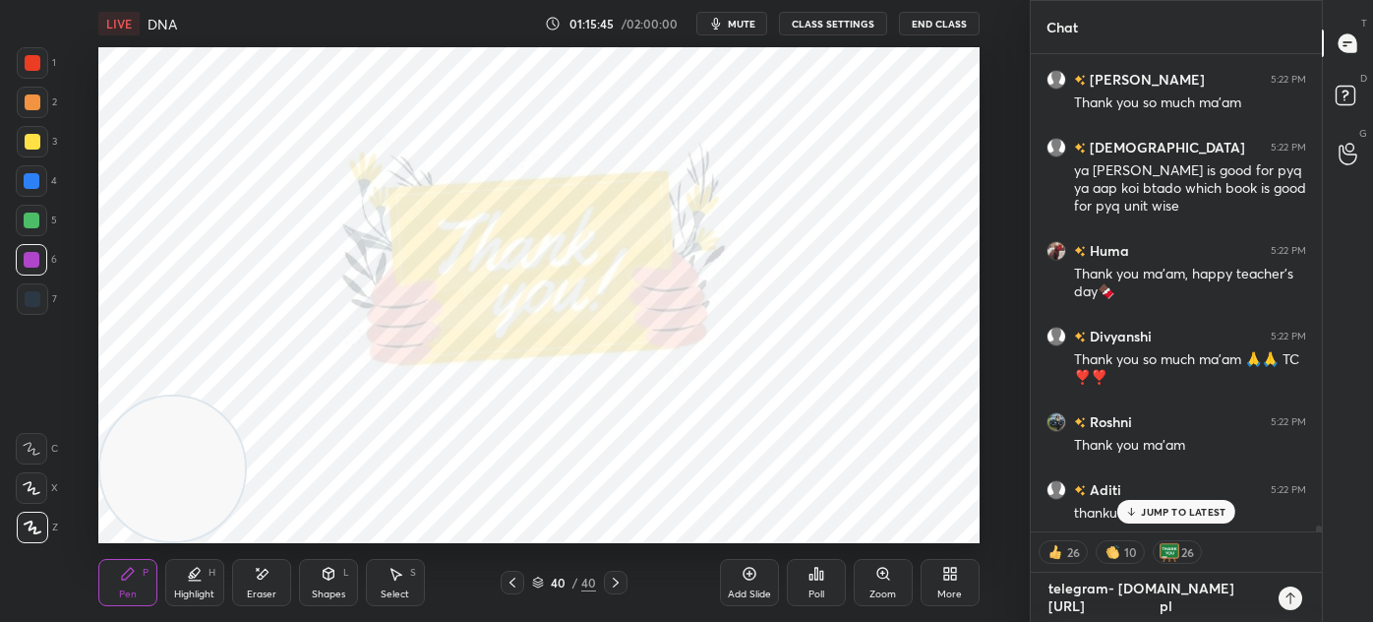
type textarea "x"
type textarea "telegram- [DOMAIN_NAME][URL] p"
type textarea "x"
type textarea "telegram- [DOMAIN_NAME][URL]"
type textarea "x"
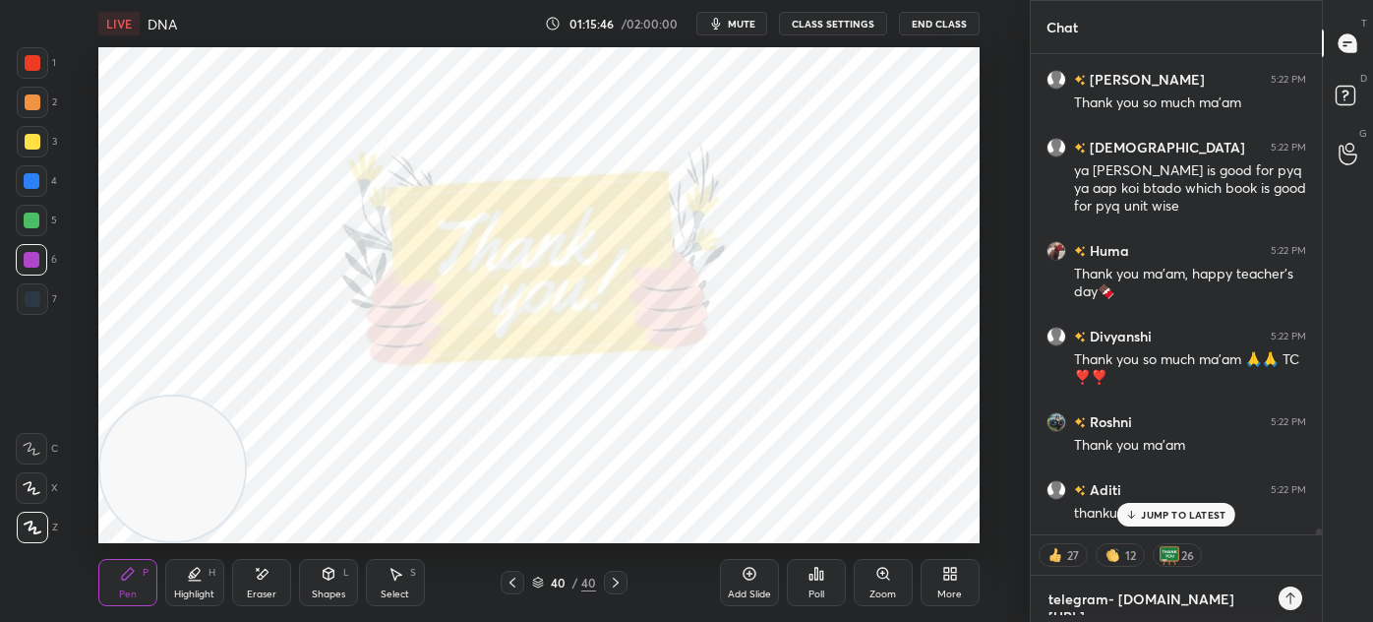
type textarea "telegram- [DOMAIN_NAME][URL] w"
type textarea "x"
type textarea "telegram- [DOMAIN_NAME][URL] wh"
type textarea "x"
type textarea "telegram- [DOMAIN_NAME][URL] wha"
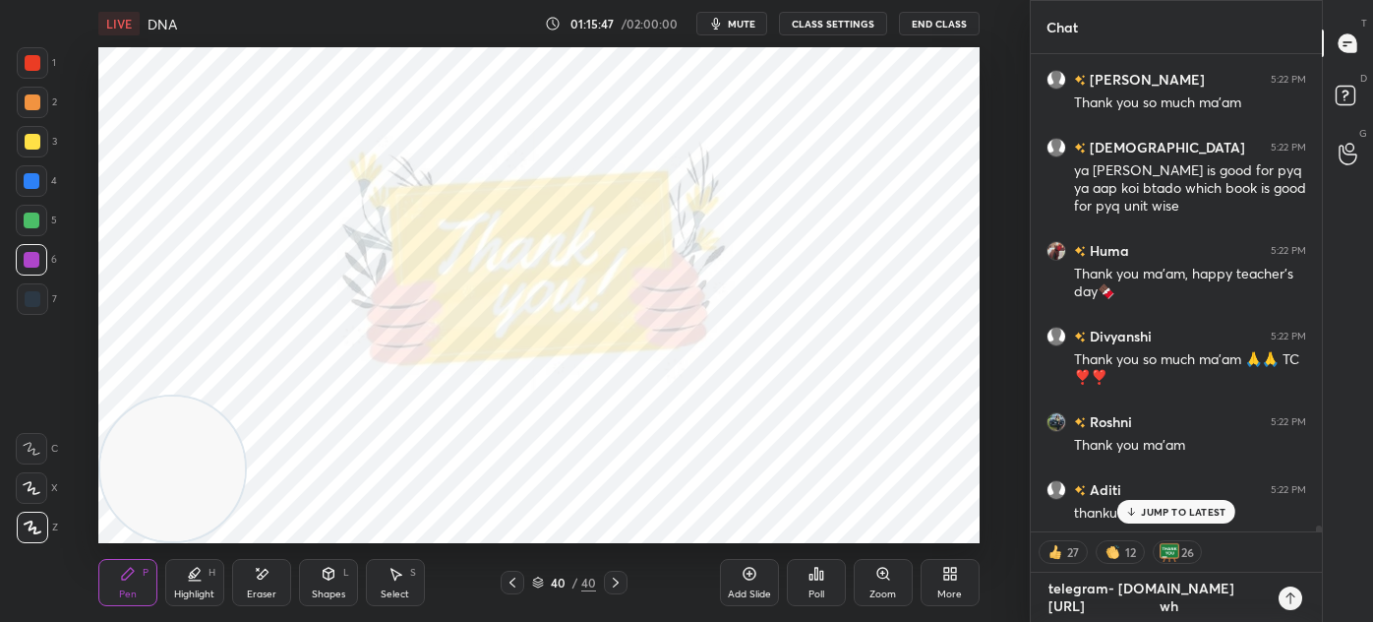
type textarea "x"
type textarea "telegram- [DOMAIN_NAME][URL] what"
type textarea "x"
type textarea "telegram- [DOMAIN_NAME][URL] whats"
type textarea "x"
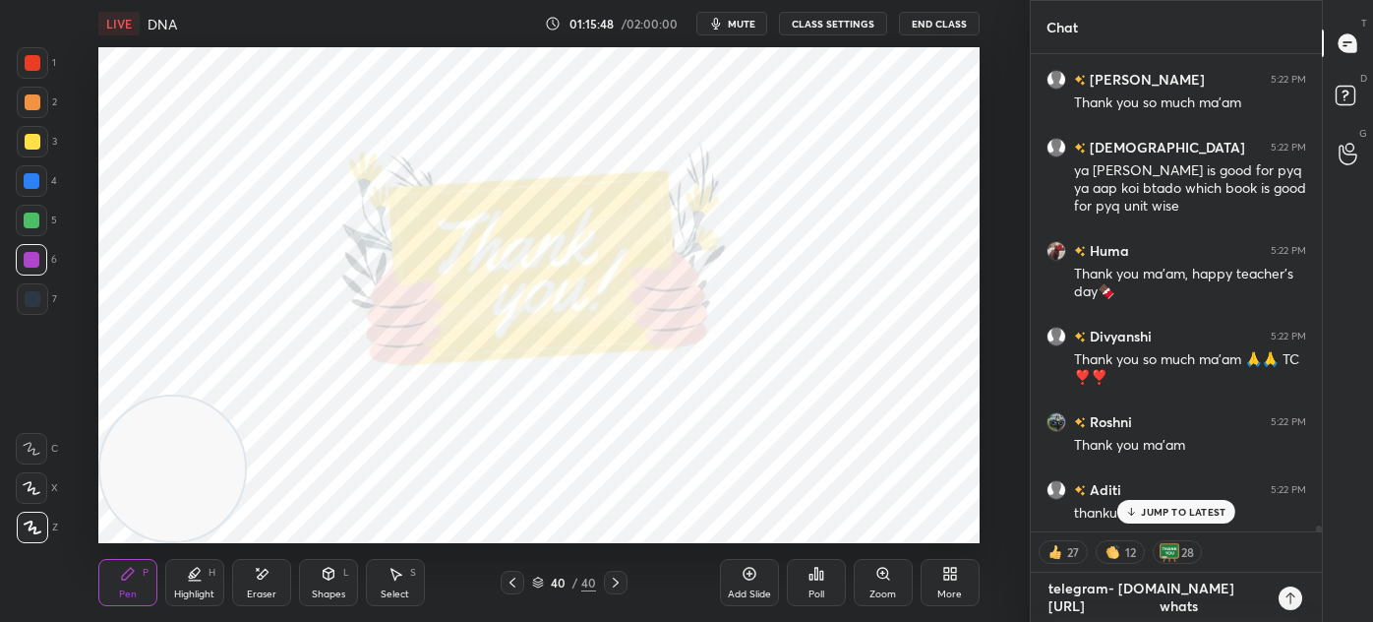
type textarea "telegram- [DOMAIN_NAME][URL] whatsa"
type textarea "x"
type textarea "telegram- [DOMAIN_NAME][URL] whatsao"
type textarea "x"
type textarea "telegram- [DOMAIN_NAME][URL] whatsa"
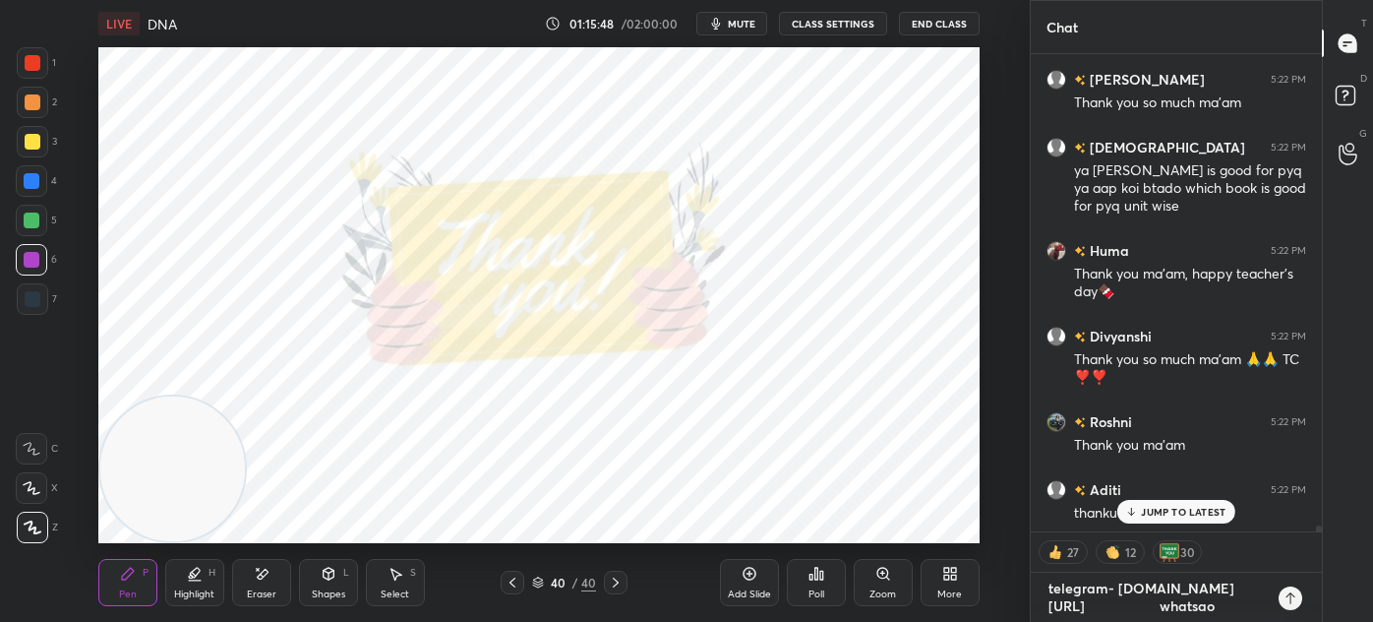
type textarea "x"
type textarea "telegram- [DOMAIN_NAME][URL] whatsap"
type textarea "x"
type textarea "telegram- [DOMAIN_NAME][URL] whatsapp"
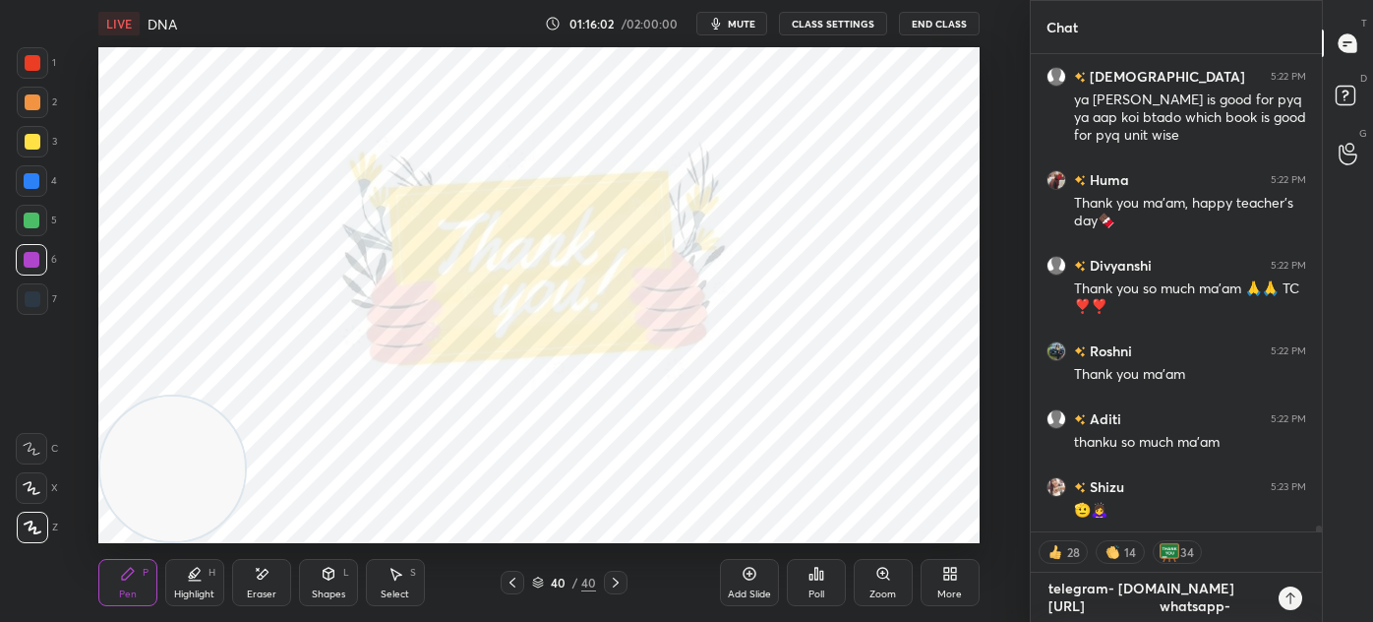
scroll to position [40357, 0]
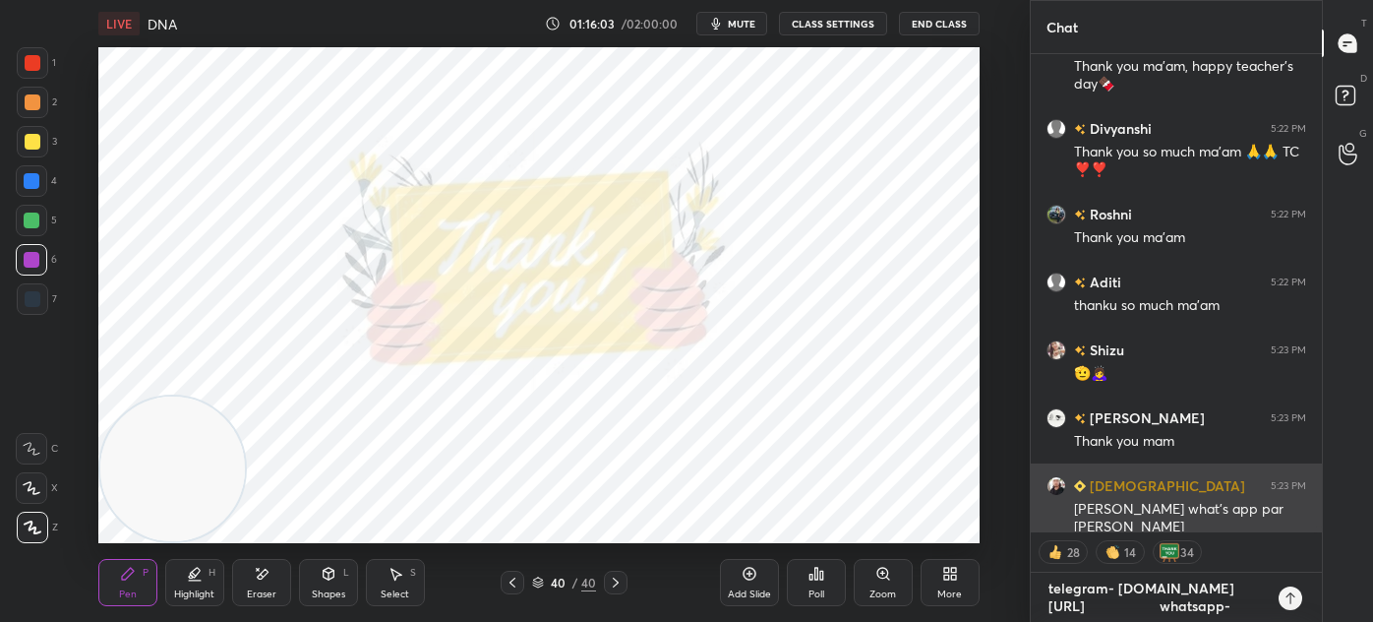
paste textarea "[URL][DOMAIN_NAME]"
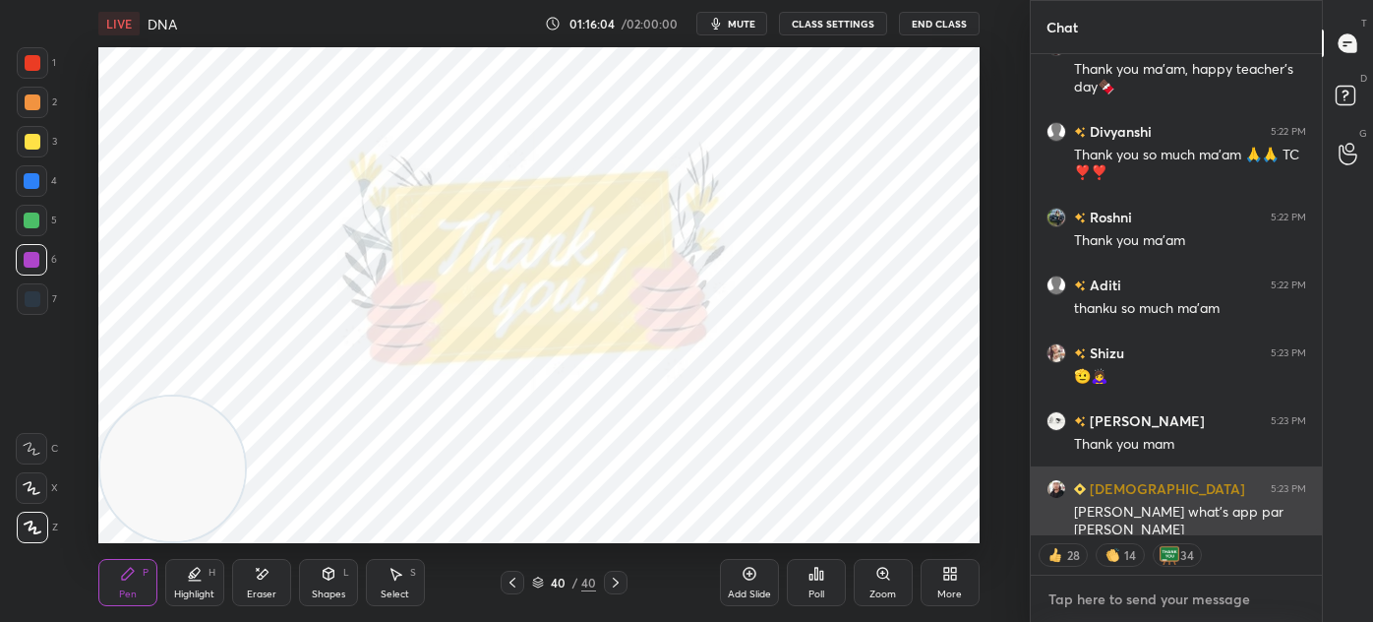
scroll to position [6, 5]
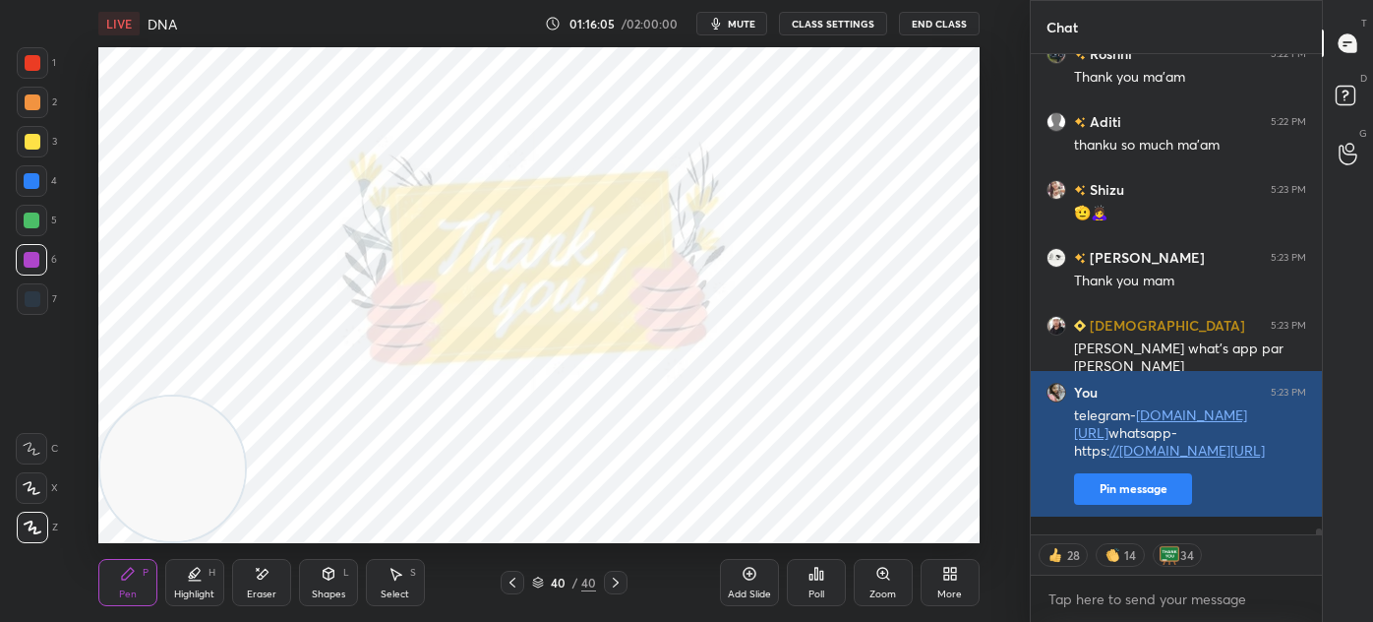
click at [1156, 505] on button "Pin message" at bounding box center [1133, 488] width 118 height 31
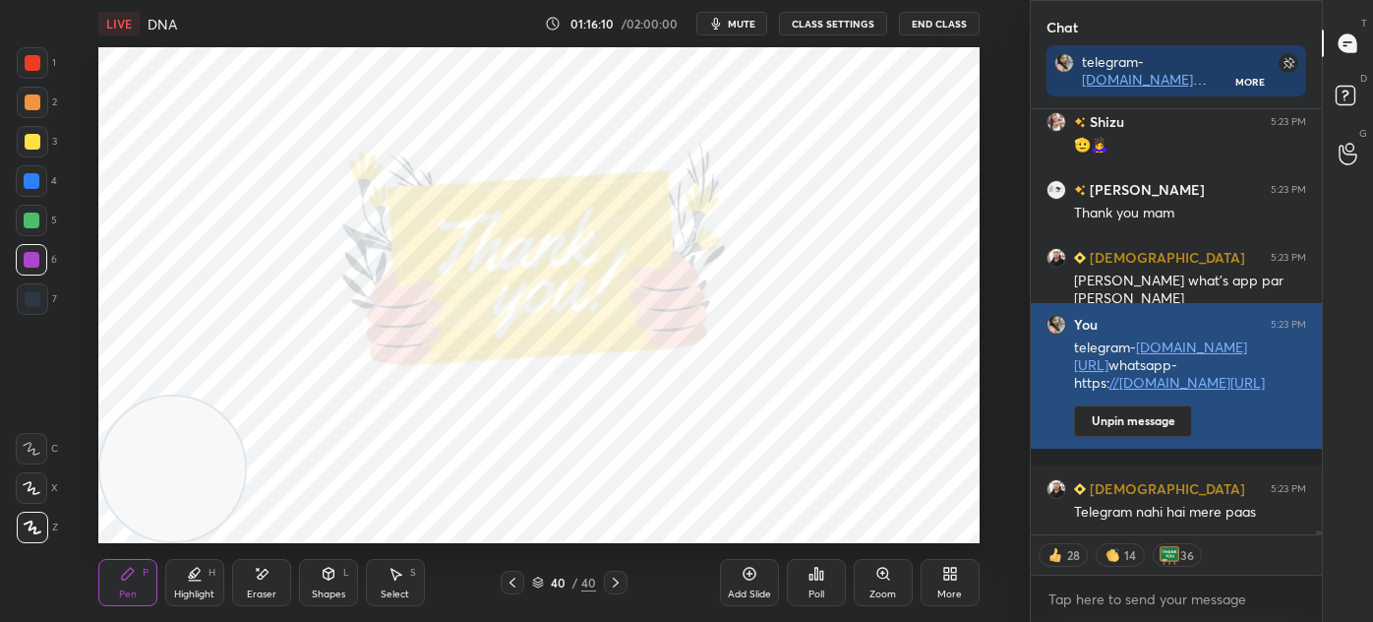
click at [1141, 377] on link "//[DOMAIN_NAME][URL]" at bounding box center [1187, 382] width 155 height 19
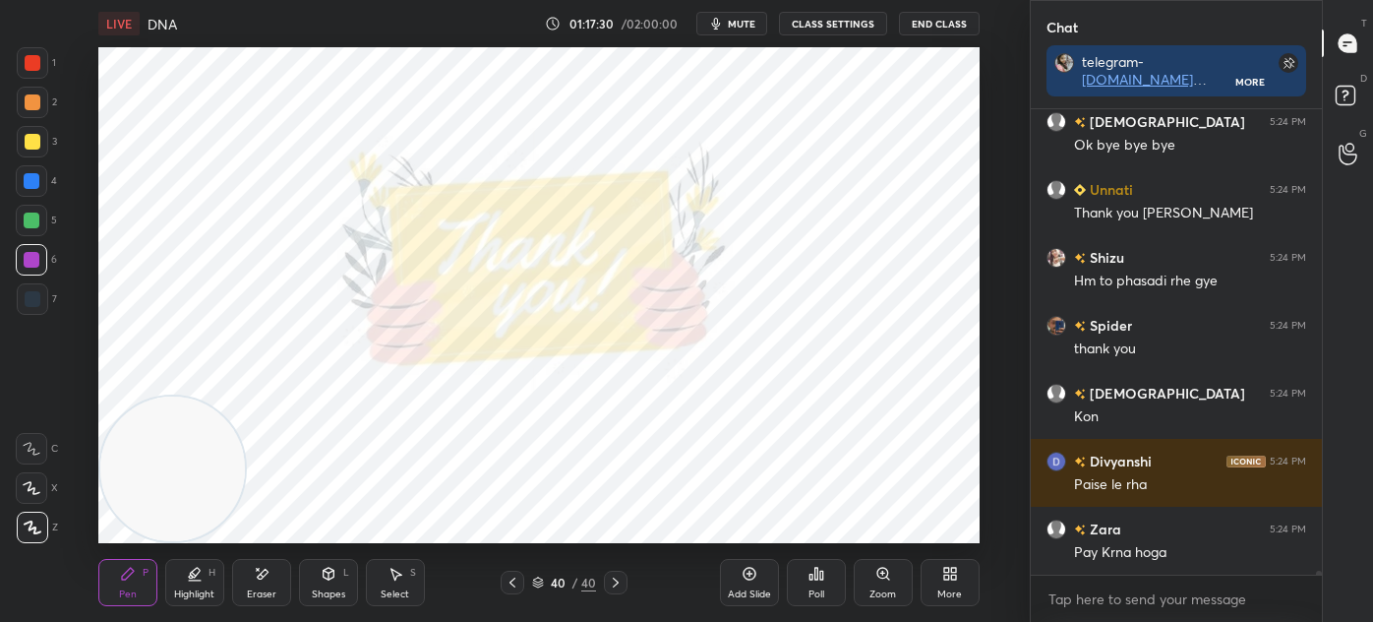
scroll to position [55584, 0]
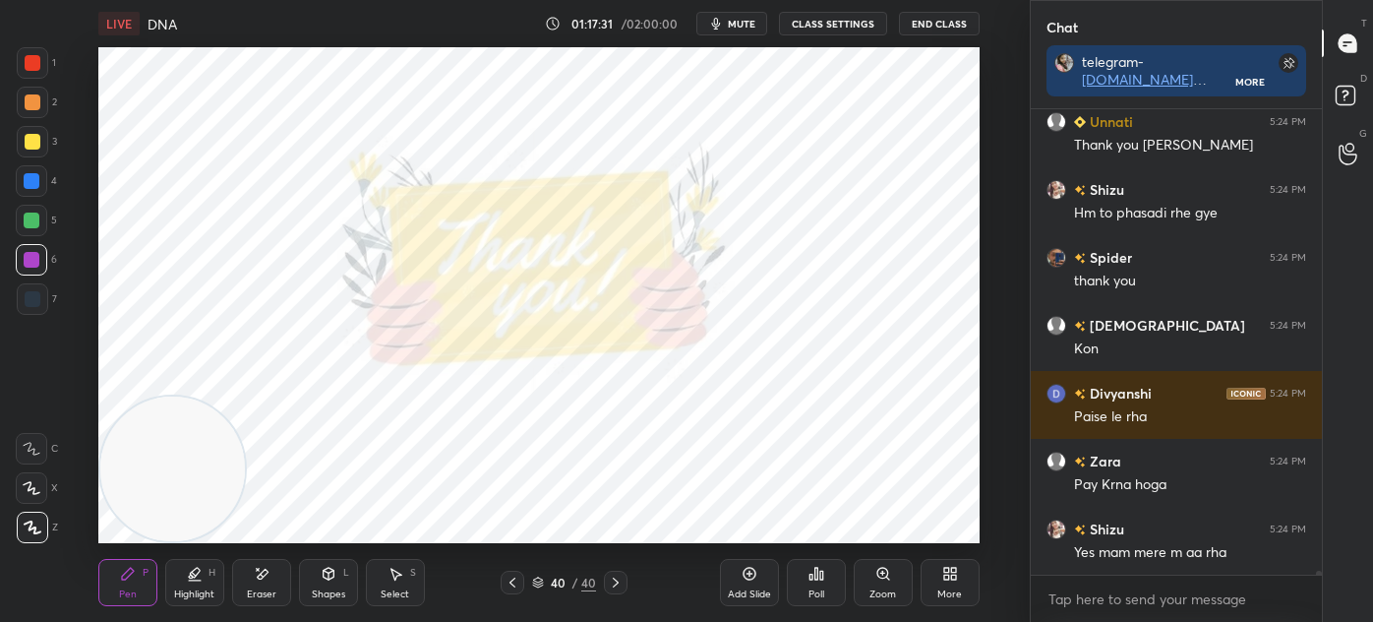
click at [540, 581] on icon at bounding box center [538, 579] width 10 height 5
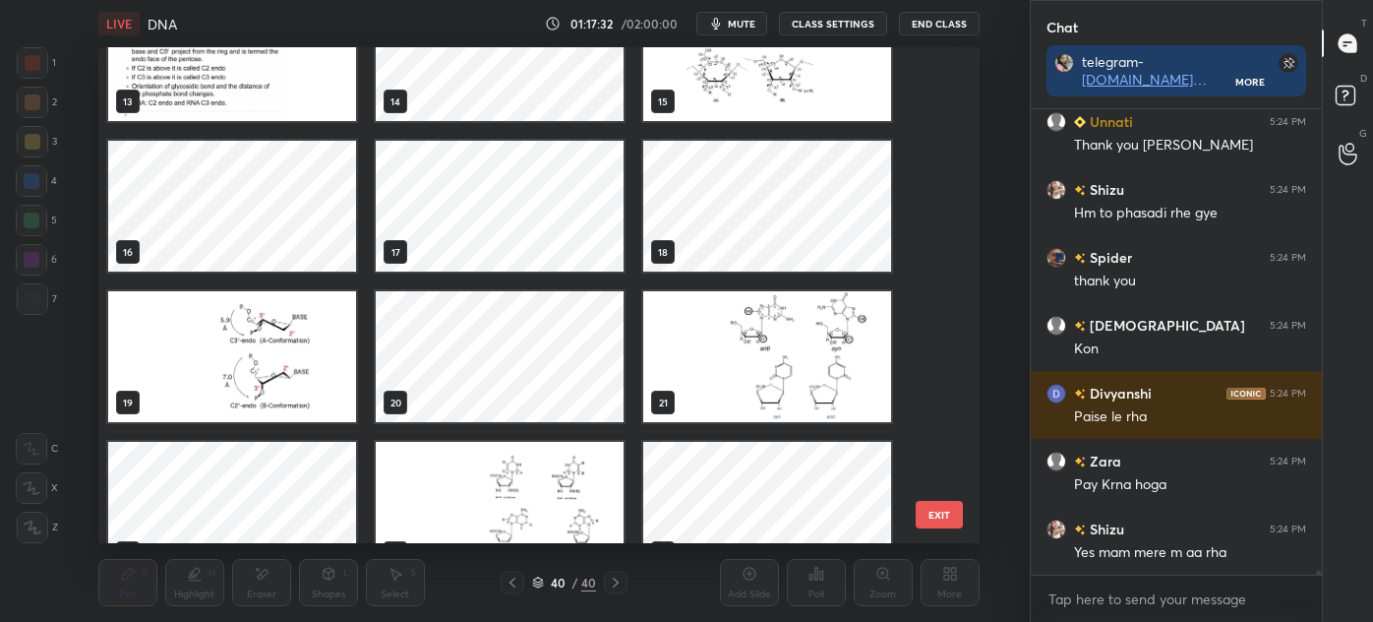
scroll to position [0, 0]
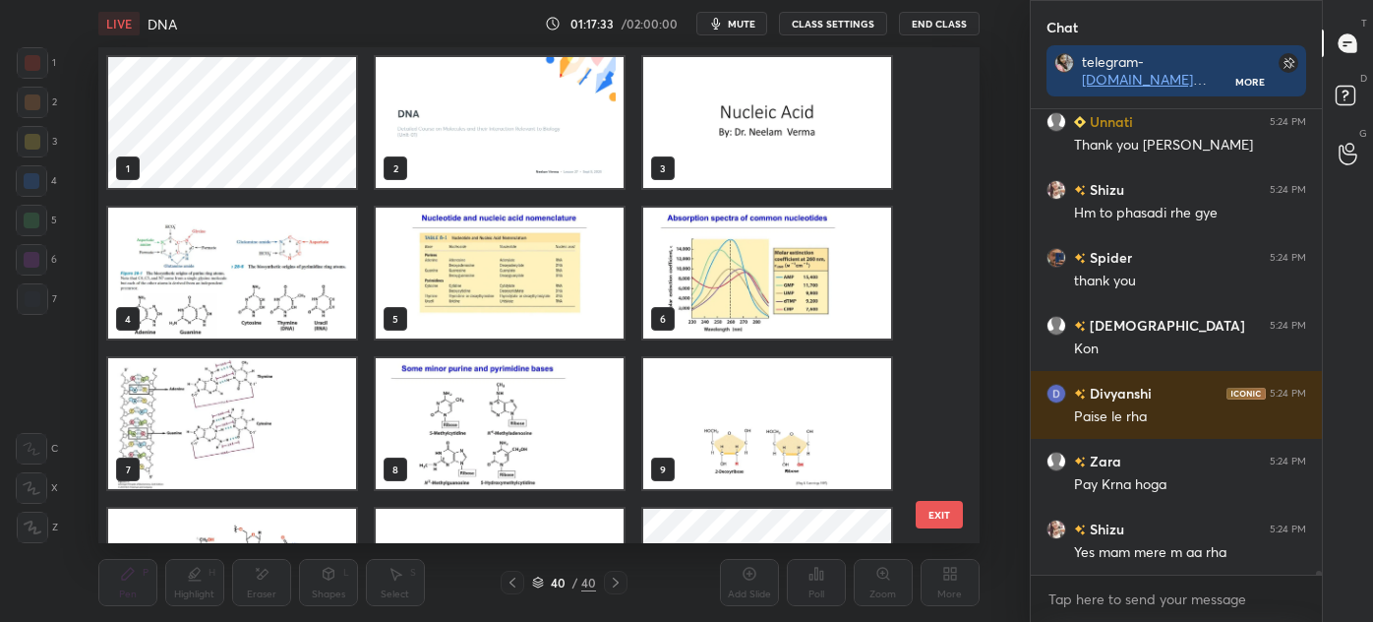
click at [478, 125] on img "grid" at bounding box center [500, 122] width 248 height 131
click at [482, 133] on img "grid" at bounding box center [500, 122] width 248 height 131
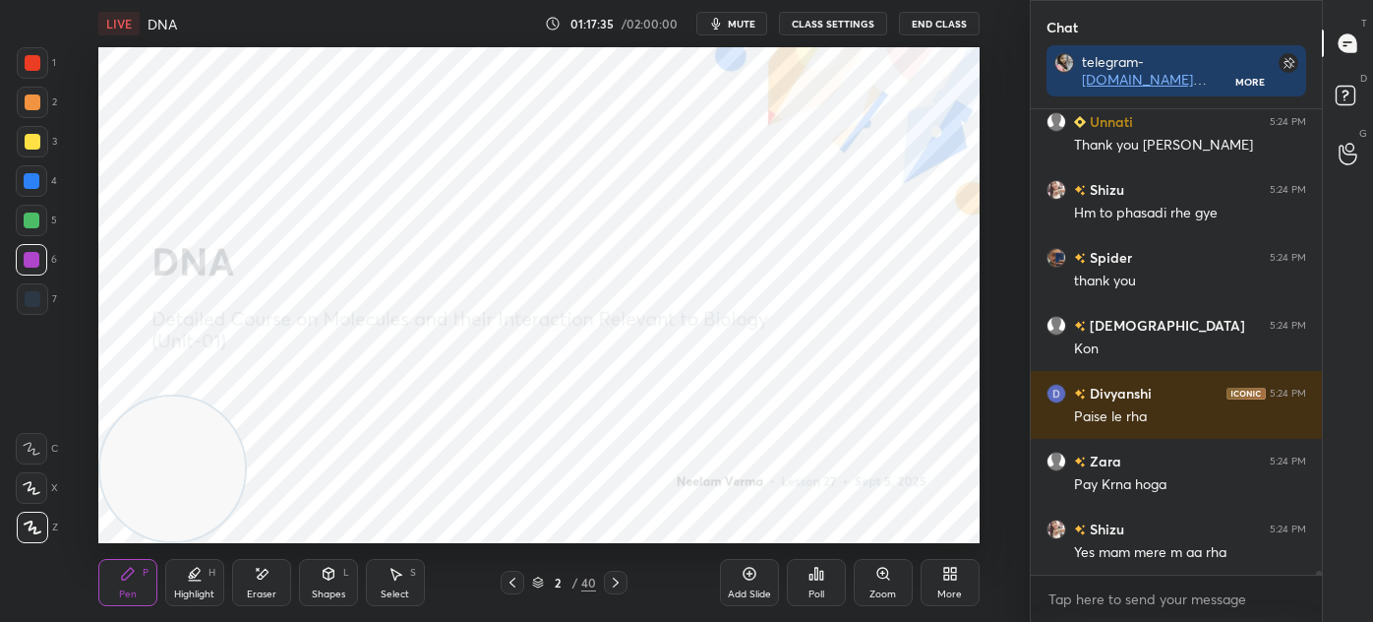
click at [513, 576] on icon at bounding box center [513, 582] width 16 height 16
click at [952, 584] on div "More" at bounding box center [950, 582] width 59 height 47
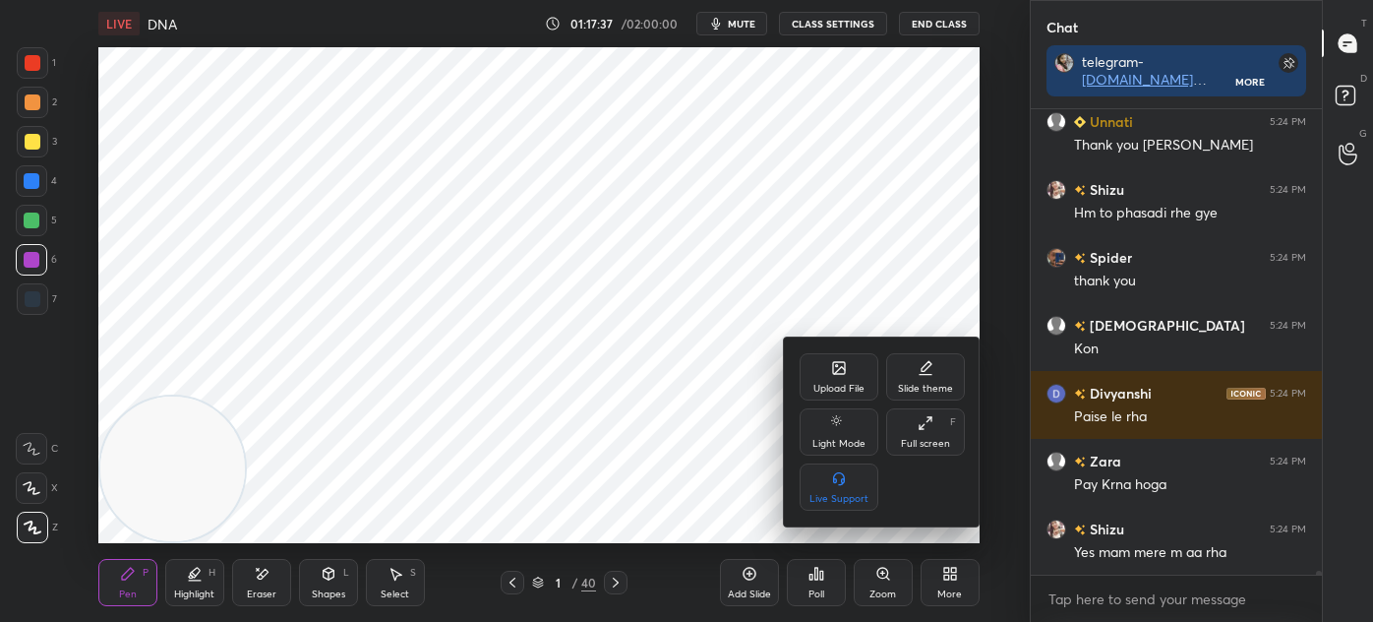
click at [842, 385] on div "Upload File" at bounding box center [838, 389] width 51 height 10
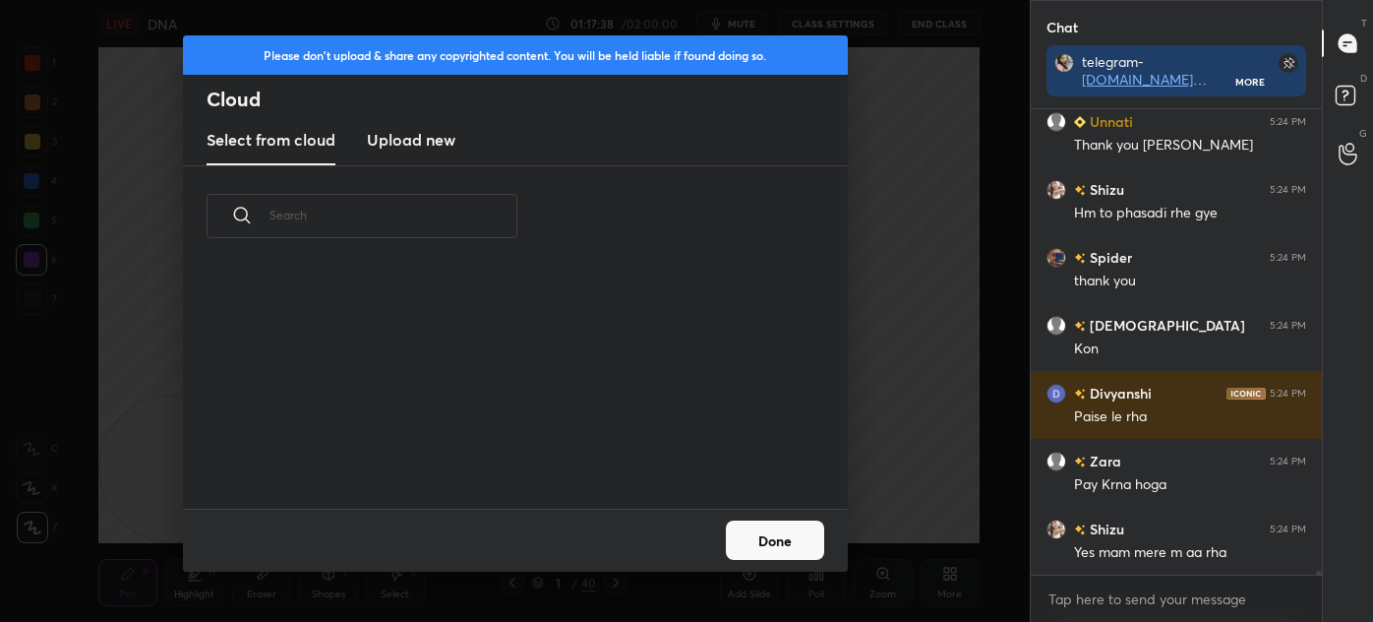
scroll to position [243, 631]
click at [407, 151] on h3 "Upload new" at bounding box center [411, 140] width 89 height 24
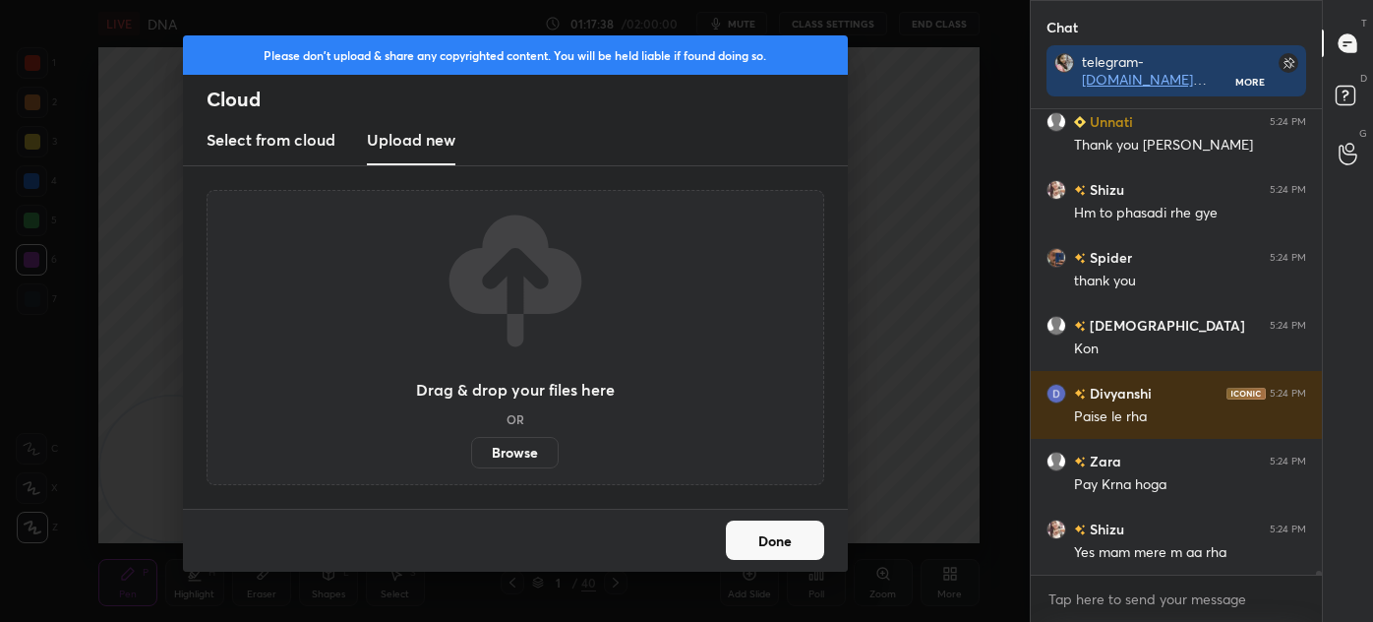
click at [515, 450] on label "Browse" at bounding box center [515, 452] width 88 height 31
click at [471, 450] on input "Browse" at bounding box center [471, 452] width 0 height 31
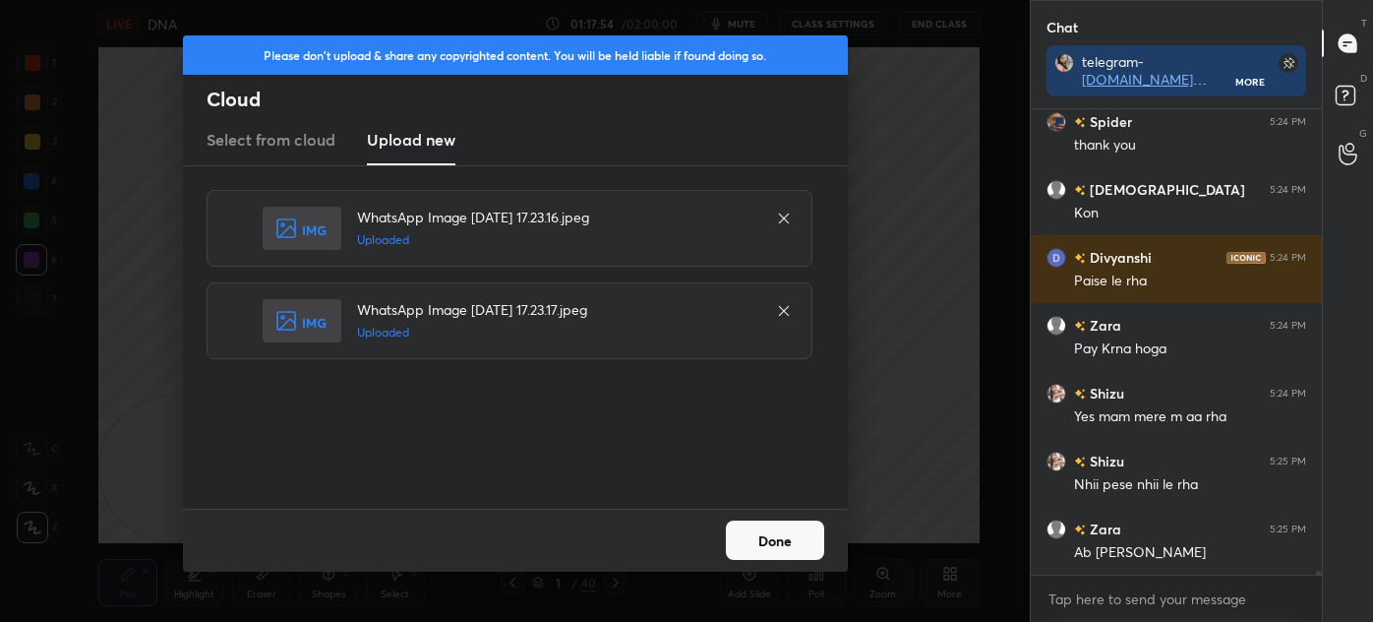
scroll to position [55787, 0]
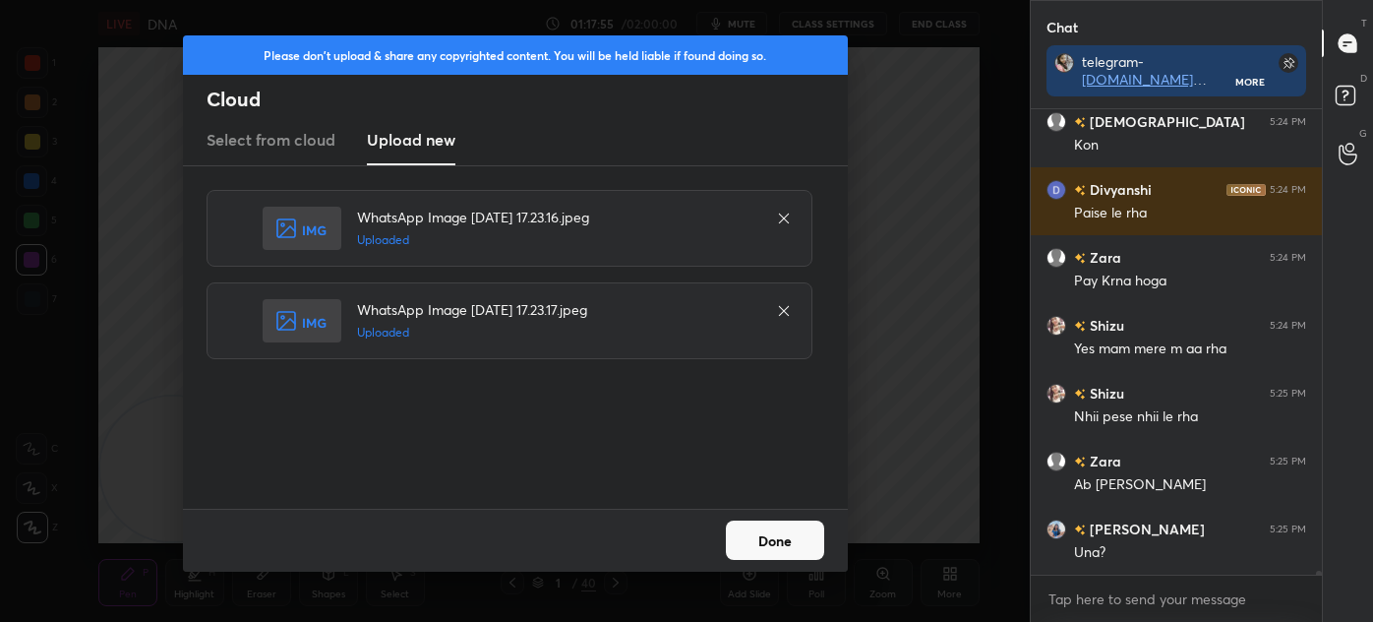
click at [760, 541] on button "Done" at bounding box center [775, 539] width 98 height 39
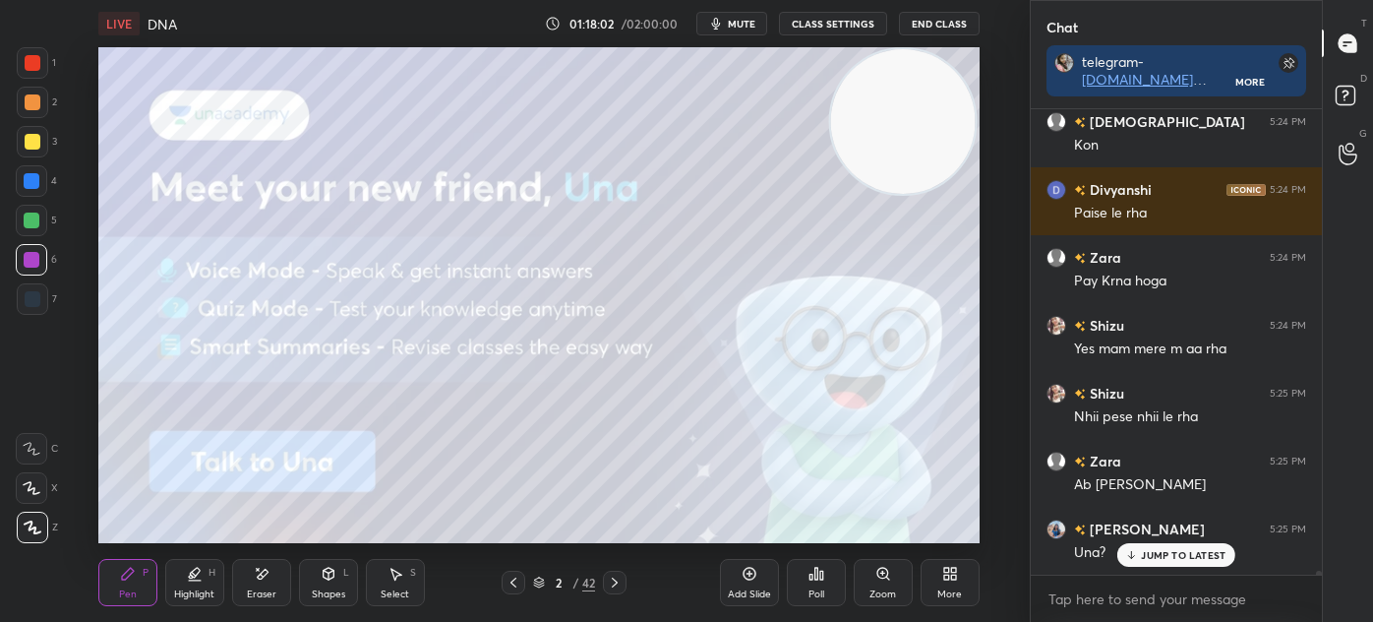
scroll to position [55854, 0]
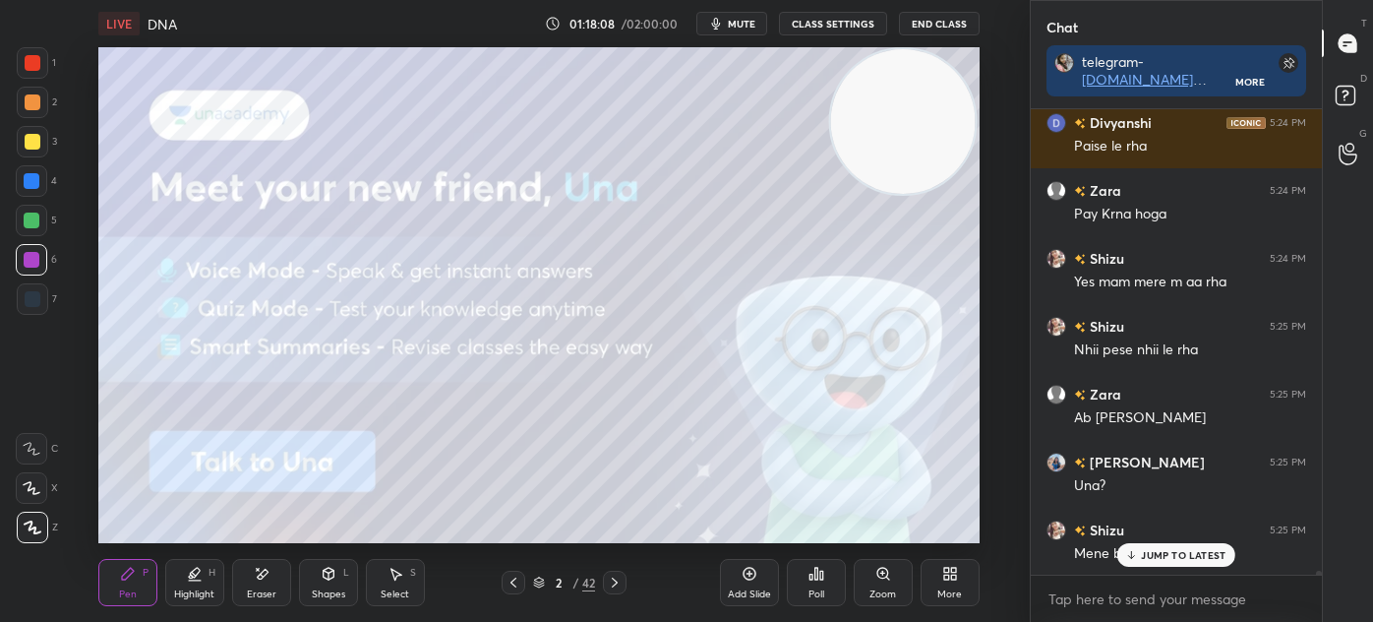
click at [1155, 549] on p "JUMP TO LATEST" at bounding box center [1183, 555] width 85 height 12
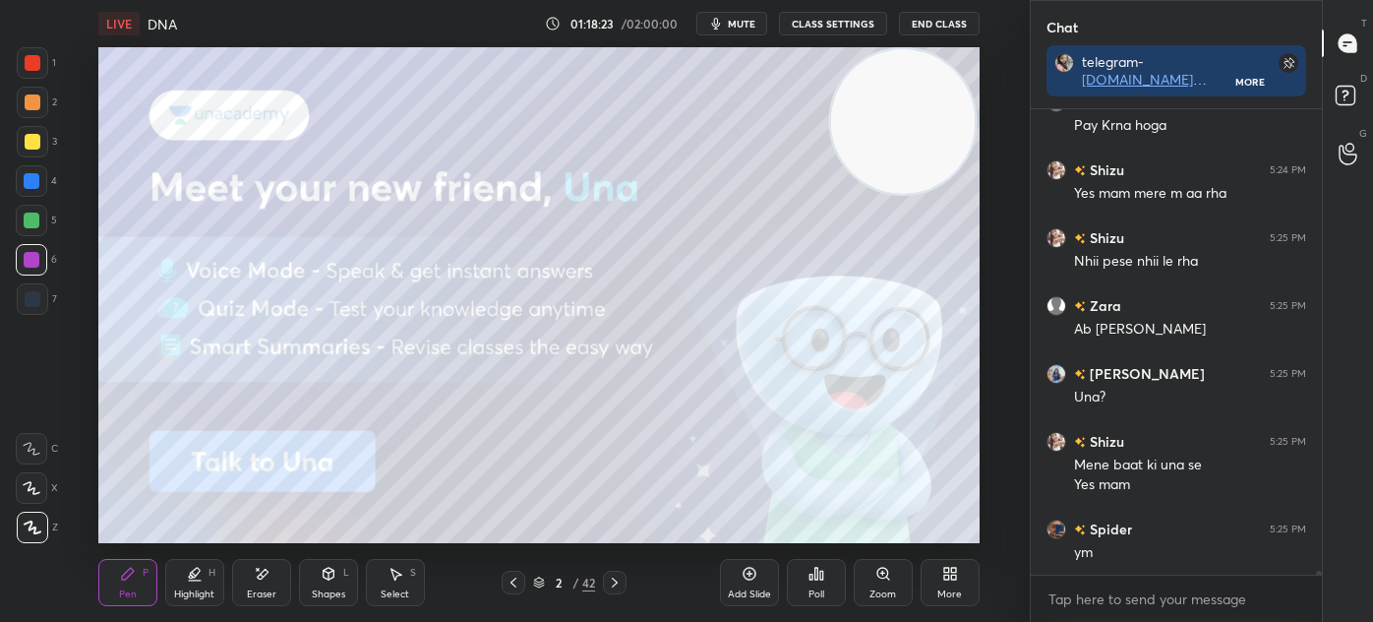
scroll to position [56011, 0]
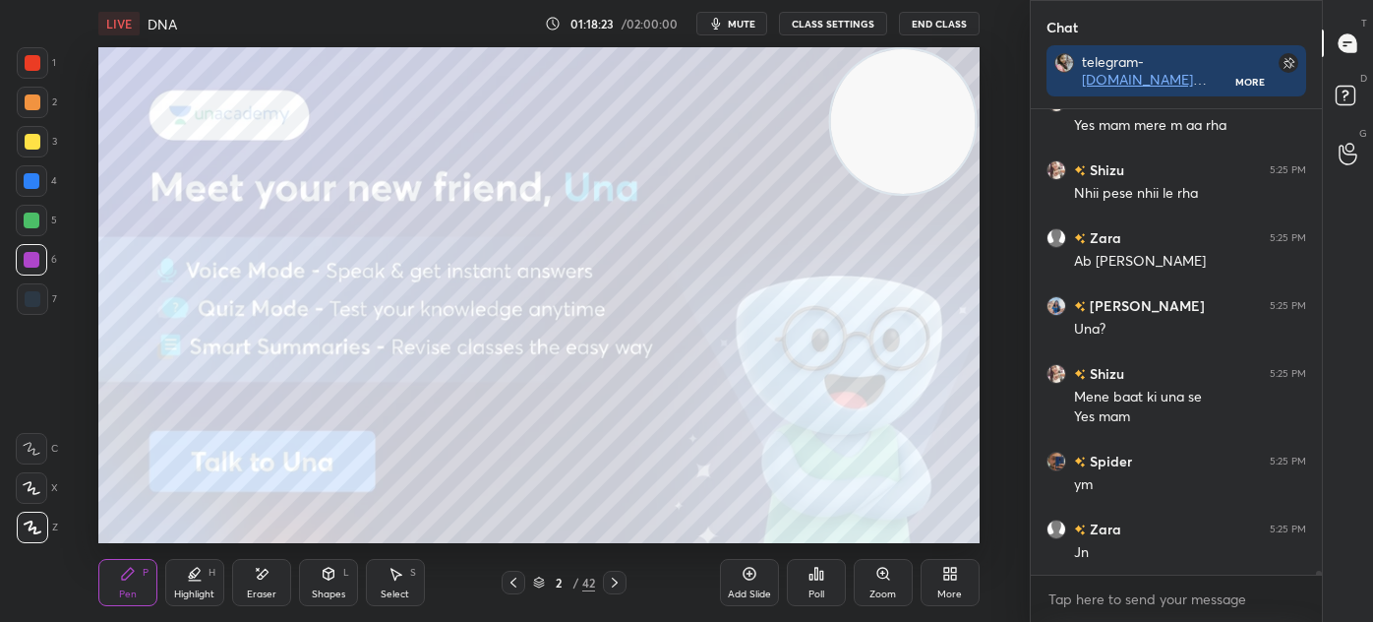
click at [620, 586] on icon at bounding box center [615, 582] width 16 height 16
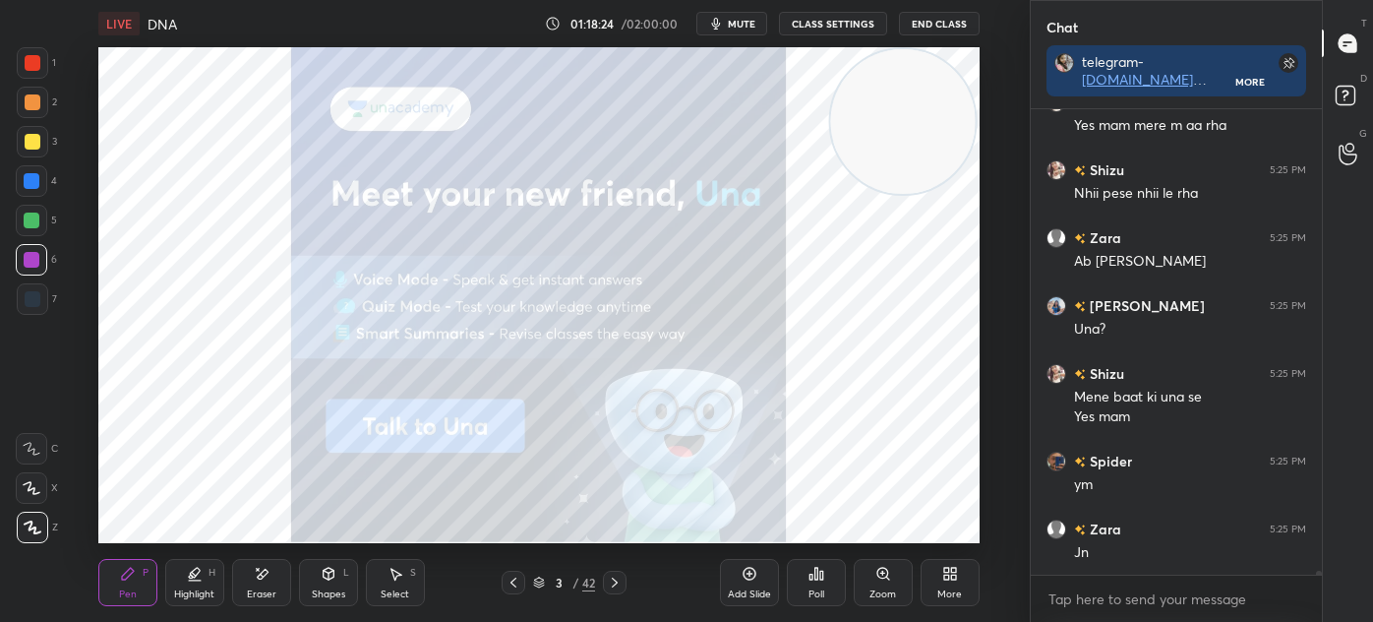
scroll to position [56079, 0]
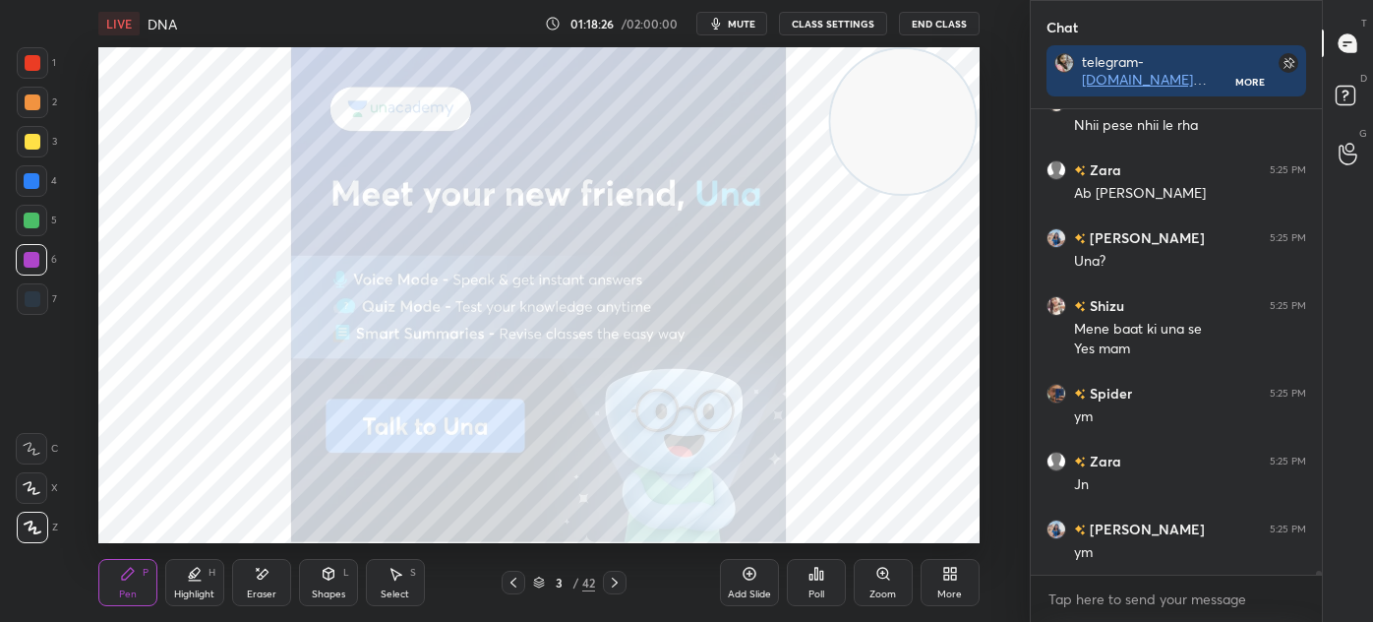
click at [514, 584] on icon at bounding box center [514, 582] width 16 height 16
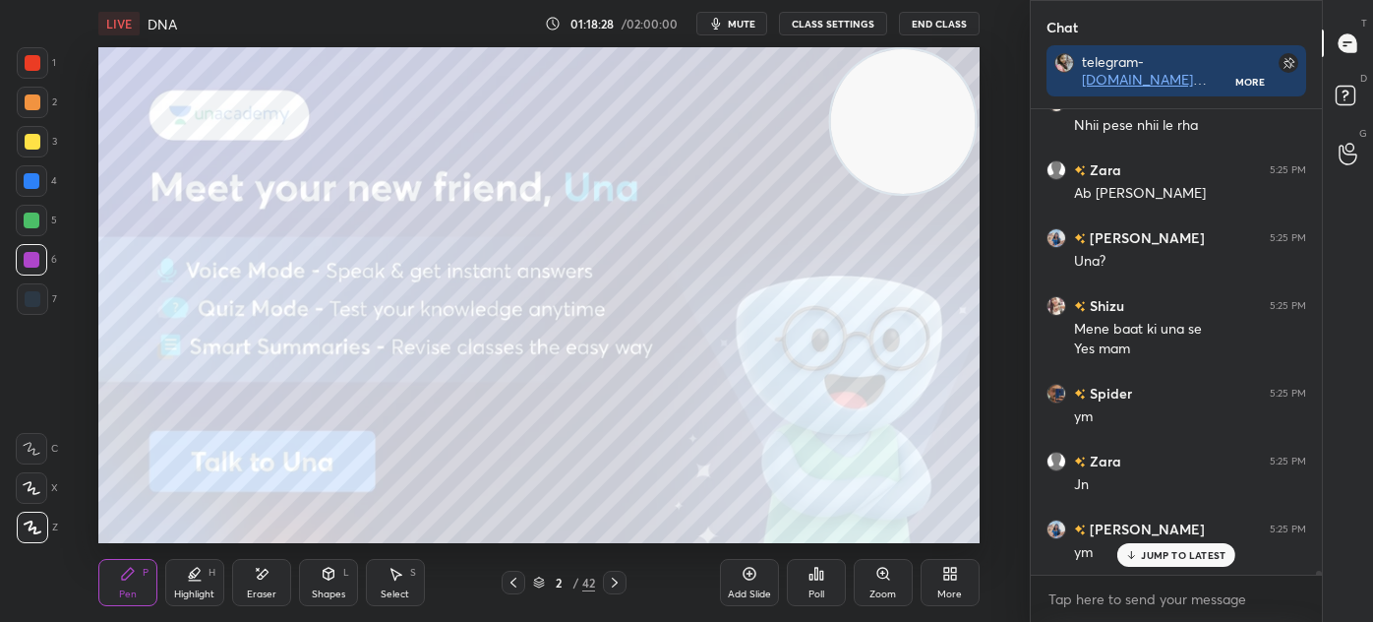
scroll to position [56145, 0]
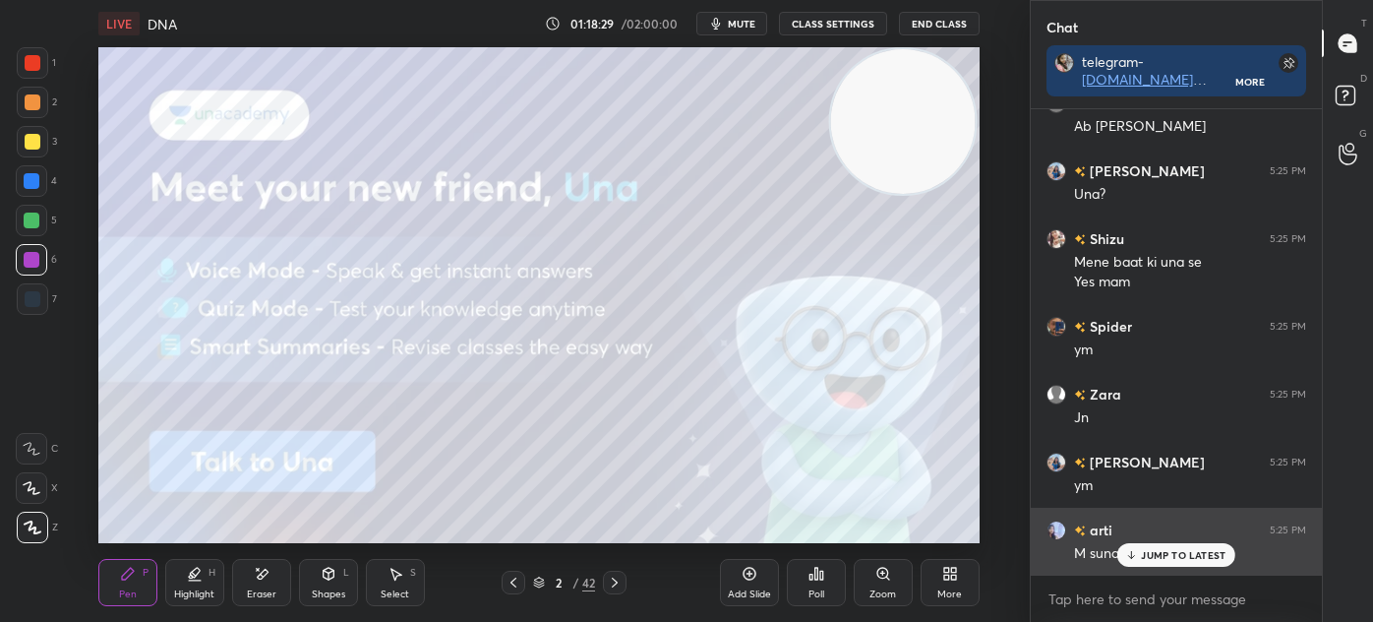
click at [1180, 566] on div "JUMP TO LATEST" at bounding box center [1176, 555] width 118 height 24
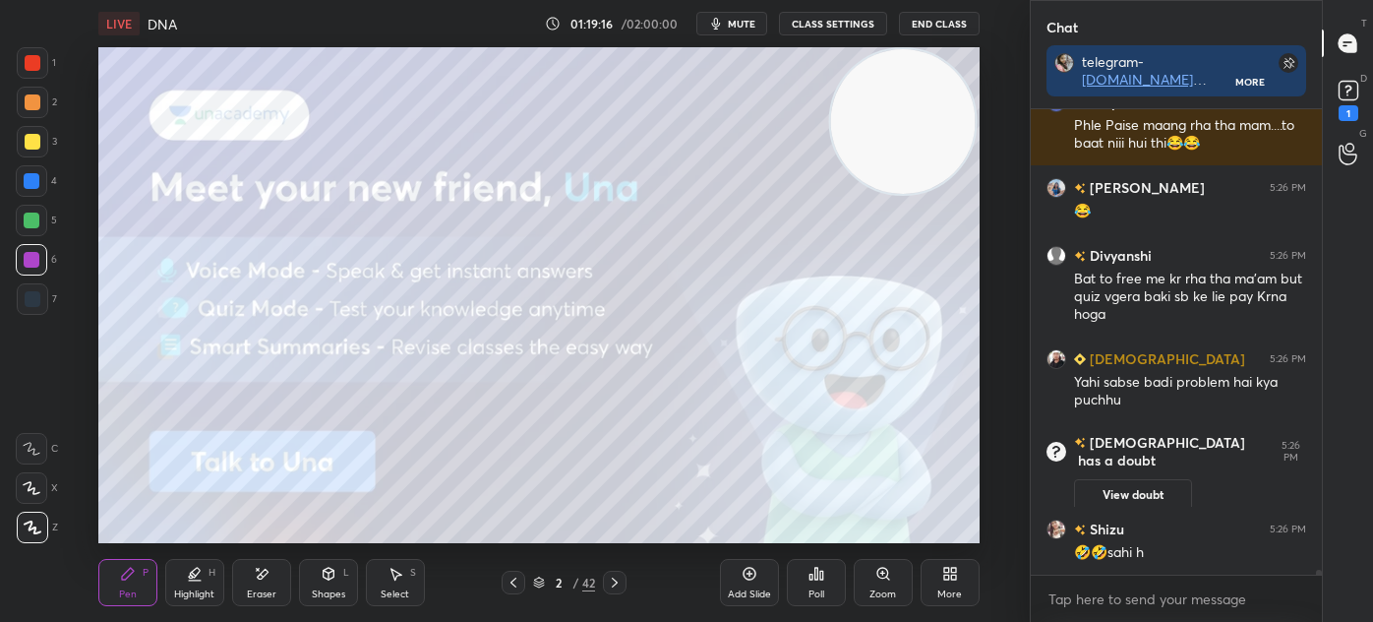
scroll to position [40829, 0]
click at [1338, 99] on icon at bounding box center [1349, 91] width 30 height 30
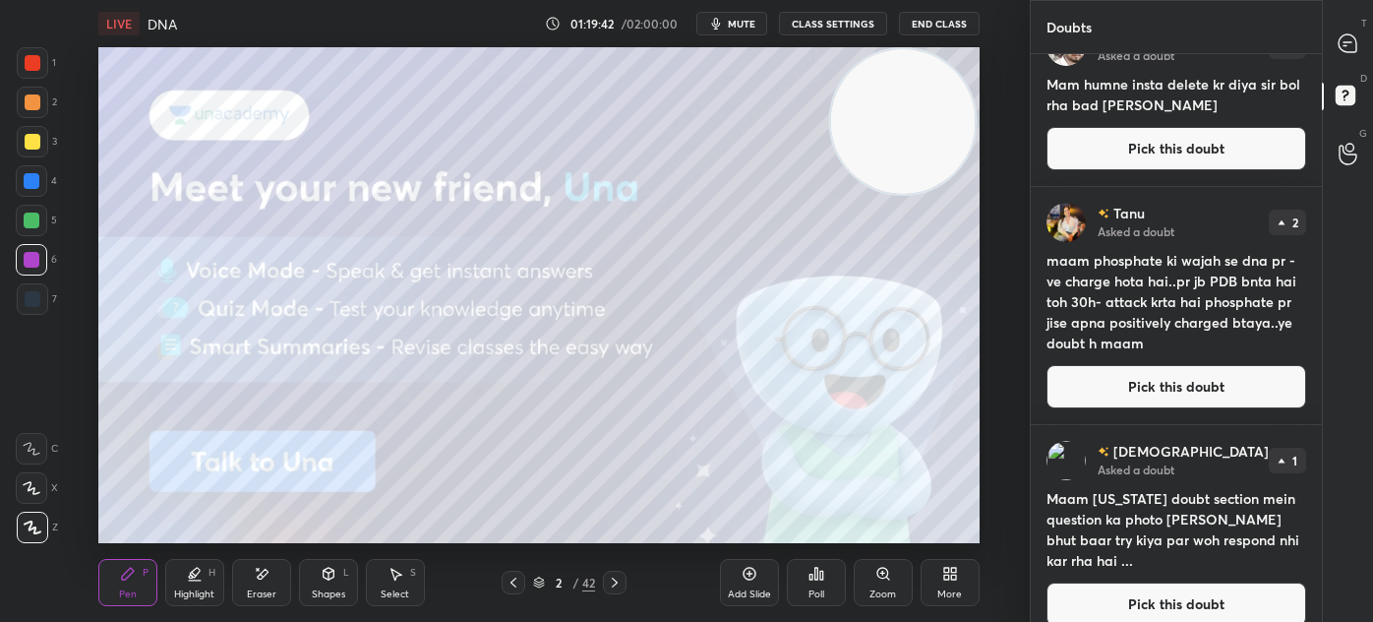
scroll to position [0, 0]
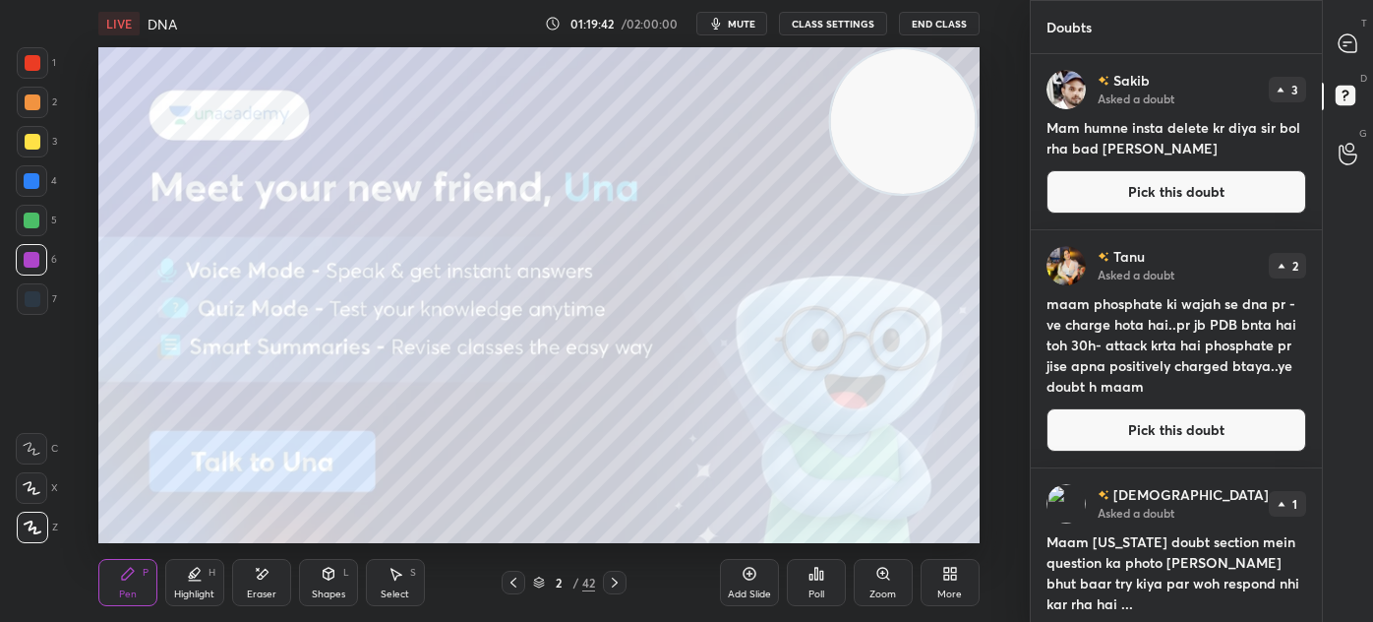
click at [1345, 44] on icon at bounding box center [1348, 43] width 18 height 18
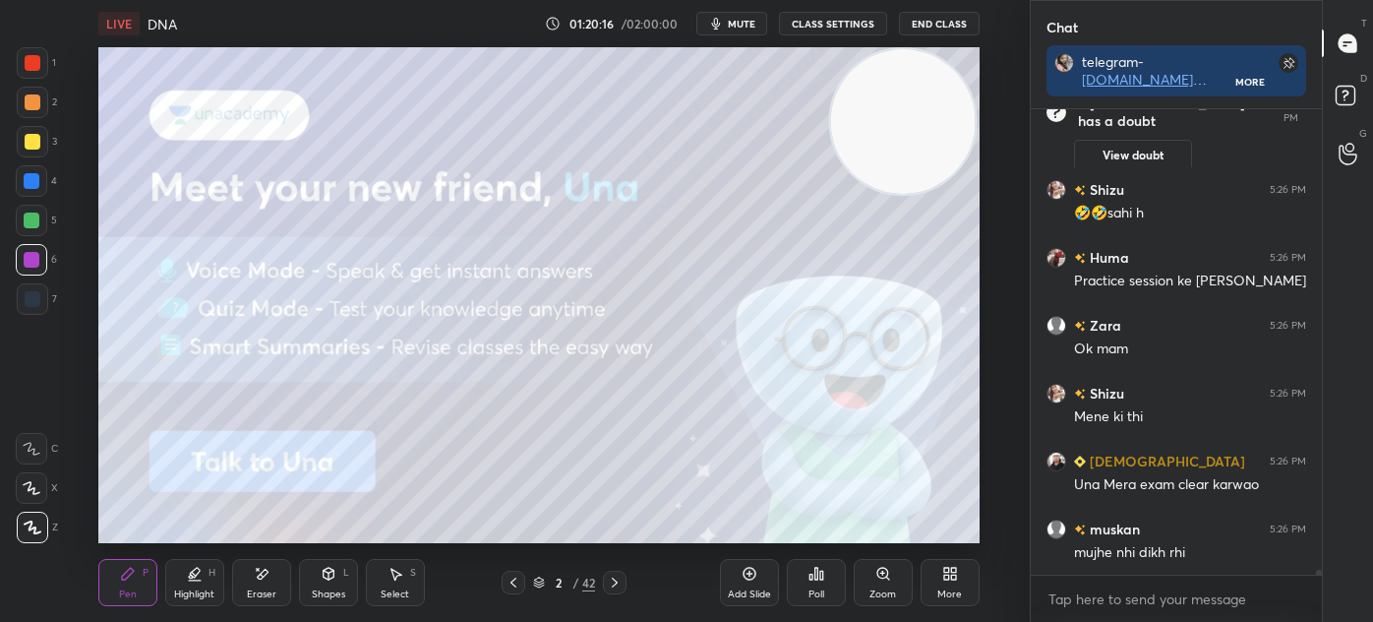
scroll to position [41640, 0]
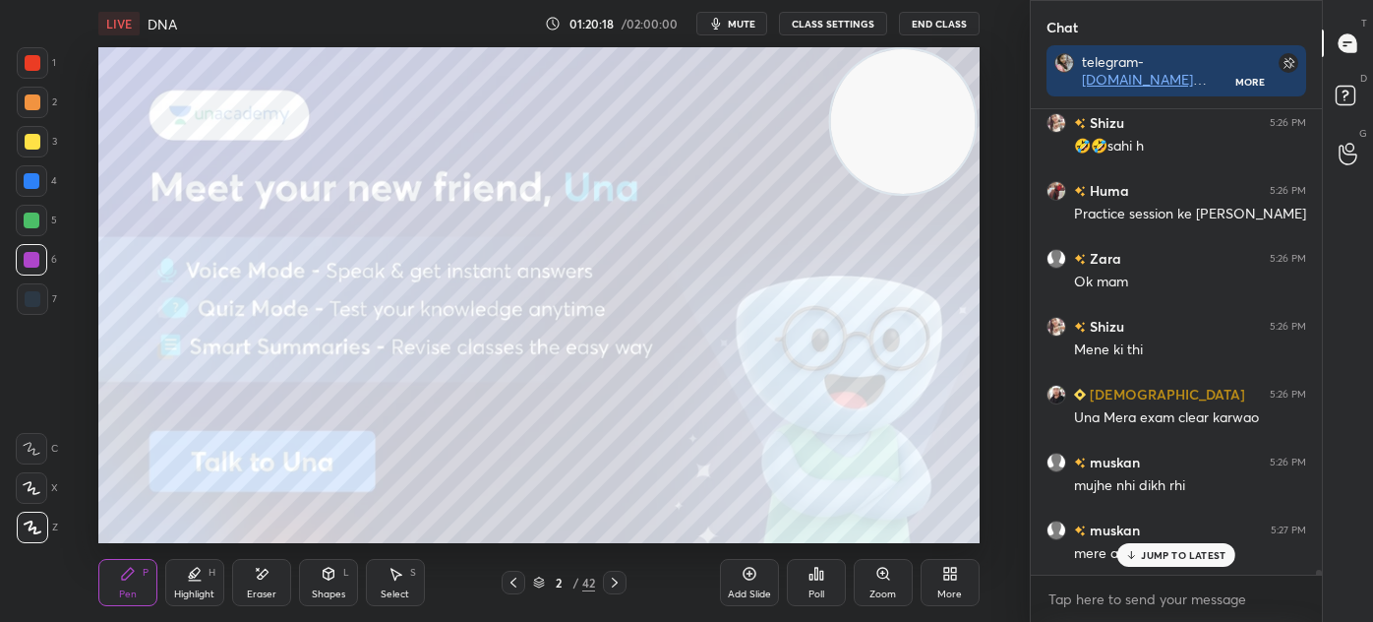
click at [1149, 546] on div "JUMP TO LATEST" at bounding box center [1176, 555] width 118 height 24
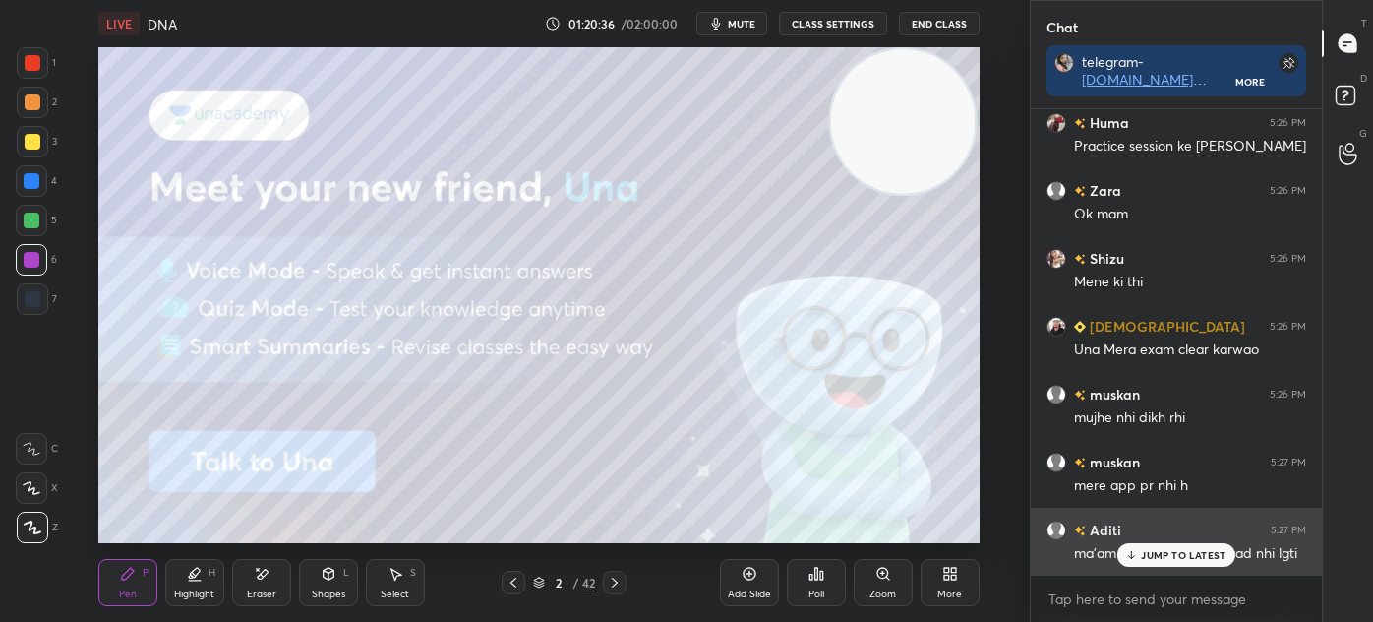
click at [1143, 553] on p "JUMP TO LATEST" at bounding box center [1183, 555] width 85 height 12
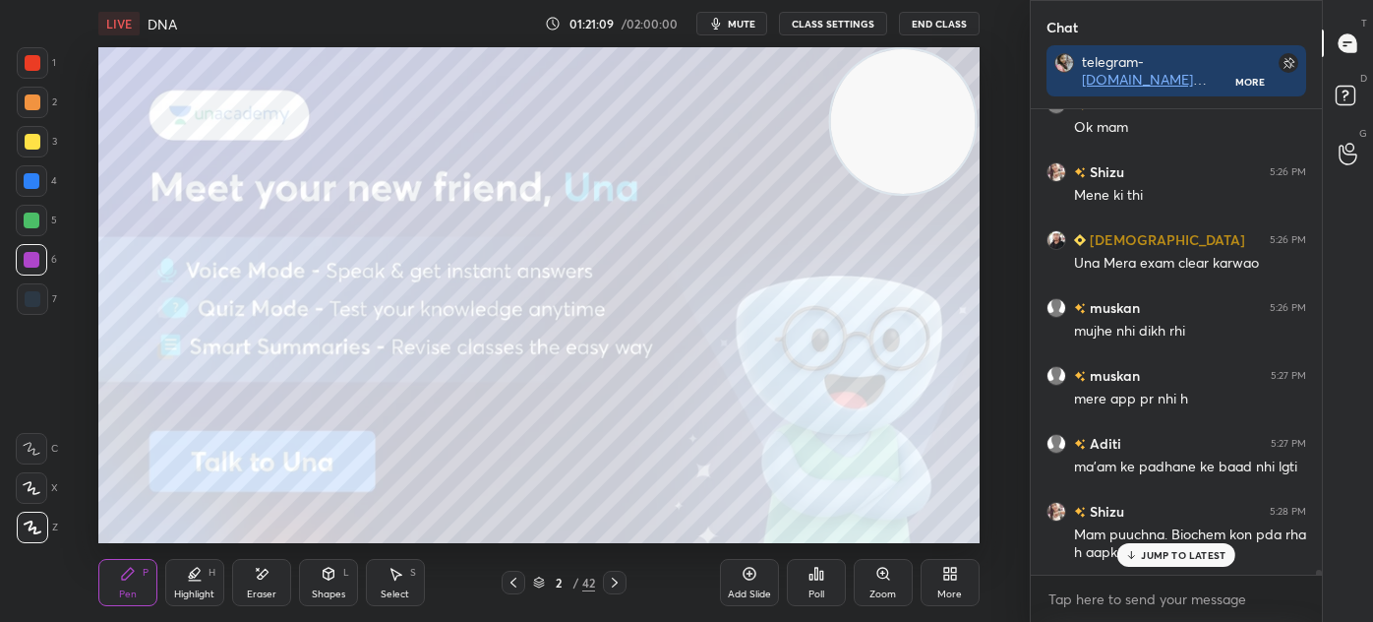
scroll to position [41897, 0]
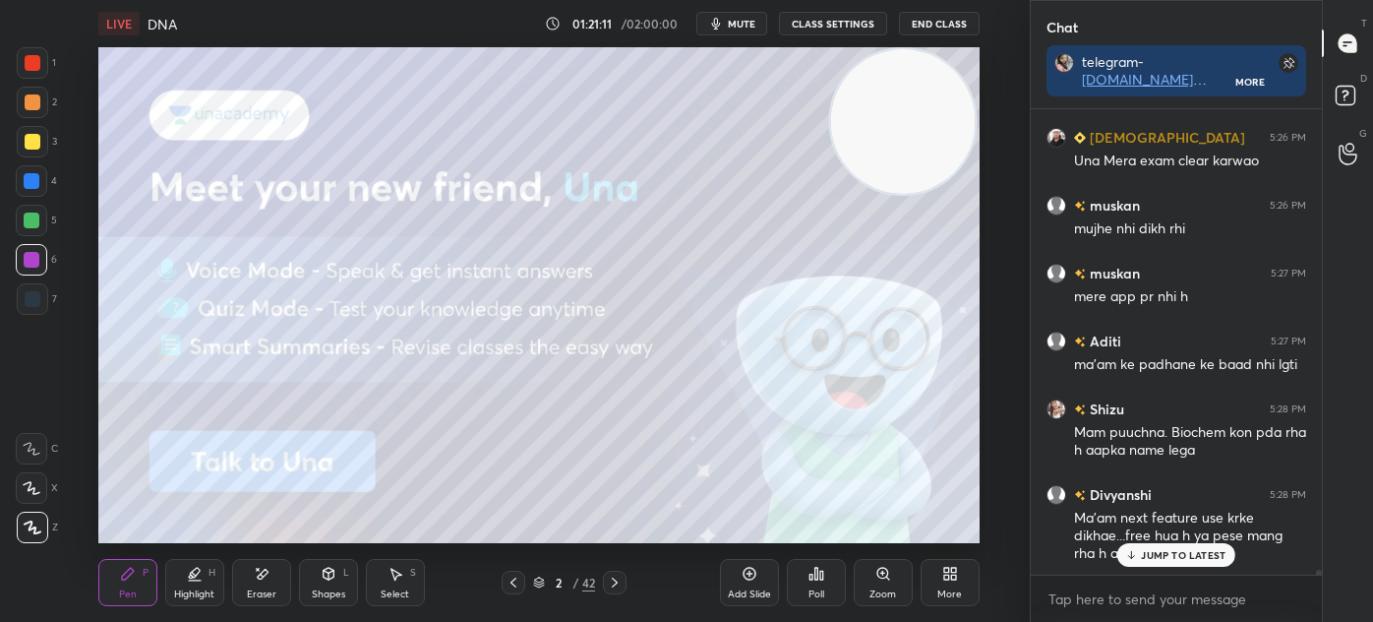
click at [1172, 558] on p "JUMP TO LATEST" at bounding box center [1183, 555] width 85 height 12
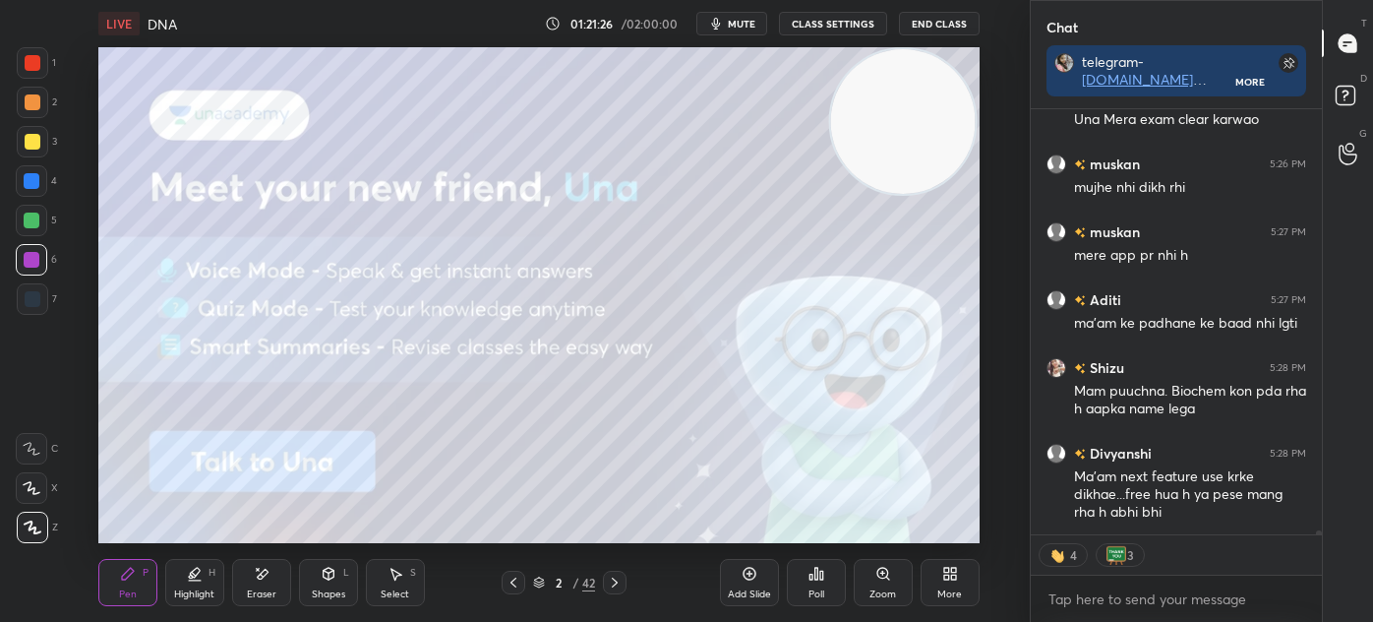
scroll to position [6, 5]
click at [958, 25] on button "End Class" at bounding box center [939, 24] width 81 height 24
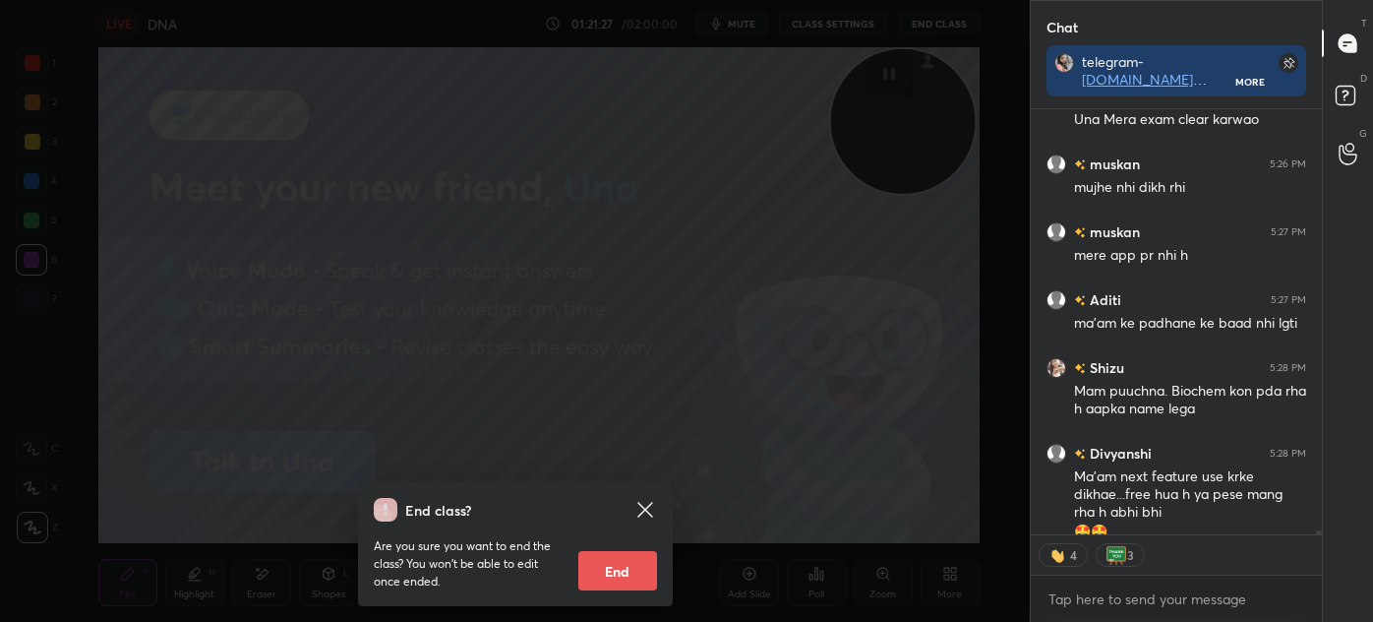
scroll to position [41958, 0]
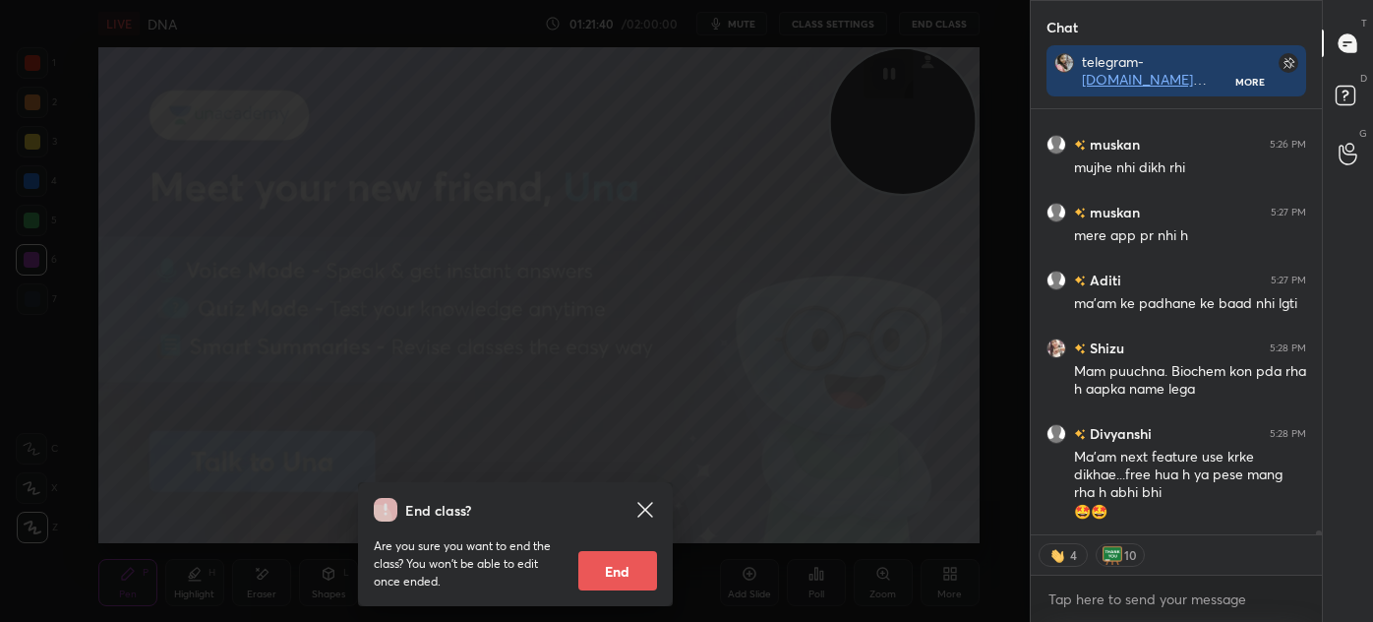
click at [625, 567] on button "End" at bounding box center [617, 570] width 79 height 39
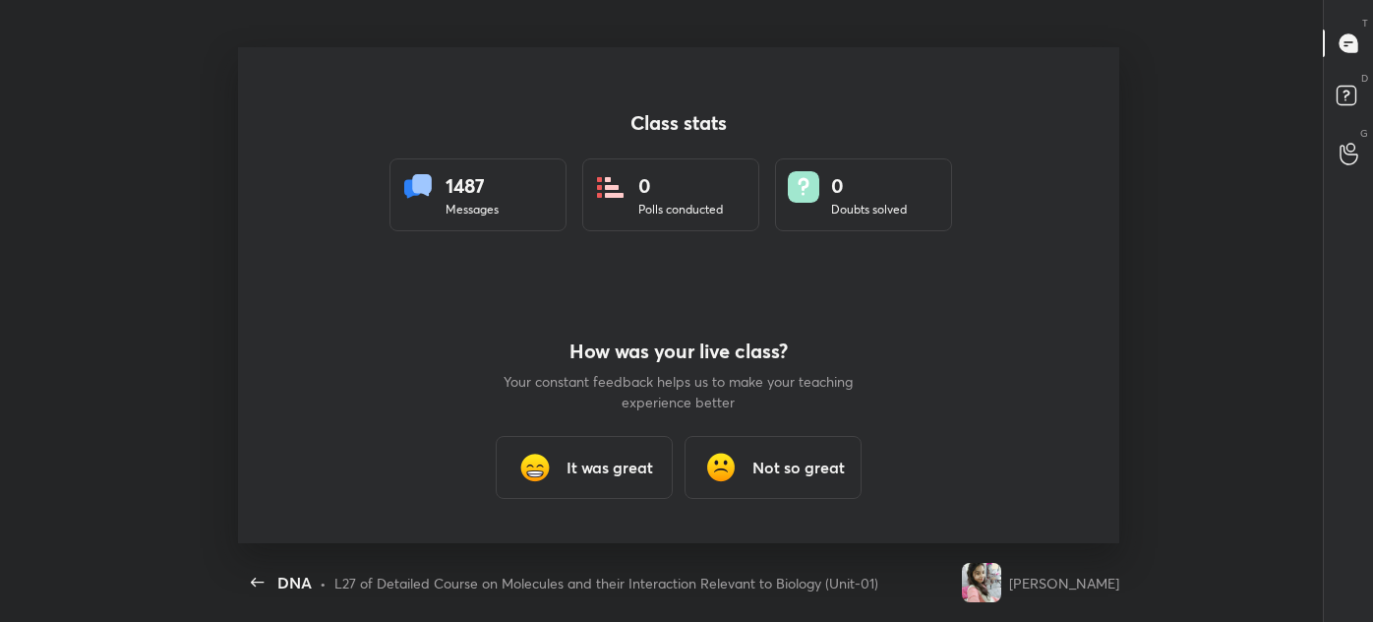
scroll to position [0, 0]
click at [602, 471] on h3 "It was great" at bounding box center [610, 467] width 87 height 24
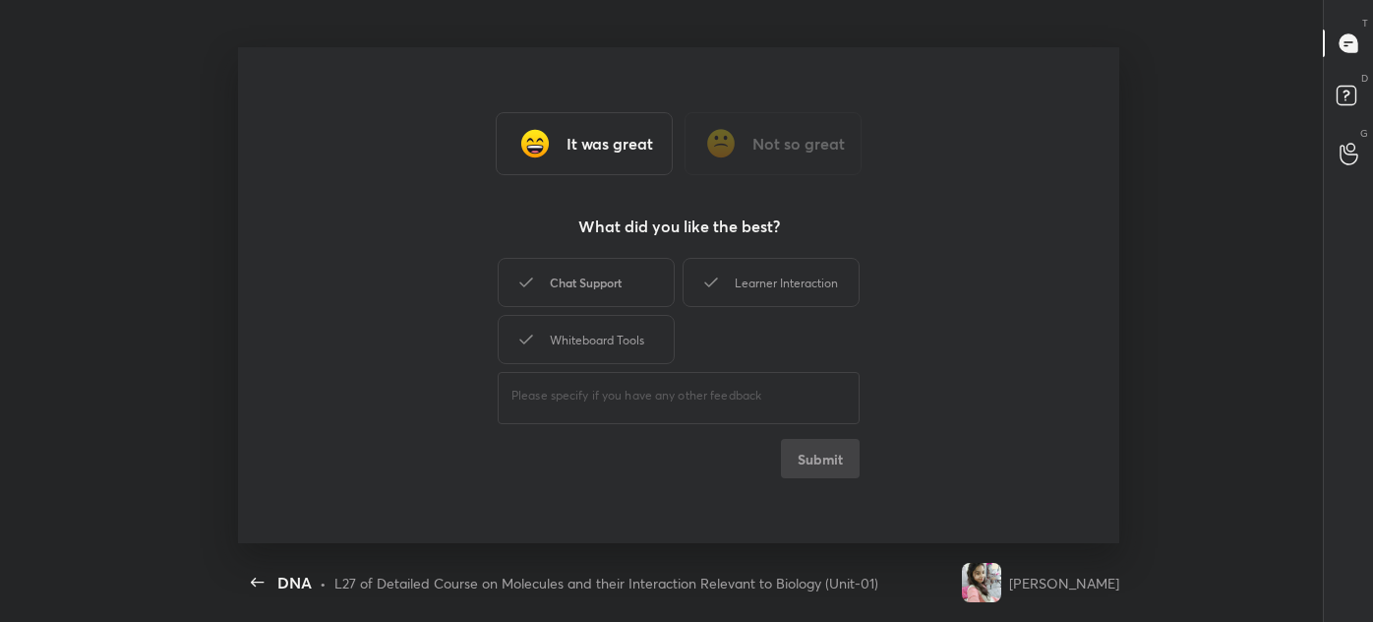
click at [590, 271] on div "Chat Support" at bounding box center [586, 282] width 177 height 49
click at [598, 337] on div "Whiteboard Tools" at bounding box center [586, 339] width 177 height 49
click at [783, 270] on div "Learner Interaction" at bounding box center [771, 282] width 177 height 49
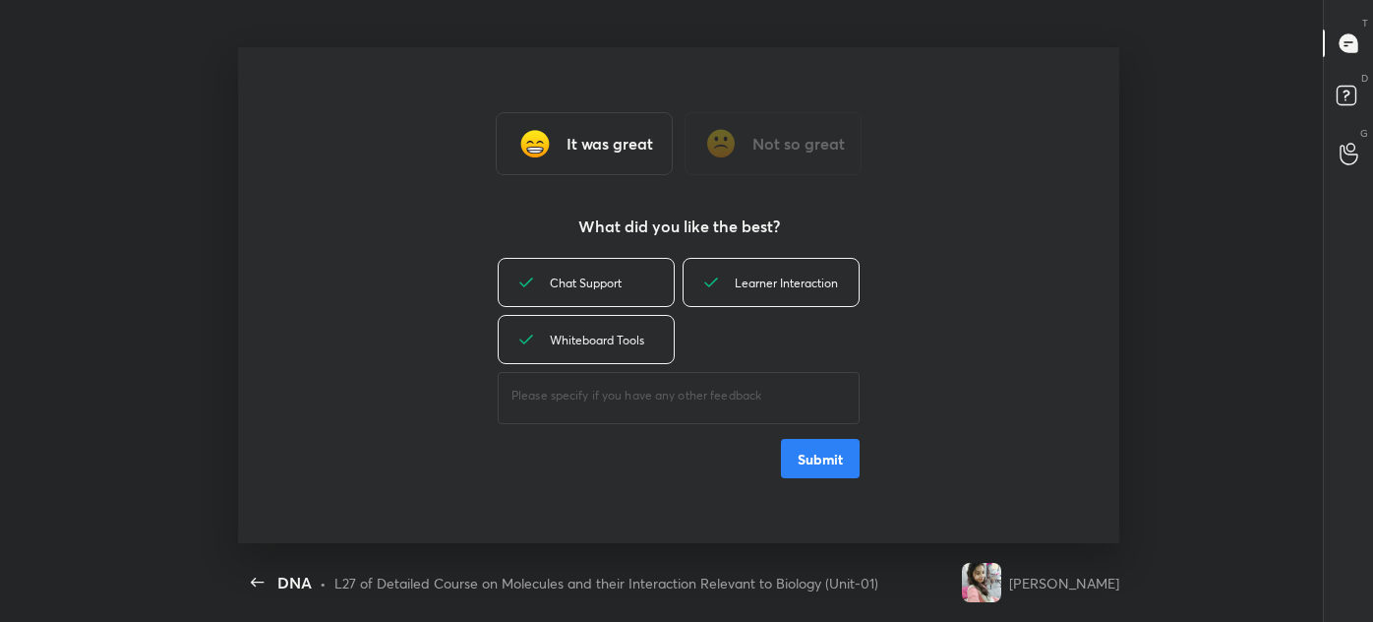
click at [810, 451] on button "Submit" at bounding box center [820, 458] width 79 height 39
